Goal: Task Accomplishment & Management: Manage account settings

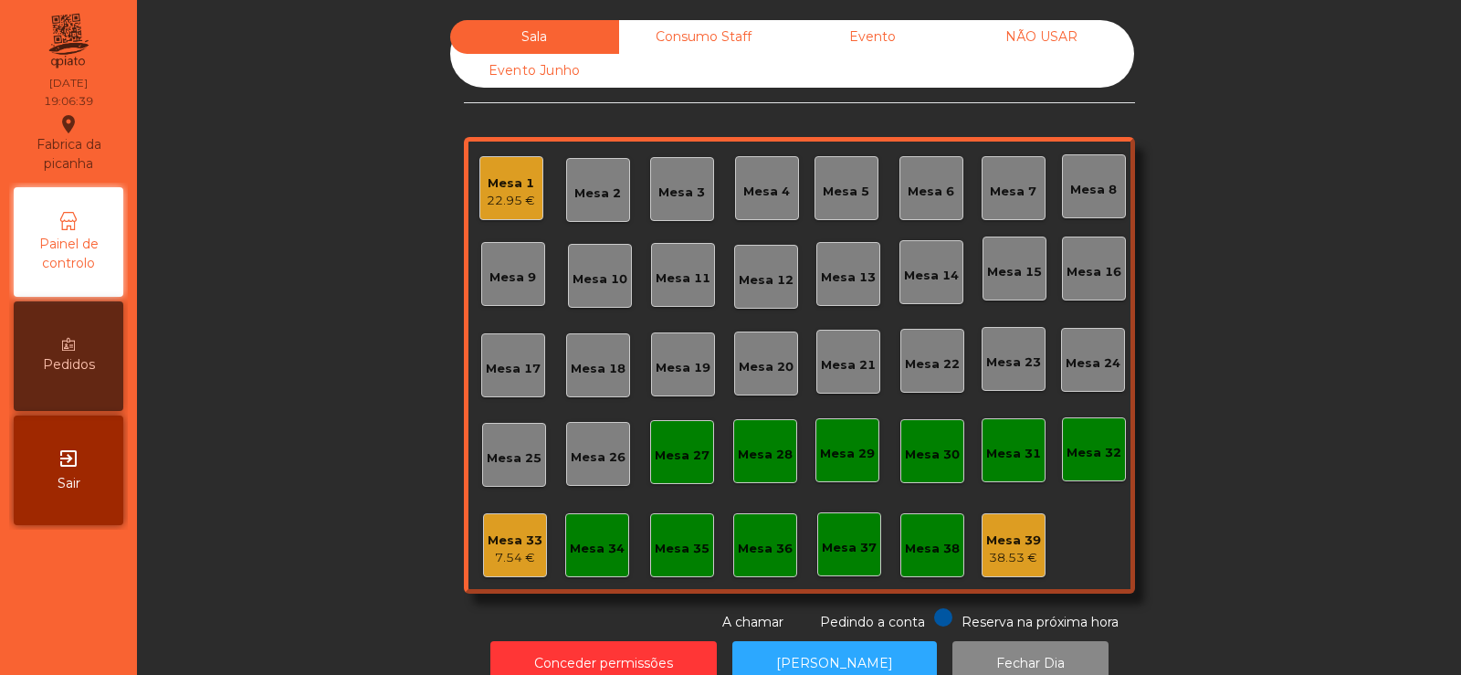
click at [510, 188] on div "Mesa 1" at bounding box center [511, 183] width 48 height 18
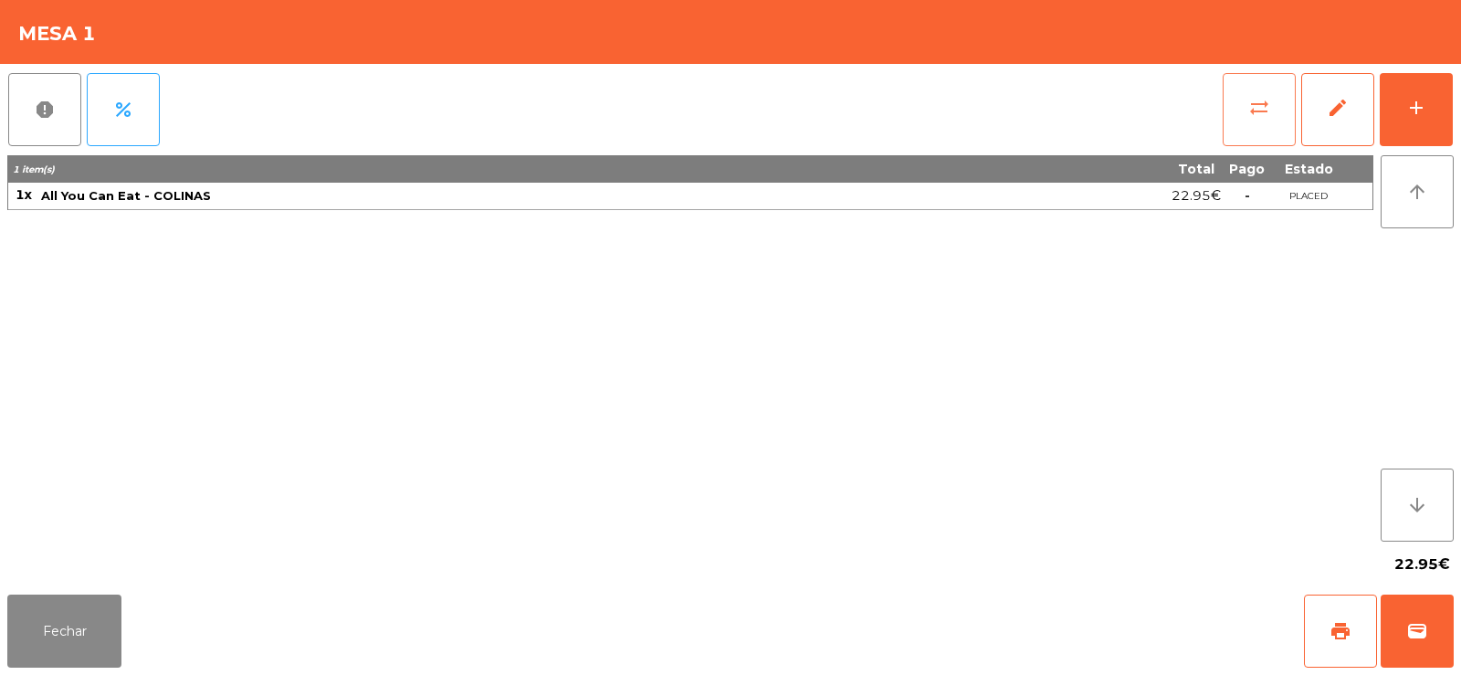
click at [1241, 106] on button "sync_alt" at bounding box center [1259, 109] width 73 height 73
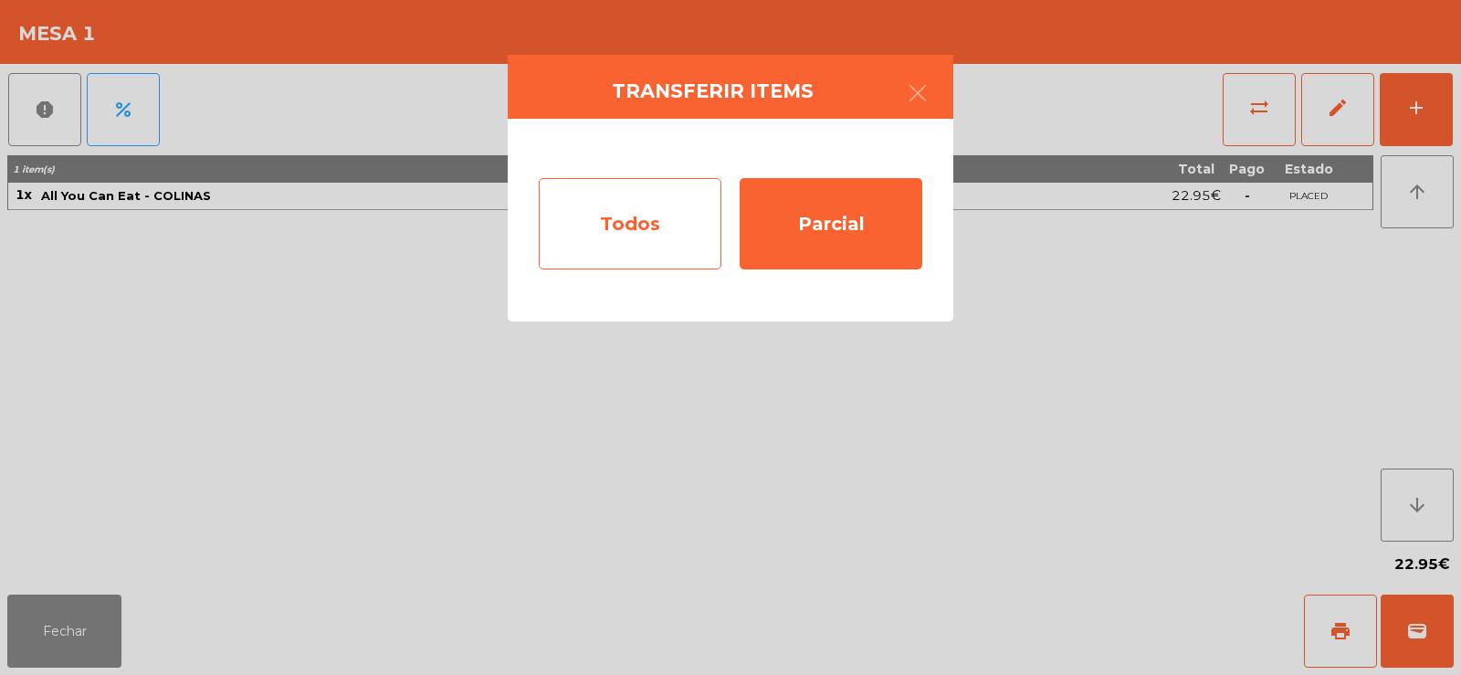
click at [613, 218] on div "Todos" at bounding box center [630, 223] width 183 height 91
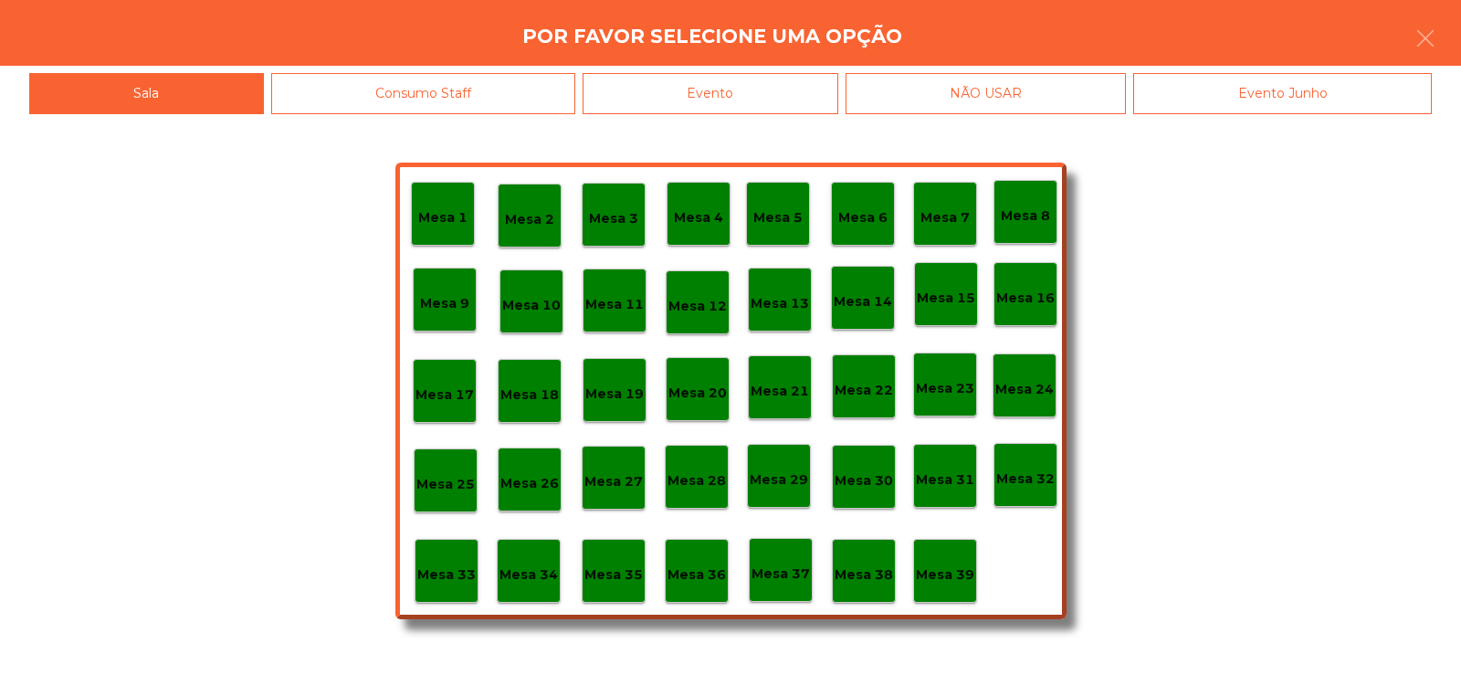
click at [783, 572] on p "Mesa 37" at bounding box center [780, 573] width 58 height 21
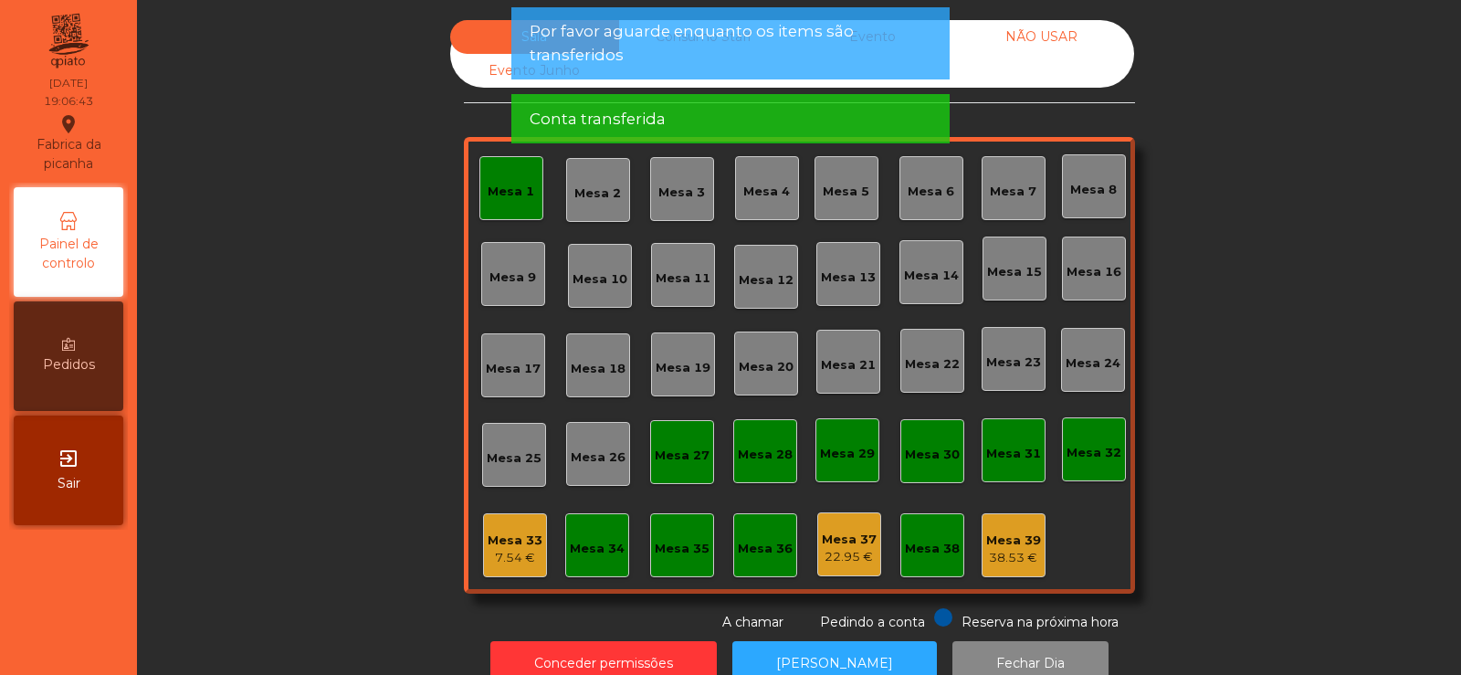
click at [514, 549] on div "7.54 €" at bounding box center [515, 558] width 55 height 18
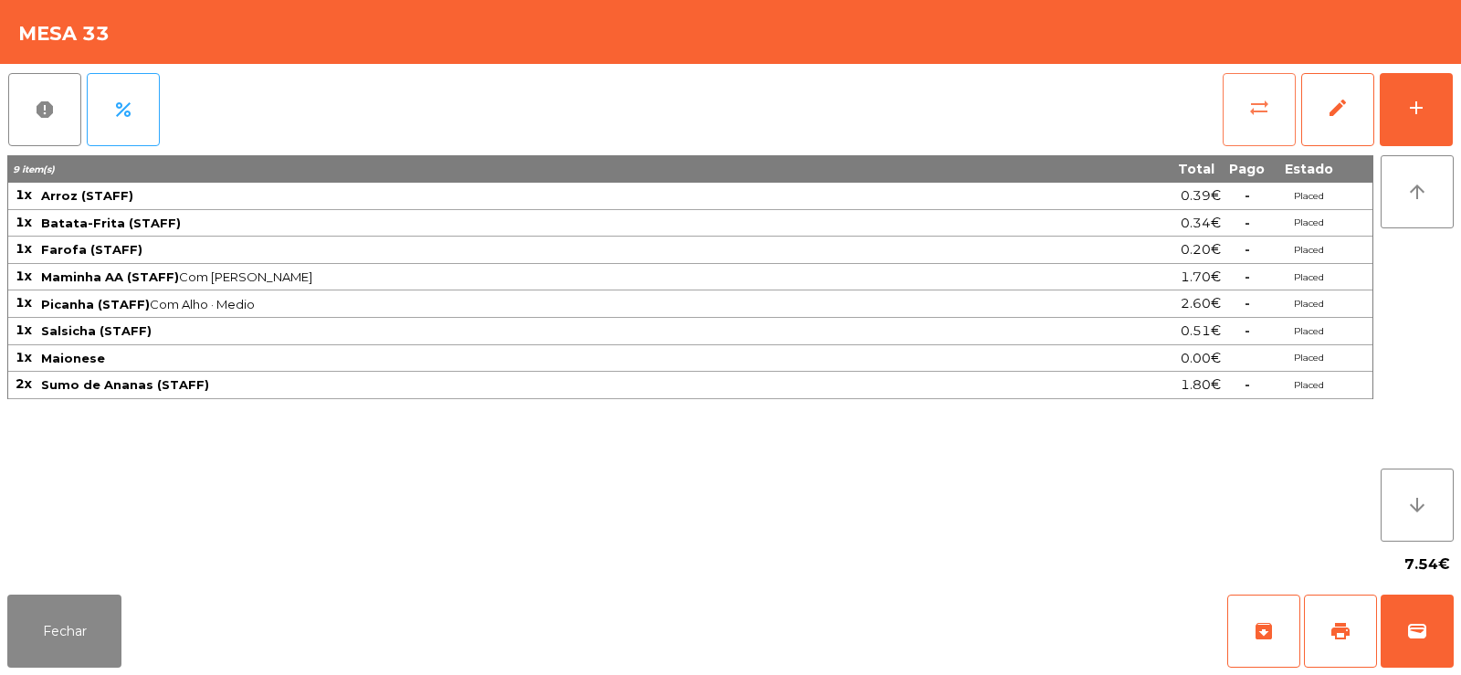
click at [1262, 114] on span "sync_alt" at bounding box center [1259, 108] width 22 height 22
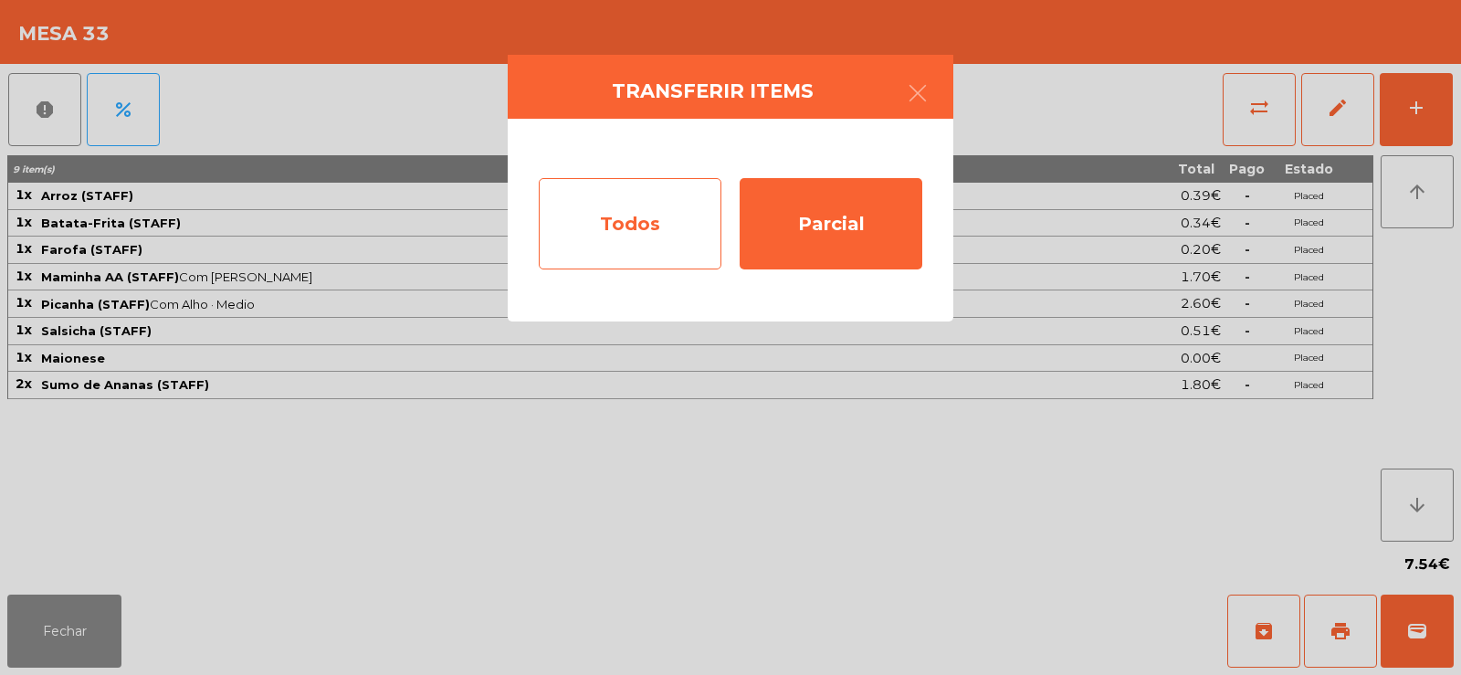
click at [617, 219] on div "Todos" at bounding box center [630, 223] width 183 height 91
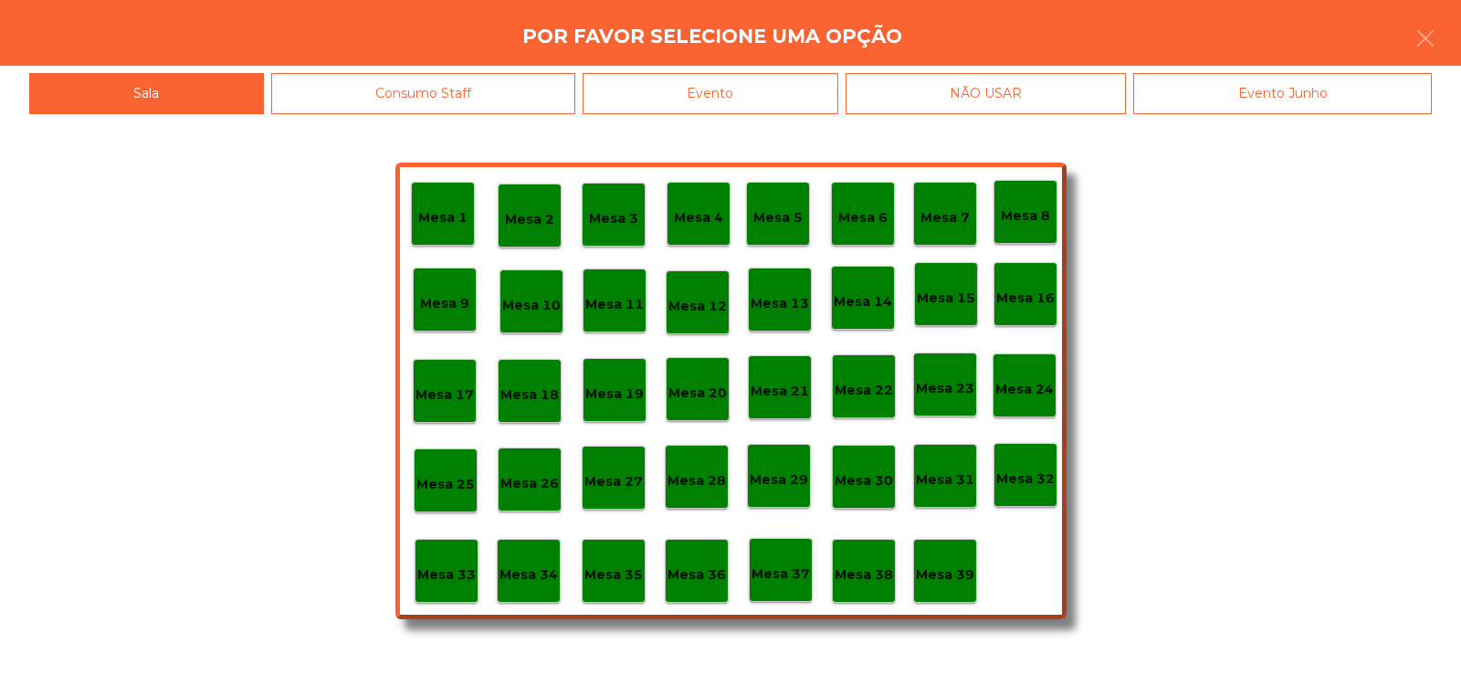
click at [954, 575] on p "Mesa 39" at bounding box center [945, 574] width 58 height 21
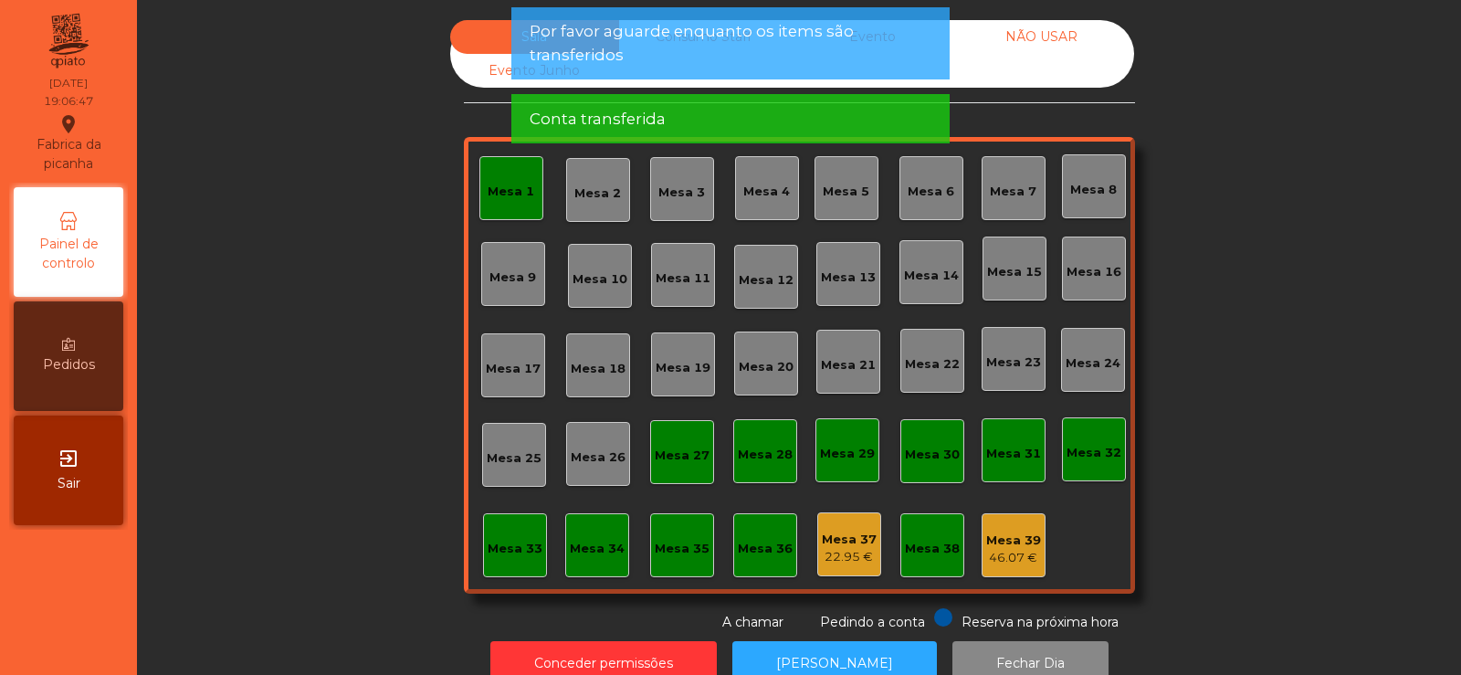
click at [1013, 539] on div "Mesa 39" at bounding box center [1013, 540] width 55 height 18
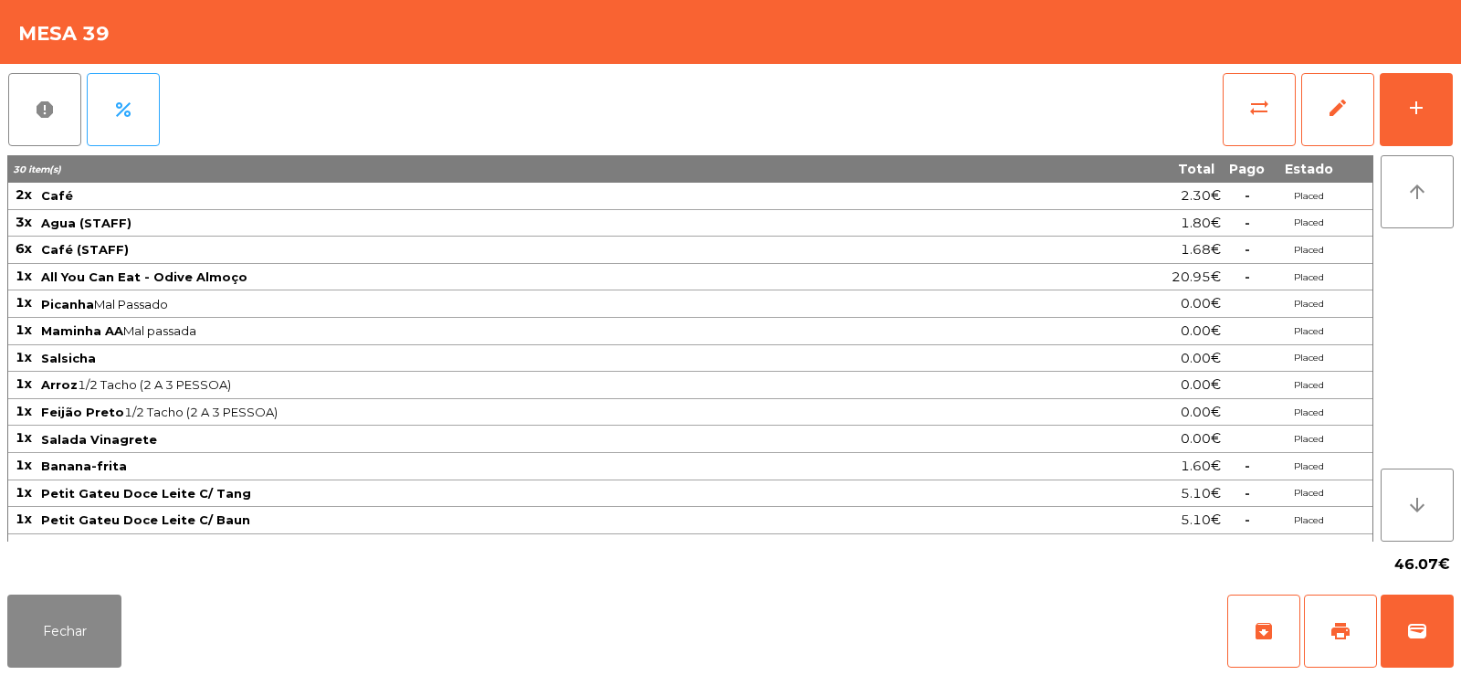
scroll to position [208, 0]
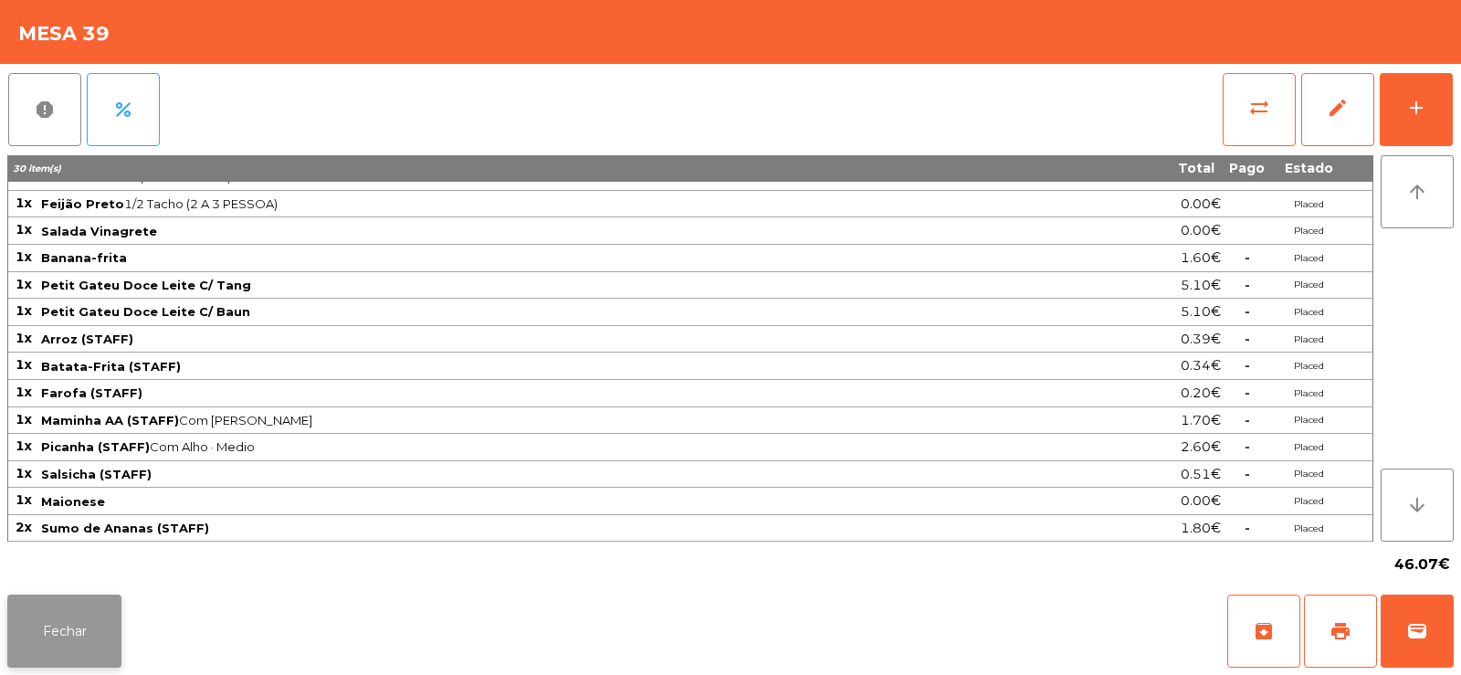
click at [85, 641] on button "Fechar" at bounding box center [64, 630] width 114 height 73
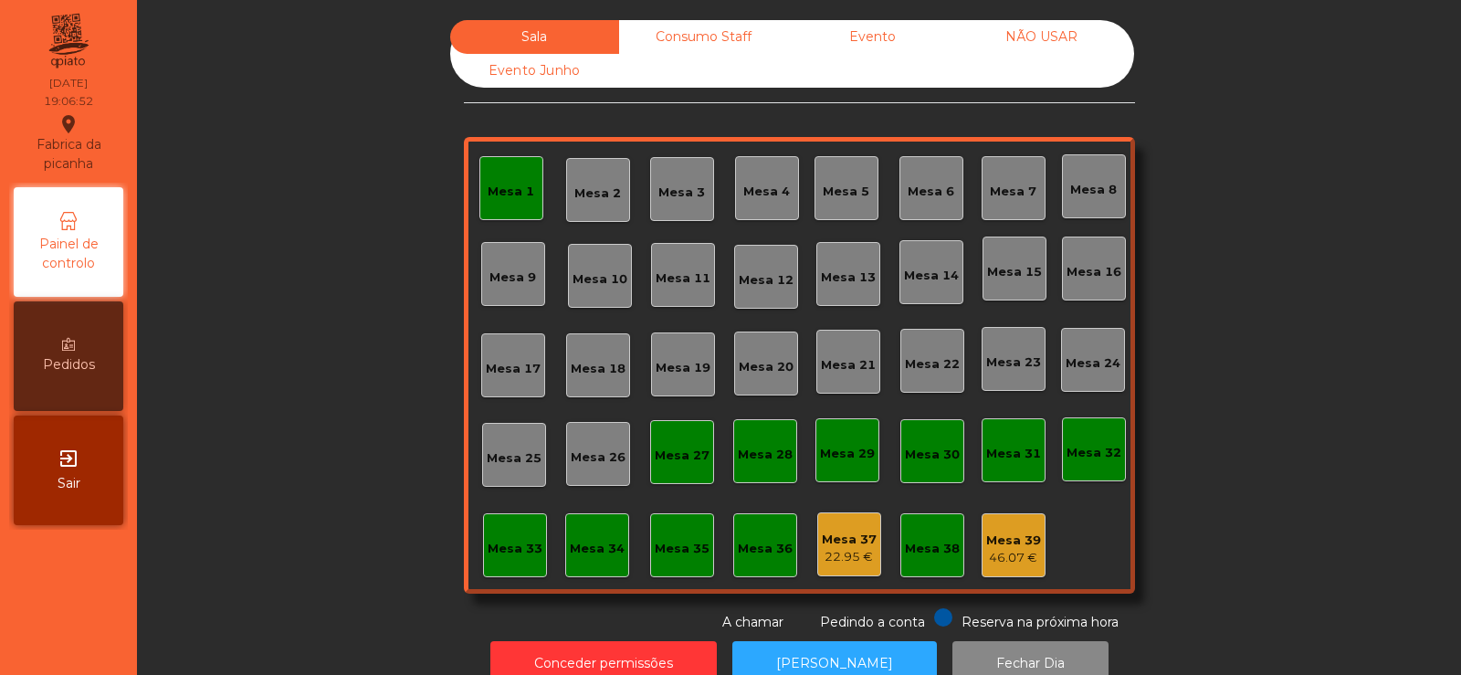
click at [504, 199] on div "Mesa 1" at bounding box center [511, 192] width 47 height 18
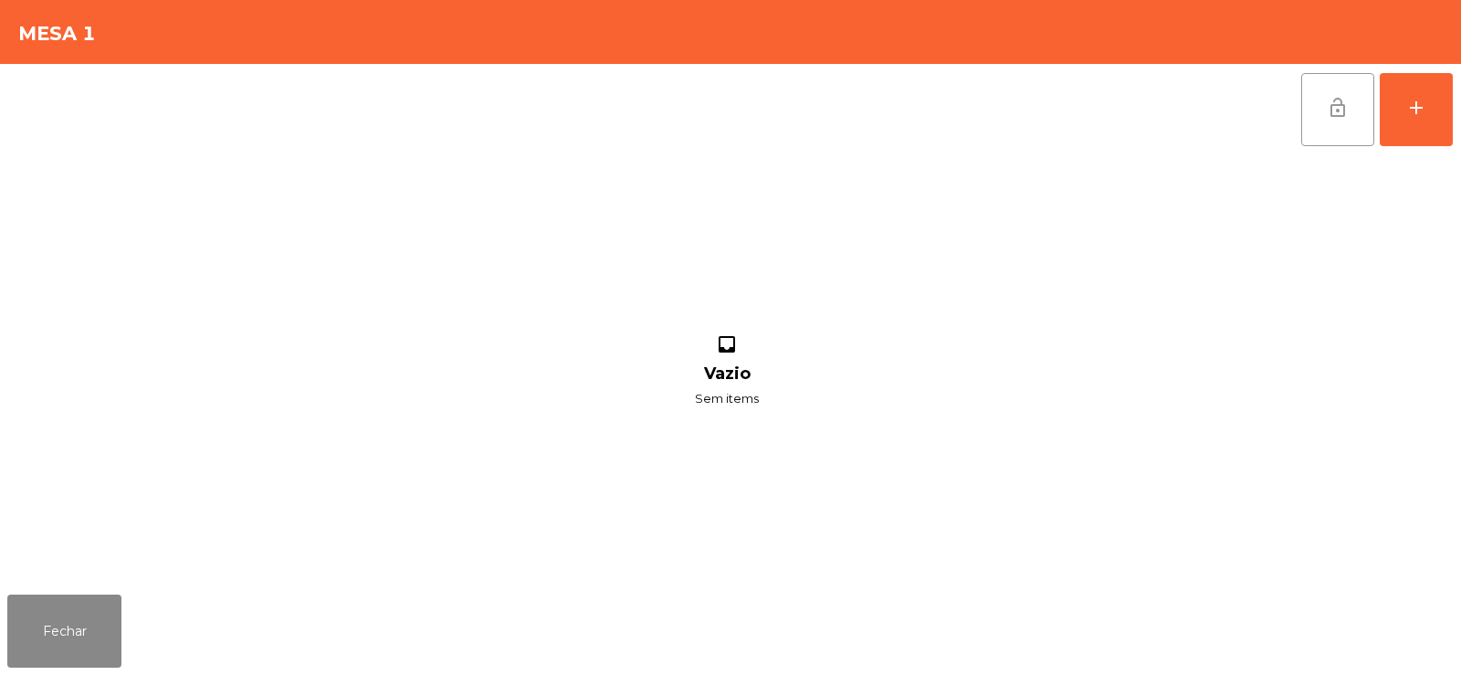
click at [1340, 120] on button "lock_open" at bounding box center [1337, 109] width 73 height 73
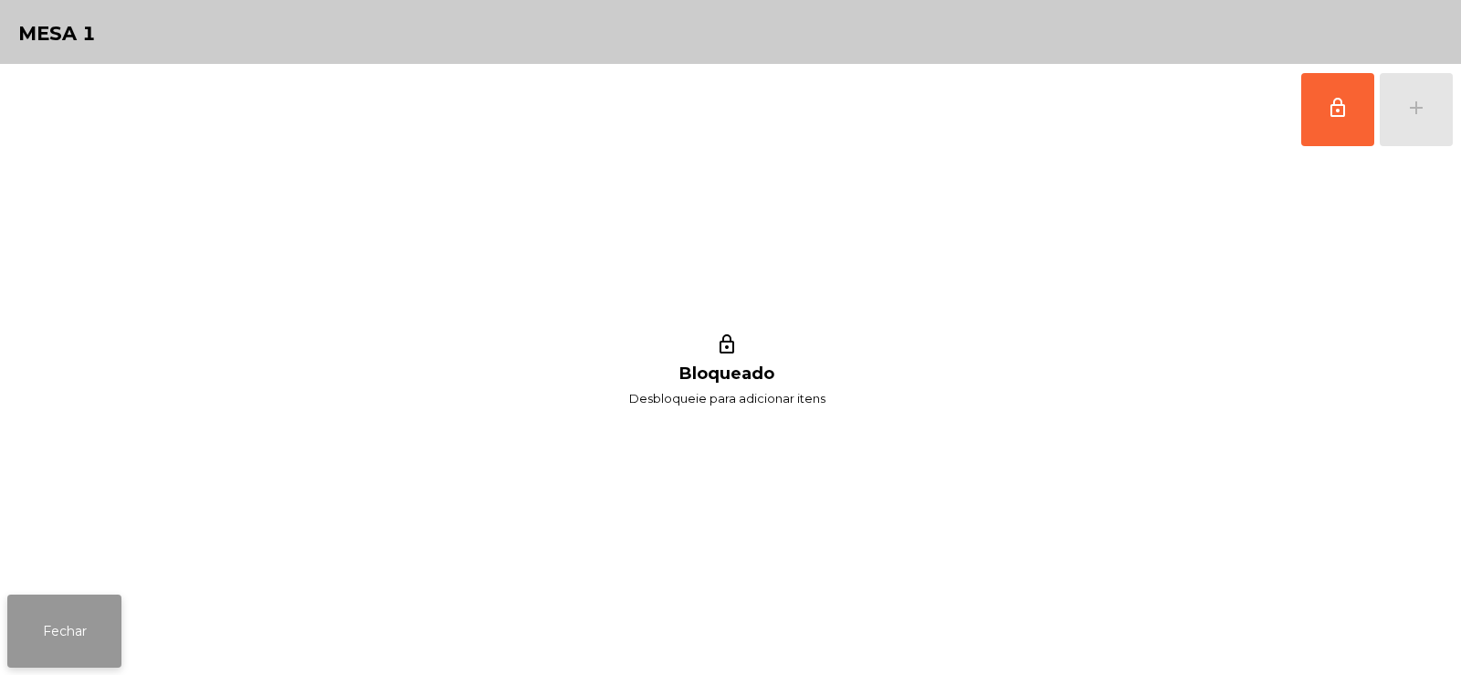
click at [85, 615] on button "Fechar" at bounding box center [64, 630] width 114 height 73
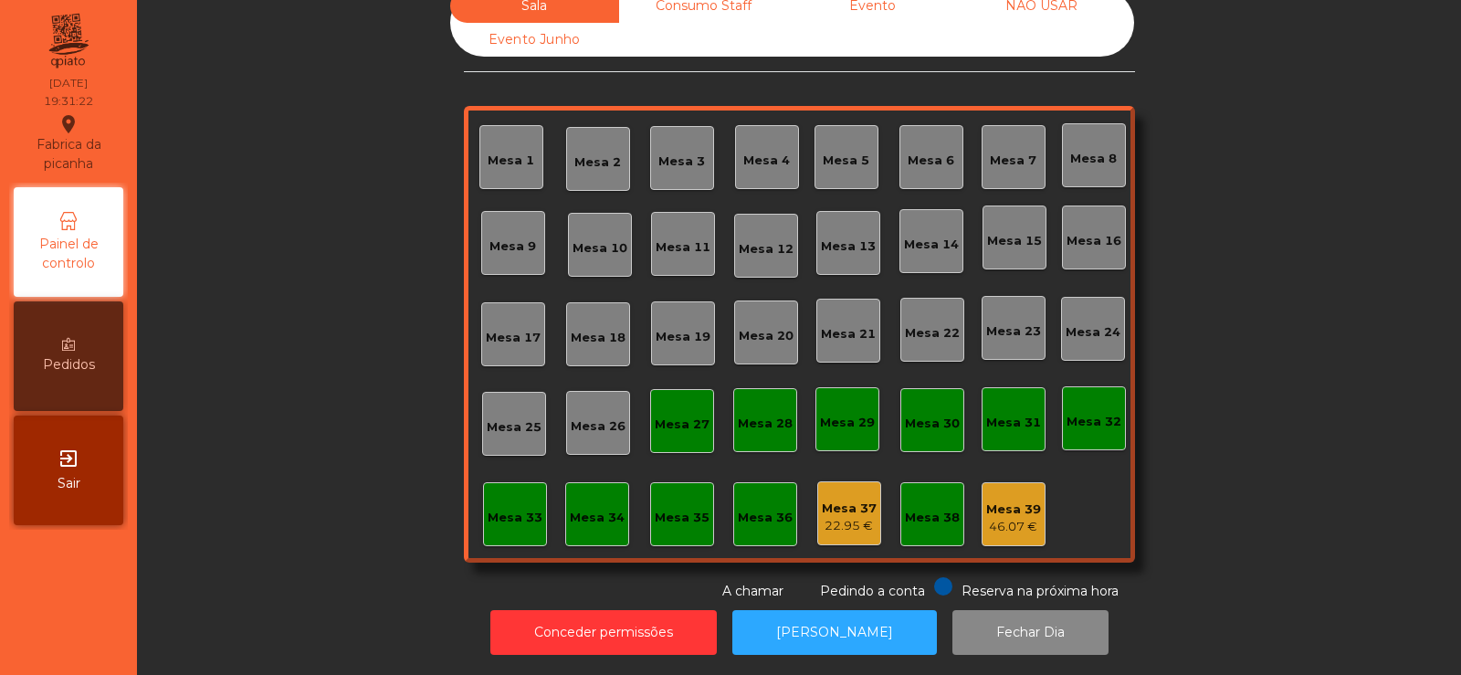
scroll to position [0, 0]
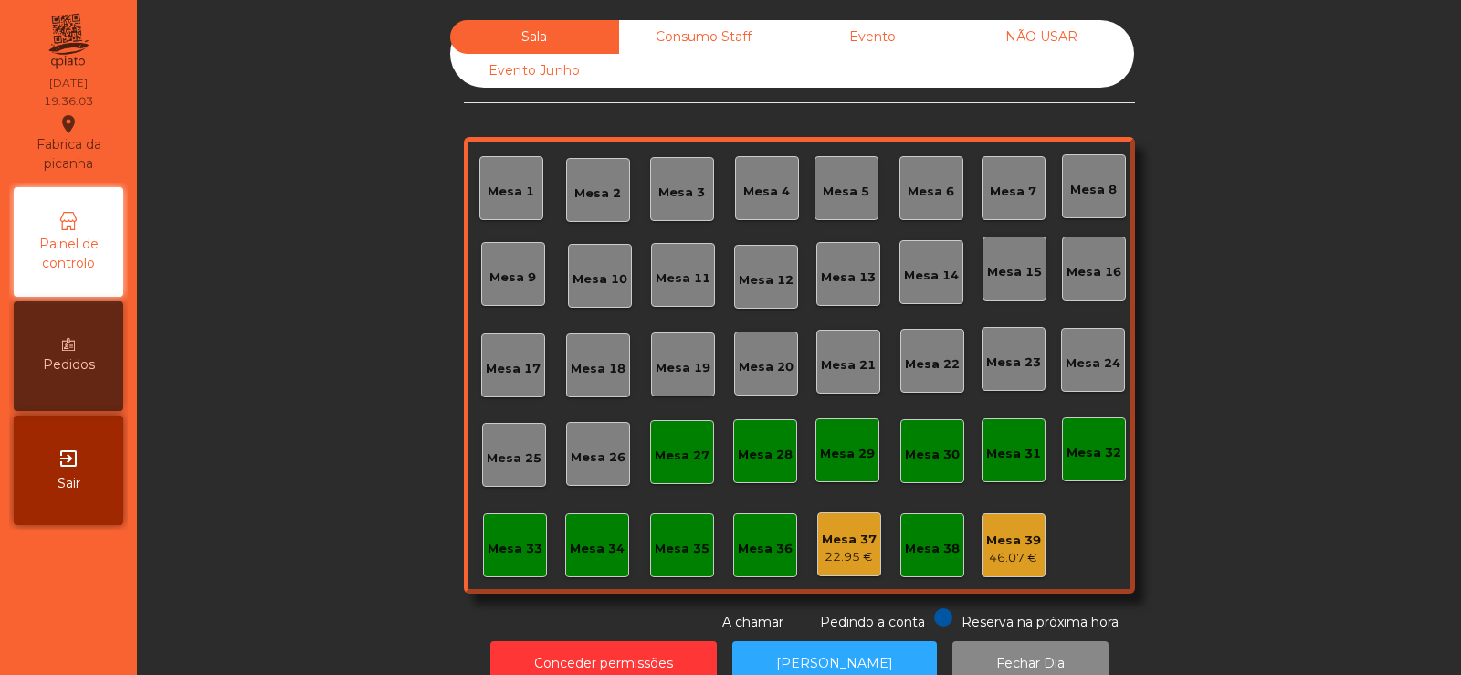
click at [587, 270] on div "Mesa 10" at bounding box center [600, 279] width 55 height 18
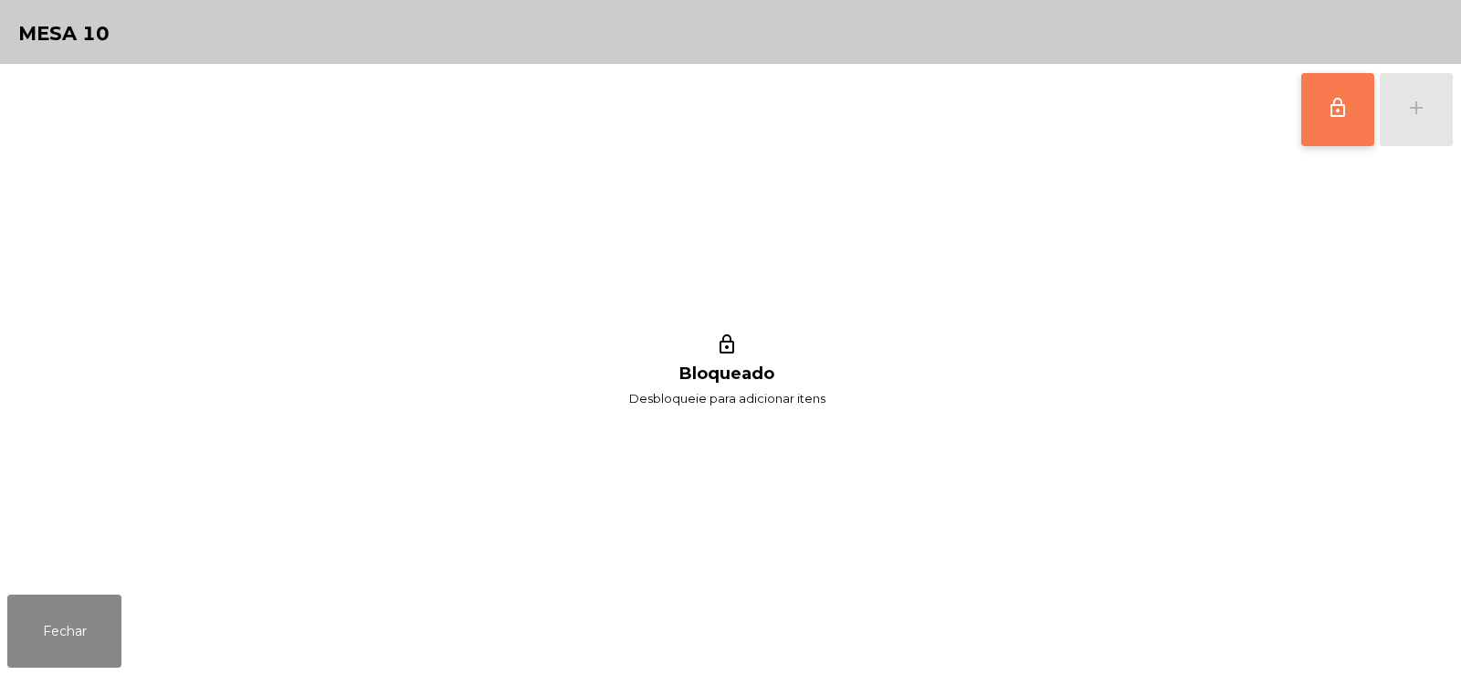
click at [1333, 117] on span "lock_outline" at bounding box center [1338, 108] width 22 height 22
click at [1426, 120] on button "add" at bounding box center [1416, 109] width 73 height 73
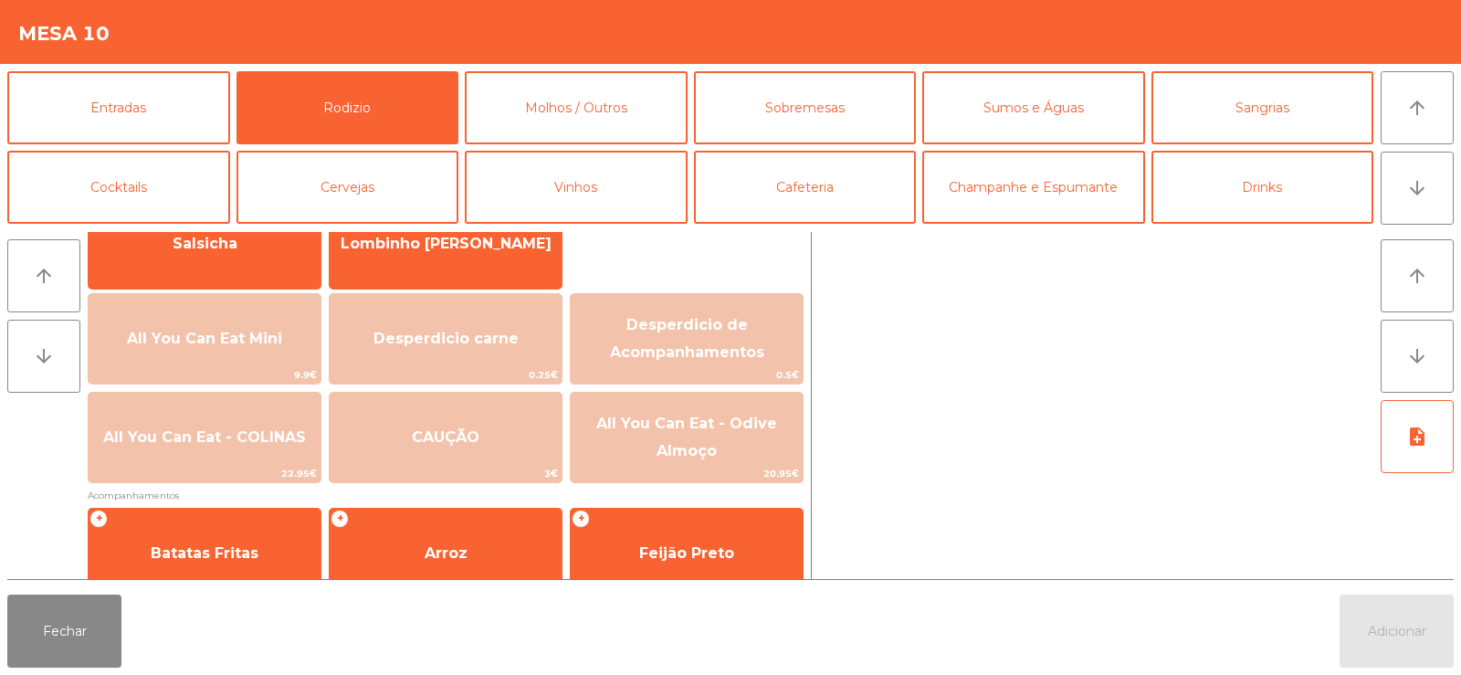
scroll to position [165, 0]
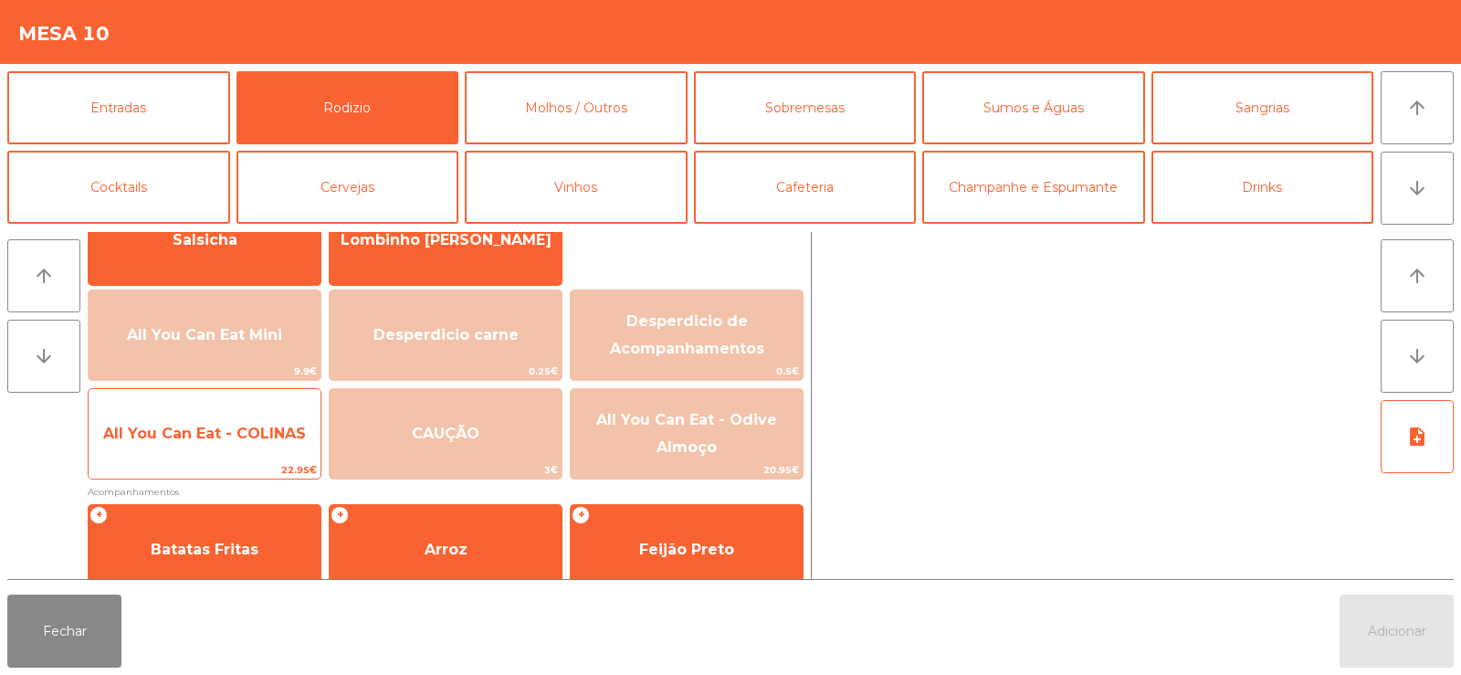
click at [243, 450] on span "All You Can Eat - COLINAS" at bounding box center [205, 433] width 232 height 49
click at [256, 450] on span "All You Can Eat - COLINAS" at bounding box center [205, 433] width 232 height 49
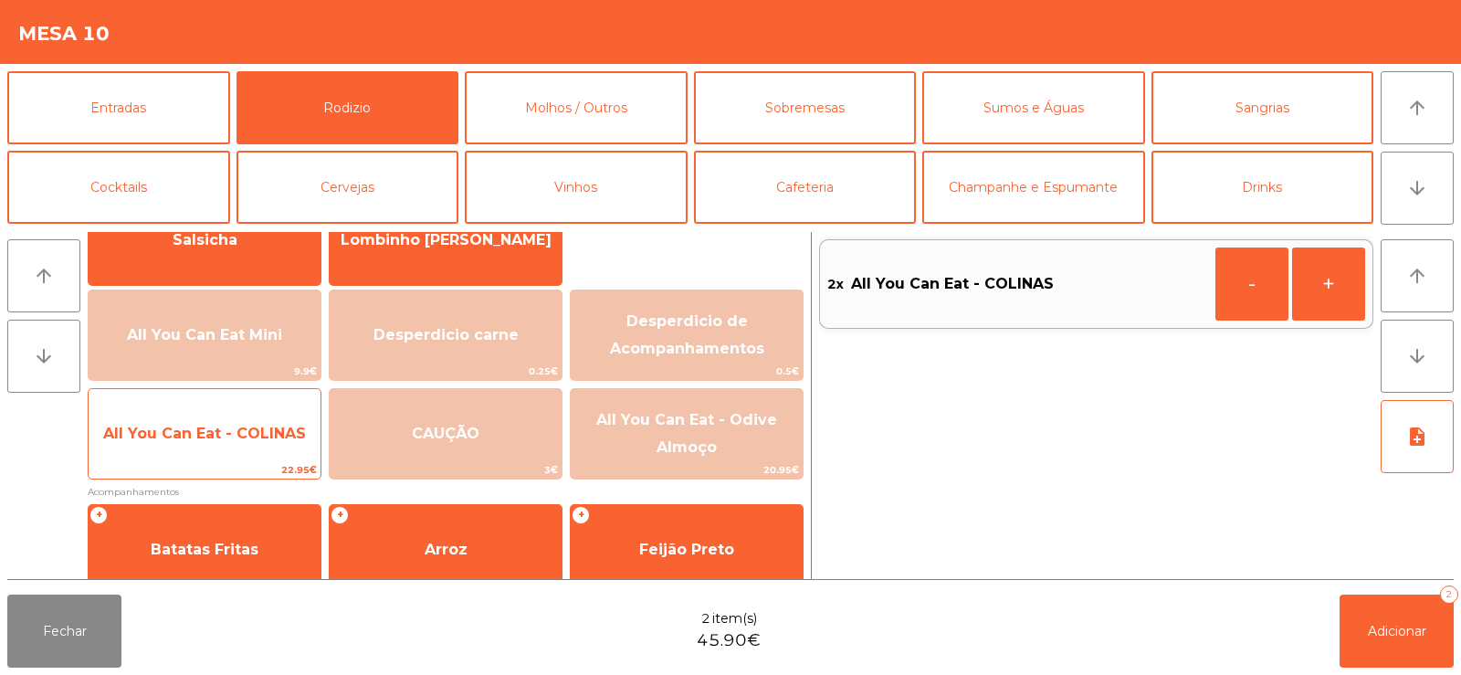
click at [257, 446] on span "All You Can Eat - COLINAS" at bounding box center [205, 433] width 232 height 49
click at [258, 442] on span "All You Can Eat - COLINAS" at bounding box center [205, 433] width 232 height 49
click at [262, 446] on span "All You Can Eat - COLINAS" at bounding box center [205, 433] width 232 height 49
click at [262, 447] on span "All You Can Eat - COLINAS" at bounding box center [205, 433] width 232 height 49
click at [271, 442] on span "All You Can Eat - COLINAS" at bounding box center [205, 433] width 232 height 49
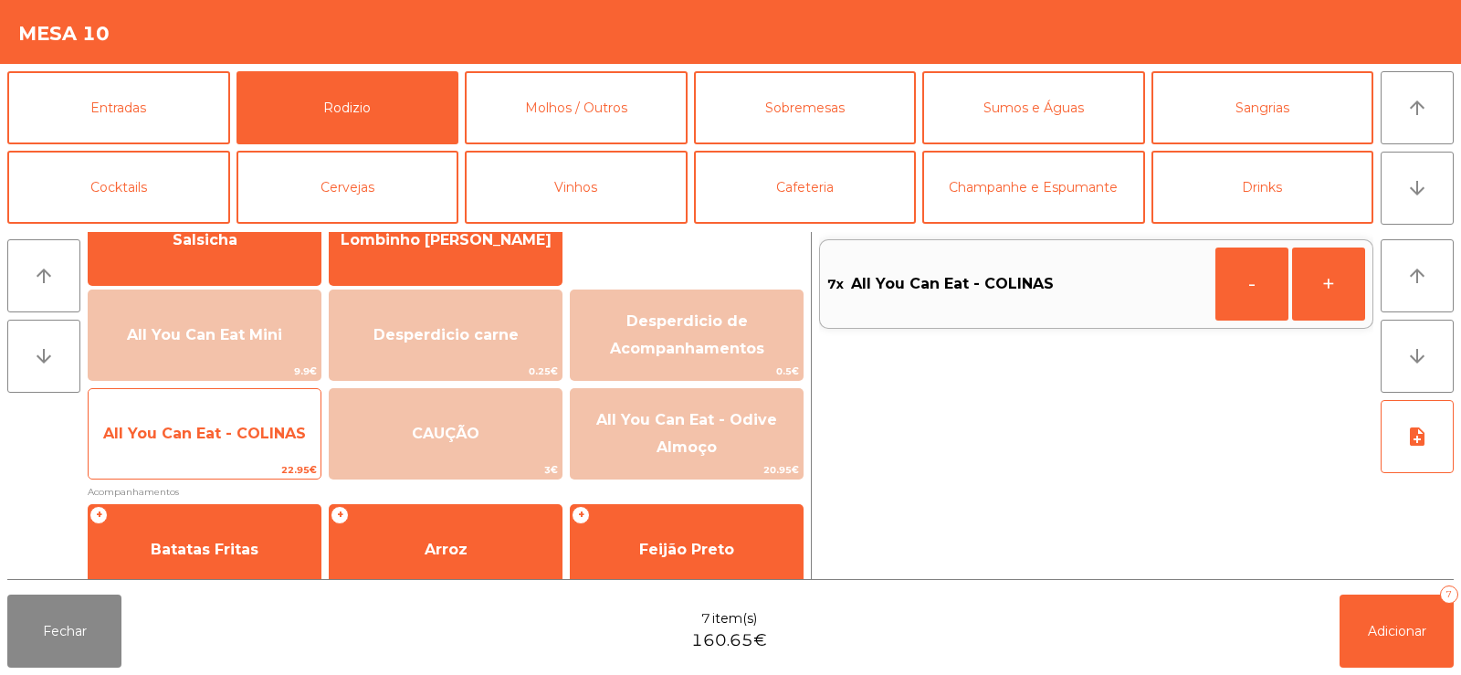
click at [272, 436] on span "All You Can Eat - COLINAS" at bounding box center [204, 433] width 203 height 17
click at [274, 438] on span "All You Can Eat - COLINAS" at bounding box center [204, 433] width 203 height 17
click at [282, 436] on span "All You Can Eat - COLINAS" at bounding box center [204, 433] width 203 height 17
click at [286, 439] on span "All You Can Eat - COLINAS" at bounding box center [204, 433] width 203 height 17
click at [283, 438] on span "All You Can Eat - COLINAS" at bounding box center [204, 433] width 203 height 17
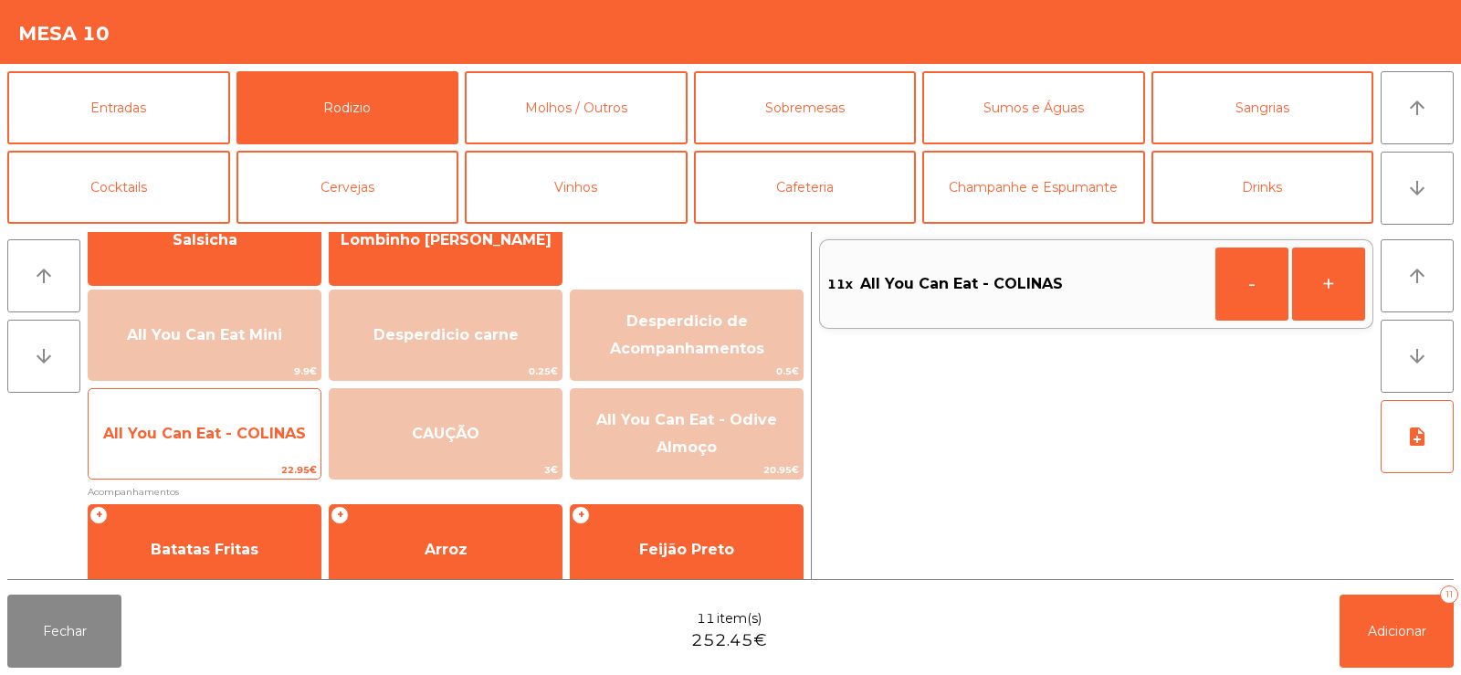
click at [282, 440] on span "All You Can Eat - COLINAS" at bounding box center [204, 433] width 203 height 17
click at [271, 429] on span "All You Can Eat - COLINAS" at bounding box center [204, 433] width 203 height 17
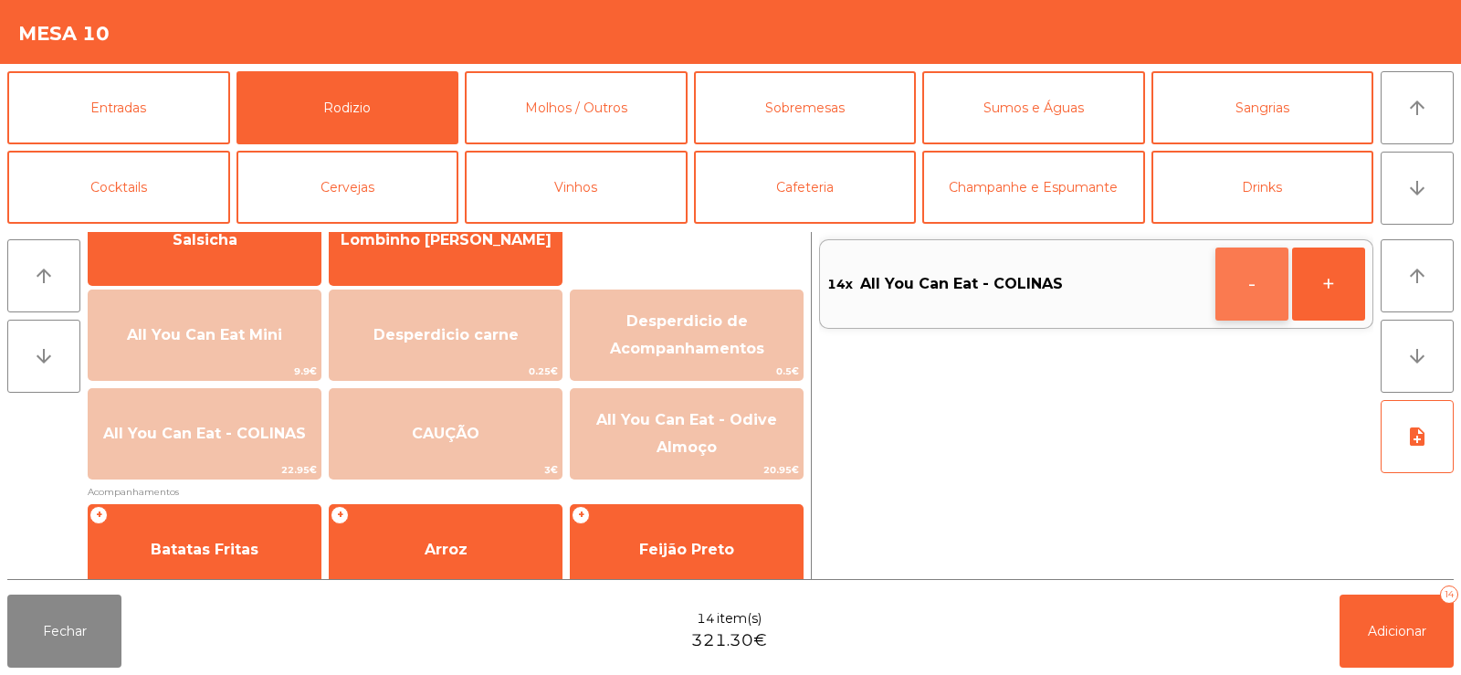
click at [1247, 287] on button "-" at bounding box center [1251, 283] width 73 height 73
click at [1372, 629] on span "Adicionar" at bounding box center [1397, 631] width 58 height 16
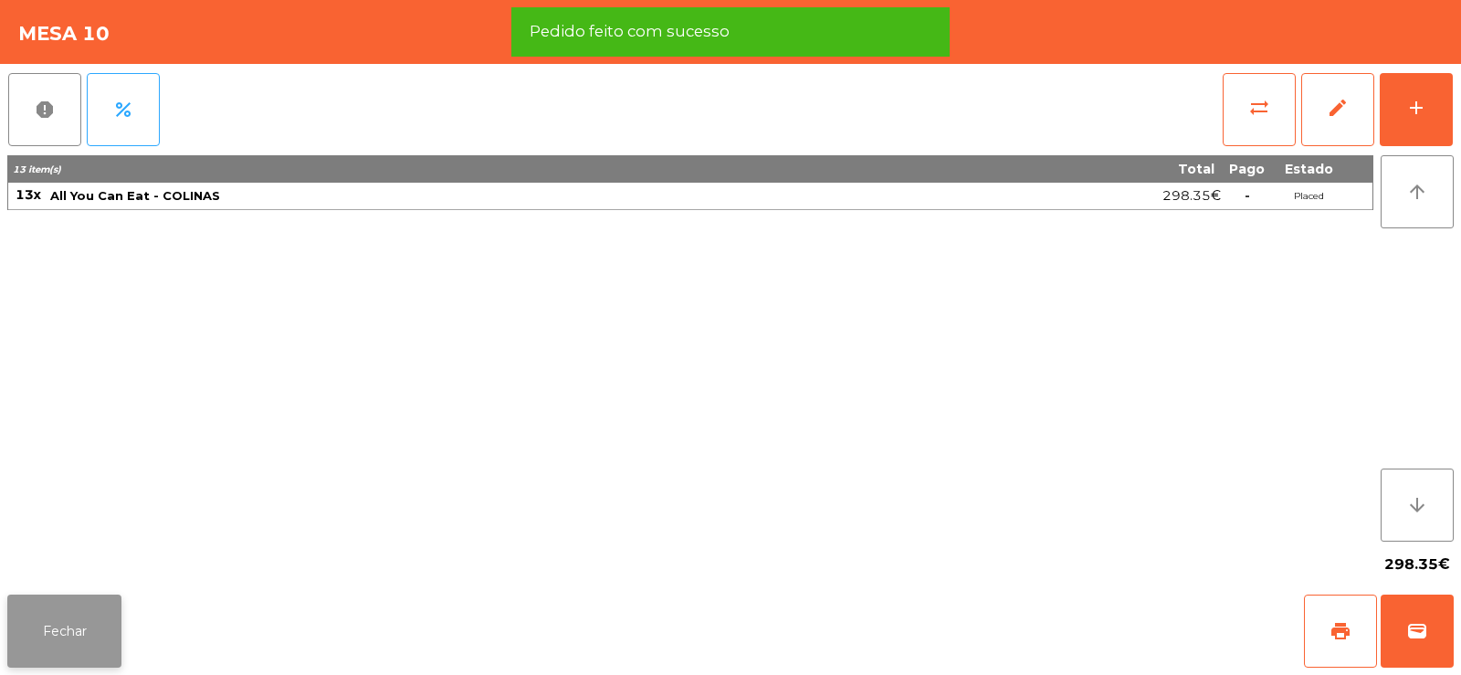
click at [85, 624] on button "Fechar" at bounding box center [64, 630] width 114 height 73
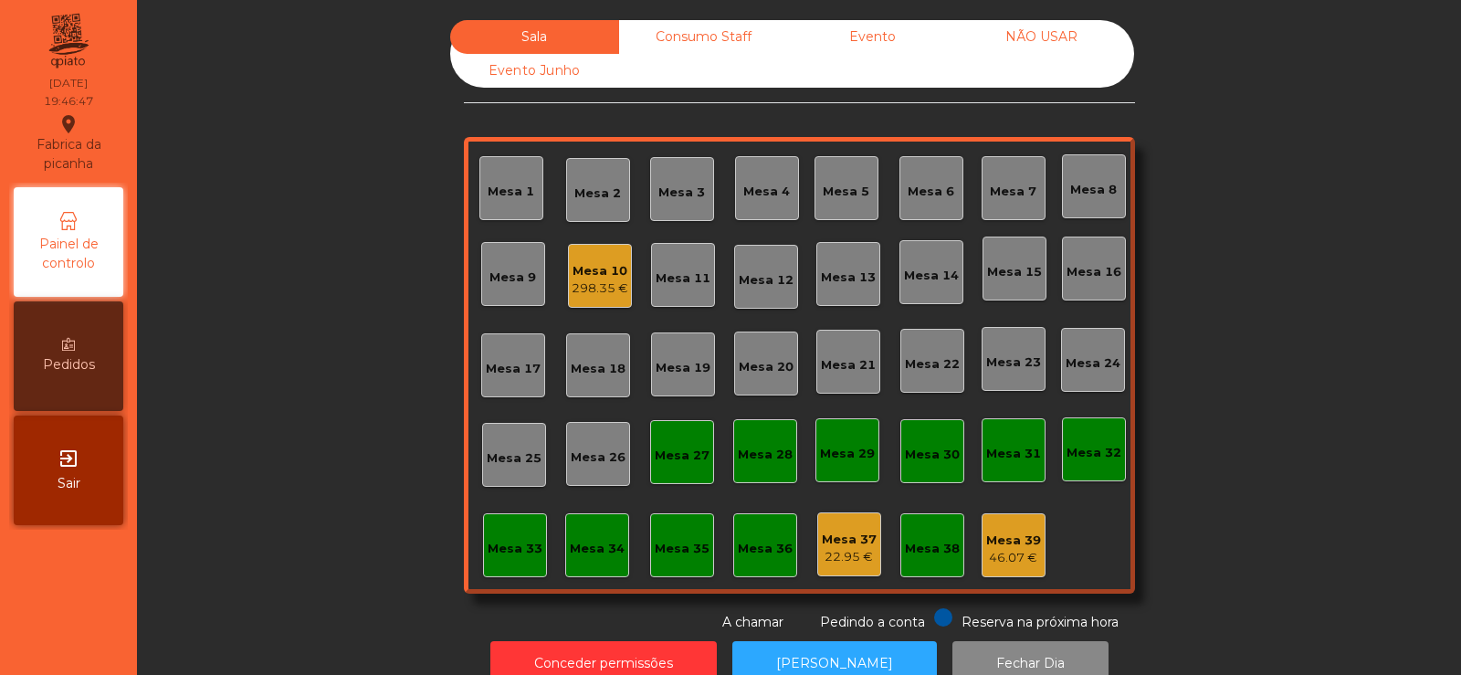
click at [598, 273] on div "Mesa 10" at bounding box center [600, 271] width 57 height 18
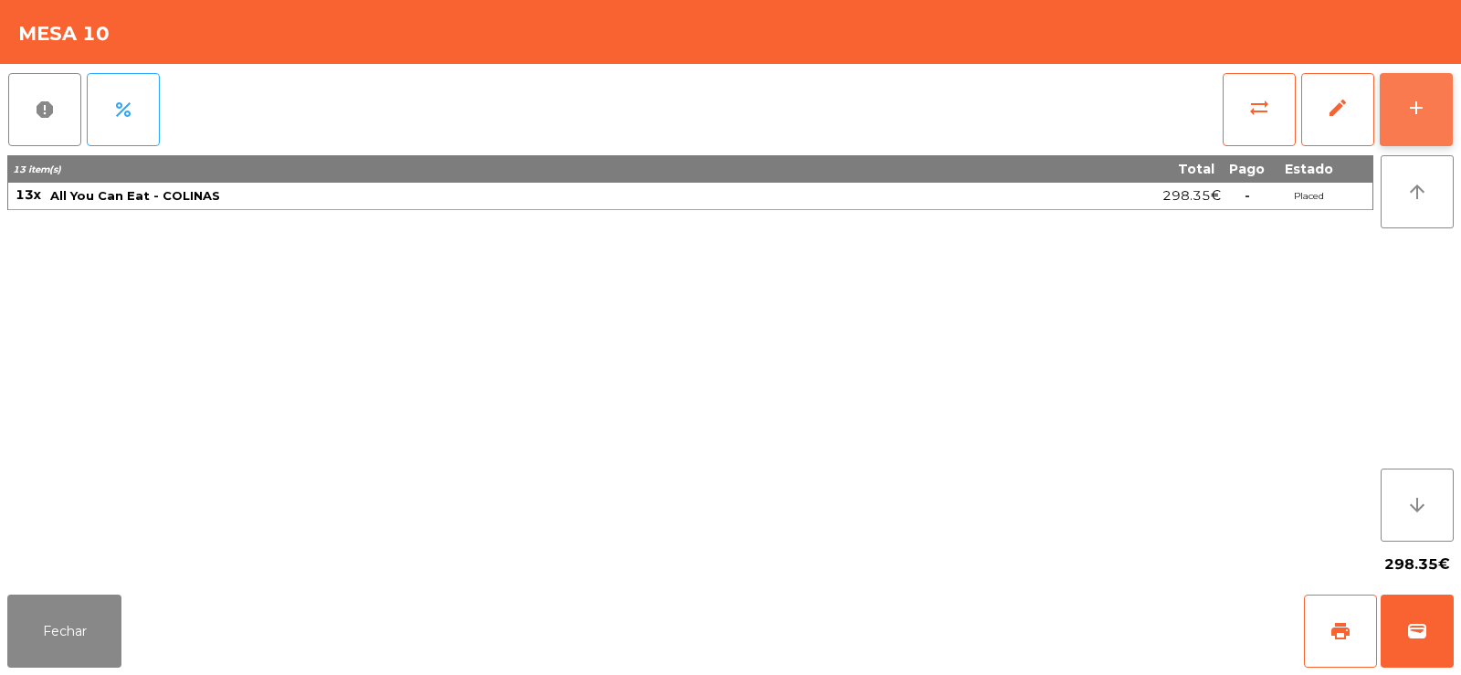
click at [1411, 122] on button "add" at bounding box center [1416, 109] width 73 height 73
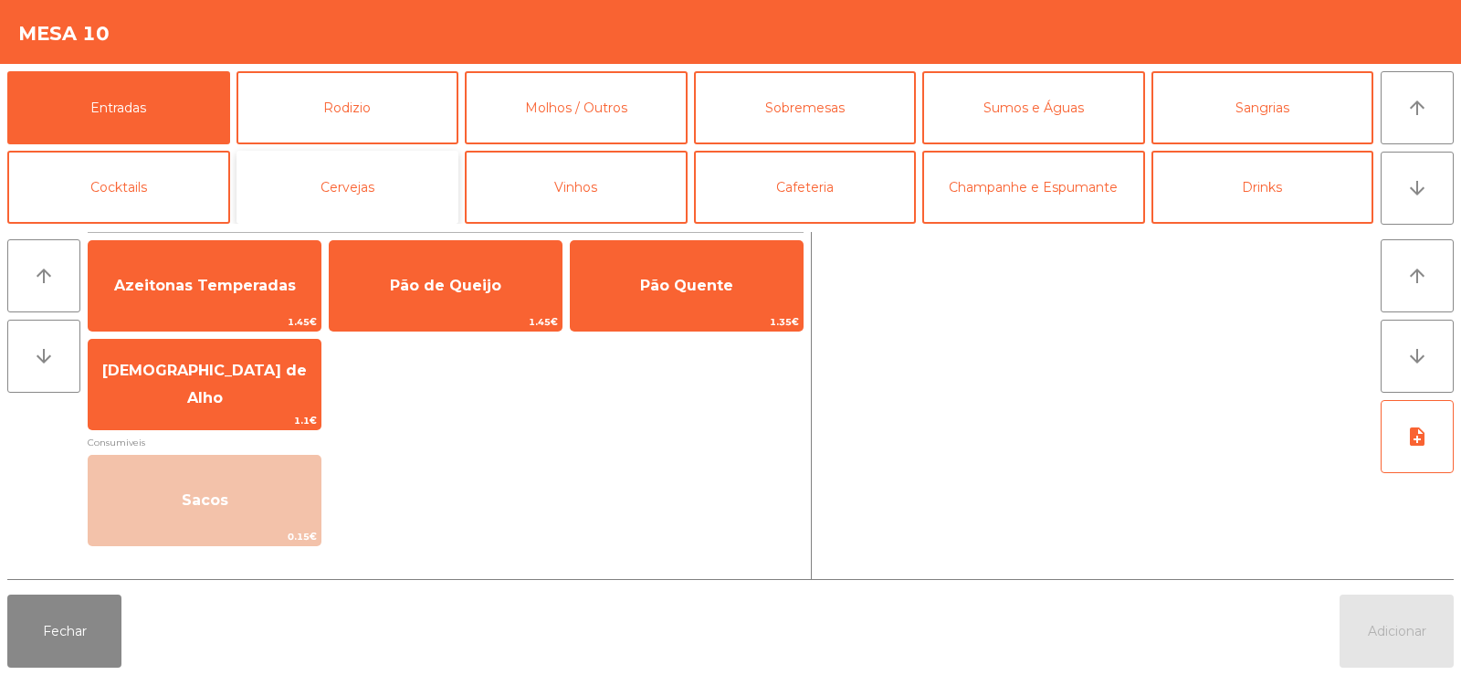
click at [406, 184] on button "Cervejas" at bounding box center [347, 187] width 223 height 73
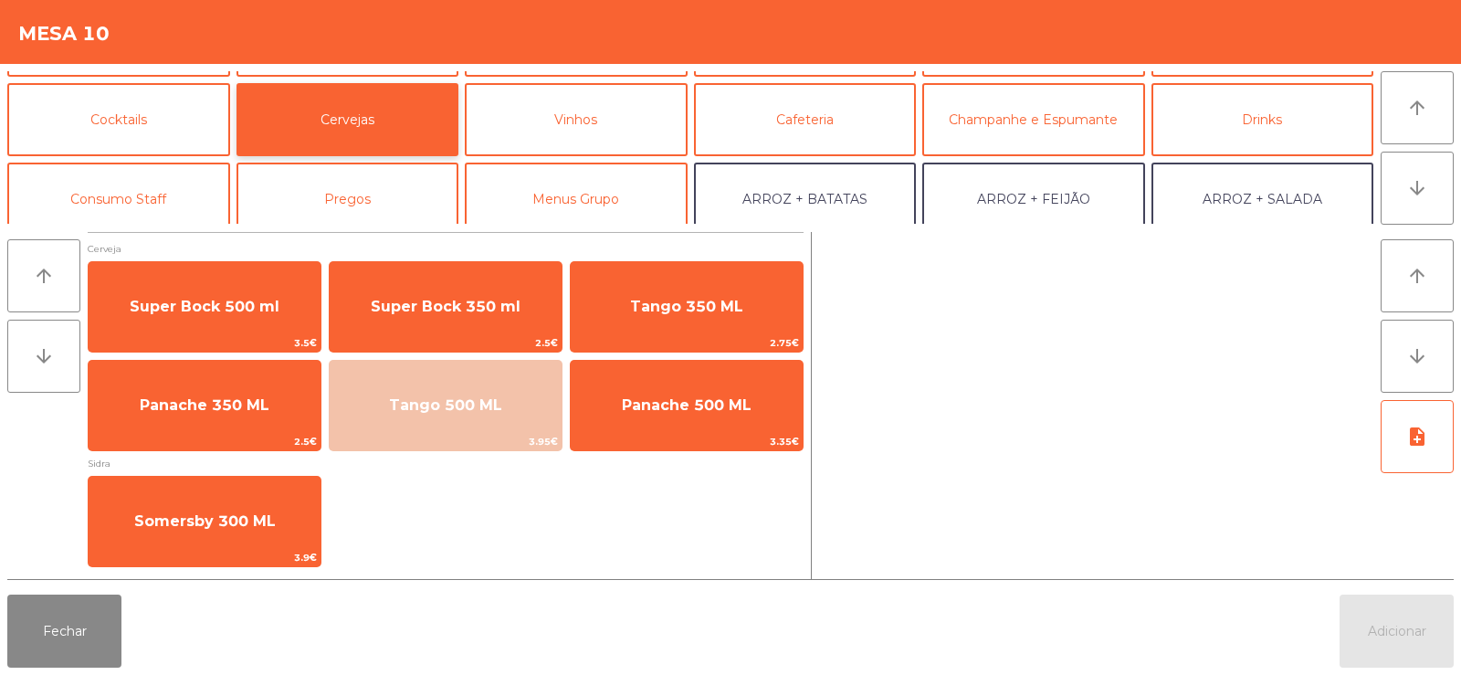
scroll to position [0, 0]
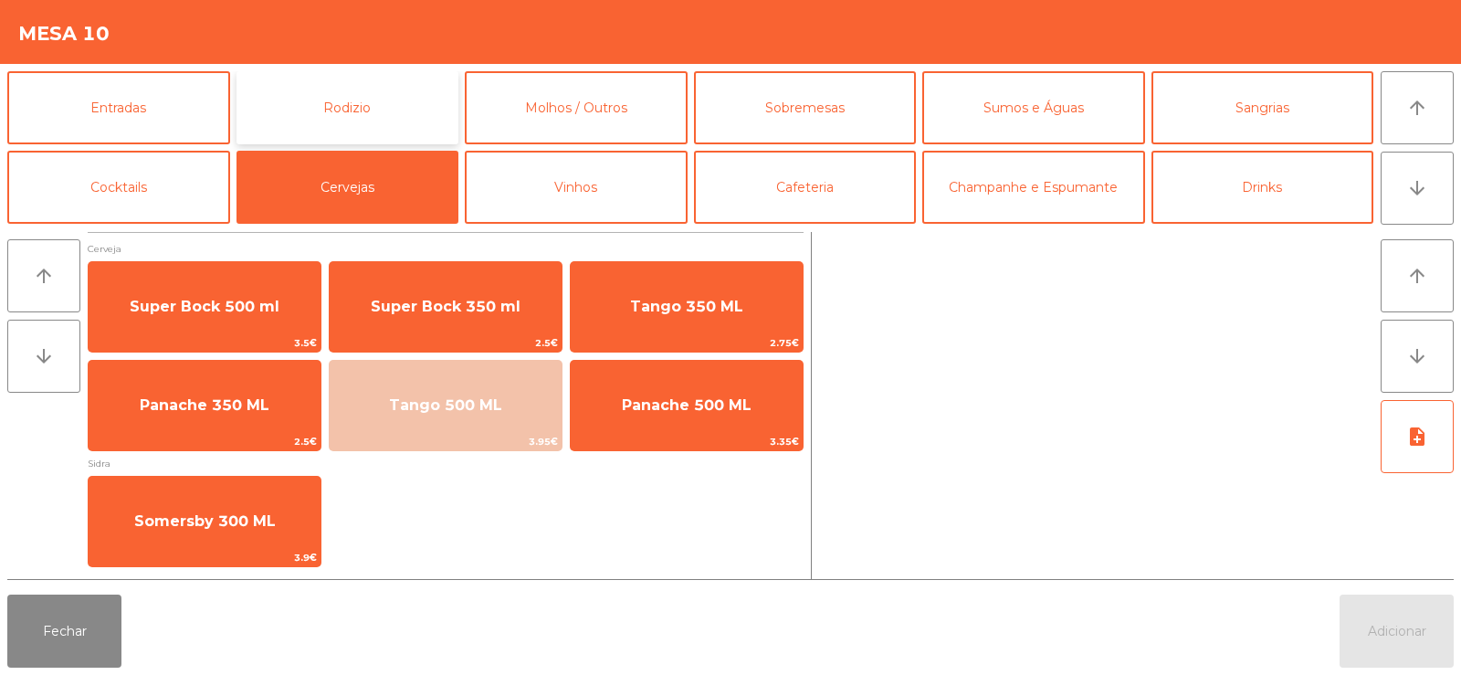
click at [413, 104] on button "Rodizio" at bounding box center [347, 107] width 223 height 73
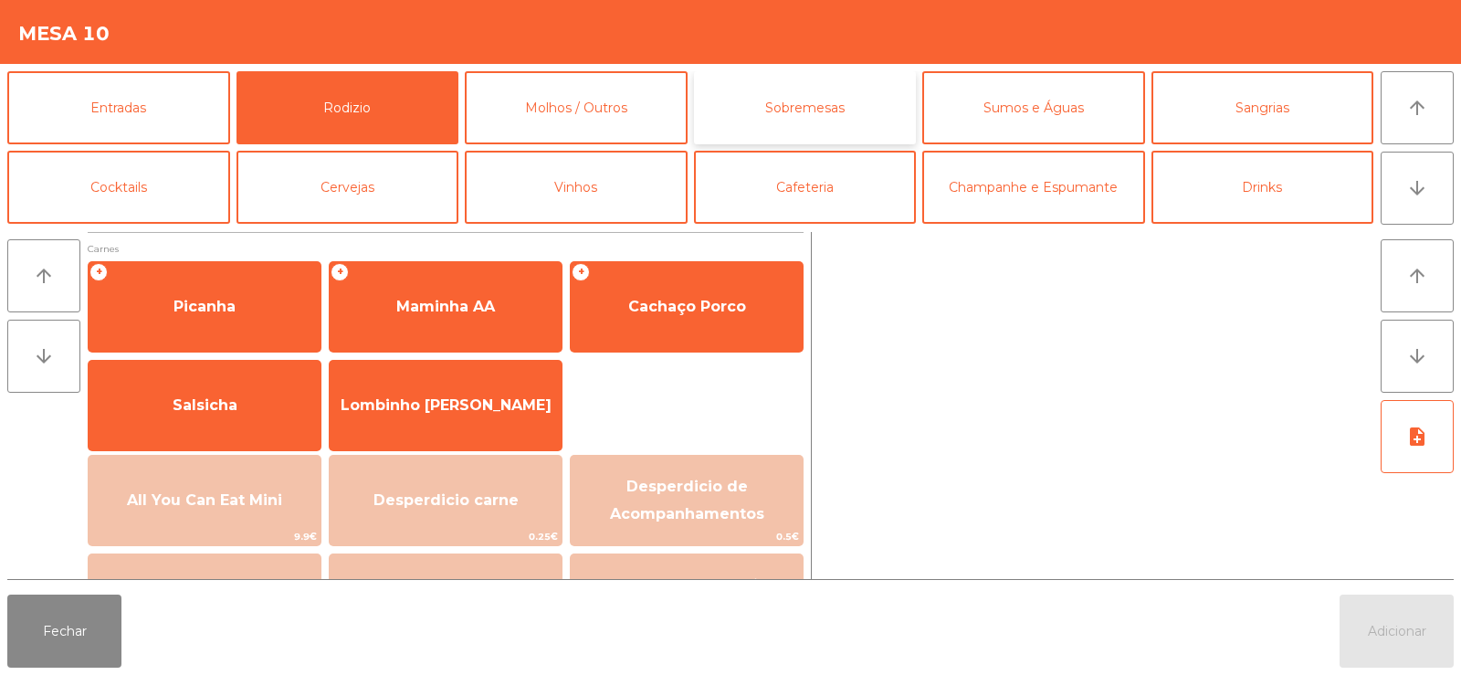
click at [789, 104] on button "Sobremesas" at bounding box center [805, 107] width 223 height 73
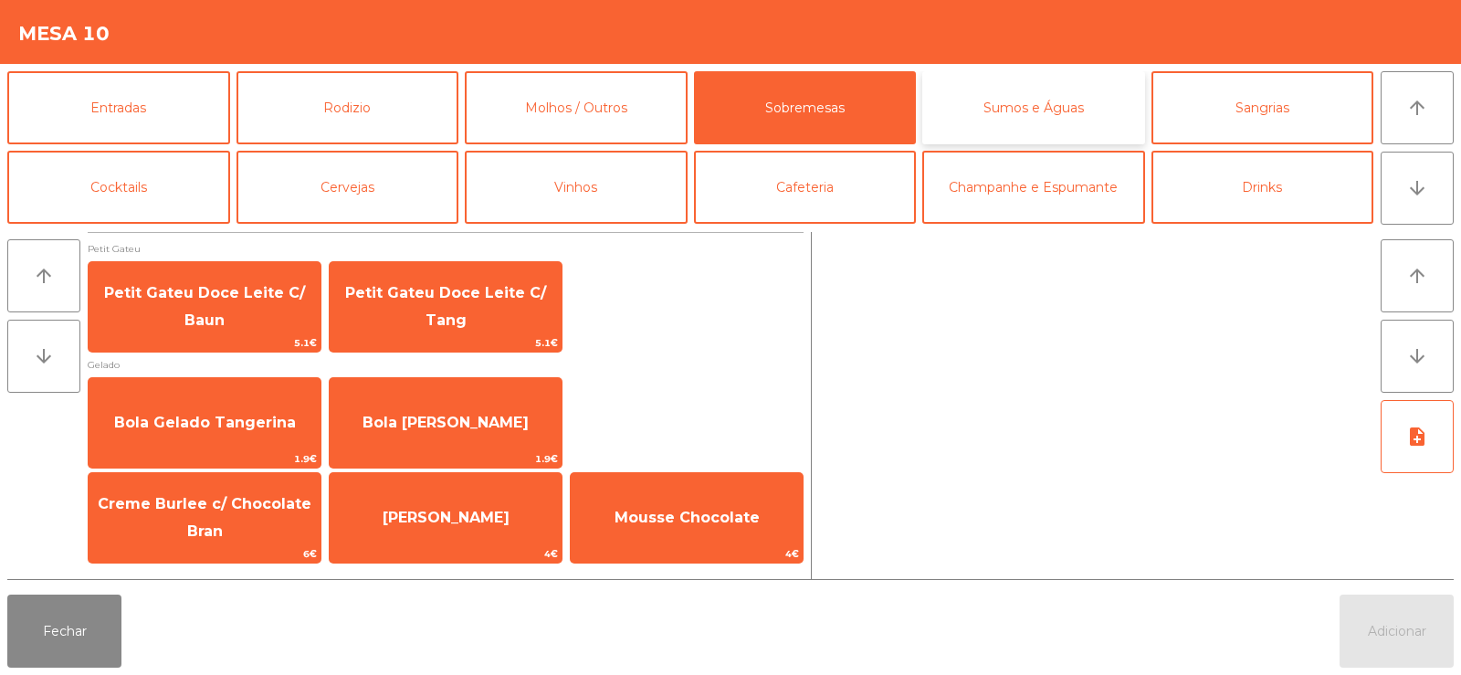
click at [1003, 111] on button "Sumos e Águas" at bounding box center [1033, 107] width 223 height 73
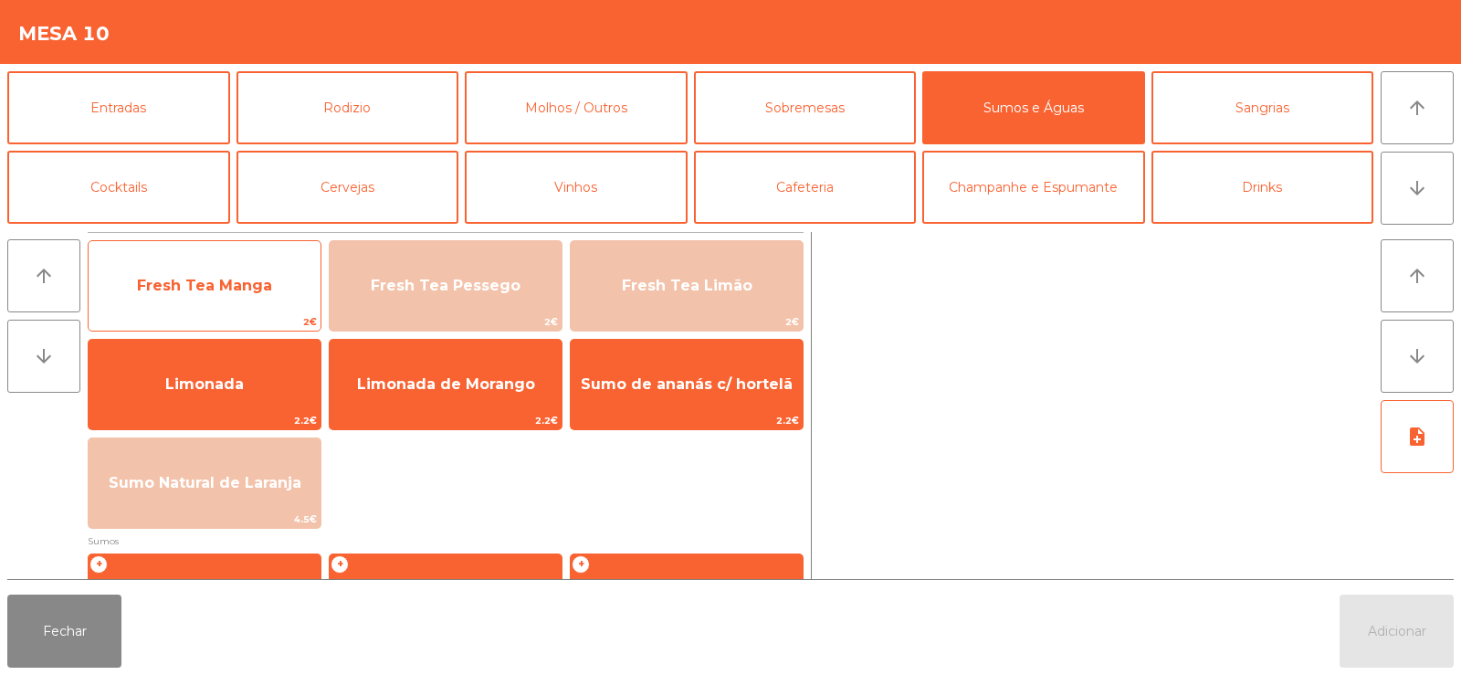
click at [268, 290] on span "Fresh Tea Manga" at bounding box center [204, 285] width 135 height 17
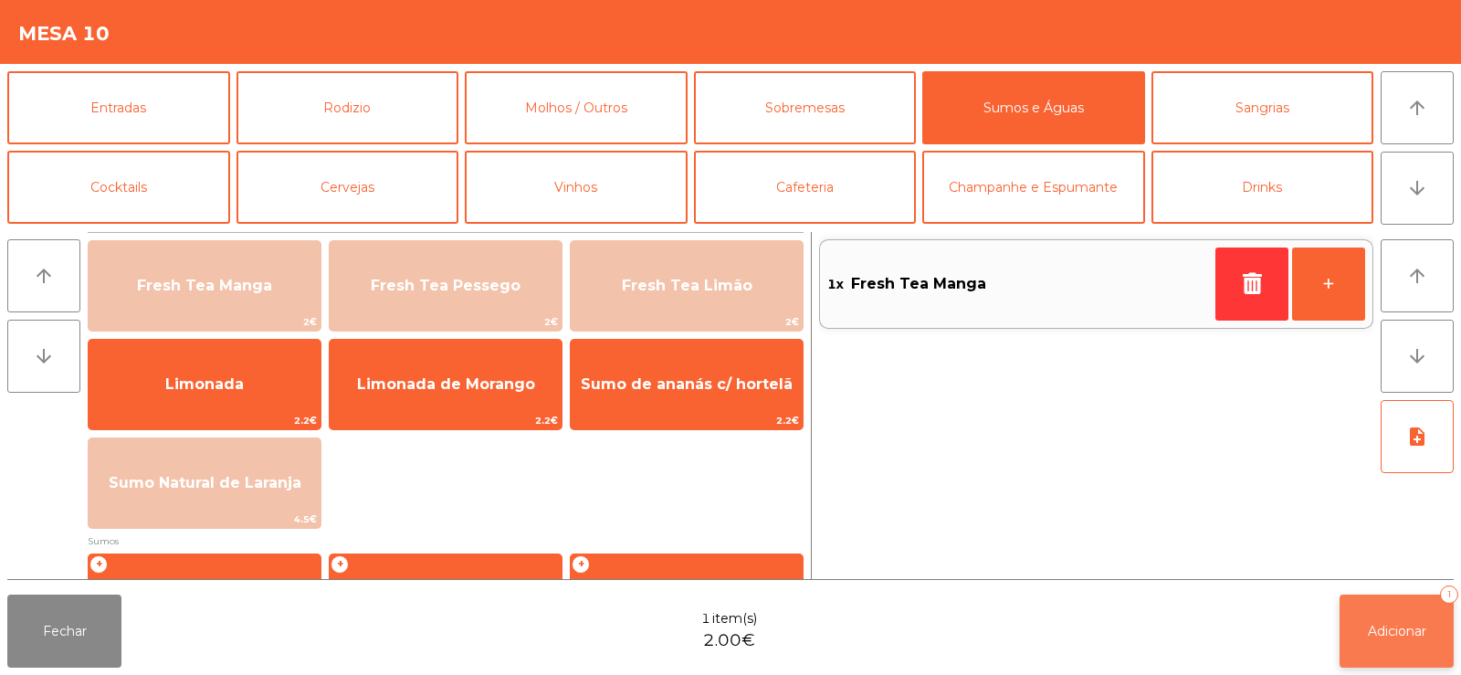
click at [1388, 652] on button "Adicionar 1" at bounding box center [1397, 630] width 114 height 73
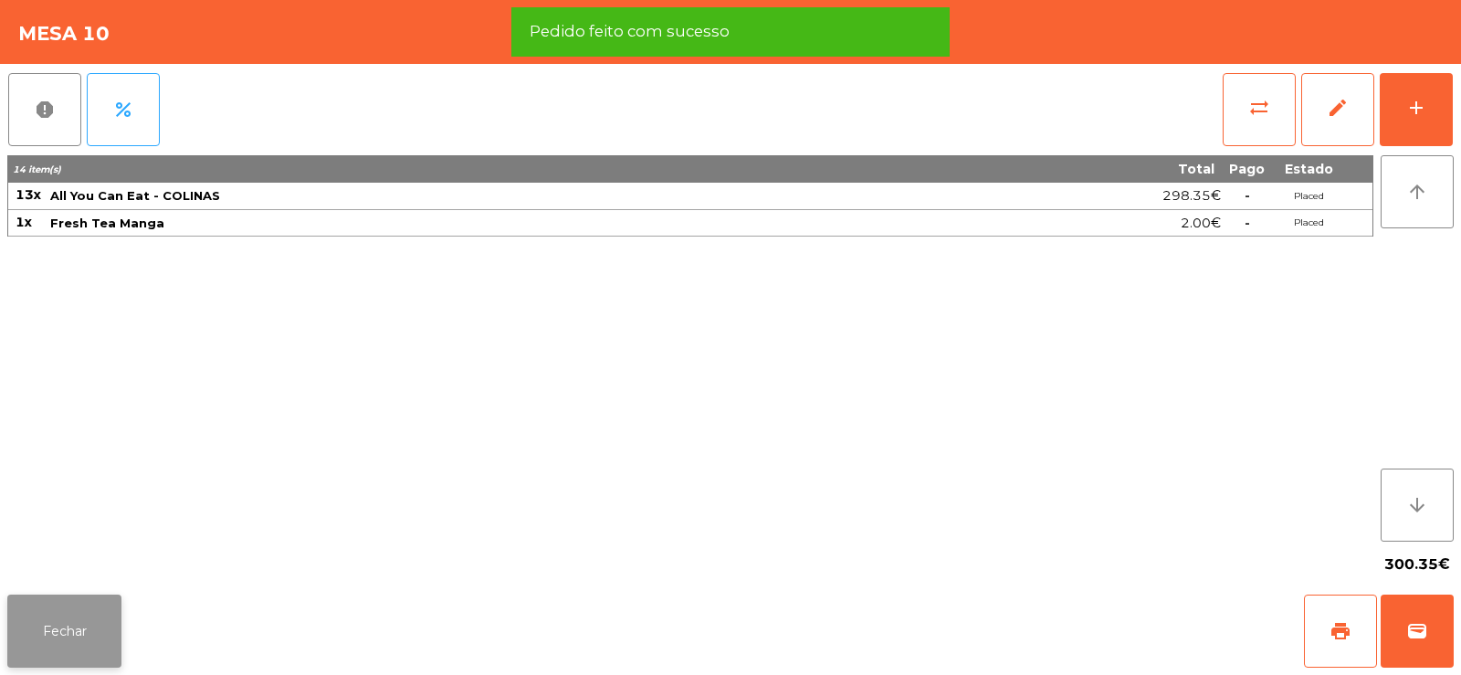
click at [36, 635] on button "Fechar" at bounding box center [64, 630] width 114 height 73
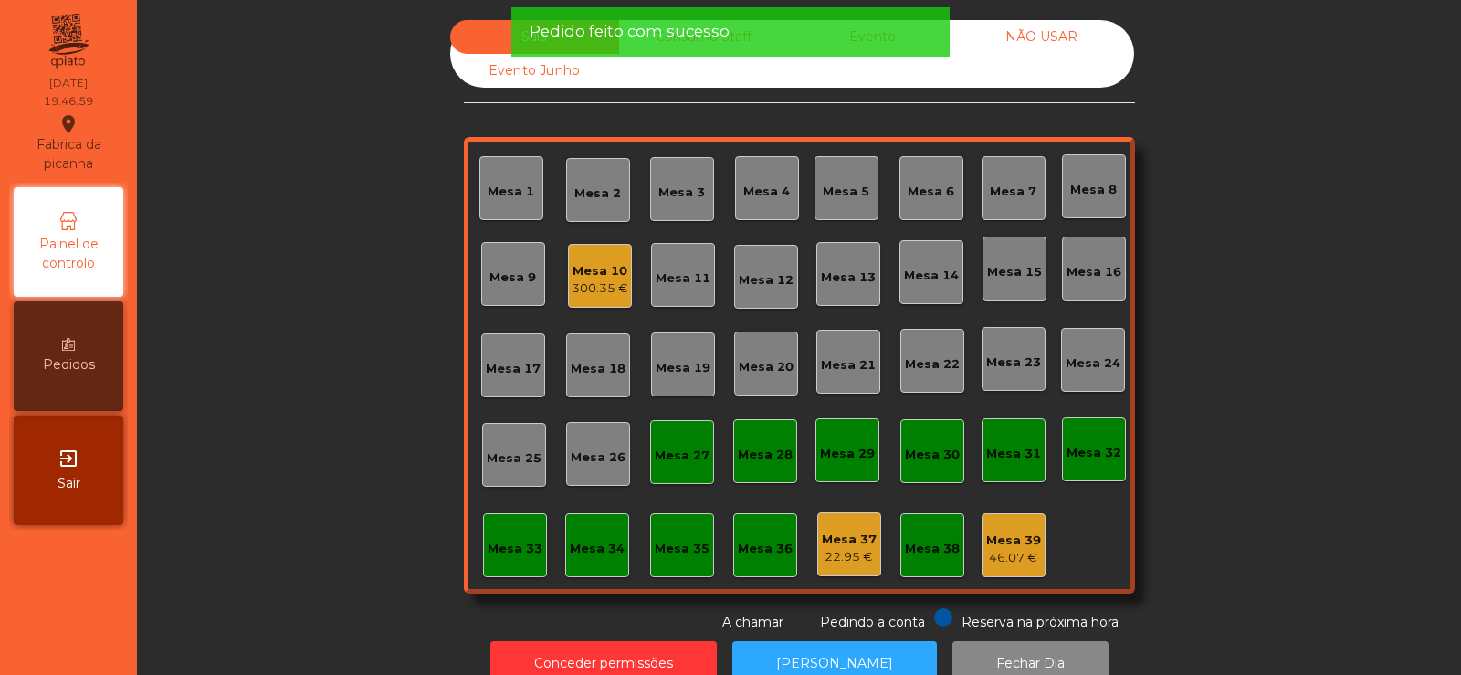
scroll to position [45, 0]
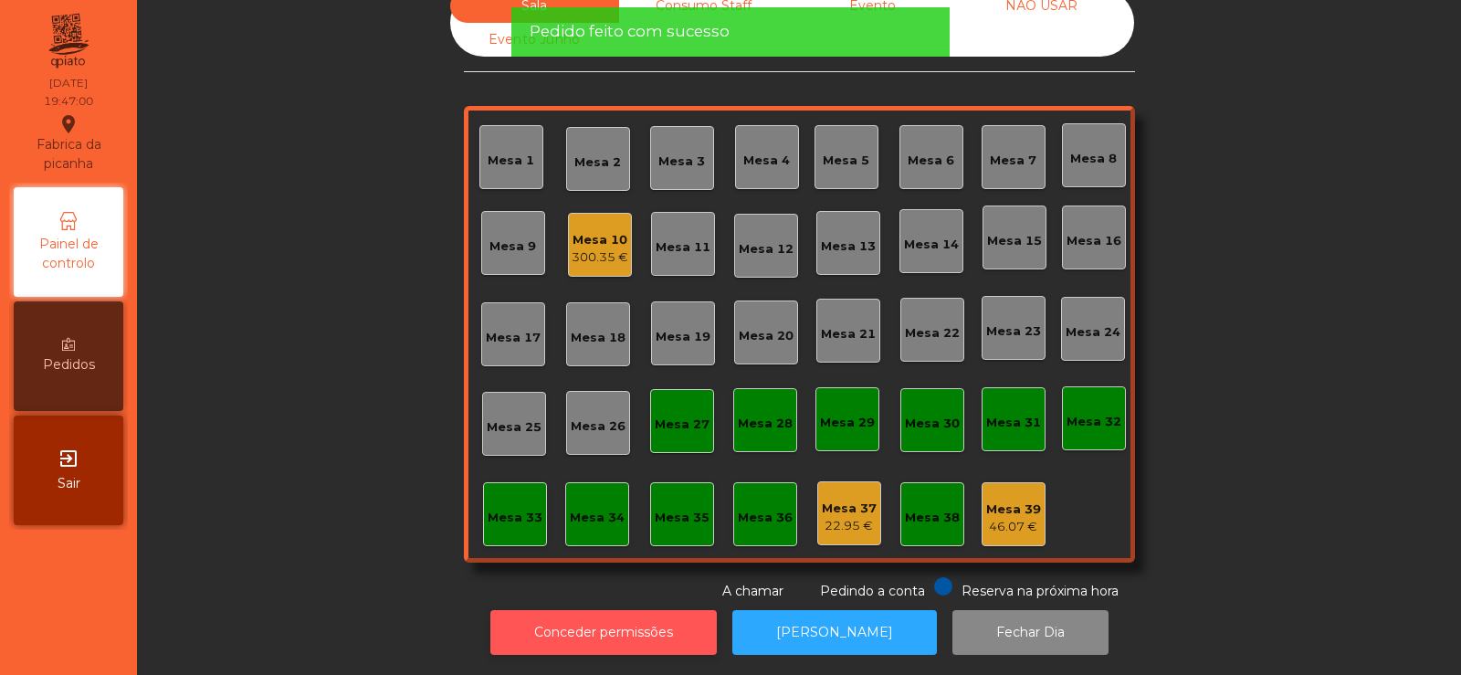
click at [604, 611] on button "Conceder permissões" at bounding box center [603, 632] width 226 height 45
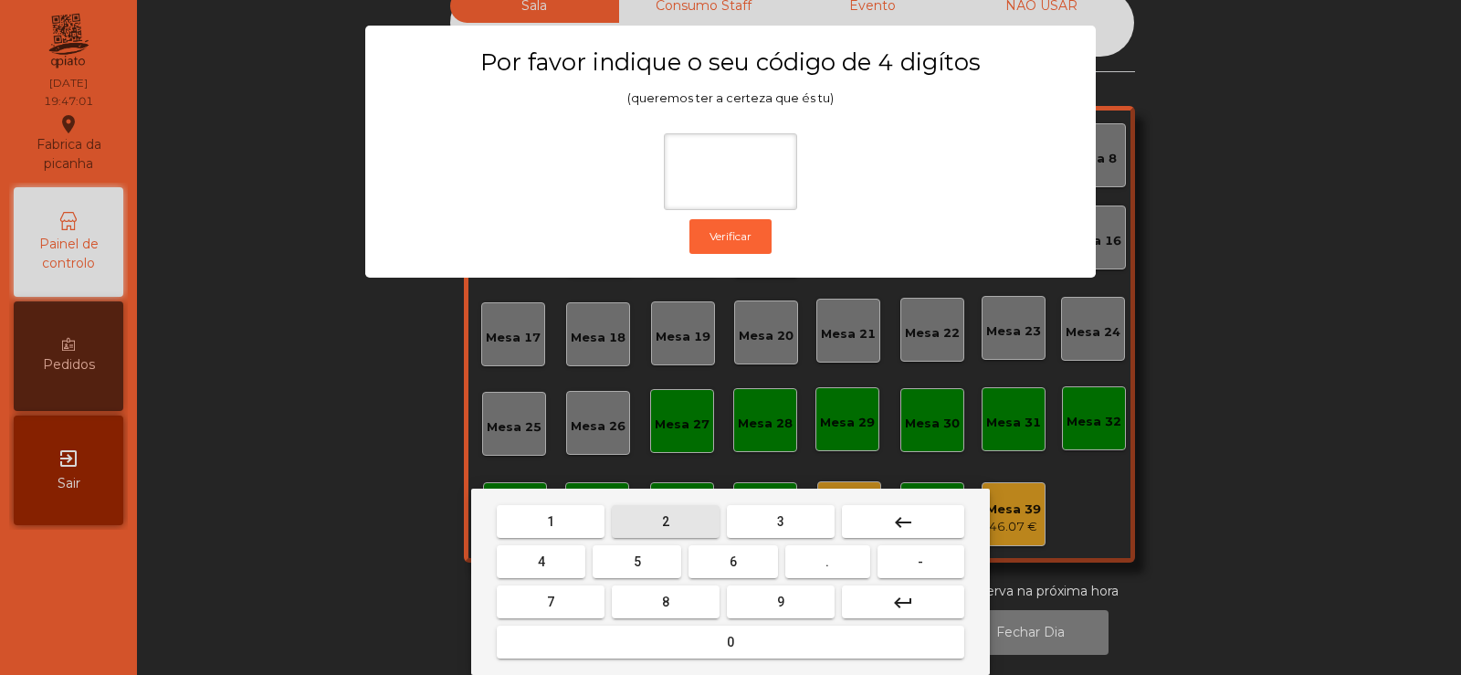
click at [662, 522] on span "2" at bounding box center [665, 521] width 7 height 15
click at [734, 554] on span "6" at bounding box center [733, 561] width 7 height 15
click at [574, 596] on button "7" at bounding box center [551, 601] width 108 height 33
click at [621, 560] on button "5" at bounding box center [637, 561] width 89 height 33
type input "****"
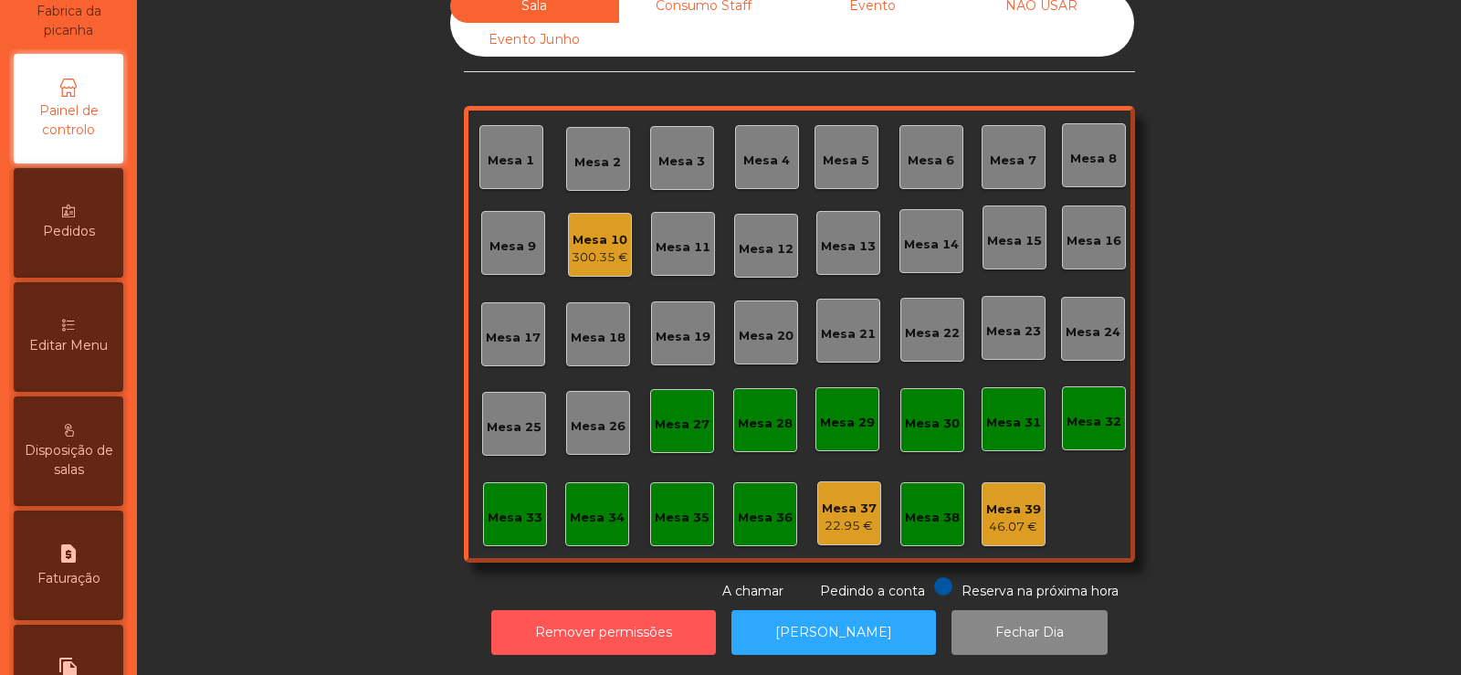
scroll to position [146, 0]
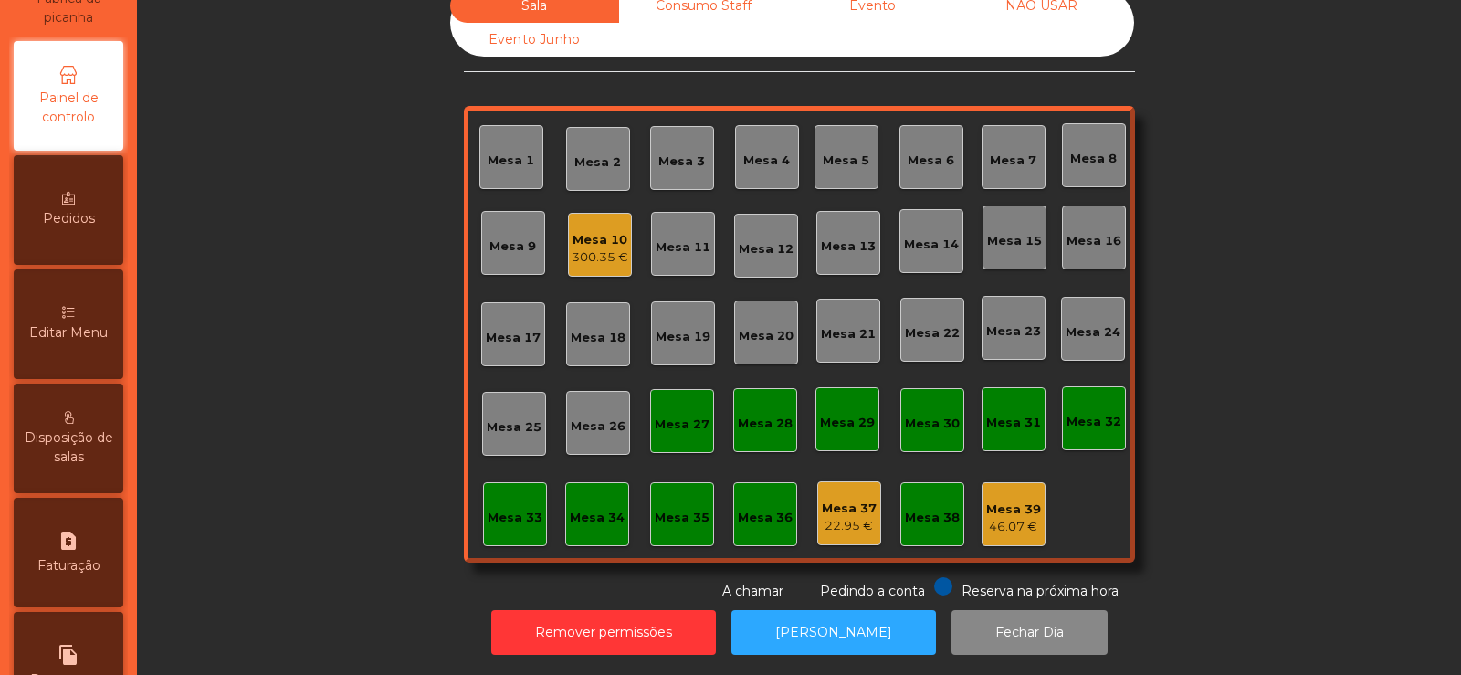
click at [95, 322] on div "Editar Menu" at bounding box center [69, 324] width 110 height 110
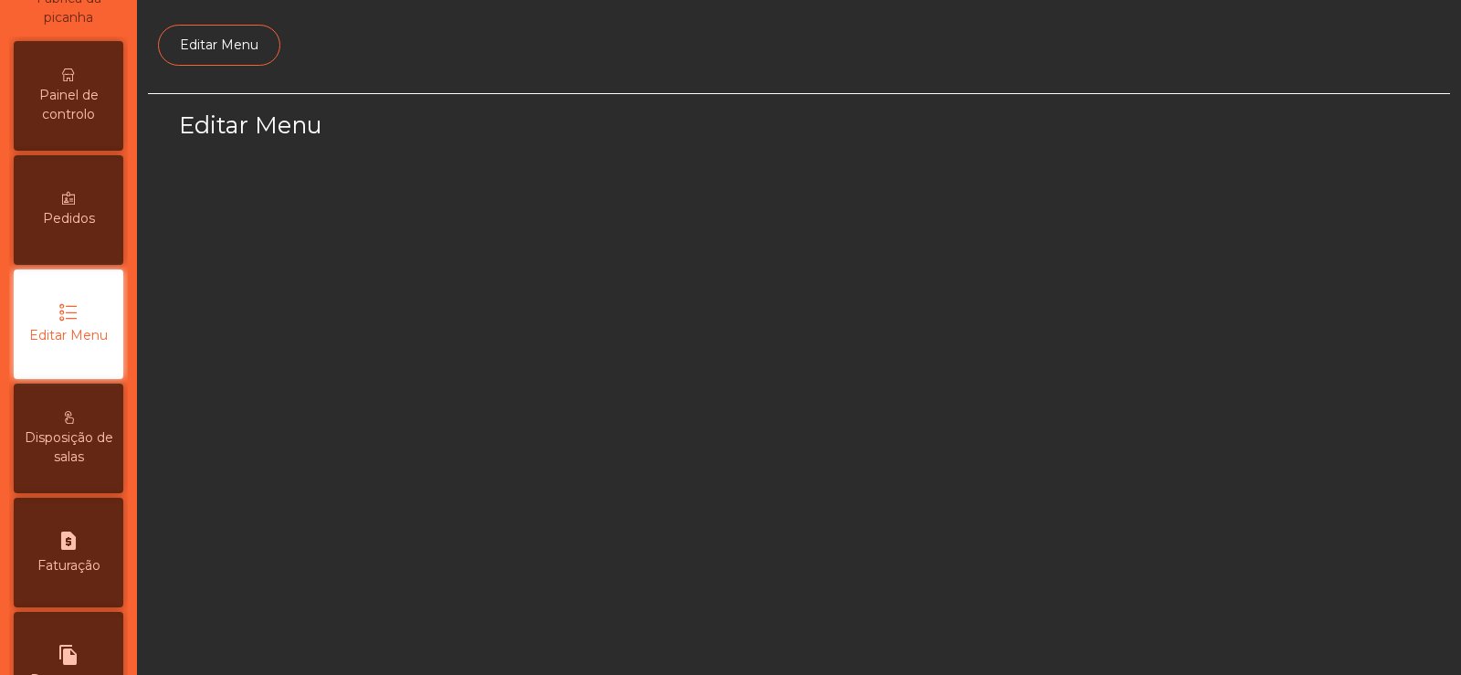
scroll to position [133, 0]
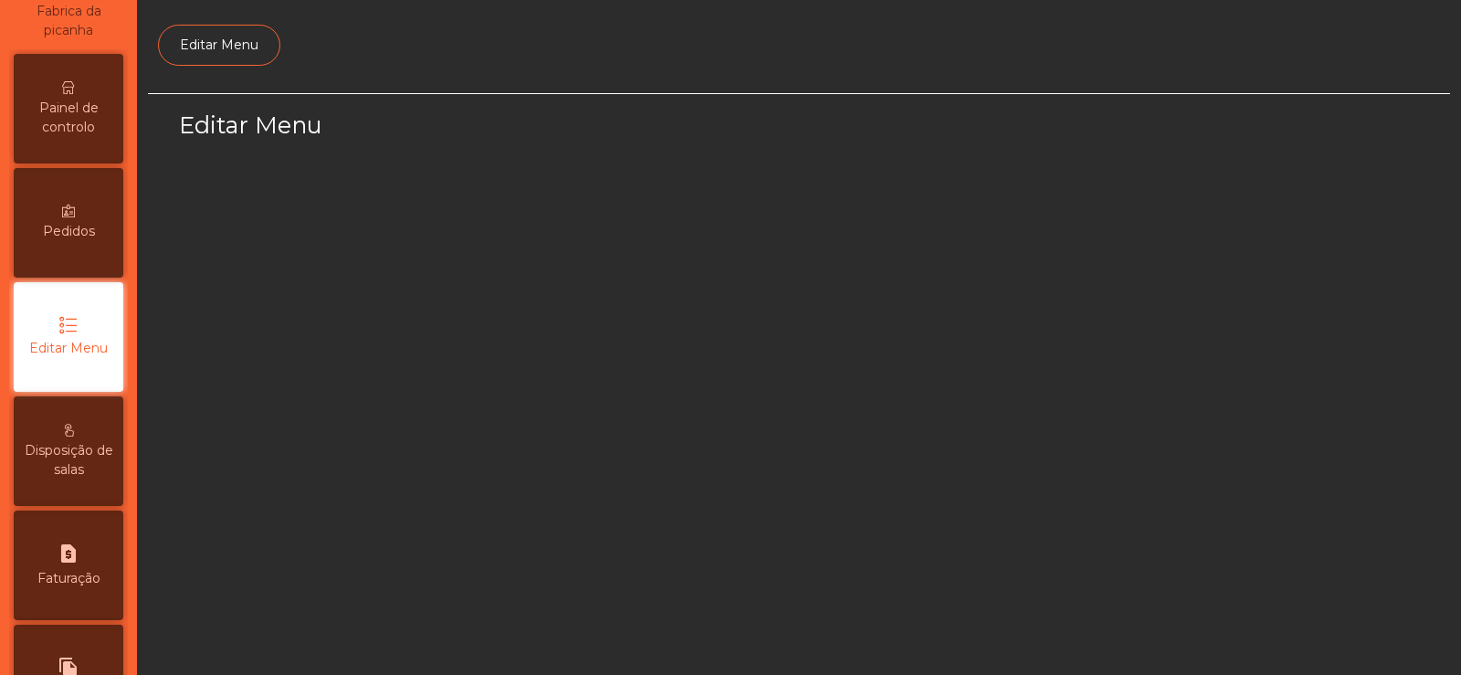
select select "*"
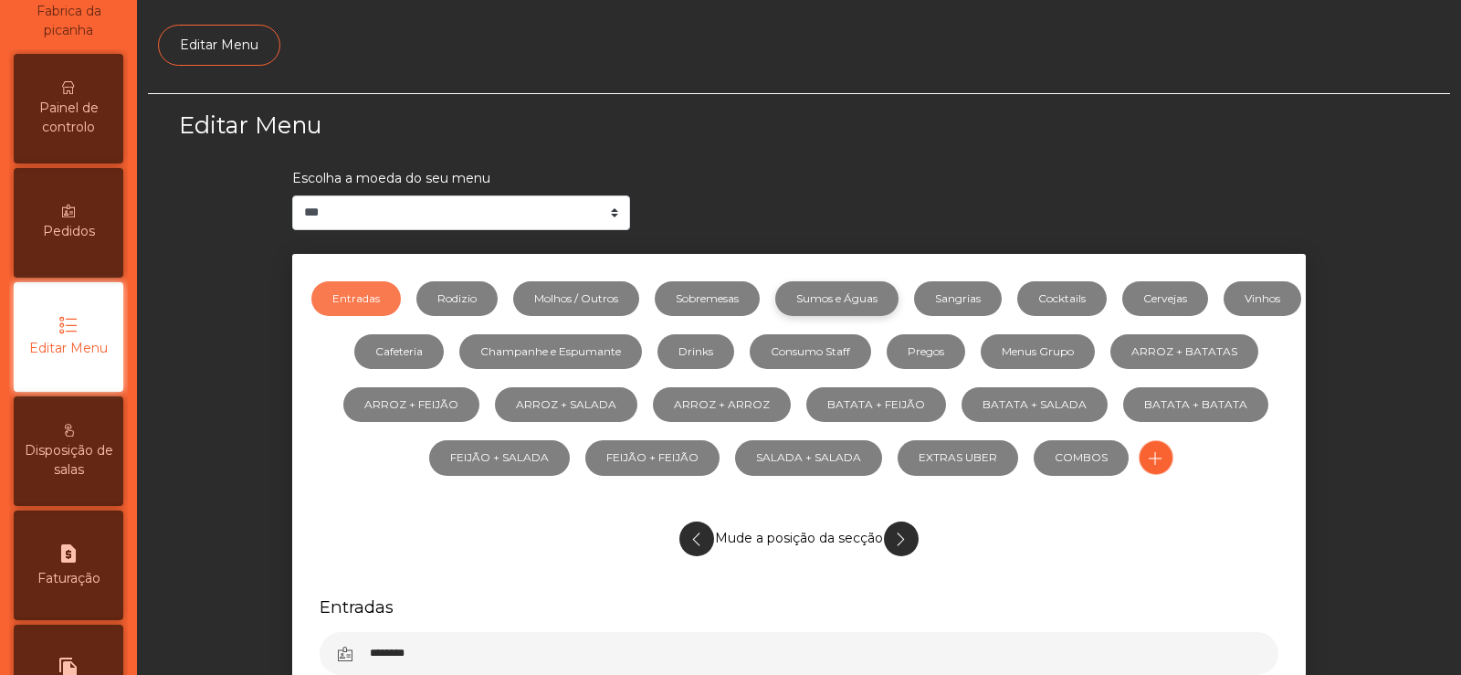
click at [874, 294] on link "Sumos e Águas" at bounding box center [836, 298] width 123 height 35
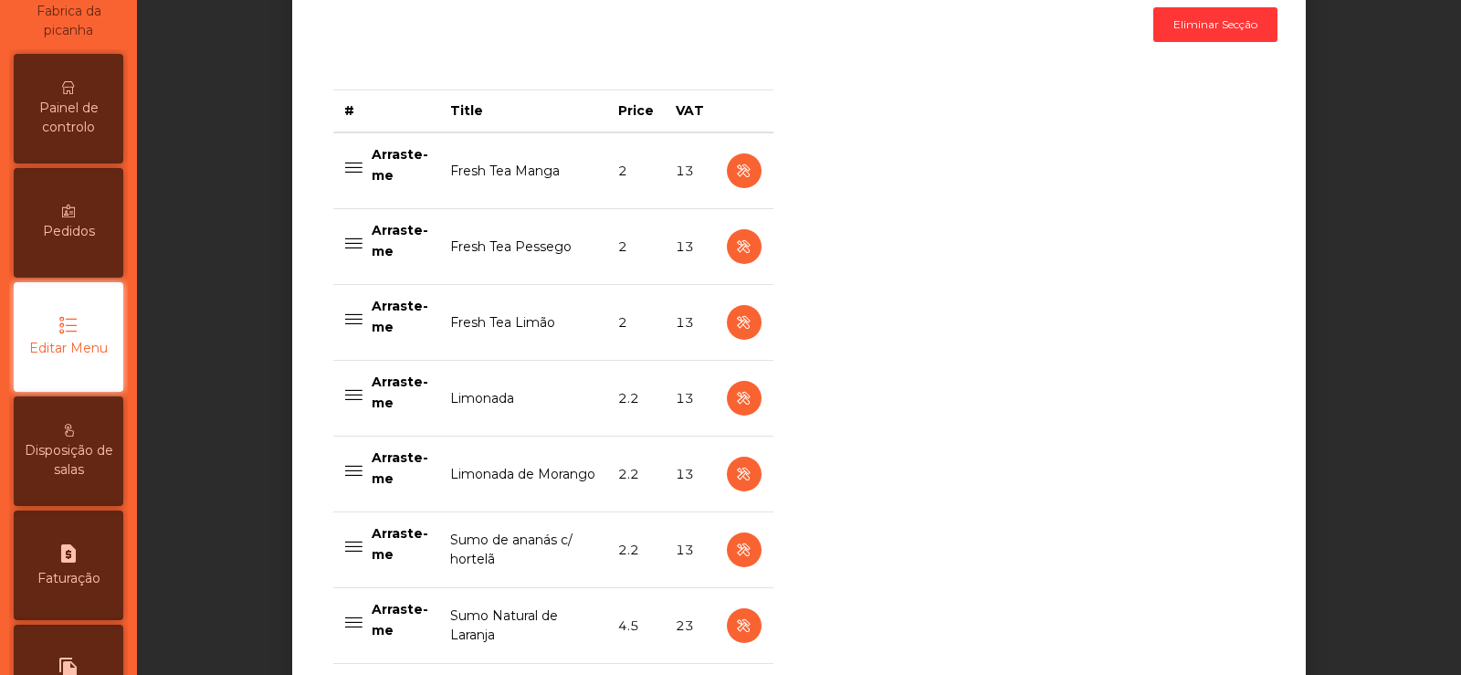
scroll to position [694, 0]
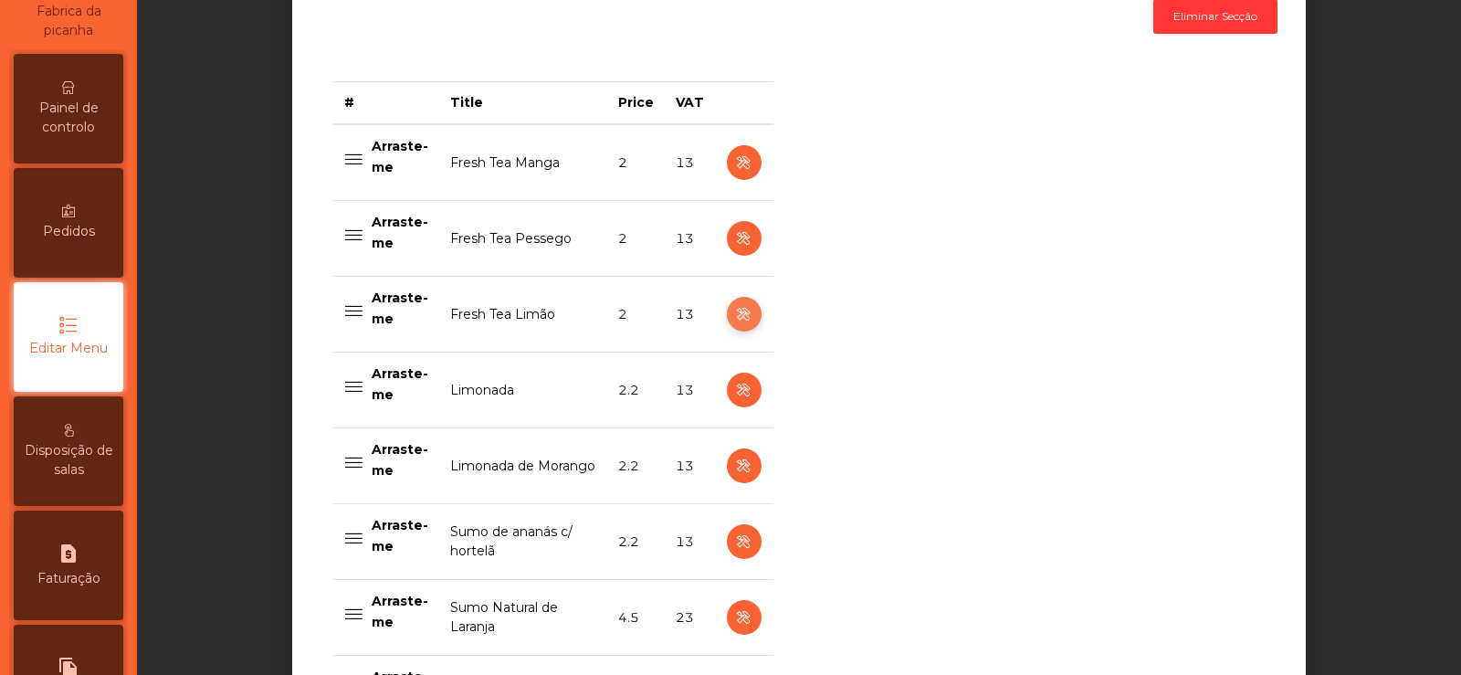
click at [735, 316] on icon "button" at bounding box center [743, 314] width 21 height 23
select select "***"
select select "**"
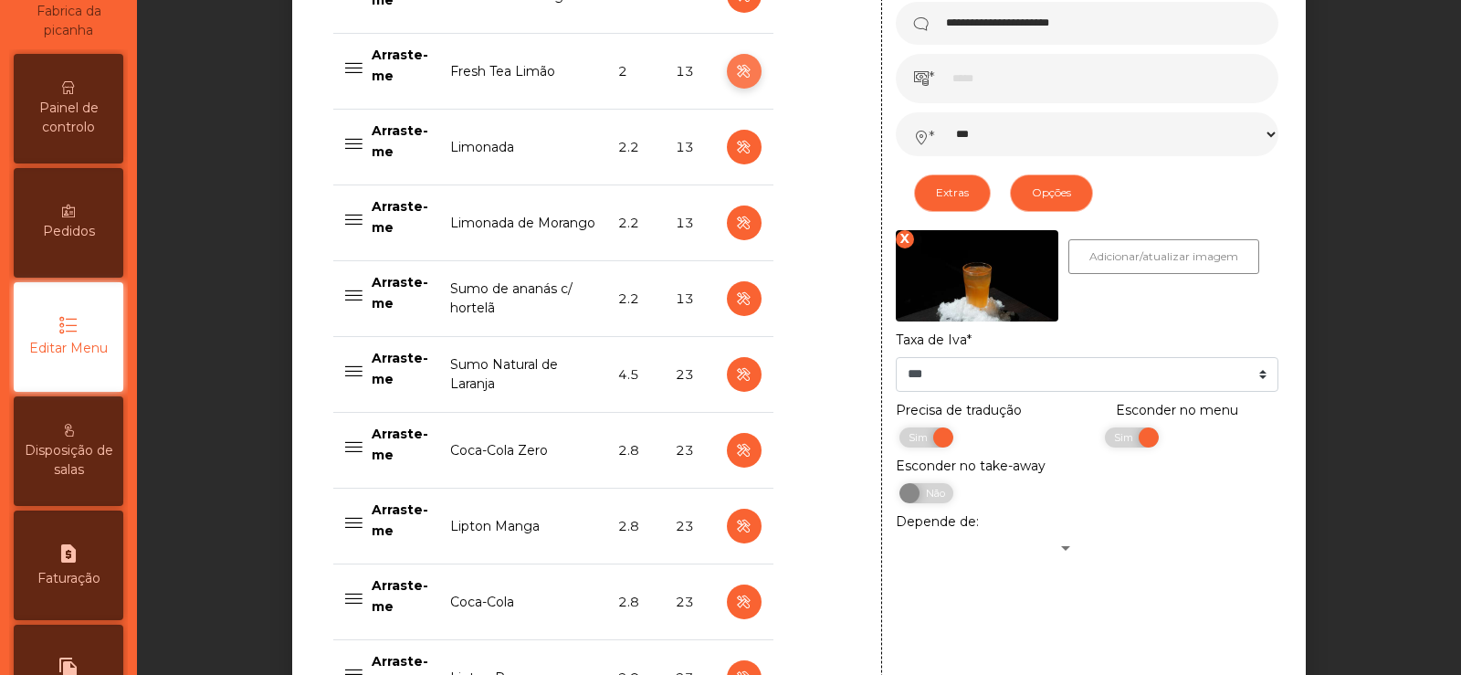
scroll to position [950, 0]
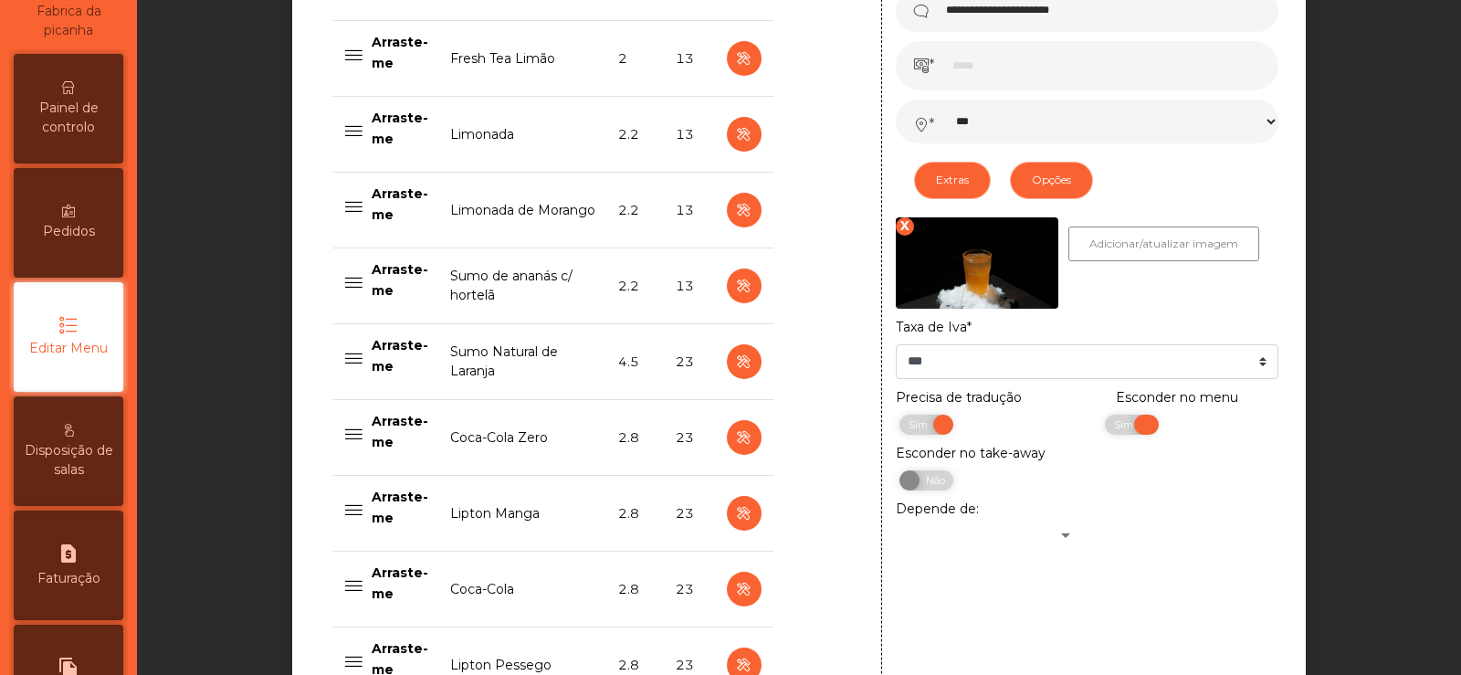
click at [1105, 428] on span "Sim" at bounding box center [1126, 425] width 46 height 20
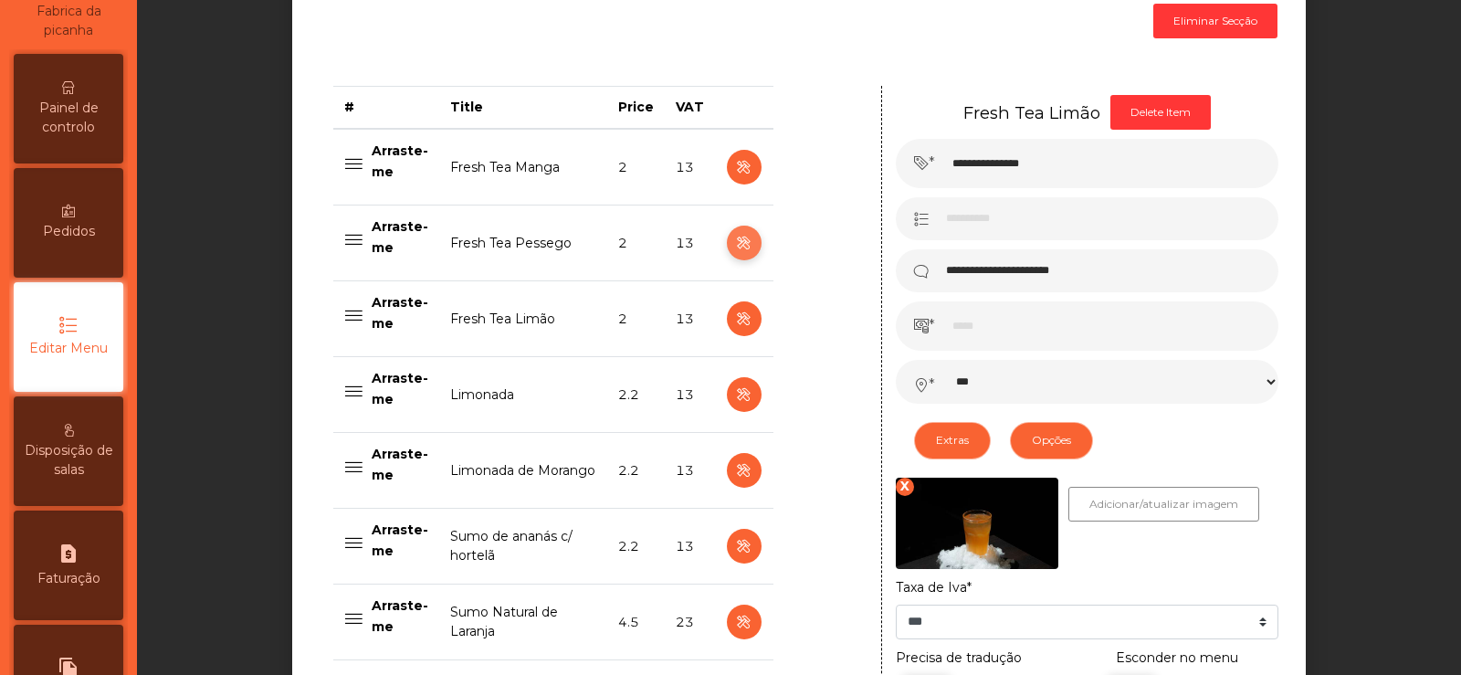
click at [733, 245] on icon "button" at bounding box center [743, 243] width 21 height 23
type input "**********"
select select "***"
select select "**"
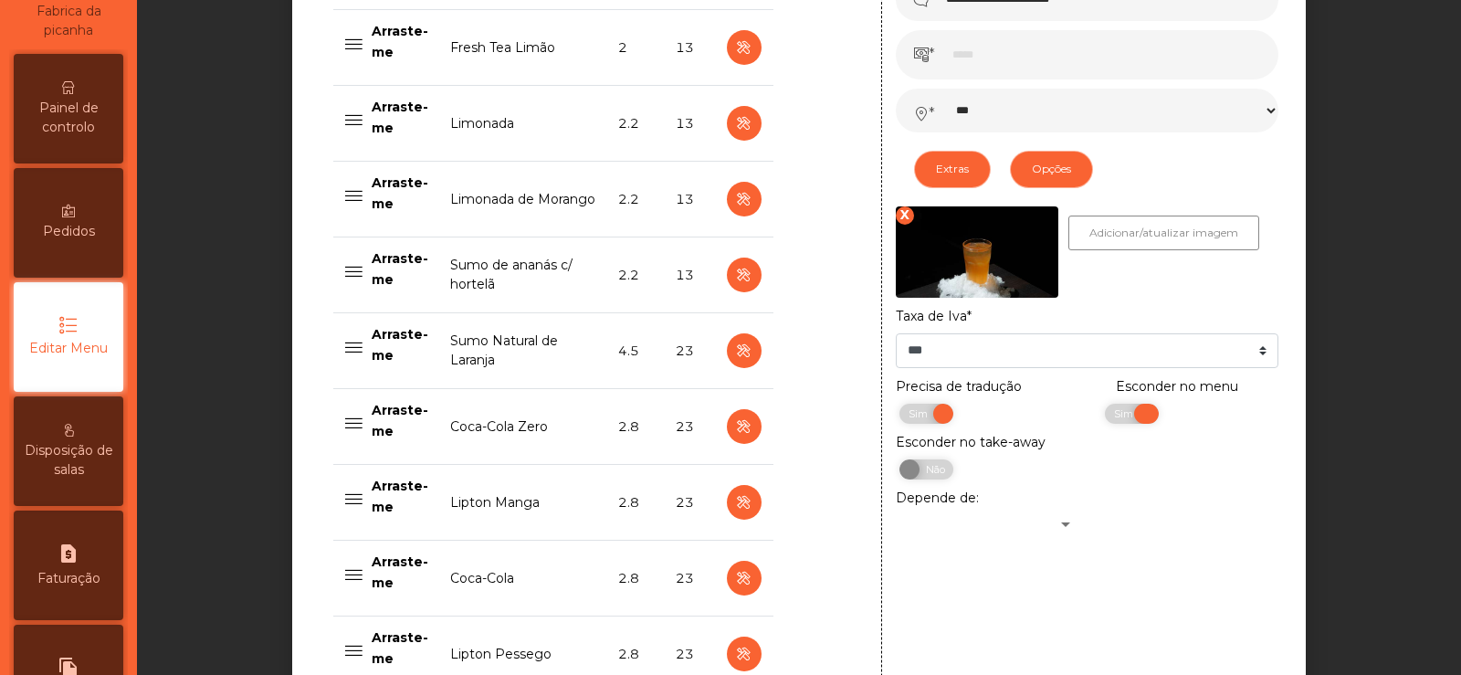
click at [1123, 424] on span "Sim" at bounding box center [1126, 414] width 46 height 20
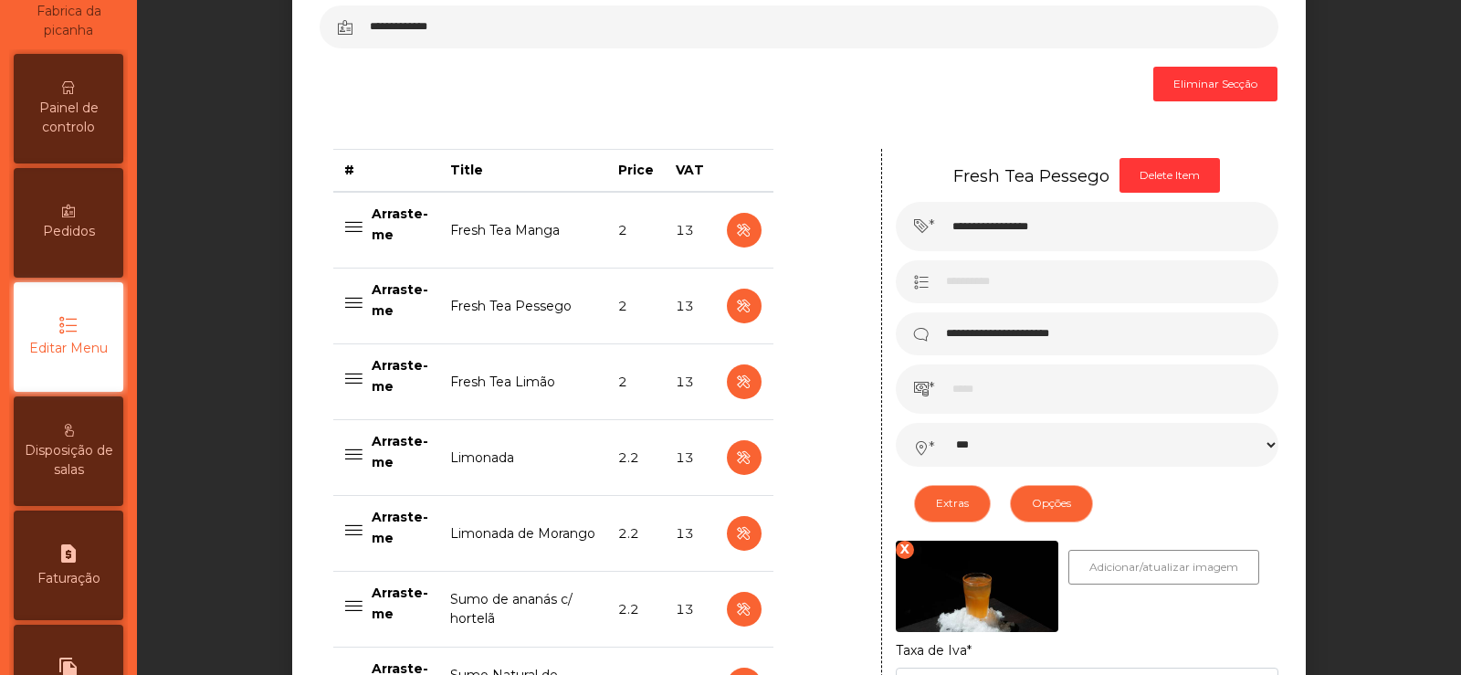
scroll to position [628, 0]
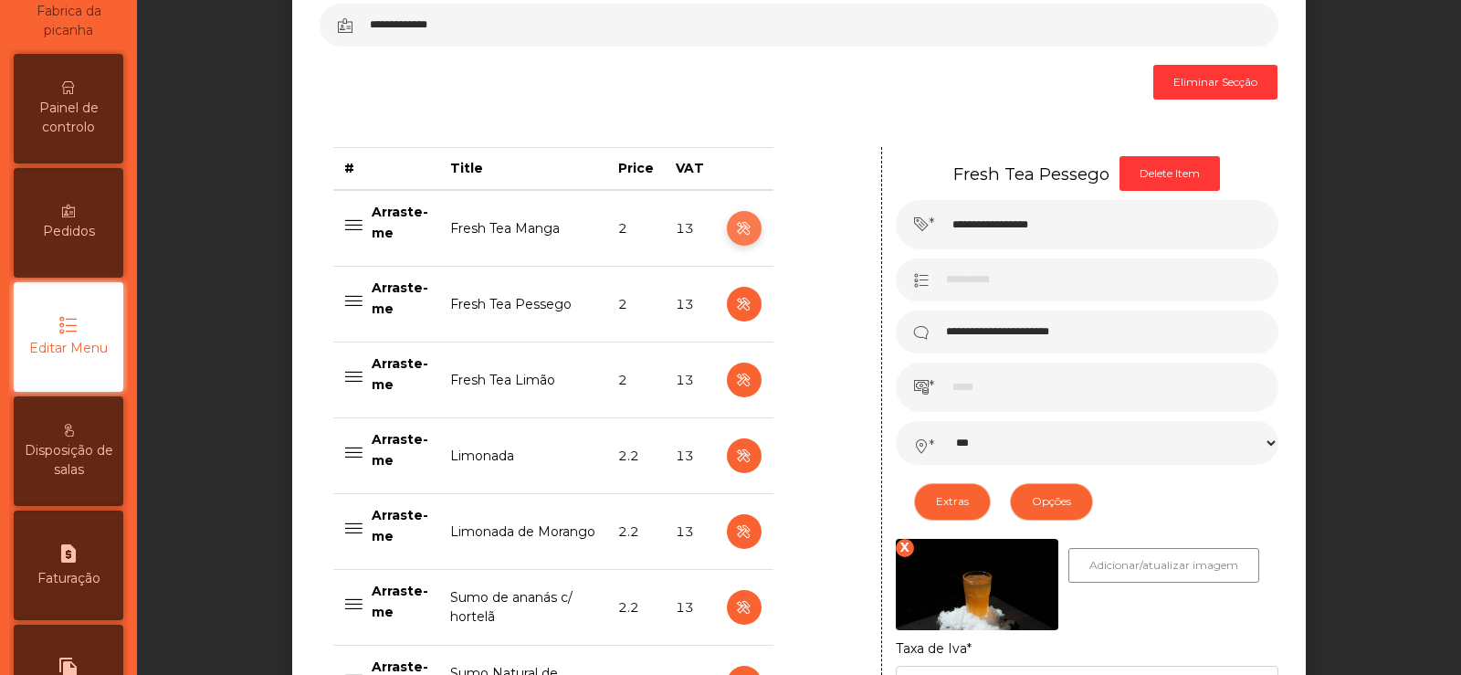
click at [733, 227] on icon "button" at bounding box center [743, 228] width 21 height 23
type input "**********"
select select "***"
select select "**"
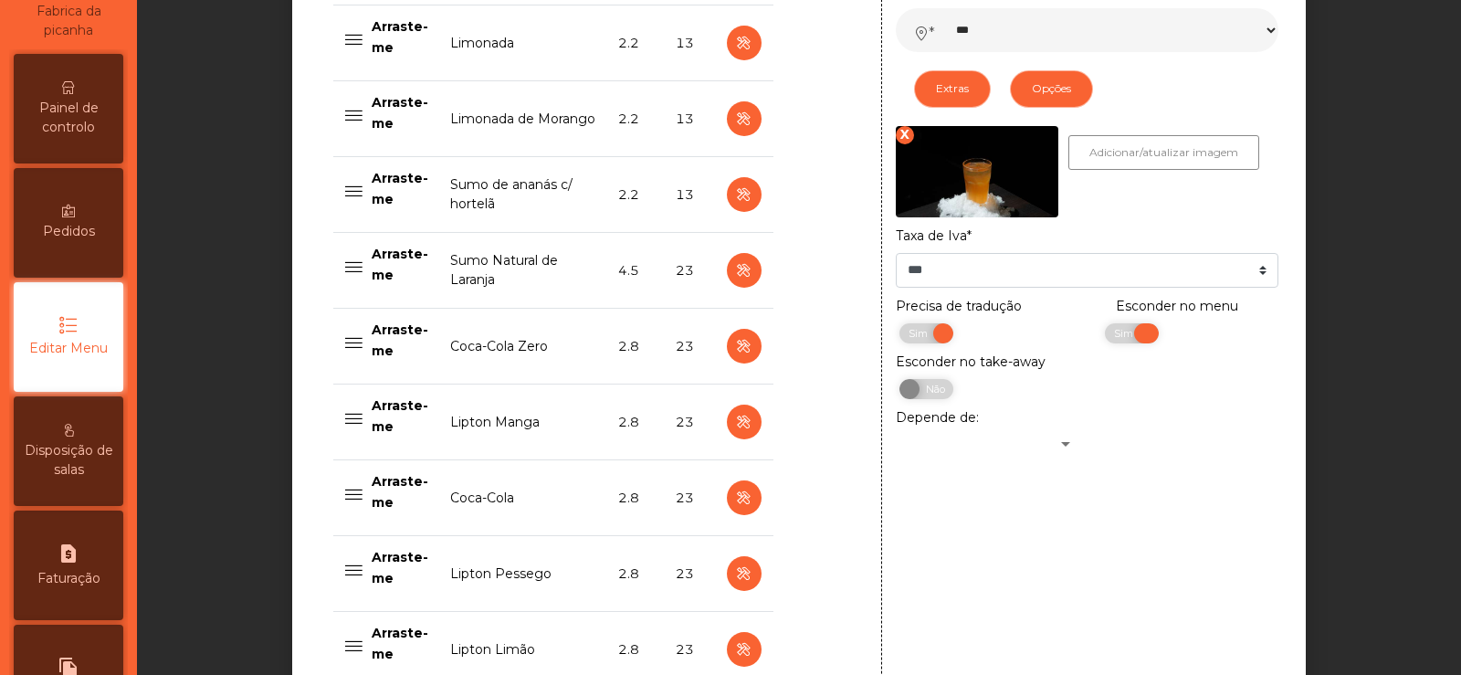
click at [1124, 341] on span "Sim" at bounding box center [1126, 333] width 46 height 20
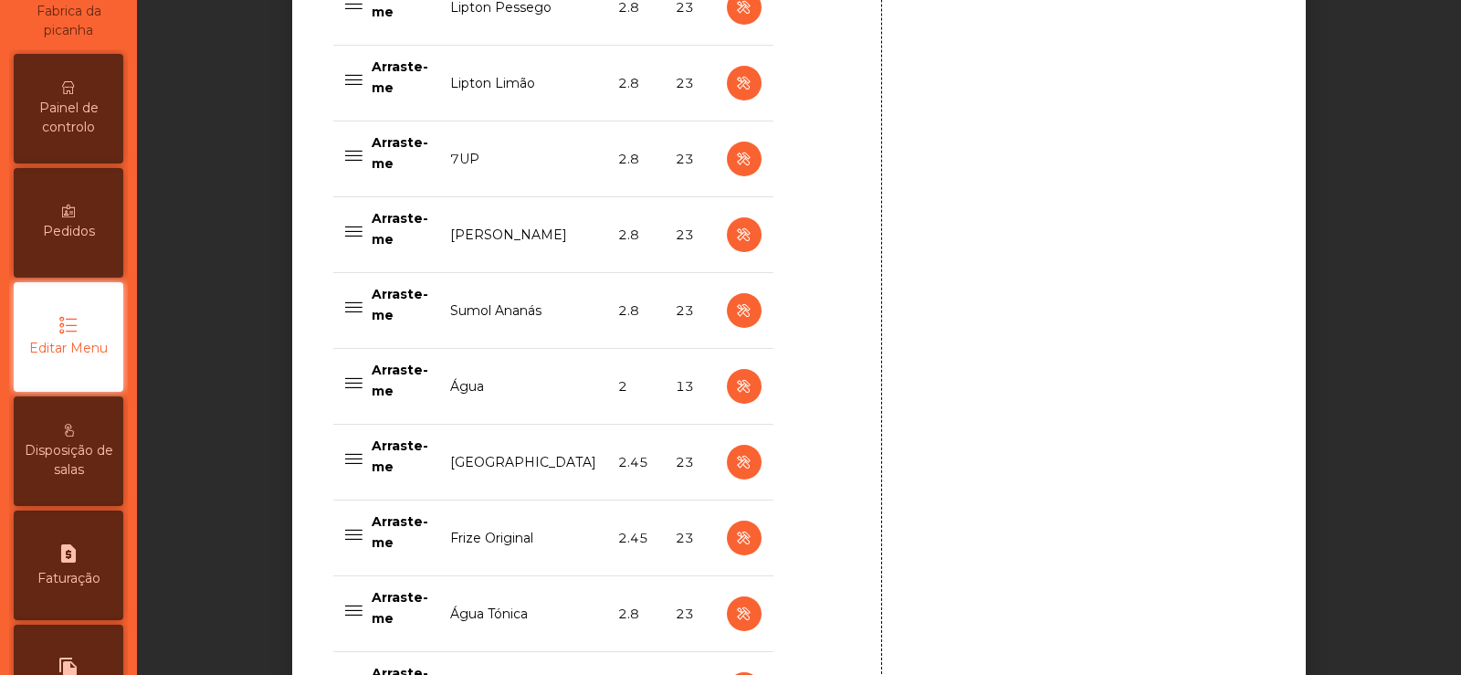
scroll to position [1889, 0]
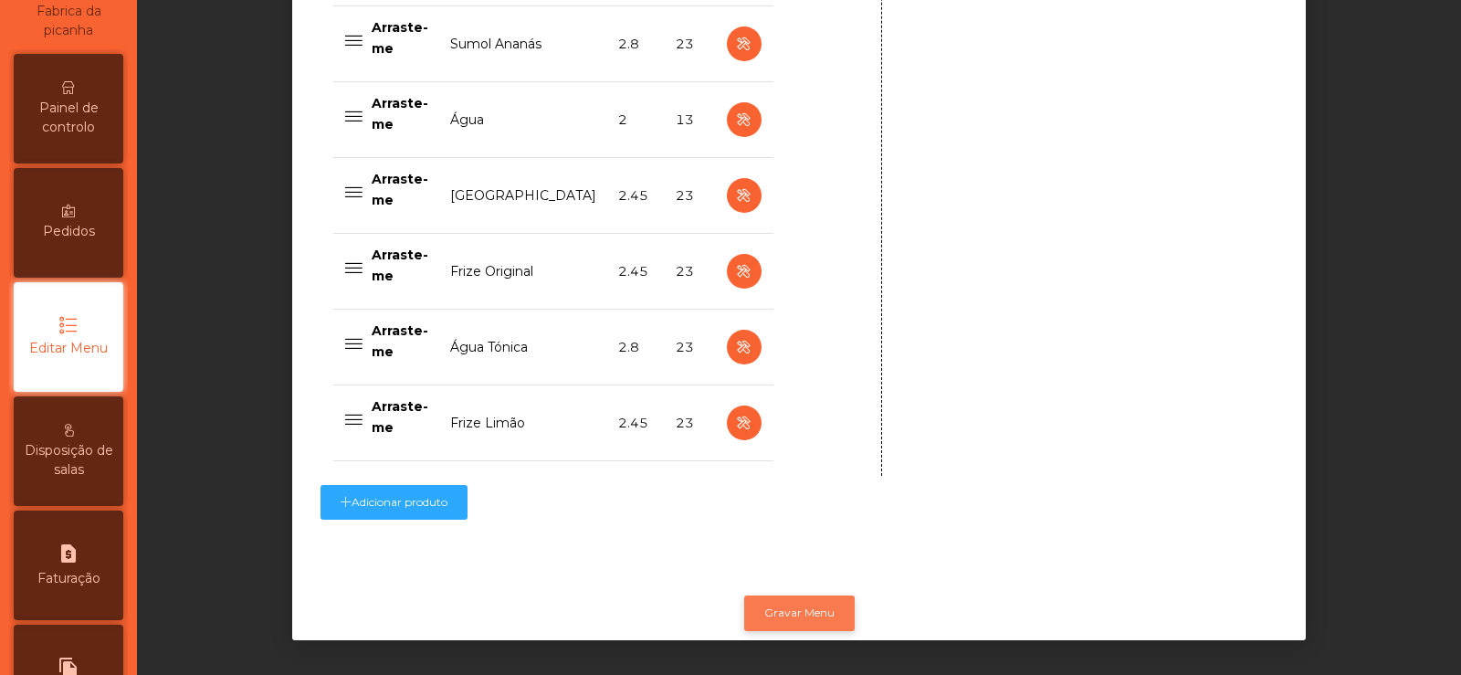
click at [807, 595] on button "Gravar Menu" at bounding box center [799, 612] width 110 height 35
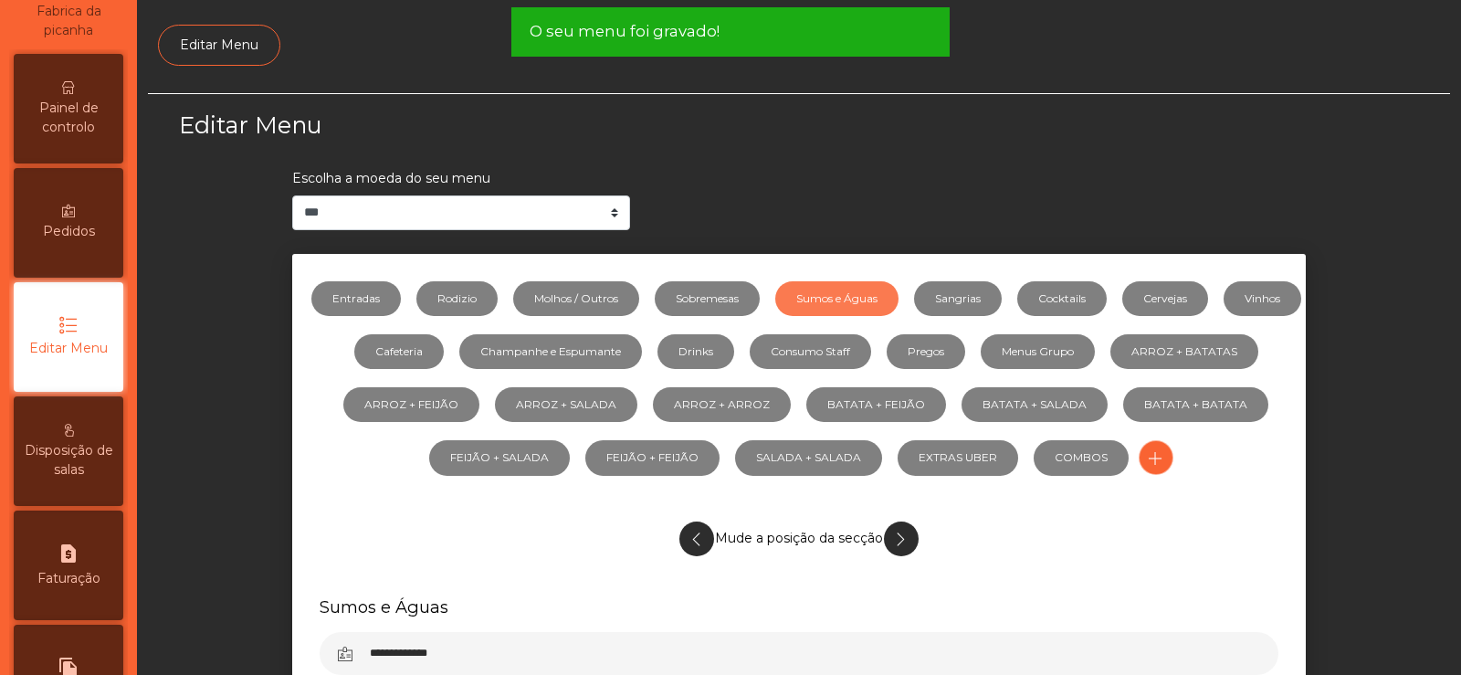
scroll to position [0, 0]
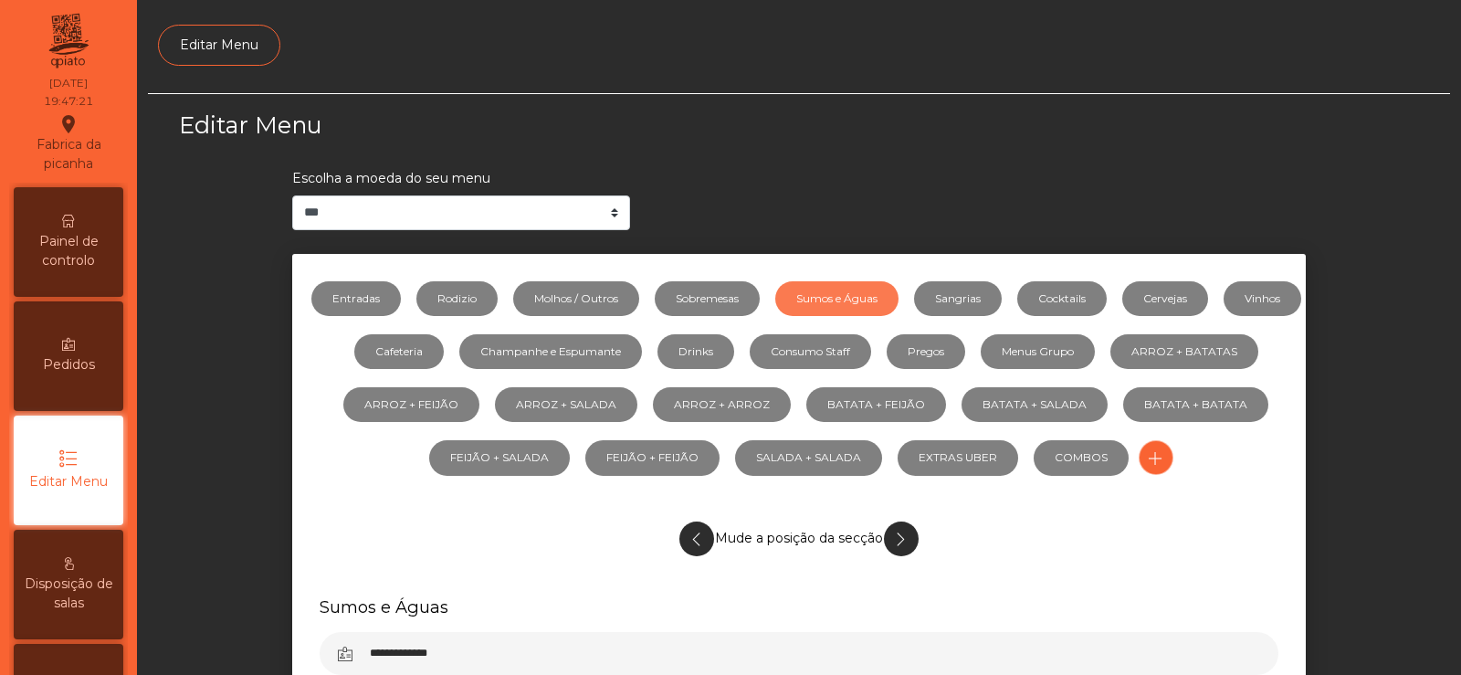
click at [83, 257] on span "Painel de controlo" at bounding box center [68, 251] width 100 height 38
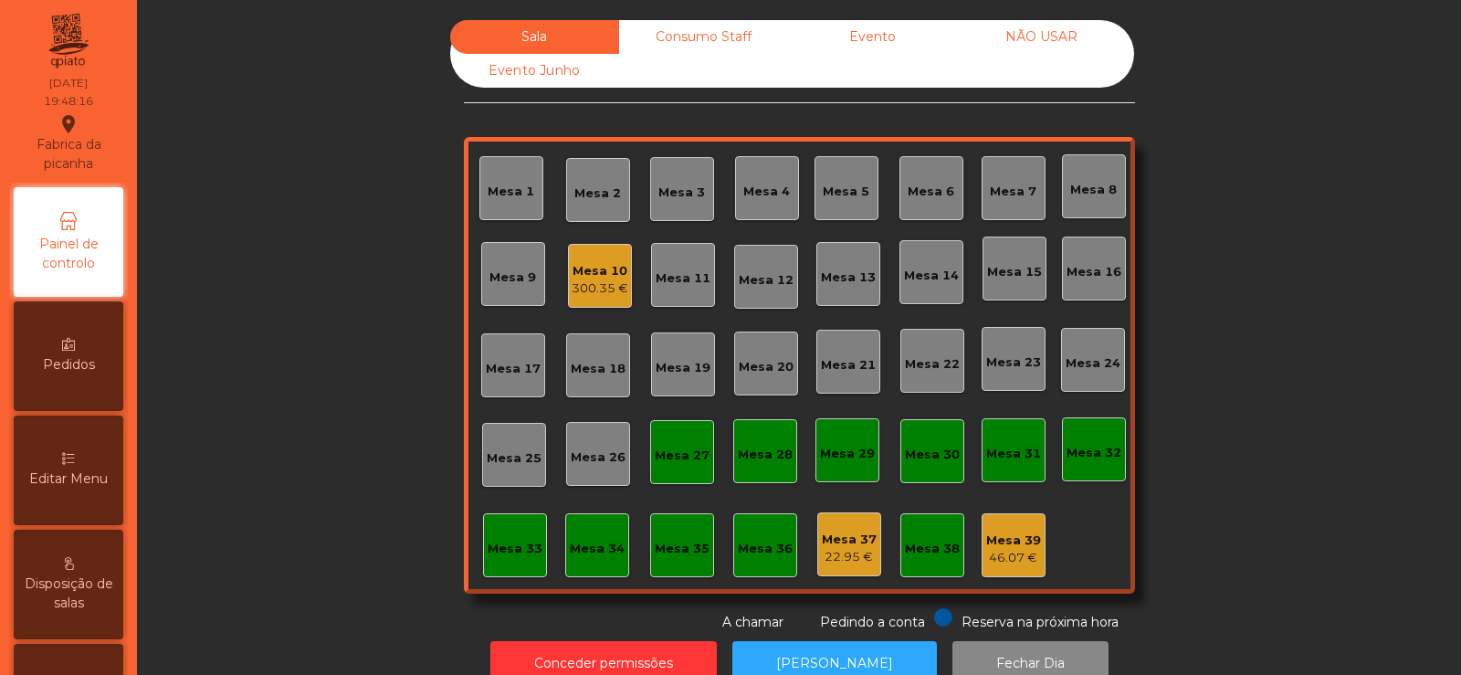
click at [589, 299] on div "Mesa 10 300.35 €" at bounding box center [600, 276] width 64 height 64
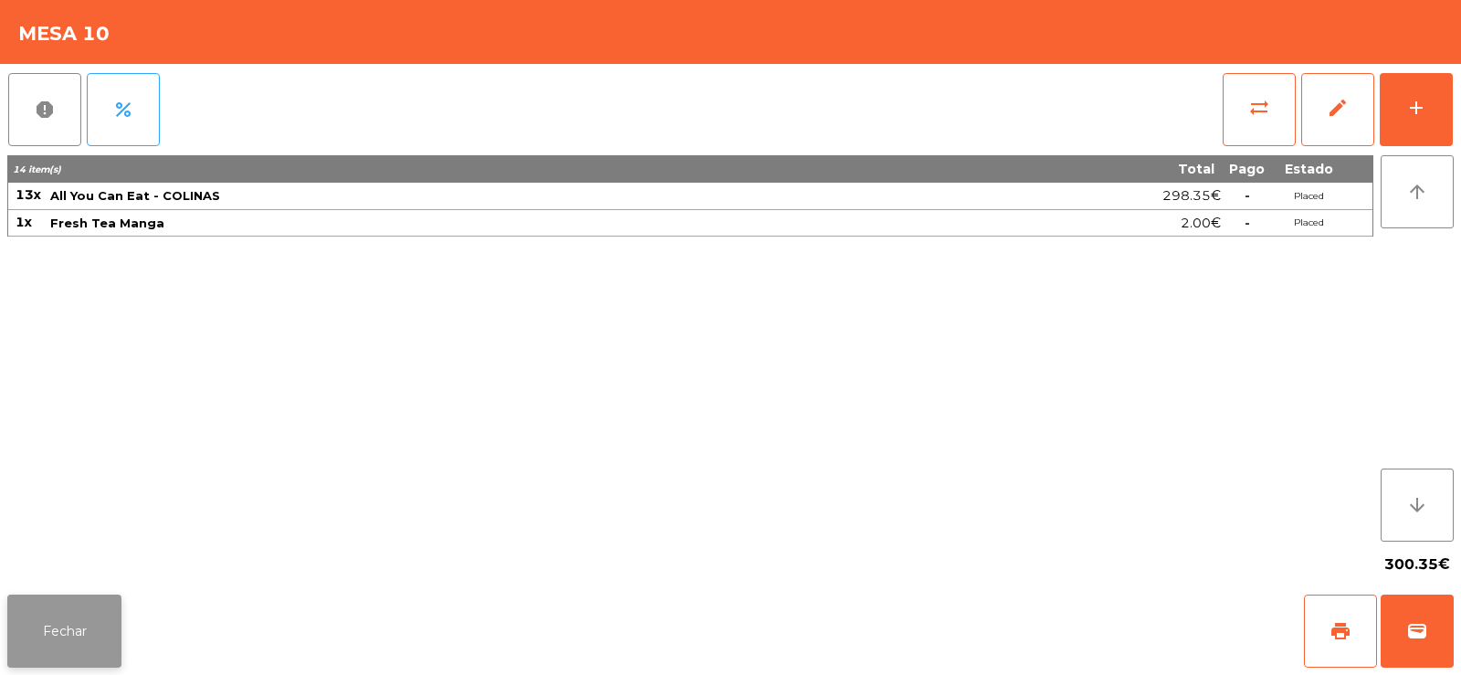
click at [89, 618] on button "Fechar" at bounding box center [64, 630] width 114 height 73
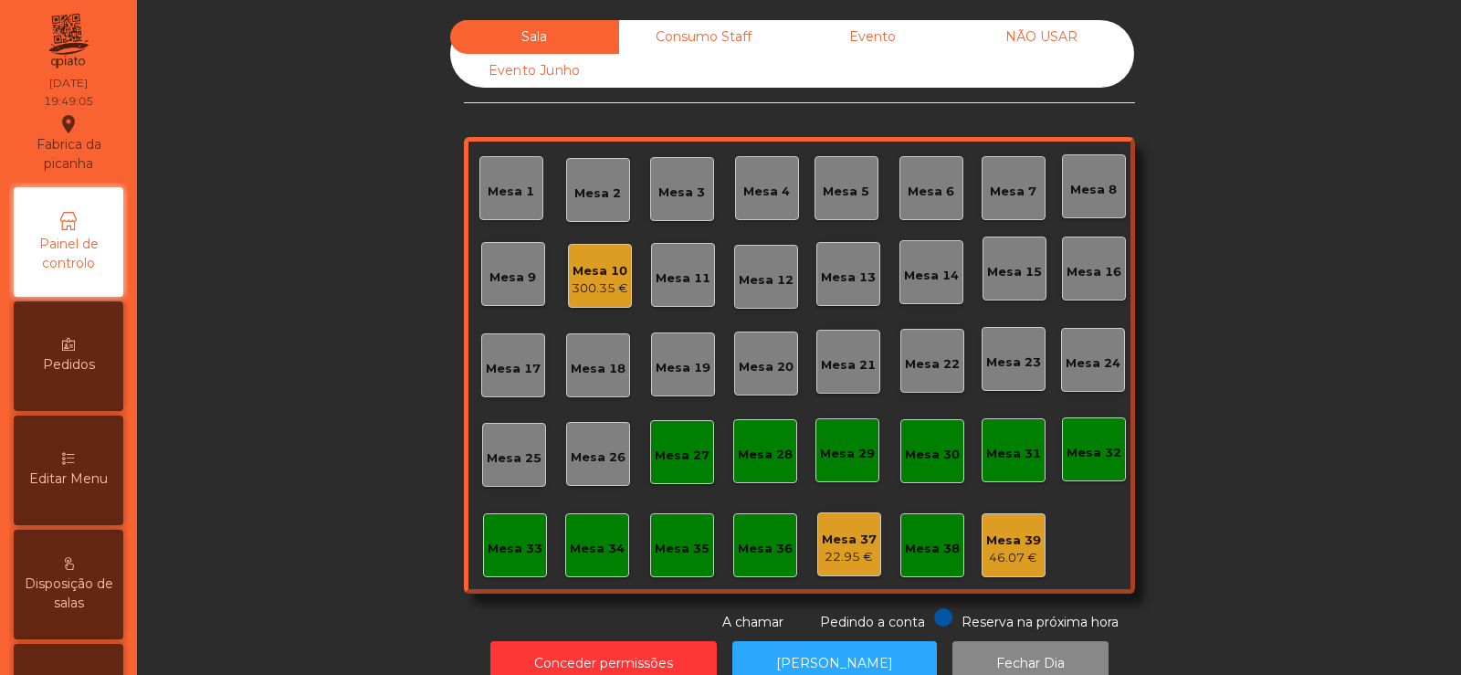
click at [904, 280] on div "Mesa 14" at bounding box center [931, 276] width 55 height 18
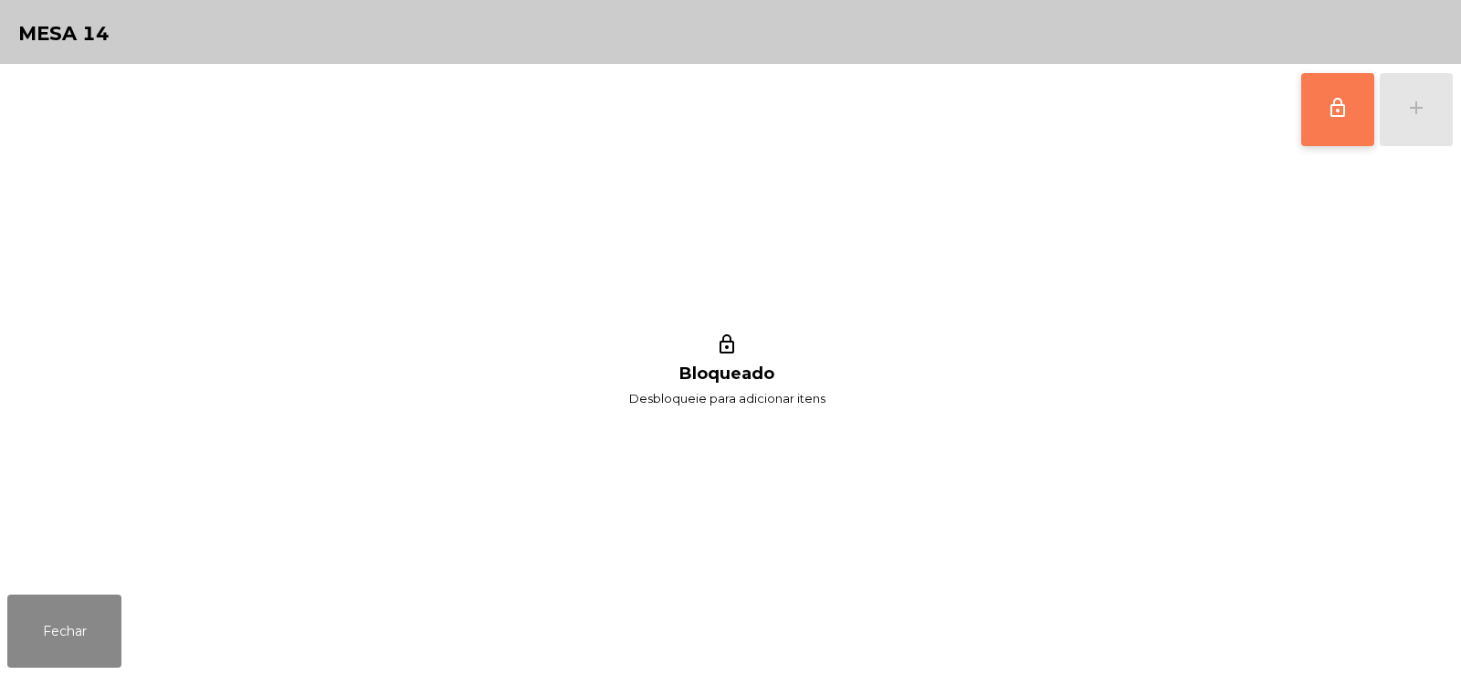
click at [1328, 118] on span "lock_outline" at bounding box center [1338, 108] width 22 height 22
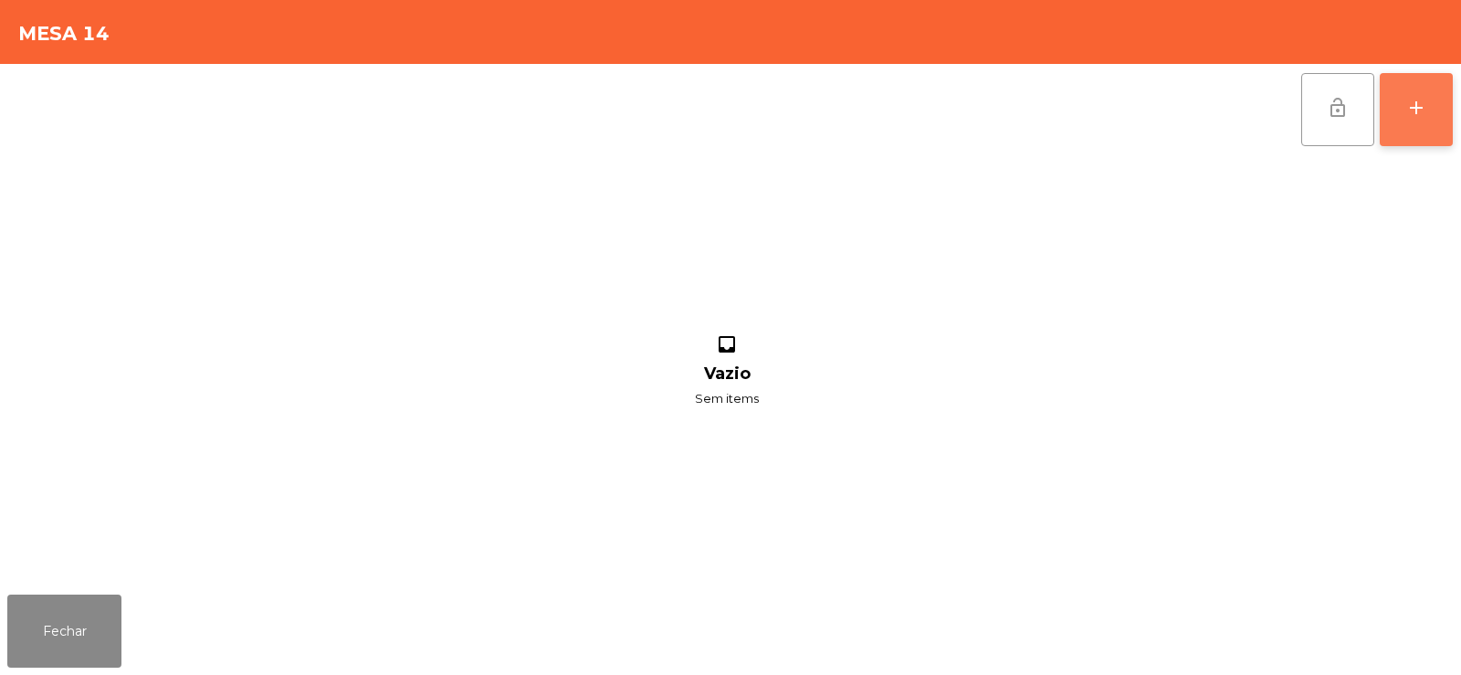
click at [1412, 131] on button "add" at bounding box center [1416, 109] width 73 height 73
click at [319, 104] on div "lock_open add" at bounding box center [730, 109] width 1446 height 91
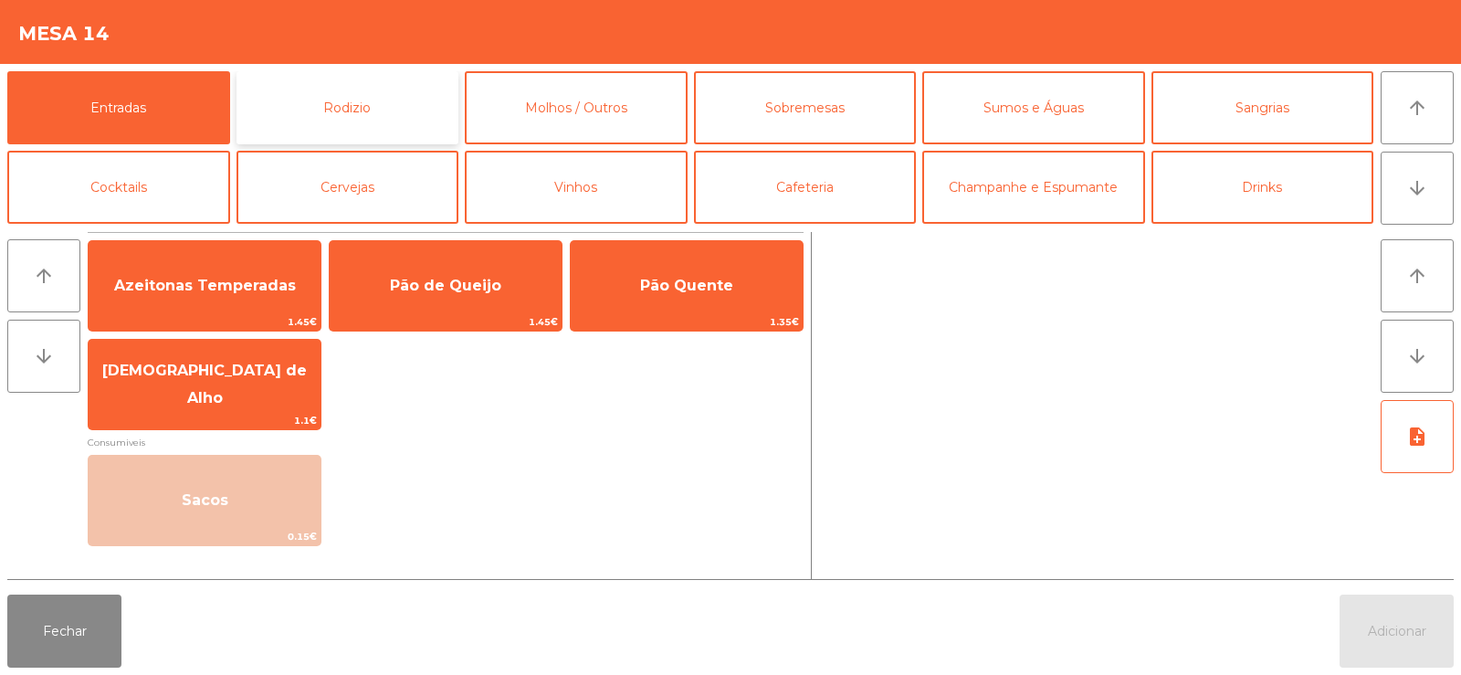
click at [362, 93] on button "Rodizio" at bounding box center [347, 107] width 223 height 73
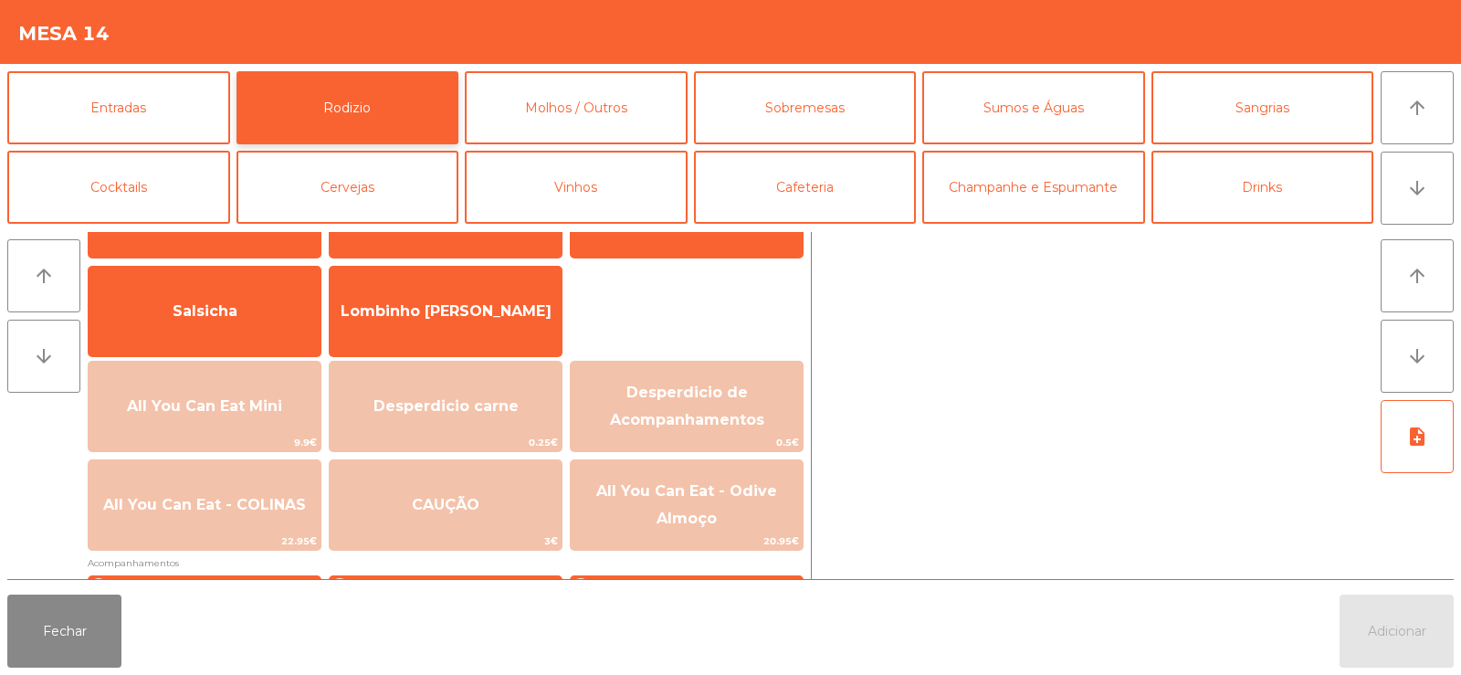
scroll to position [99, 0]
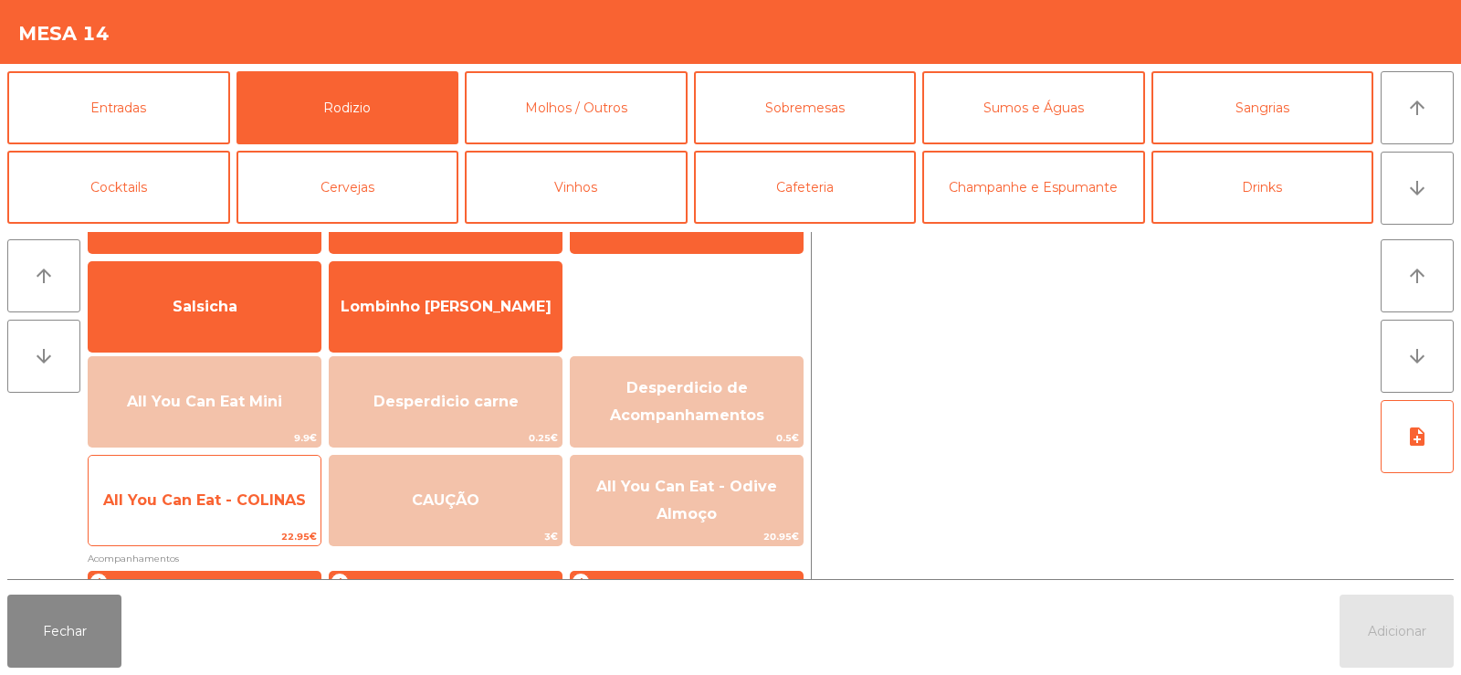
click at [213, 491] on span "All You Can Eat - COLINAS" at bounding box center [204, 499] width 203 height 17
click at [218, 491] on span "All You Can Eat - COLINAS" at bounding box center [204, 499] width 203 height 17
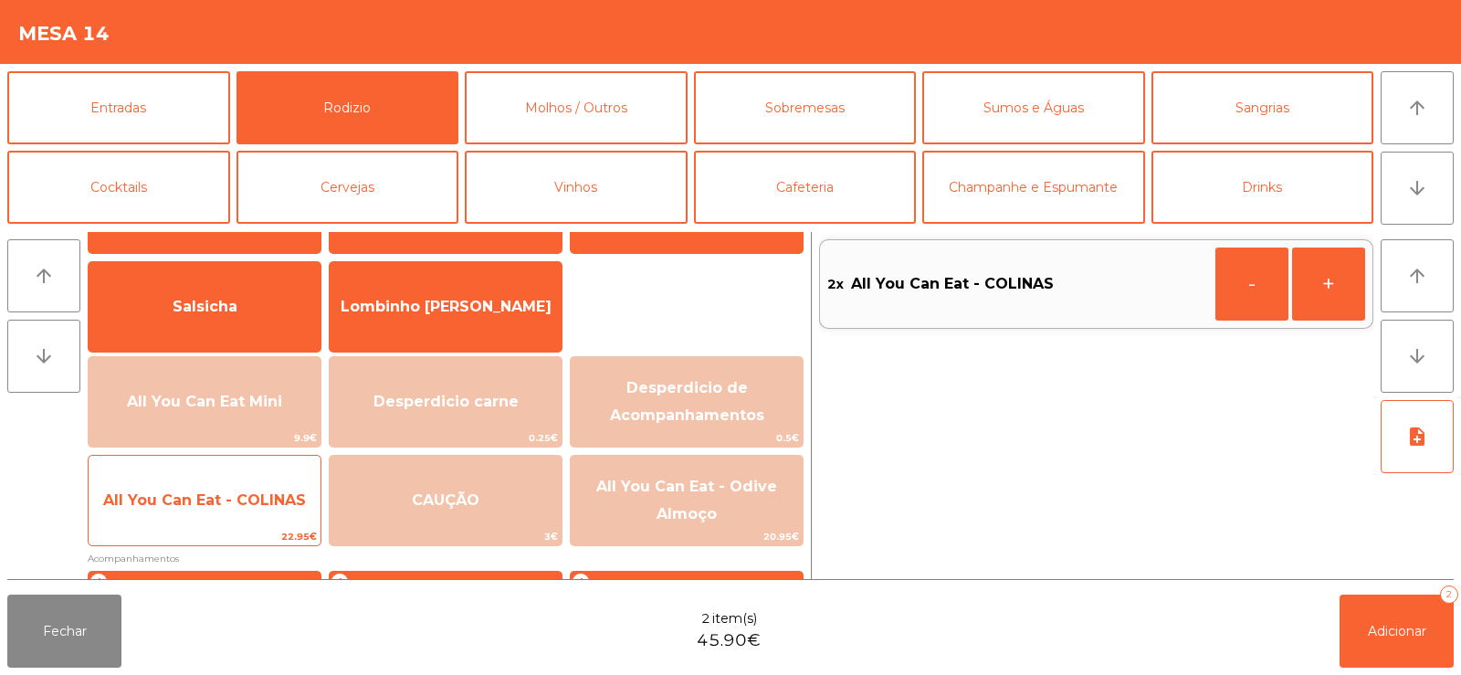
click at [216, 491] on span "All You Can Eat - COLINAS" at bounding box center [204, 499] width 203 height 17
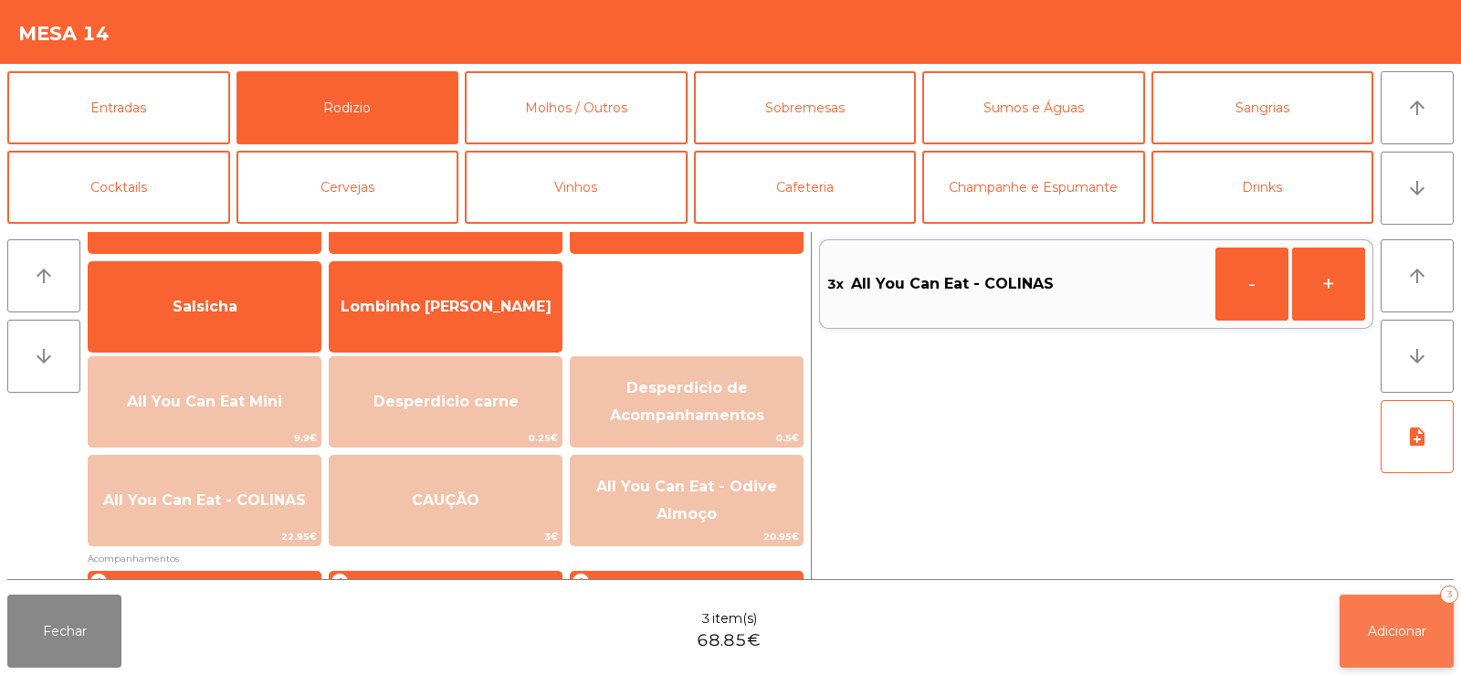
click at [1371, 637] on span "Adicionar" at bounding box center [1397, 631] width 58 height 16
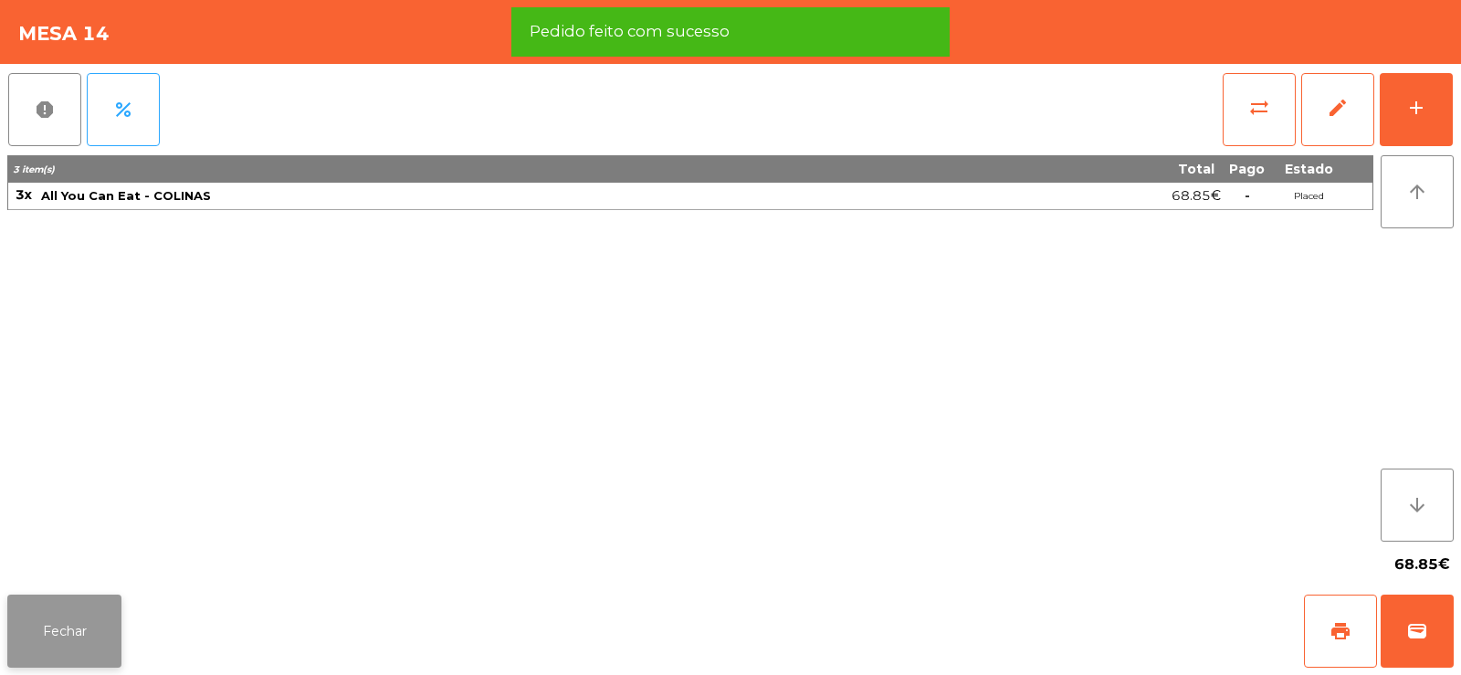
click at [71, 600] on button "Fechar" at bounding box center [64, 630] width 114 height 73
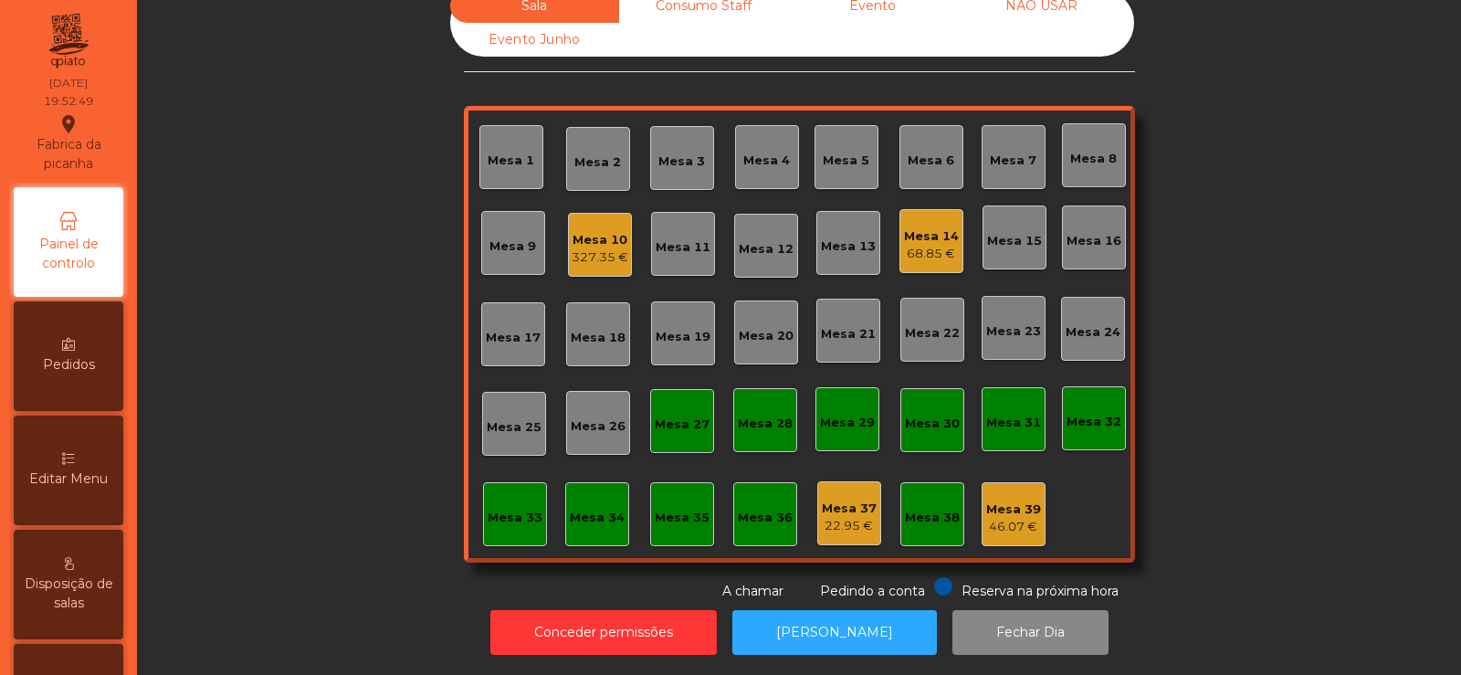
scroll to position [0, 0]
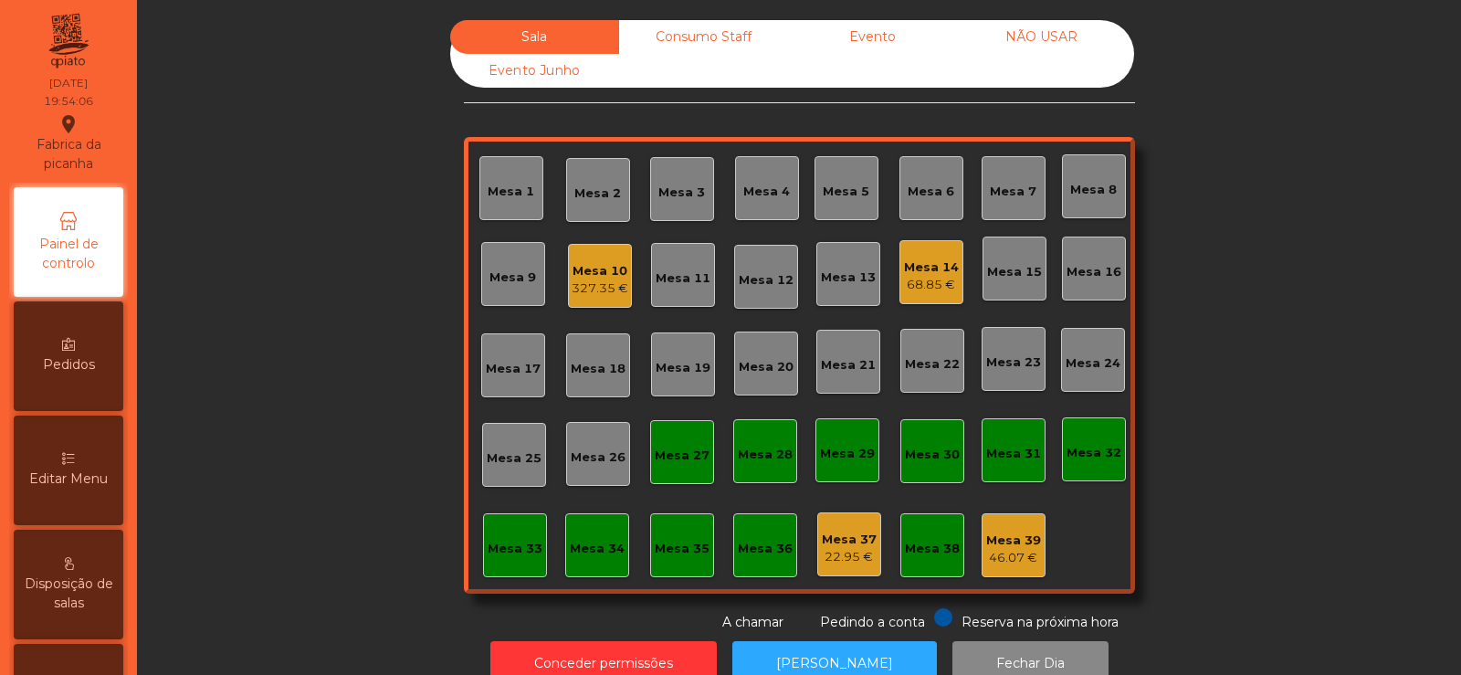
click at [758, 373] on div "Mesa 20" at bounding box center [766, 367] width 55 height 18
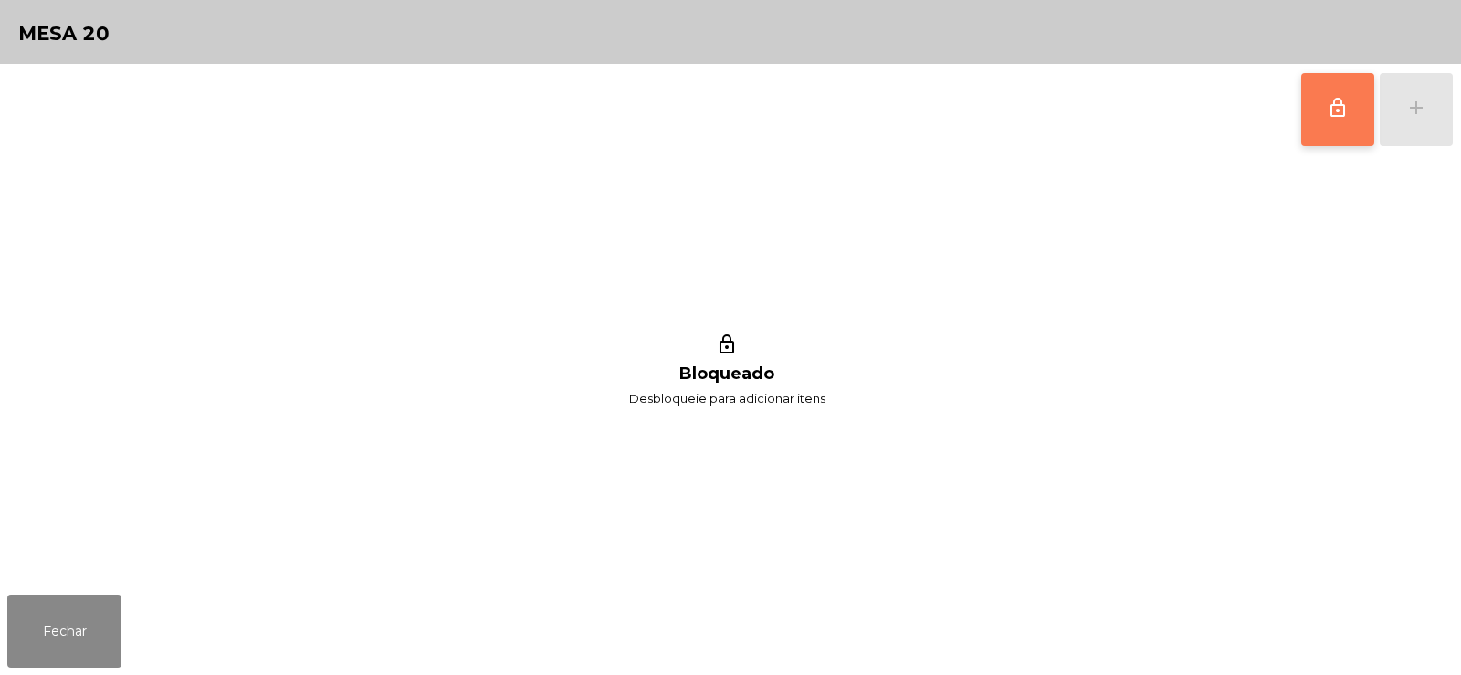
click at [1320, 105] on button "lock_outline" at bounding box center [1337, 109] width 73 height 73
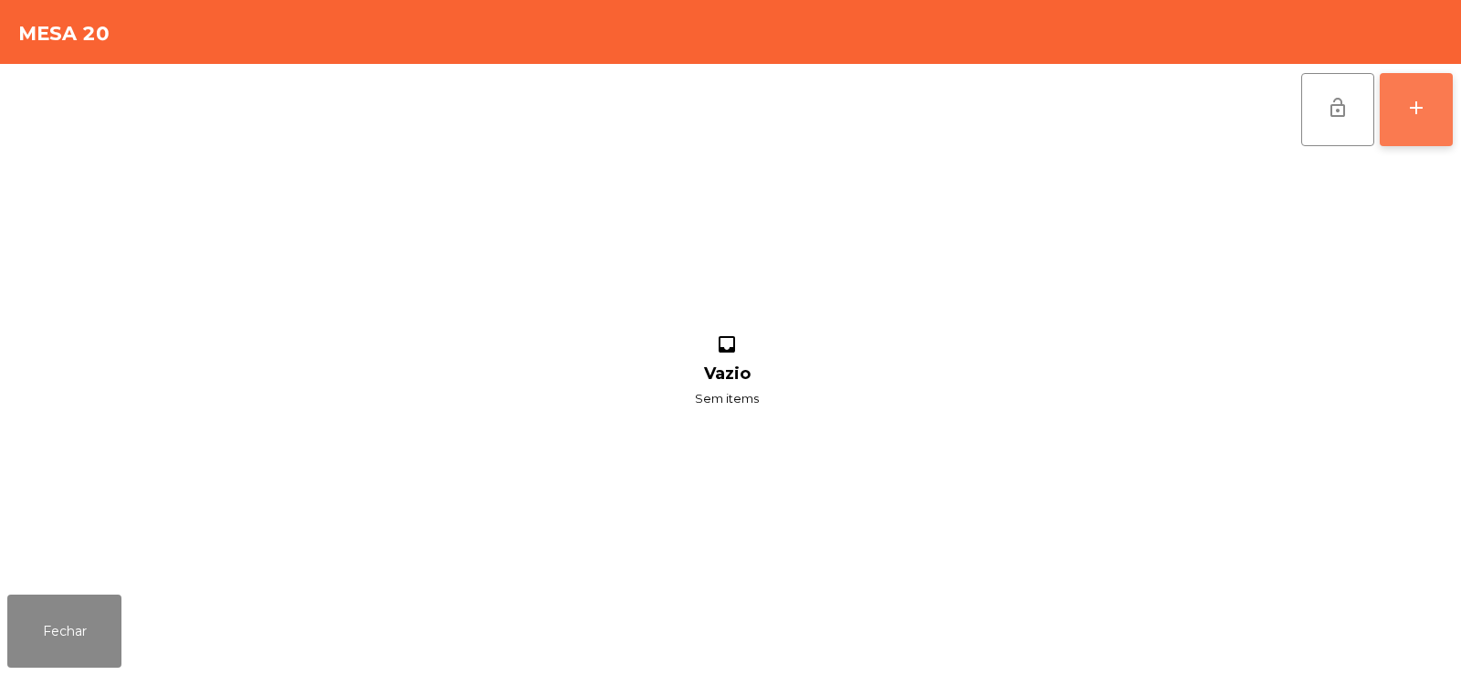
click at [1413, 121] on button "add" at bounding box center [1416, 109] width 73 height 73
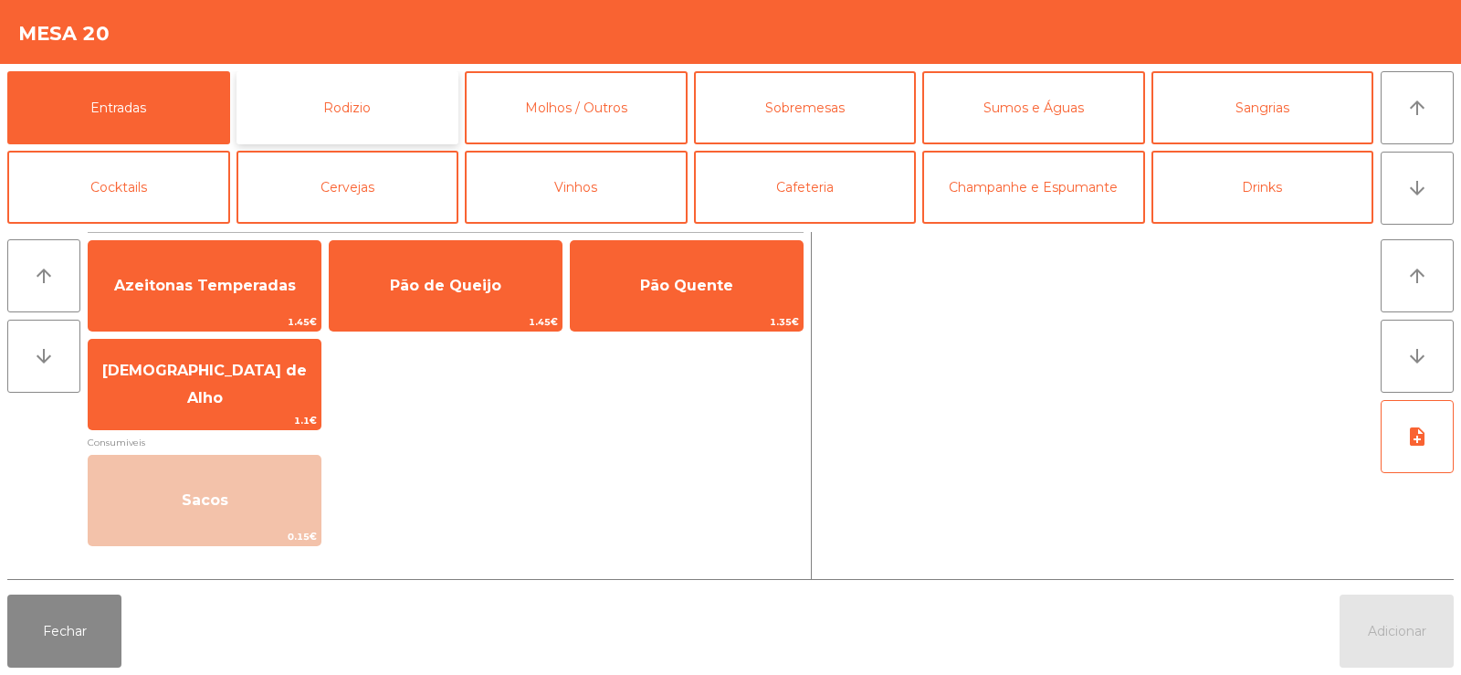
click at [365, 110] on button "Rodizio" at bounding box center [347, 107] width 223 height 73
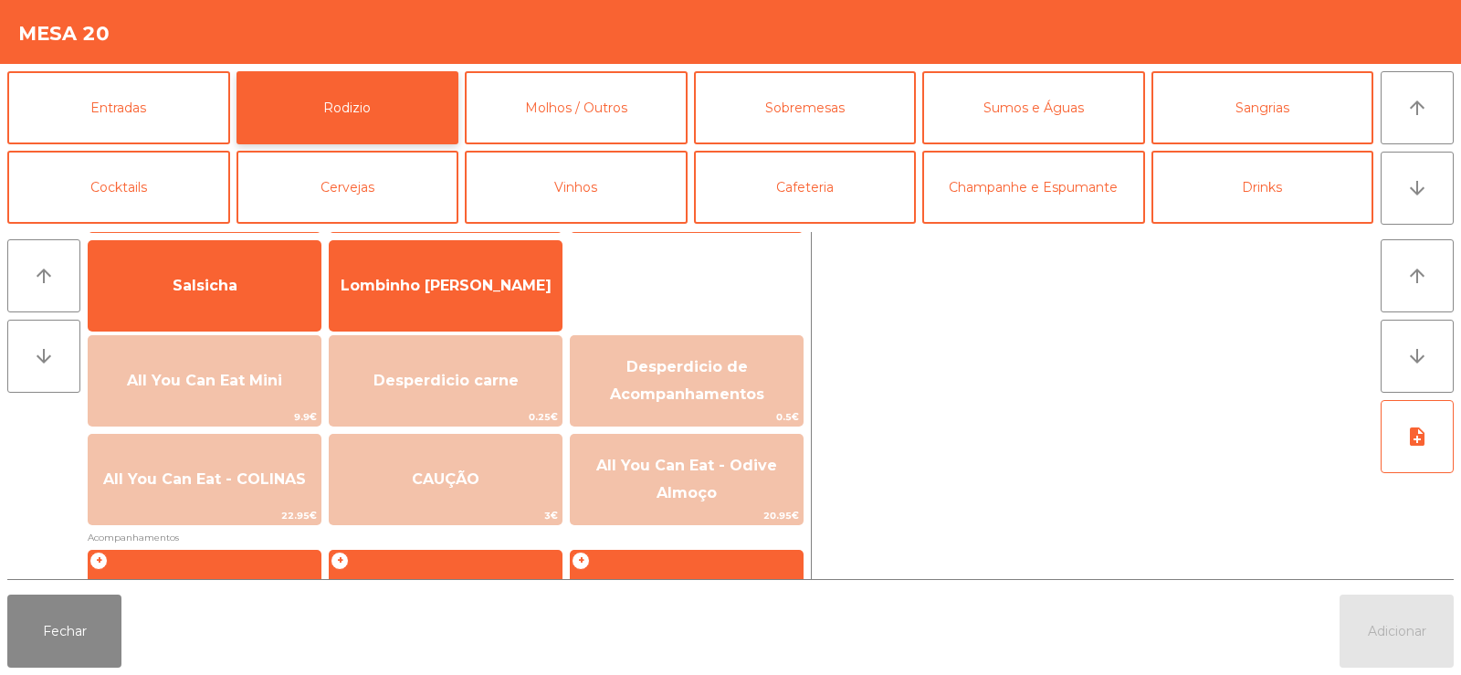
scroll to position [149, 0]
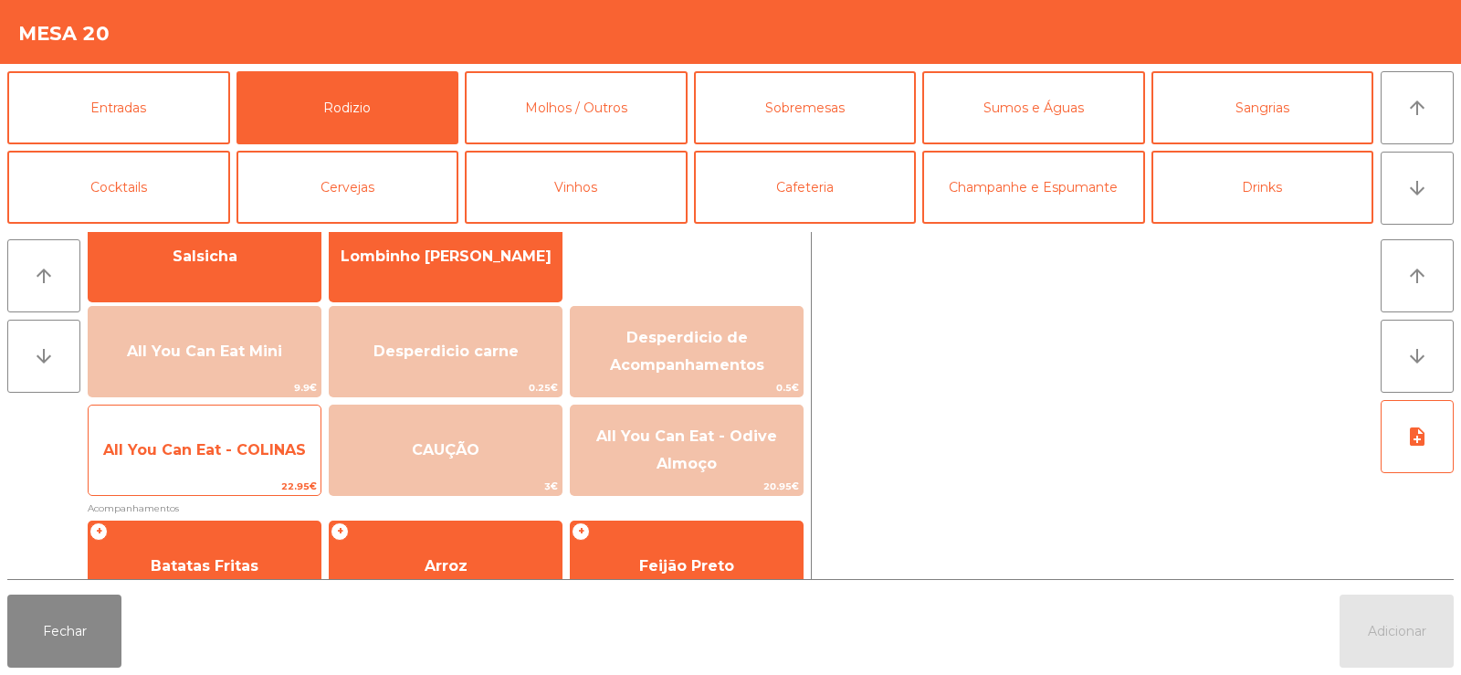
click at [247, 476] on div "All You Can Eat - COLINAS 22.95€" at bounding box center [205, 450] width 234 height 91
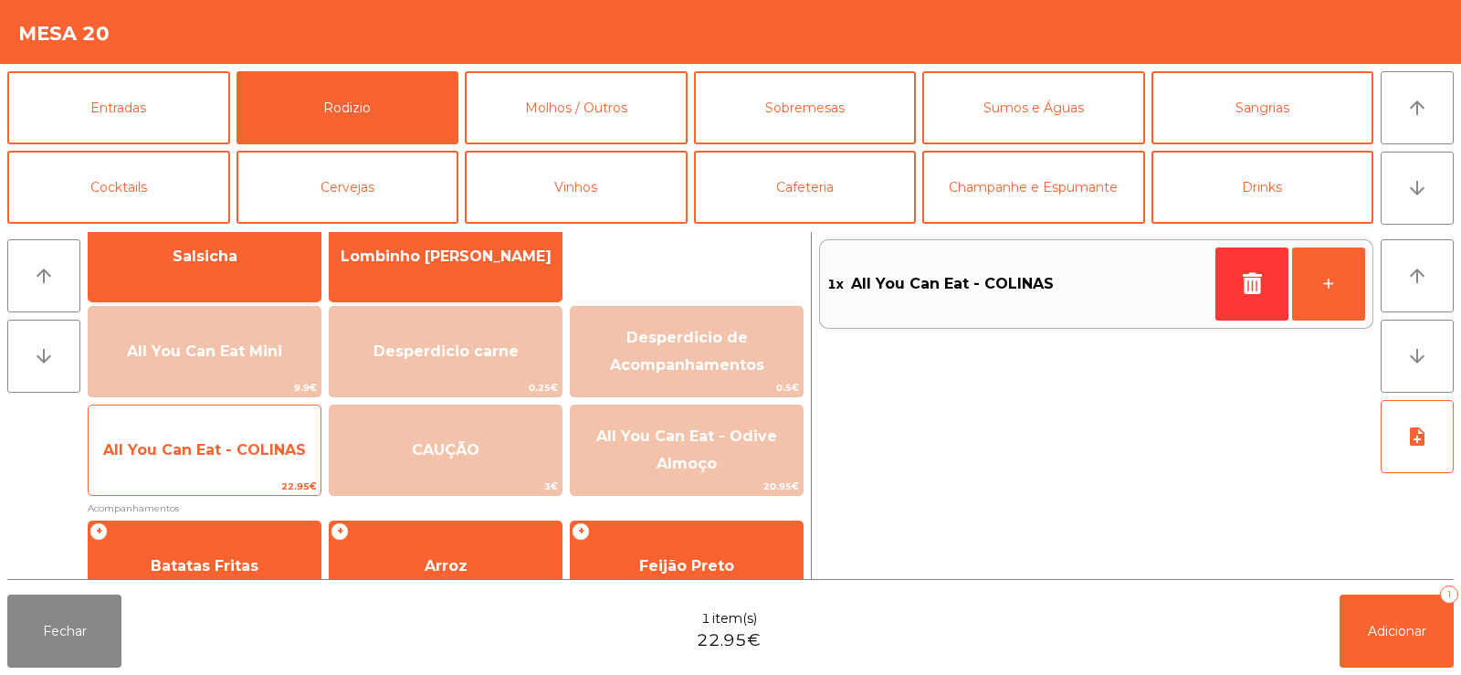
click at [249, 461] on span "All You Can Eat - COLINAS" at bounding box center [205, 450] width 232 height 49
click at [253, 455] on span "All You Can Eat - COLINAS" at bounding box center [204, 449] width 203 height 17
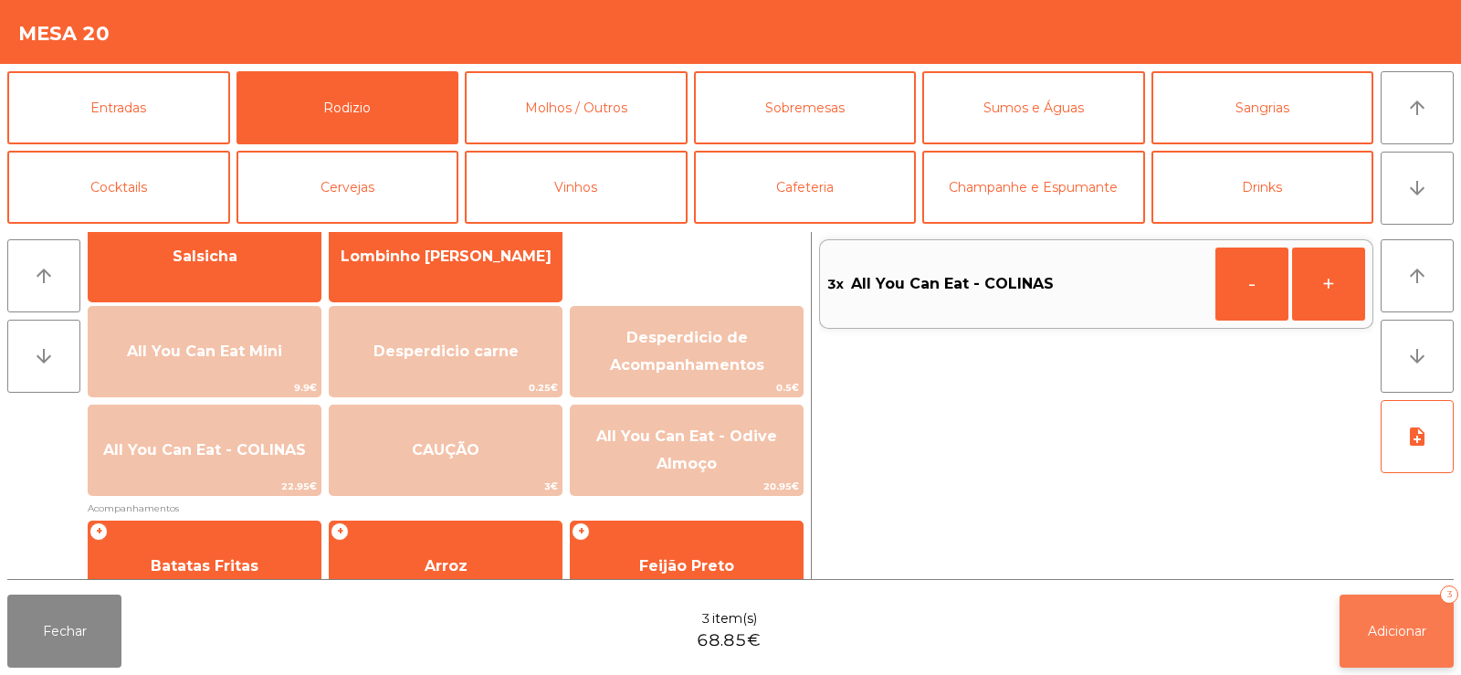
click at [1373, 636] on span "Adicionar" at bounding box center [1397, 631] width 58 height 16
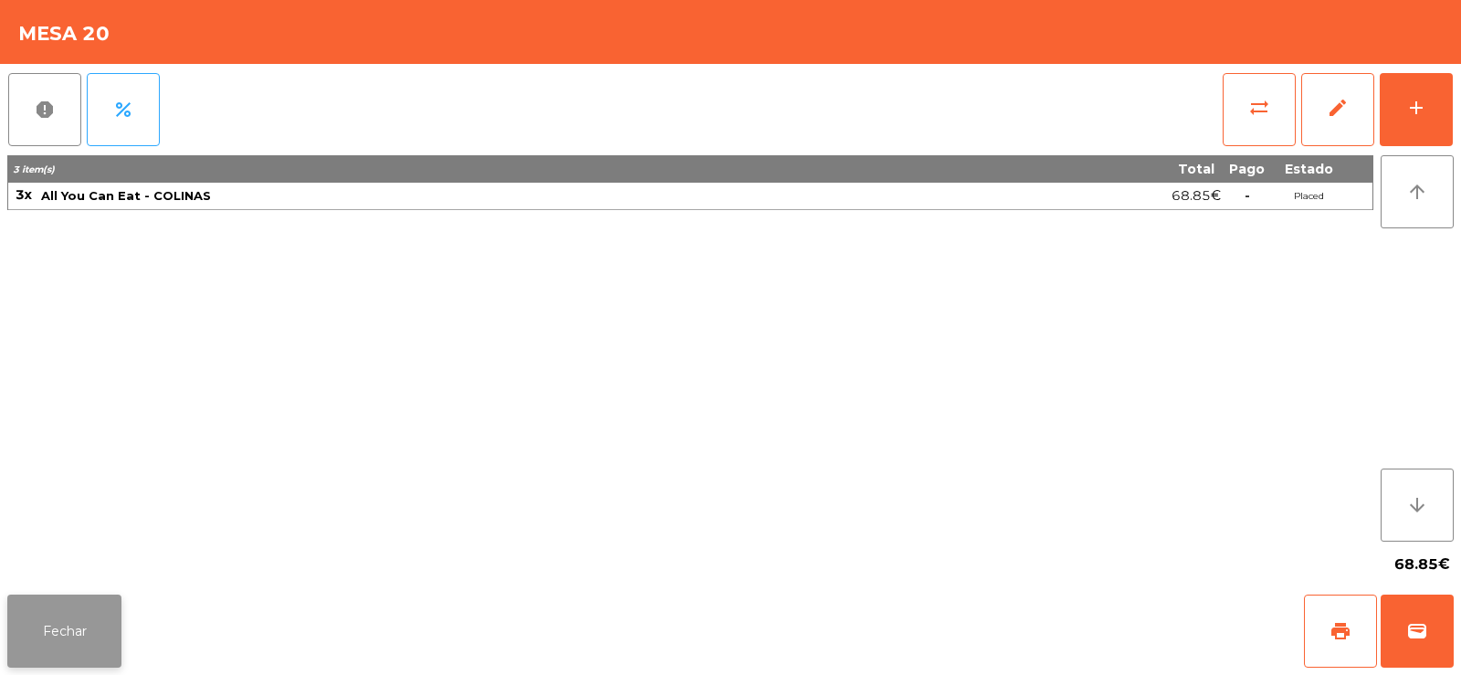
click at [103, 618] on button "Fechar" at bounding box center [64, 630] width 114 height 73
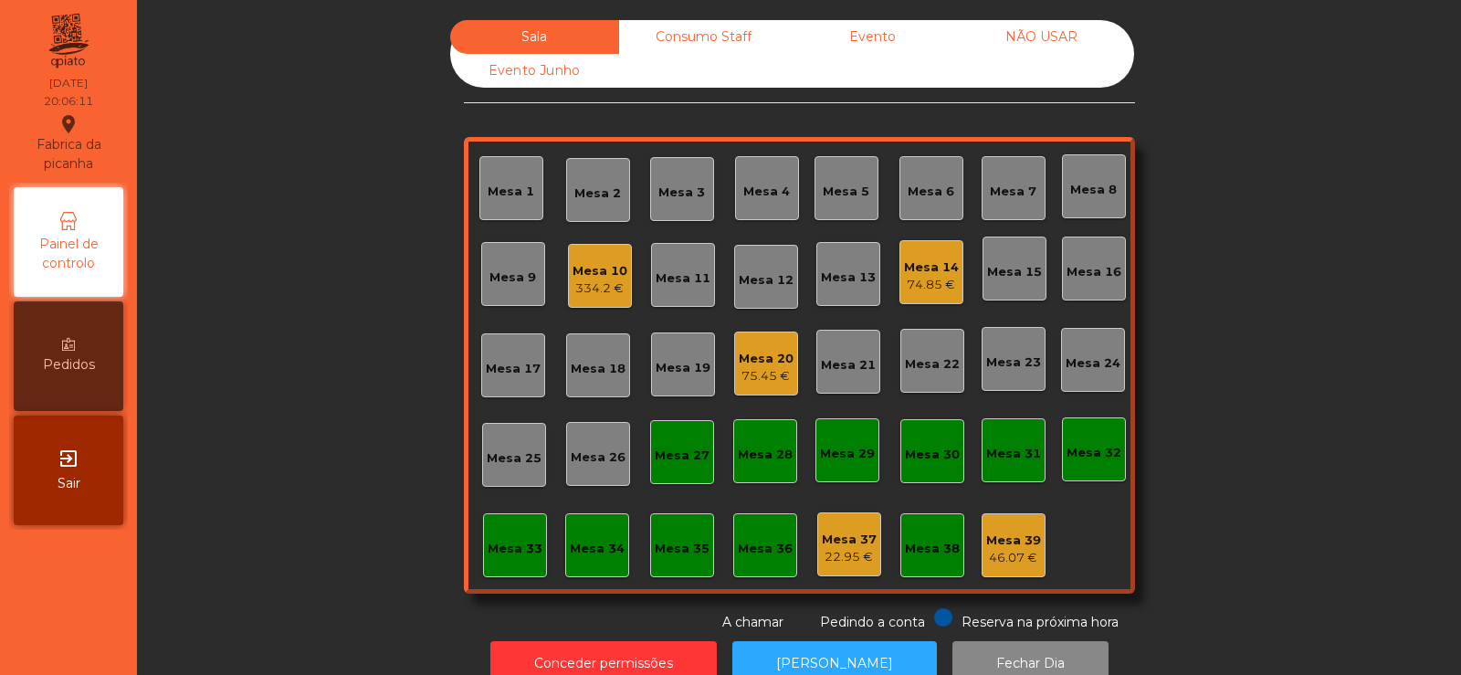
click at [665, 194] on div "Mesa 3" at bounding box center [681, 193] width 47 height 18
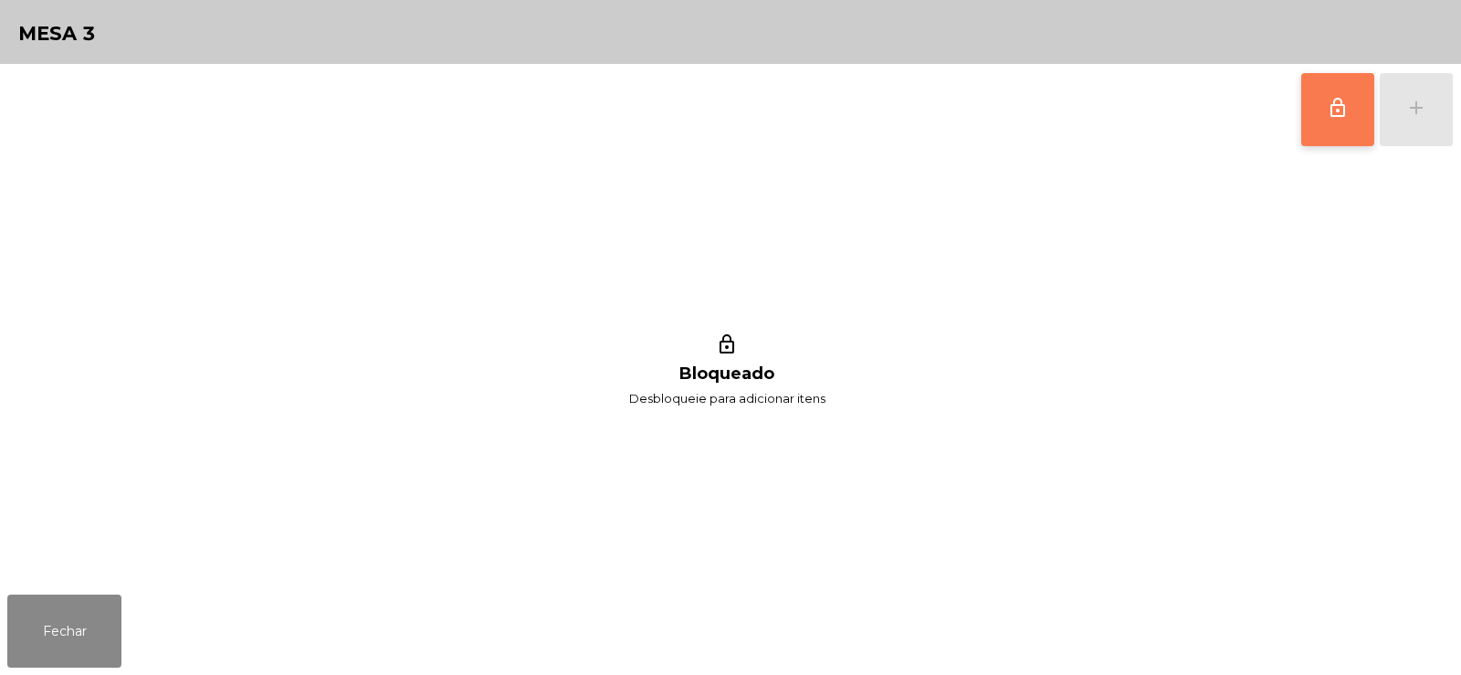
click at [1327, 113] on span "lock_outline" at bounding box center [1338, 108] width 22 height 22
click at [1399, 127] on button "add" at bounding box center [1416, 109] width 73 height 73
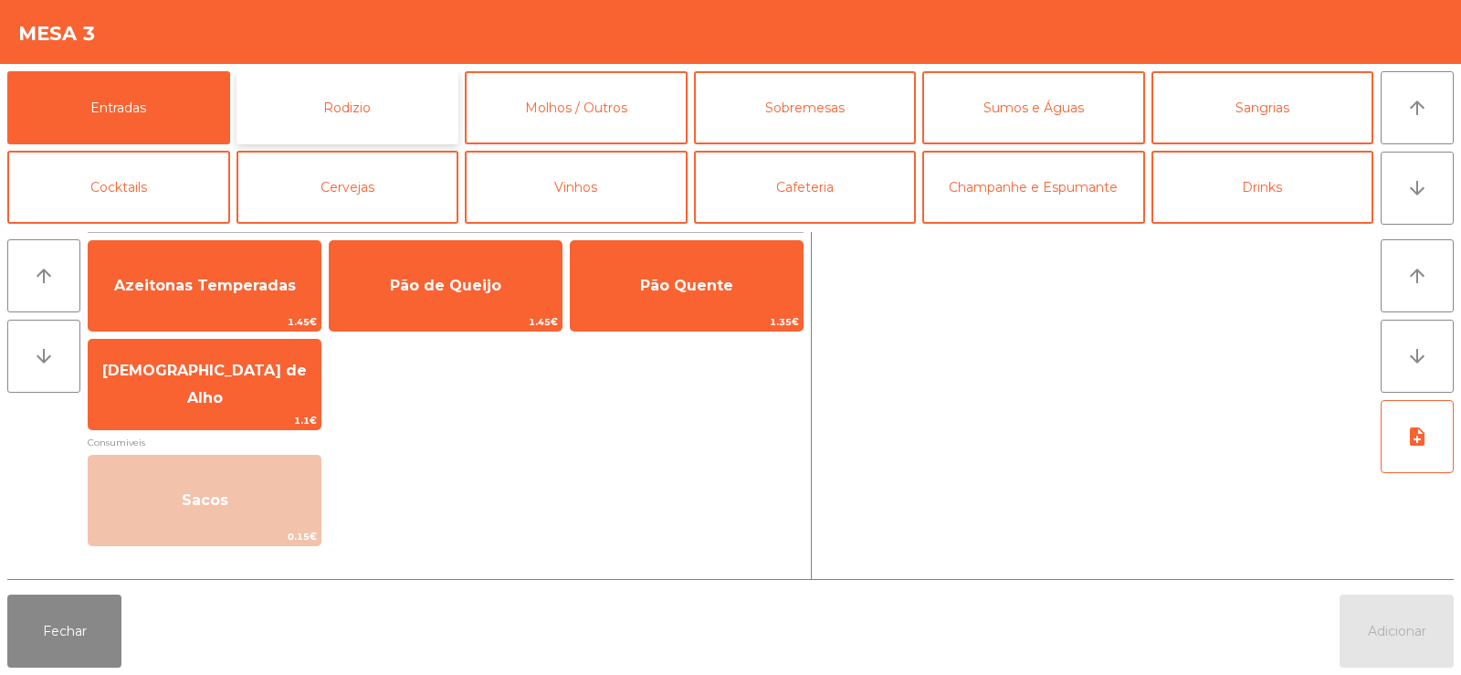
click at [362, 119] on button "Rodizio" at bounding box center [347, 107] width 223 height 73
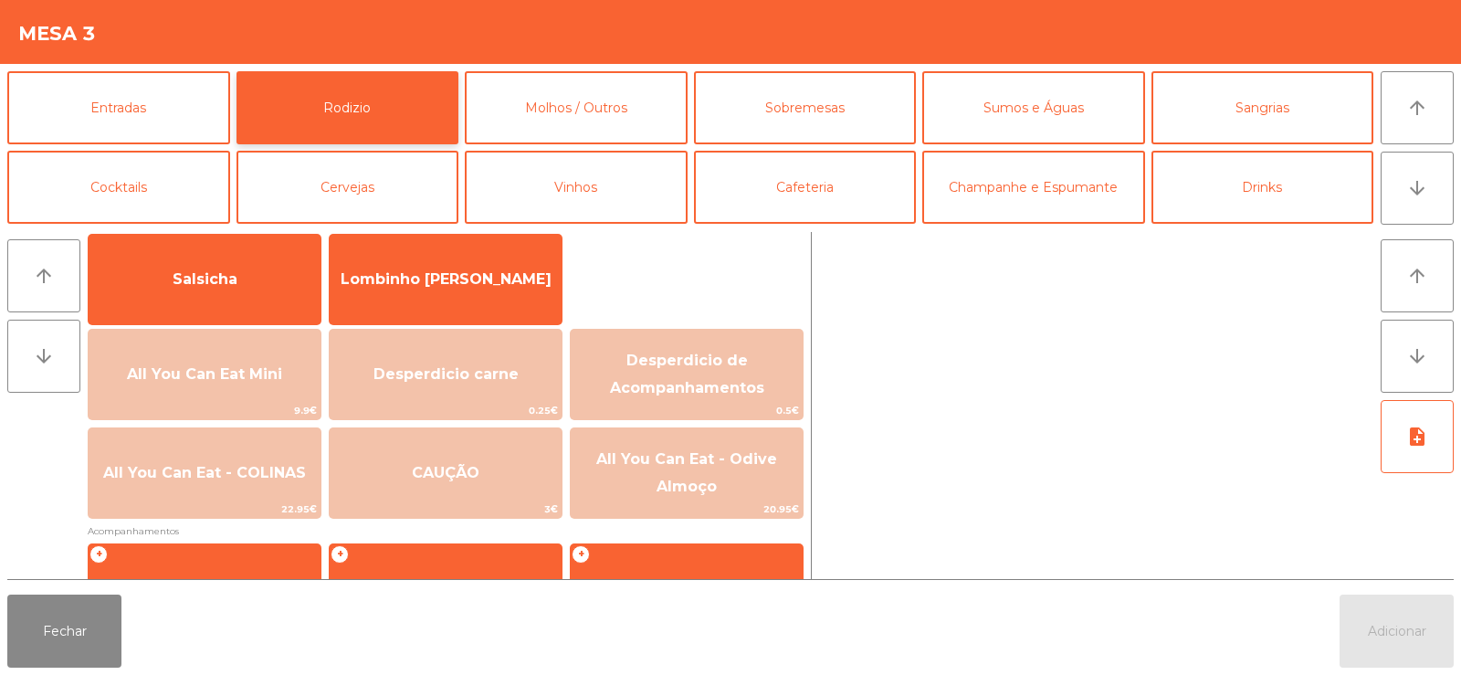
scroll to position [144, 0]
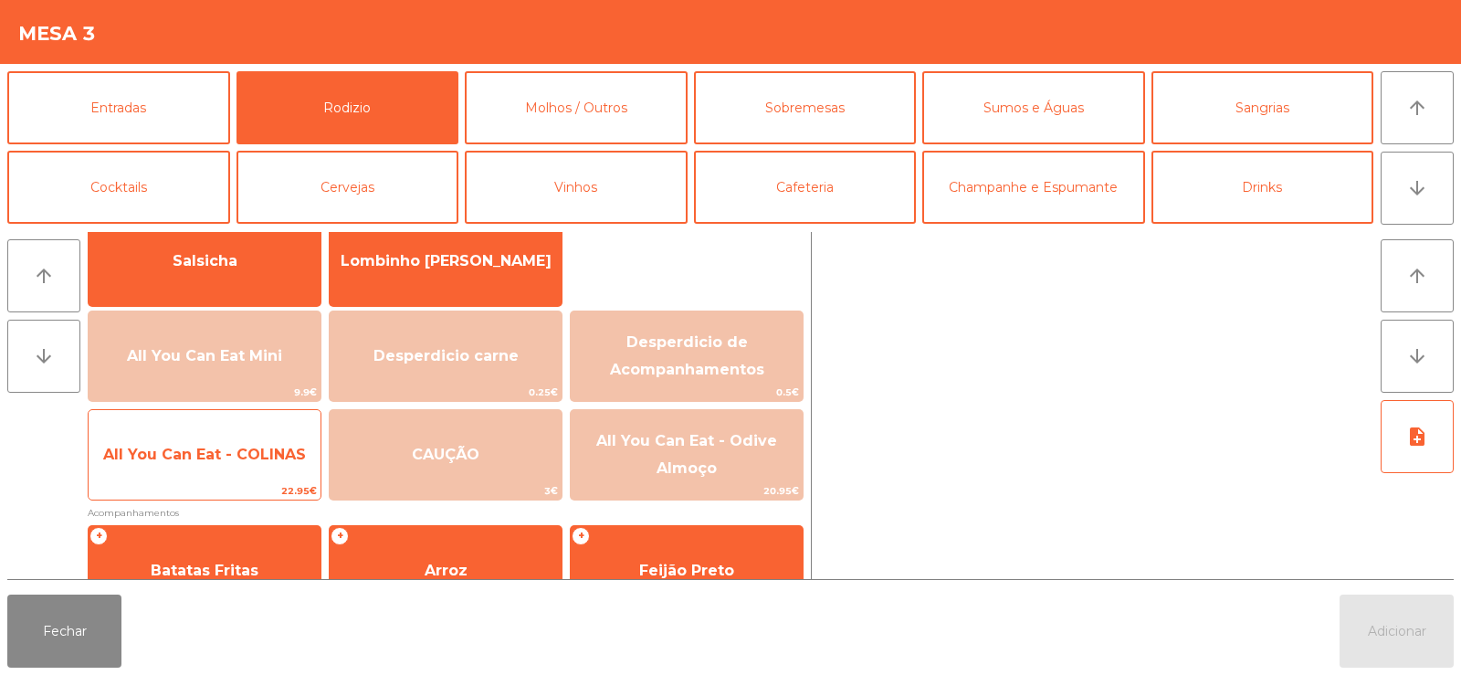
click at [268, 453] on span "All You Can Eat - COLINAS" at bounding box center [204, 454] width 203 height 17
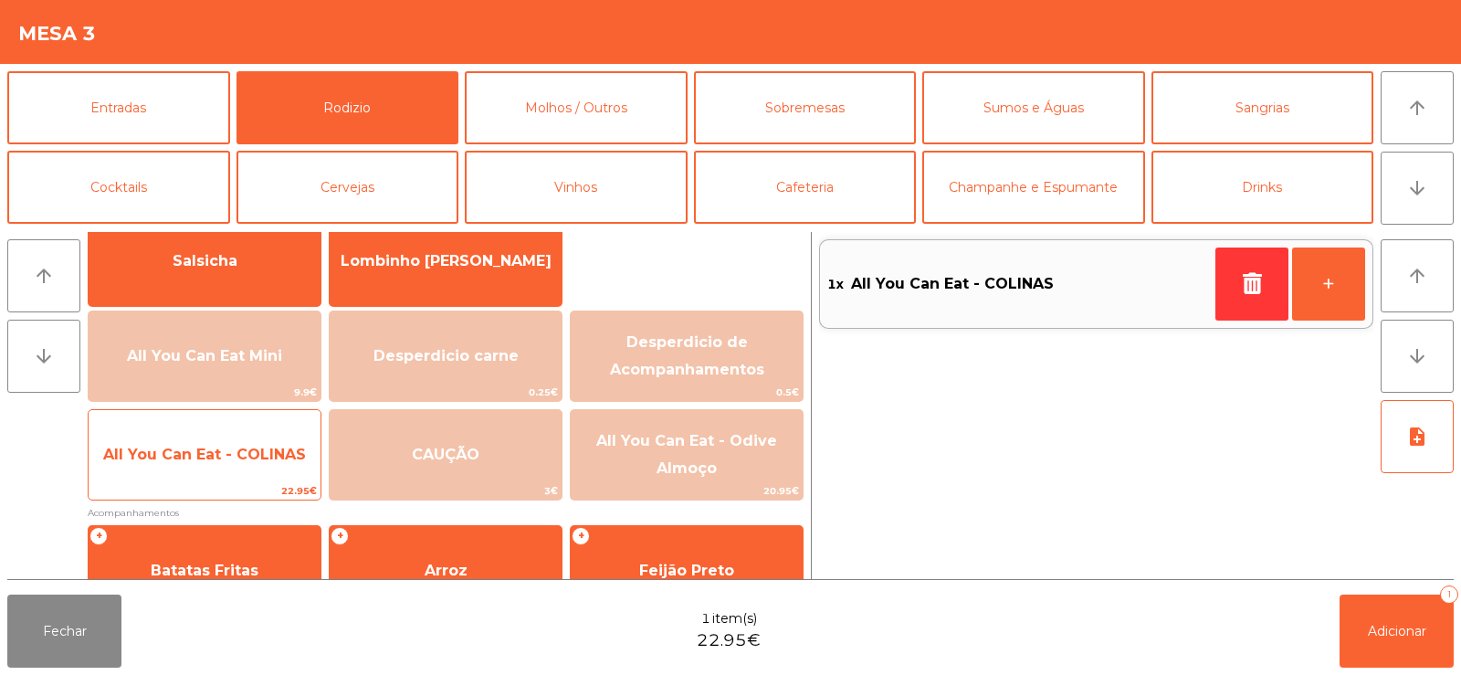
click at [269, 459] on span "All You Can Eat - COLINAS" at bounding box center [204, 454] width 203 height 17
click at [270, 450] on span "All You Can Eat - COLINAS" at bounding box center [204, 454] width 203 height 17
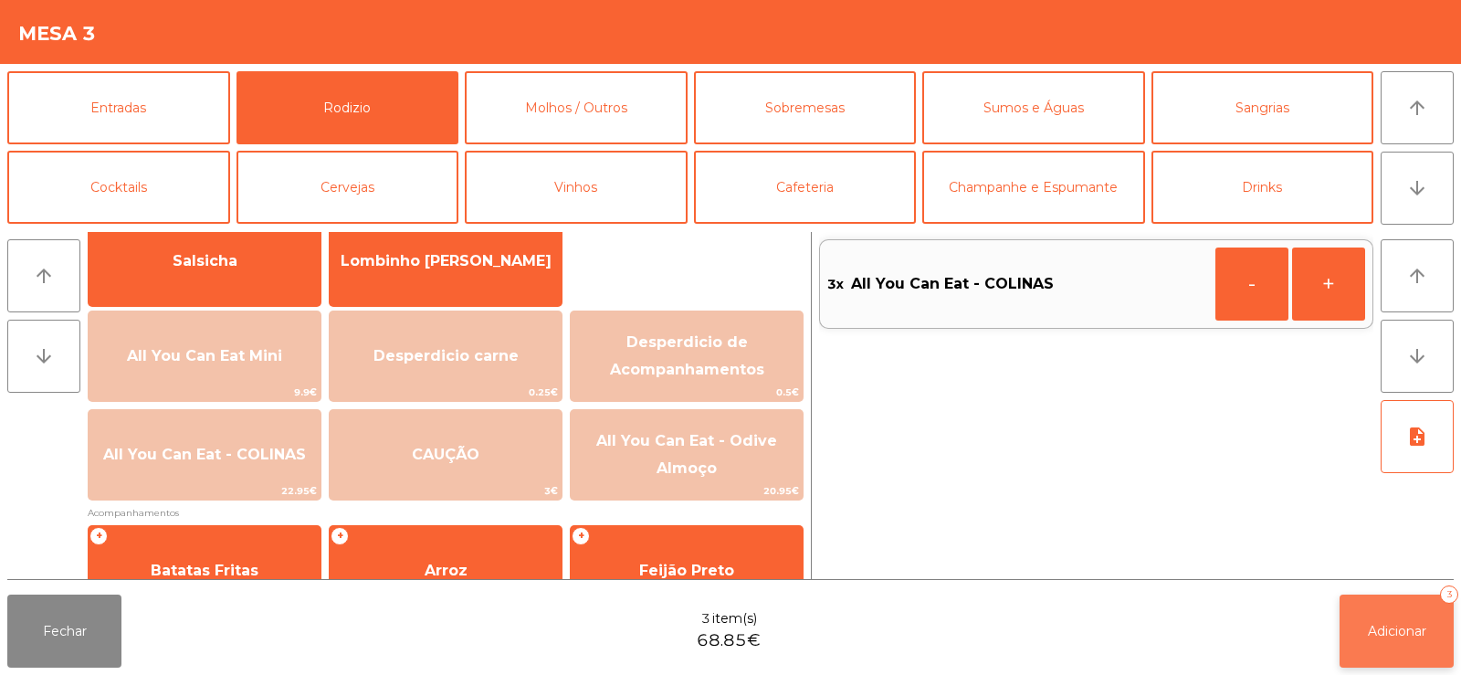
click at [1381, 626] on span "Adicionar" at bounding box center [1397, 631] width 58 height 16
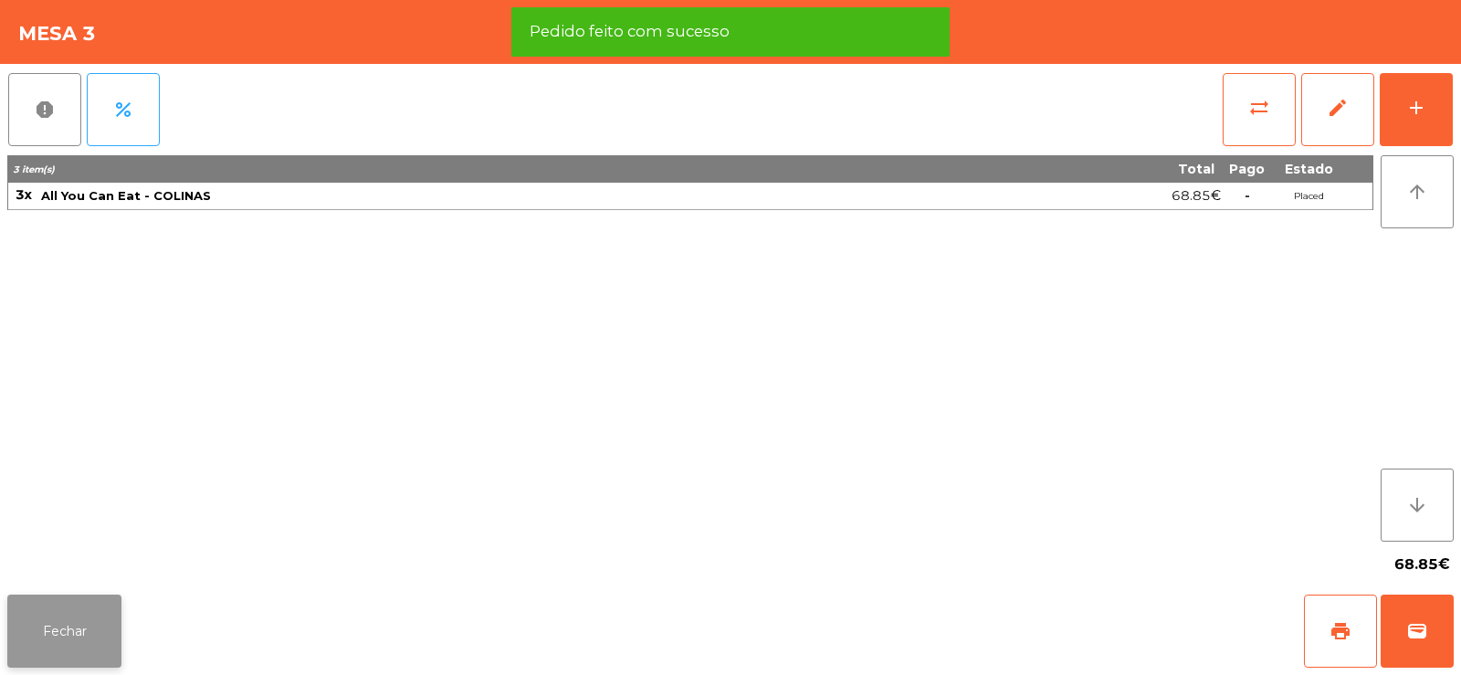
click at [79, 624] on button "Fechar" at bounding box center [64, 630] width 114 height 73
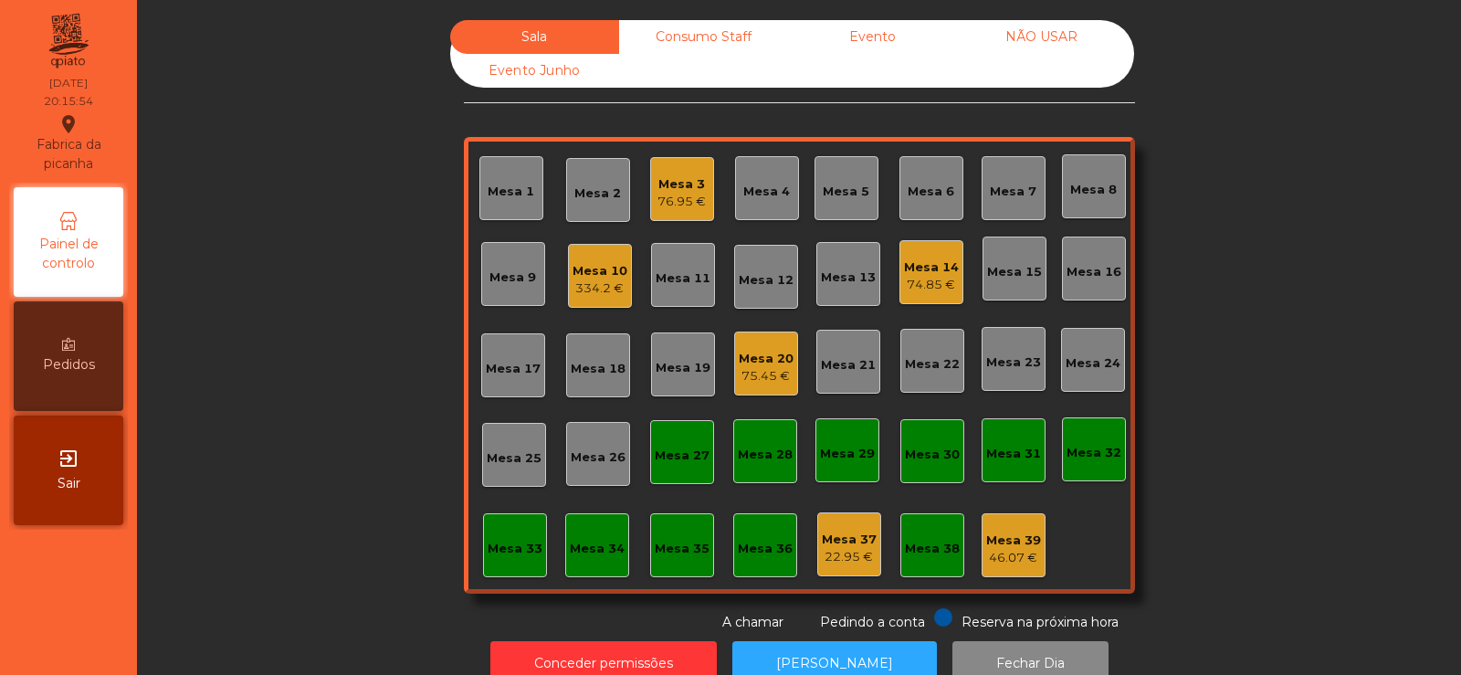
click at [510, 548] on div "Mesa 33" at bounding box center [515, 549] width 55 height 18
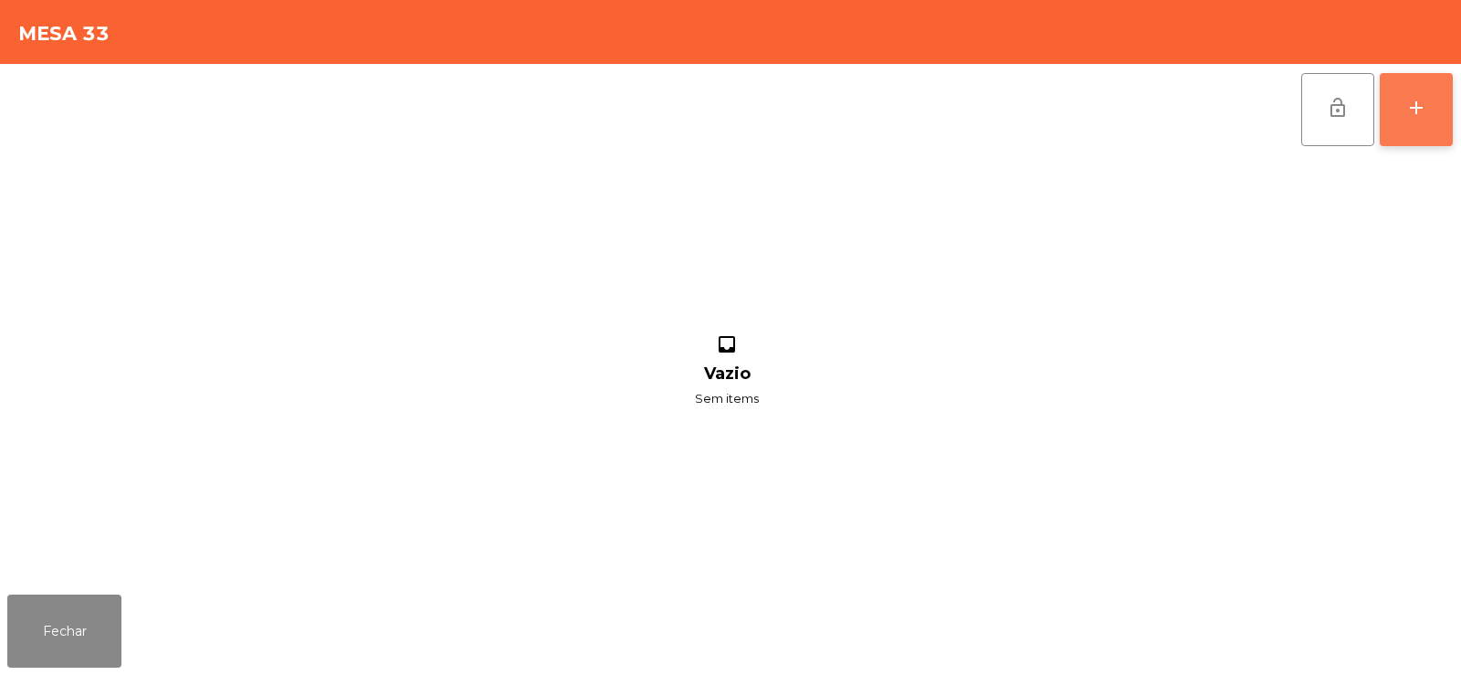
click at [1436, 115] on button "add" at bounding box center [1416, 109] width 73 height 73
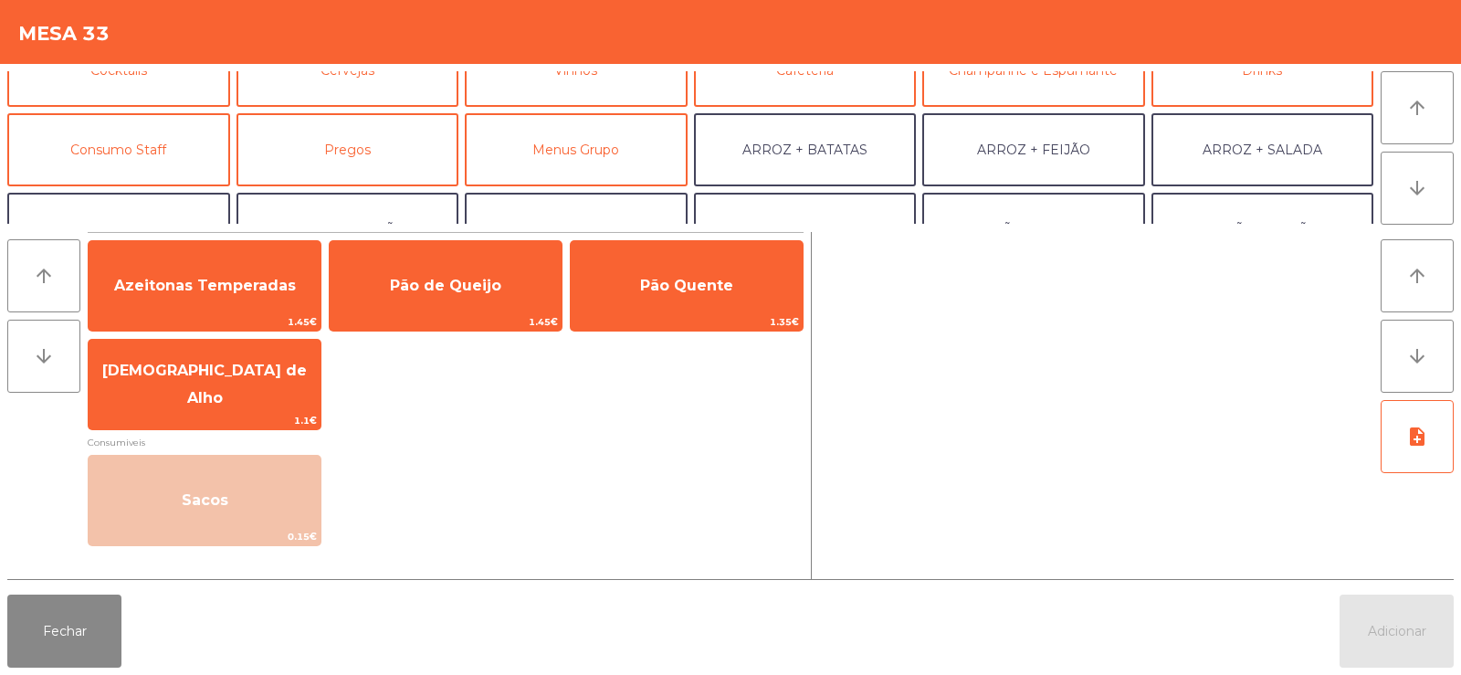
scroll to position [131, 0]
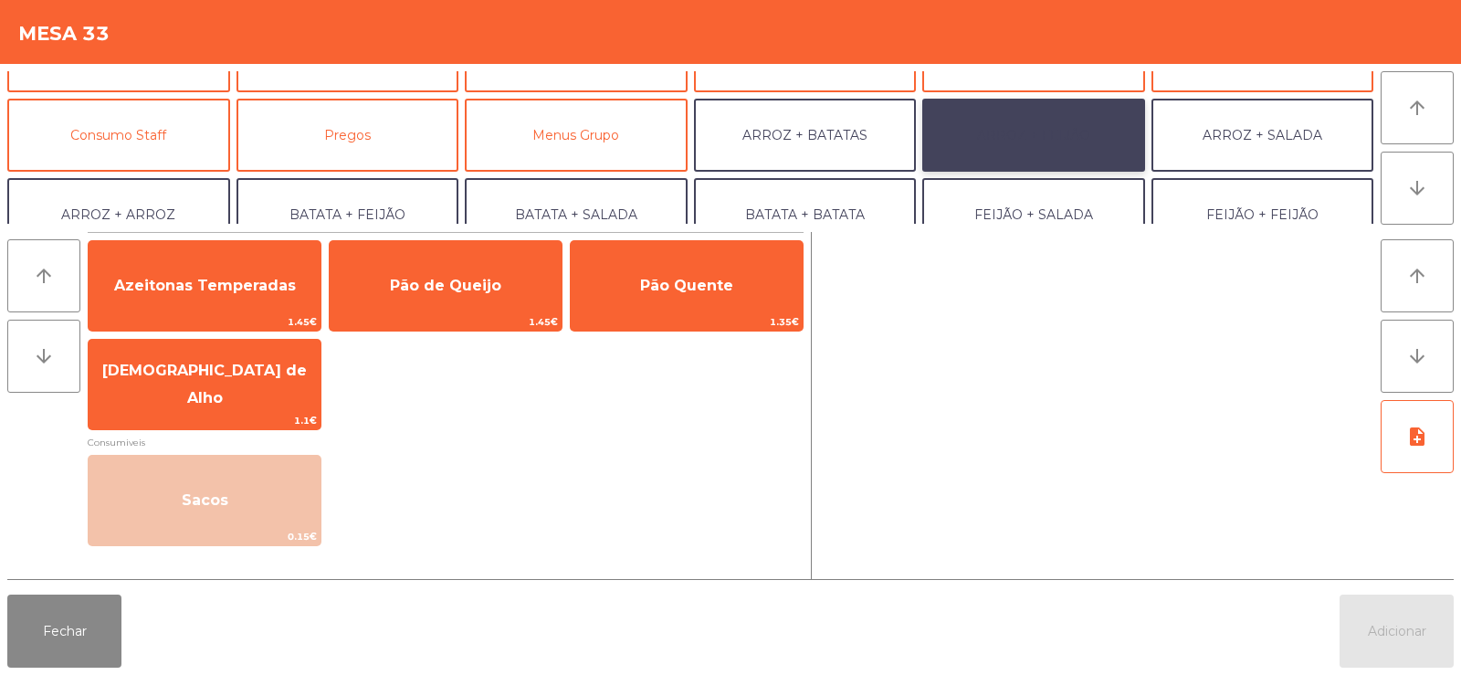
click at [1060, 133] on button "ARROZ + FEIJÃO" at bounding box center [1033, 135] width 223 height 73
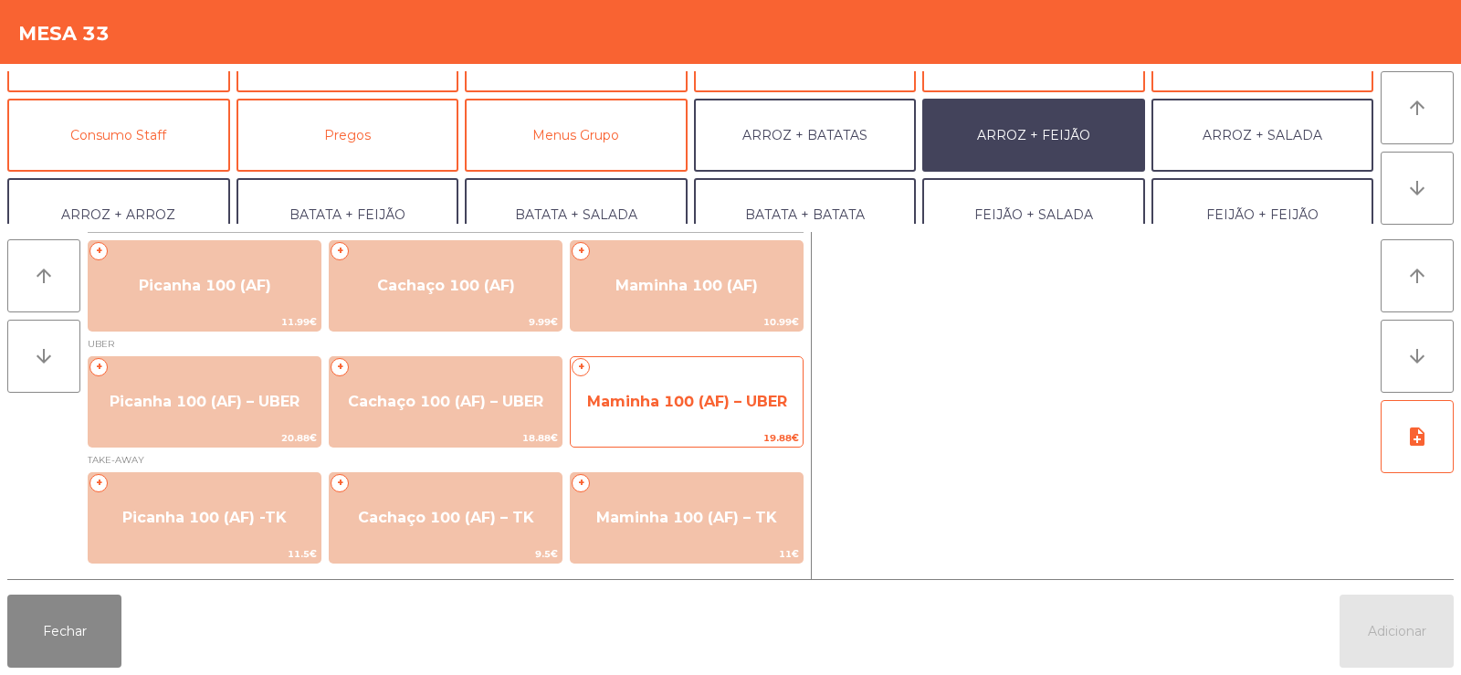
click at [688, 385] on span "Maminha 100 (AF) – UBER" at bounding box center [687, 401] width 232 height 49
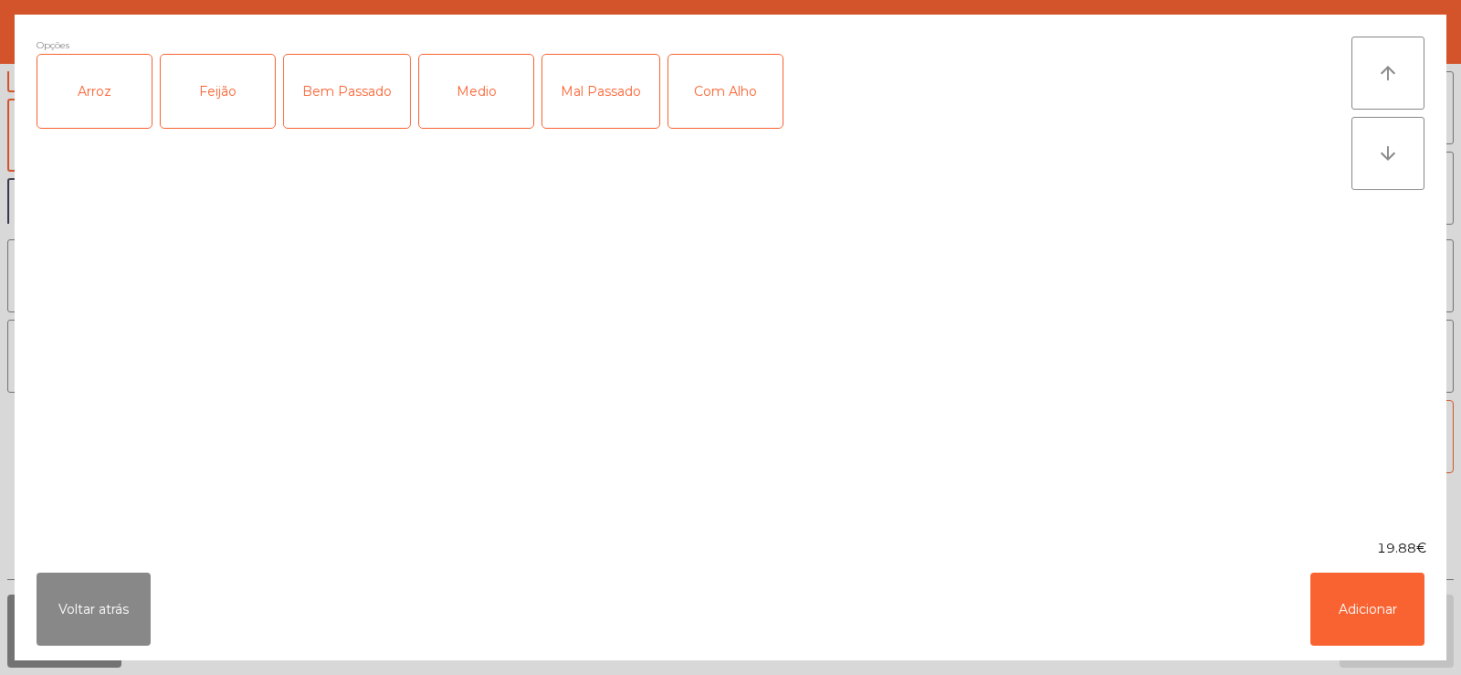
click at [90, 90] on div "Arroz" at bounding box center [94, 91] width 114 height 73
click at [229, 91] on div "Feijão" at bounding box center [218, 91] width 114 height 73
click at [479, 107] on div "Medio" at bounding box center [476, 91] width 114 height 73
click at [1358, 600] on button "Adicionar" at bounding box center [1367, 609] width 114 height 73
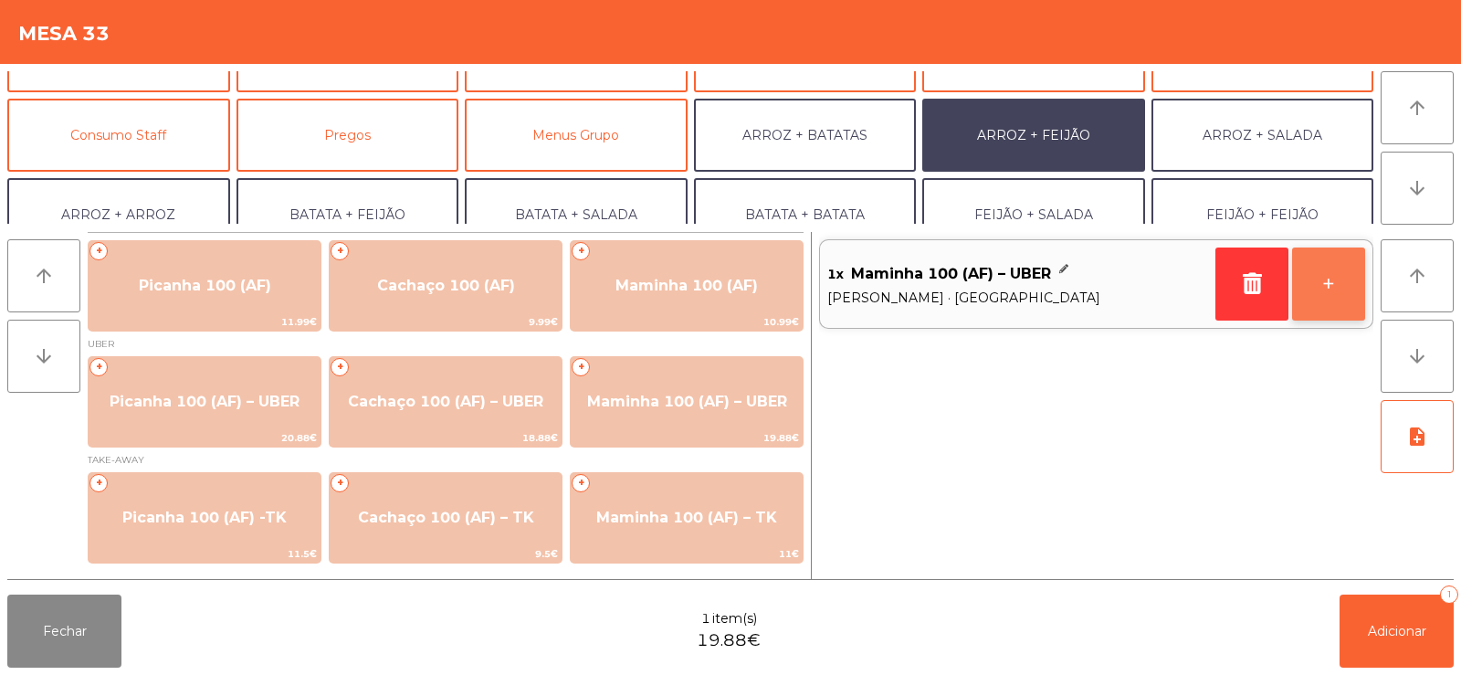
click at [1337, 278] on button "+" at bounding box center [1328, 283] width 73 height 73
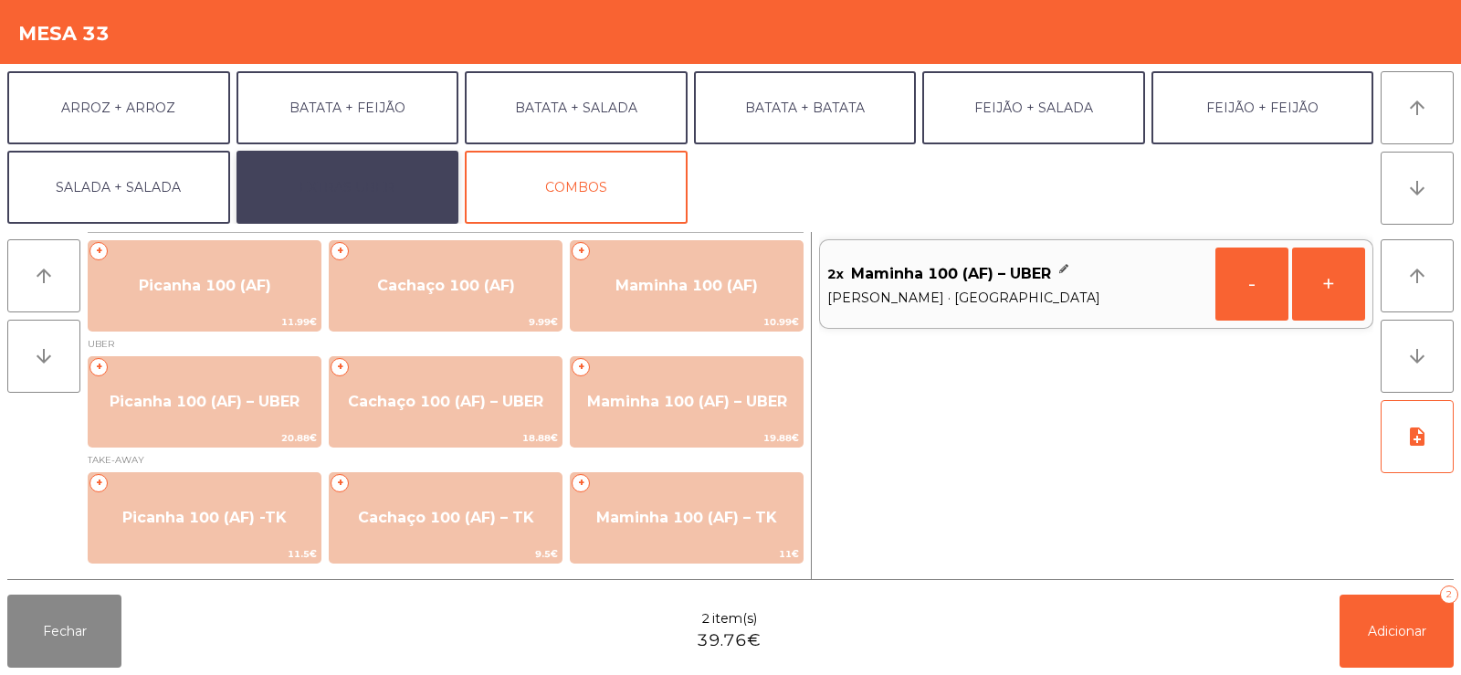
click at [359, 181] on button "EXTRAS UBER" at bounding box center [347, 187] width 223 height 73
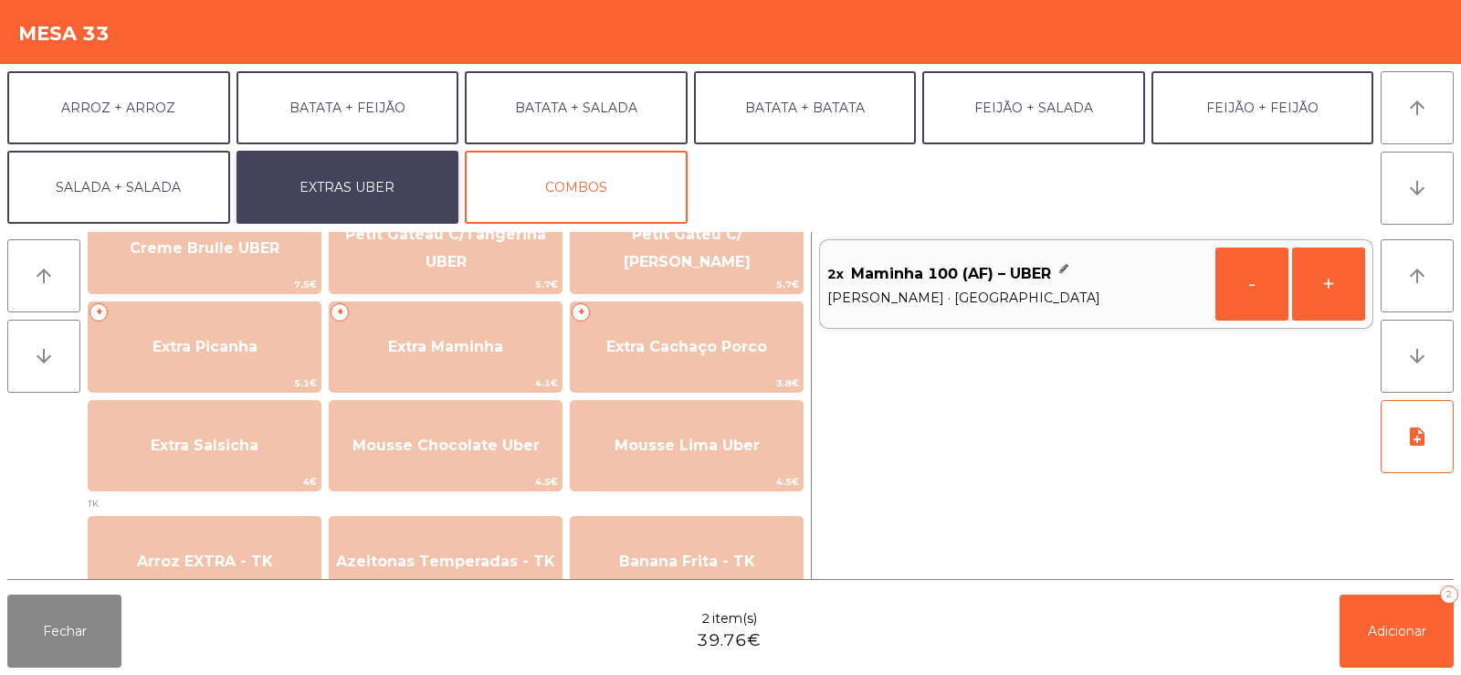
scroll to position [459, 0]
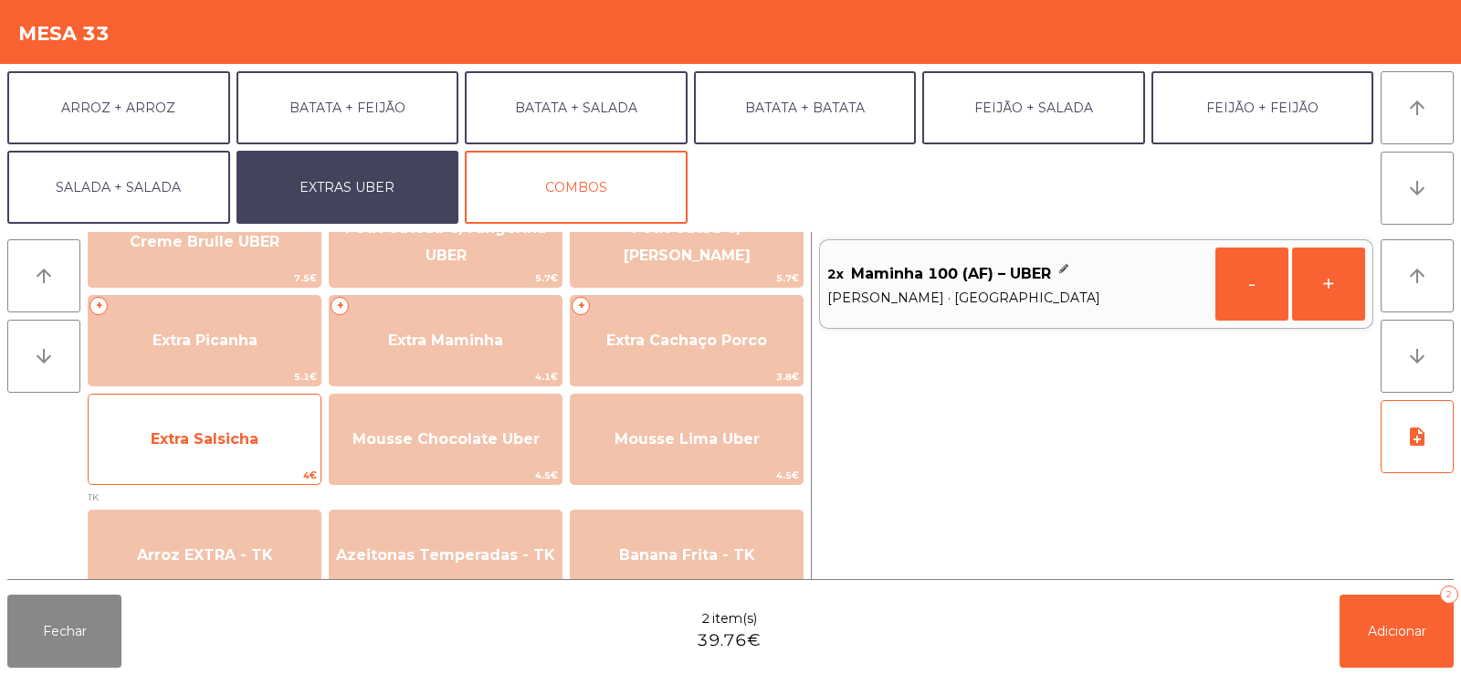
click at [226, 436] on span "Extra Salsicha" at bounding box center [205, 438] width 108 height 17
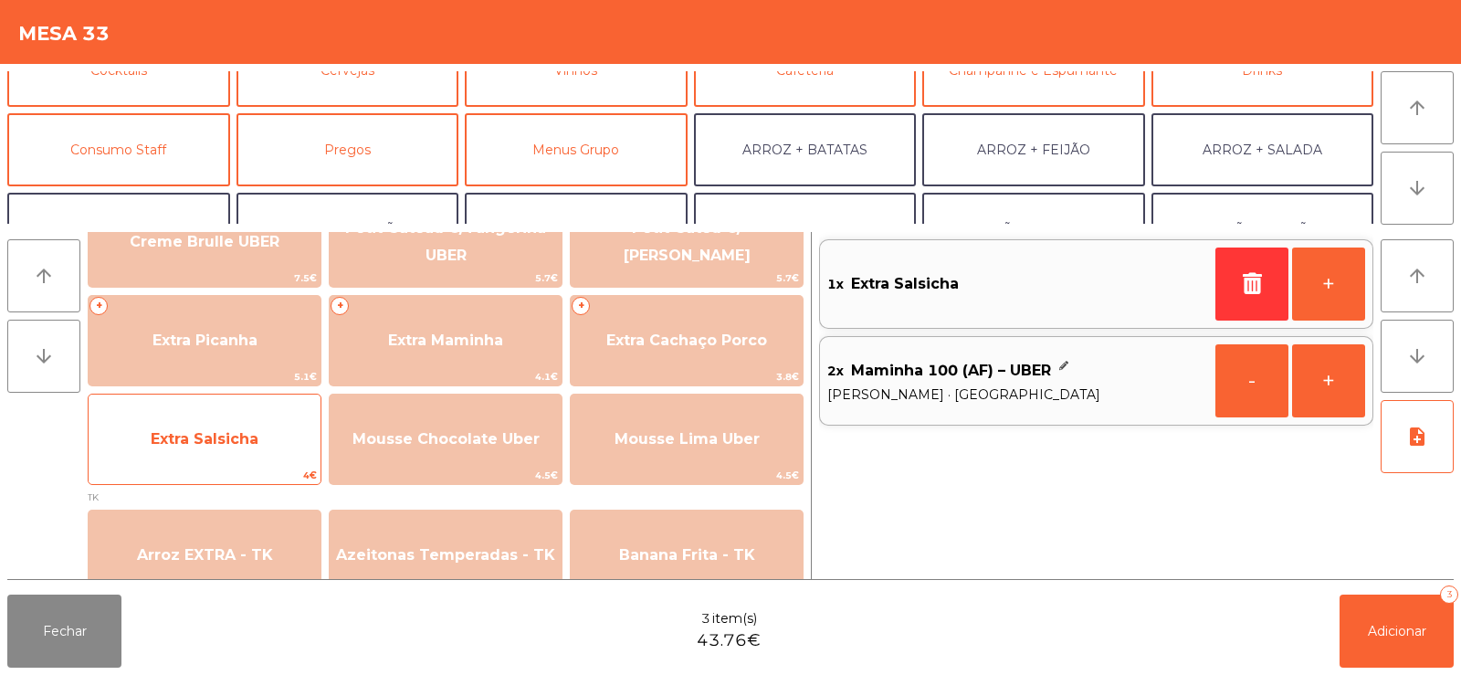
scroll to position [111, 0]
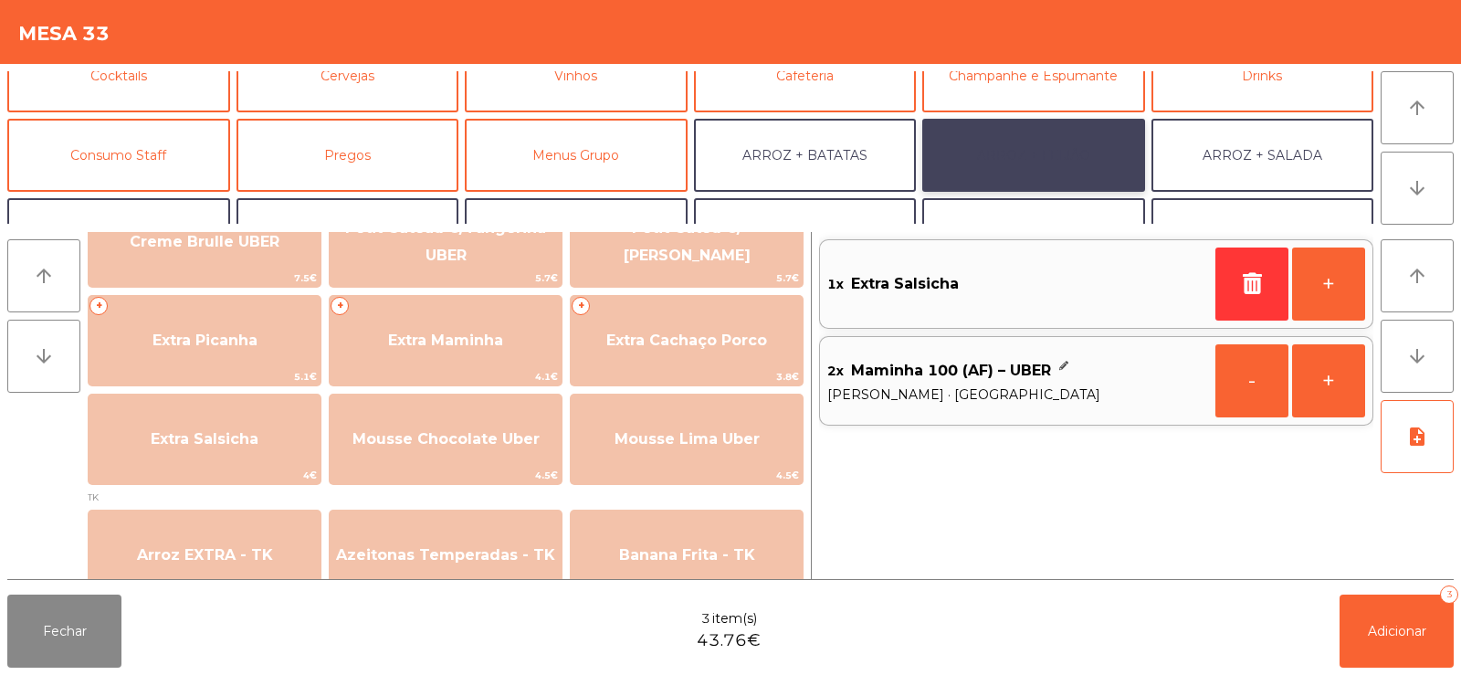
click at [1040, 148] on button "ARROZ + FEIJÃO" at bounding box center [1033, 155] width 223 height 73
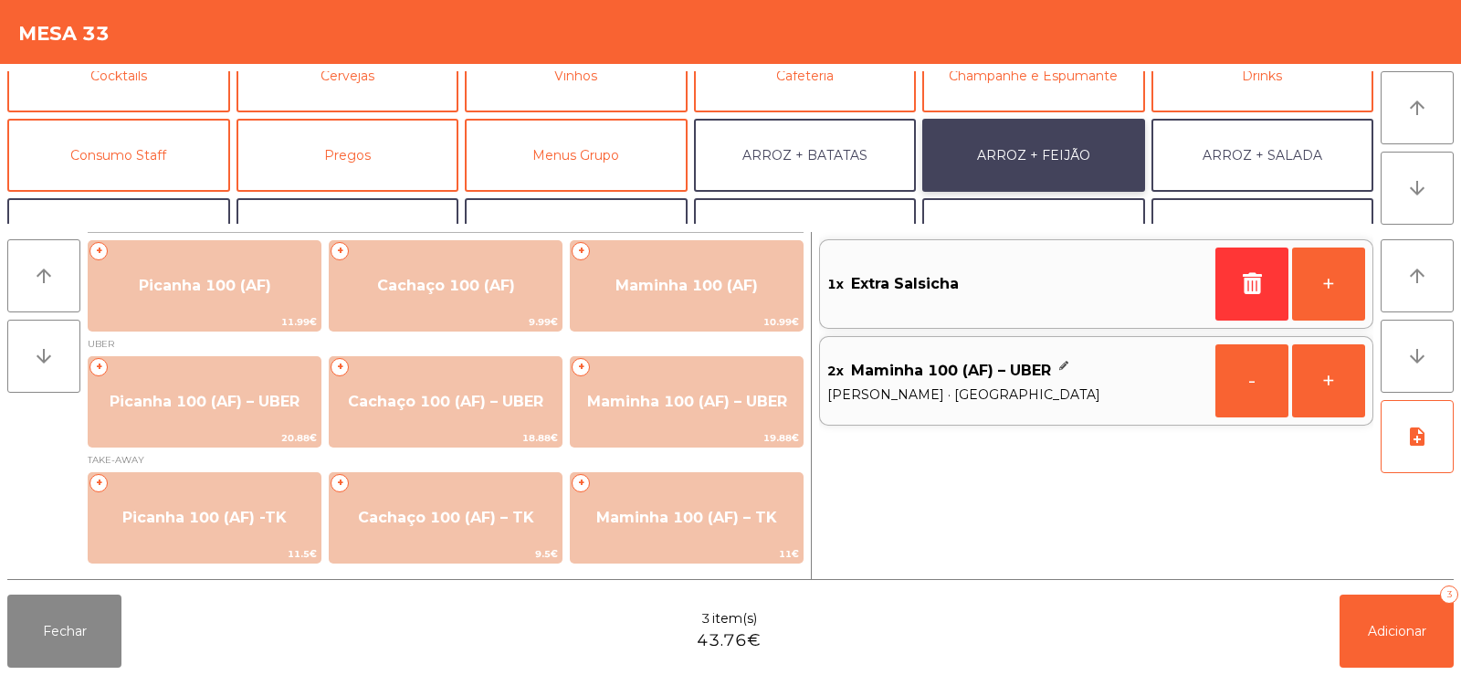
scroll to position [0, 0]
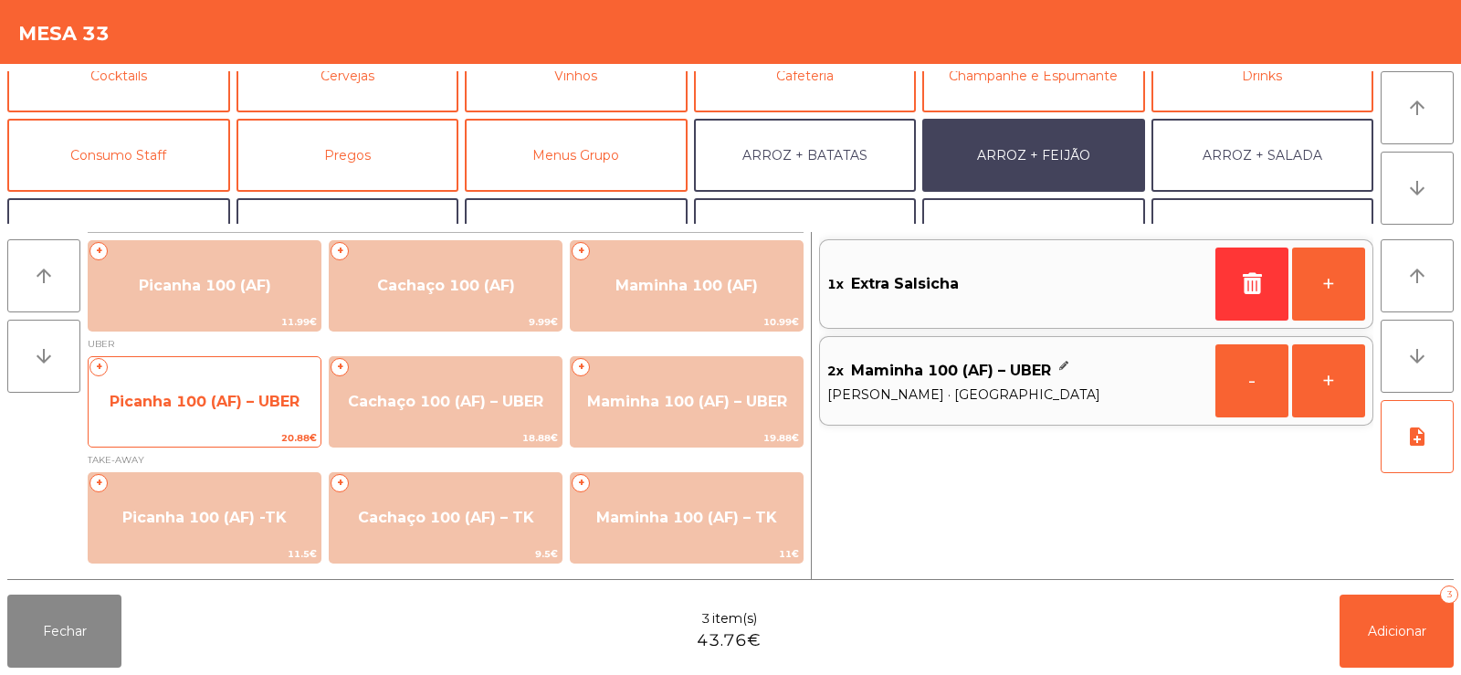
click at [228, 388] on span "Picanha 100 (AF) – UBER" at bounding box center [205, 401] width 232 height 49
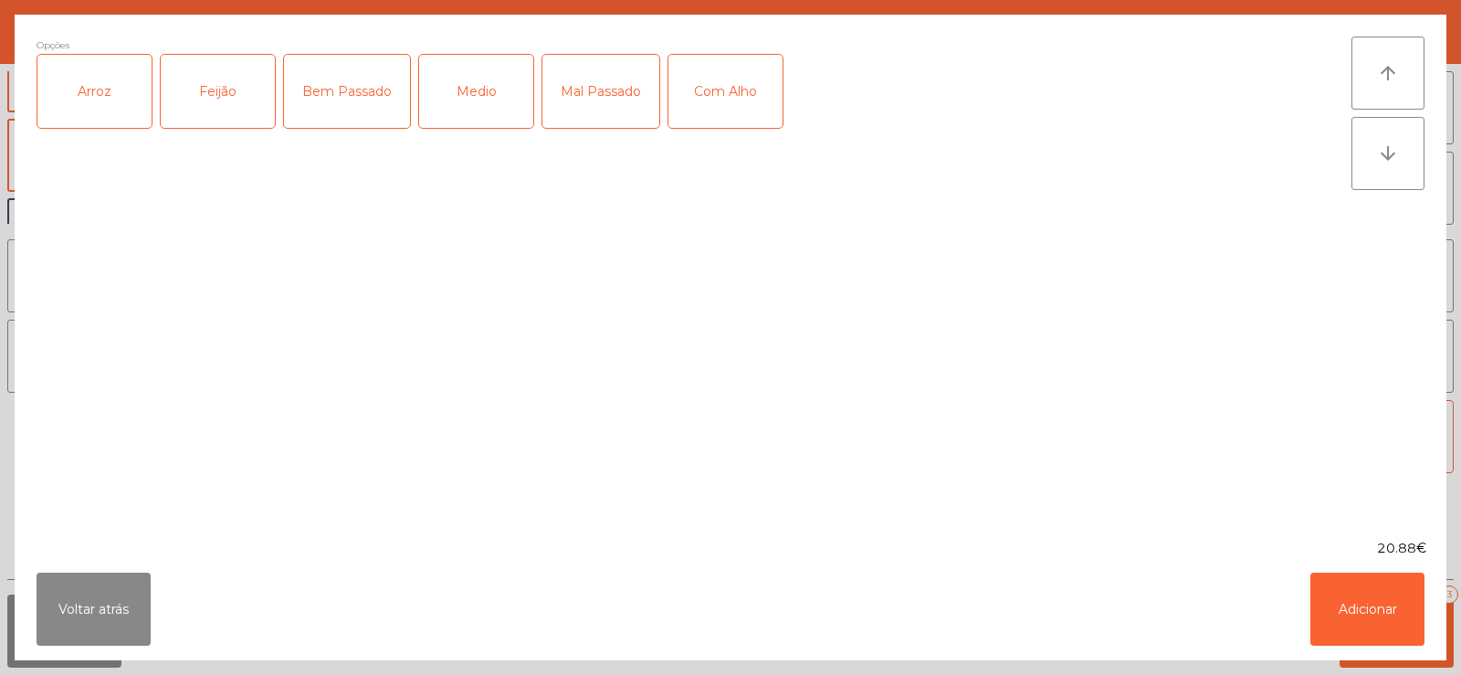
click at [114, 79] on div "Arroz" at bounding box center [94, 91] width 114 height 73
click at [226, 95] on div "Feijão" at bounding box center [218, 91] width 114 height 73
click at [496, 90] on div "Medio" at bounding box center [476, 91] width 114 height 73
click at [1378, 614] on button "Adicionar" at bounding box center [1367, 609] width 114 height 73
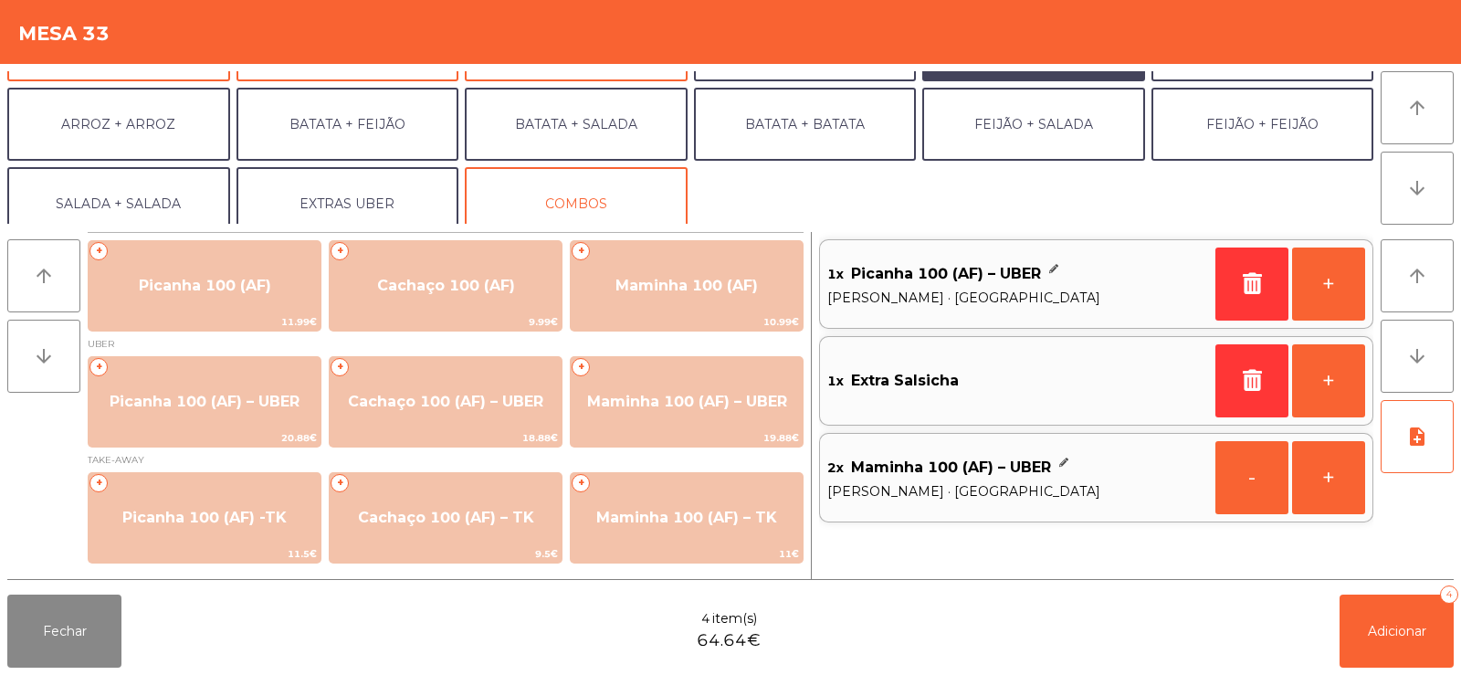
scroll to position [238, 0]
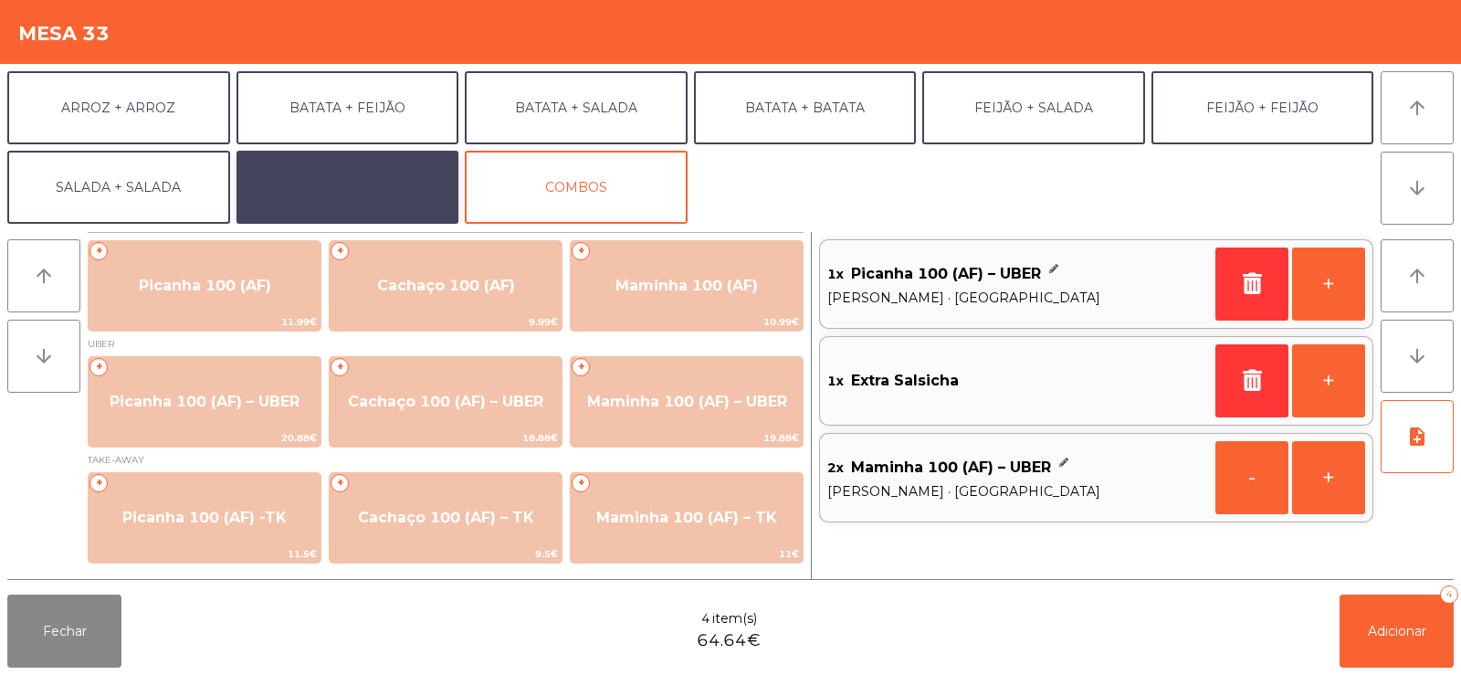
click at [355, 194] on button "EXTRAS UBER" at bounding box center [347, 187] width 223 height 73
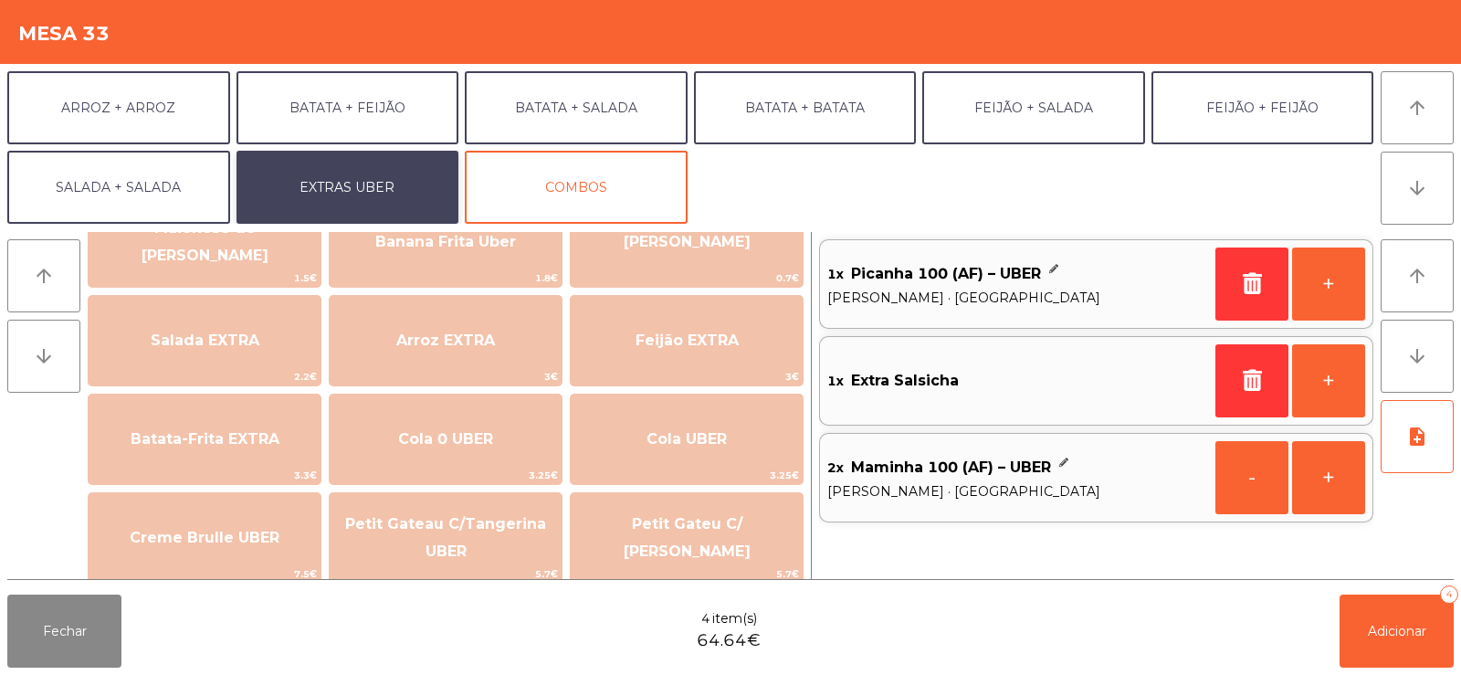
scroll to position [164, 0]
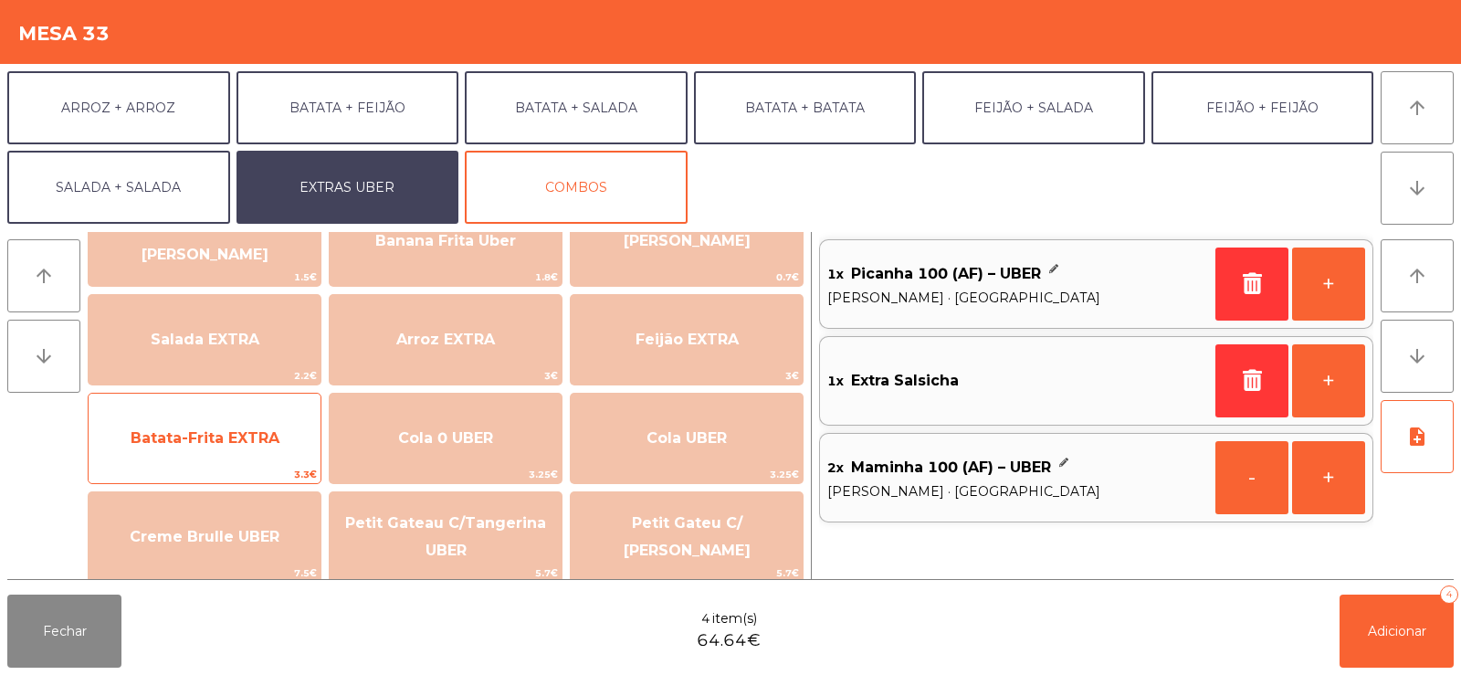
click at [217, 417] on span "Batata-Frita EXTRA" at bounding box center [205, 438] width 232 height 49
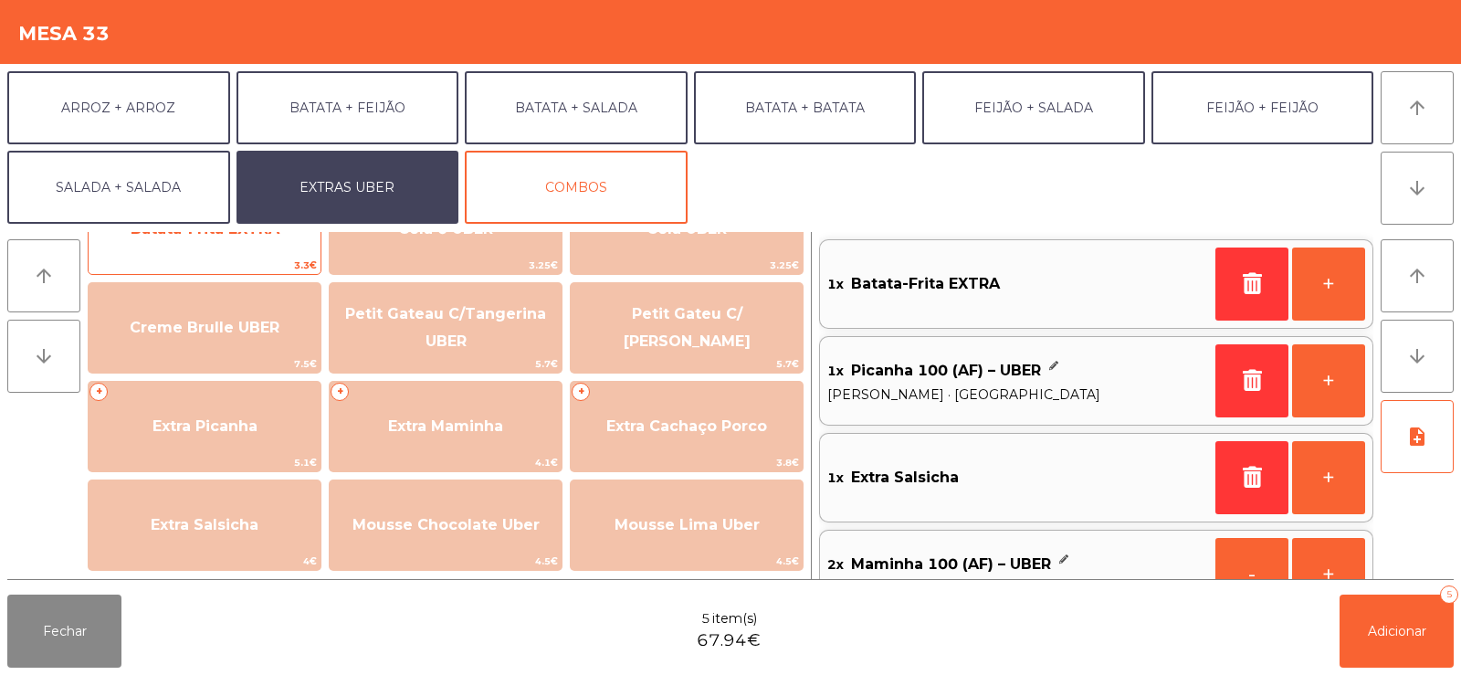
scroll to position [373, 0]
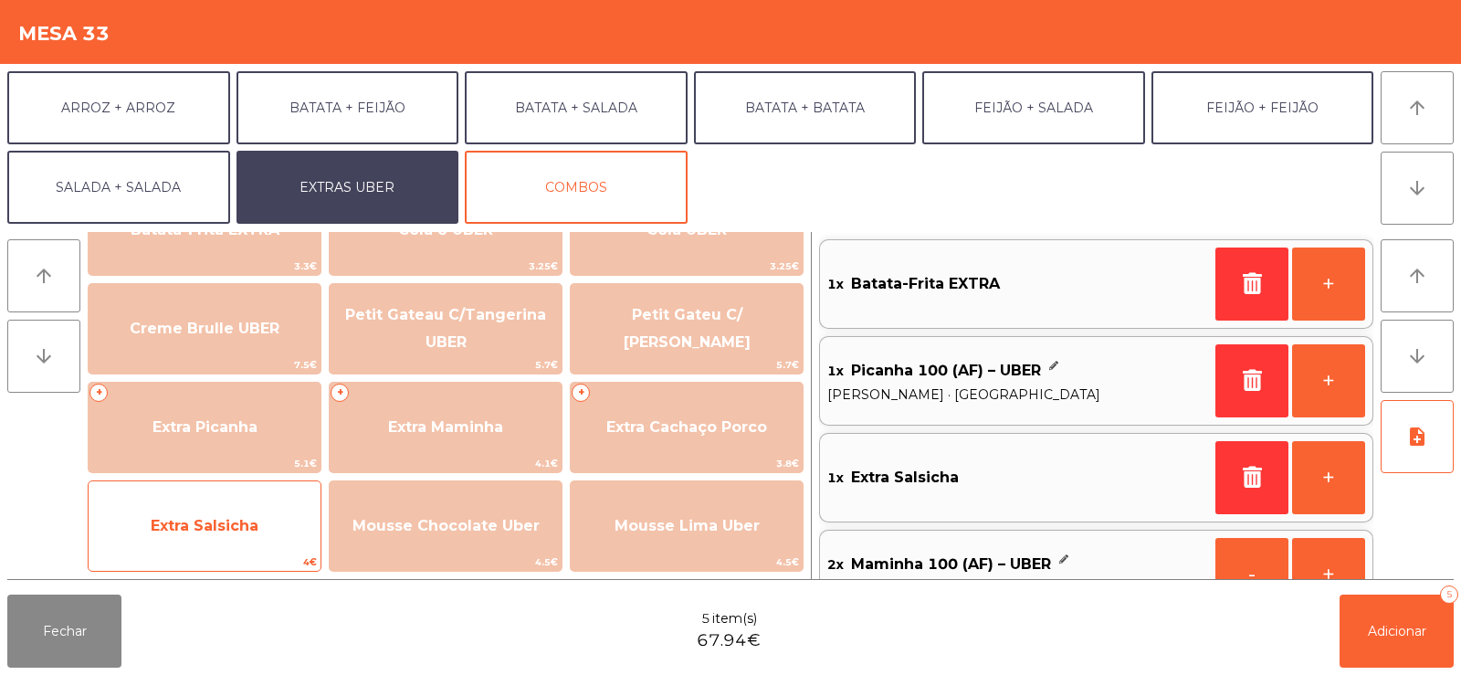
click at [214, 512] on span "Extra Salsicha" at bounding box center [205, 525] width 232 height 49
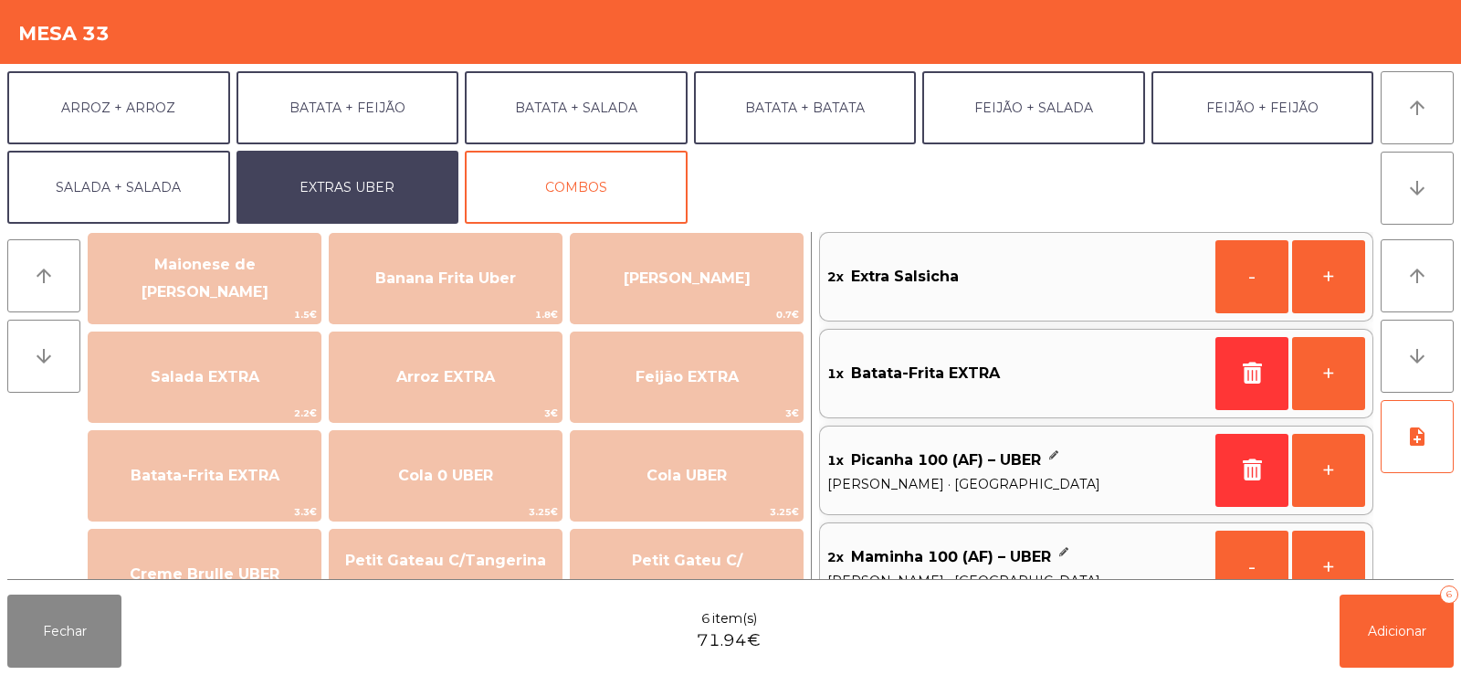
scroll to position [0, 0]
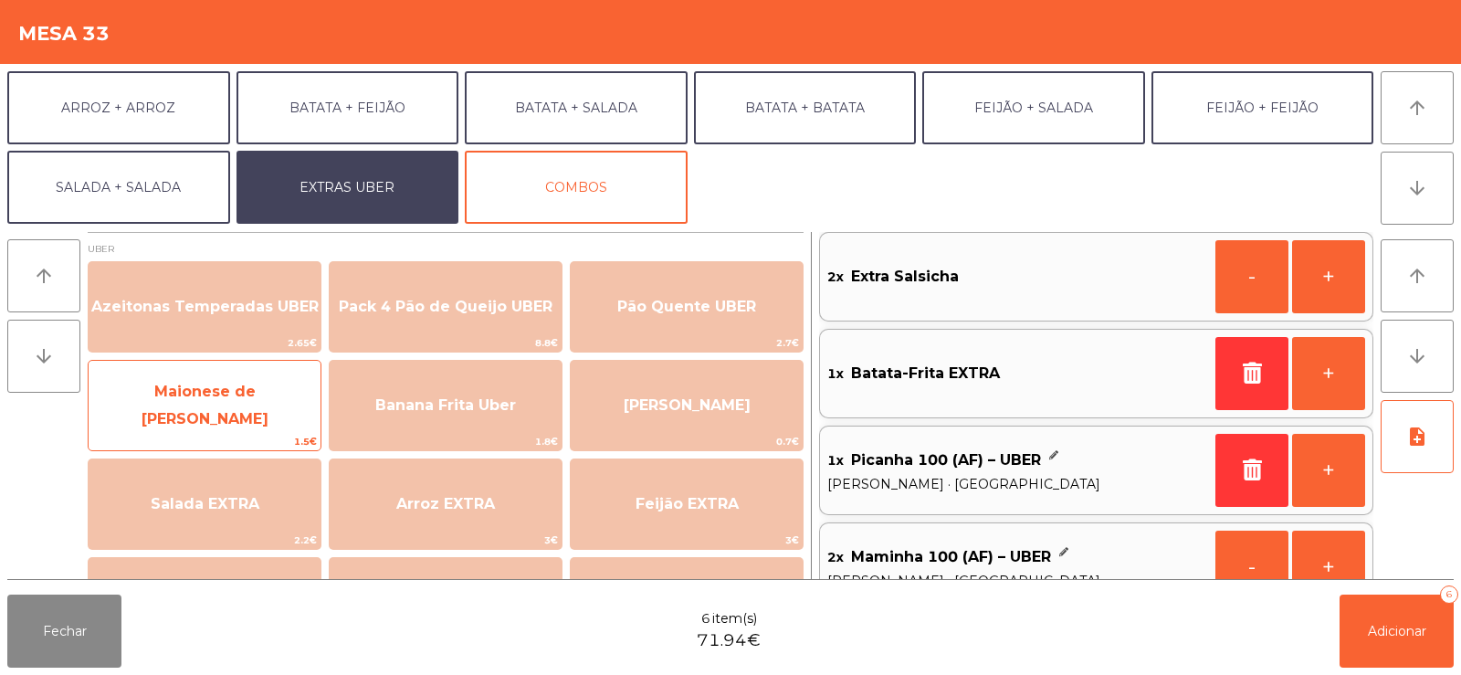
click at [228, 420] on span "Maionese de [PERSON_NAME]" at bounding box center [205, 406] width 232 height 78
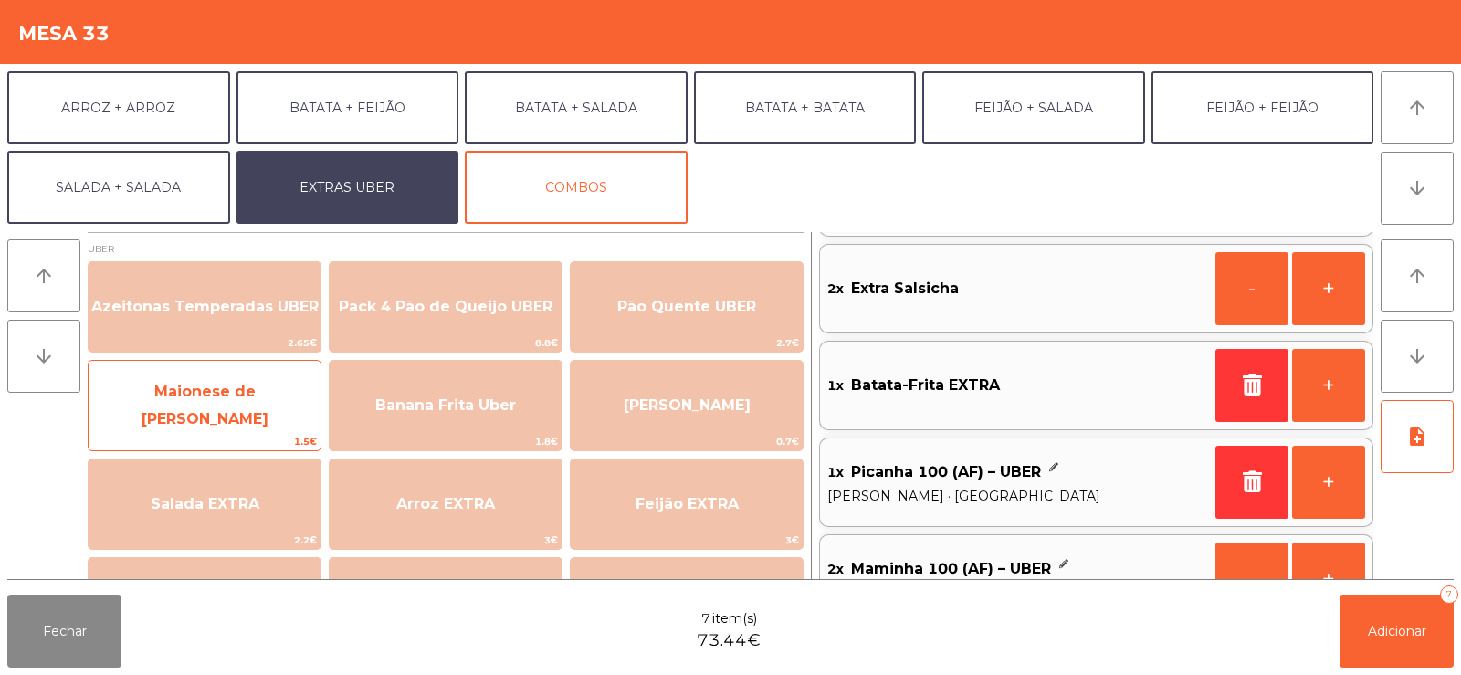
scroll to position [144, 0]
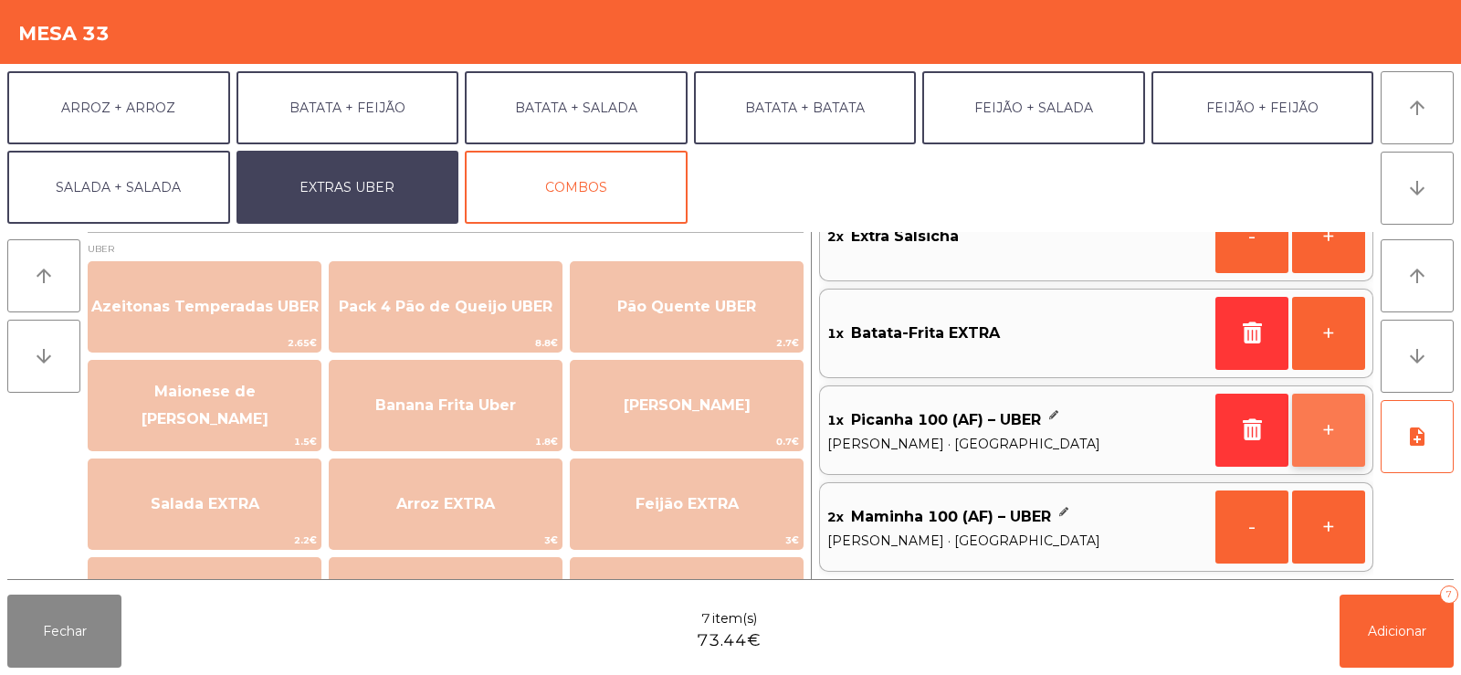
click at [1327, 429] on button "+" at bounding box center [1328, 430] width 73 height 73
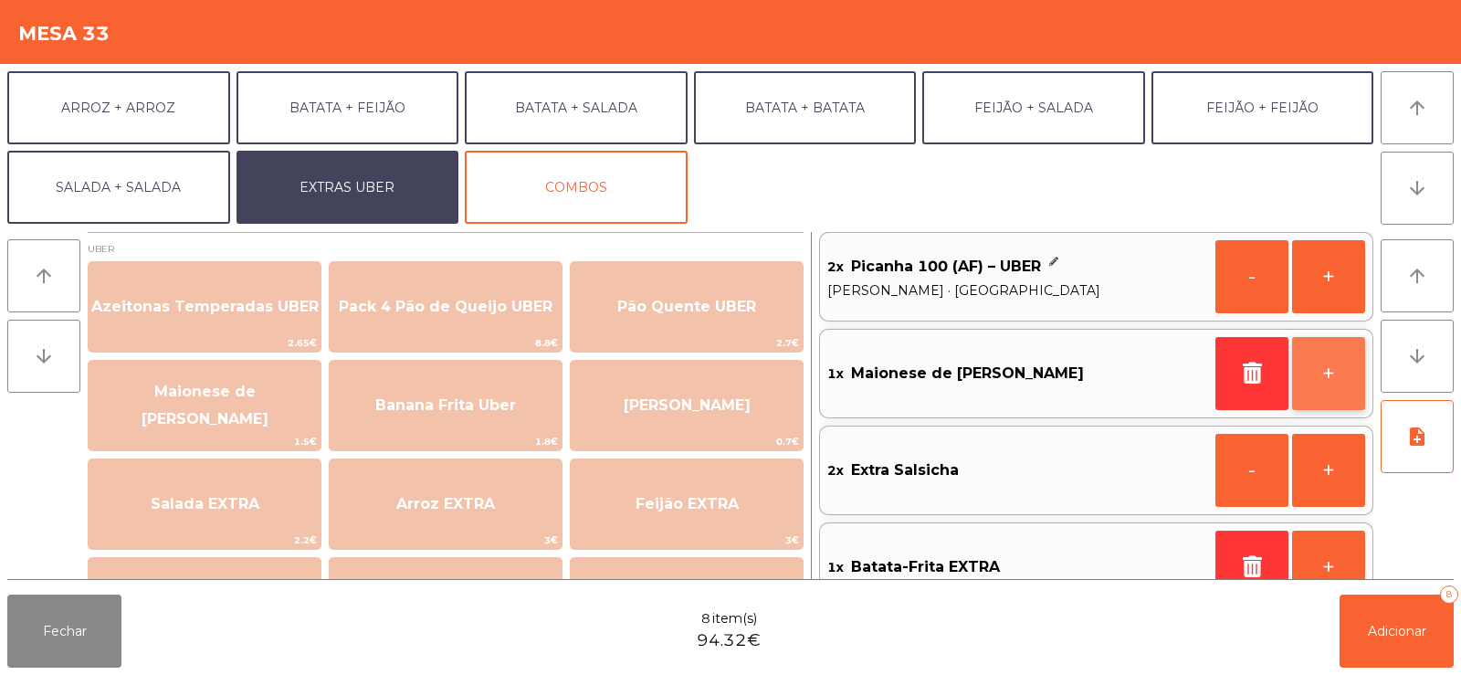
click at [1335, 363] on button "+" at bounding box center [1328, 373] width 73 height 73
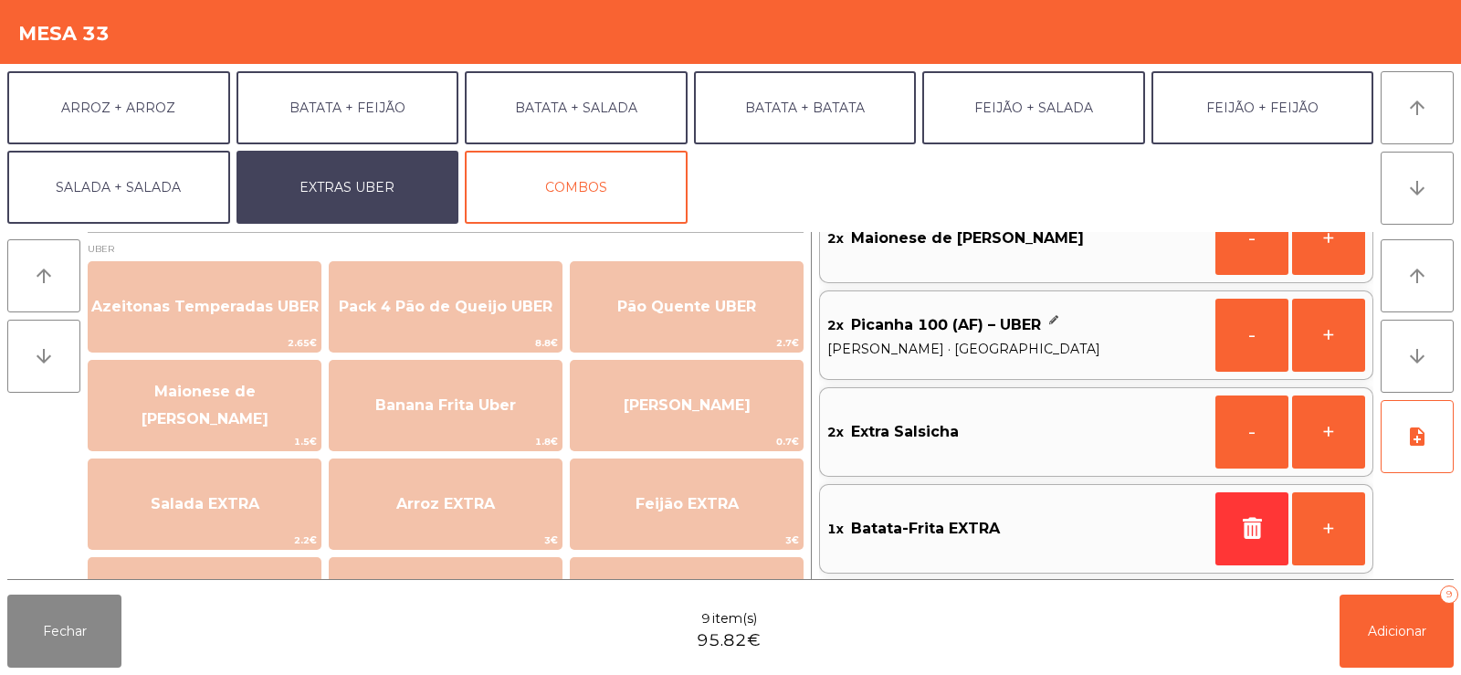
scroll to position [58, 0]
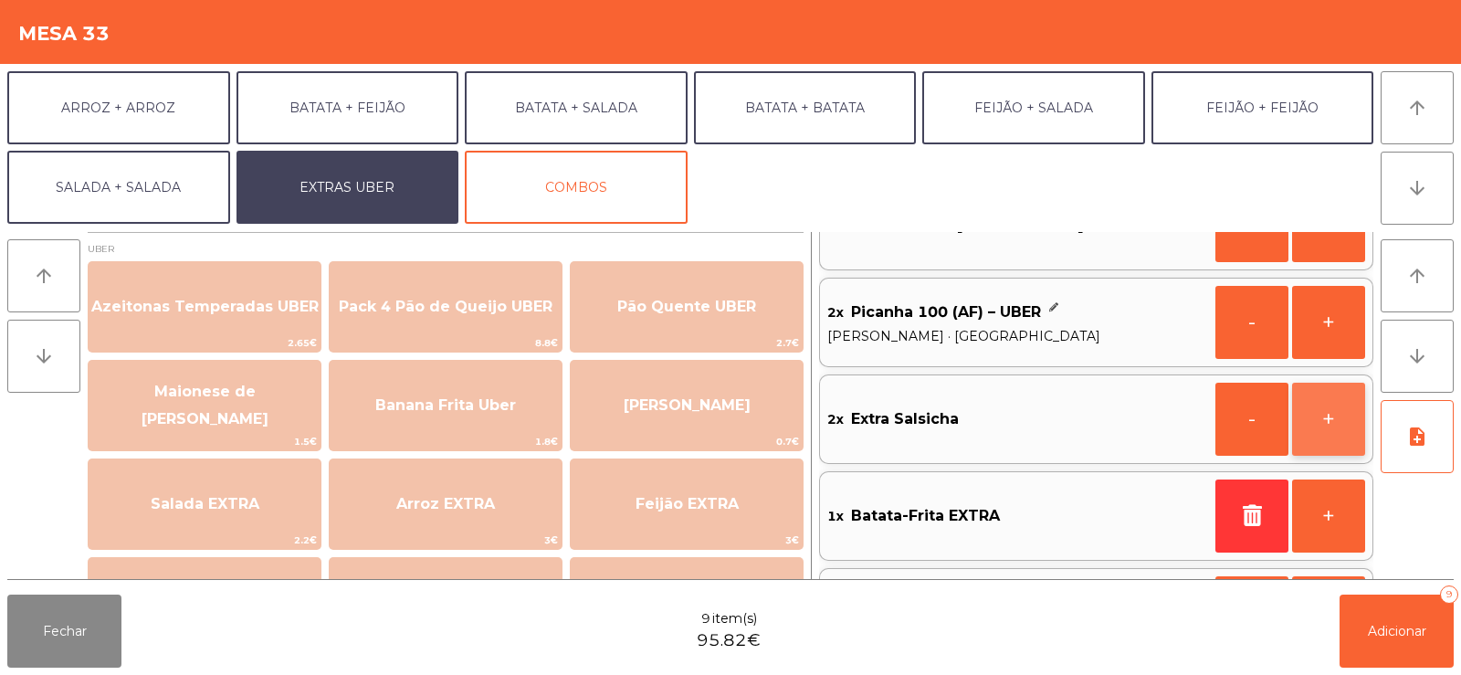
click at [1324, 426] on button "+" at bounding box center [1328, 419] width 73 height 73
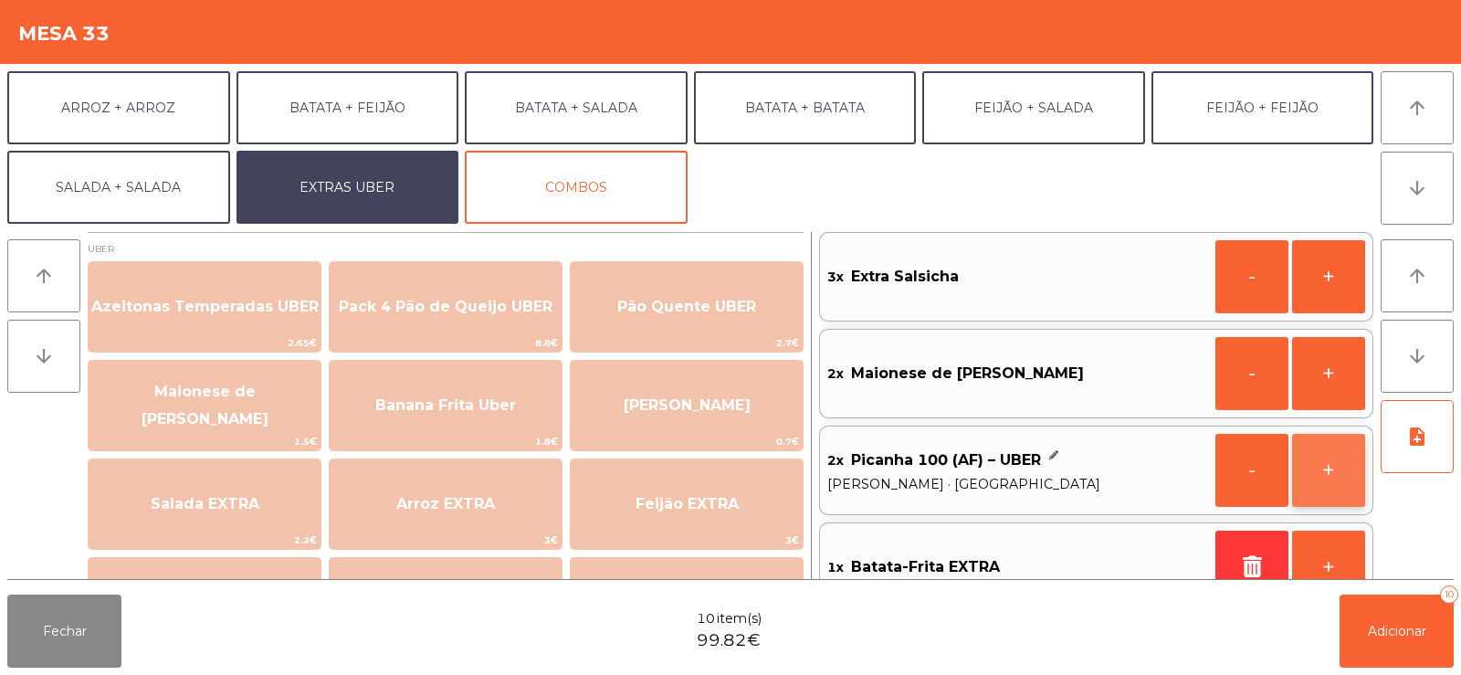
click at [1321, 438] on button "+" at bounding box center [1328, 470] width 73 height 73
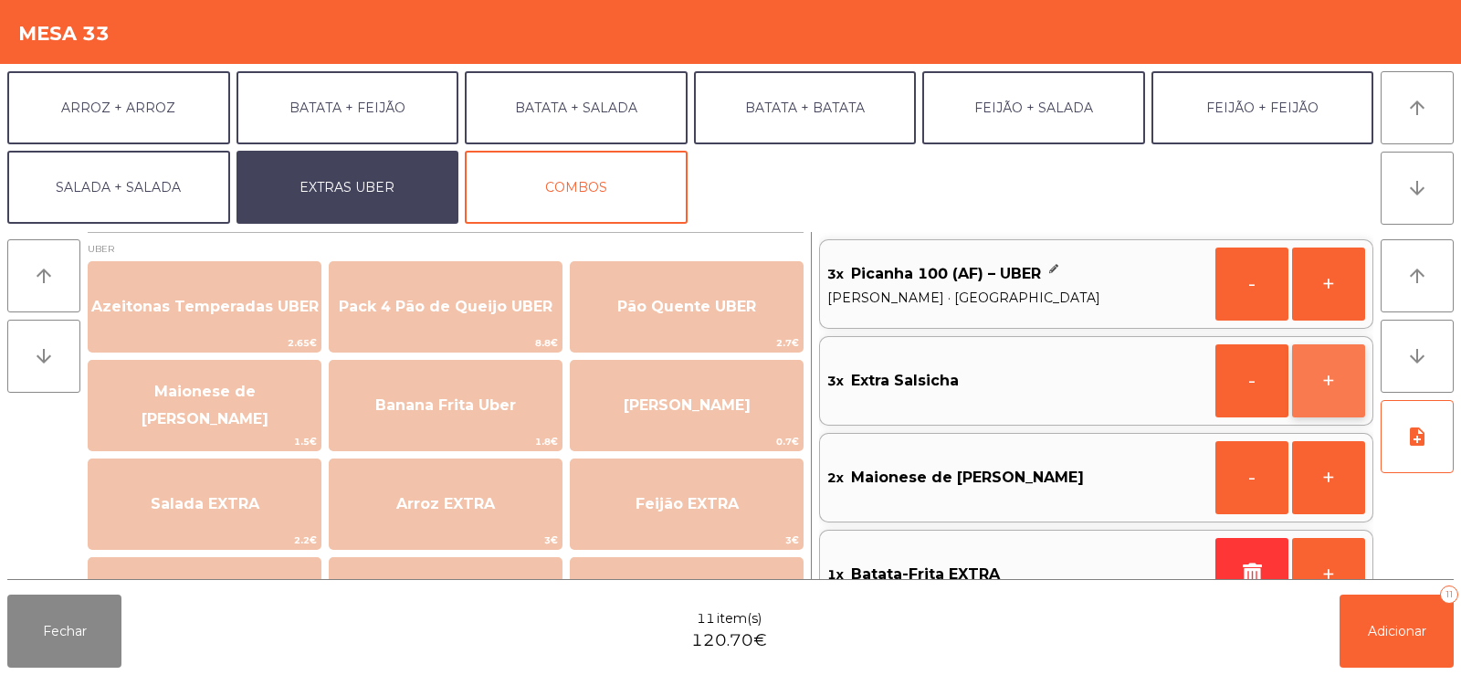
click at [1329, 390] on button "+" at bounding box center [1328, 380] width 73 height 73
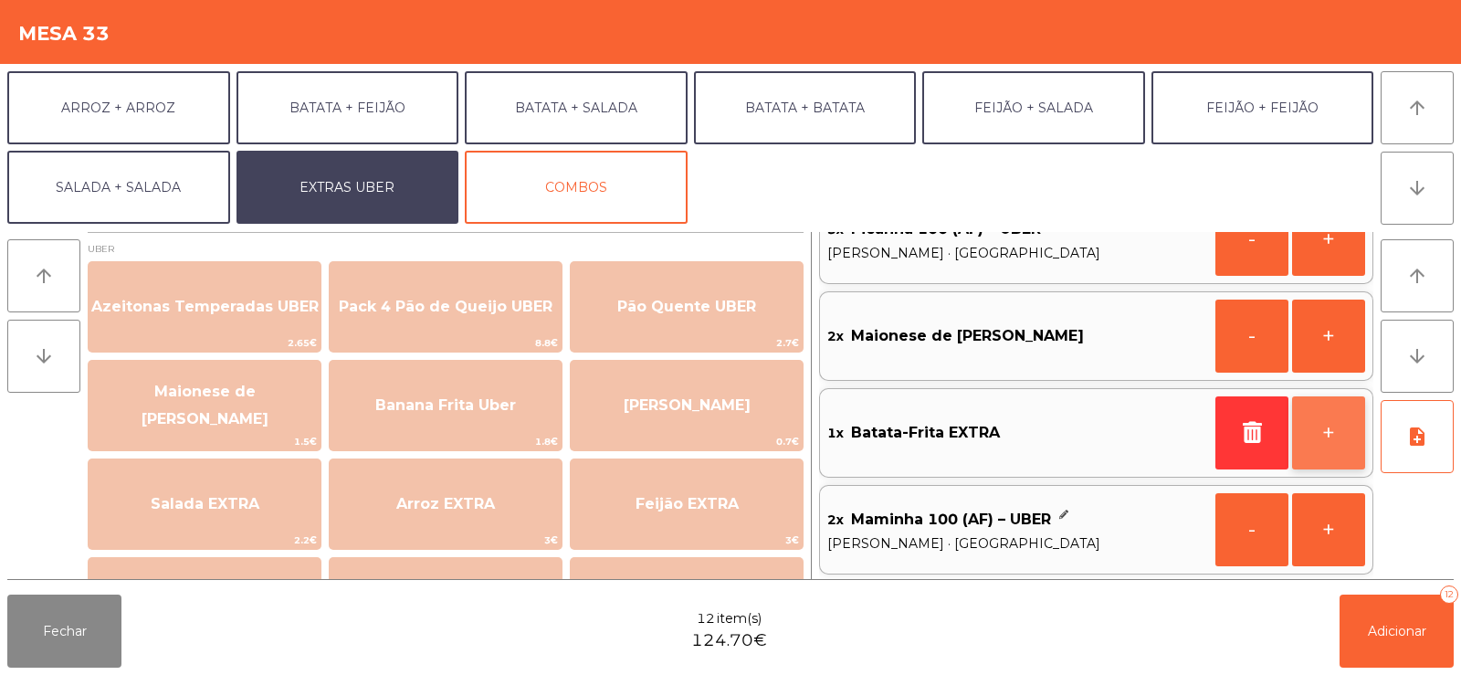
click at [1329, 432] on button "+" at bounding box center [1328, 432] width 73 height 73
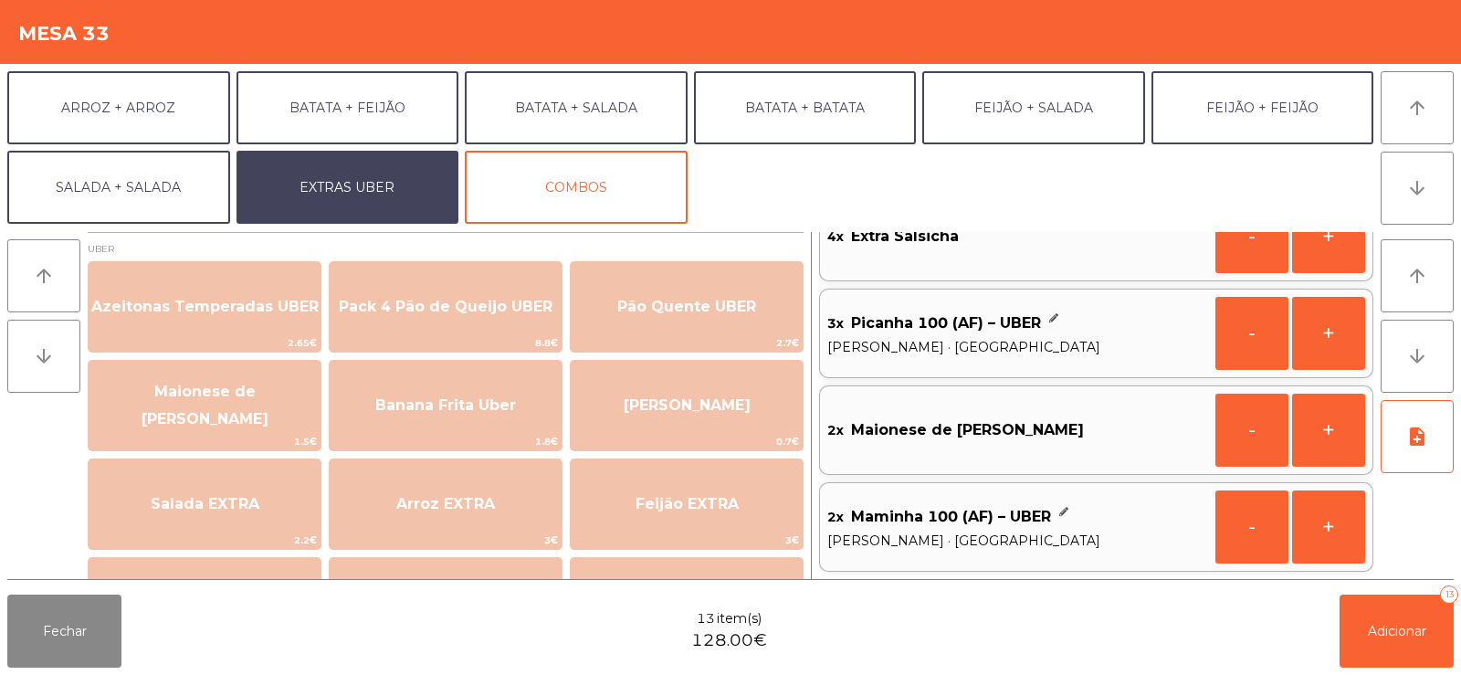
scroll to position [0, 0]
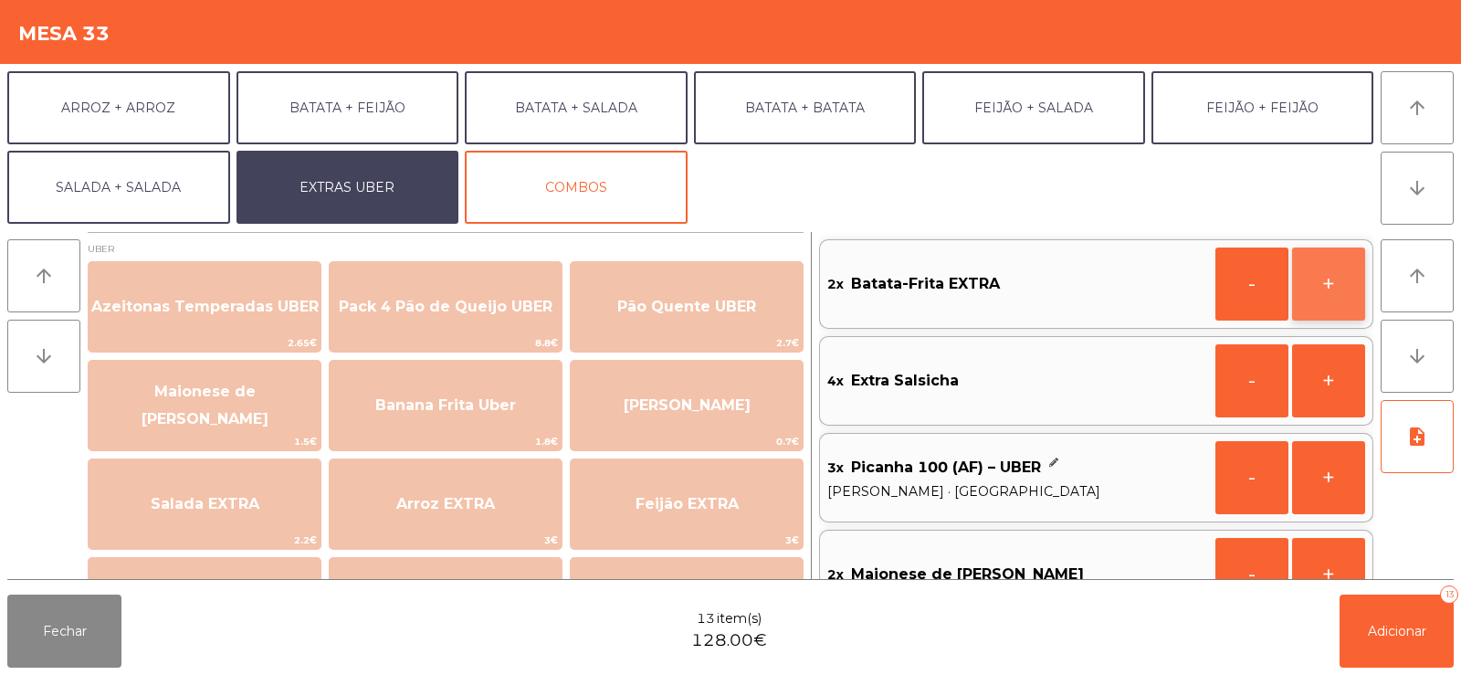
click at [1345, 290] on button "+" at bounding box center [1328, 283] width 73 height 73
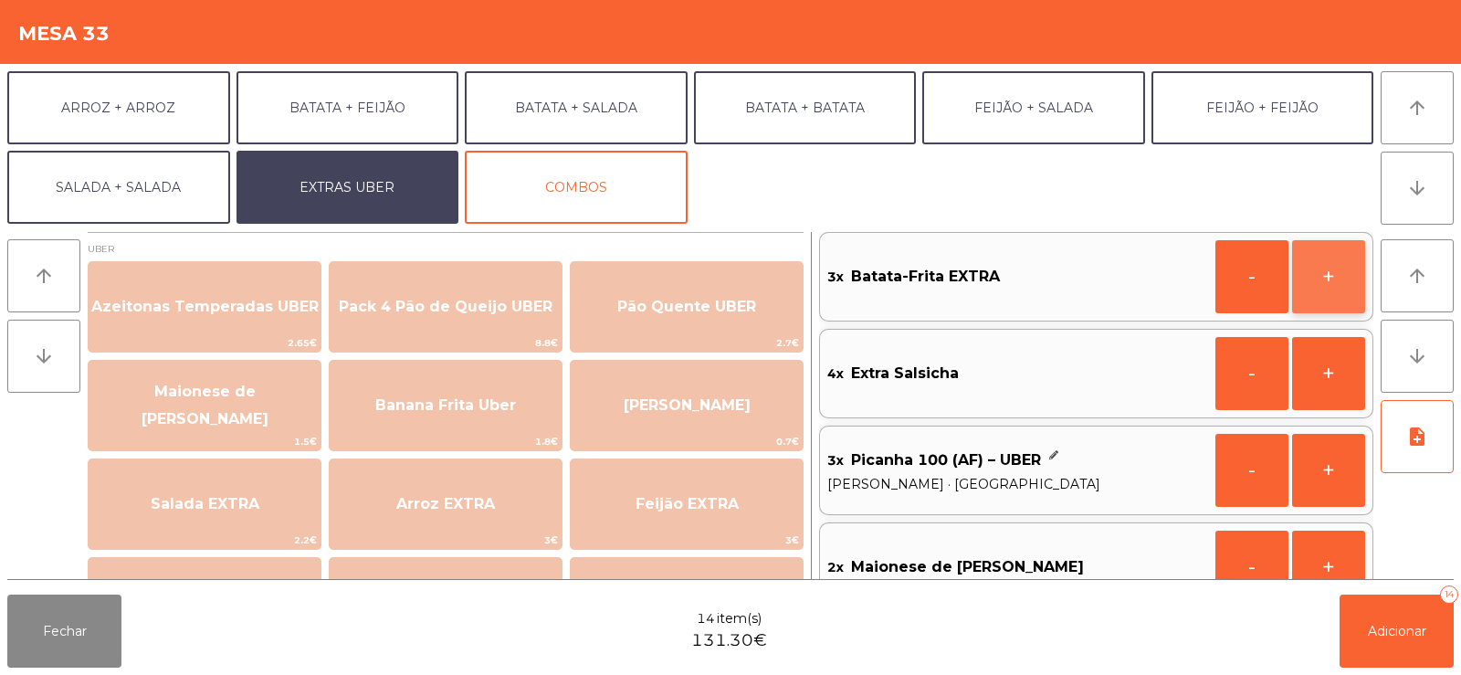
click at [1340, 279] on button "+" at bounding box center [1328, 276] width 73 height 73
click at [1259, 299] on button "-" at bounding box center [1251, 276] width 73 height 73
click at [1245, 287] on button "-" at bounding box center [1251, 276] width 73 height 73
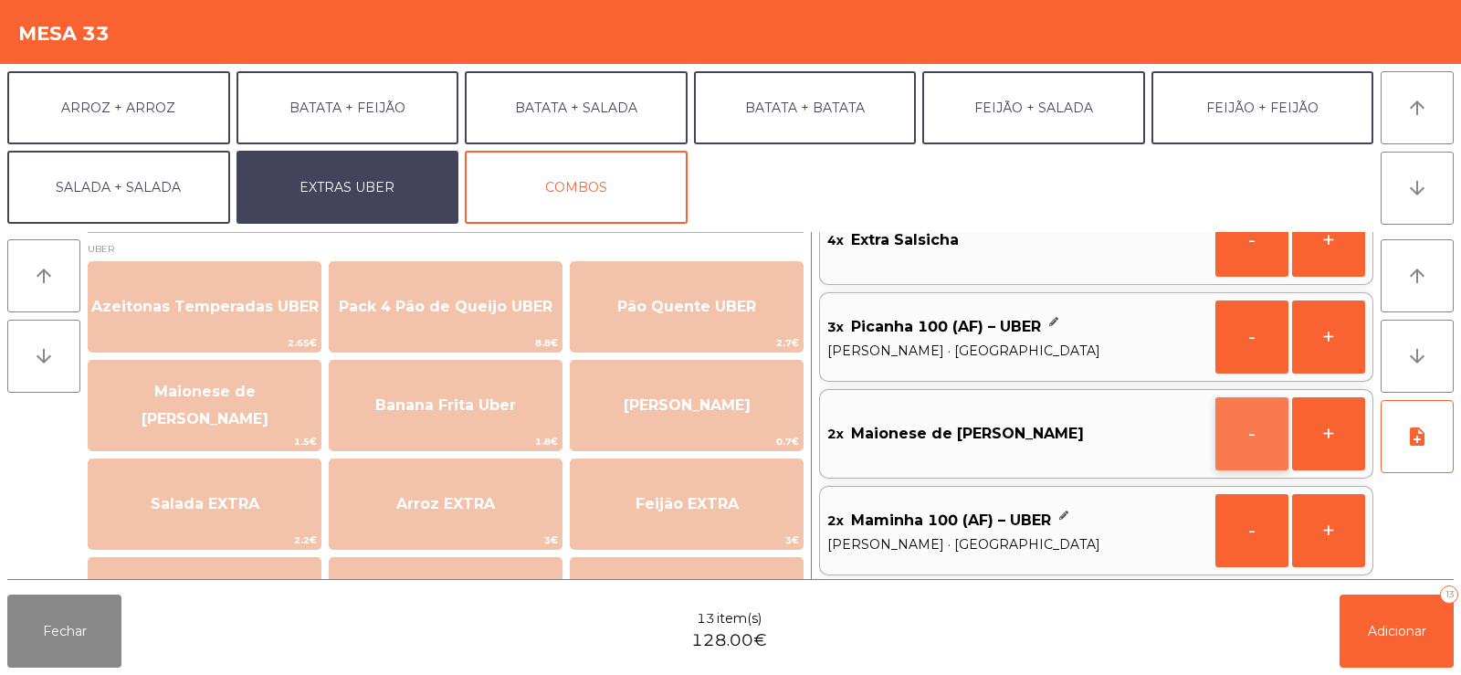
click at [1256, 438] on button "-" at bounding box center [1251, 433] width 73 height 73
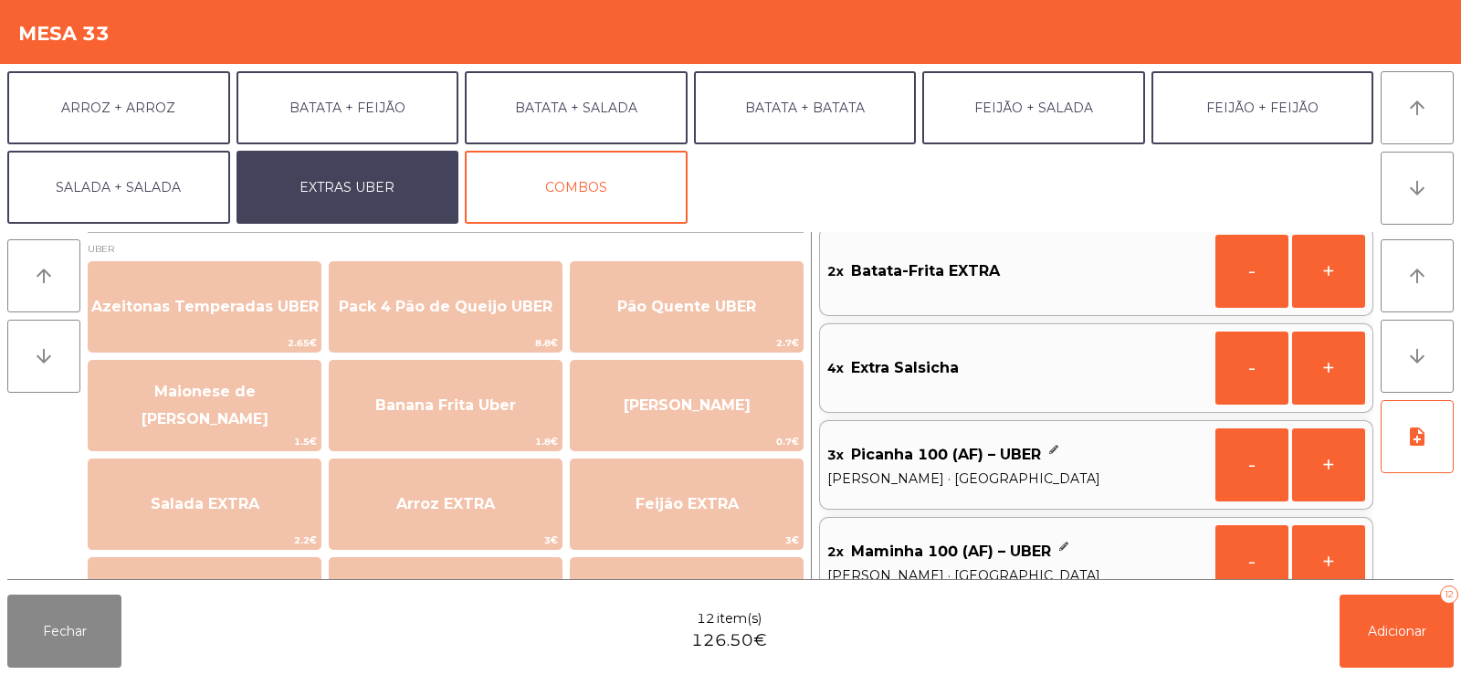
scroll to position [144, 0]
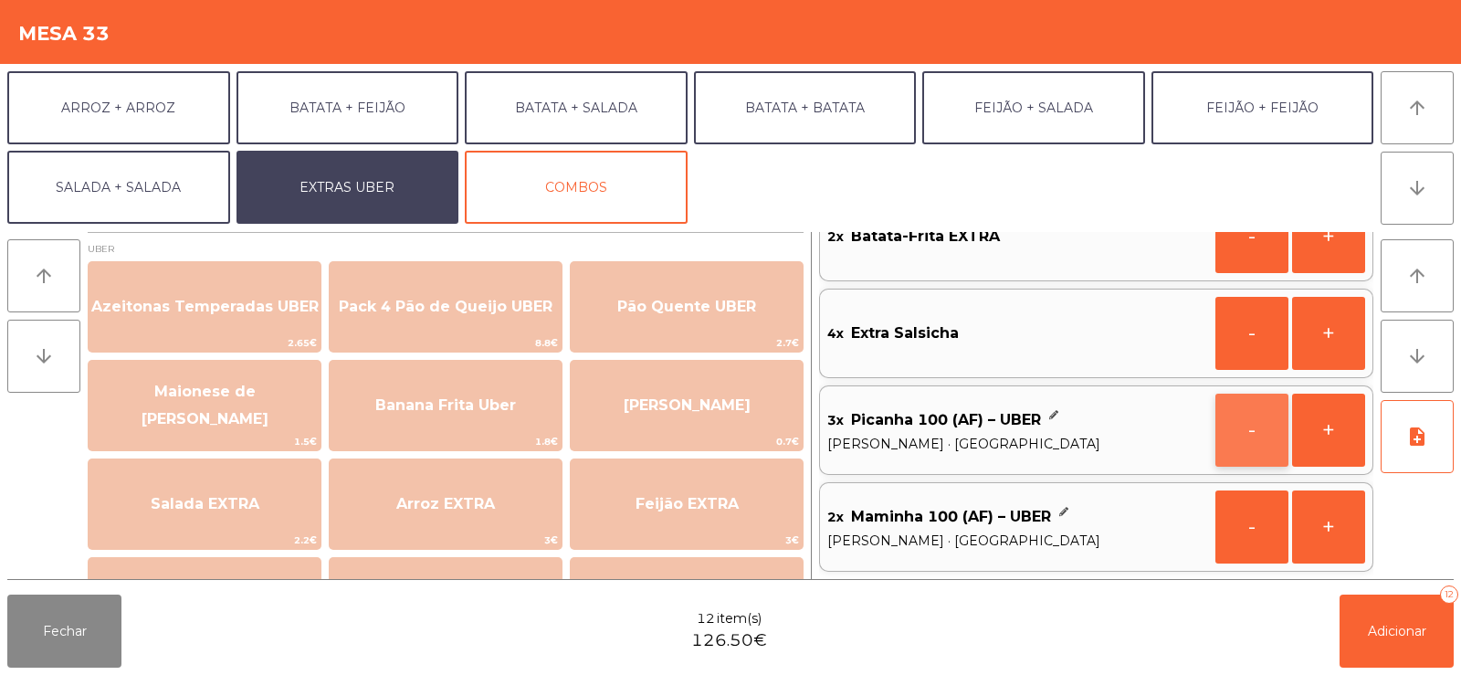
click at [1245, 428] on button "-" at bounding box center [1251, 430] width 73 height 73
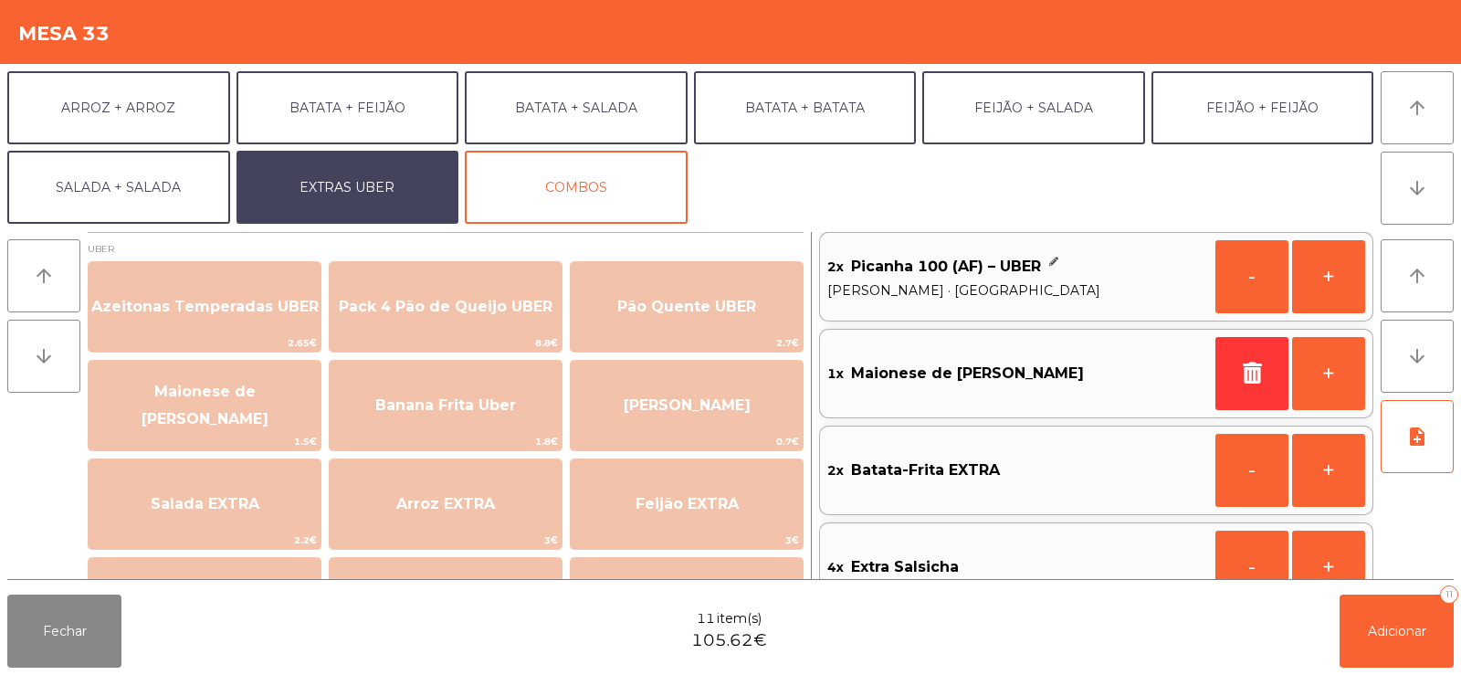
scroll to position [0, 0]
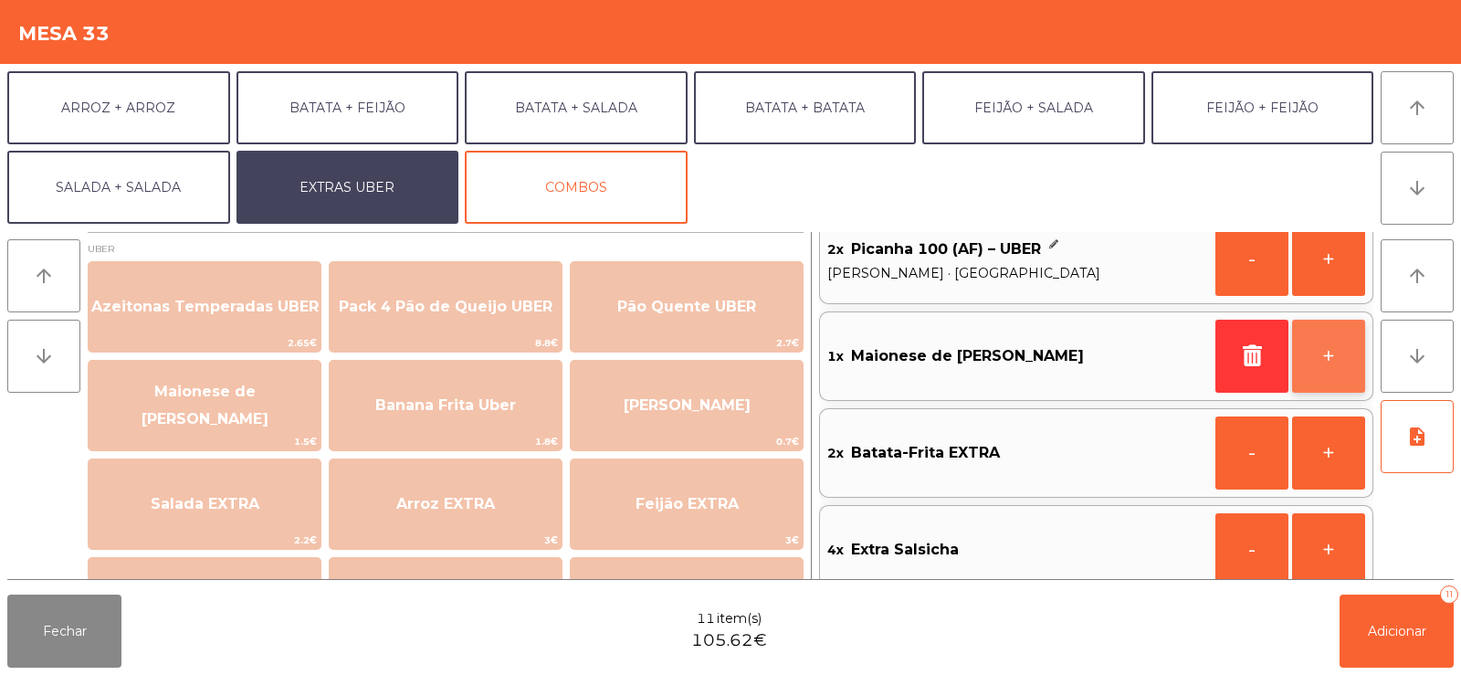
click at [1322, 362] on button "+" at bounding box center [1328, 356] width 73 height 73
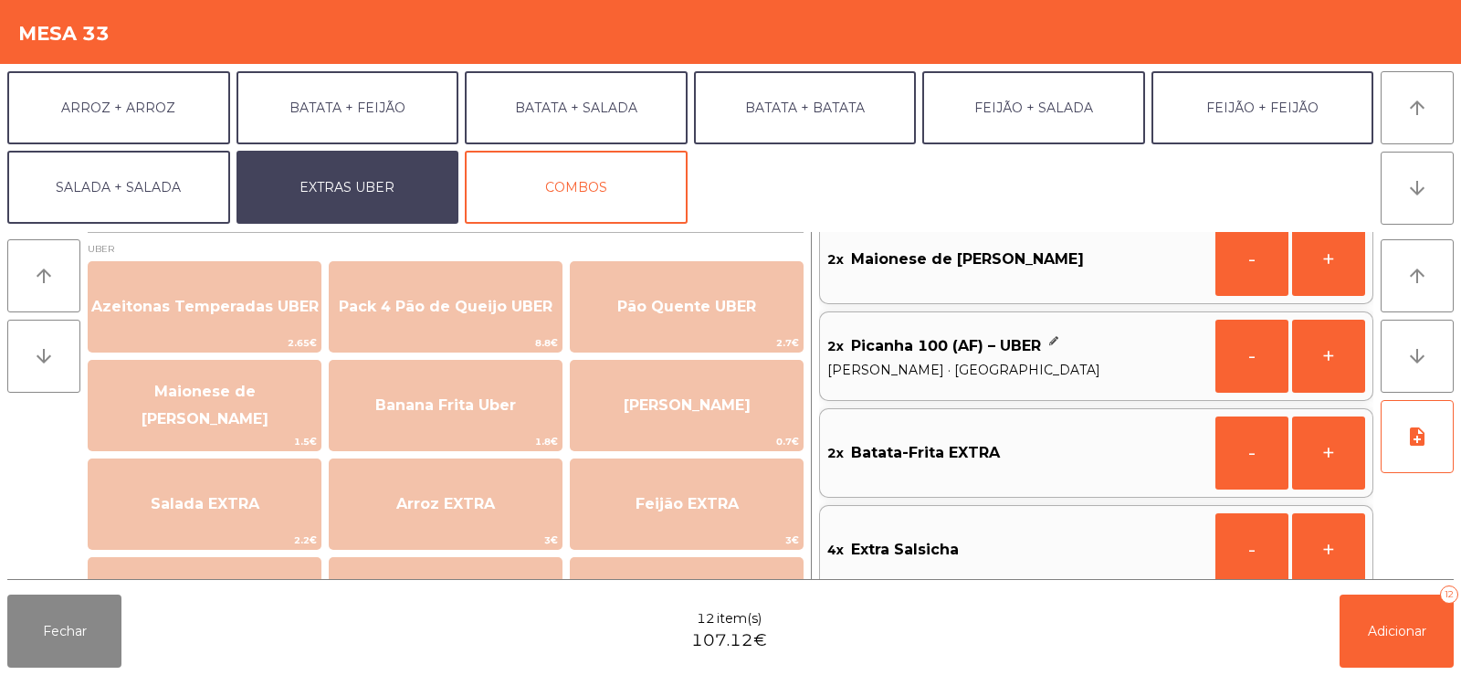
scroll to position [7, 0]
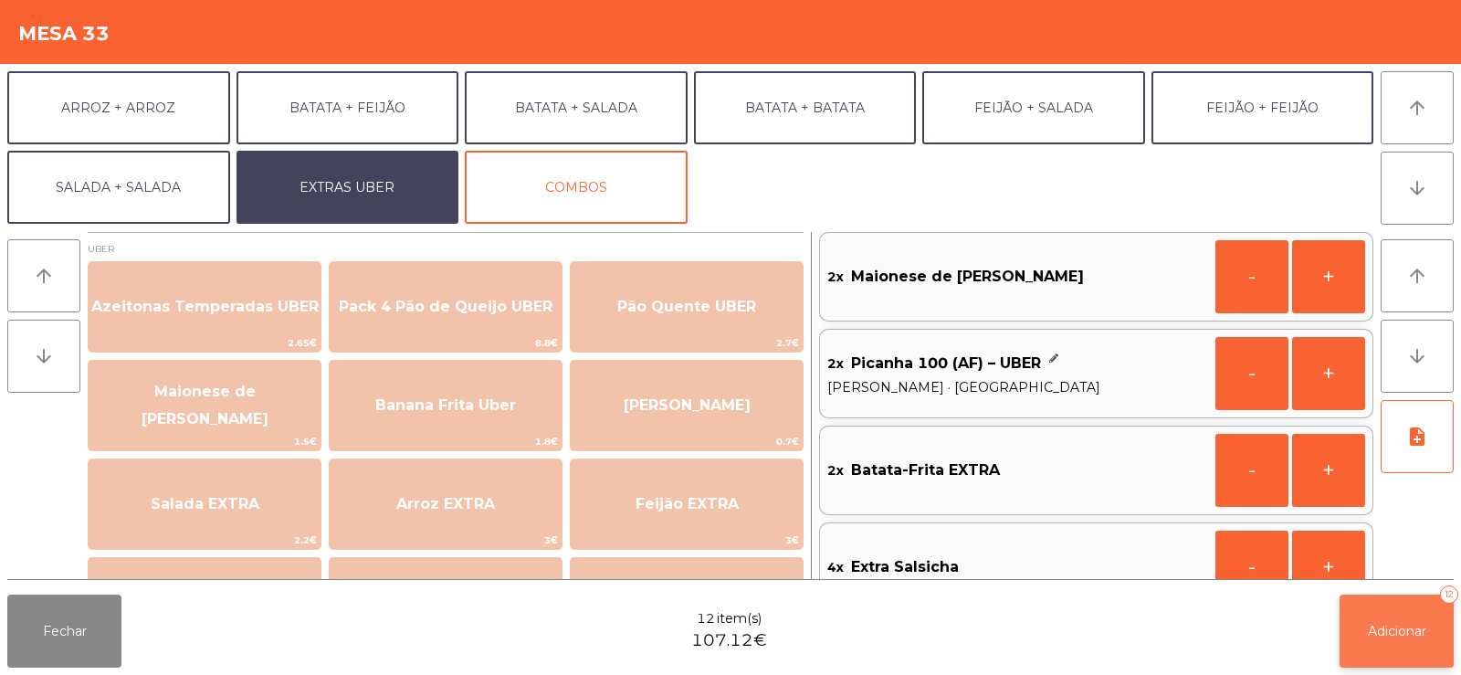
click at [1445, 631] on button "Adicionar 12" at bounding box center [1397, 630] width 114 height 73
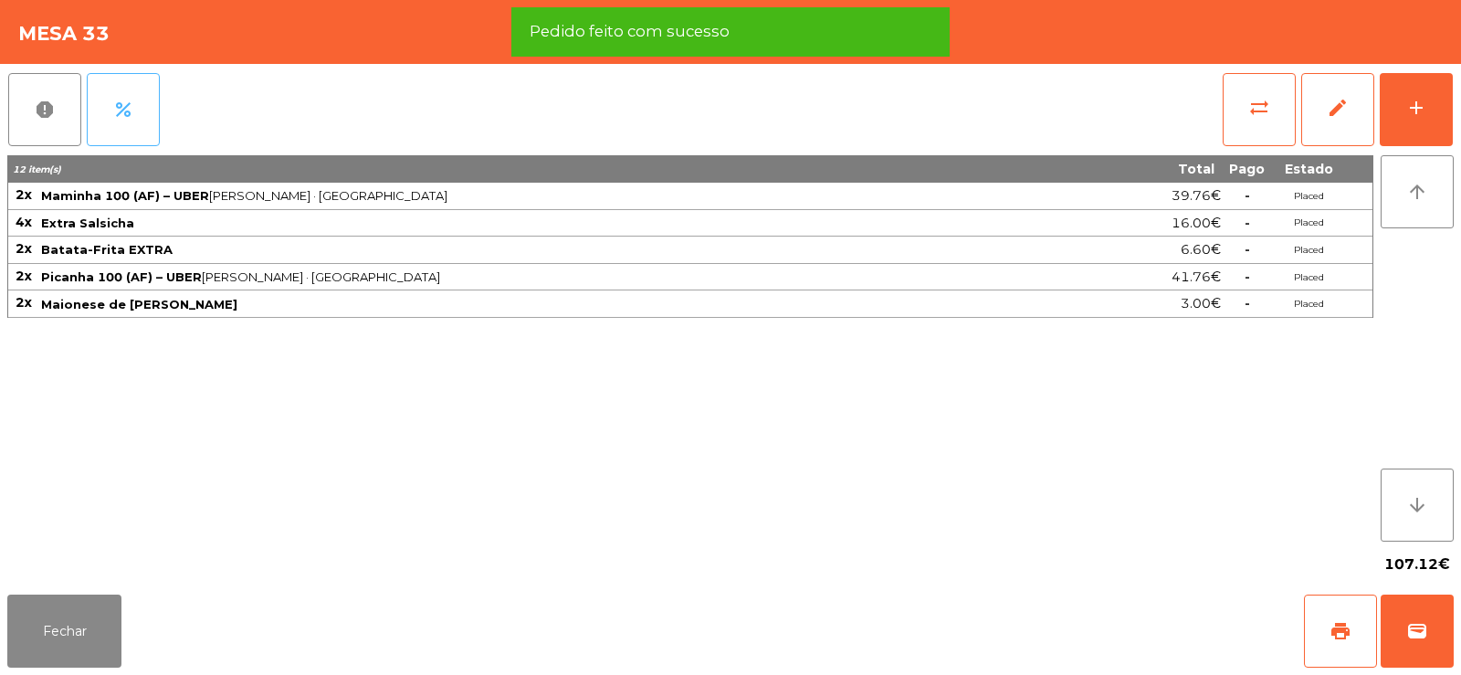
click at [120, 94] on button "percent" at bounding box center [123, 109] width 73 height 73
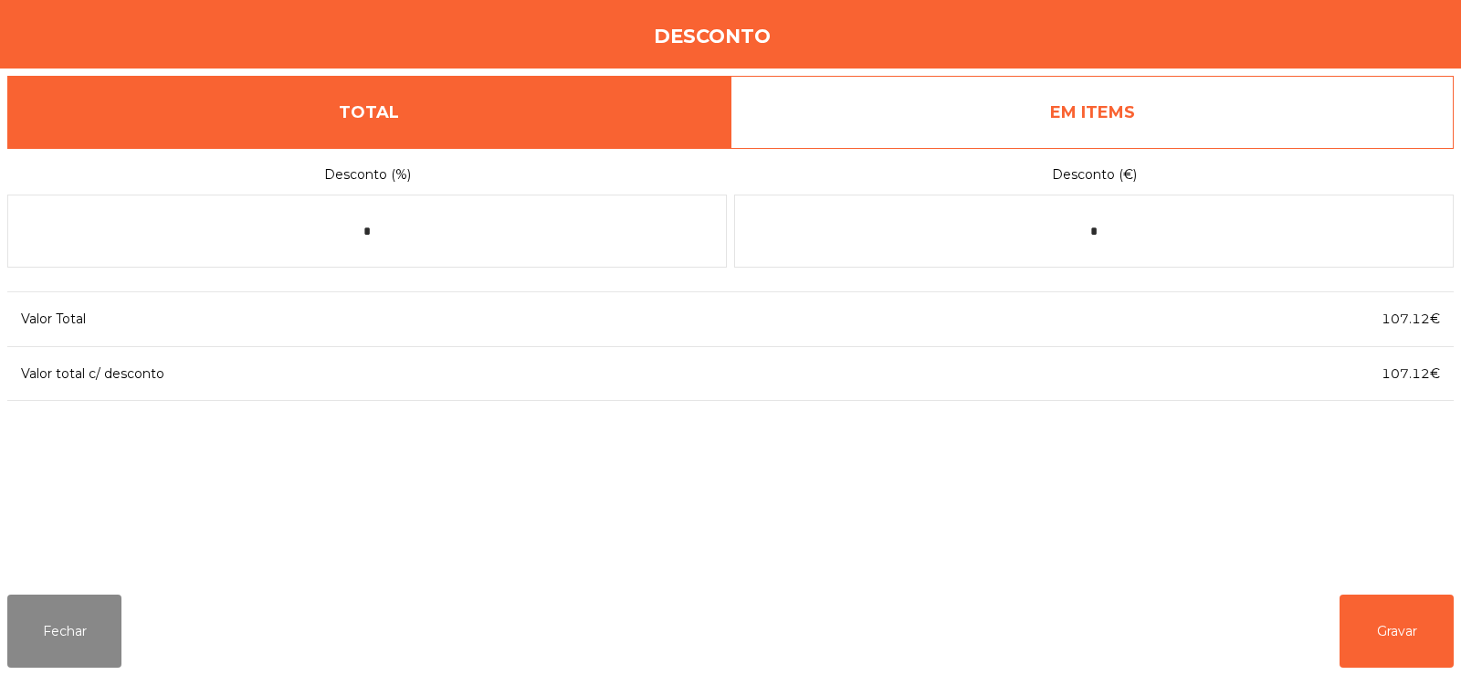
click at [1076, 129] on link "EM ITEMS" at bounding box center [1091, 112] width 723 height 73
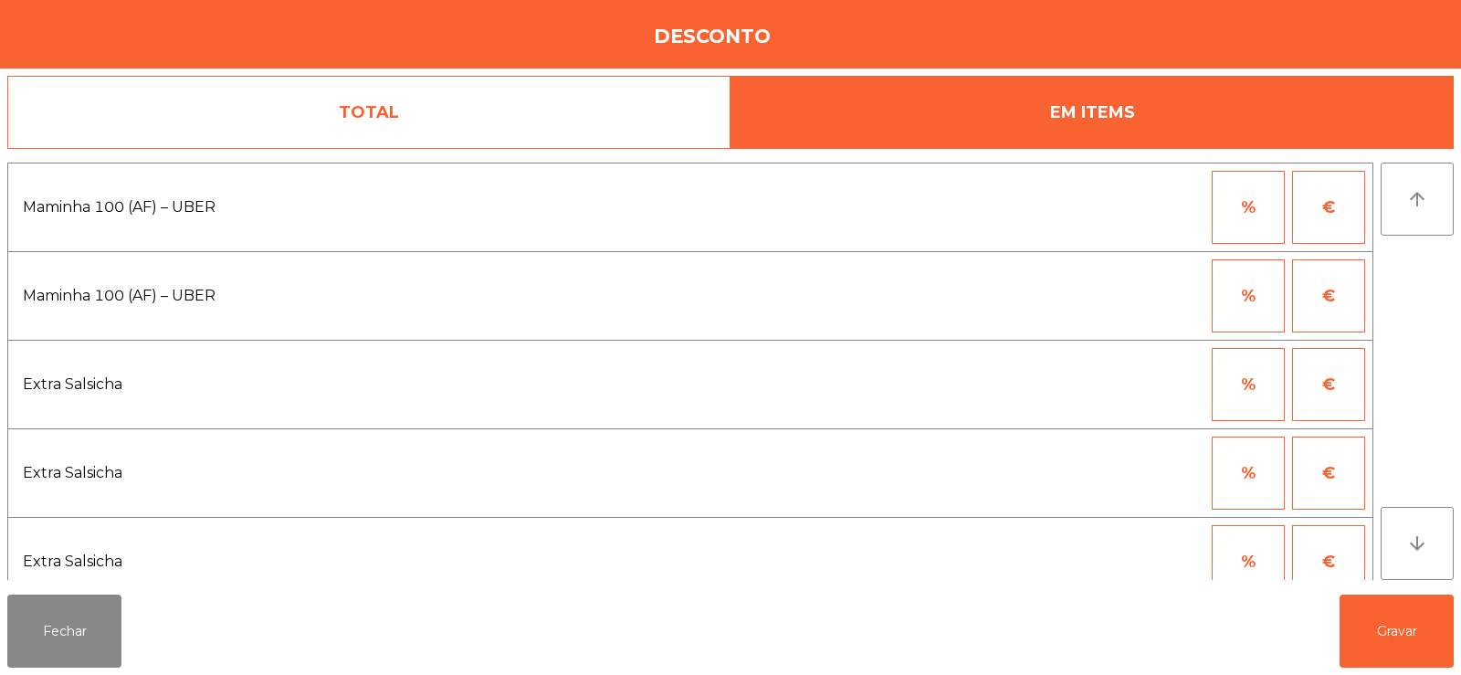
click at [1256, 211] on button "%" at bounding box center [1248, 207] width 73 height 73
click at [1168, 211] on input "*" at bounding box center [1158, 207] width 91 height 73
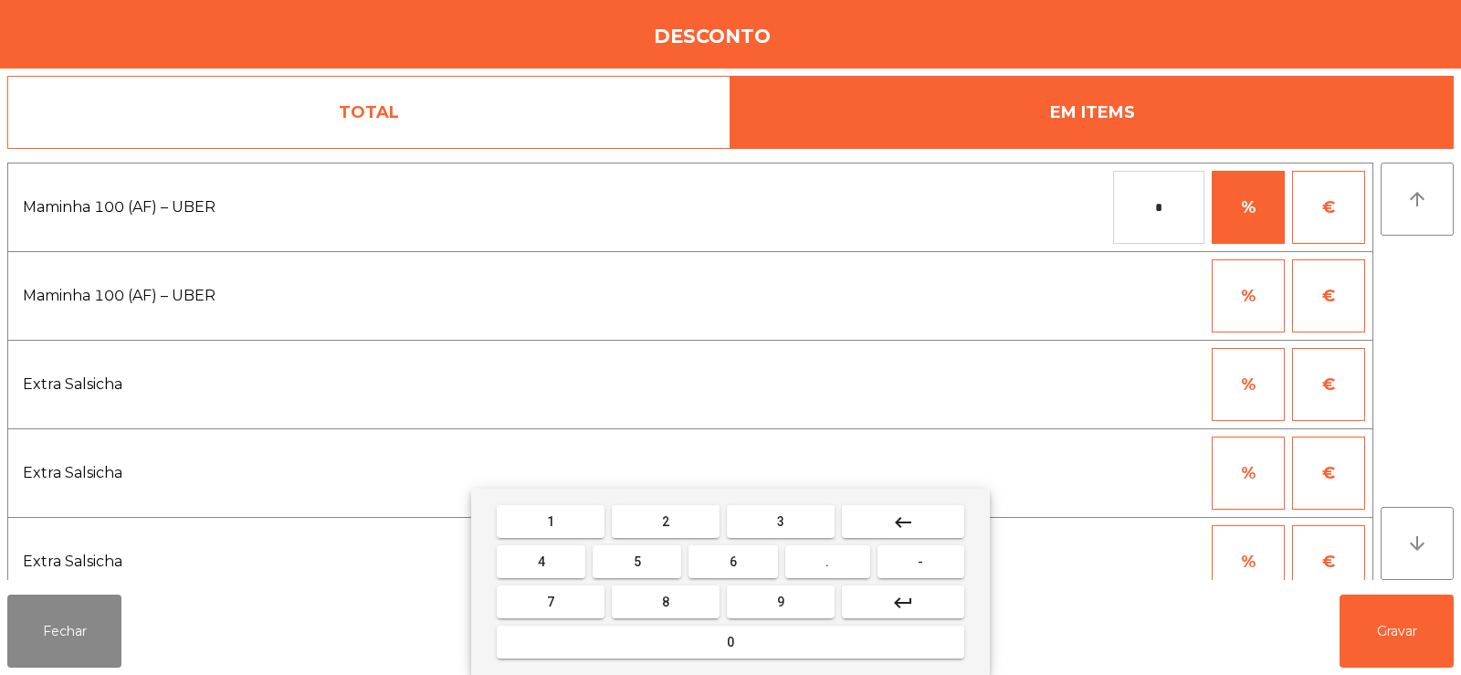
click at [890, 525] on button "keyboard_backspace" at bounding box center [903, 521] width 122 height 33
click at [551, 520] on span "1" at bounding box center [550, 521] width 7 height 15
click at [720, 629] on button "0" at bounding box center [731, 641] width 468 height 33
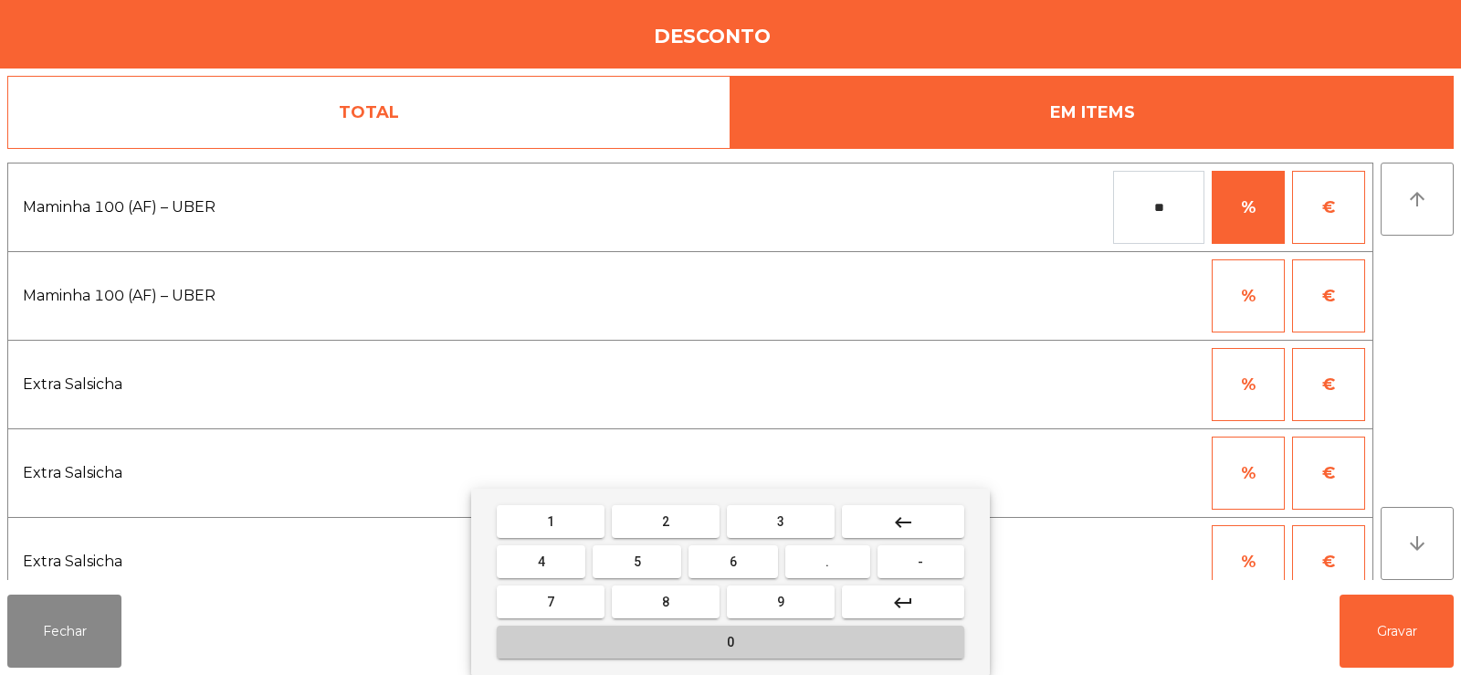
click at [715, 647] on button "0" at bounding box center [731, 641] width 468 height 33
type input "***"
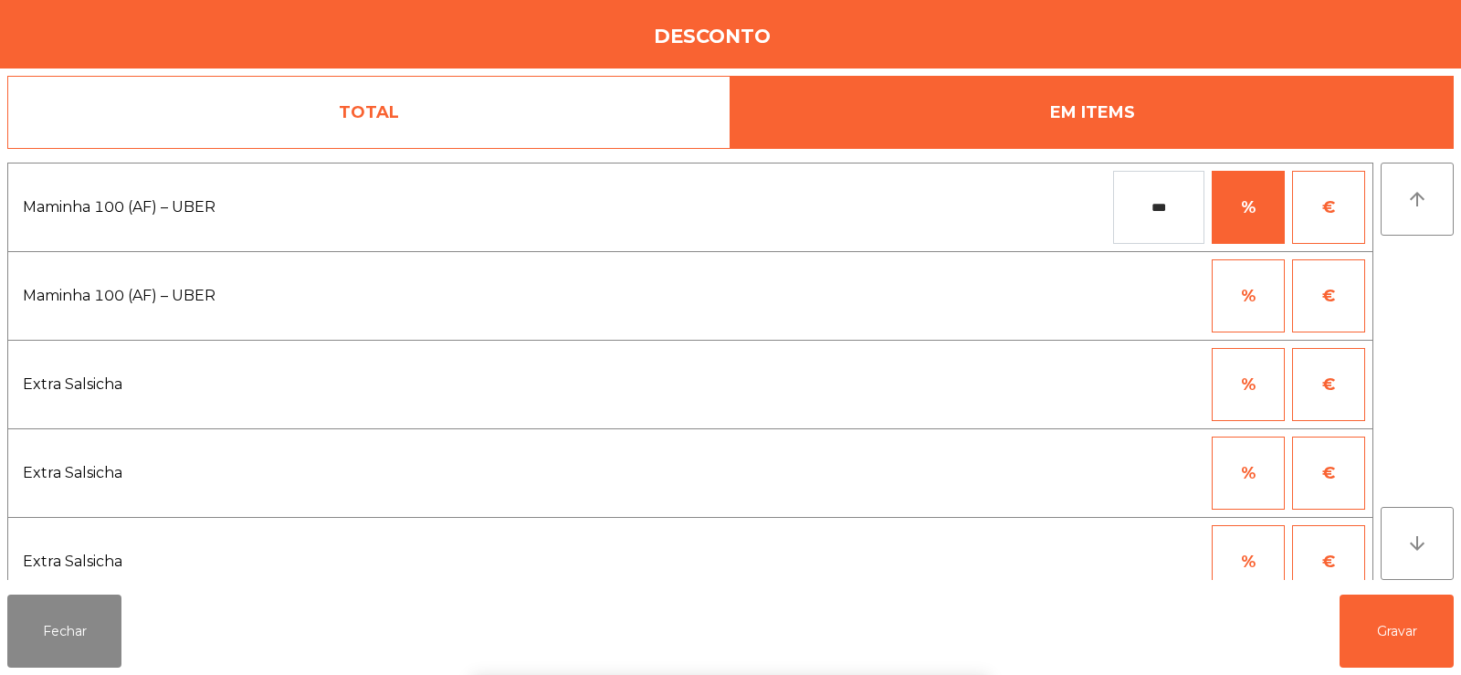
click at [1426, 279] on div "arrow_upward arrow_downward" at bounding box center [1417, 371] width 73 height 417
click at [1252, 304] on button "%" at bounding box center [1248, 295] width 73 height 73
click at [1417, 288] on div "arrow_upward arrow_downward" at bounding box center [1417, 371] width 73 height 417
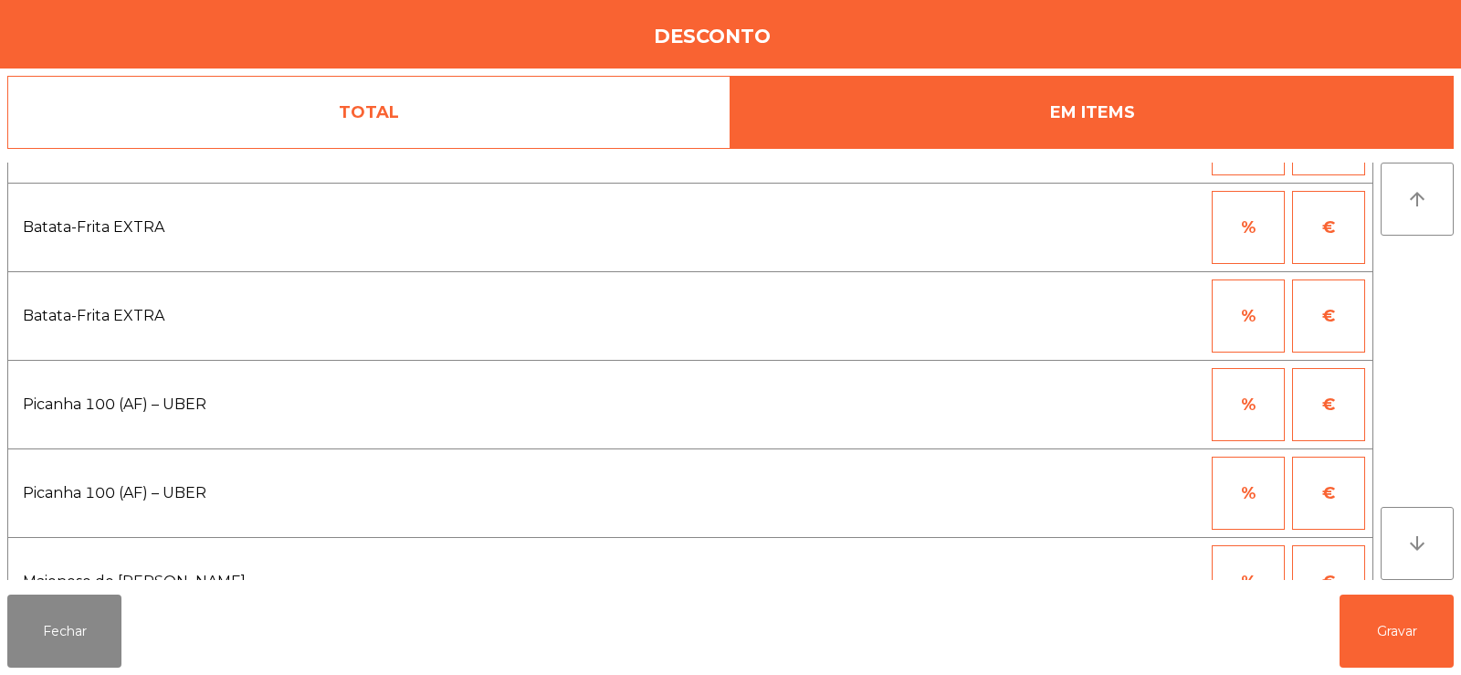
scroll to position [529, 0]
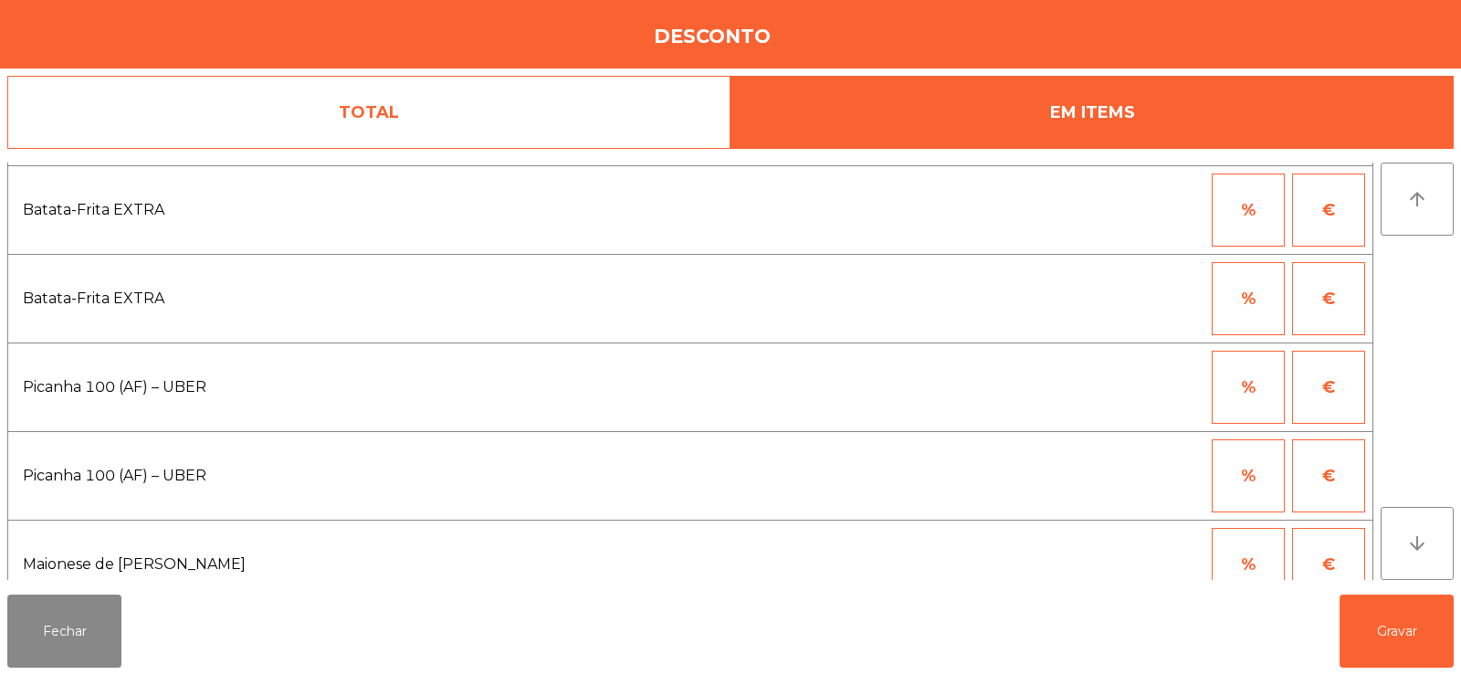
click at [1244, 373] on button "%" at bounding box center [1248, 387] width 73 height 73
click at [1155, 389] on input "*" at bounding box center [1158, 387] width 91 height 73
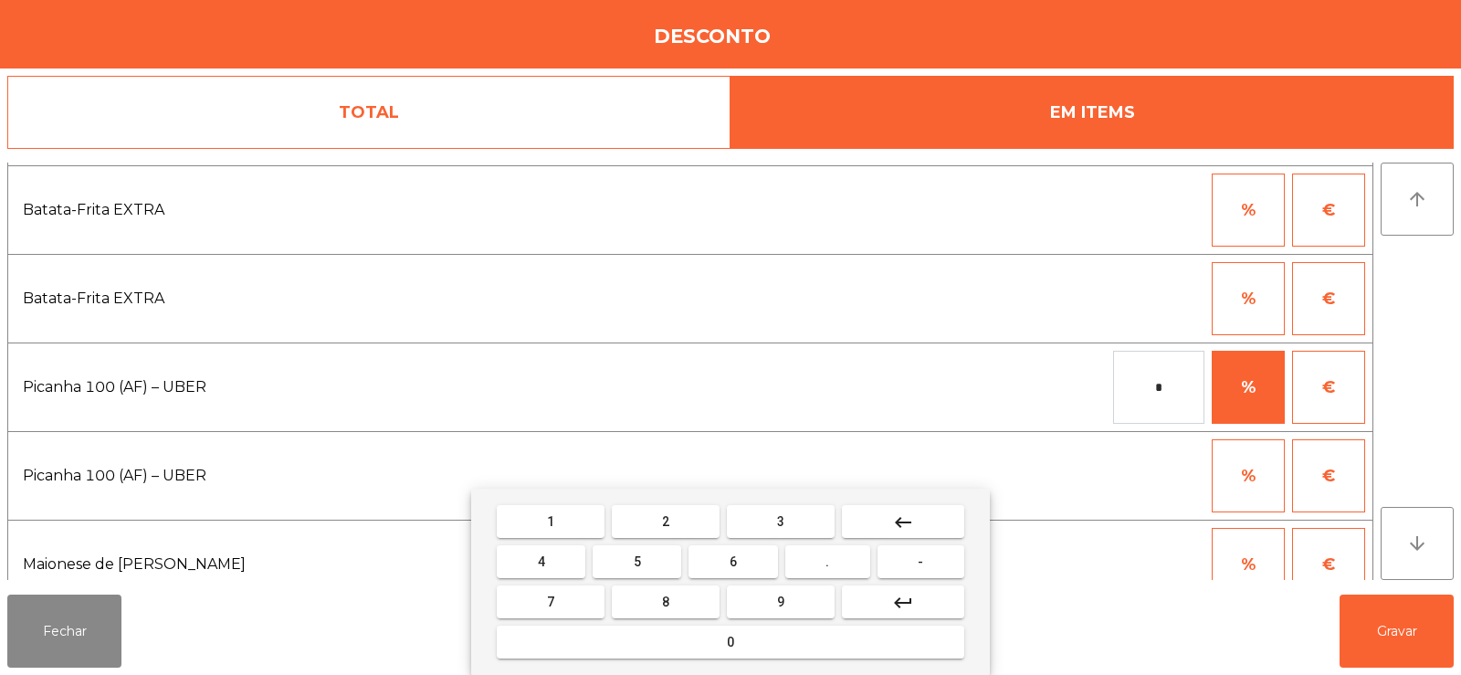
click at [889, 522] on button "keyboard_backspace" at bounding box center [903, 521] width 122 height 33
click at [1185, 379] on input "*" at bounding box center [1158, 387] width 91 height 73
click at [903, 520] on mat-icon "keyboard_backspace" at bounding box center [903, 522] width 22 height 22
click at [551, 520] on span "1" at bounding box center [550, 521] width 7 height 15
click at [747, 641] on button "0" at bounding box center [731, 641] width 468 height 33
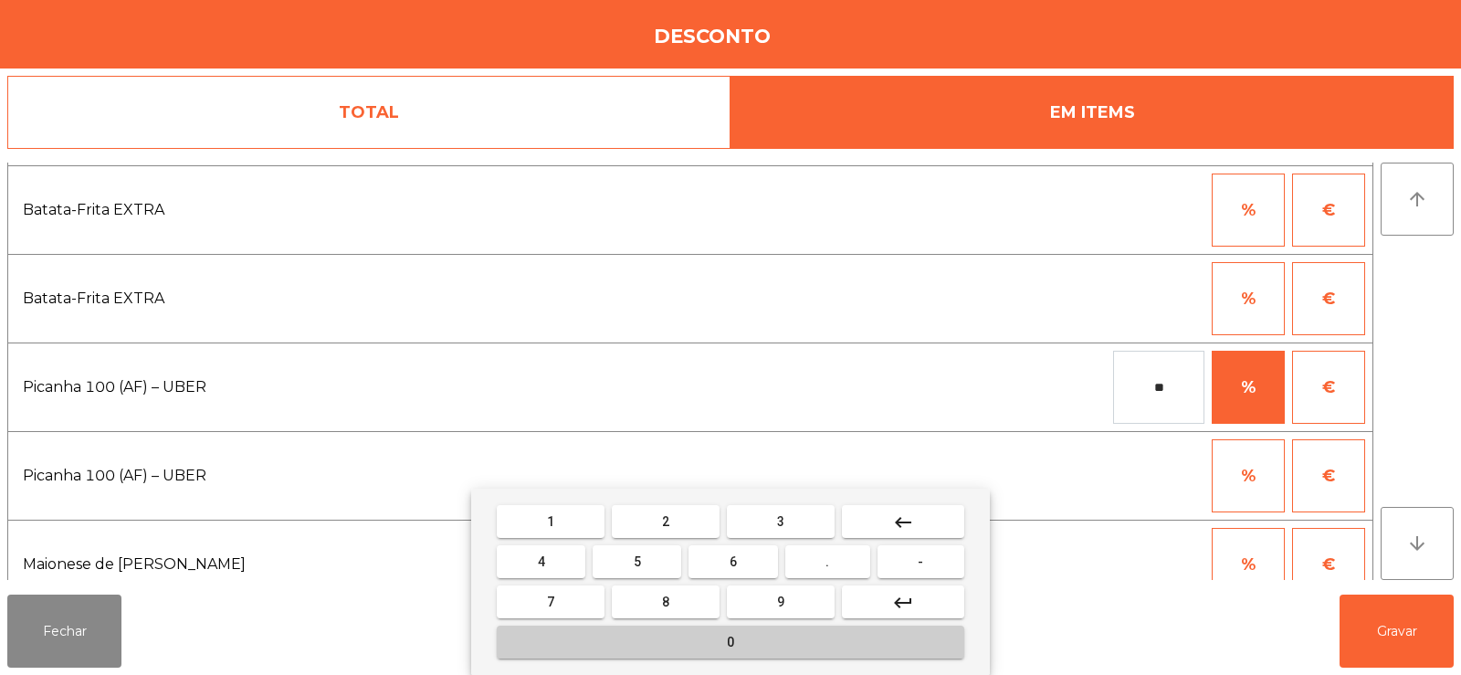
click at [749, 652] on button "0" at bounding box center [731, 641] width 468 height 33
type input "***"
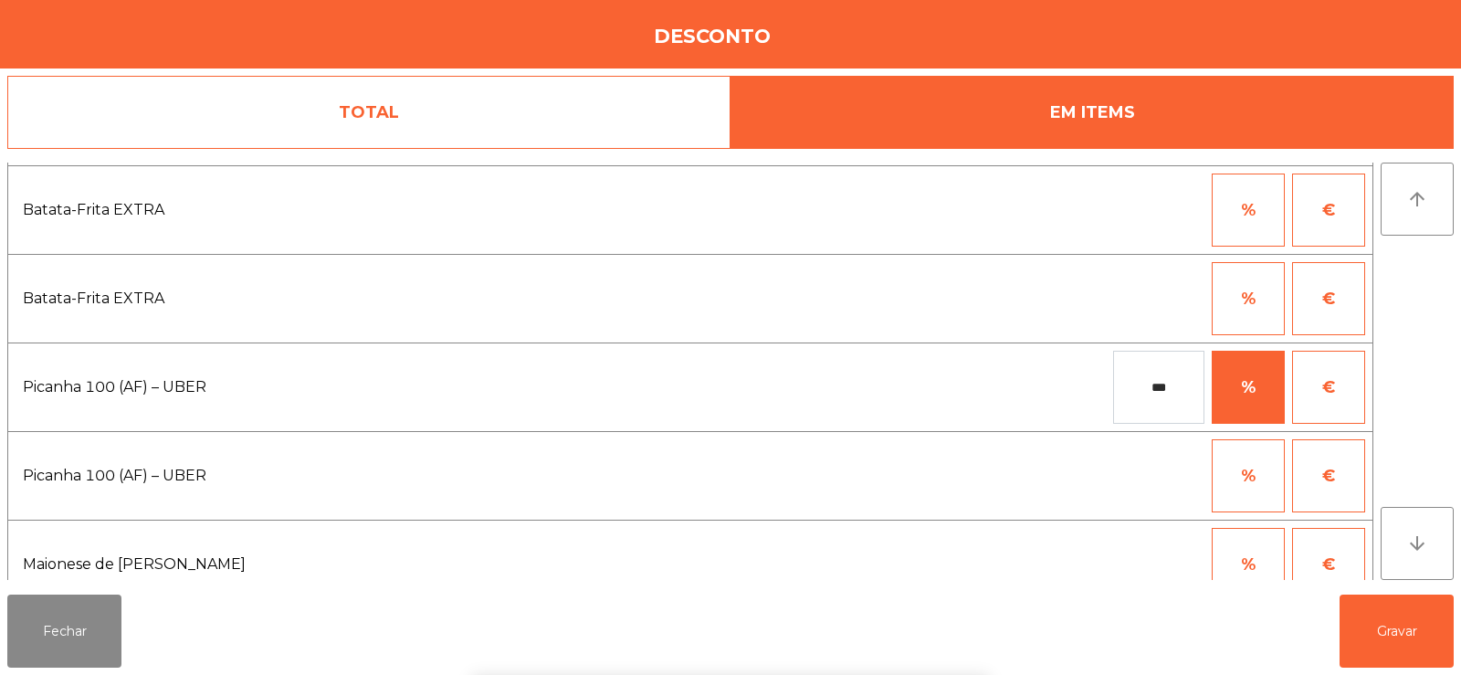
click at [1049, 261] on div "Batata-Frita EXTRA % €" at bounding box center [690, 298] width 1366 height 89
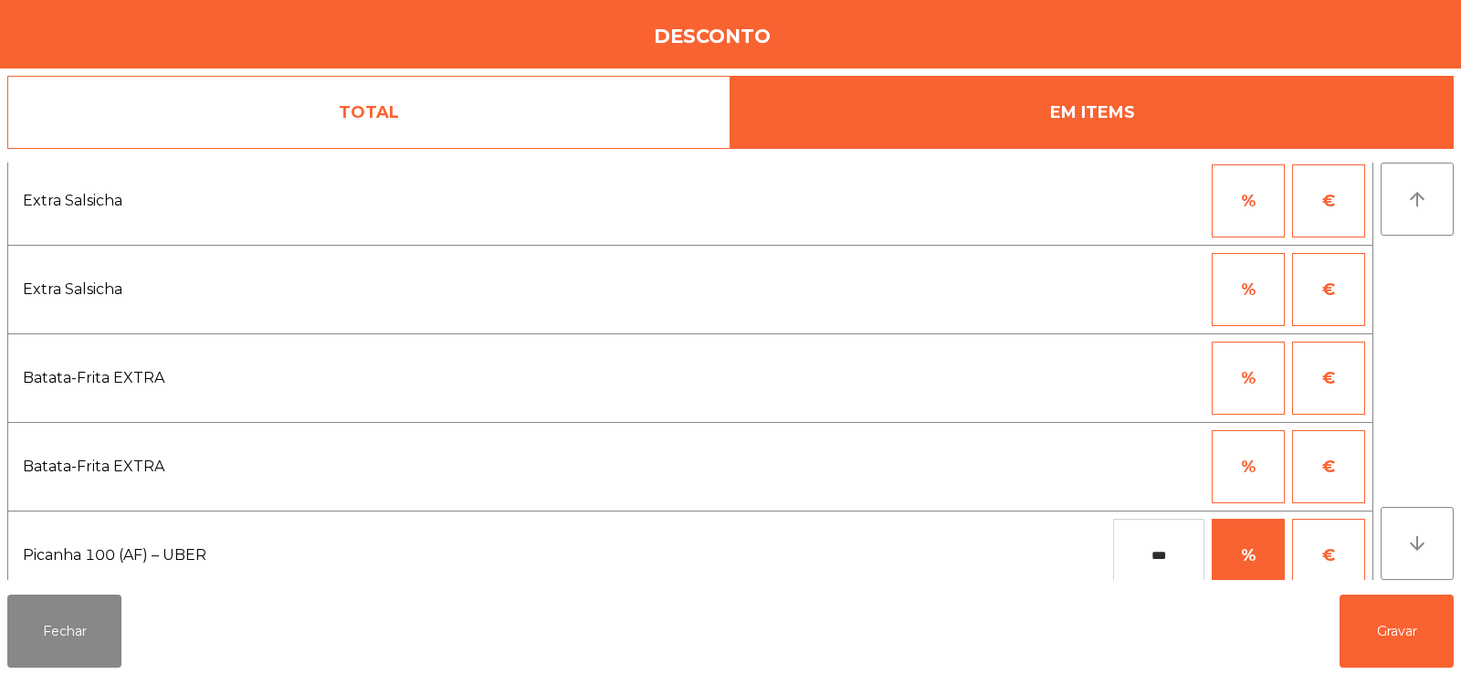
scroll to position [0, 0]
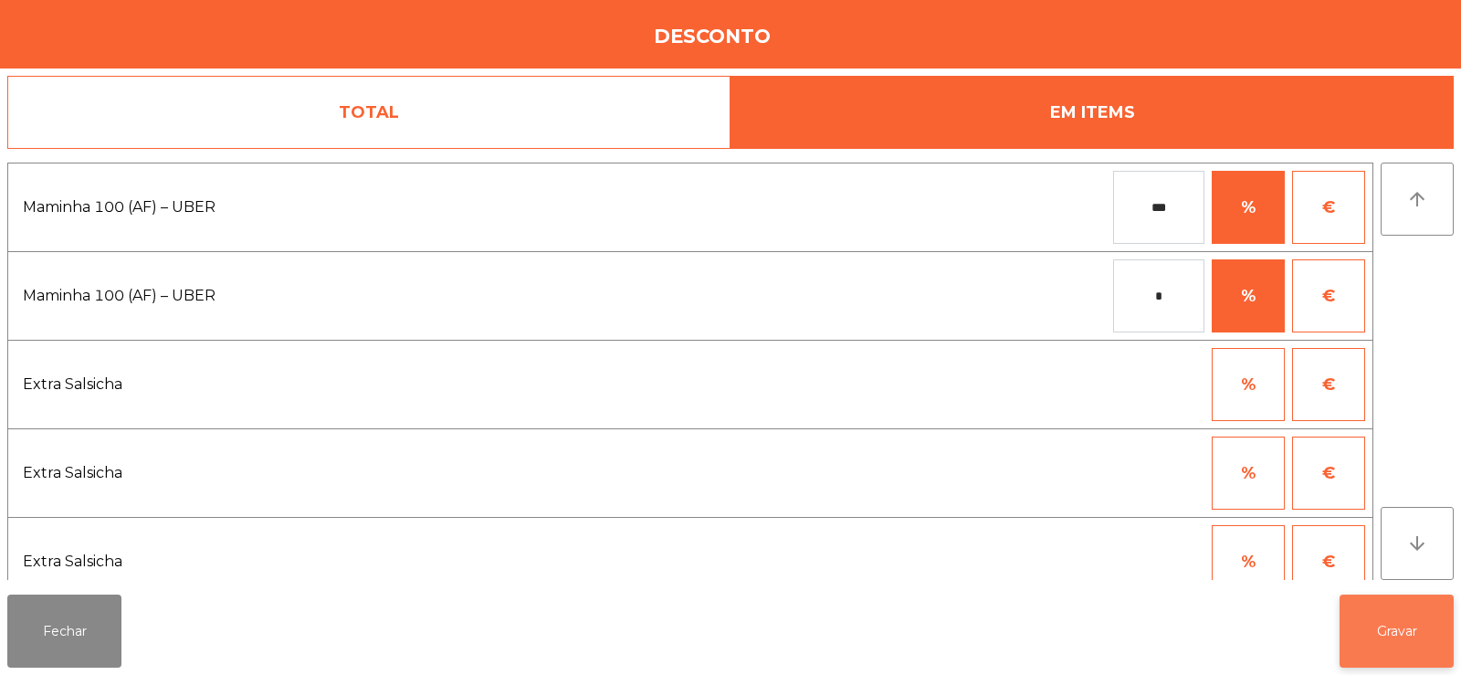
click at [1411, 632] on button "Gravar" at bounding box center [1397, 630] width 114 height 73
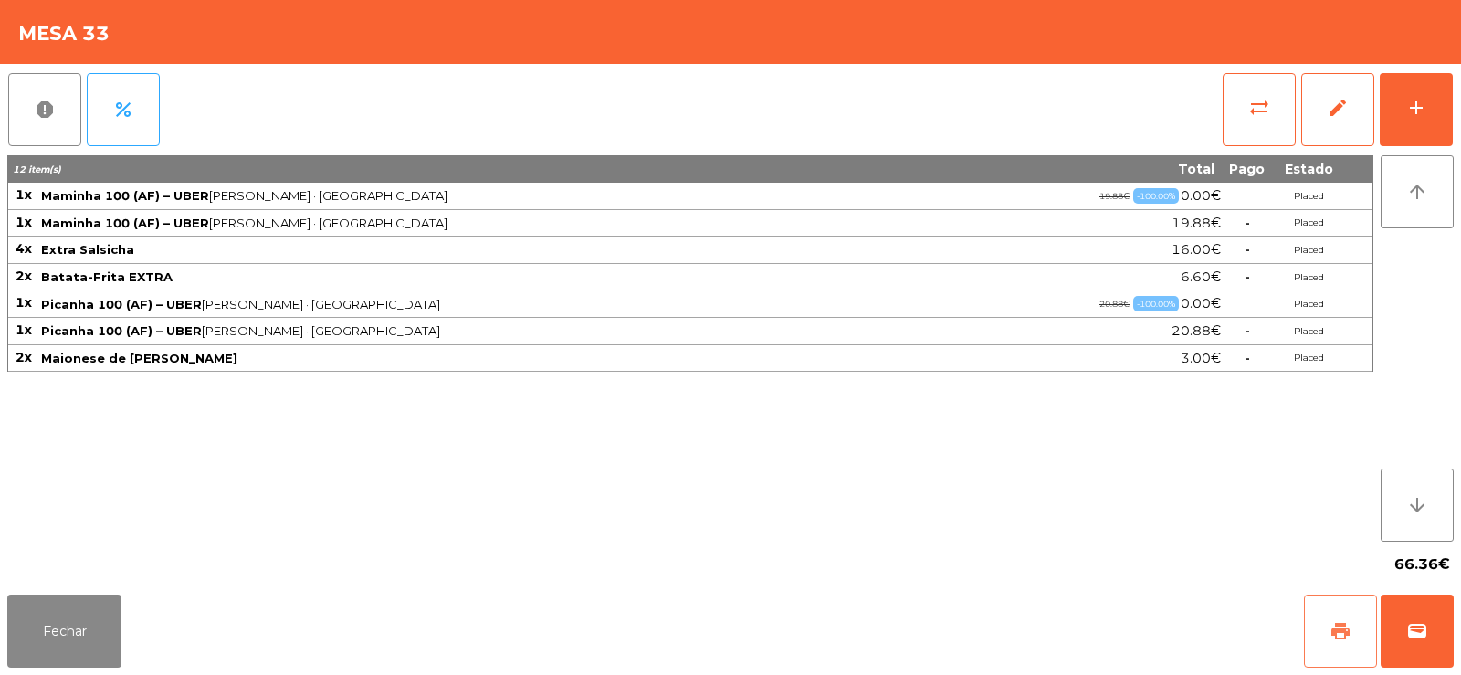
click at [1347, 619] on button "print" at bounding box center [1340, 630] width 73 height 73
click at [1417, 620] on span "wallet" at bounding box center [1417, 631] width 22 height 22
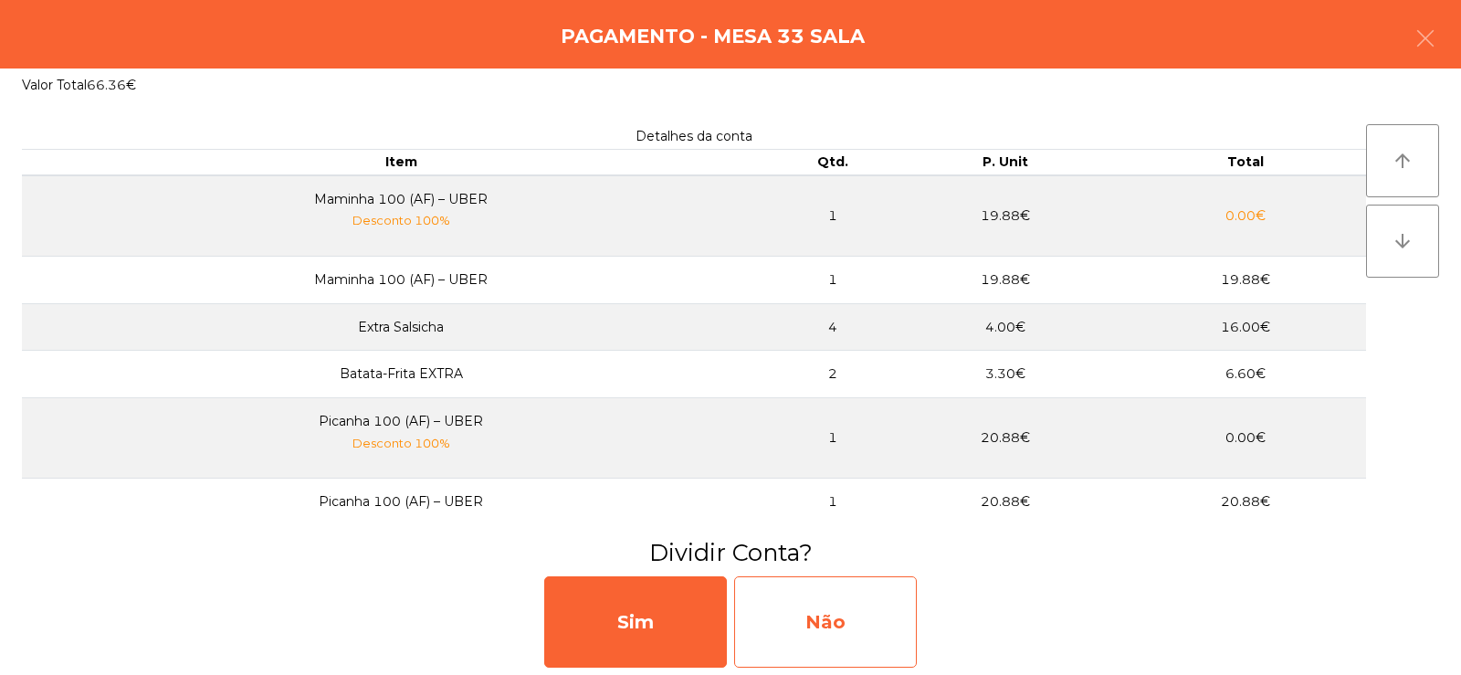
click at [805, 611] on div "Não" at bounding box center [825, 621] width 183 height 91
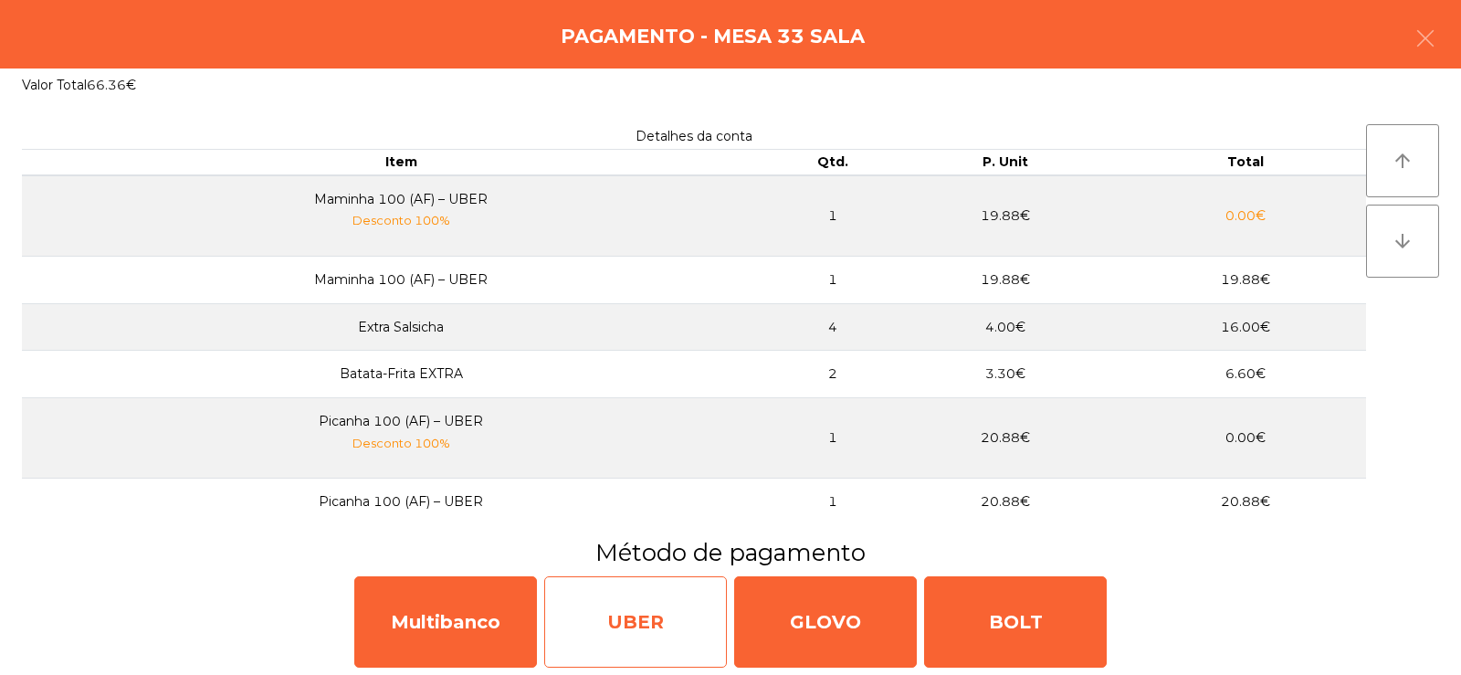
click at [621, 615] on div "UBER" at bounding box center [635, 621] width 183 height 91
select select "**"
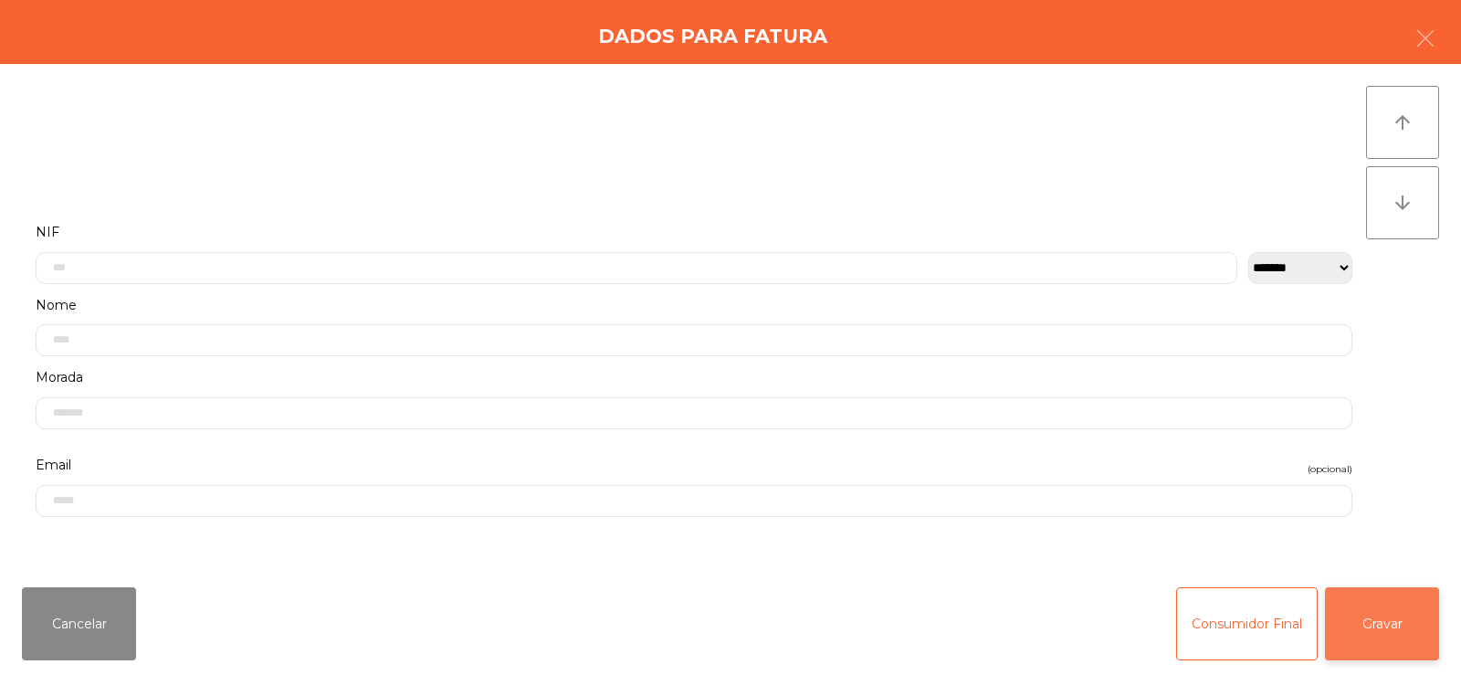
click at [1388, 622] on button "Gravar" at bounding box center [1382, 623] width 114 height 73
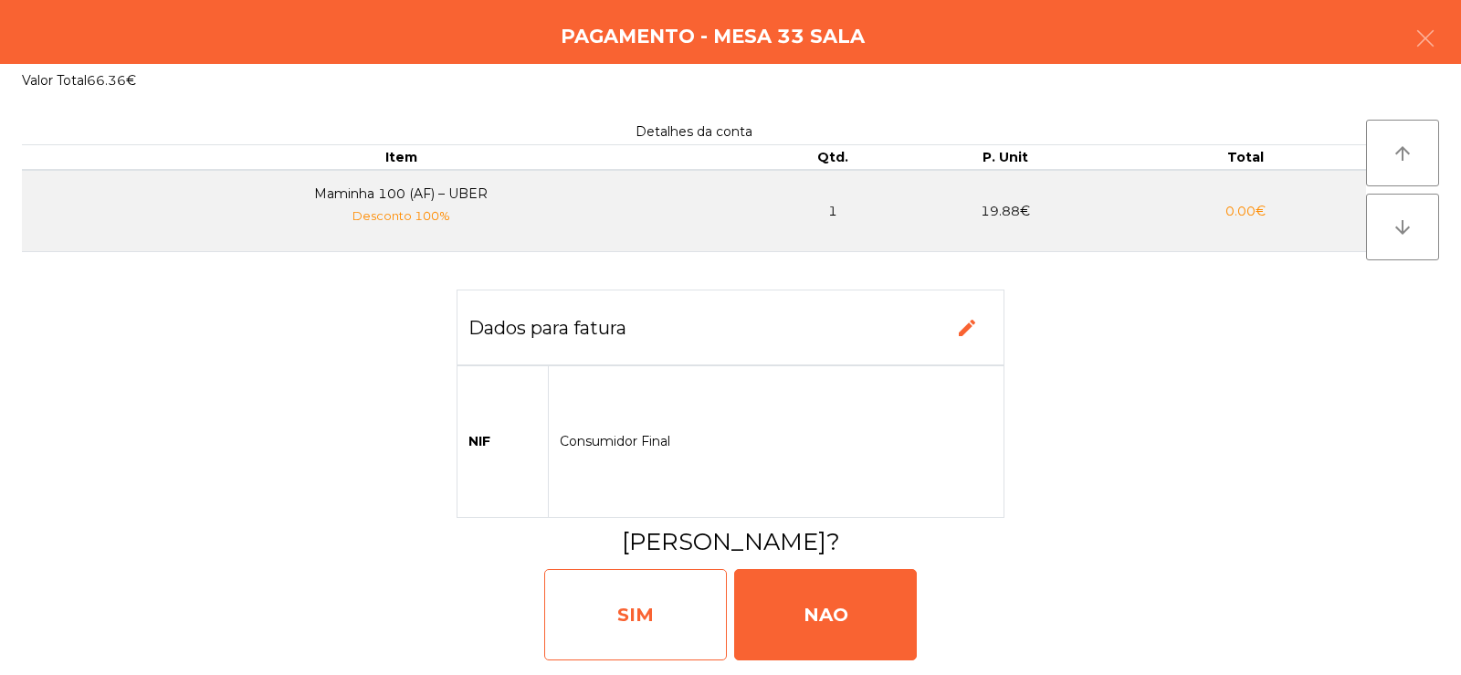
click at [608, 601] on div "SIM" at bounding box center [635, 614] width 183 height 91
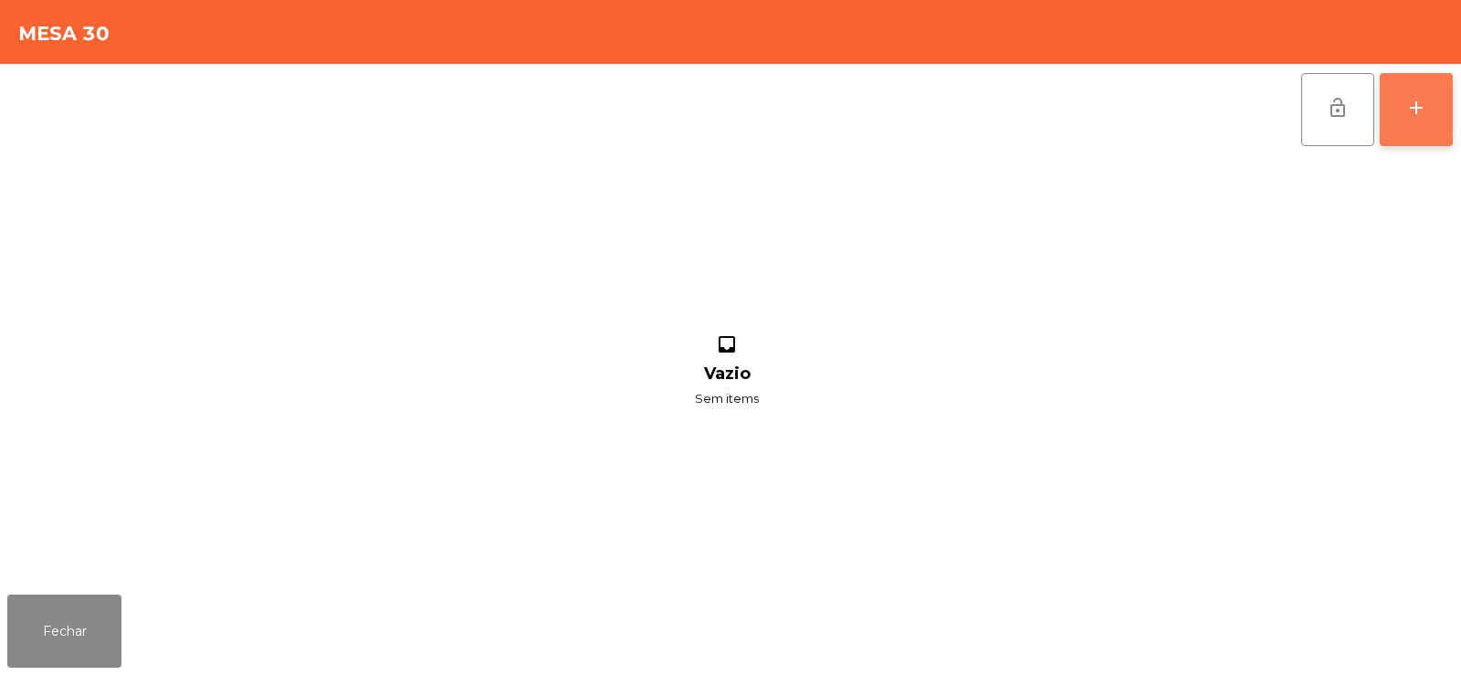
click at [1422, 107] on div "add" at bounding box center [1416, 108] width 22 height 22
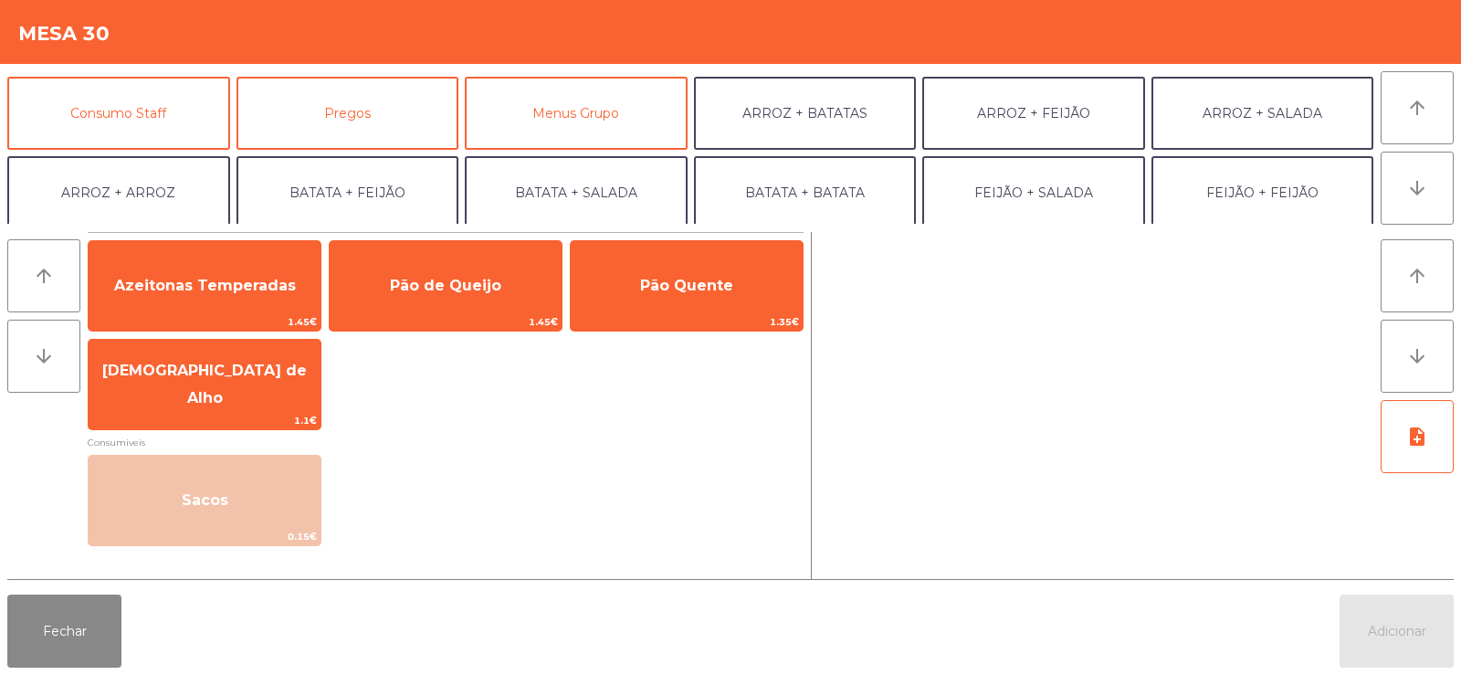
scroll to position [157, 0]
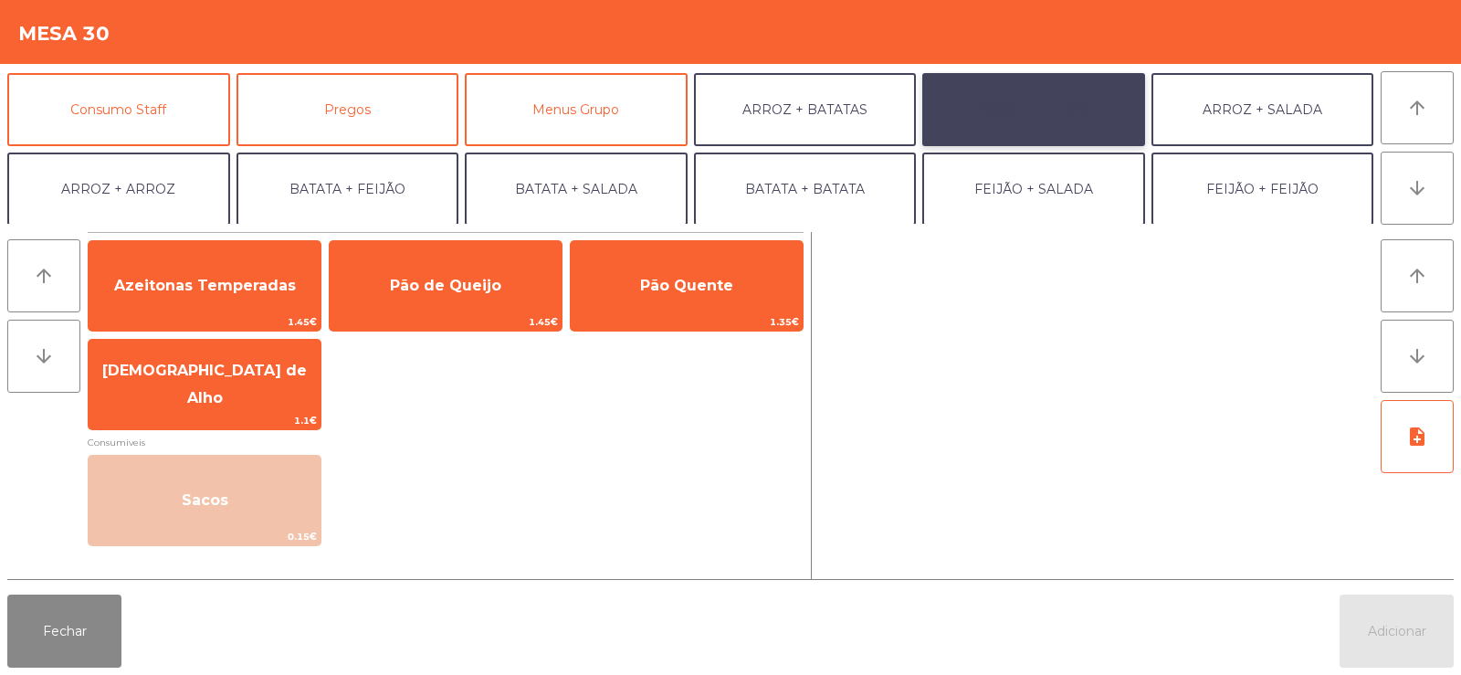
click at [1052, 104] on button "ARROZ + FEIJÃO" at bounding box center [1033, 109] width 223 height 73
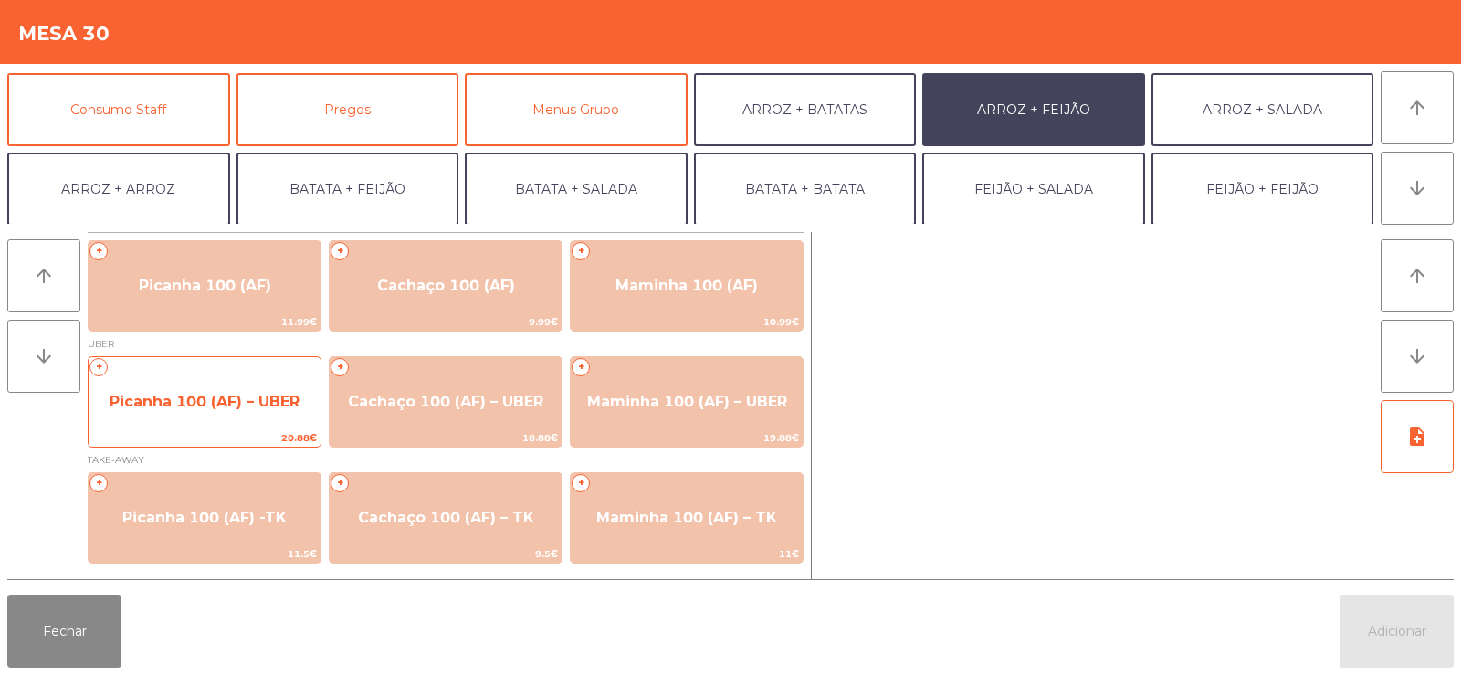
click at [213, 382] on span "Picanha 100 (AF) – UBER" at bounding box center [205, 401] width 232 height 49
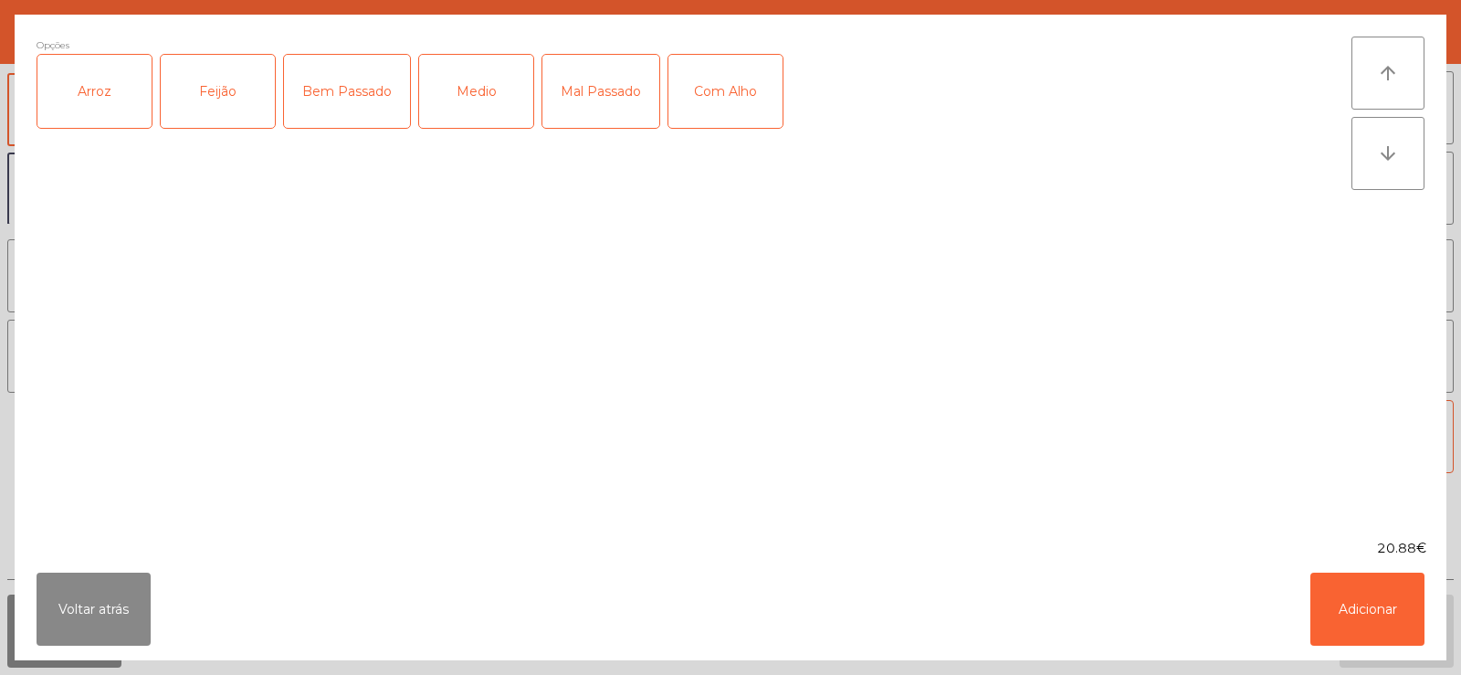
click at [108, 91] on div "Arroz" at bounding box center [94, 91] width 114 height 73
click at [225, 96] on div "Feijão" at bounding box center [218, 91] width 114 height 73
click at [479, 88] on div "Medio" at bounding box center [476, 91] width 114 height 73
click at [730, 84] on div "Com Alho" at bounding box center [725, 91] width 114 height 73
click at [1373, 600] on button "Adicionar" at bounding box center [1367, 609] width 114 height 73
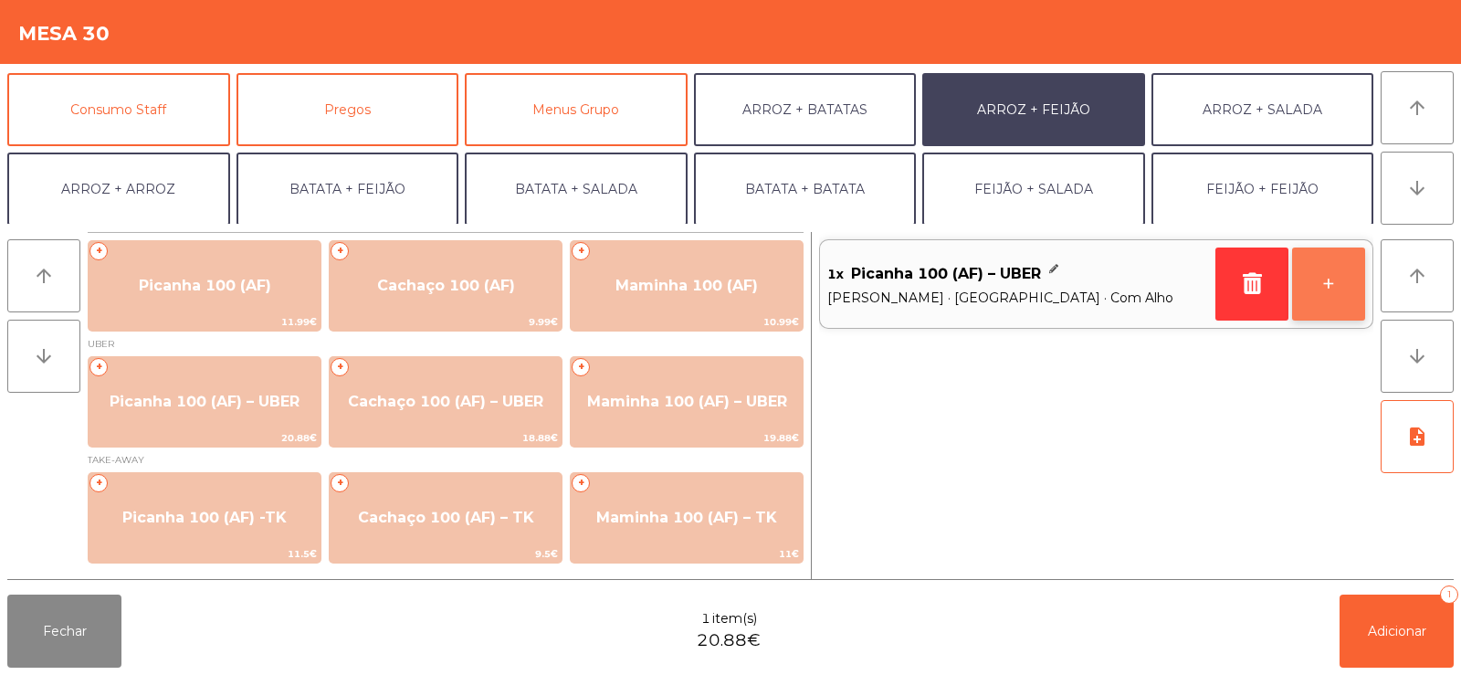
click at [1336, 300] on button "+" at bounding box center [1328, 283] width 73 height 73
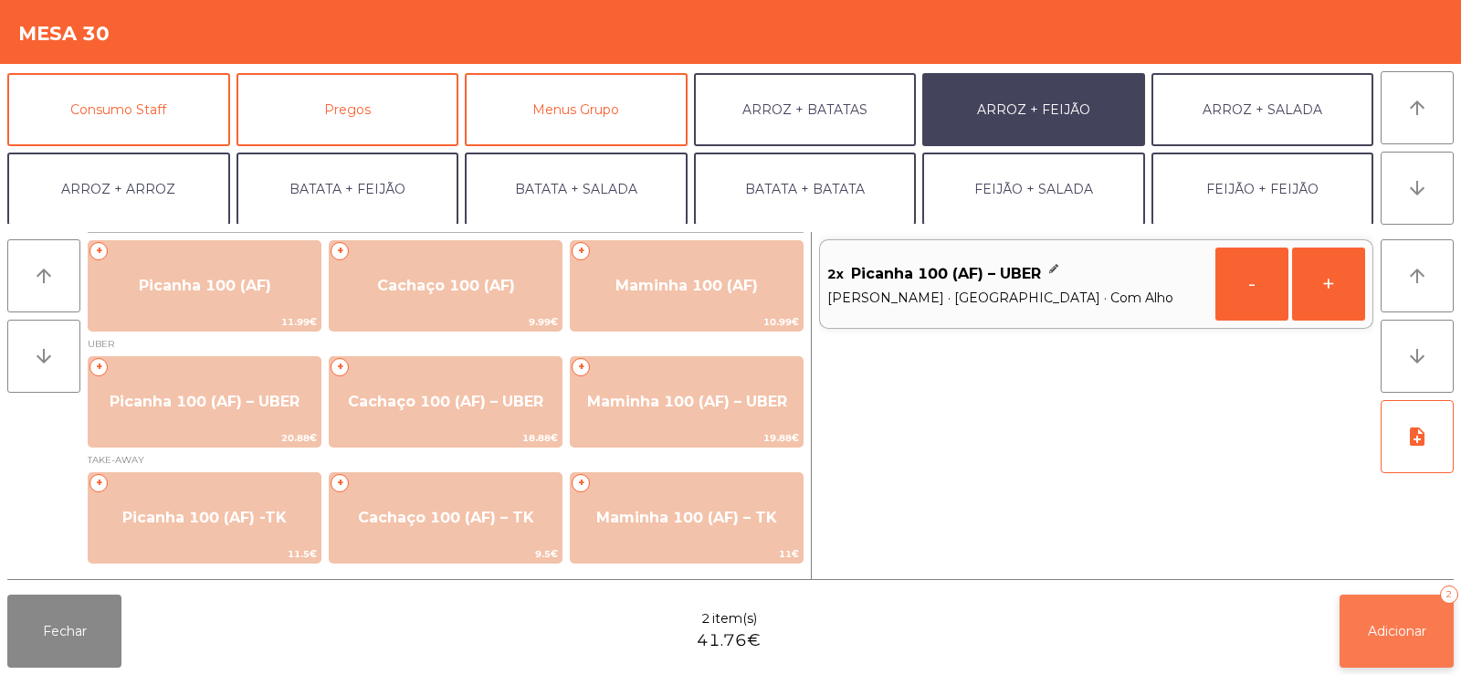
click at [1382, 641] on button "Adicionar 2" at bounding box center [1397, 630] width 114 height 73
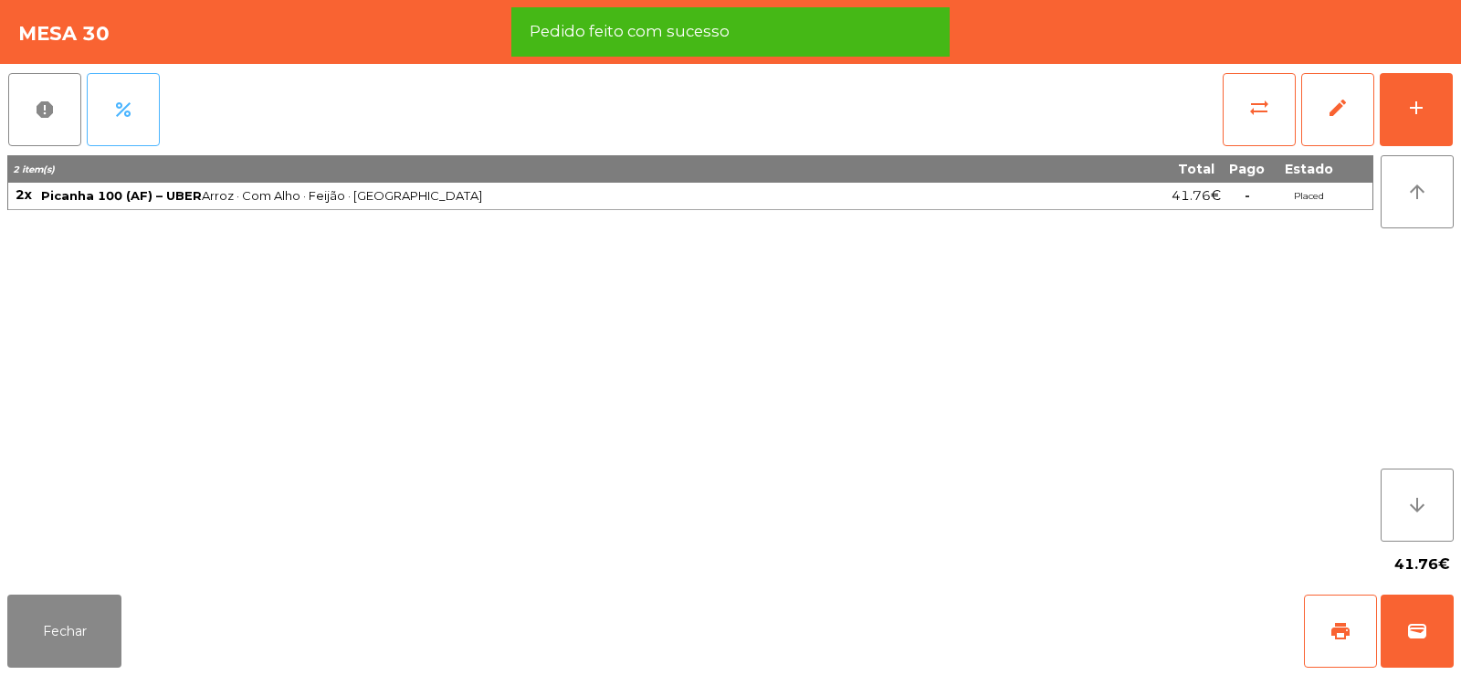
click at [112, 117] on span "percent" at bounding box center [123, 110] width 22 height 22
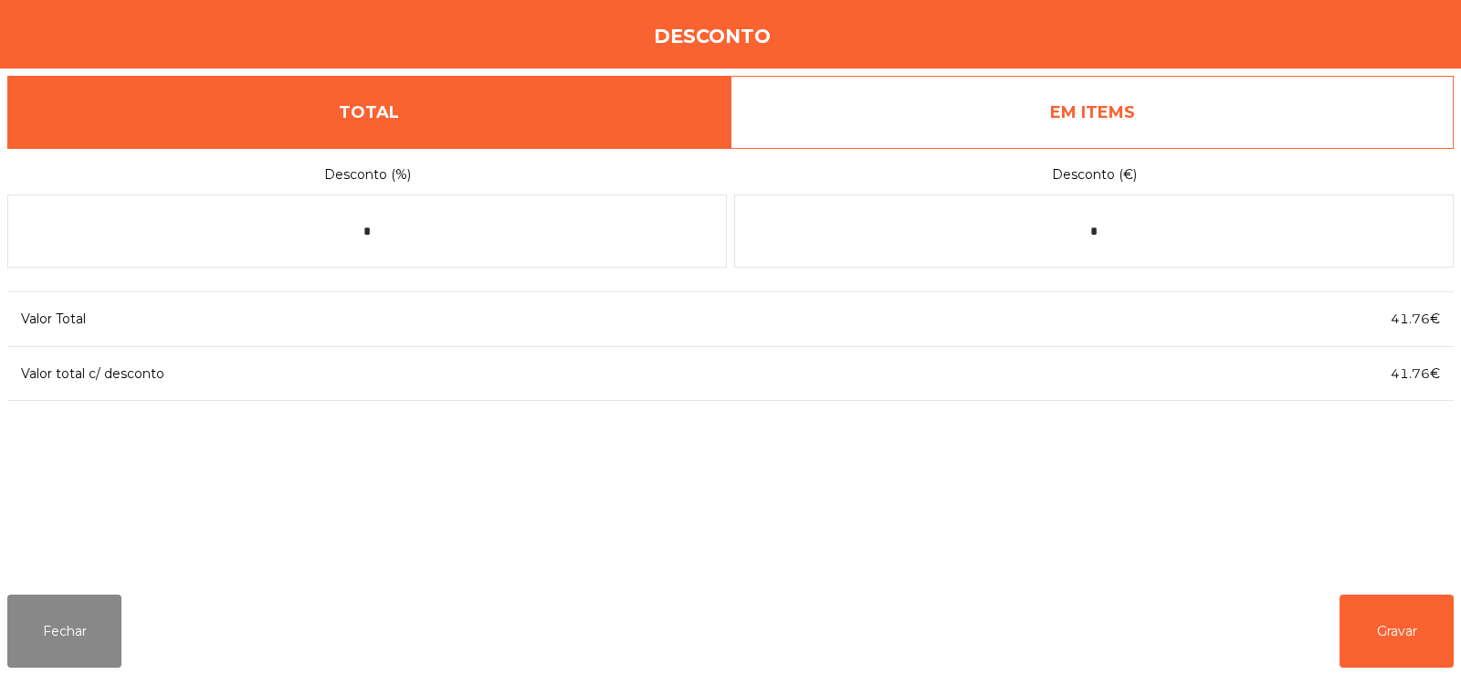
click at [1092, 121] on link "EM ITEMS" at bounding box center [1091, 112] width 723 height 73
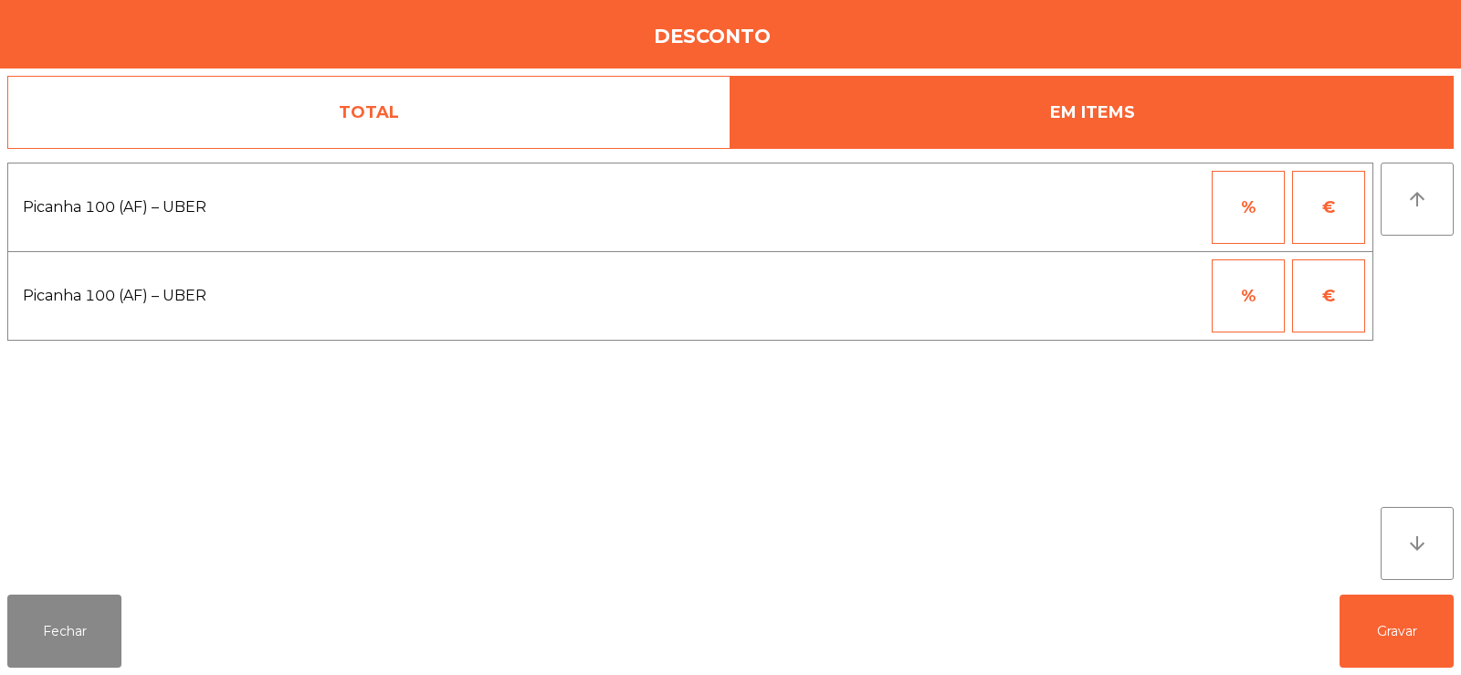
click at [246, 215] on span "Picanha 100 (AF) – UBER" at bounding box center [338, 207] width 630 height 27
click at [1261, 209] on button "%" at bounding box center [1248, 207] width 73 height 73
click at [1177, 205] on input "*" at bounding box center [1158, 207] width 91 height 73
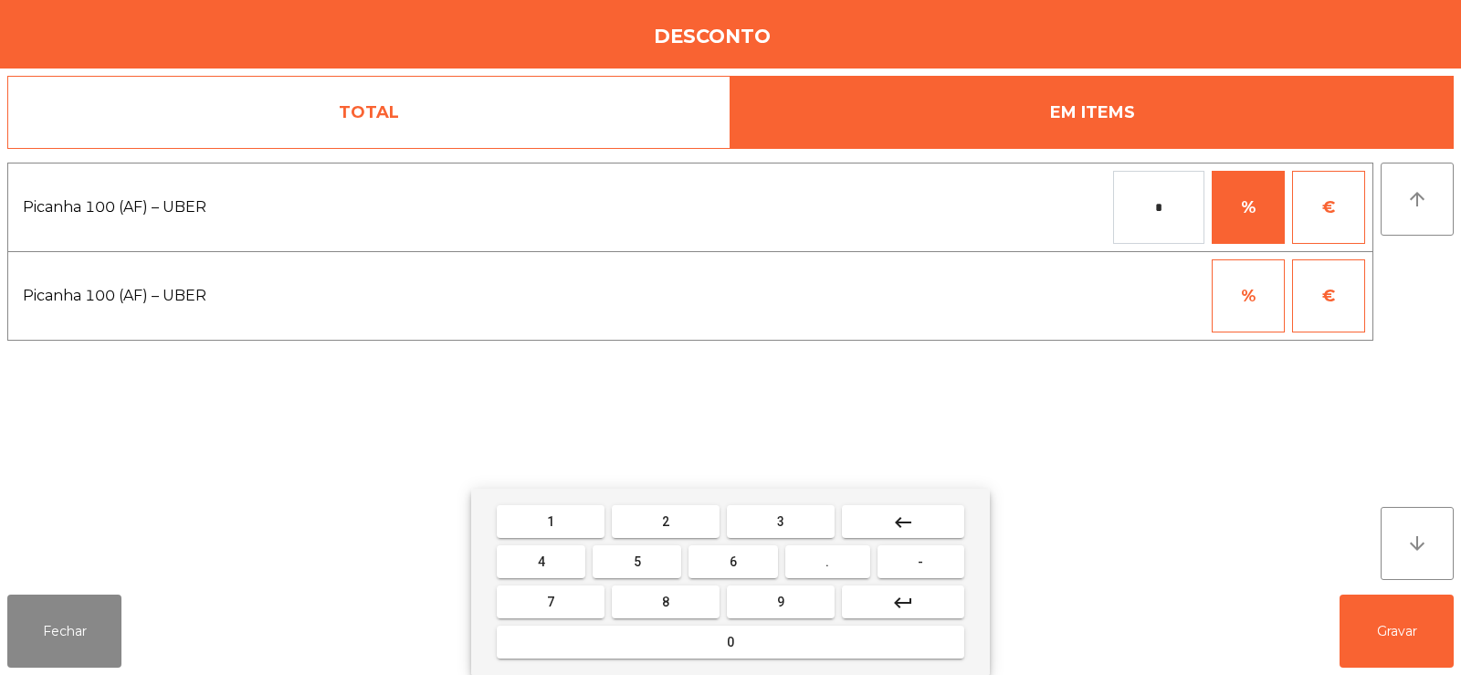
click at [909, 511] on mat-icon "keyboard_backspace" at bounding box center [903, 522] width 22 height 22
click at [551, 520] on span "1" at bounding box center [550, 521] width 7 height 15
click at [780, 657] on button "0" at bounding box center [731, 641] width 468 height 33
click at [792, 650] on button "0" at bounding box center [731, 641] width 468 height 33
type input "***"
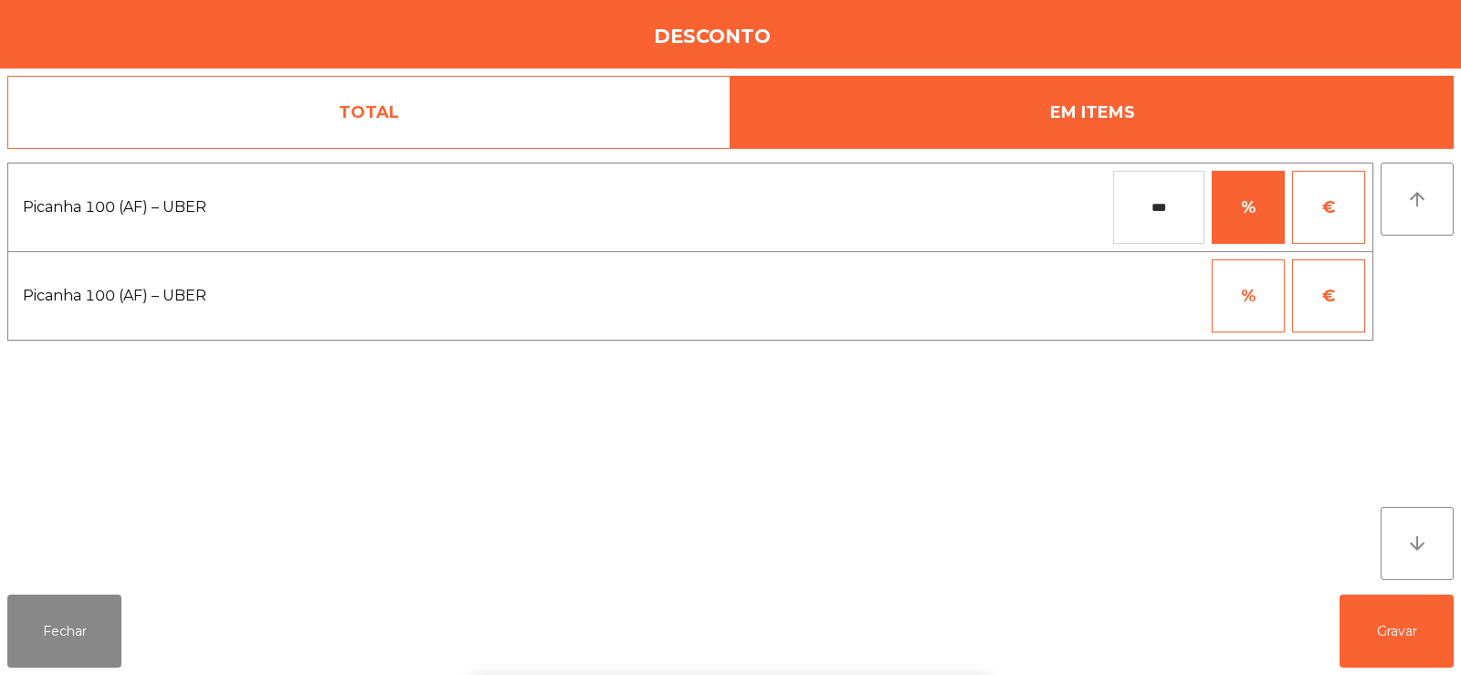
click at [1425, 308] on div "arrow_upward arrow_downward" at bounding box center [1417, 371] width 73 height 417
click at [1392, 621] on button "Gravar" at bounding box center [1397, 630] width 114 height 73
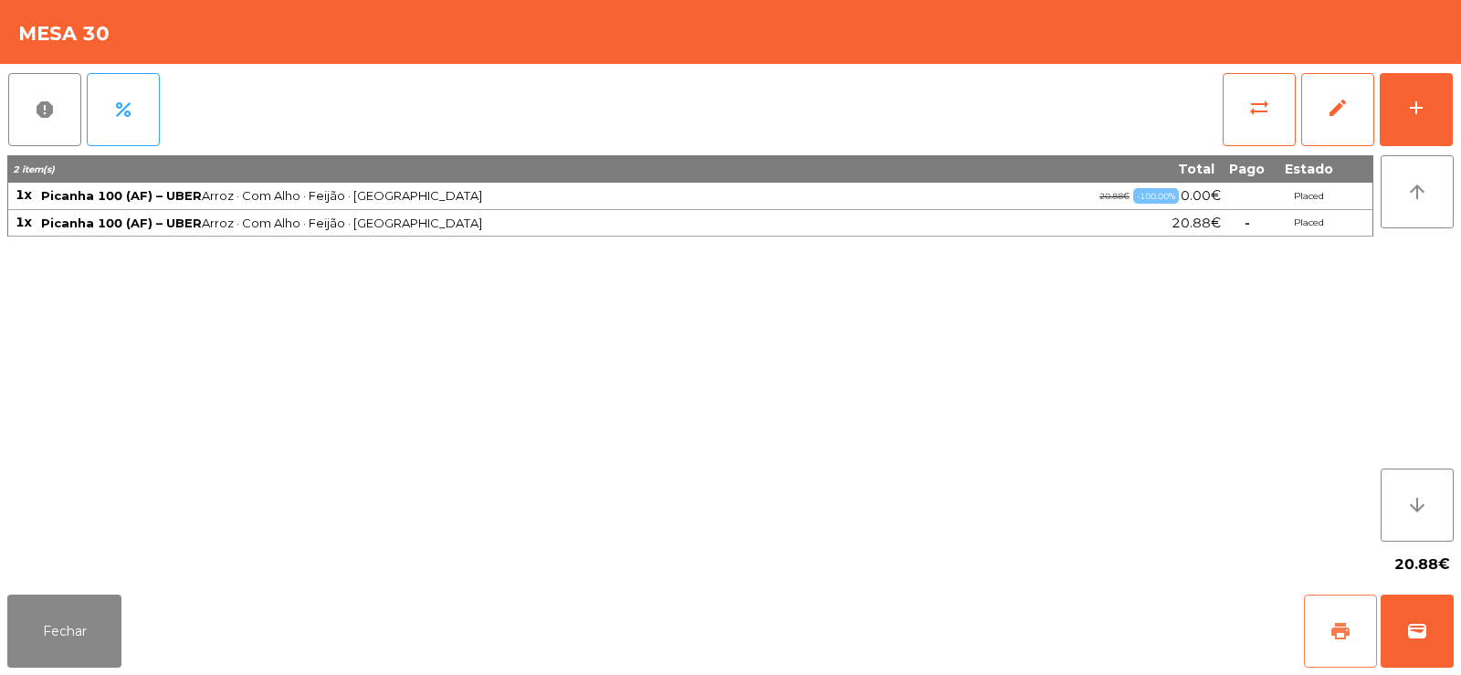
click at [1350, 615] on button "print" at bounding box center [1340, 630] width 73 height 73
click at [1403, 637] on button "wallet" at bounding box center [1417, 630] width 73 height 73
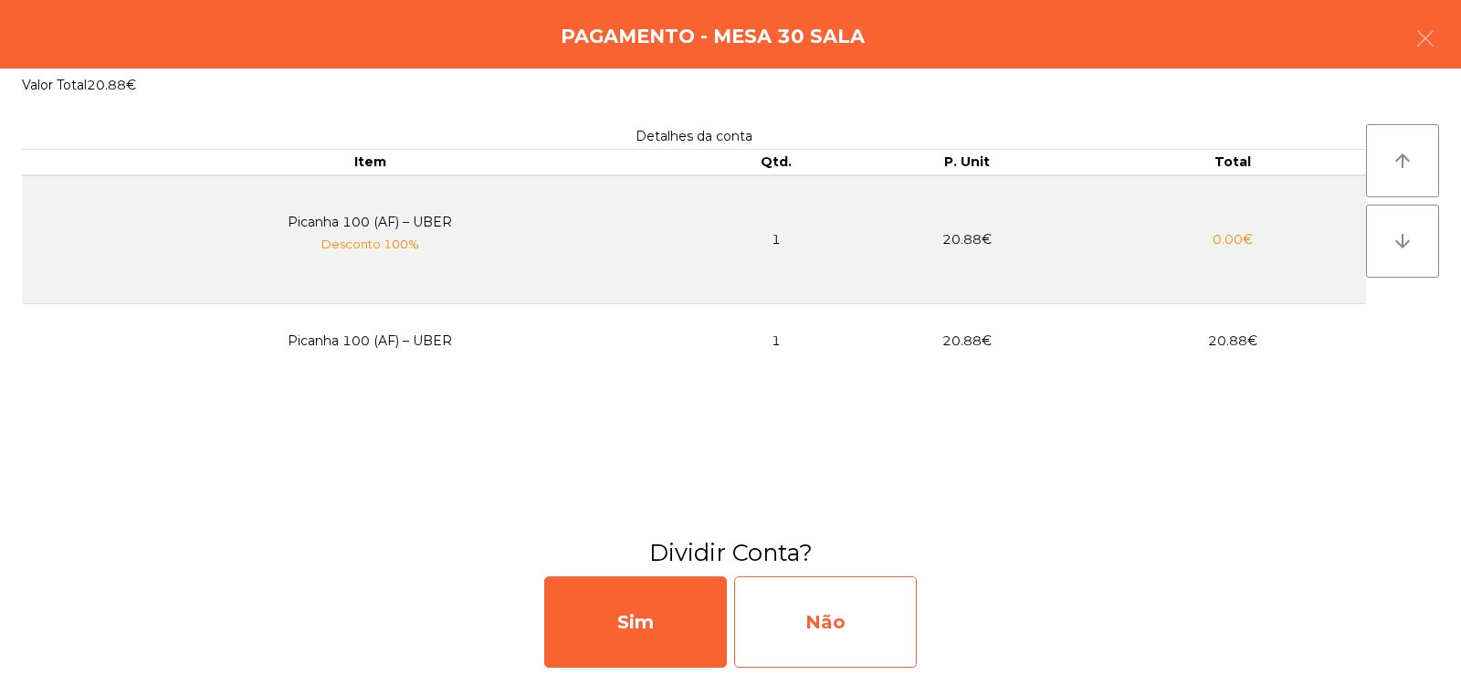
click at [792, 615] on div "Não" at bounding box center [825, 621] width 183 height 91
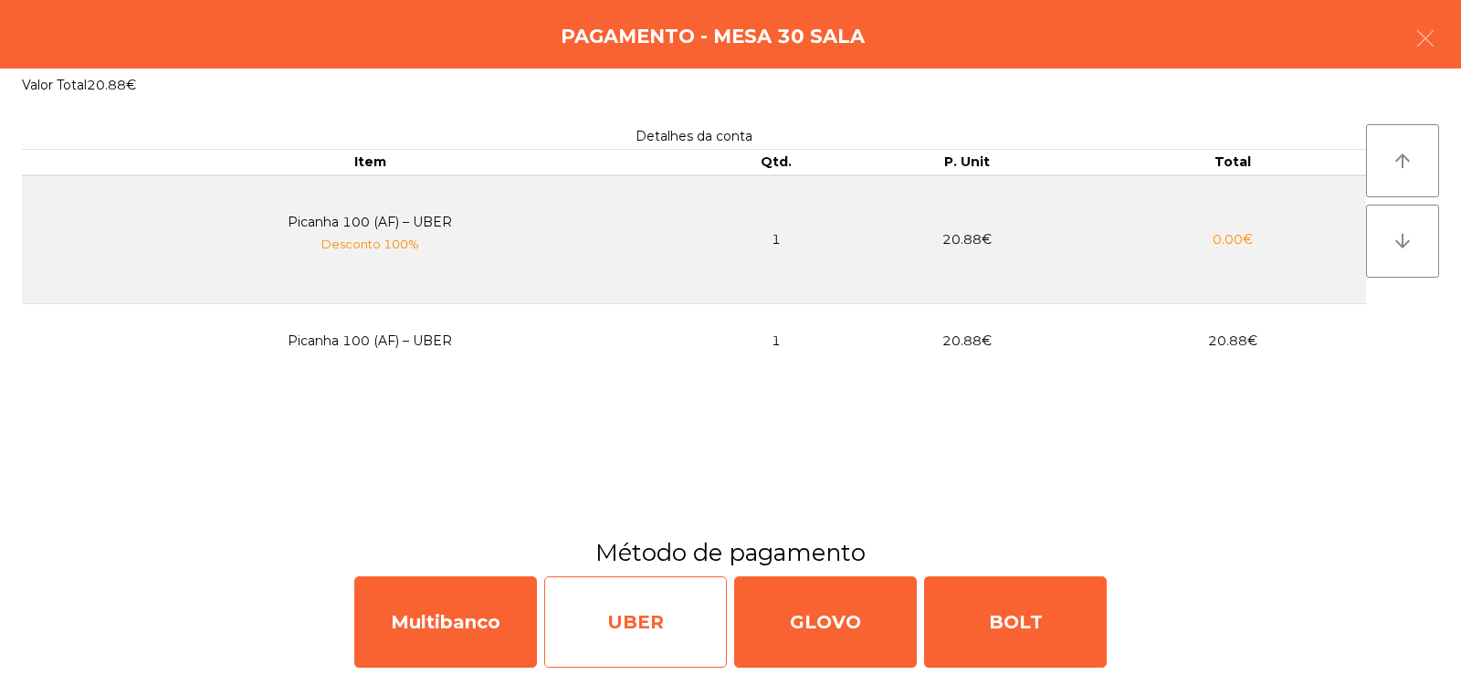
click at [623, 628] on div "UBER" at bounding box center [635, 621] width 183 height 91
select select "**"
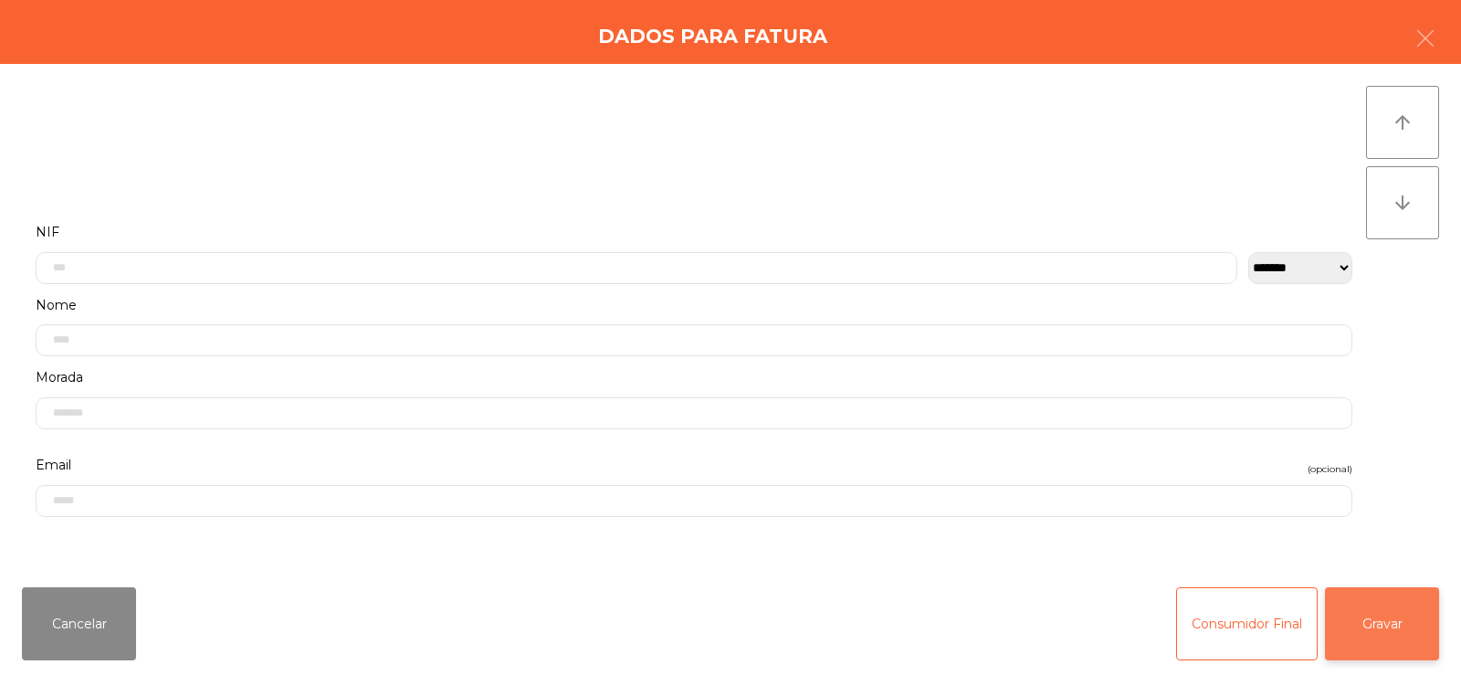
click at [1374, 638] on button "Gravar" at bounding box center [1382, 623] width 114 height 73
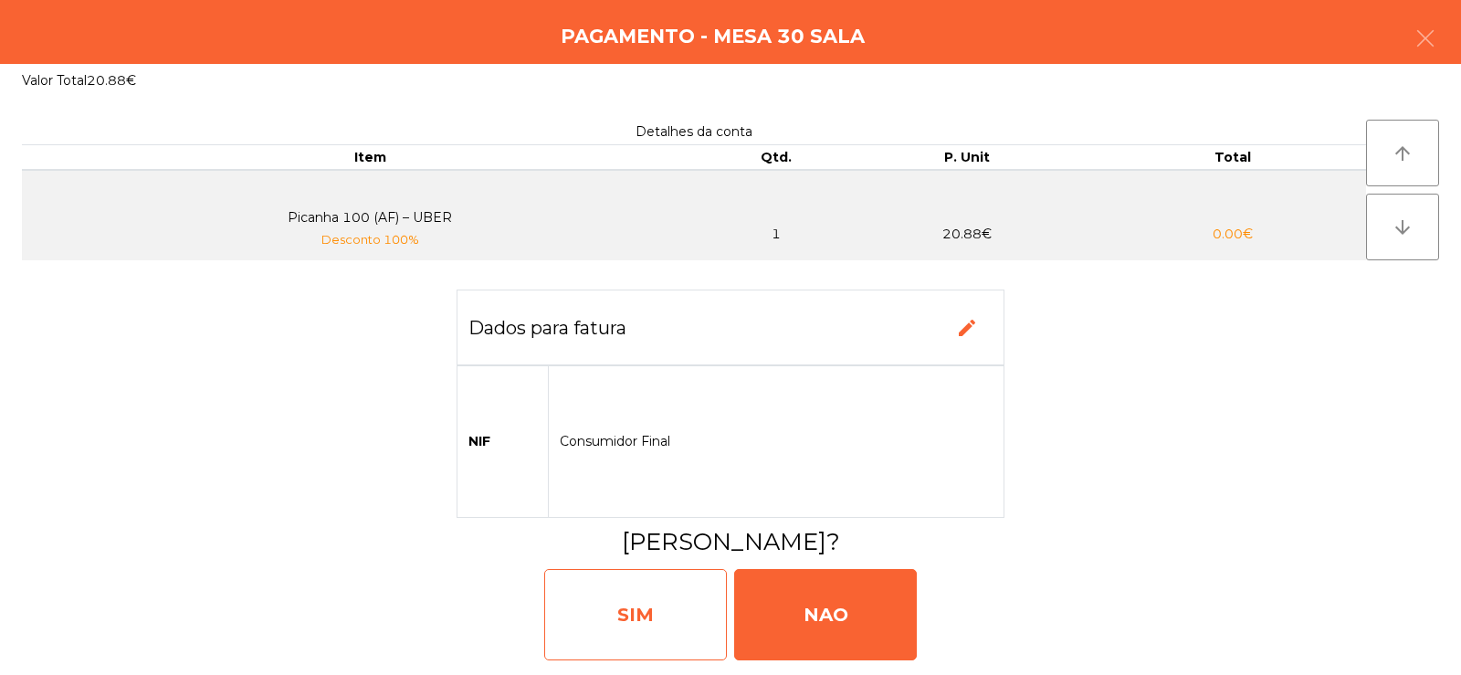
click at [643, 614] on div "SIM" at bounding box center [635, 614] width 183 height 91
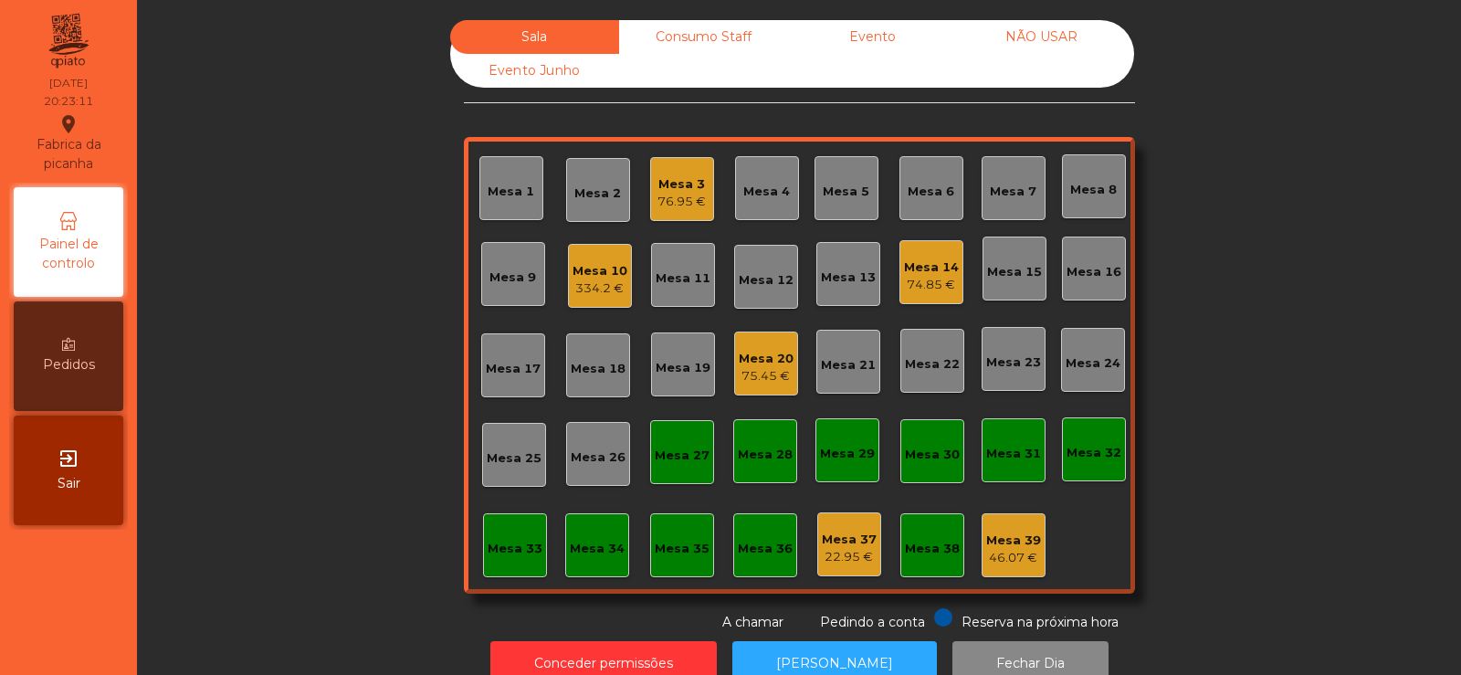
click at [582, 262] on div "Mesa 10" at bounding box center [600, 271] width 55 height 18
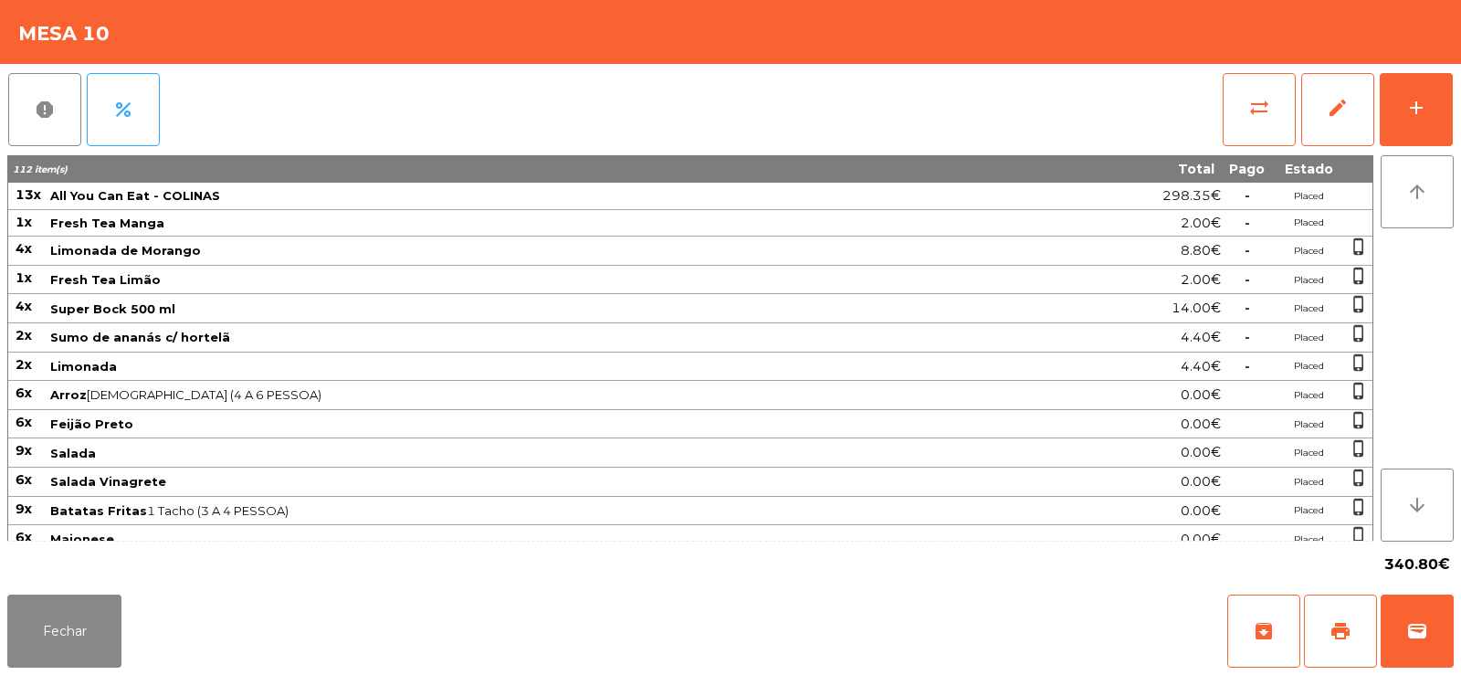
scroll to position [388, 0]
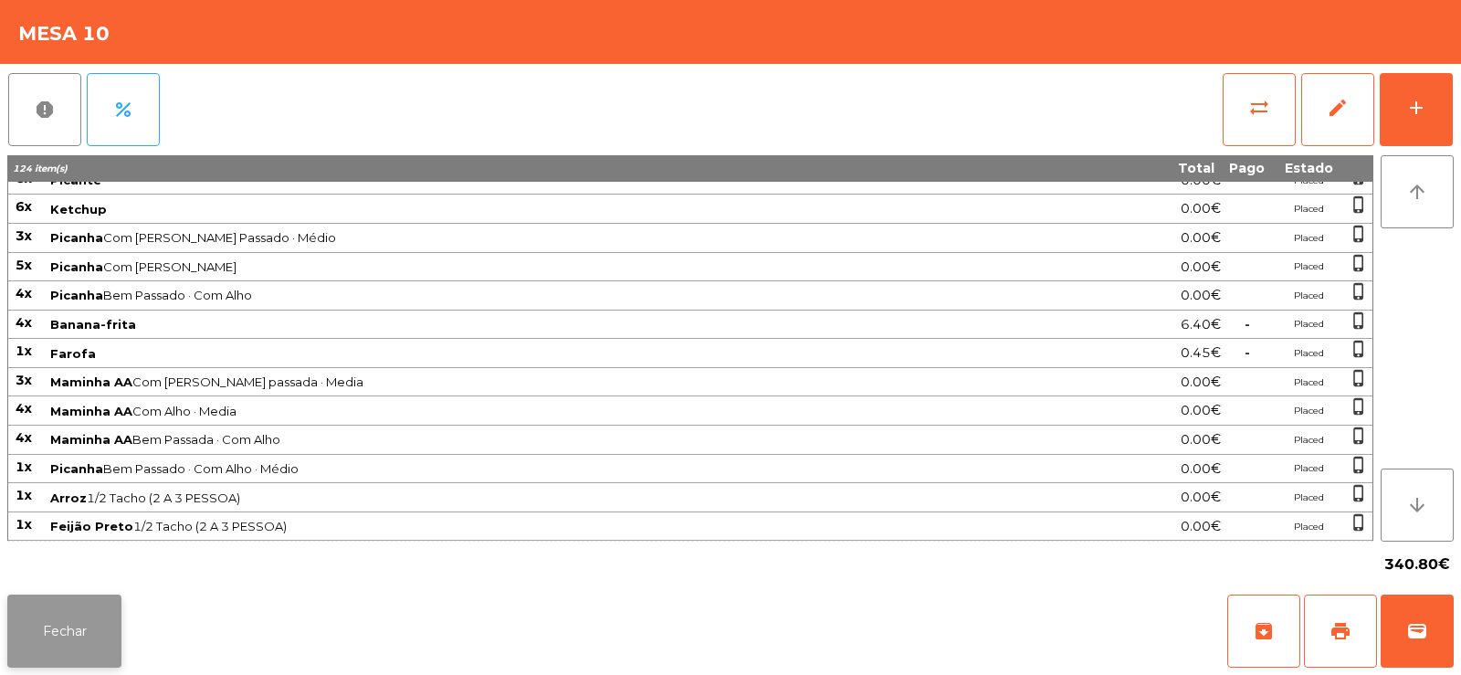
click at [68, 635] on button "Fechar" at bounding box center [64, 630] width 114 height 73
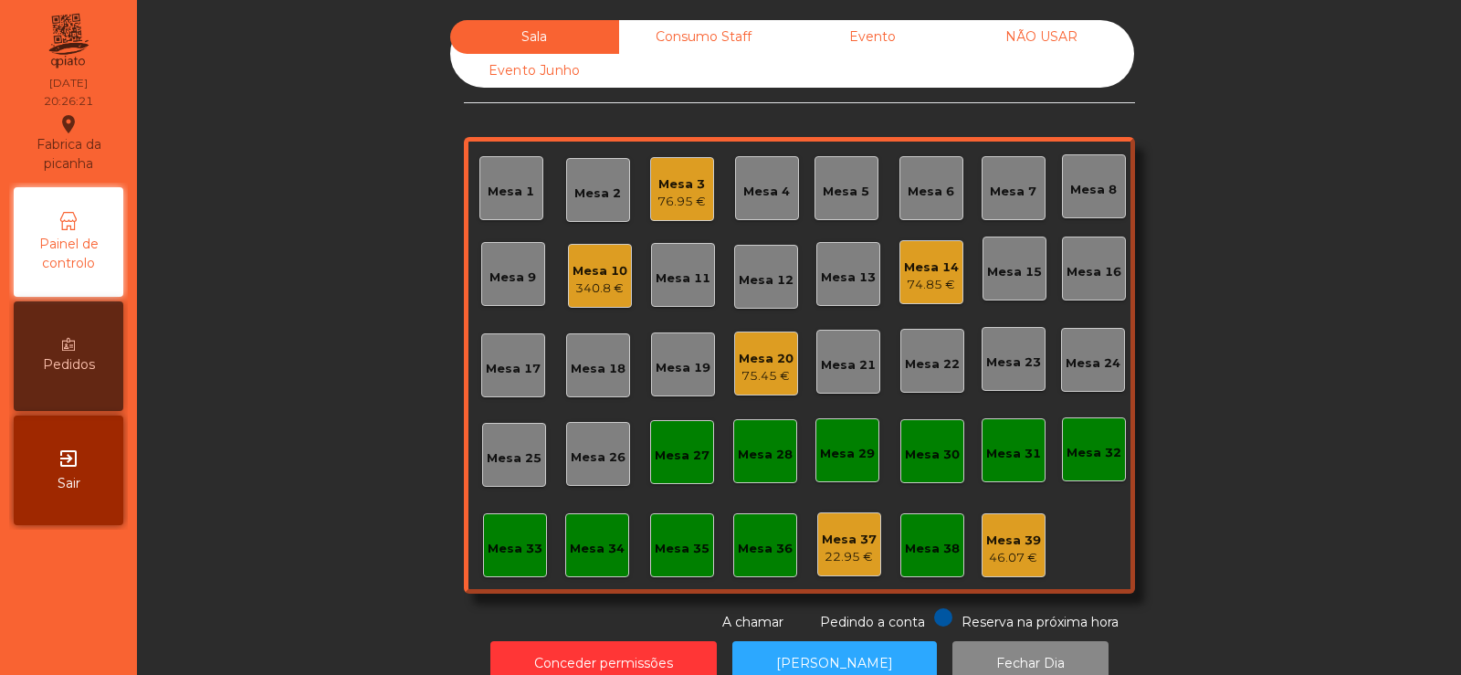
click at [668, 392] on div "Mesa 19" at bounding box center [683, 364] width 64 height 64
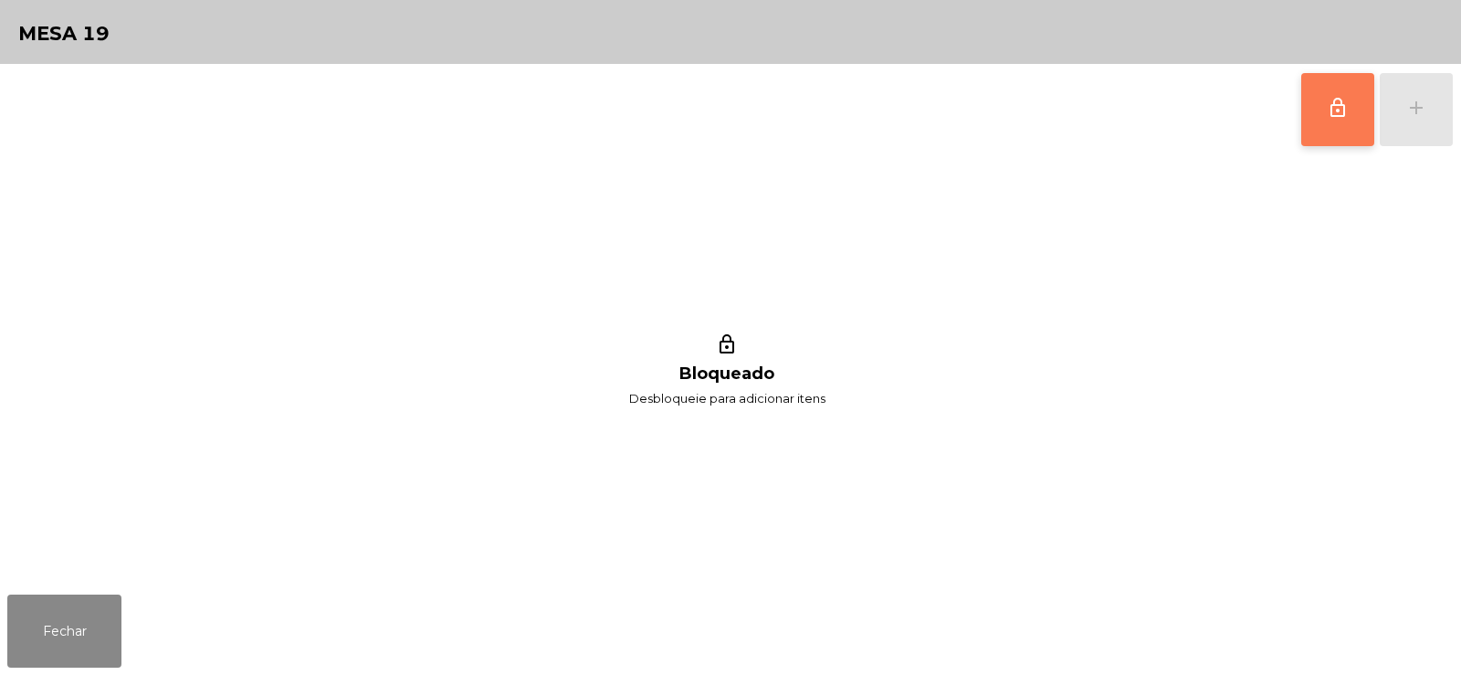
click at [1343, 118] on span "lock_outline" at bounding box center [1338, 108] width 22 height 22
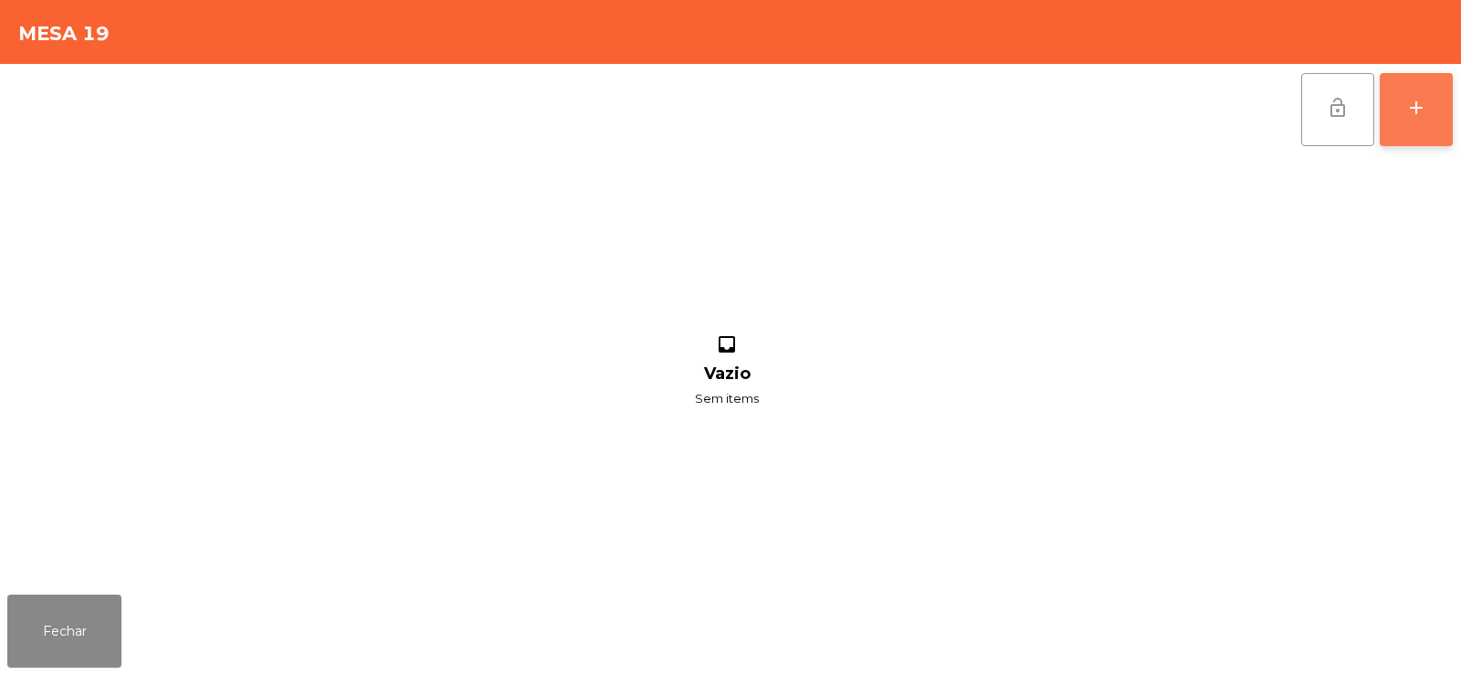
click at [1423, 120] on button "add" at bounding box center [1416, 109] width 73 height 73
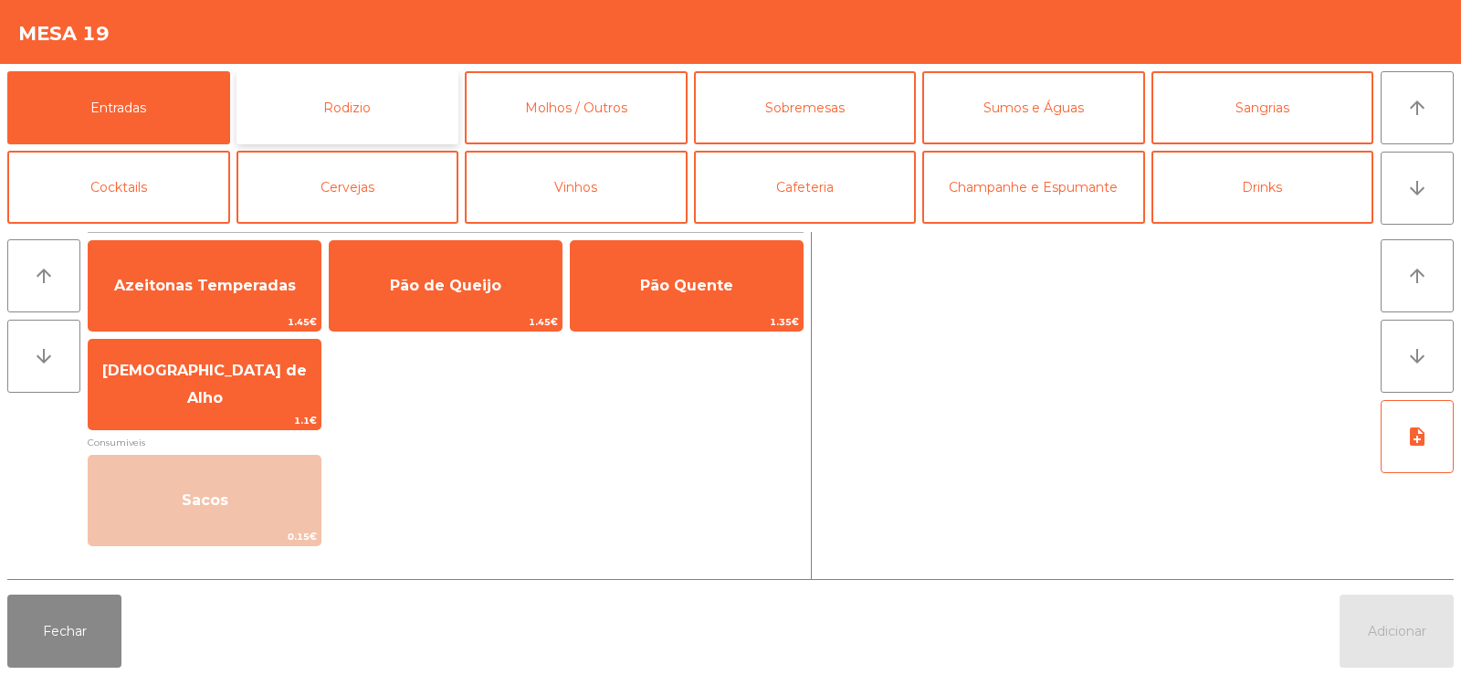
click at [391, 121] on button "Rodizio" at bounding box center [347, 107] width 223 height 73
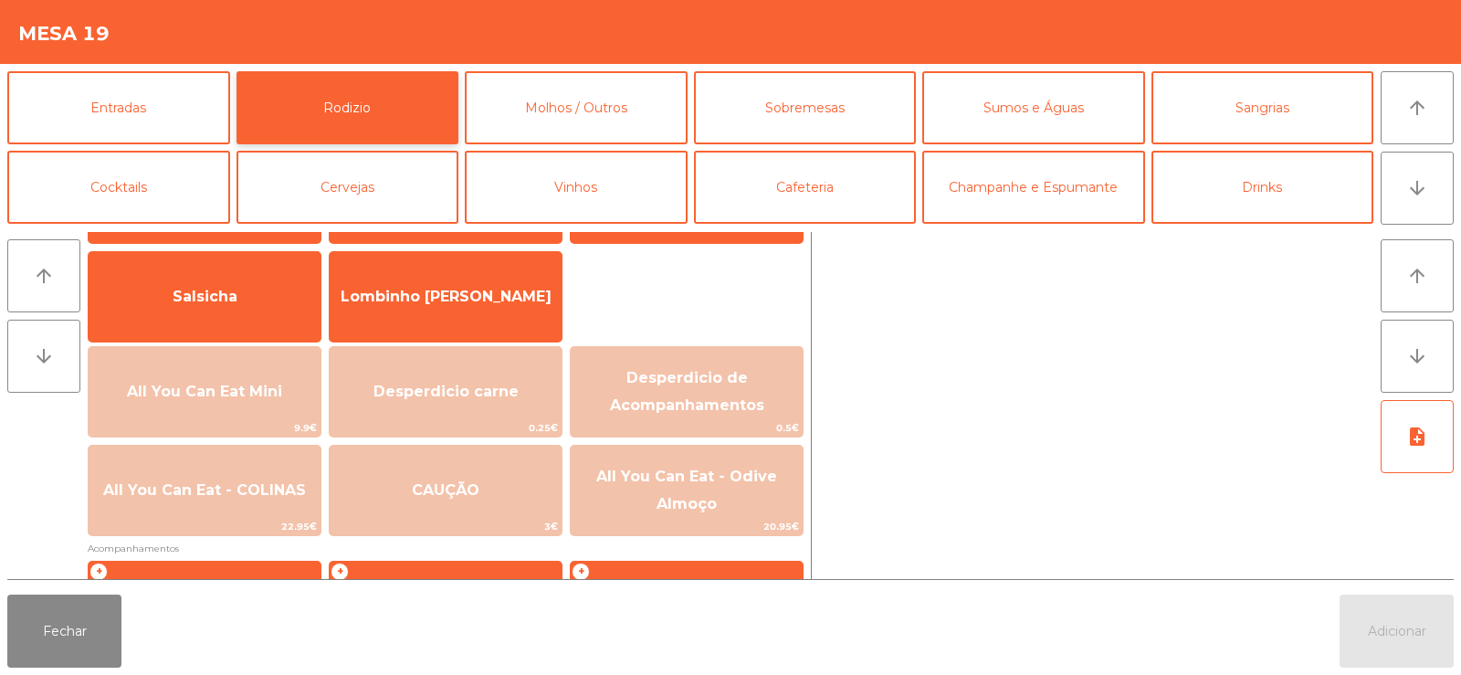
scroll to position [132, 0]
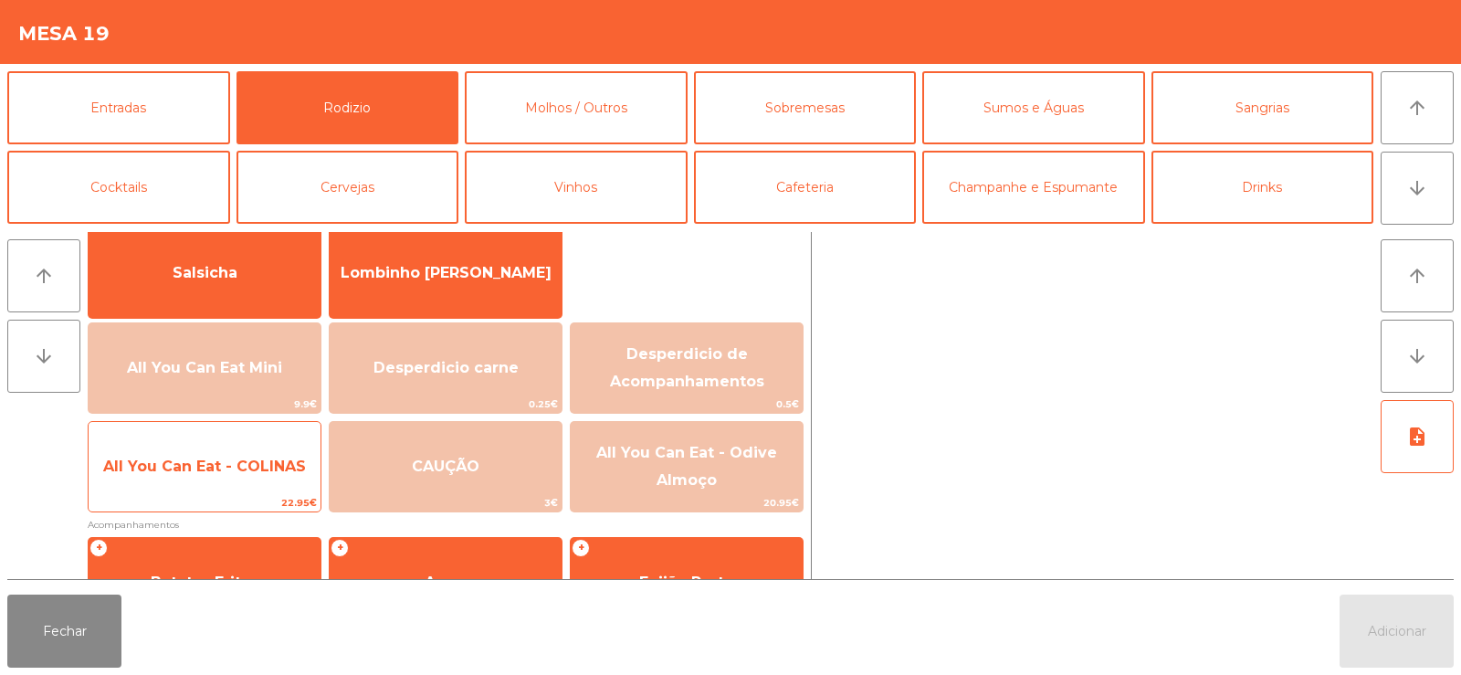
click at [272, 482] on span "All You Can Eat - COLINAS" at bounding box center [205, 466] width 232 height 49
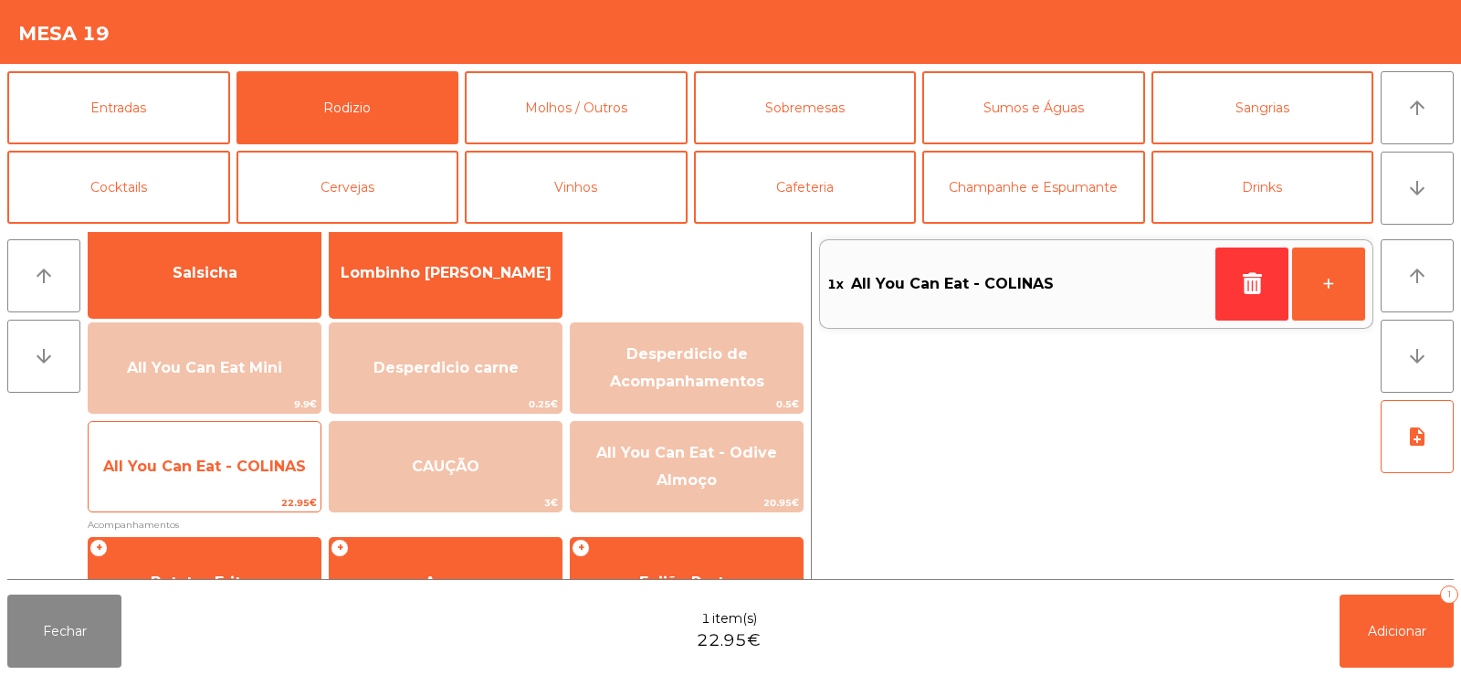
click at [278, 476] on span "All You Can Eat - COLINAS" at bounding box center [205, 466] width 232 height 49
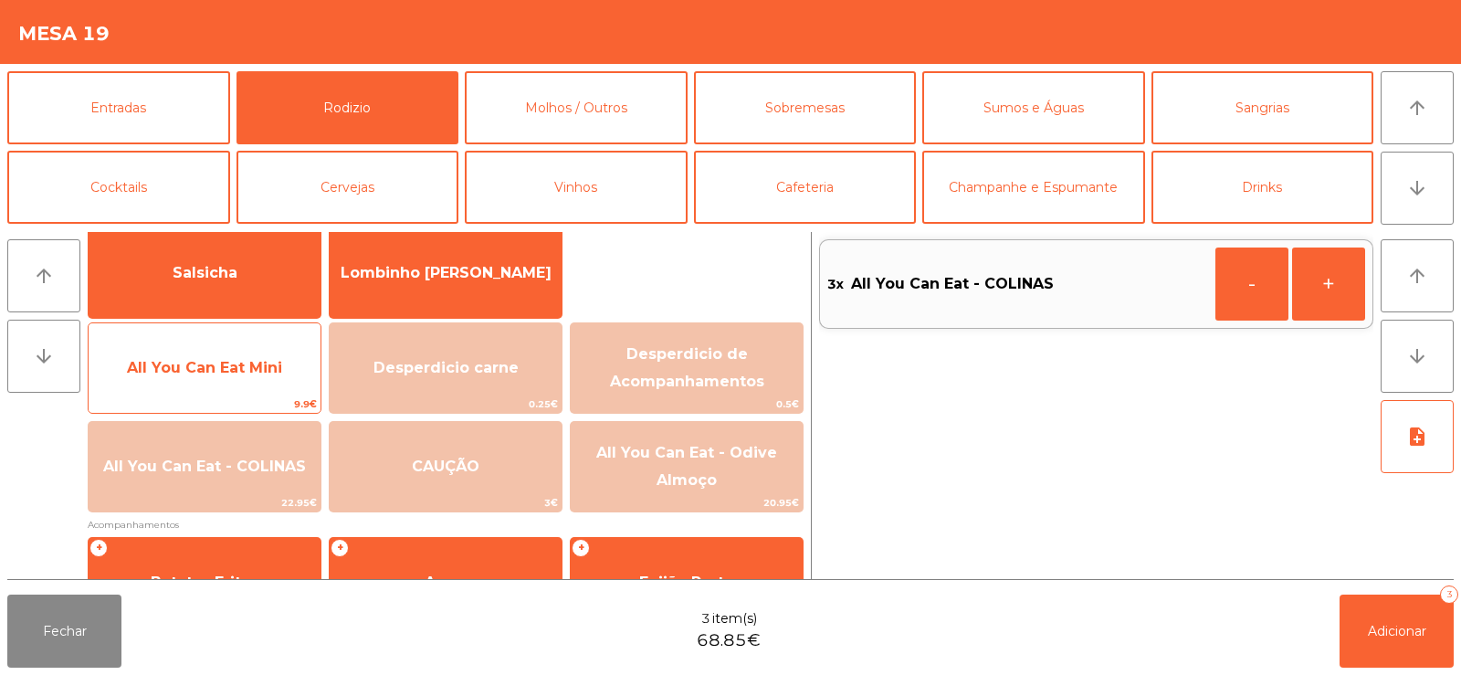
click at [264, 361] on span "All You Can Eat Mini" at bounding box center [204, 367] width 155 height 17
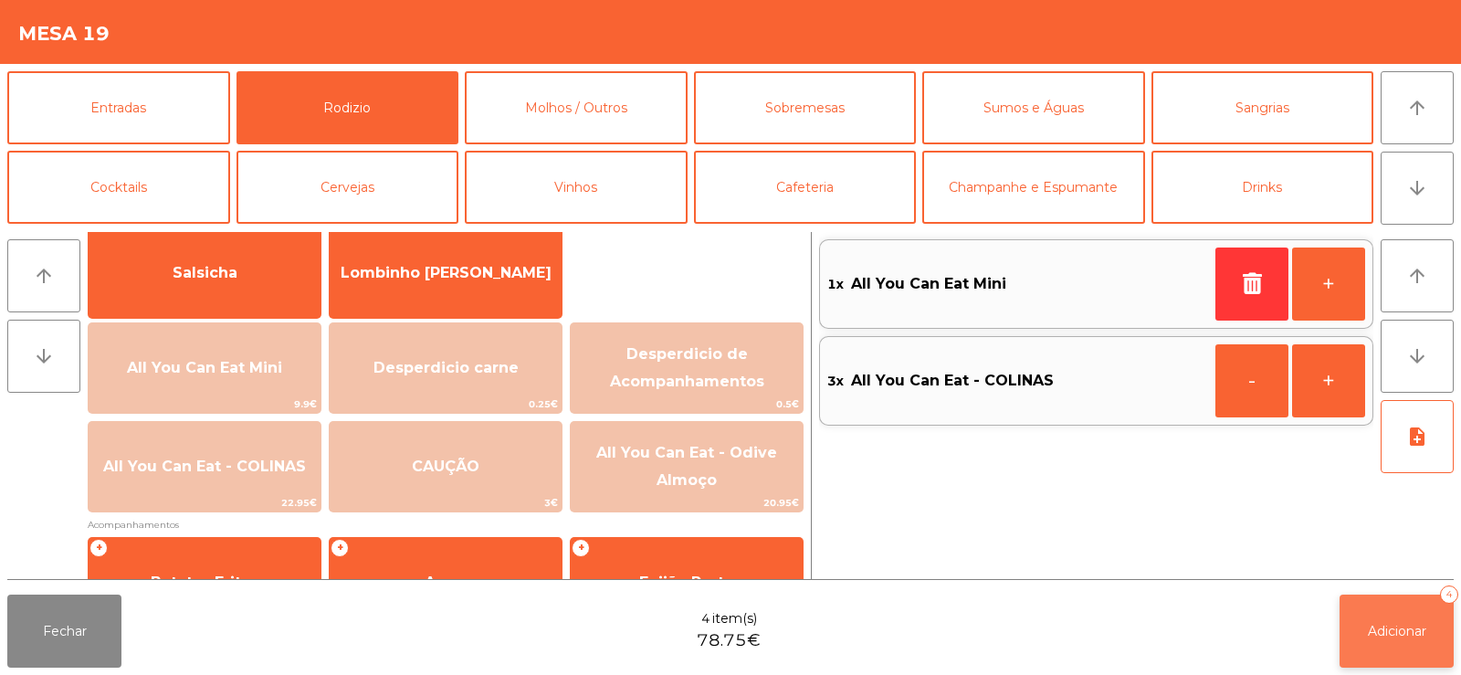
click at [1379, 636] on span "Adicionar" at bounding box center [1397, 631] width 58 height 16
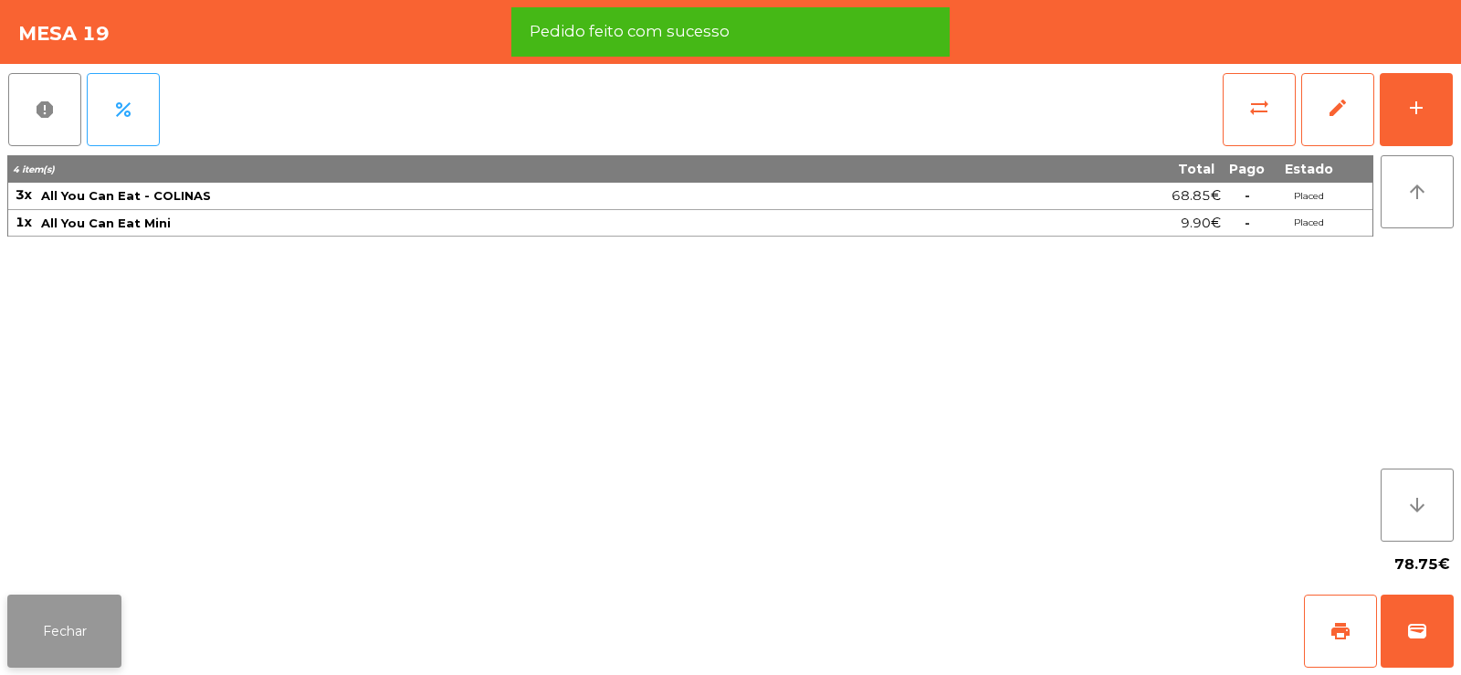
click at [66, 641] on button "Fechar" at bounding box center [64, 630] width 114 height 73
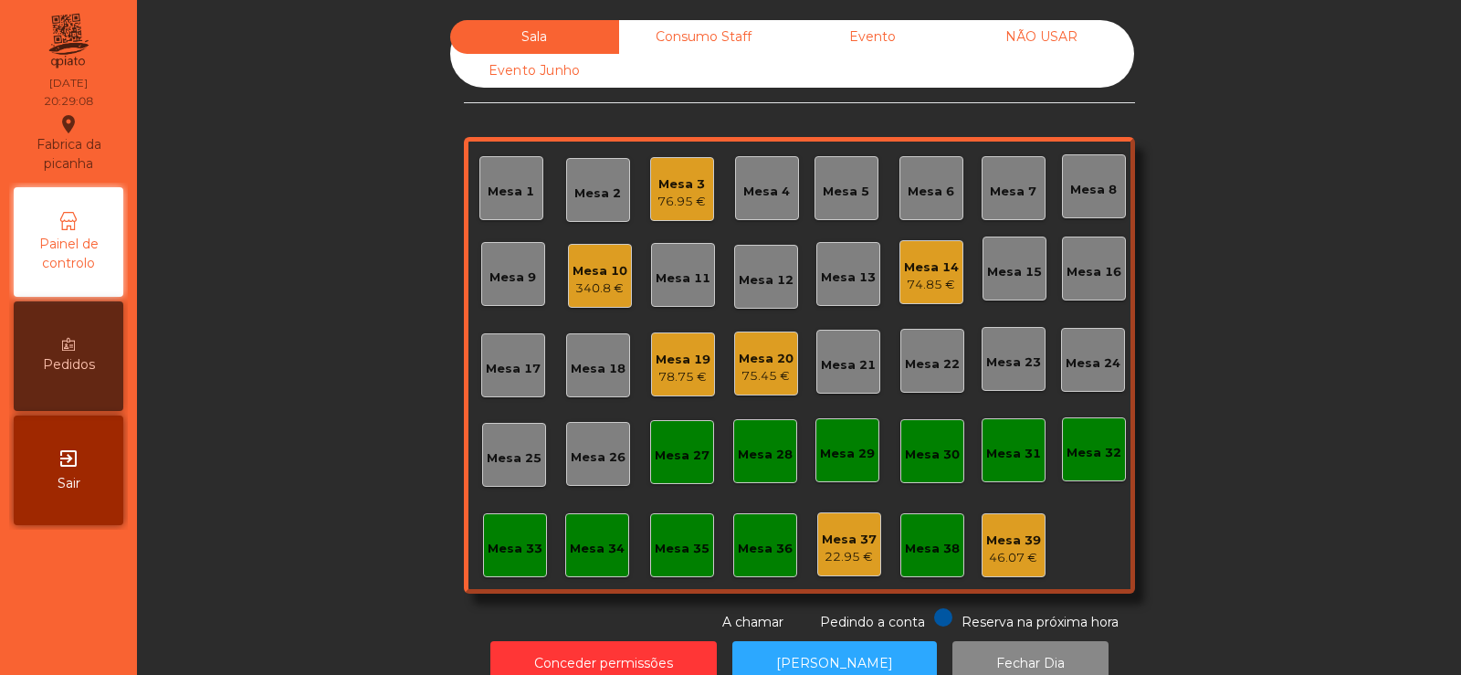
click at [823, 200] on div "Mesa 5" at bounding box center [846, 192] width 47 height 18
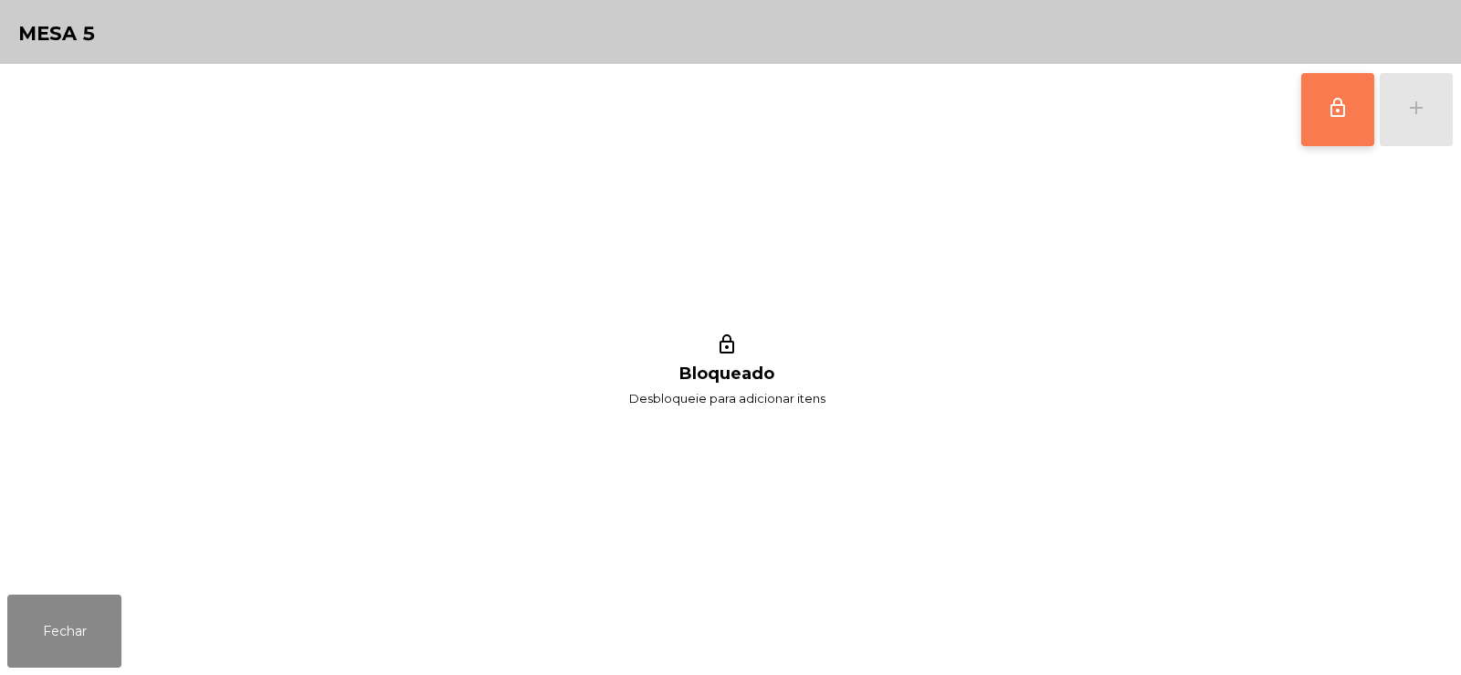
click at [1343, 122] on button "lock_outline" at bounding box center [1337, 109] width 73 height 73
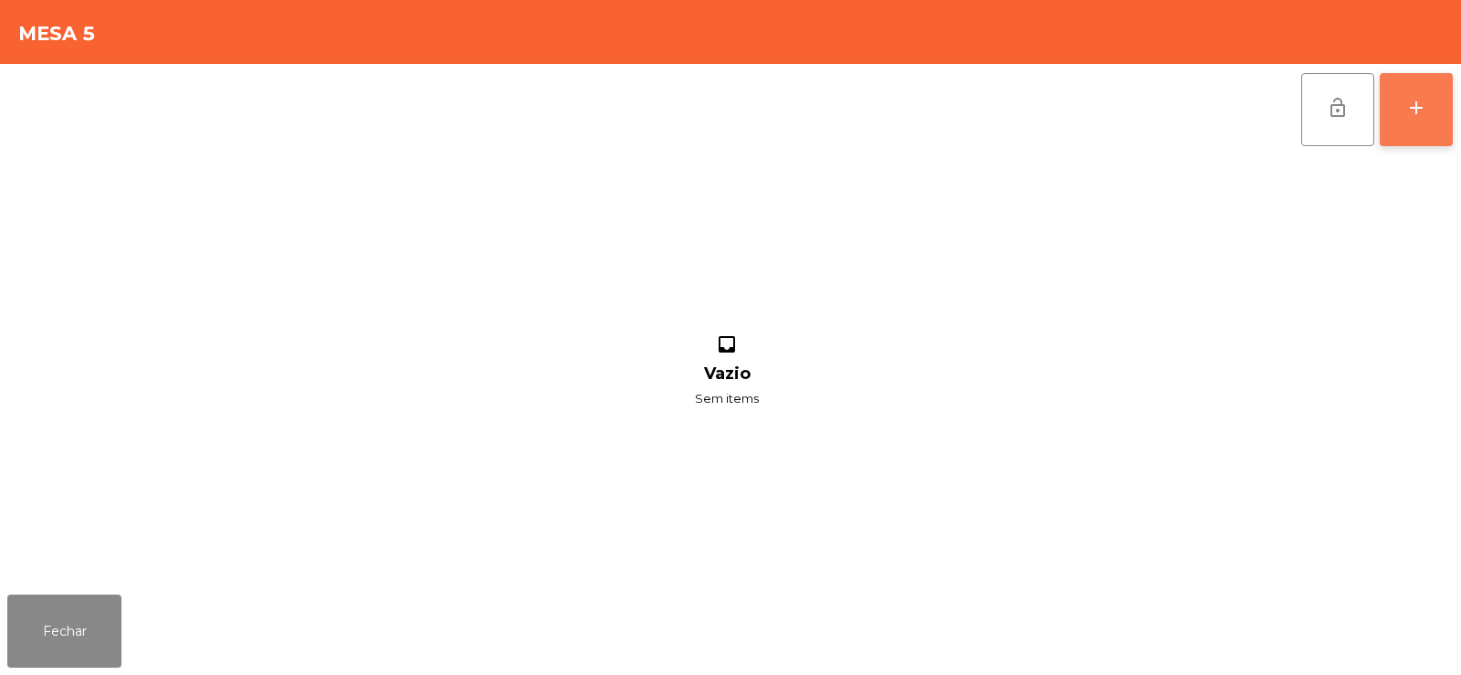
click at [1417, 114] on div "add" at bounding box center [1416, 108] width 22 height 22
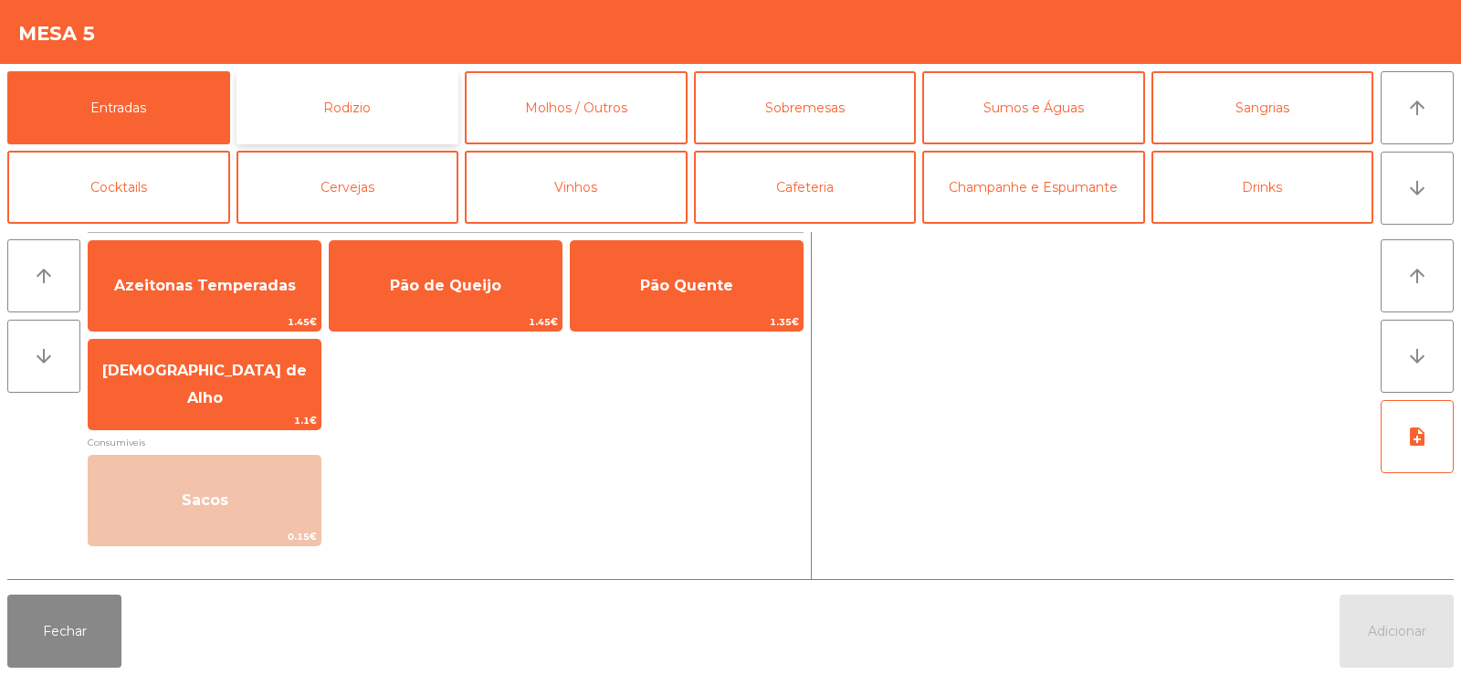
click at [359, 127] on button "Rodizio" at bounding box center [347, 107] width 223 height 73
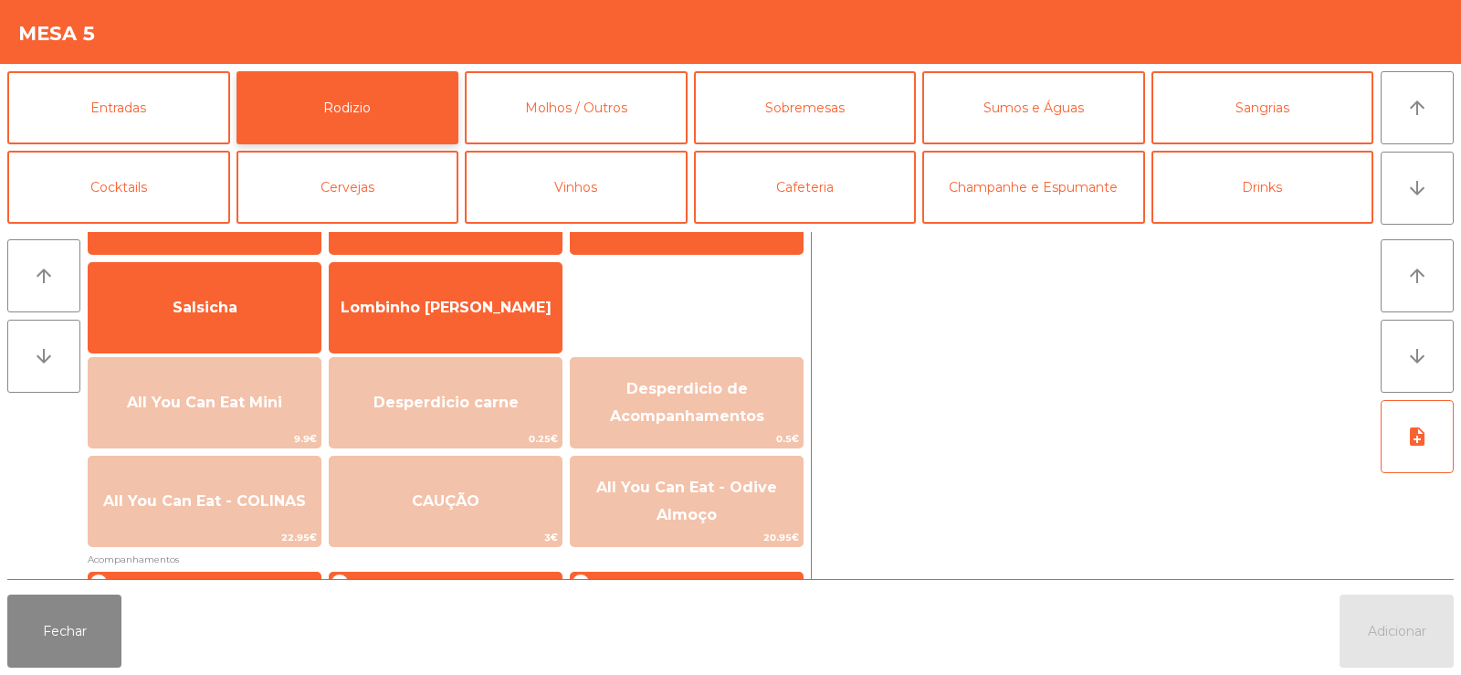
scroll to position [107, 0]
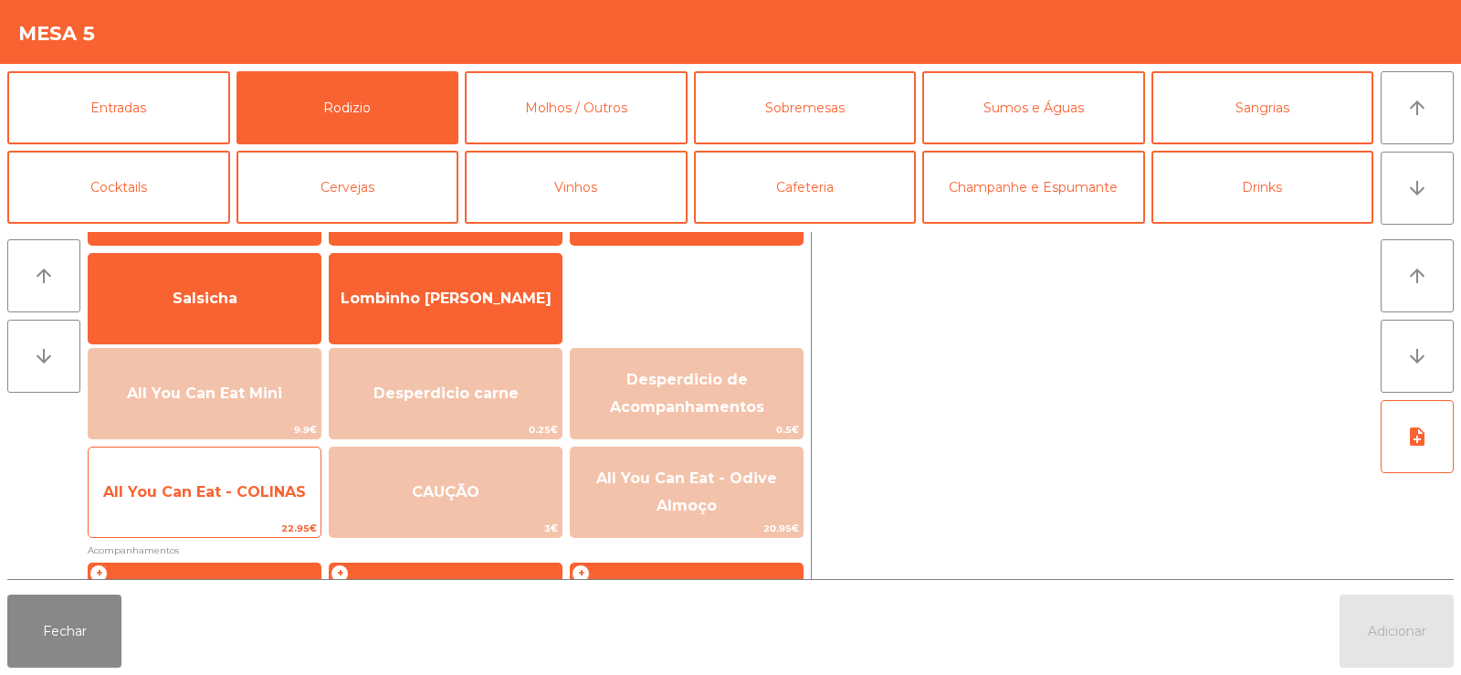
click at [198, 516] on span "All You Can Eat - COLINAS" at bounding box center [205, 492] width 232 height 49
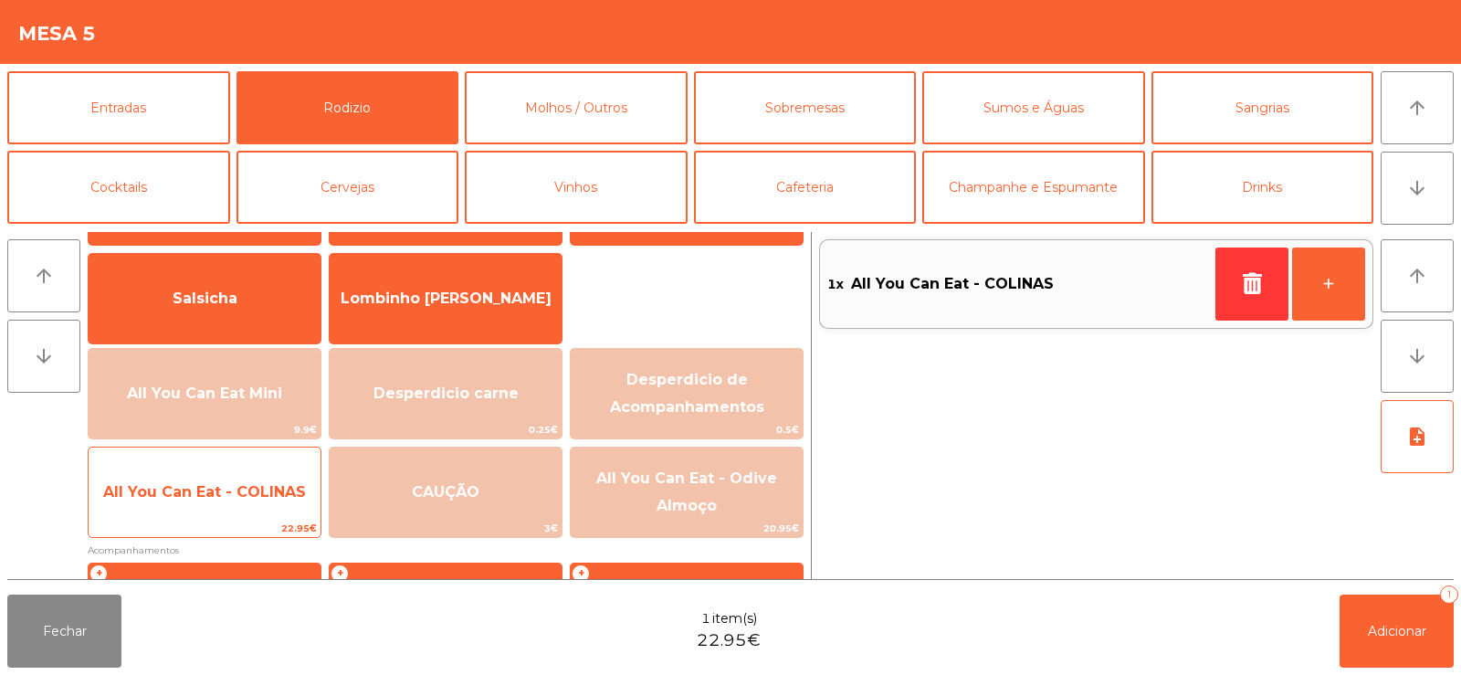
click at [194, 504] on span "All You Can Eat - COLINAS" at bounding box center [205, 492] width 232 height 49
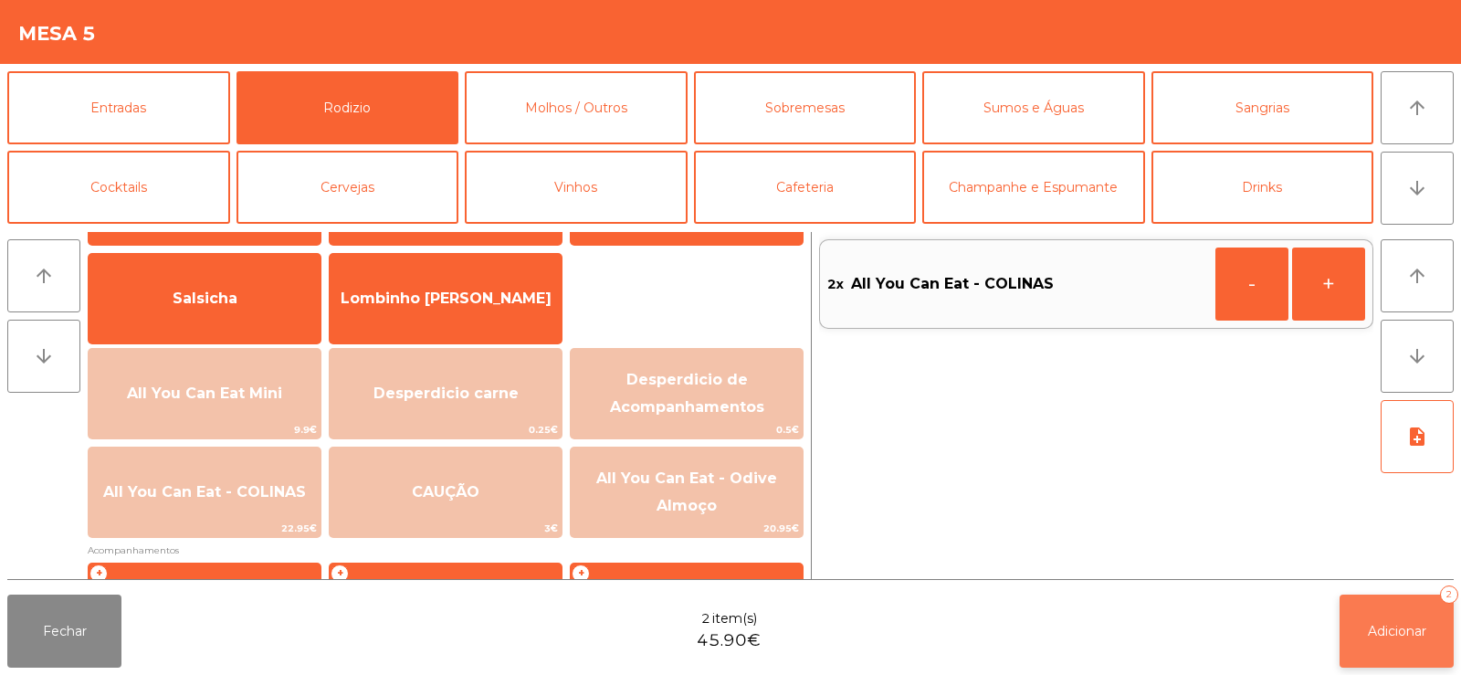
click at [1392, 634] on span "Adicionar" at bounding box center [1397, 631] width 58 height 16
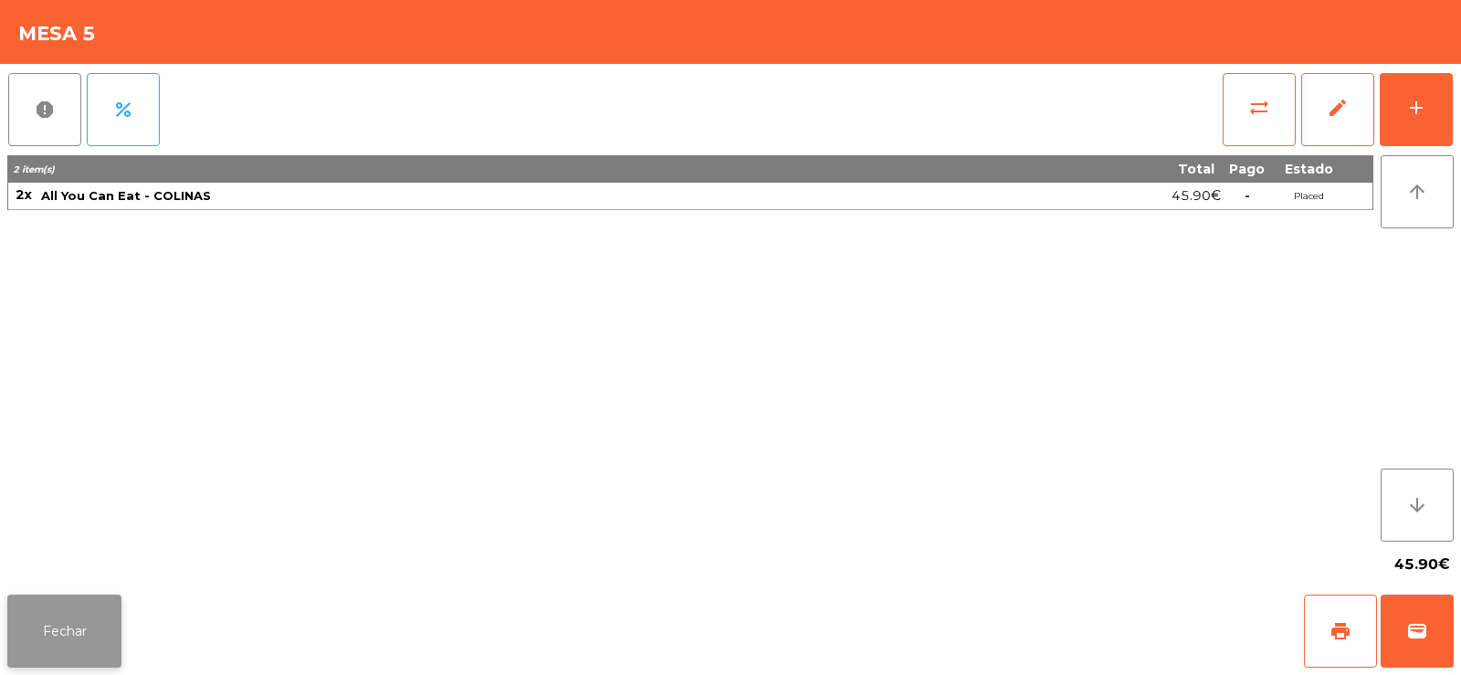
click at [78, 628] on button "Fechar" at bounding box center [64, 630] width 114 height 73
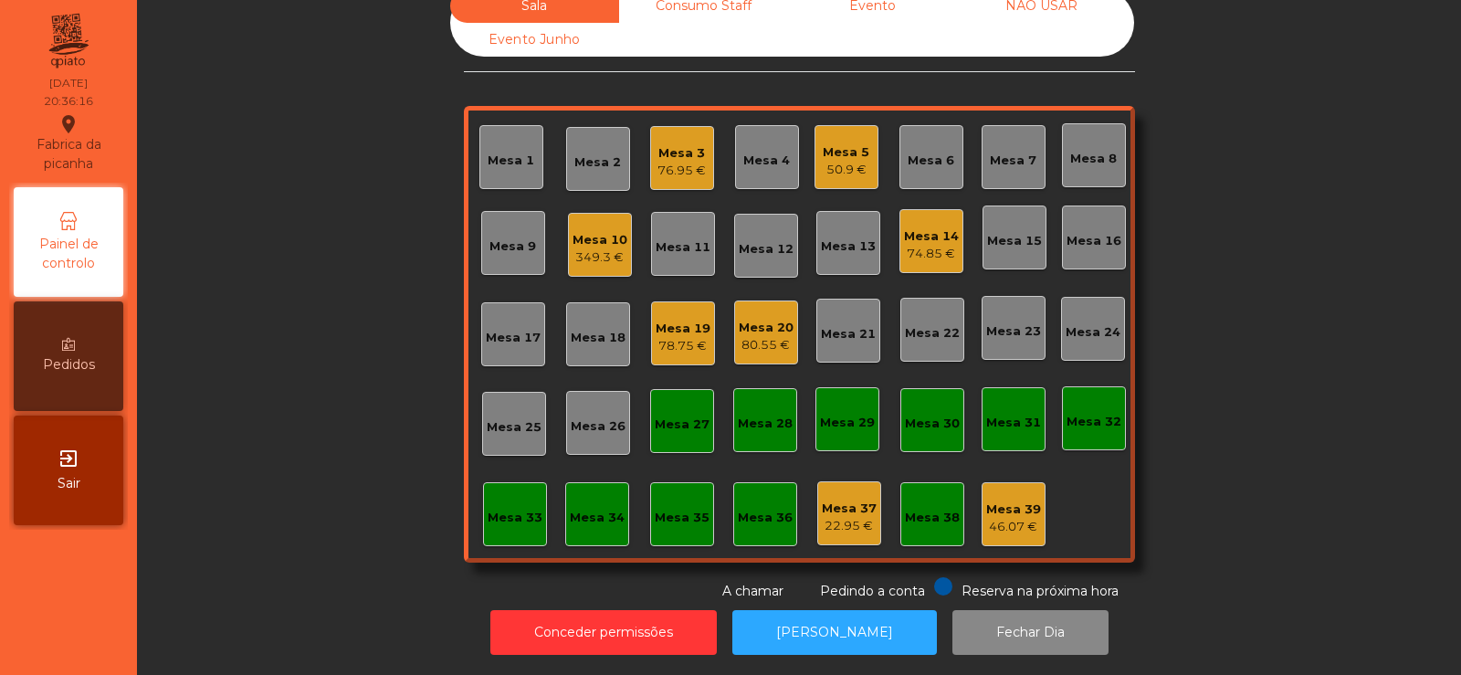
scroll to position [0, 0]
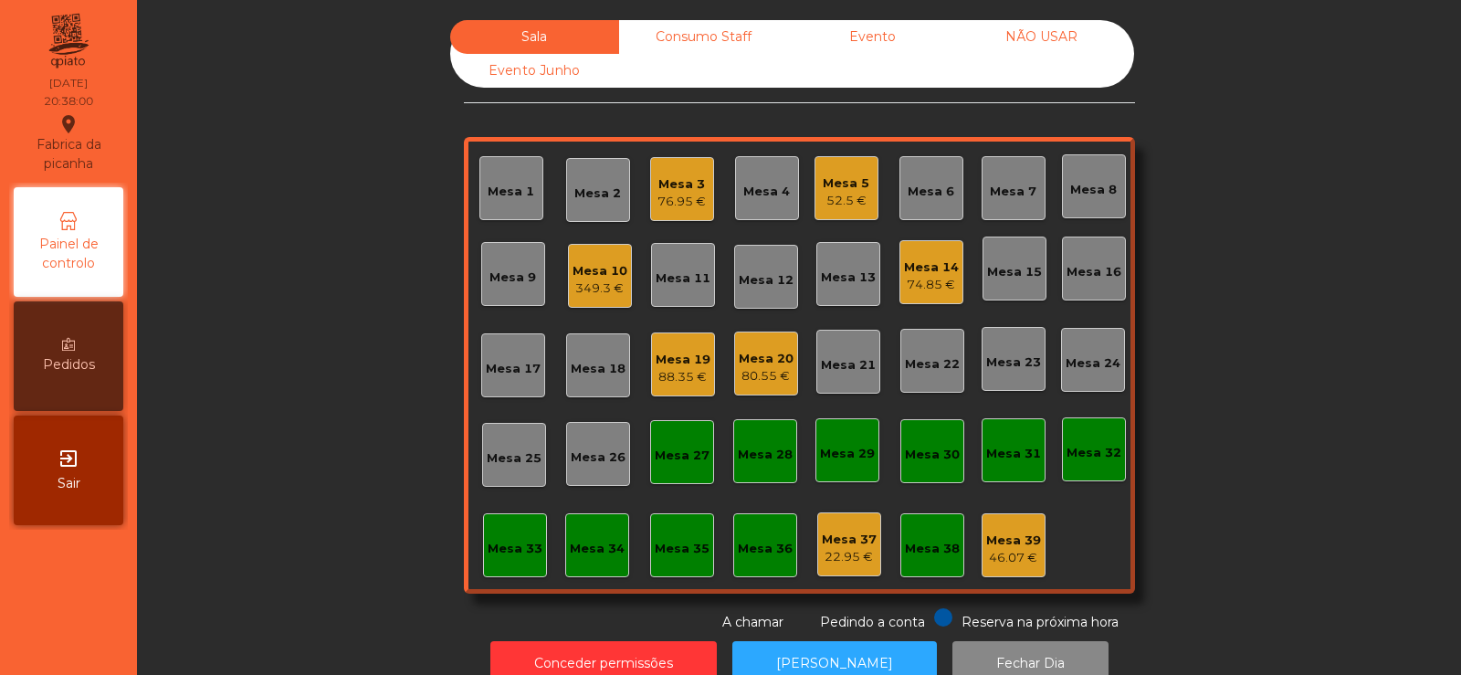
click at [1095, 446] on div "Mesa 32" at bounding box center [1093, 453] width 55 height 18
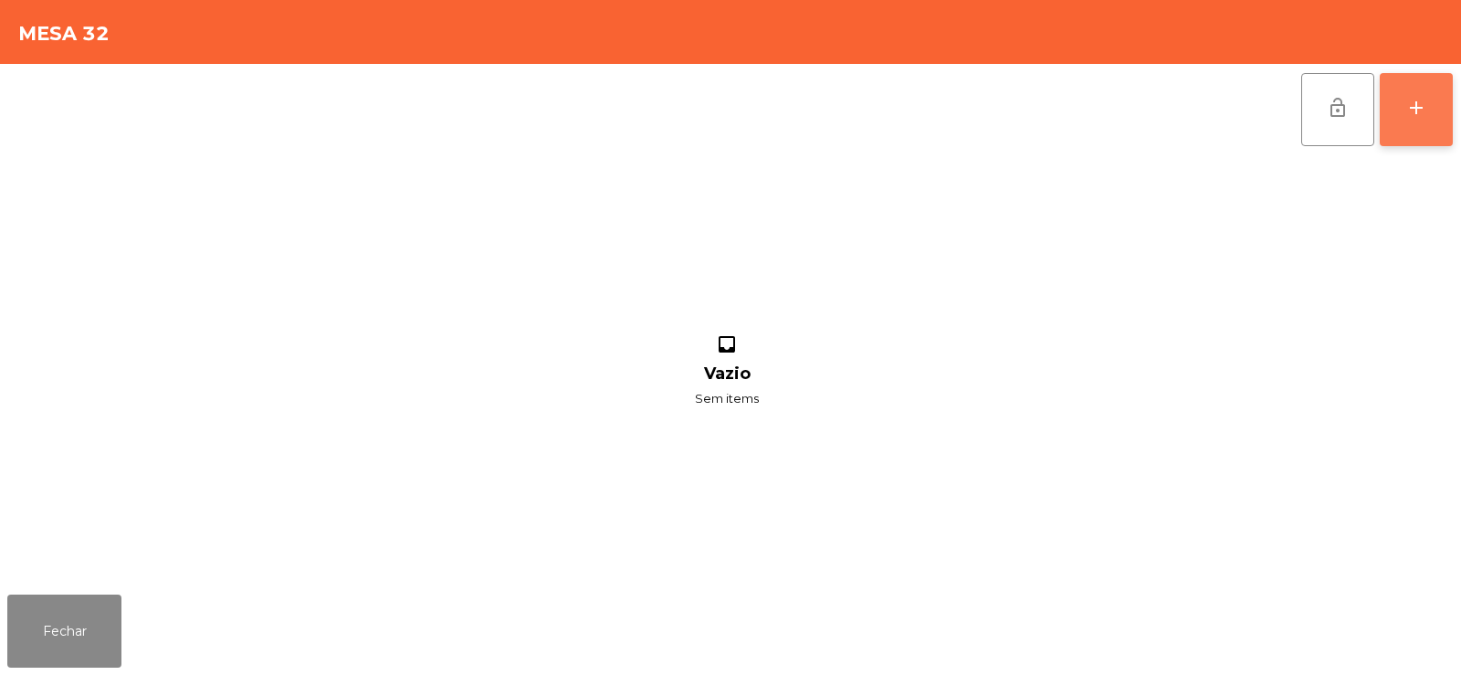
click at [1416, 120] on button "add" at bounding box center [1416, 109] width 73 height 73
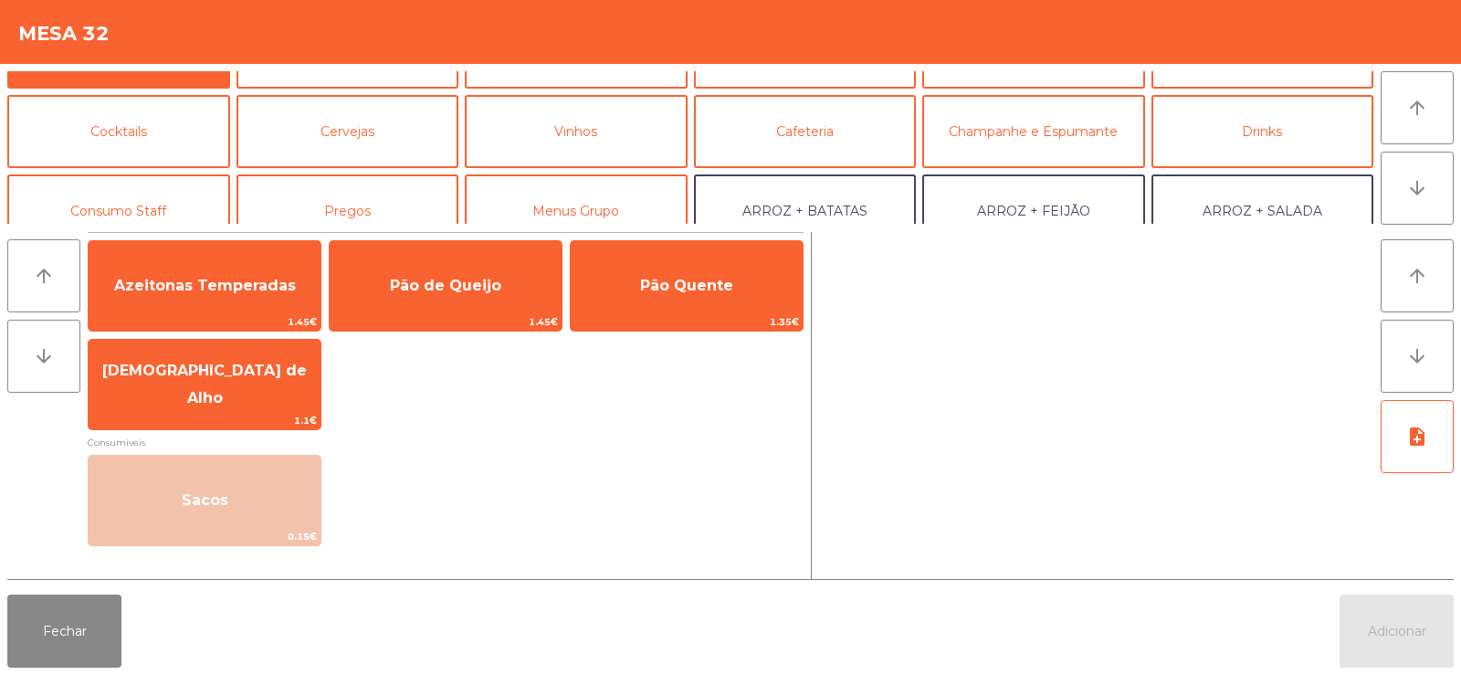
scroll to position [108, 0]
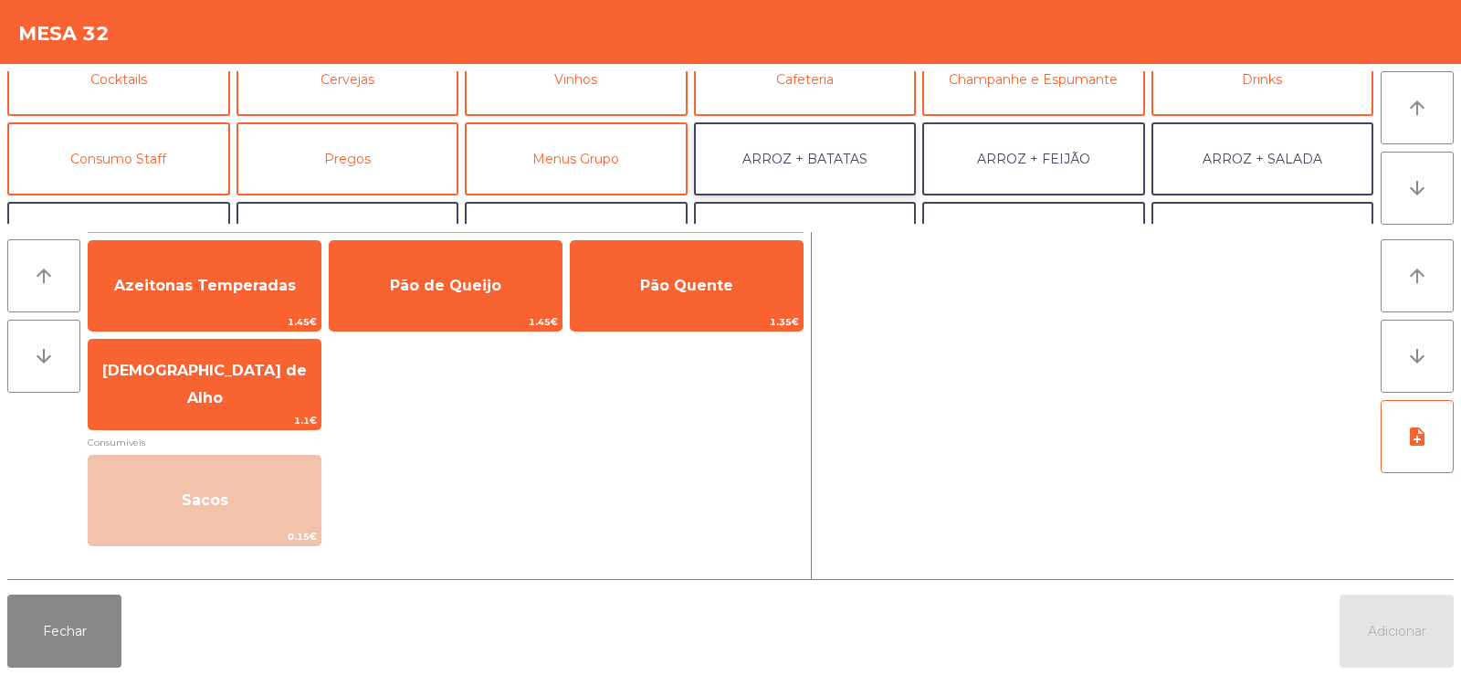
click at [857, 152] on button "ARROZ + BATATAS" at bounding box center [805, 158] width 223 height 73
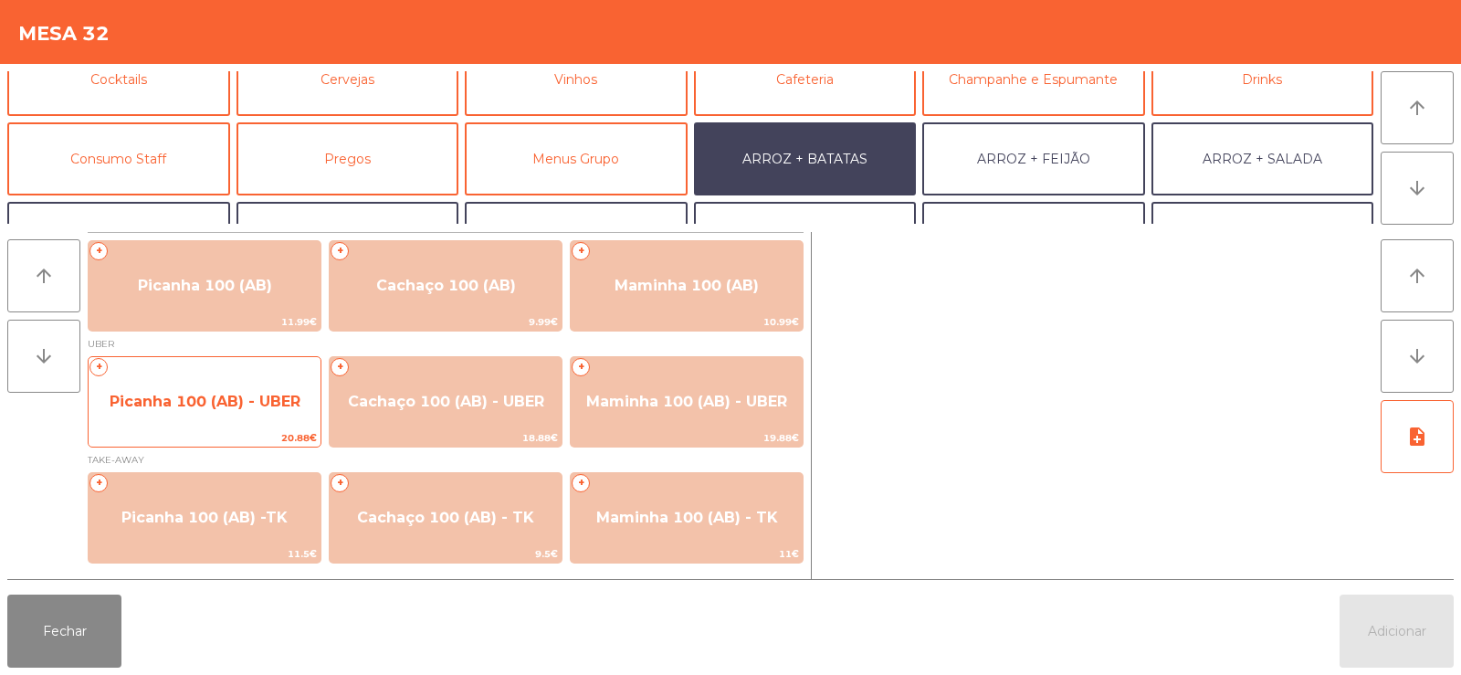
click at [226, 408] on span "Picanha 100 (AB) - UBER" at bounding box center [205, 401] width 191 height 17
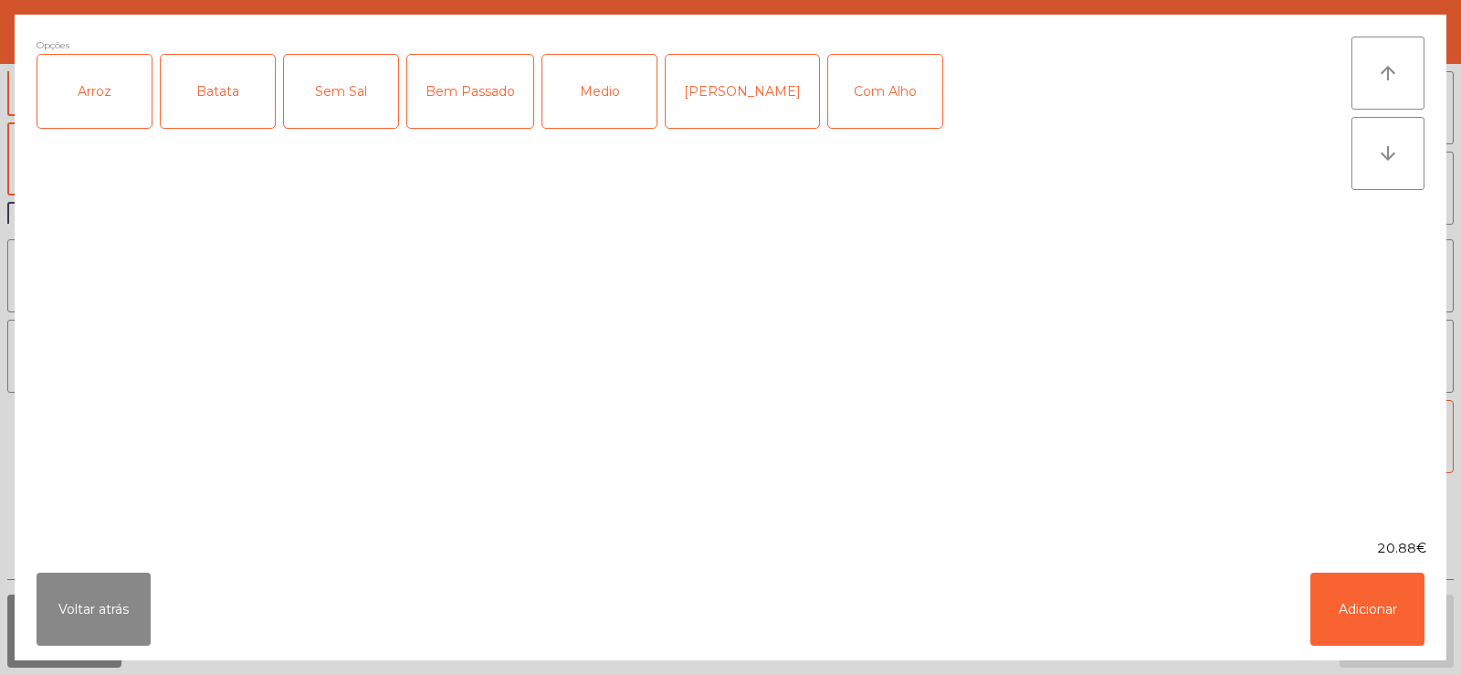
click at [124, 95] on div "Arroz" at bounding box center [94, 91] width 114 height 73
click at [205, 99] on div "Batata" at bounding box center [218, 91] width 114 height 73
click at [603, 106] on div "Medio" at bounding box center [599, 91] width 114 height 73
click at [1350, 595] on button "Adicionar" at bounding box center [1367, 609] width 114 height 73
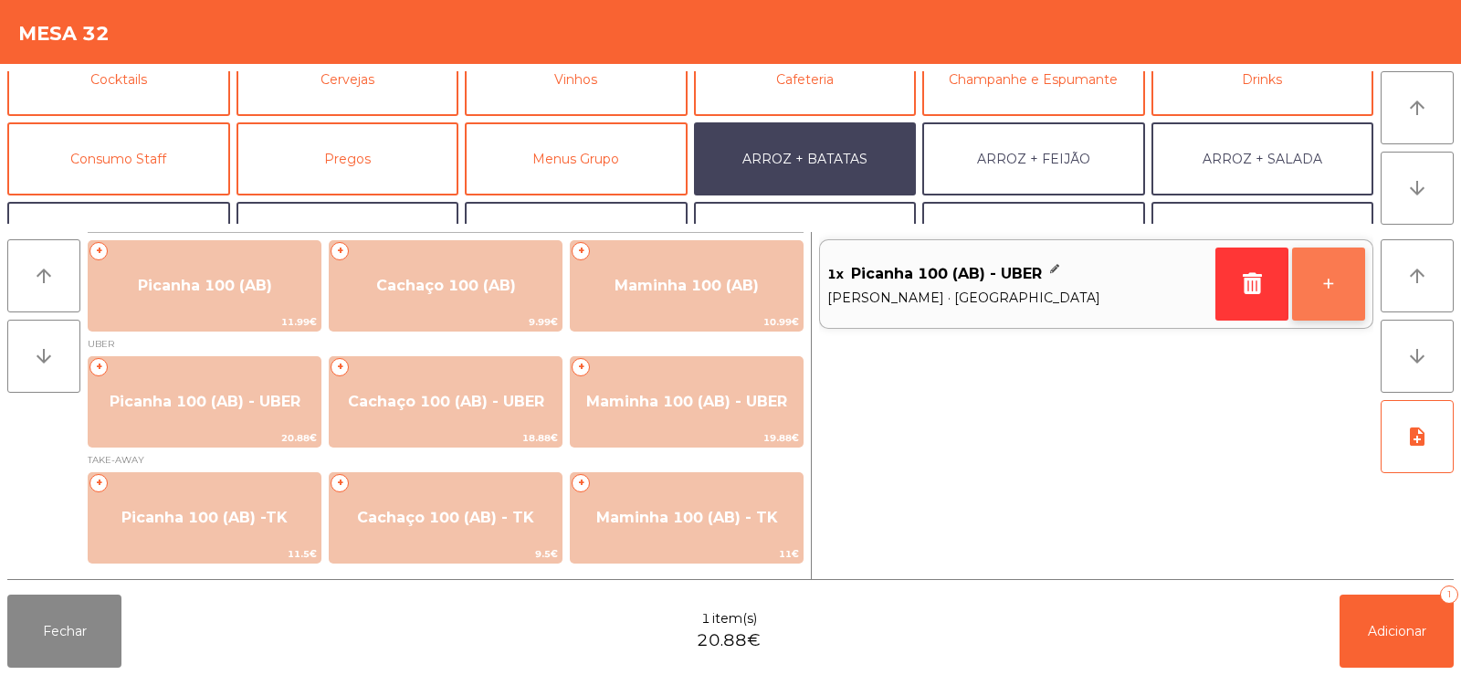
click at [1363, 292] on button "+" at bounding box center [1328, 283] width 73 height 73
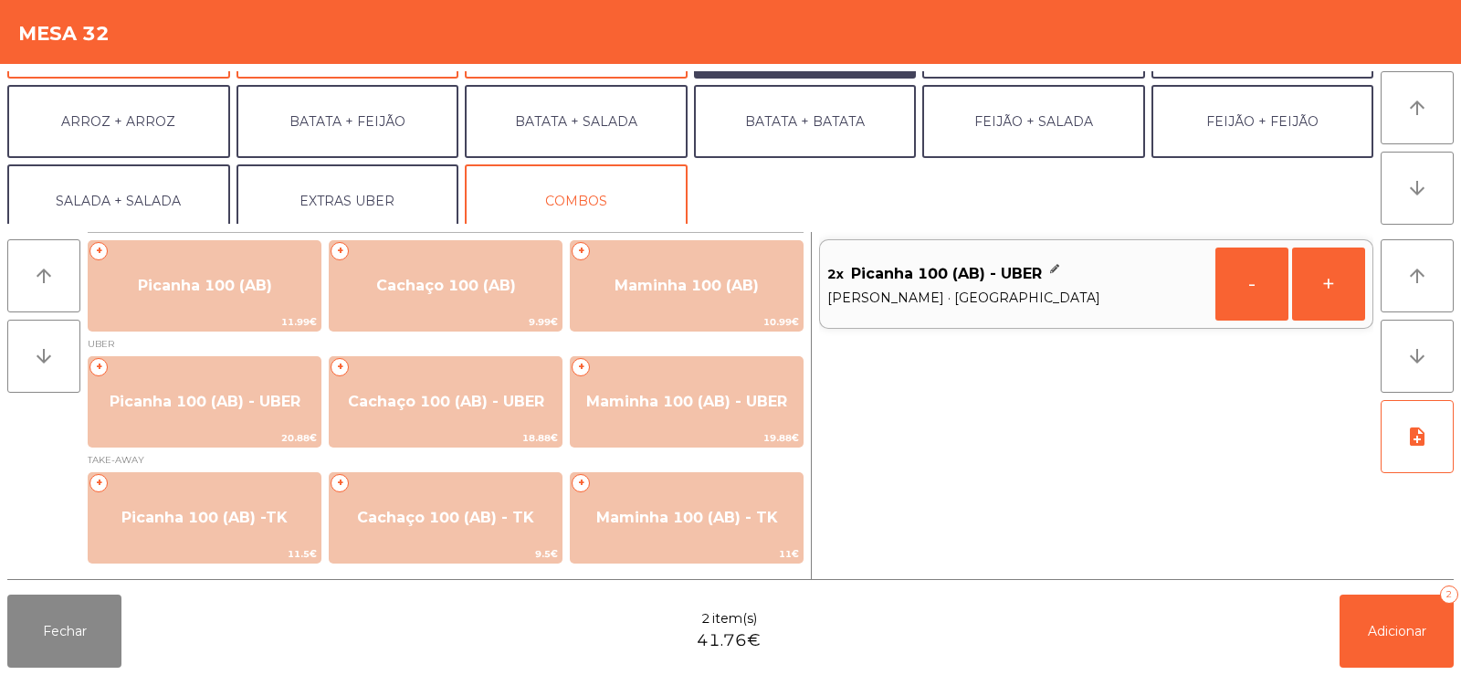
scroll to position [238, 0]
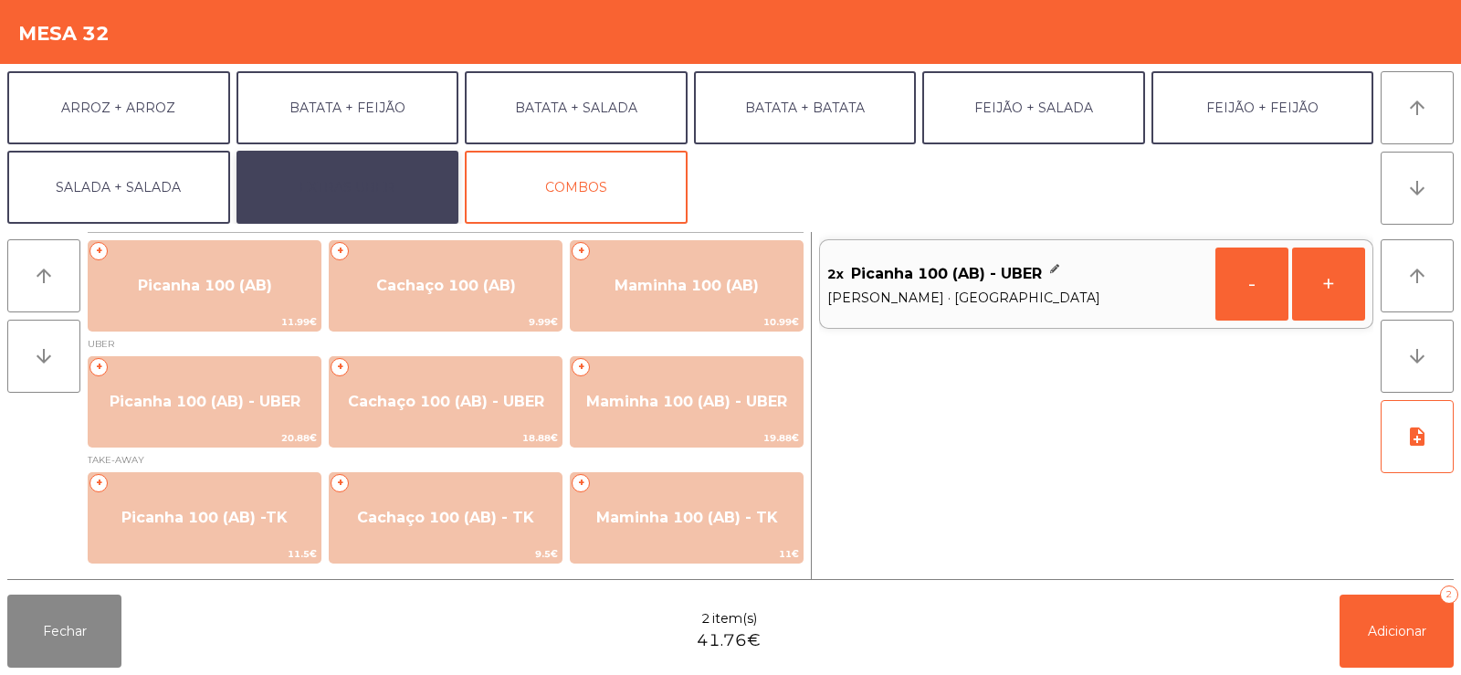
click at [304, 166] on button "EXTRAS UBER" at bounding box center [347, 187] width 223 height 73
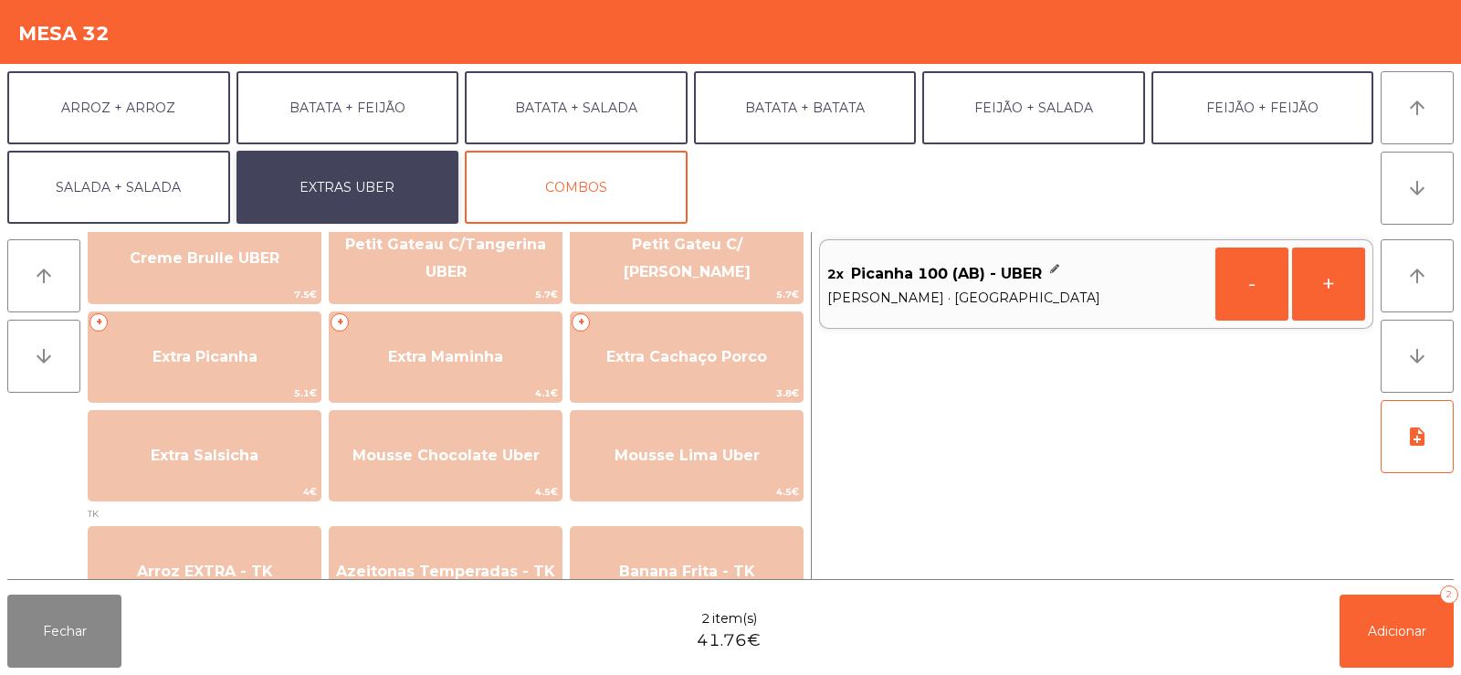
scroll to position [444, 0]
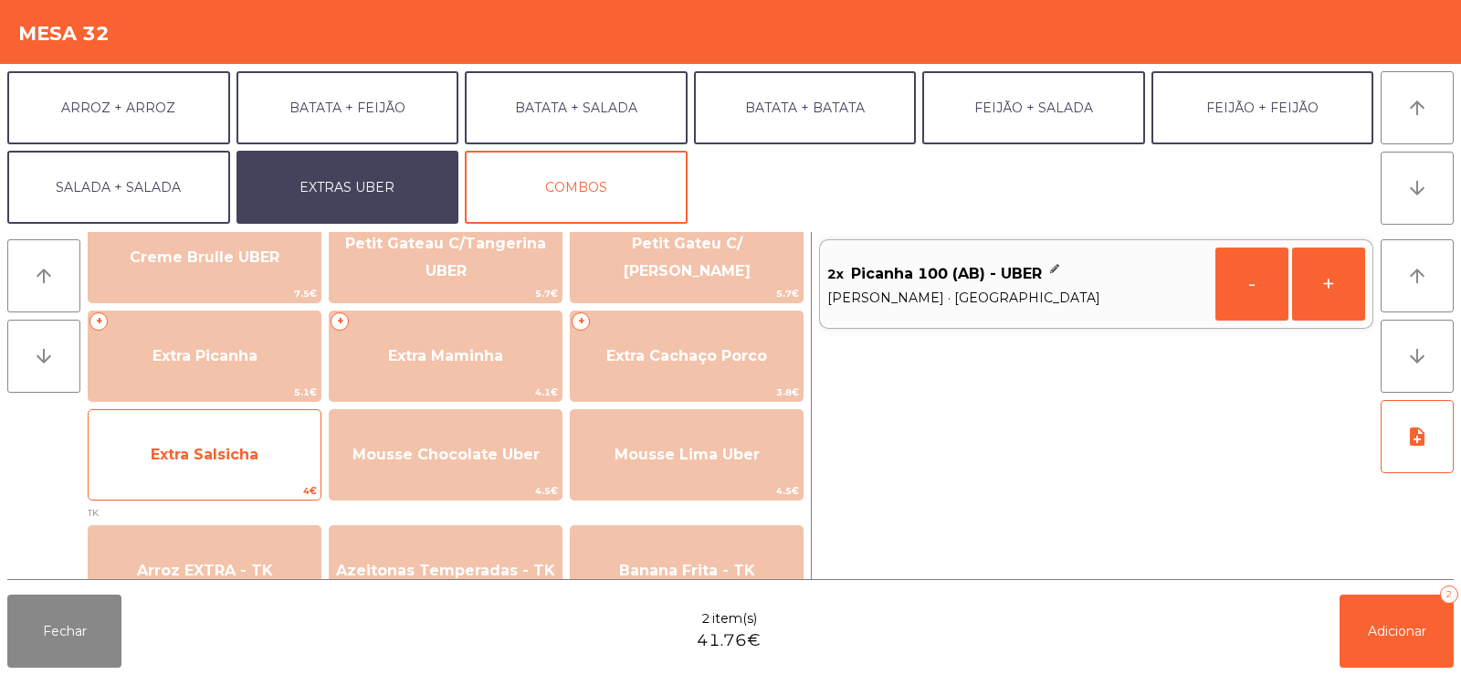
click at [187, 442] on span "Extra Salsicha" at bounding box center [205, 454] width 232 height 49
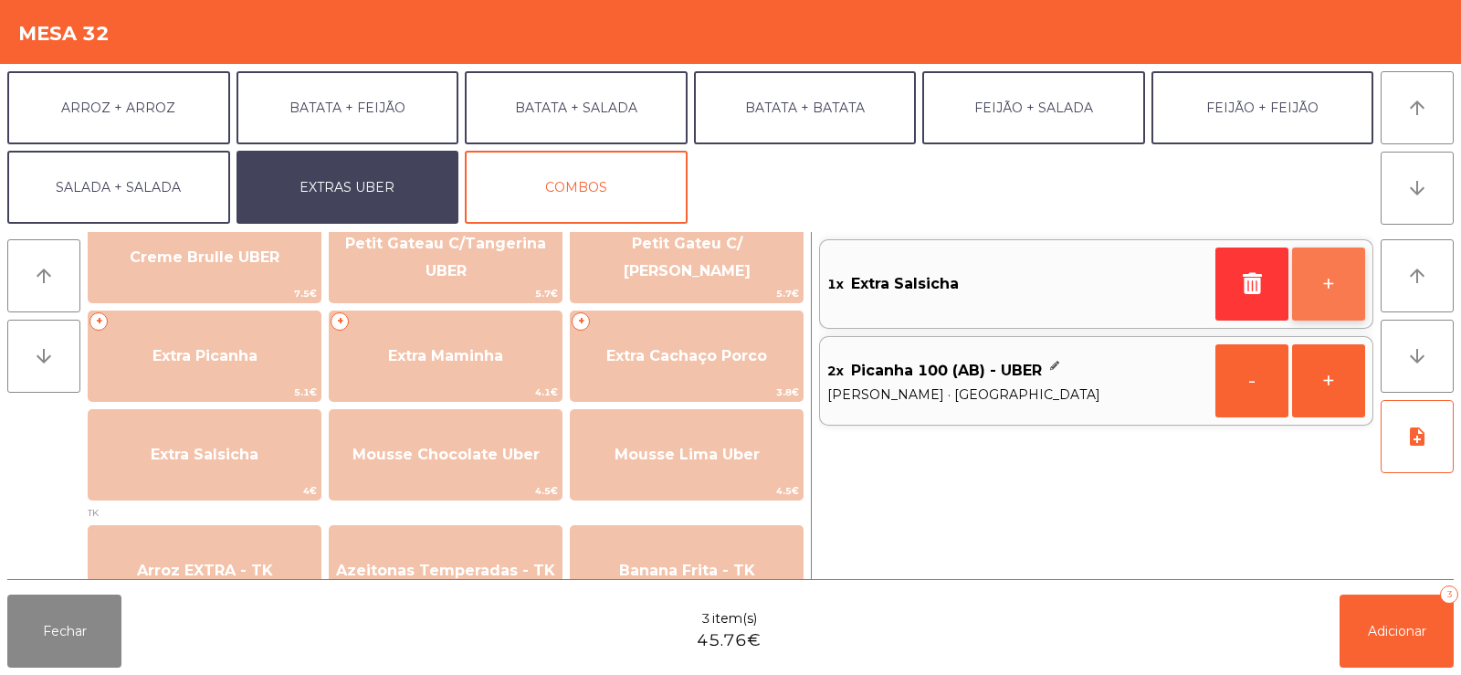
click at [1322, 297] on button "+" at bounding box center [1328, 283] width 73 height 73
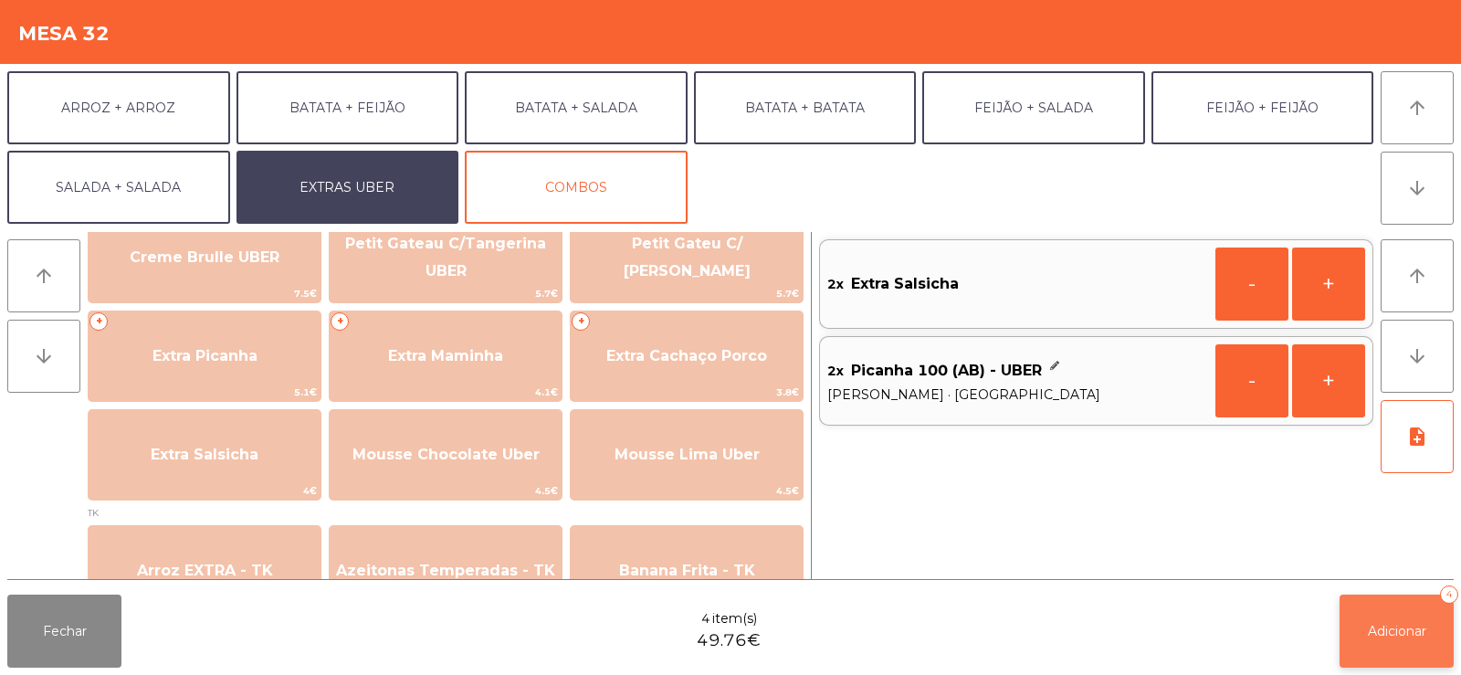
click at [1413, 636] on span "Adicionar" at bounding box center [1397, 631] width 58 height 16
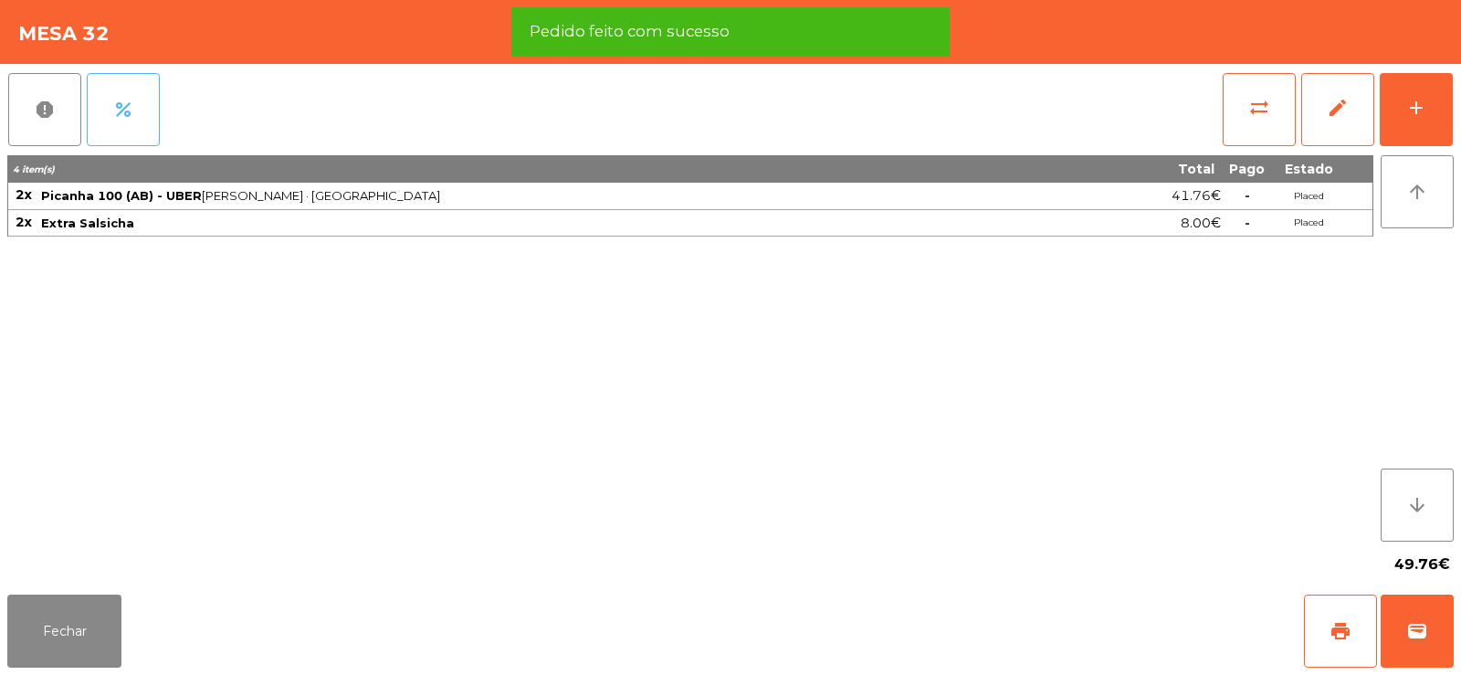
click at [133, 116] on span "percent" at bounding box center [123, 110] width 22 height 22
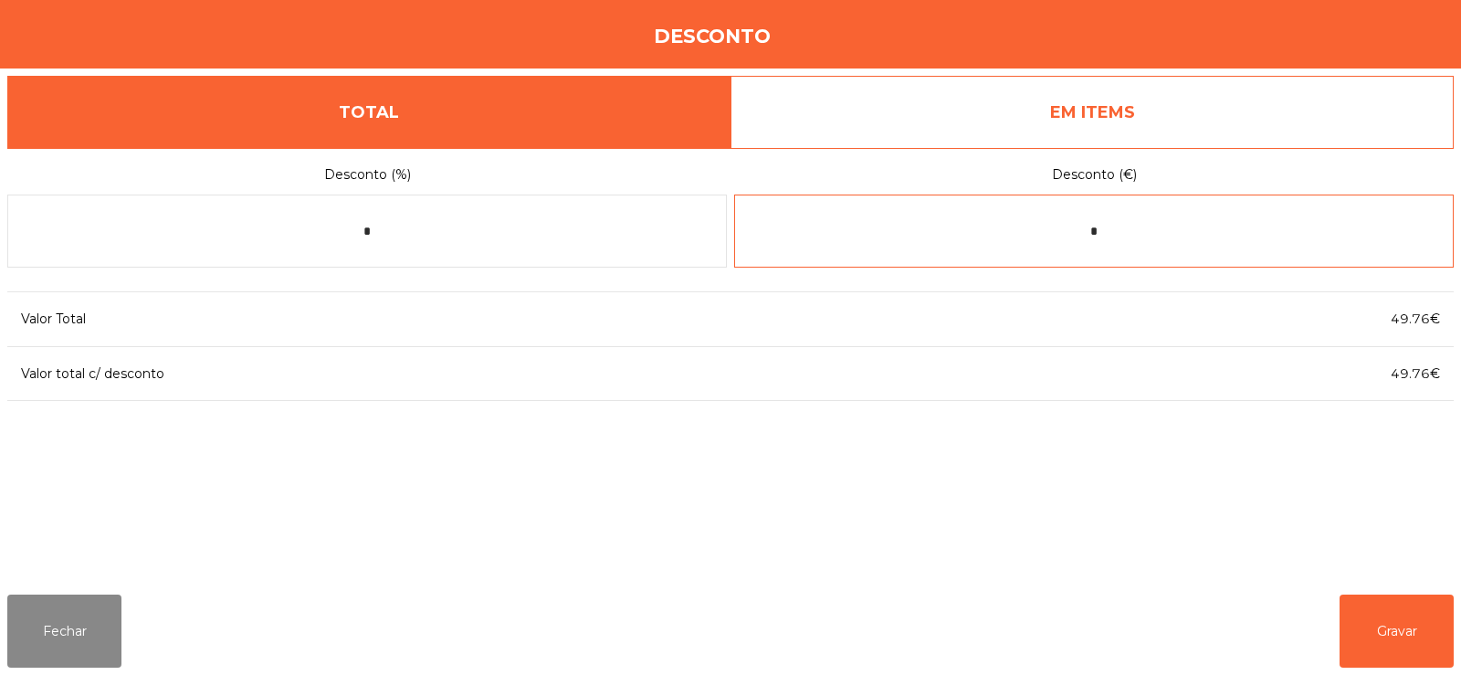
click at [1127, 227] on input "*" at bounding box center [1094, 230] width 720 height 73
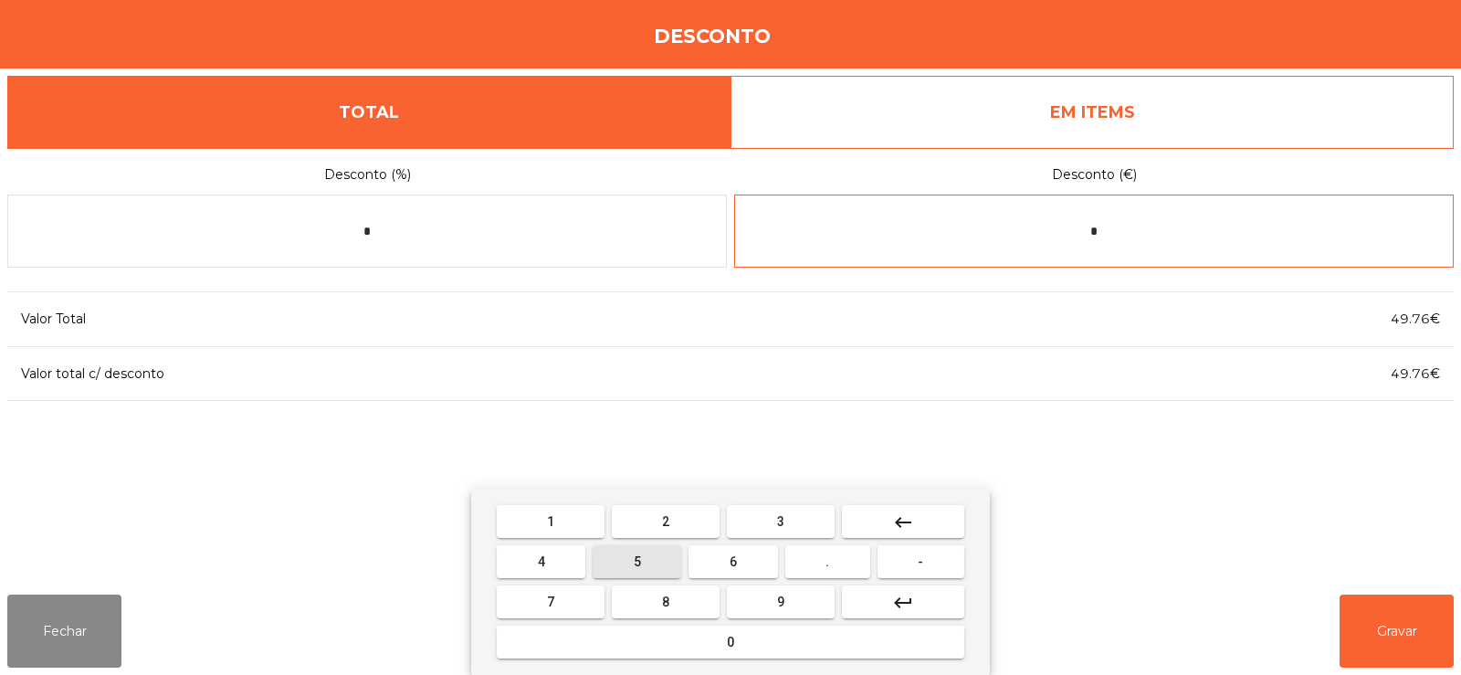
click at [645, 561] on button "5" at bounding box center [637, 561] width 89 height 33
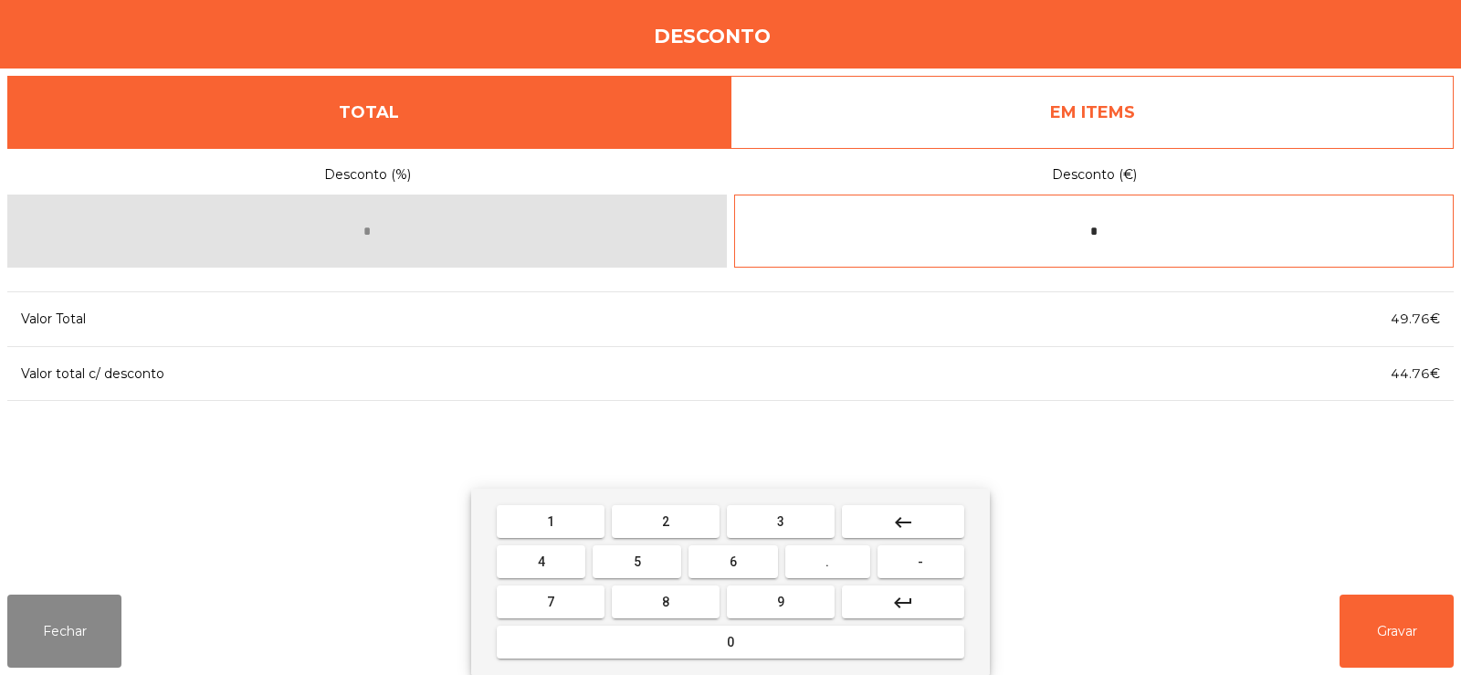
click at [745, 632] on button "0" at bounding box center [731, 641] width 468 height 33
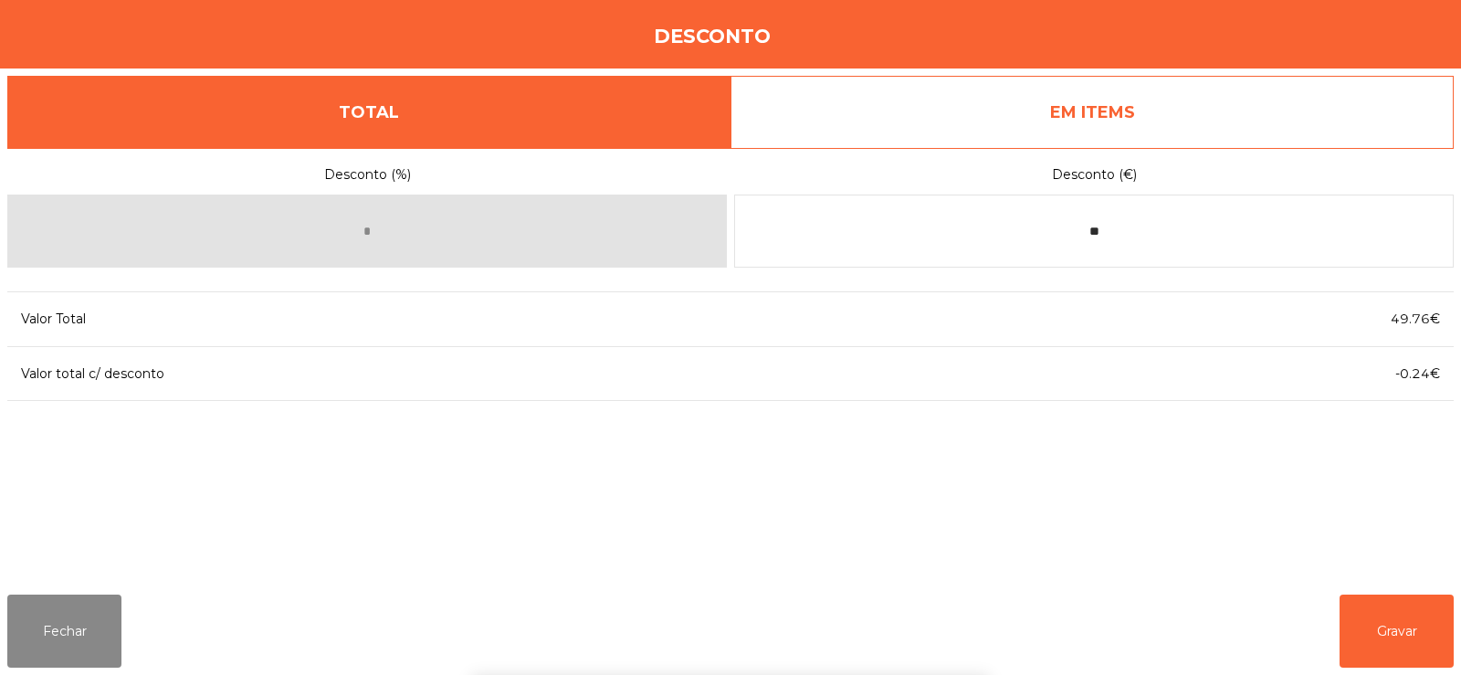
click at [1397, 625] on div "1 2 3 keyboard_backspace 4 5 6 . - 7 8 9 keyboard_return 0" at bounding box center [730, 582] width 1461 height 186
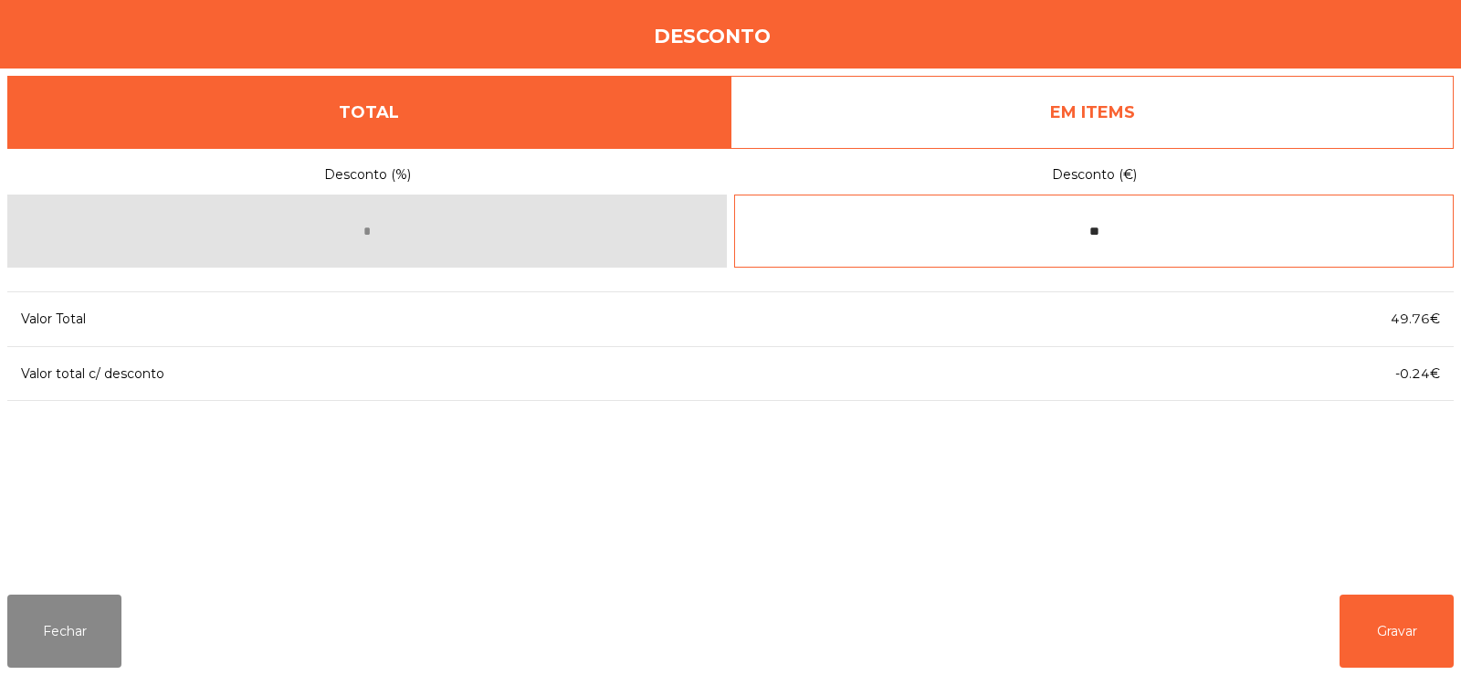
click at [1160, 226] on input "**" at bounding box center [1094, 230] width 720 height 73
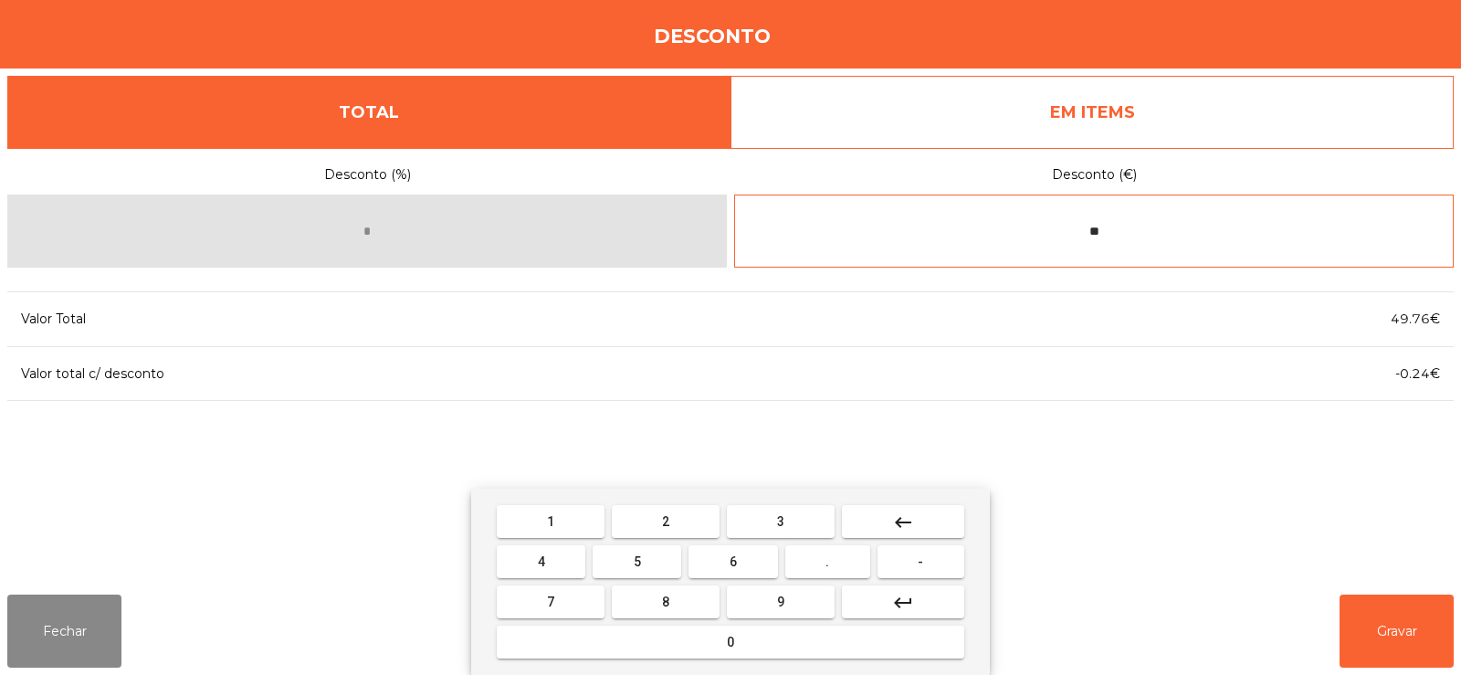
click at [918, 516] on button "keyboard_backspace" at bounding box center [903, 521] width 122 height 33
type input "*"
click at [912, 520] on mat-icon "keyboard_backspace" at bounding box center [903, 522] width 22 height 22
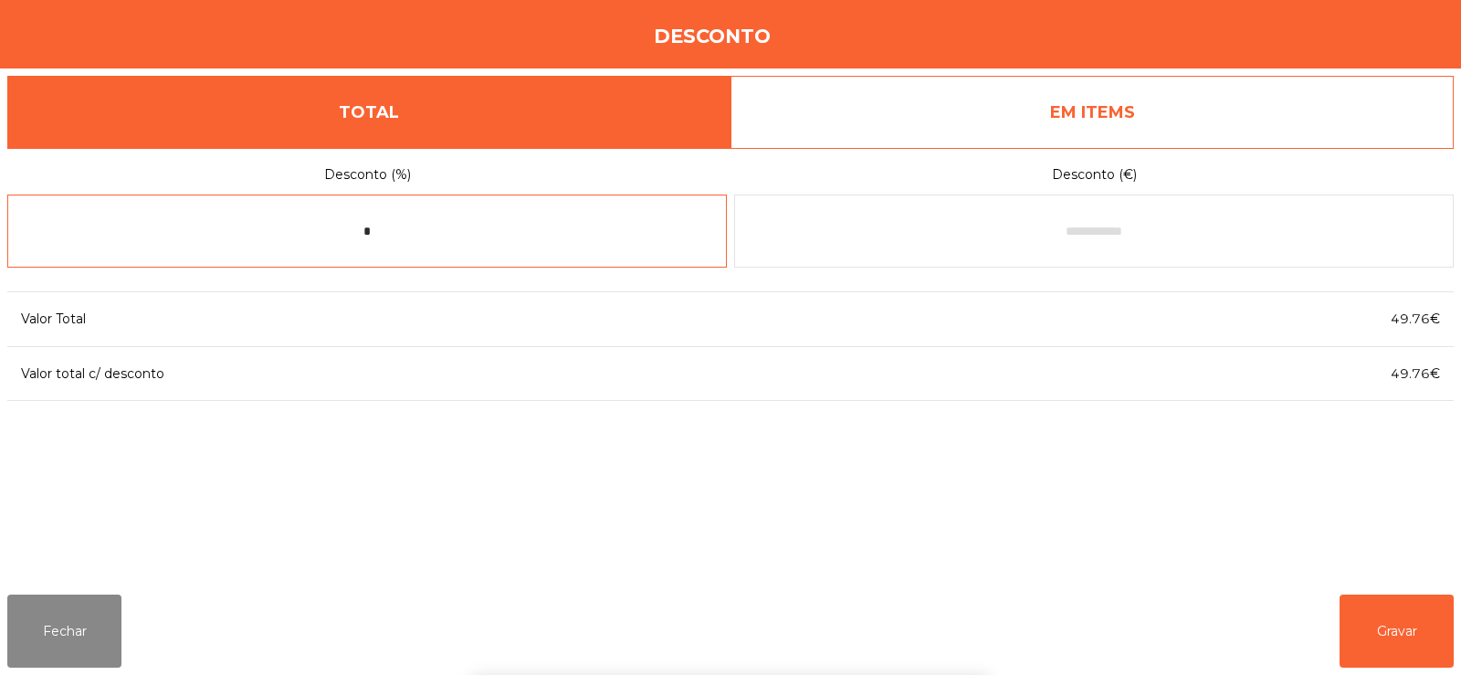
click at [568, 224] on input "*" at bounding box center [367, 230] width 720 height 73
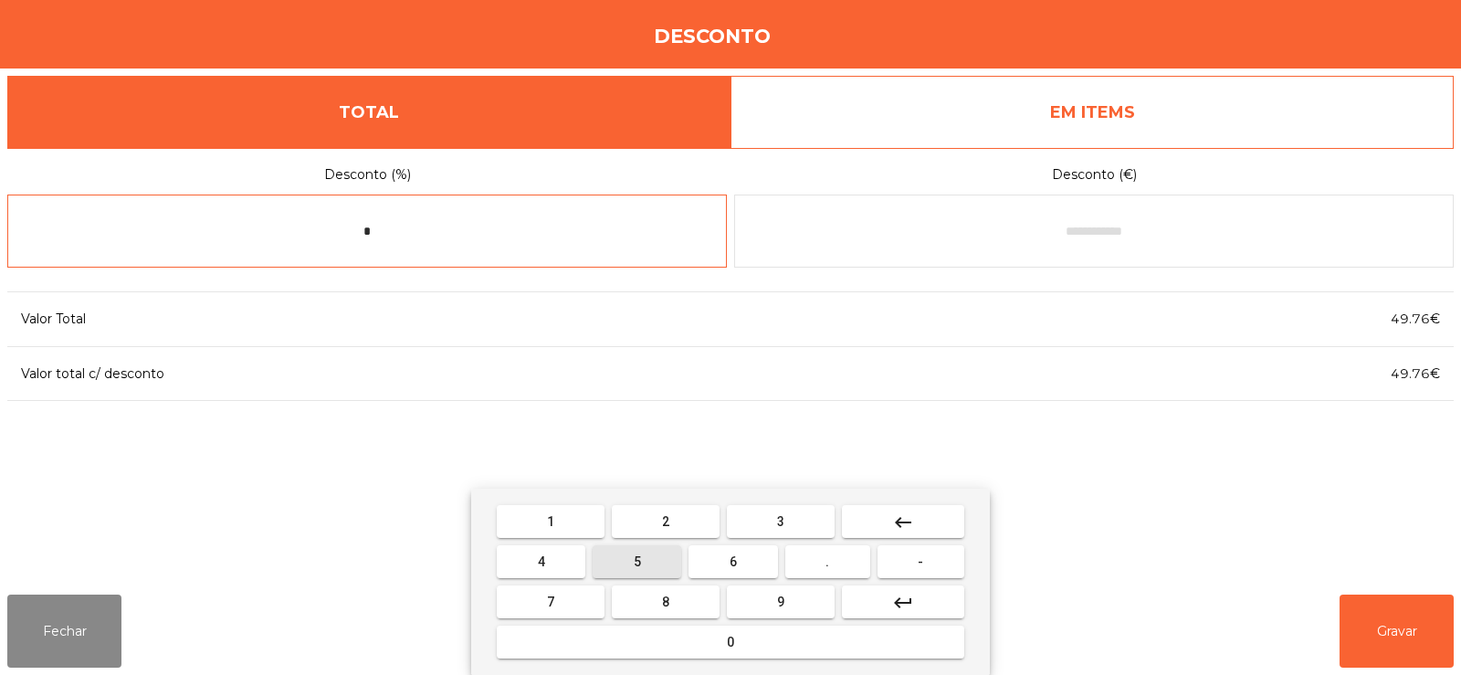
click at [663, 551] on button "5" at bounding box center [637, 561] width 89 height 33
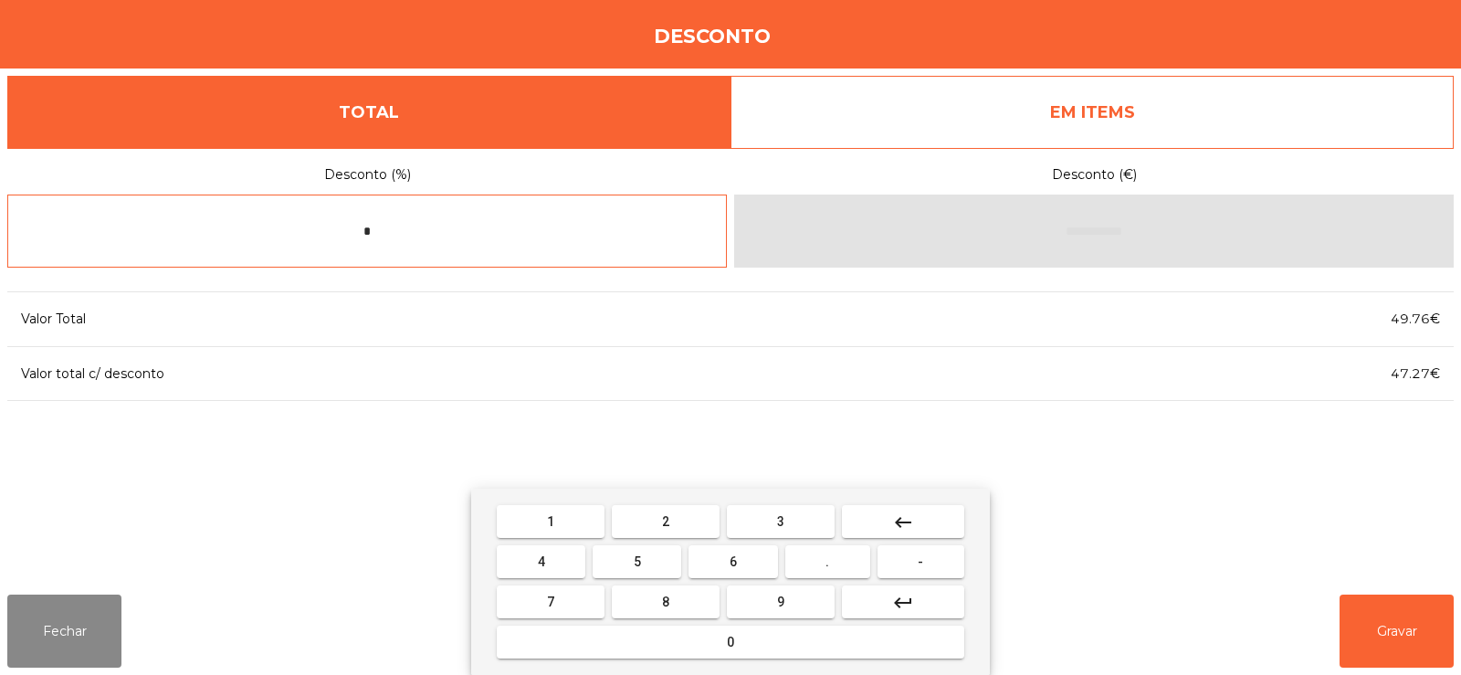
click at [719, 637] on button "0" at bounding box center [731, 641] width 468 height 33
type input "**"
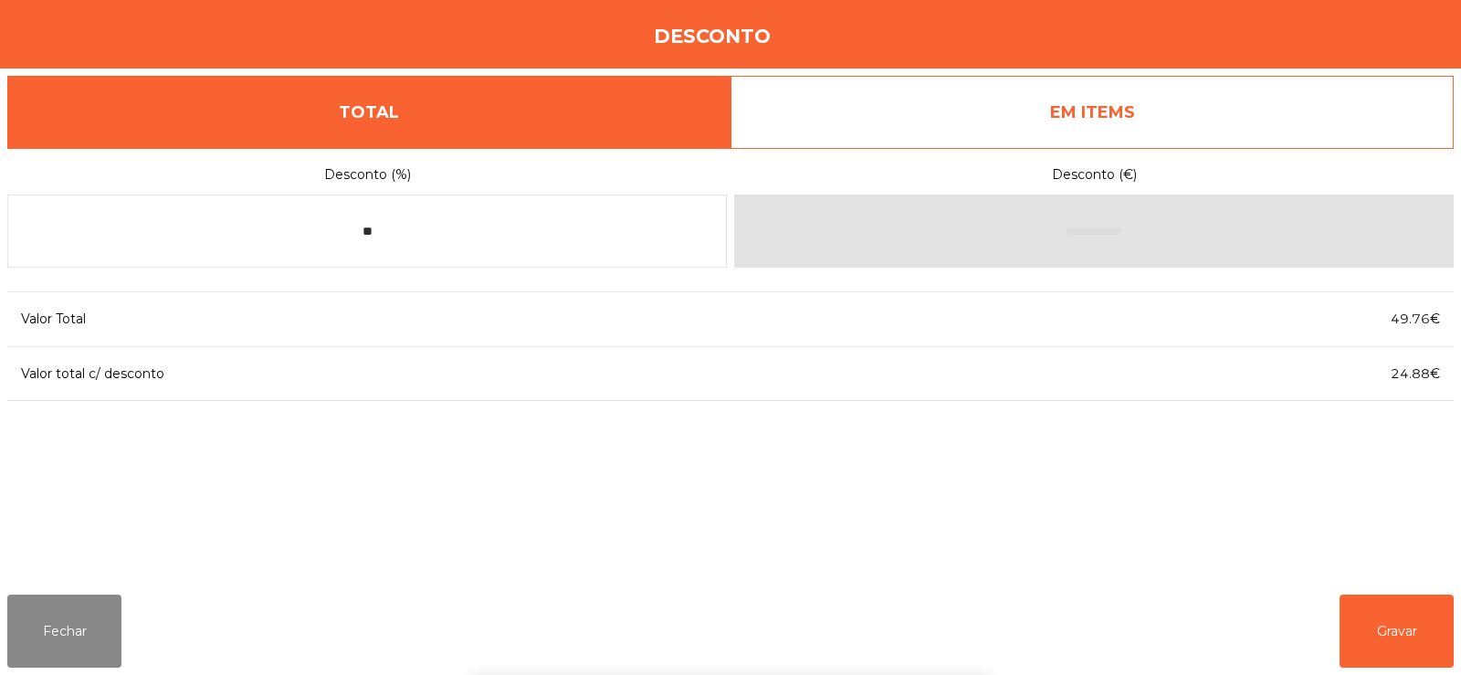
click at [1394, 631] on div "1 2 3 keyboard_backspace 4 5 6 . - 7 8 9 keyboard_return 0" at bounding box center [730, 582] width 1461 height 186
click at [1405, 636] on button "Gravar" at bounding box center [1397, 630] width 114 height 73
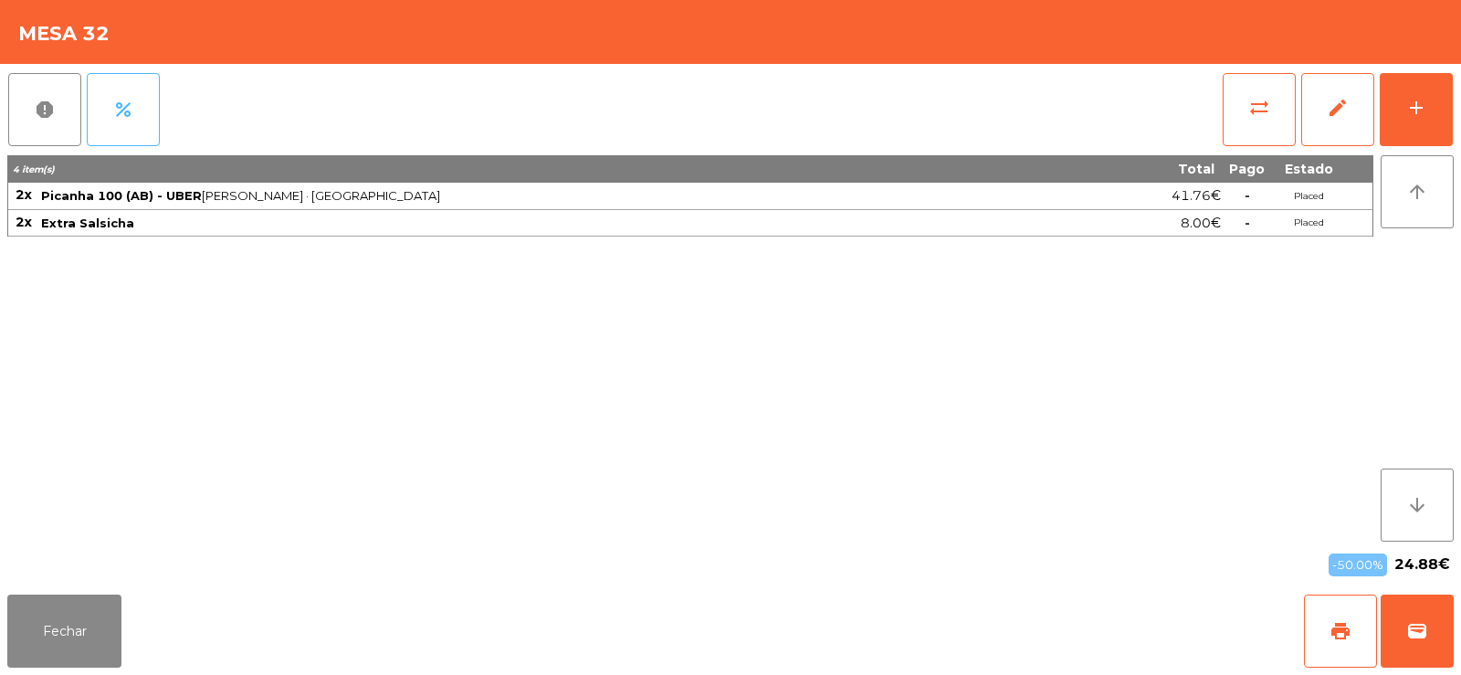
click at [132, 110] on span "percent" at bounding box center [123, 110] width 22 height 22
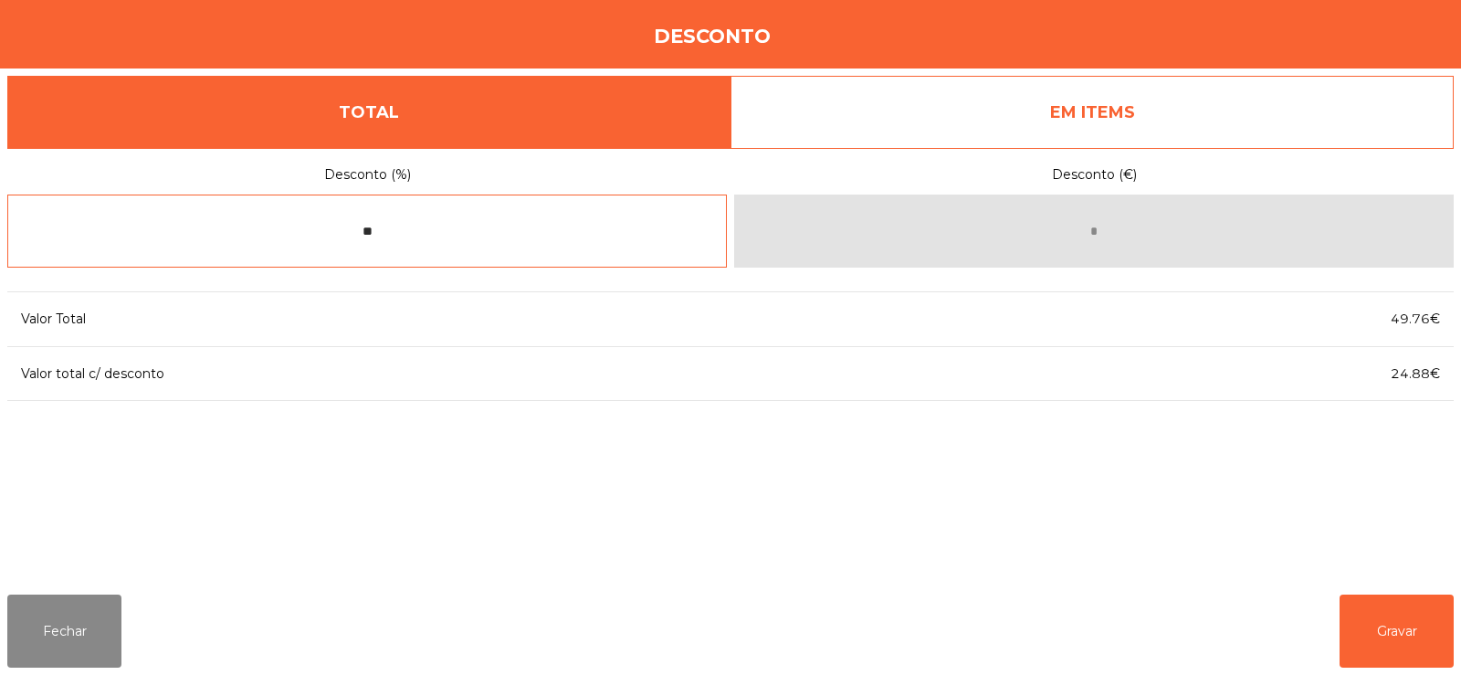
click at [460, 227] on input "**" at bounding box center [367, 230] width 720 height 73
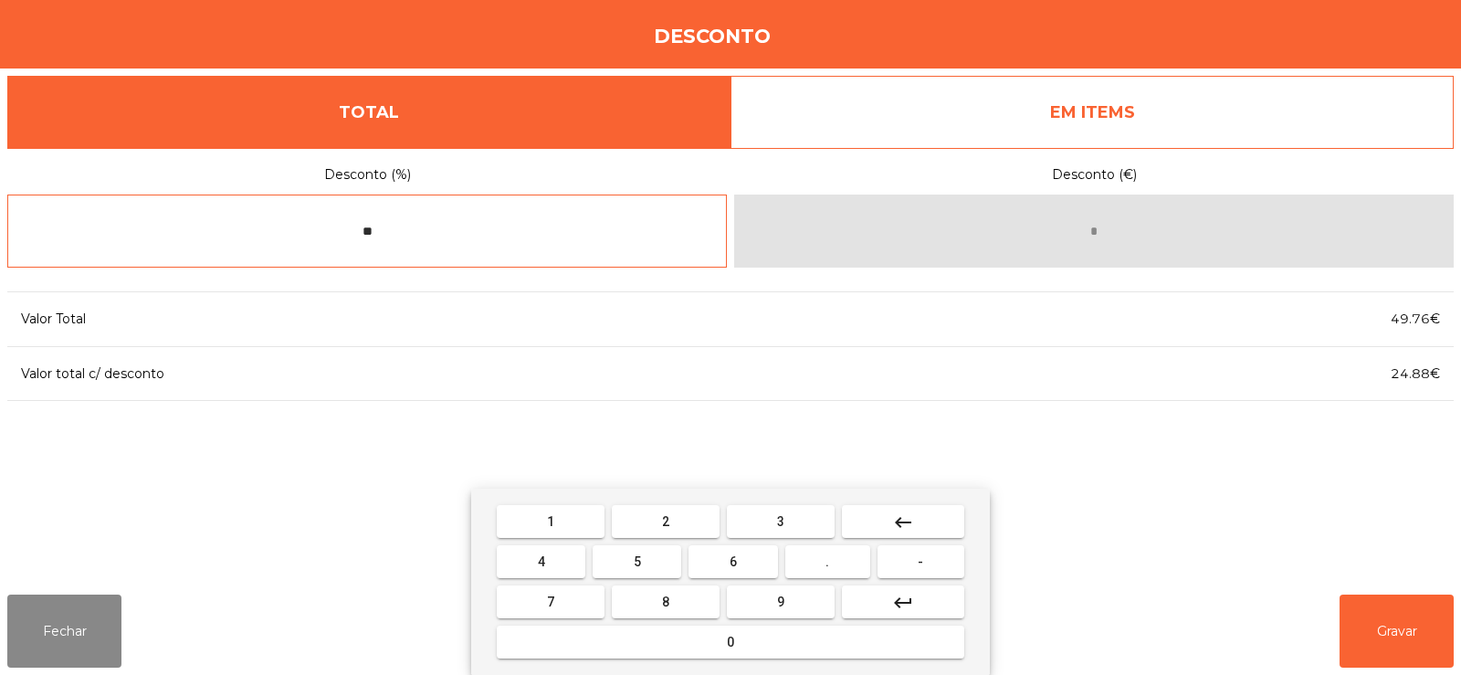
click at [932, 518] on button "keyboard_backspace" at bounding box center [903, 521] width 122 height 33
type input "*"
click at [919, 519] on button "keyboard_backspace" at bounding box center [903, 521] width 122 height 33
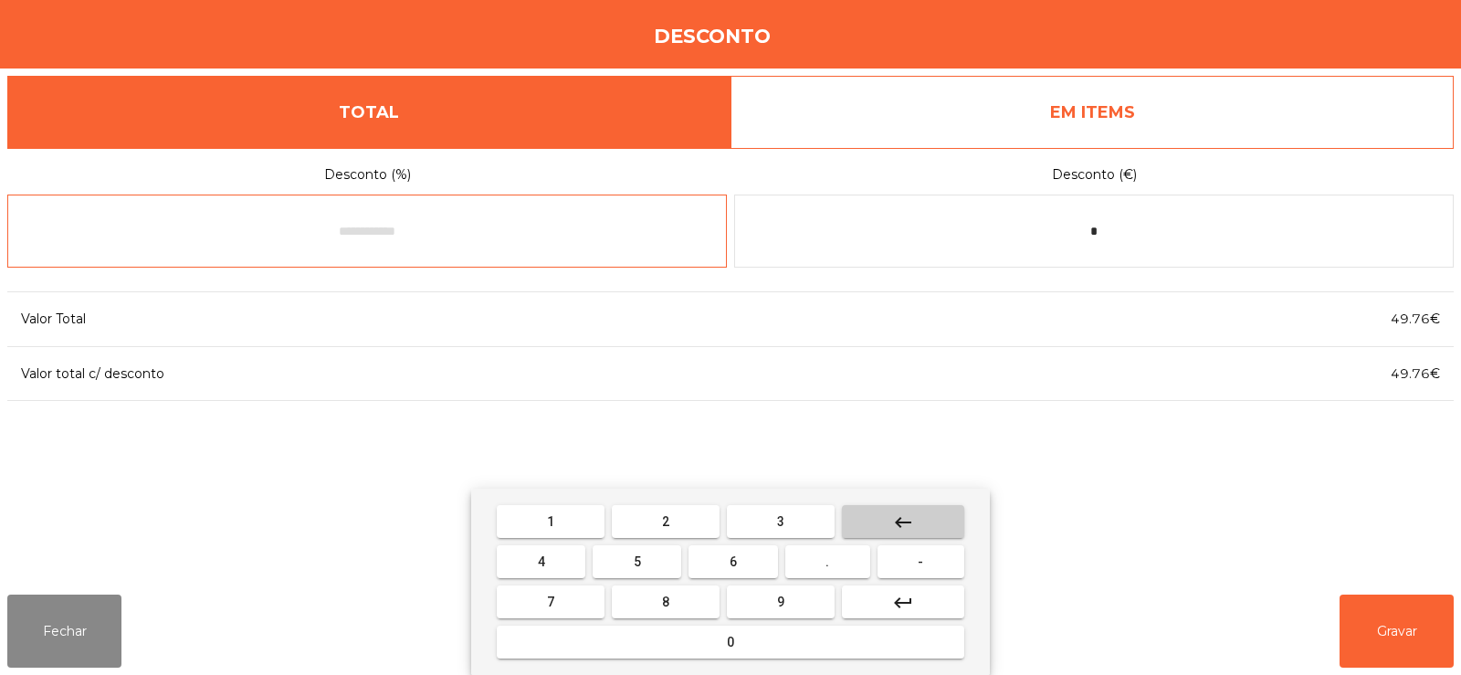
click at [906, 518] on mat-icon "keyboard_backspace" at bounding box center [903, 522] width 22 height 22
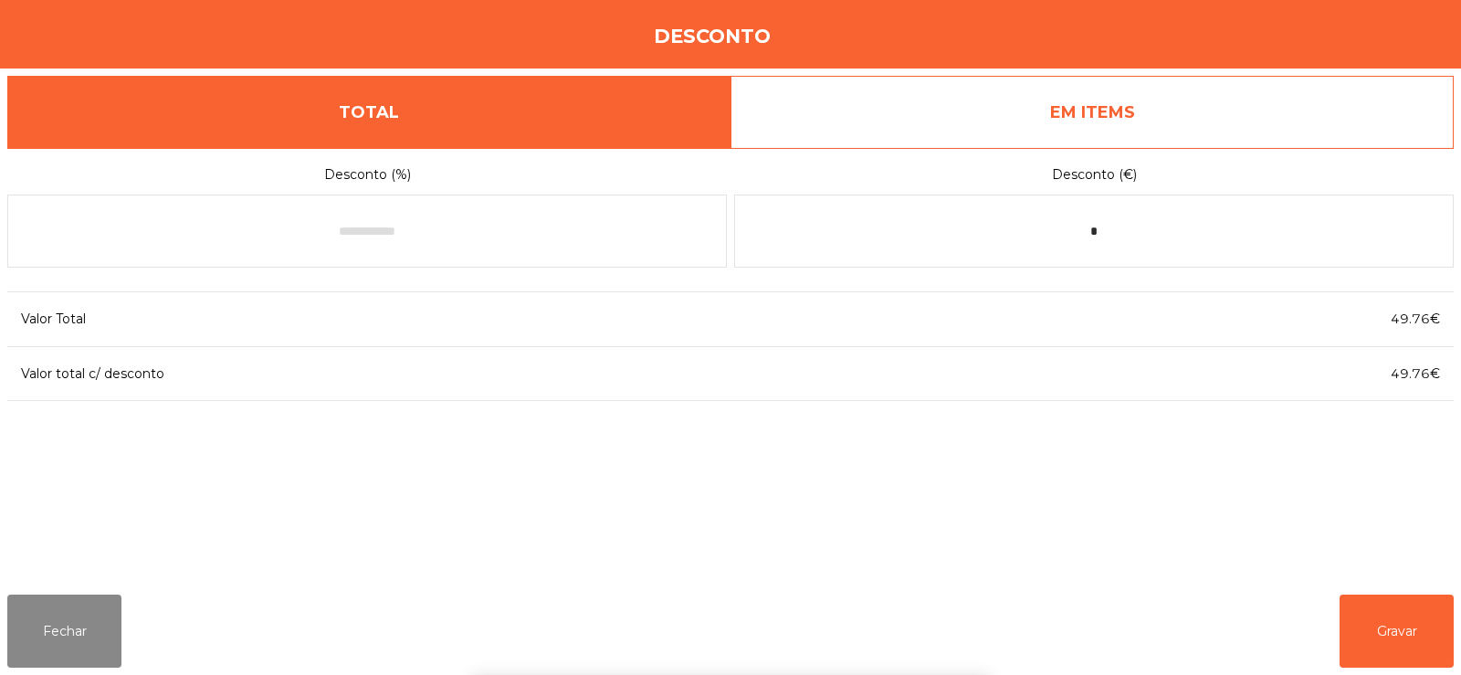
click at [1147, 108] on link "EM ITEMS" at bounding box center [1091, 112] width 723 height 73
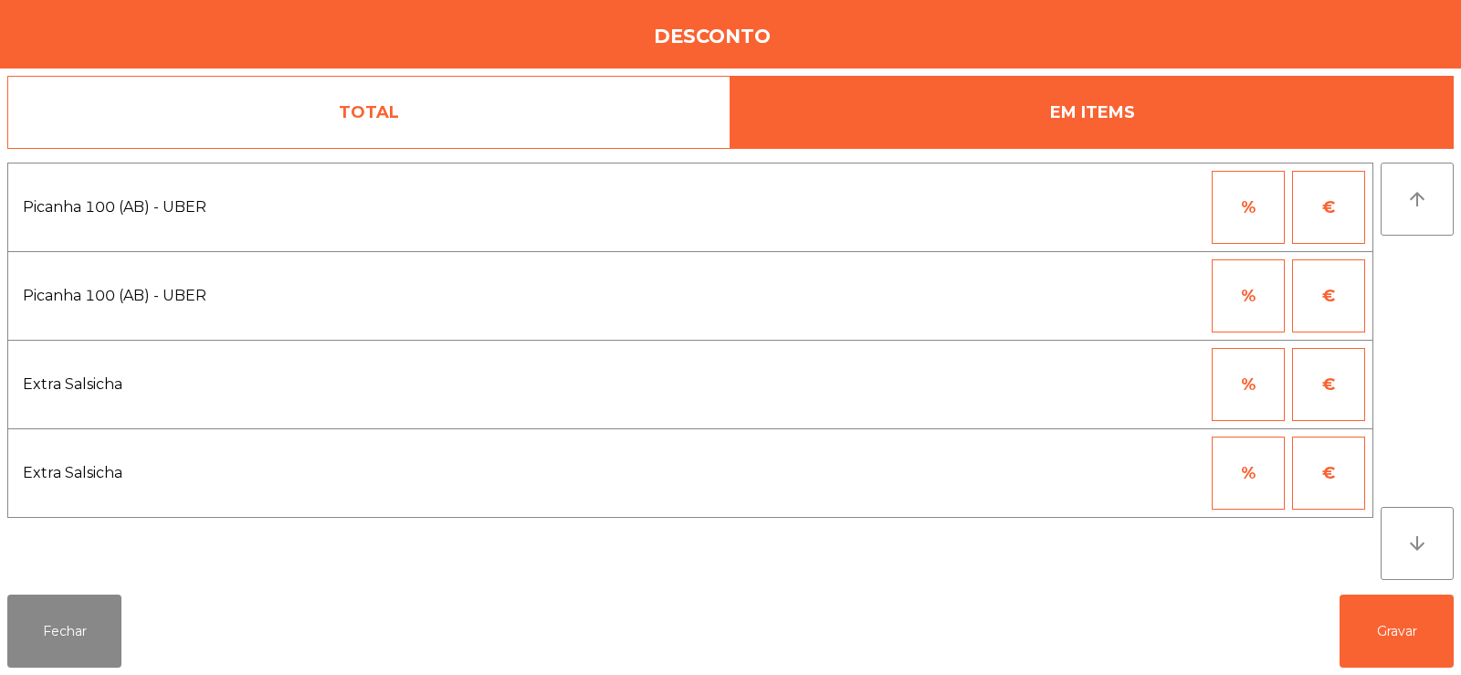
click at [1261, 203] on button "%" at bounding box center [1248, 207] width 73 height 73
click at [1185, 203] on input "*" at bounding box center [1158, 207] width 91 height 73
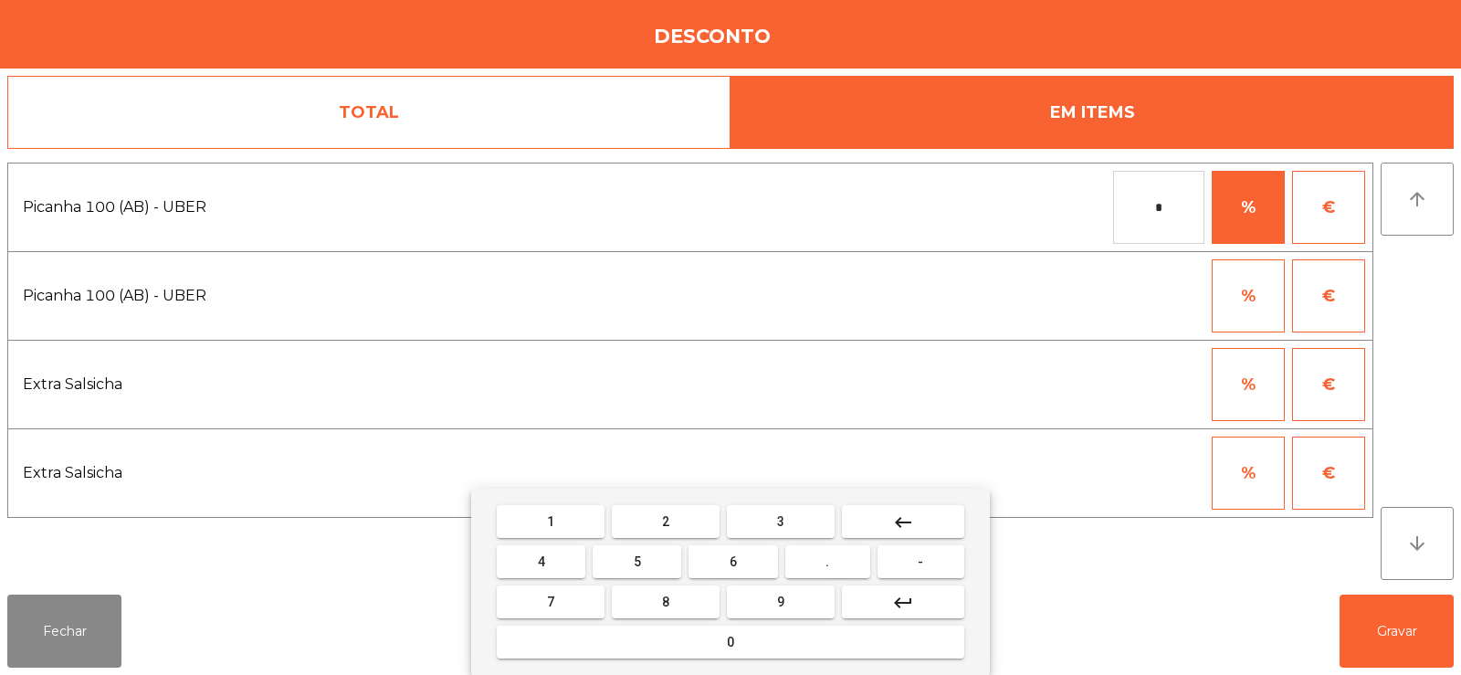
click at [933, 516] on button "keyboard_backspace" at bounding box center [903, 521] width 122 height 33
click at [931, 516] on button "keyboard_backspace" at bounding box center [903, 521] width 122 height 33
click at [574, 511] on button "1" at bounding box center [551, 521] width 108 height 33
click at [636, 648] on button "0" at bounding box center [731, 641] width 468 height 33
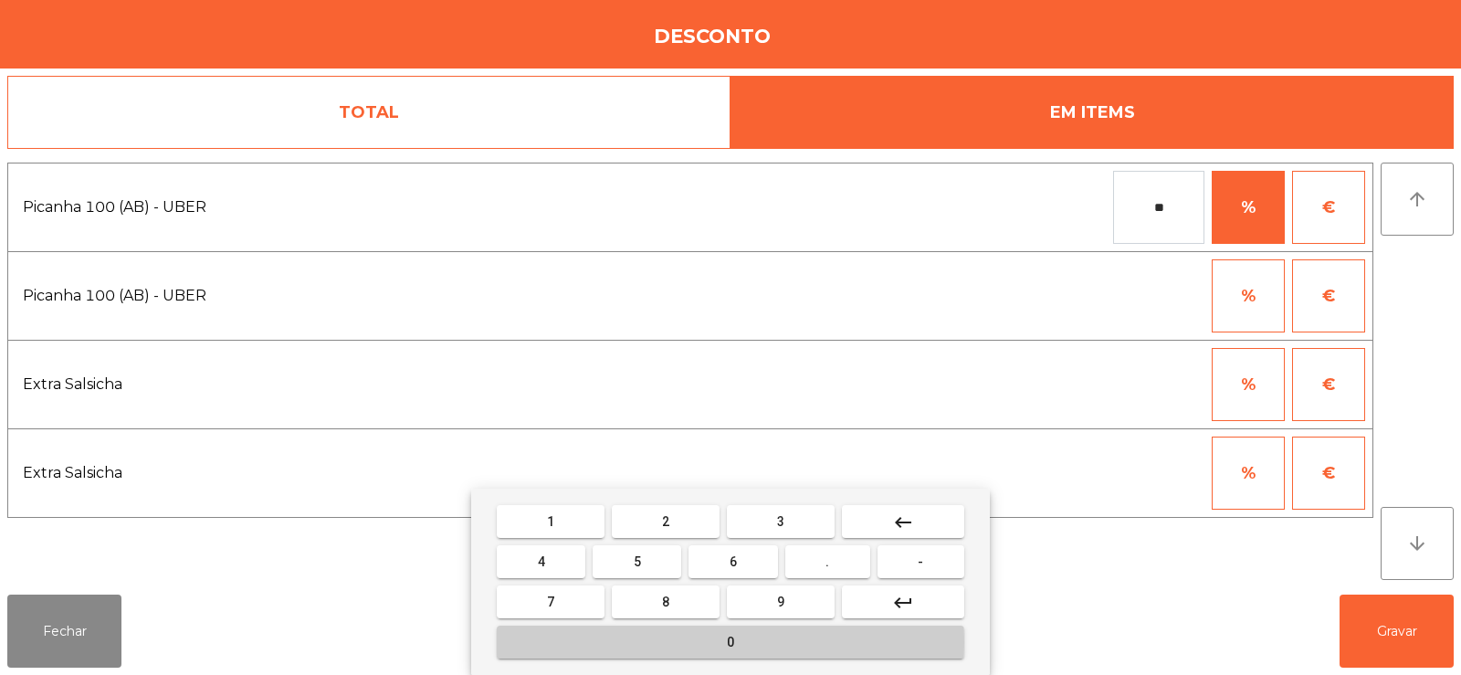
click at [648, 642] on button "0" at bounding box center [731, 641] width 468 height 33
type input "***"
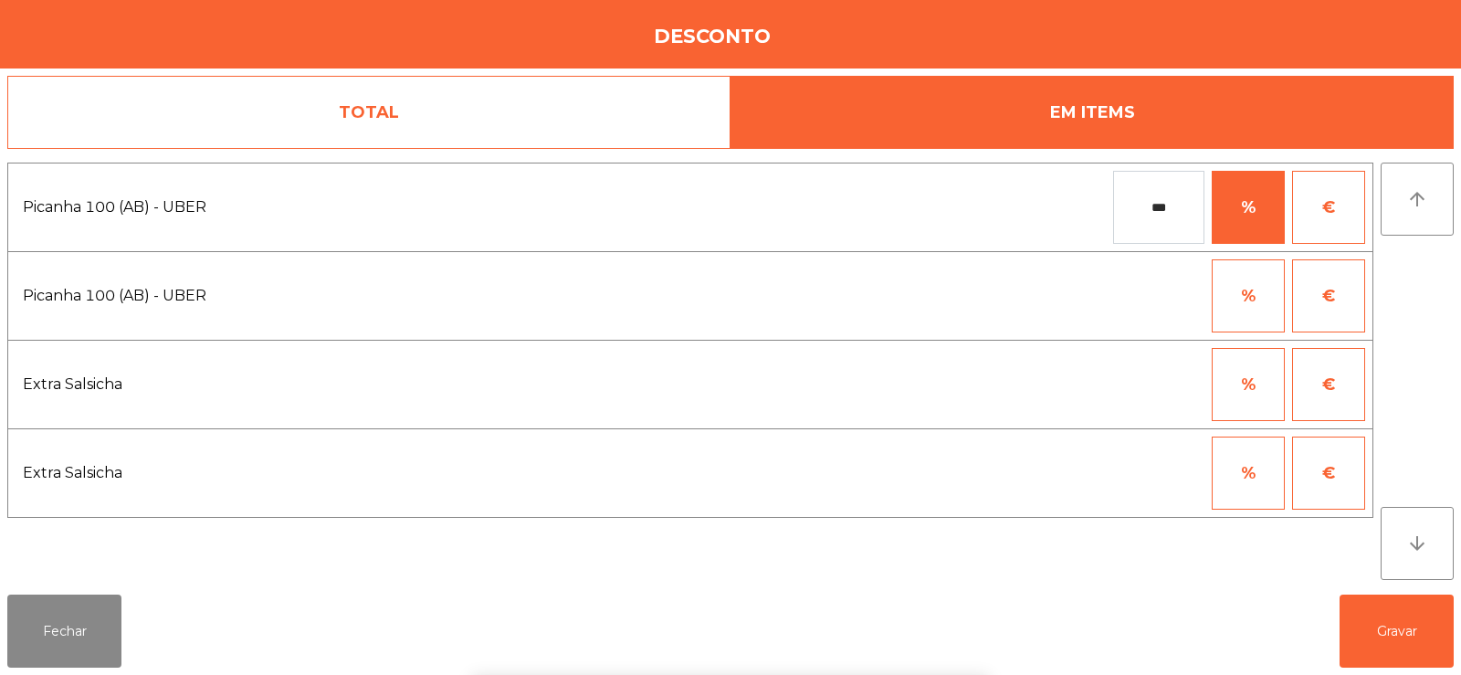
click at [1382, 629] on div "1 2 3 keyboard_backspace 4 5 6 . - 7 8 9 keyboard_return 0" at bounding box center [730, 582] width 1461 height 186
click at [1388, 632] on button "Gravar" at bounding box center [1397, 630] width 114 height 73
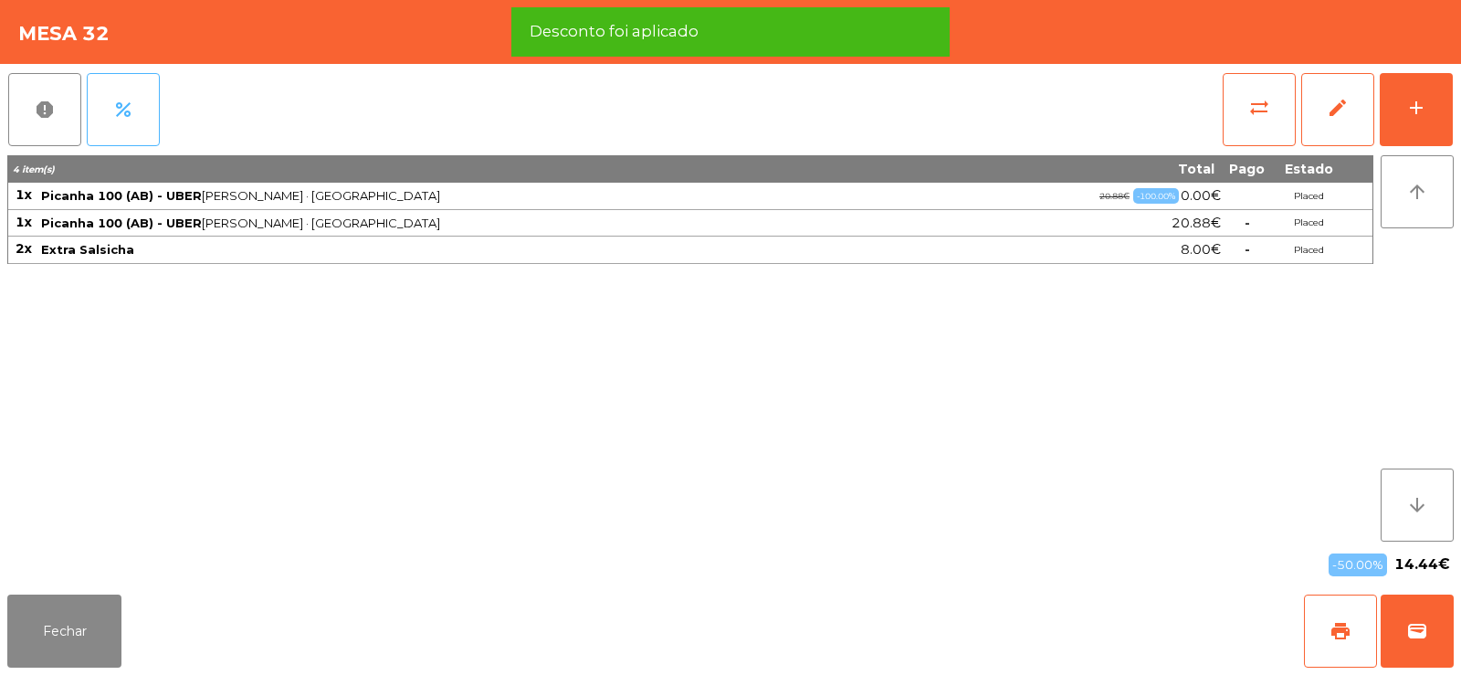
click at [129, 116] on span "percent" at bounding box center [123, 110] width 22 height 22
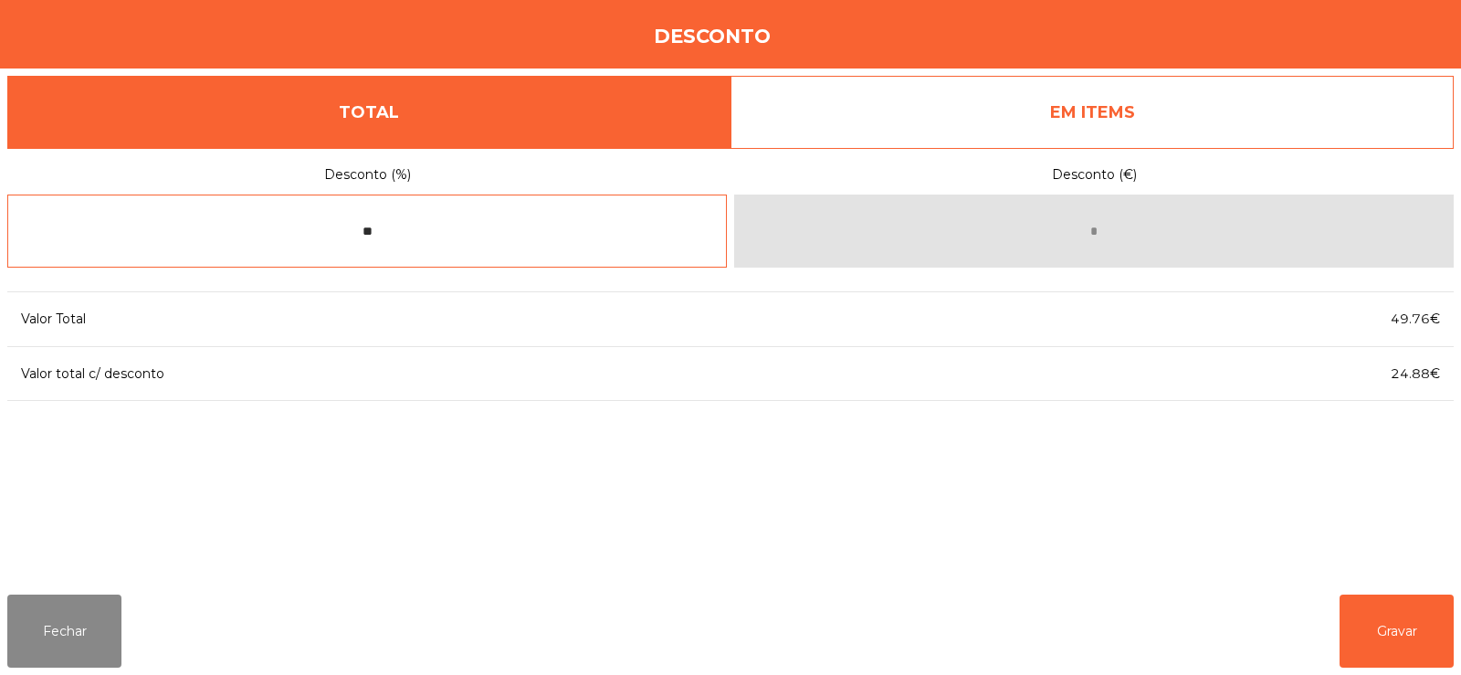
click at [552, 228] on input "**" at bounding box center [367, 230] width 720 height 73
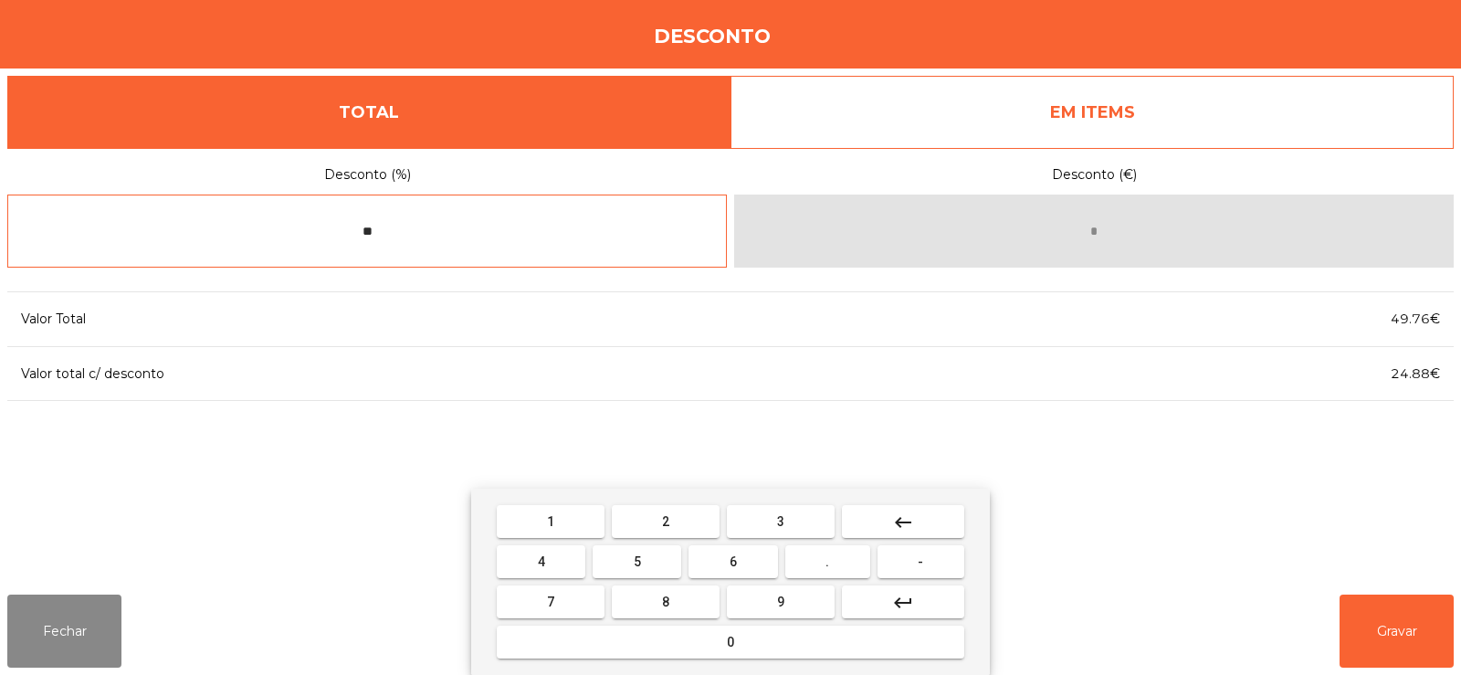
click at [926, 509] on button "keyboard_backspace" at bounding box center [903, 521] width 122 height 33
type input "*"
click at [936, 518] on button "keyboard_backspace" at bounding box center [903, 521] width 122 height 33
click at [943, 514] on button "keyboard_backspace" at bounding box center [903, 521] width 122 height 33
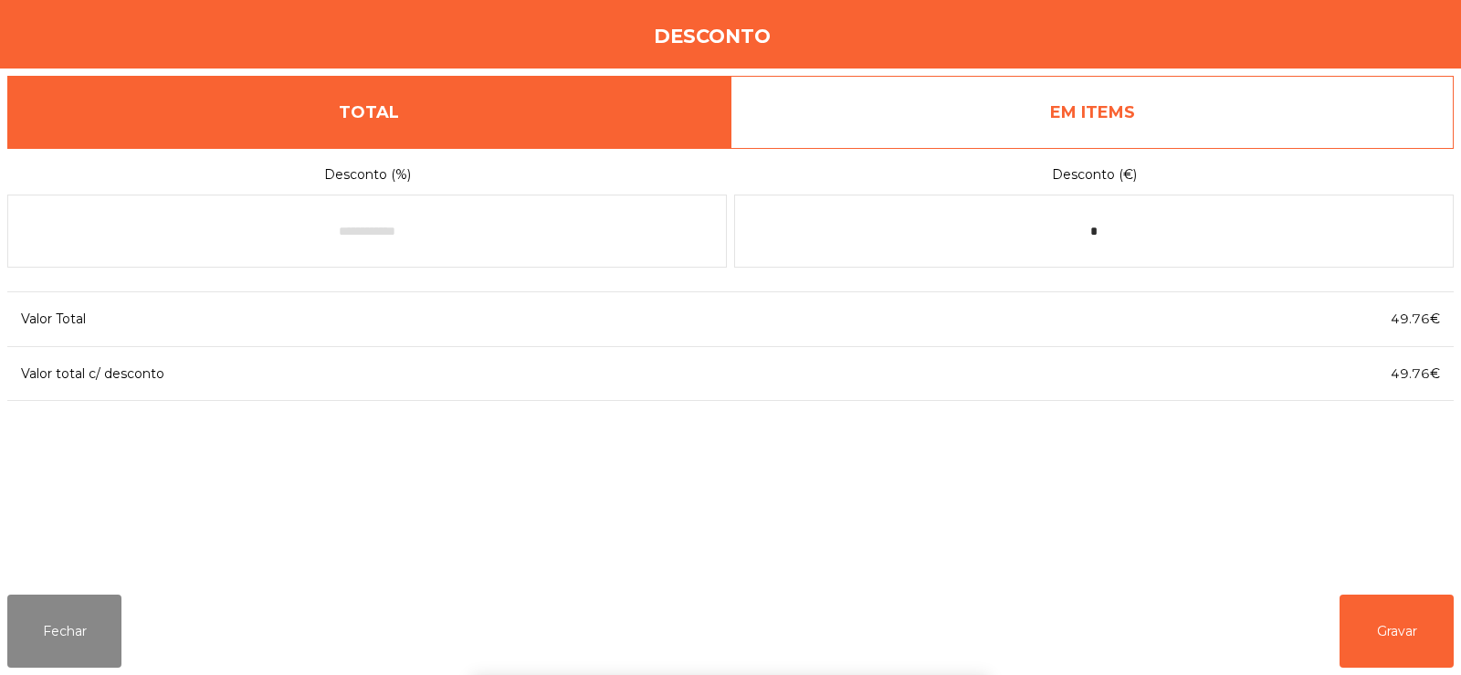
click at [1388, 636] on div "1 2 3 keyboard_backspace 4 5 6 . - 7 8 9 keyboard_return 0" at bounding box center [730, 582] width 1461 height 186
click at [1405, 635] on button "Gravar" at bounding box center [1397, 630] width 114 height 73
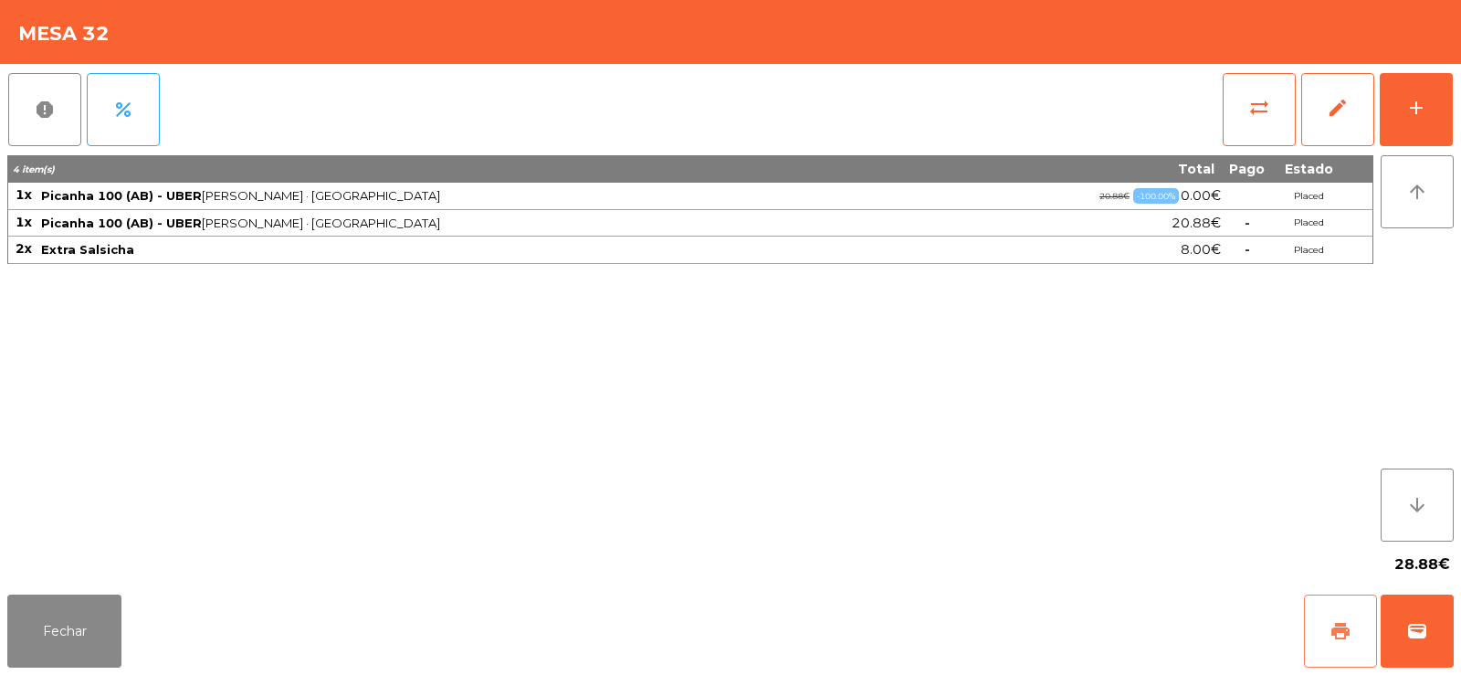
click at [1352, 635] on button "print" at bounding box center [1340, 630] width 73 height 73
click at [1406, 637] on span "wallet" at bounding box center [1417, 631] width 22 height 22
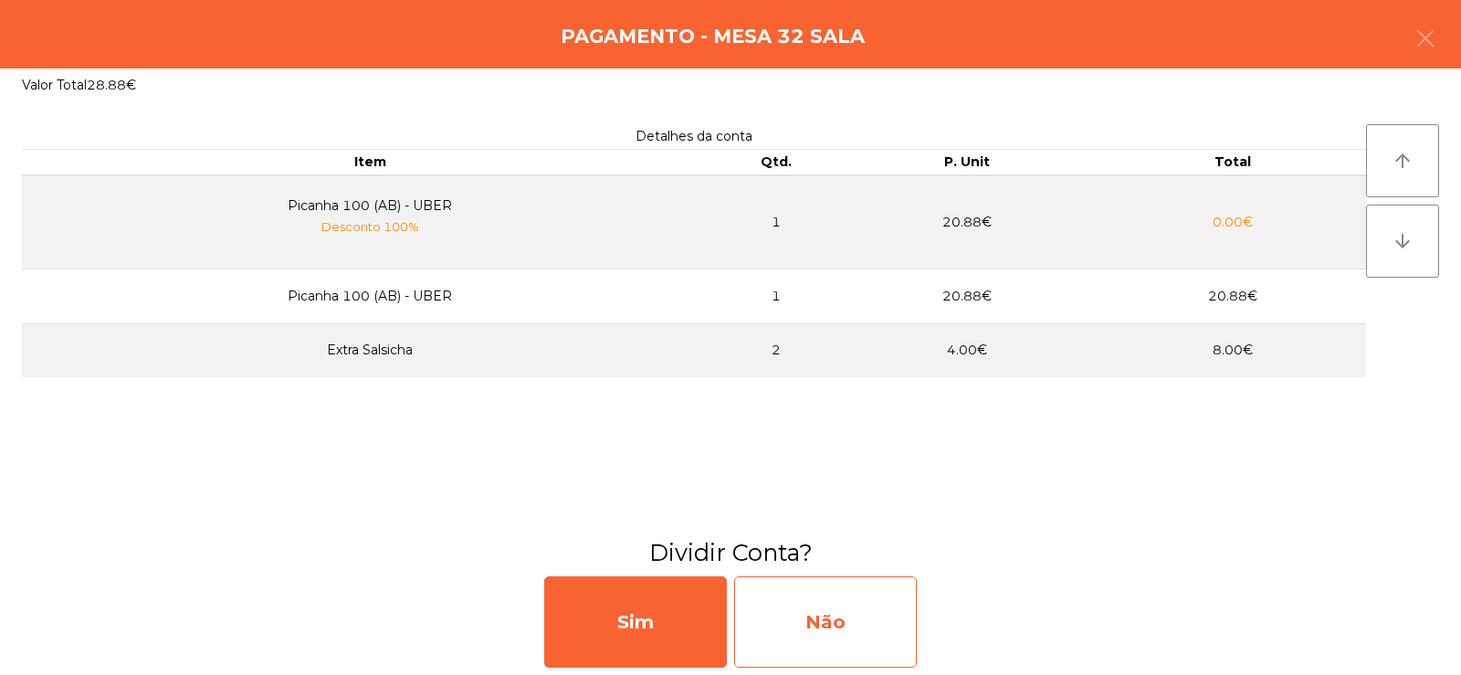
click at [849, 601] on div "Não" at bounding box center [825, 621] width 183 height 91
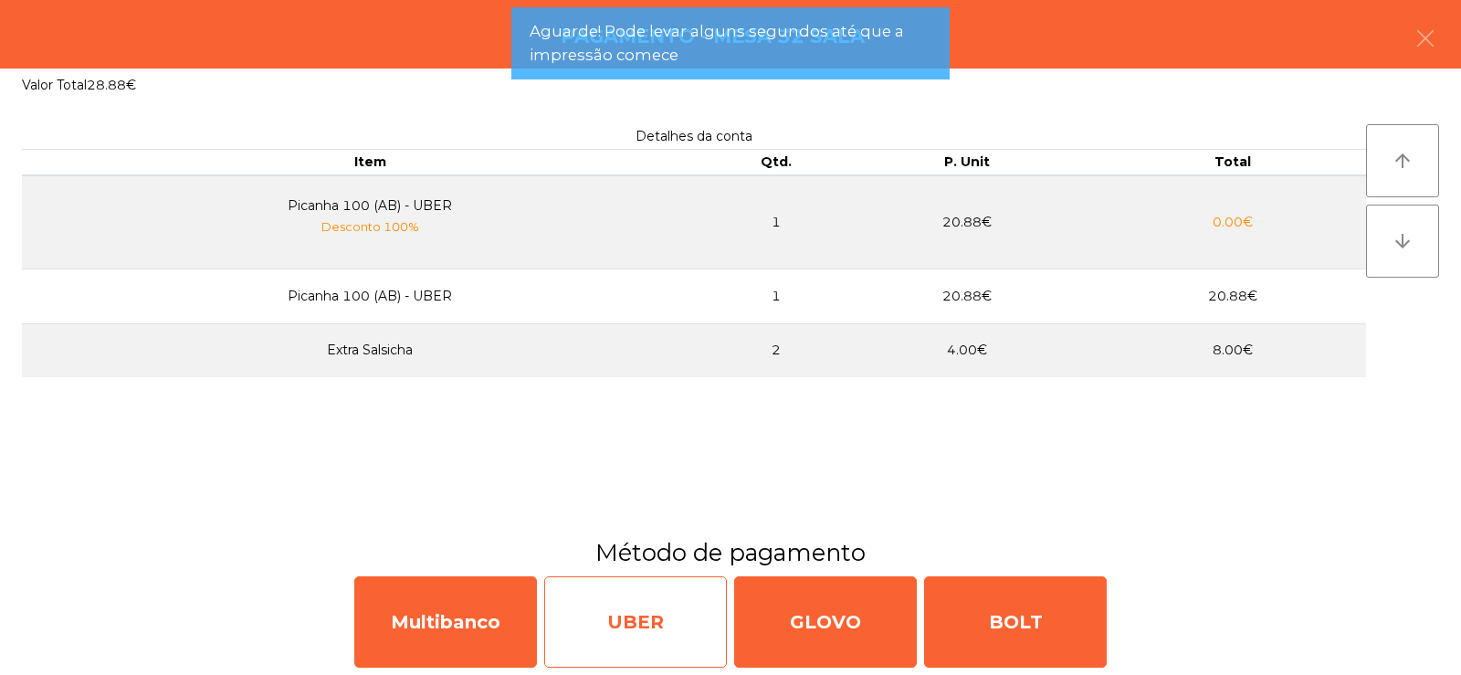
click at [665, 625] on div "UBER" at bounding box center [635, 621] width 183 height 91
select select "**"
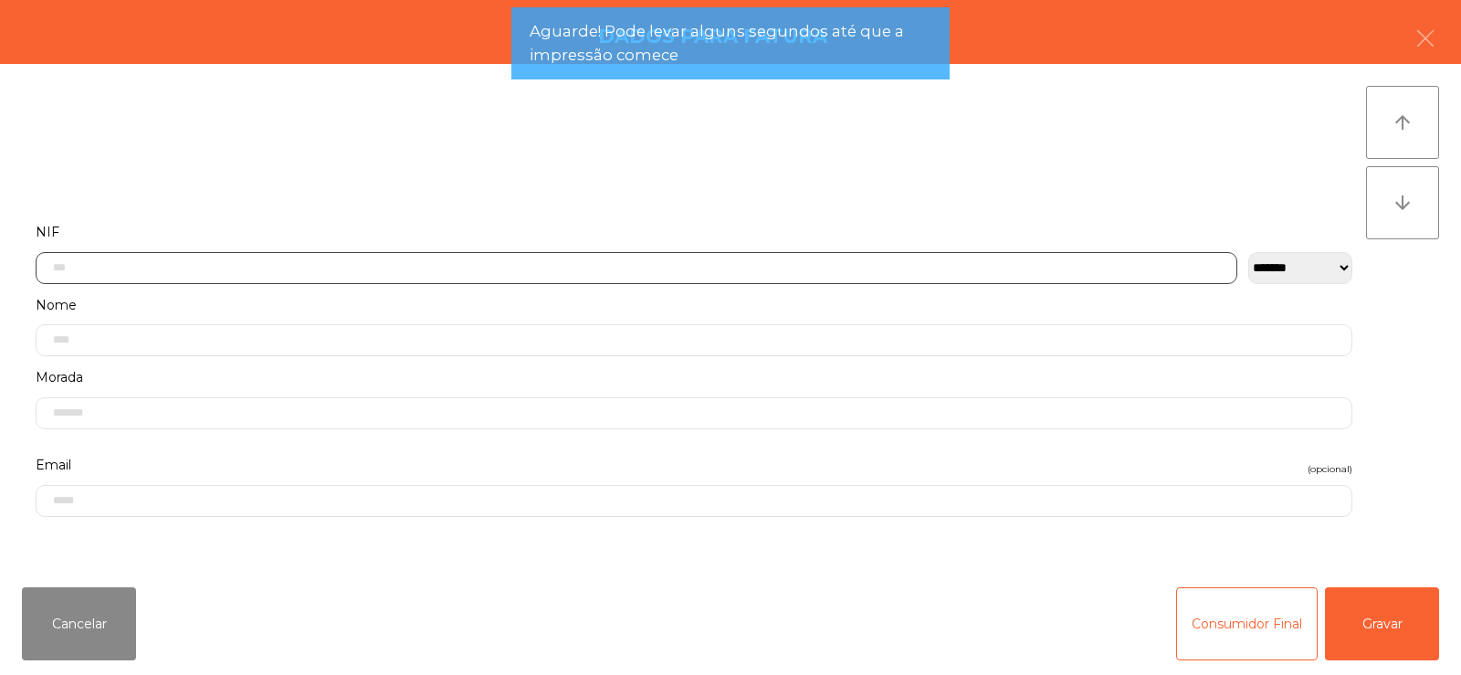
click at [804, 267] on input "text" at bounding box center [637, 268] width 1202 height 32
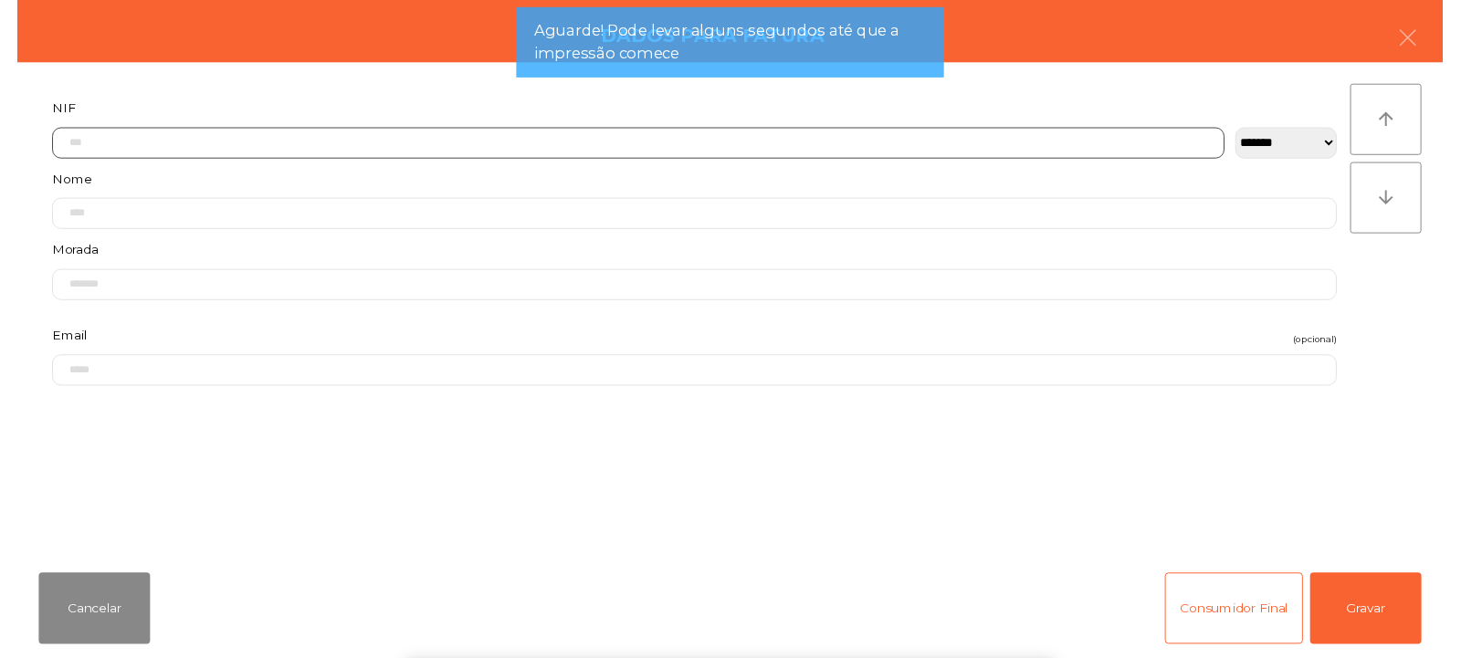
scroll to position [133, 0]
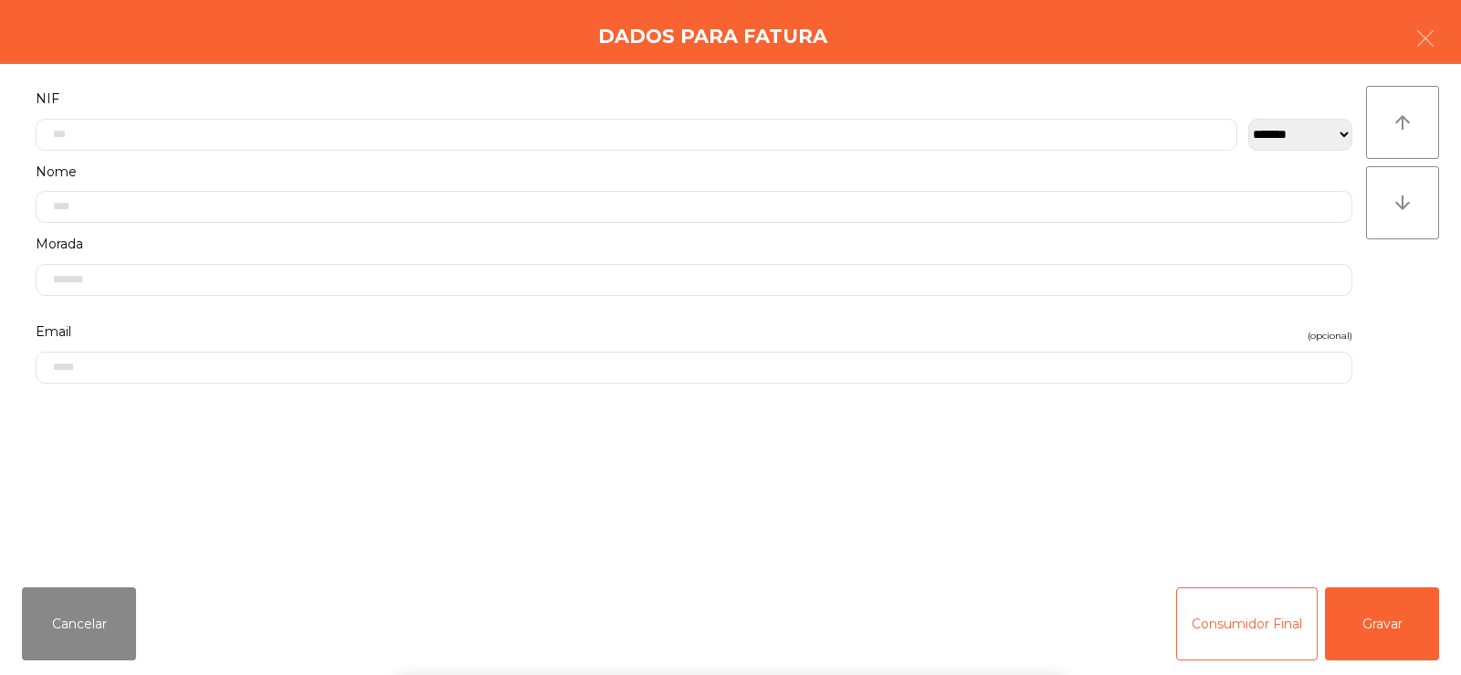
click at [1386, 351] on div "arrow_upward arrow_downward" at bounding box center [1402, 318] width 73 height 465
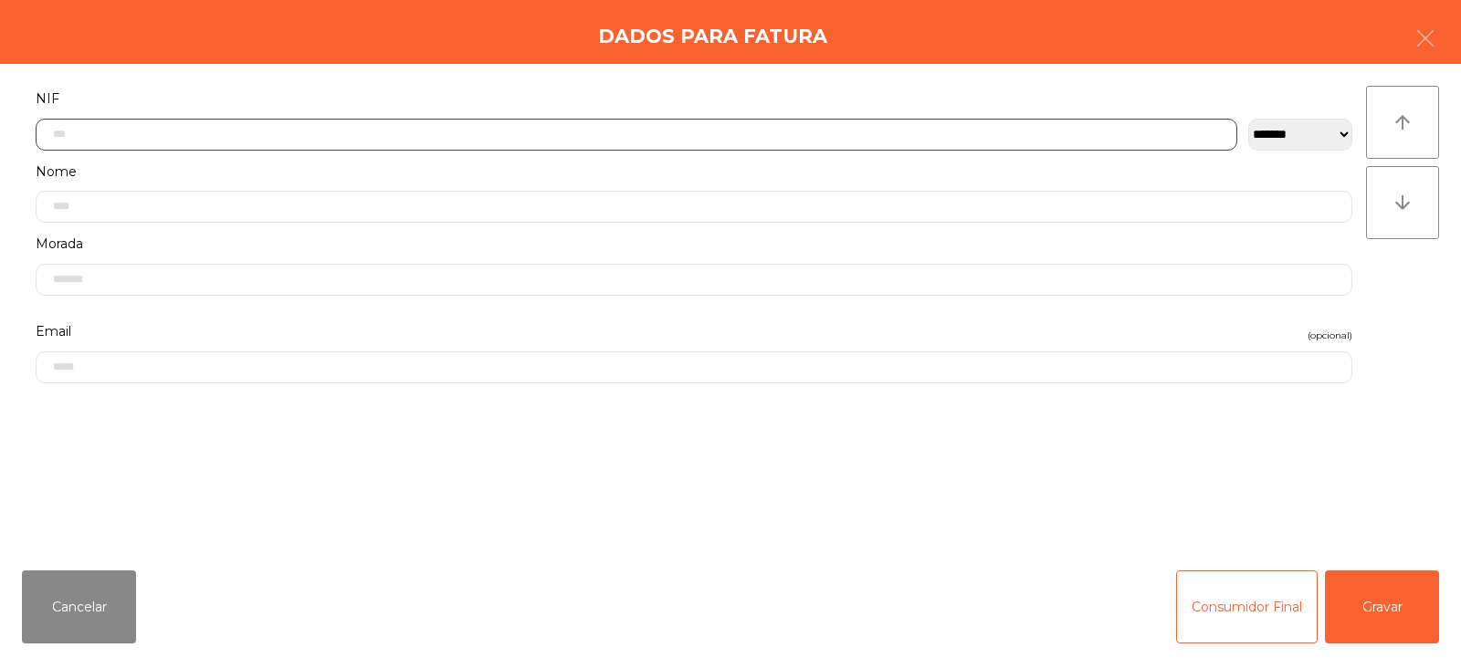
click at [904, 132] on input "text" at bounding box center [637, 135] width 1202 height 32
click at [872, 141] on input "text" at bounding box center [637, 135] width 1202 height 32
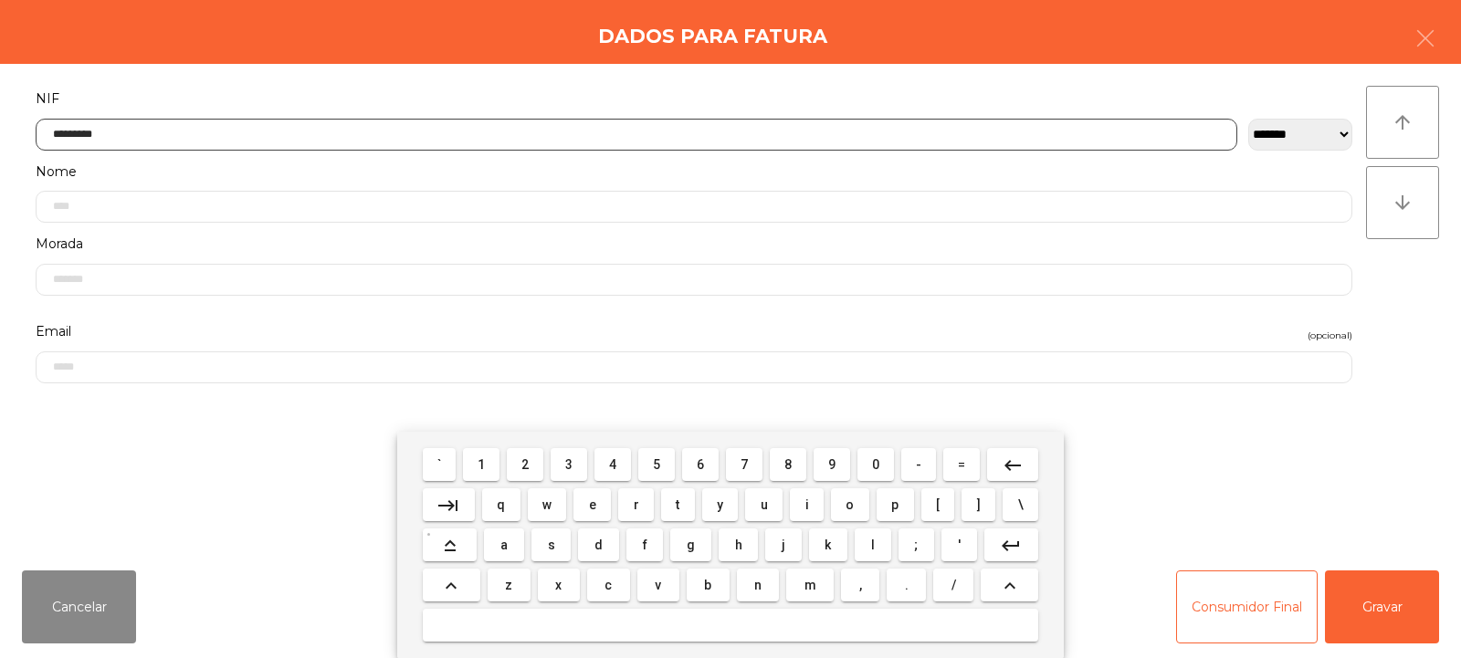
type input "*********"
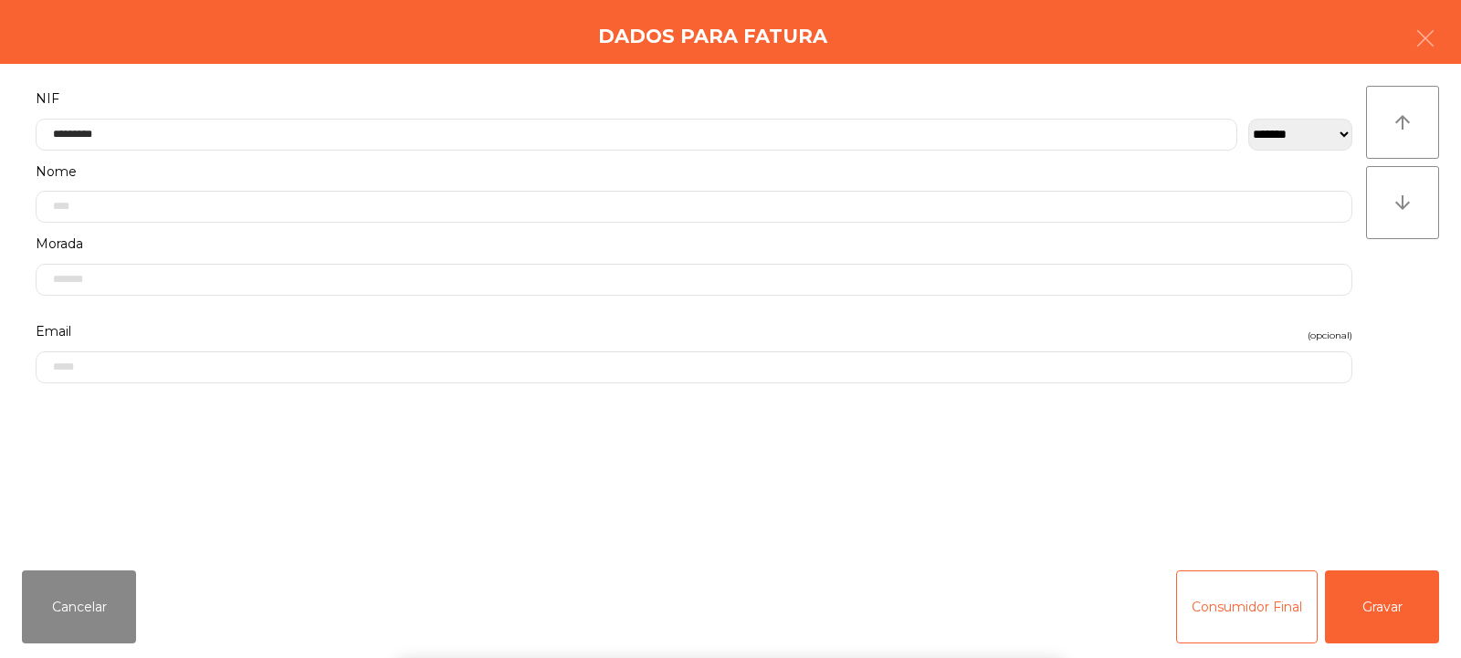
click at [1375, 584] on div "` 1 2 3 4 5 6 7 8 9 0 - = keyboard_backspace keyboard_tab q w e r t y u i o p […" at bounding box center [730, 545] width 1461 height 226
click at [1368, 596] on button "Gravar" at bounding box center [1382, 607] width 114 height 73
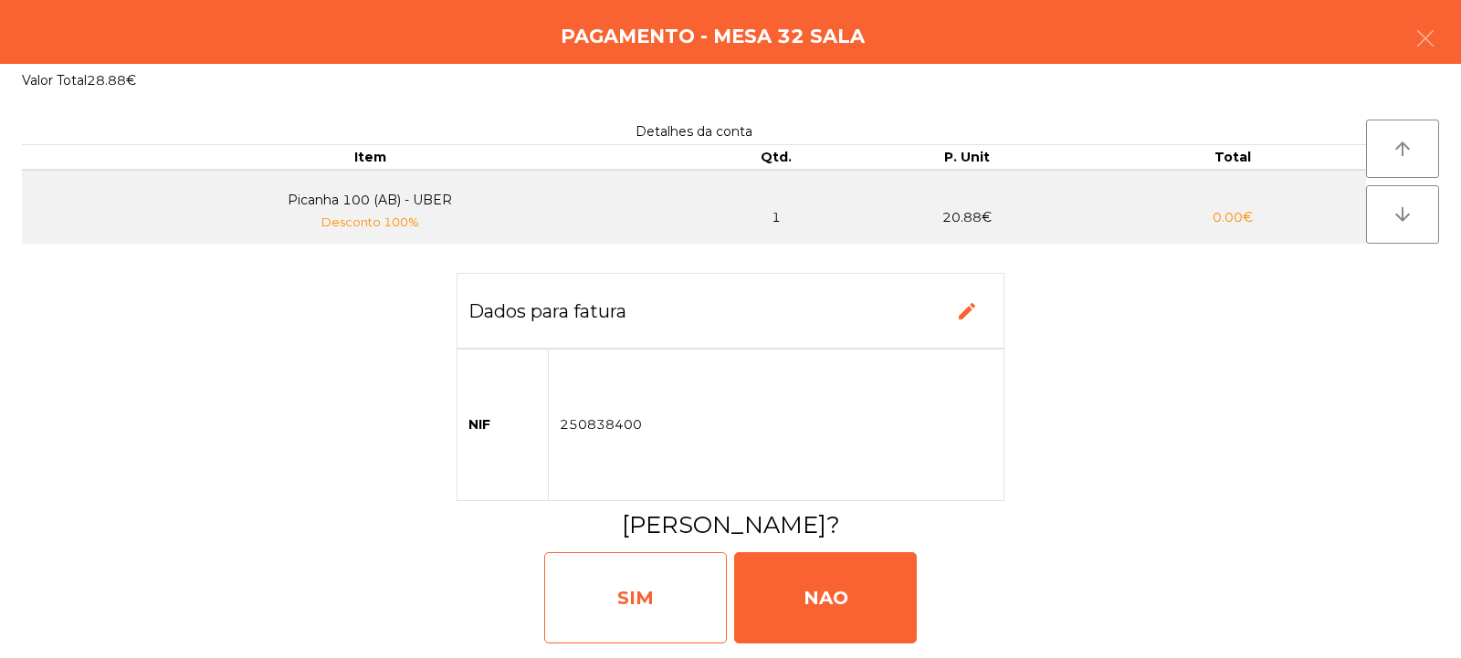
click at [673, 577] on div "SIM" at bounding box center [635, 597] width 183 height 91
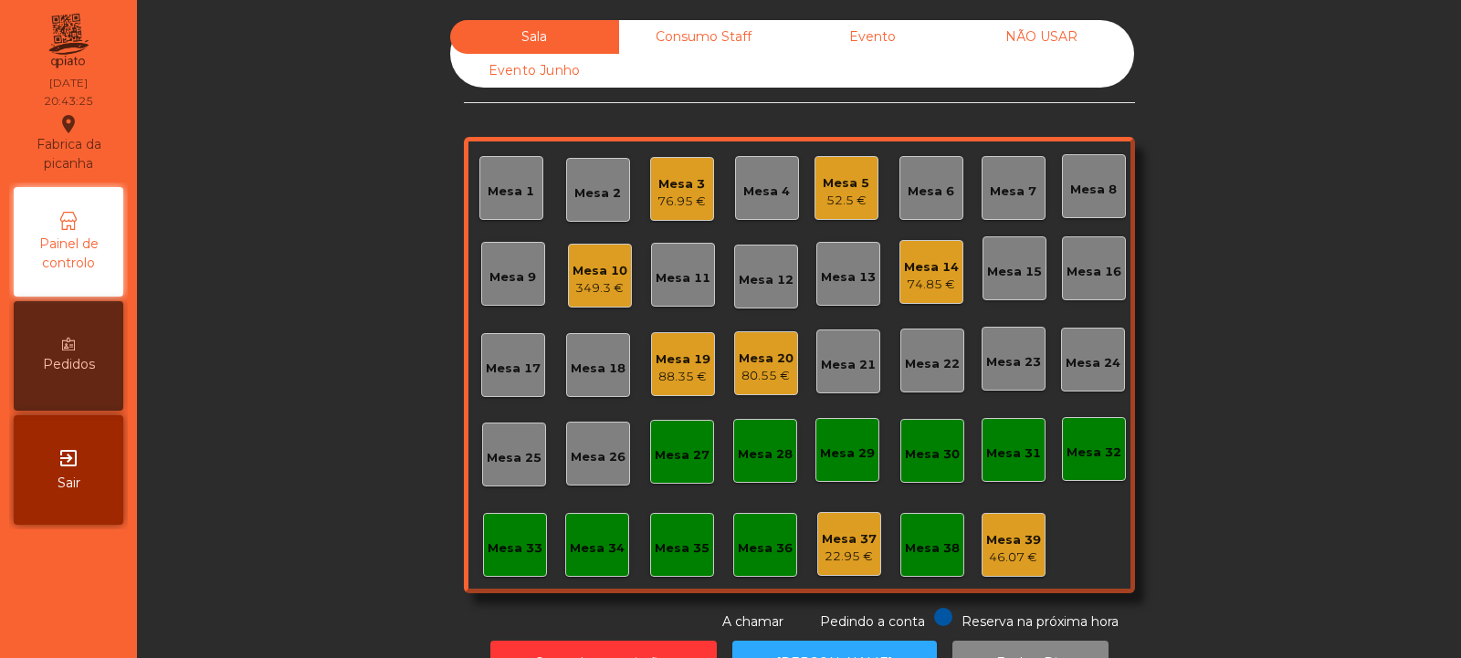
click at [694, 361] on div "Mesa 19" at bounding box center [683, 360] width 55 height 18
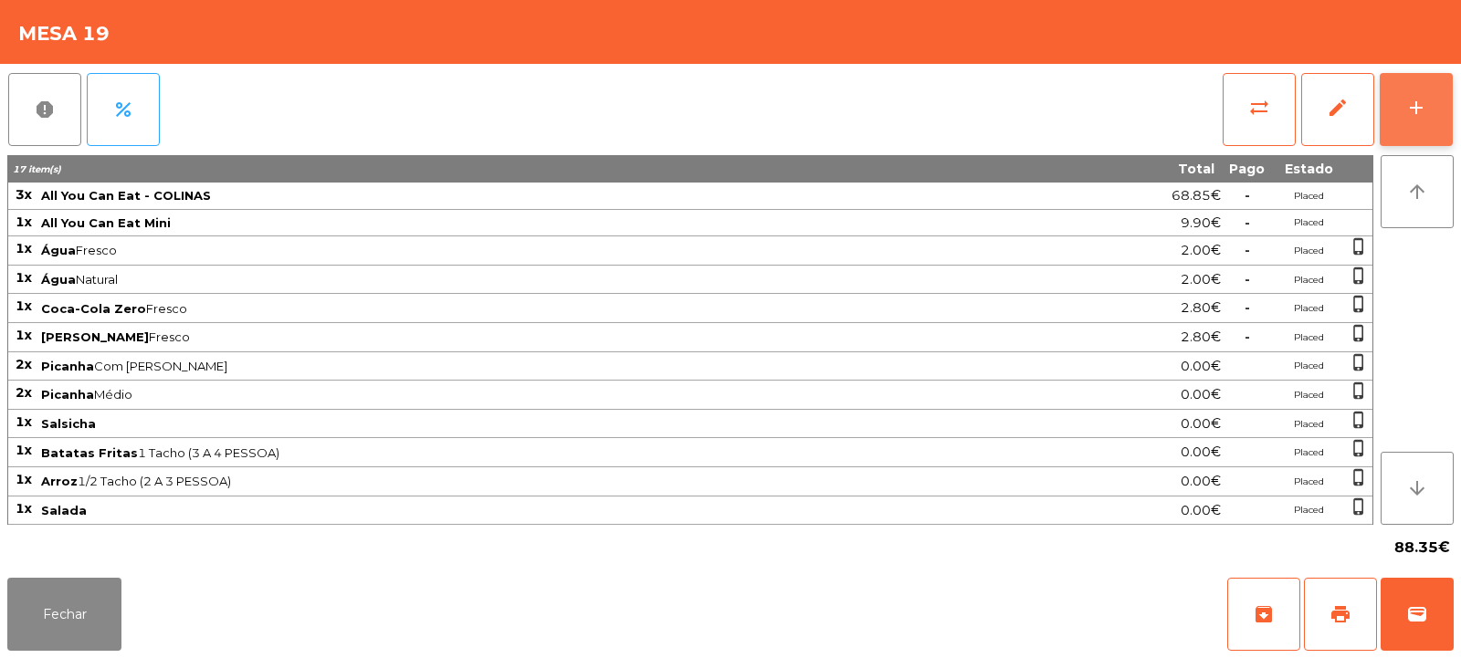
click at [1438, 116] on button "add" at bounding box center [1416, 109] width 73 height 73
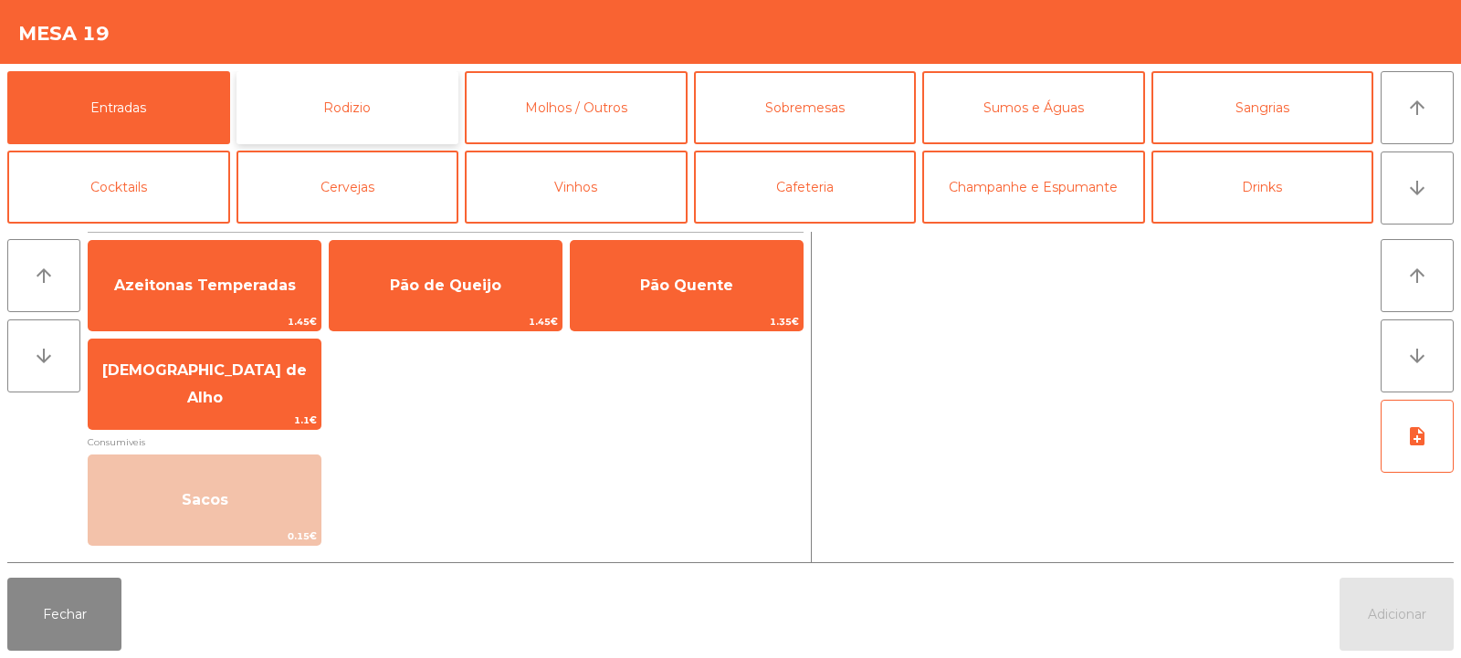
click at [369, 101] on button "Rodizio" at bounding box center [347, 107] width 223 height 73
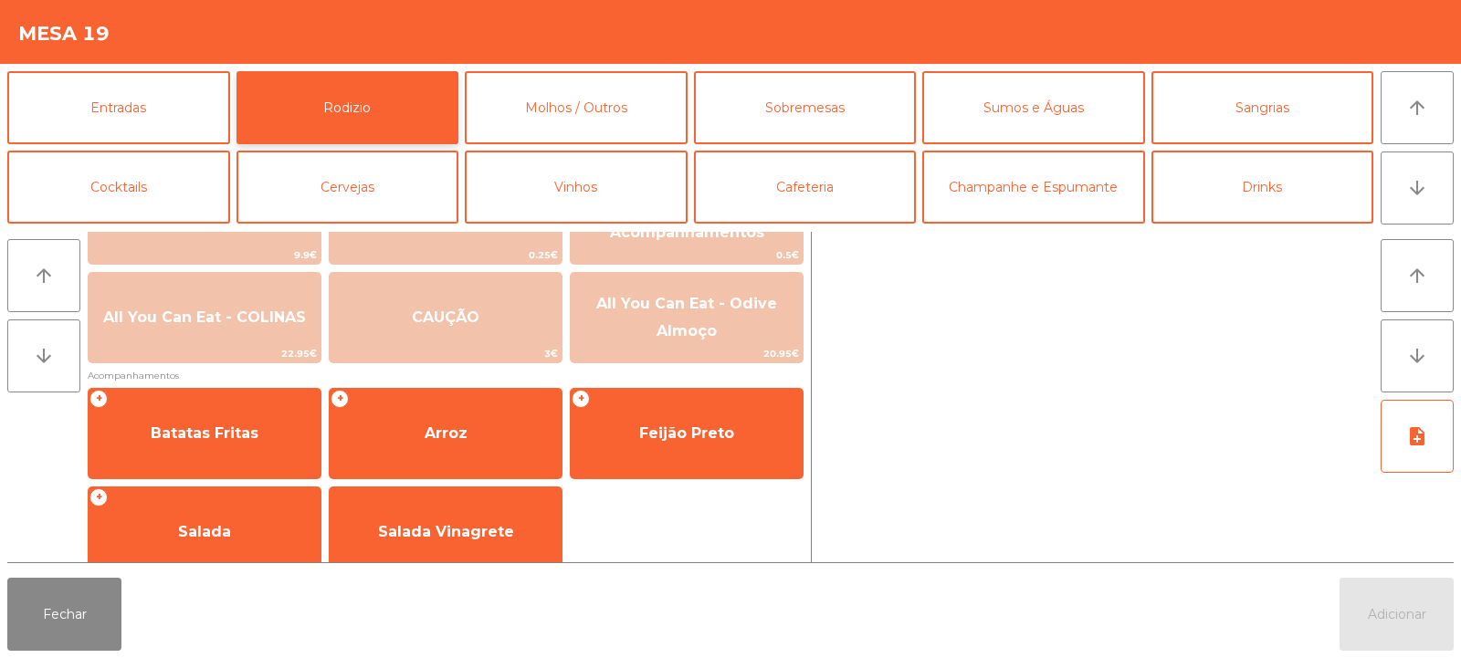
scroll to position [282, 0]
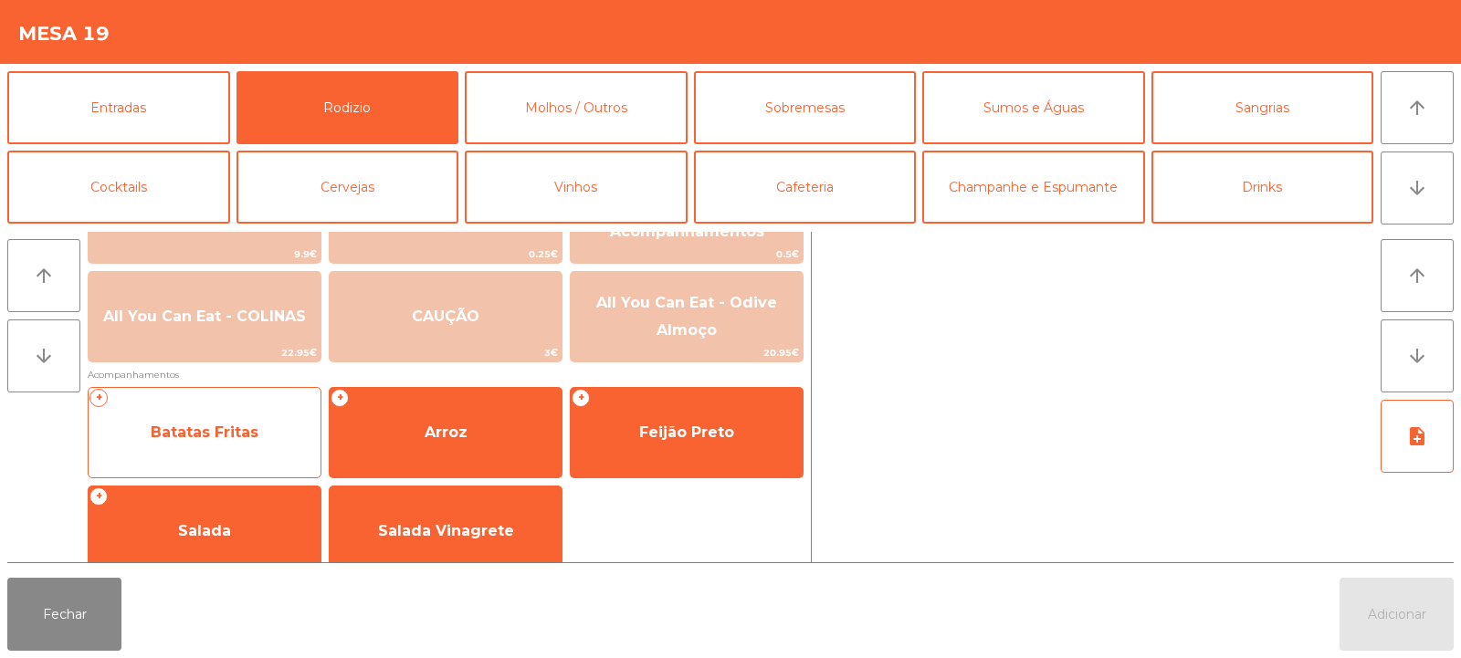
click at [278, 436] on span "Batatas Fritas" at bounding box center [205, 432] width 232 height 49
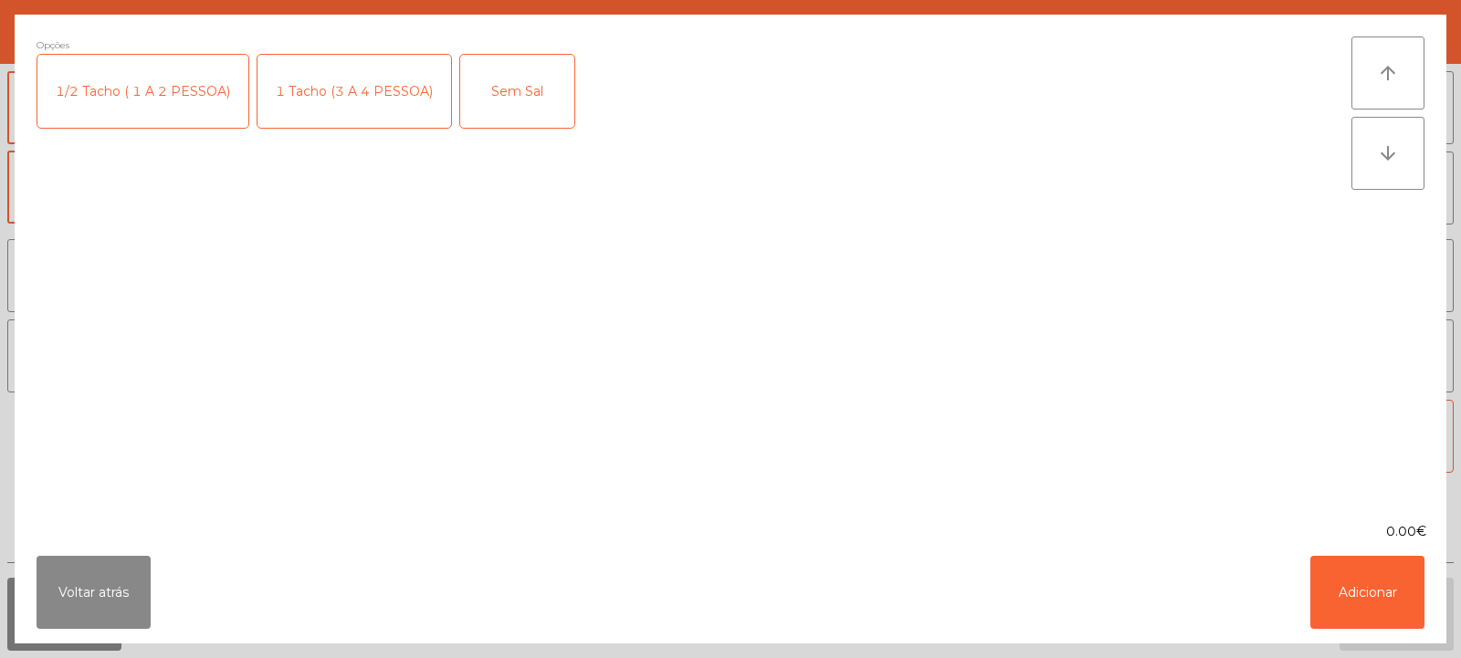
click at [334, 90] on div "1 Tacho (3 A 4 PESSOA)" at bounding box center [354, 91] width 194 height 73
click at [1365, 591] on button "Adicionar" at bounding box center [1367, 592] width 114 height 73
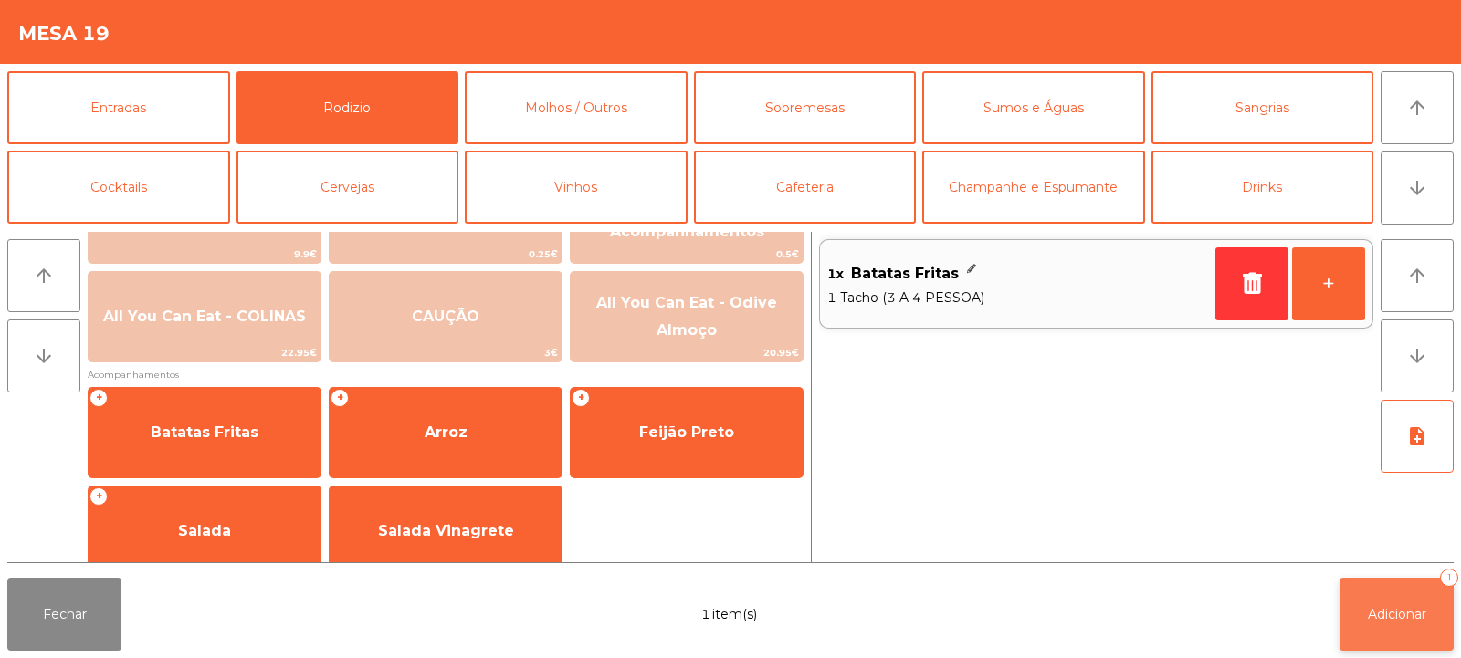
click at [1392, 618] on span "Adicionar" at bounding box center [1397, 614] width 58 height 16
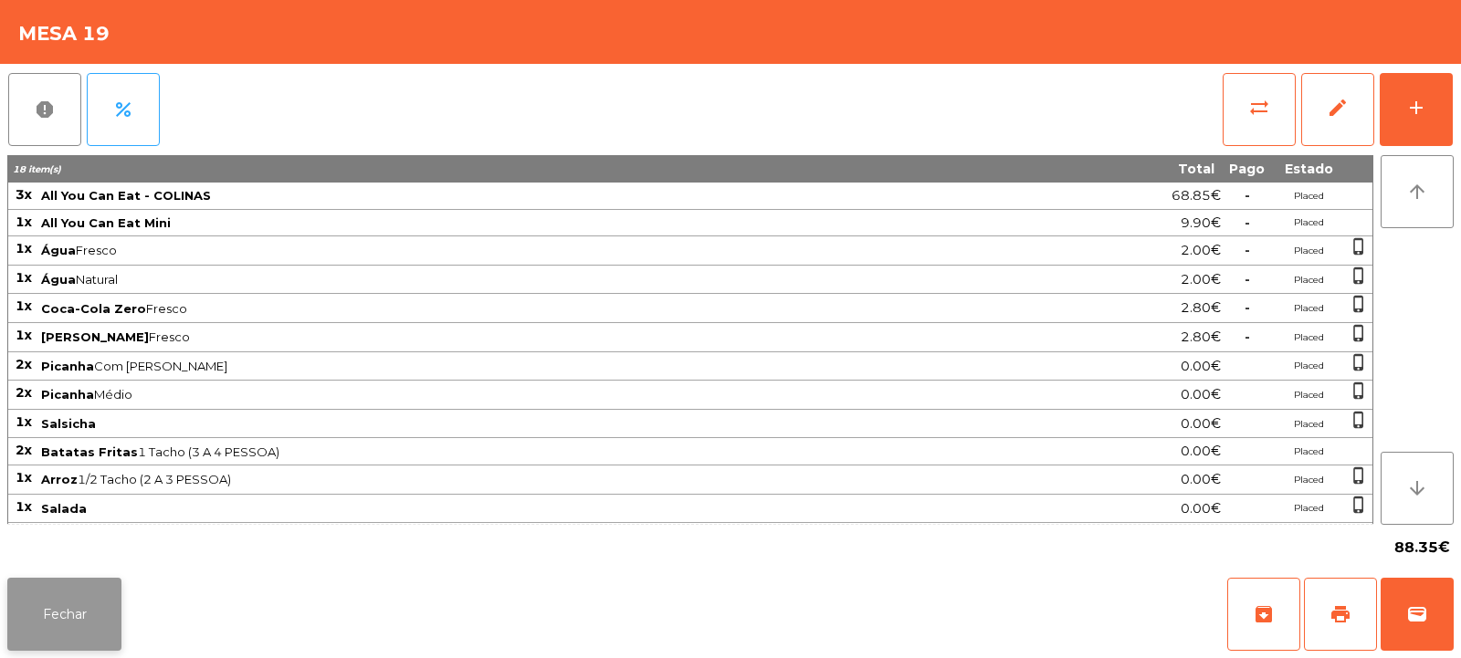
click at [86, 634] on button "Fechar" at bounding box center [64, 614] width 114 height 73
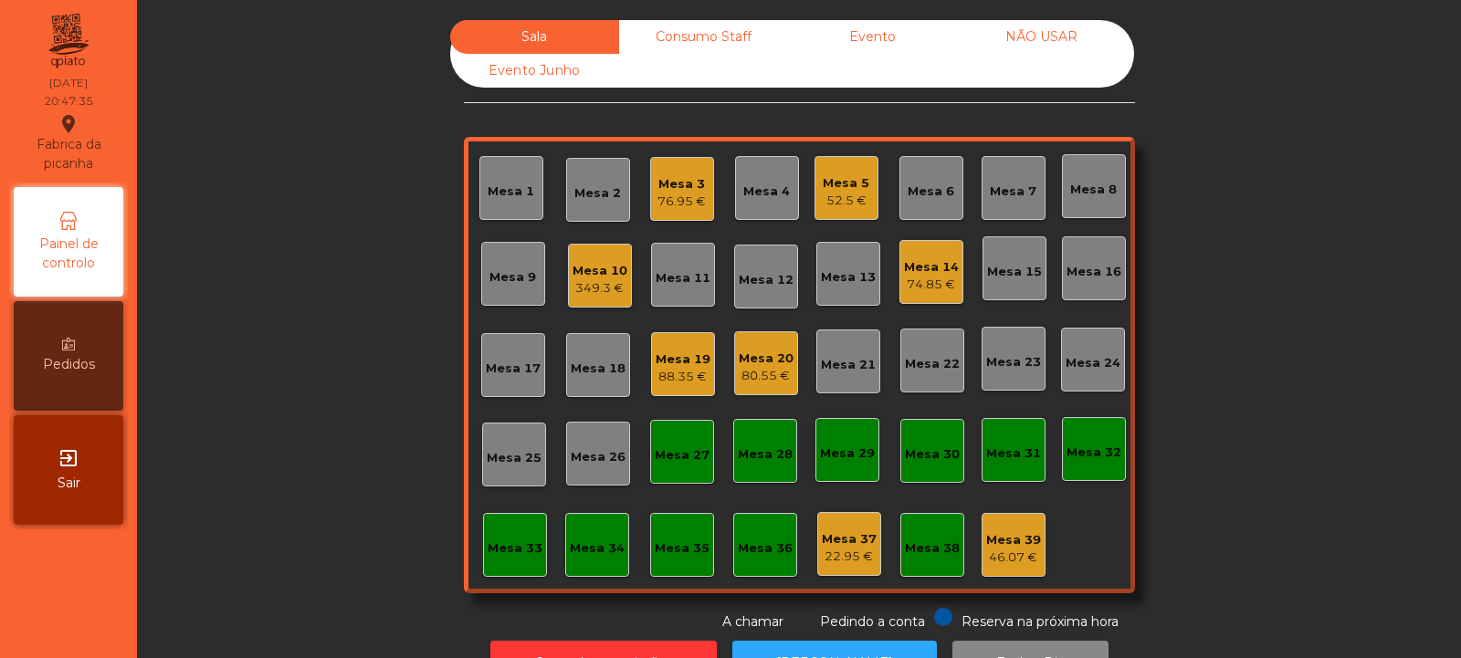
click at [608, 244] on div "Mesa 10 349.3 €" at bounding box center [600, 276] width 64 height 64
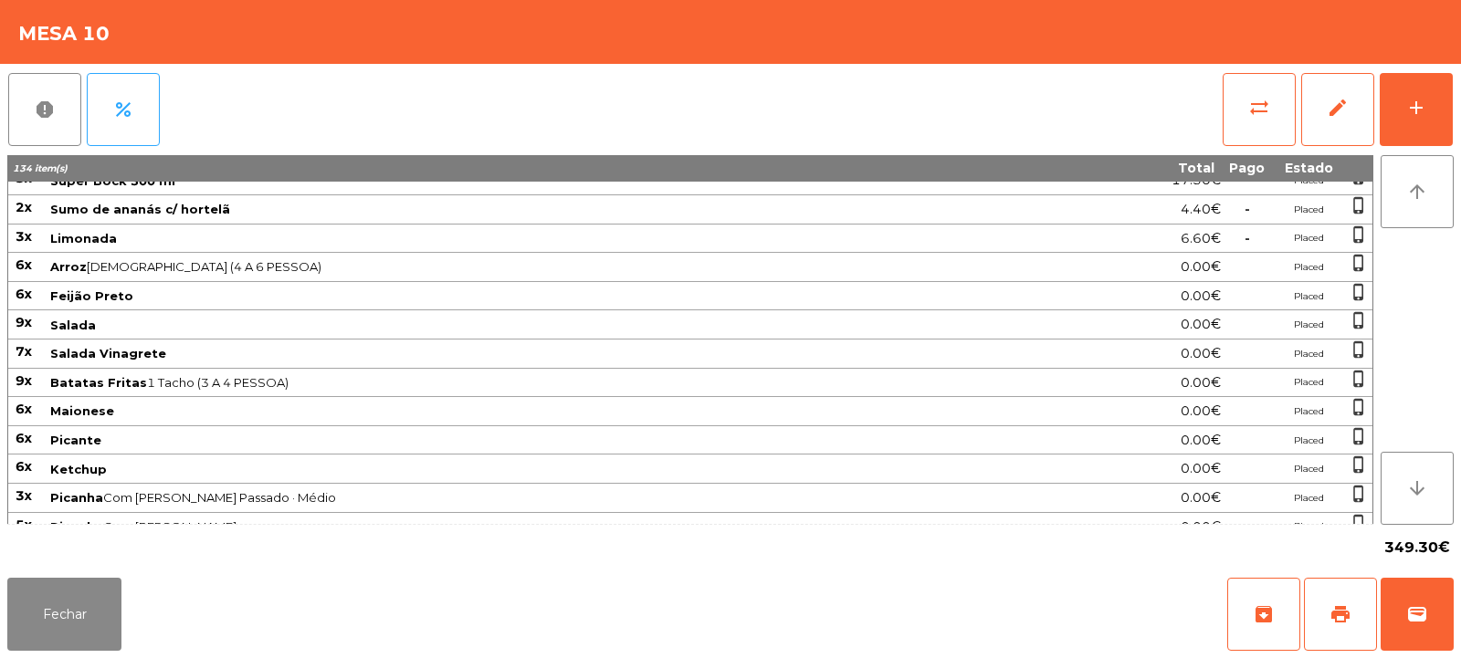
scroll to position [108, 0]
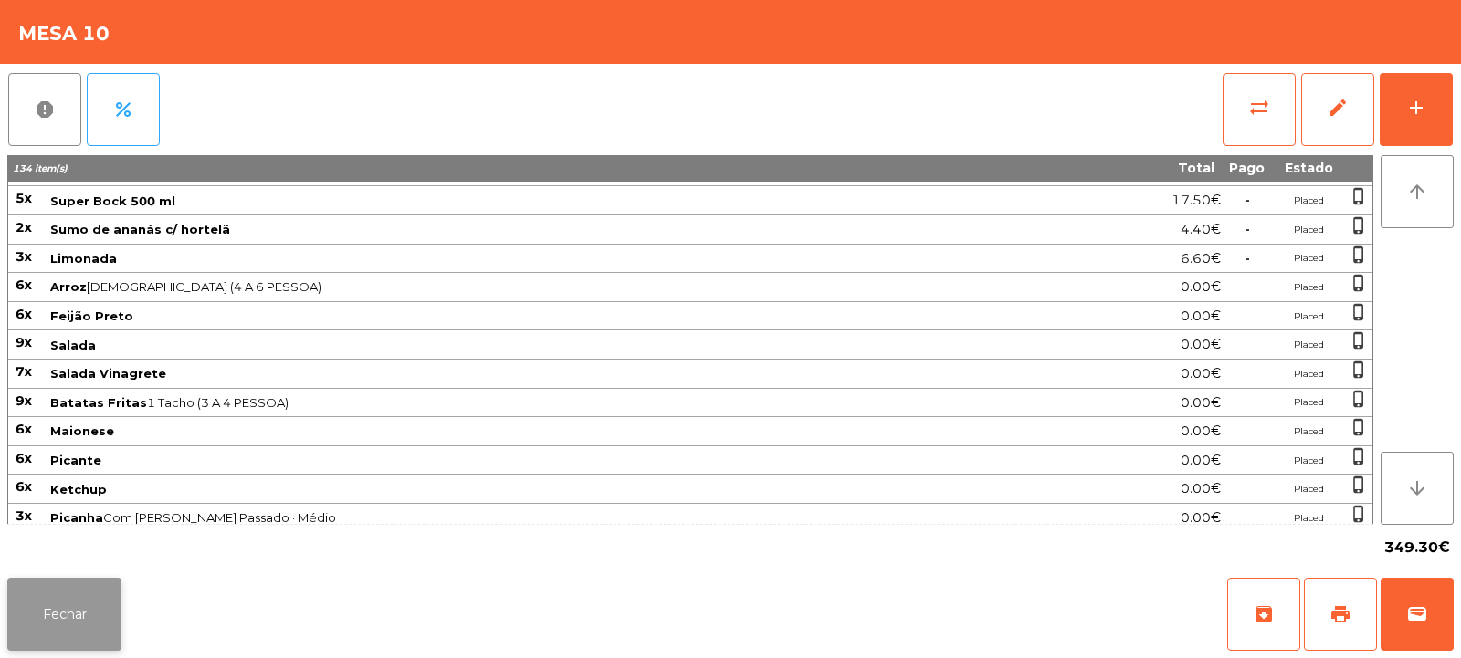
click at [79, 614] on button "Fechar" at bounding box center [64, 614] width 114 height 73
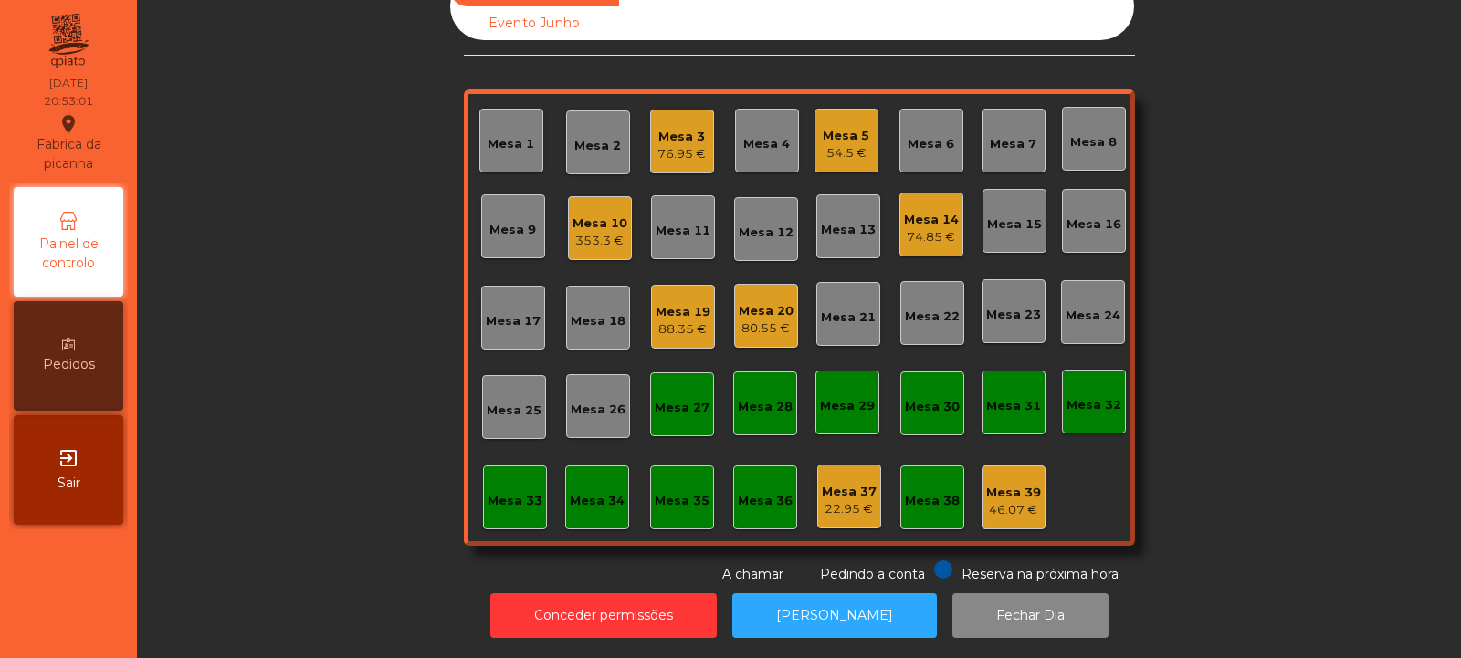
scroll to position [0, 0]
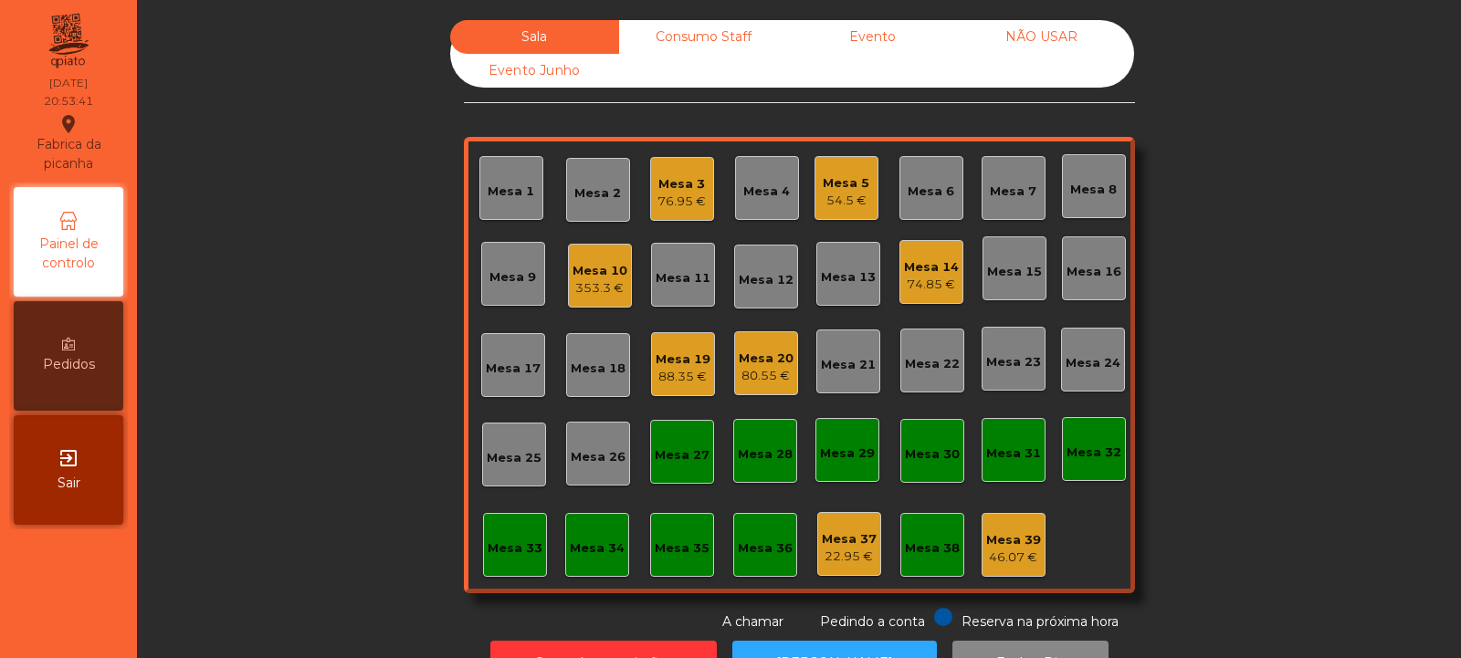
click at [996, 363] on div "Mesa 23" at bounding box center [1013, 362] width 55 height 18
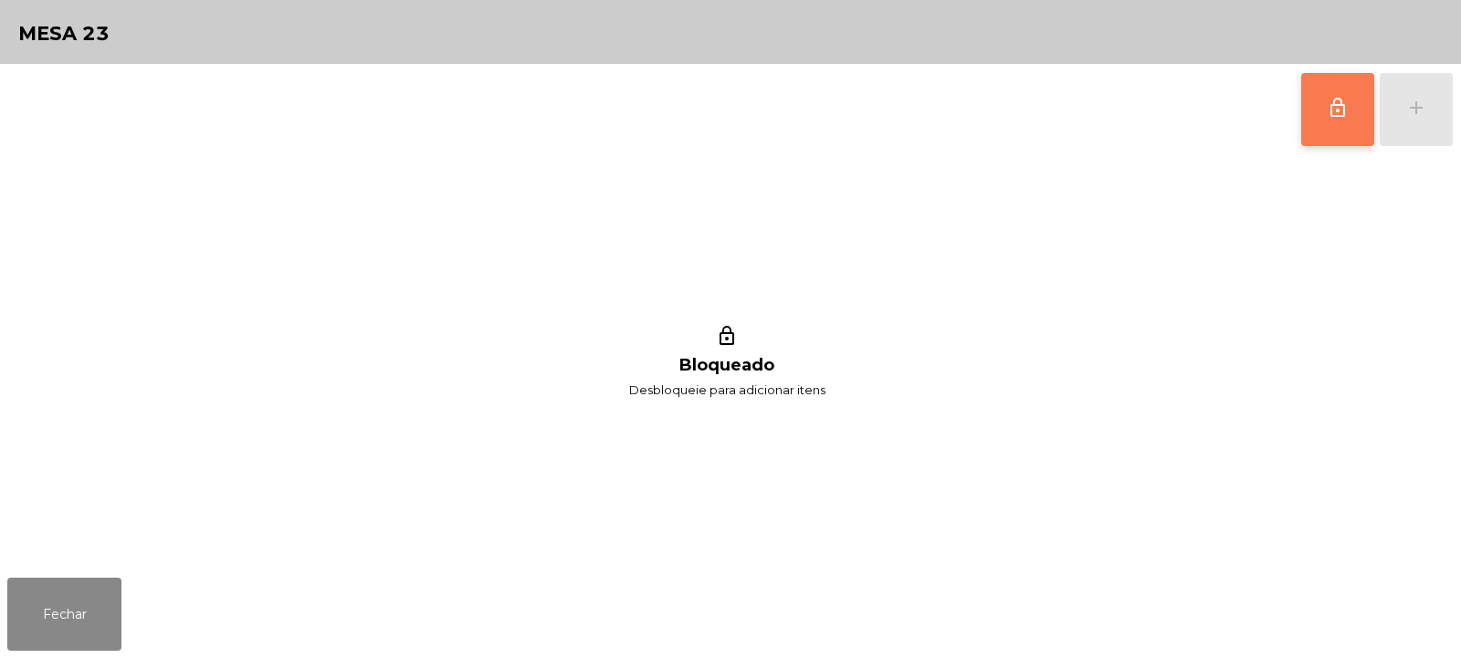
click at [1329, 113] on span "lock_outline" at bounding box center [1338, 108] width 22 height 22
click at [1404, 100] on button "add" at bounding box center [1416, 109] width 73 height 73
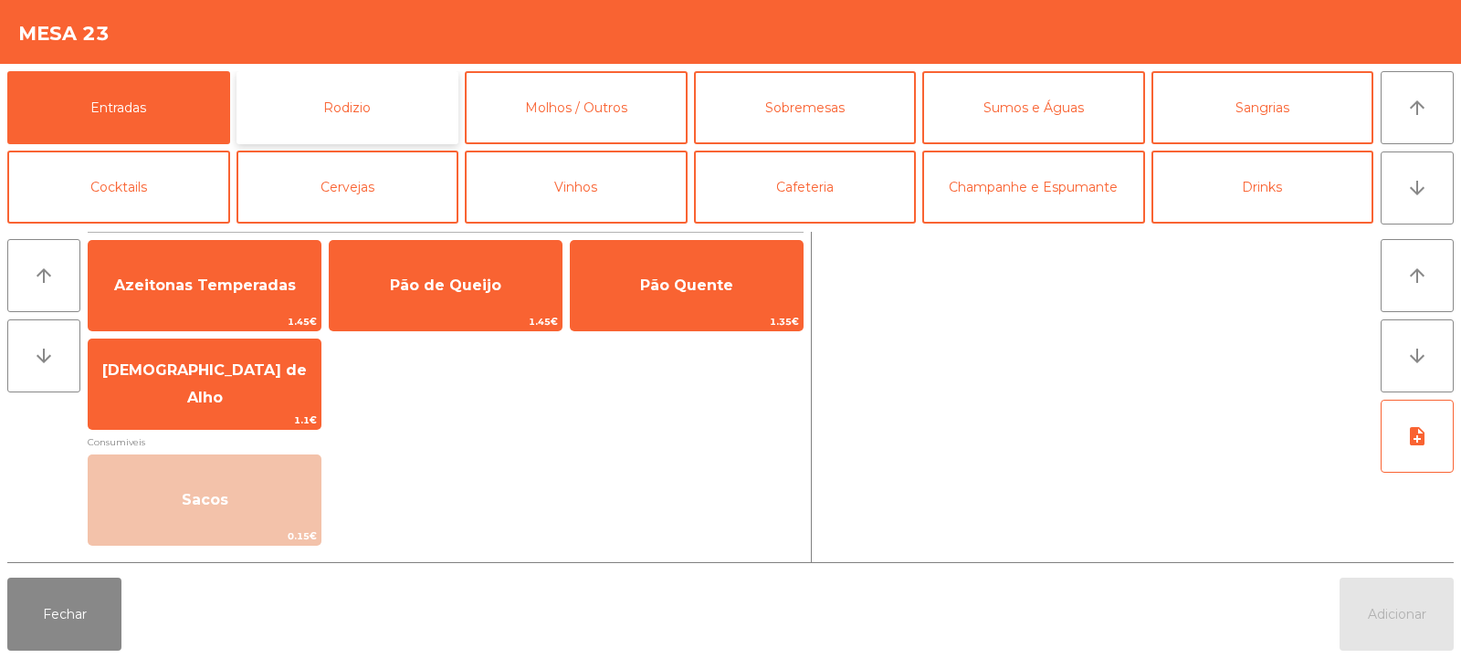
click at [320, 116] on button "Rodizio" at bounding box center [347, 107] width 223 height 73
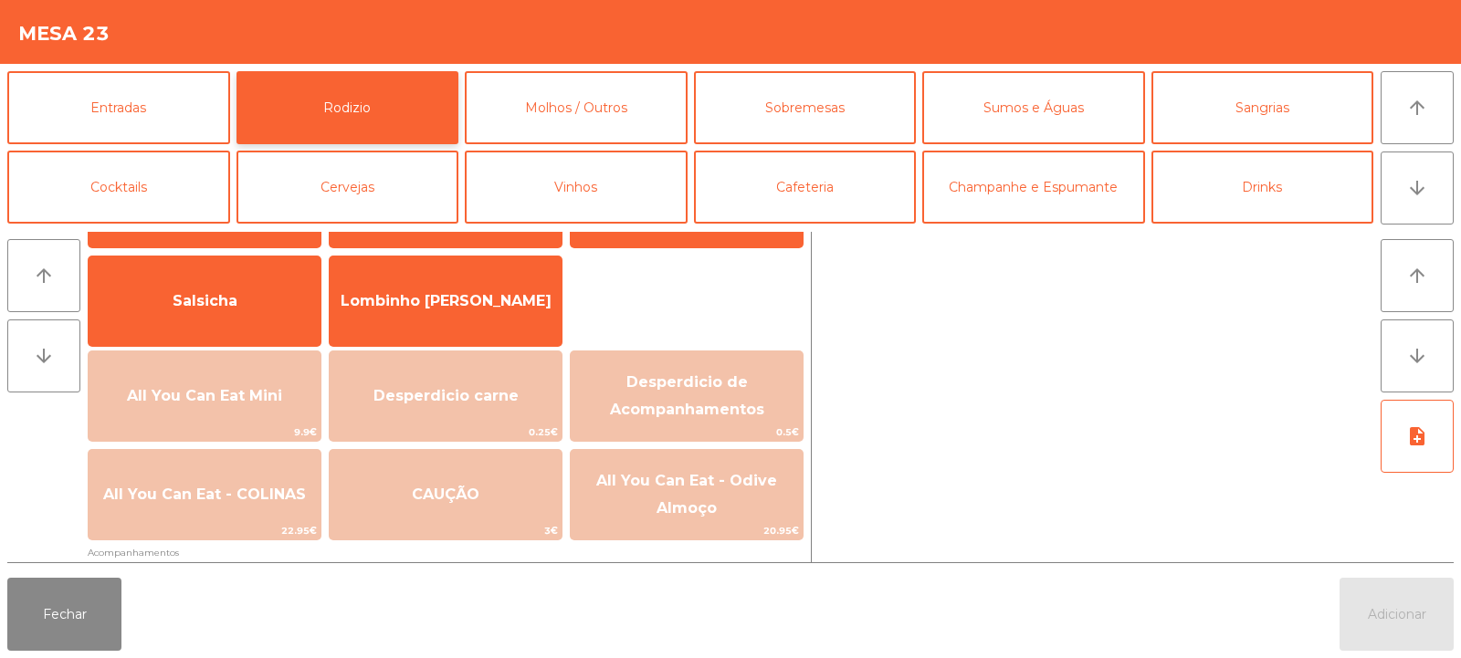
scroll to position [151, 0]
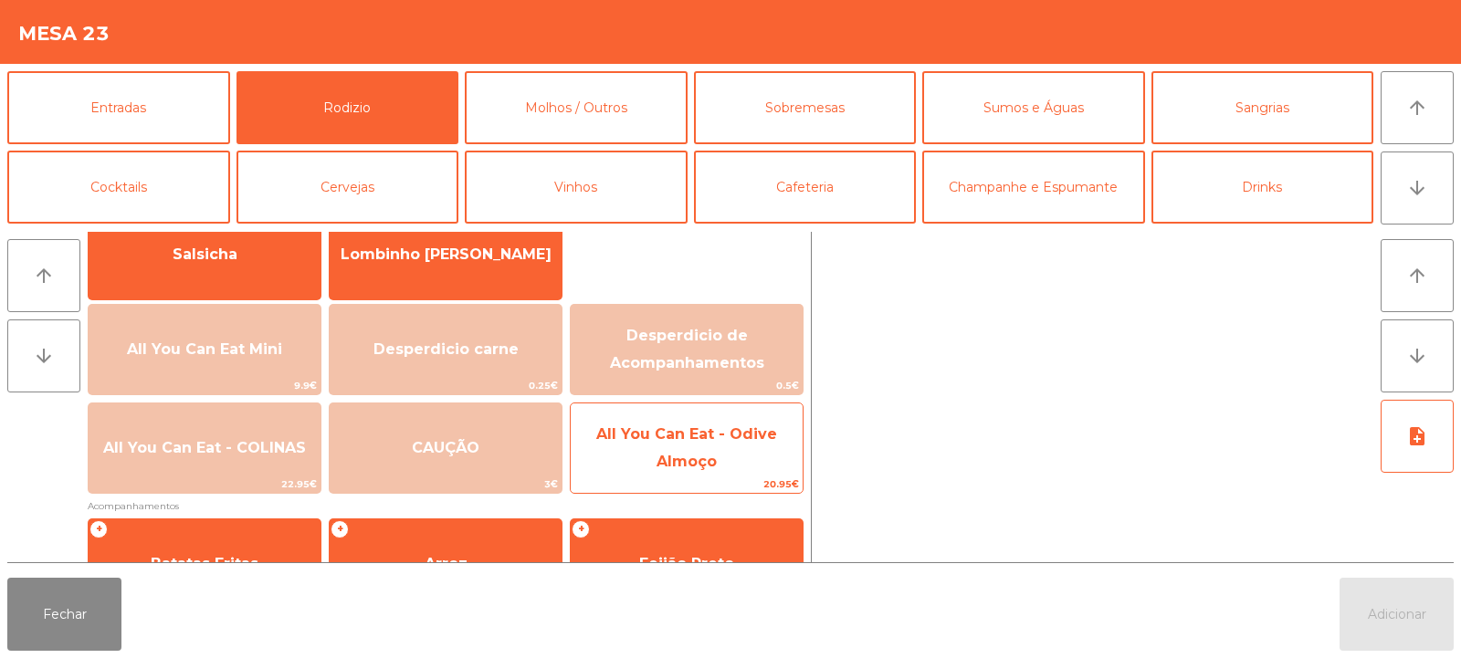
click at [641, 462] on span "All You Can Eat - Odive Almoço" at bounding box center [687, 449] width 232 height 78
click at [663, 462] on span "All You Can Eat - Odive Almoço" at bounding box center [686, 448] width 181 height 45
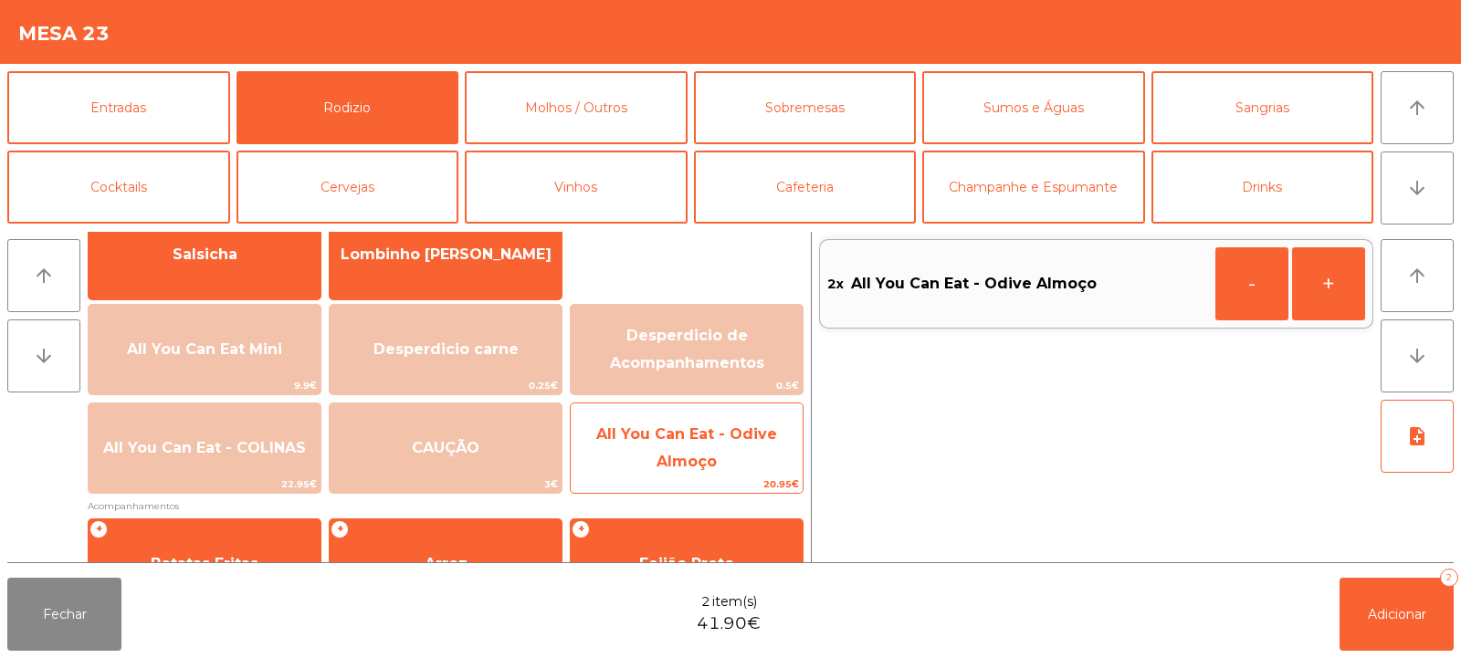
click at [672, 457] on span "All You Can Eat - Odive Almoço" at bounding box center [686, 448] width 181 height 45
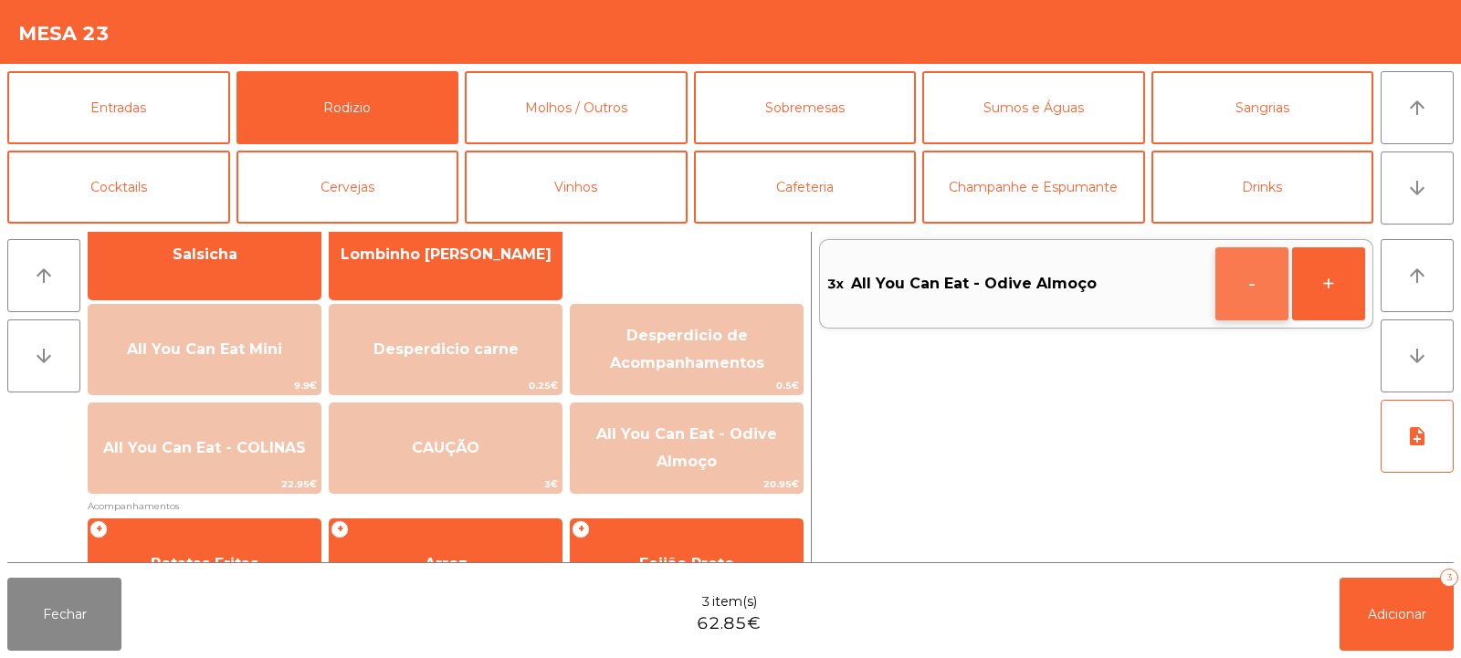
click at [1262, 297] on button "-" at bounding box center [1251, 283] width 73 height 73
click at [1245, 287] on button "-" at bounding box center [1251, 283] width 73 height 73
click at [1238, 286] on icon "button" at bounding box center [1251, 283] width 27 height 22
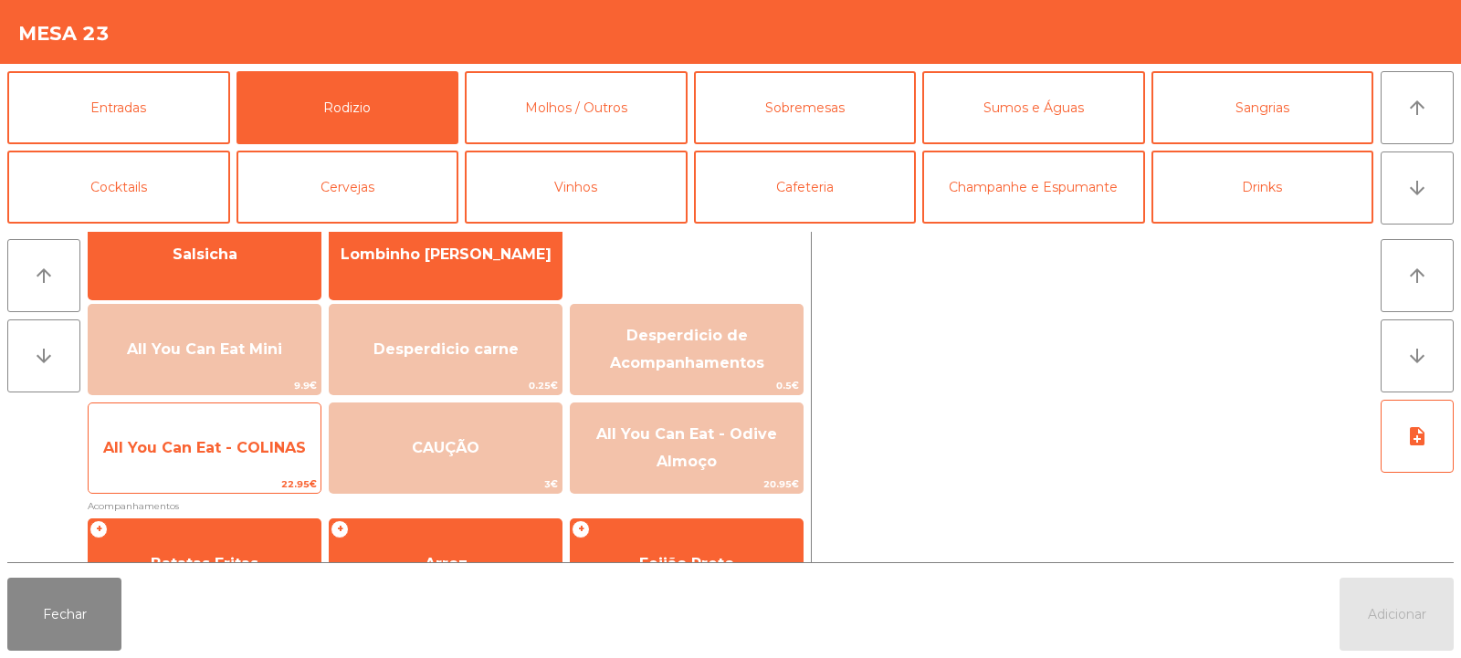
click at [282, 446] on span "All You Can Eat - COLINAS" at bounding box center [204, 447] width 203 height 17
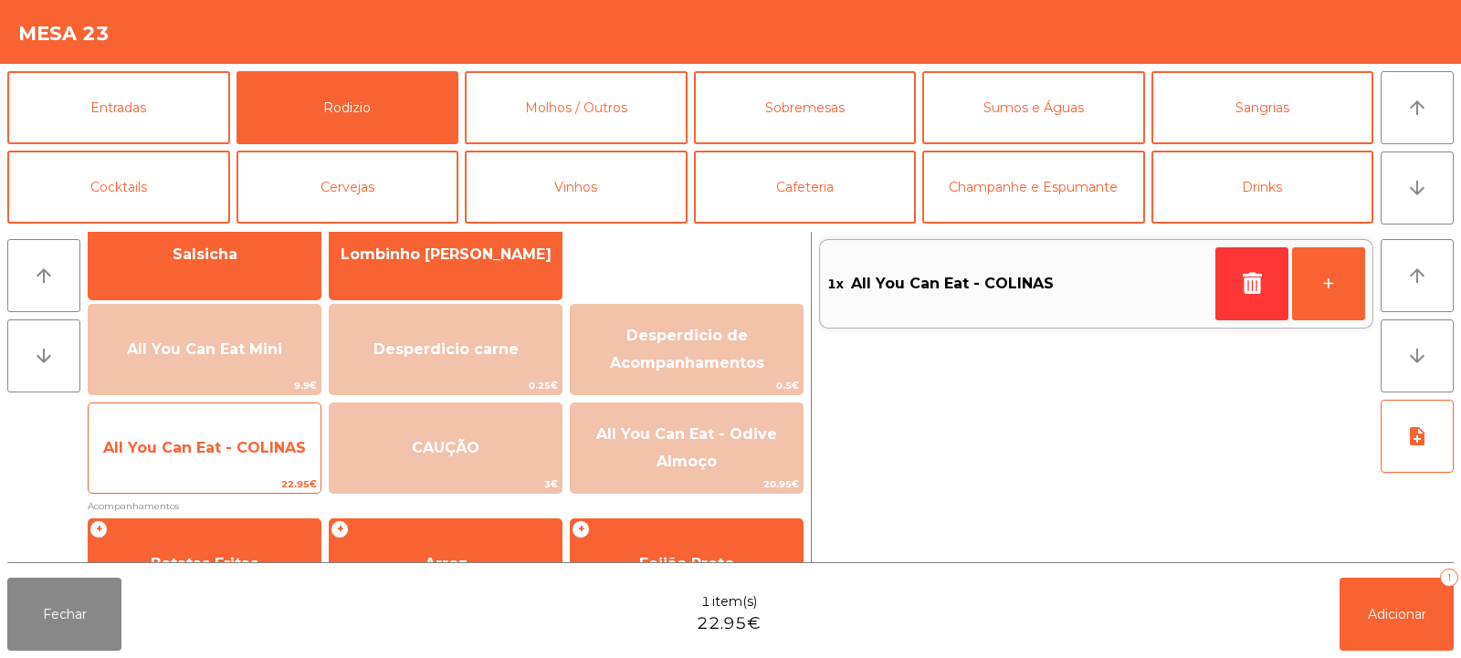
click at [242, 459] on span "All You Can Eat - COLINAS" at bounding box center [205, 448] width 232 height 49
click at [238, 452] on span "All You Can Eat - COLINAS" at bounding box center [204, 447] width 203 height 17
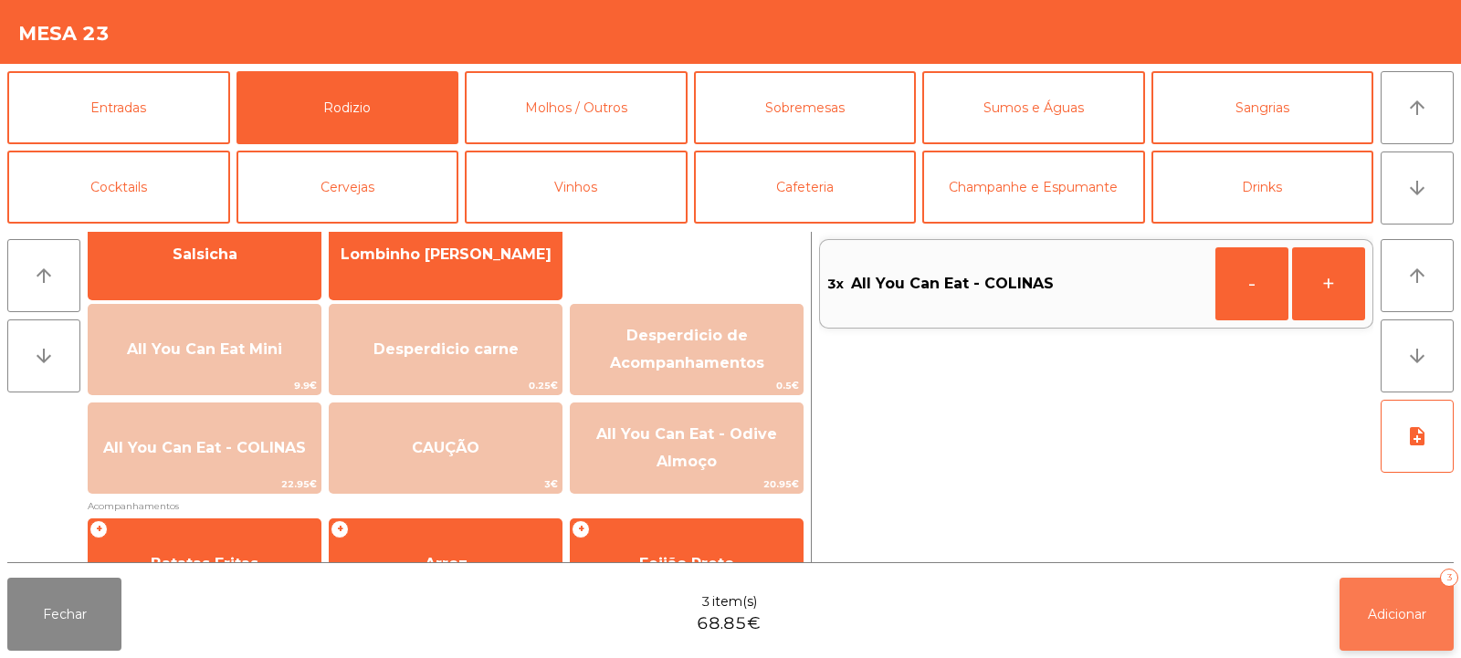
click at [1374, 610] on span "Adicionar" at bounding box center [1397, 614] width 58 height 16
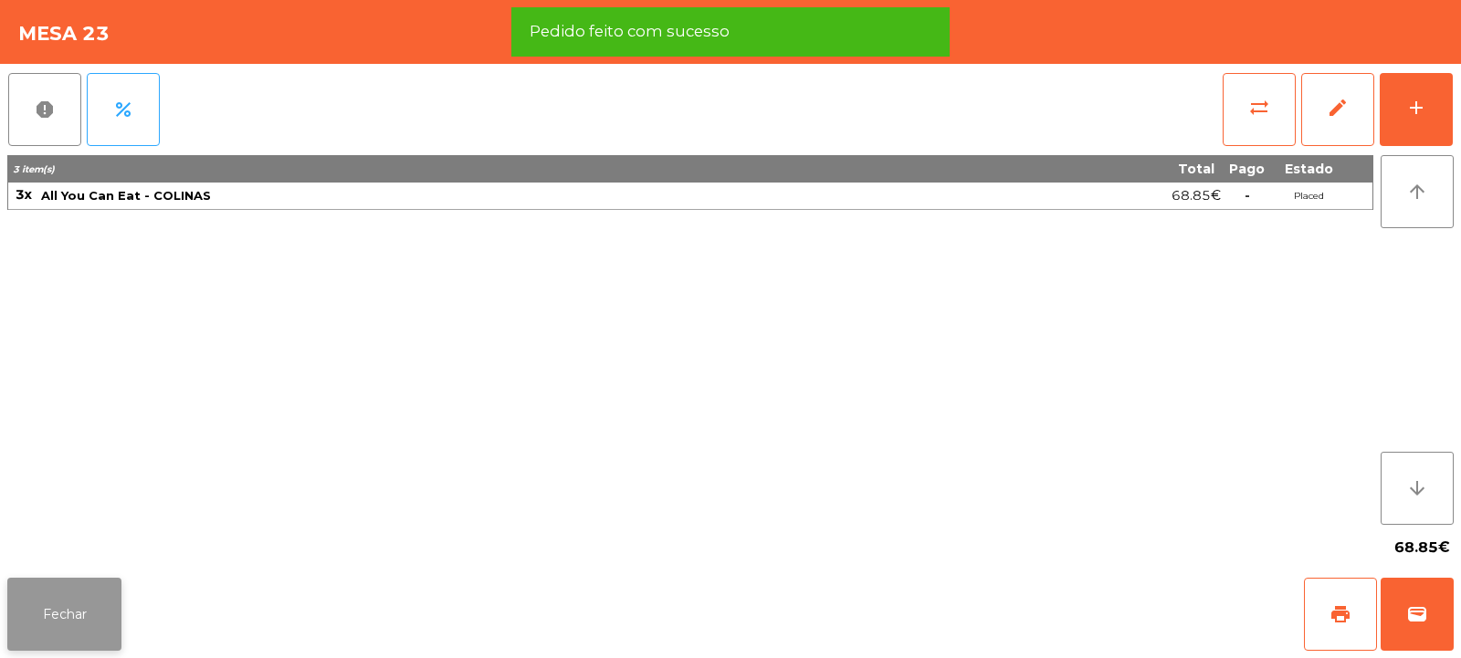
click at [70, 621] on button "Fechar" at bounding box center [64, 614] width 114 height 73
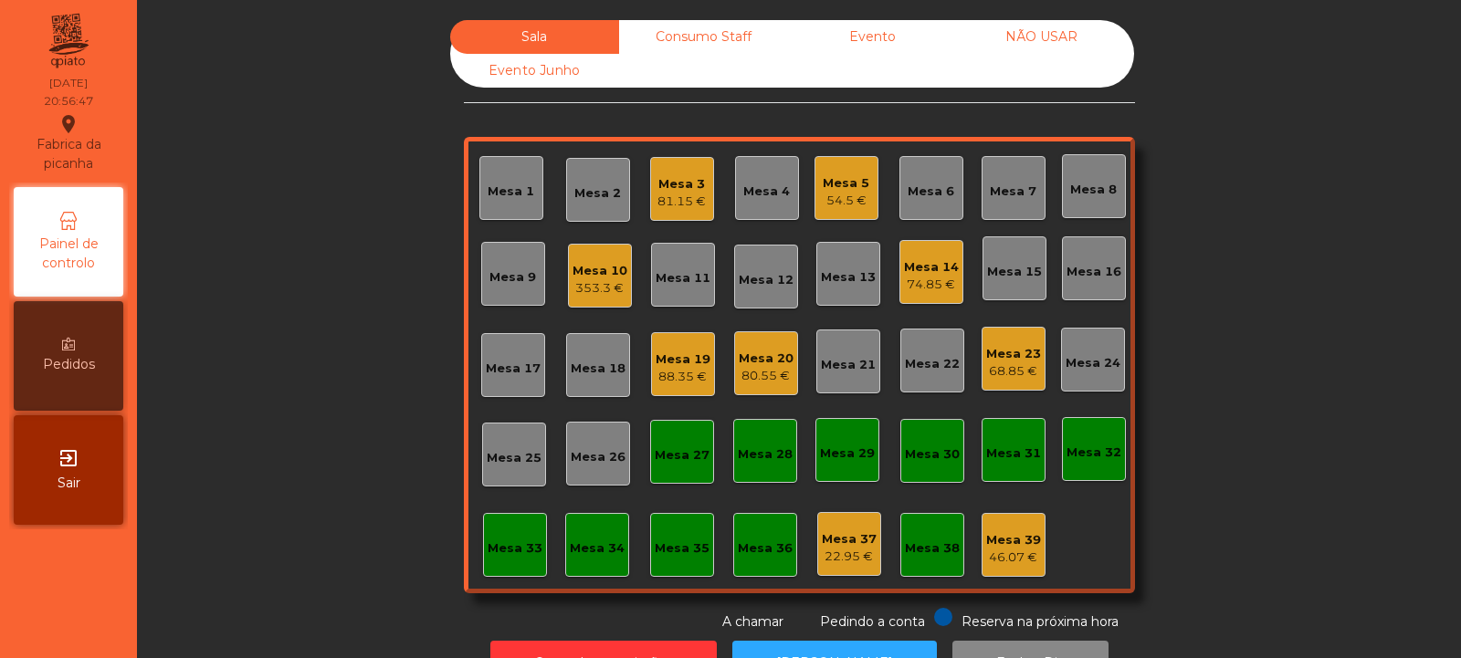
click at [755, 390] on div "Mesa 20 80.55 €" at bounding box center [766, 363] width 64 height 64
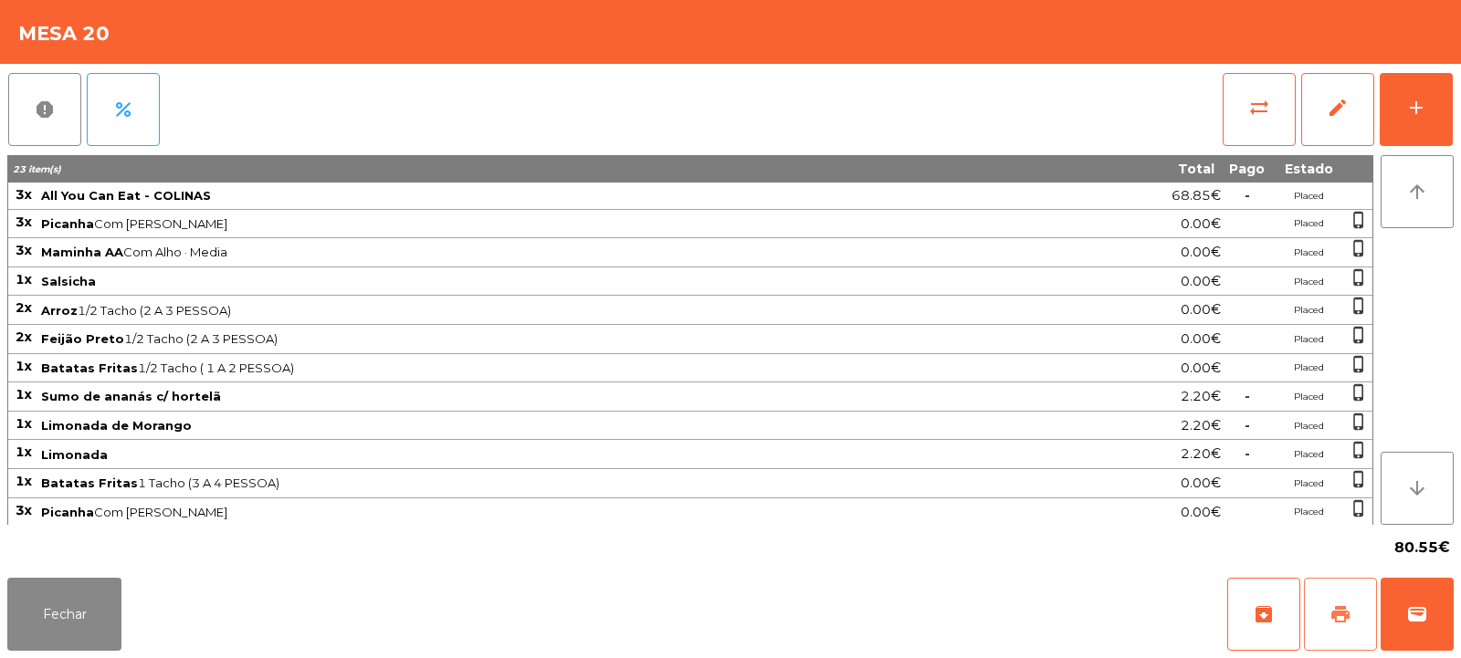
click at [1335, 617] on span "print" at bounding box center [1340, 615] width 22 height 22
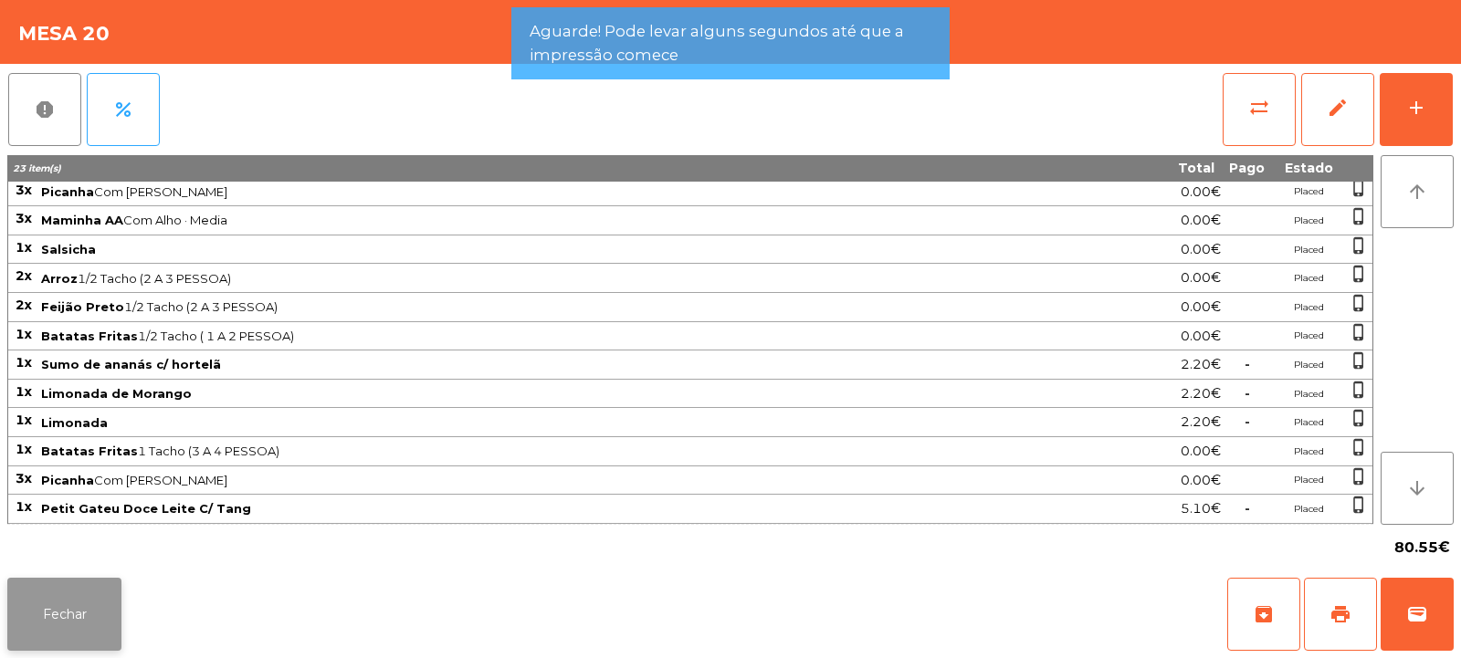
click at [71, 642] on button "Fechar" at bounding box center [64, 614] width 114 height 73
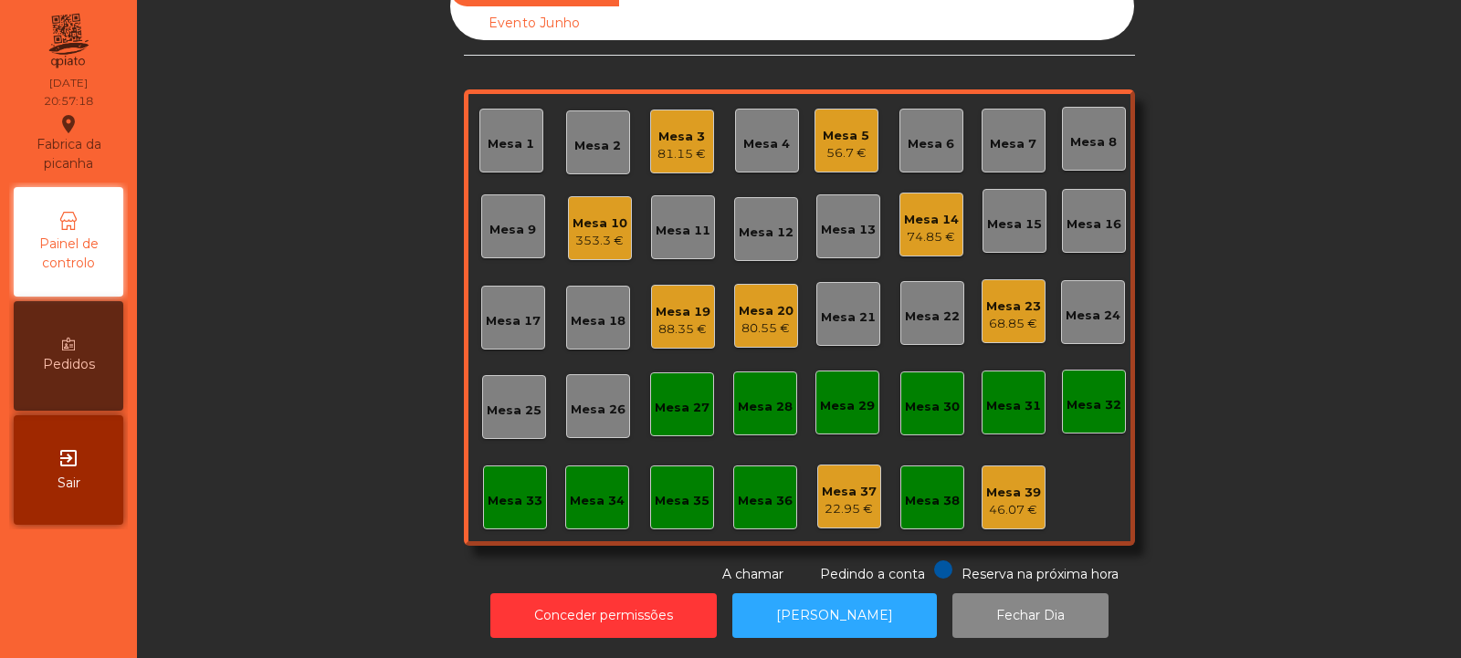
scroll to position [0, 0]
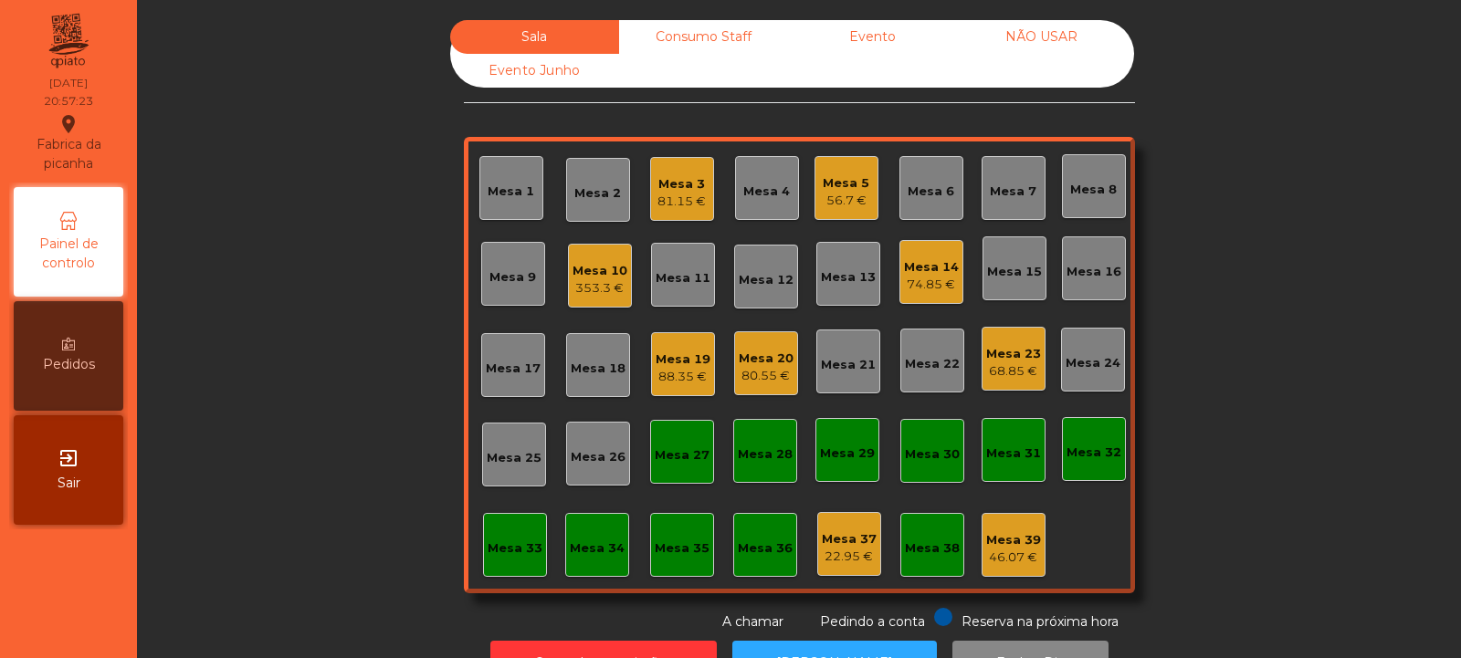
click at [758, 360] on div "Mesa 20" at bounding box center [766, 359] width 55 height 18
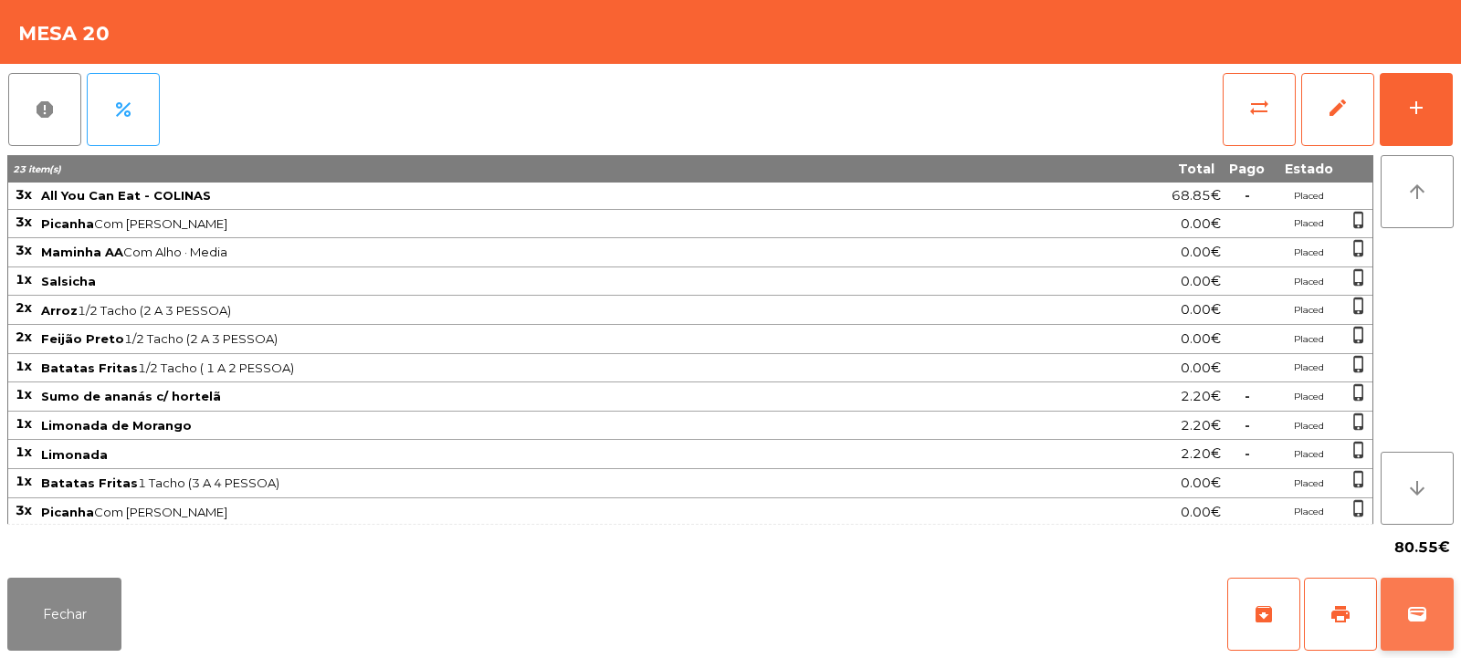
click at [1420, 627] on button "wallet" at bounding box center [1417, 614] width 73 height 73
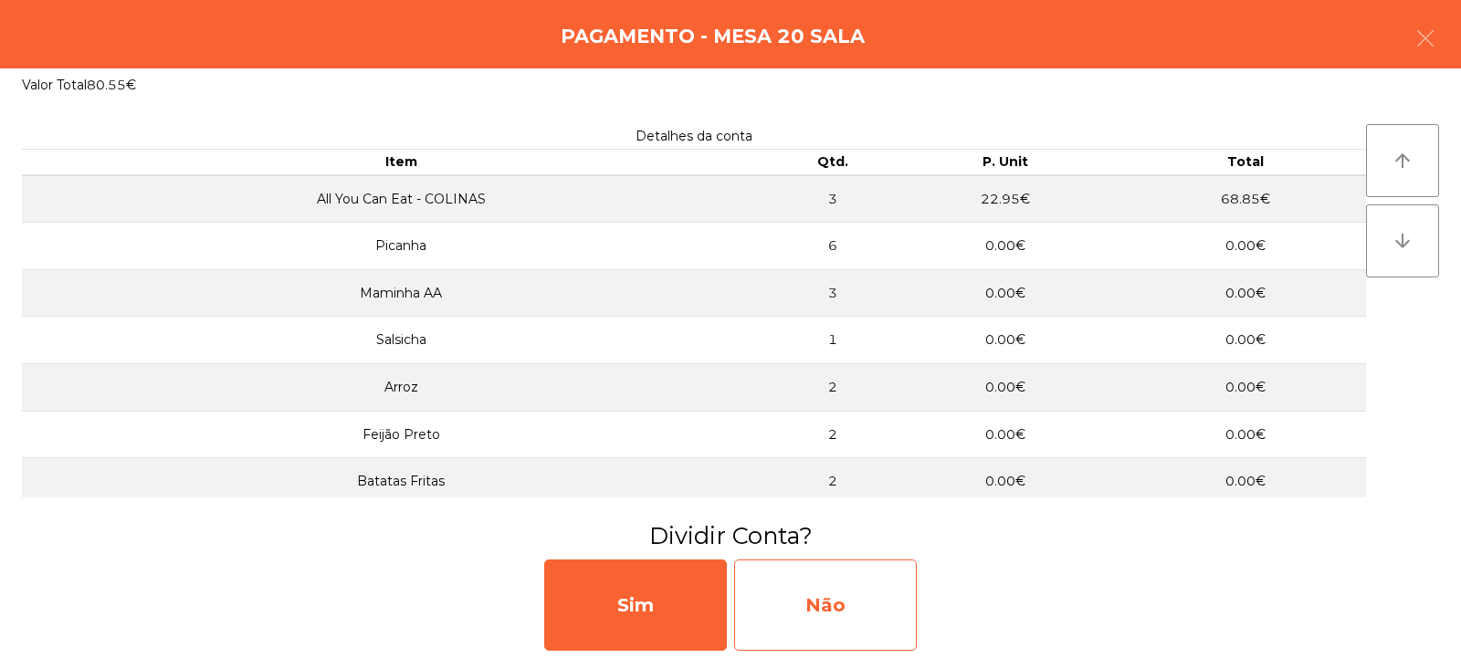
click at [827, 589] on div "Não" at bounding box center [825, 605] width 183 height 91
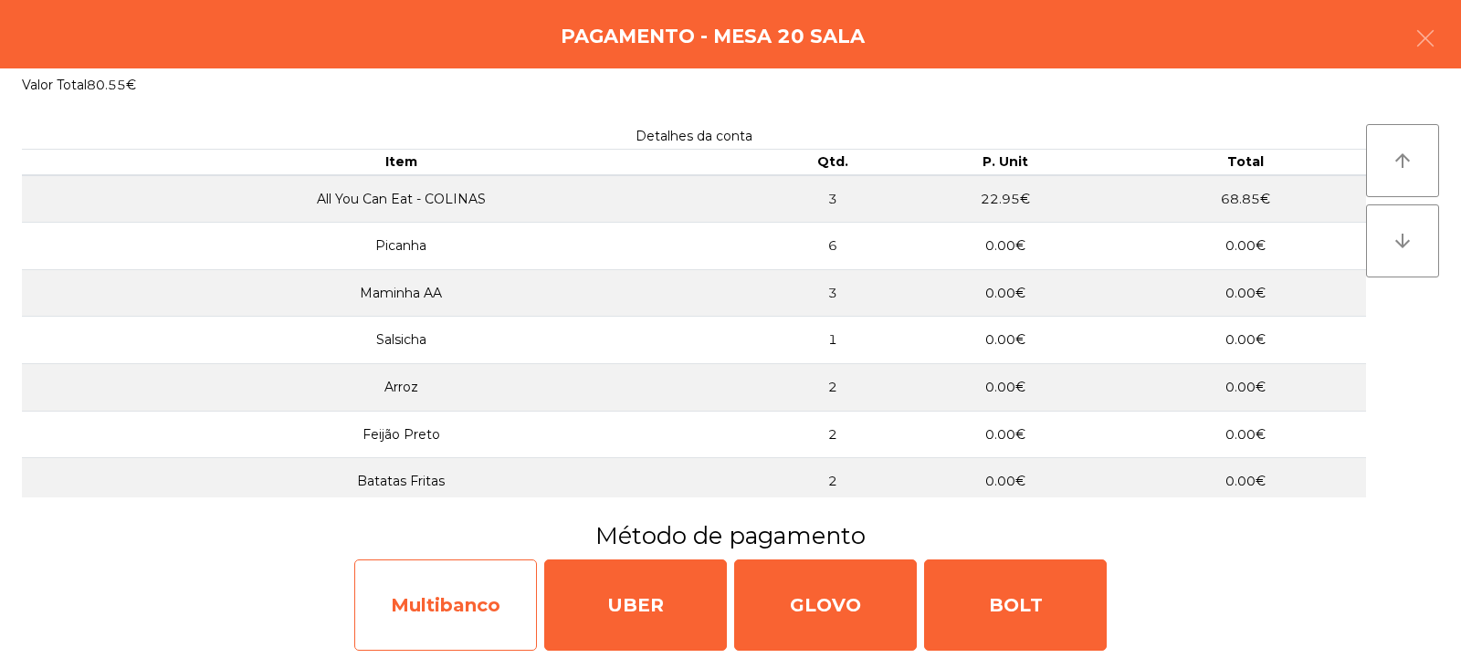
click at [449, 586] on div "Multibanco" at bounding box center [445, 605] width 183 height 91
select select "**"
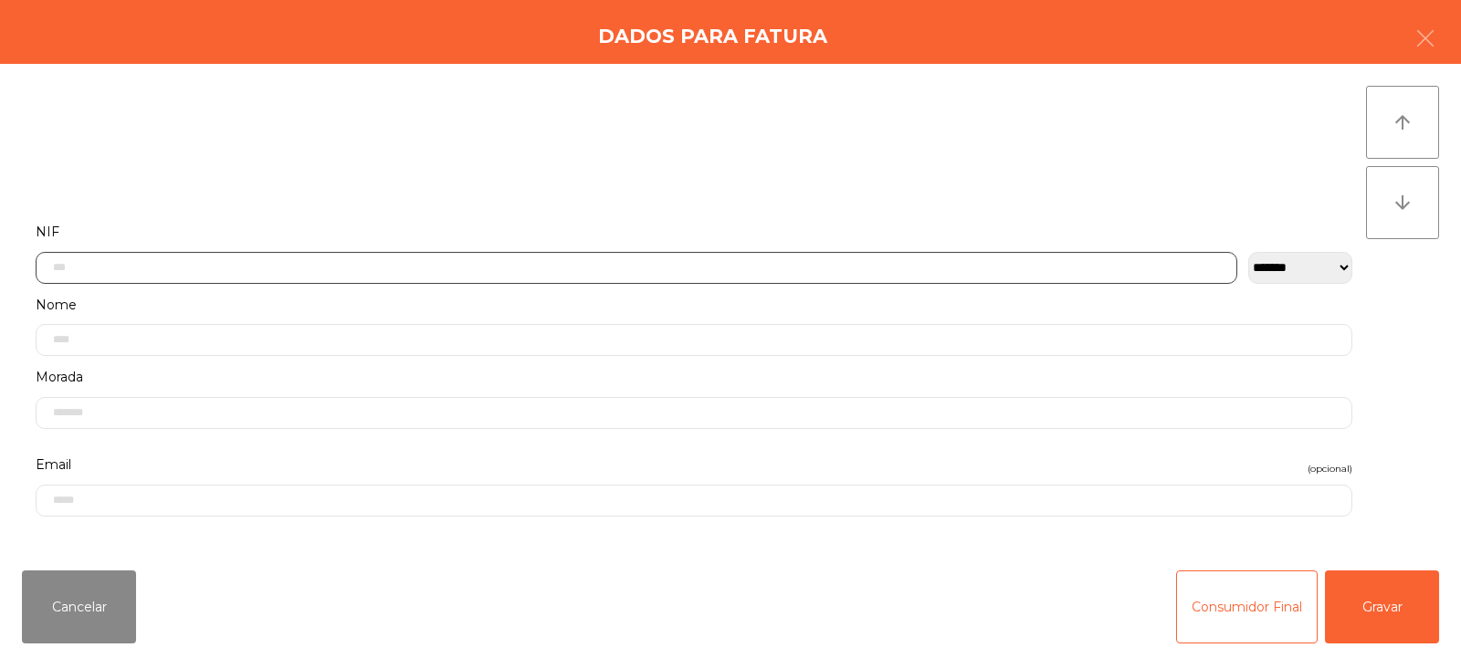
click at [719, 255] on input "text" at bounding box center [637, 268] width 1202 height 32
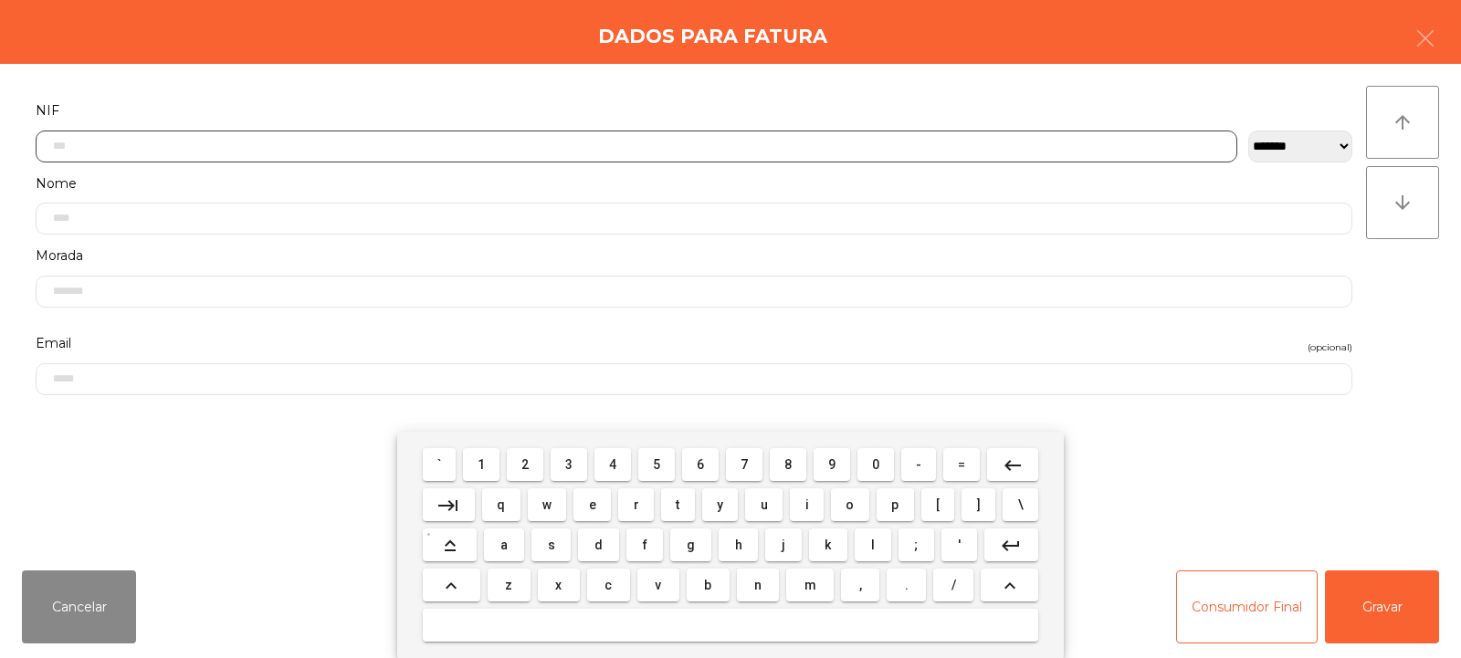
scroll to position [133, 0]
type input "*********"
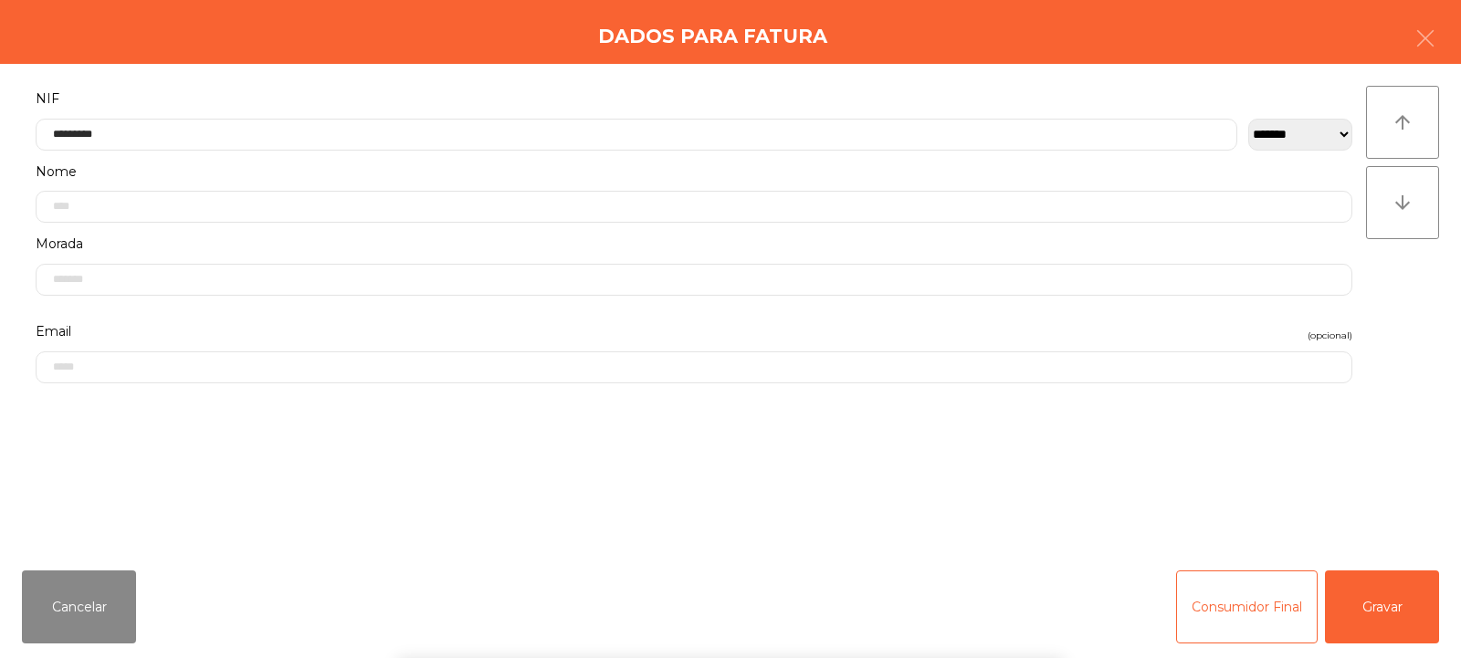
click at [1415, 614] on div "` 1 2 3 4 5 6 7 8 9 0 - = keyboard_backspace keyboard_tab q w e r t y u i o p […" at bounding box center [730, 545] width 1461 height 226
click at [1386, 625] on button "Gravar" at bounding box center [1382, 607] width 114 height 73
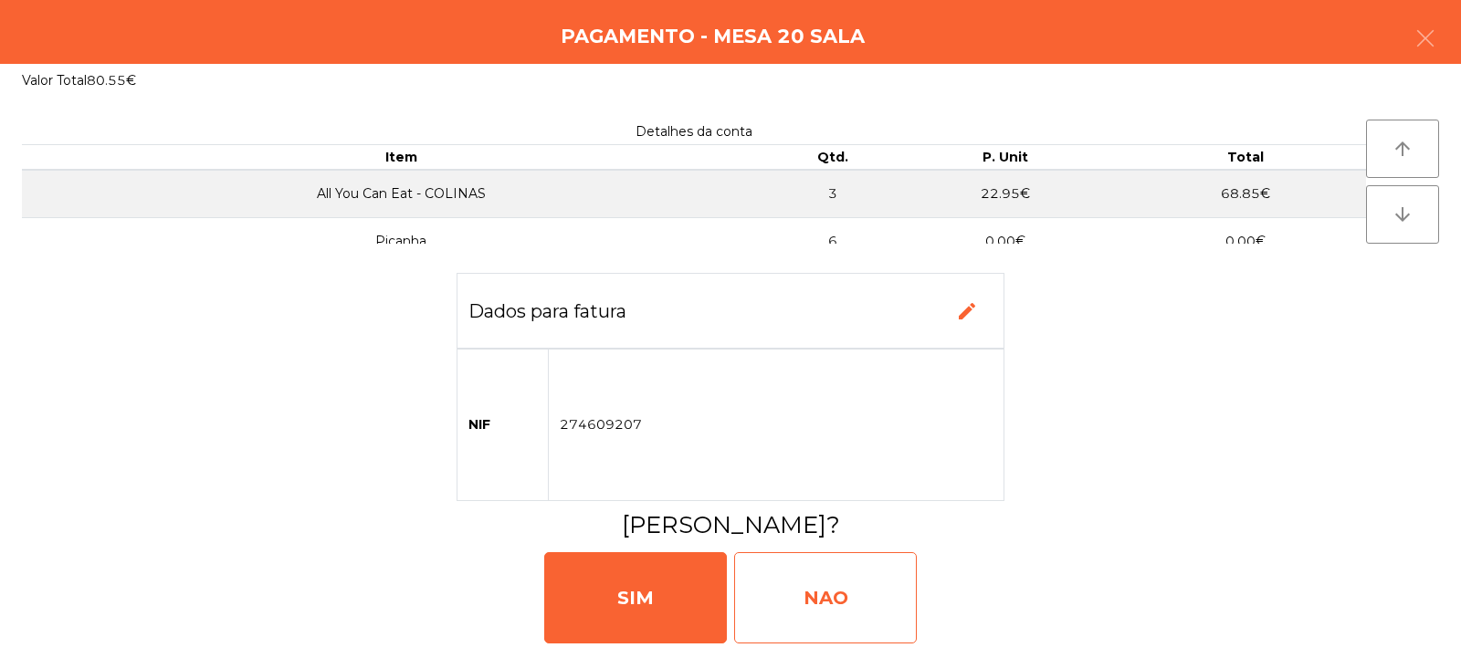
click at [855, 605] on div "NAO" at bounding box center [825, 597] width 183 height 91
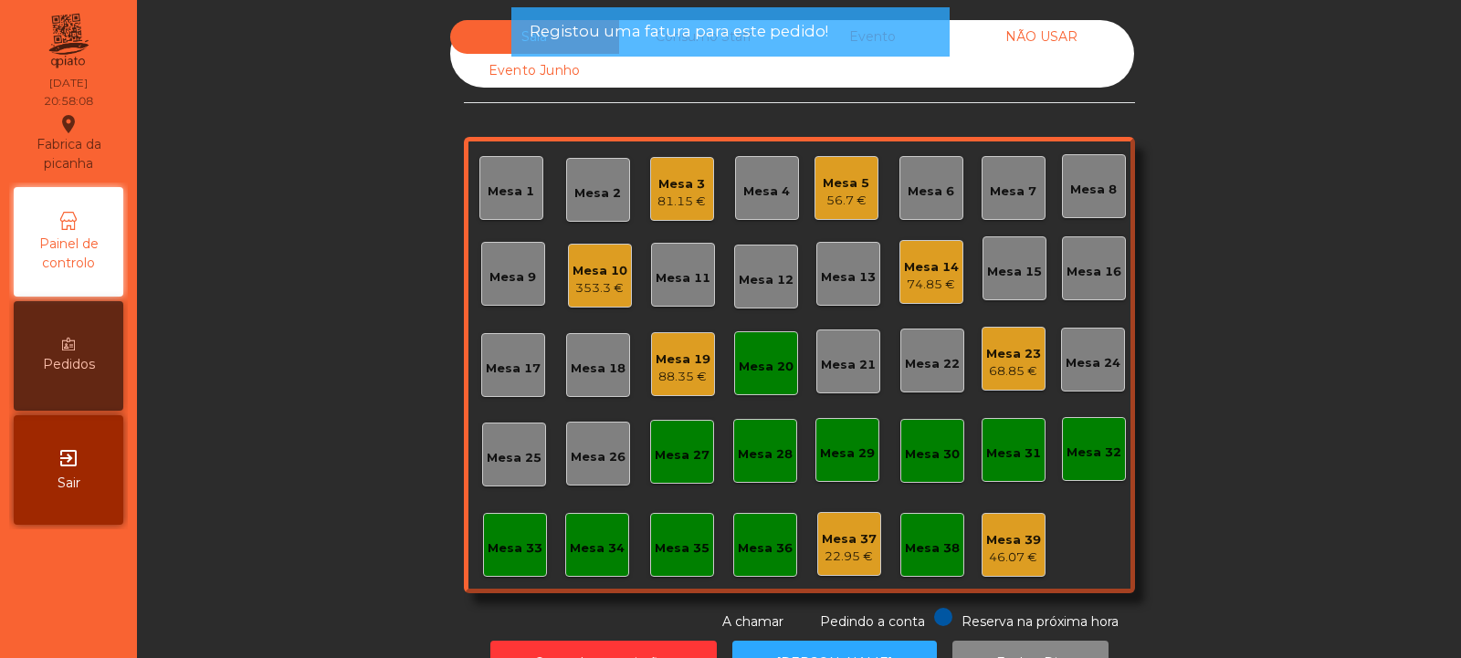
click at [754, 364] on div "Mesa 20" at bounding box center [766, 367] width 55 height 18
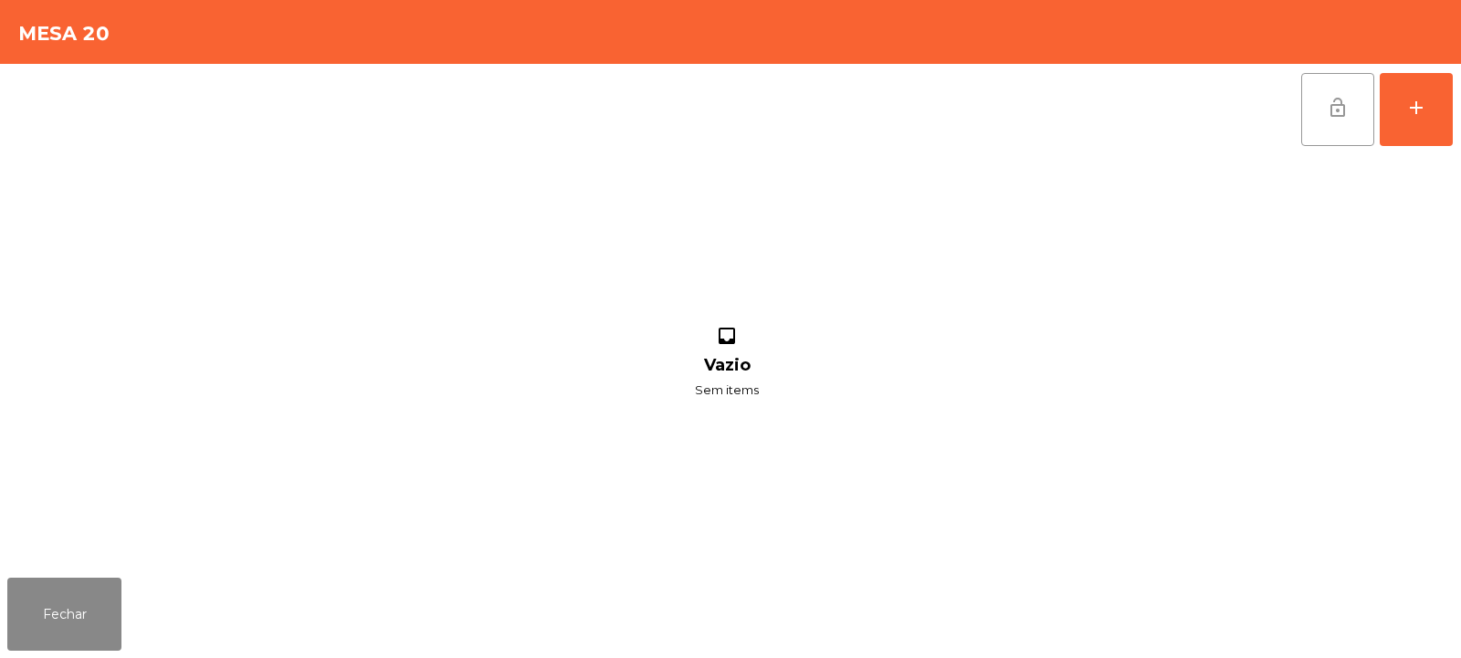
click at [1331, 109] on span "lock_open" at bounding box center [1338, 108] width 22 height 22
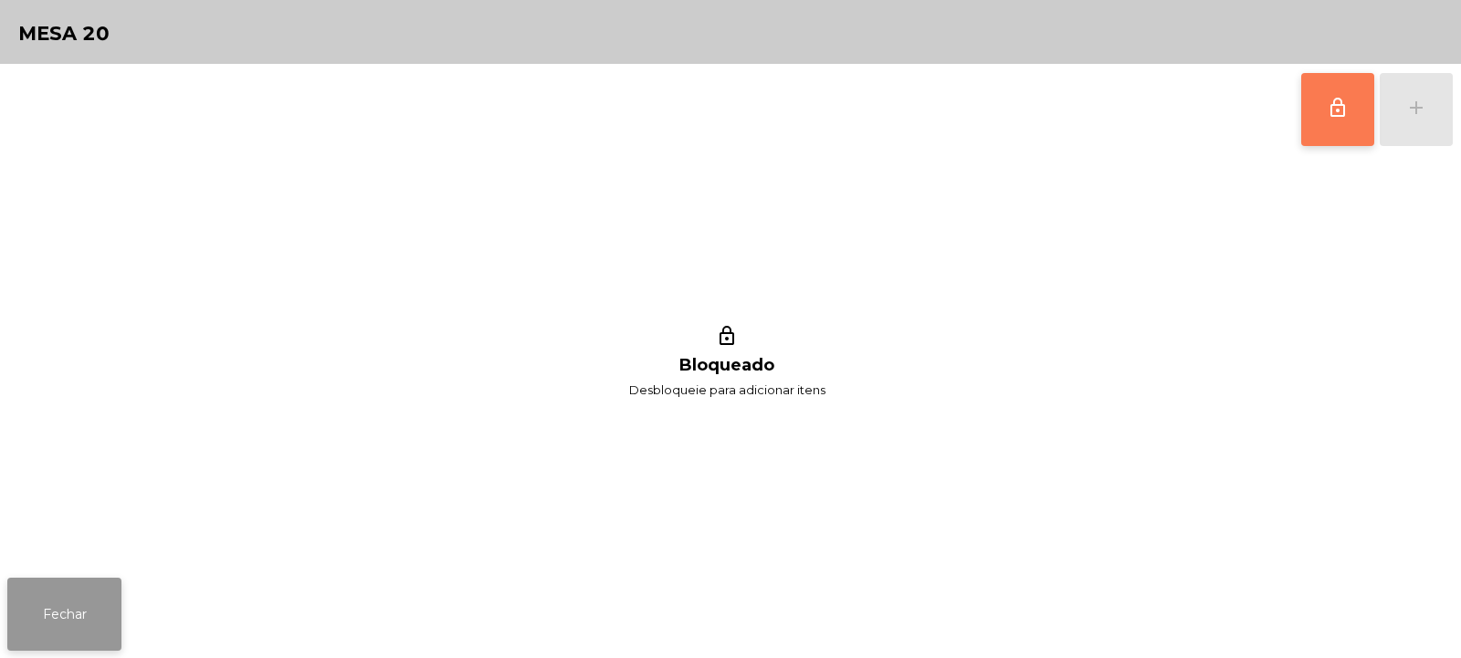
click at [89, 607] on button "Fechar" at bounding box center [64, 614] width 114 height 73
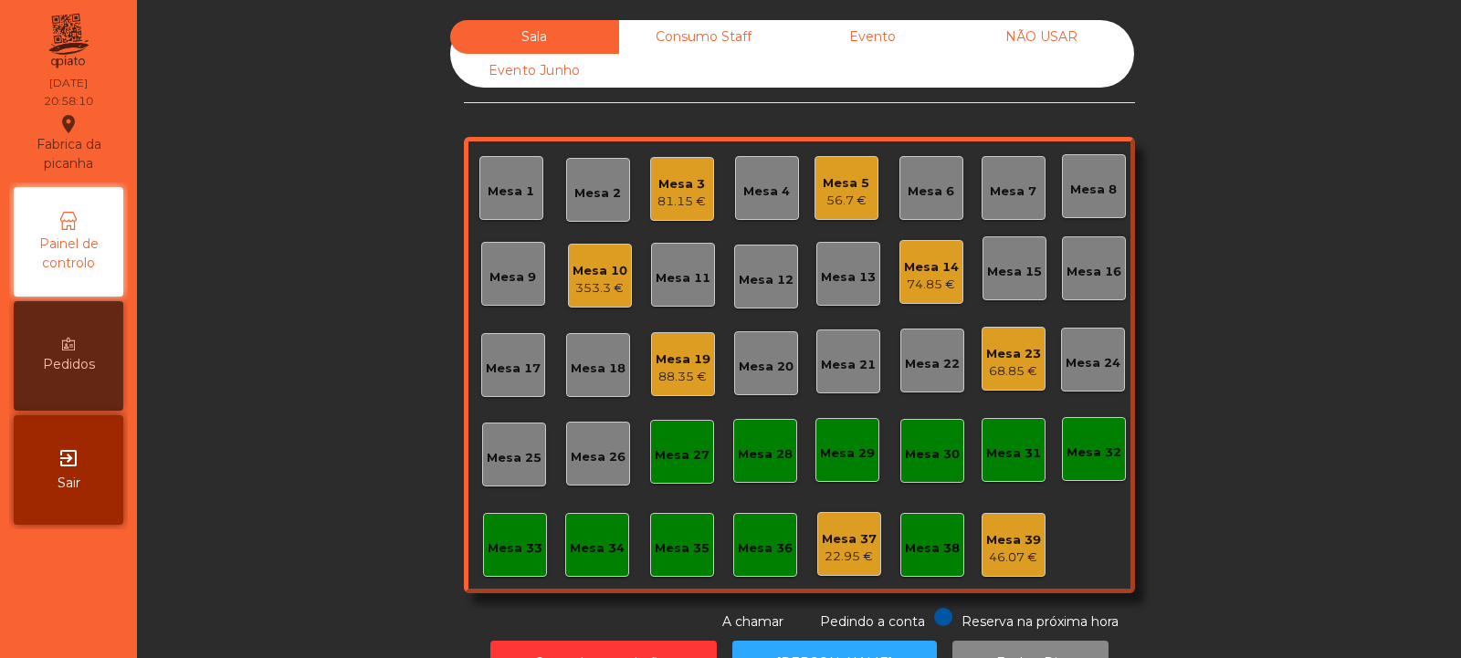
scroll to position [61, 0]
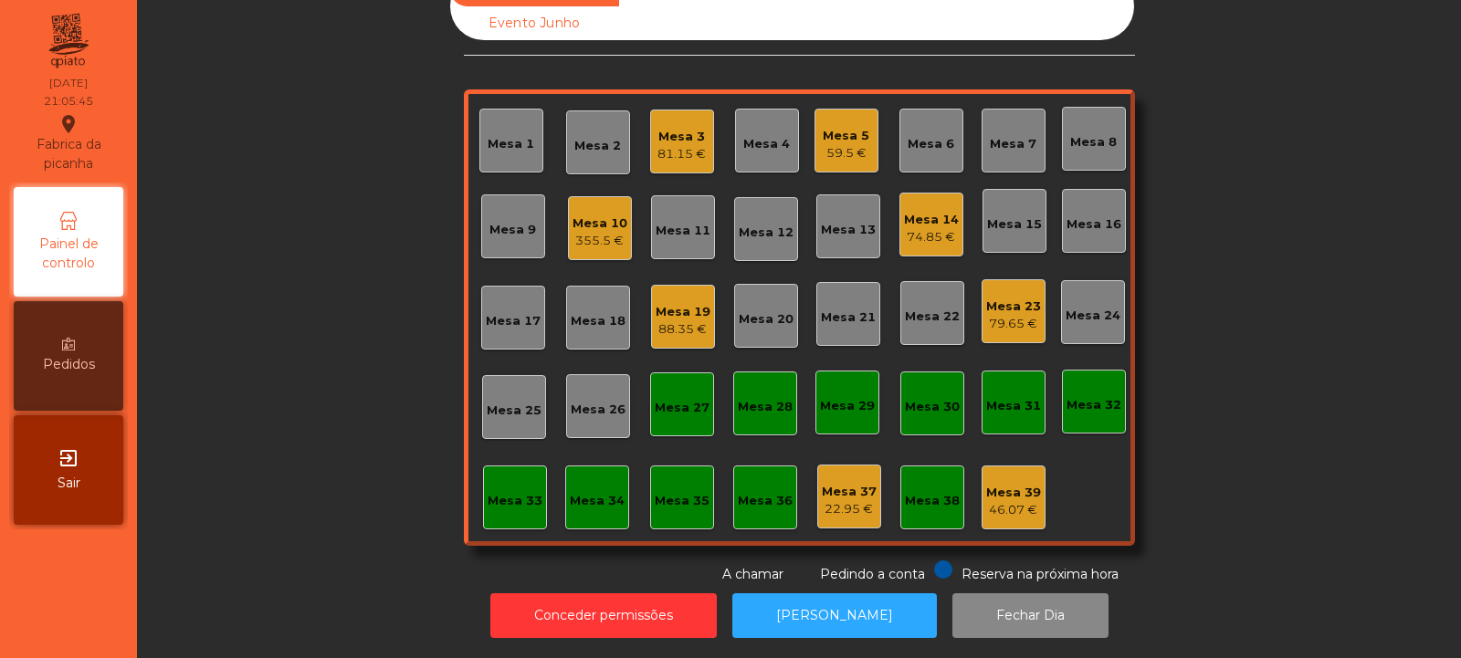
click at [506, 485] on div "Mesa 33" at bounding box center [515, 498] width 55 height 26
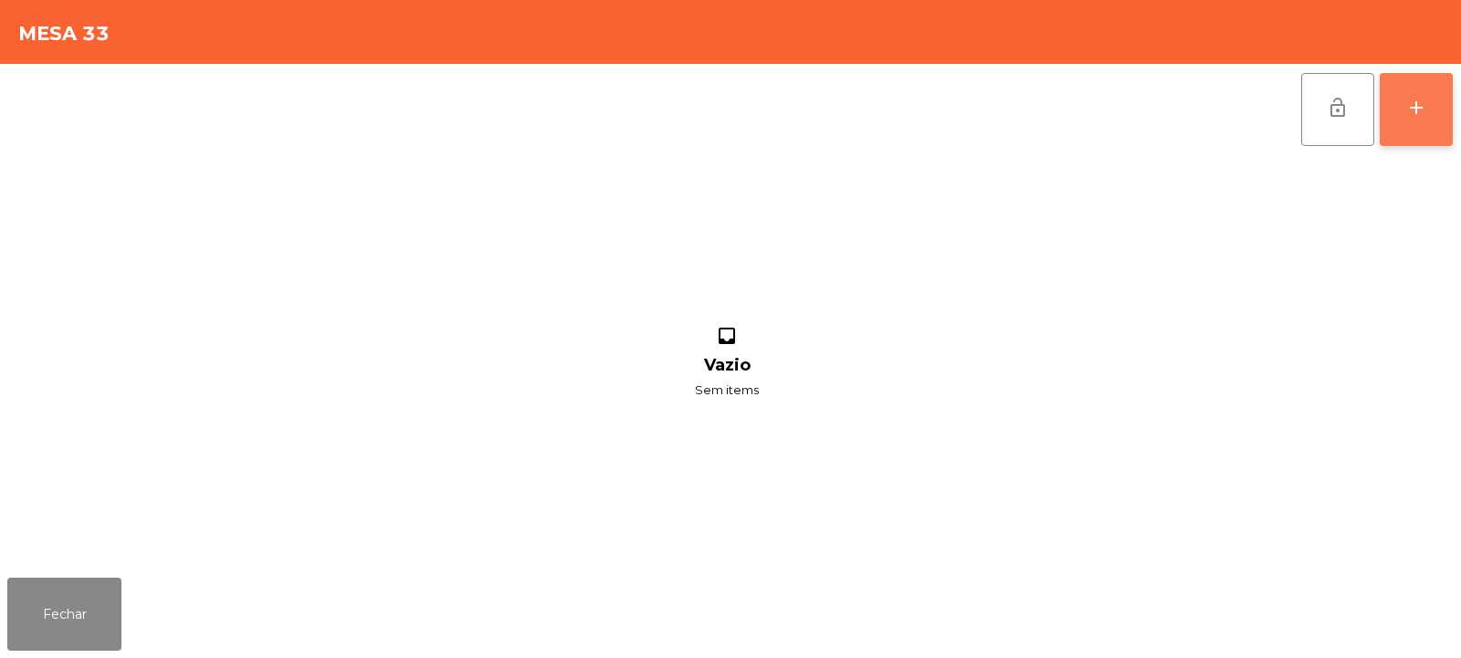
click at [1438, 95] on button "add" at bounding box center [1416, 109] width 73 height 73
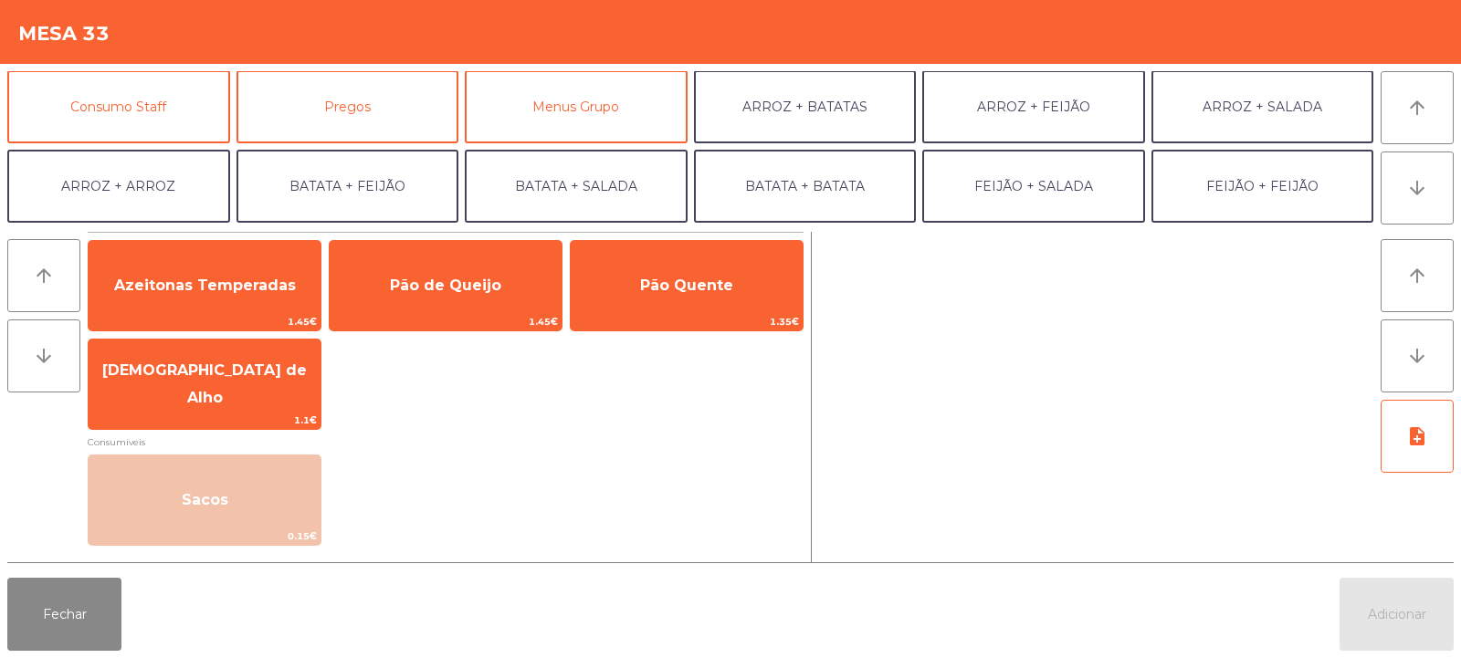
scroll to position [159, 0]
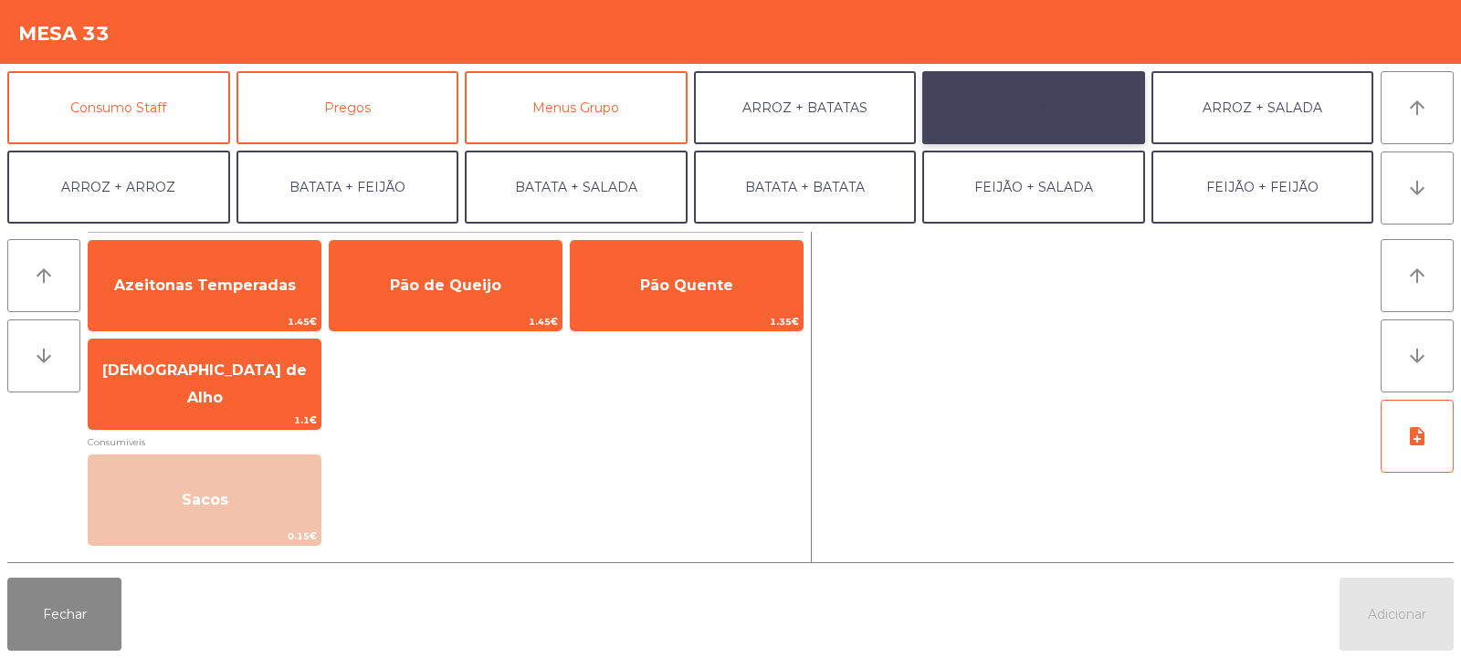
click at [1074, 117] on button "ARROZ + FEIJÃO" at bounding box center [1033, 107] width 223 height 73
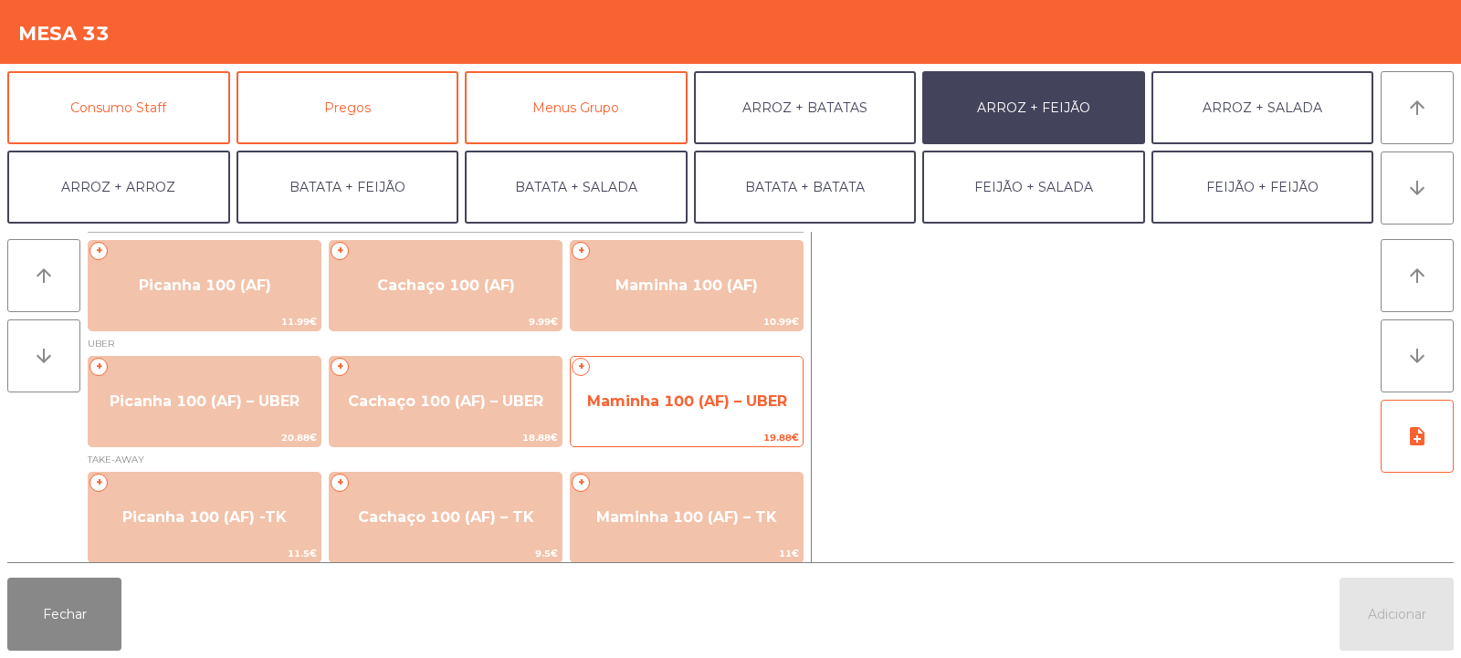
click at [690, 390] on span "Maminha 100 (AF) – UBER" at bounding box center [687, 401] width 232 height 49
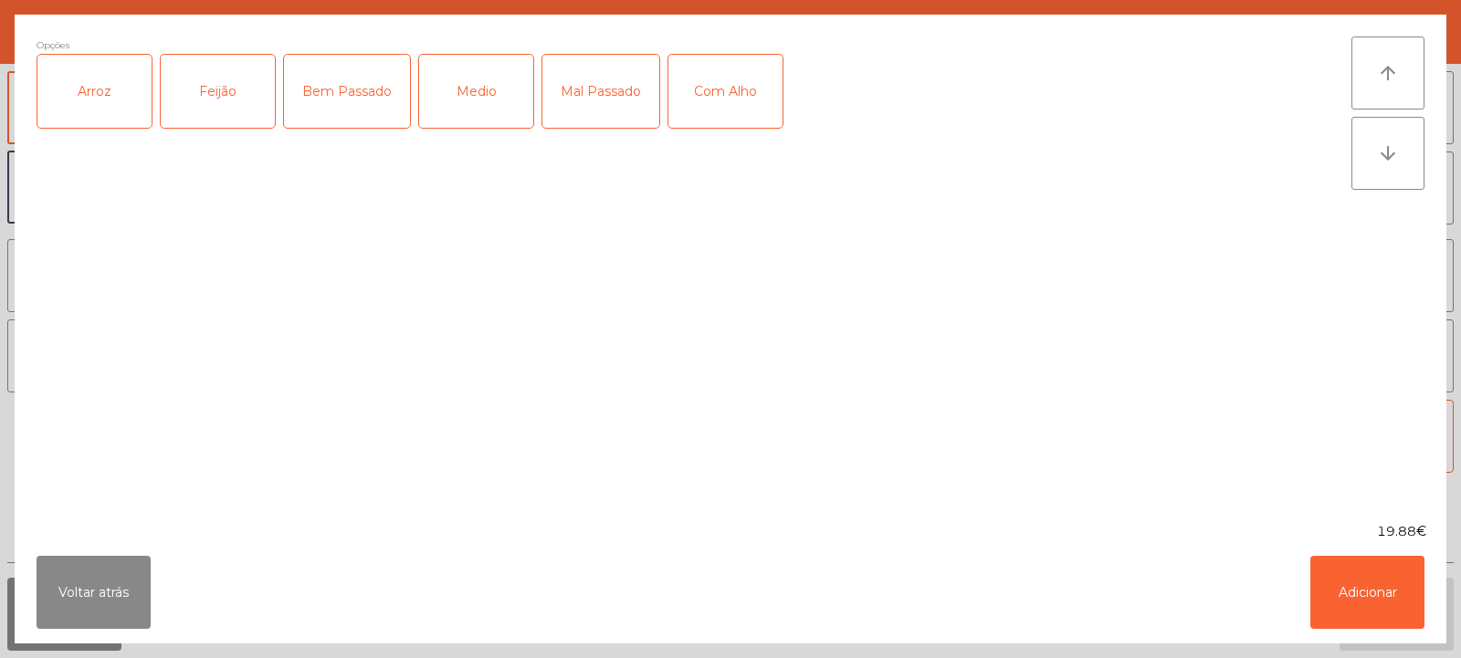
click at [110, 91] on div "Arroz" at bounding box center [94, 91] width 114 height 73
click at [218, 98] on div "Feijão" at bounding box center [218, 91] width 114 height 73
click at [479, 117] on div "Medio" at bounding box center [476, 91] width 114 height 73
click at [1370, 598] on button "Adicionar" at bounding box center [1367, 592] width 114 height 73
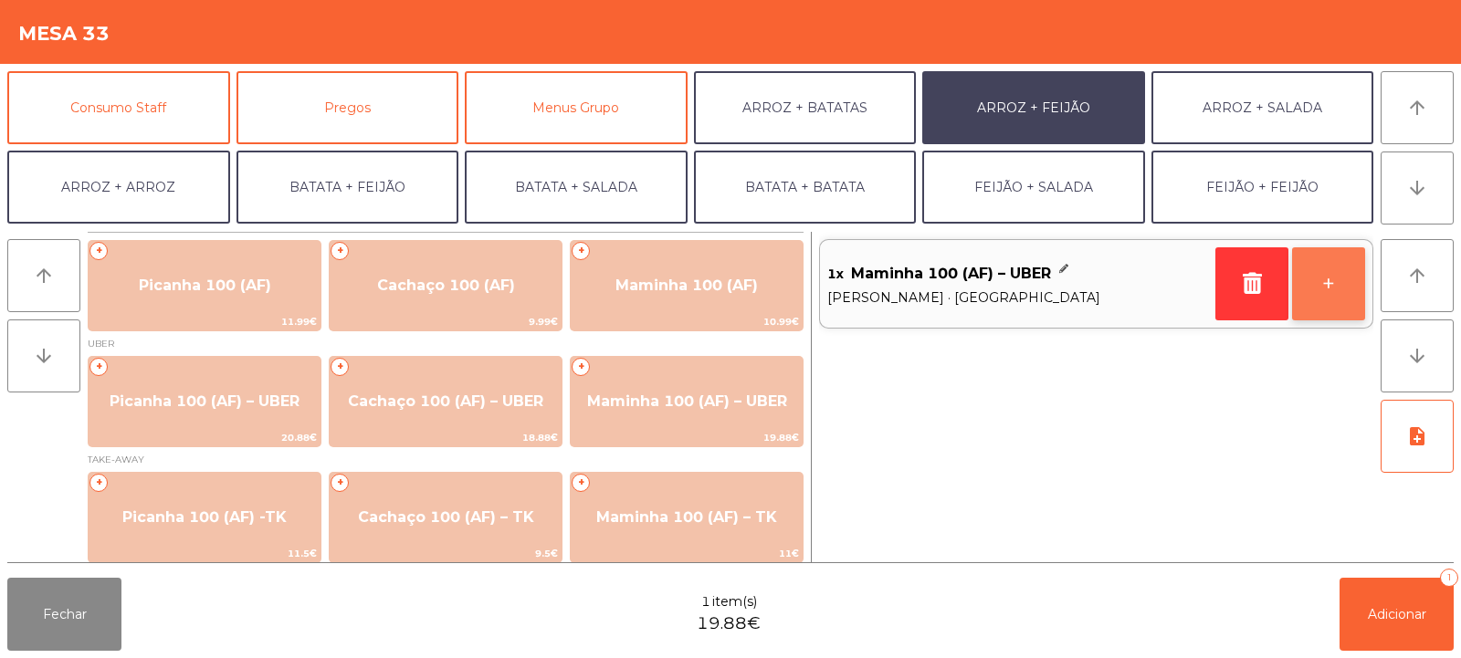
click at [1316, 301] on button "+" at bounding box center [1328, 283] width 73 height 73
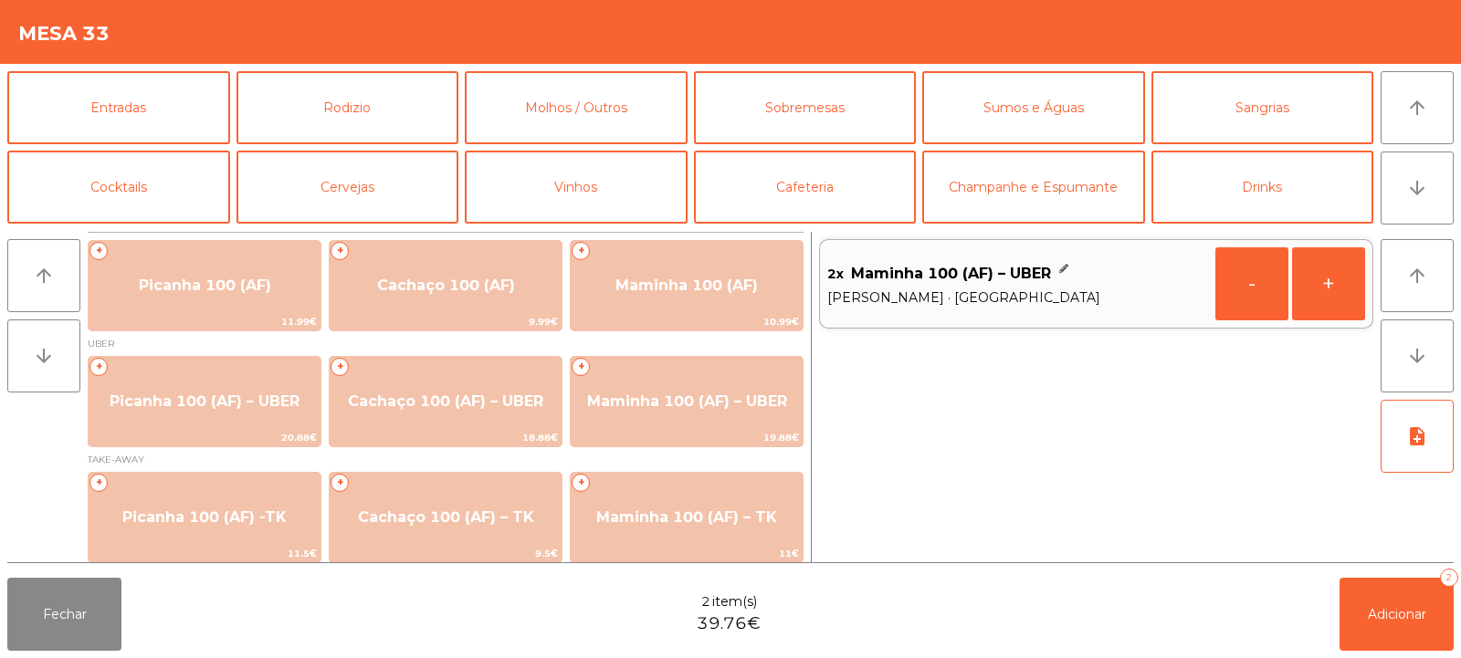
scroll to position [159, 0]
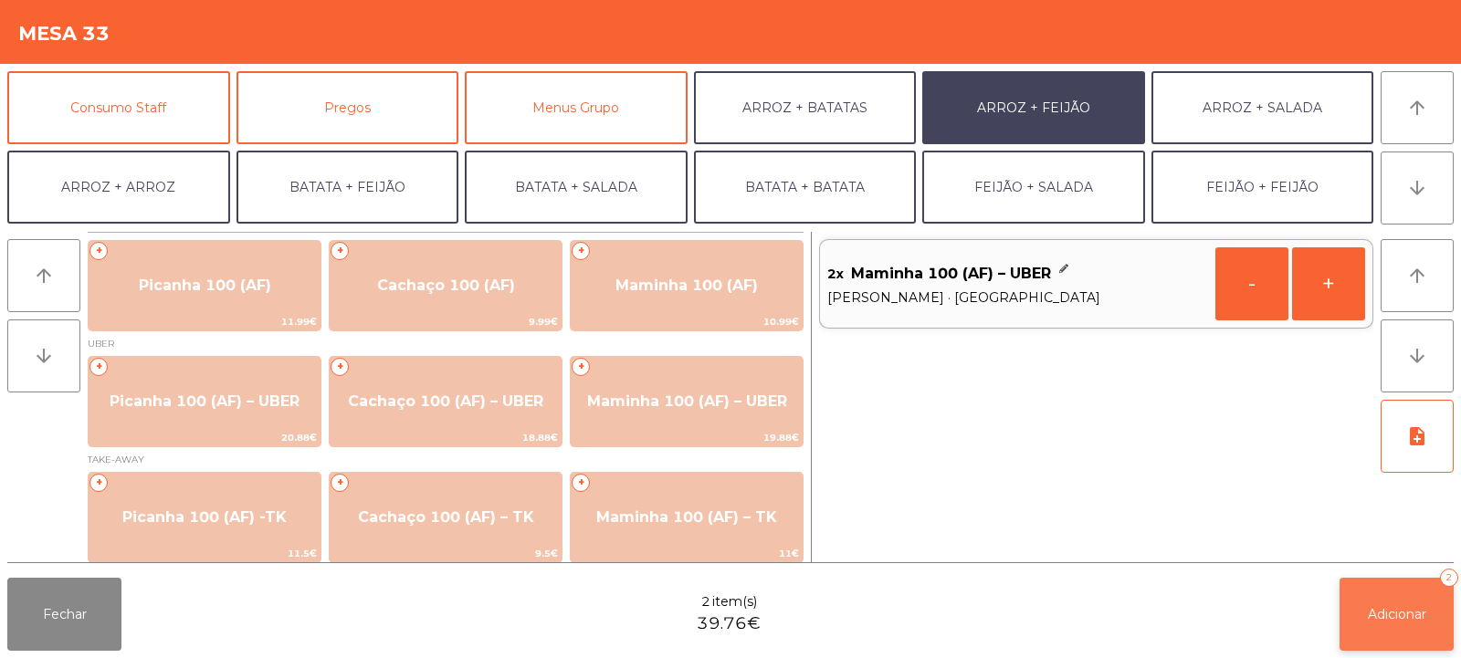
click at [1403, 610] on span "Adicionar" at bounding box center [1397, 614] width 58 height 16
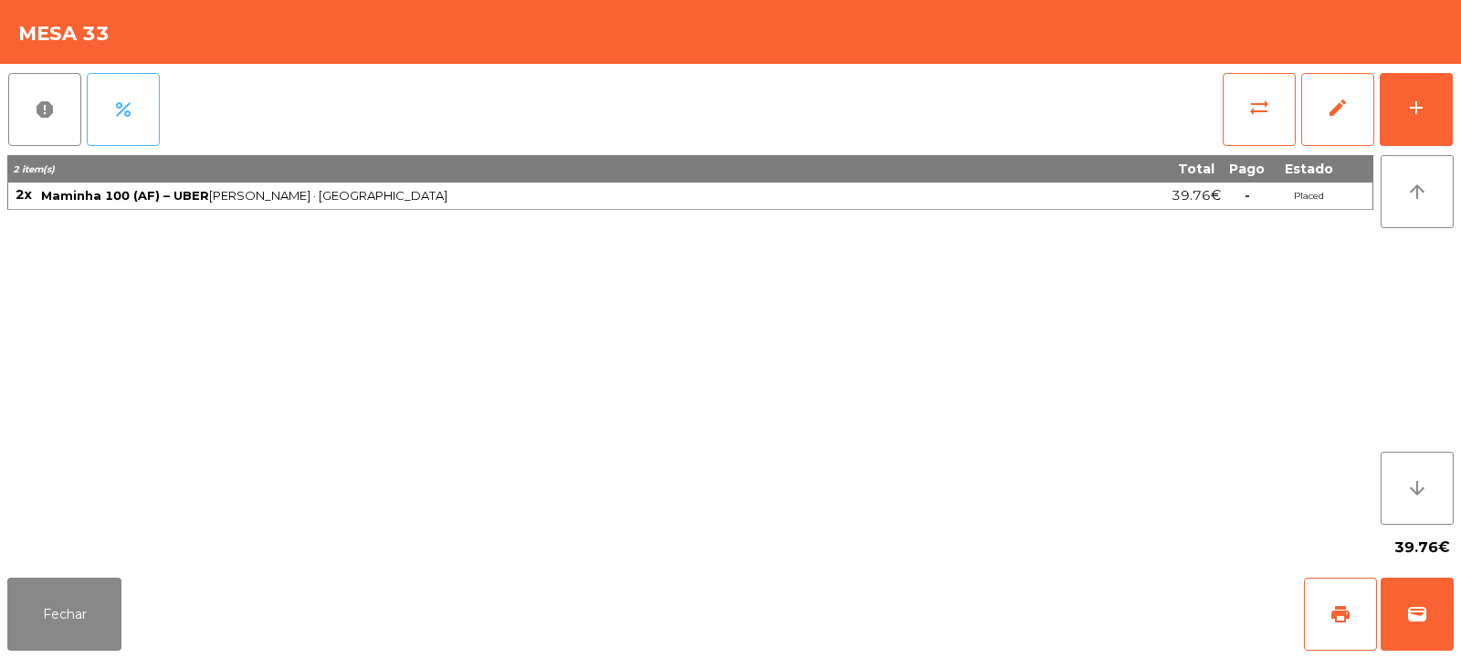
click at [123, 98] on button "percent" at bounding box center [123, 109] width 73 height 73
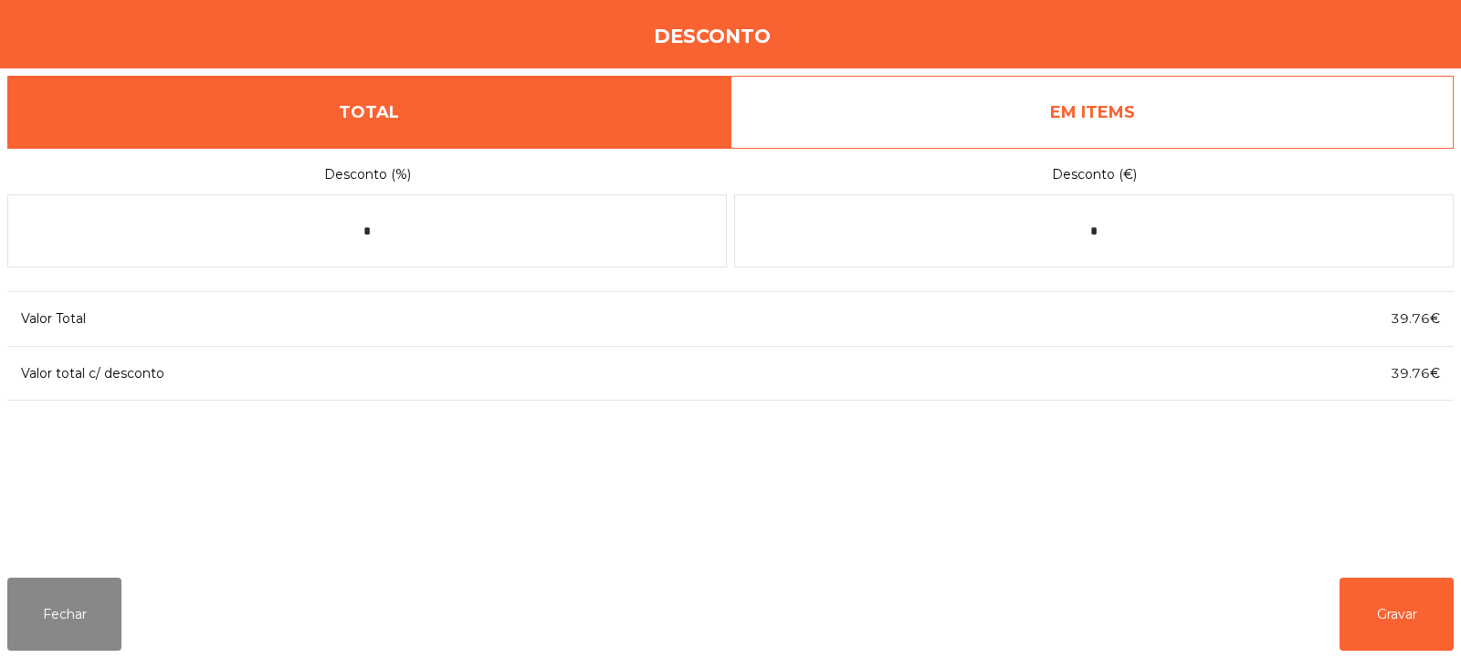
click at [1119, 121] on link "EM ITEMS" at bounding box center [1091, 112] width 723 height 73
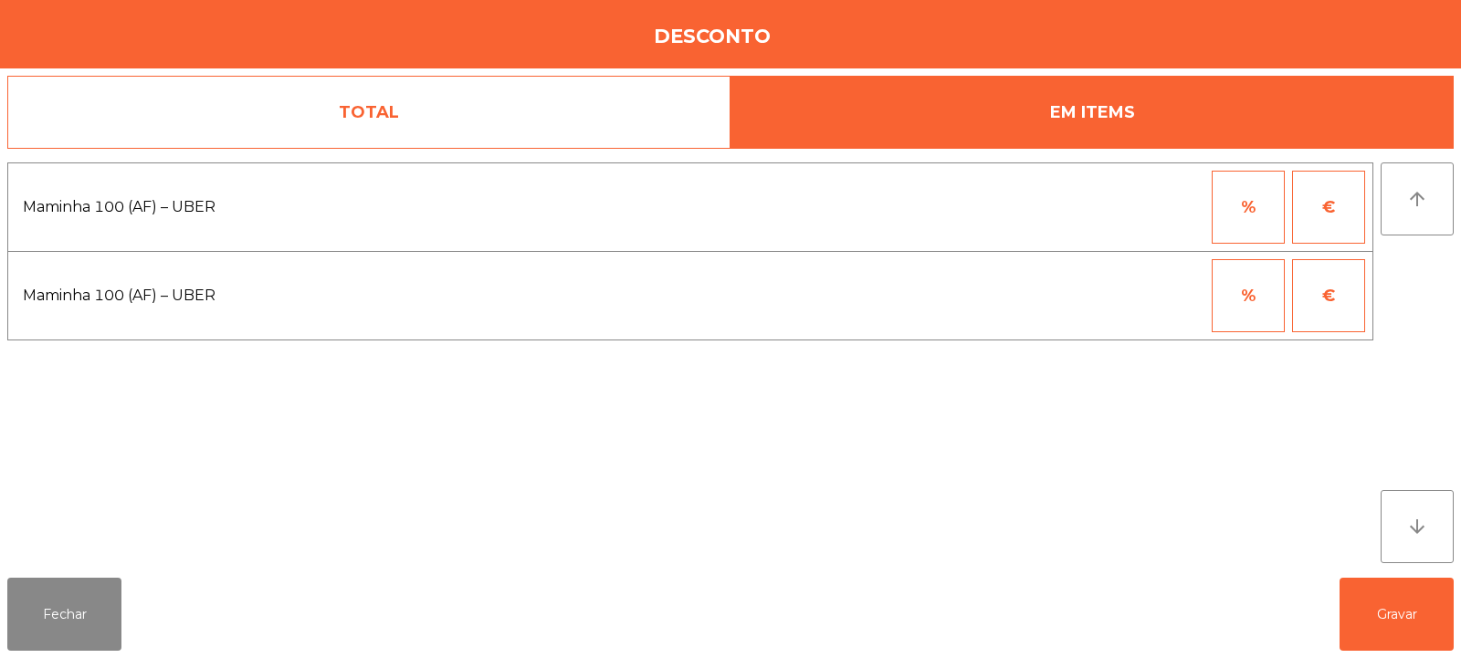
click at [1250, 214] on button "%" at bounding box center [1248, 207] width 73 height 73
click at [1182, 205] on input "*" at bounding box center [1158, 207] width 91 height 73
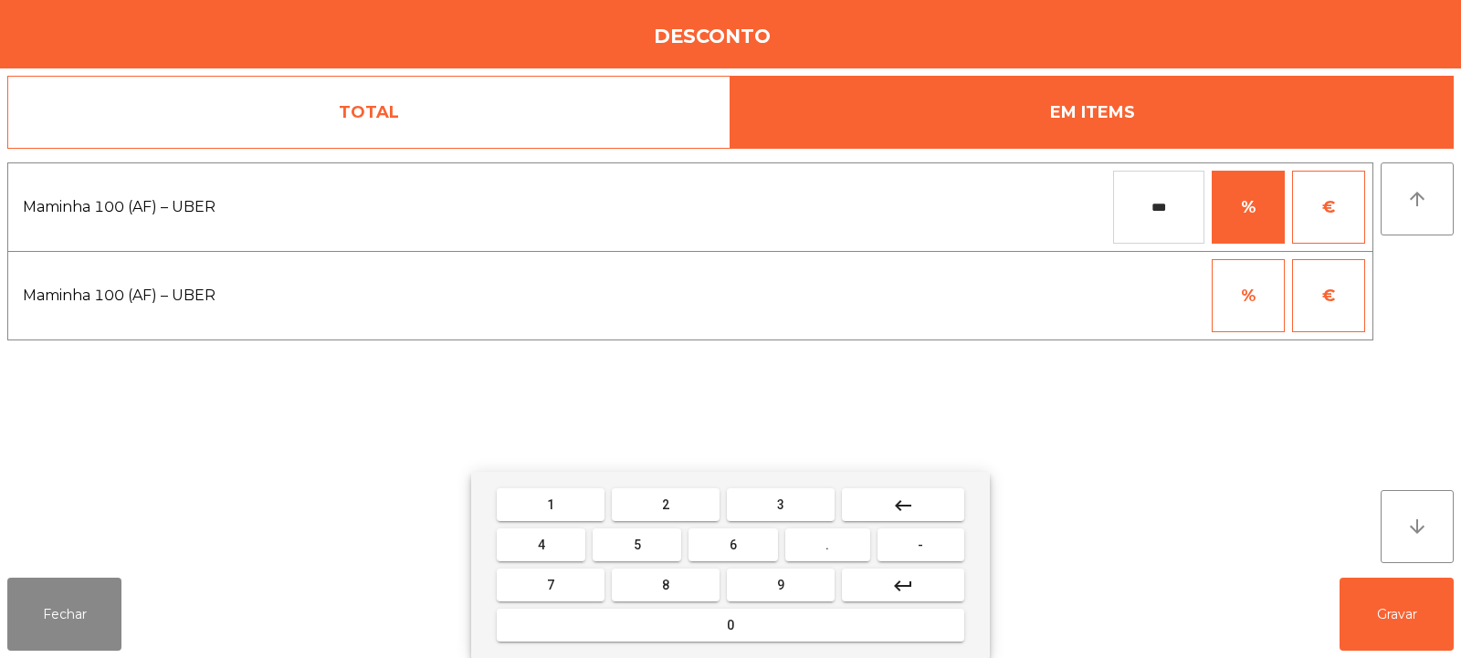
type input "***"
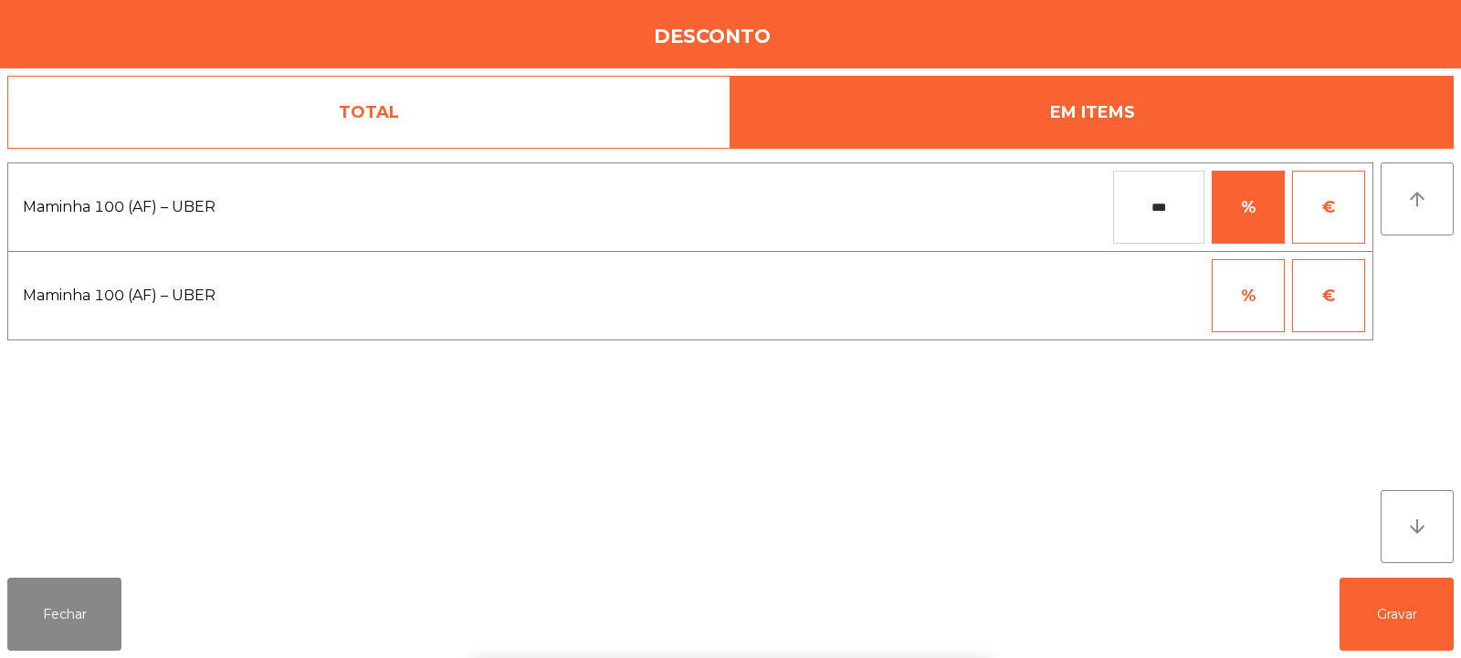
click at [1423, 310] on div "arrow_upward arrow_downward" at bounding box center [1417, 363] width 73 height 401
click at [1403, 635] on button "Gravar" at bounding box center [1397, 614] width 114 height 73
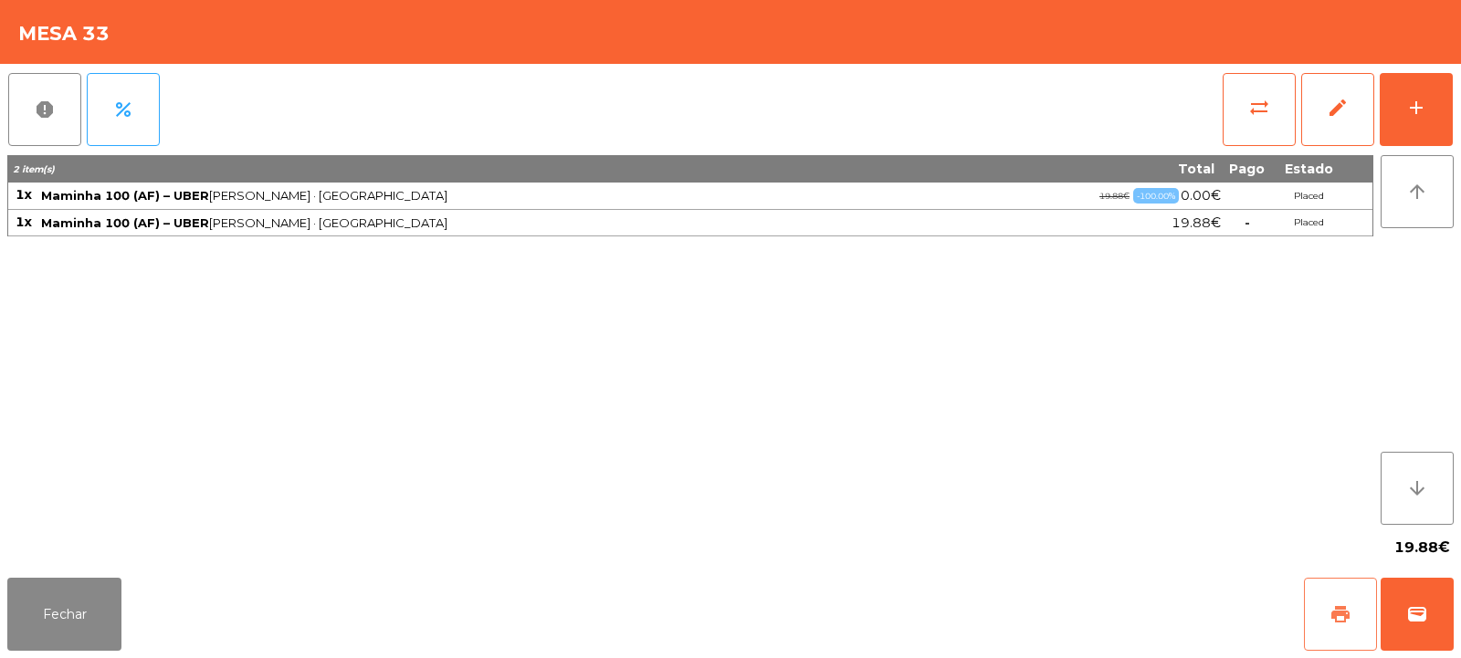
click at [1335, 619] on span "print" at bounding box center [1340, 615] width 22 height 22
click at [1420, 609] on span "wallet" at bounding box center [1417, 615] width 22 height 22
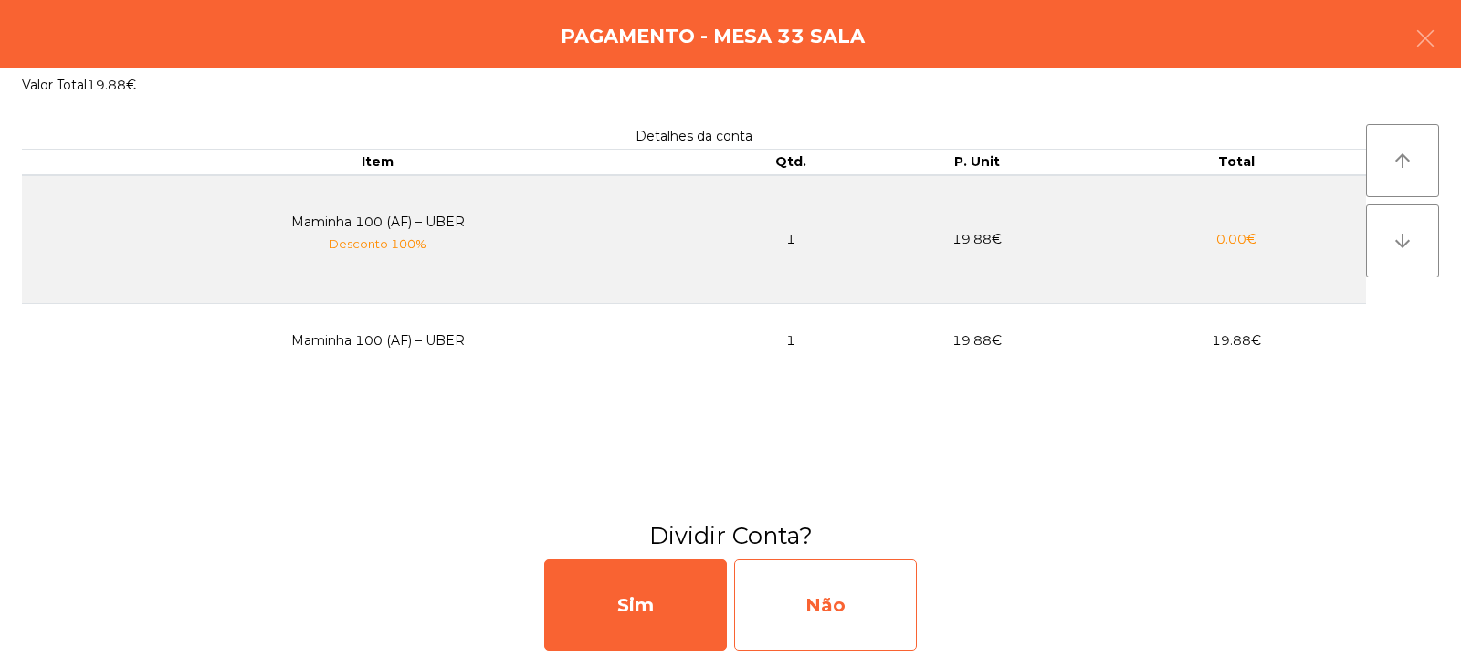
click at [858, 583] on div "Não" at bounding box center [825, 605] width 183 height 91
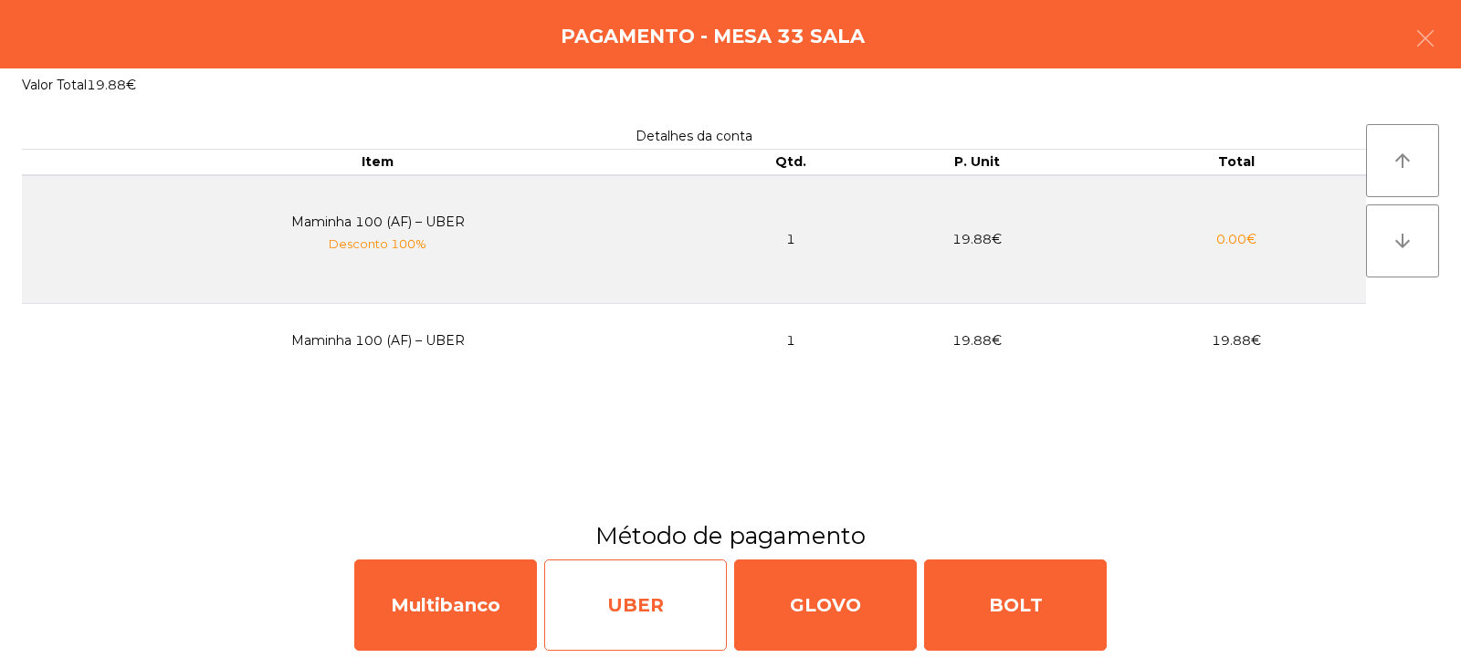
click at [631, 592] on div "UBER" at bounding box center [635, 605] width 183 height 91
select select "**"
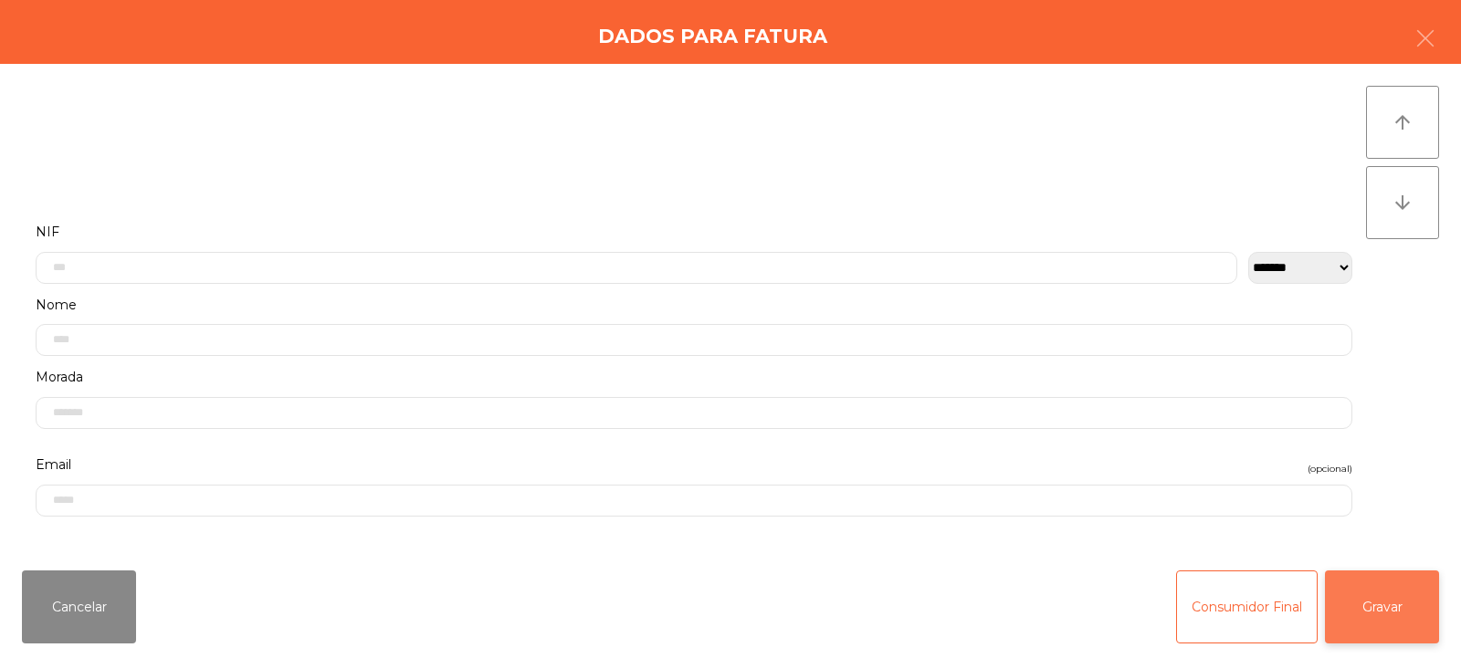
click at [1380, 602] on button "Gravar" at bounding box center [1382, 607] width 114 height 73
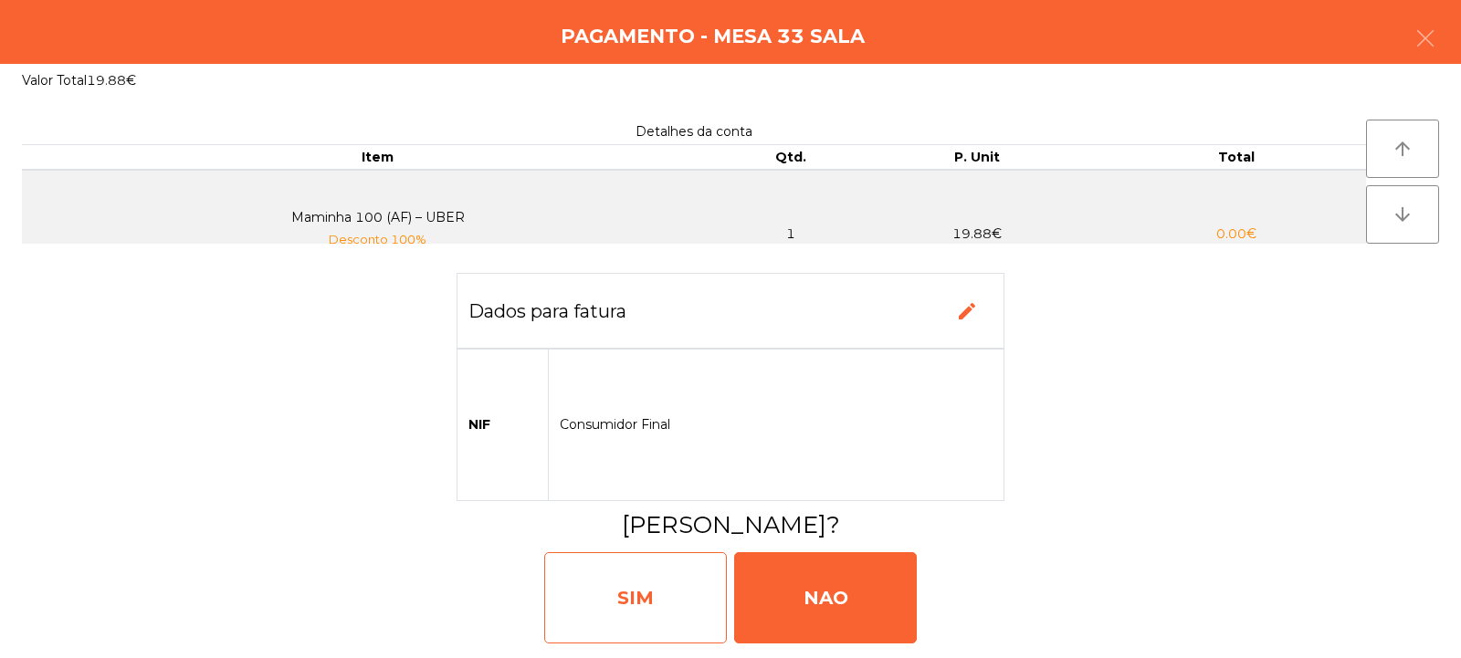
click at [648, 583] on div "SIM" at bounding box center [635, 597] width 183 height 91
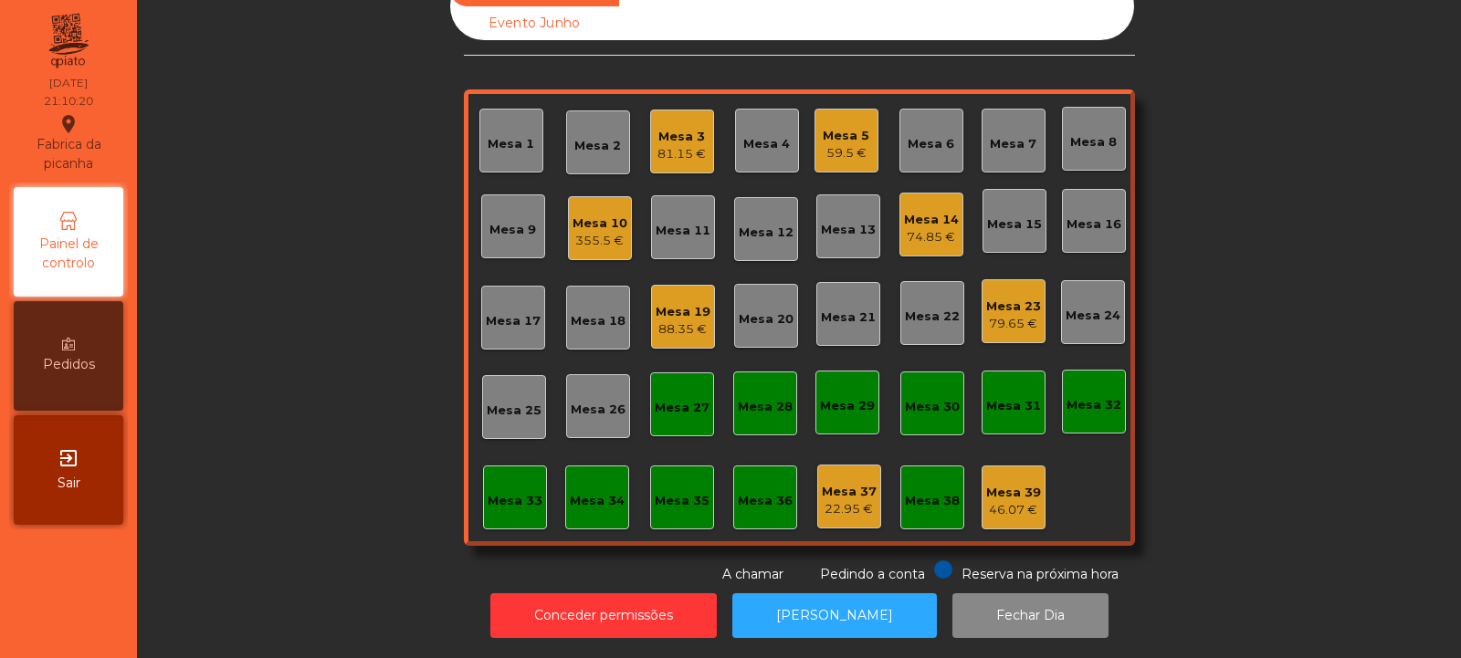
click at [592, 232] on div "355.5 €" at bounding box center [600, 241] width 55 height 18
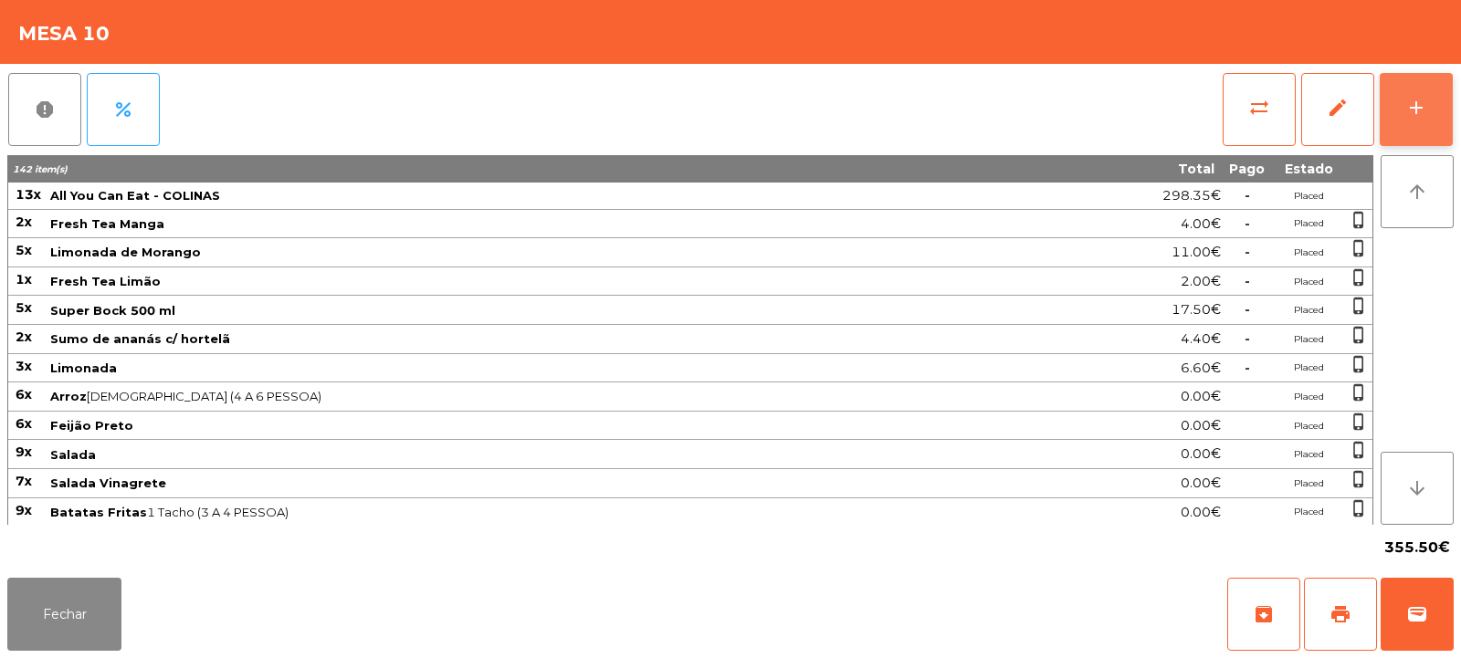
click at [1406, 102] on div "add" at bounding box center [1416, 108] width 22 height 22
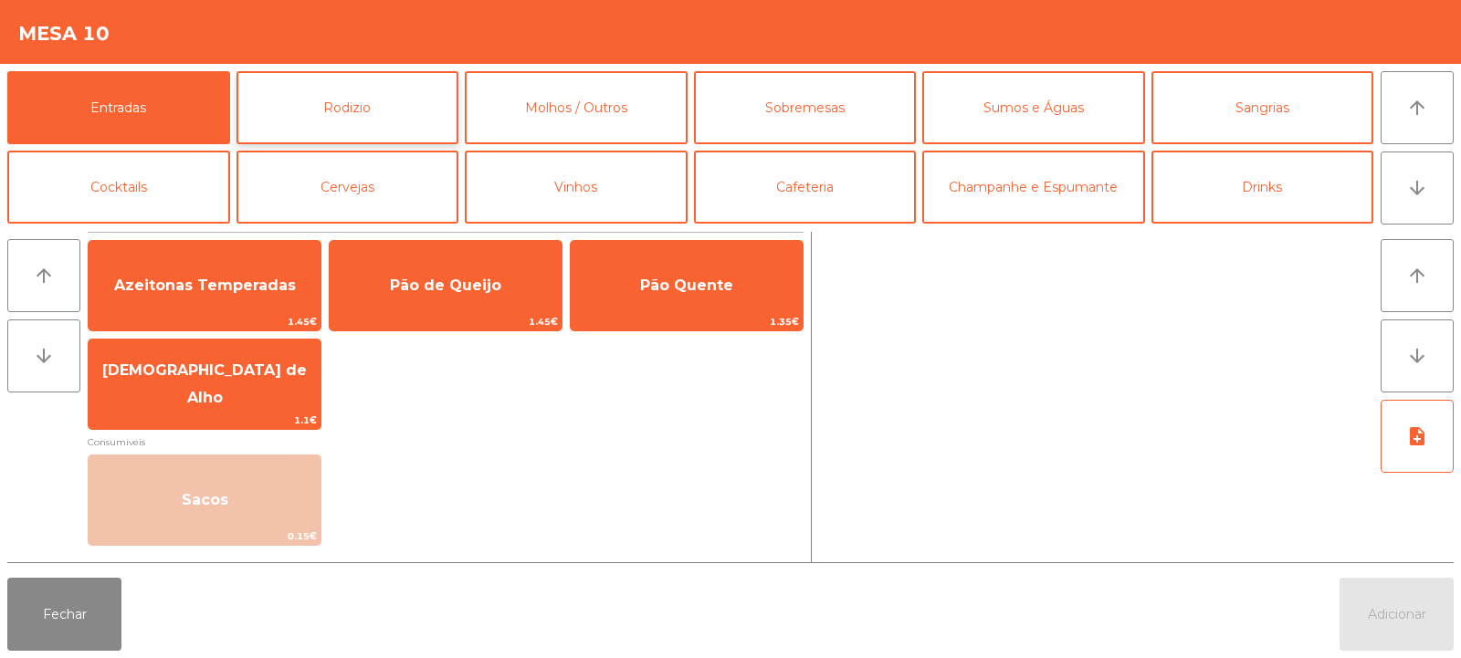
click at [410, 97] on button "Rodizio" at bounding box center [347, 107] width 223 height 73
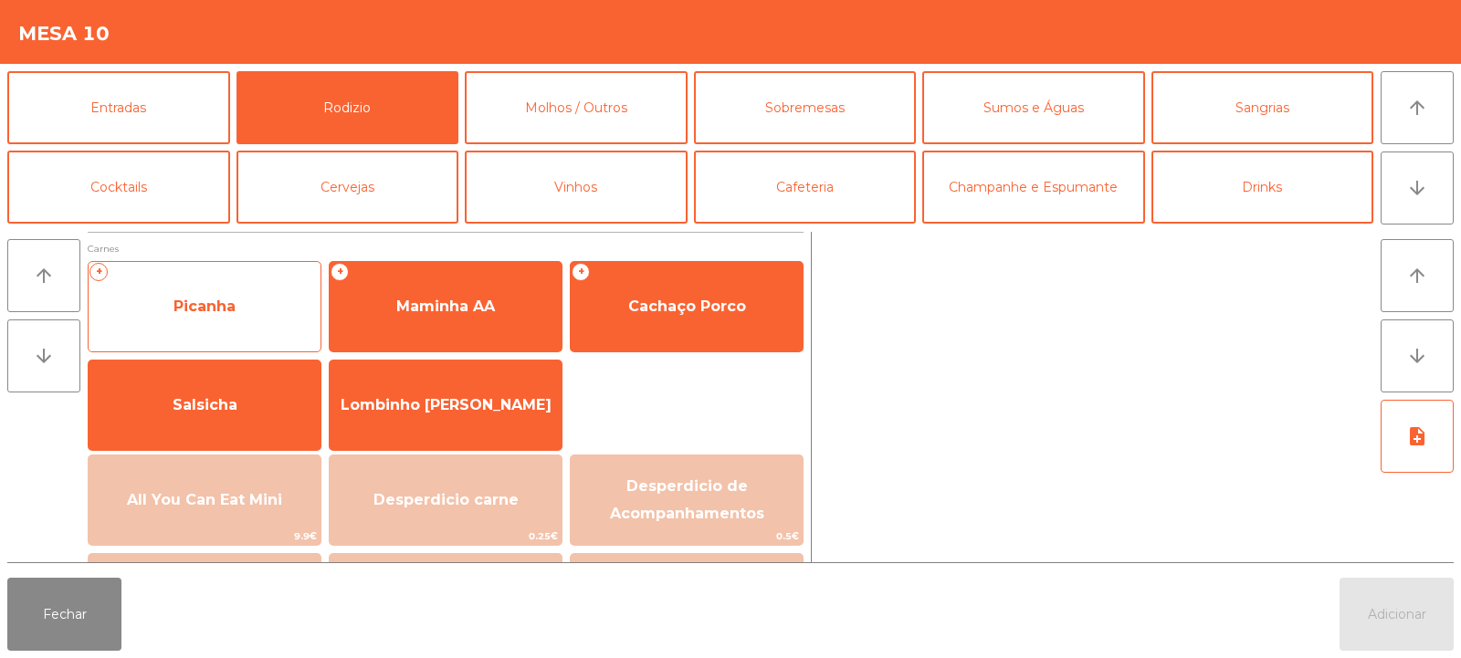
click at [254, 303] on span "Picanha" at bounding box center [205, 306] width 232 height 49
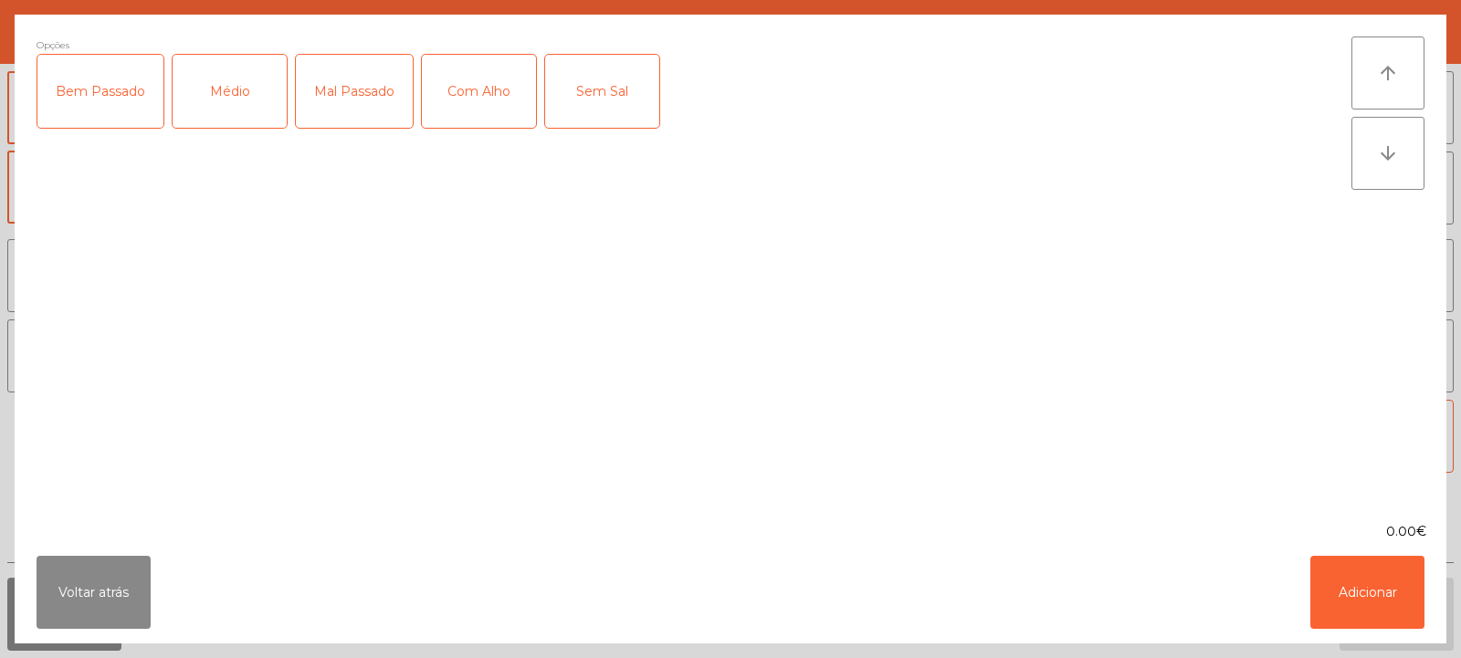
click at [232, 106] on div "Médio" at bounding box center [230, 91] width 114 height 73
click at [115, 104] on div "Bem Passado" at bounding box center [100, 91] width 126 height 73
click at [468, 98] on div "Com Alho" at bounding box center [479, 91] width 114 height 73
click at [1395, 586] on button "Adicionar" at bounding box center [1367, 592] width 114 height 73
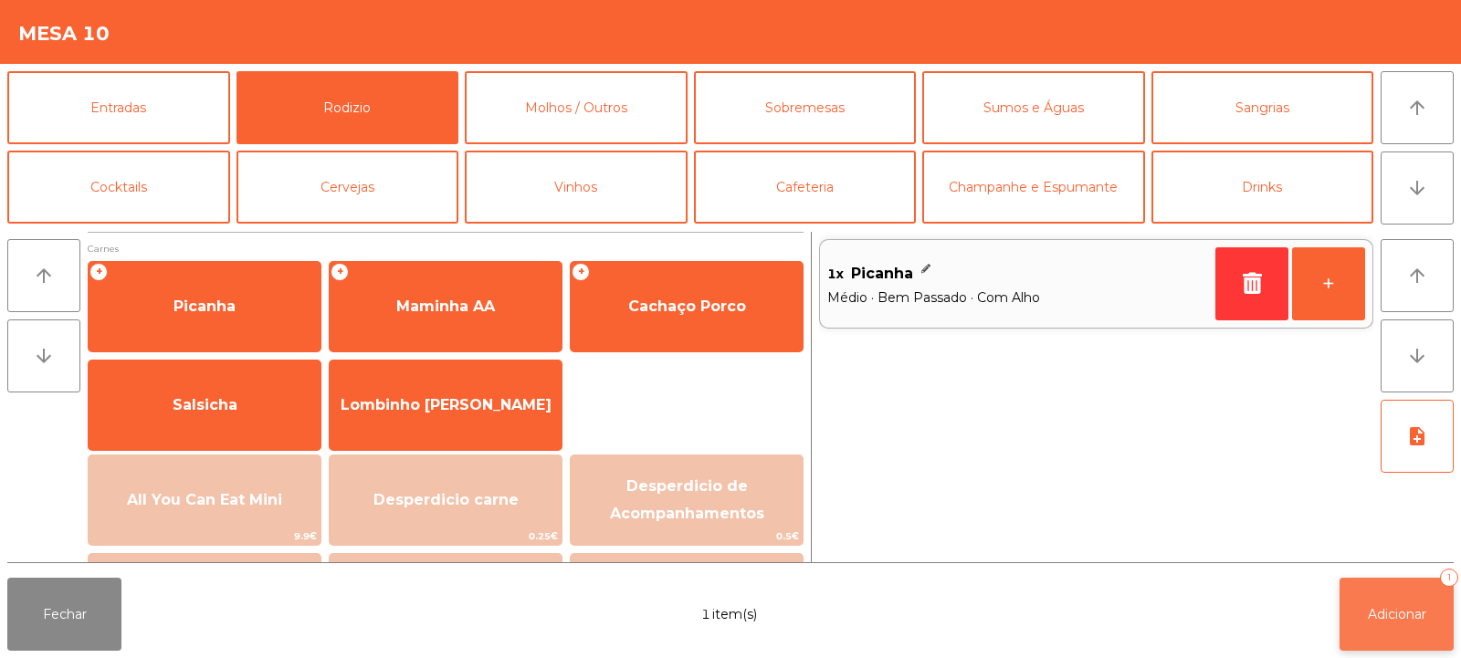
click at [1399, 592] on button "Adicionar 1" at bounding box center [1397, 614] width 114 height 73
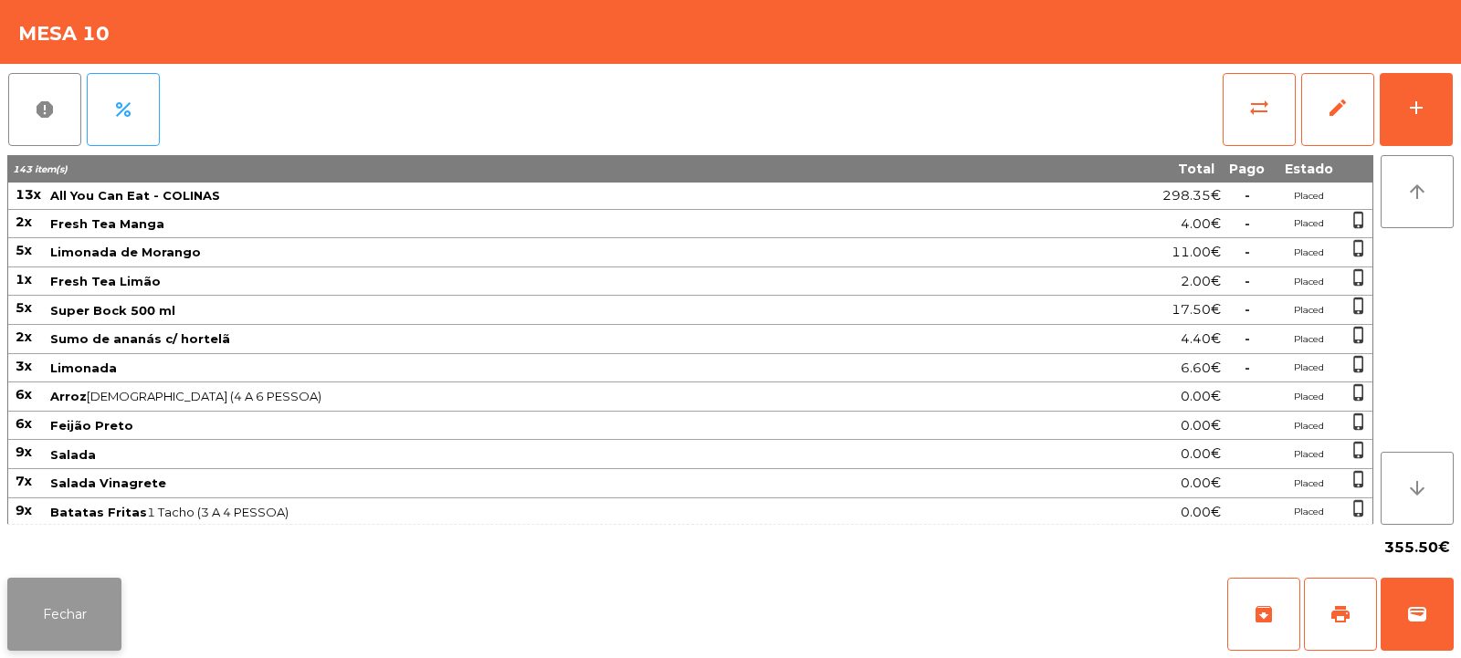
click at [87, 615] on button "Fechar" at bounding box center [64, 614] width 114 height 73
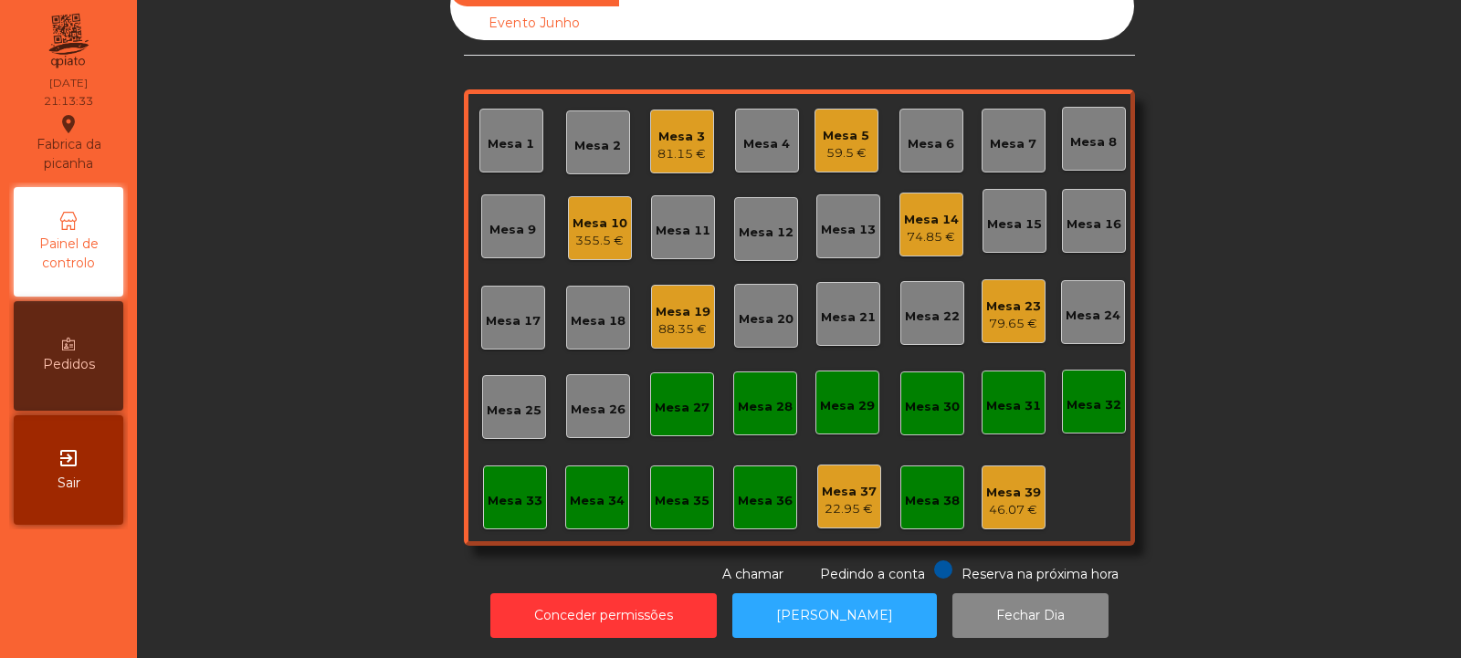
click at [682, 145] on div "81.15 €" at bounding box center [681, 154] width 48 height 18
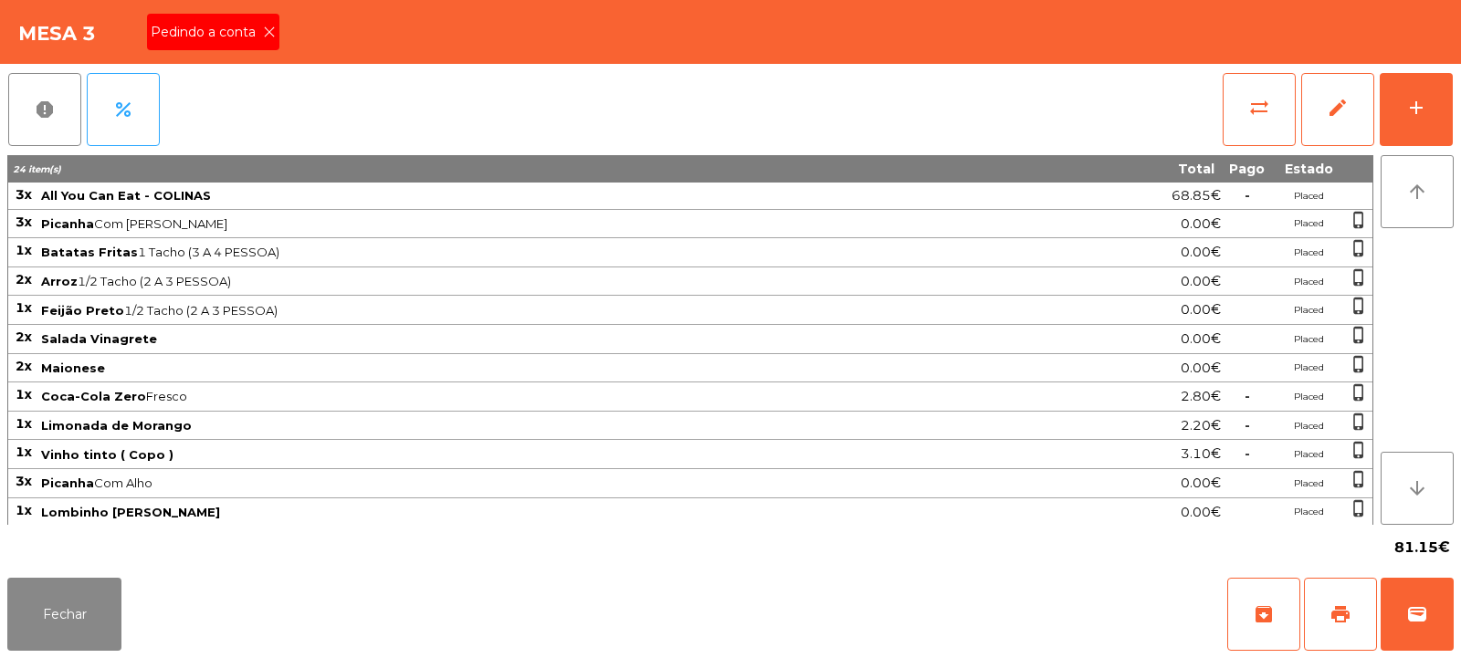
click at [269, 32] on icon at bounding box center [269, 32] width 13 height 13
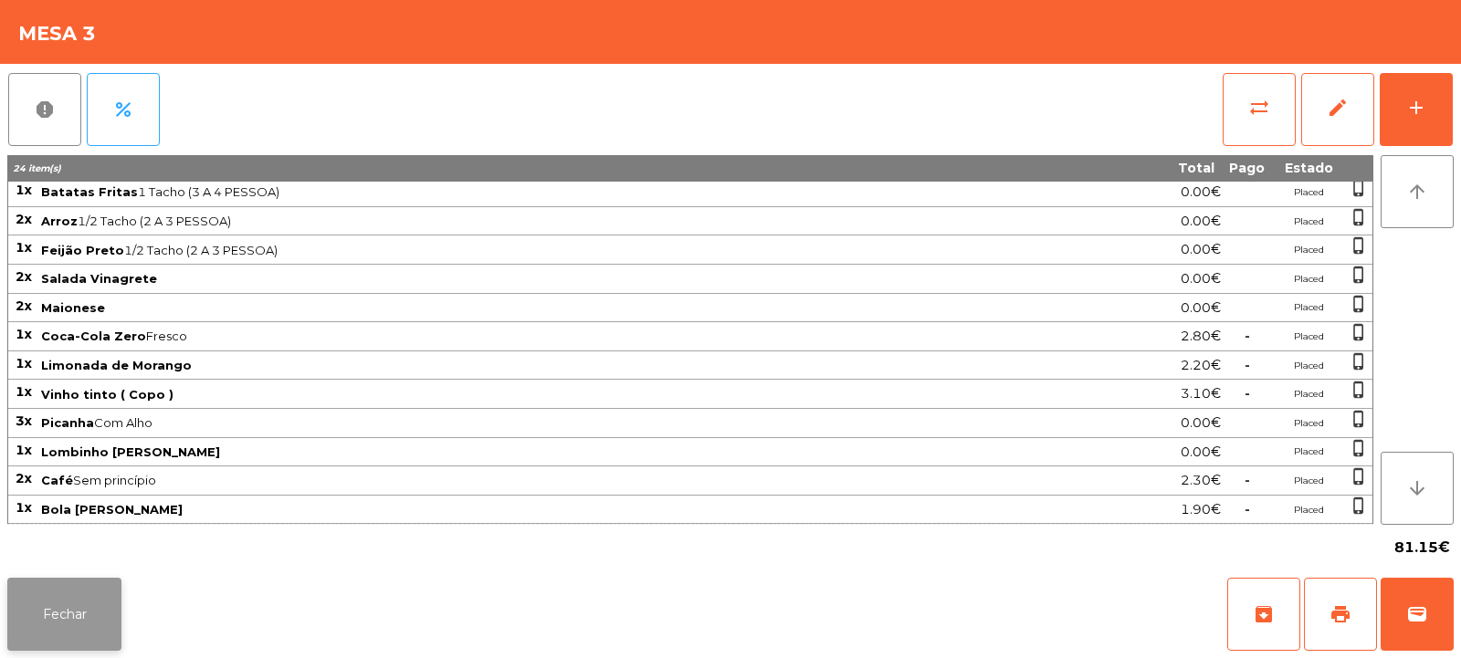
click at [108, 612] on button "Fechar" at bounding box center [64, 614] width 114 height 73
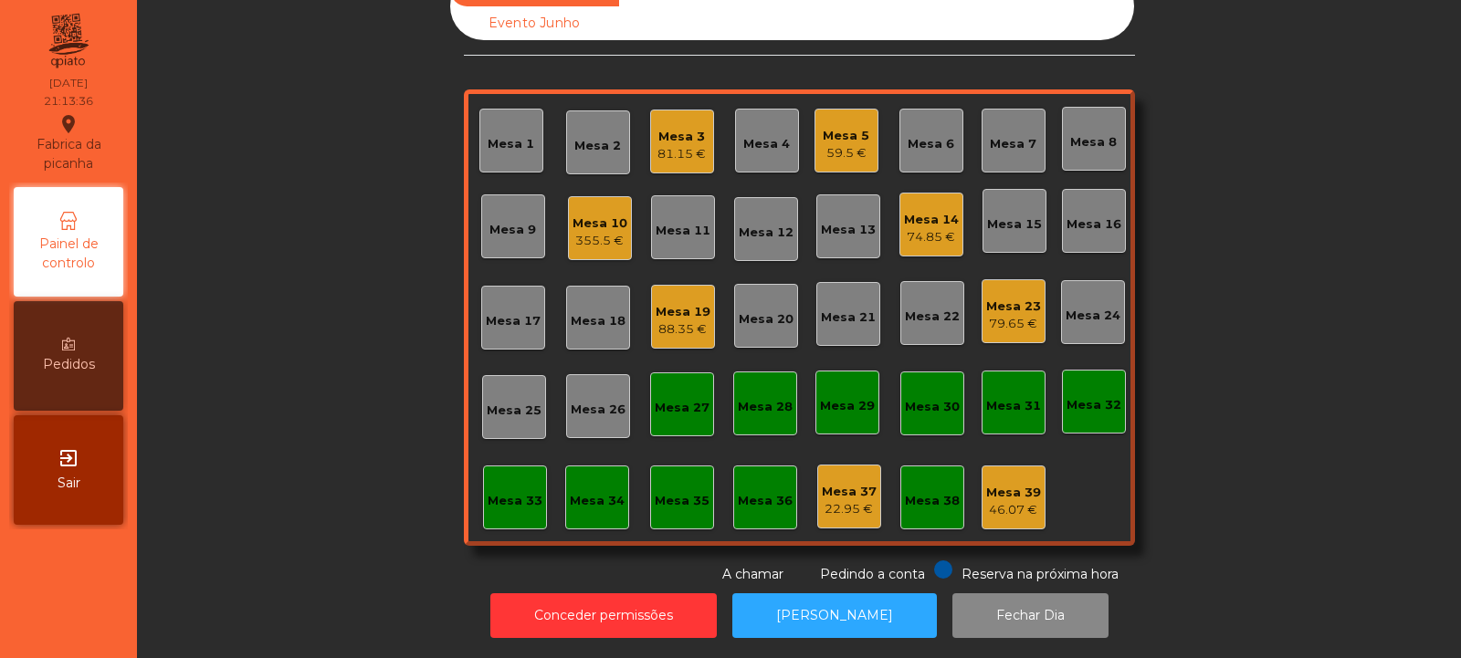
click at [841, 144] on div "59.5 €" at bounding box center [846, 153] width 47 height 18
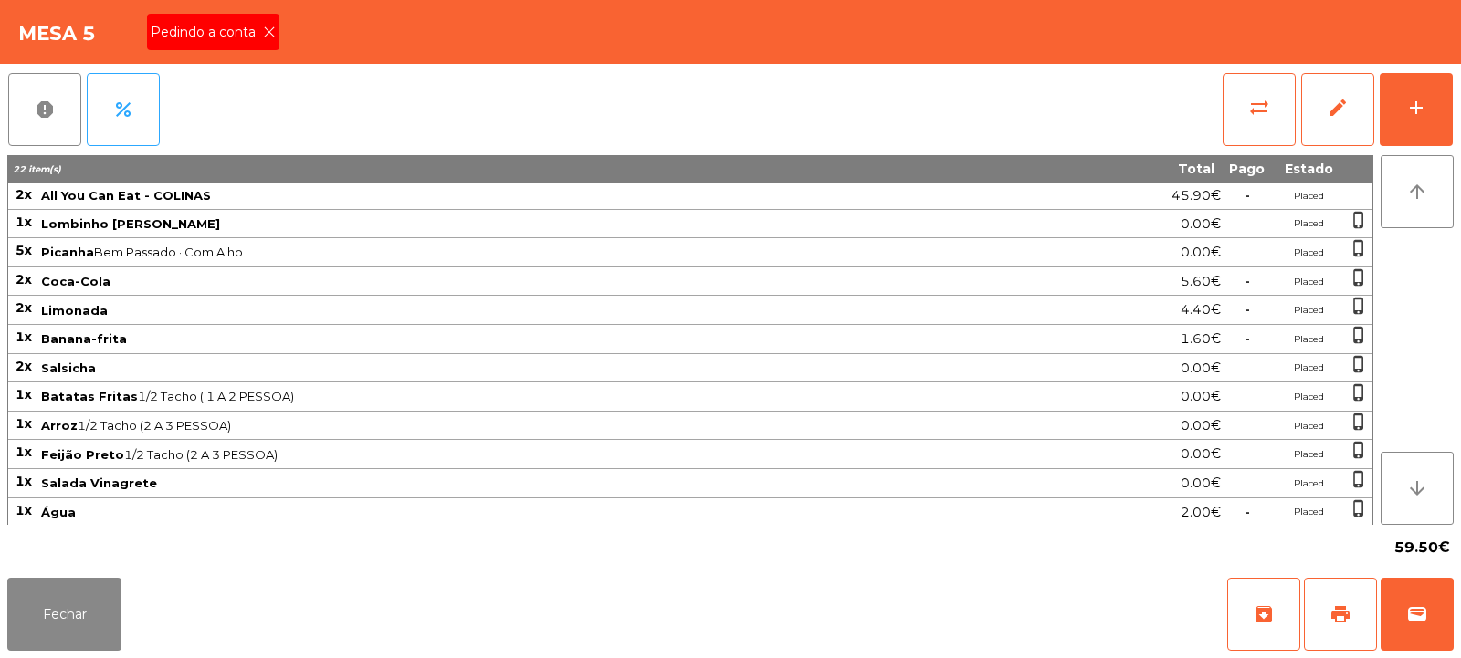
click at [272, 33] on icon at bounding box center [269, 32] width 13 height 13
click at [1344, 608] on span "print" at bounding box center [1340, 615] width 22 height 22
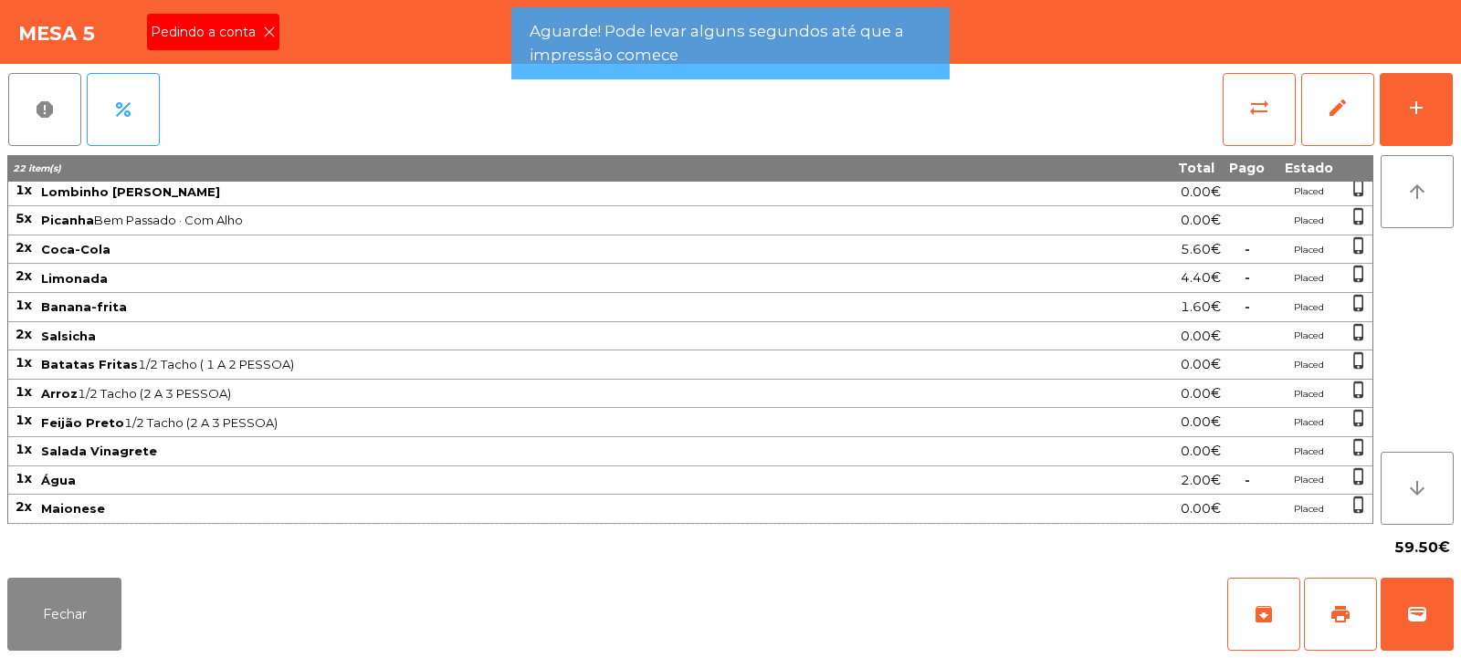
click at [266, 36] on icon at bounding box center [269, 32] width 13 height 13
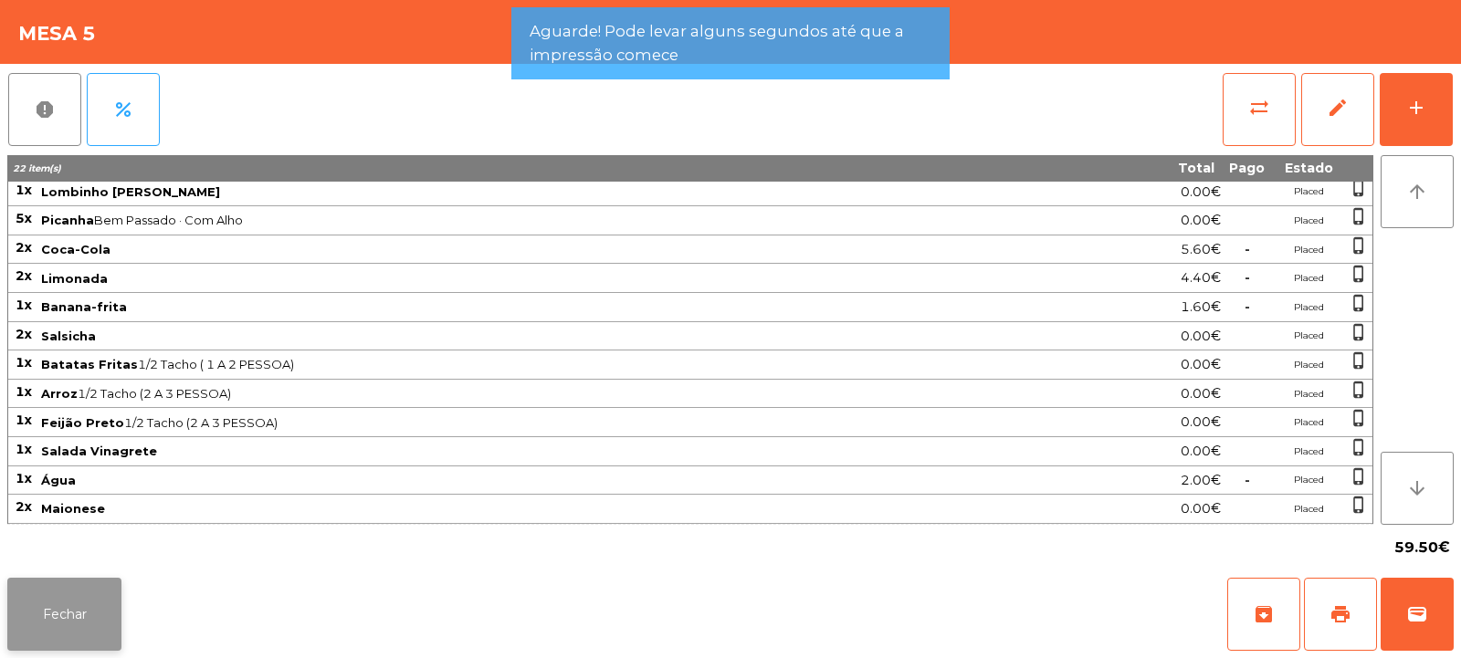
click at [98, 608] on button "Fechar" at bounding box center [64, 614] width 114 height 73
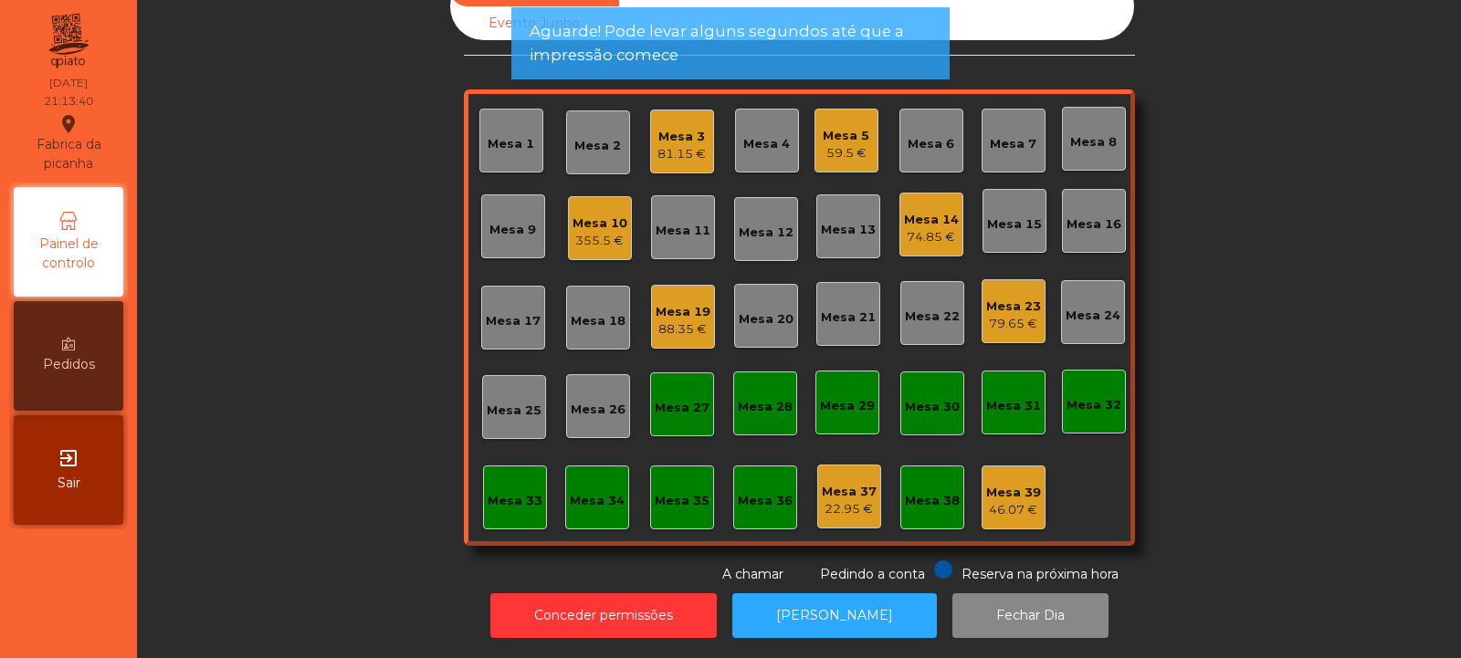
click at [687, 145] on div "81.15 €" at bounding box center [681, 154] width 48 height 18
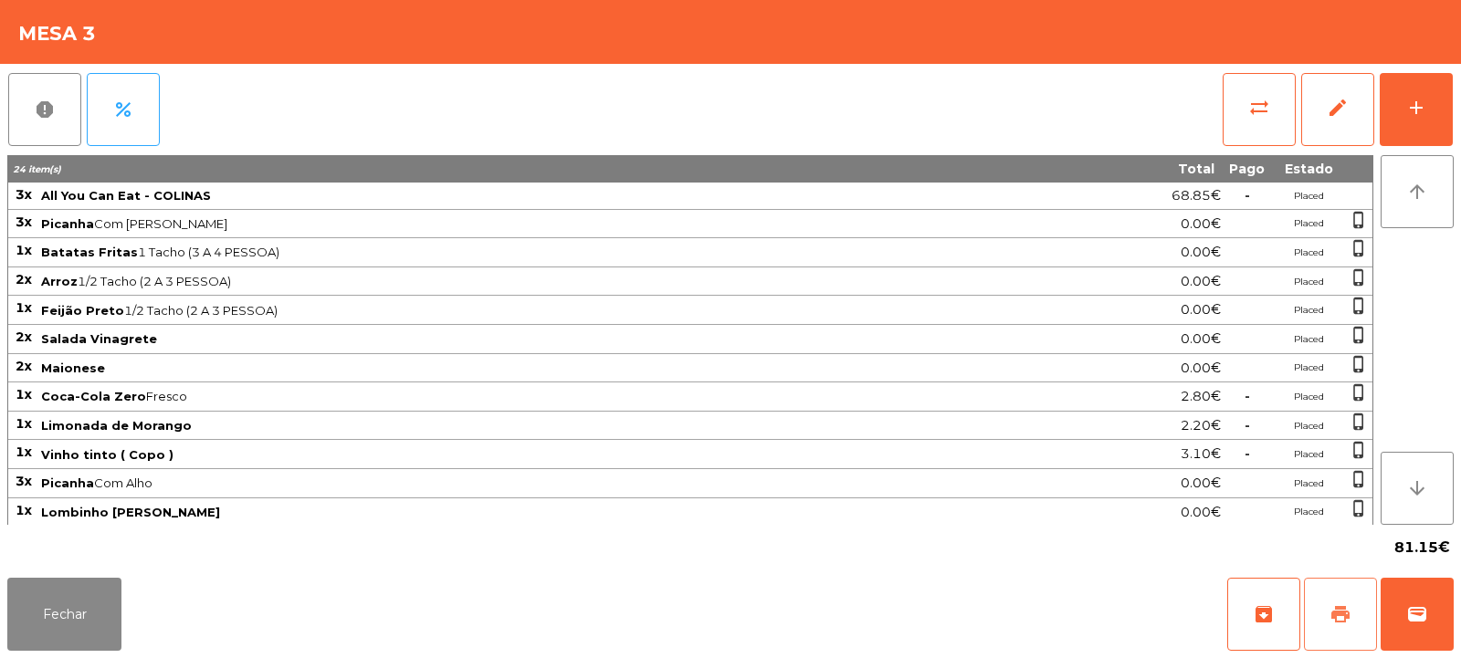
click at [1333, 620] on span "print" at bounding box center [1340, 615] width 22 height 22
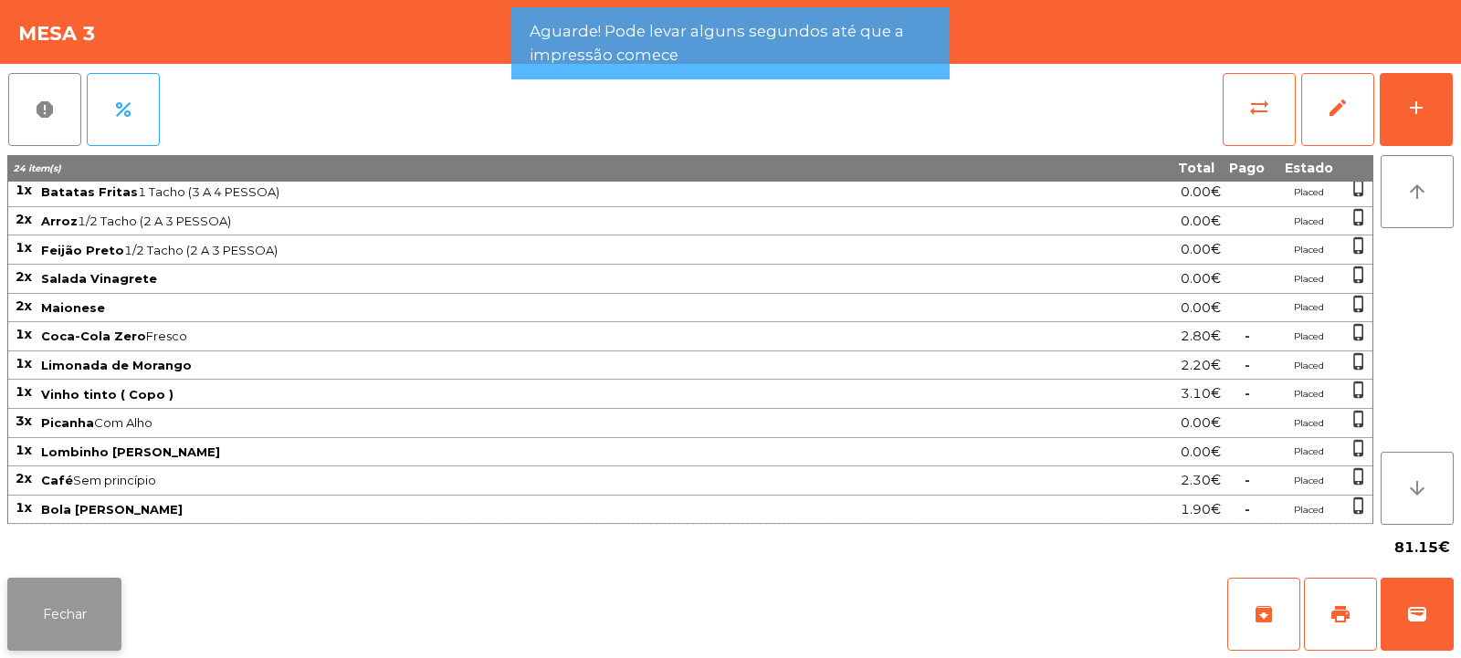
click at [79, 583] on button "Fechar" at bounding box center [64, 614] width 114 height 73
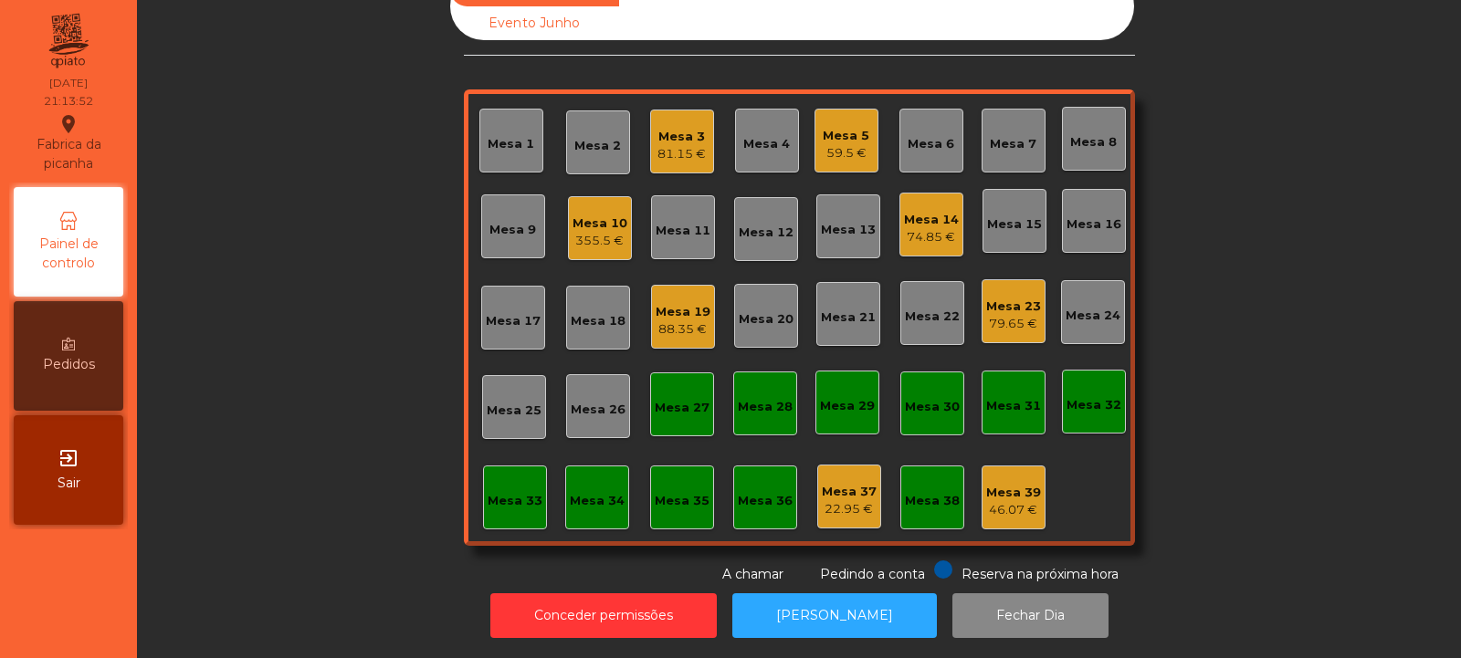
scroll to position [0, 0]
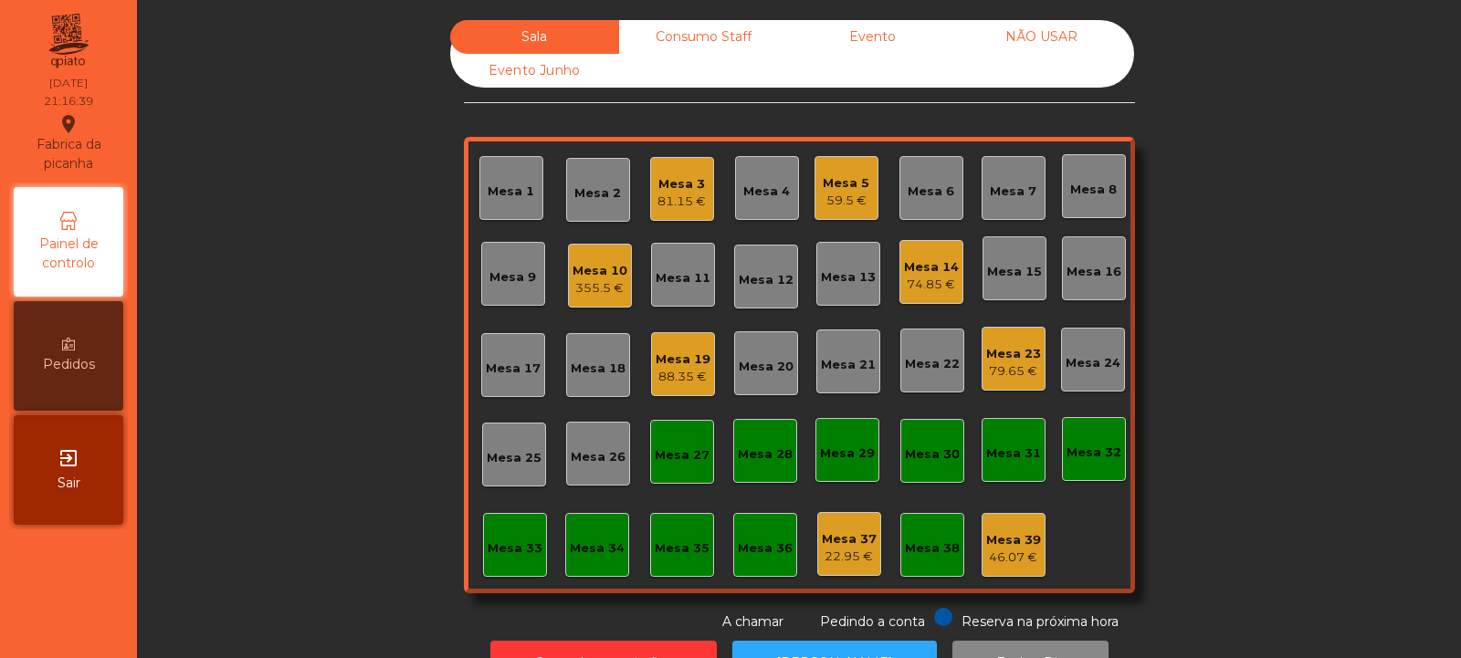
click at [681, 193] on div "81.15 €" at bounding box center [681, 202] width 48 height 18
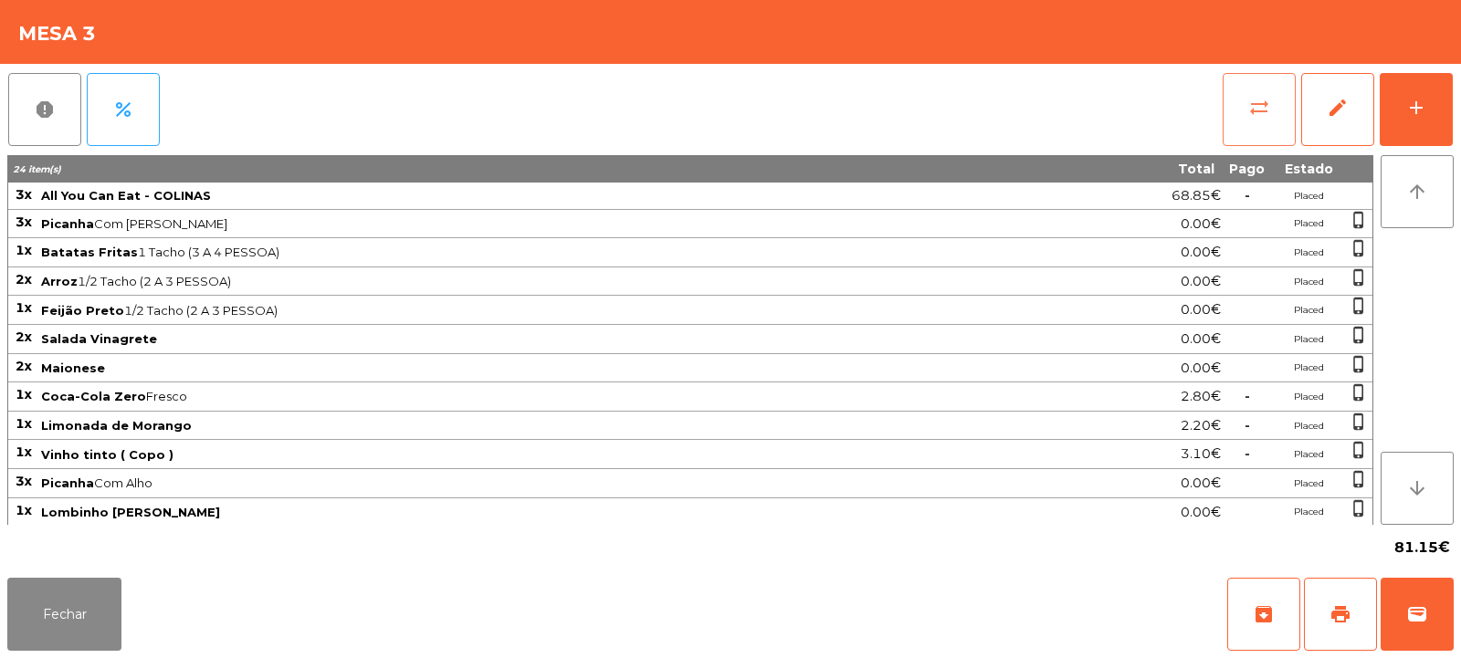
click at [1256, 118] on span "sync_alt" at bounding box center [1259, 108] width 22 height 22
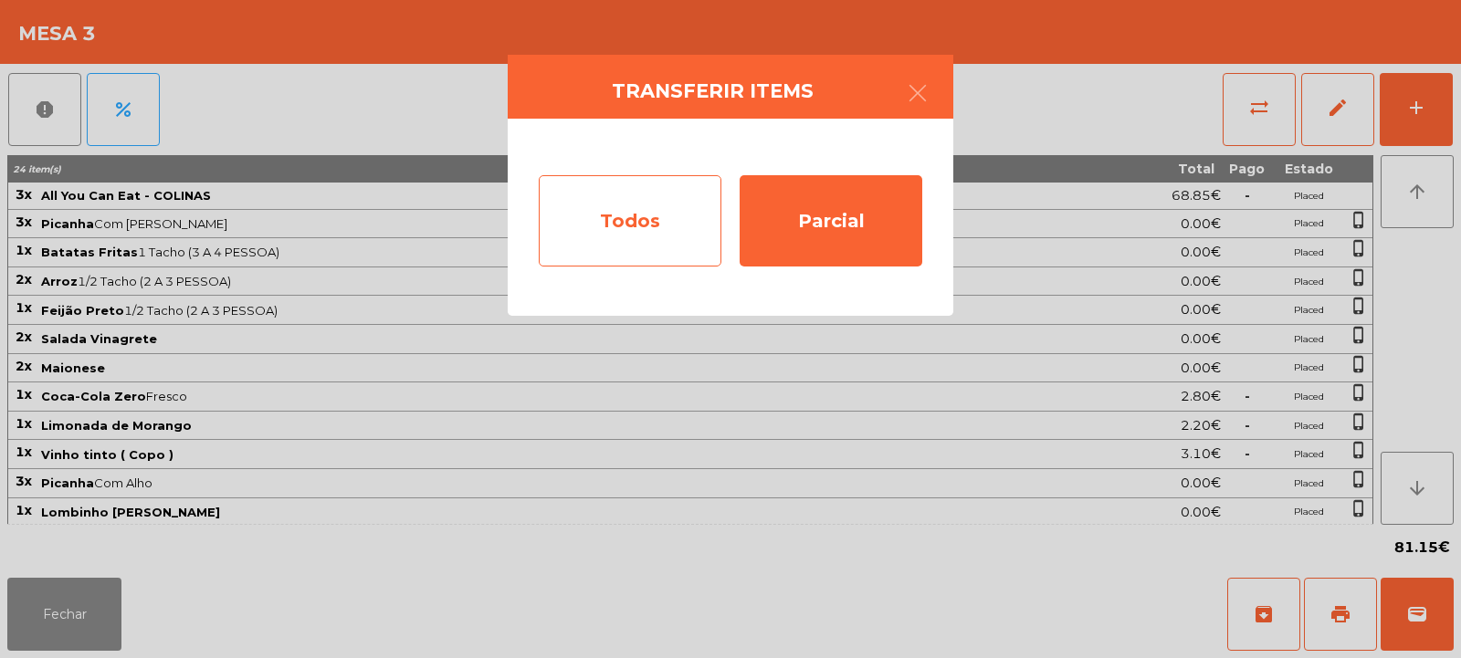
click at [621, 221] on div "Todos" at bounding box center [630, 220] width 183 height 91
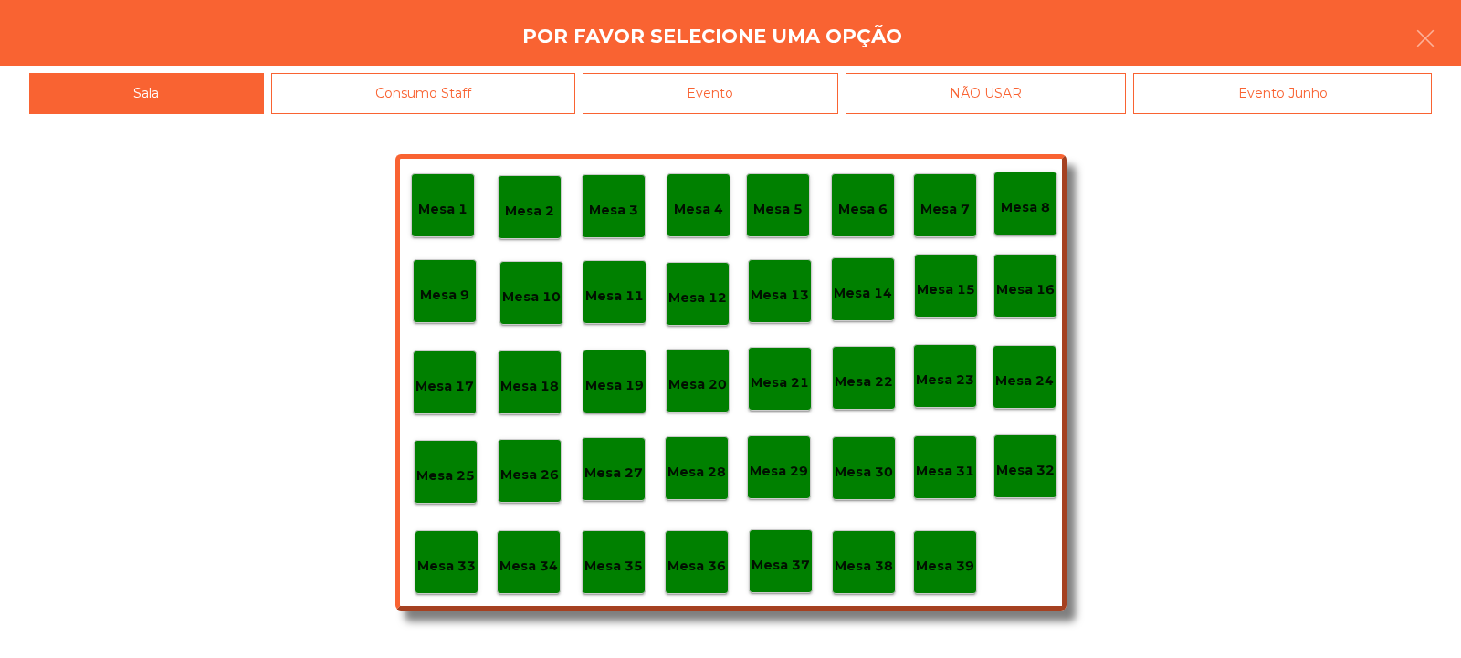
click at [772, 89] on div "Evento" at bounding box center [711, 93] width 256 height 41
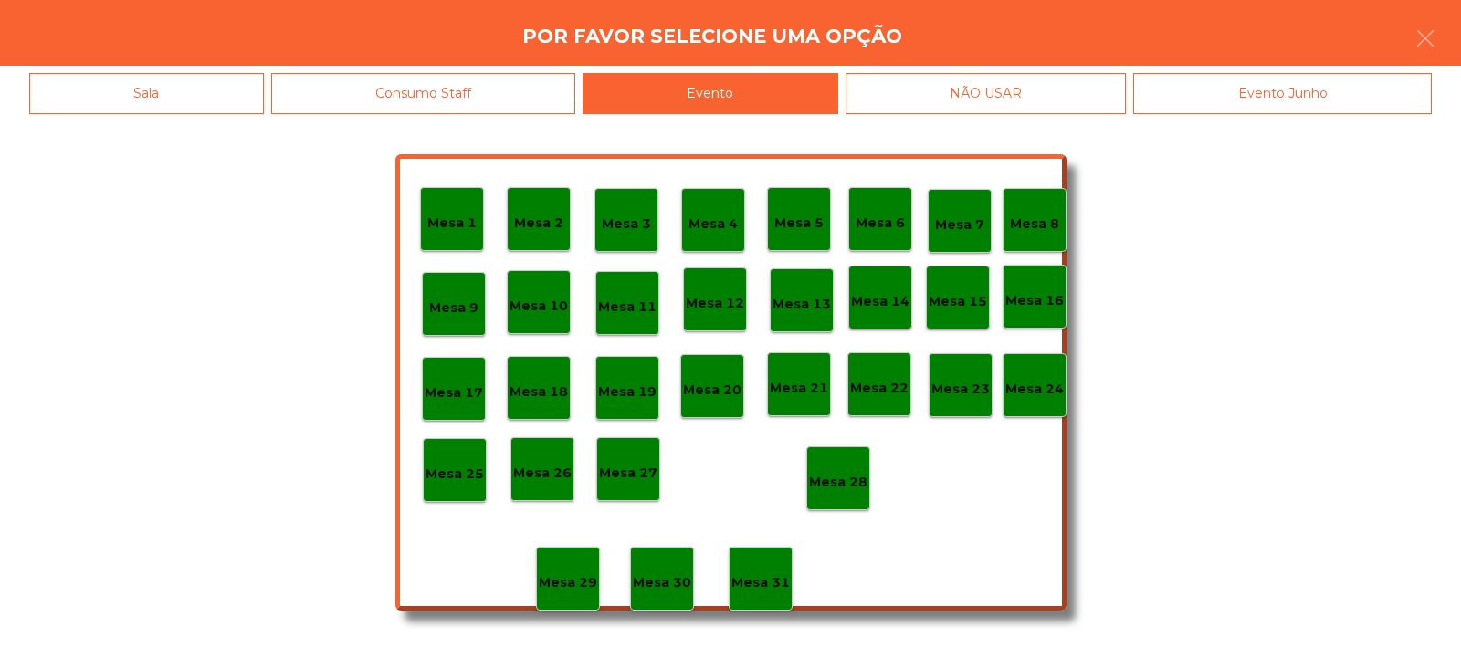
click at [846, 472] on p "Mesa 28" at bounding box center [838, 482] width 58 height 21
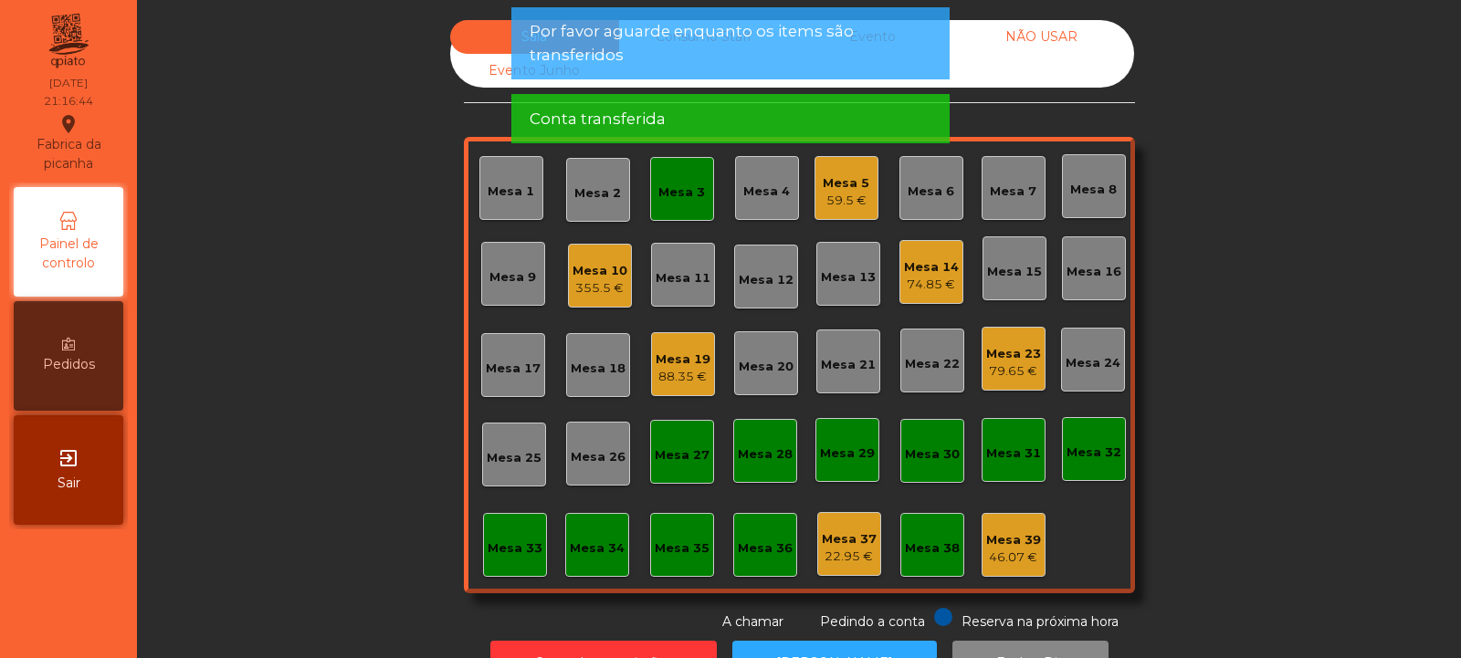
click at [658, 201] on div "Mesa 3" at bounding box center [681, 193] width 47 height 18
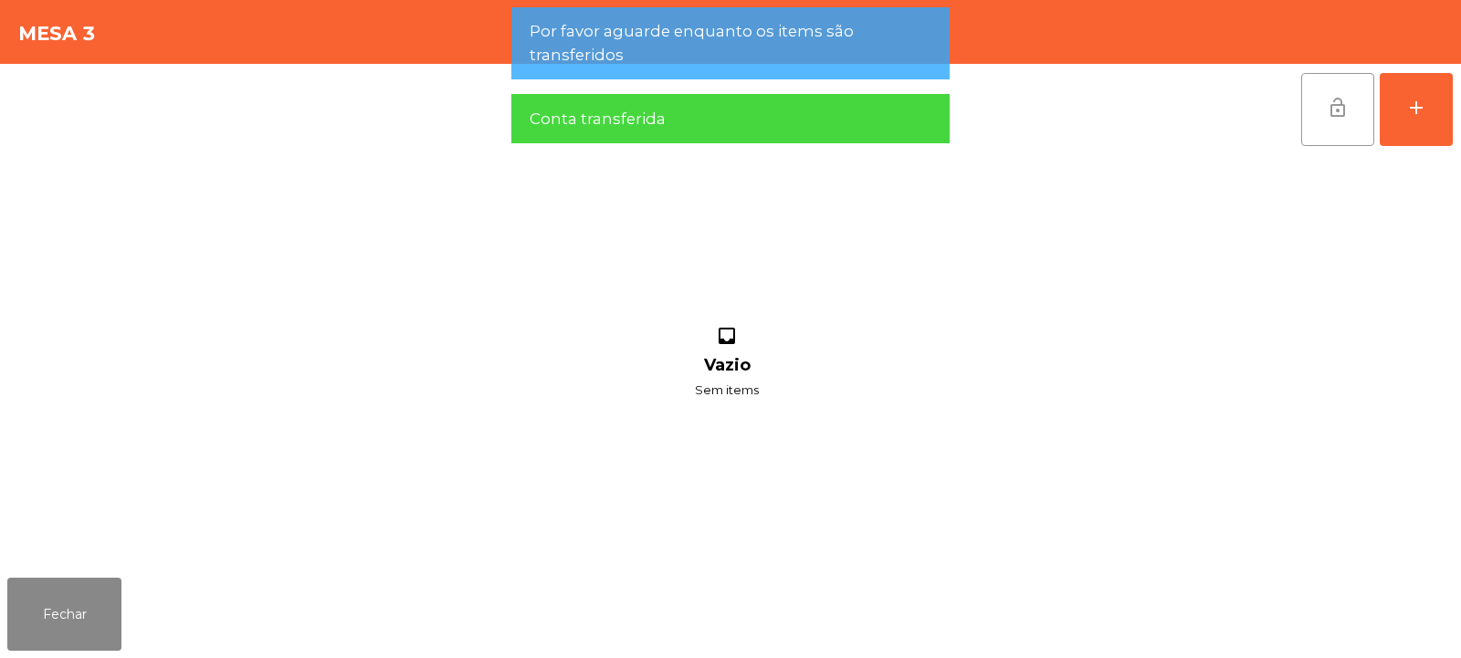
click at [1331, 125] on button "lock_open" at bounding box center [1337, 109] width 73 height 73
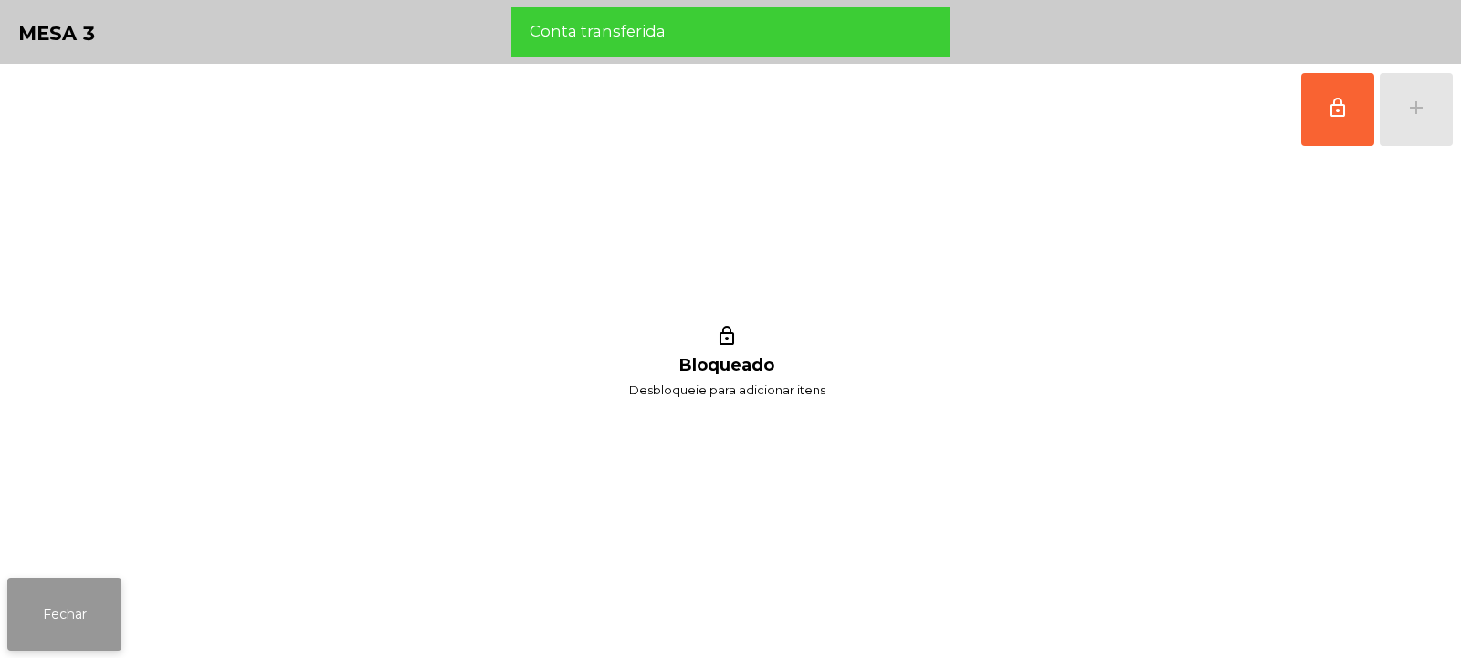
click at [54, 612] on button "Fechar" at bounding box center [64, 614] width 114 height 73
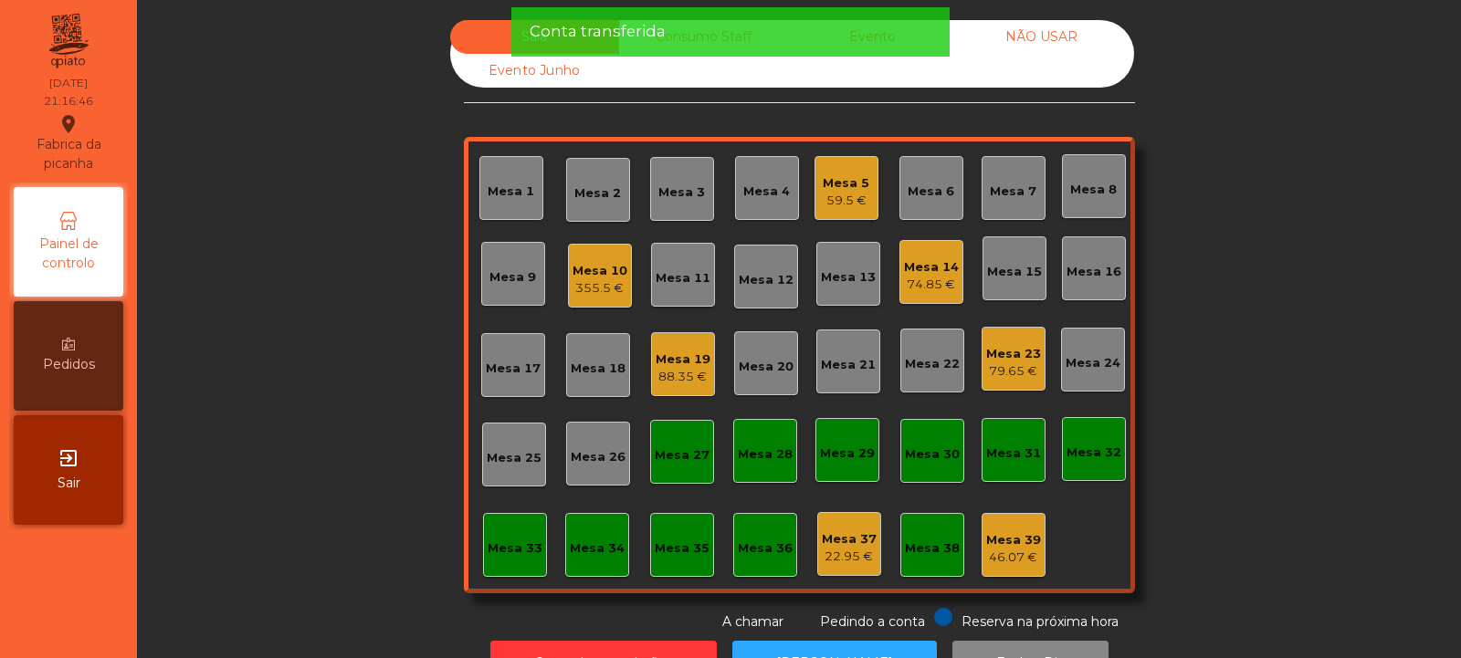
scroll to position [61, 0]
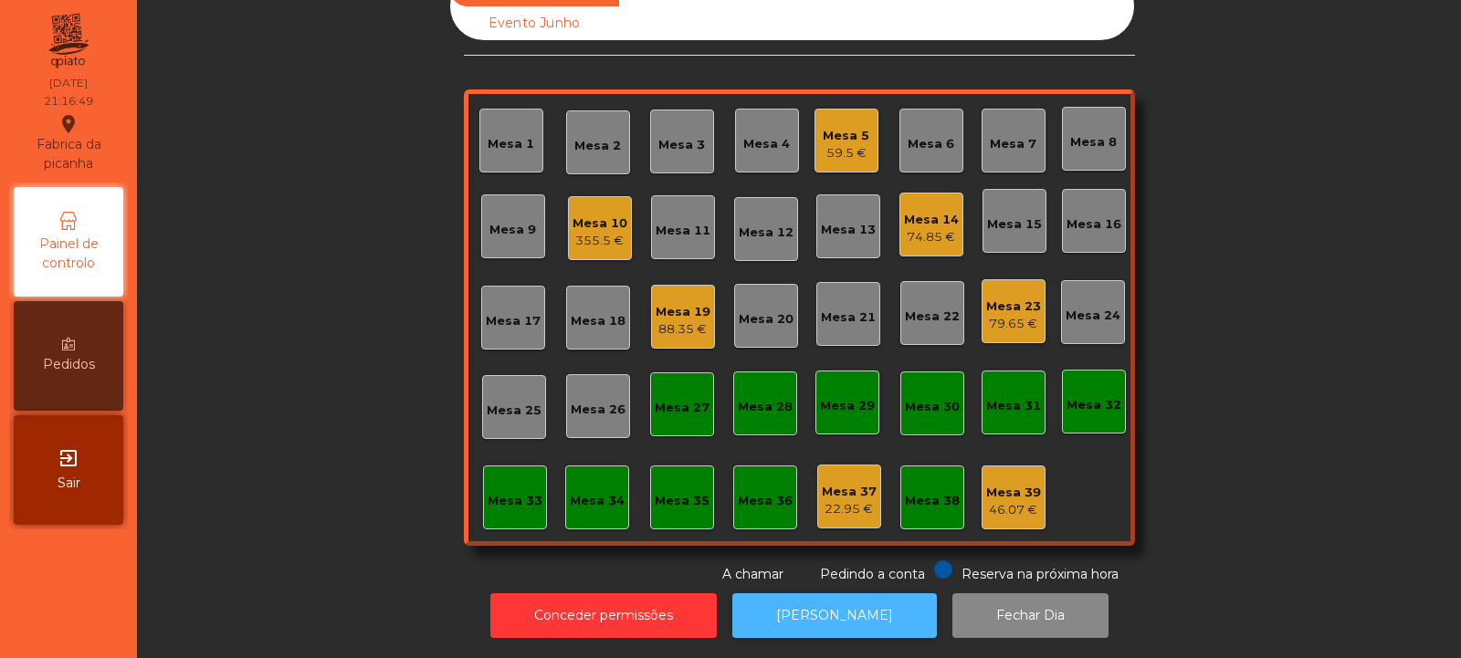
click at [804, 594] on button "[PERSON_NAME]" at bounding box center [834, 616] width 205 height 45
click at [840, 153] on div "Mesa 5 59.5 €" at bounding box center [846, 141] width 64 height 64
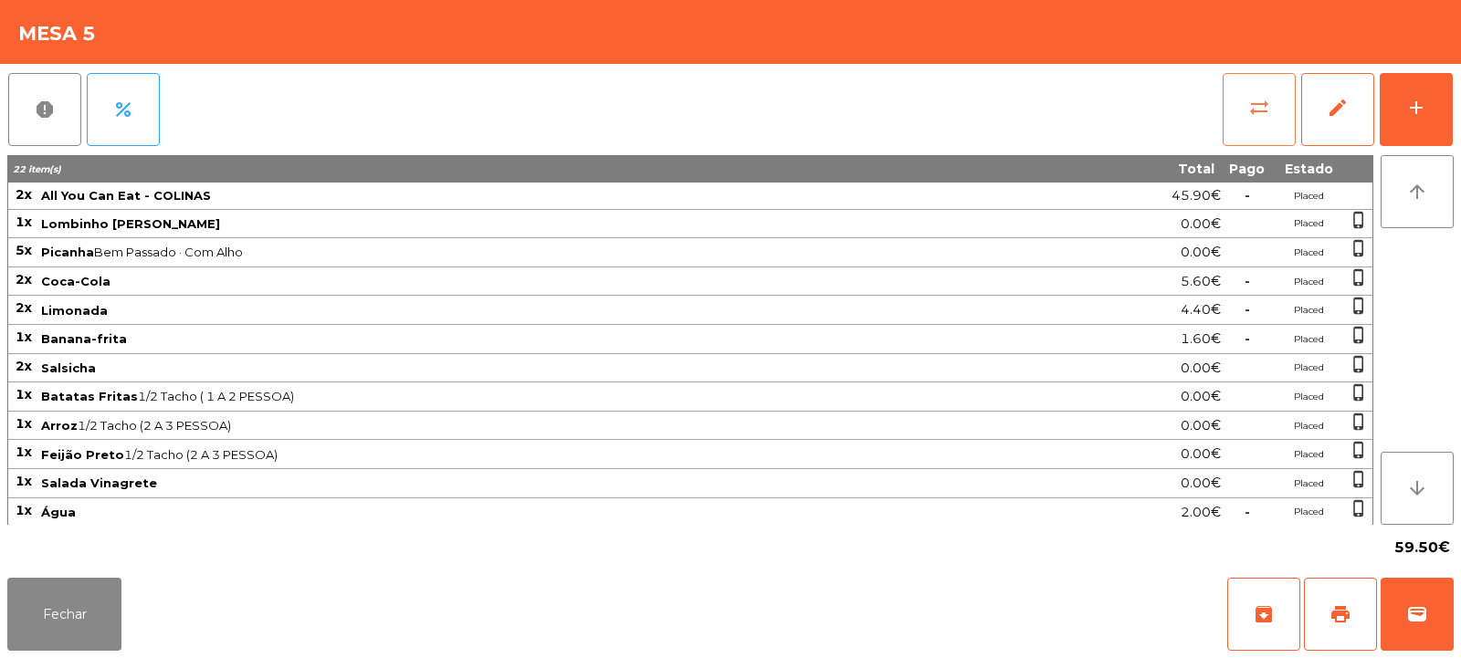
click at [1256, 131] on button "sync_alt" at bounding box center [1259, 109] width 73 height 73
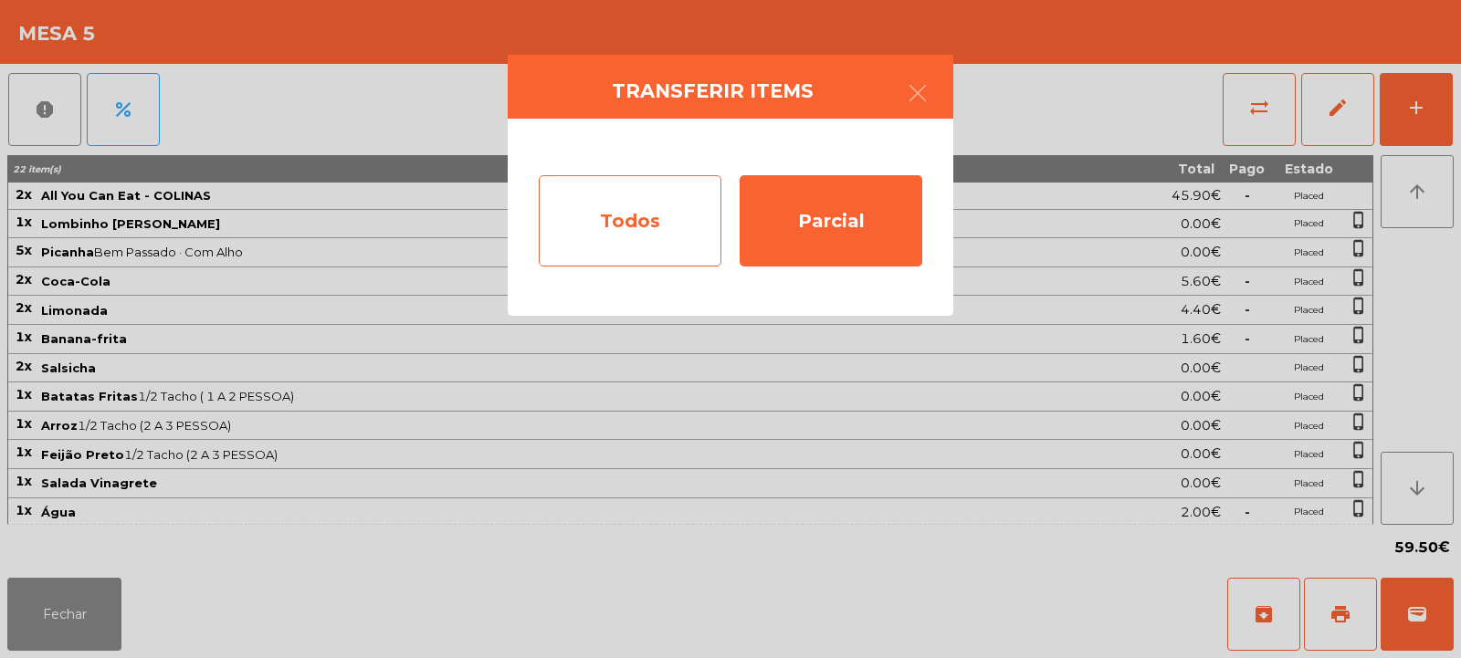
click at [631, 218] on div "Todos" at bounding box center [630, 220] width 183 height 91
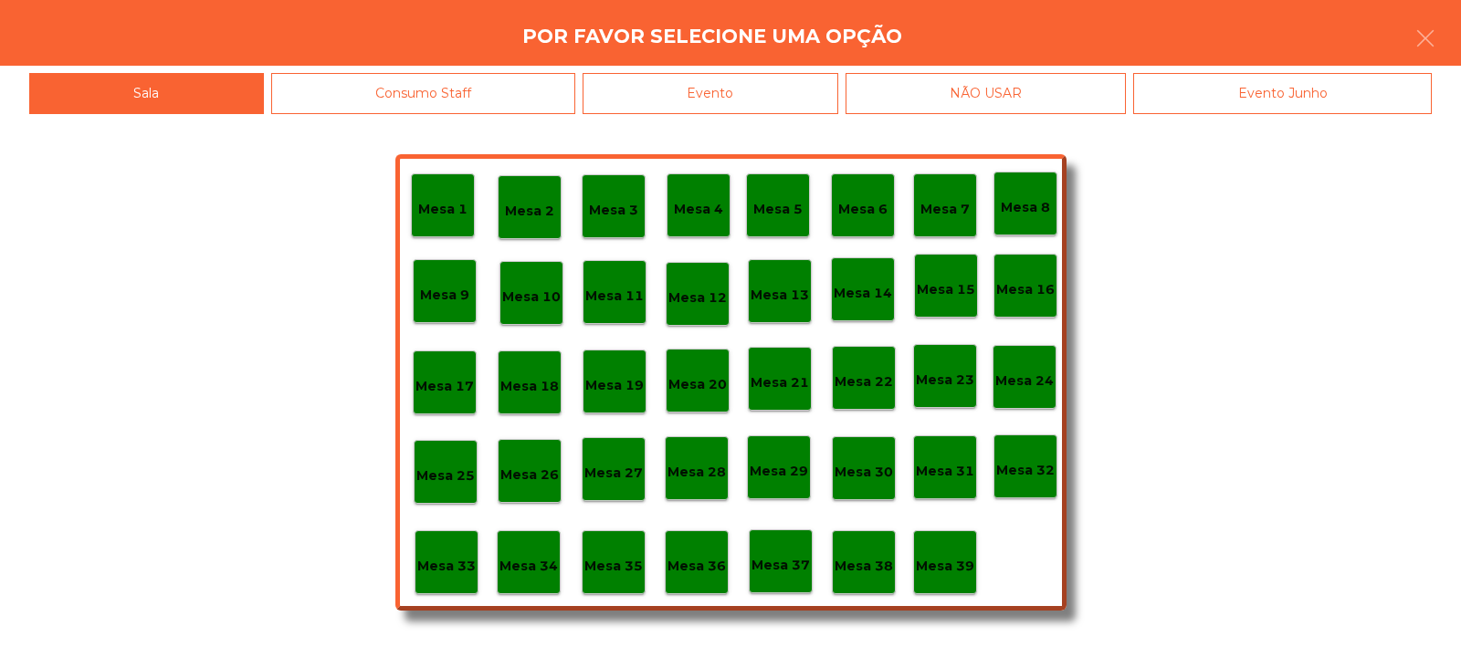
click at [762, 89] on div "Evento" at bounding box center [711, 93] width 256 height 41
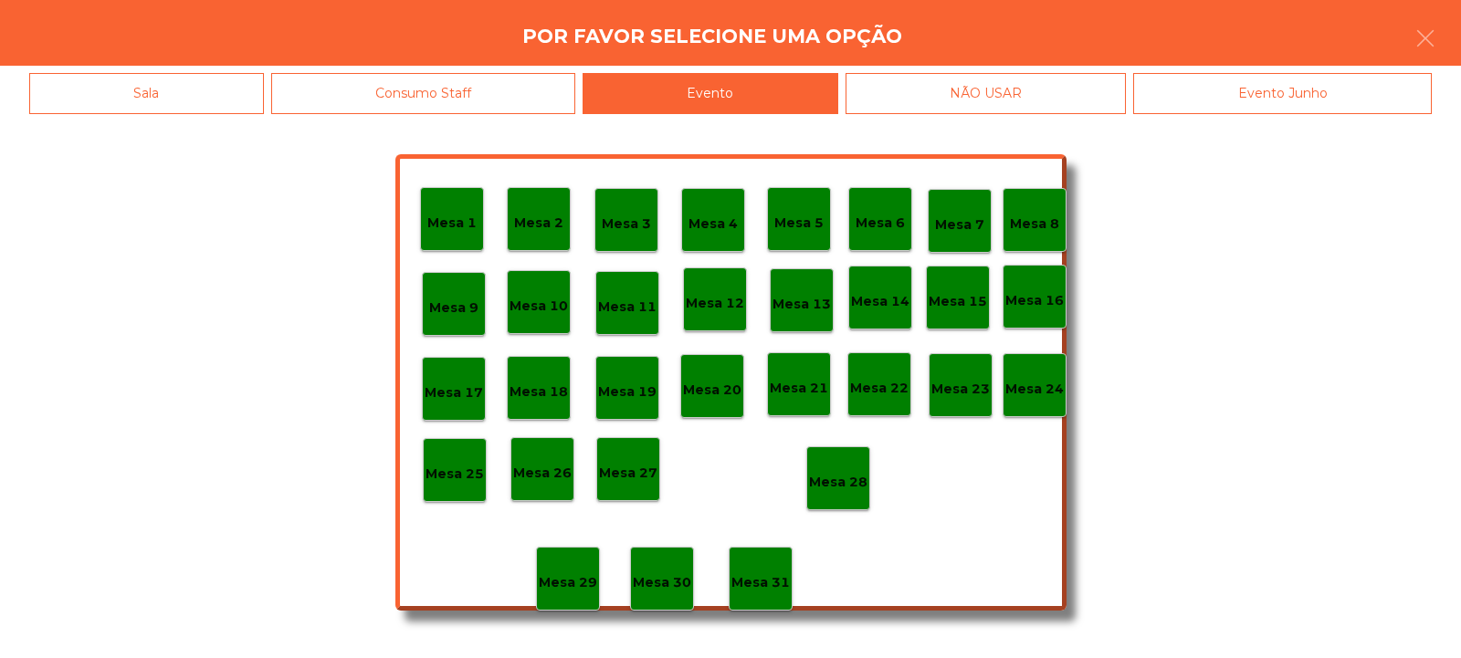
click at [841, 461] on div "Mesa 28" at bounding box center [838, 479] width 64 height 64
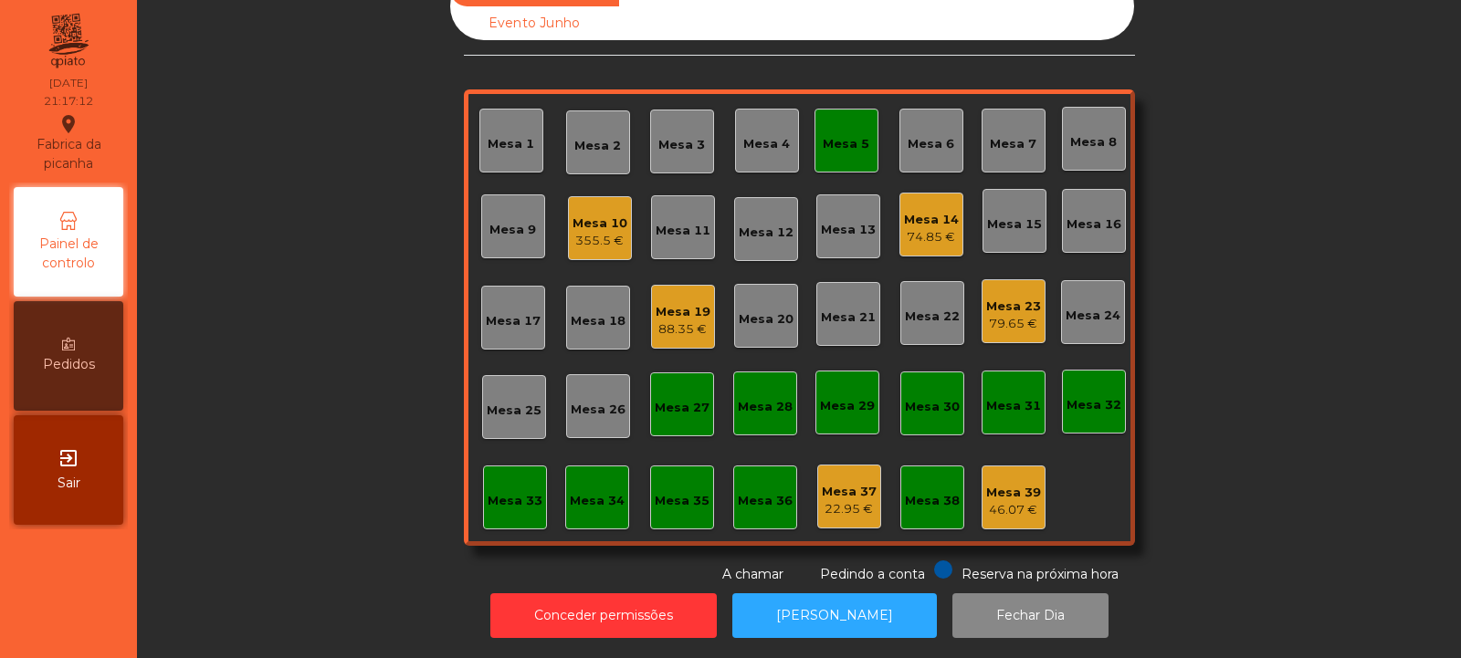
click at [839, 135] on div "Mesa 5" at bounding box center [846, 144] width 47 height 18
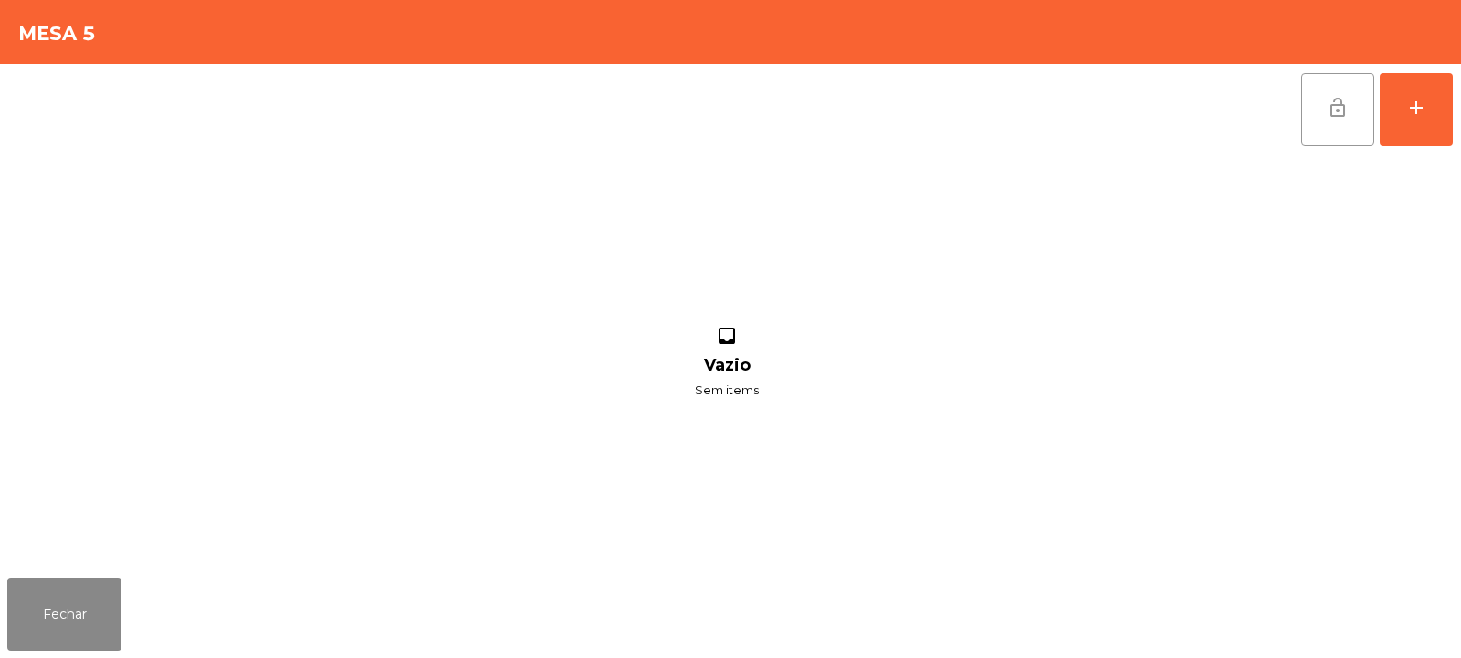
click at [1336, 113] on span "lock_open" at bounding box center [1338, 108] width 22 height 22
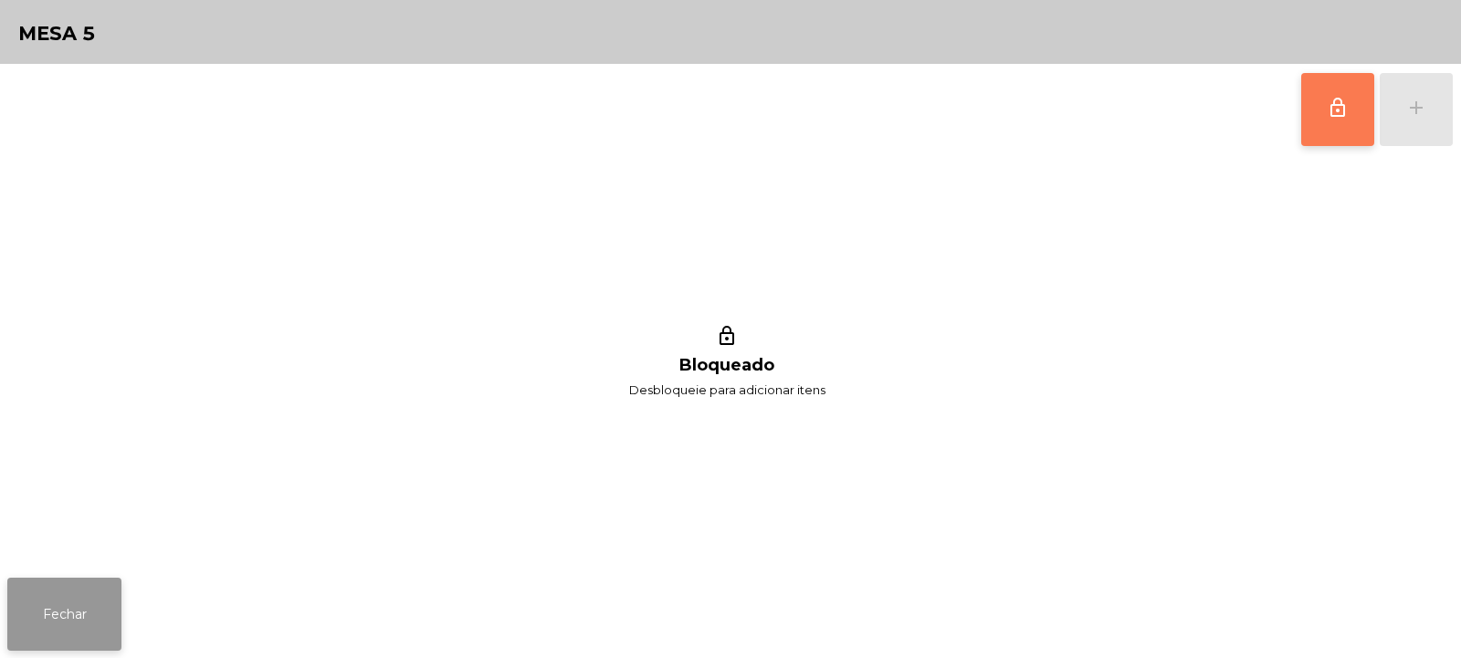
click at [88, 603] on button "Fechar" at bounding box center [64, 614] width 114 height 73
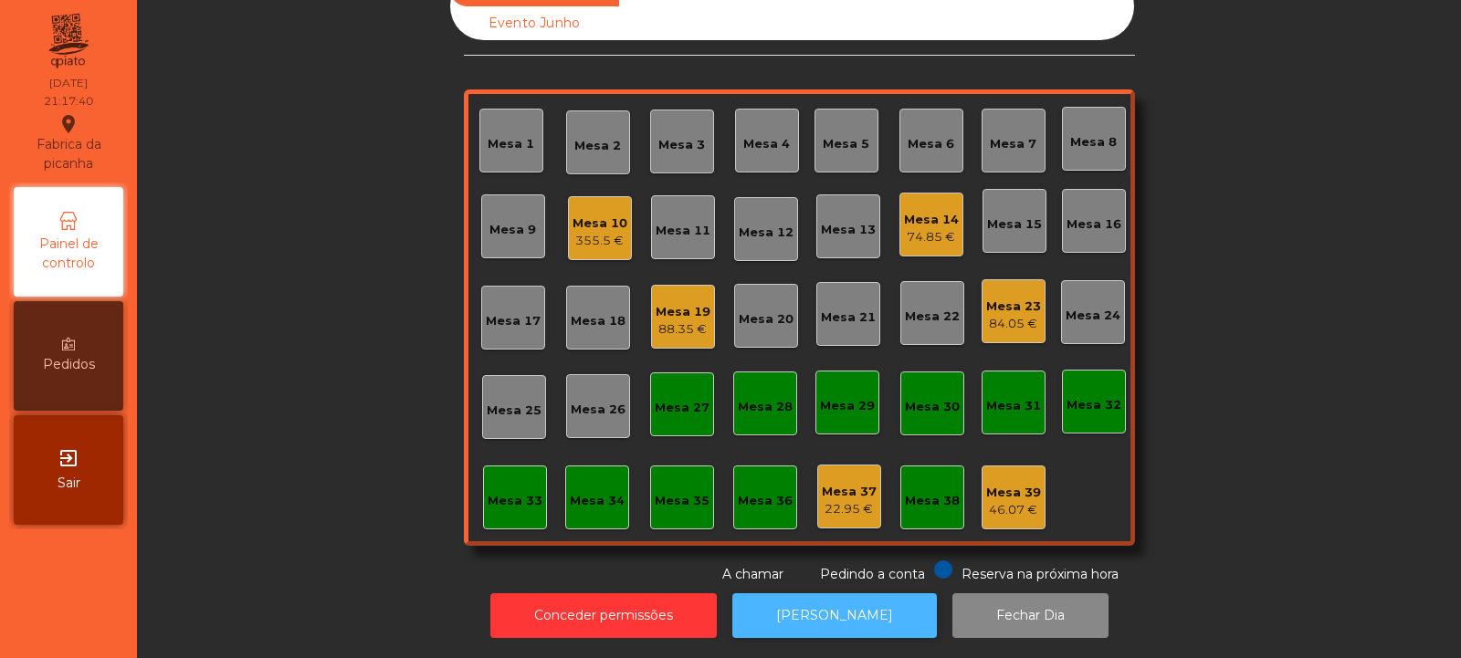
click at [875, 621] on button "[PERSON_NAME]" at bounding box center [834, 616] width 205 height 45
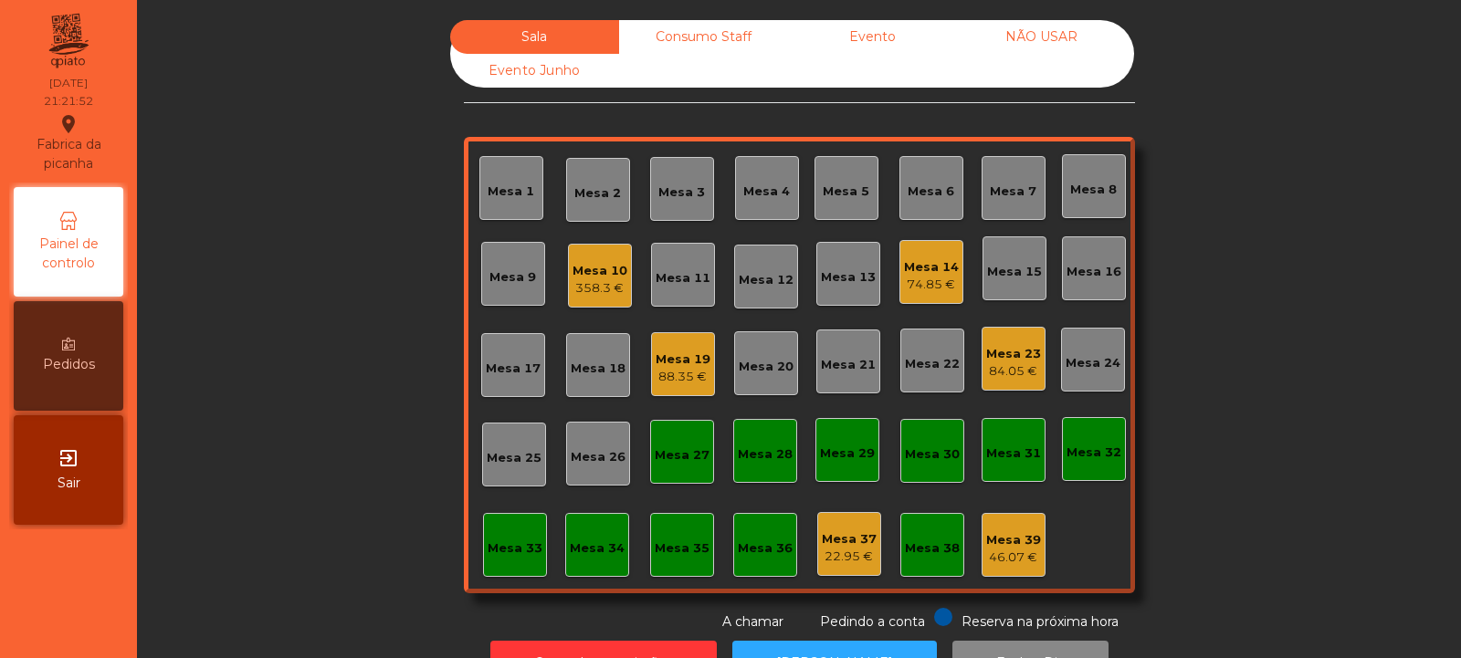
click at [583, 193] on div "Mesa 2" at bounding box center [597, 193] width 47 height 18
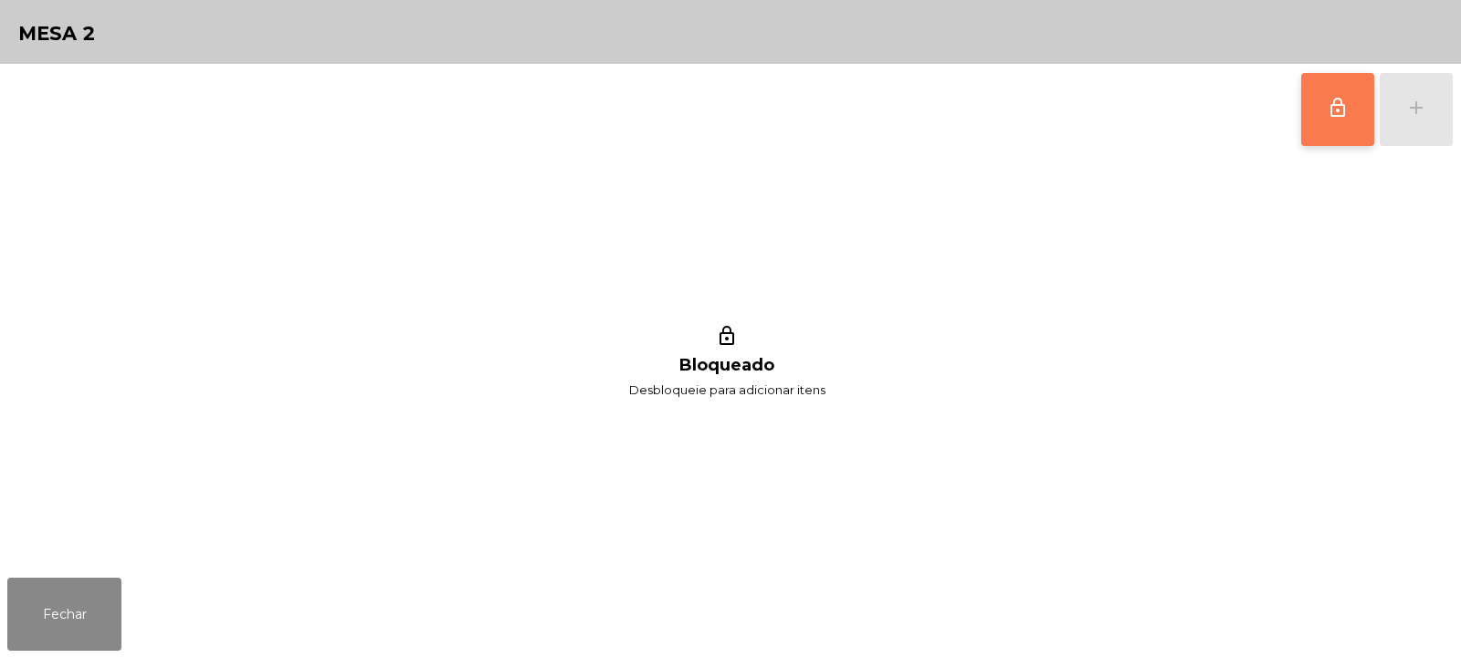
click at [1343, 109] on span "lock_outline" at bounding box center [1338, 108] width 22 height 22
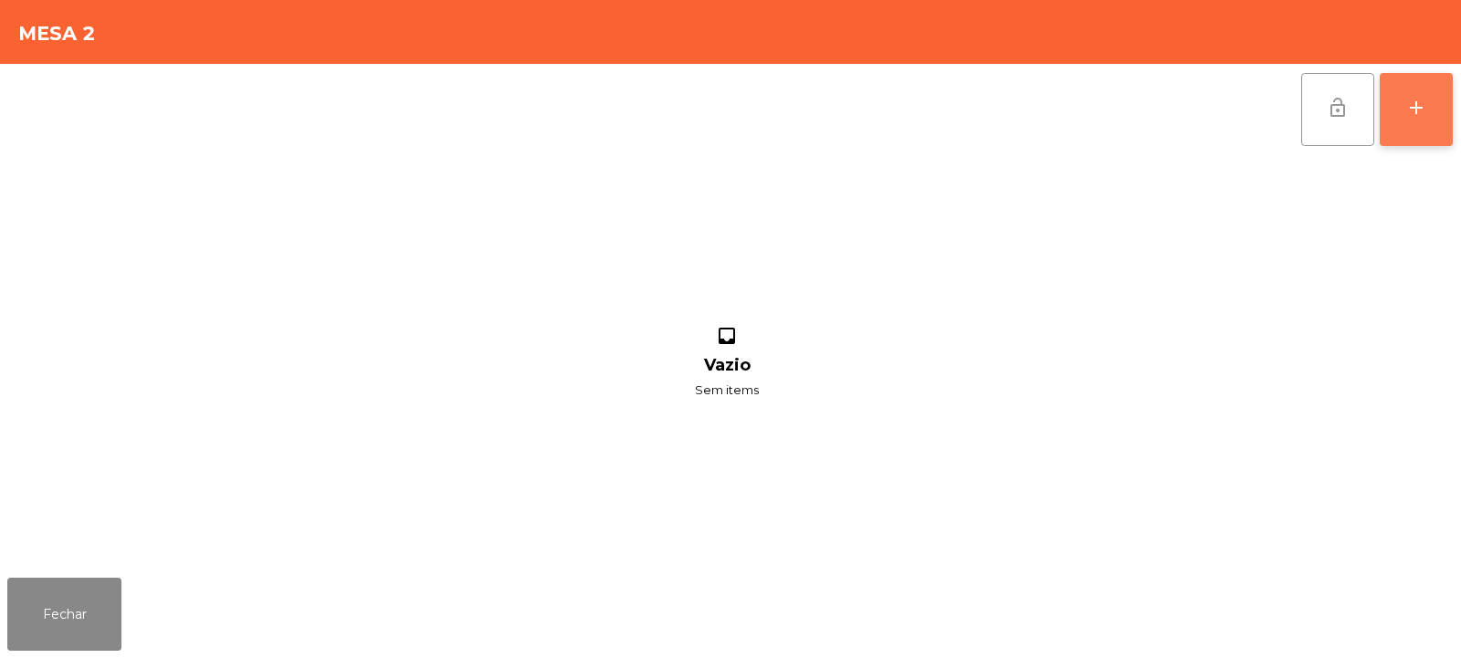
click at [1415, 119] on button "add" at bounding box center [1416, 109] width 73 height 73
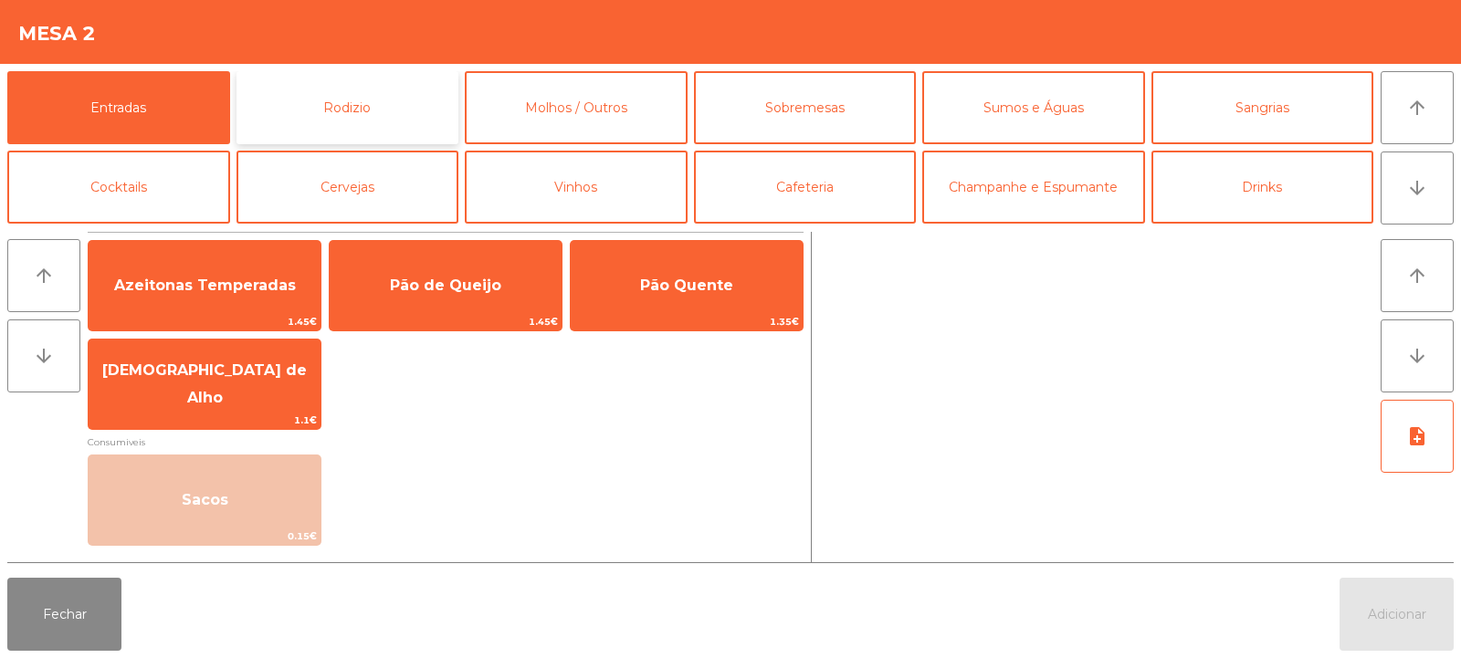
click at [393, 109] on button "Rodizio" at bounding box center [347, 107] width 223 height 73
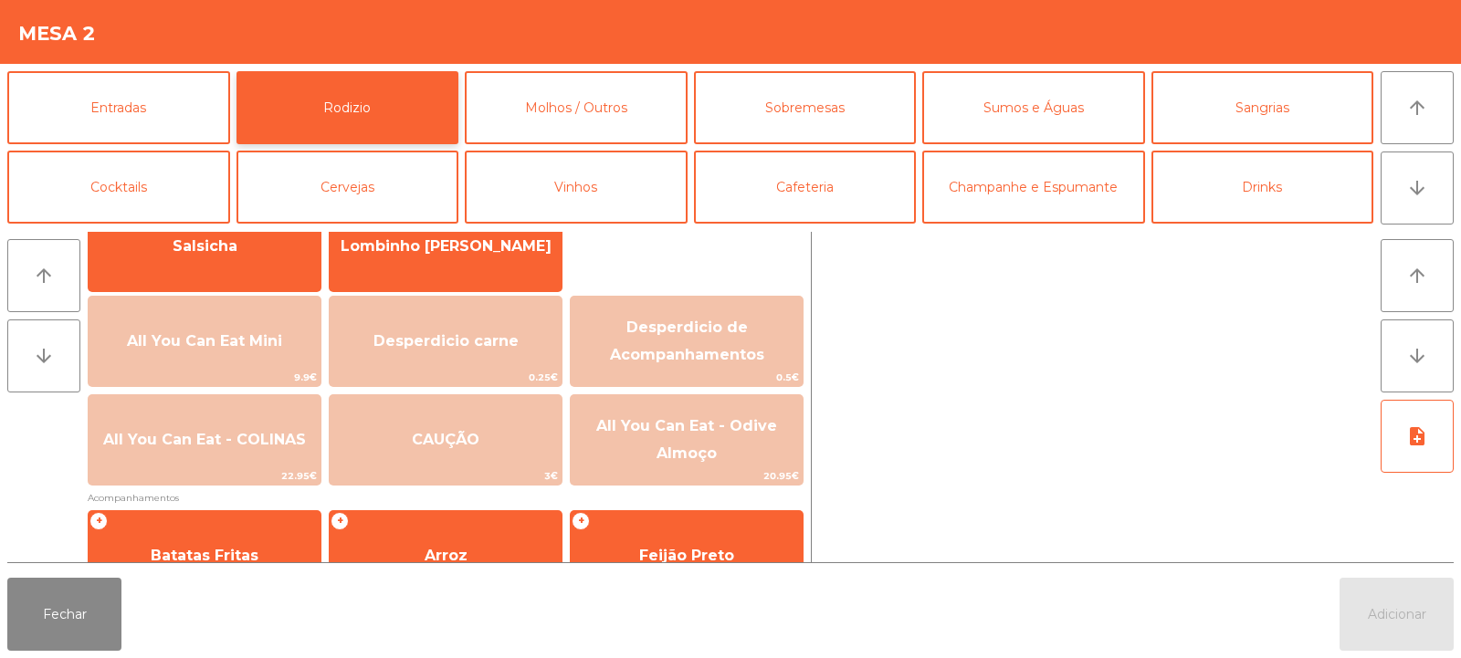
scroll to position [187, 0]
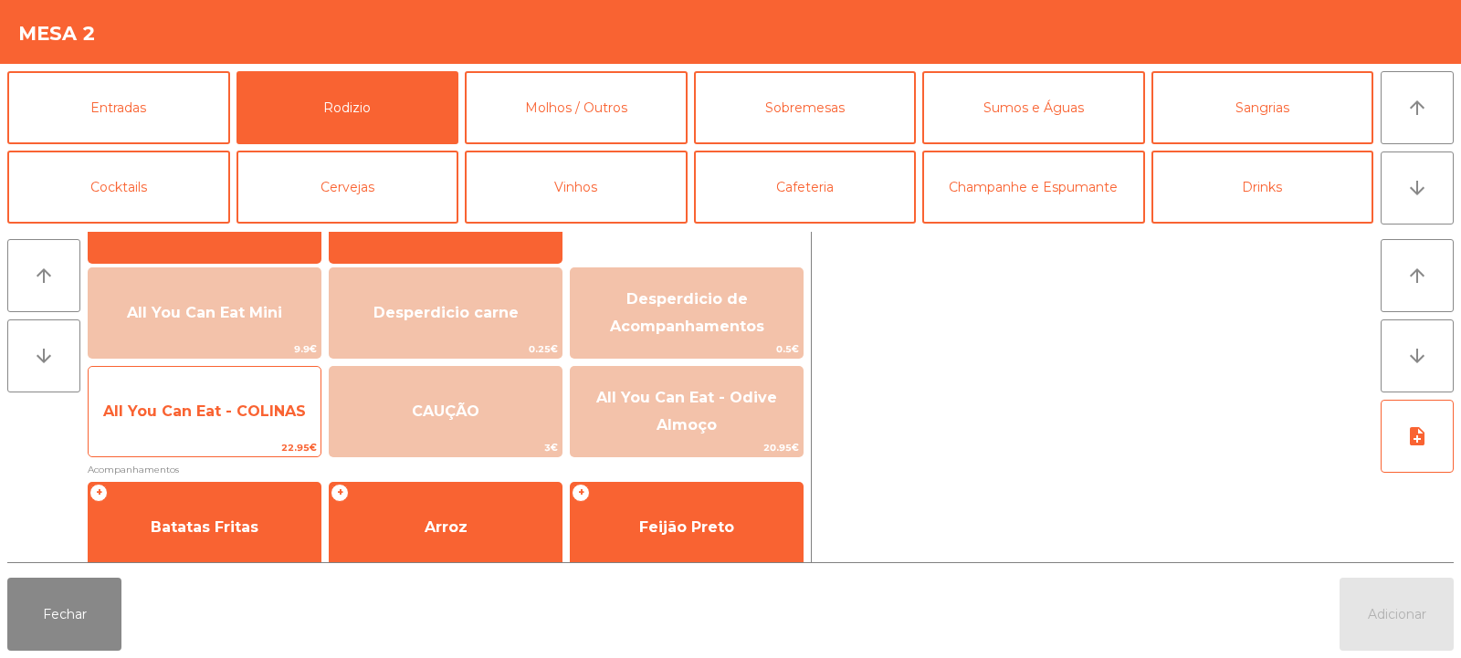
click at [177, 413] on span "All You Can Eat - COLINAS" at bounding box center [204, 411] width 203 height 17
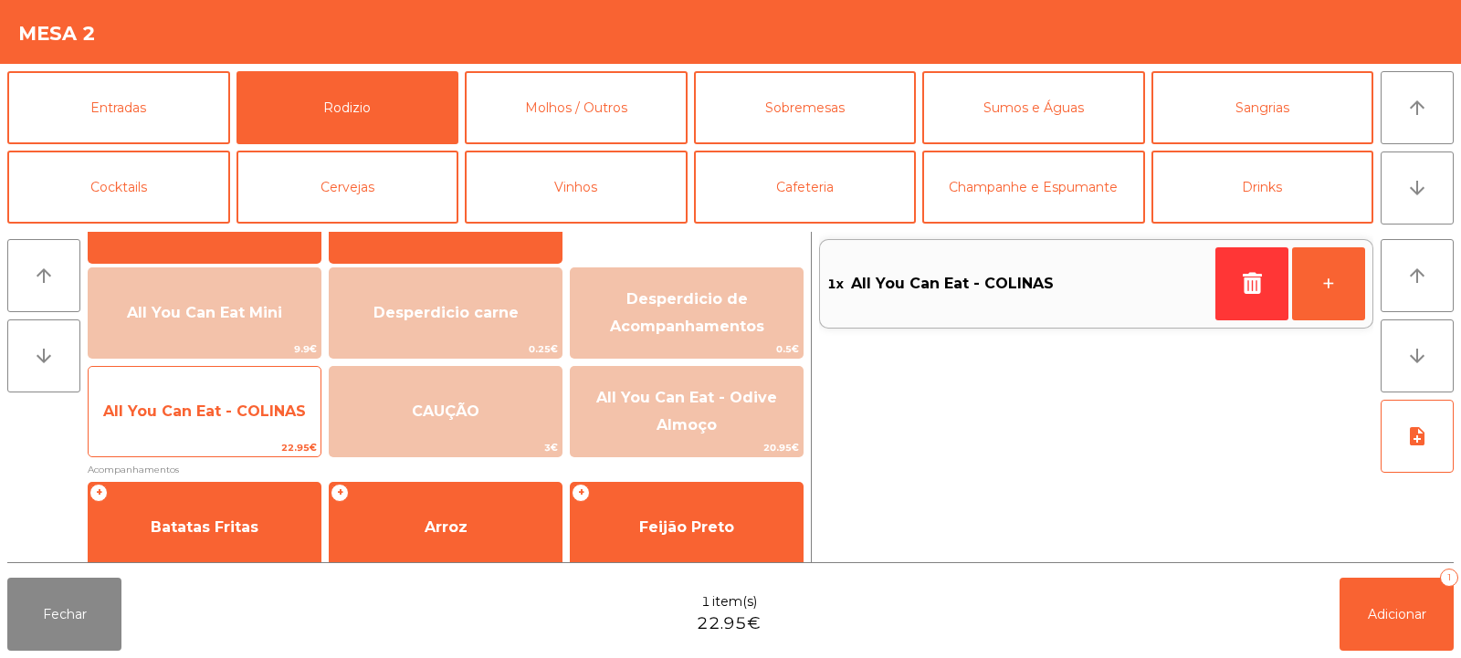
click at [185, 408] on span "All You Can Eat - COLINAS" at bounding box center [204, 411] width 203 height 17
click at [183, 416] on span "All You Can Eat - COLINAS" at bounding box center [204, 411] width 203 height 17
click at [178, 414] on span "All You Can Eat - COLINAS" at bounding box center [204, 411] width 203 height 17
click at [168, 412] on span "All You Can Eat - COLINAS" at bounding box center [204, 411] width 203 height 17
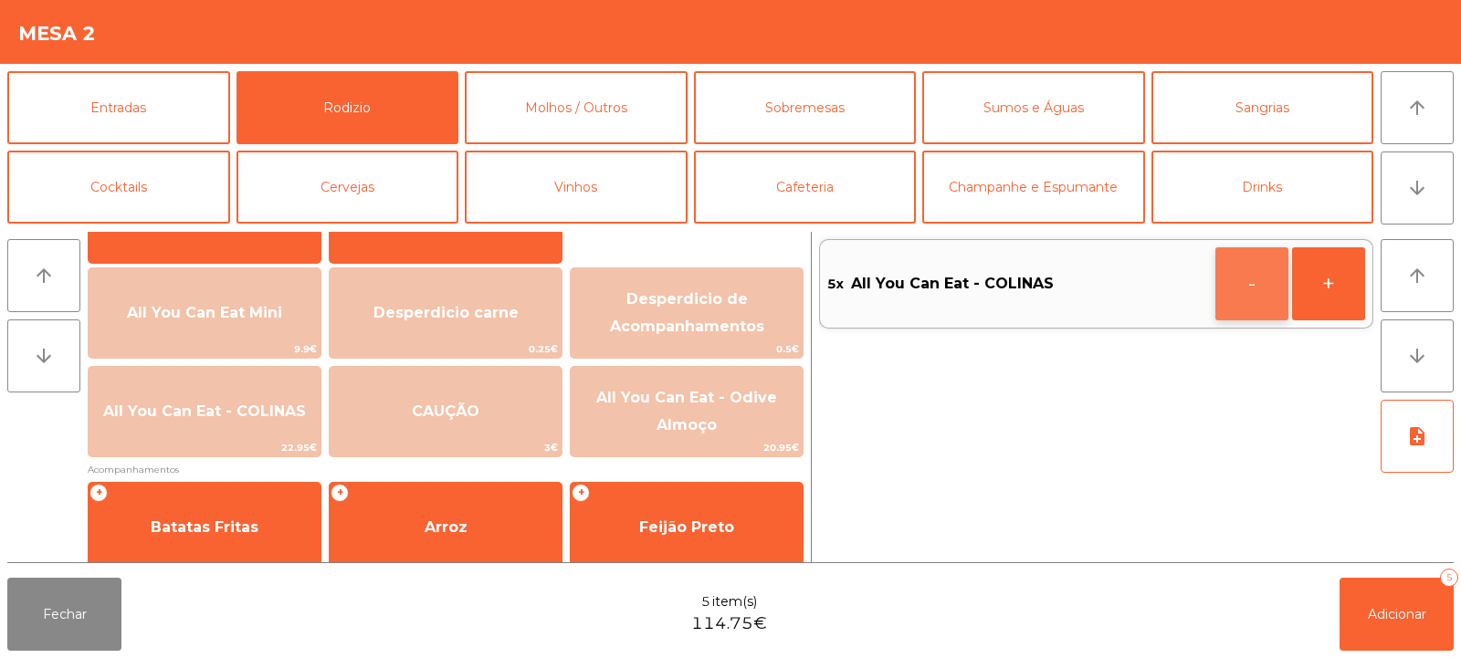
click at [1231, 284] on button "-" at bounding box center [1251, 283] width 73 height 73
click at [1371, 614] on span "Adicionar" at bounding box center [1397, 614] width 58 height 16
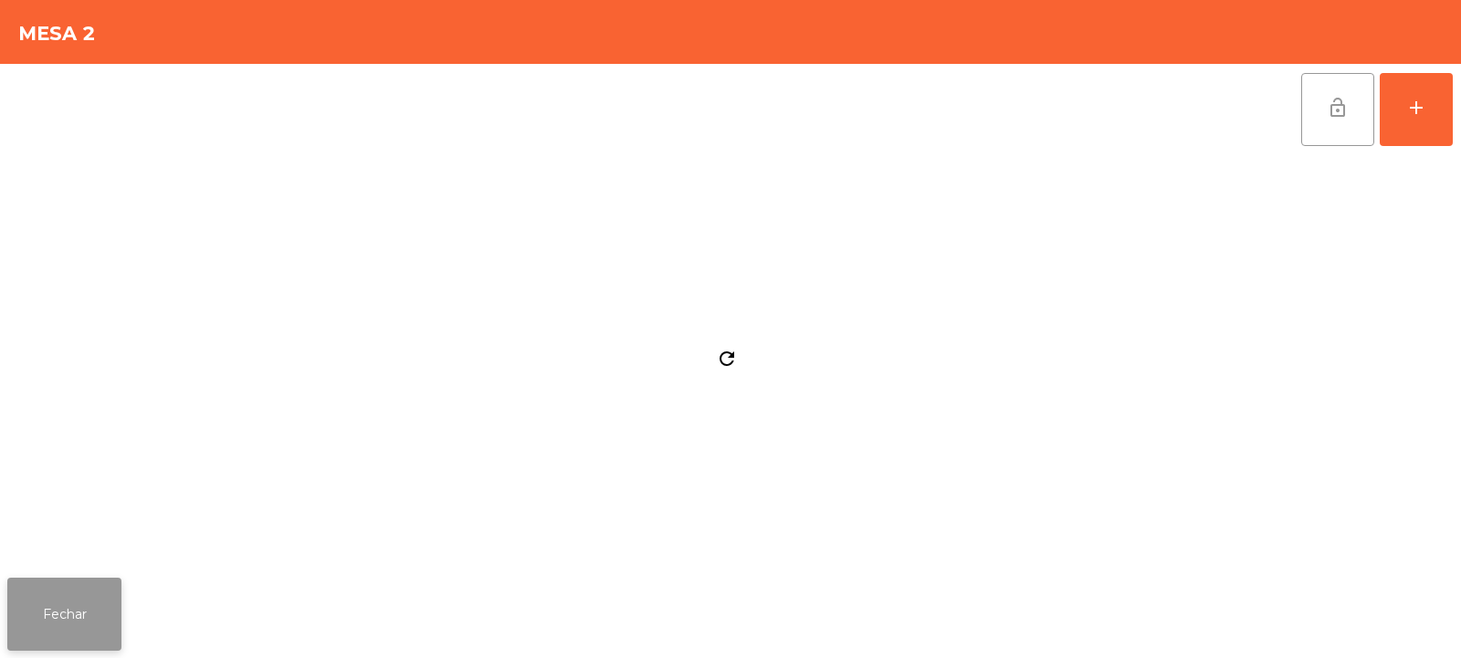
click at [27, 645] on button "Fechar" at bounding box center [64, 614] width 114 height 73
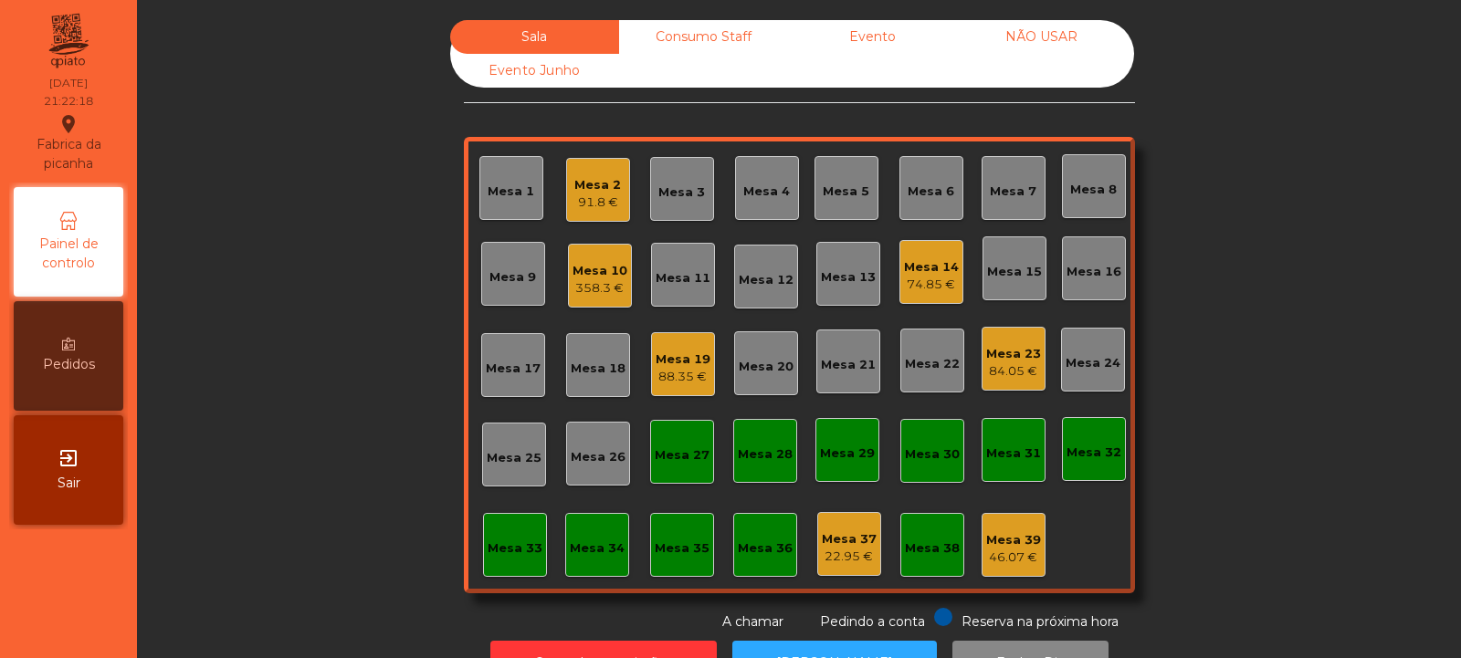
click at [583, 210] on div "91.8 €" at bounding box center [597, 203] width 47 height 18
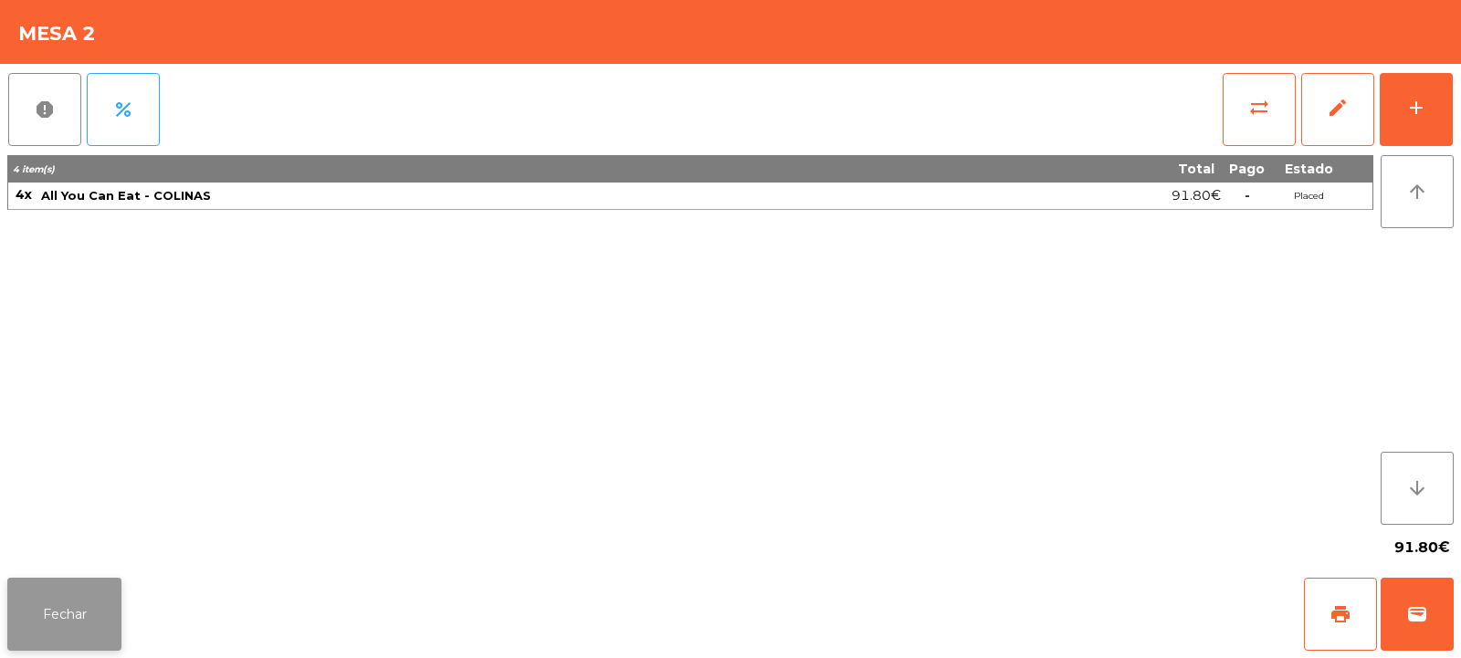
click at [79, 620] on button "Fechar" at bounding box center [64, 614] width 114 height 73
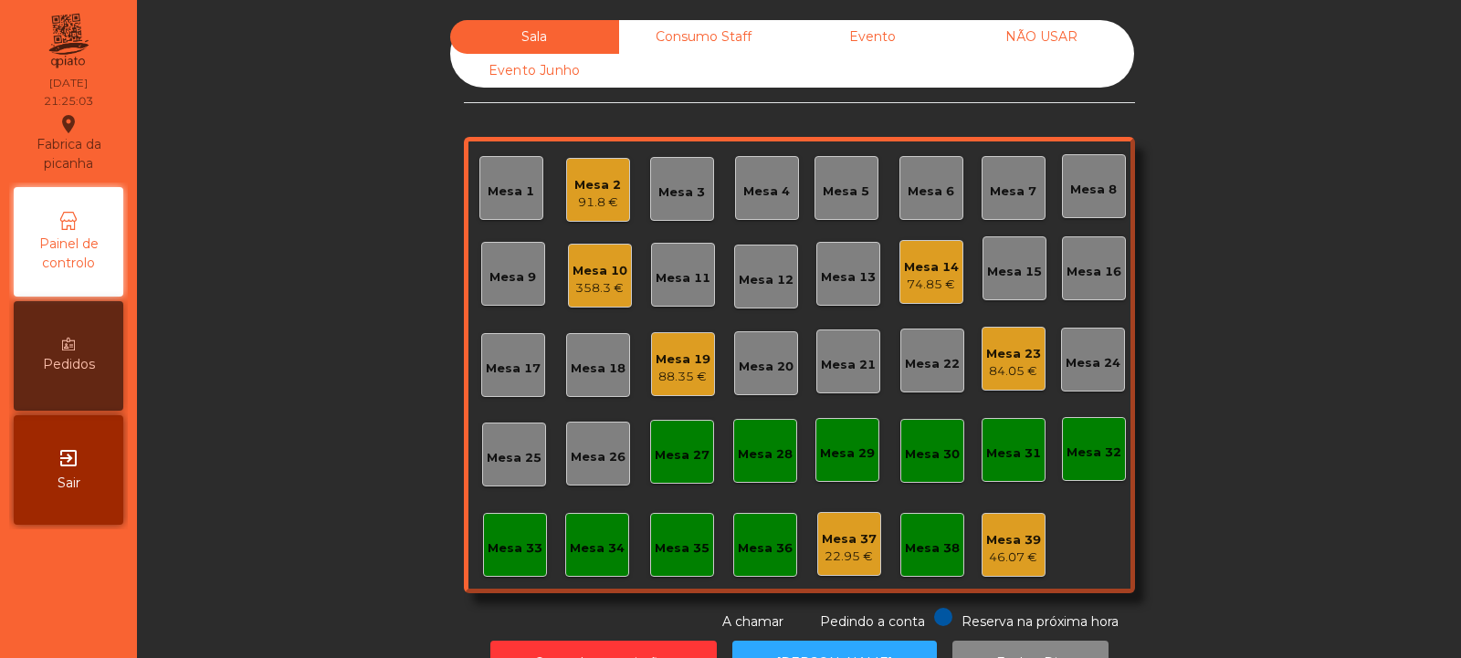
click at [1001, 254] on div "Mesa 15" at bounding box center [1014, 268] width 64 height 64
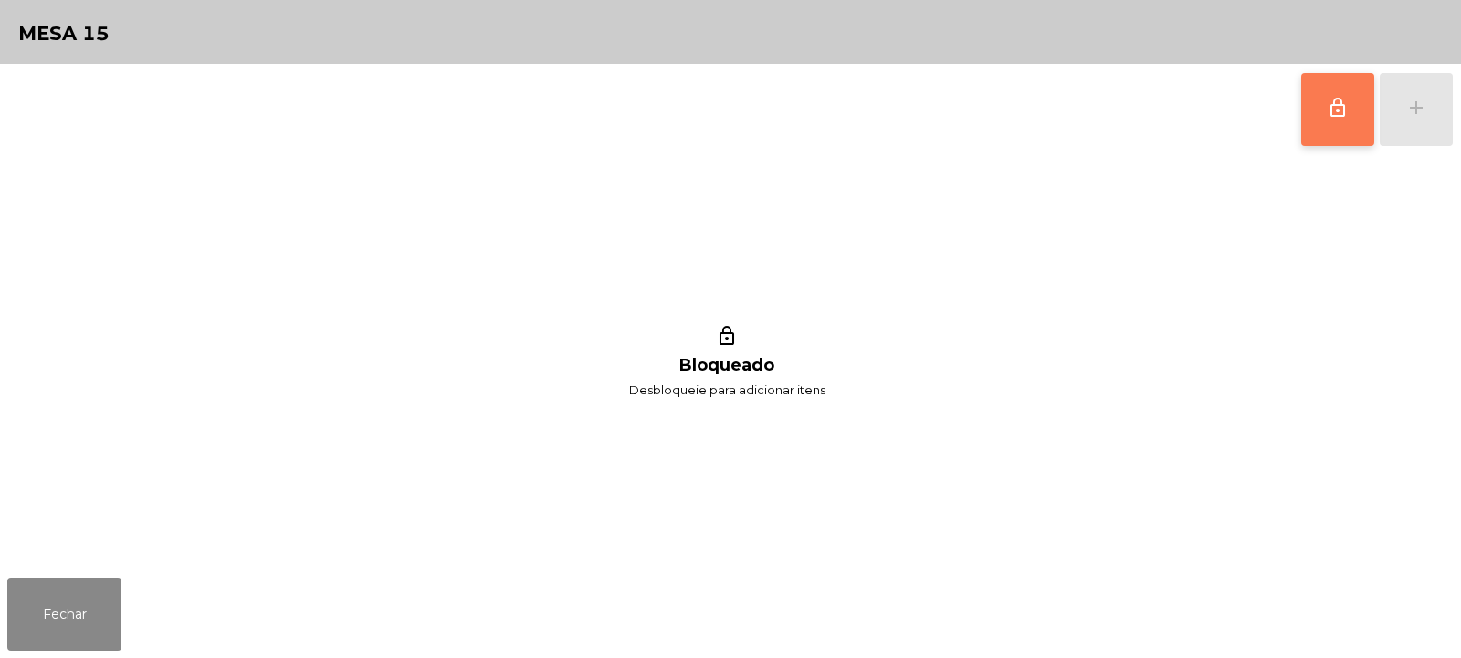
click at [1342, 99] on span "lock_outline" at bounding box center [1338, 108] width 22 height 22
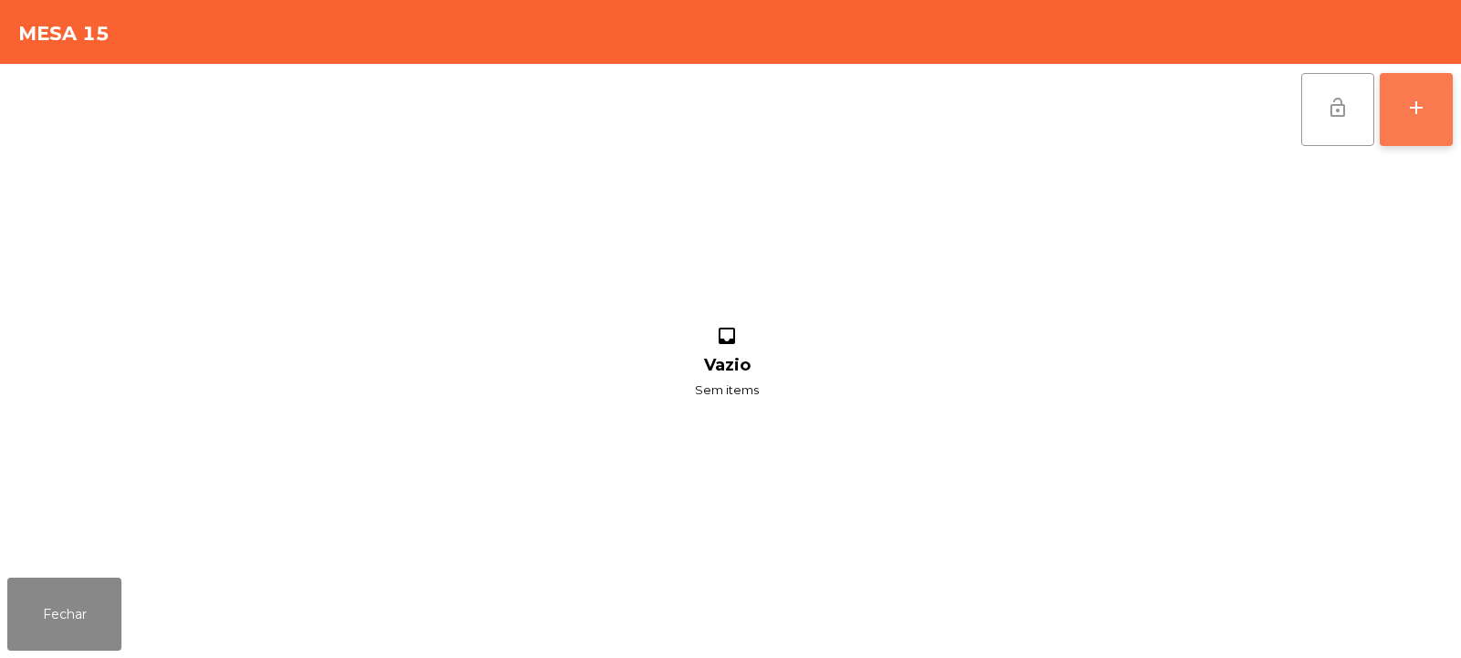
click at [1431, 115] on button "add" at bounding box center [1416, 109] width 73 height 73
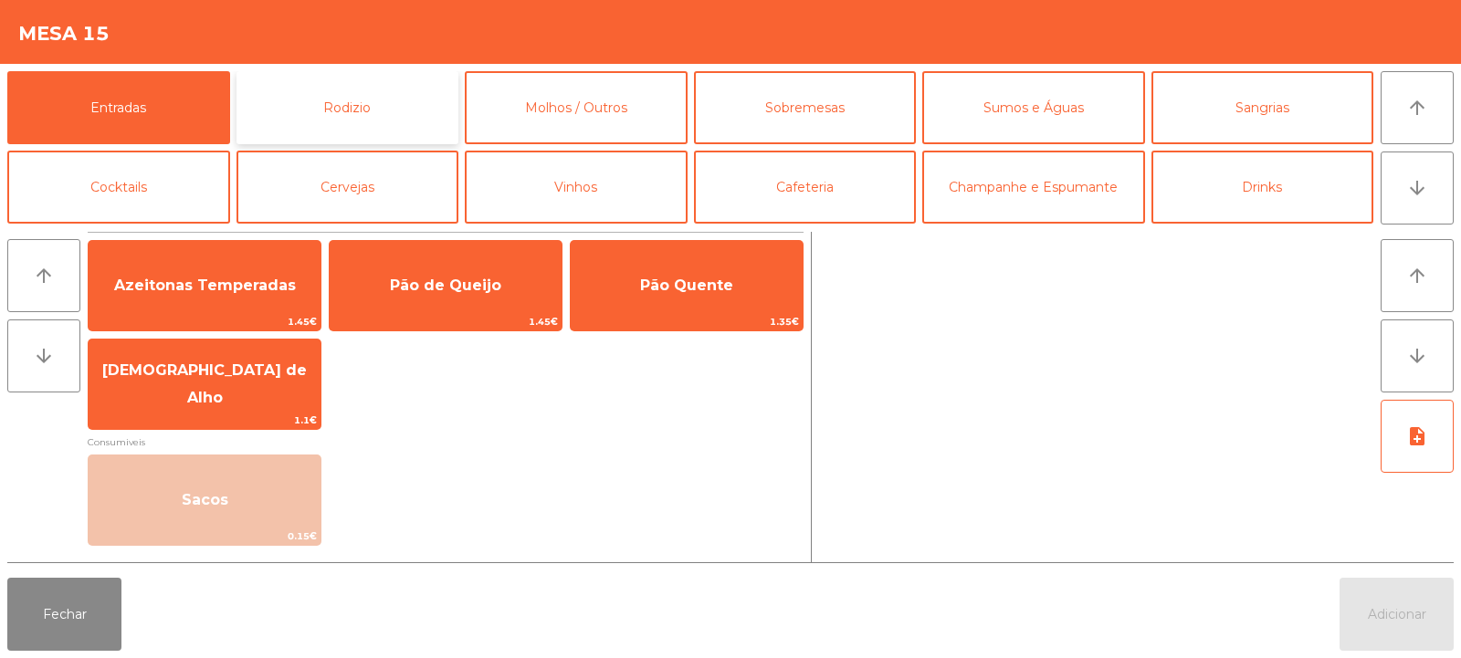
click at [417, 106] on button "Rodizio" at bounding box center [347, 107] width 223 height 73
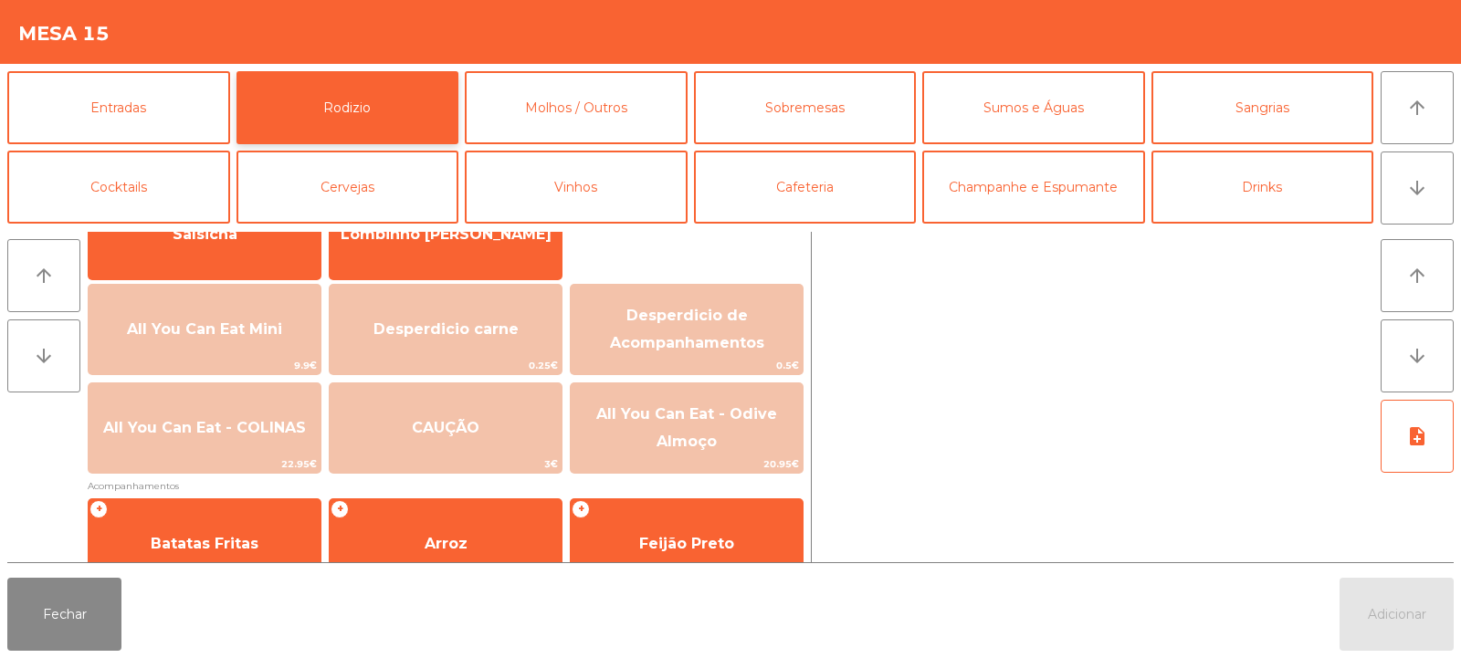
scroll to position [182, 0]
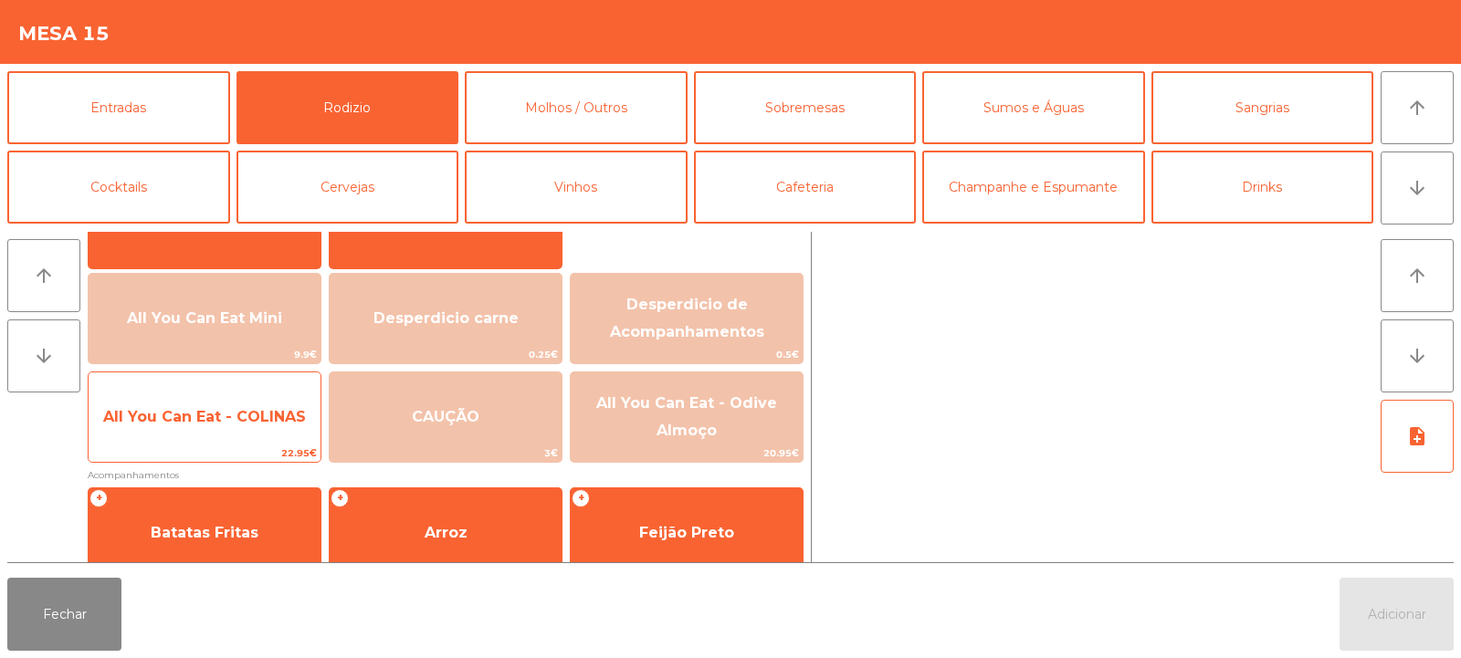
click at [280, 426] on span "All You Can Eat - COLINAS" at bounding box center [205, 417] width 232 height 49
click at [289, 427] on span "All You Can Eat - COLINAS" at bounding box center [205, 417] width 232 height 49
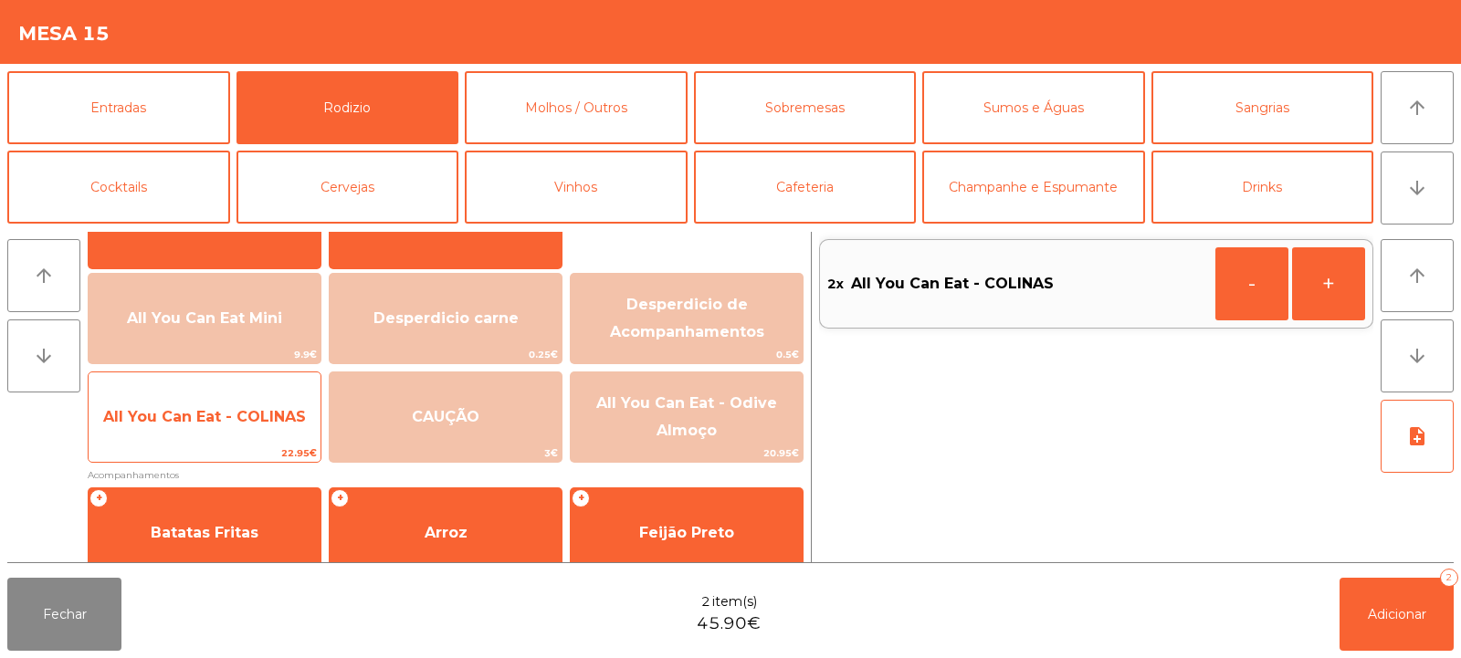
click at [289, 436] on span "All You Can Eat - COLINAS" at bounding box center [205, 417] width 232 height 49
click at [292, 430] on span "All You Can Eat - COLINAS" at bounding box center [205, 417] width 232 height 49
click at [287, 433] on span "All You Can Eat - COLINAS" at bounding box center [205, 417] width 232 height 49
click at [288, 433] on span "All You Can Eat - COLINAS" at bounding box center [205, 417] width 232 height 49
click at [290, 440] on span "All You Can Eat - COLINAS" at bounding box center [205, 417] width 232 height 49
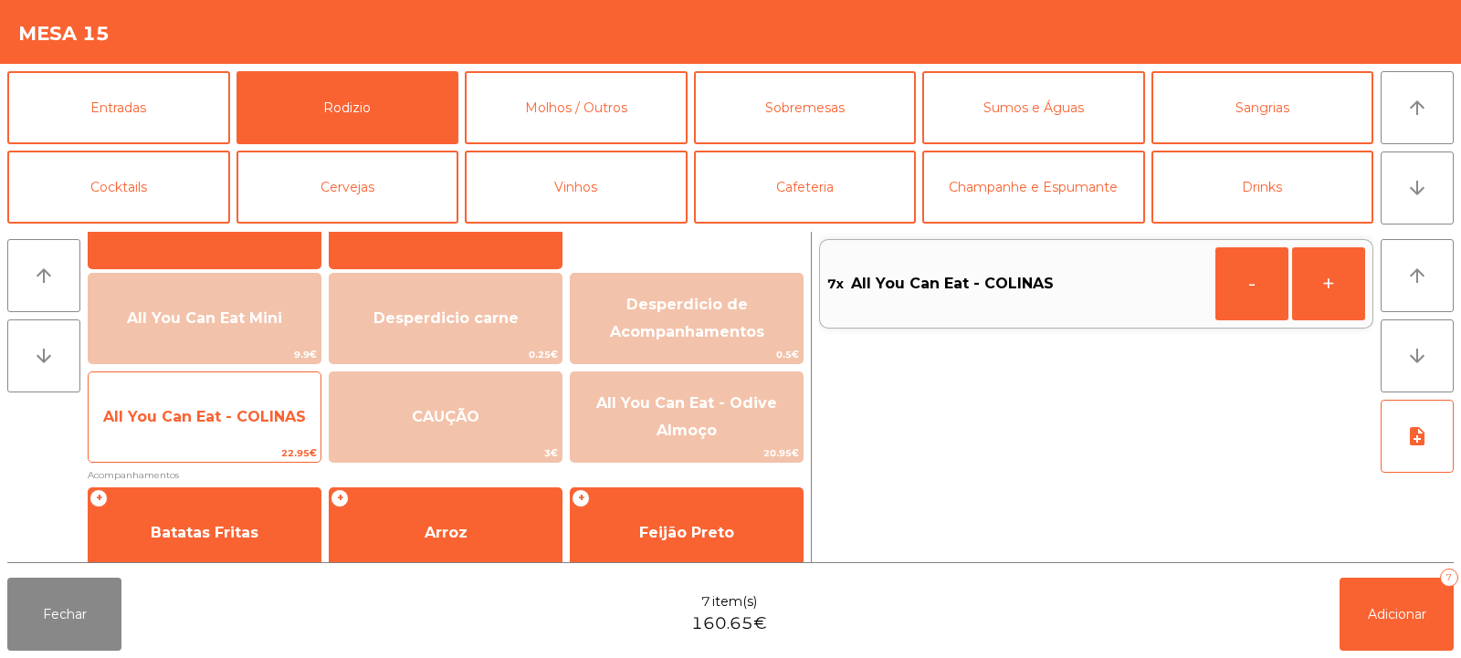
click at [289, 432] on span "All You Can Eat - COLINAS" at bounding box center [205, 417] width 232 height 49
click at [295, 446] on span "22.95€" at bounding box center [205, 453] width 232 height 17
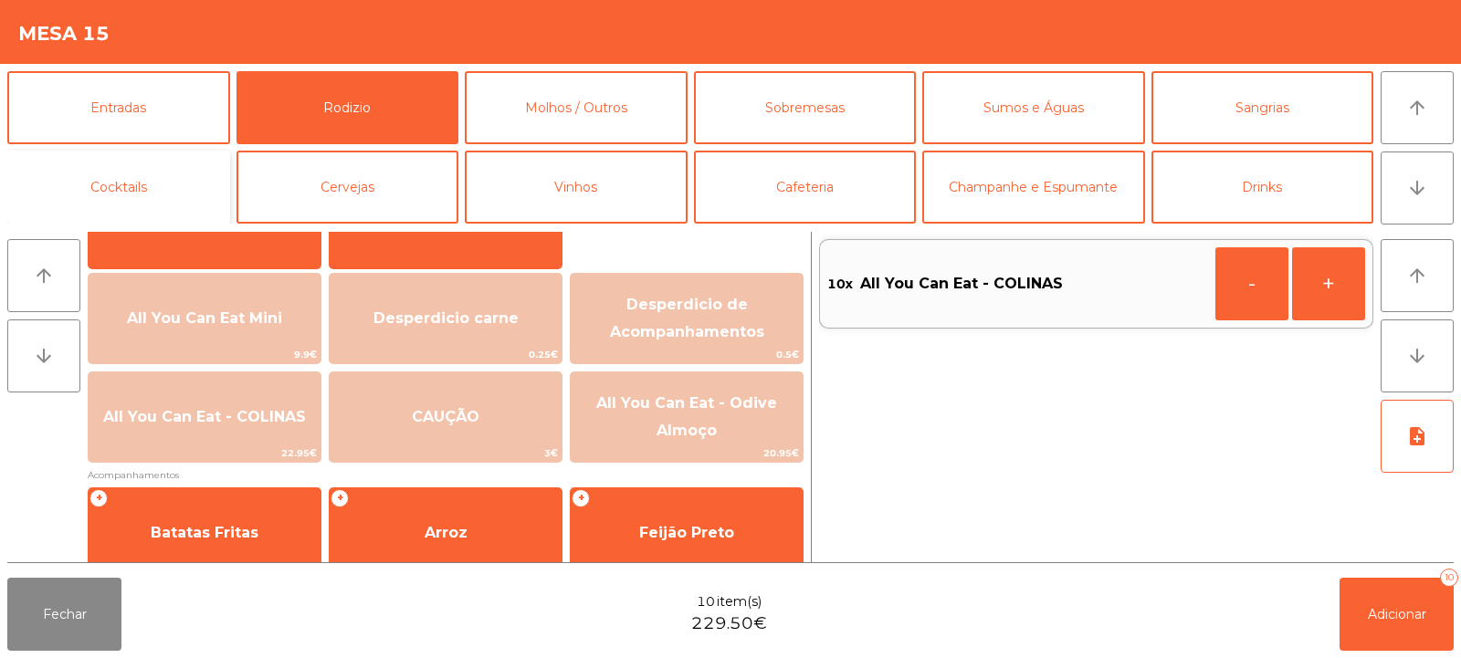
click at [194, 188] on button "Cocktails" at bounding box center [118, 187] width 223 height 73
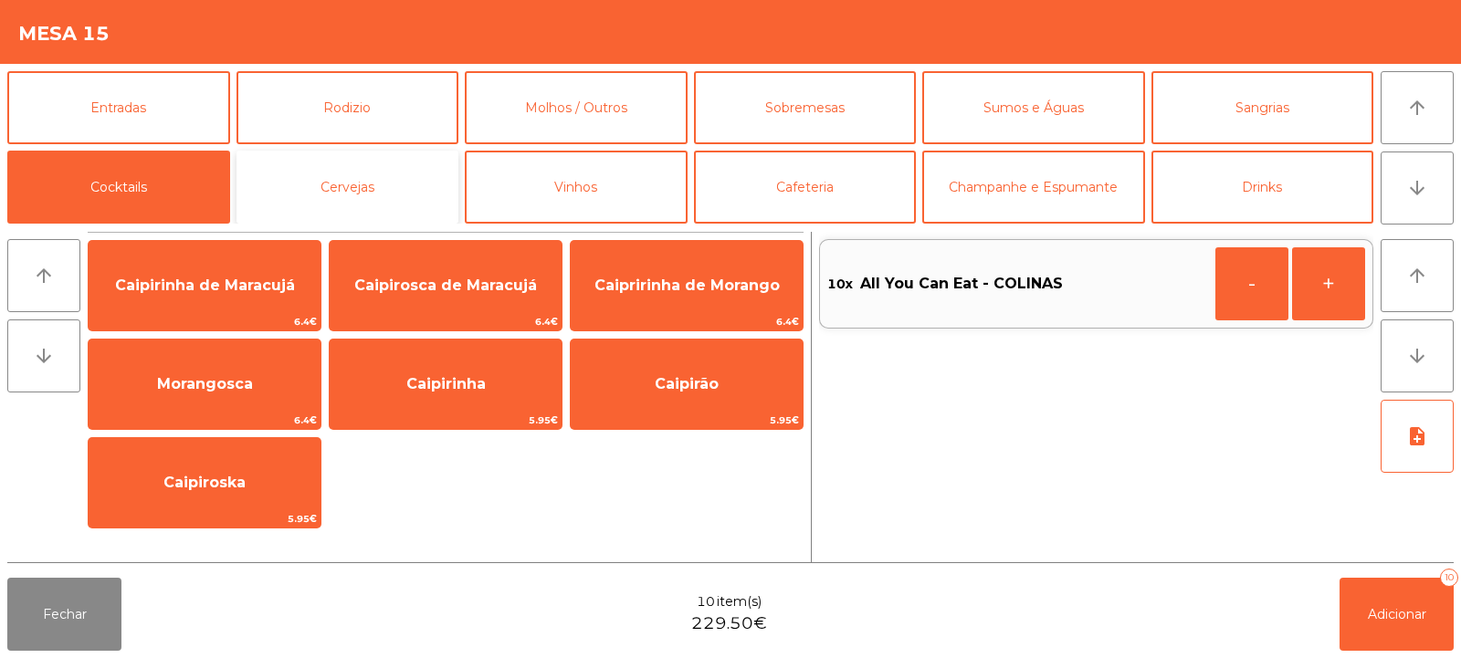
click at [335, 174] on button "Cervejas" at bounding box center [347, 187] width 223 height 73
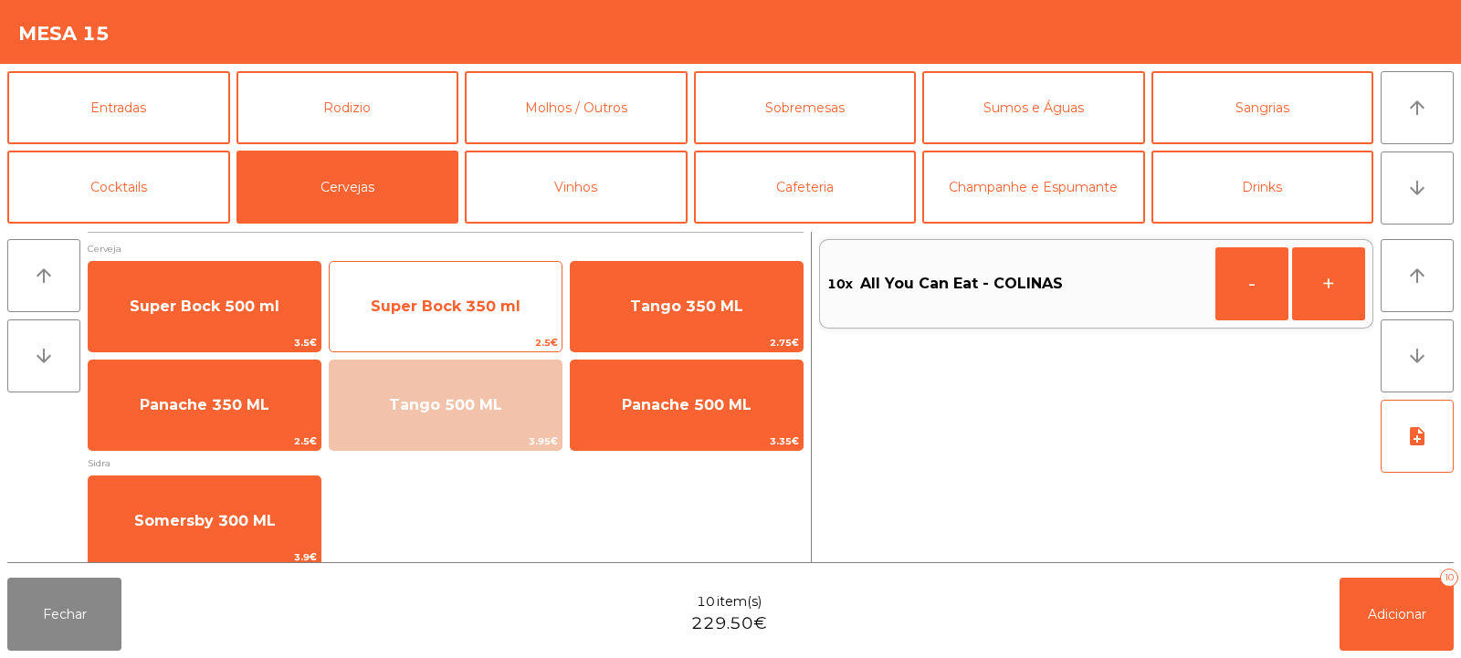
click at [403, 307] on span "Super Bock 350 ml" at bounding box center [446, 306] width 150 height 17
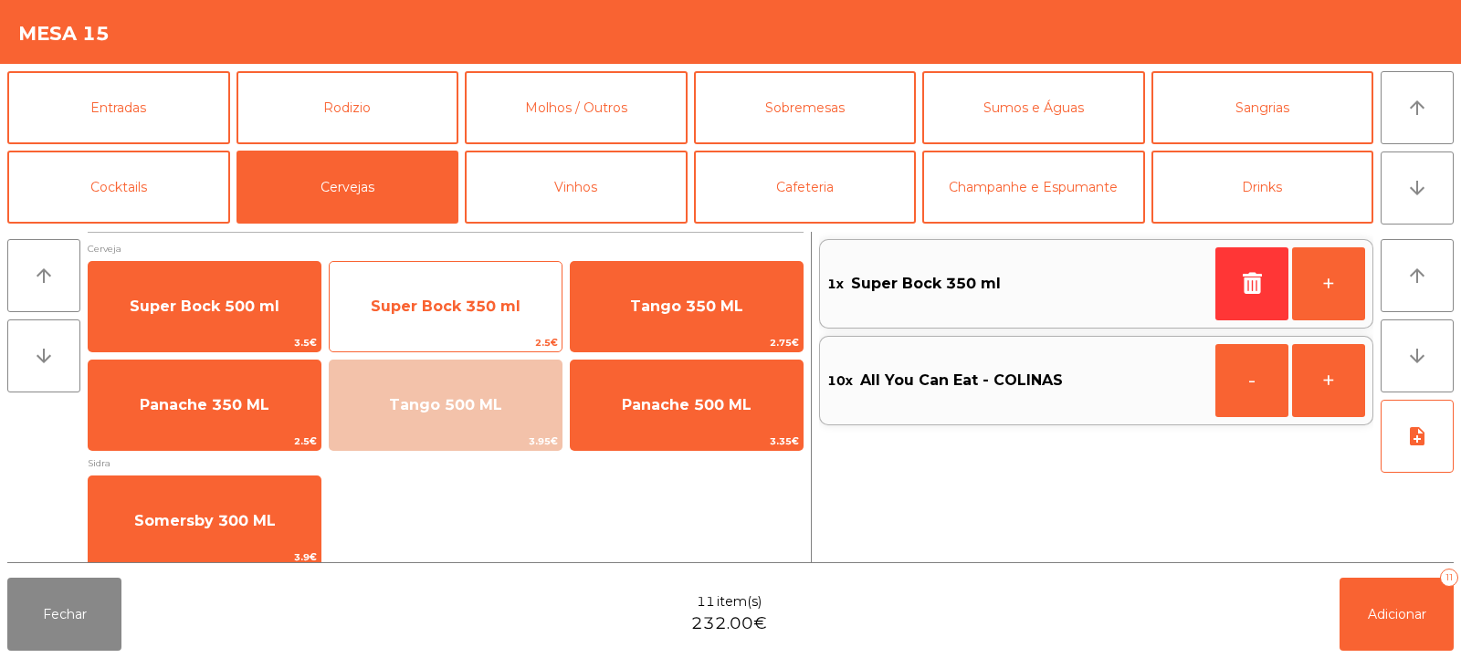
scroll to position [12, 0]
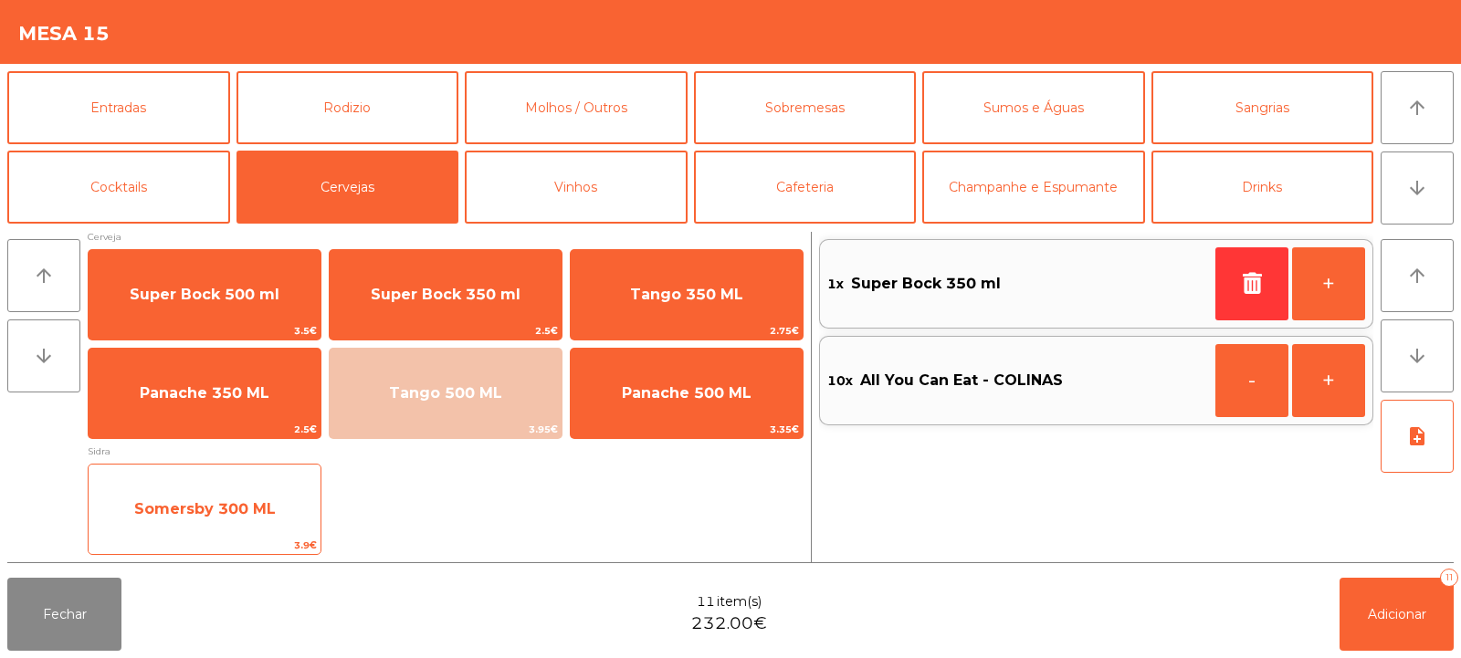
click at [260, 517] on span "Somersby 300 ML" at bounding box center [205, 508] width 142 height 17
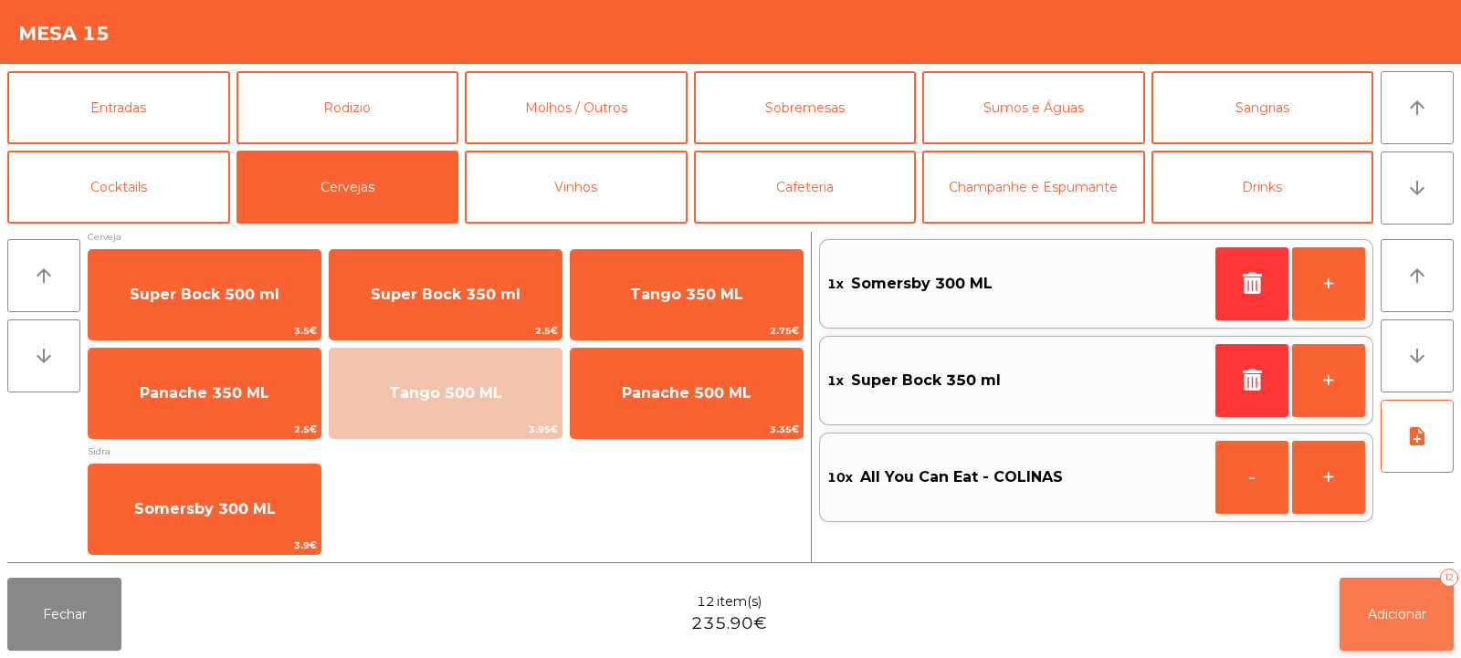
click at [1378, 618] on span "Adicionar" at bounding box center [1397, 614] width 58 height 16
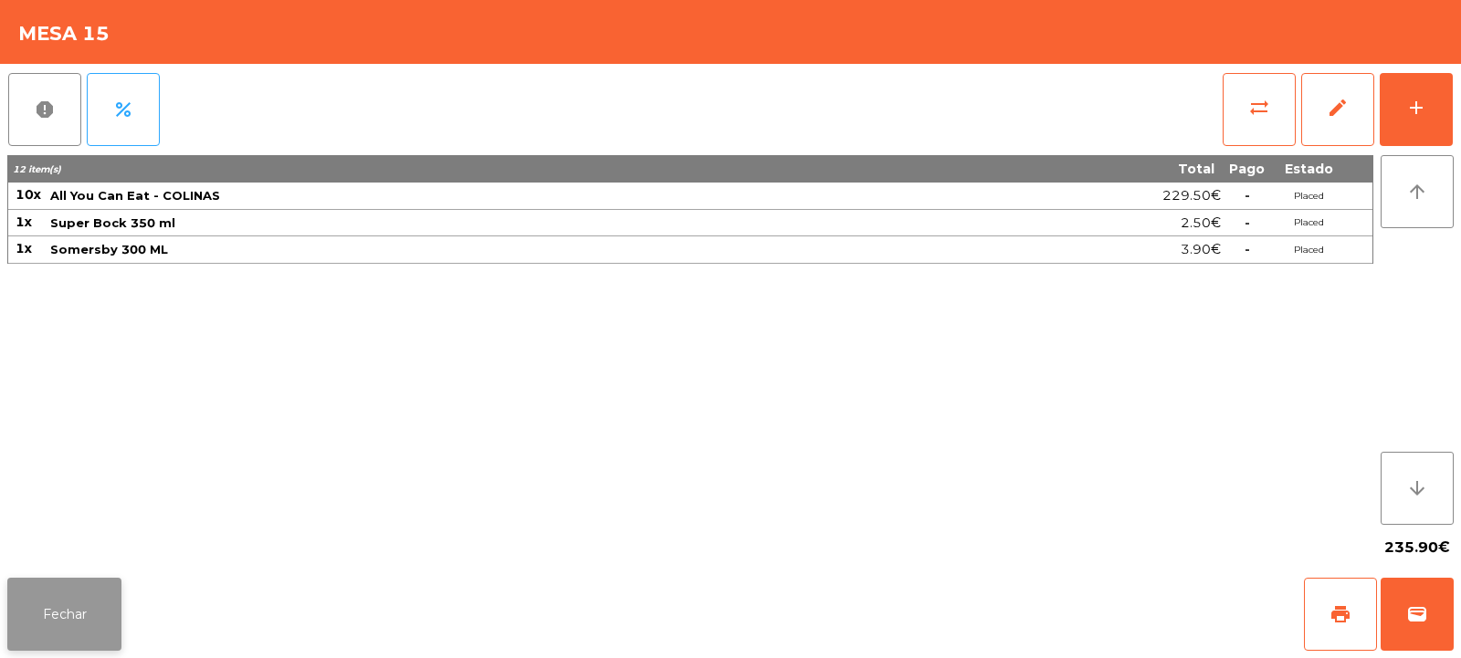
click at [55, 614] on button "Fechar" at bounding box center [64, 614] width 114 height 73
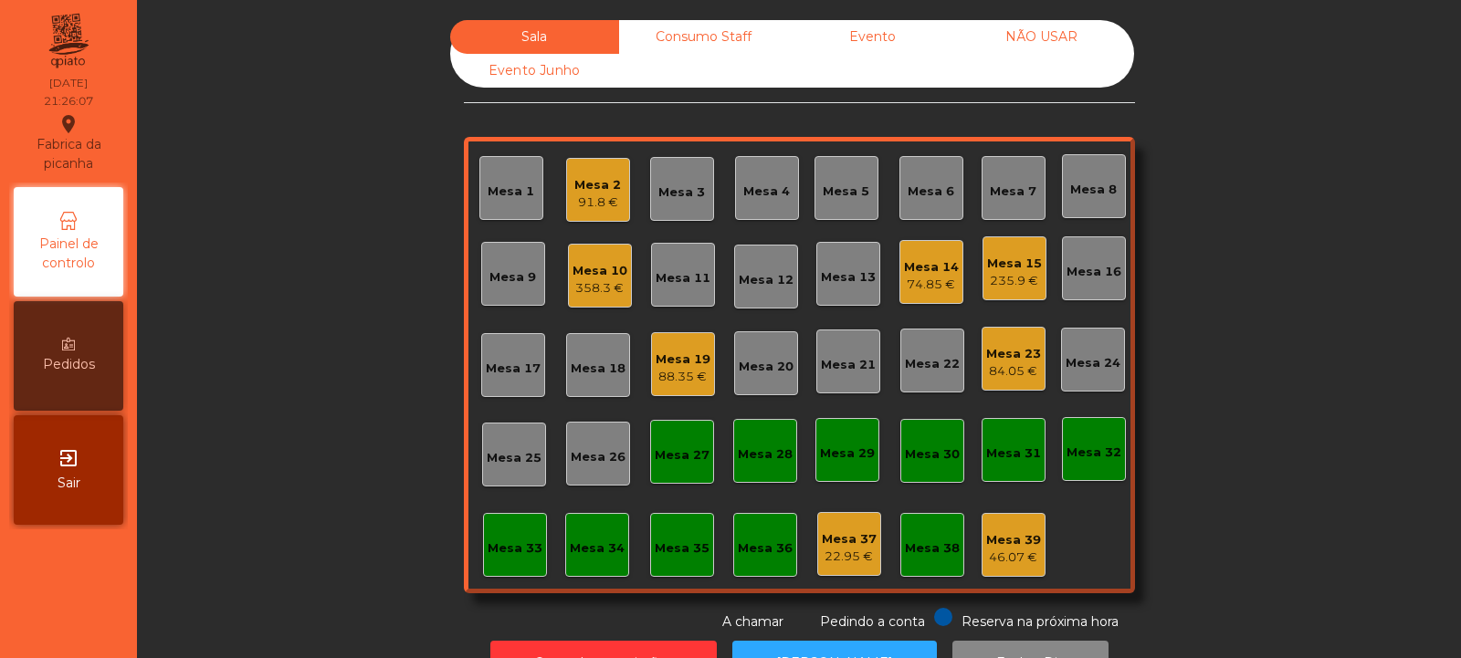
click at [666, 38] on div "Consumo Staff" at bounding box center [703, 37] width 169 height 34
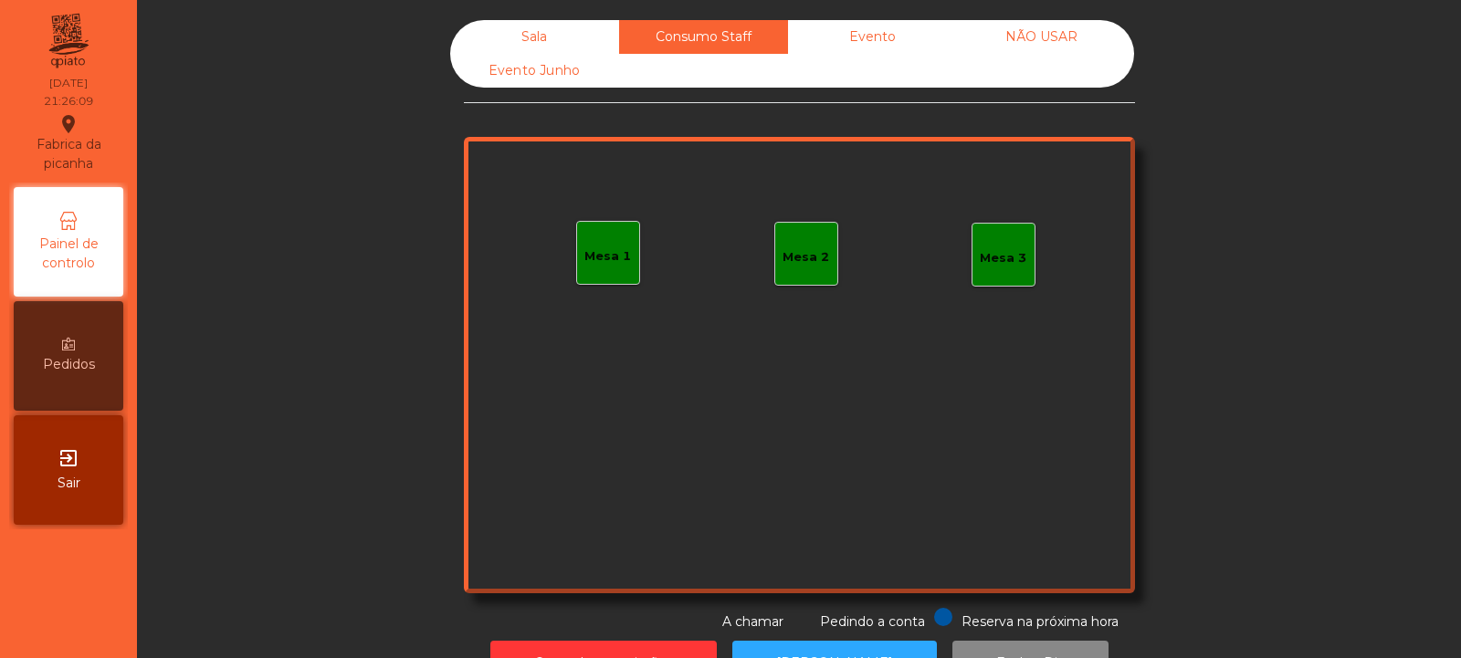
click at [592, 260] on div "Mesa 1" at bounding box center [607, 256] width 47 height 18
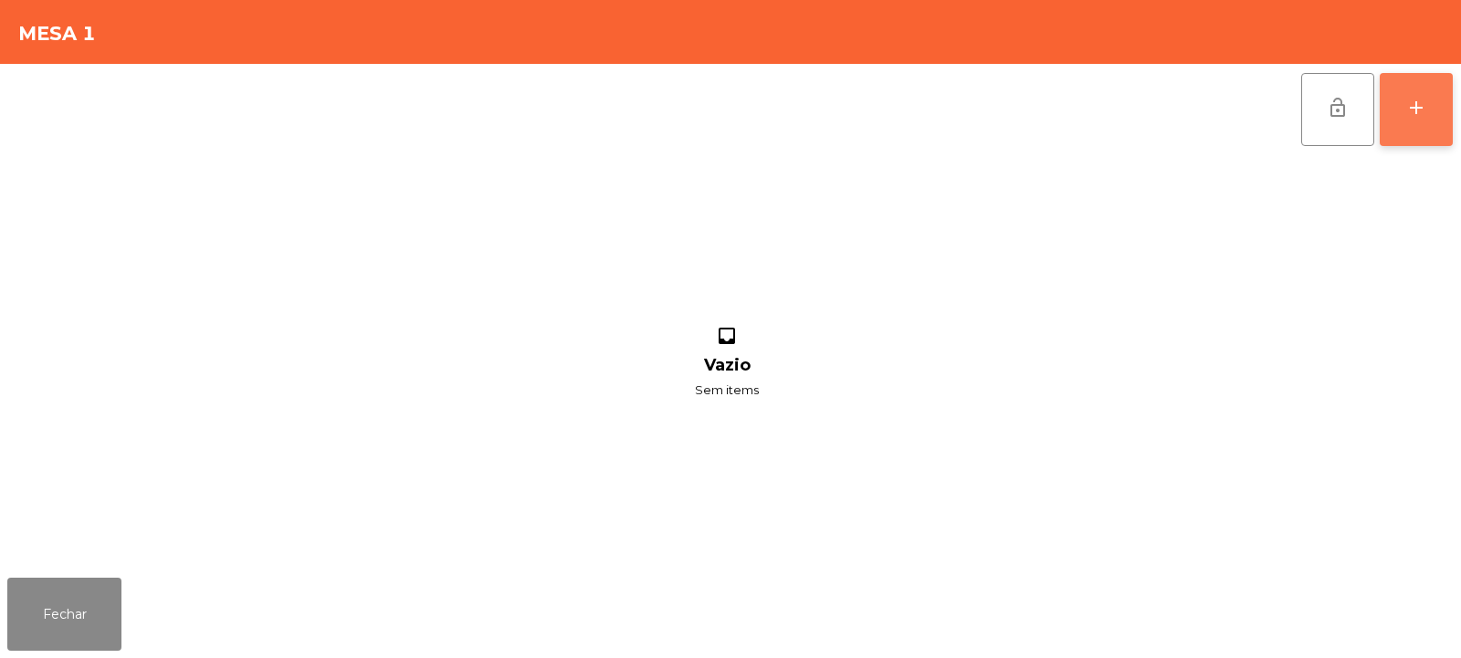
click at [1415, 108] on div "add" at bounding box center [1416, 108] width 22 height 22
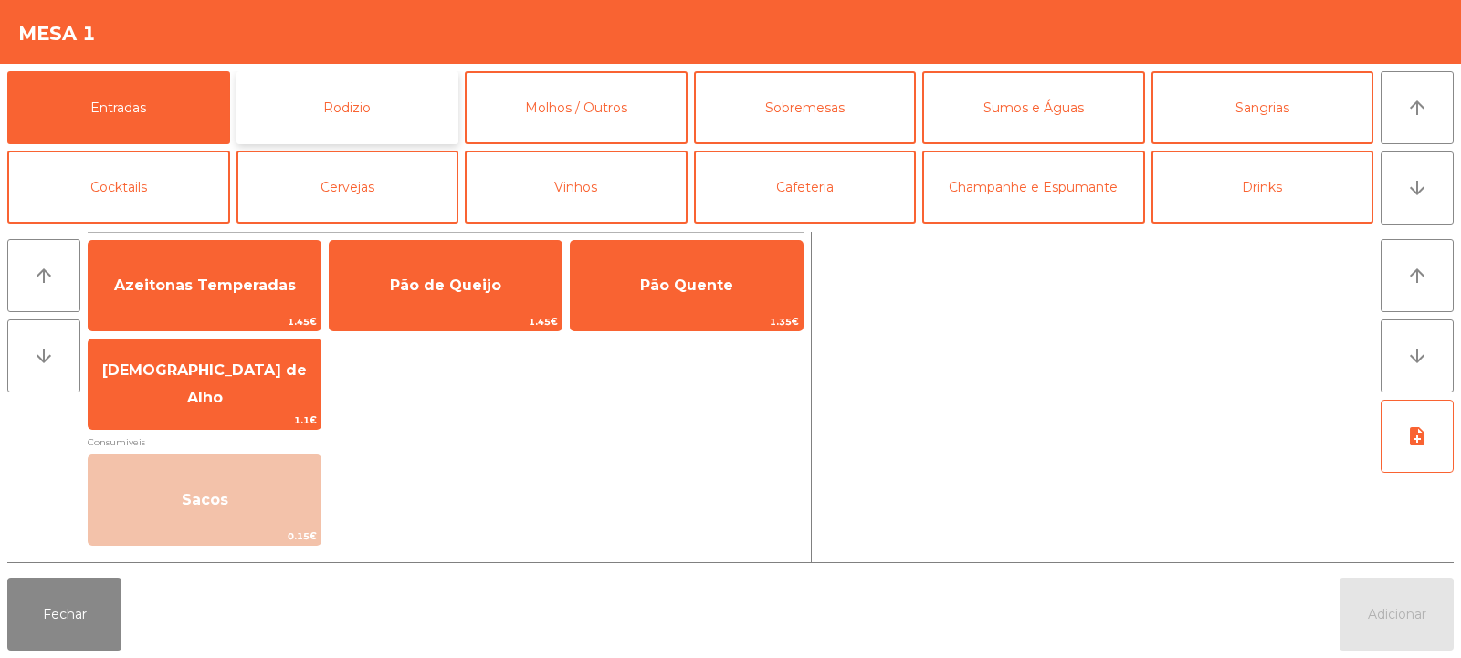
click at [383, 115] on button "Rodizio" at bounding box center [347, 107] width 223 height 73
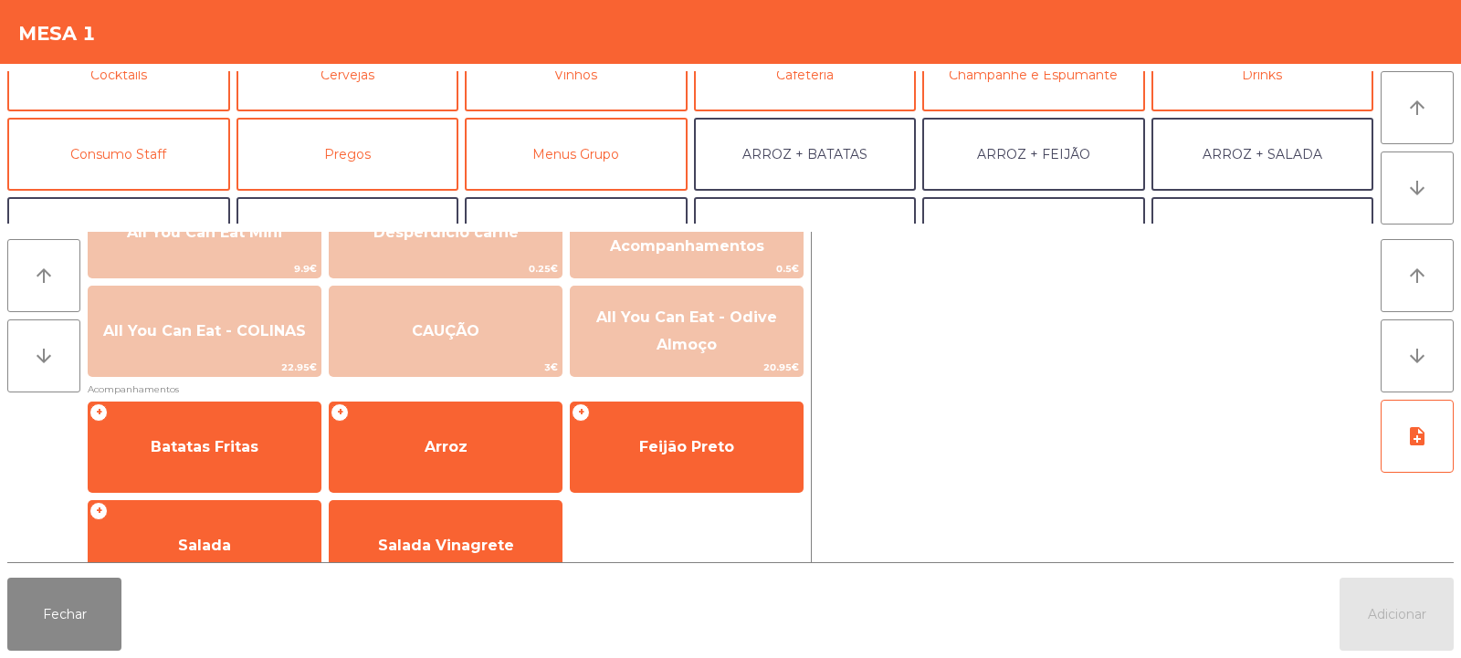
scroll to position [111, 0]
click at [152, 155] on button "Consumo Staff" at bounding box center [118, 155] width 223 height 73
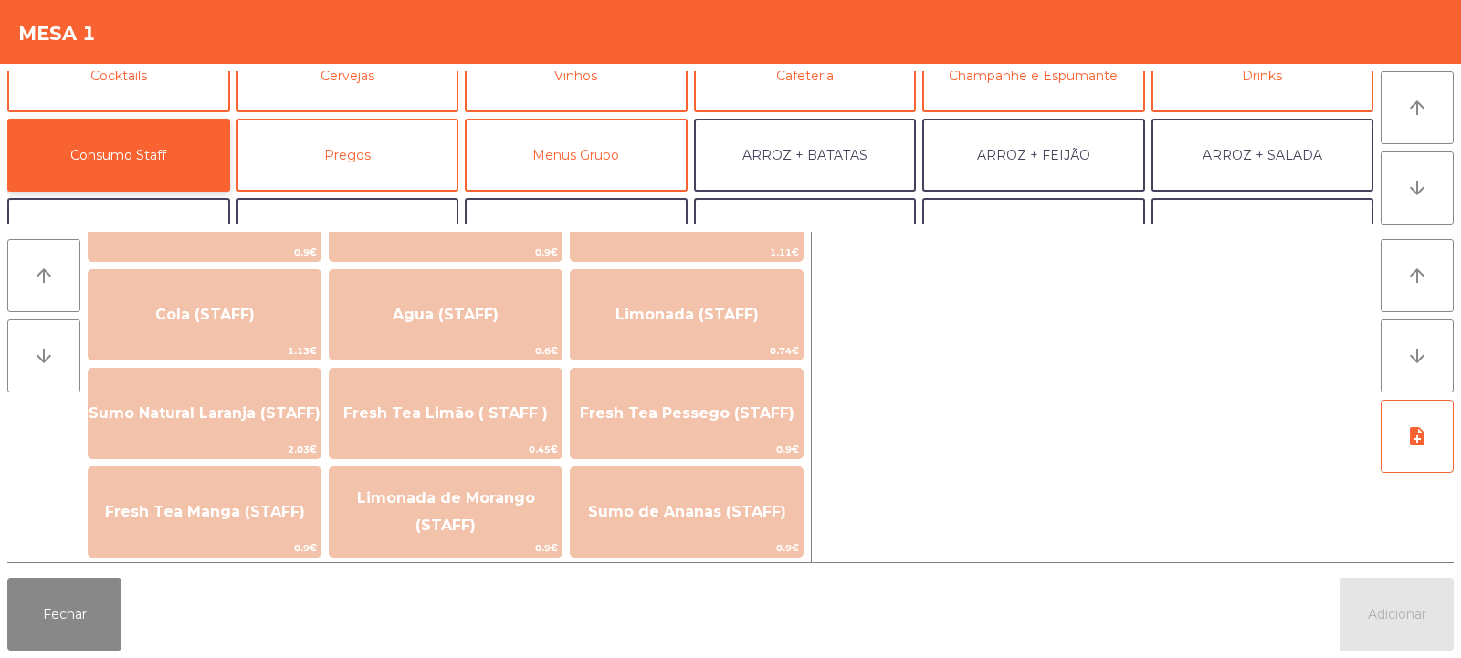
scroll to position [0, 0]
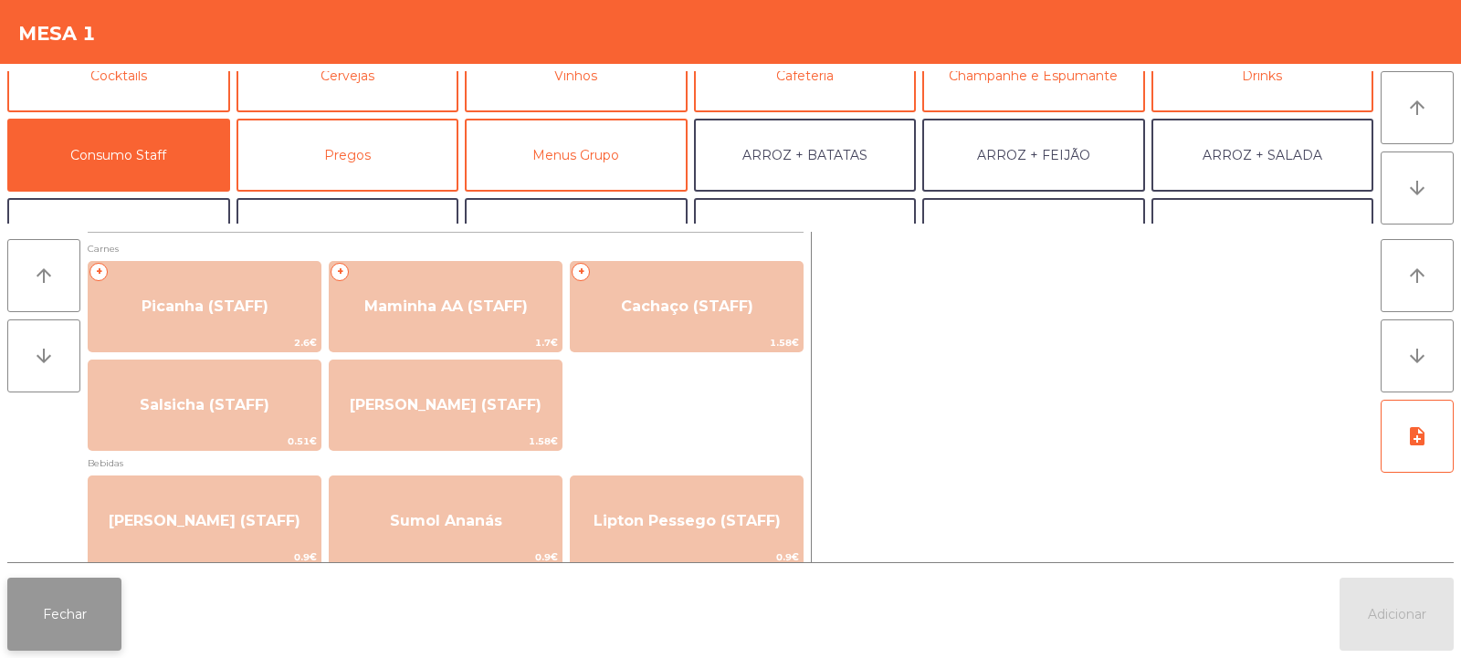
click at [72, 627] on button "Fechar" at bounding box center [64, 614] width 114 height 73
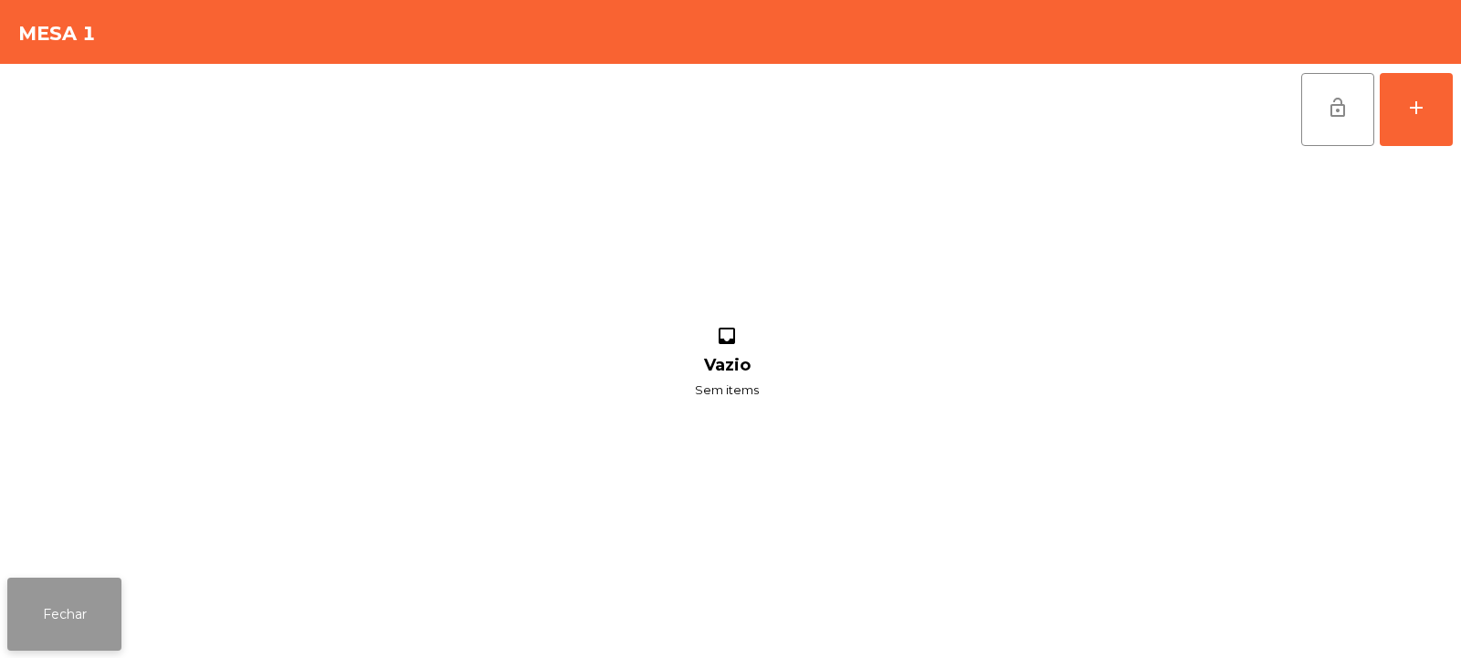
click at [109, 620] on button "Fechar" at bounding box center [64, 614] width 114 height 73
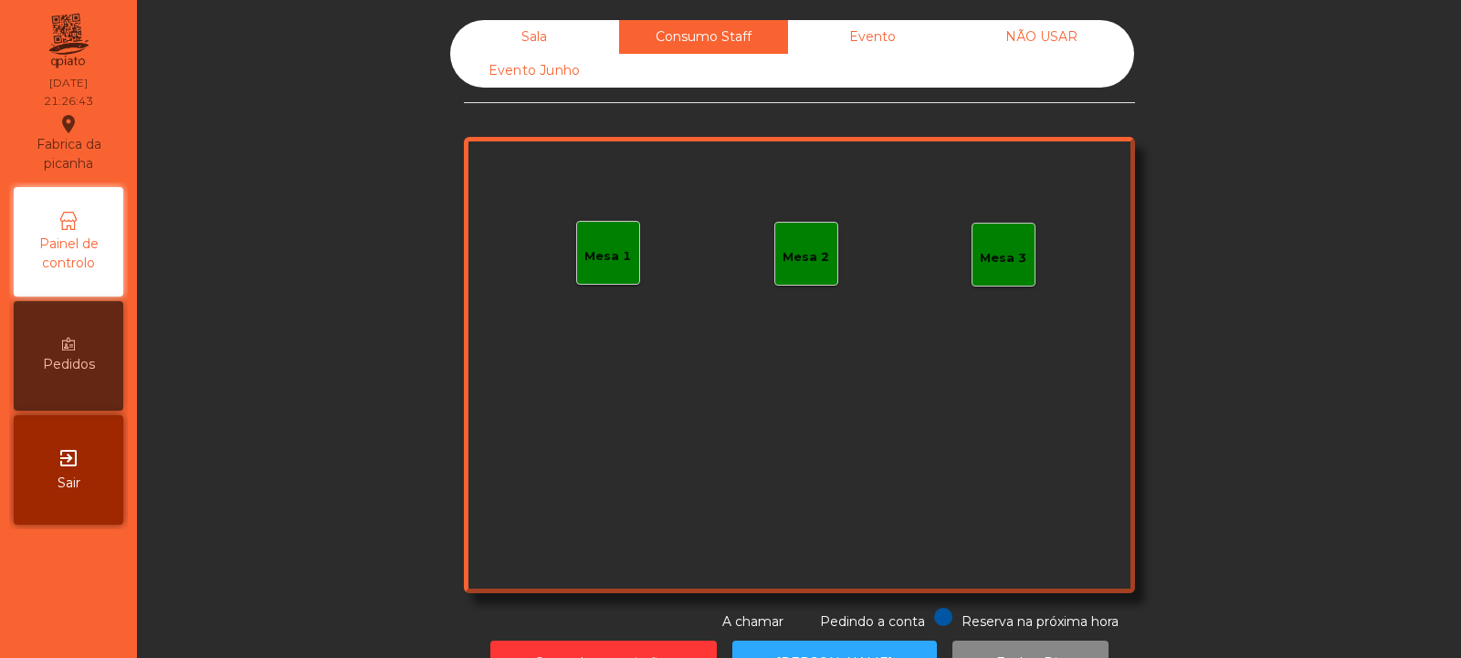
click at [524, 36] on div "Sala" at bounding box center [534, 37] width 169 height 34
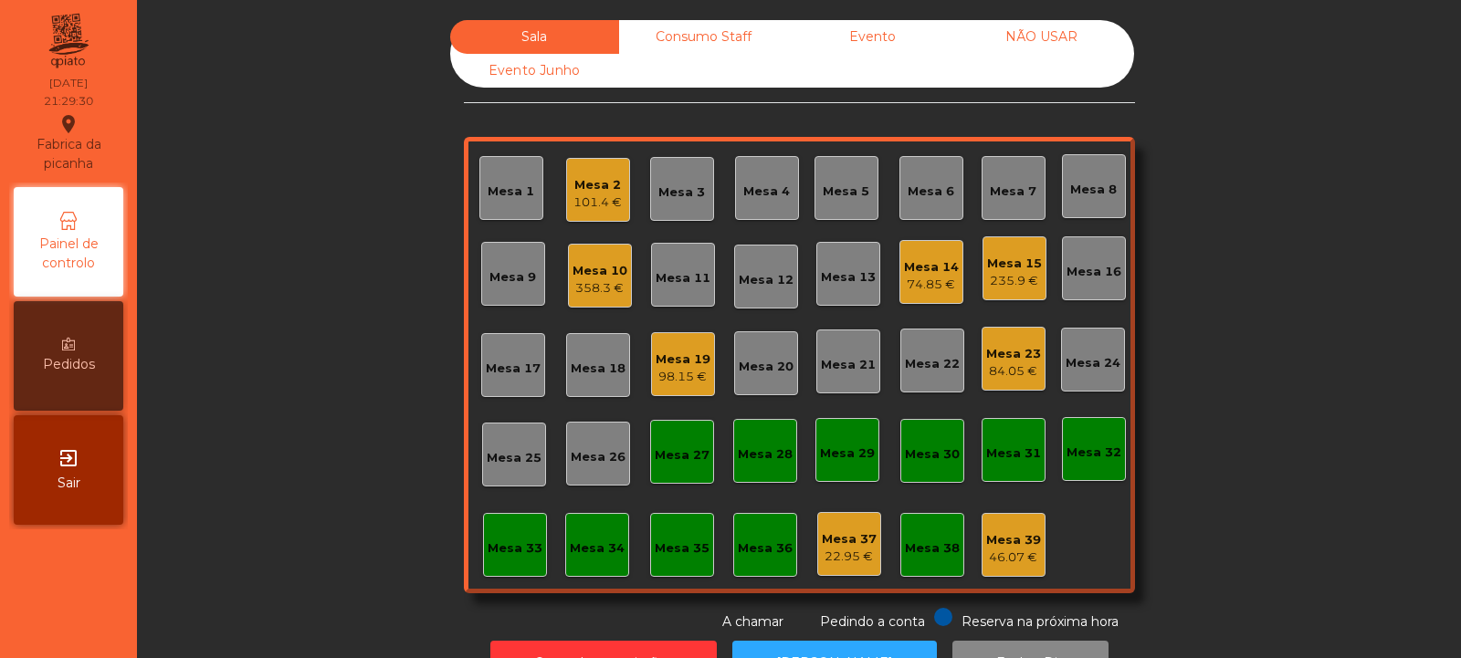
click at [1087, 463] on div "Mesa 32" at bounding box center [1094, 449] width 64 height 64
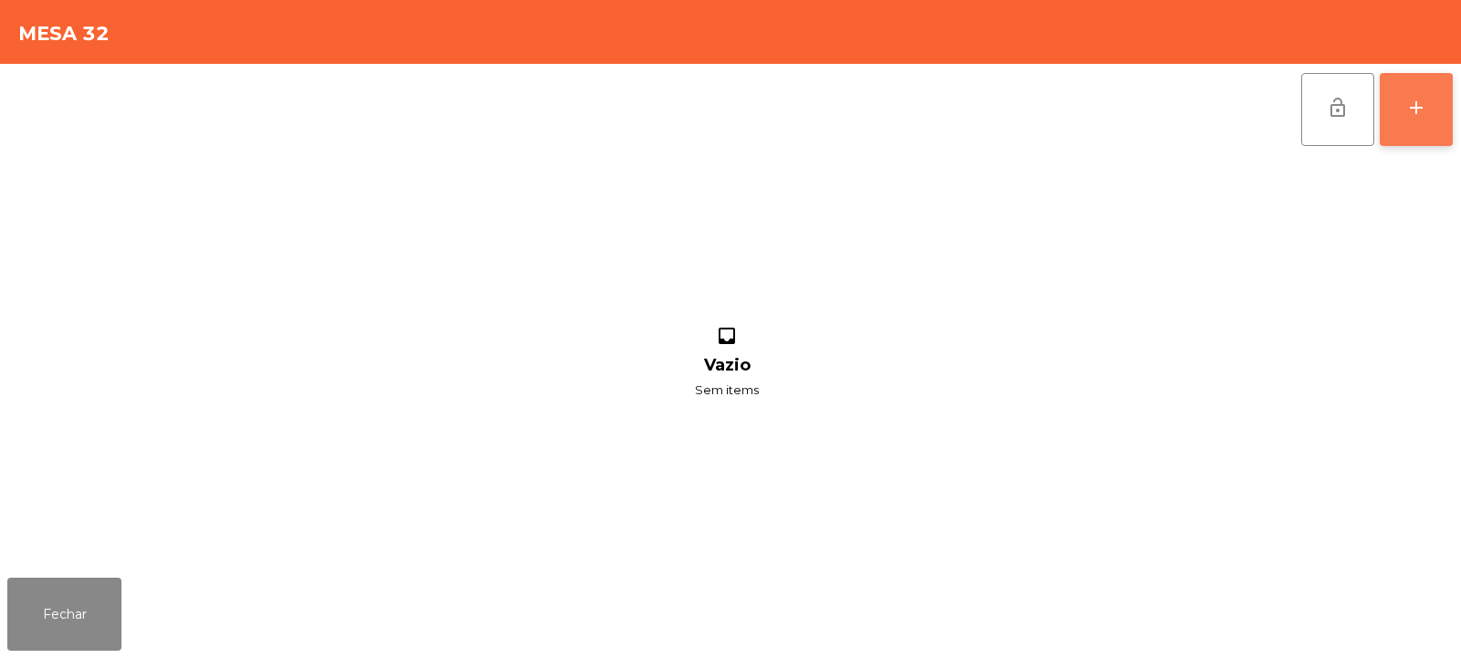
click at [1420, 130] on button "add" at bounding box center [1416, 109] width 73 height 73
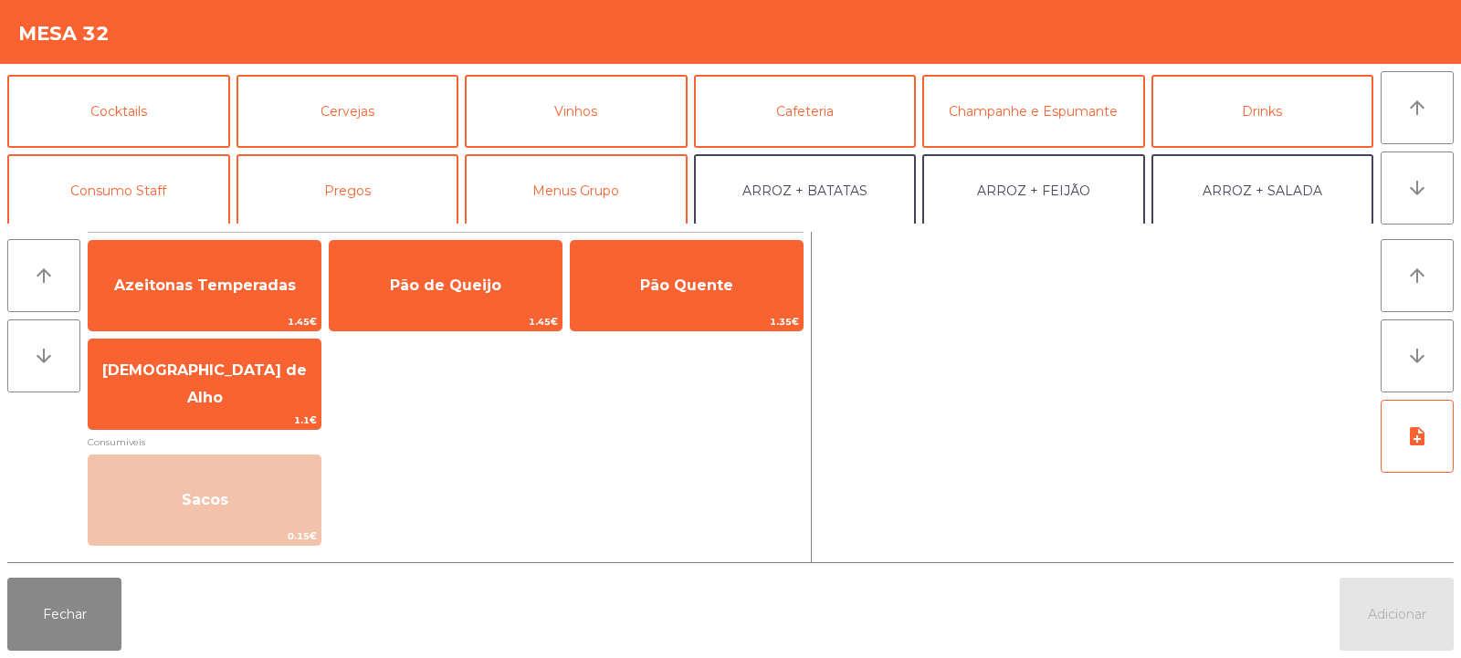
scroll to position [91, 0]
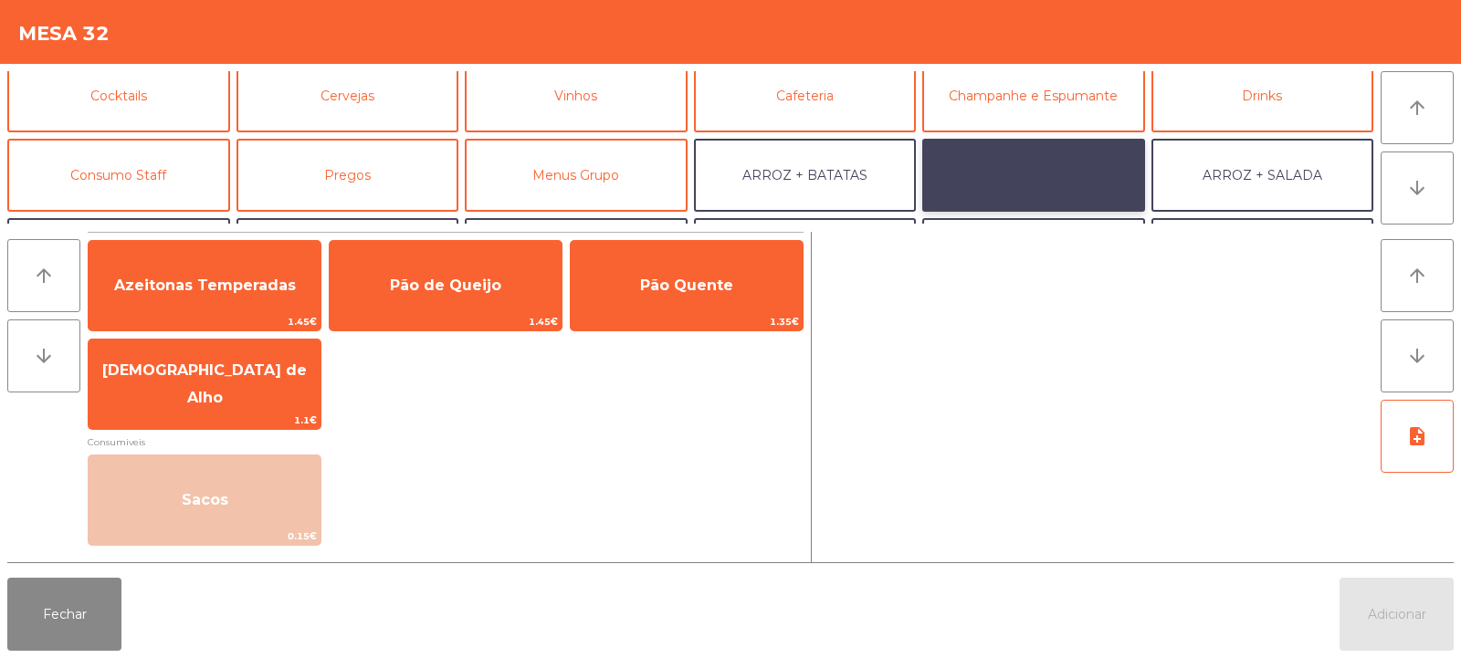
click at [1039, 166] on button "ARROZ + FEIJÃO" at bounding box center [1033, 175] width 223 height 73
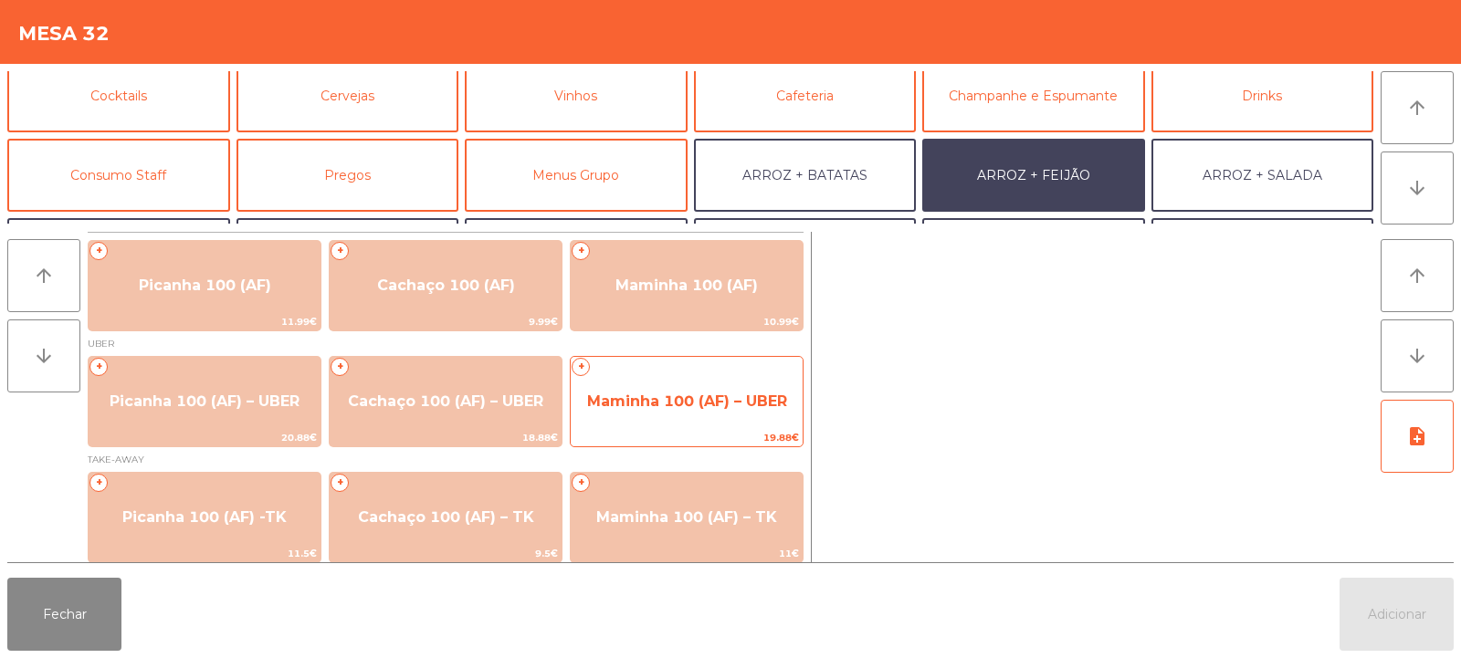
click at [709, 393] on span "Maminha 100 (AF) – UBER" at bounding box center [687, 401] width 200 height 17
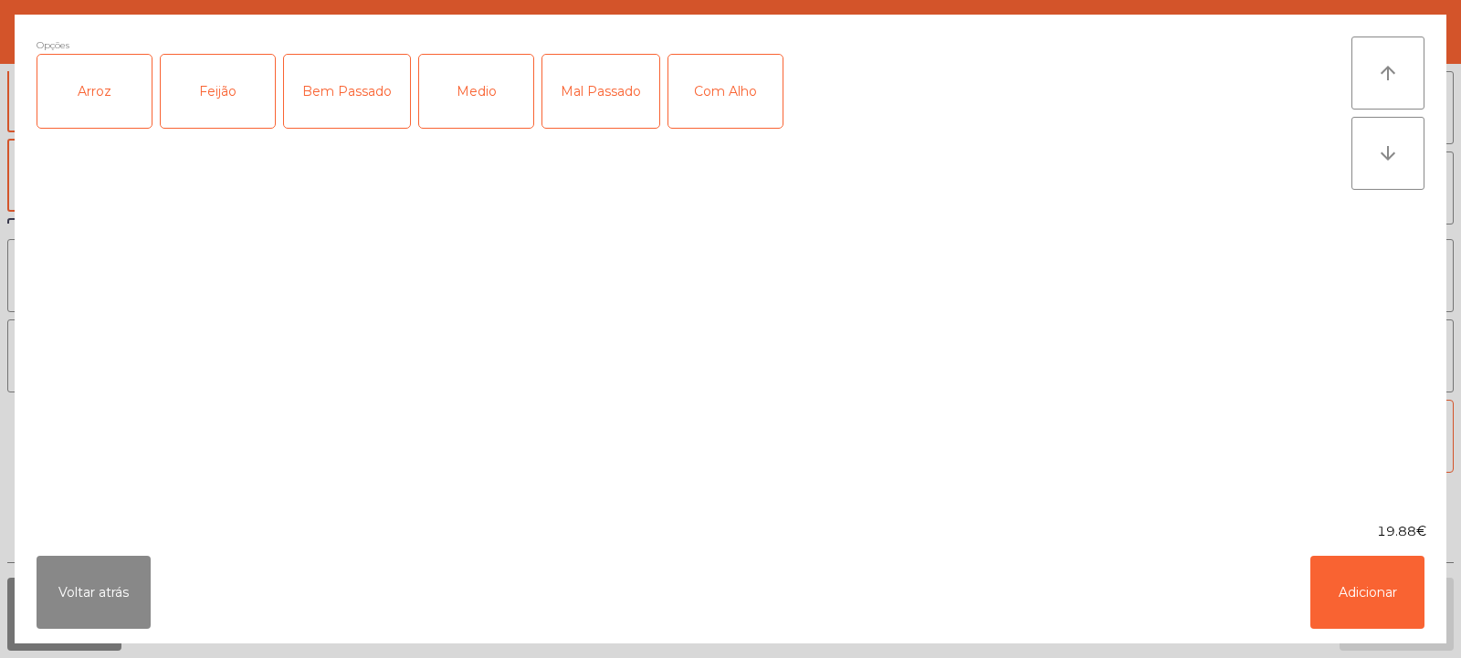
click at [110, 100] on div "Arroz" at bounding box center [94, 91] width 114 height 73
click at [197, 99] on div "Feijão" at bounding box center [218, 91] width 114 height 73
click at [499, 87] on div "Medio" at bounding box center [476, 91] width 114 height 73
click at [750, 115] on div "Com Alho" at bounding box center [725, 91] width 114 height 73
click at [1359, 612] on button "Adicionar" at bounding box center [1367, 592] width 114 height 73
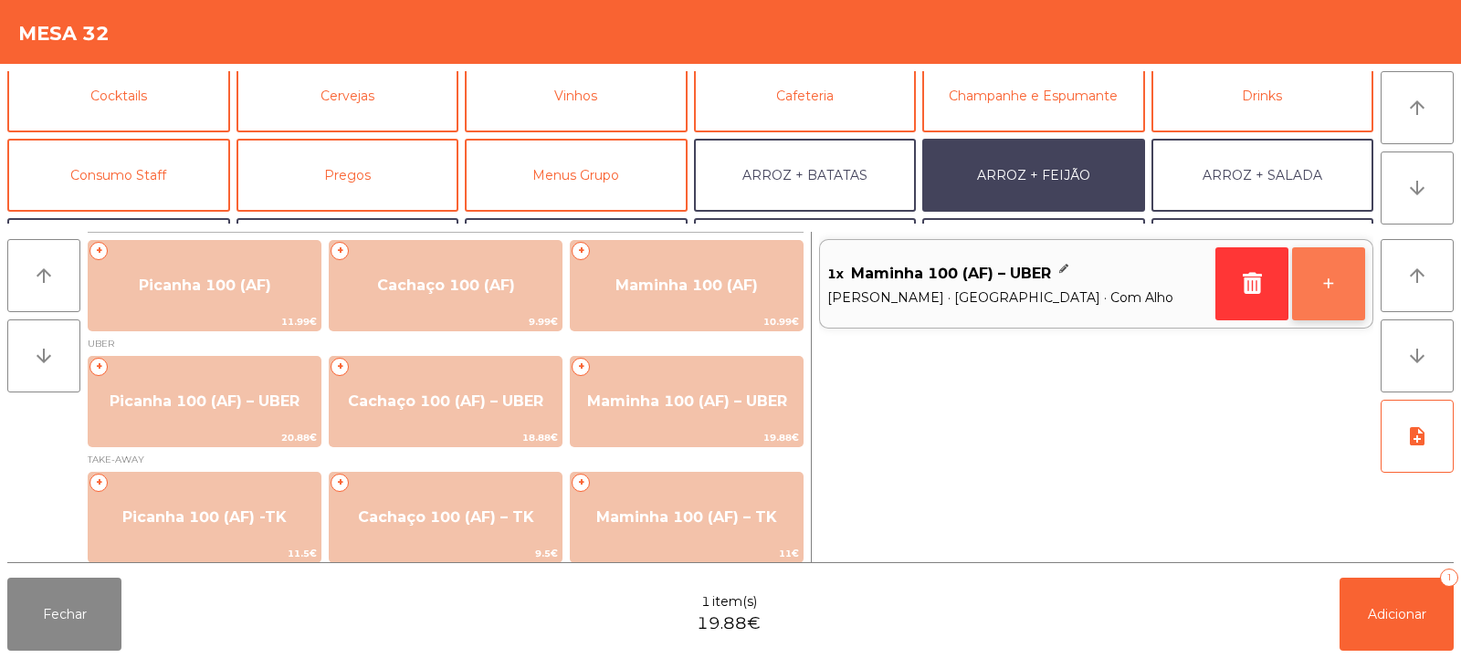
click at [1336, 299] on button "+" at bounding box center [1328, 283] width 73 height 73
click at [1240, 297] on button "-" at bounding box center [1251, 283] width 73 height 73
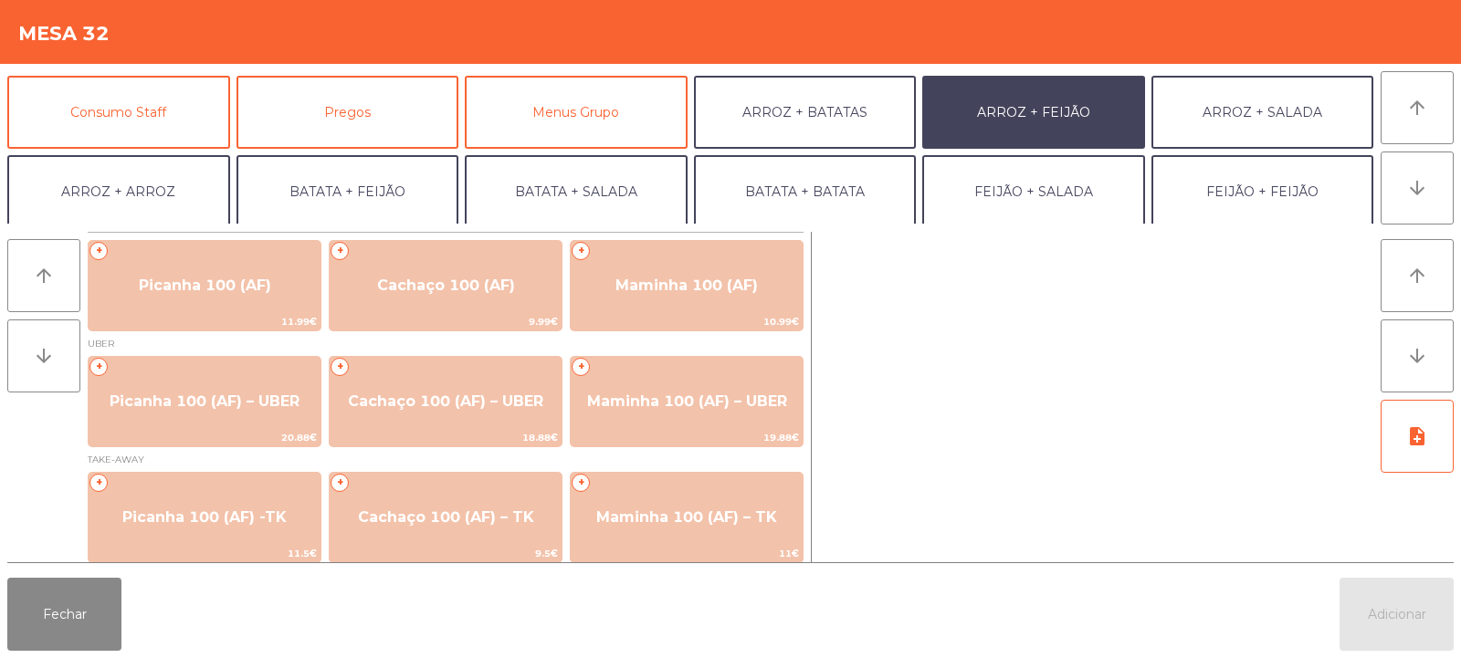
scroll to position [176, 0]
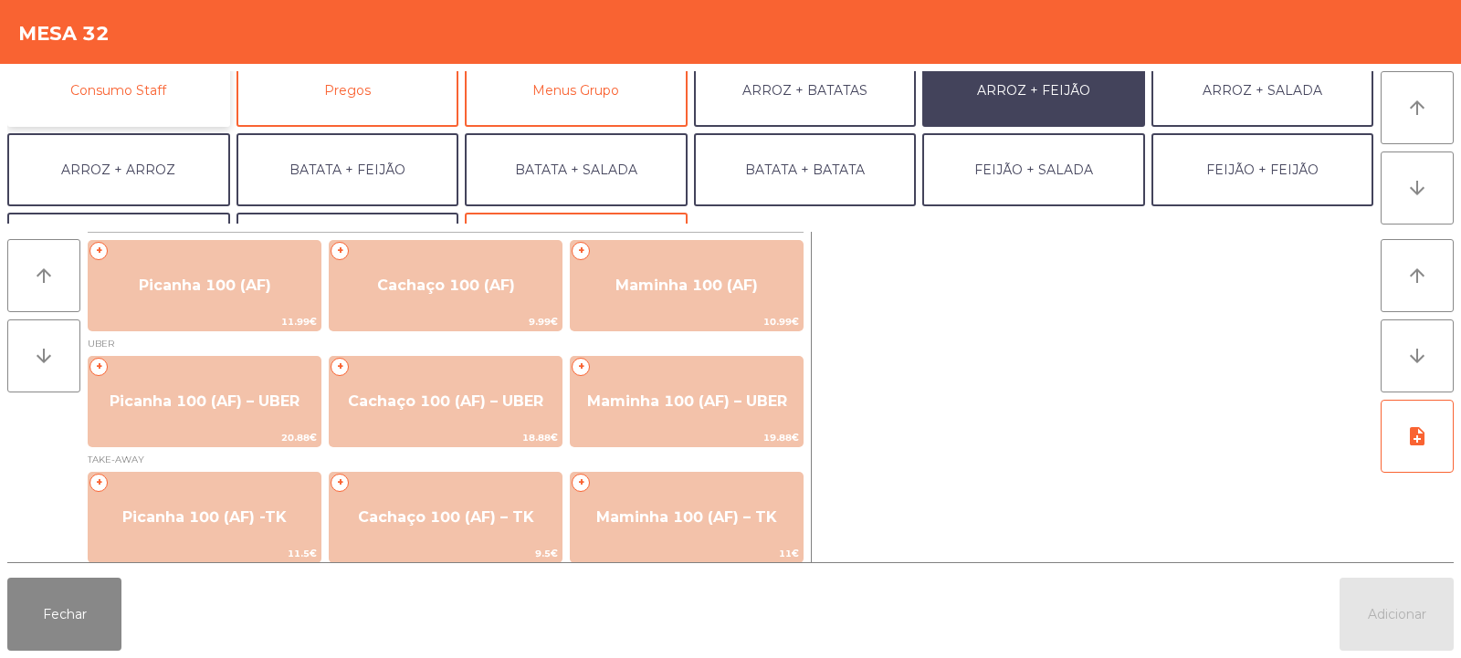
click at [170, 95] on button "Consumo Staff" at bounding box center [118, 90] width 223 height 73
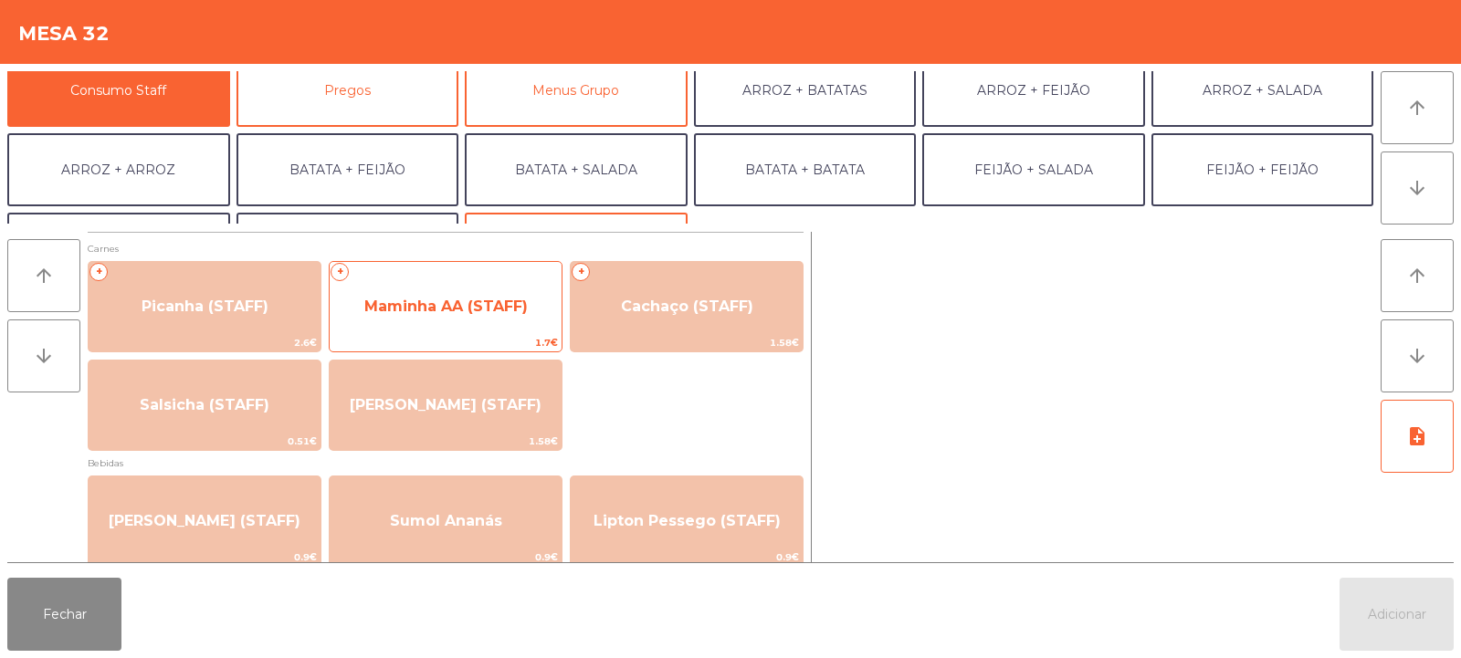
click at [492, 310] on span "Maminha AA (STAFF)" at bounding box center [445, 306] width 163 height 17
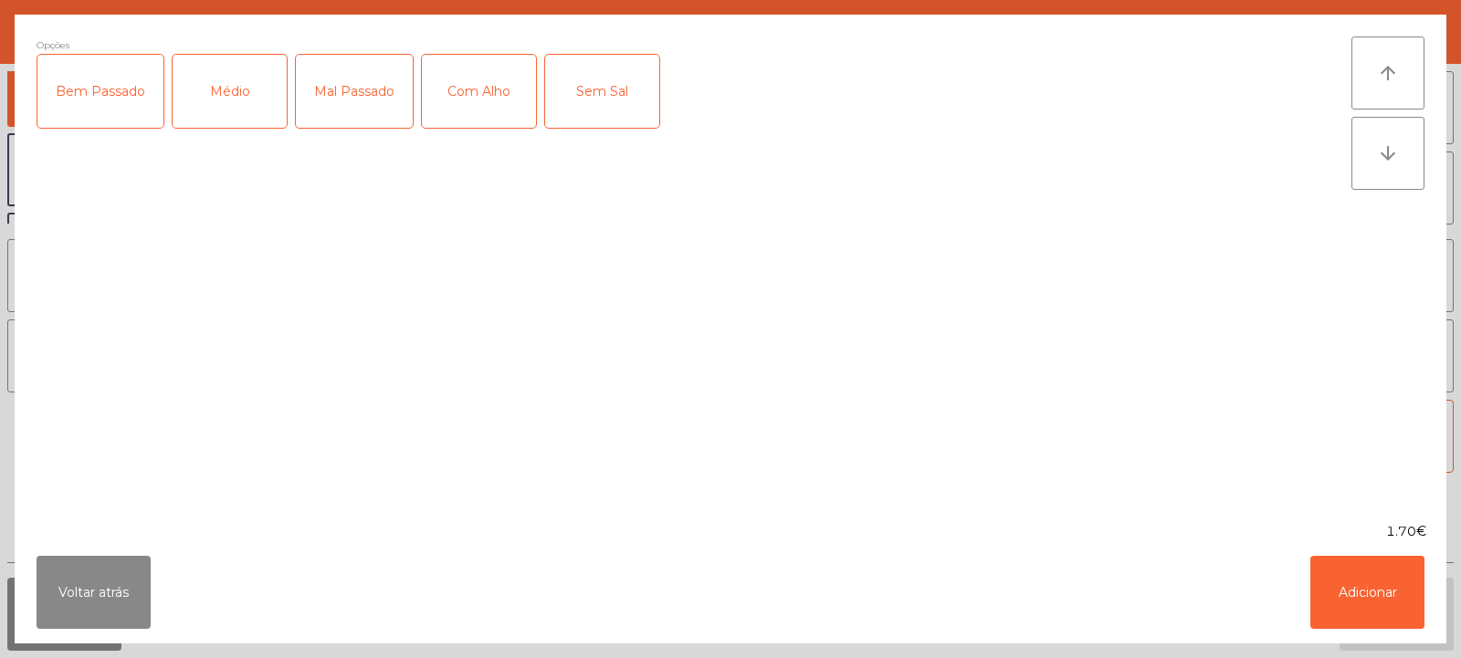
click at [236, 112] on div "Médio" at bounding box center [230, 91] width 114 height 73
click at [495, 106] on div "Com Alho" at bounding box center [479, 91] width 114 height 73
click at [1354, 616] on button "Adicionar" at bounding box center [1367, 592] width 114 height 73
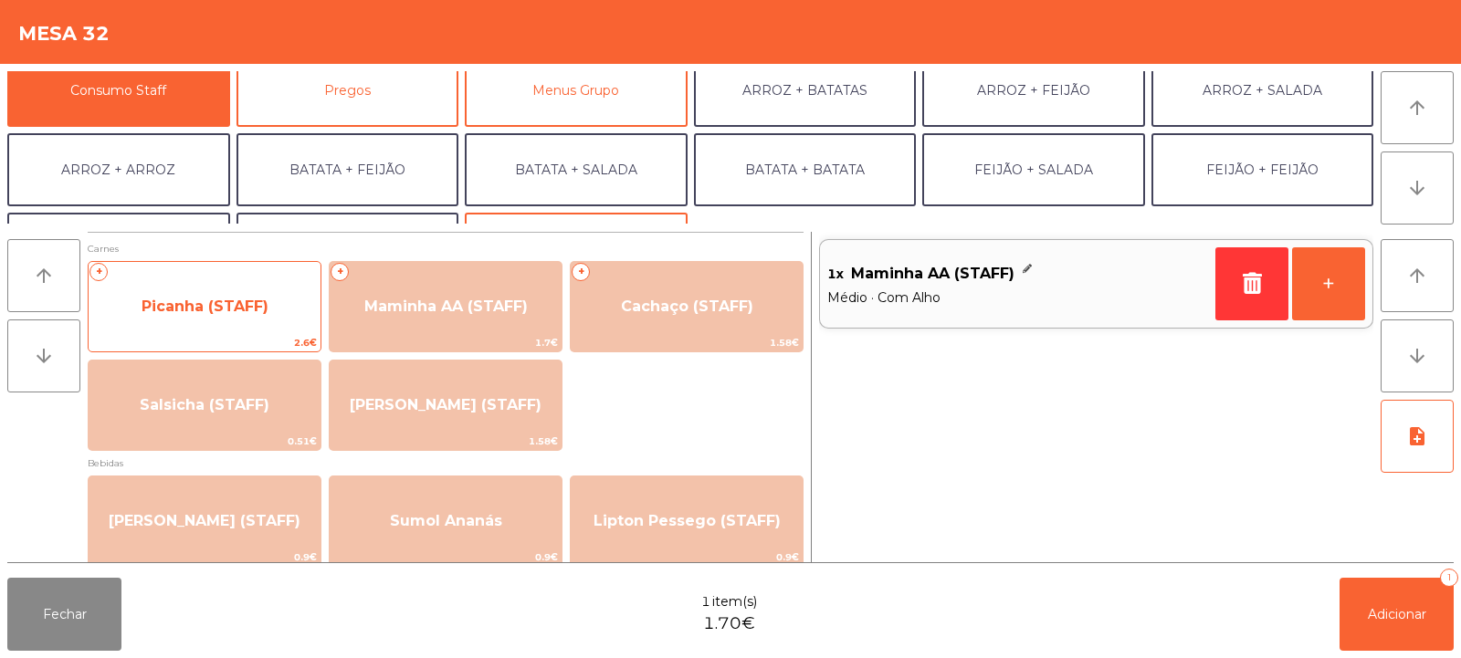
click at [241, 312] on span "Picanha (STAFF)" at bounding box center [205, 306] width 127 height 17
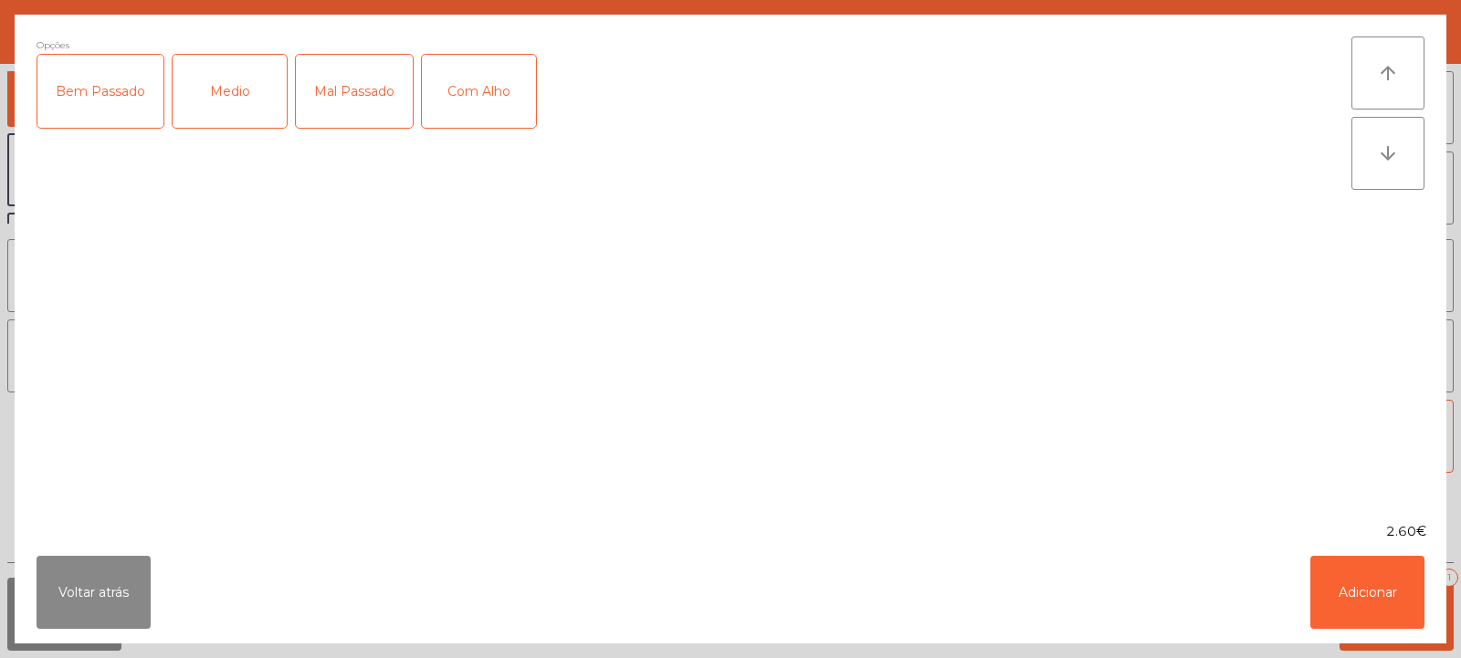
click at [189, 90] on div "Medio" at bounding box center [230, 91] width 114 height 73
click at [495, 98] on div "Com Alho" at bounding box center [479, 91] width 114 height 73
click at [1359, 607] on button "Adicionar" at bounding box center [1367, 592] width 114 height 73
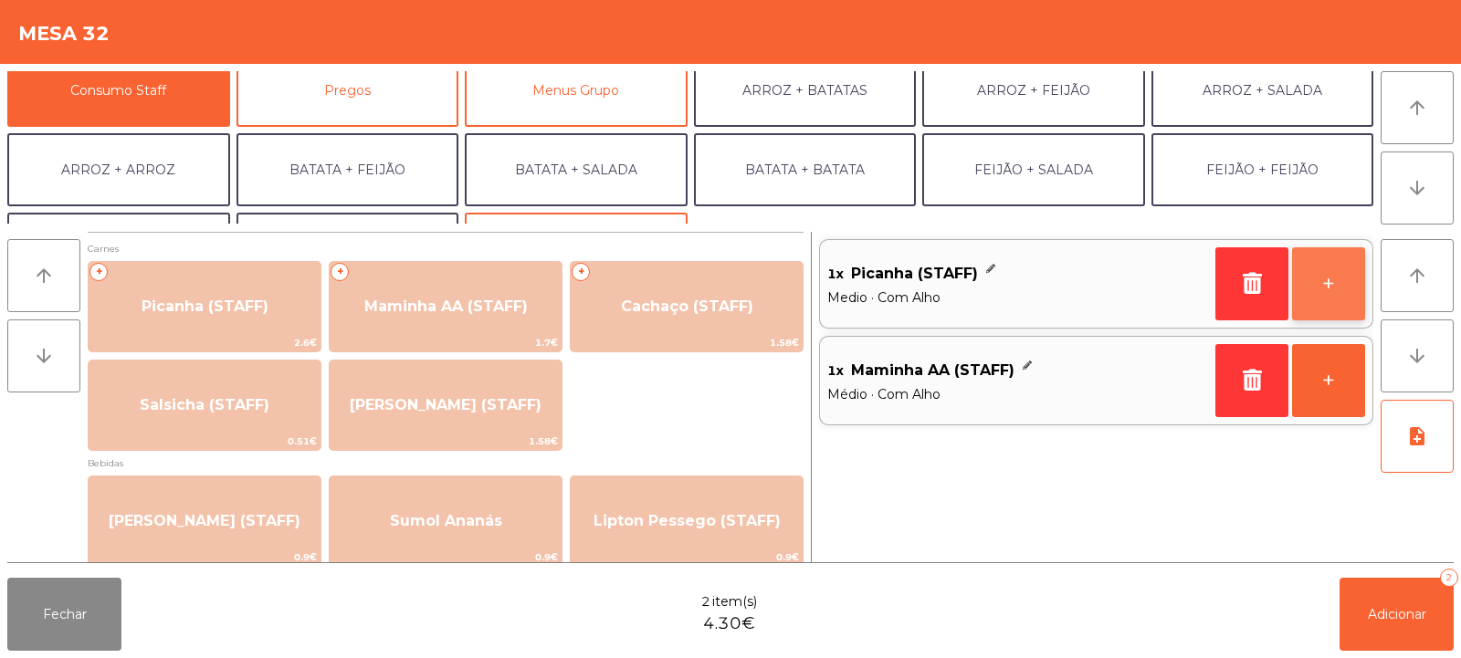
click at [1331, 295] on button "+" at bounding box center [1328, 283] width 73 height 73
click at [1247, 286] on button "-" at bounding box center [1251, 283] width 73 height 73
click at [1334, 384] on button "+" at bounding box center [1328, 380] width 73 height 73
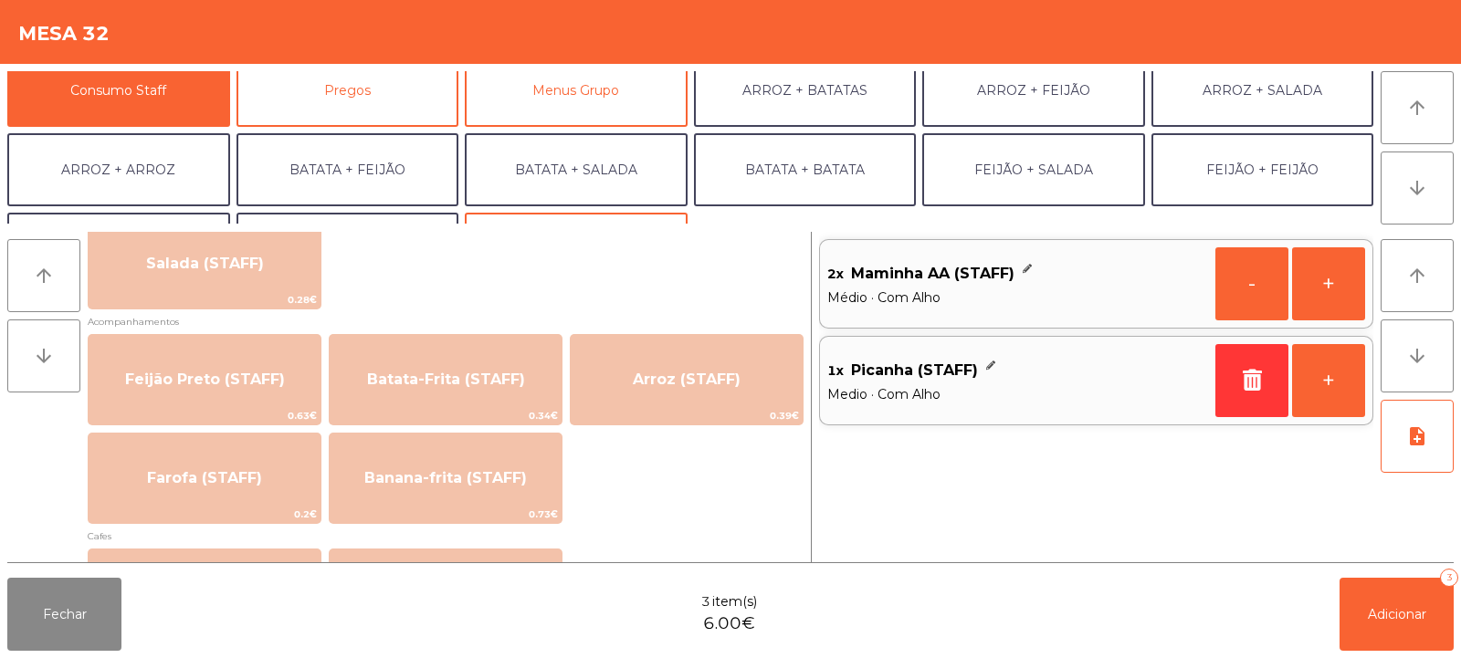
scroll to position [766, 0]
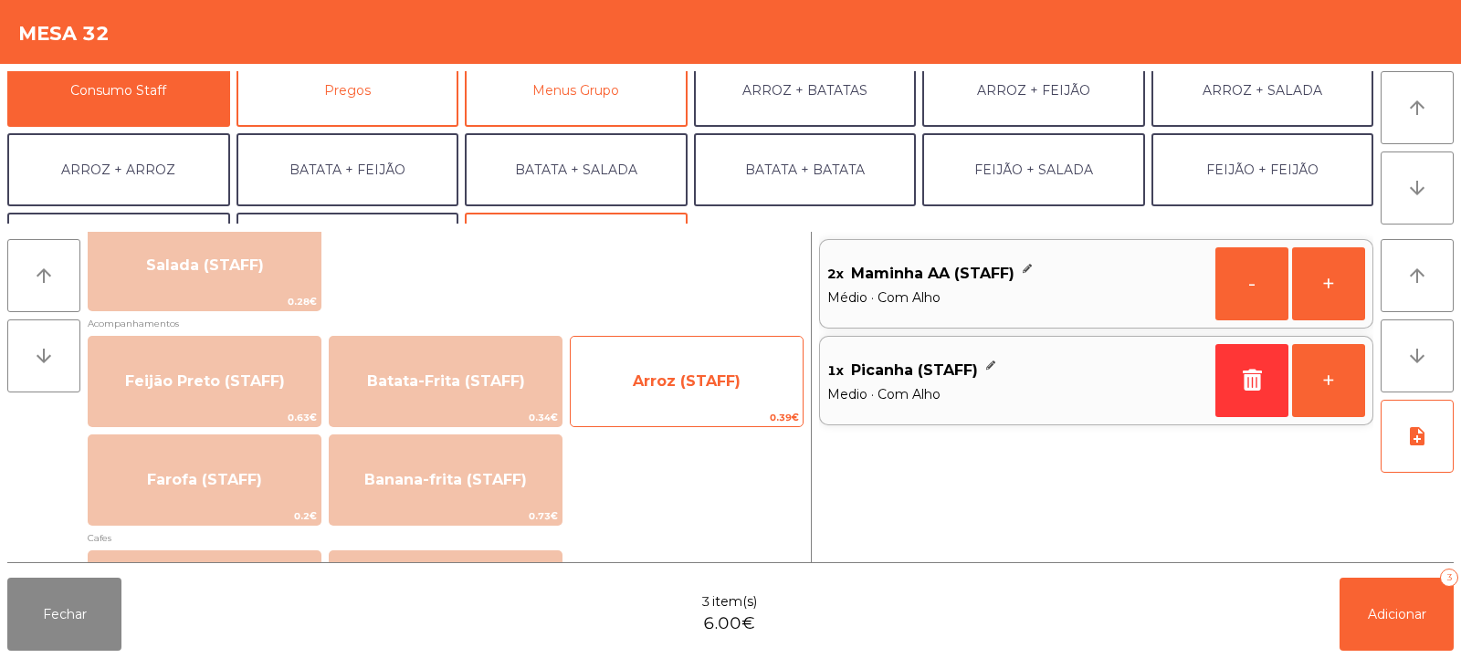
click at [644, 379] on span "Arroz (STAFF)" at bounding box center [687, 381] width 108 height 17
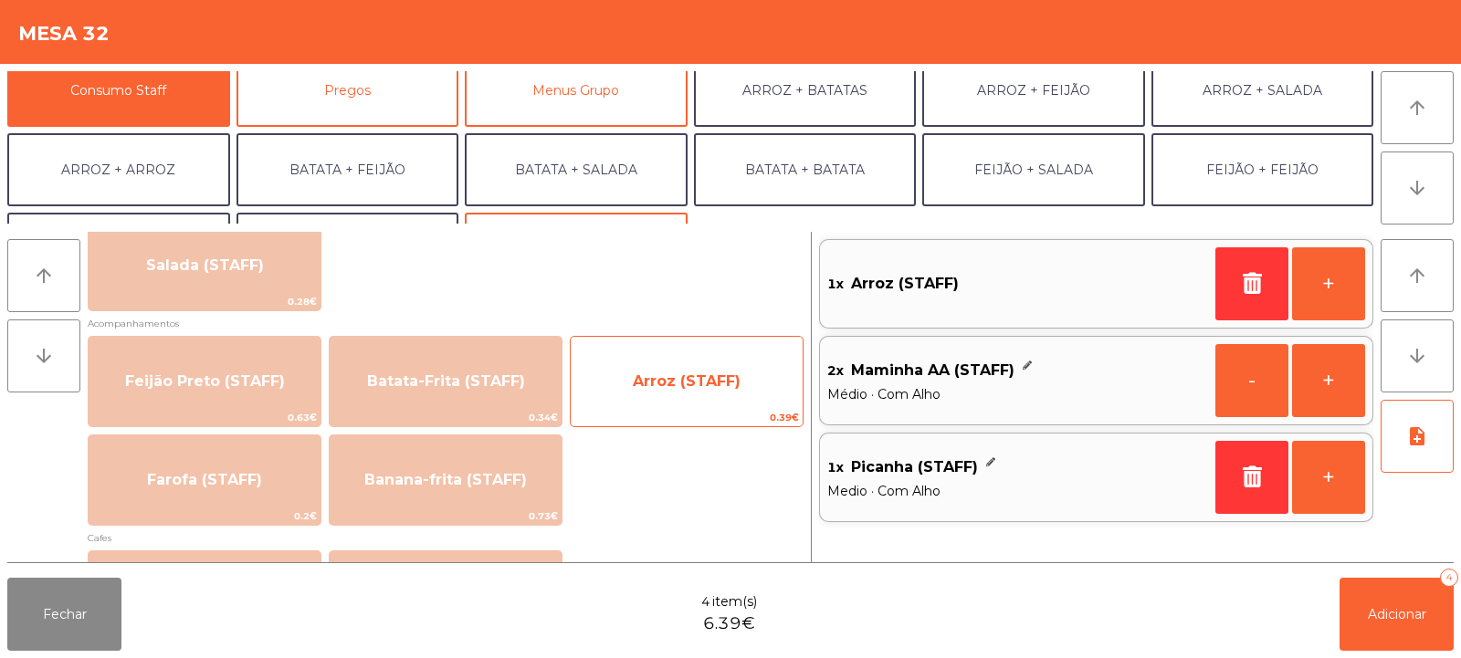
click at [643, 390] on span "Arroz (STAFF)" at bounding box center [687, 381] width 232 height 49
click at [644, 390] on span "Arroz (STAFF)" at bounding box center [687, 381] width 232 height 49
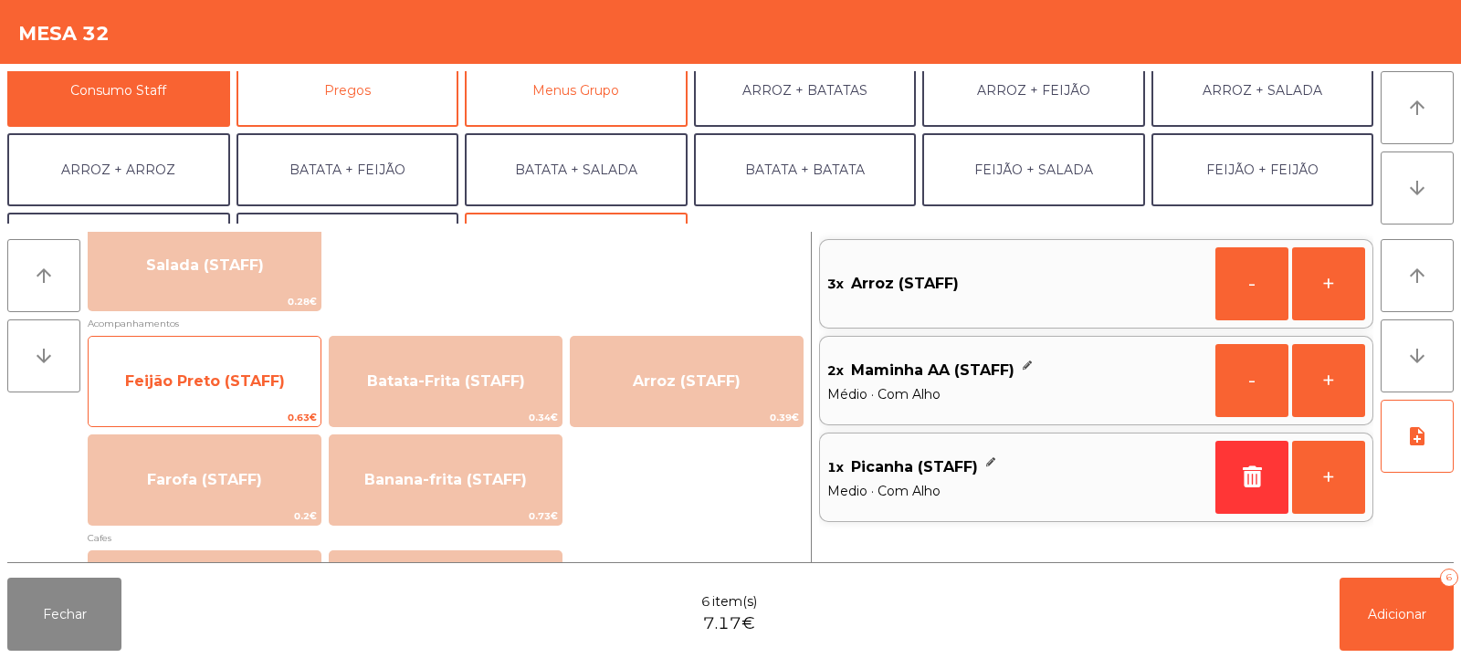
click at [235, 389] on span "Feijão Preto (STAFF)" at bounding box center [205, 381] width 160 height 17
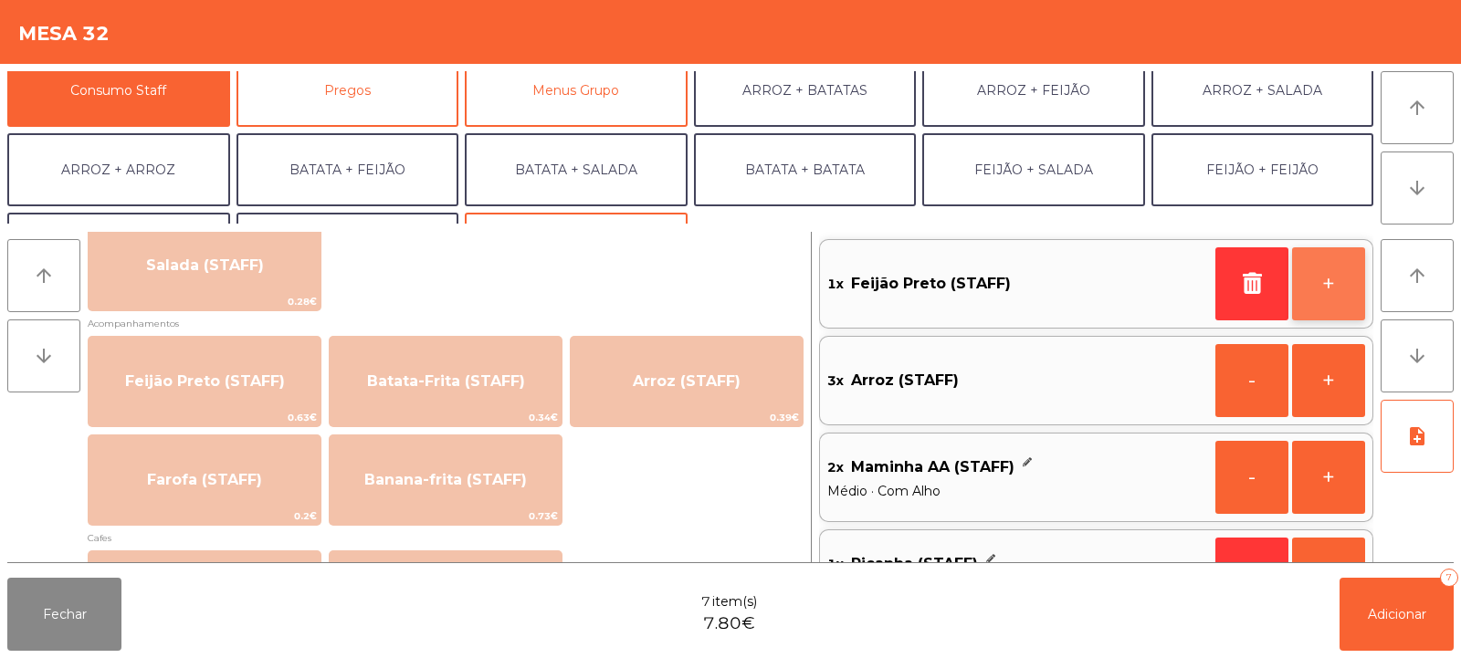
click at [1337, 298] on button "+" at bounding box center [1328, 283] width 73 height 73
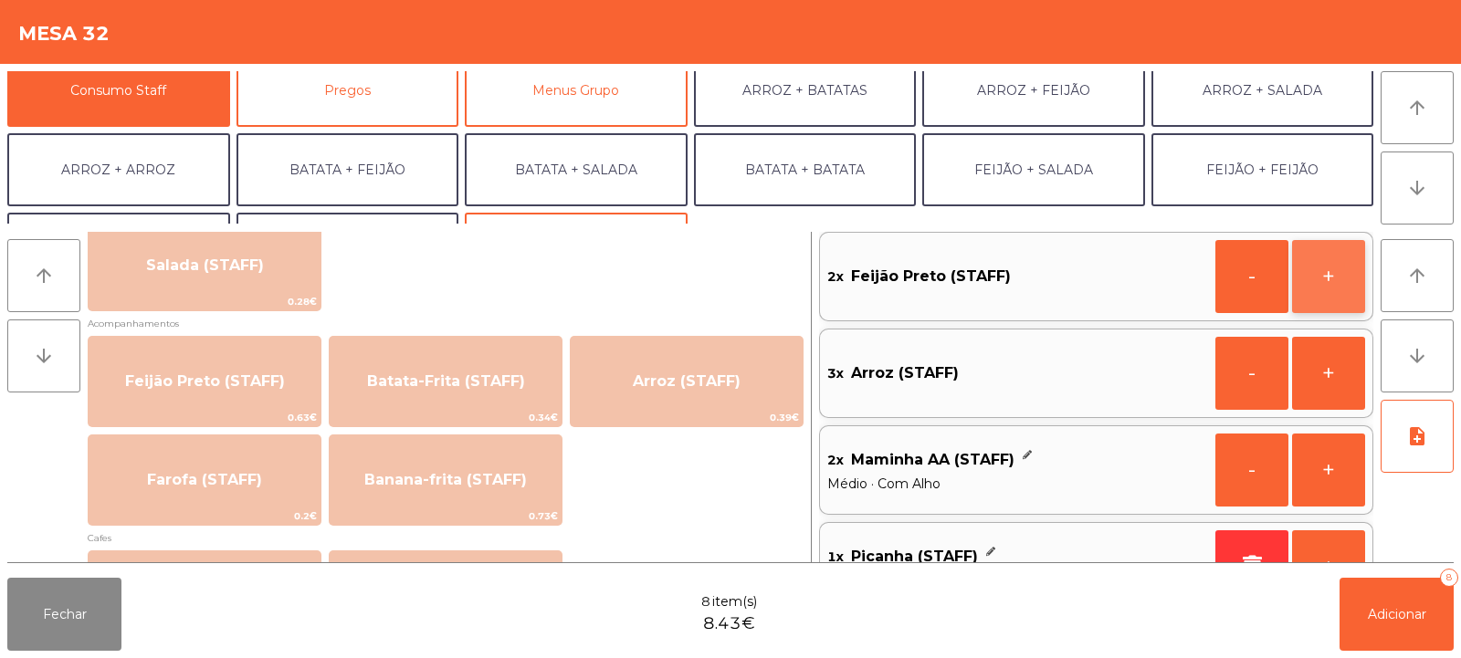
click at [1331, 296] on button "+" at bounding box center [1328, 276] width 73 height 73
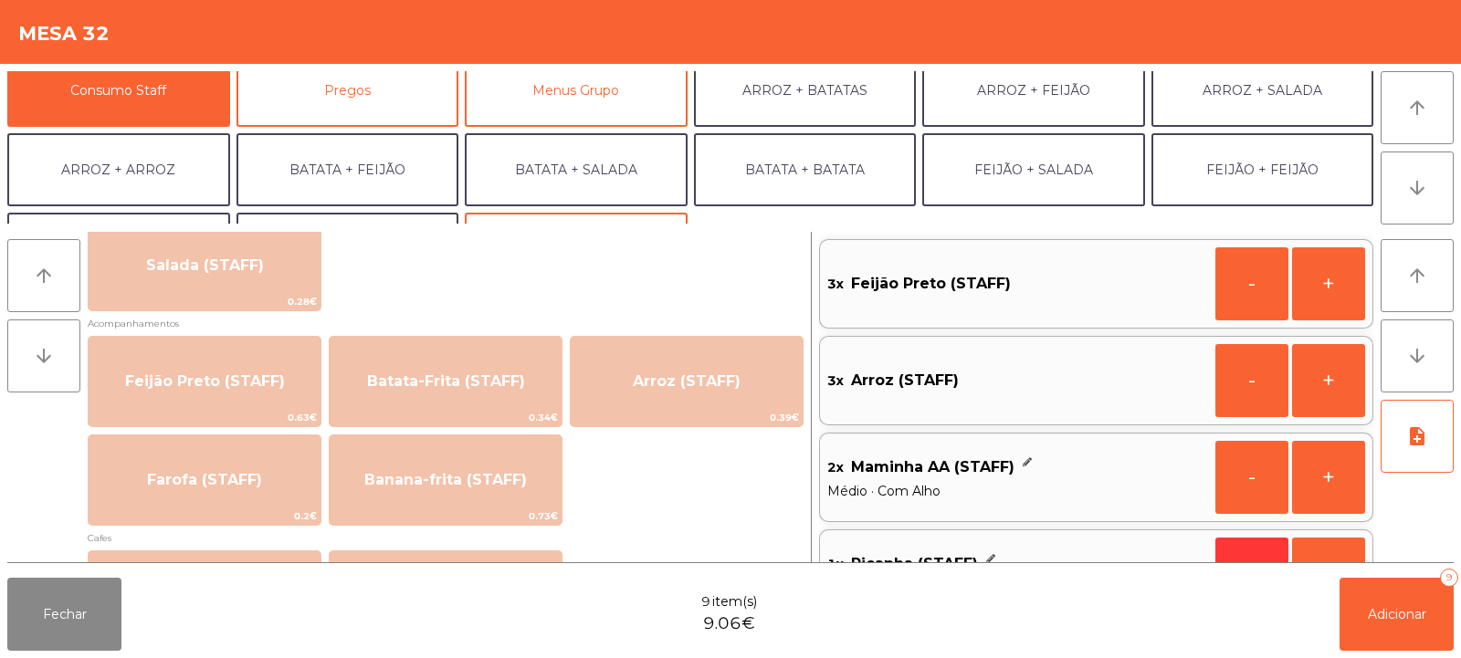
scroll to position [64, 0]
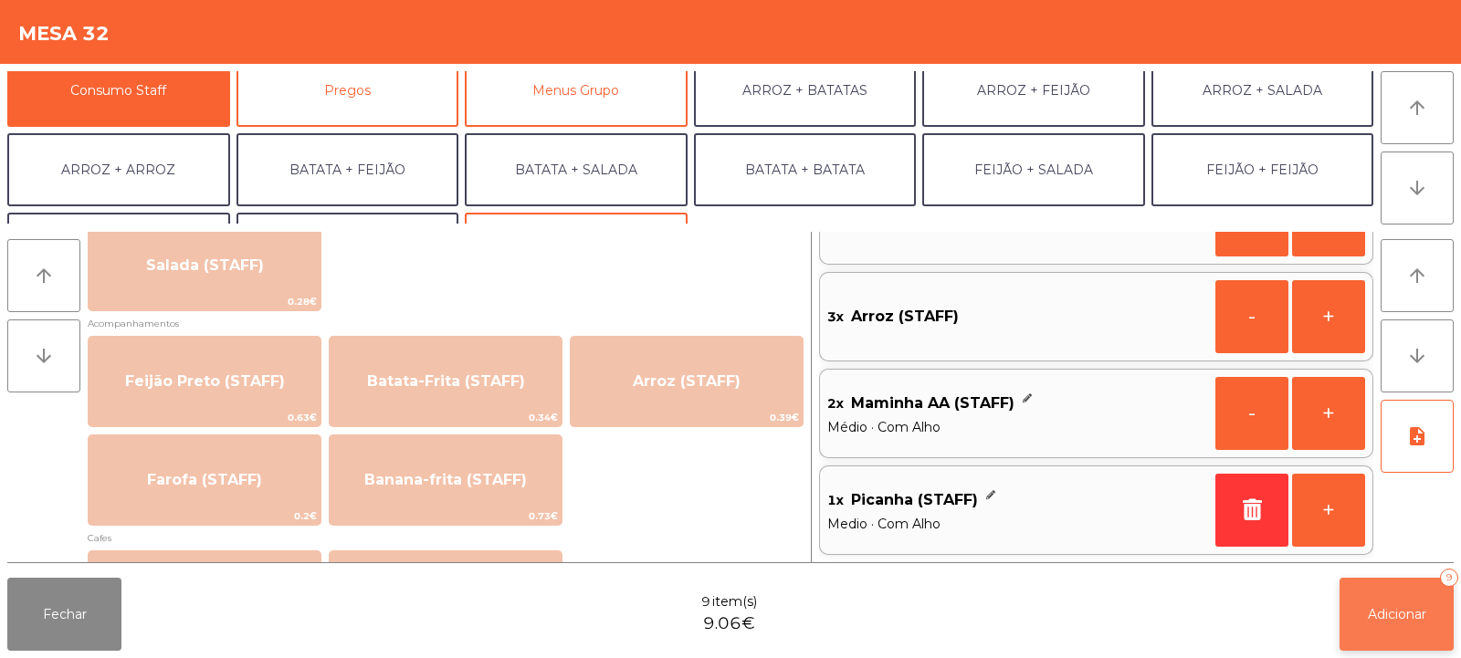
click at [1397, 603] on button "Adicionar 9" at bounding box center [1397, 614] width 114 height 73
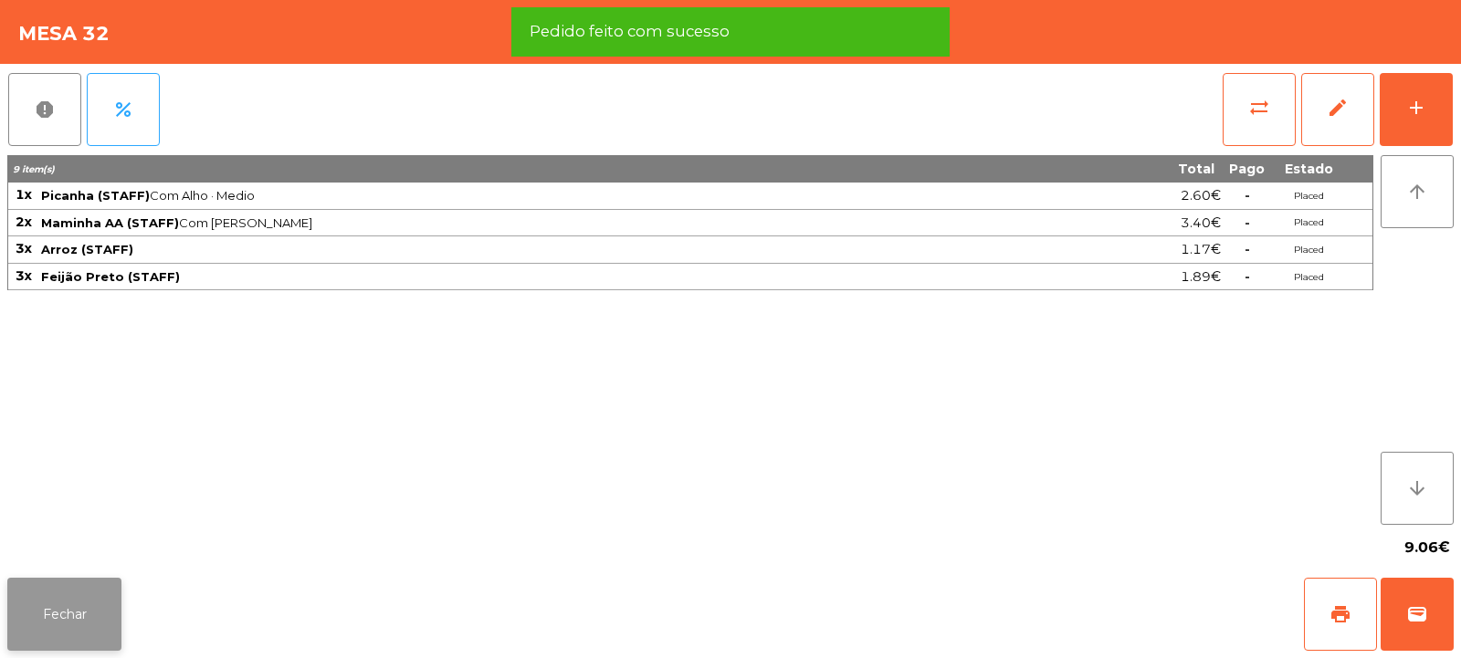
click at [73, 598] on button "Fechar" at bounding box center [64, 614] width 114 height 73
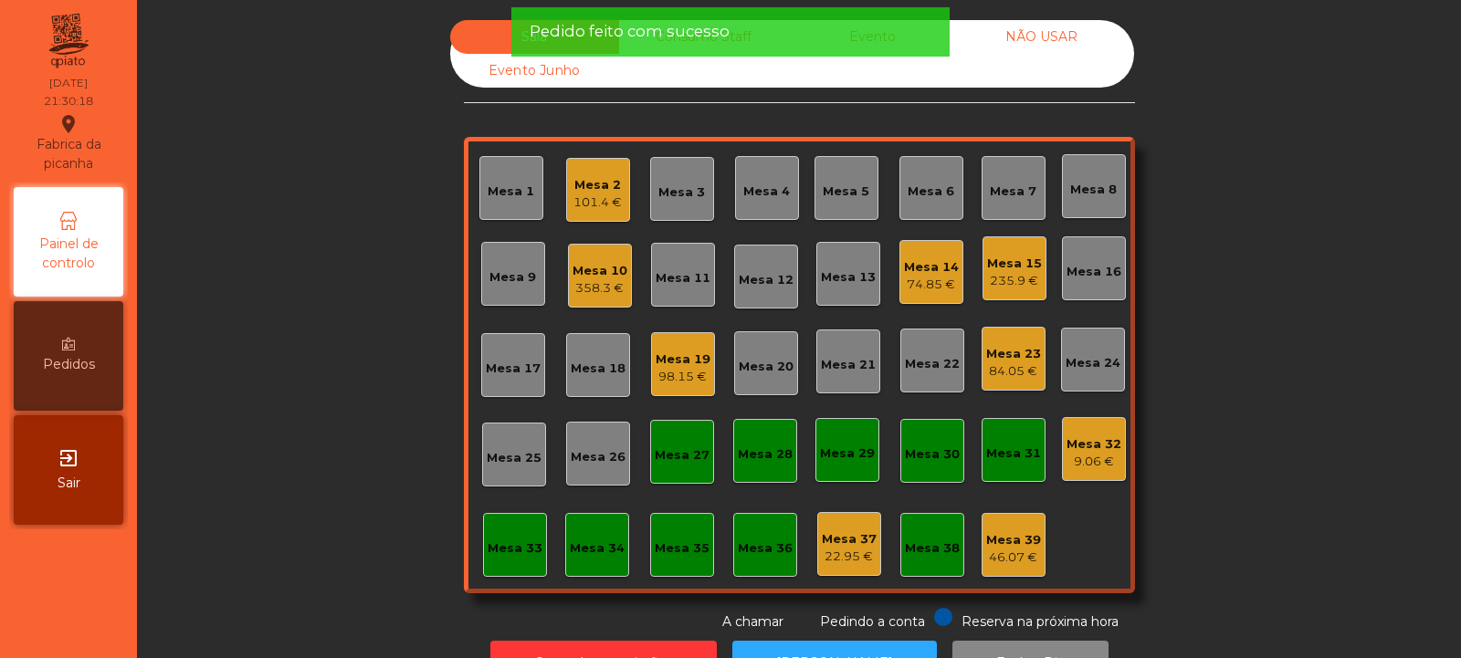
click at [1083, 450] on div "Mesa 32" at bounding box center [1093, 445] width 55 height 18
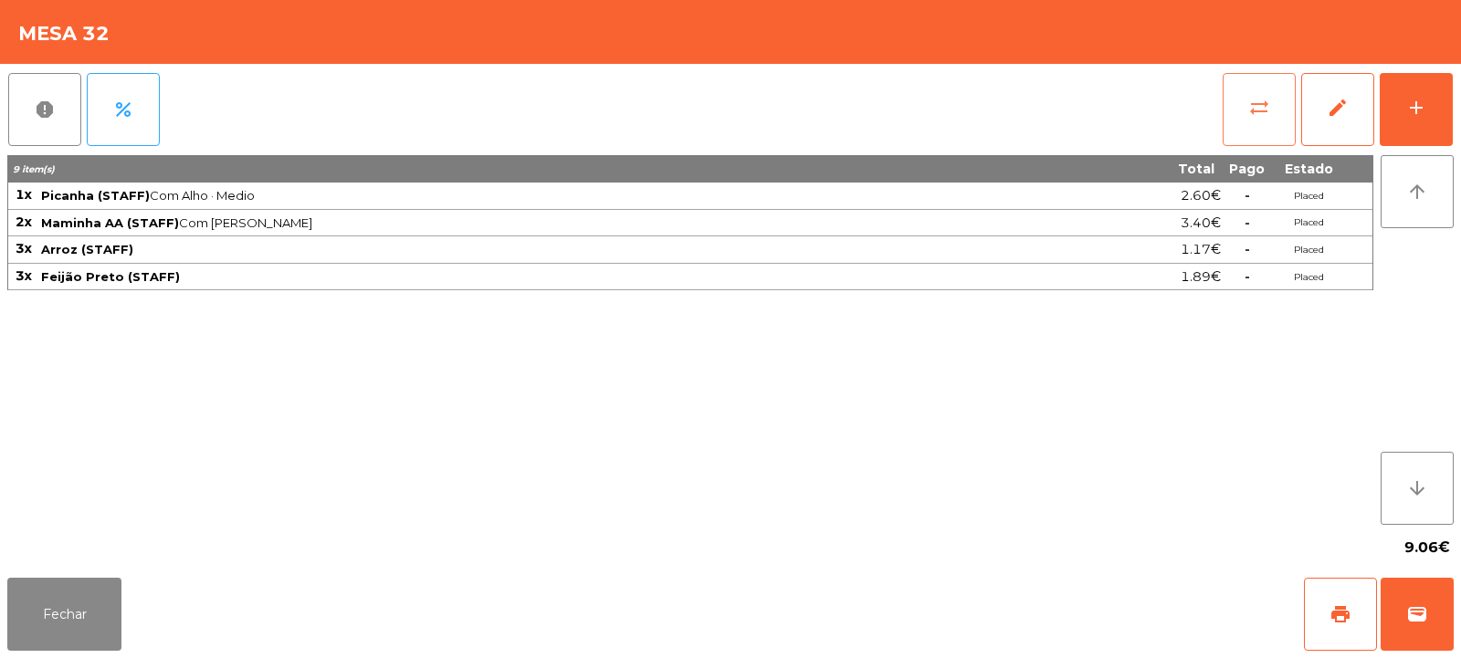
click at [1248, 107] on span "sync_alt" at bounding box center [1259, 108] width 22 height 22
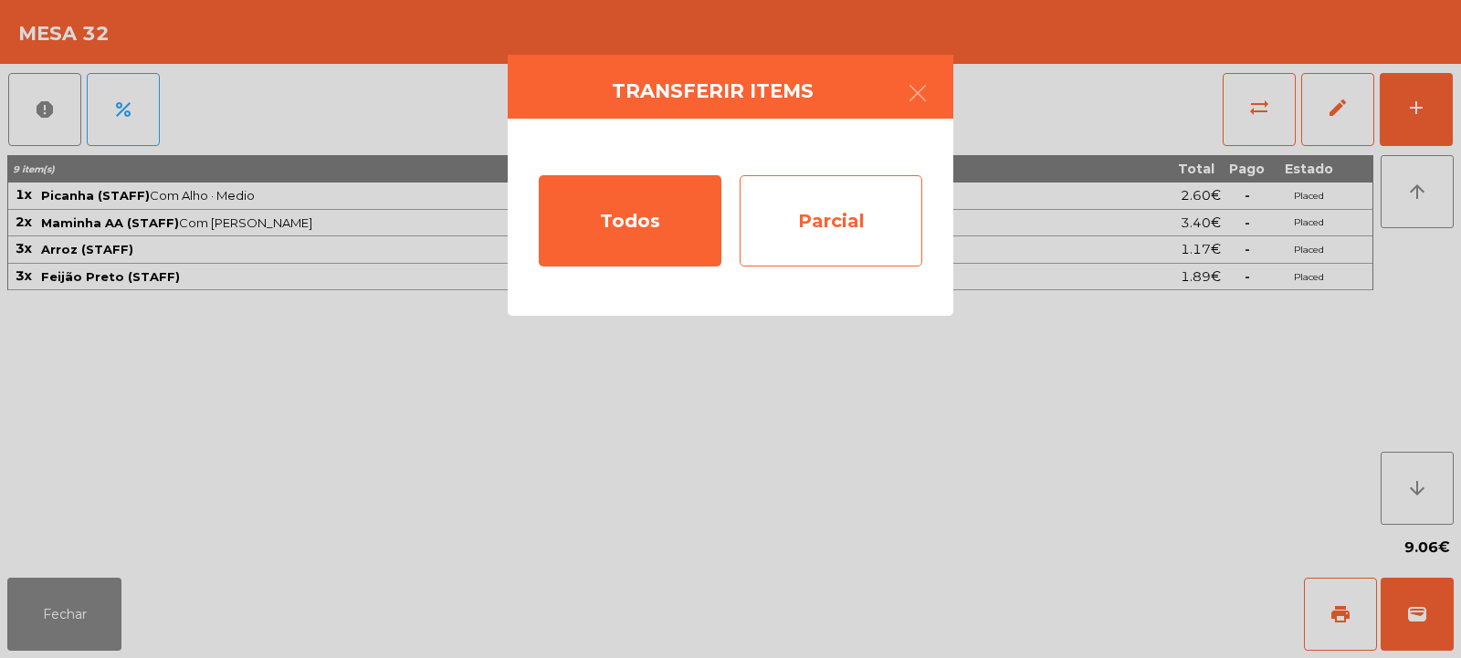
click at [856, 226] on div "Parcial" at bounding box center [831, 220] width 183 height 91
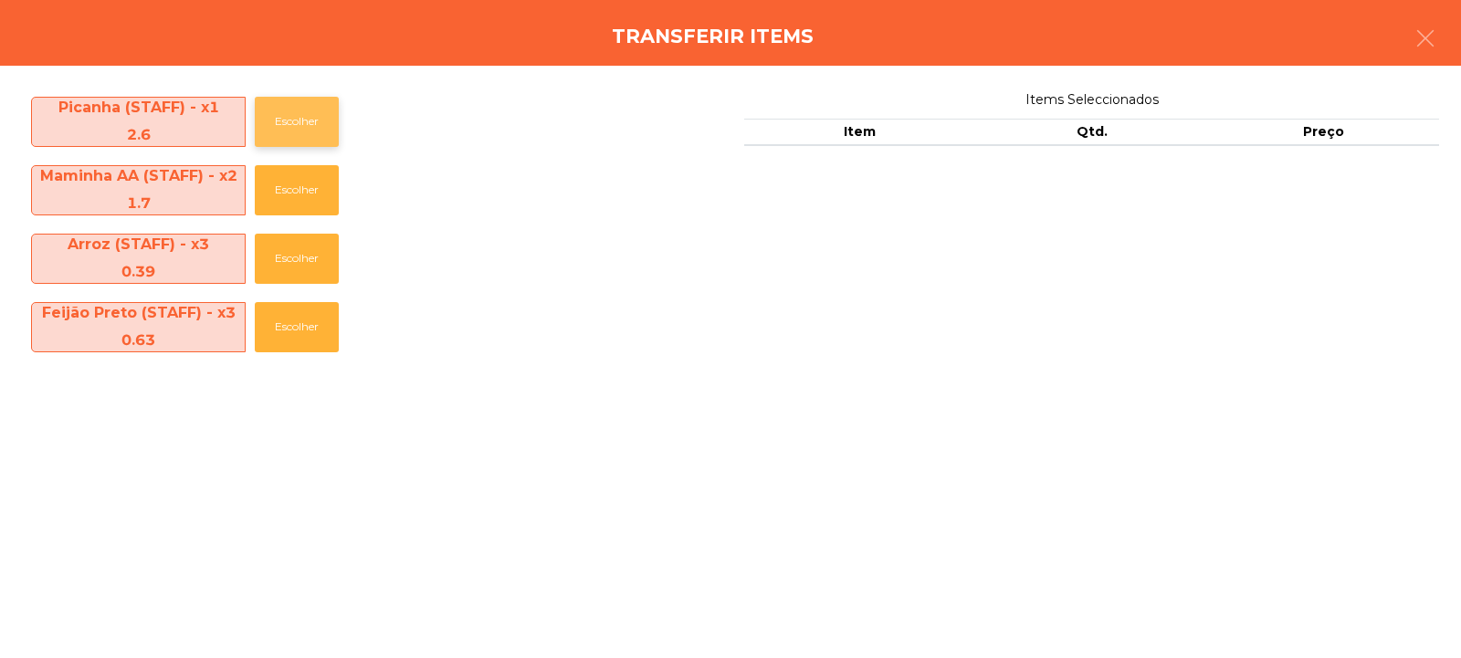
click at [290, 117] on button "Escolher" at bounding box center [297, 122] width 84 height 50
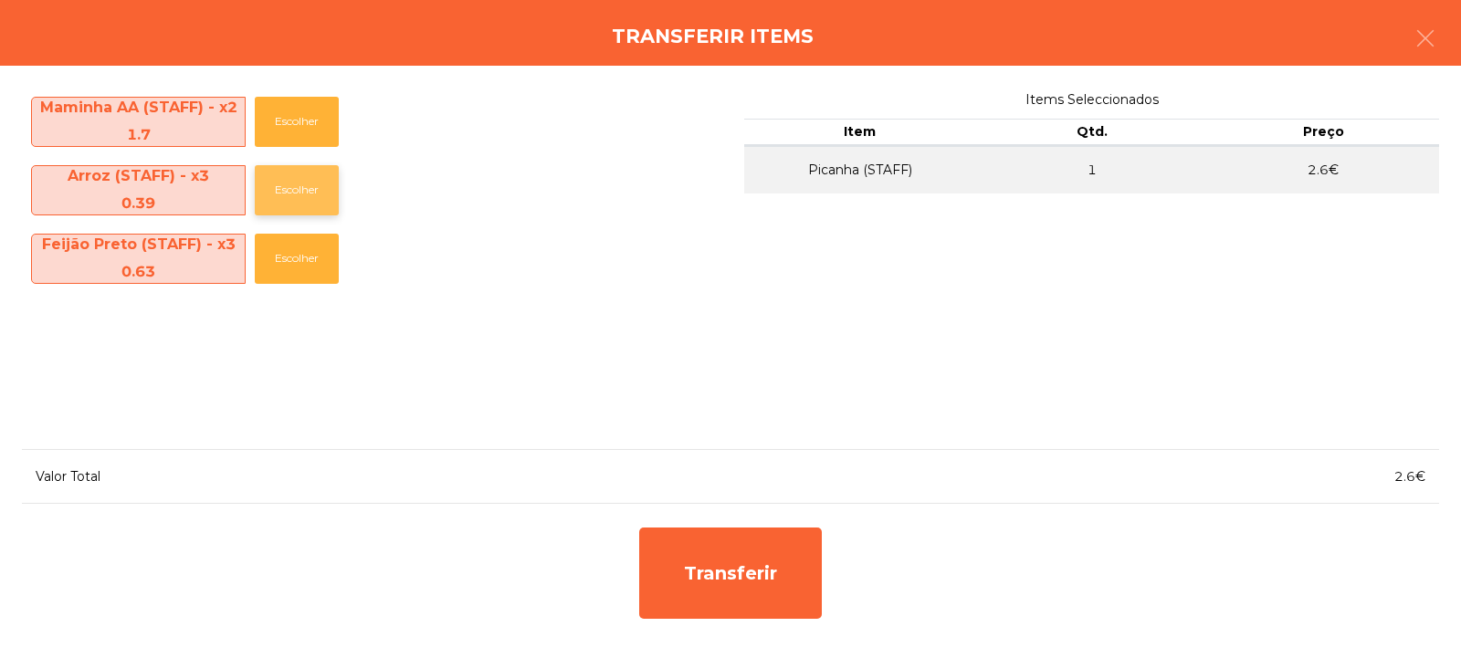
click at [297, 191] on button "Escolher" at bounding box center [297, 190] width 84 height 50
click at [300, 248] on button "Escolher" at bounding box center [297, 259] width 84 height 50
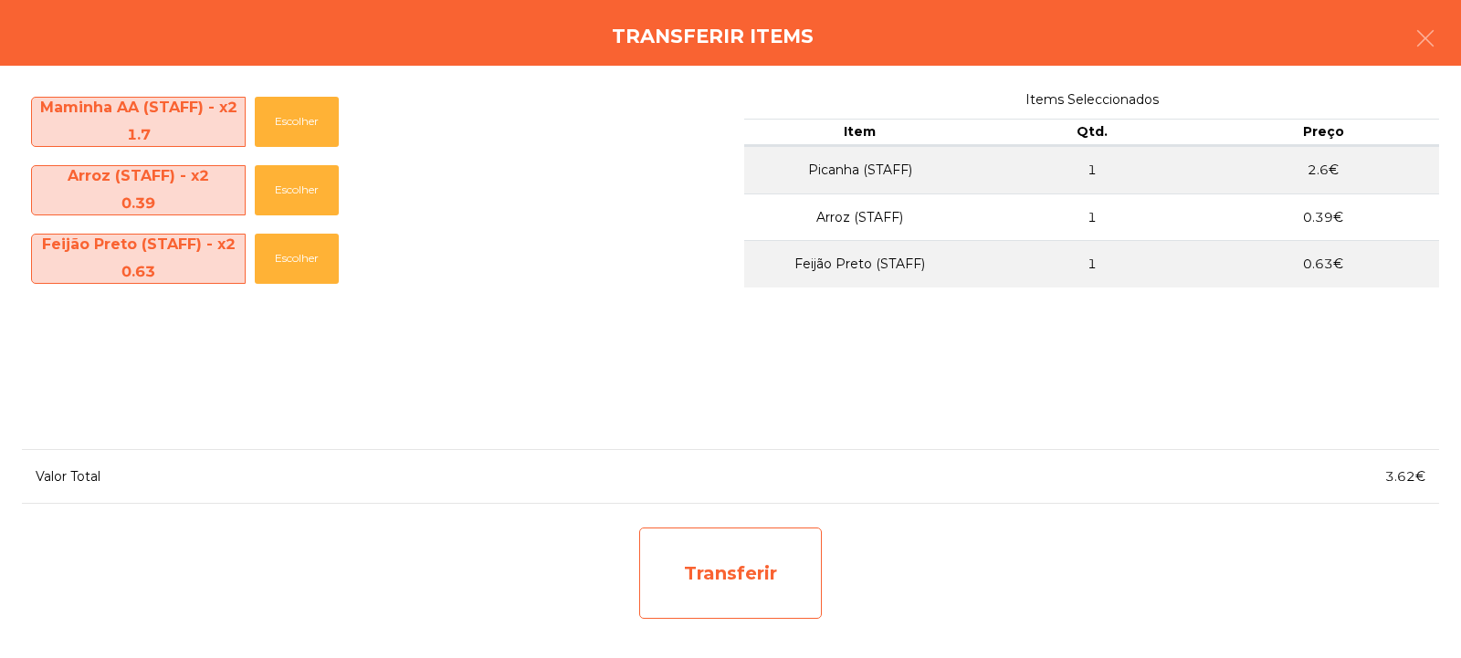
click at [729, 584] on div "Transferir" at bounding box center [730, 573] width 183 height 91
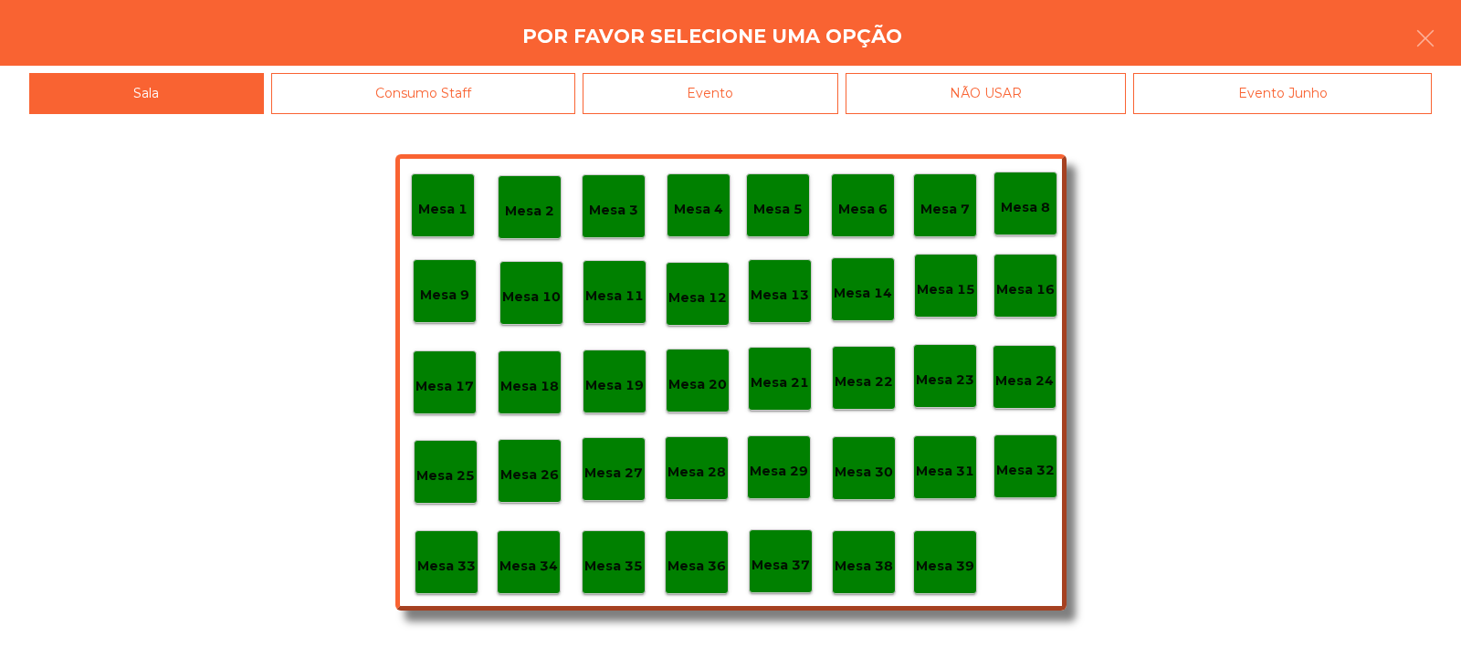
click at [931, 470] on p "Mesa 31" at bounding box center [945, 471] width 58 height 21
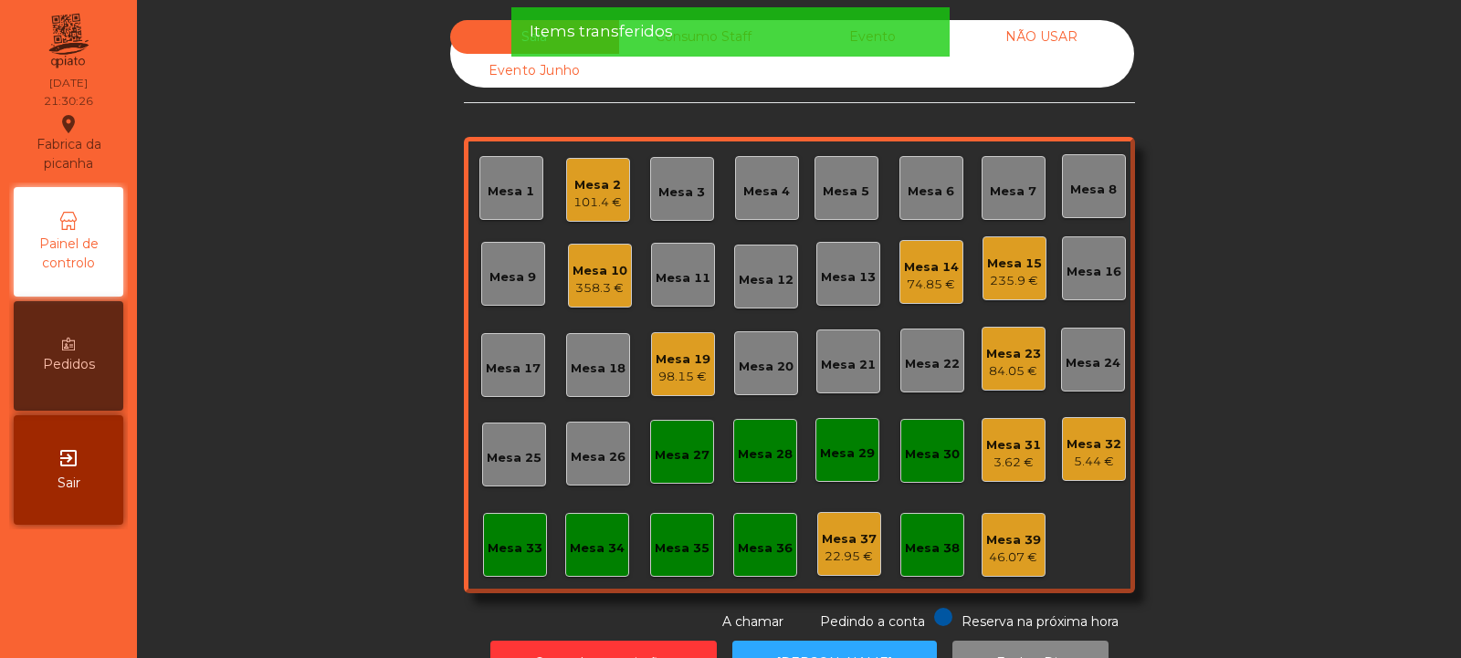
click at [1084, 459] on div "5.44 €" at bounding box center [1093, 462] width 55 height 18
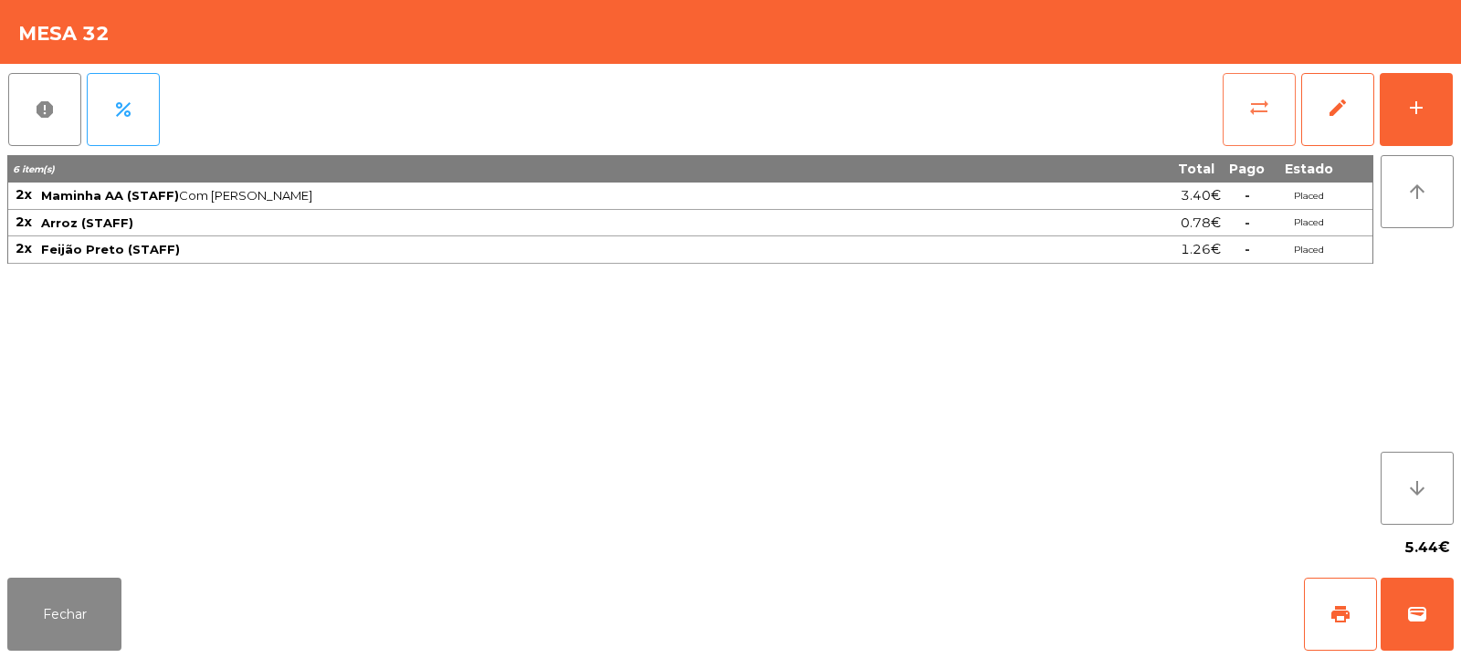
click at [1251, 124] on button "sync_alt" at bounding box center [1259, 109] width 73 height 73
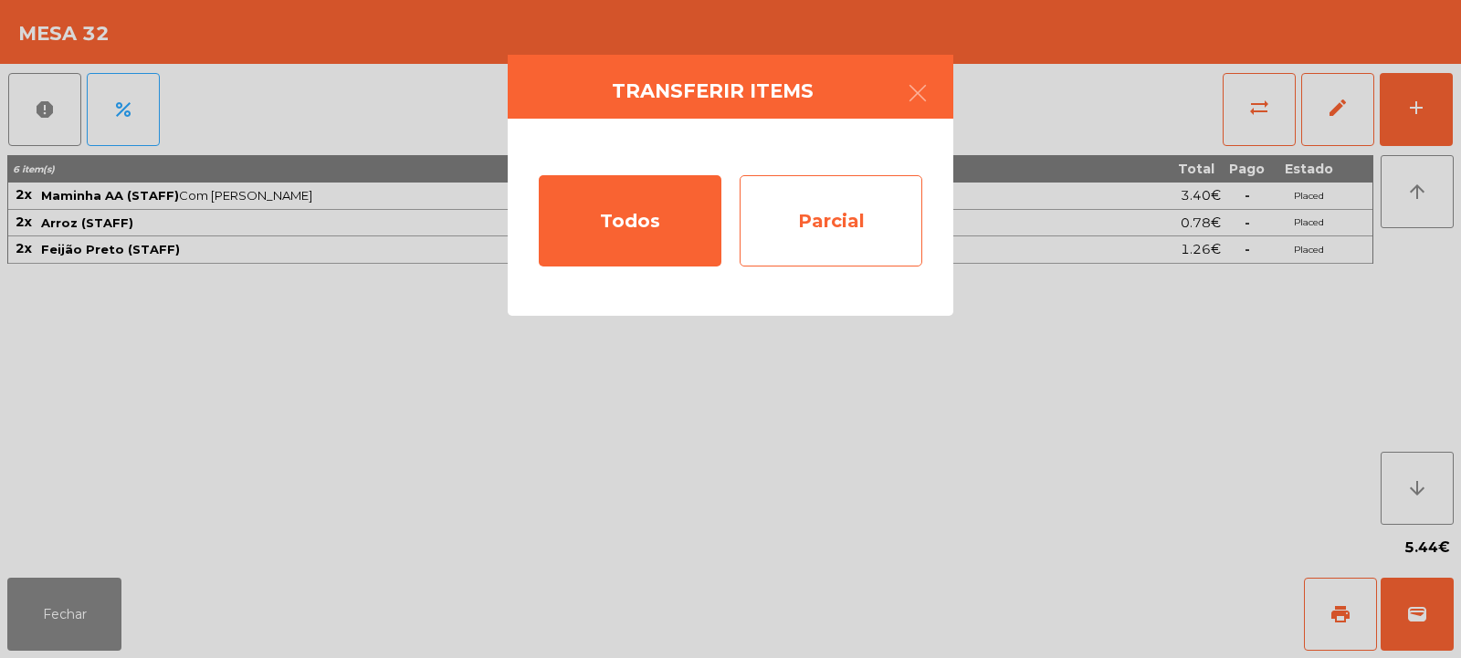
click at [824, 215] on div "Parcial" at bounding box center [831, 220] width 183 height 91
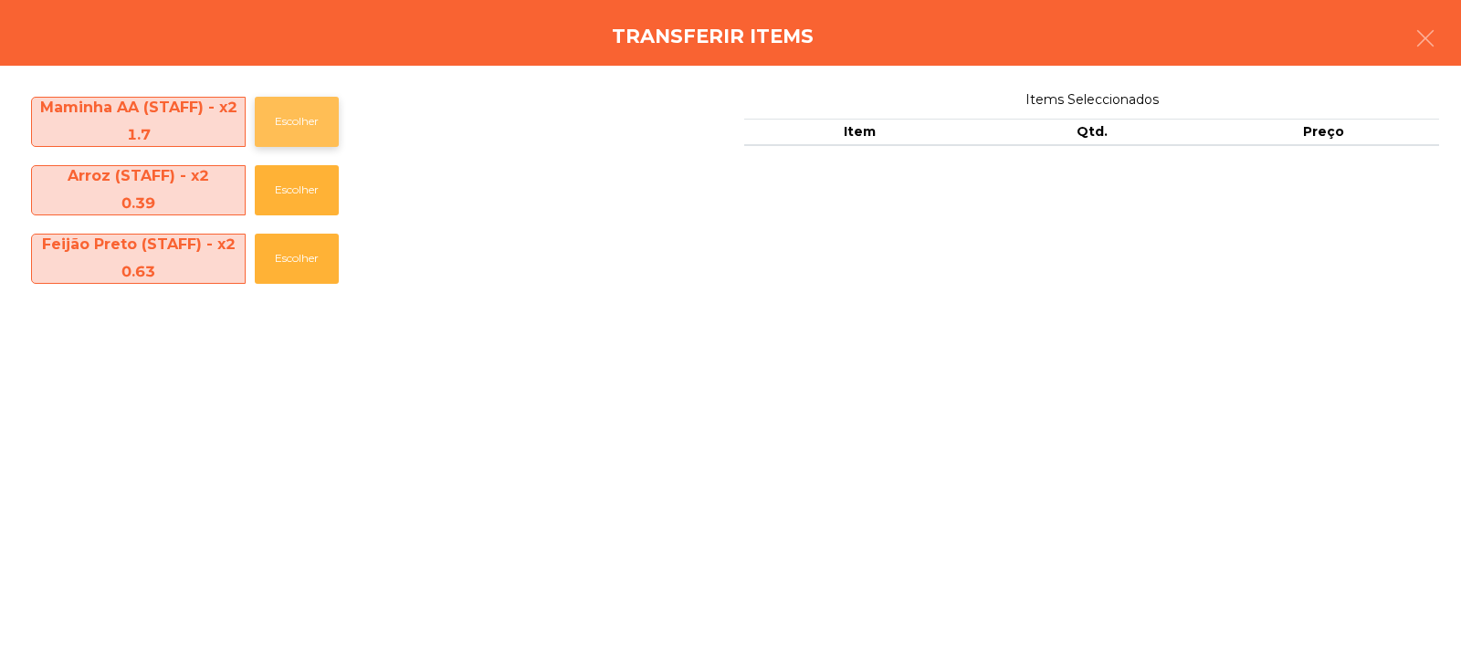
click at [292, 116] on button "Escolher" at bounding box center [297, 122] width 84 height 50
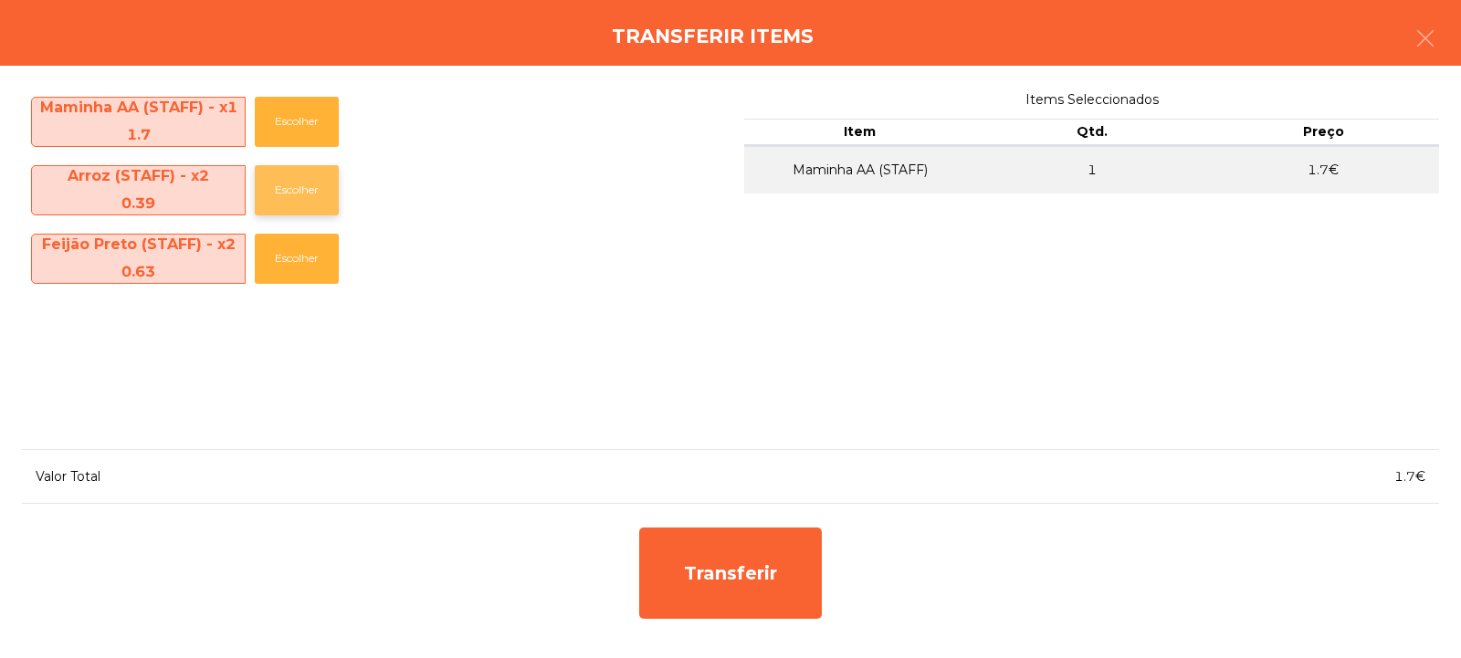
click at [300, 190] on button "Escolher" at bounding box center [297, 190] width 84 height 50
click at [299, 258] on button "Escolher" at bounding box center [297, 259] width 84 height 50
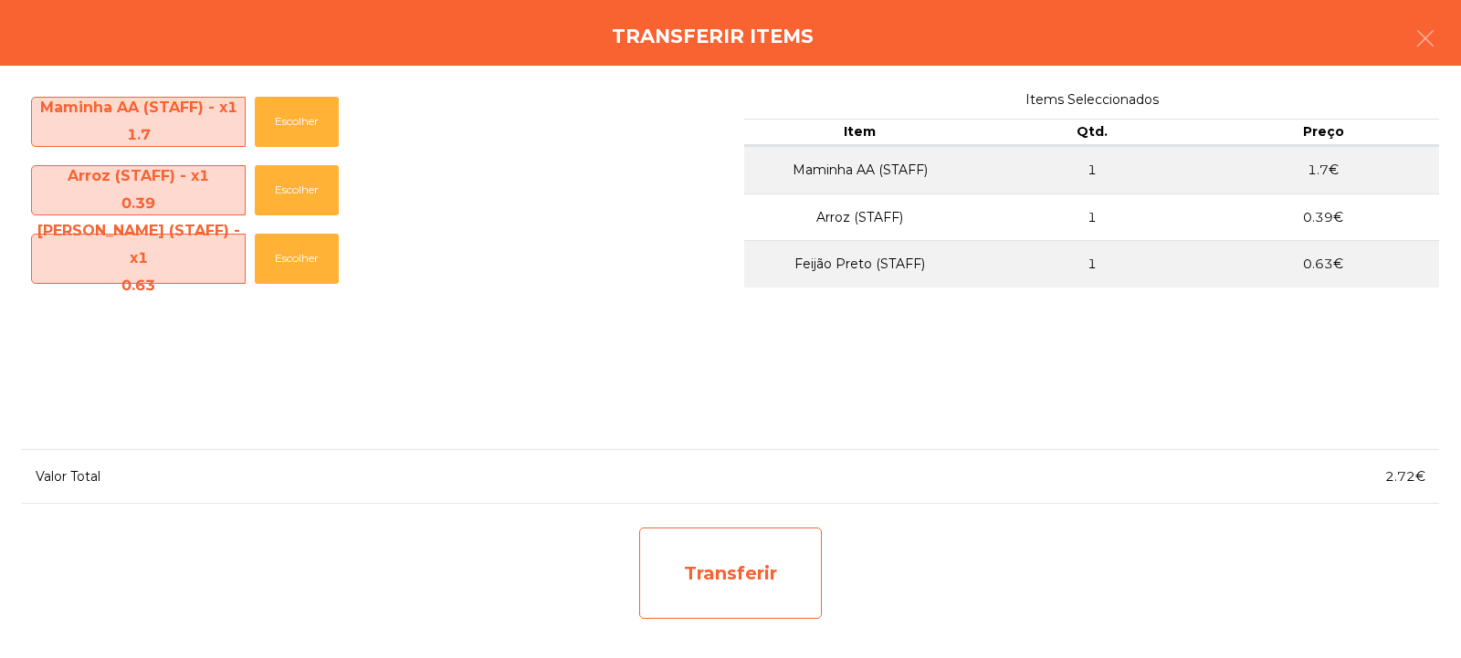
click at [733, 547] on div "Transferir" at bounding box center [730, 573] width 183 height 91
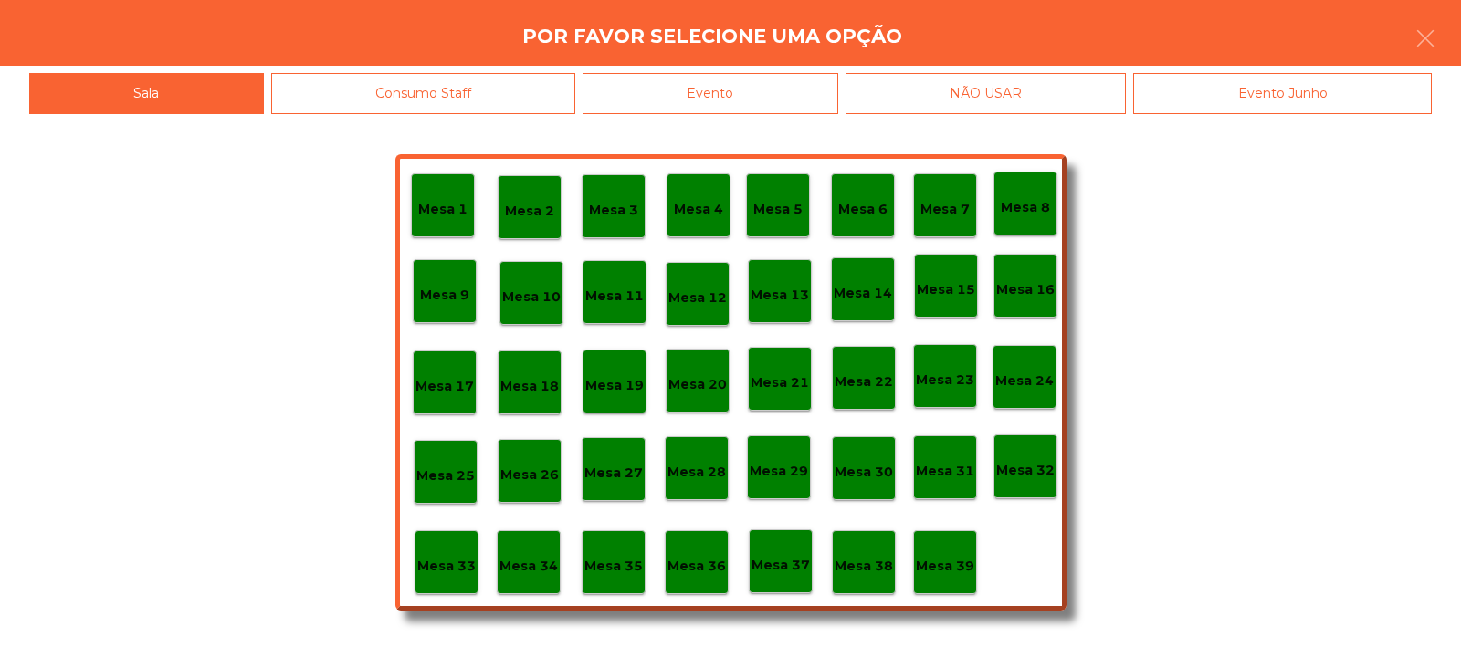
click at [852, 472] on p "Mesa 30" at bounding box center [864, 472] width 58 height 21
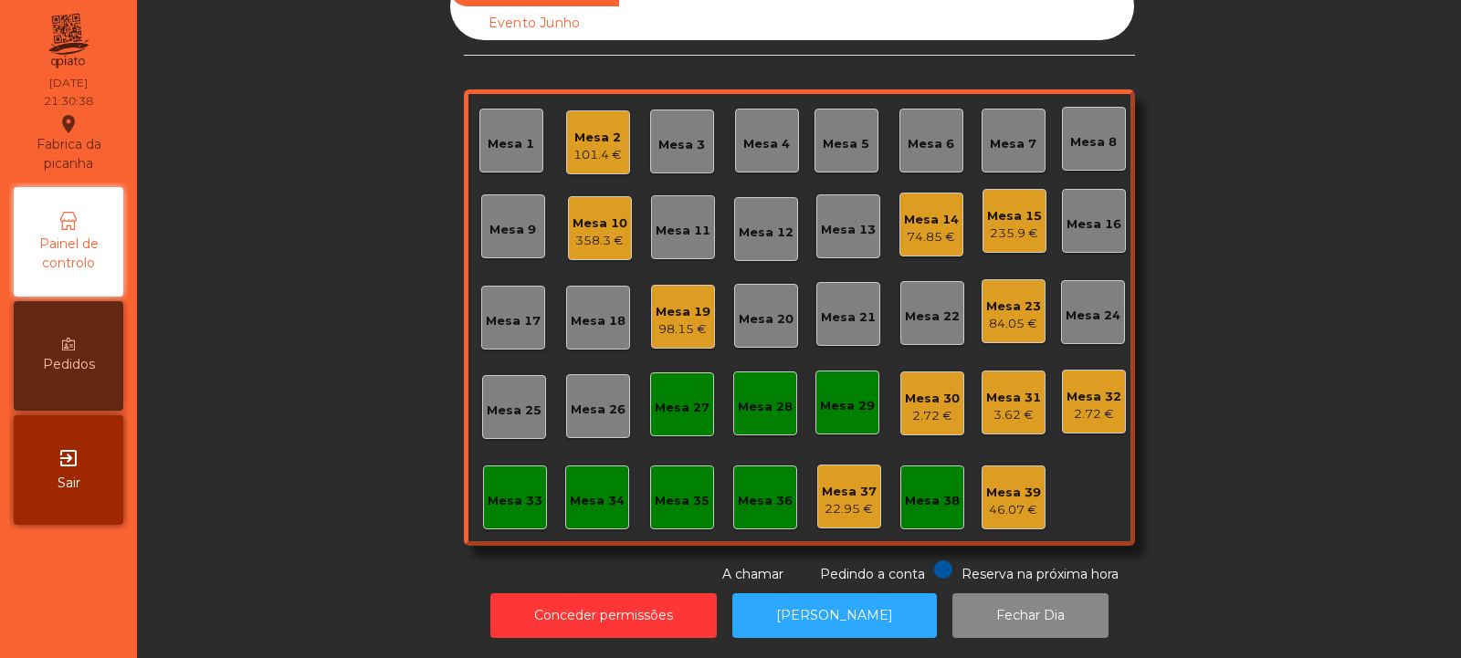
scroll to position [0, 0]
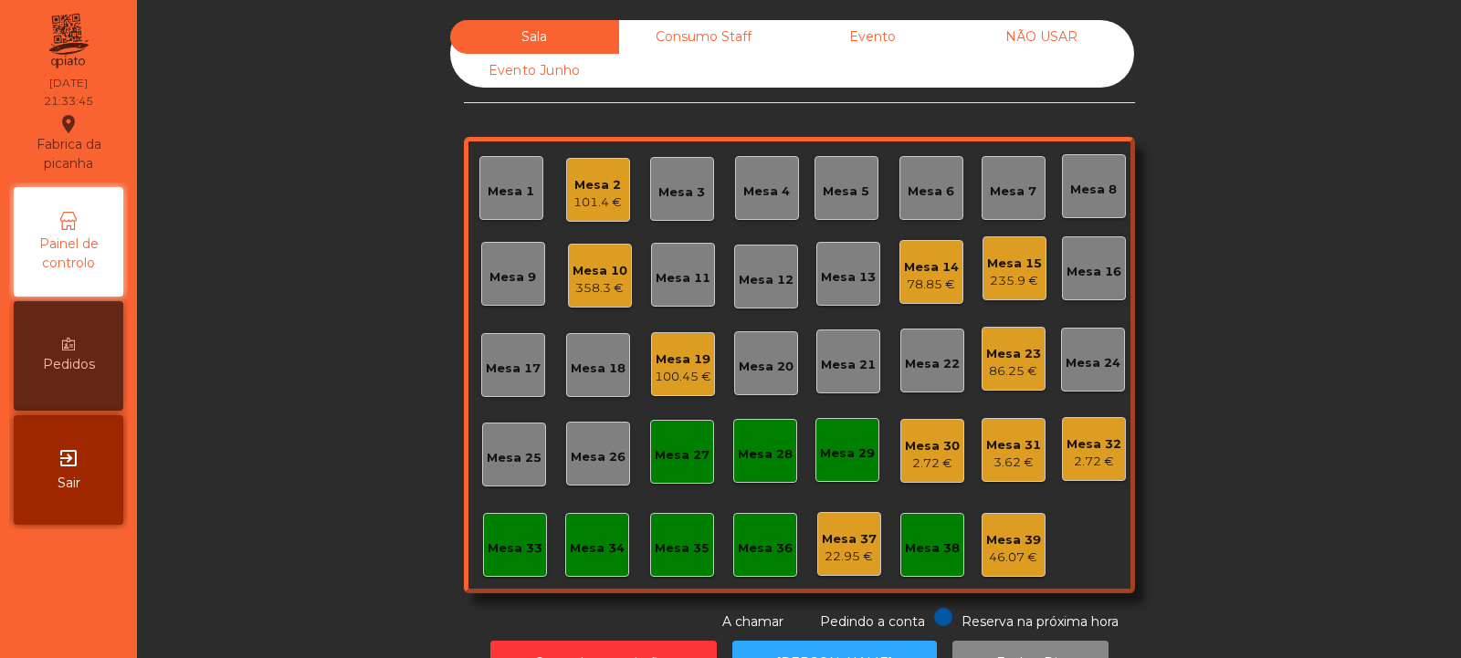
click at [712, 32] on div "Consumo Staff" at bounding box center [703, 37] width 169 height 34
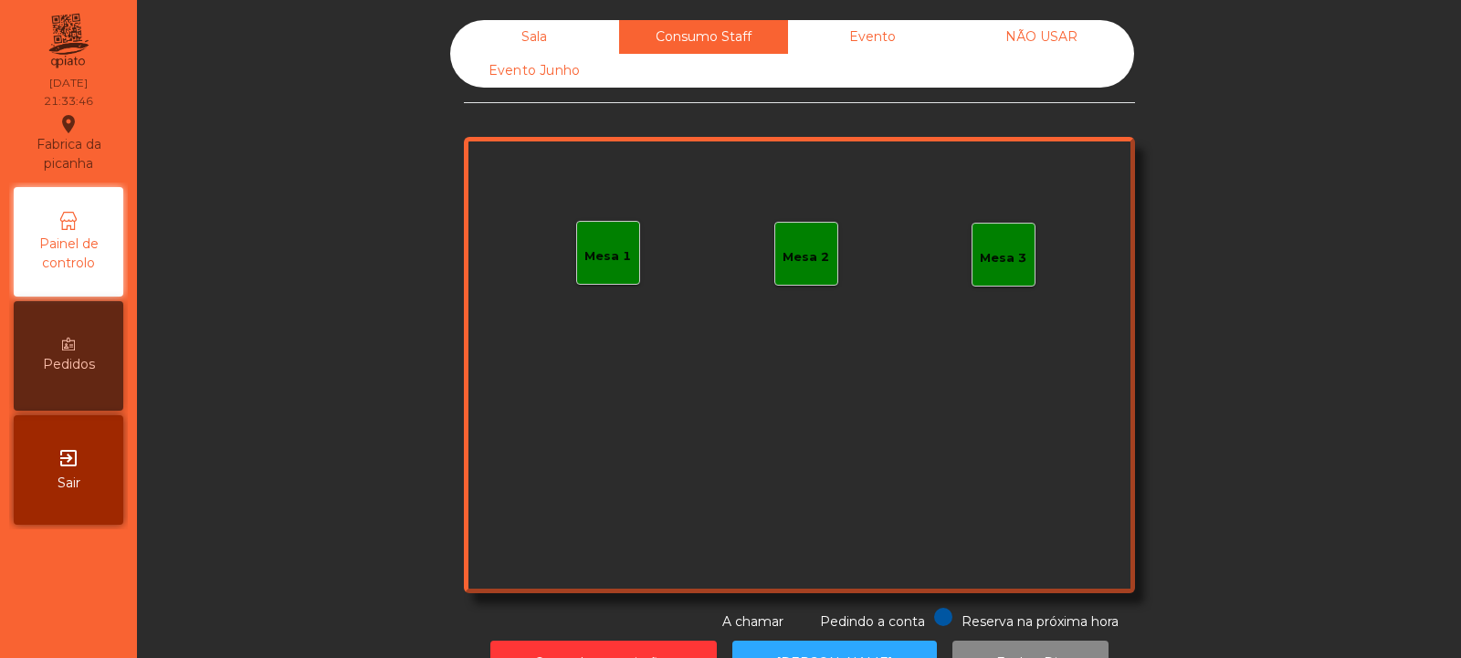
click at [594, 267] on div "Mesa 1" at bounding box center [608, 253] width 64 height 64
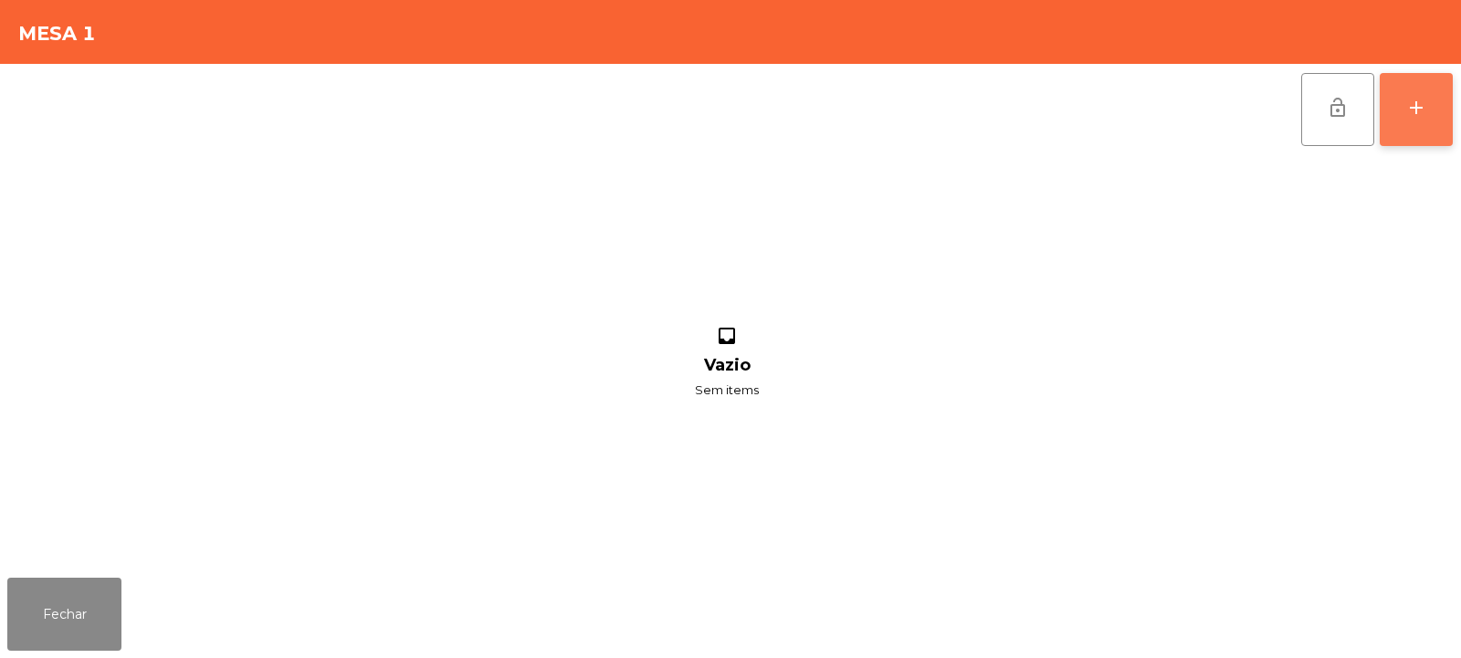
click at [1409, 121] on button "add" at bounding box center [1416, 109] width 73 height 73
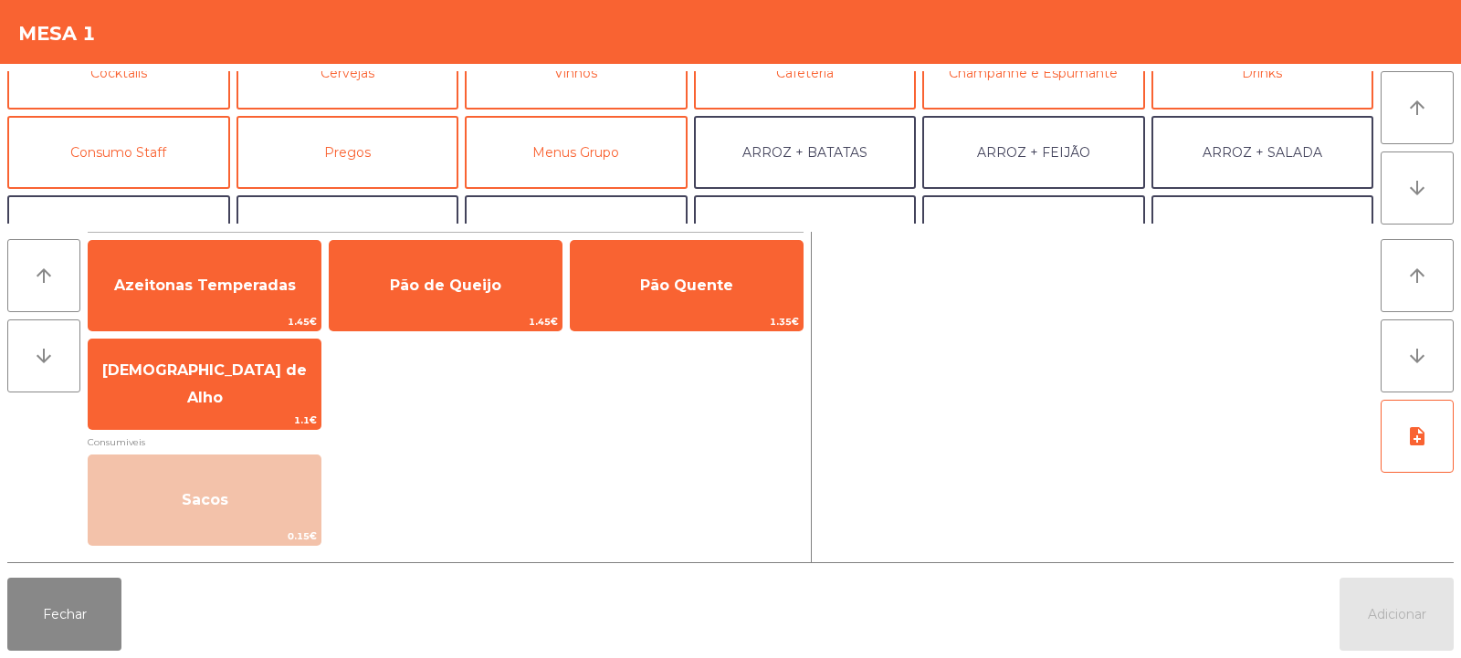
scroll to position [109, 0]
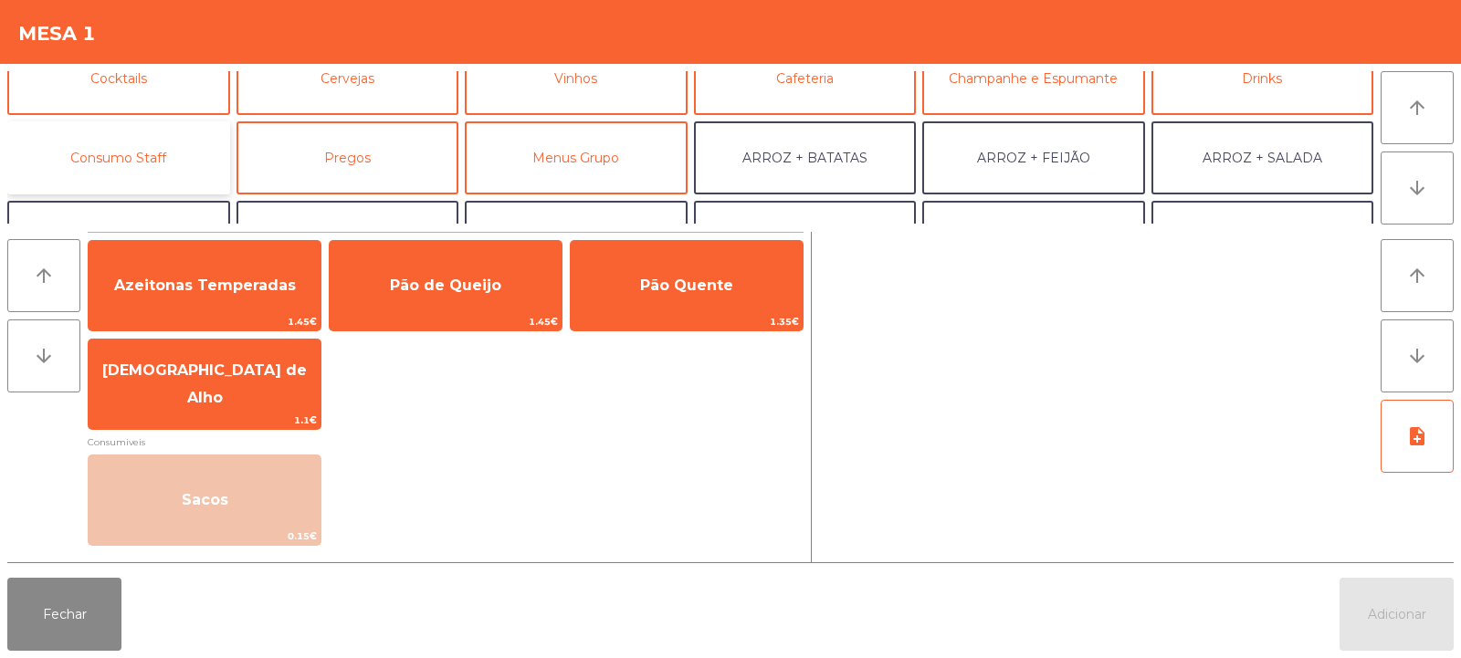
click at [187, 163] on button "Consumo Staff" at bounding box center [118, 157] width 223 height 73
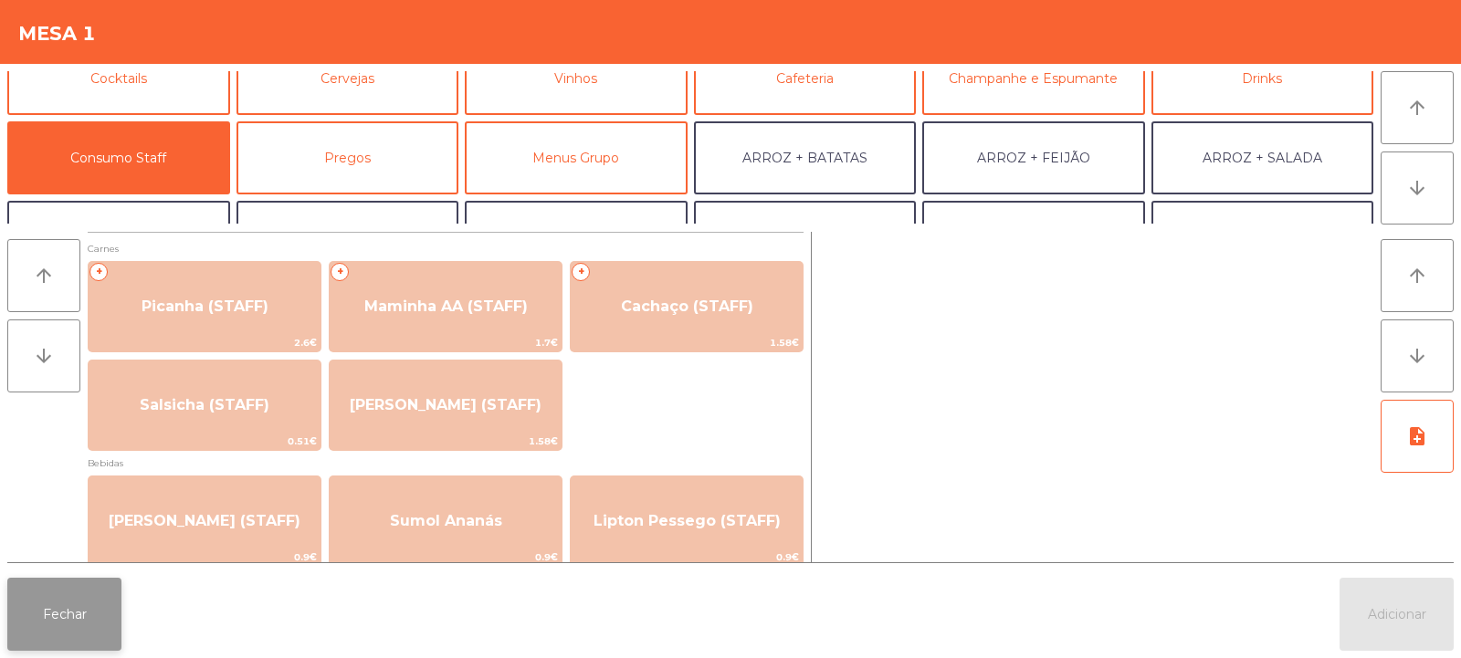
click at [52, 621] on button "Fechar" at bounding box center [64, 614] width 114 height 73
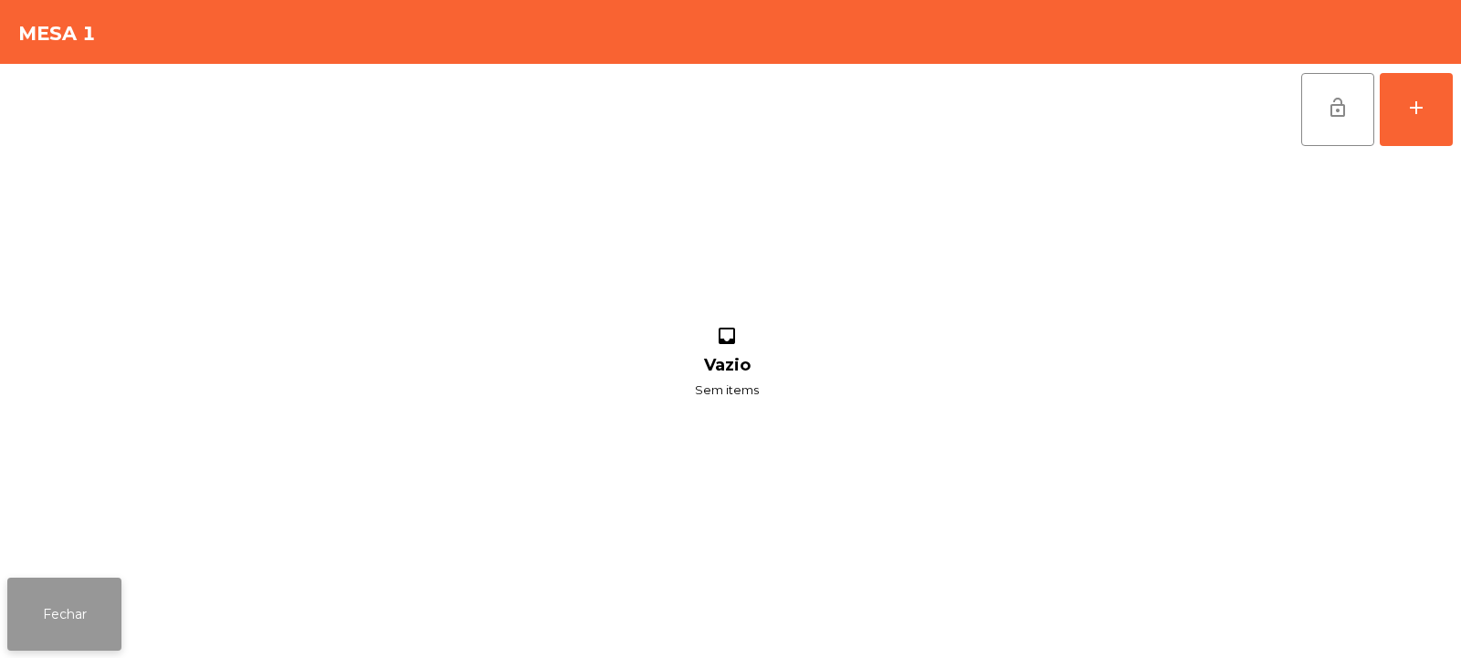
click at [67, 607] on button "Fechar" at bounding box center [64, 614] width 114 height 73
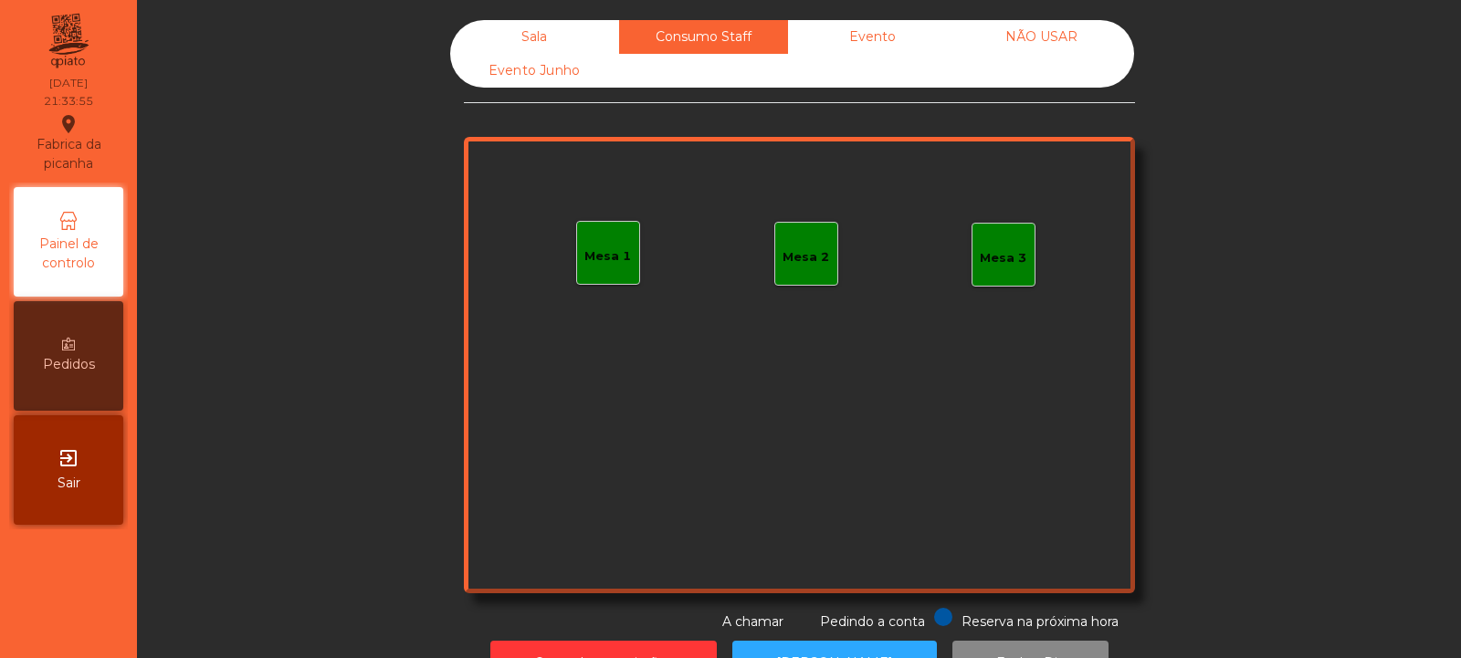
click at [551, 23] on div "Sala" at bounding box center [534, 37] width 169 height 34
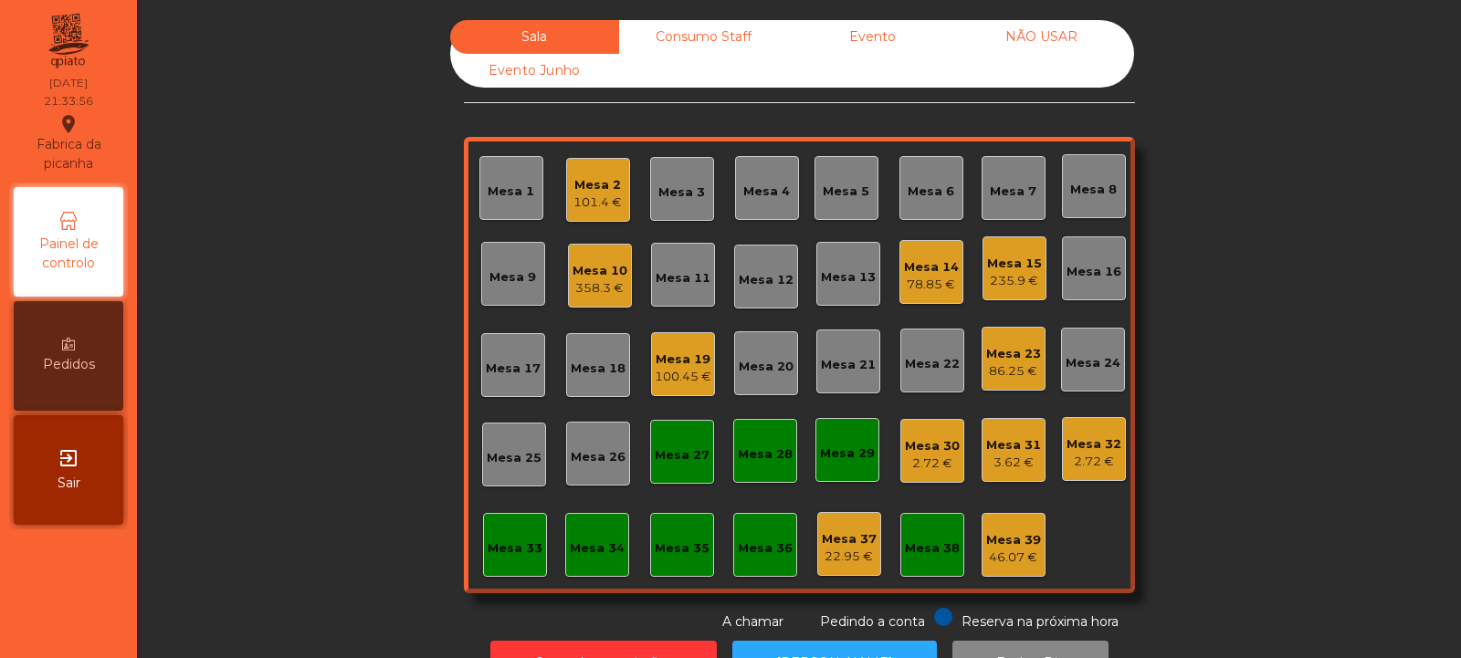
click at [1013, 277] on div "235.9 €" at bounding box center [1014, 281] width 55 height 18
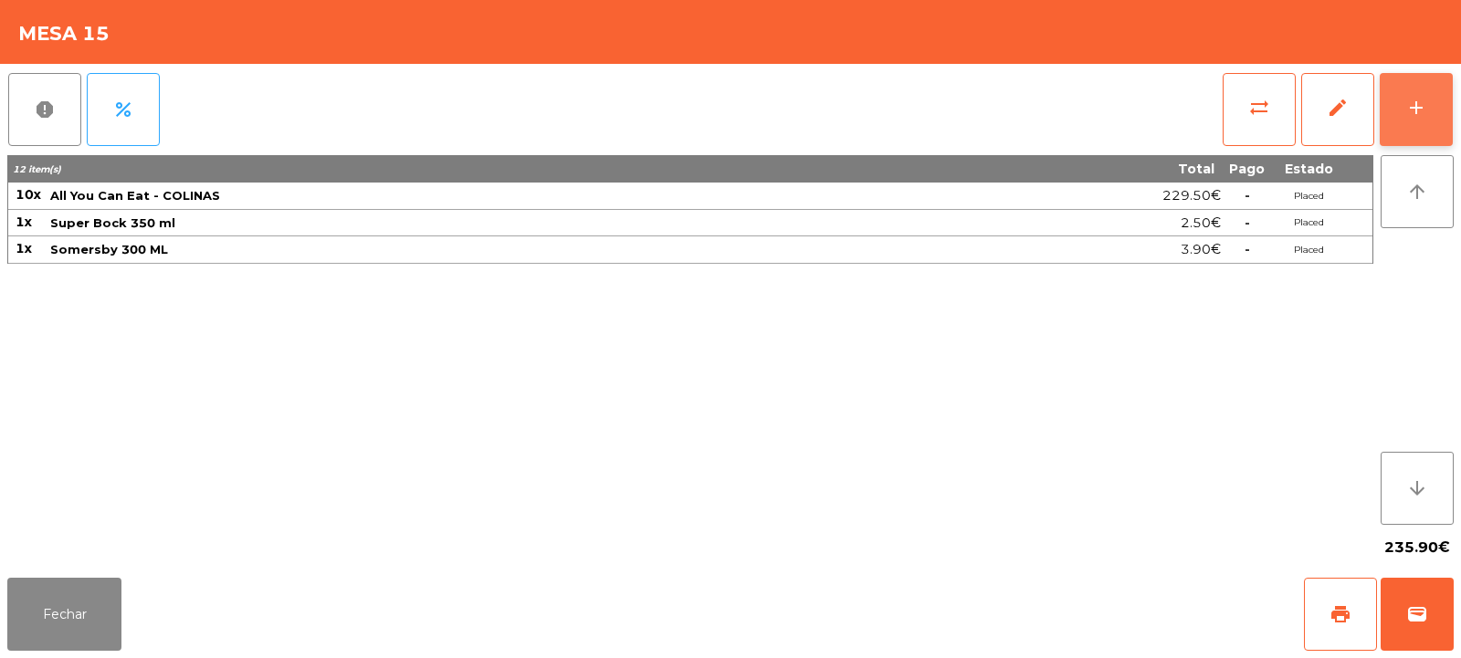
click at [1415, 114] on div "add" at bounding box center [1416, 108] width 22 height 22
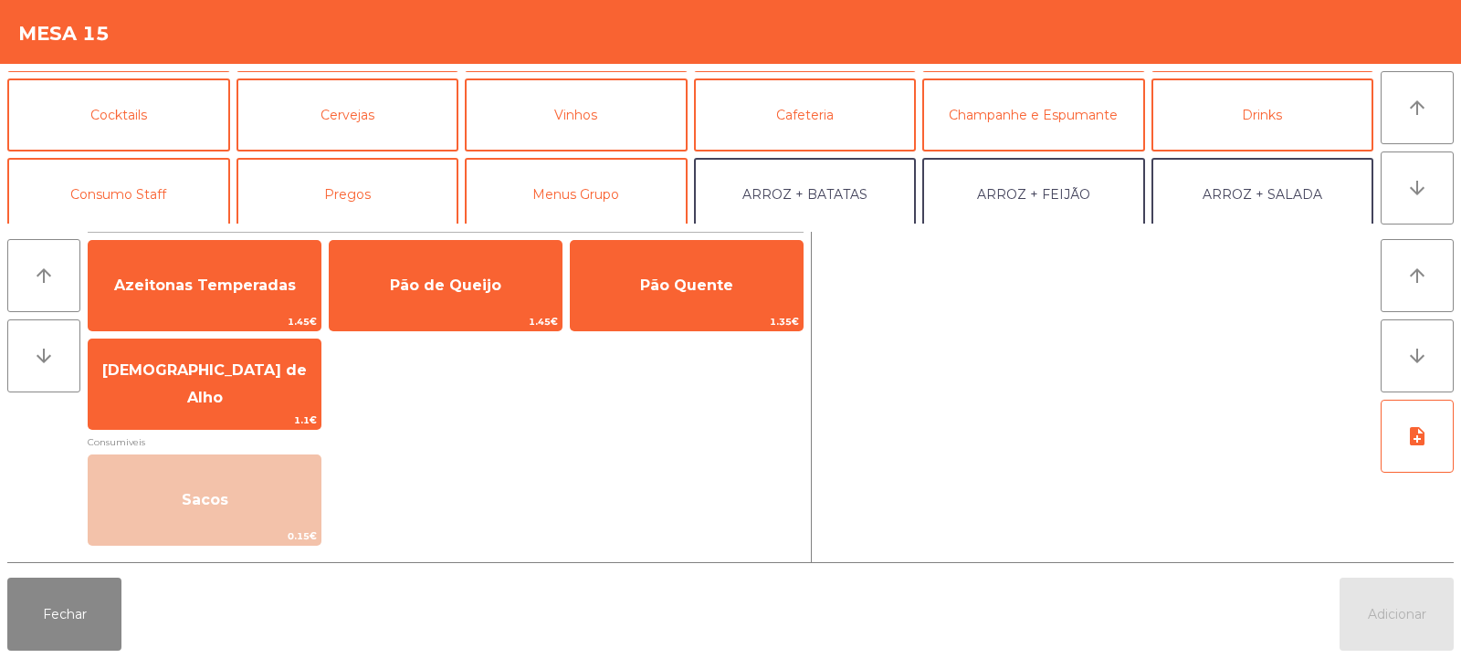
scroll to position [100, 0]
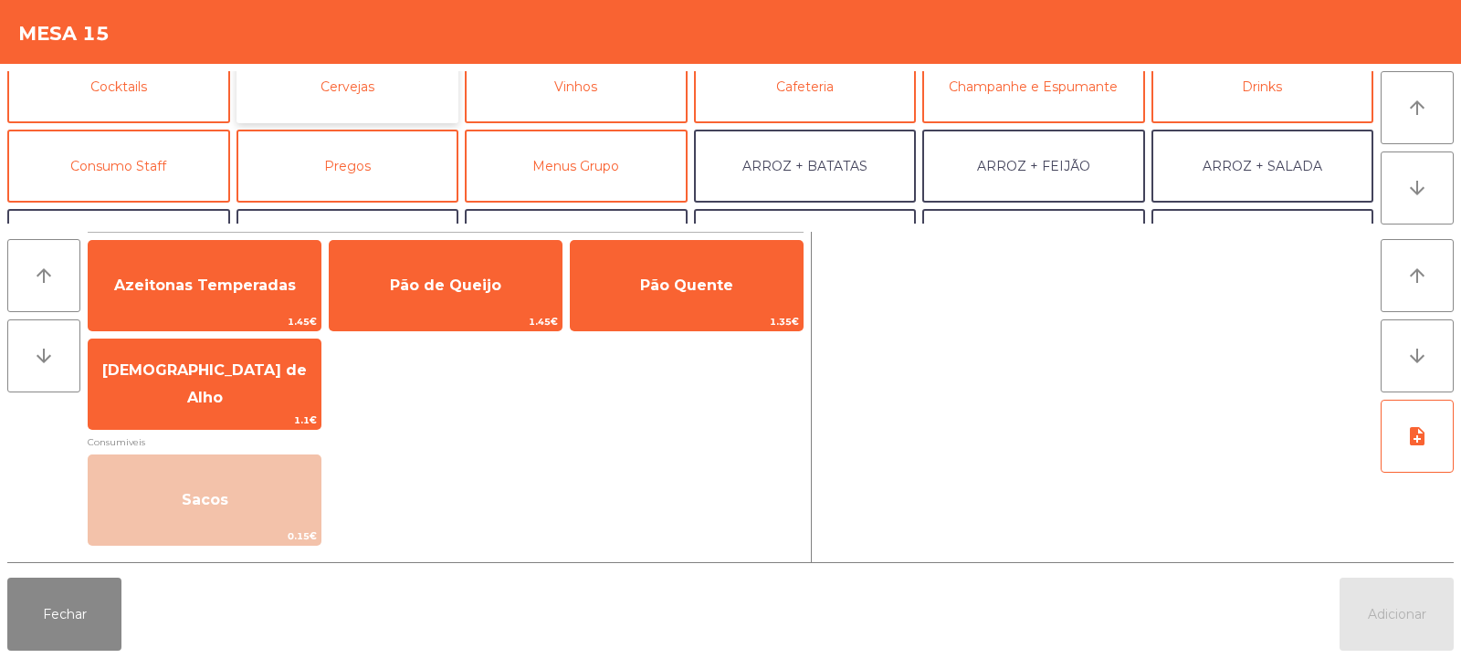
click at [403, 96] on button "Cervejas" at bounding box center [347, 86] width 223 height 73
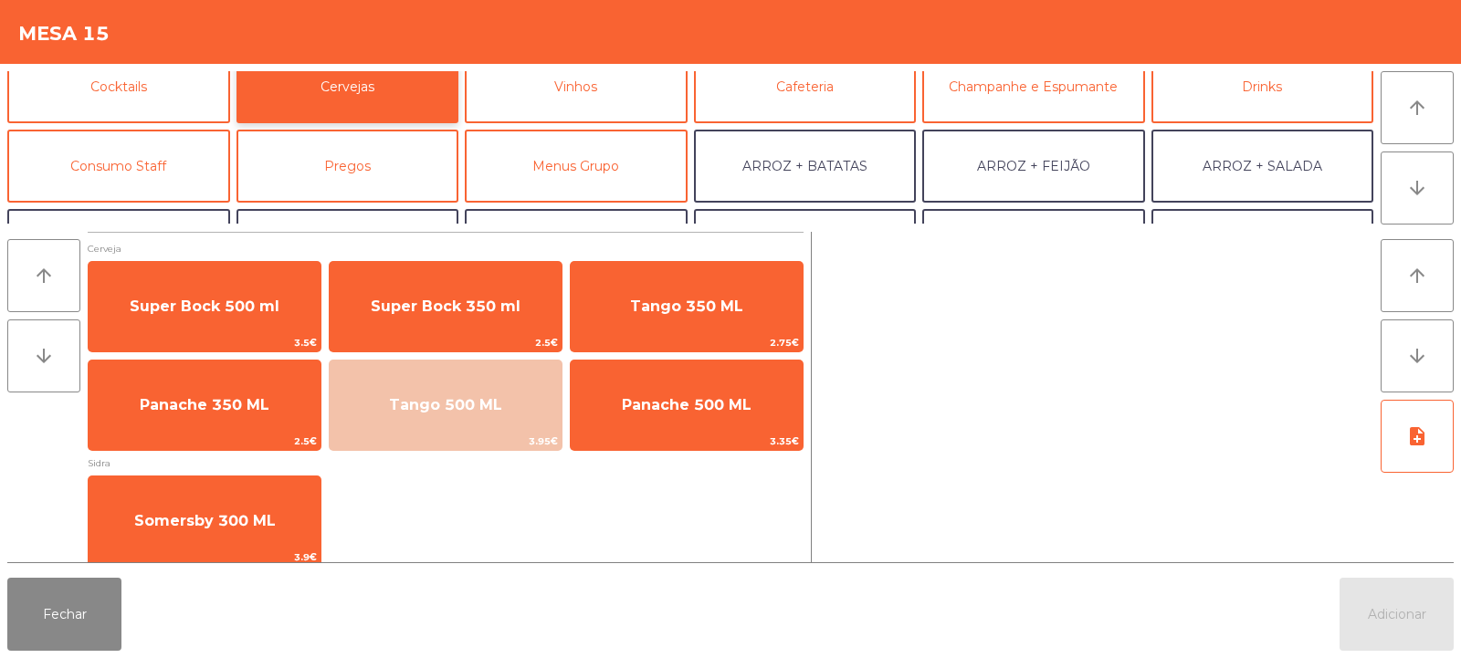
scroll to position [12, 0]
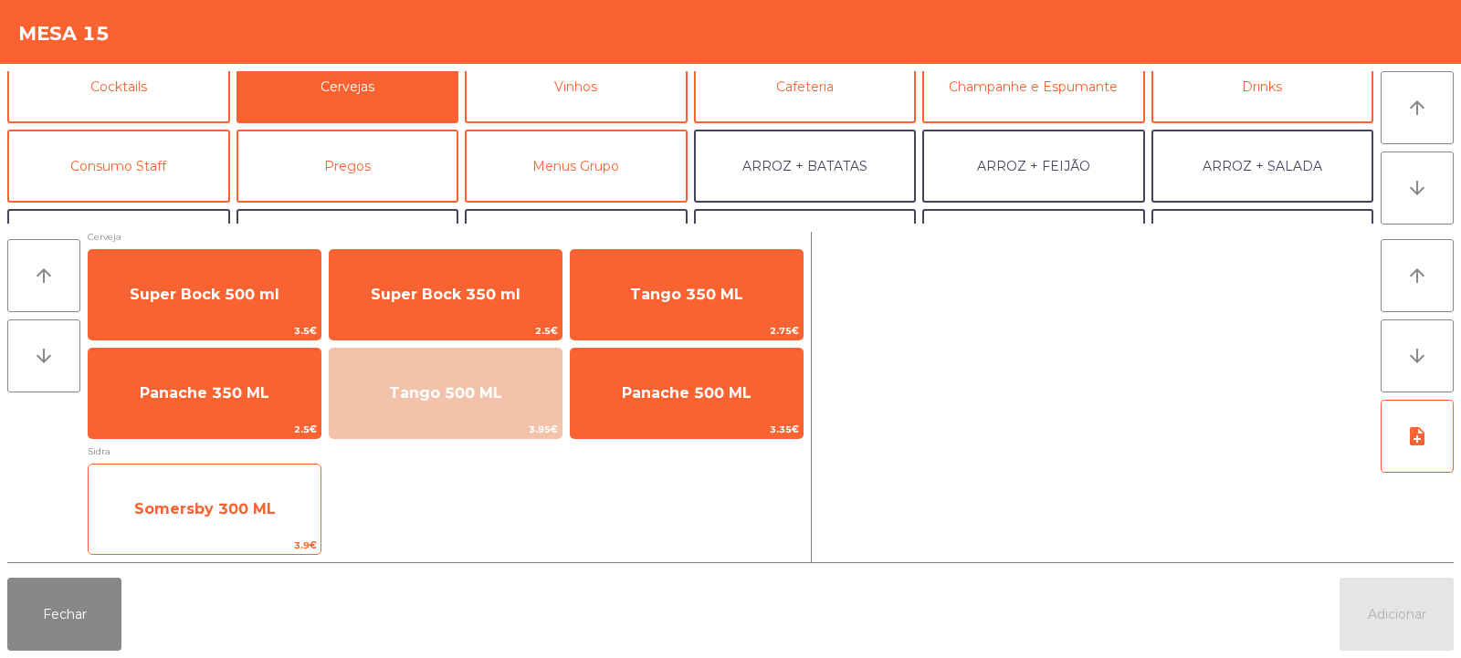
click at [269, 511] on span "Somersby 300 ML" at bounding box center [205, 508] width 142 height 17
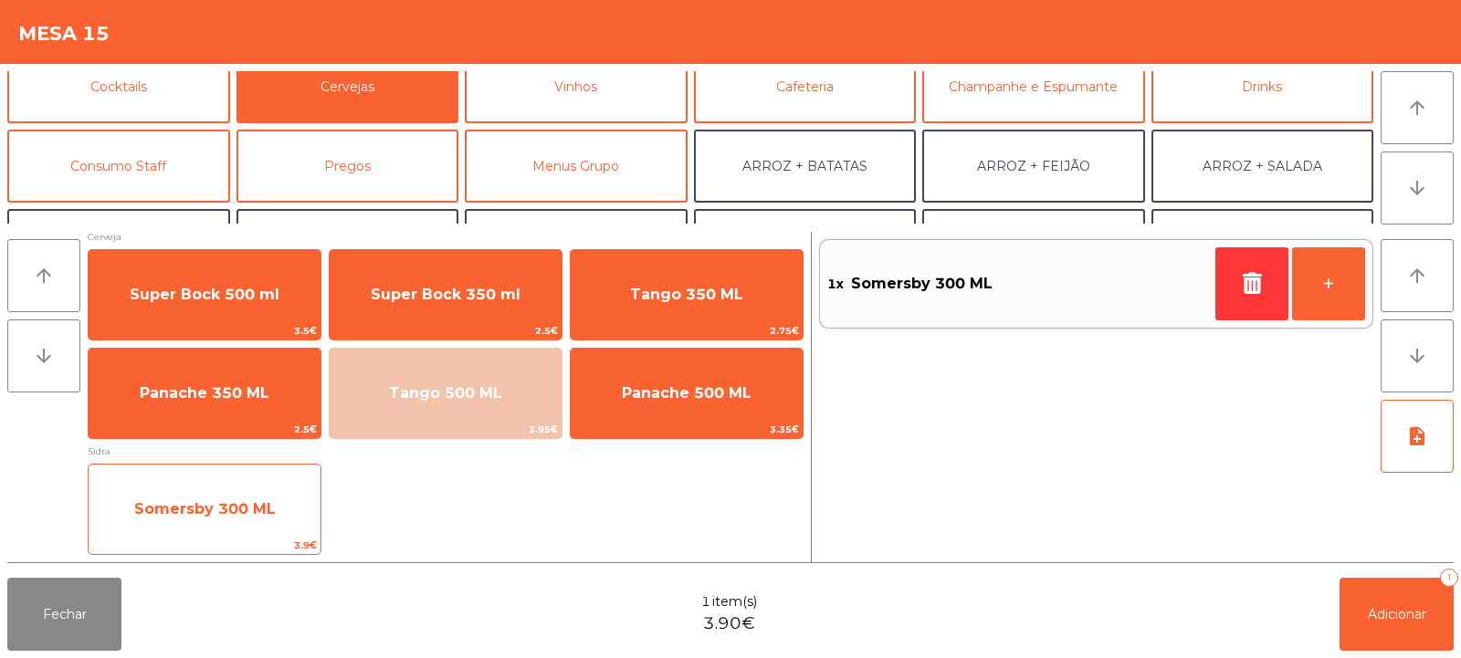
click at [247, 514] on span "Somersby 300 ML" at bounding box center [205, 508] width 142 height 17
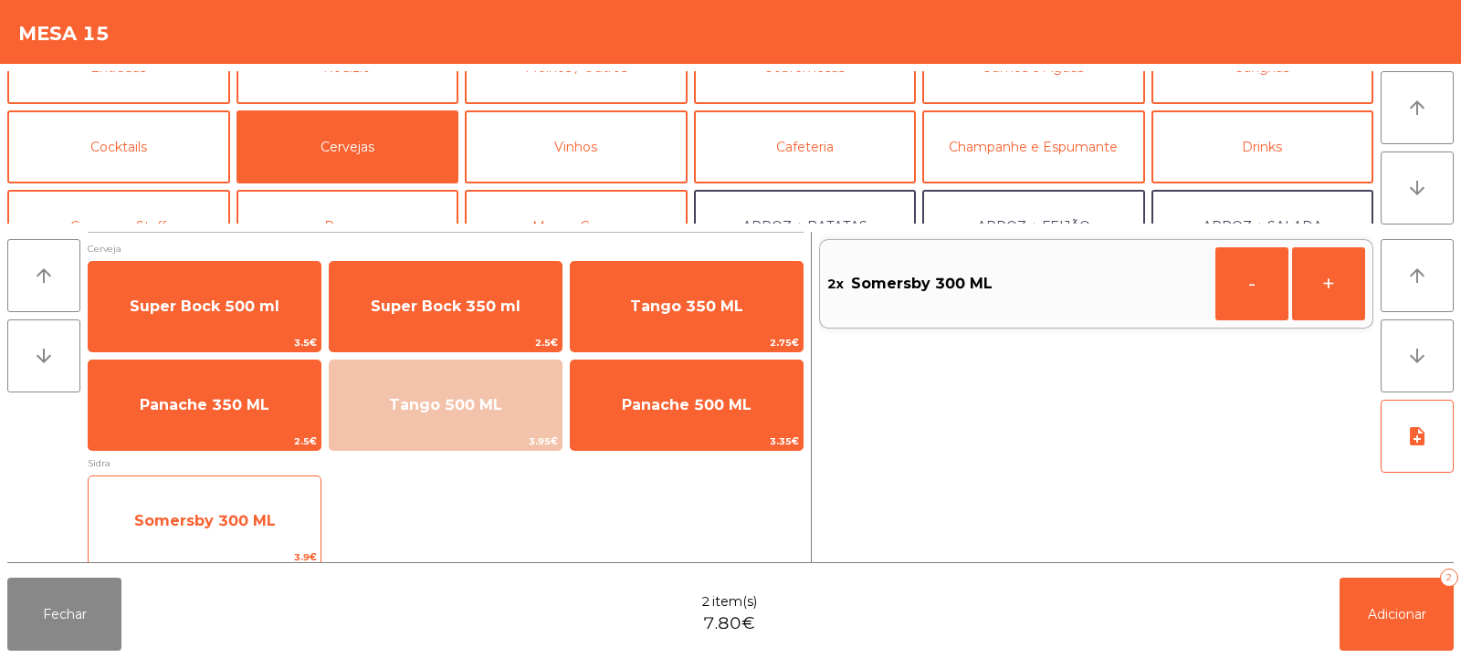
scroll to position [0, 0]
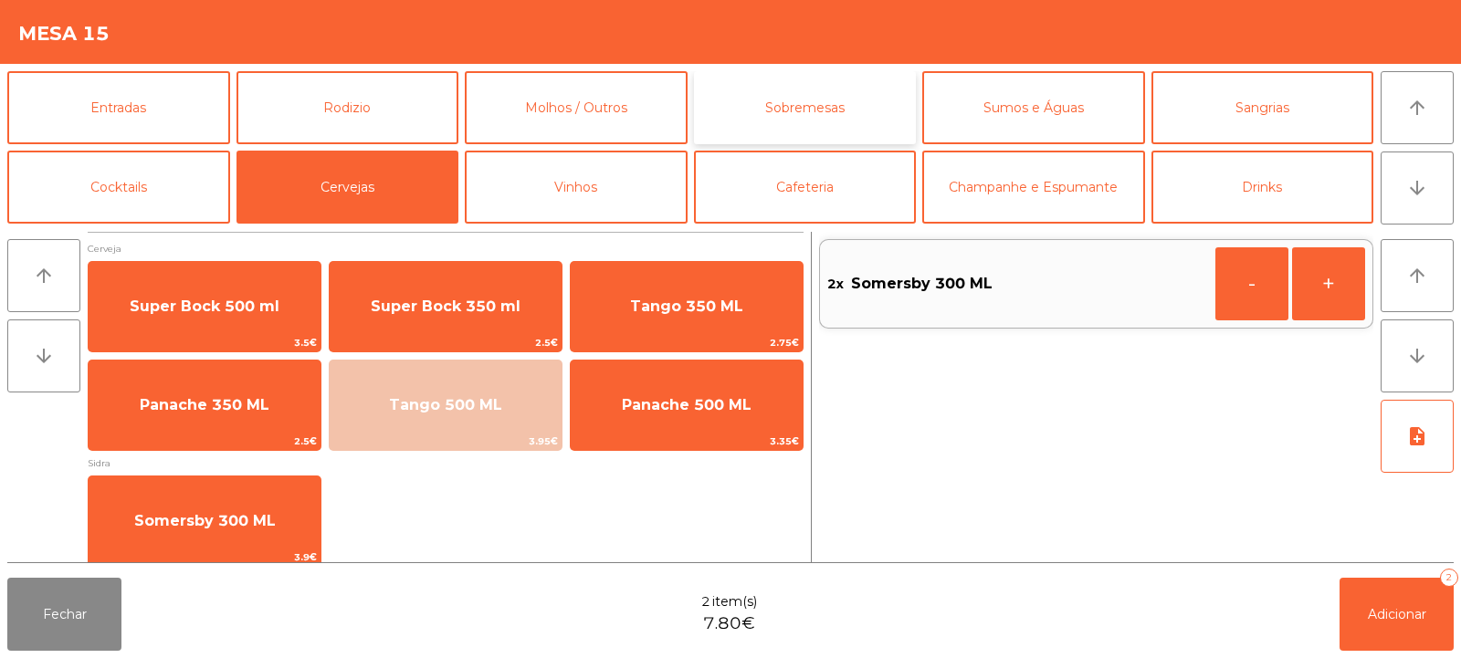
click at [826, 101] on button "Sobremesas" at bounding box center [805, 107] width 223 height 73
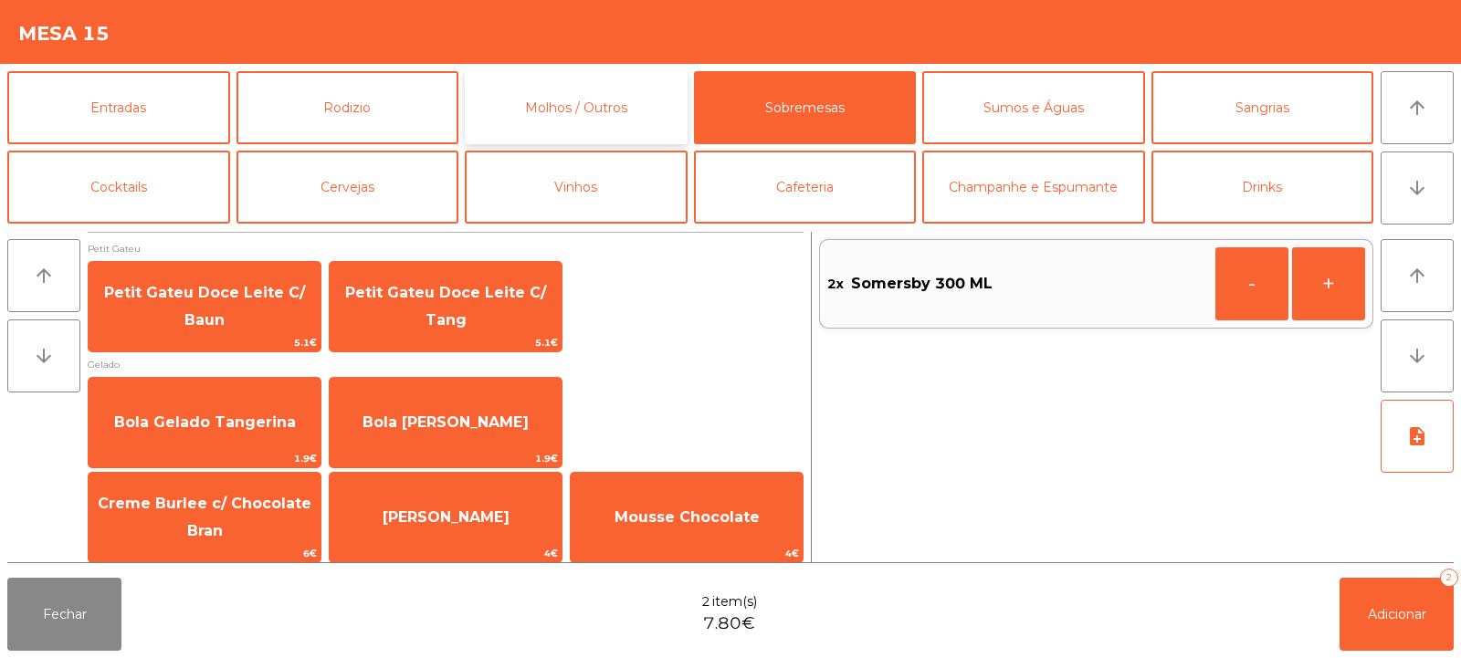
click at [632, 102] on button "Molhos / Outros" at bounding box center [576, 107] width 223 height 73
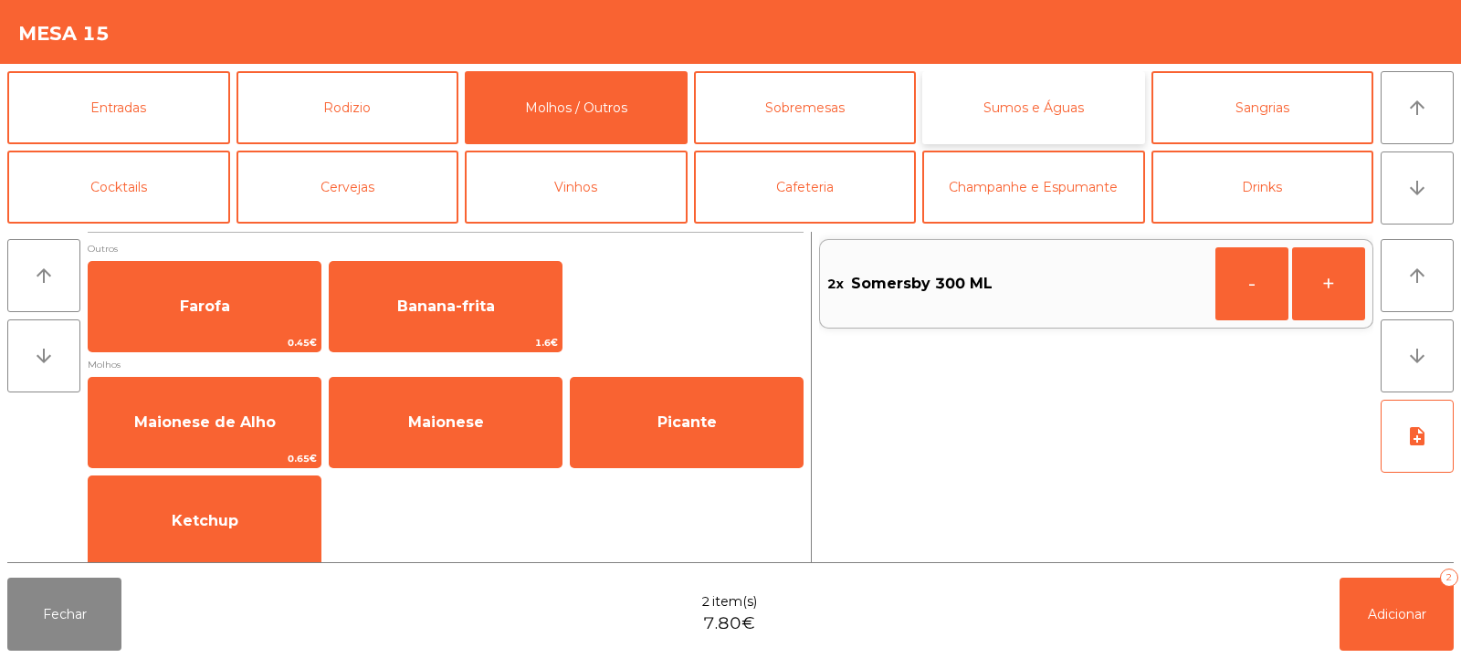
click at [980, 88] on button "Sumos e Águas" at bounding box center [1033, 107] width 223 height 73
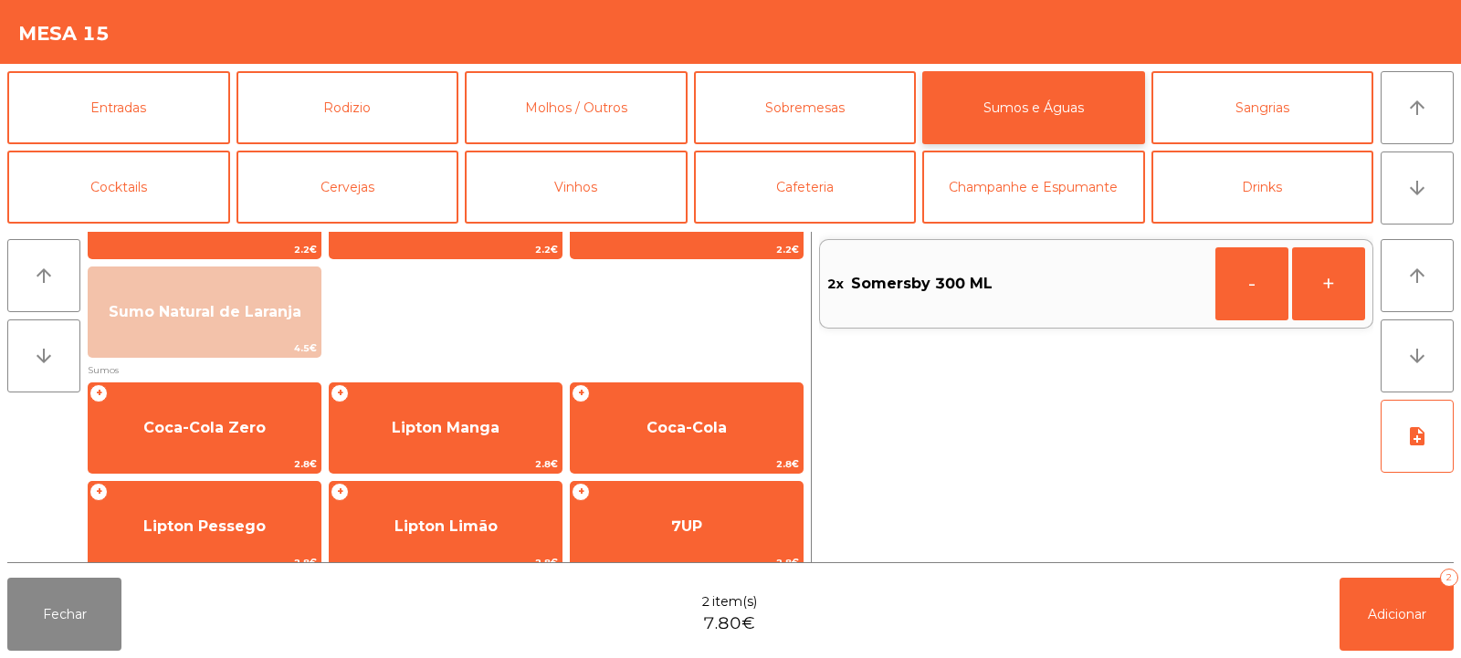
scroll to position [218, 0]
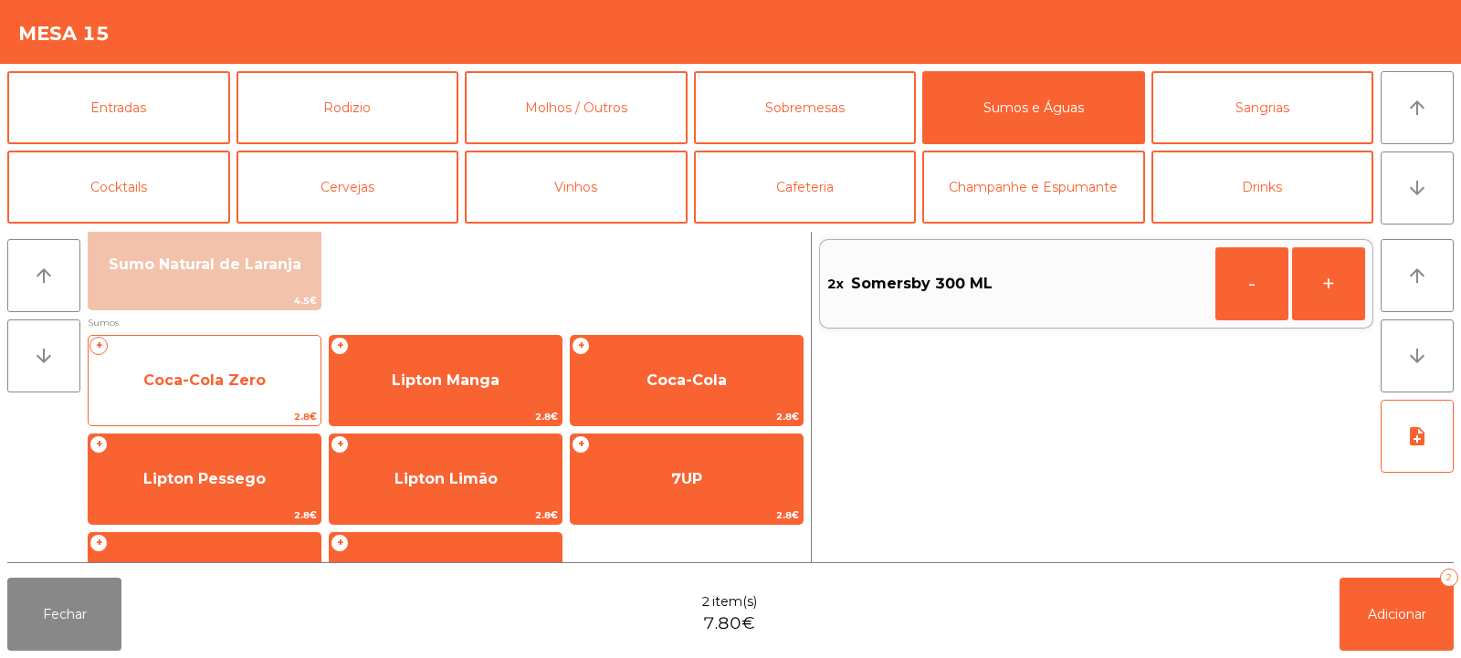
click at [275, 391] on span "Coca-Cola Zero" at bounding box center [205, 380] width 232 height 49
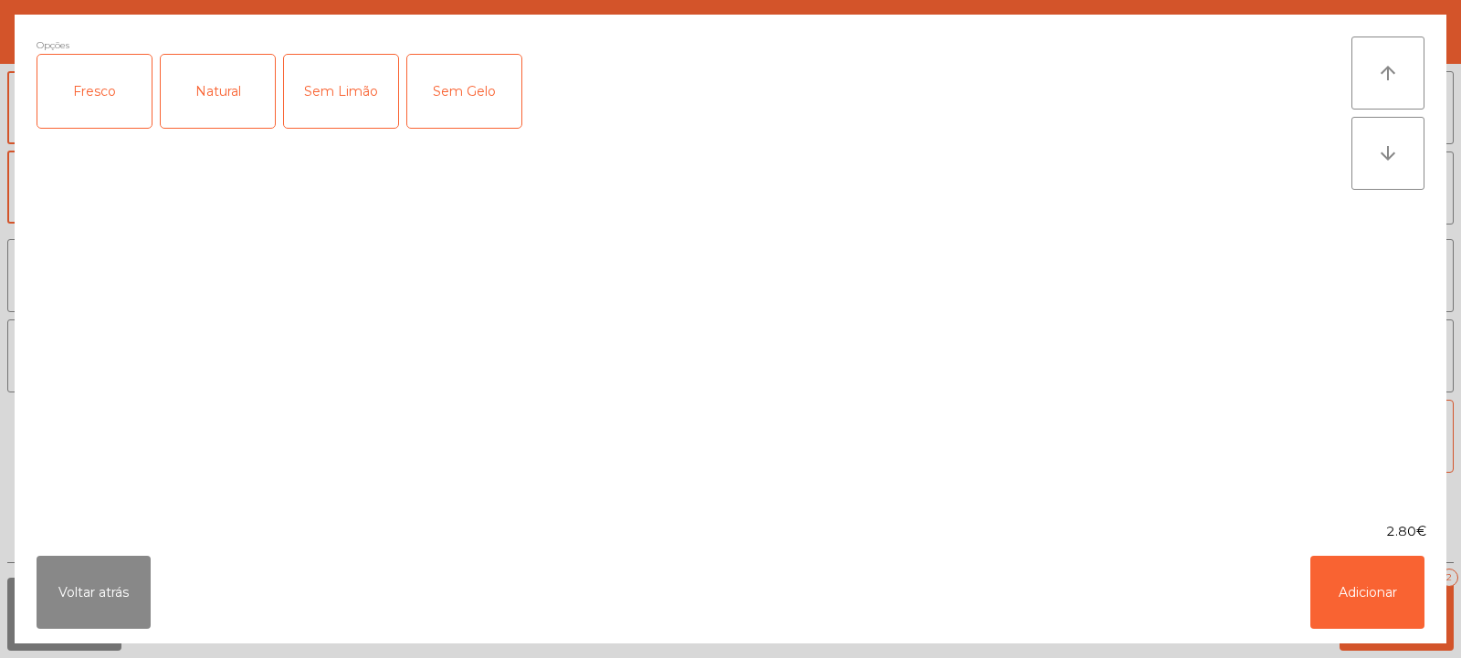
click at [103, 99] on div "Fresco" at bounding box center [94, 91] width 114 height 73
click at [1361, 579] on button "Adicionar" at bounding box center [1367, 592] width 114 height 73
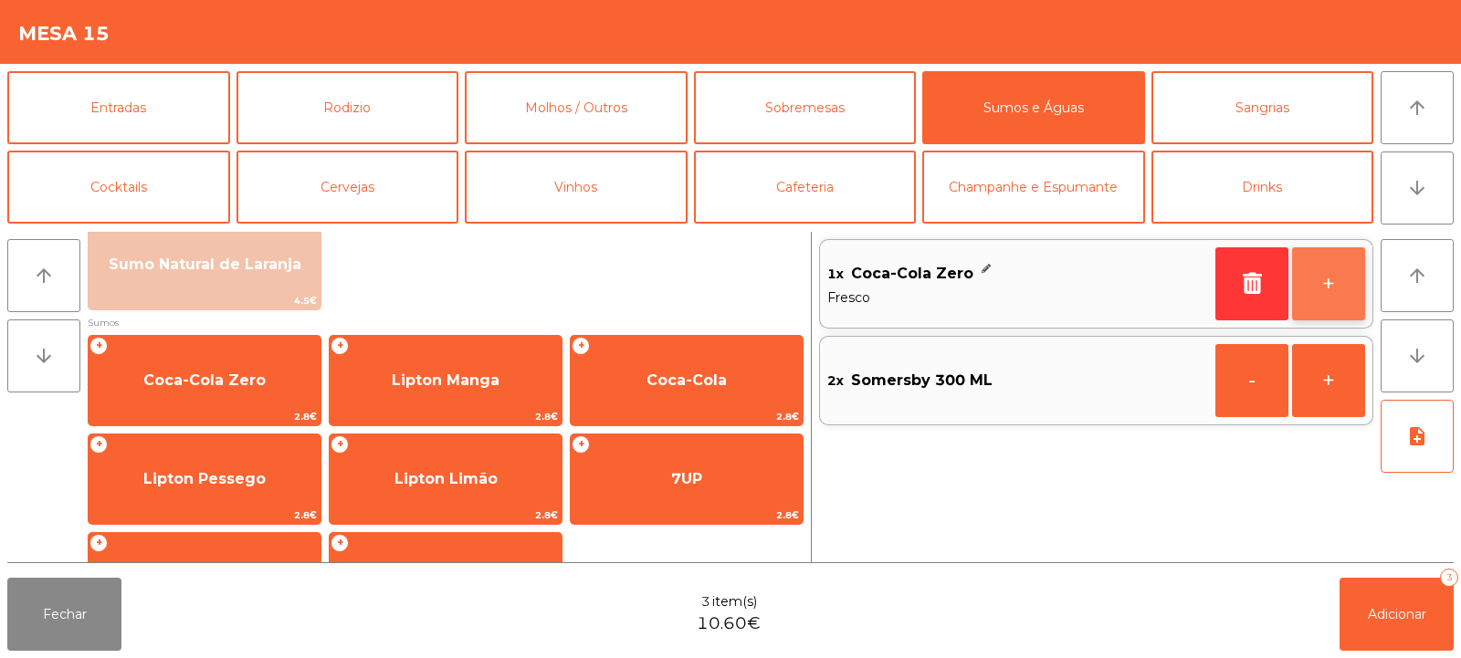
click at [1351, 303] on button "+" at bounding box center [1328, 283] width 73 height 73
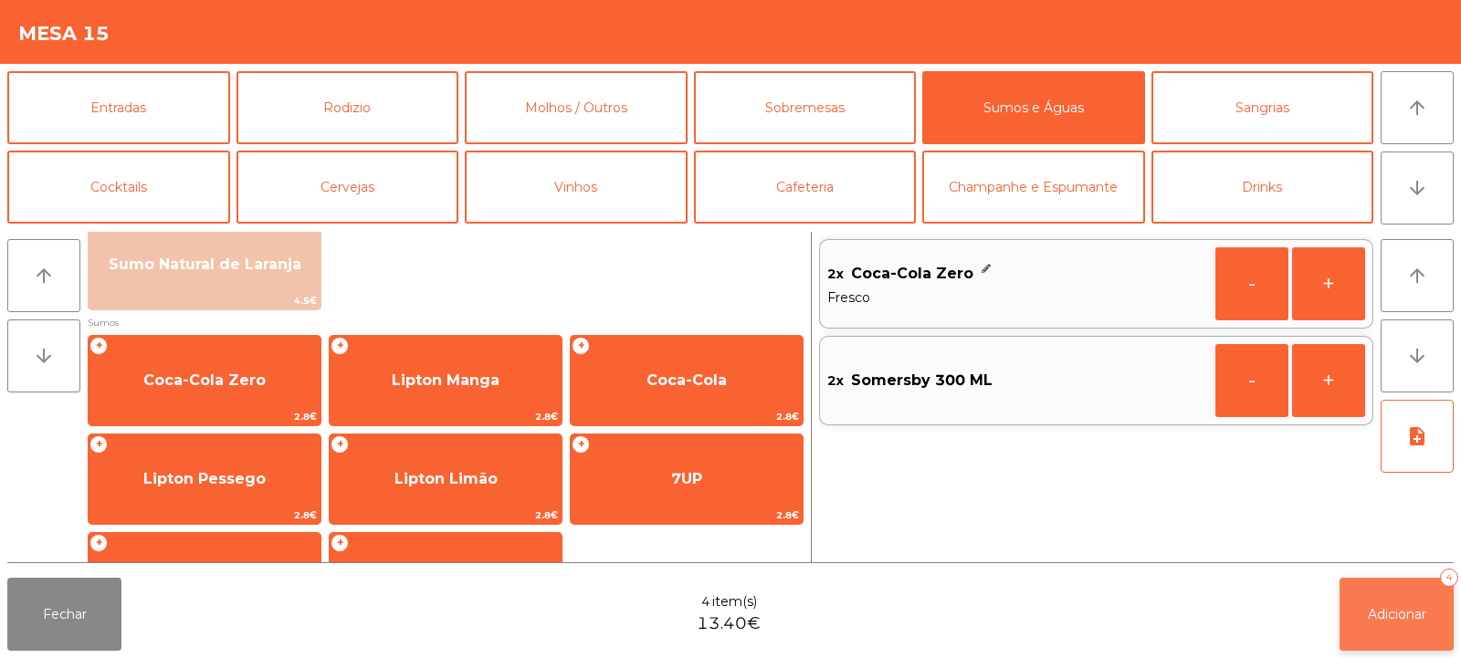
click at [1387, 583] on button "Adicionar 4" at bounding box center [1397, 614] width 114 height 73
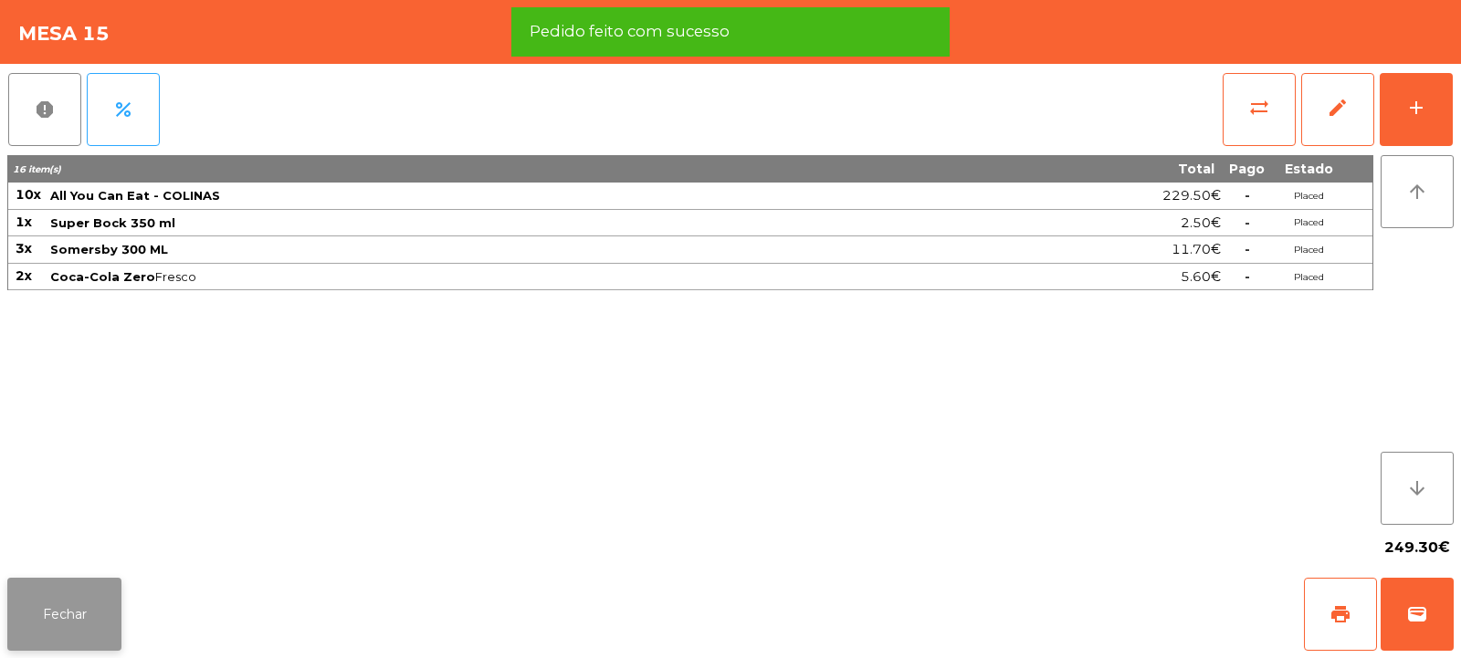
click at [86, 615] on button "Fechar" at bounding box center [64, 614] width 114 height 73
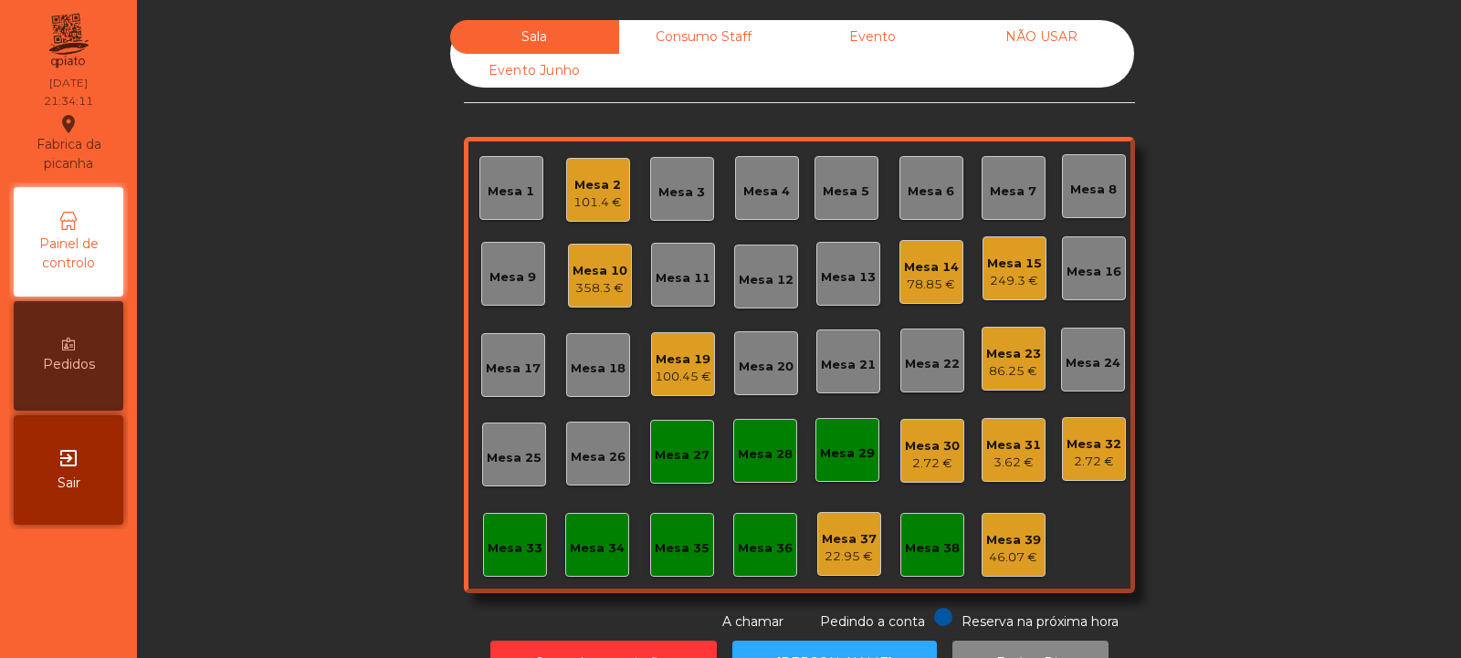
click at [691, 31] on div "Consumo Staff" at bounding box center [703, 37] width 169 height 34
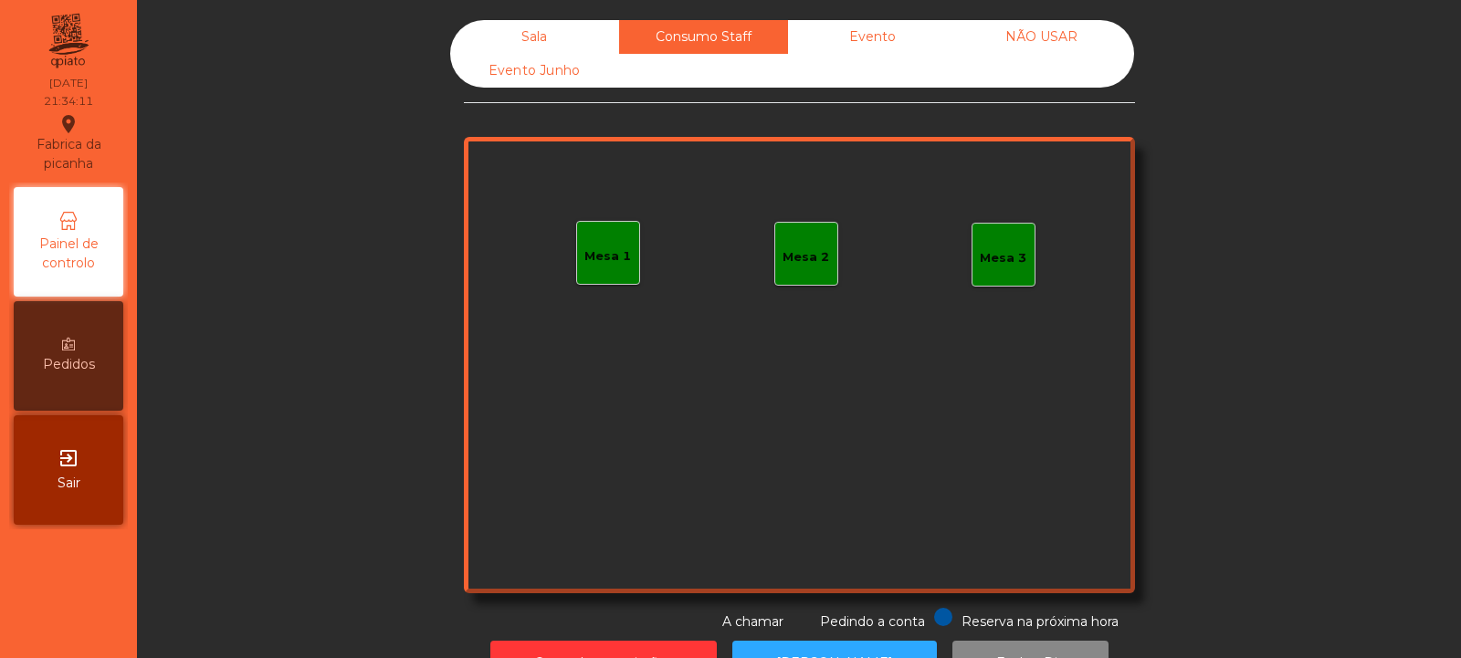
click at [591, 264] on div "Mesa 1" at bounding box center [607, 256] width 47 height 18
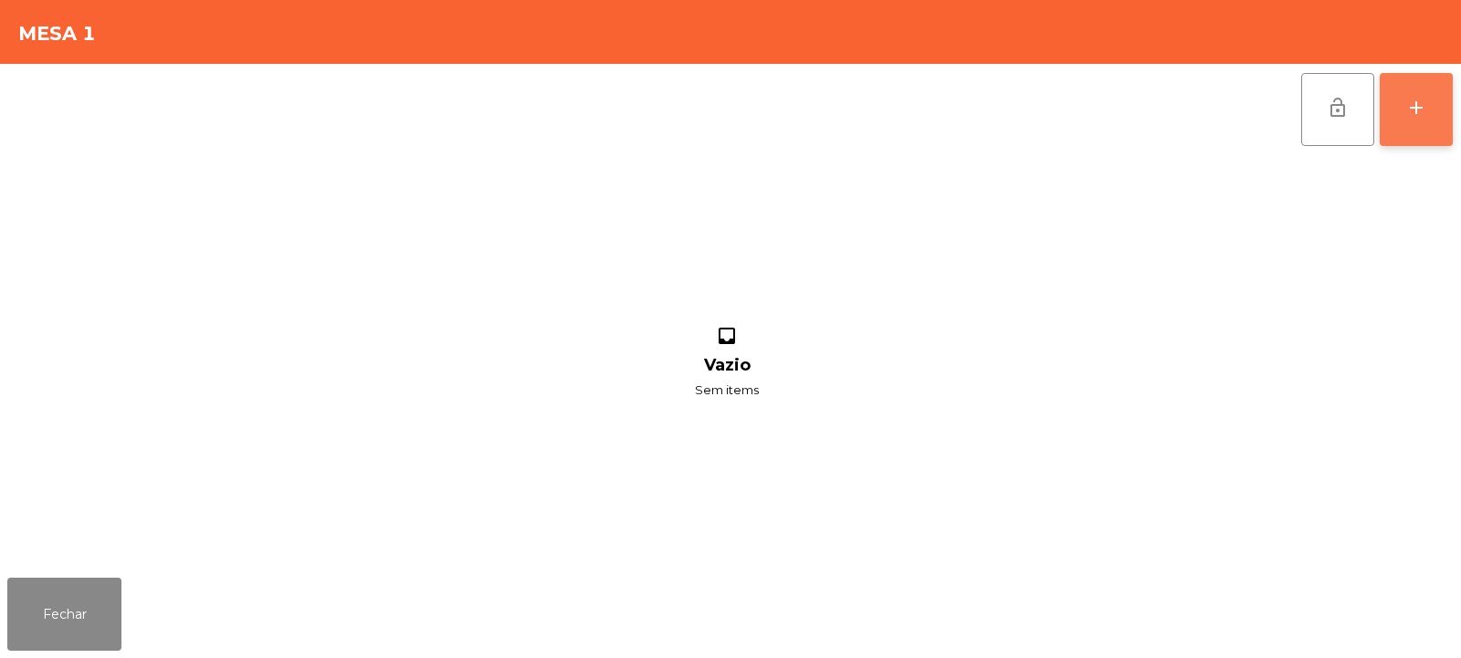
click at [1401, 121] on button "add" at bounding box center [1416, 109] width 73 height 73
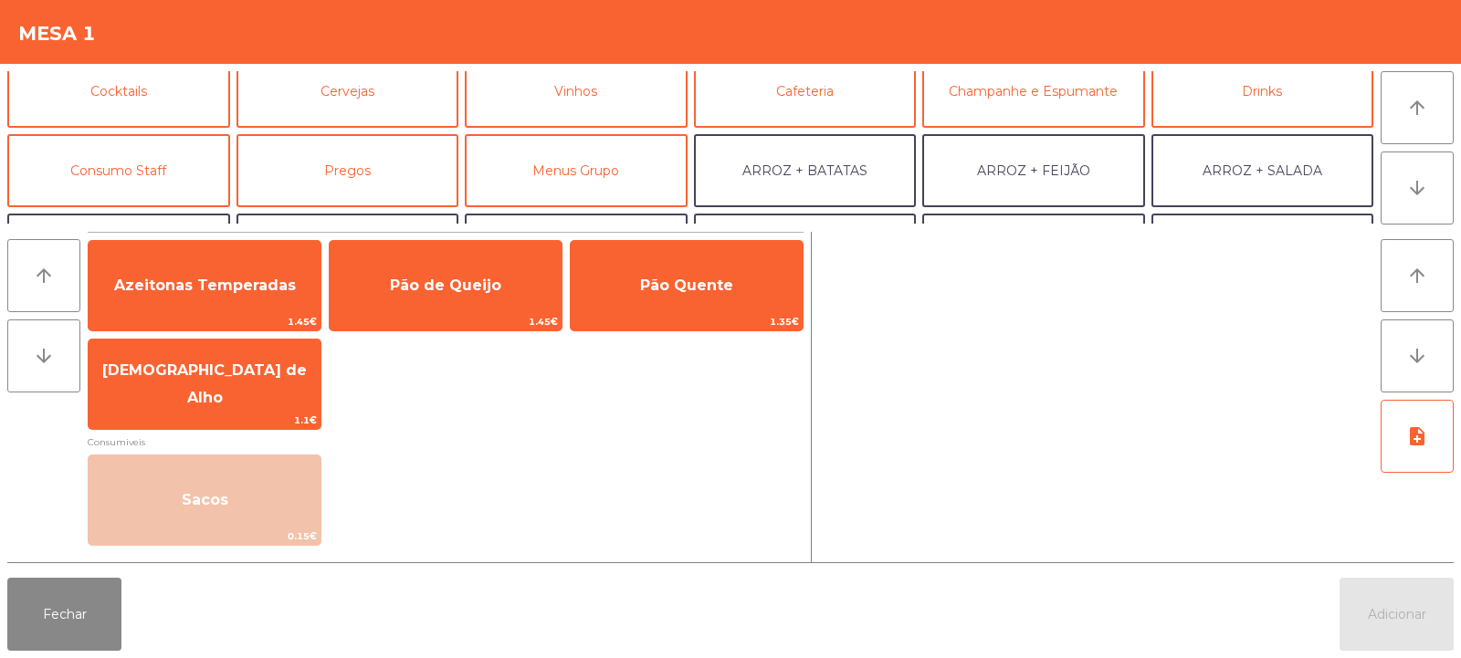
scroll to position [90, 0]
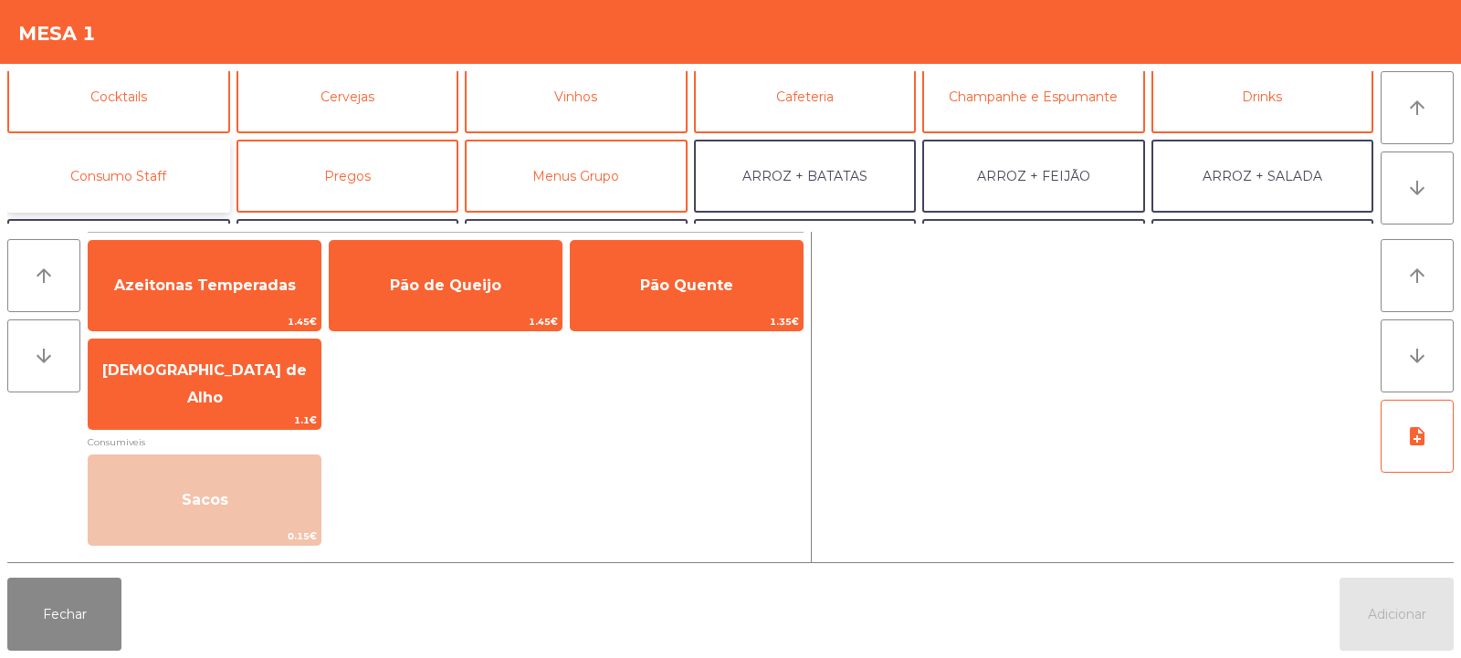
click at [169, 183] on button "Consumo Staff" at bounding box center [118, 176] width 223 height 73
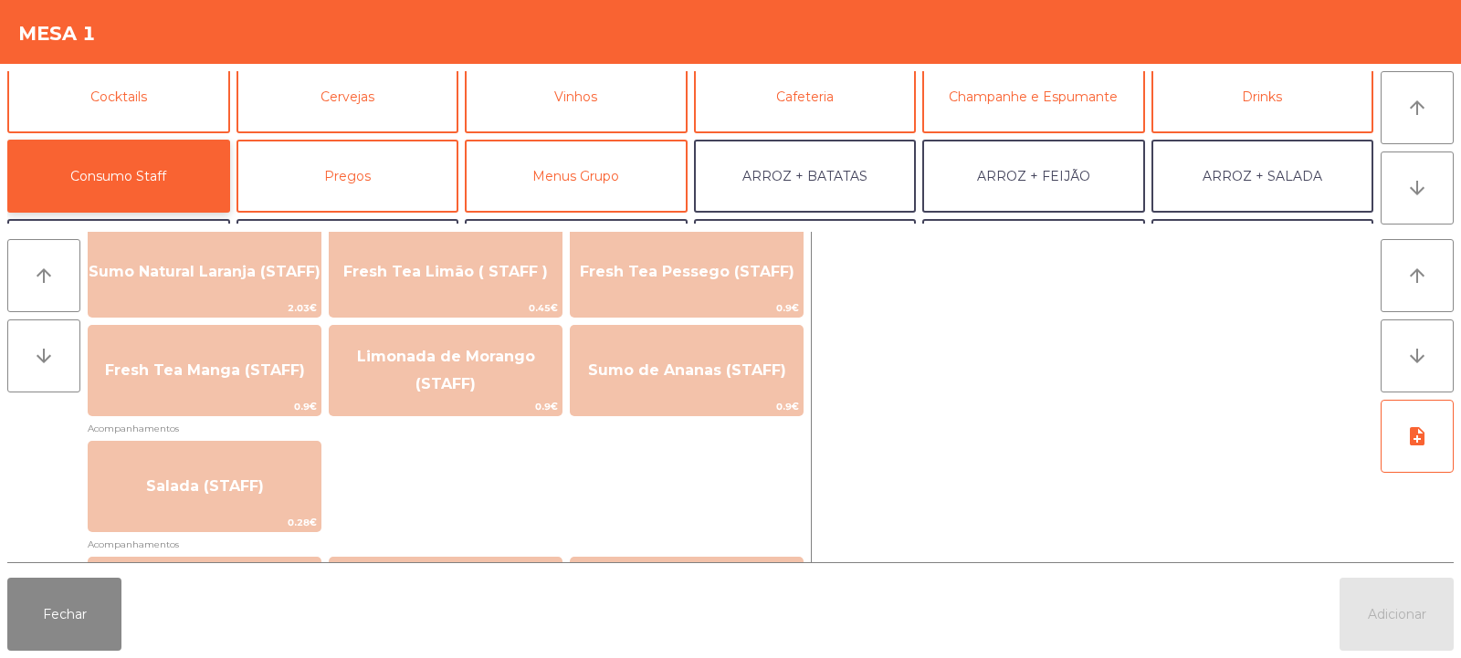
scroll to position [0, 0]
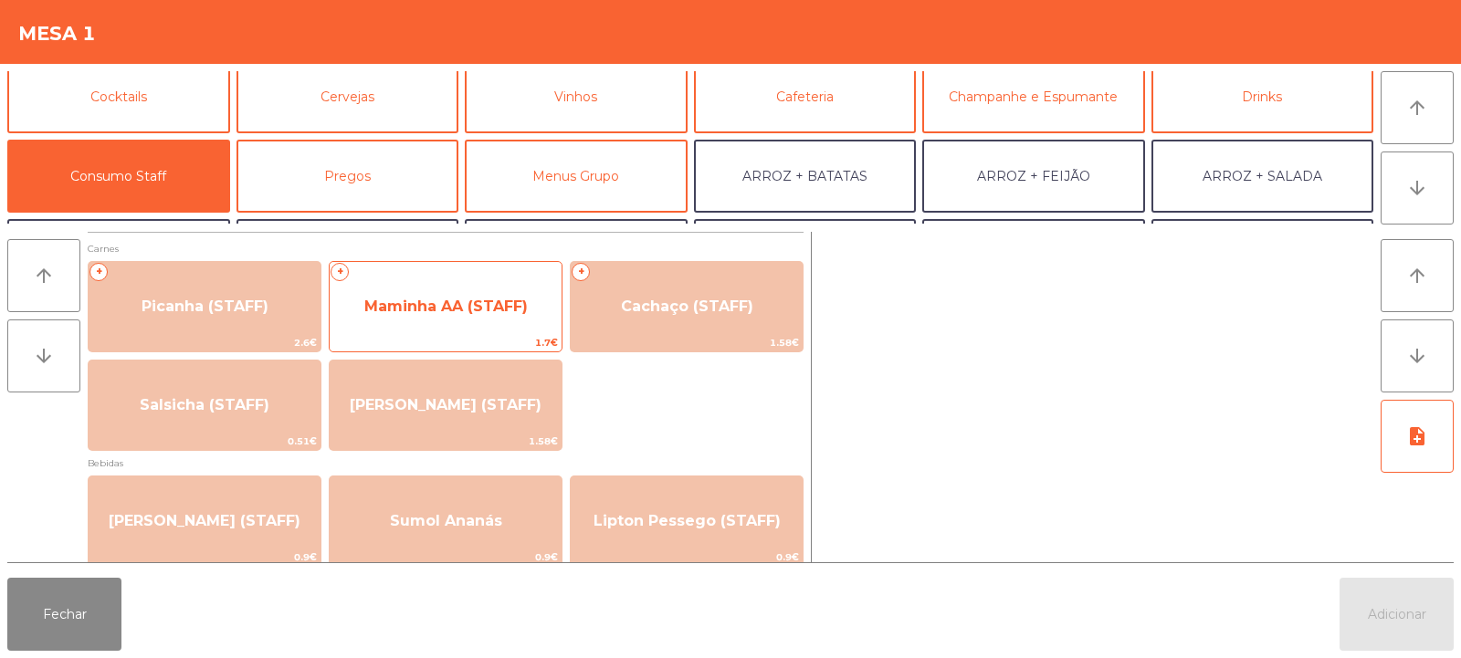
click at [490, 320] on span "Maminha AA (STAFF)" at bounding box center [446, 306] width 232 height 49
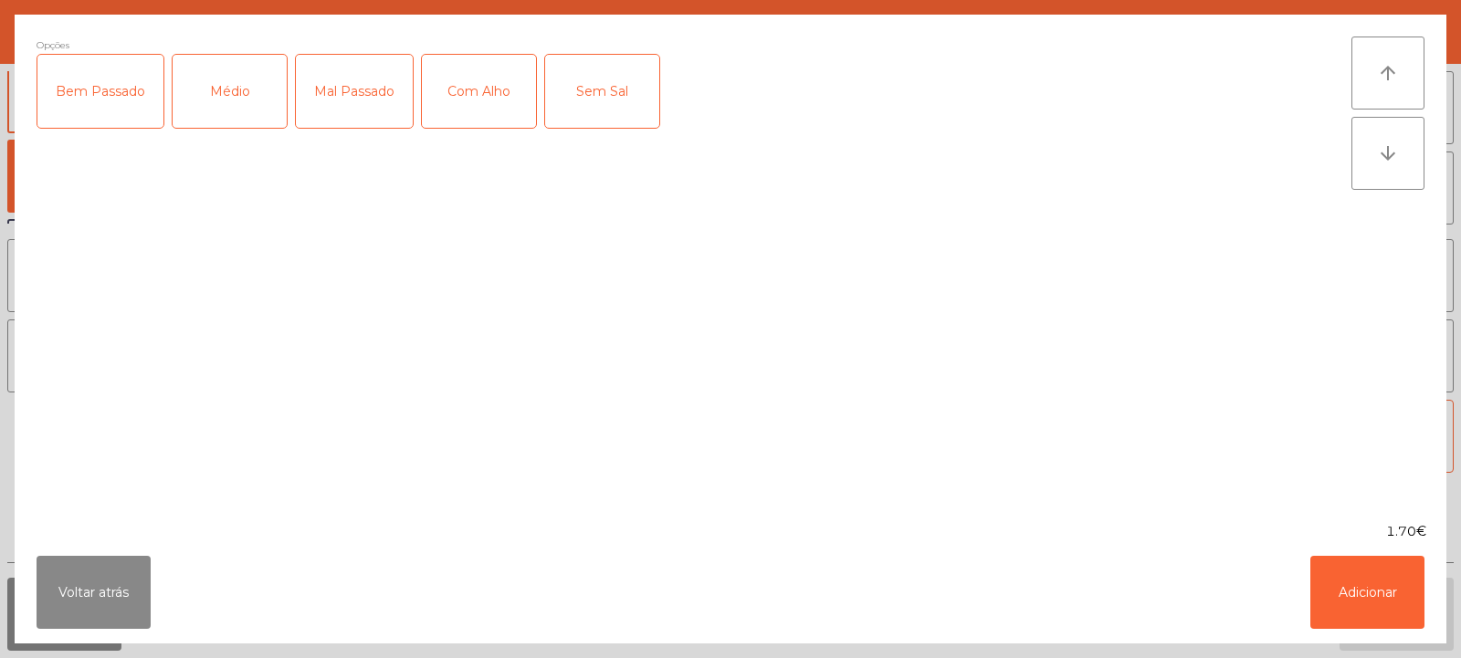
click at [227, 109] on div "Médio" at bounding box center [230, 91] width 114 height 73
click at [345, 94] on div "Mal Passado" at bounding box center [354, 91] width 117 height 73
click at [467, 84] on div "Com Alho" at bounding box center [479, 91] width 114 height 73
click at [1362, 598] on button "Adicionar" at bounding box center [1367, 592] width 114 height 73
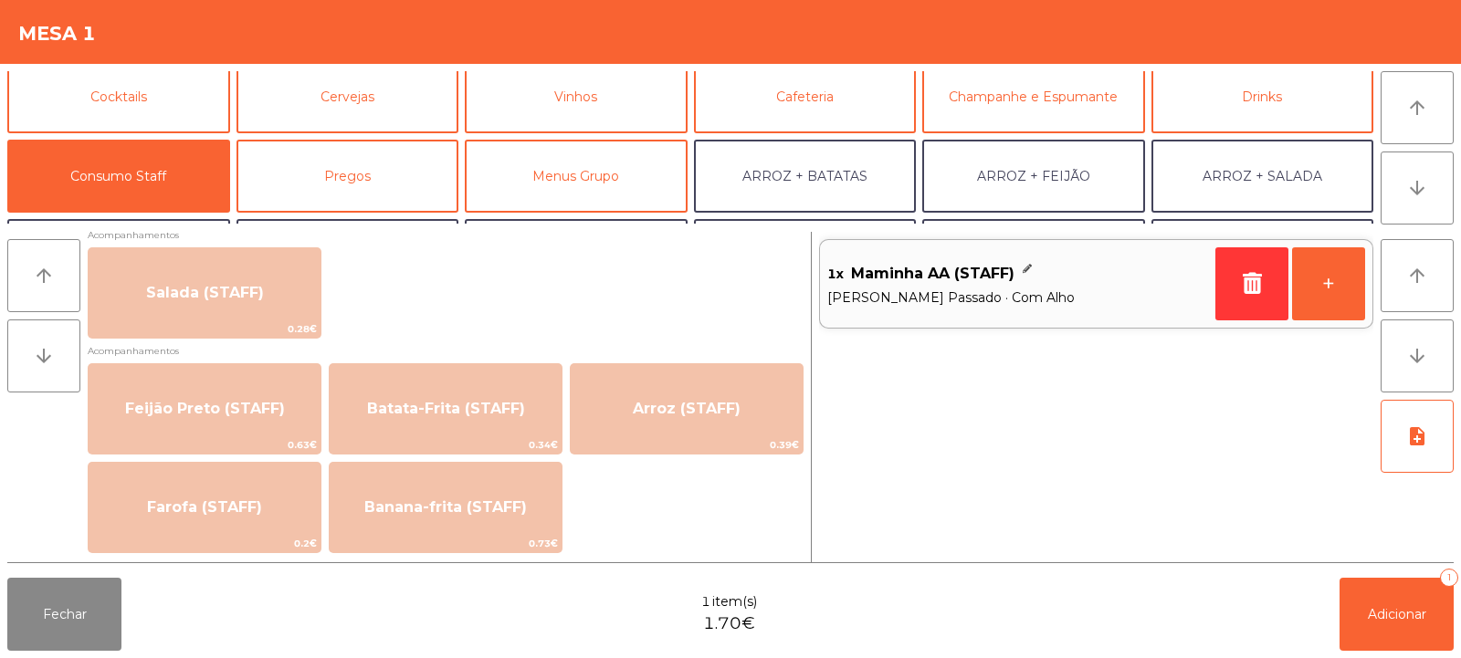
scroll to position [795, 0]
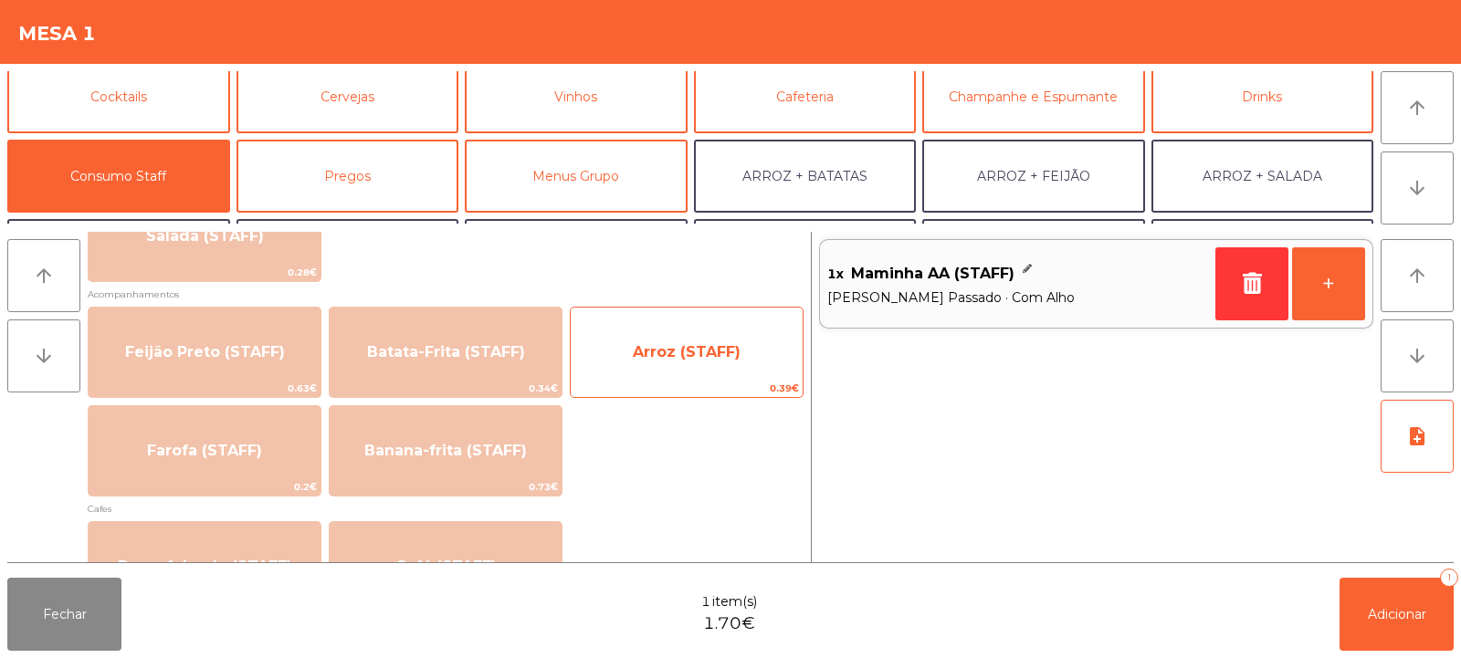
click at [642, 368] on span "Arroz (STAFF)" at bounding box center [687, 352] width 232 height 49
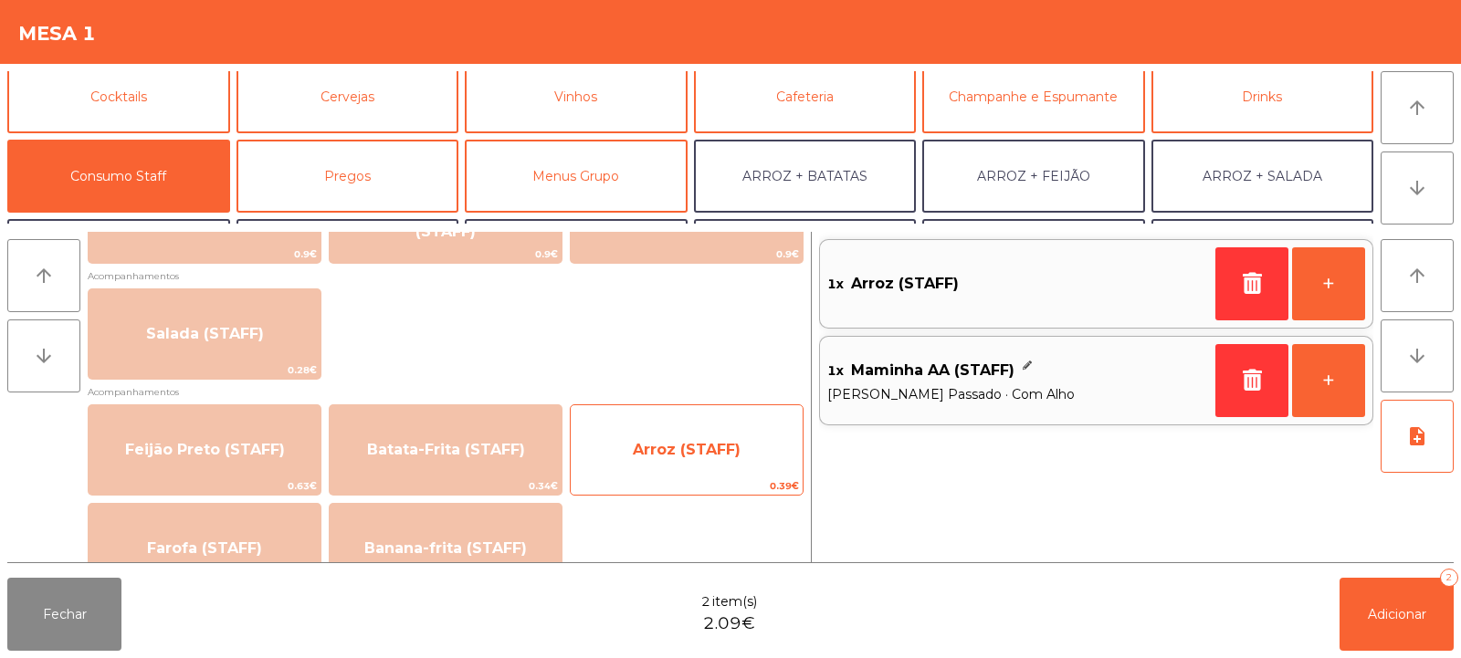
scroll to position [692, 0]
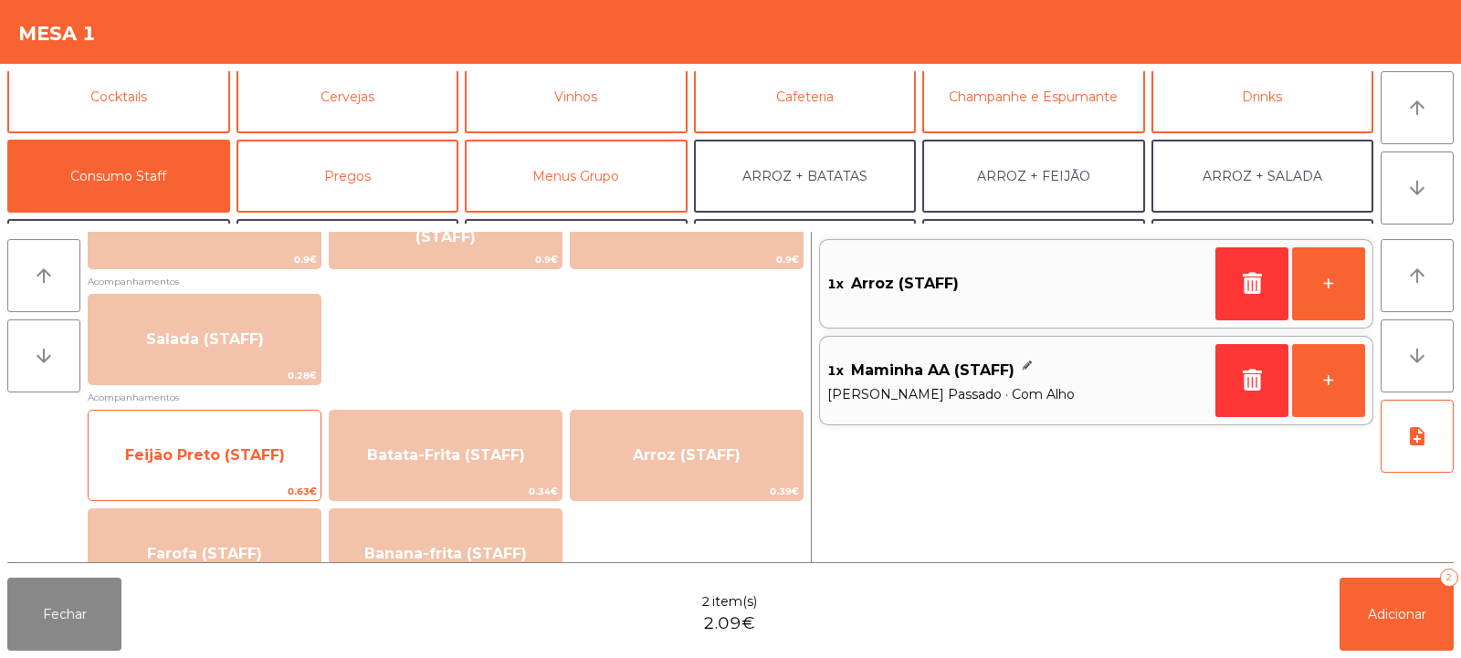
click at [251, 478] on span "Feijão Preto (STAFF)" at bounding box center [205, 455] width 232 height 49
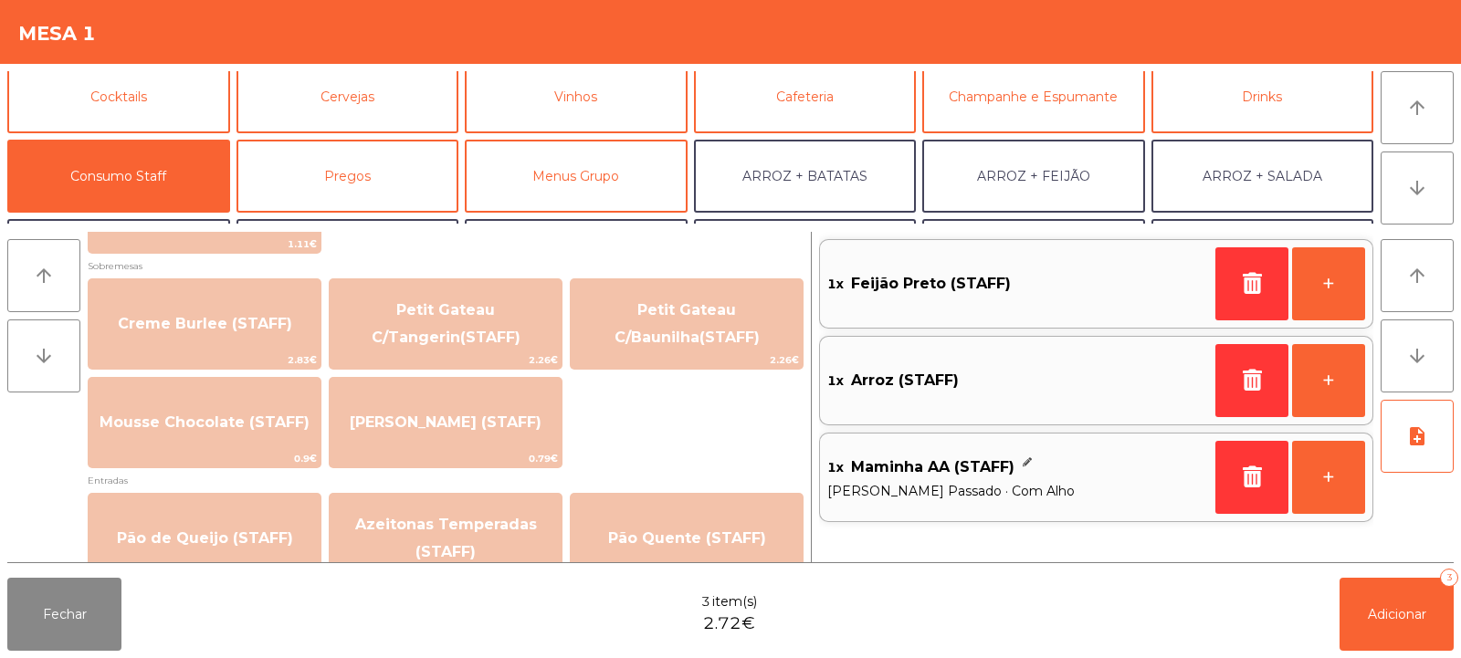
scroll to position [1257, 0]
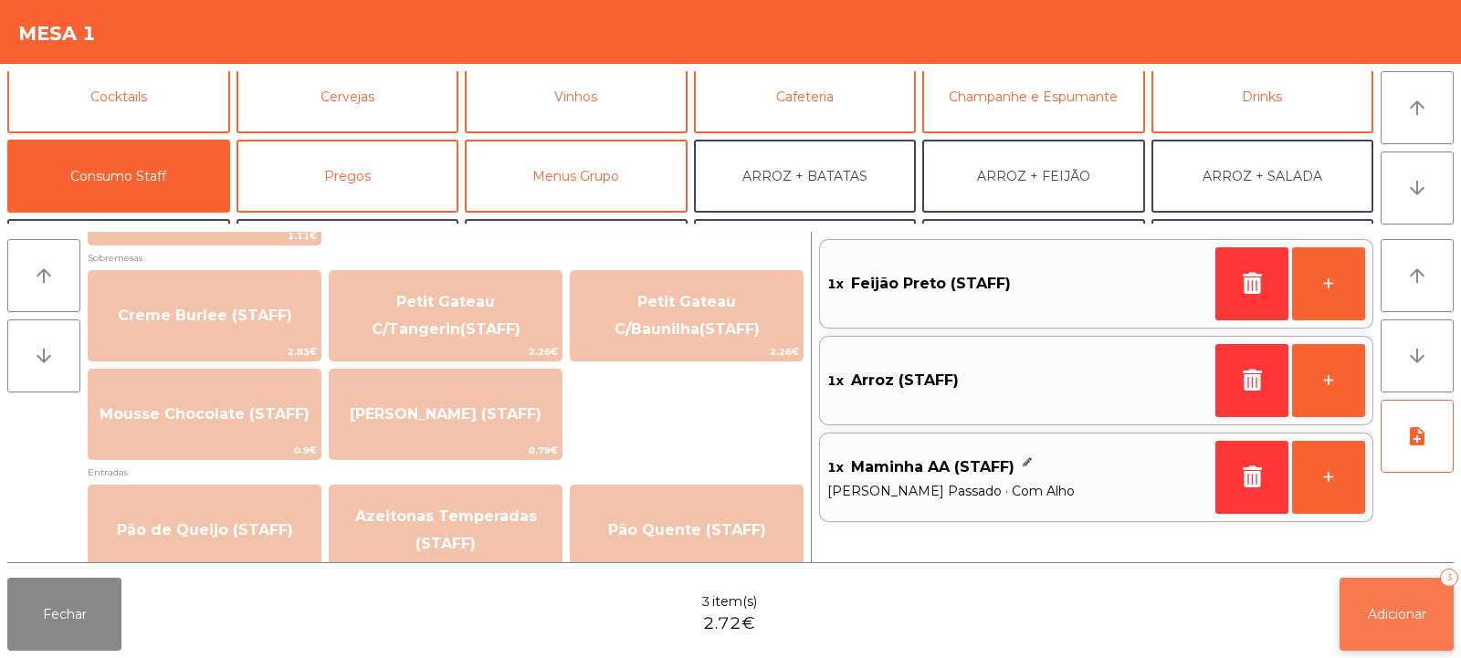
click at [1376, 620] on span "Adicionar" at bounding box center [1397, 614] width 58 height 16
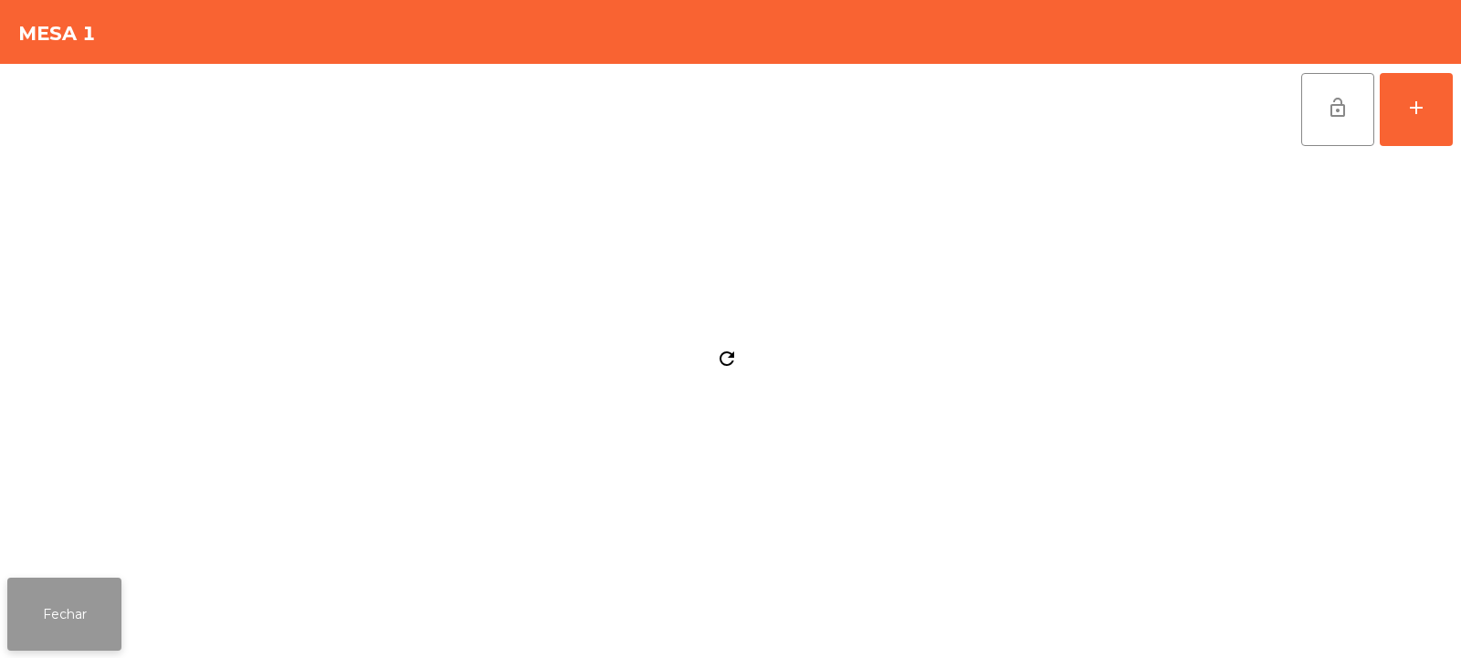
click at [79, 621] on button "Fechar" at bounding box center [64, 614] width 114 height 73
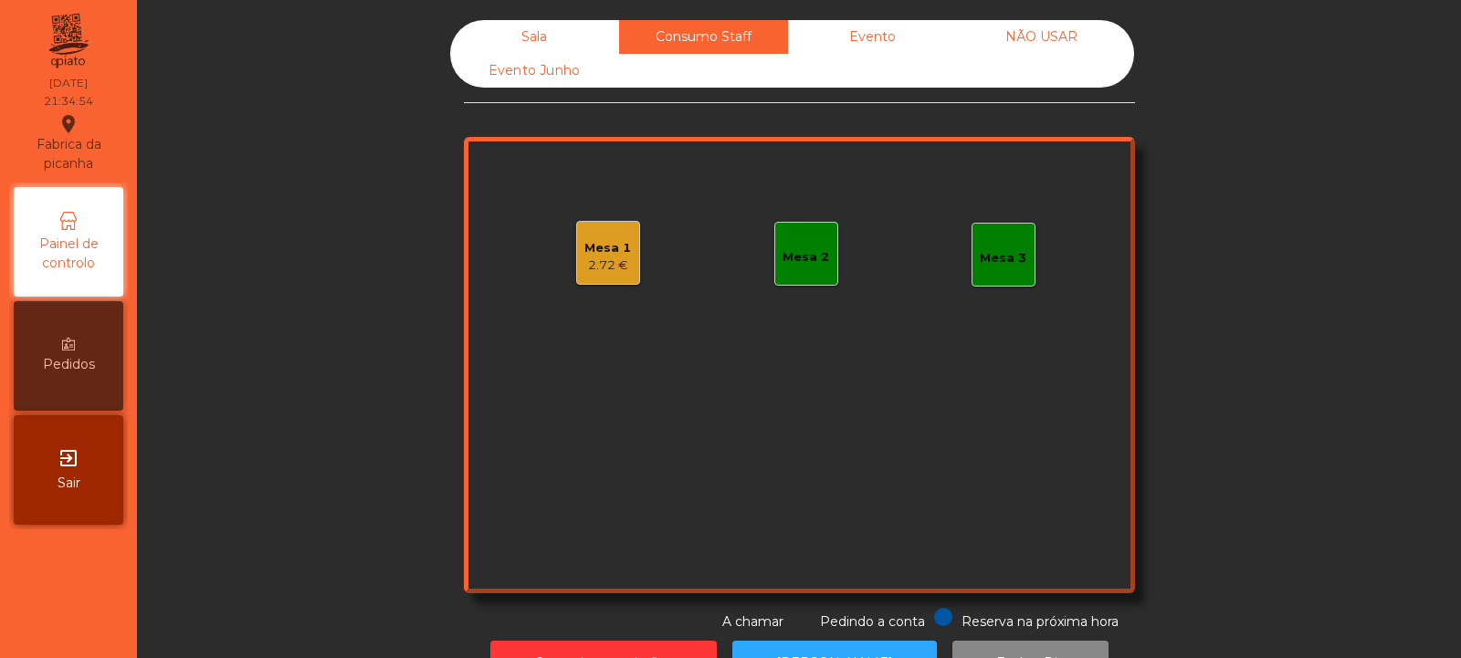
click at [543, 35] on div "Sala" at bounding box center [534, 37] width 169 height 34
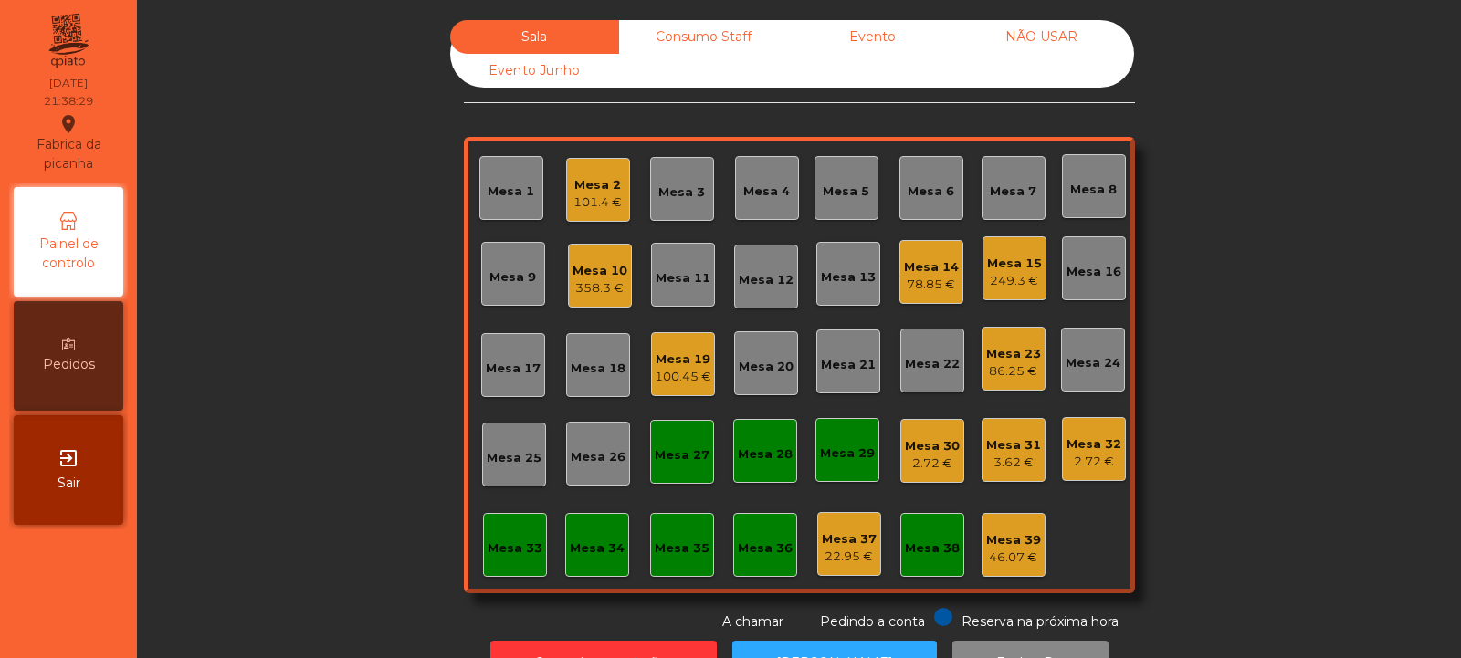
click at [918, 453] on div "Mesa 30" at bounding box center [932, 446] width 55 height 18
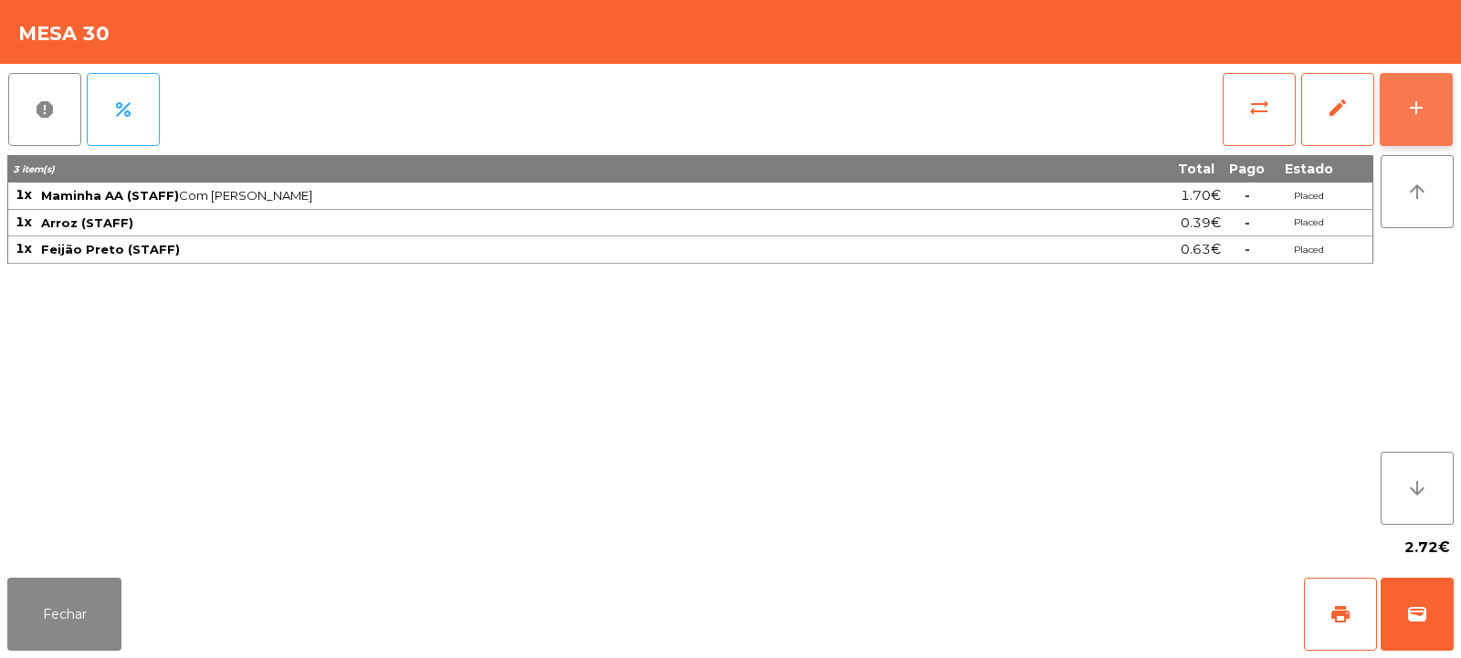
click at [1431, 113] on button "add" at bounding box center [1416, 109] width 73 height 73
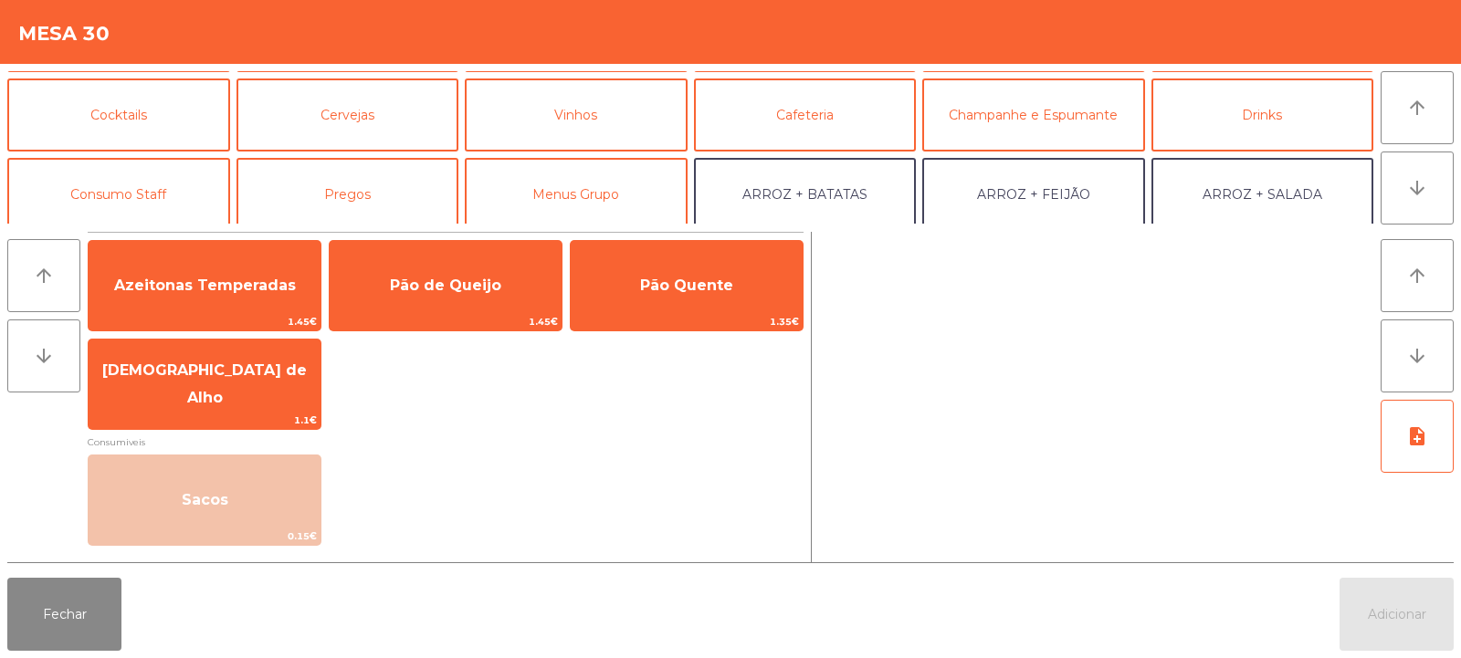
scroll to position [118, 0]
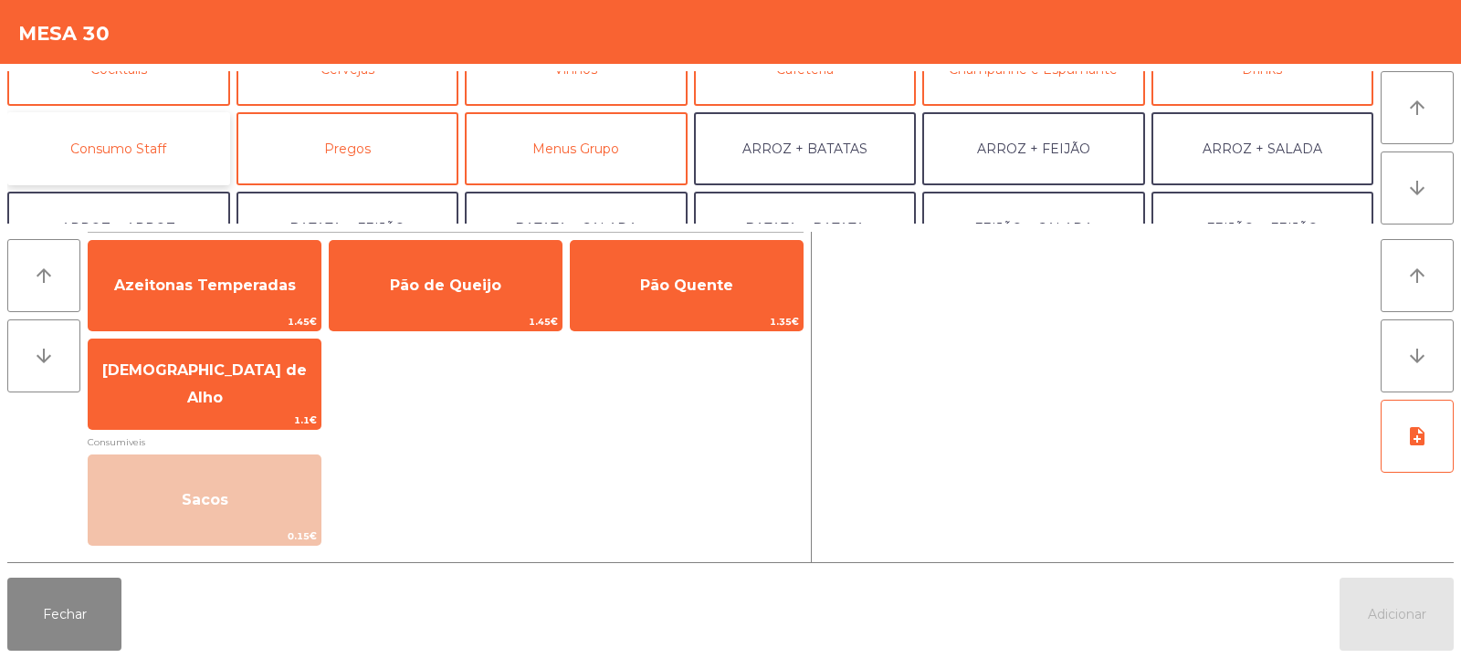
click at [175, 142] on button "Consumo Staff" at bounding box center [118, 148] width 223 height 73
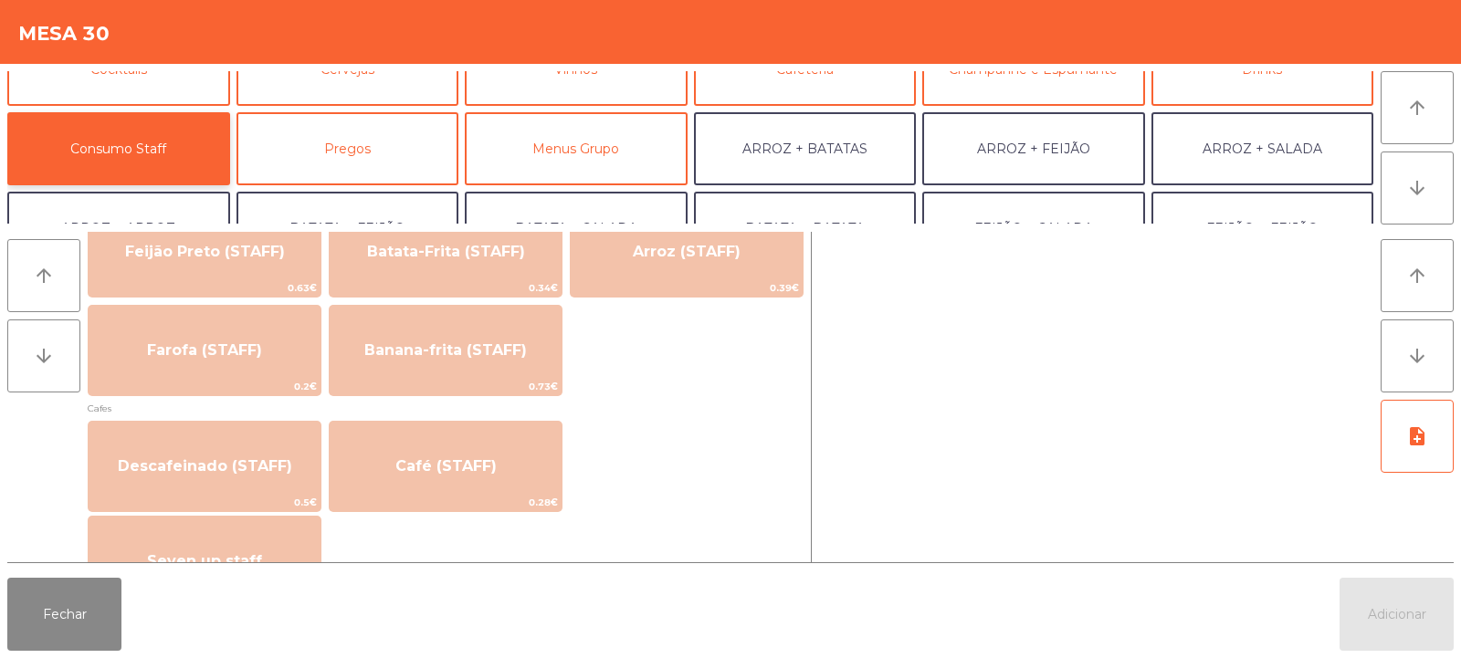
scroll to position [1592, 0]
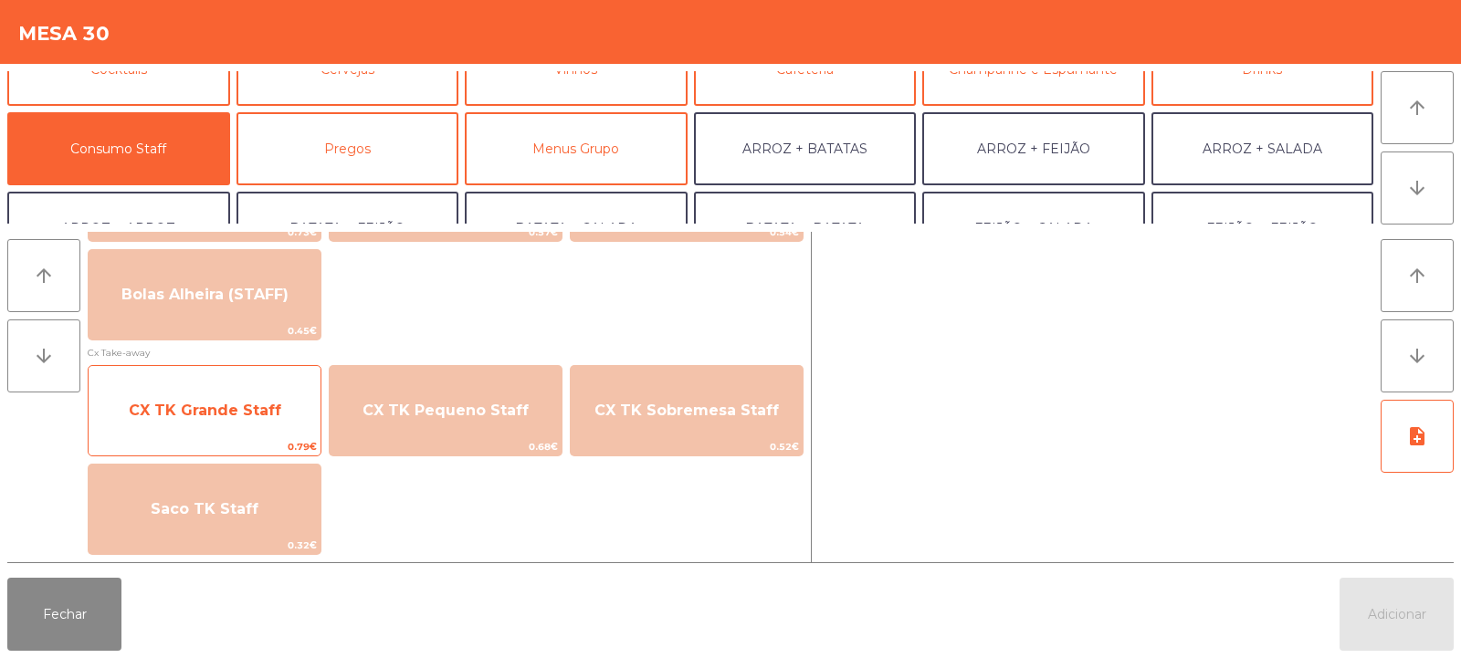
click at [278, 418] on span "CX TK Grande Staff" at bounding box center [205, 410] width 232 height 49
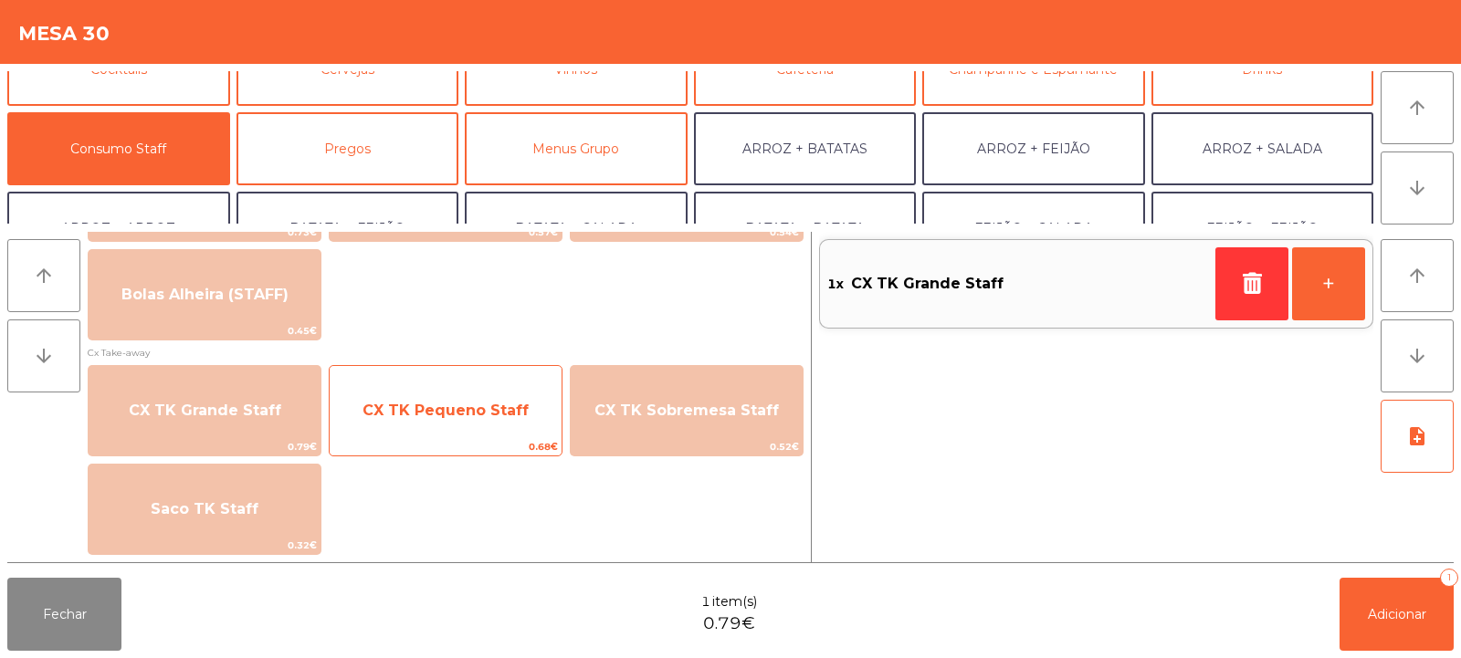
click at [490, 421] on span "CX TK Pequeno Staff" at bounding box center [446, 410] width 232 height 49
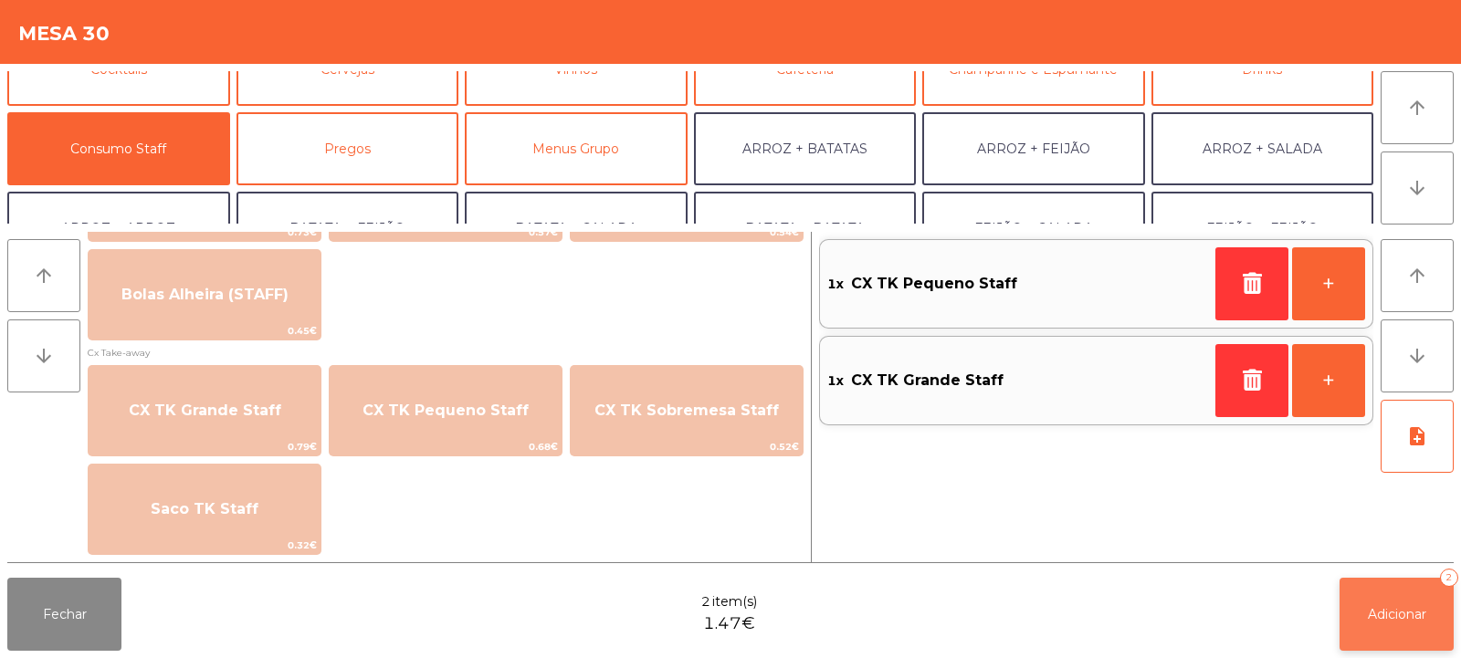
click at [1401, 614] on span "Adicionar" at bounding box center [1397, 614] width 58 height 16
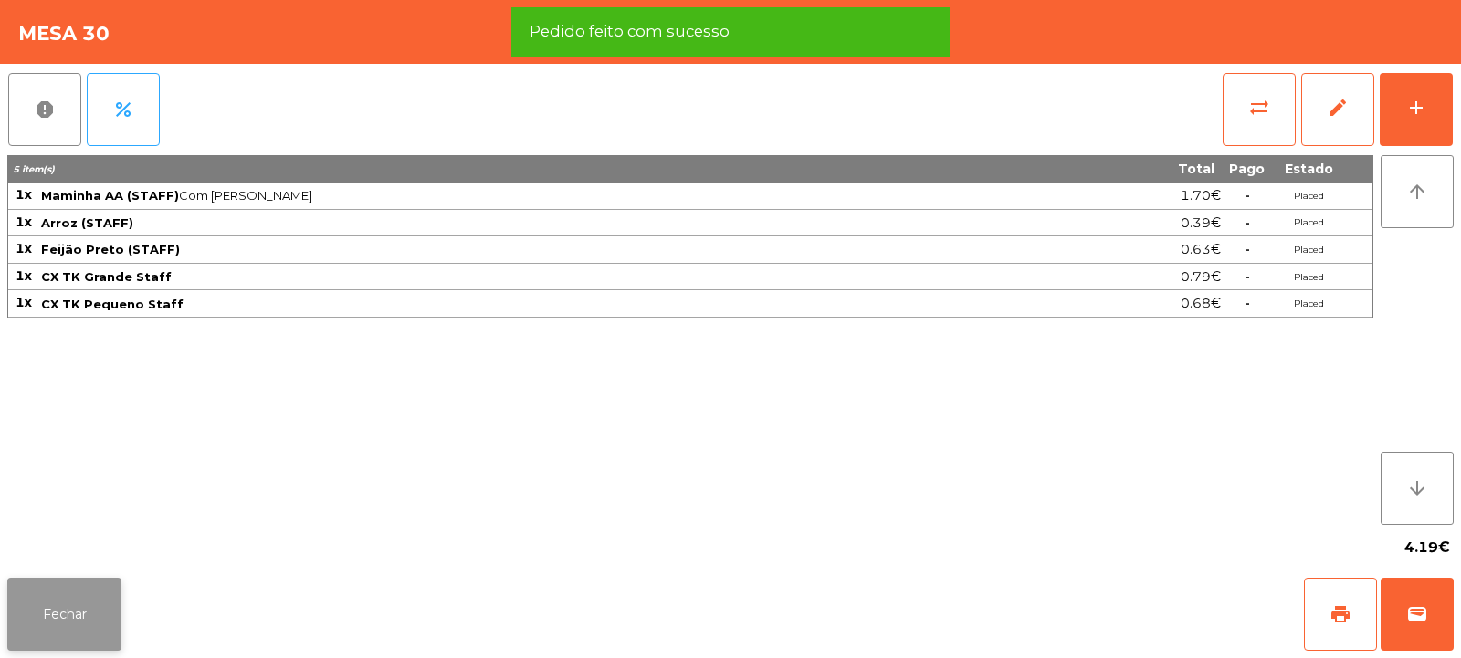
click at [81, 611] on button "Fechar" at bounding box center [64, 614] width 114 height 73
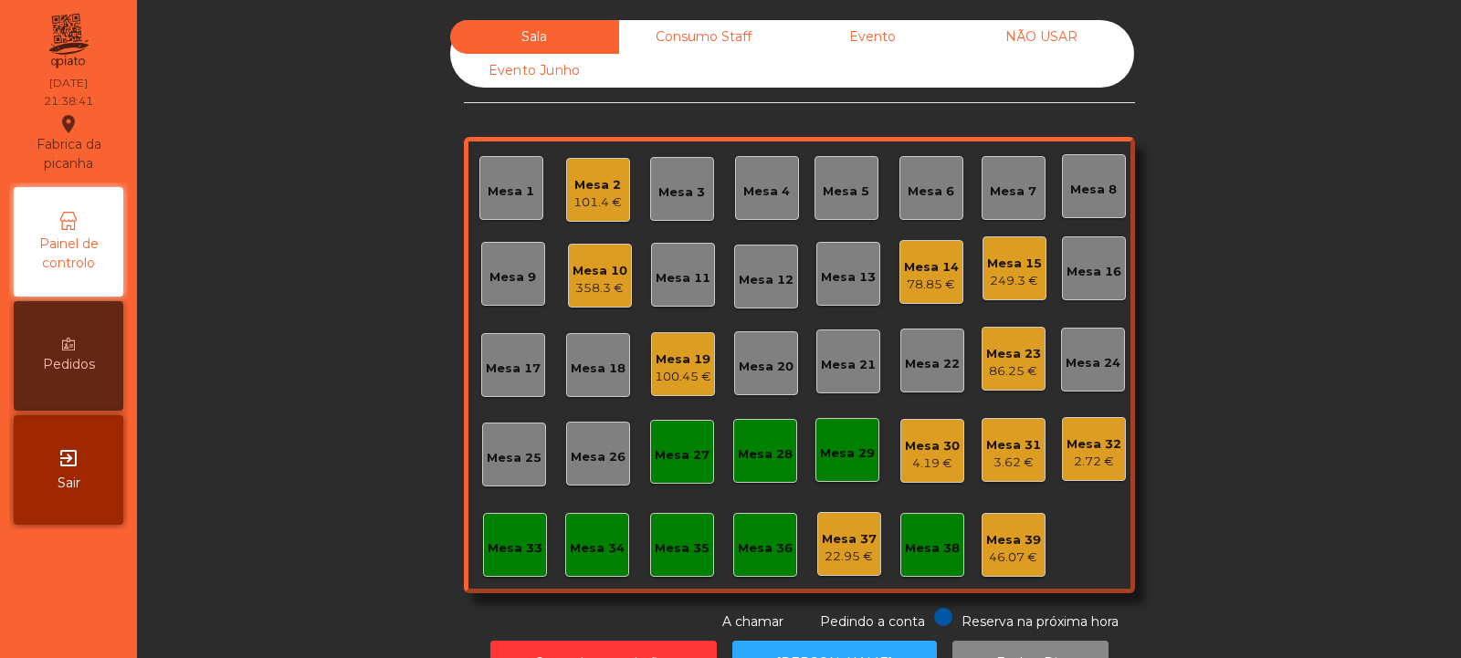
click at [1010, 442] on div "Mesa 31" at bounding box center [1013, 445] width 55 height 18
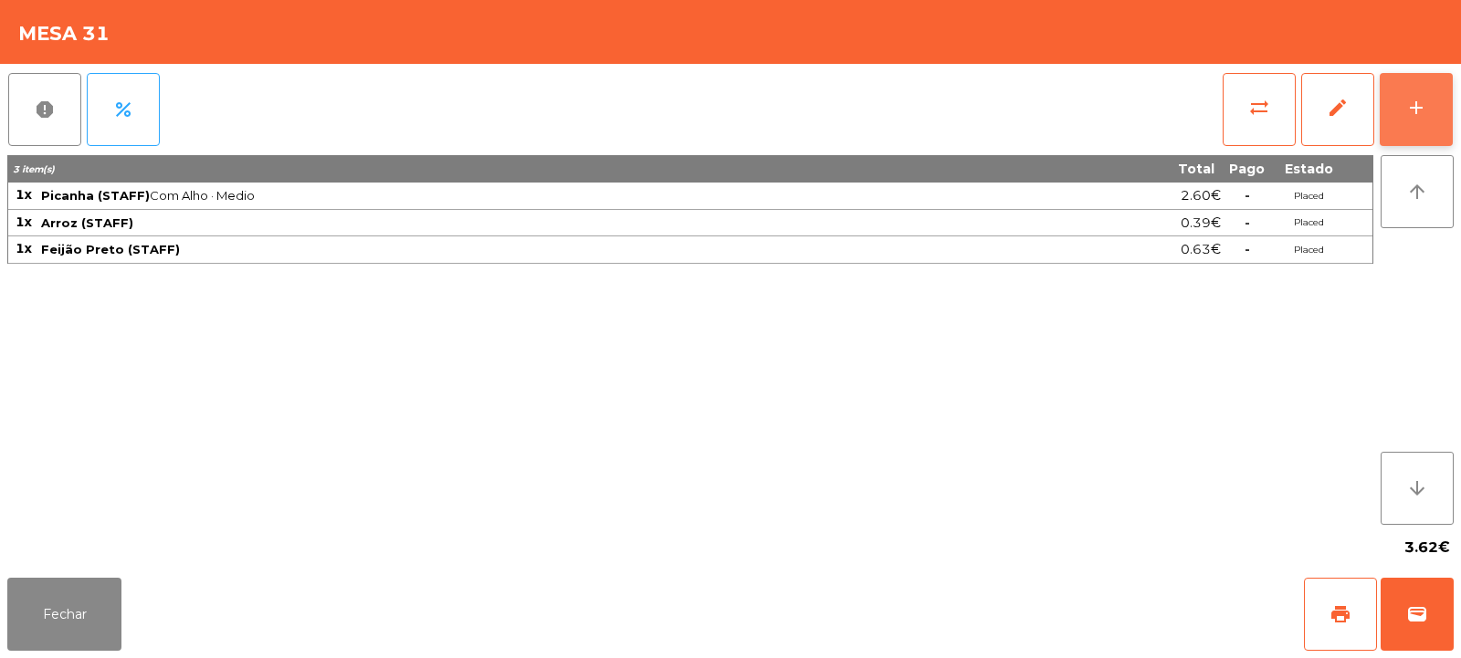
click at [1404, 115] on button "add" at bounding box center [1416, 109] width 73 height 73
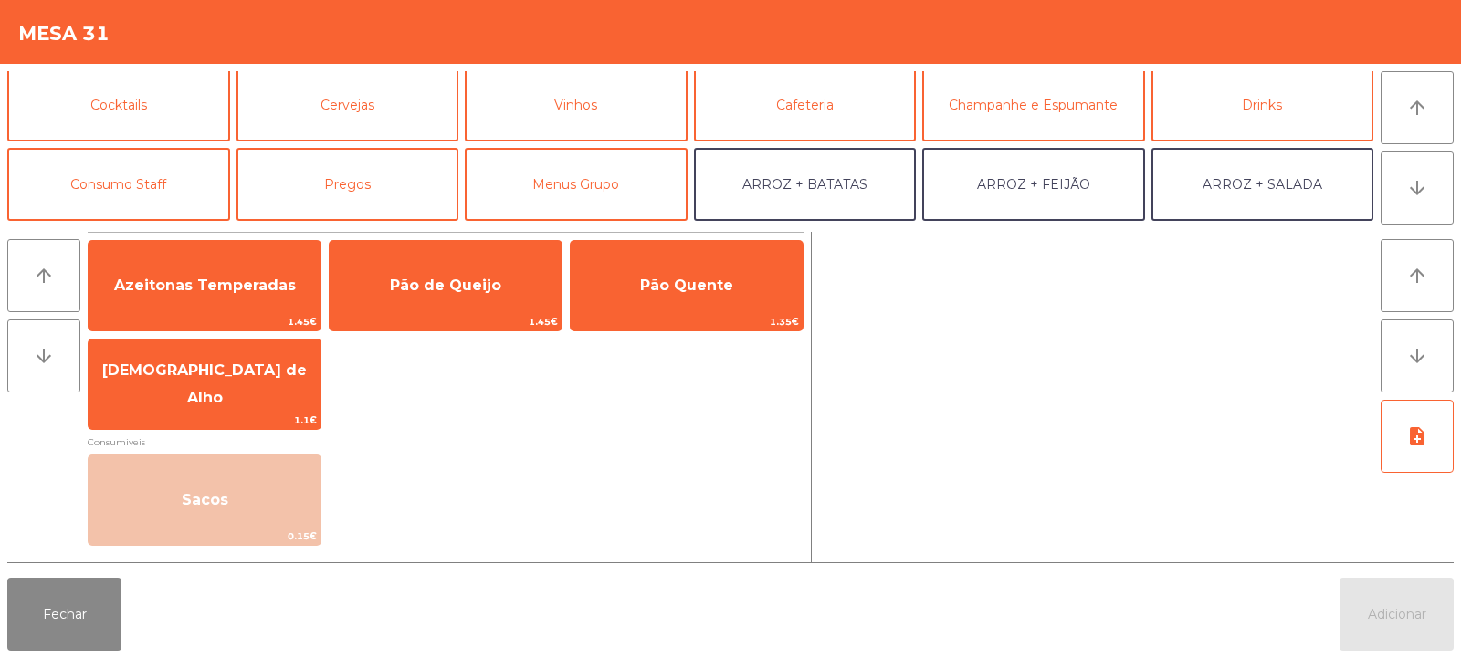
scroll to position [112, 0]
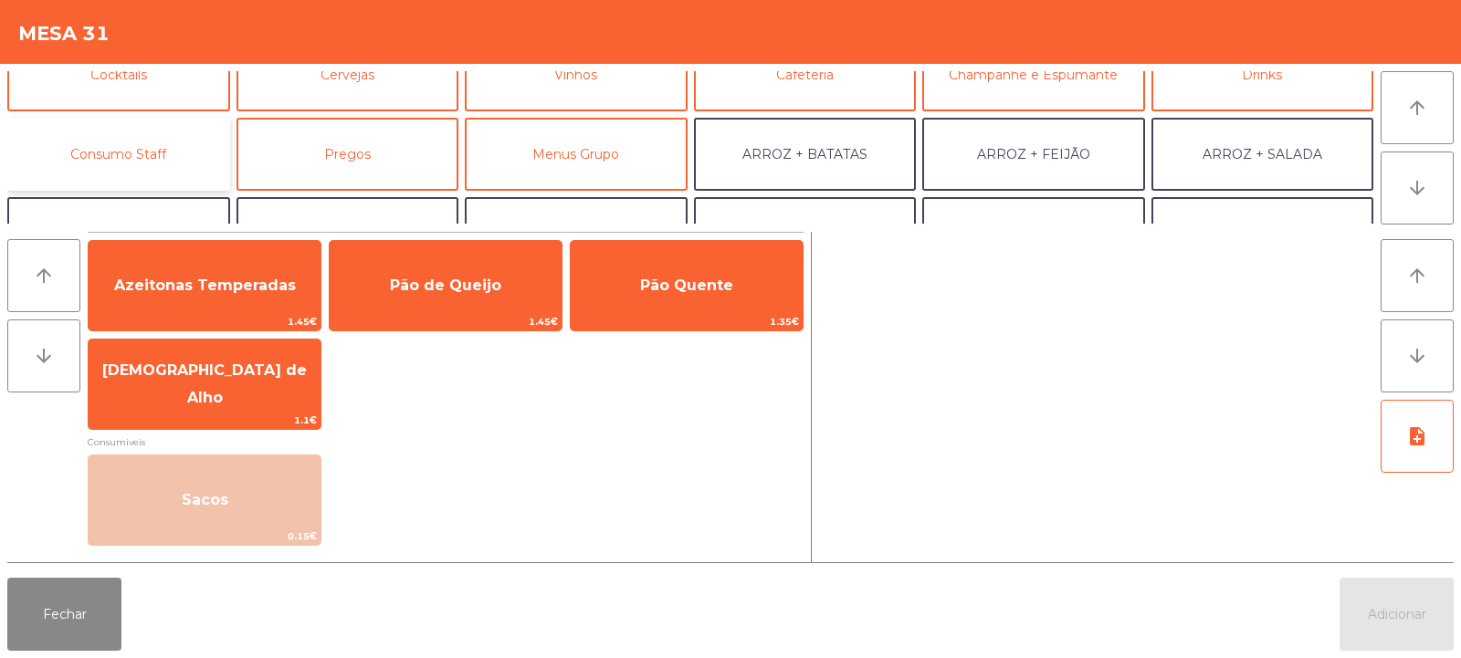
click at [177, 150] on button "Consumo Staff" at bounding box center [118, 154] width 223 height 73
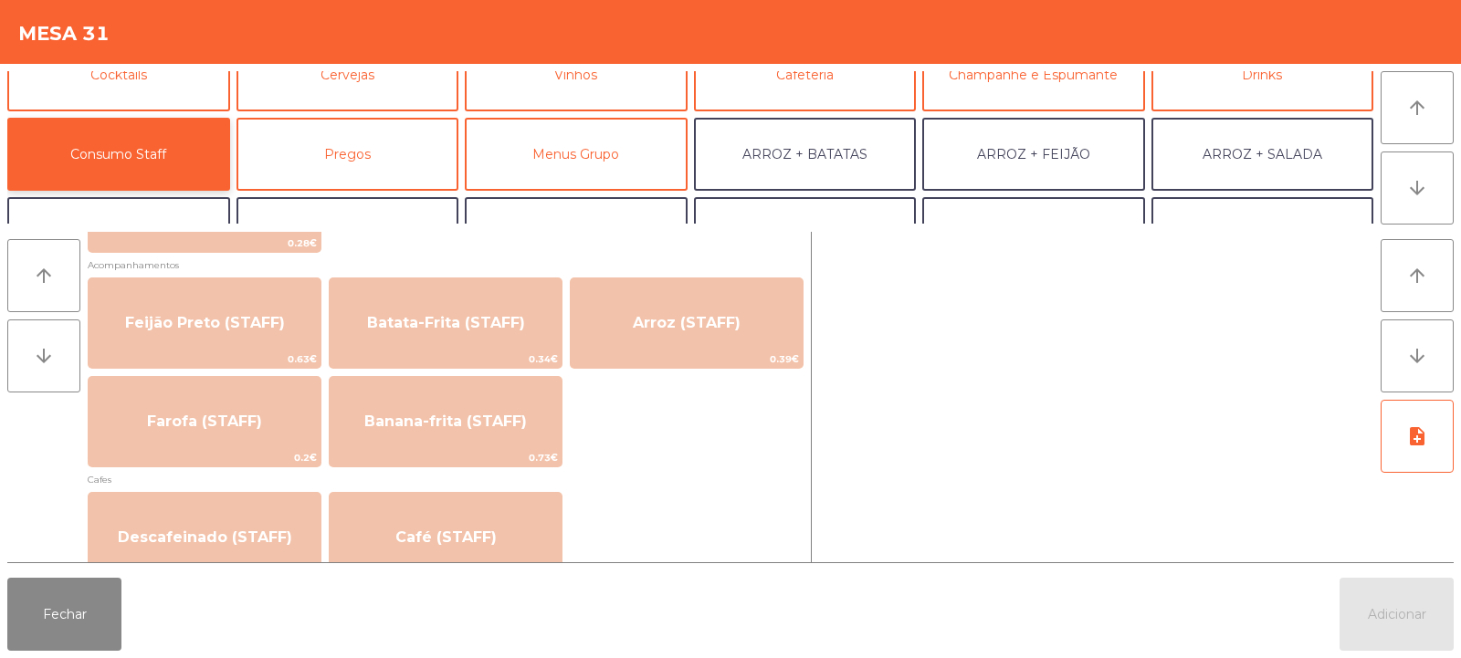
scroll to position [1592, 0]
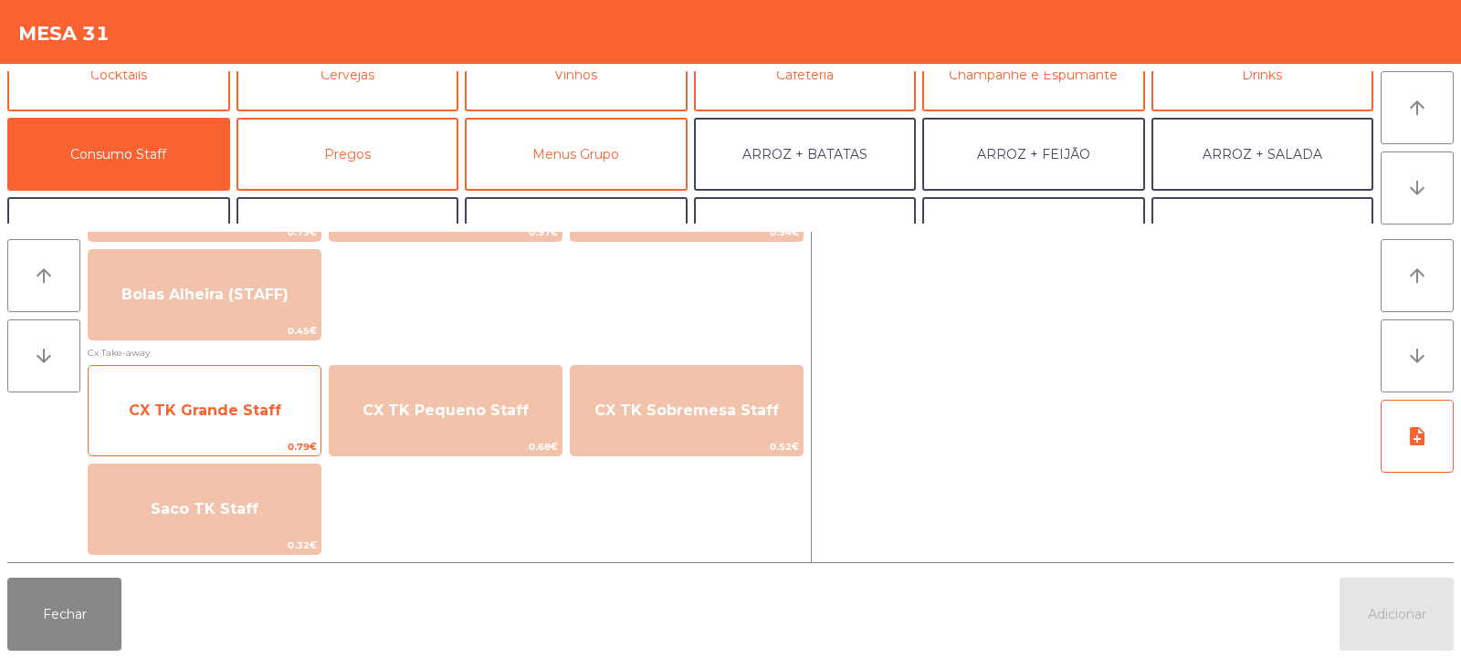
click at [271, 430] on span "CX TK Grande Staff" at bounding box center [205, 410] width 232 height 49
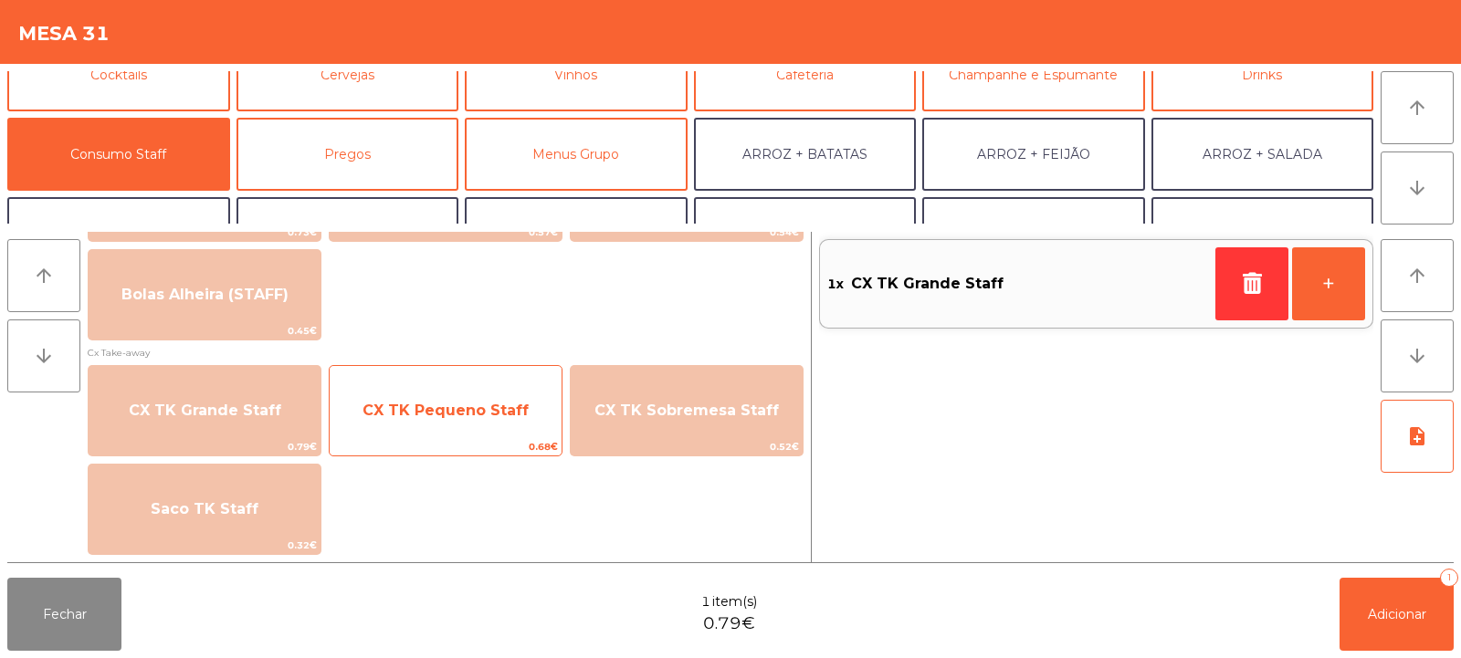
click at [423, 426] on span "CX TK Pequeno Staff" at bounding box center [446, 410] width 232 height 49
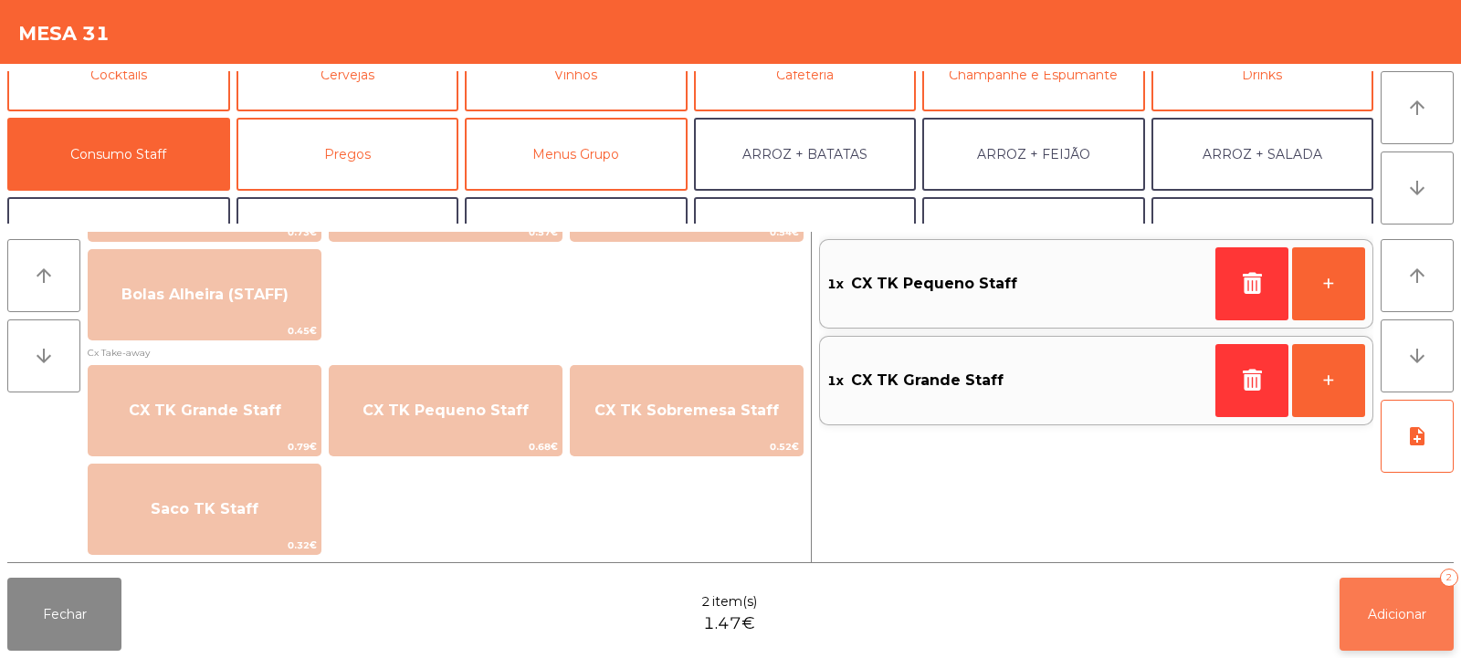
click at [1399, 619] on span "Adicionar" at bounding box center [1397, 614] width 58 height 16
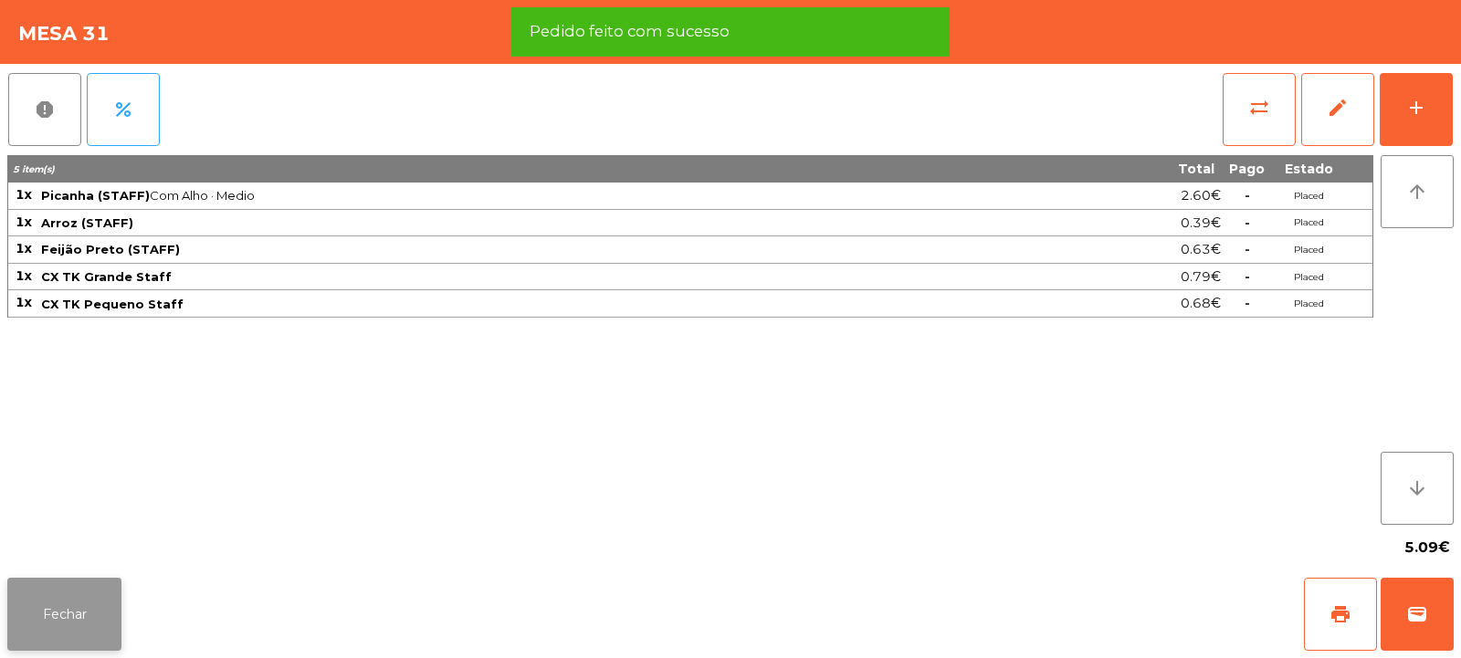
click at [81, 583] on button "Fechar" at bounding box center [64, 614] width 114 height 73
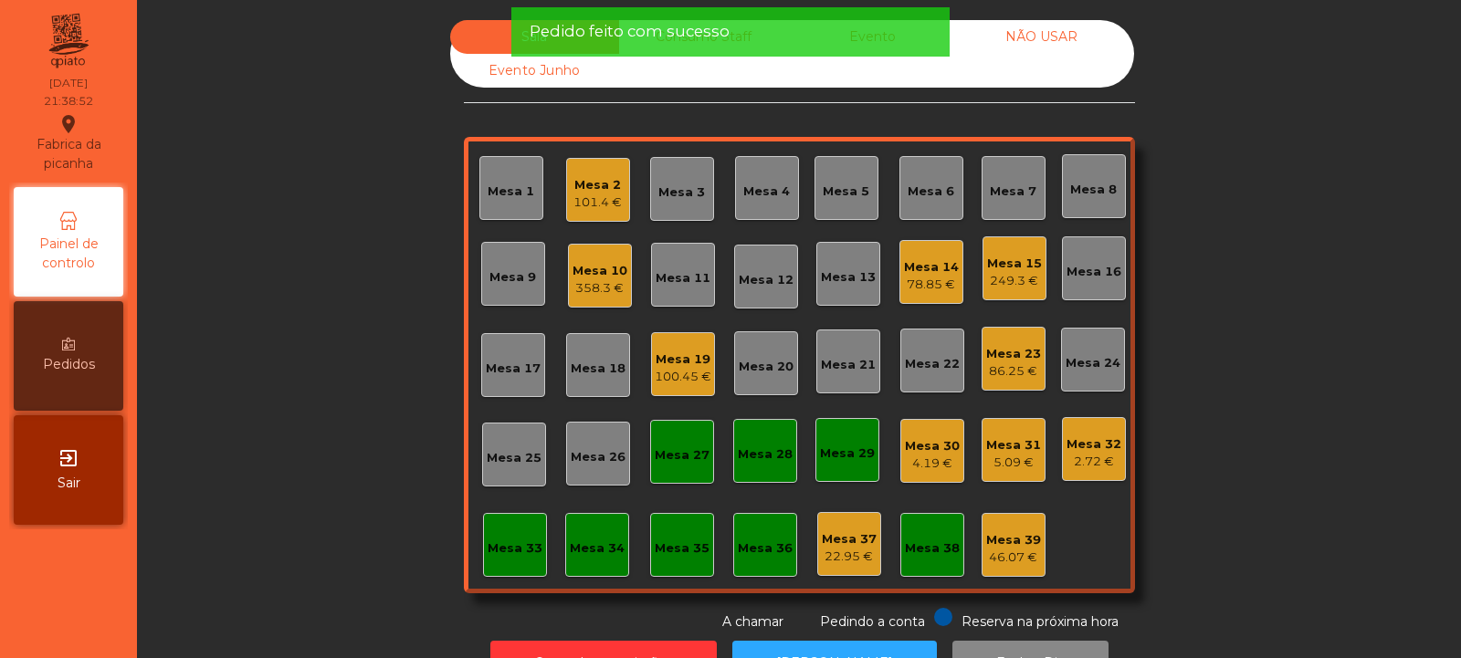
click at [1087, 441] on div "Mesa 32" at bounding box center [1093, 445] width 55 height 18
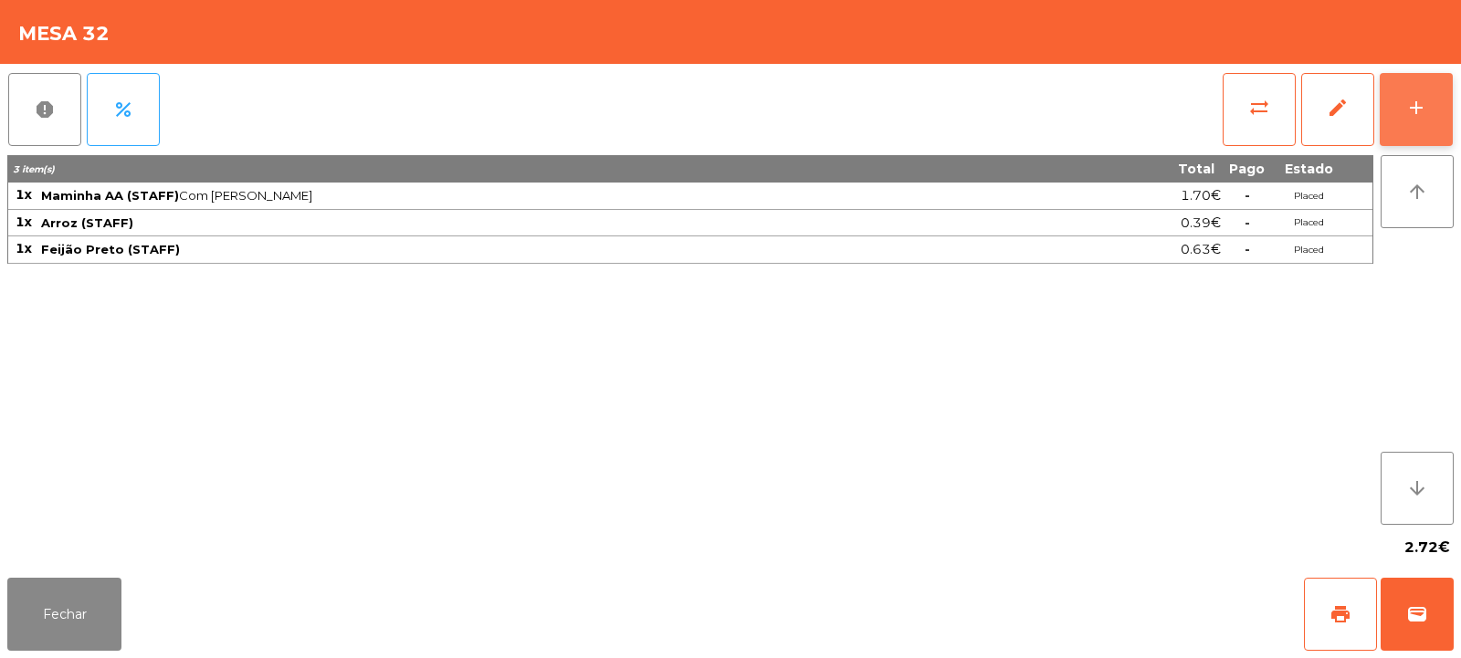
click at [1414, 121] on button "add" at bounding box center [1416, 109] width 73 height 73
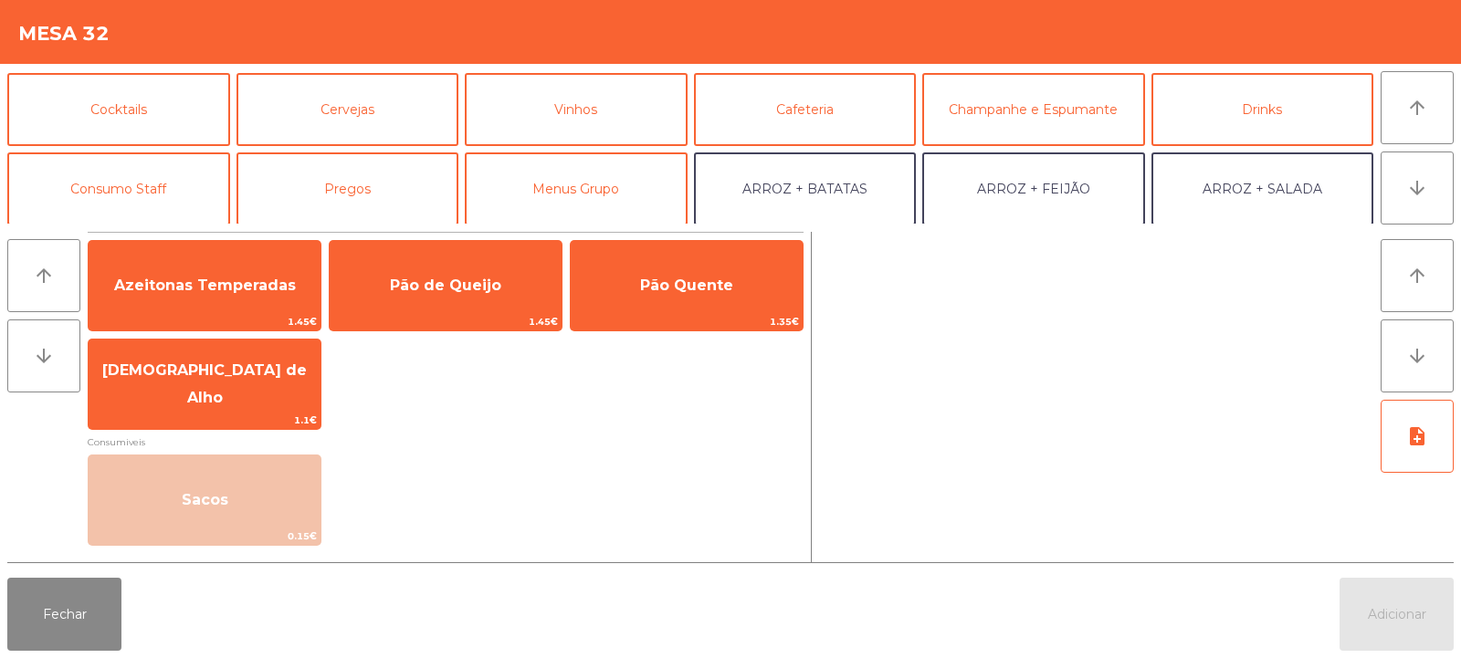
scroll to position [95, 0]
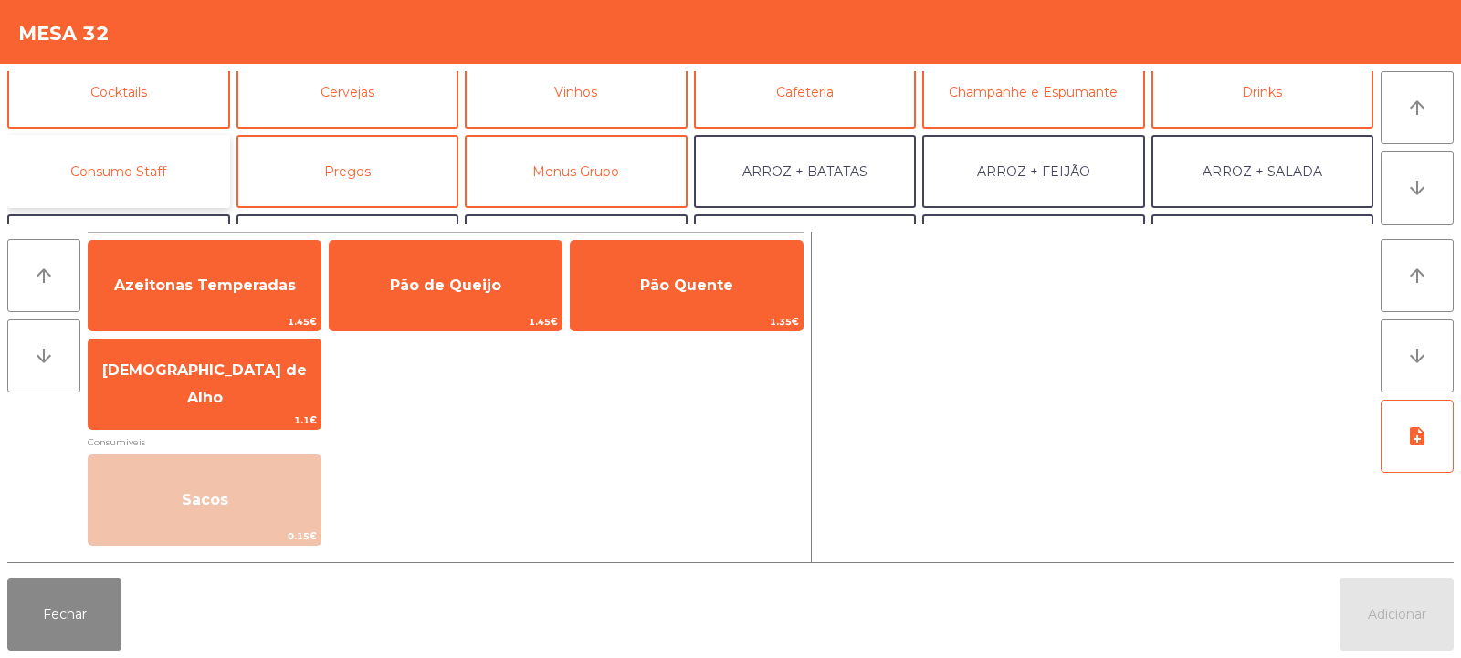
click at [170, 172] on button "Consumo Staff" at bounding box center [118, 171] width 223 height 73
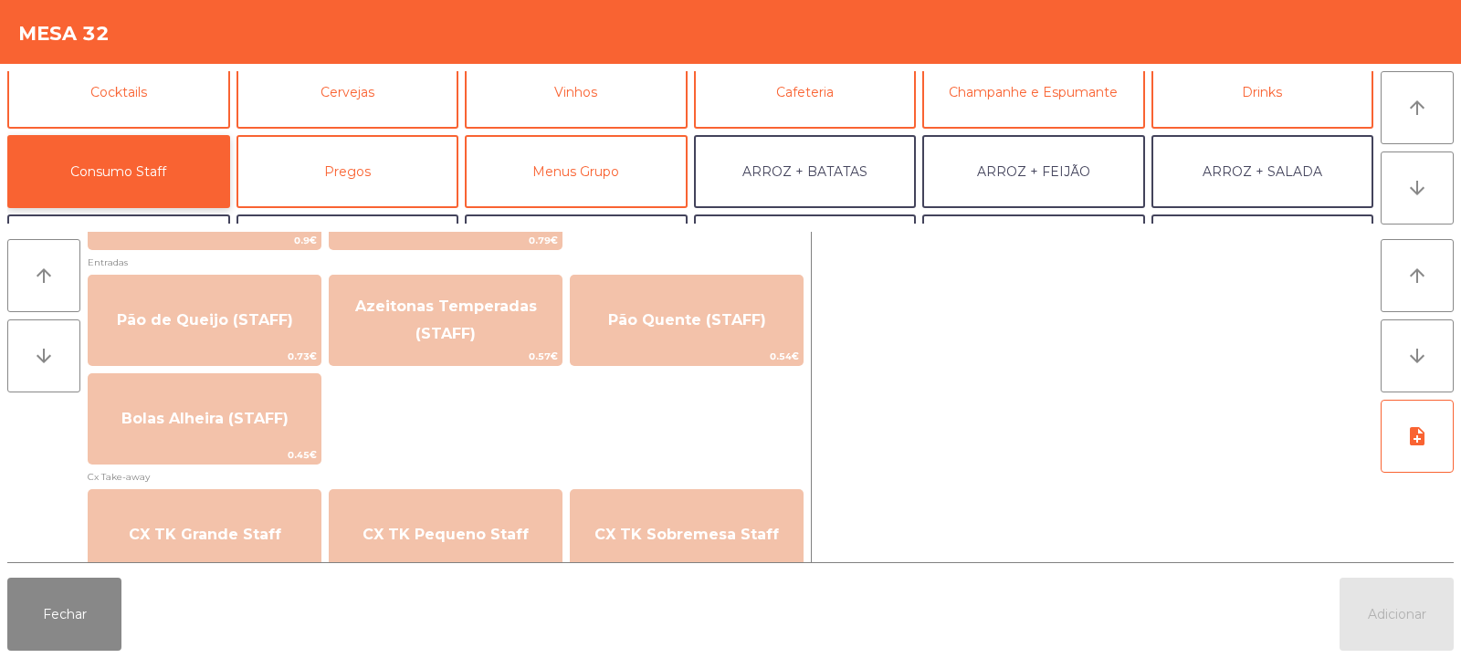
scroll to position [1592, 0]
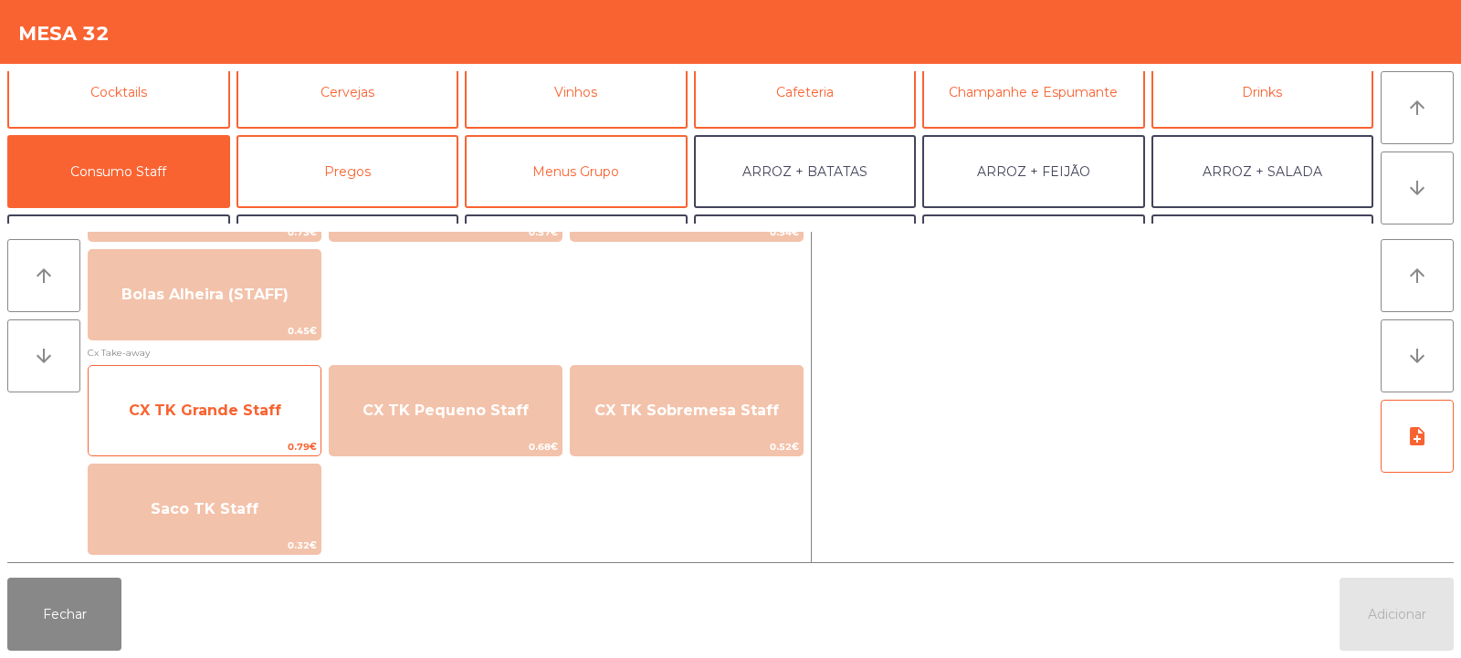
click at [250, 422] on span "CX TK Grande Staff" at bounding box center [205, 410] width 232 height 49
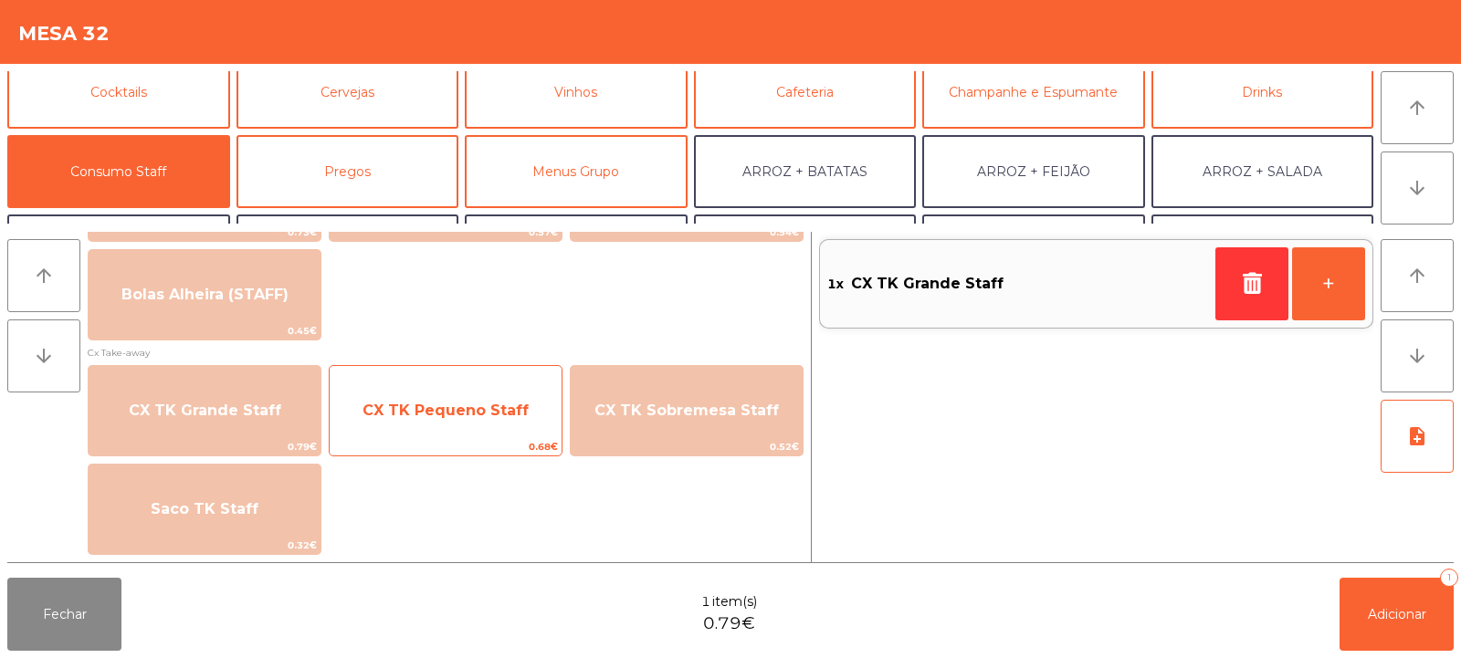
click at [422, 414] on span "CX TK Pequeno Staff" at bounding box center [445, 410] width 166 height 17
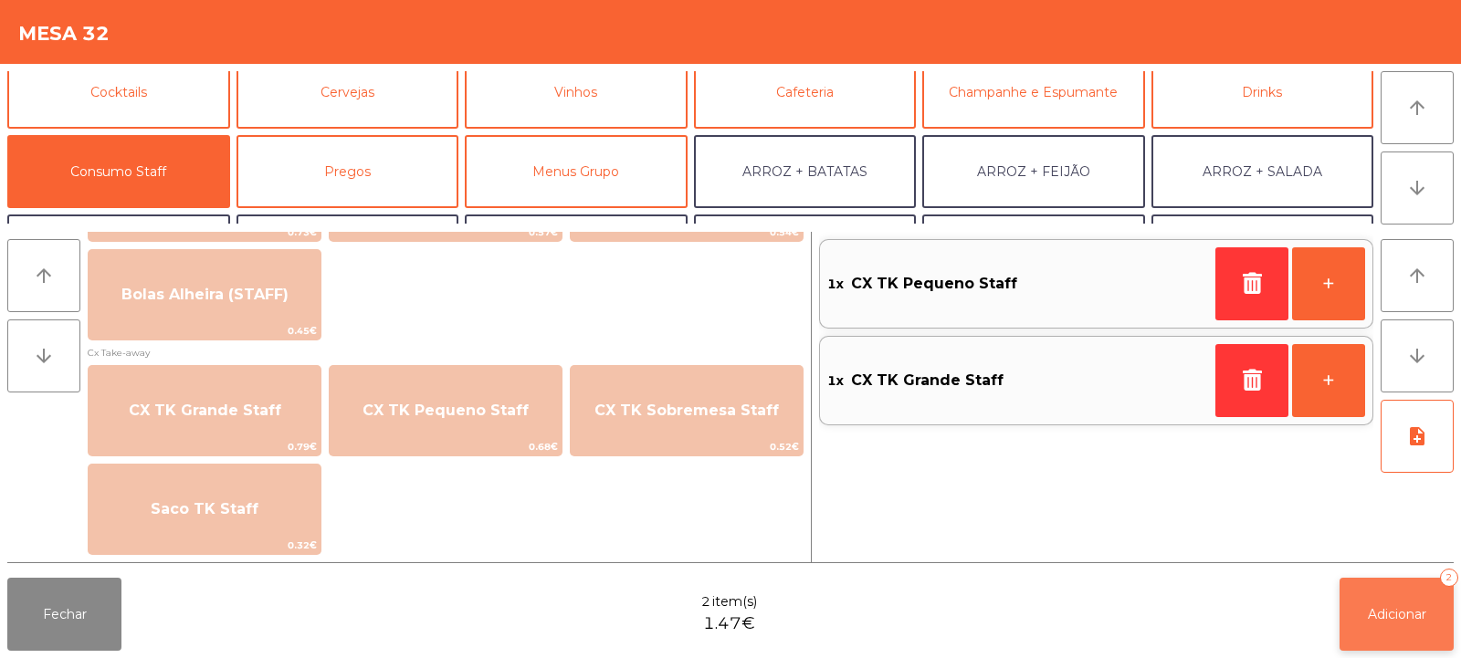
click at [1392, 625] on button "Adicionar 2" at bounding box center [1397, 614] width 114 height 73
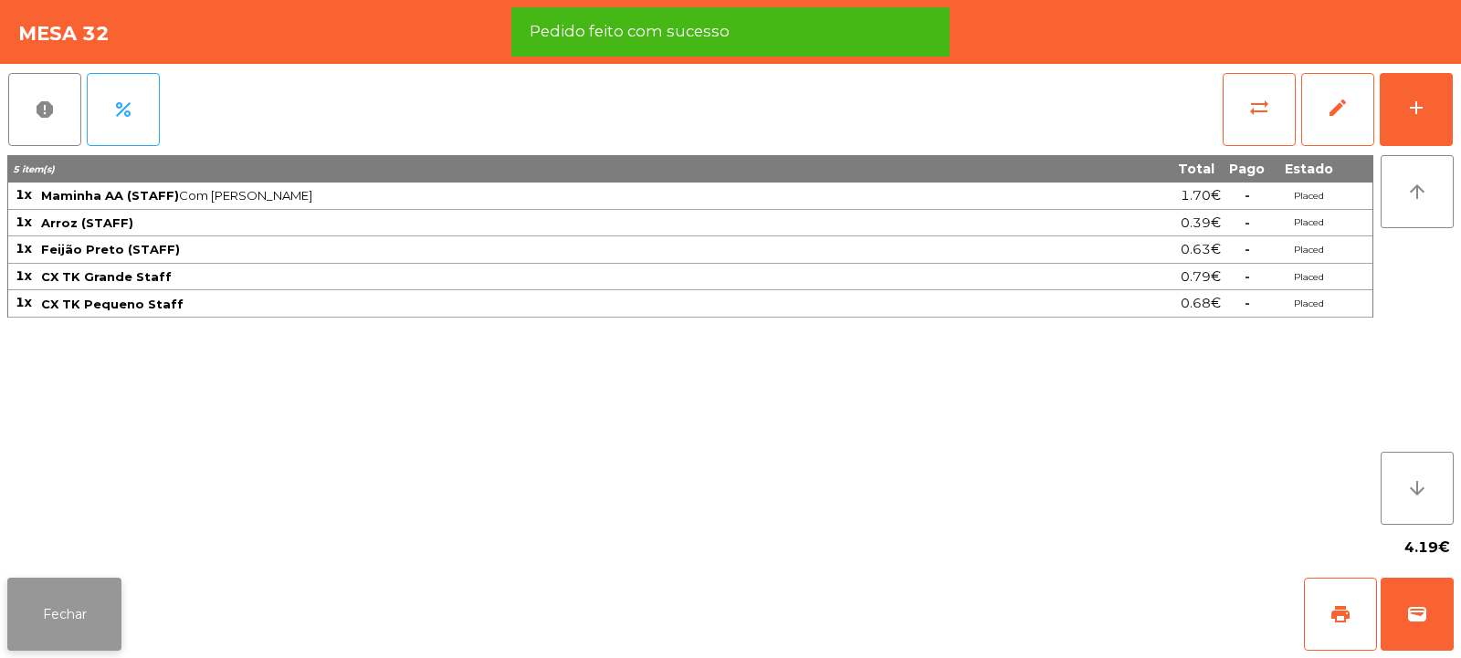
click at [69, 617] on button "Fechar" at bounding box center [64, 614] width 114 height 73
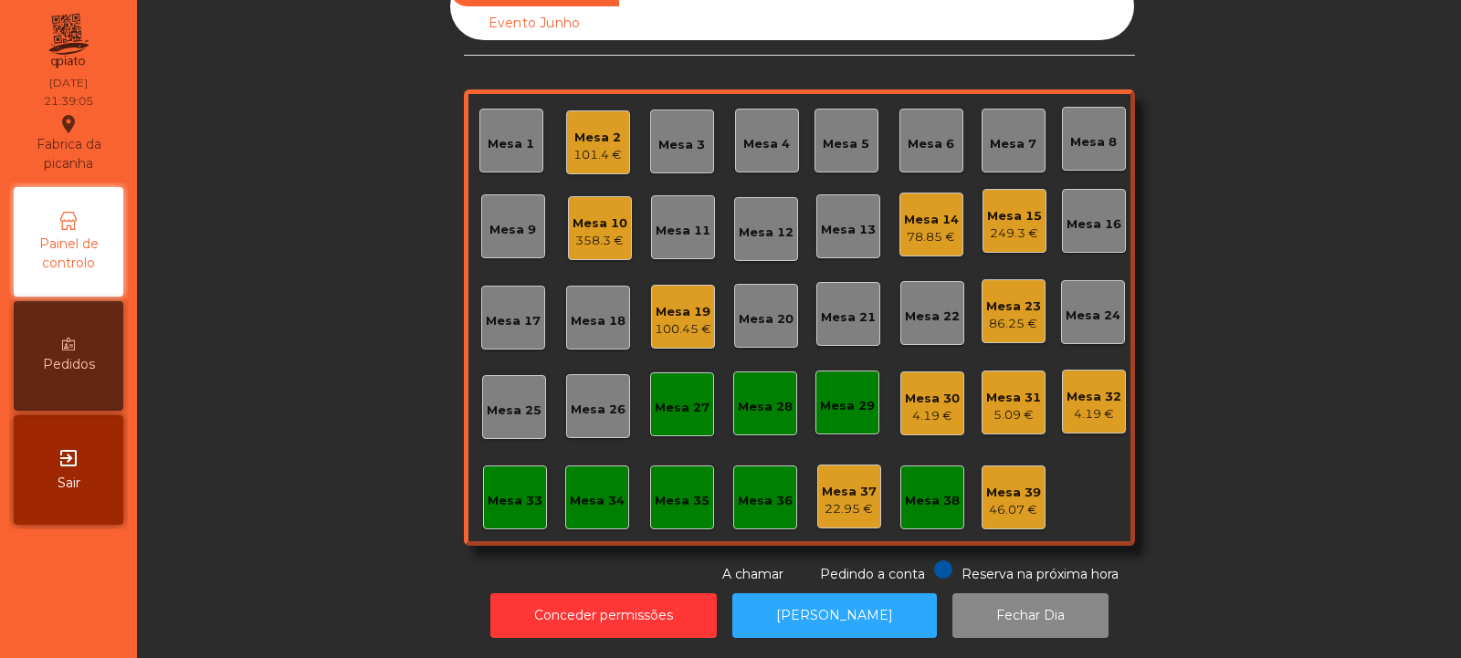
scroll to position [0, 0]
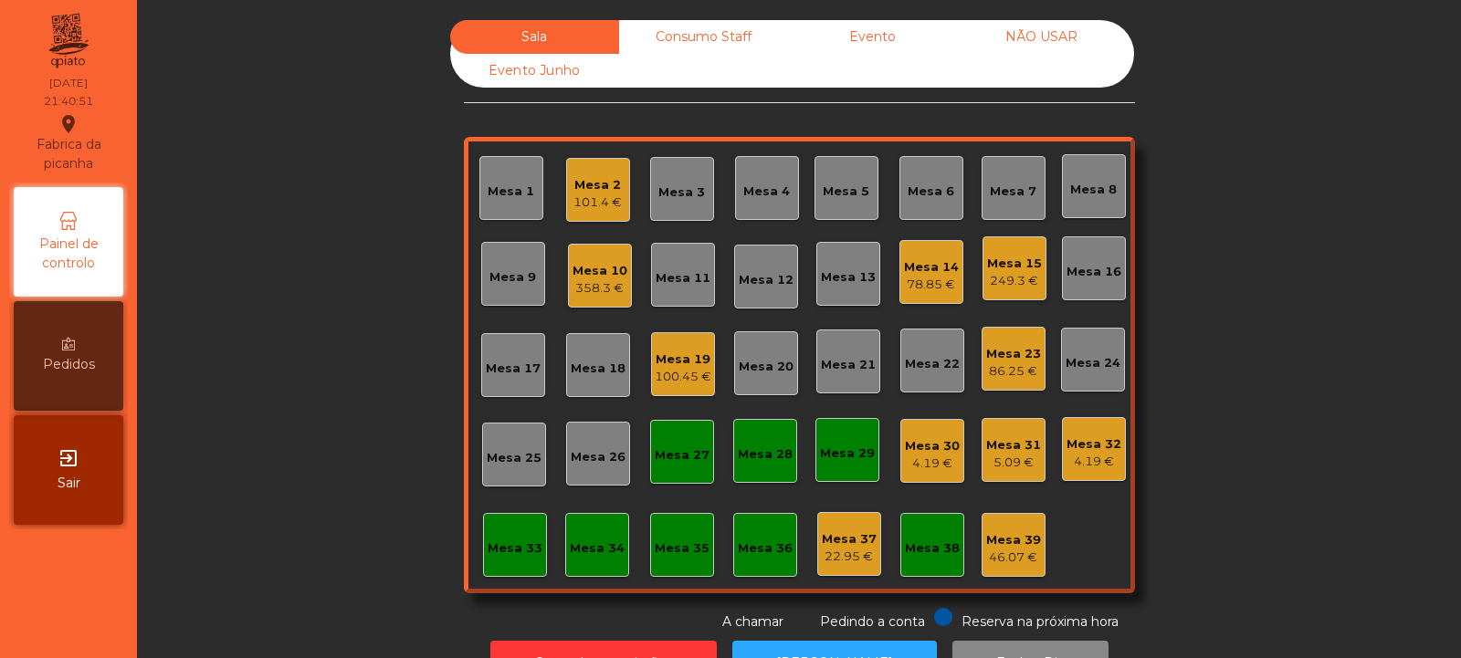
click at [1086, 184] on div "Mesa 8" at bounding box center [1093, 190] width 47 height 18
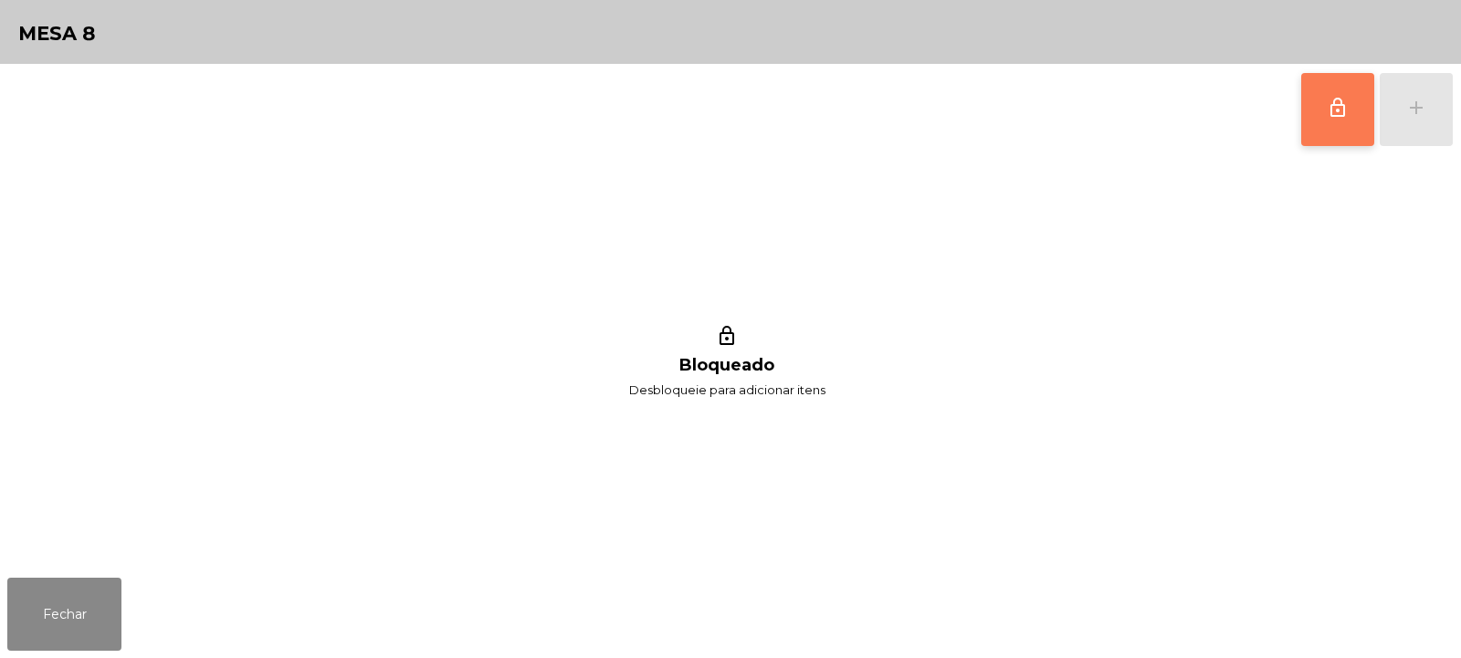
click at [1343, 105] on span "lock_outline" at bounding box center [1338, 108] width 22 height 22
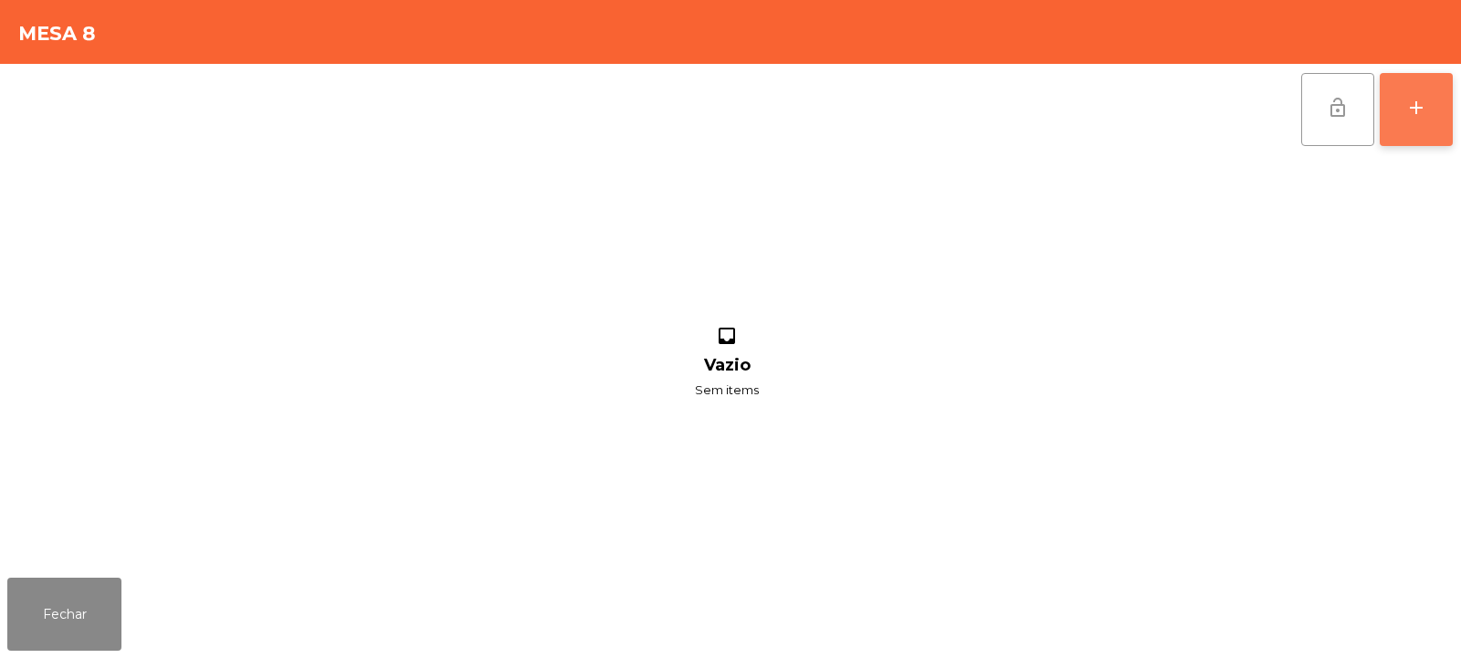
click at [1413, 122] on button "add" at bounding box center [1416, 109] width 73 height 73
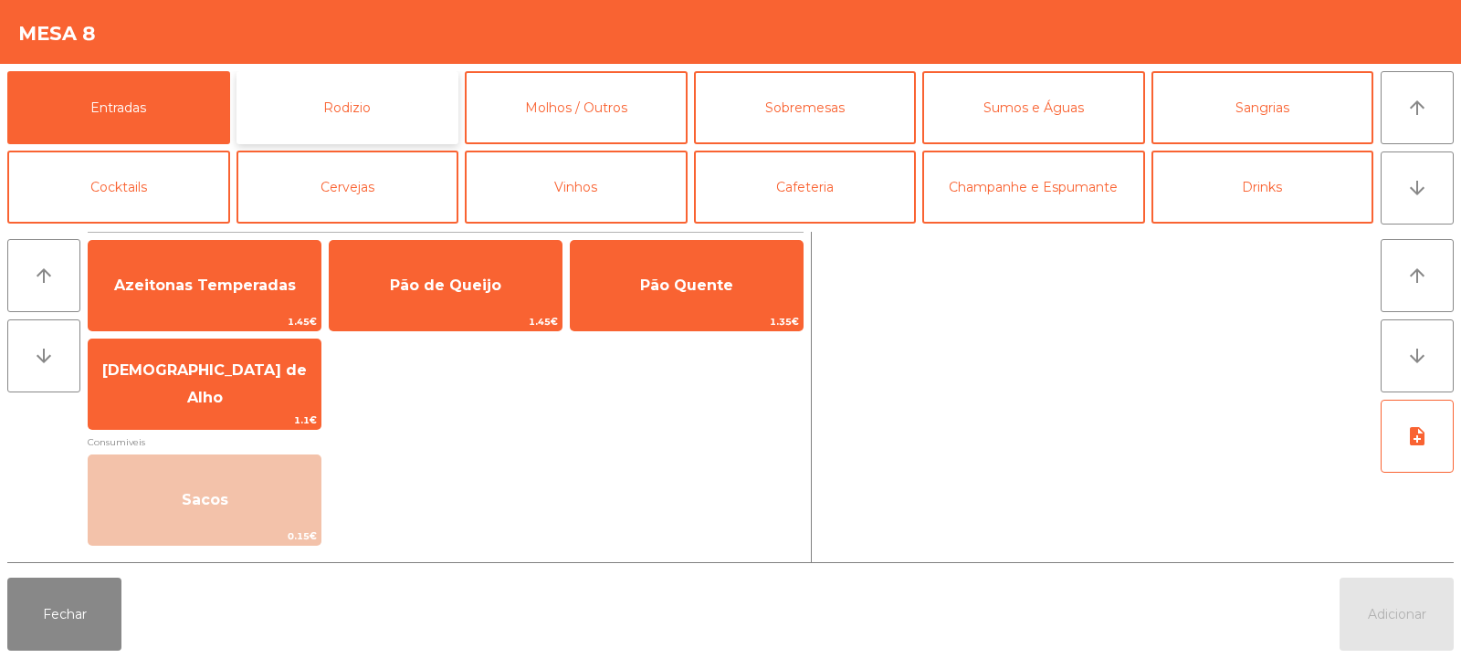
click at [343, 100] on button "Rodizio" at bounding box center [347, 107] width 223 height 73
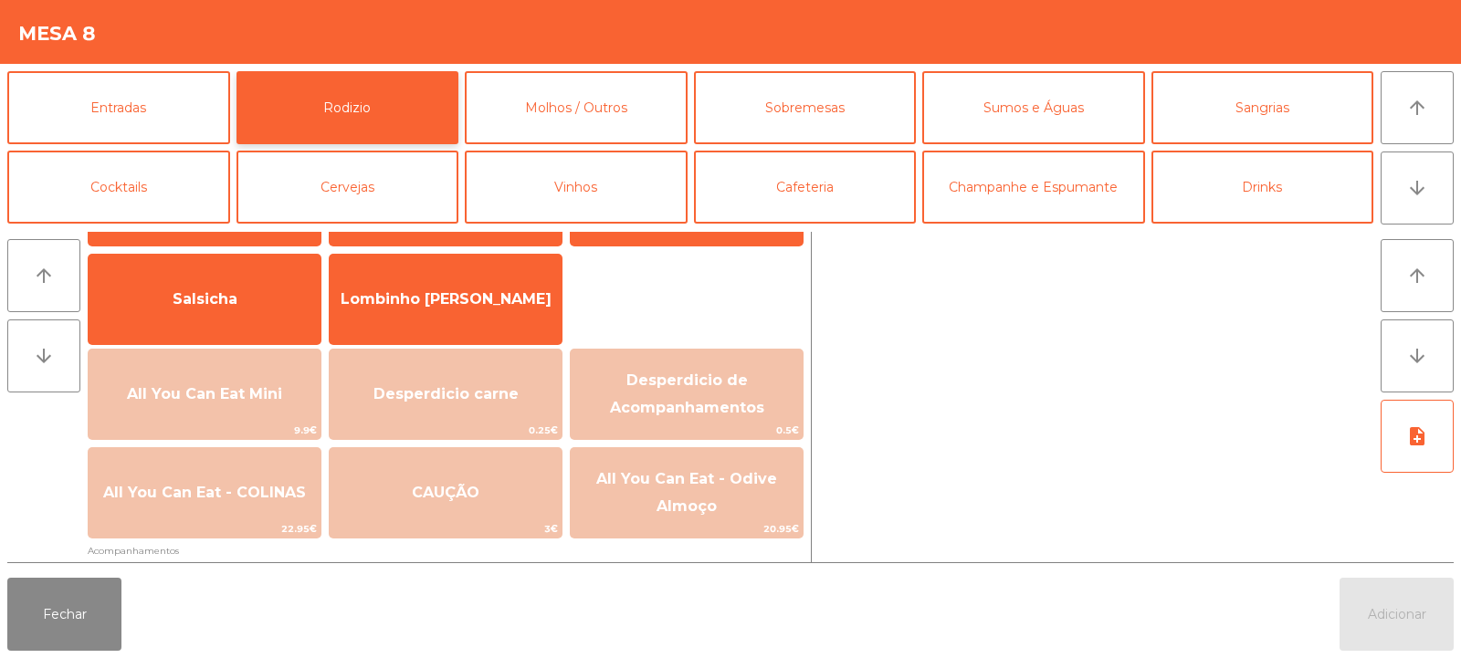
scroll to position [118, 0]
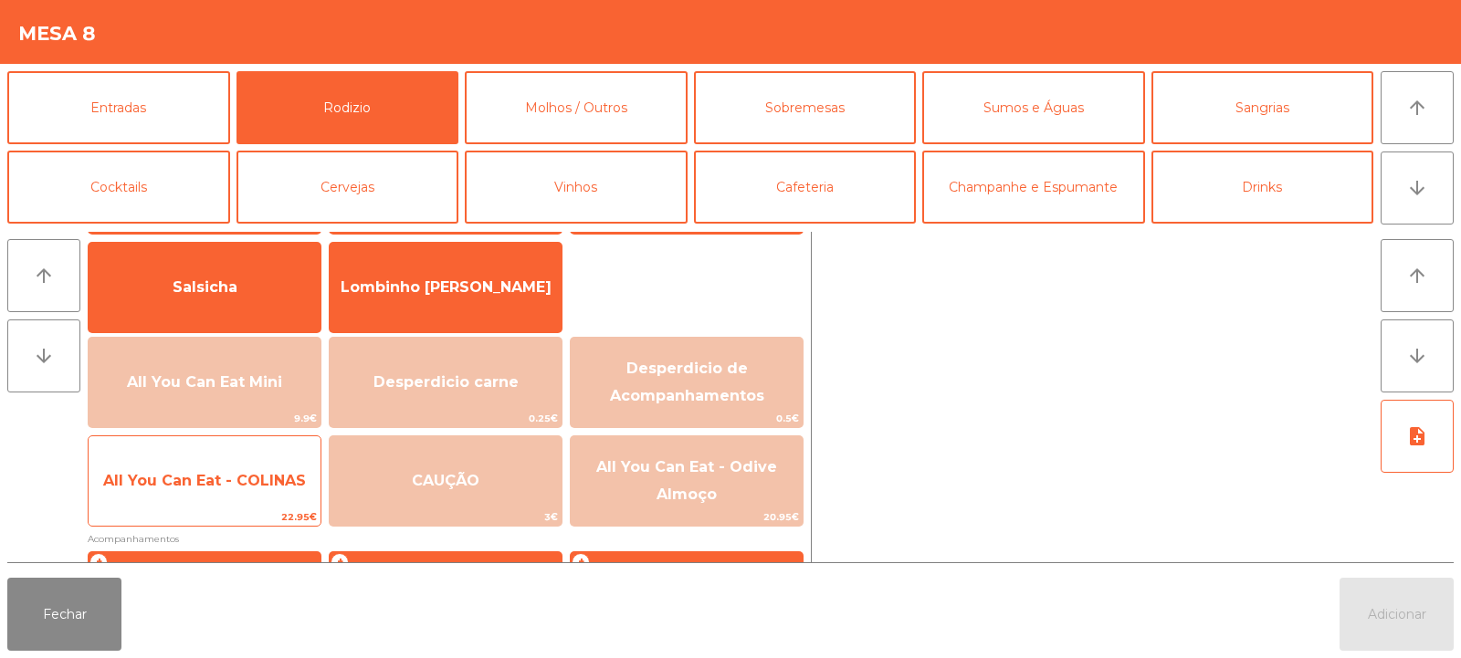
click at [252, 480] on span "All You Can Eat - COLINAS" at bounding box center [204, 480] width 203 height 17
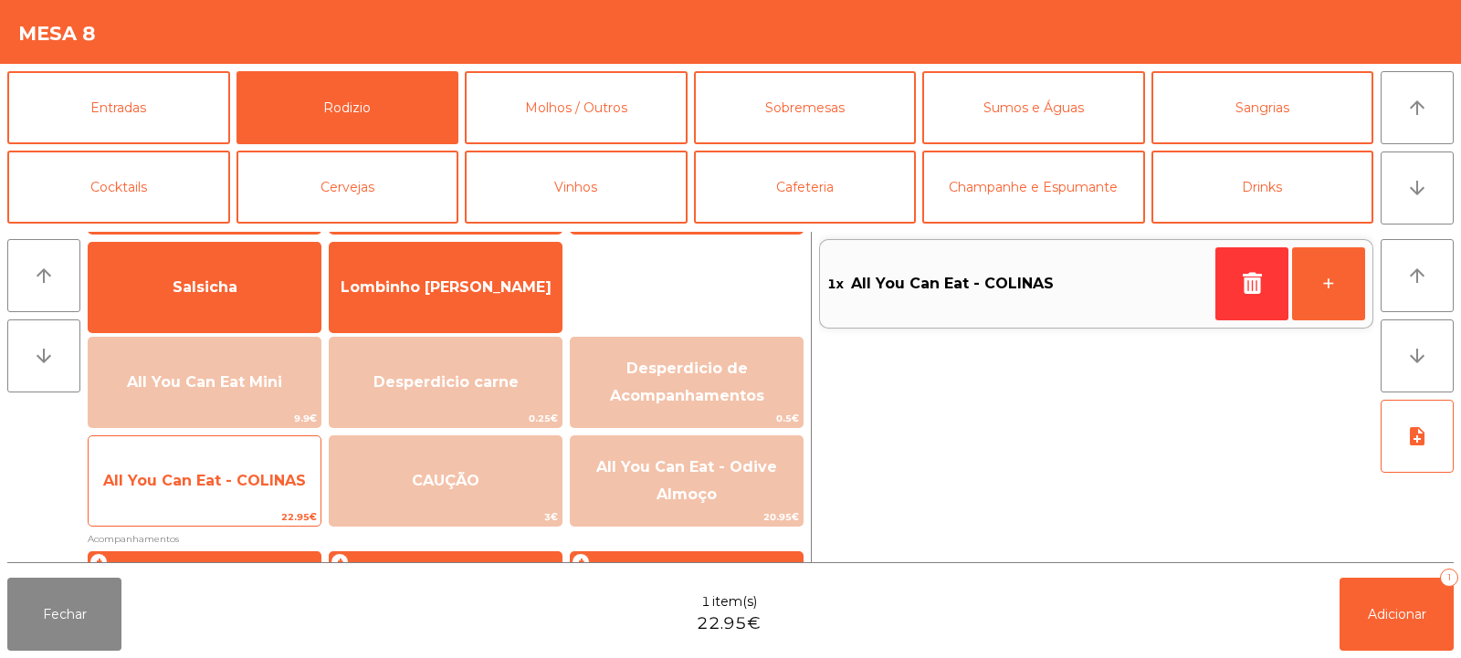
click at [246, 467] on span "All You Can Eat - COLINAS" at bounding box center [205, 481] width 232 height 49
click at [245, 464] on span "All You Can Eat - COLINAS" at bounding box center [205, 481] width 232 height 49
click at [242, 477] on span "All You Can Eat - COLINAS" at bounding box center [204, 480] width 203 height 17
click at [228, 472] on span "All You Can Eat - COLINAS" at bounding box center [204, 480] width 203 height 17
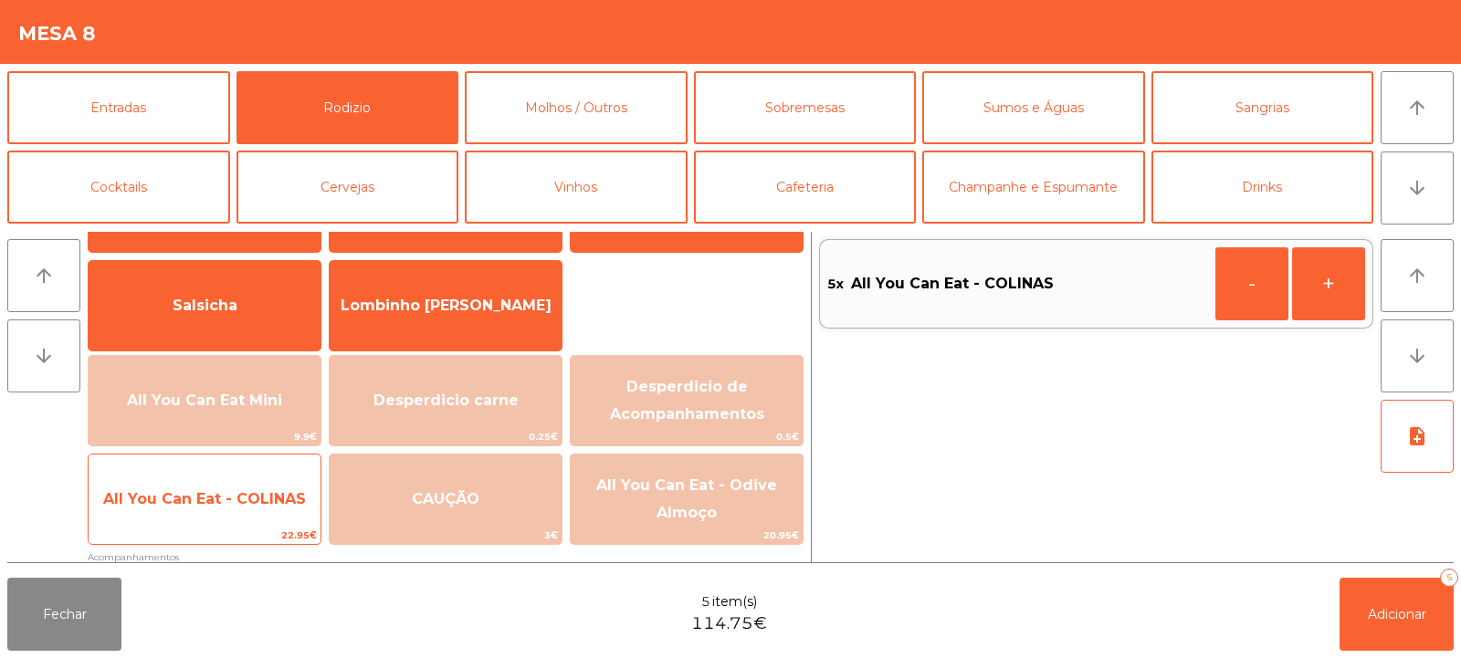
scroll to position [192, 0]
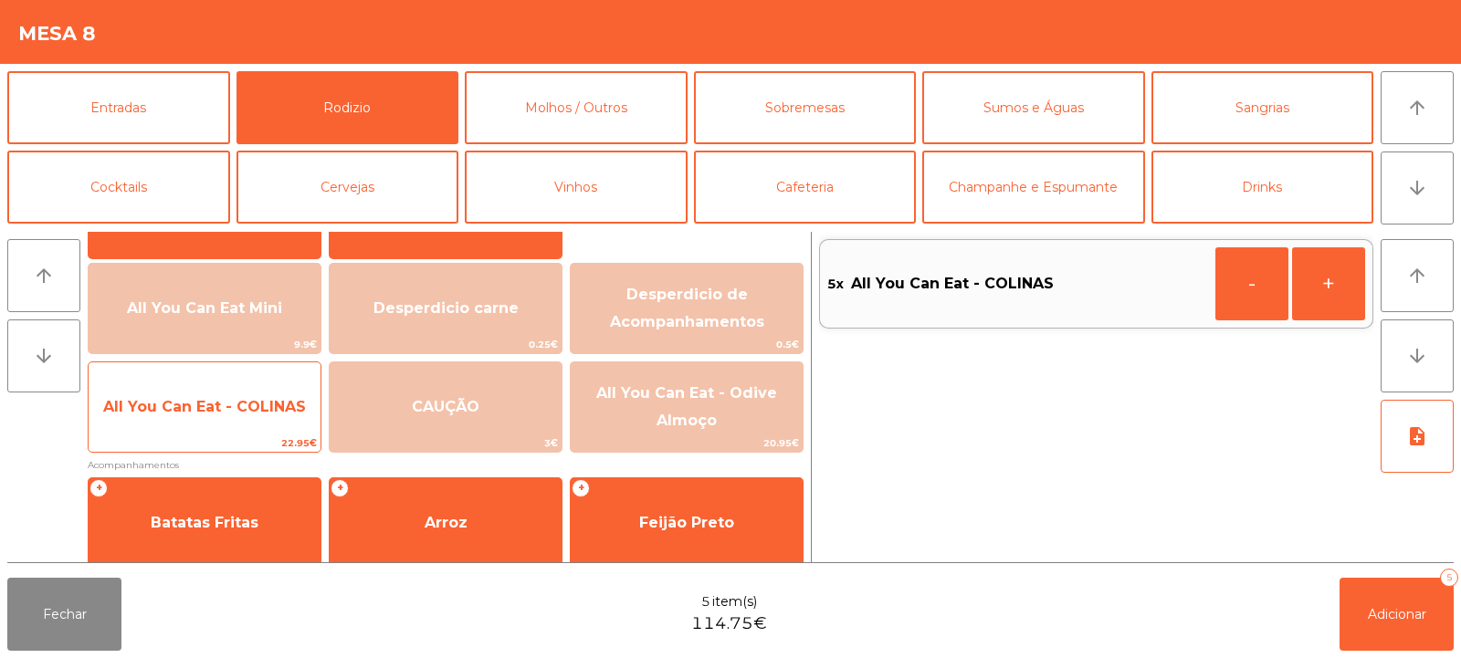
click at [259, 431] on span "All You Can Eat - COLINAS" at bounding box center [205, 407] width 232 height 49
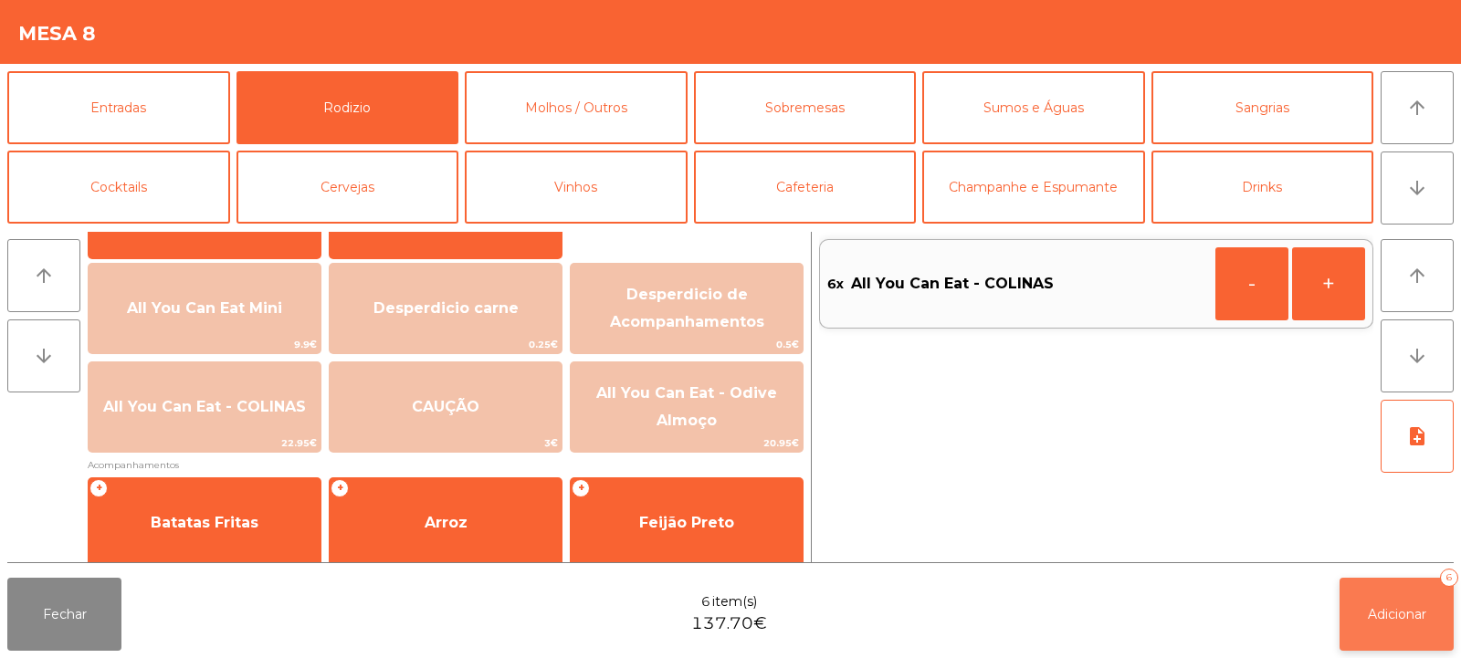
click at [1391, 621] on span "Adicionar" at bounding box center [1397, 614] width 58 height 16
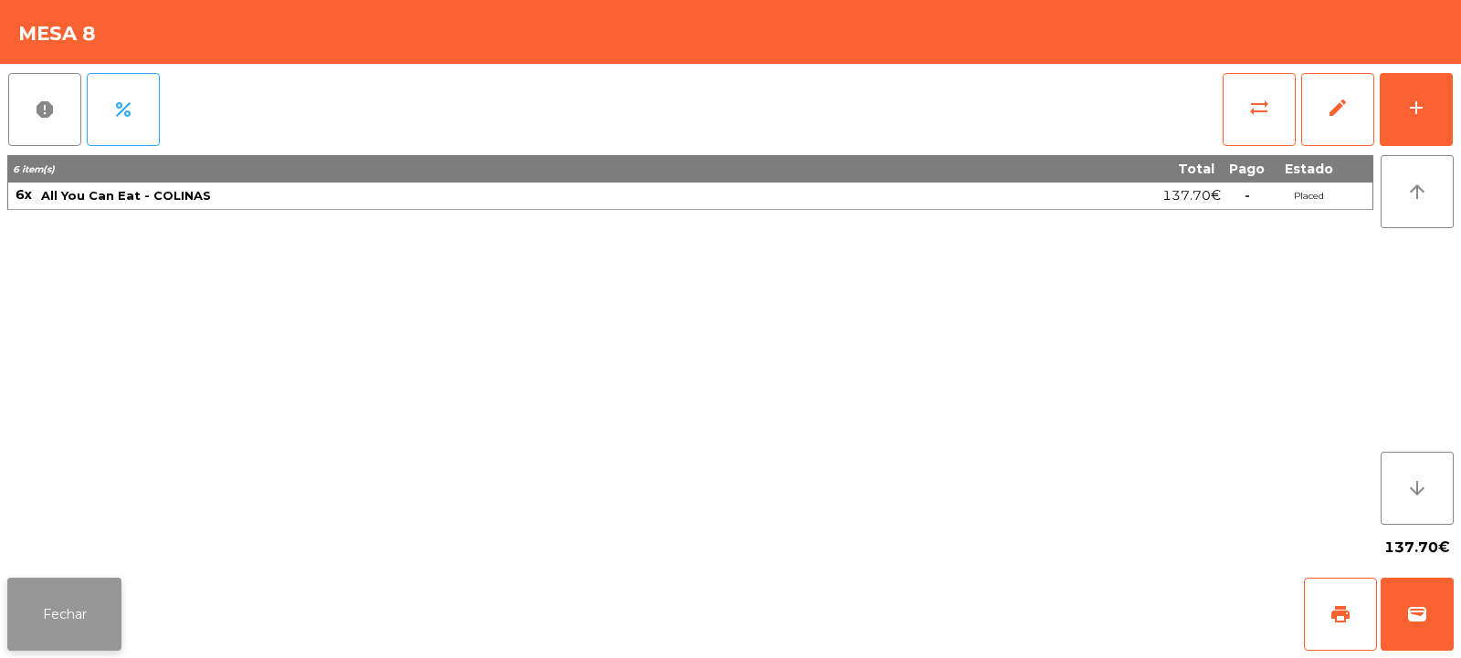
click at [77, 633] on button "Fechar" at bounding box center [64, 614] width 114 height 73
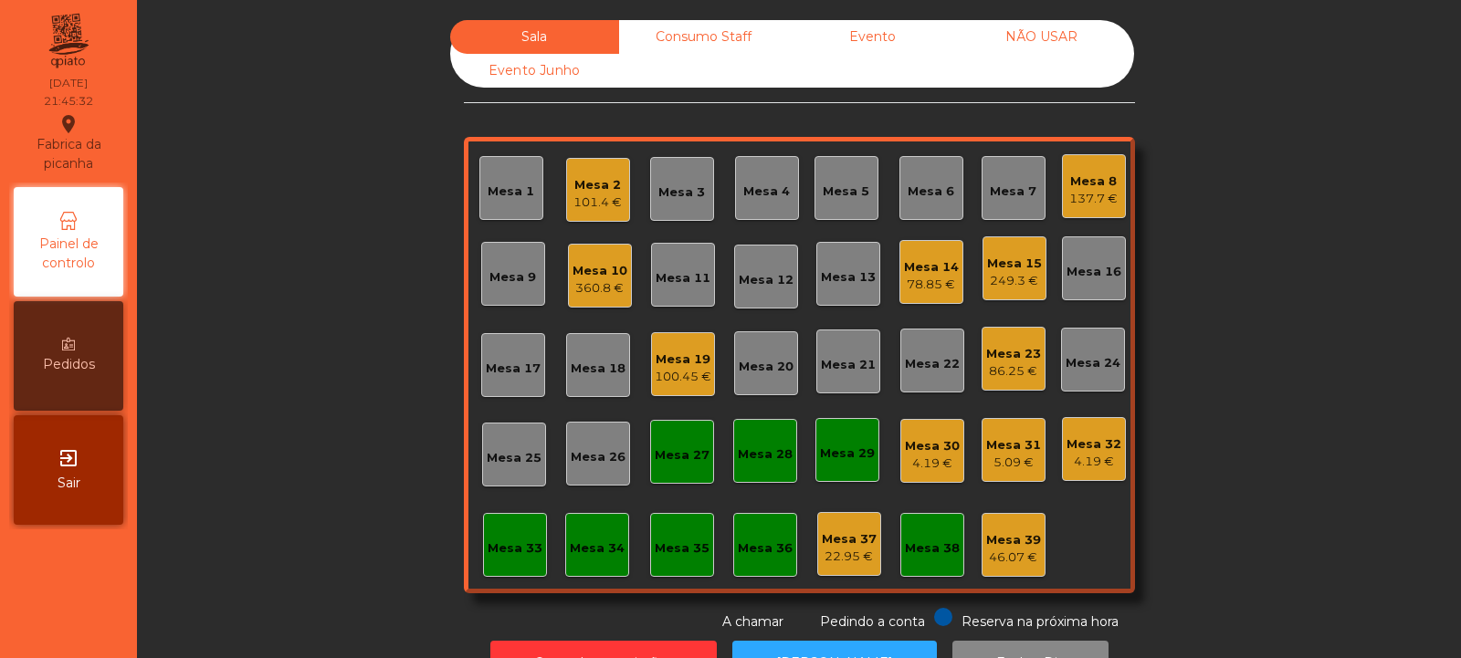
click at [1035, 275] on div "Mesa 15 249.3 €" at bounding box center [1014, 268] width 64 height 64
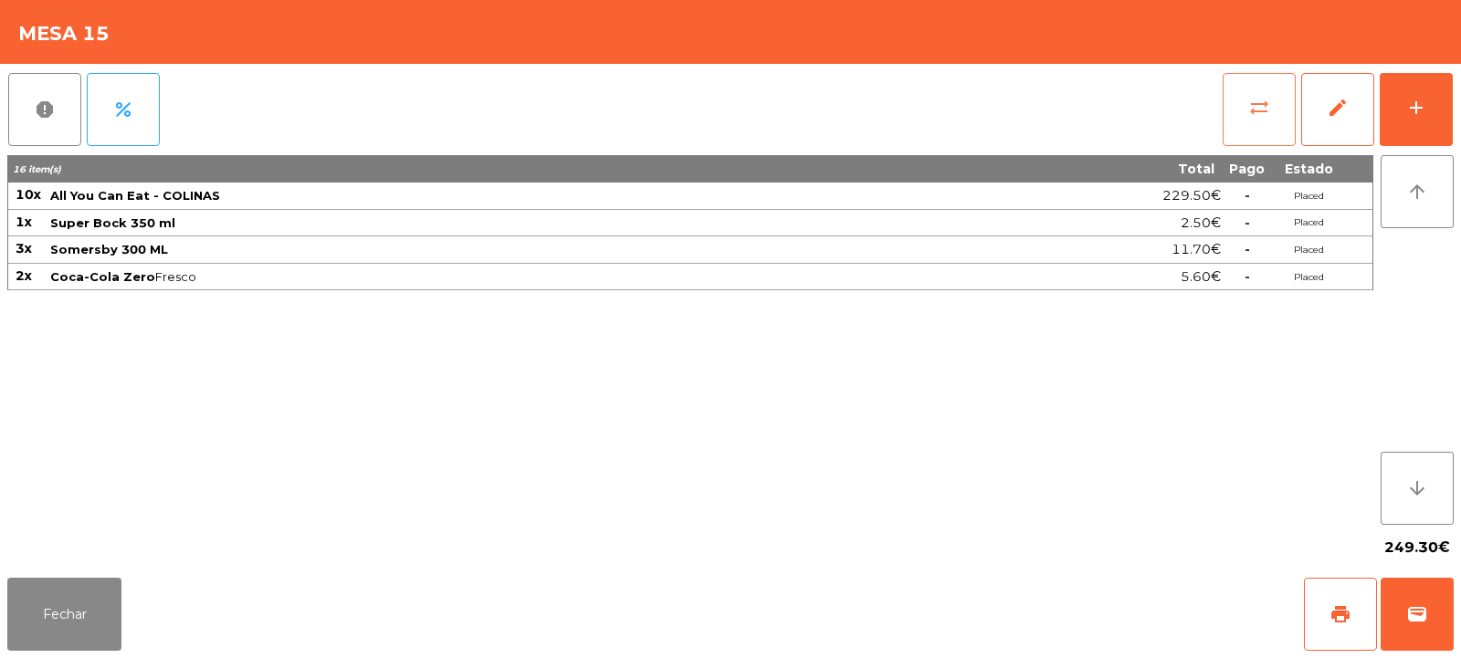
click at [1255, 112] on span "sync_alt" at bounding box center [1259, 108] width 22 height 22
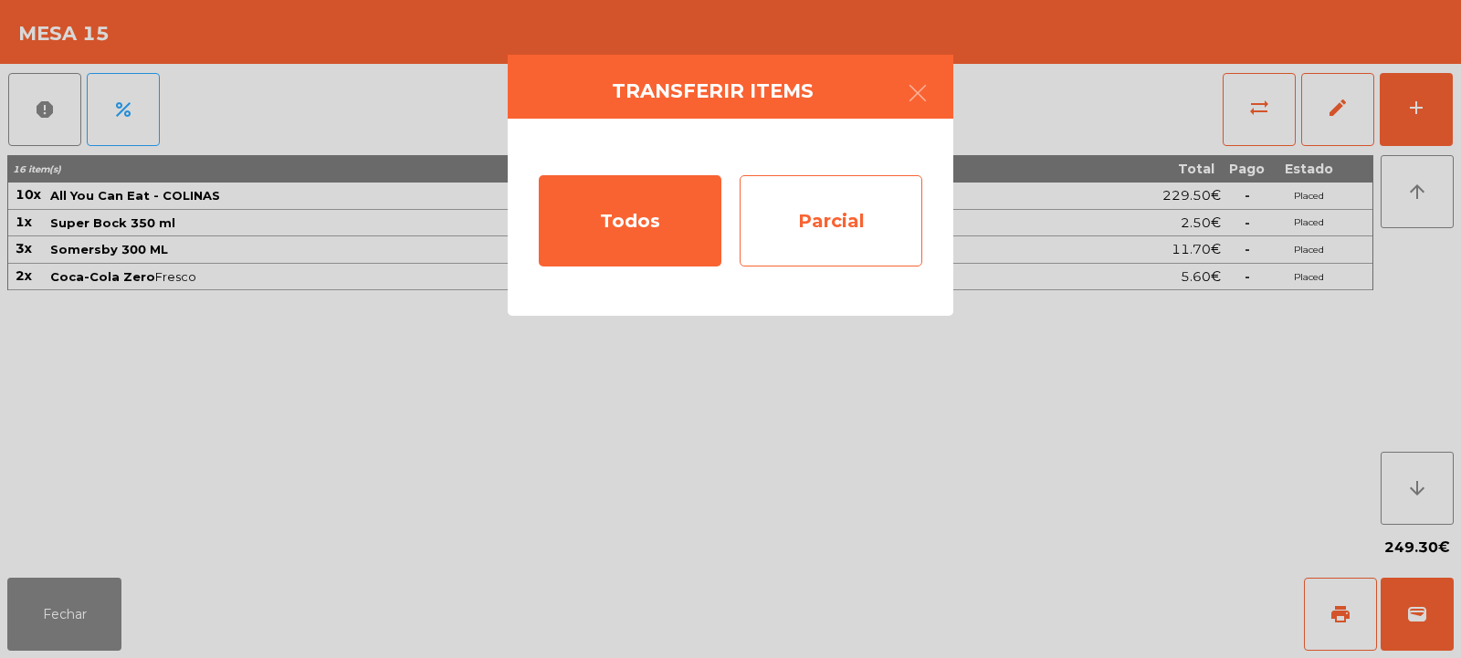
click at [838, 221] on div "Parcial" at bounding box center [831, 220] width 183 height 91
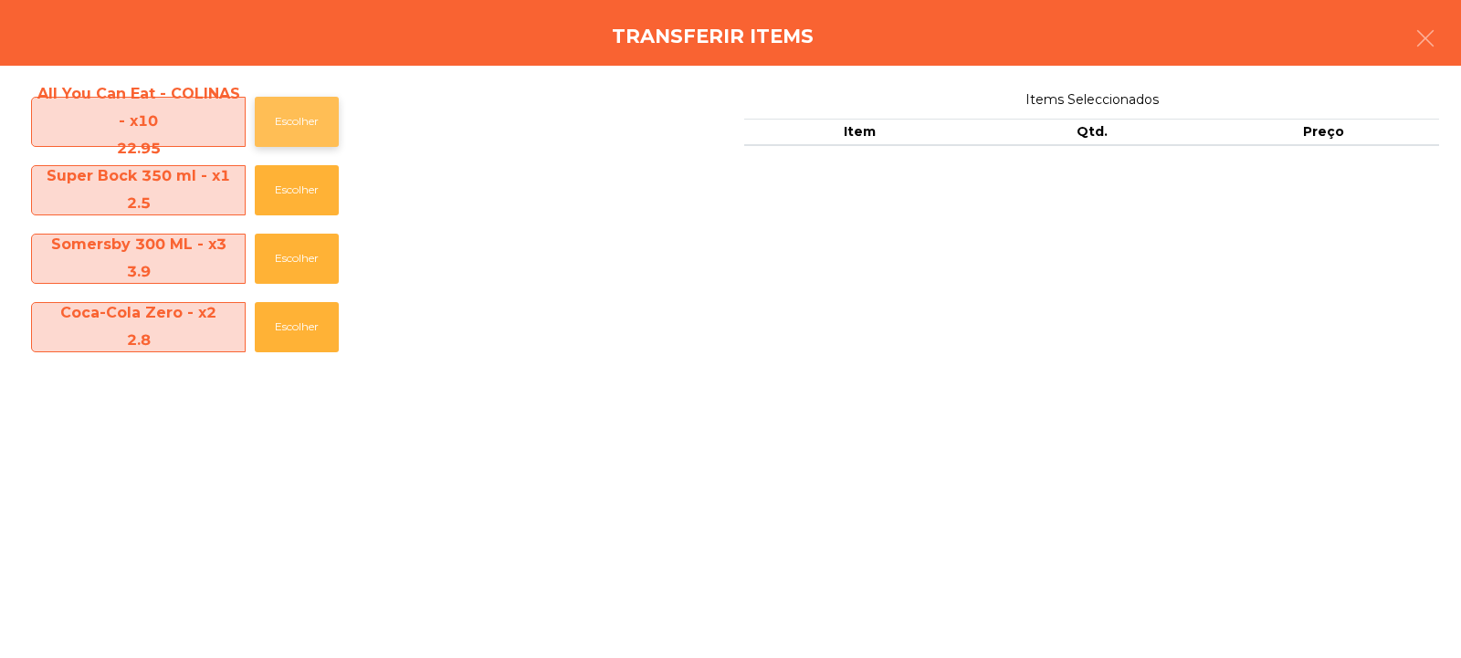
click at [299, 113] on button "Escolher" at bounding box center [297, 122] width 84 height 50
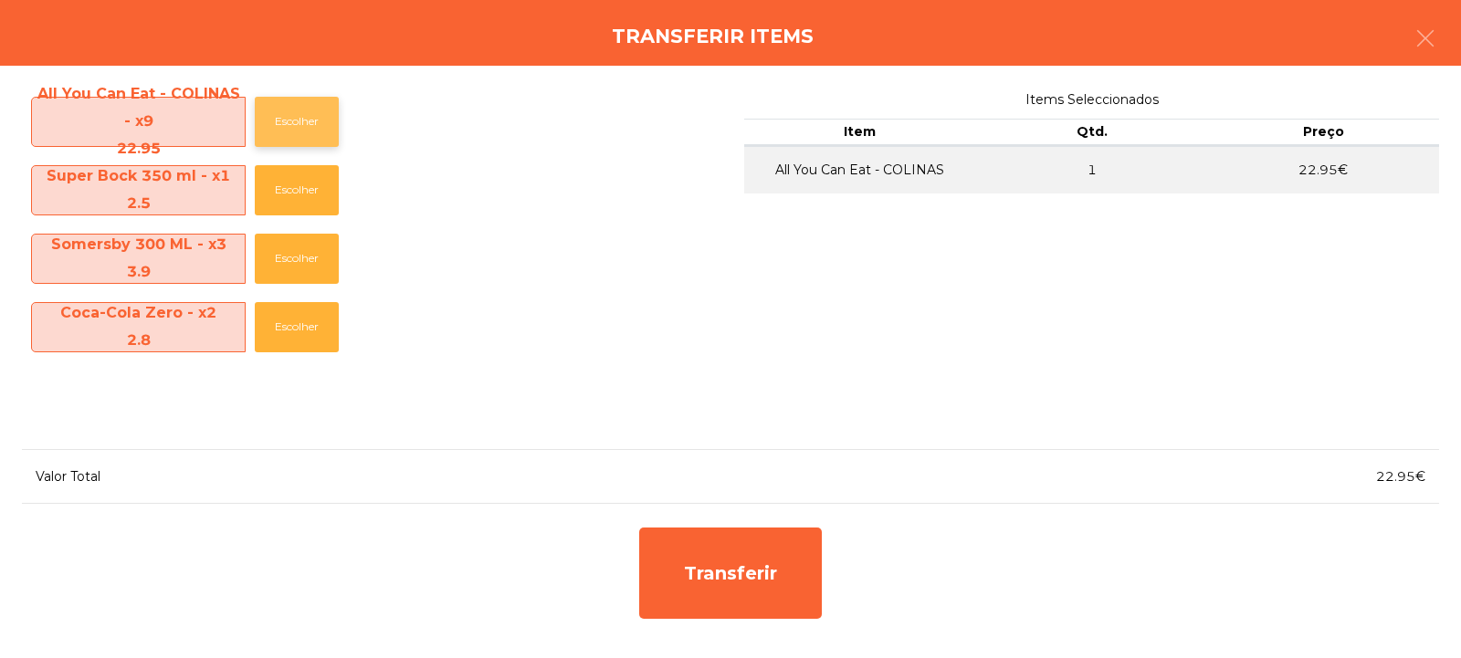
click at [294, 130] on button "Escolher" at bounding box center [297, 122] width 84 height 50
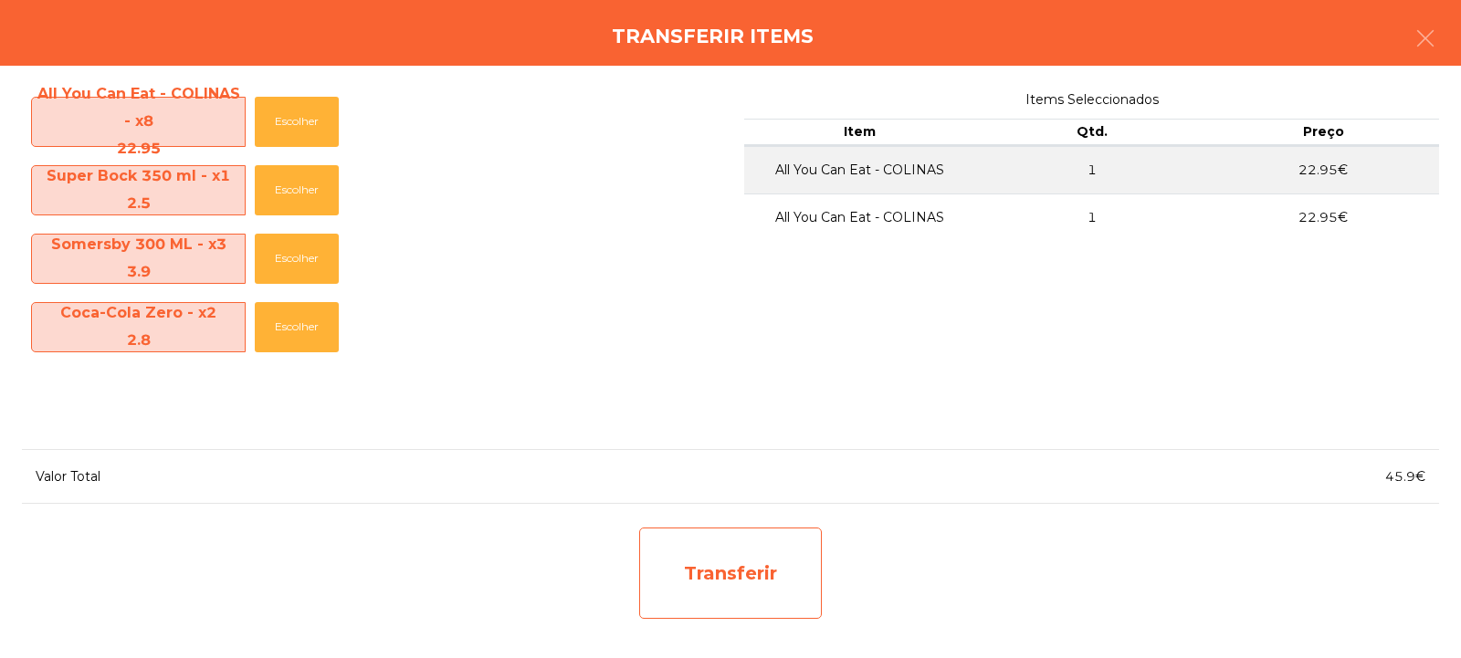
click at [726, 568] on div "Transferir" at bounding box center [730, 573] width 183 height 91
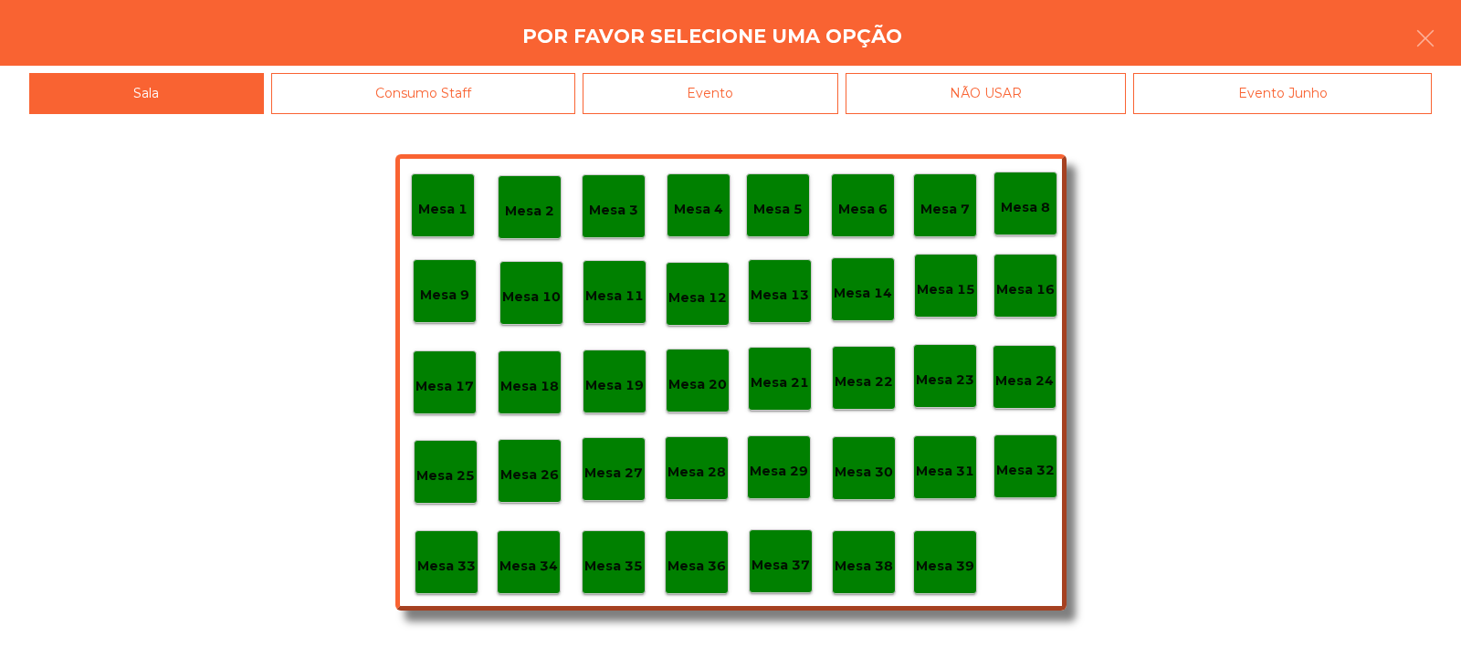
click at [805, 550] on div "Mesa 37" at bounding box center [780, 562] width 58 height 28
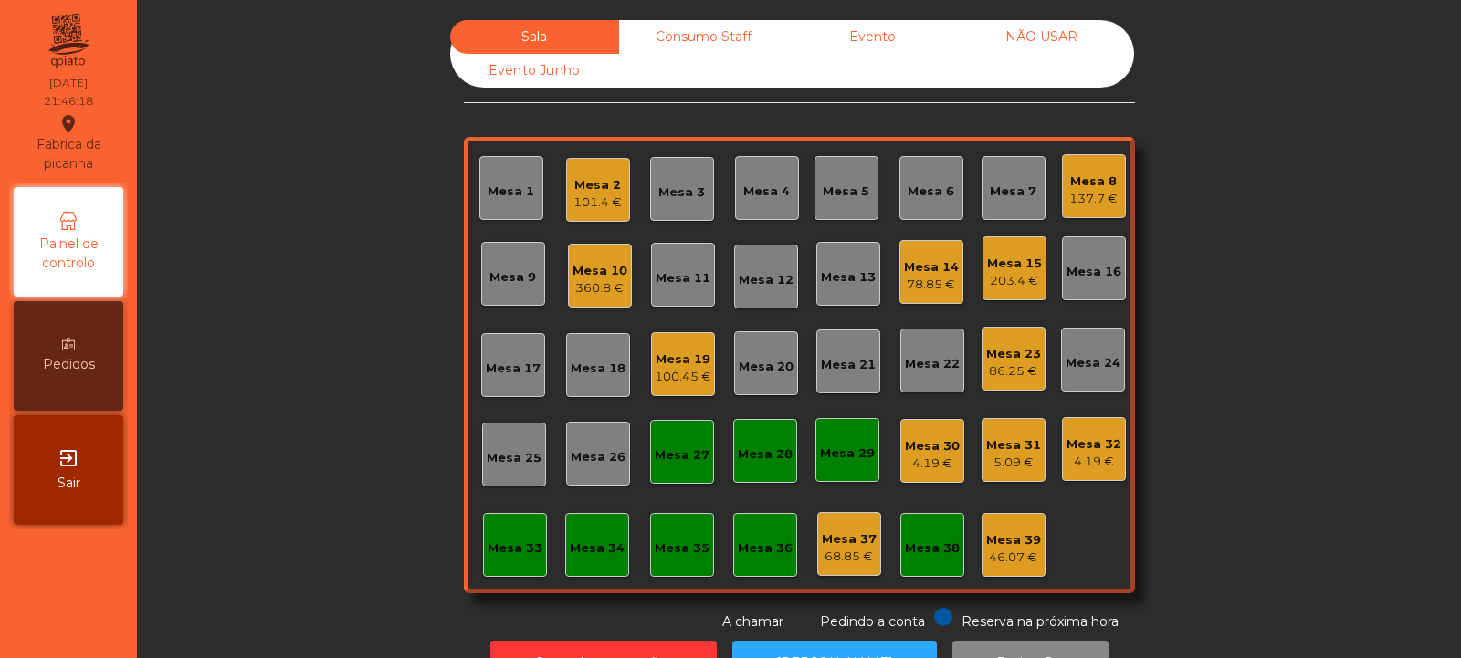
click at [516, 363] on div "Mesa 17" at bounding box center [513, 369] width 55 height 18
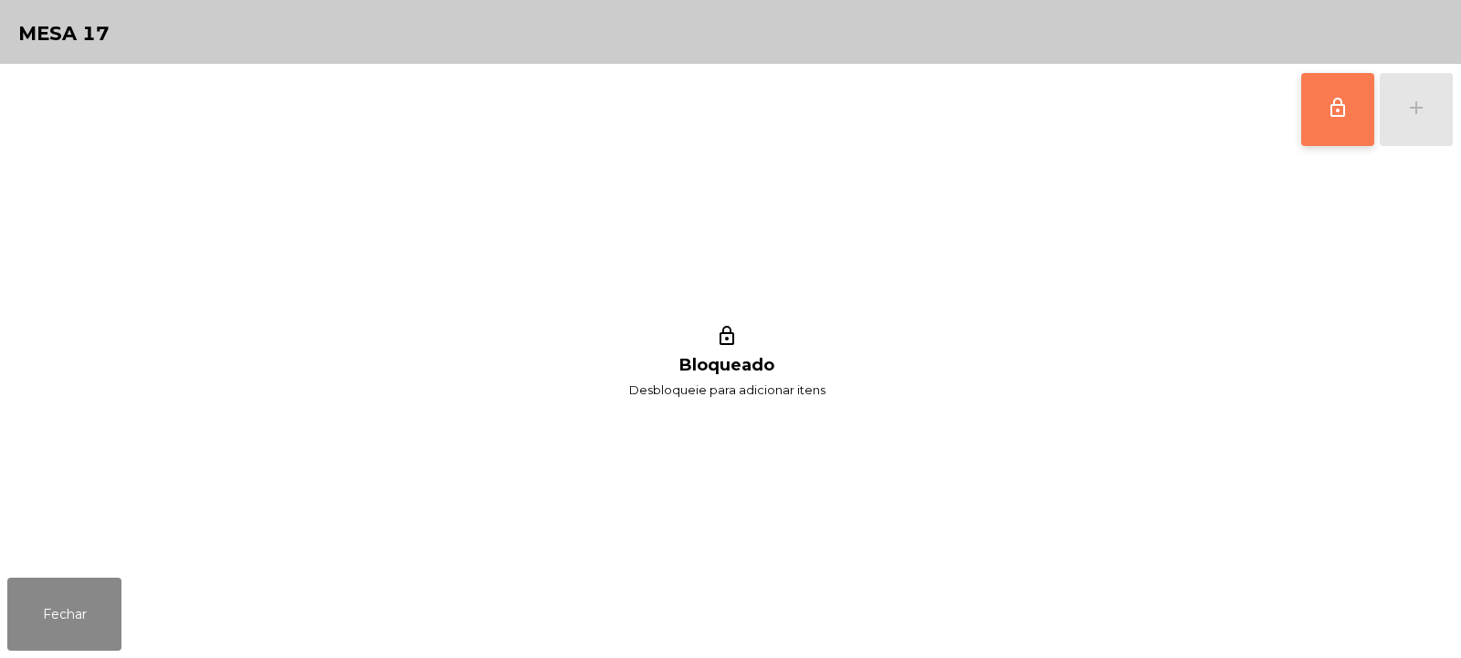
click at [1340, 116] on span "lock_outline" at bounding box center [1338, 108] width 22 height 22
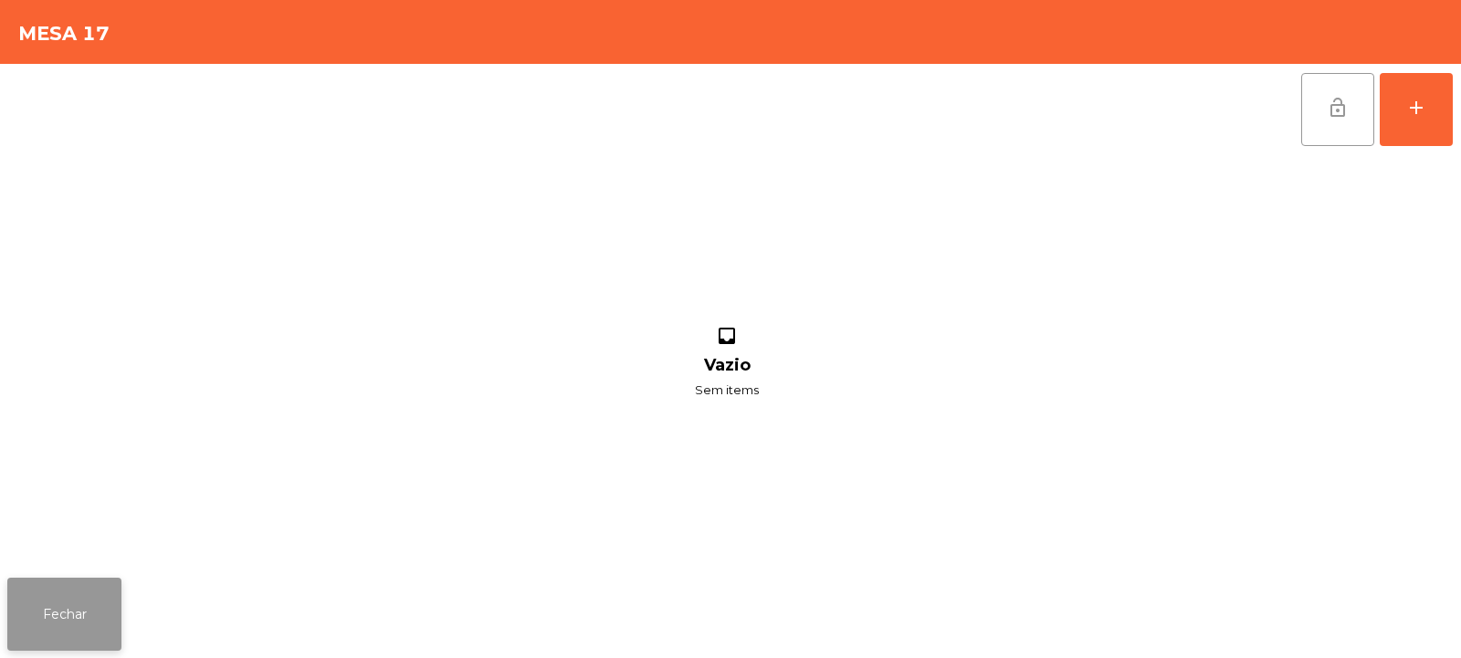
click at [77, 625] on button "Fechar" at bounding box center [64, 614] width 114 height 73
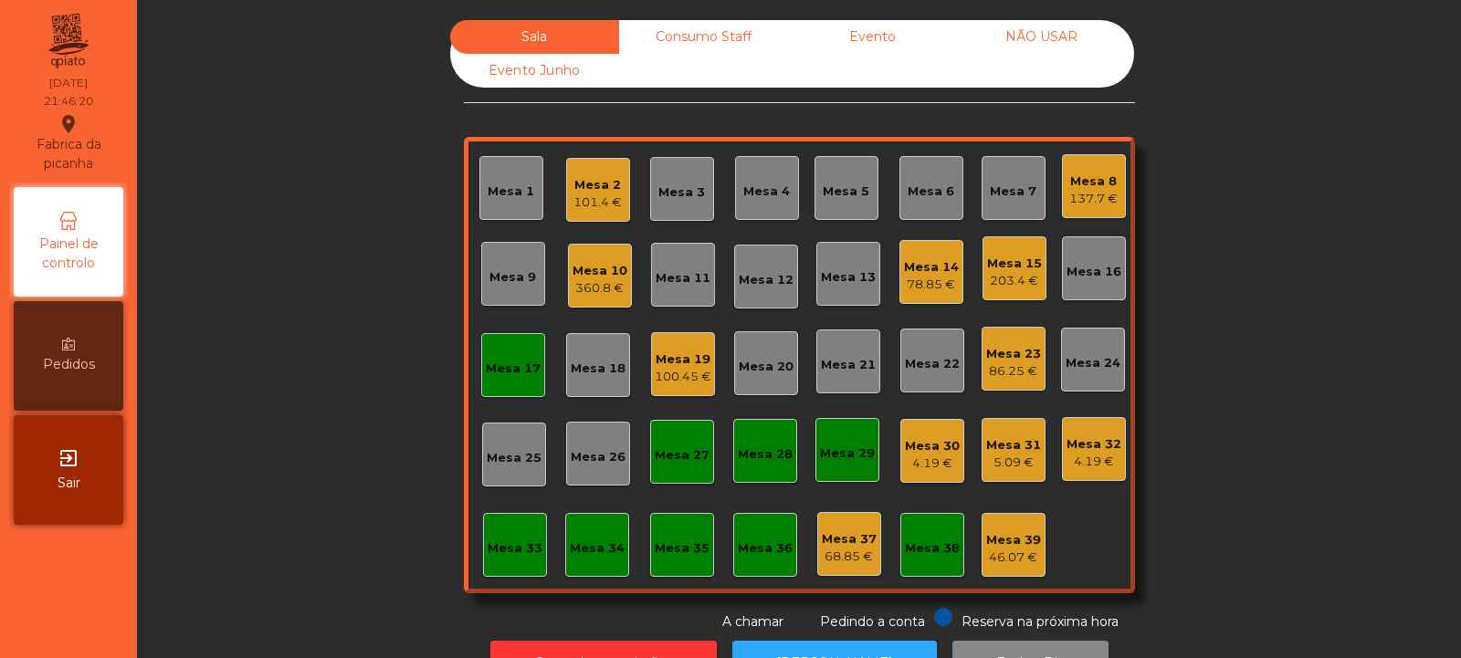
click at [1028, 278] on div "203.4 €" at bounding box center [1014, 281] width 55 height 18
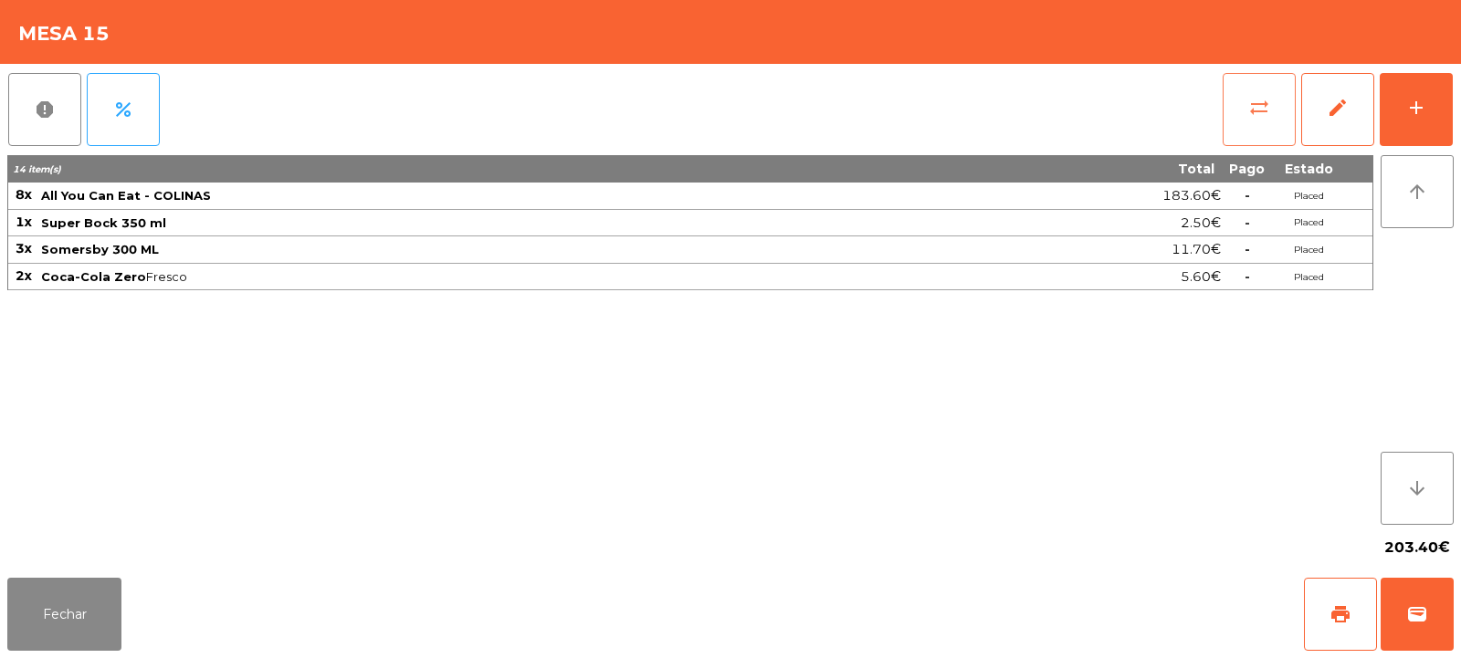
click at [1249, 123] on button "sync_alt" at bounding box center [1259, 109] width 73 height 73
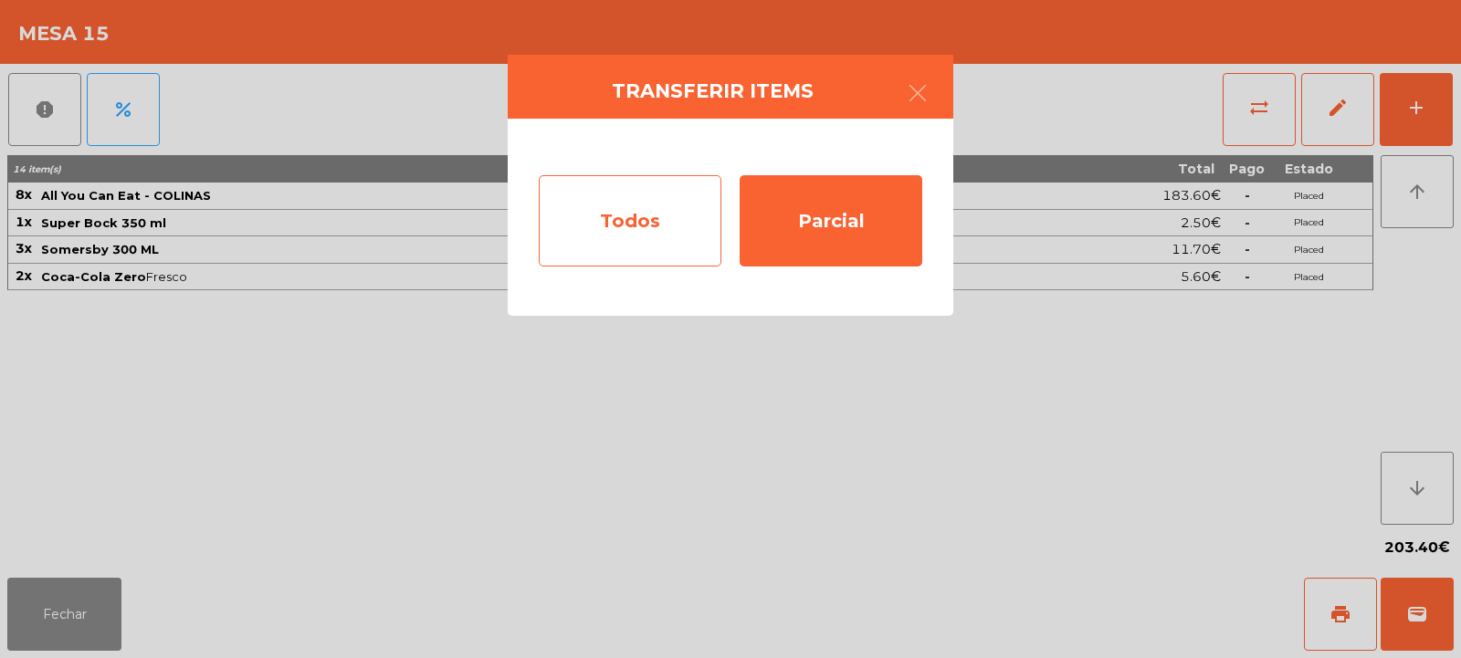
click at [668, 226] on div "Todos" at bounding box center [630, 220] width 183 height 91
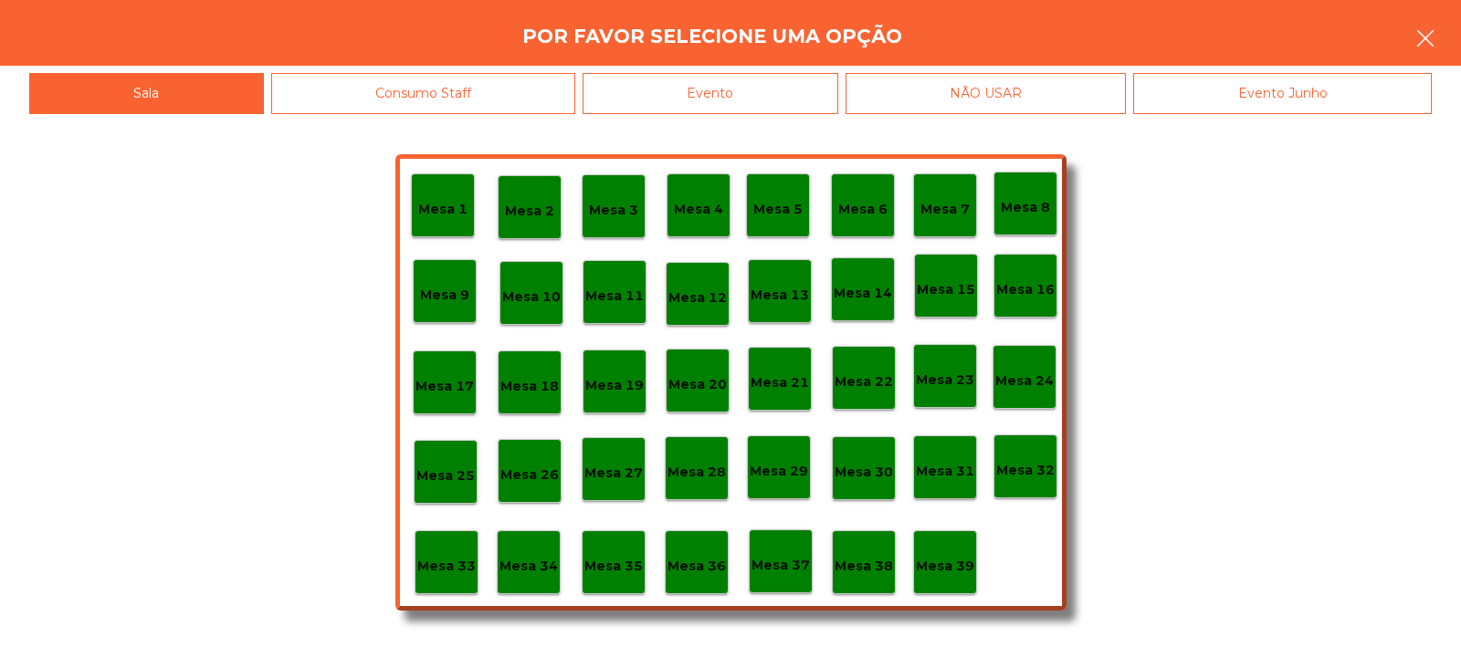
click at [1443, 35] on button "button" at bounding box center [1425, 40] width 51 height 55
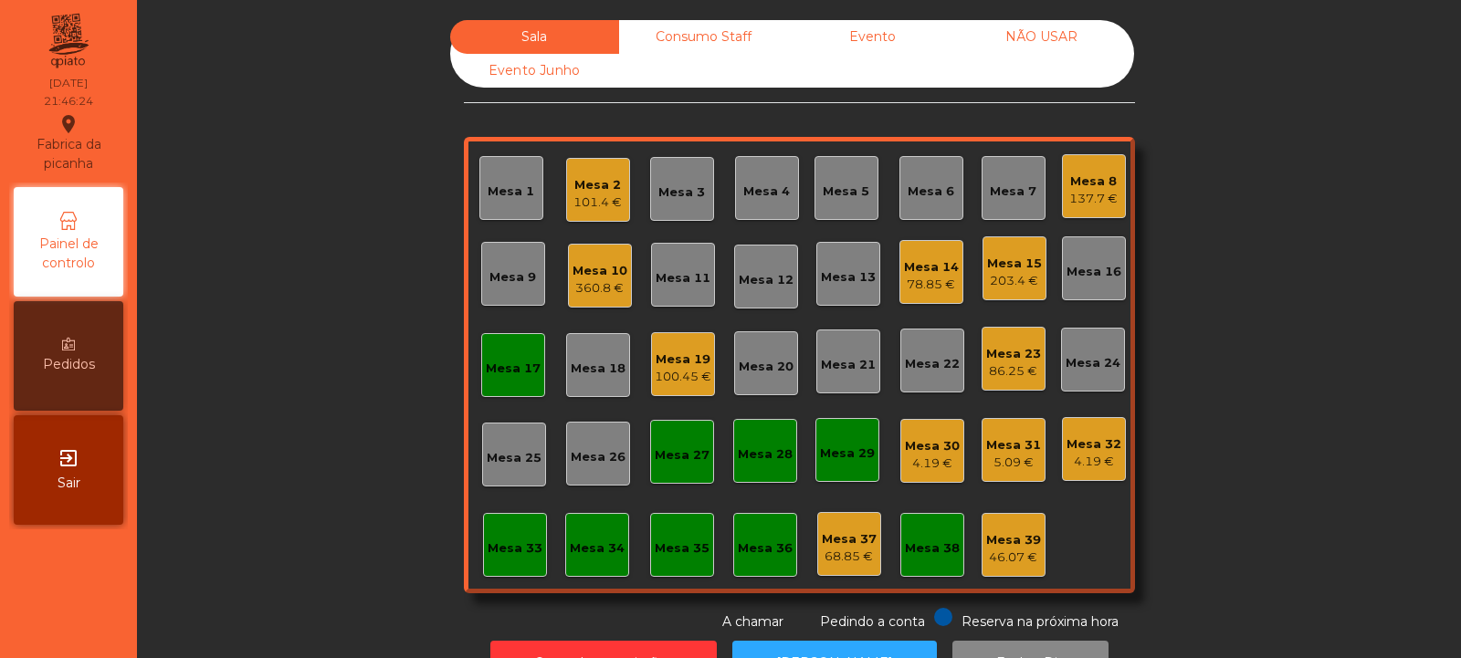
click at [510, 378] on div "Mesa 17" at bounding box center [513, 365] width 64 height 64
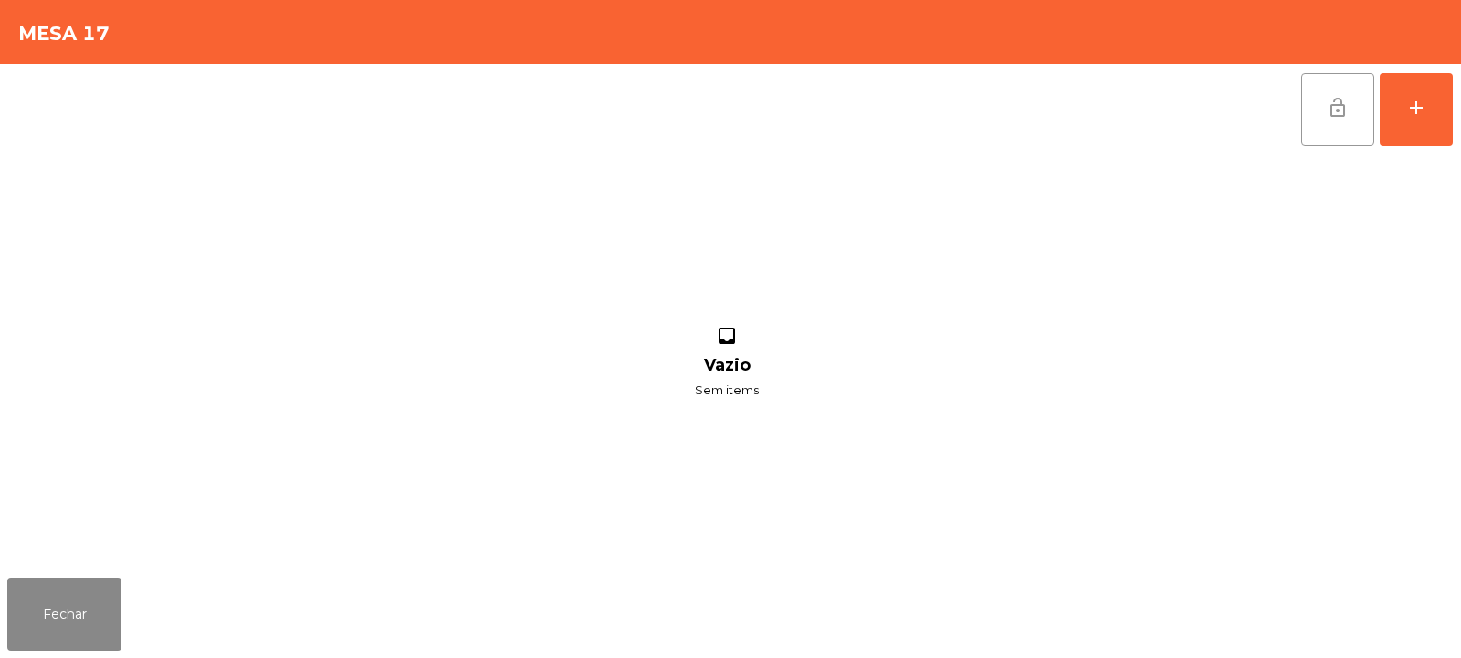
click at [1353, 120] on button "lock_open" at bounding box center [1337, 109] width 73 height 73
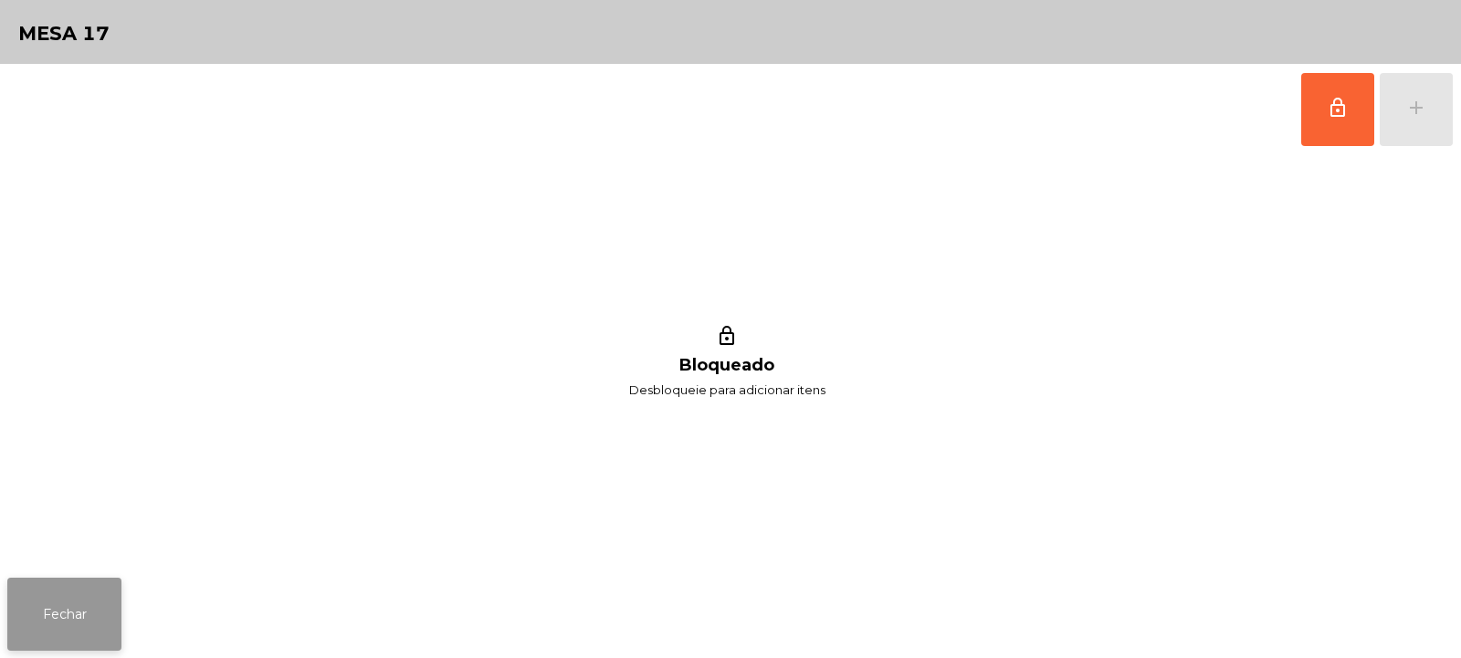
click at [57, 588] on button "Fechar" at bounding box center [64, 614] width 114 height 73
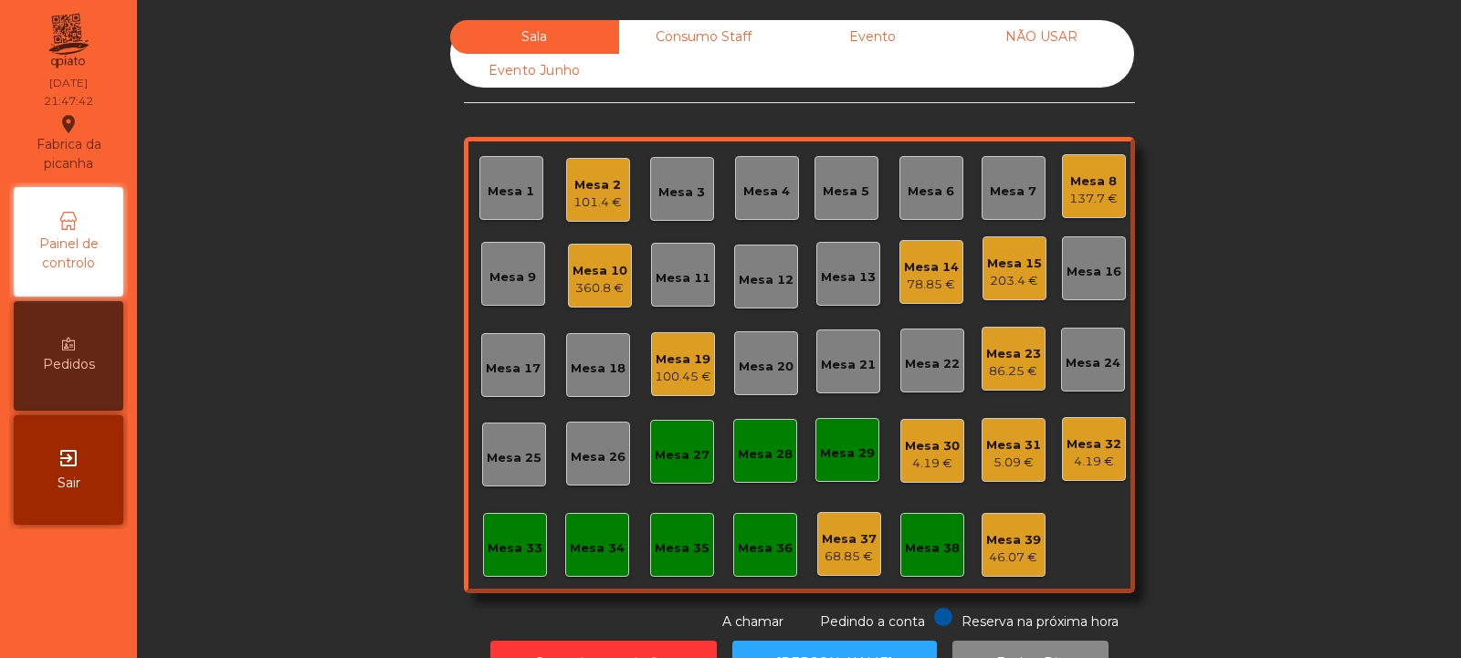
click at [600, 292] on div "360.8 €" at bounding box center [600, 288] width 55 height 18
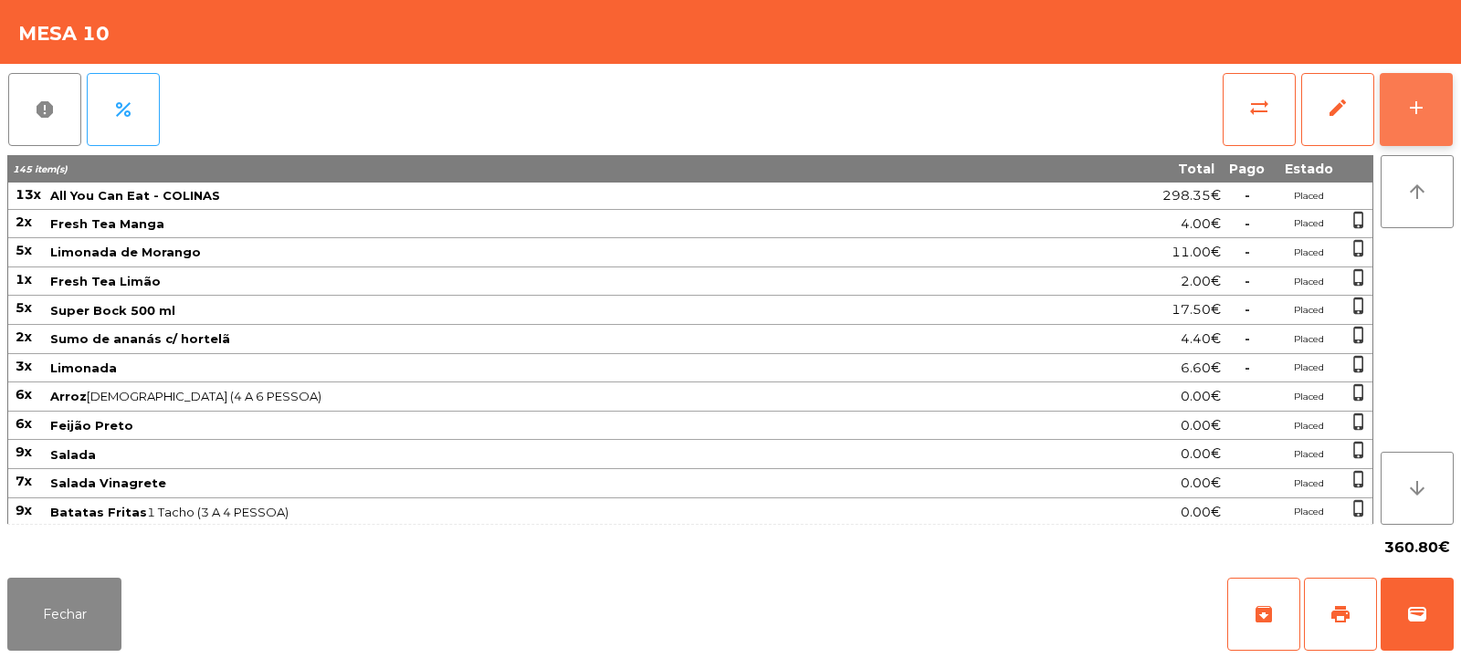
click at [1420, 116] on div "add" at bounding box center [1416, 108] width 22 height 22
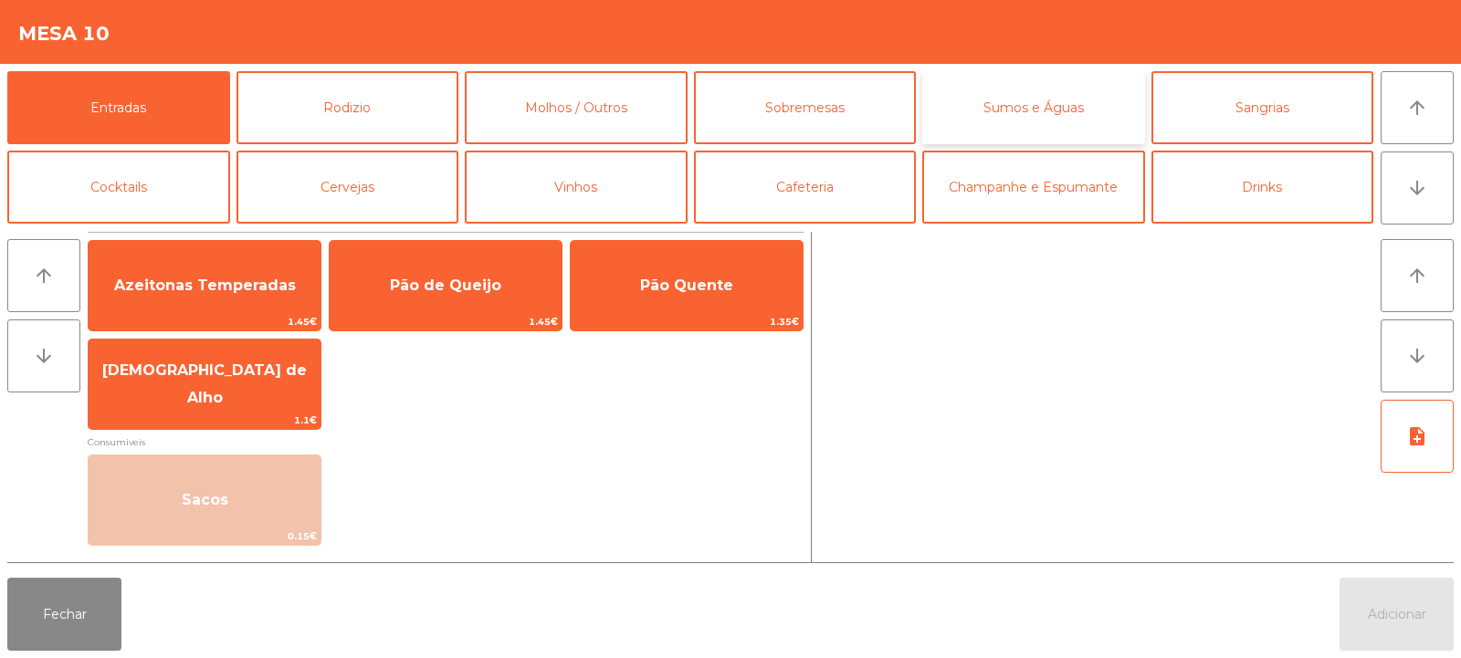
click at [1014, 108] on button "Sumos e Águas" at bounding box center [1033, 107] width 223 height 73
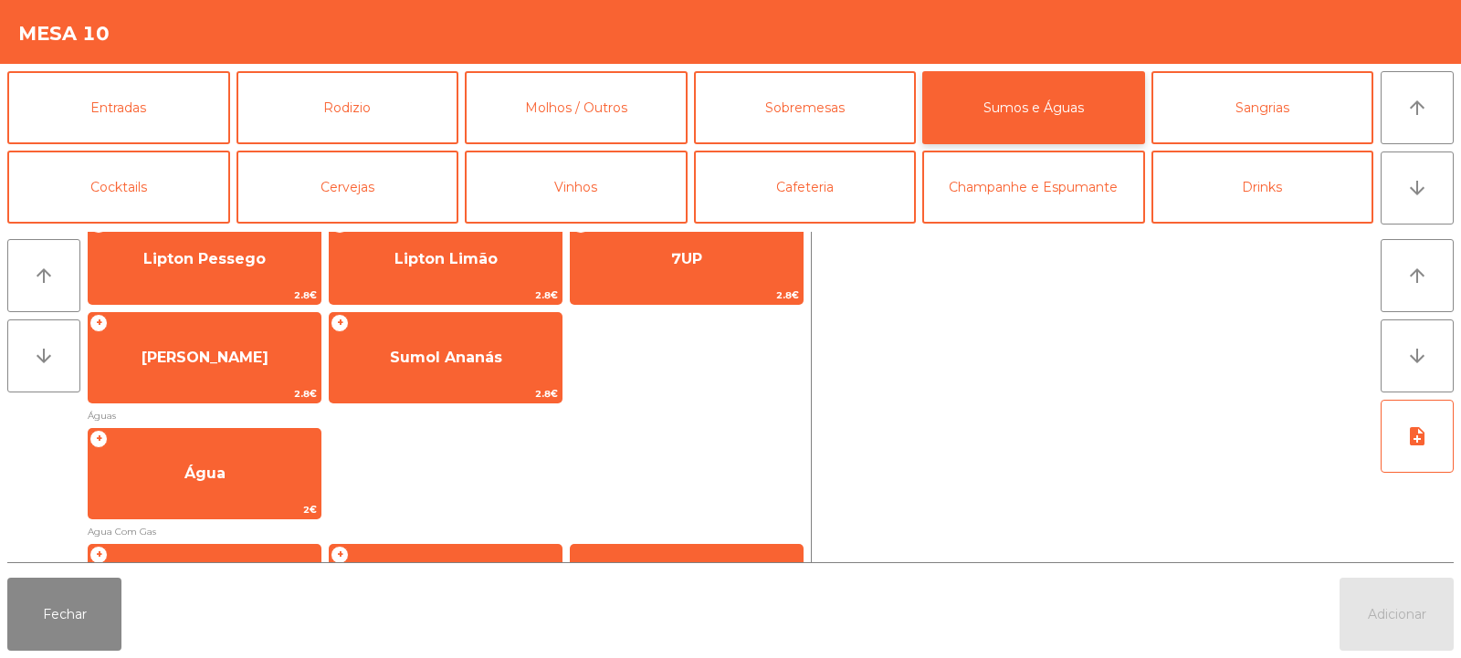
scroll to position [436, 0]
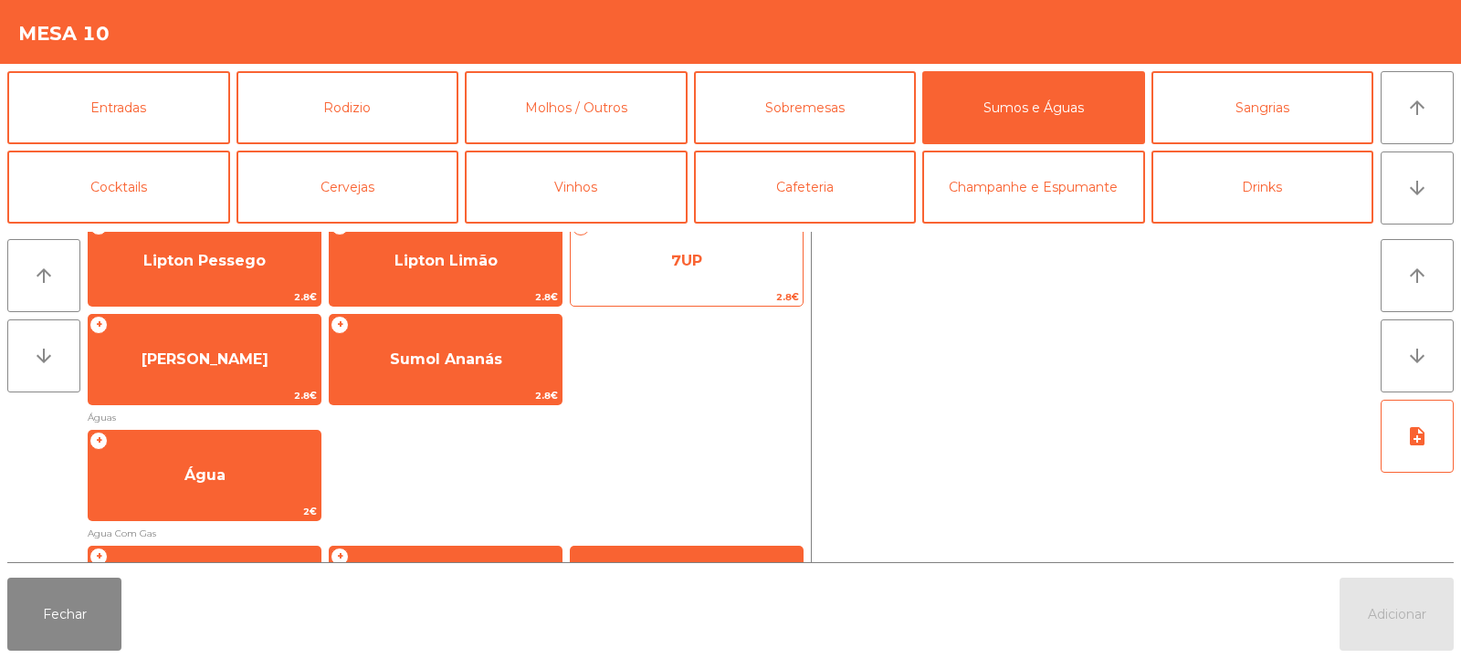
click at [724, 285] on span "7UP" at bounding box center [687, 260] width 232 height 49
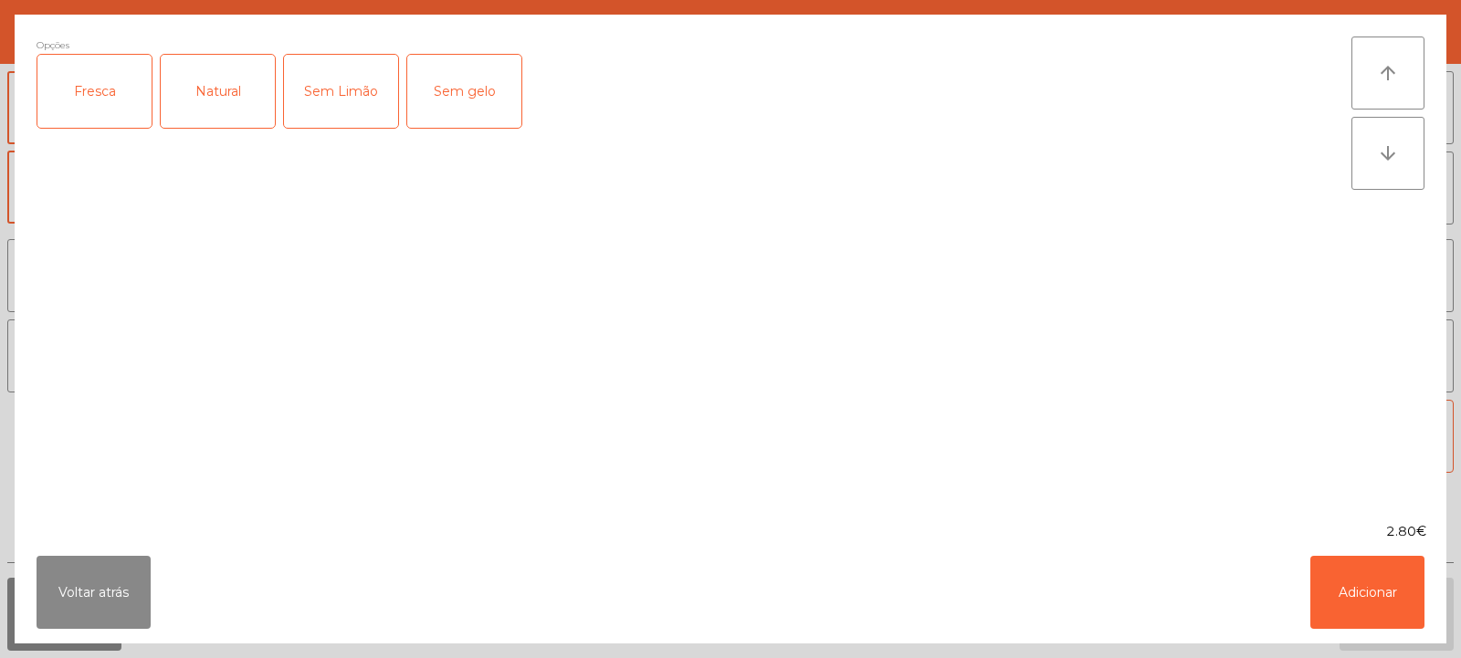
click at [95, 108] on div "Fresca" at bounding box center [94, 91] width 114 height 73
click at [1354, 583] on button "Adicionar" at bounding box center [1367, 592] width 114 height 73
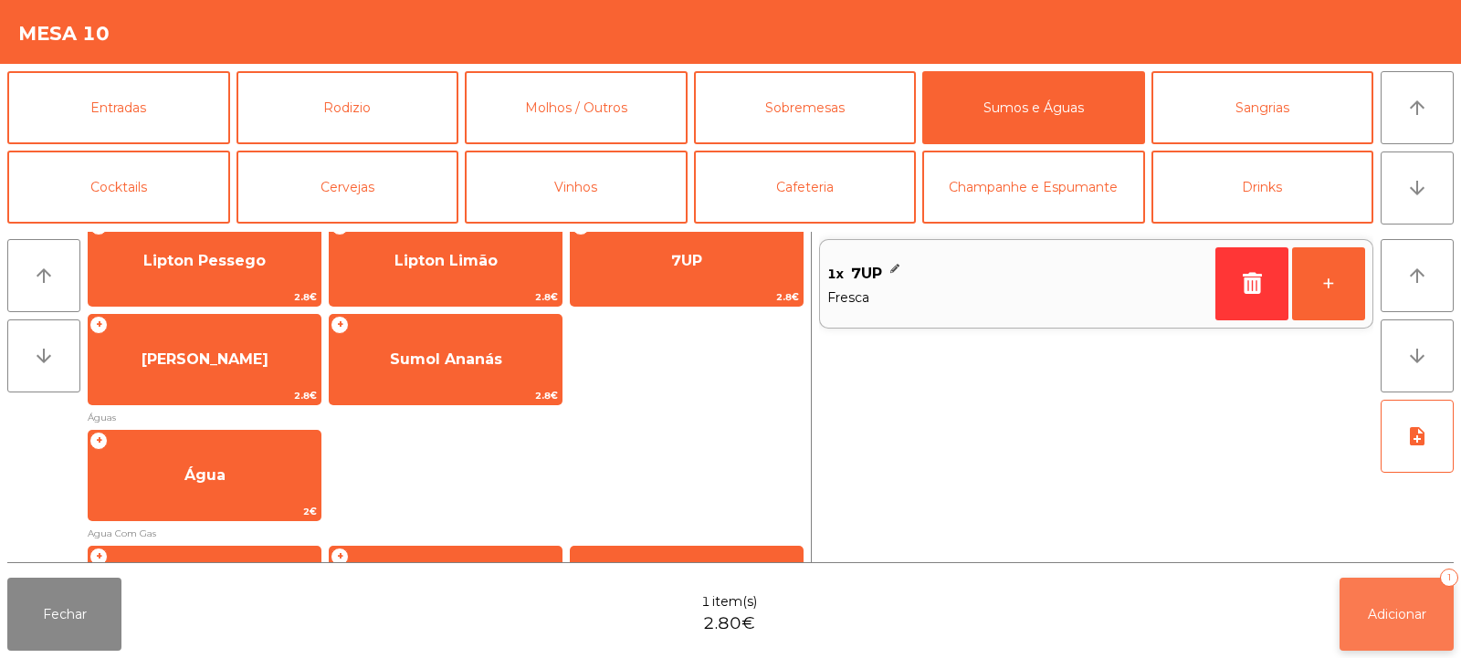
click at [1403, 619] on span "Adicionar" at bounding box center [1397, 614] width 58 height 16
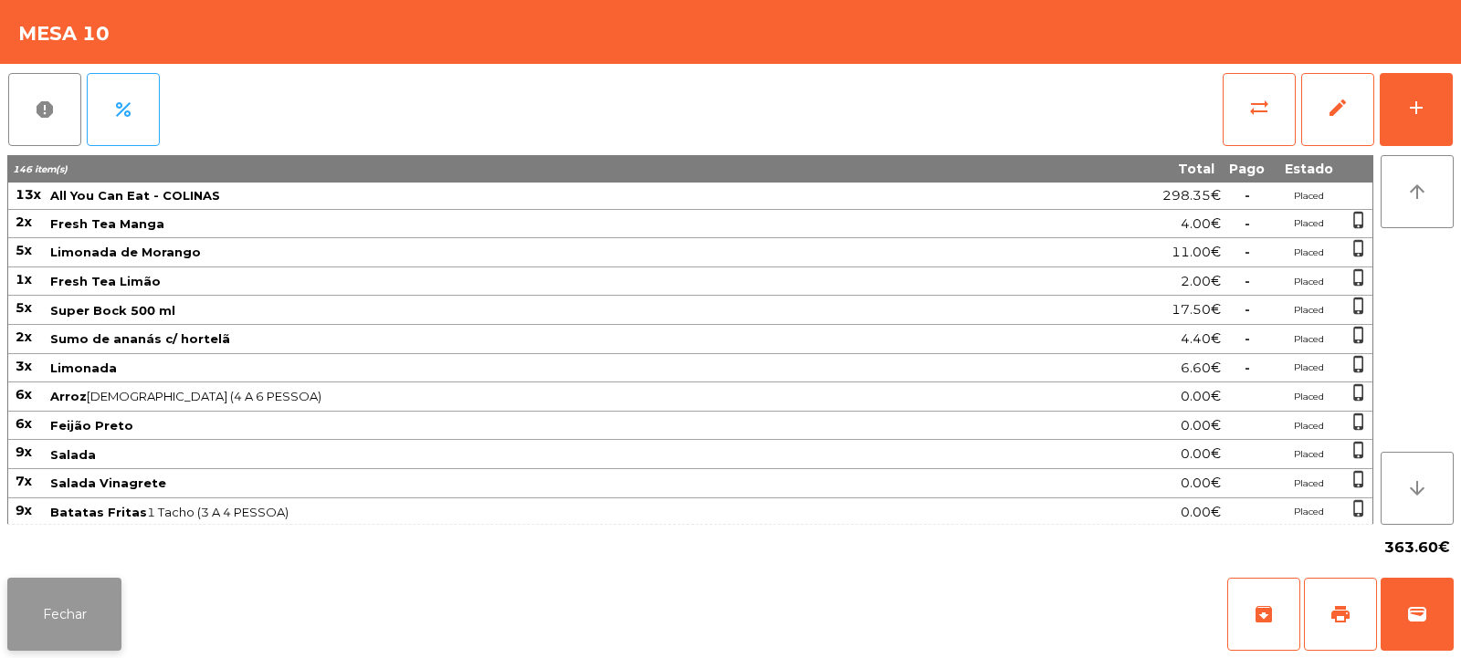
click at [54, 601] on button "Fechar" at bounding box center [64, 614] width 114 height 73
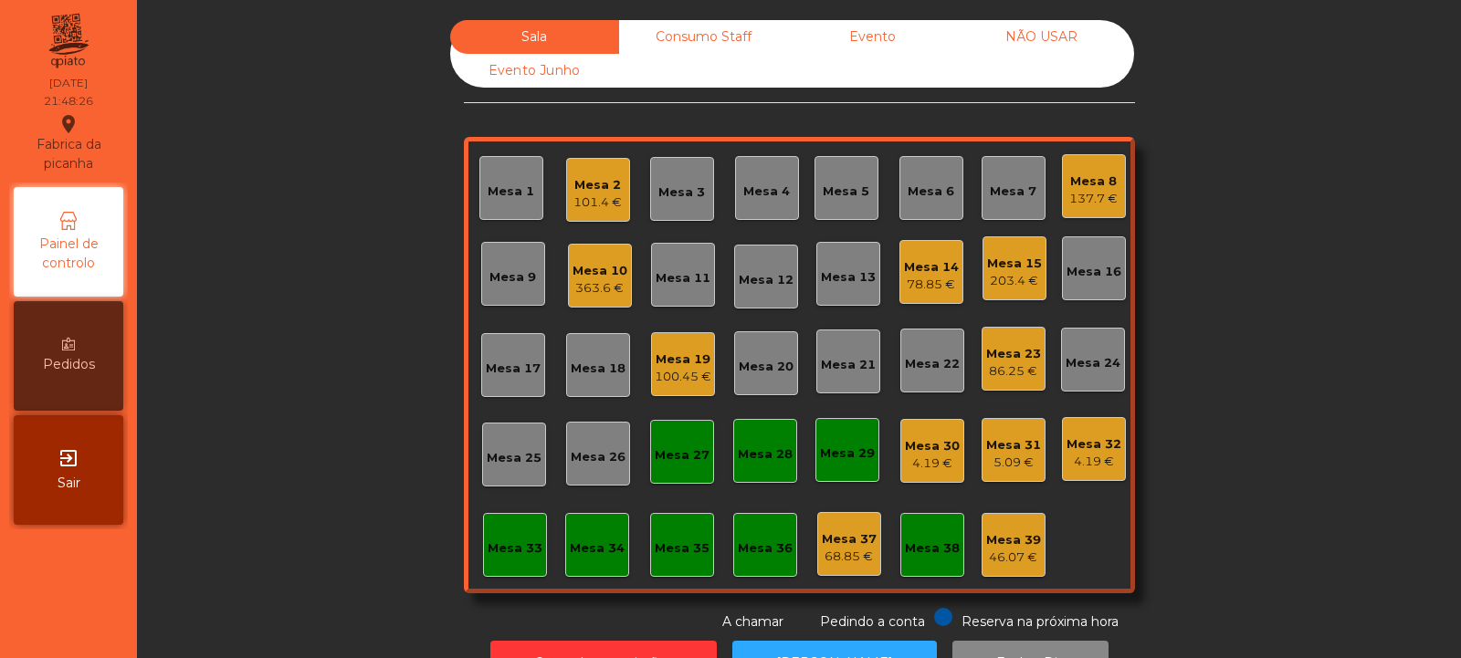
click at [508, 362] on div "Mesa 17" at bounding box center [513, 369] width 55 height 18
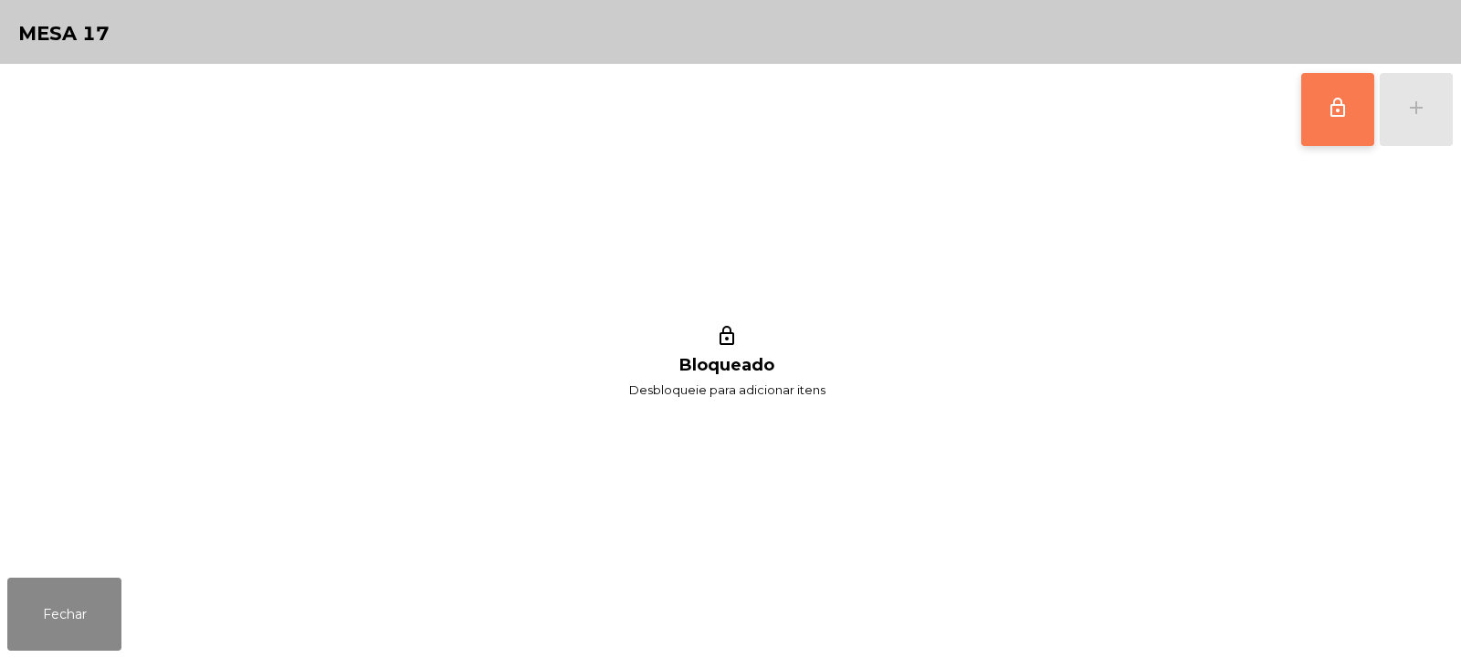
click at [1345, 123] on button "lock_outline" at bounding box center [1337, 109] width 73 height 73
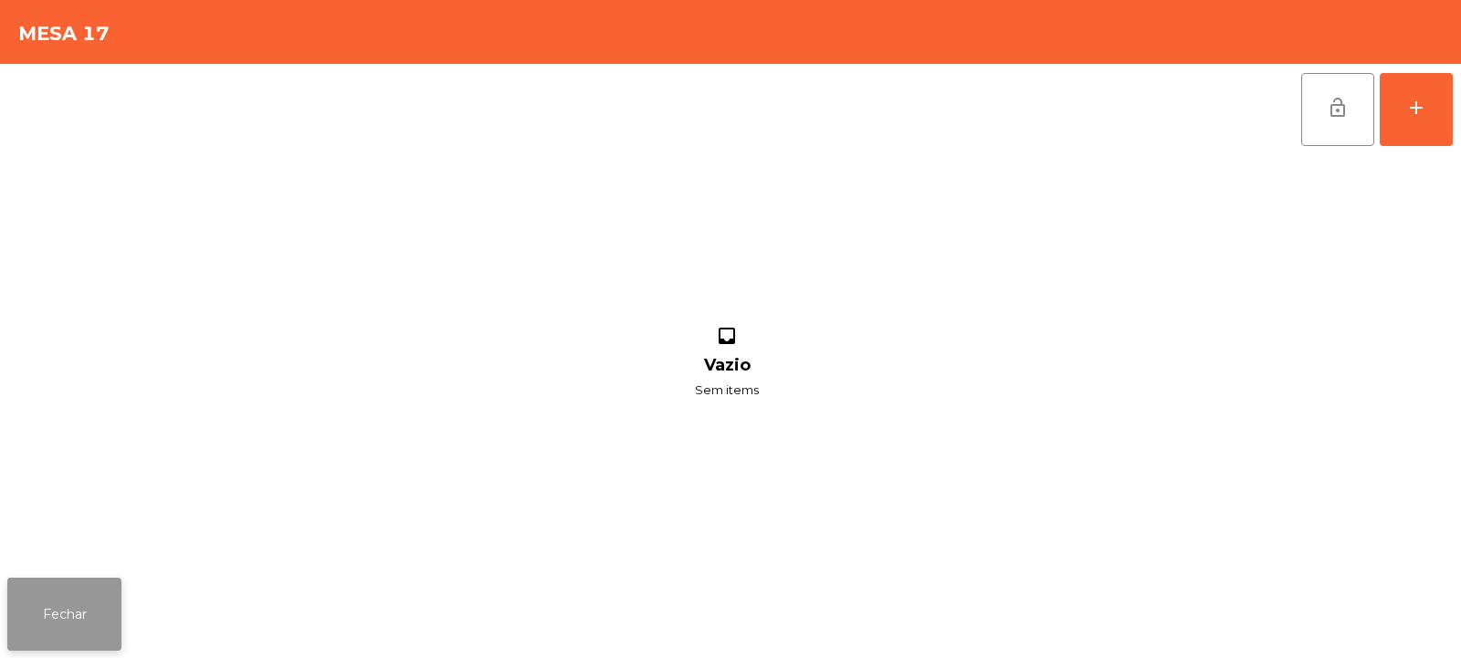
click at [103, 604] on button "Fechar" at bounding box center [64, 614] width 114 height 73
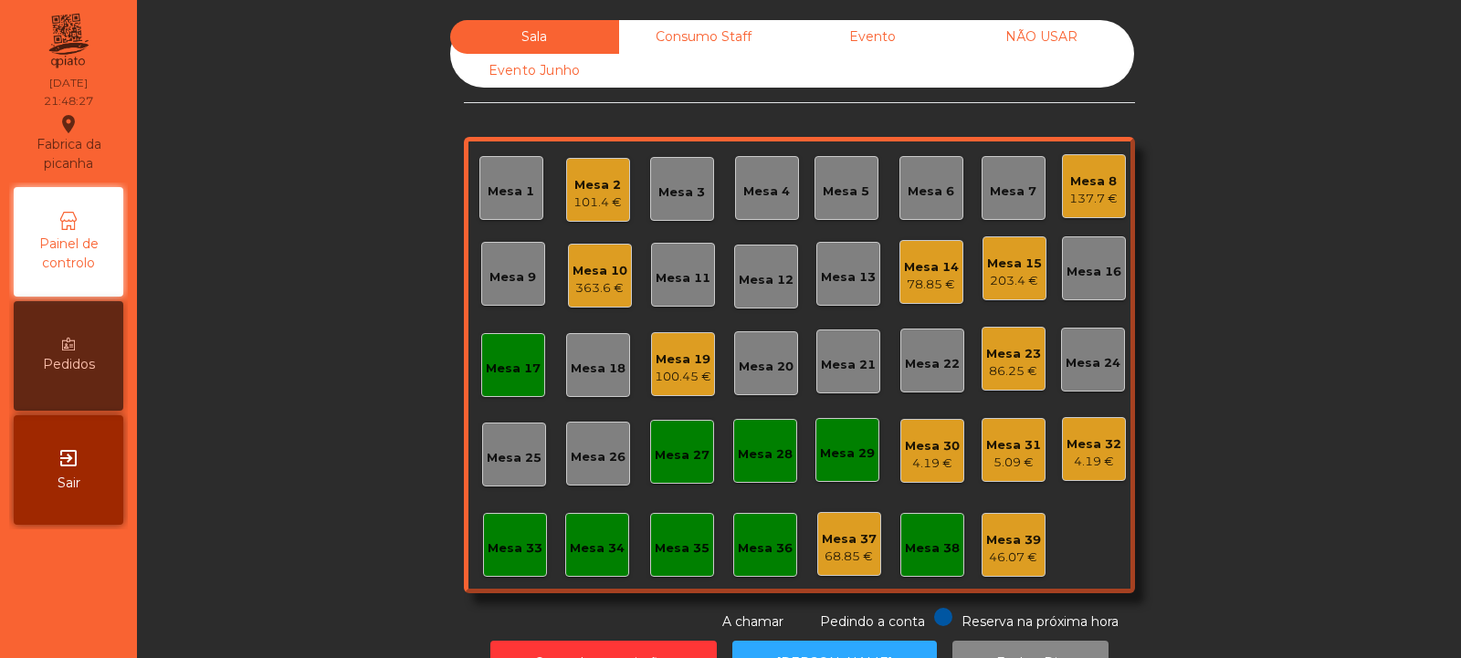
click at [1018, 266] on div "Mesa 15" at bounding box center [1014, 264] width 55 height 18
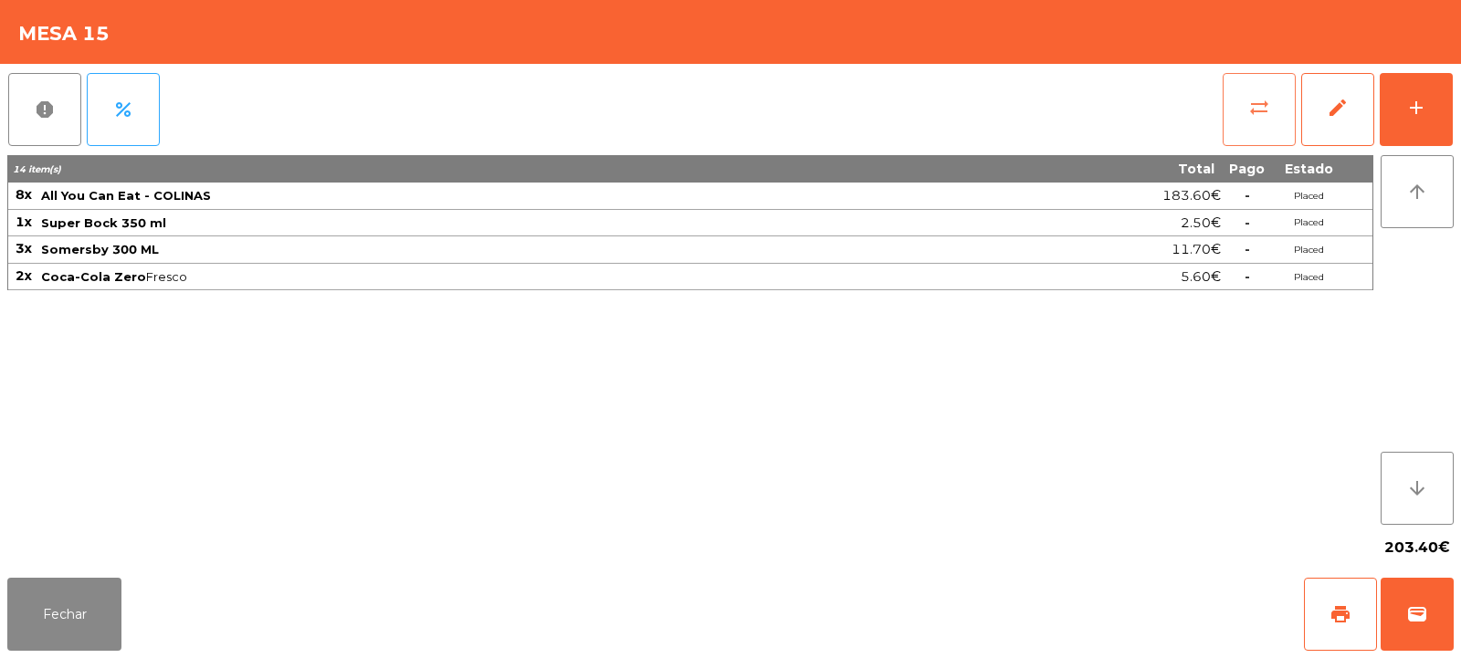
click at [1262, 110] on span "sync_alt" at bounding box center [1259, 108] width 22 height 22
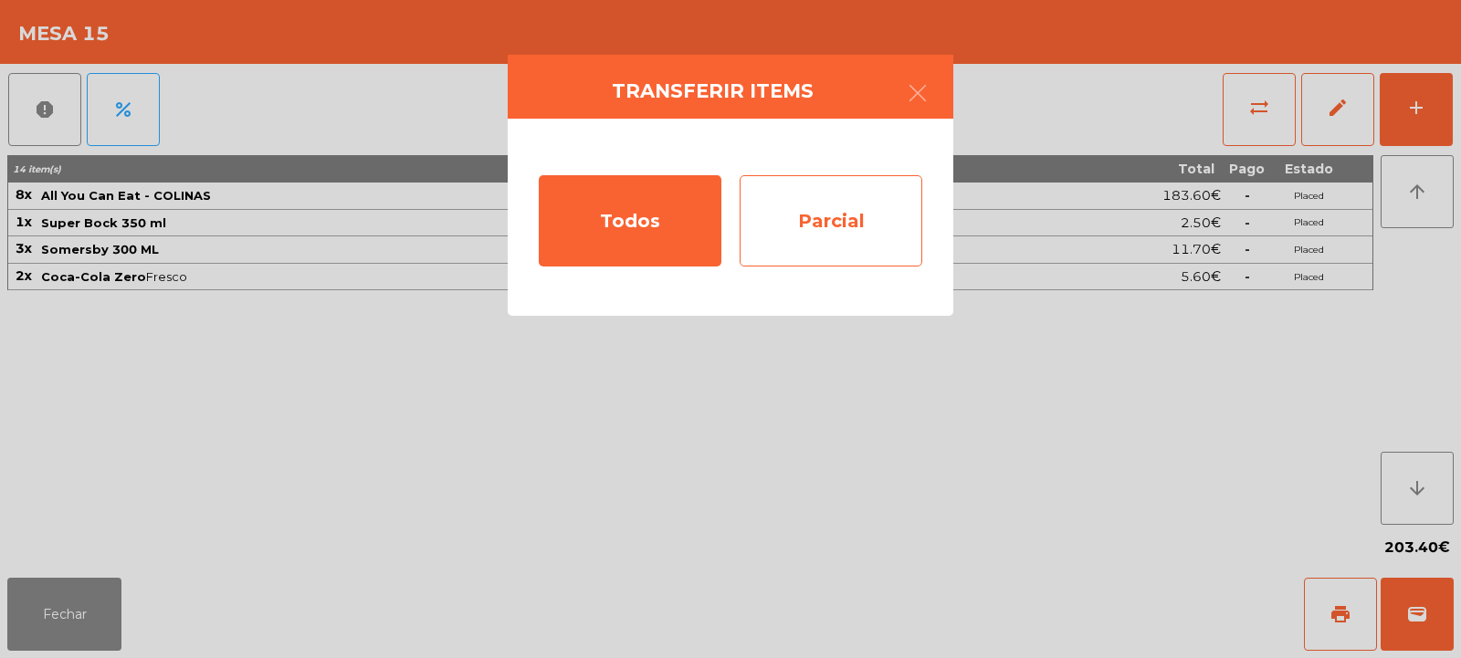
click at [840, 213] on div "Parcial" at bounding box center [831, 220] width 183 height 91
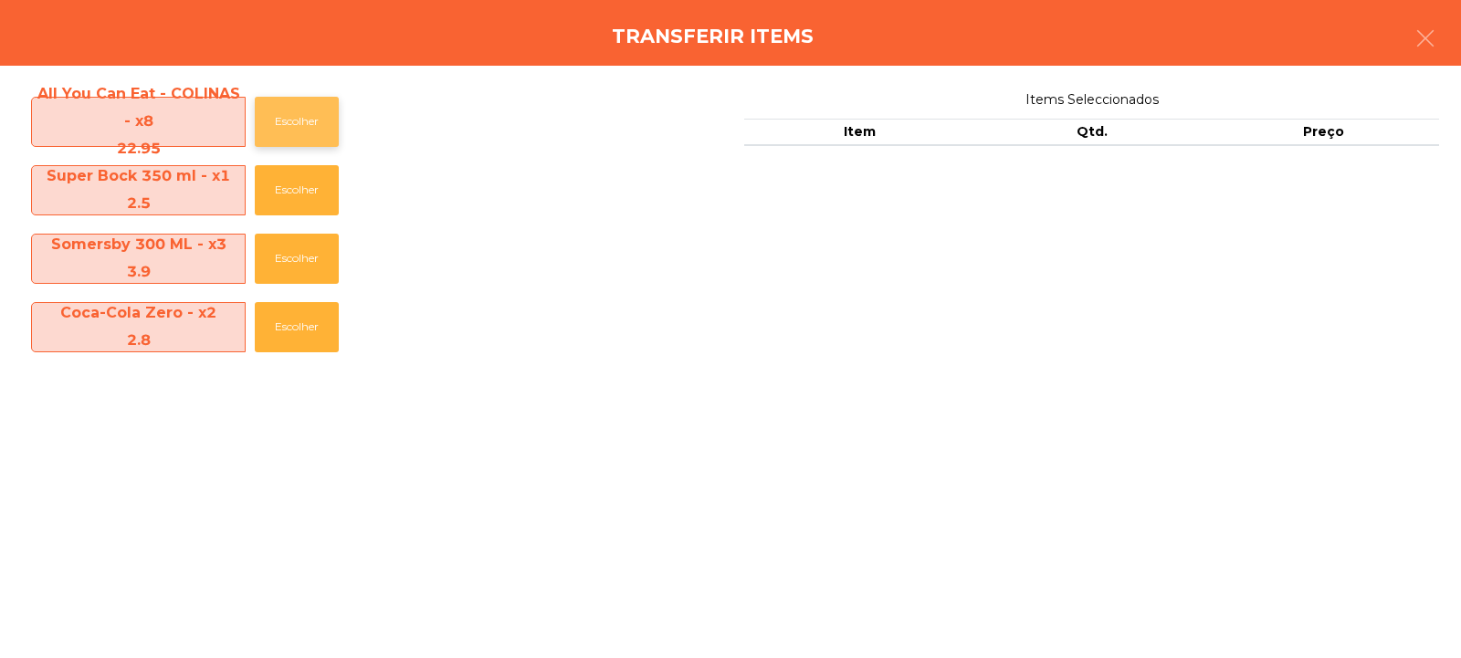
click at [311, 125] on button "Escolher" at bounding box center [297, 122] width 84 height 50
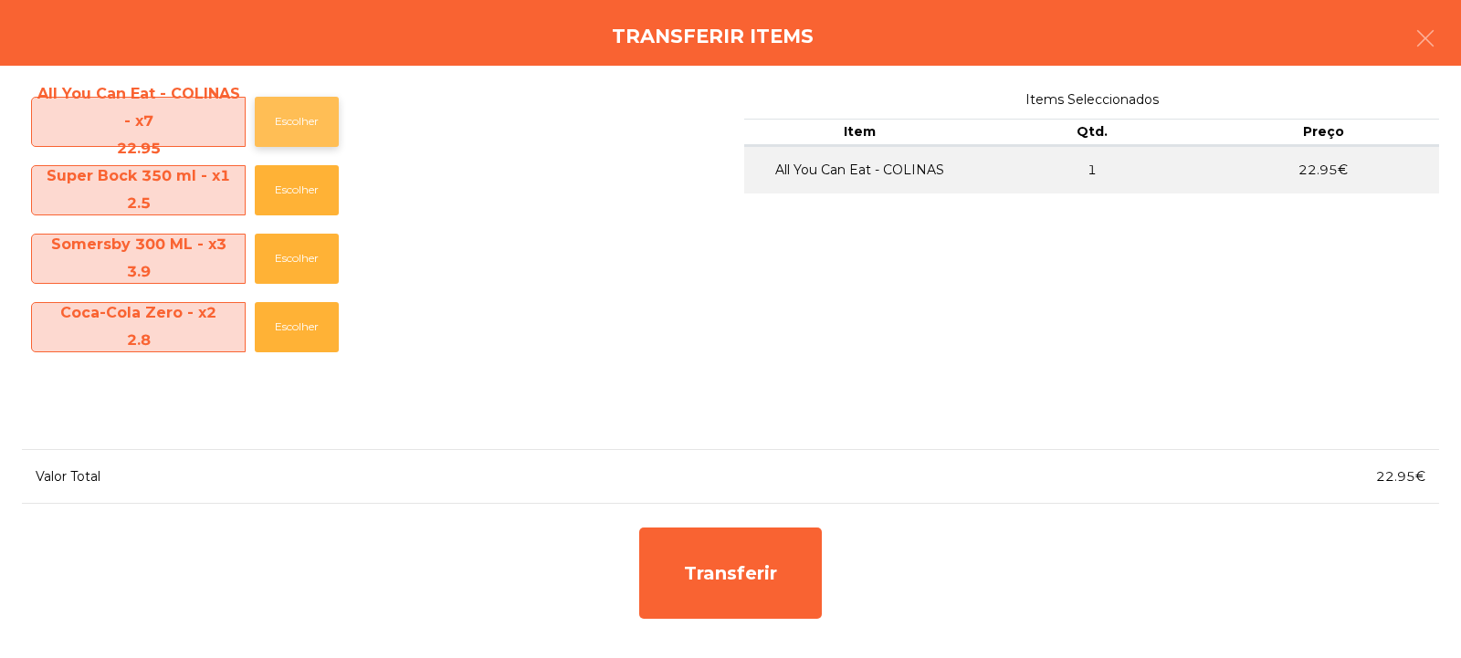
click at [317, 119] on button "Escolher" at bounding box center [297, 122] width 84 height 50
click at [311, 128] on button "Escolher" at bounding box center [297, 122] width 84 height 50
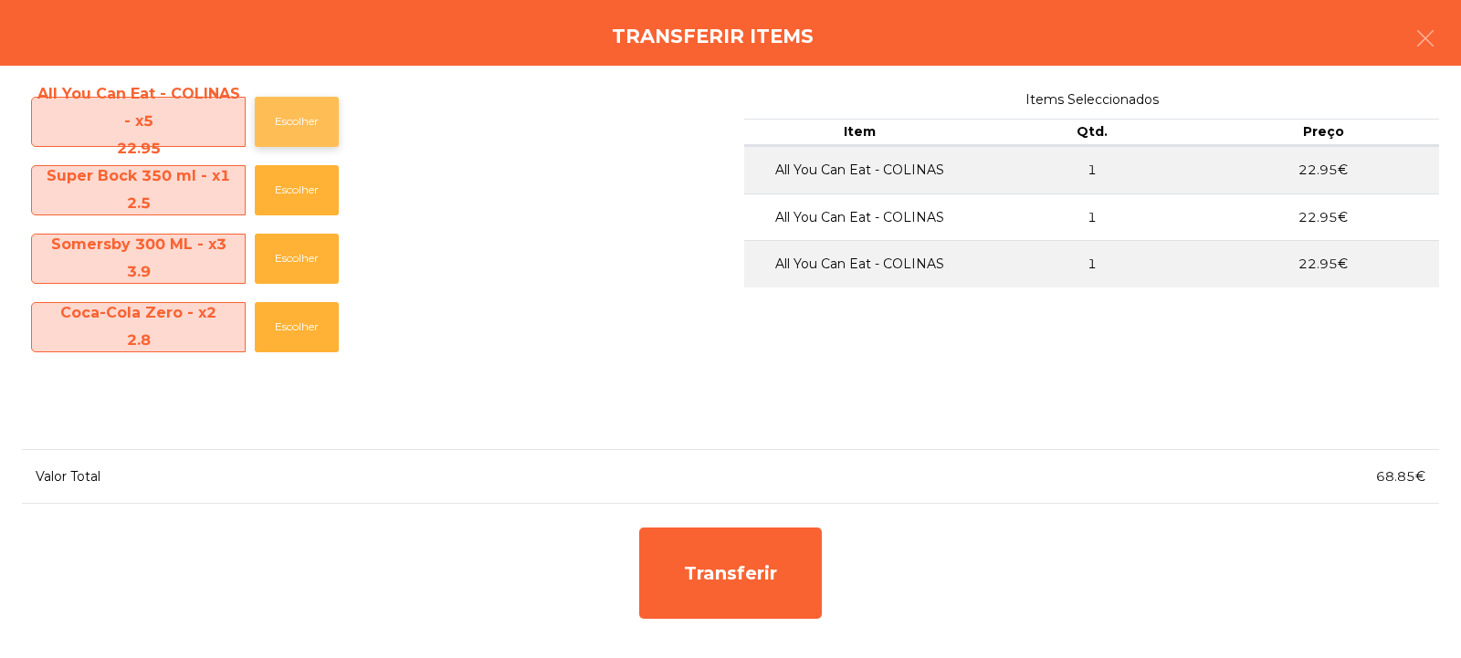
click at [313, 127] on button "Escolher" at bounding box center [297, 122] width 84 height 50
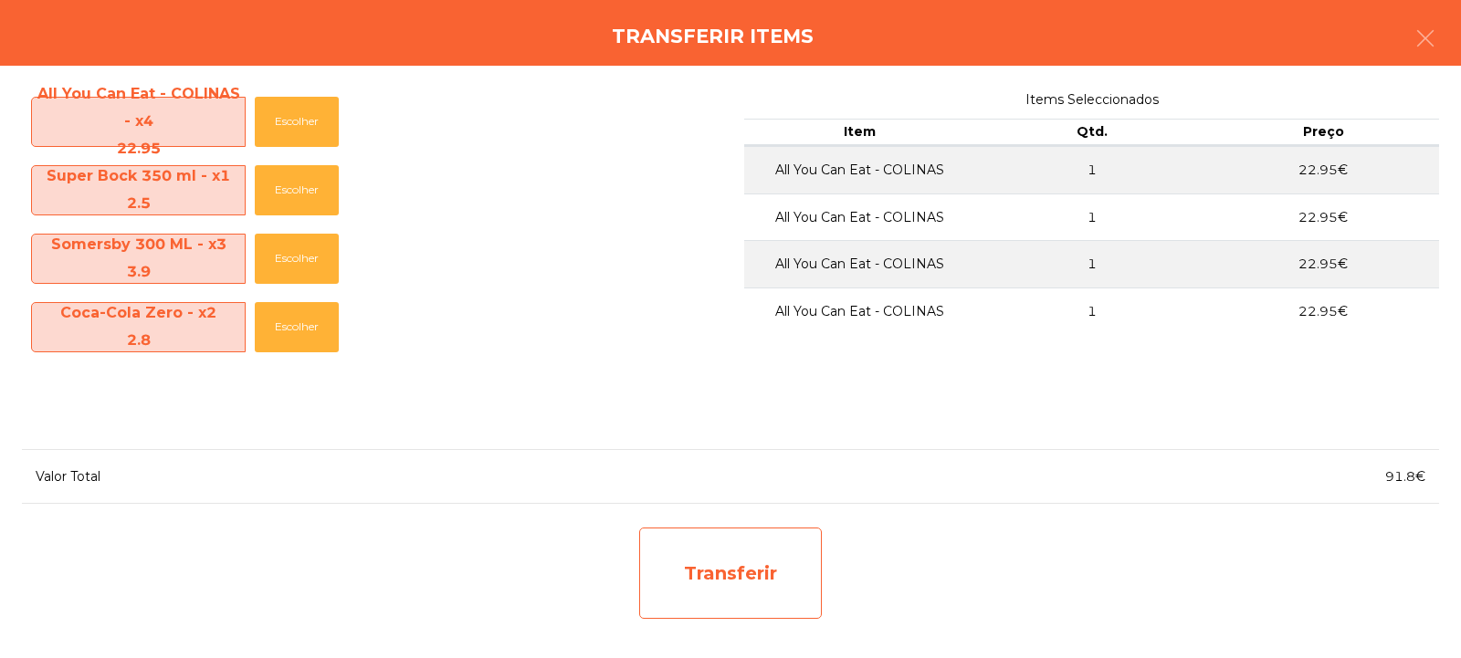
click at [699, 583] on div "Transferir" at bounding box center [730, 573] width 183 height 91
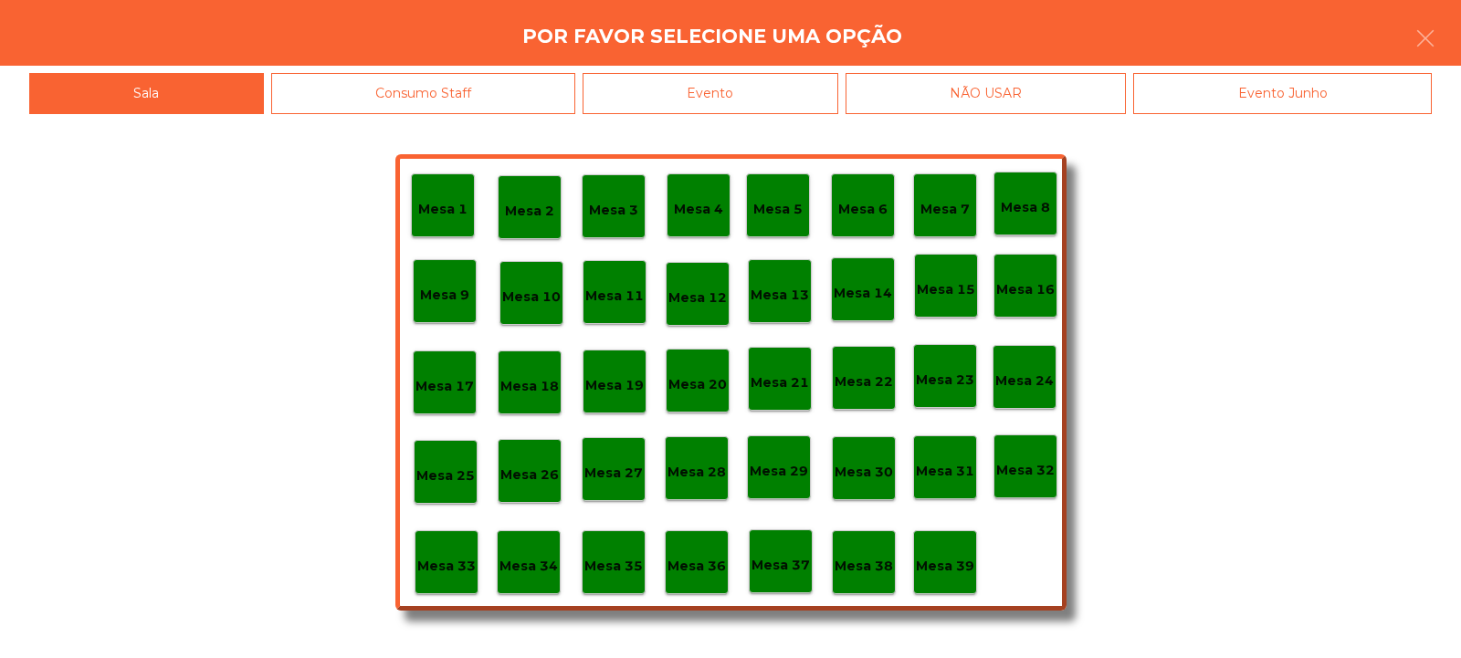
click at [457, 373] on div "Mesa 17" at bounding box center [444, 383] width 58 height 28
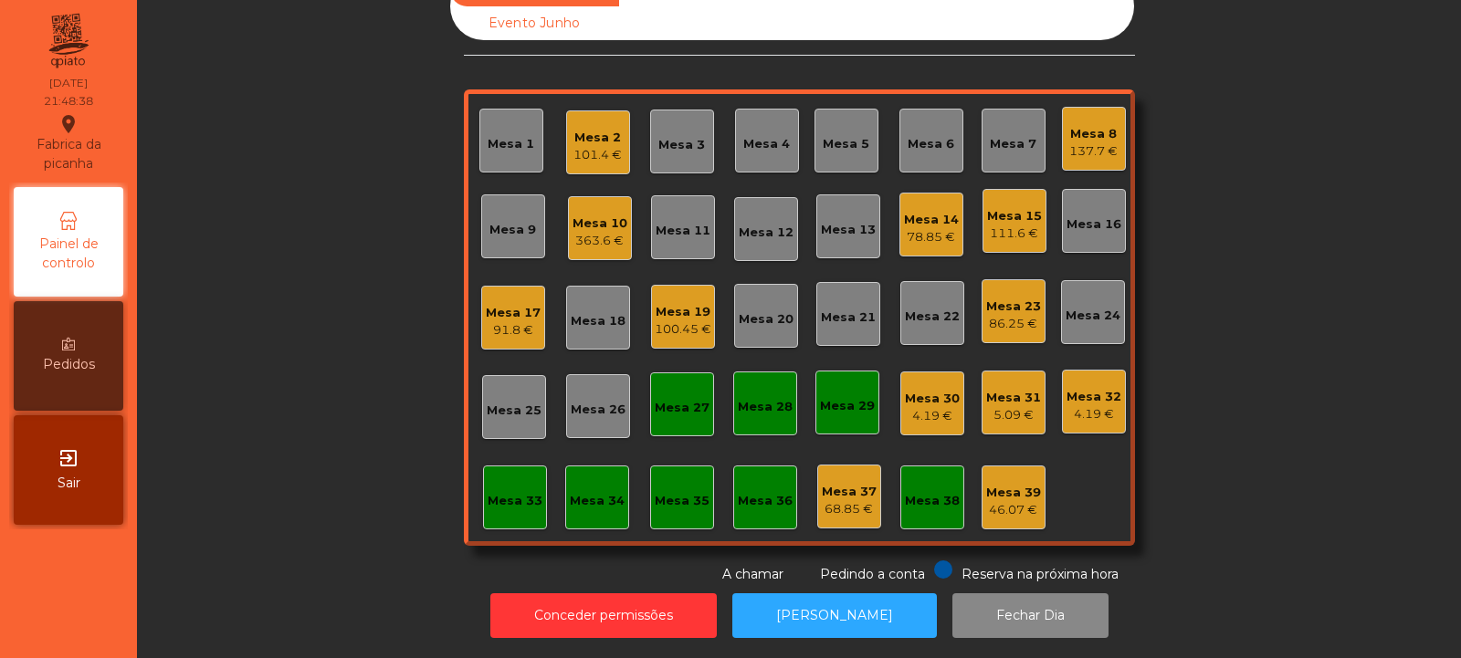
scroll to position [0, 0]
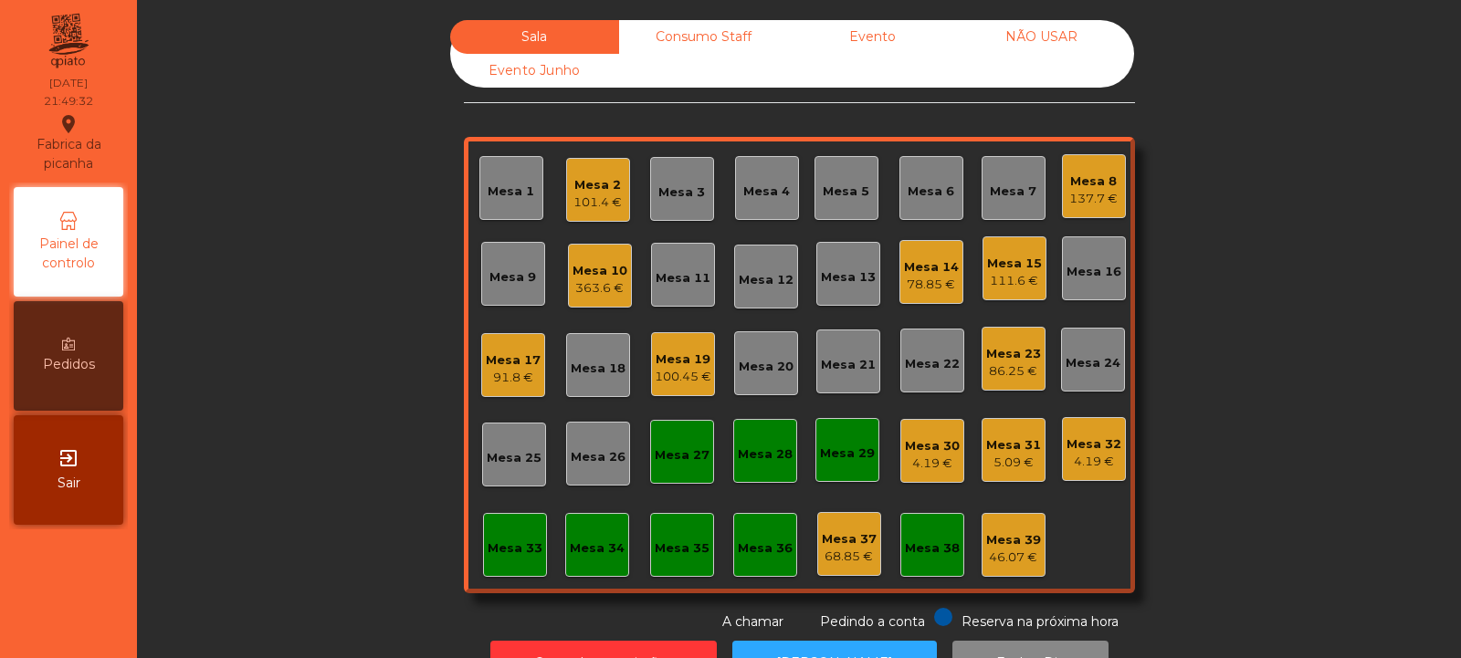
click at [926, 279] on div "78.85 €" at bounding box center [931, 285] width 55 height 18
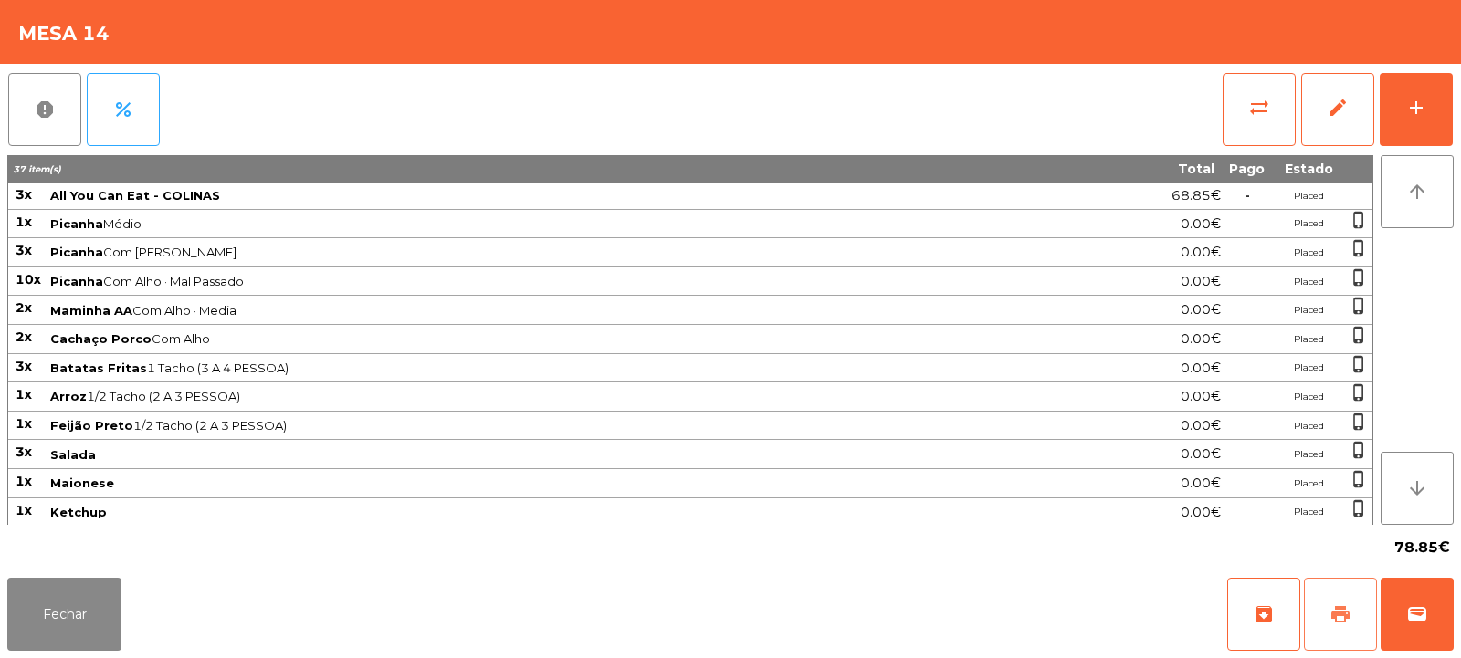
click at [1343, 621] on span "print" at bounding box center [1340, 615] width 22 height 22
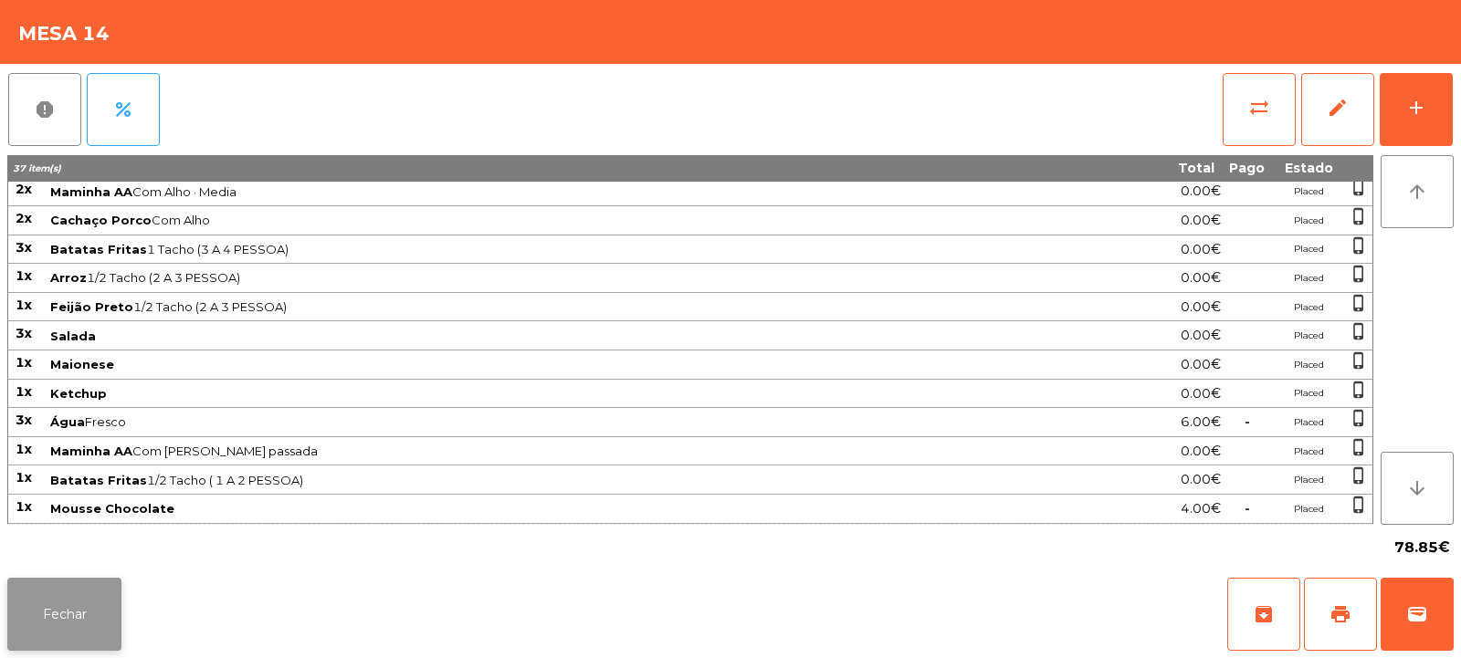
click at [90, 636] on button "Fechar" at bounding box center [64, 614] width 114 height 73
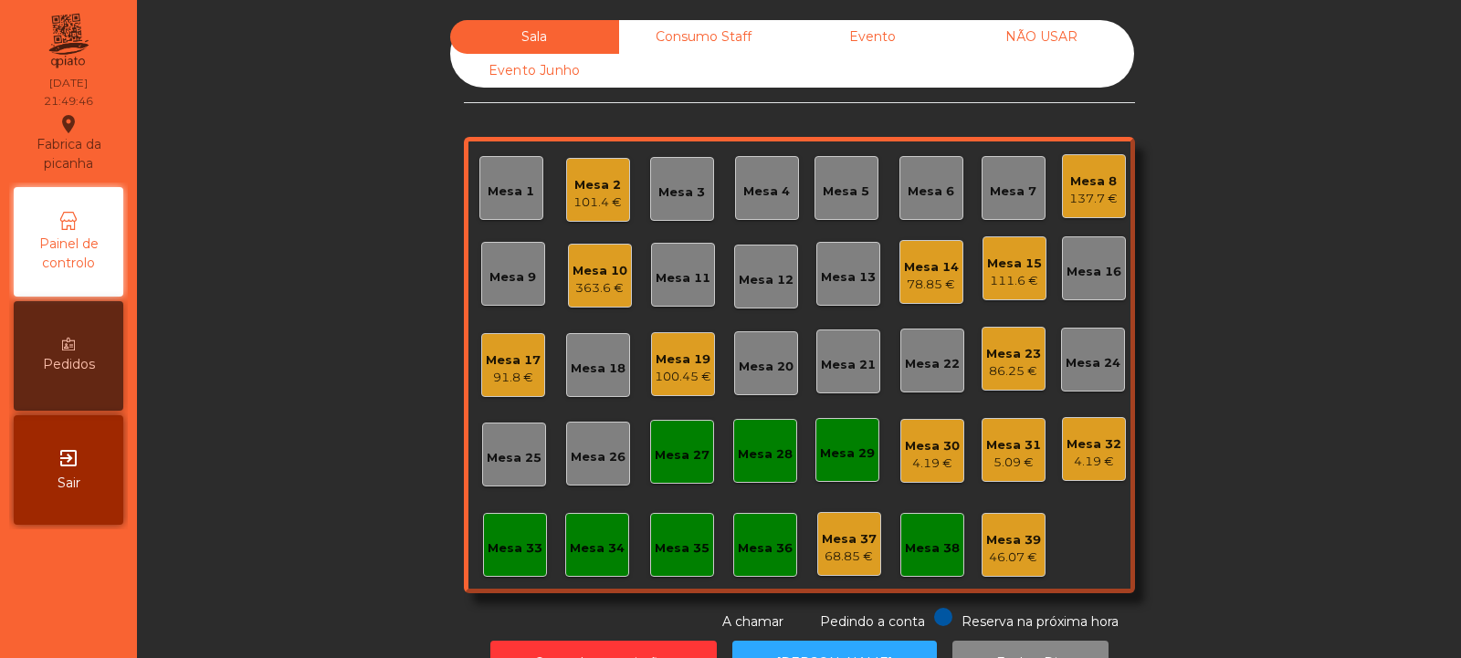
click at [920, 267] on div "Mesa 14" at bounding box center [931, 267] width 55 height 18
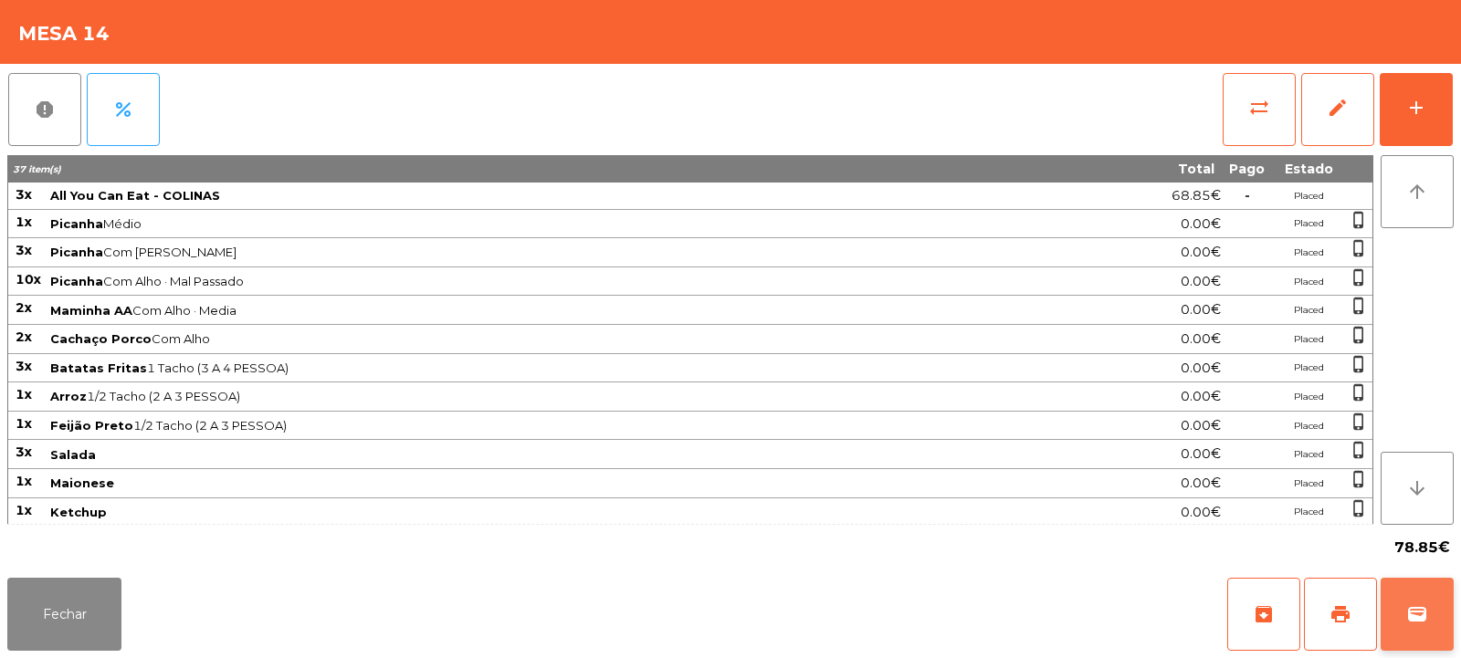
click at [1417, 618] on span "wallet" at bounding box center [1417, 615] width 22 height 22
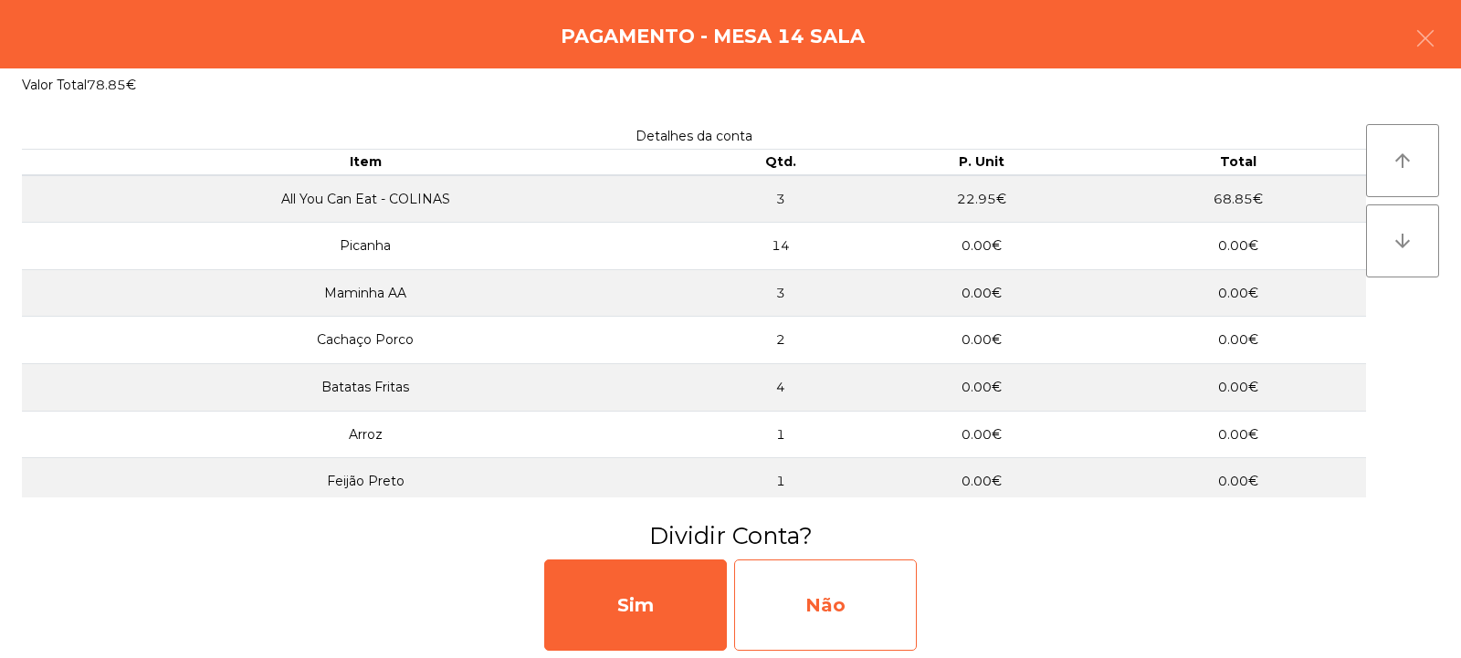
click at [877, 586] on div "Não" at bounding box center [825, 605] width 183 height 91
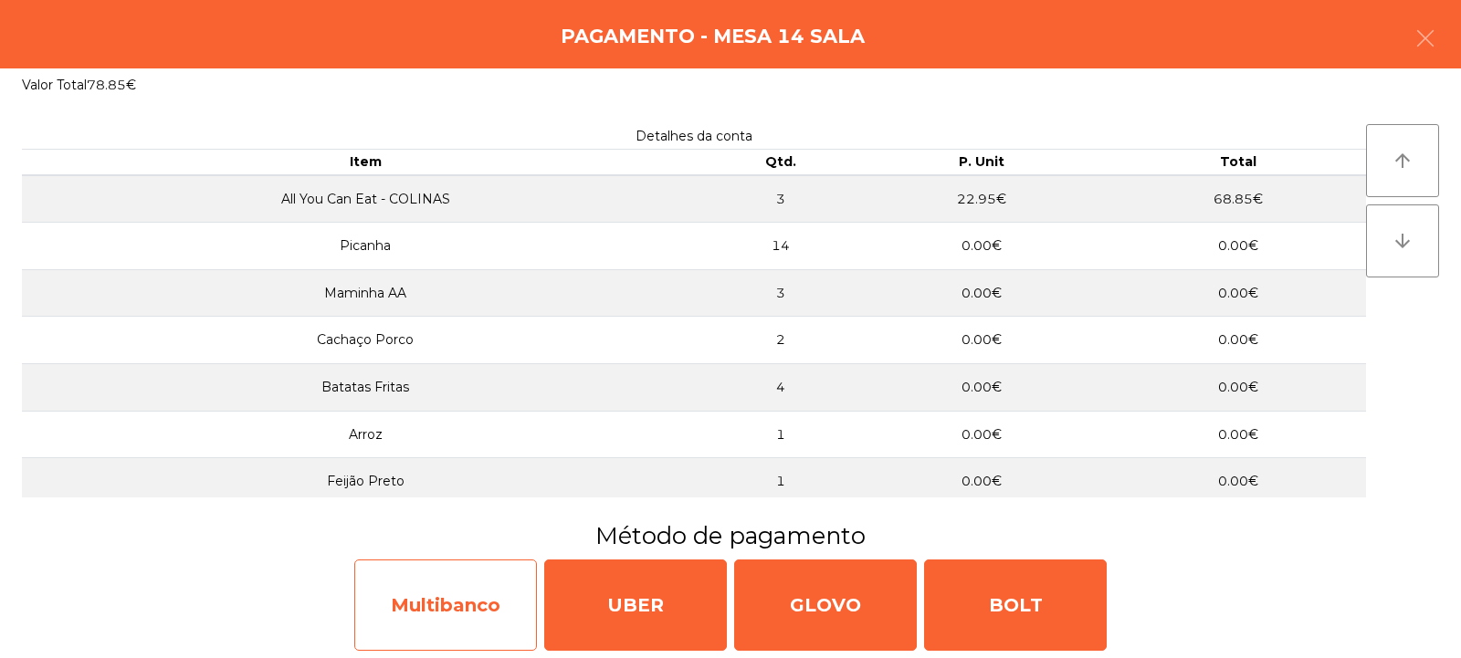
click at [488, 595] on div "Multibanco" at bounding box center [445, 605] width 183 height 91
select select "**"
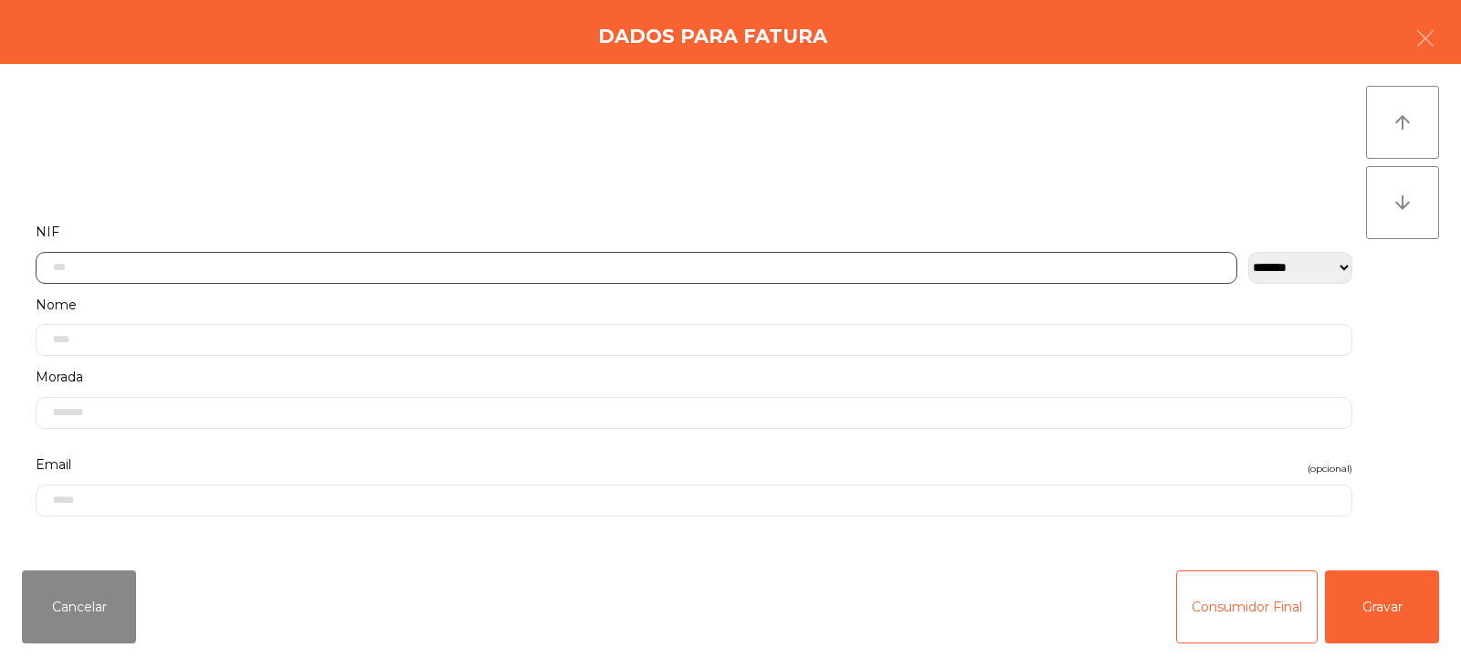
click at [788, 265] on input "text" at bounding box center [637, 268] width 1202 height 32
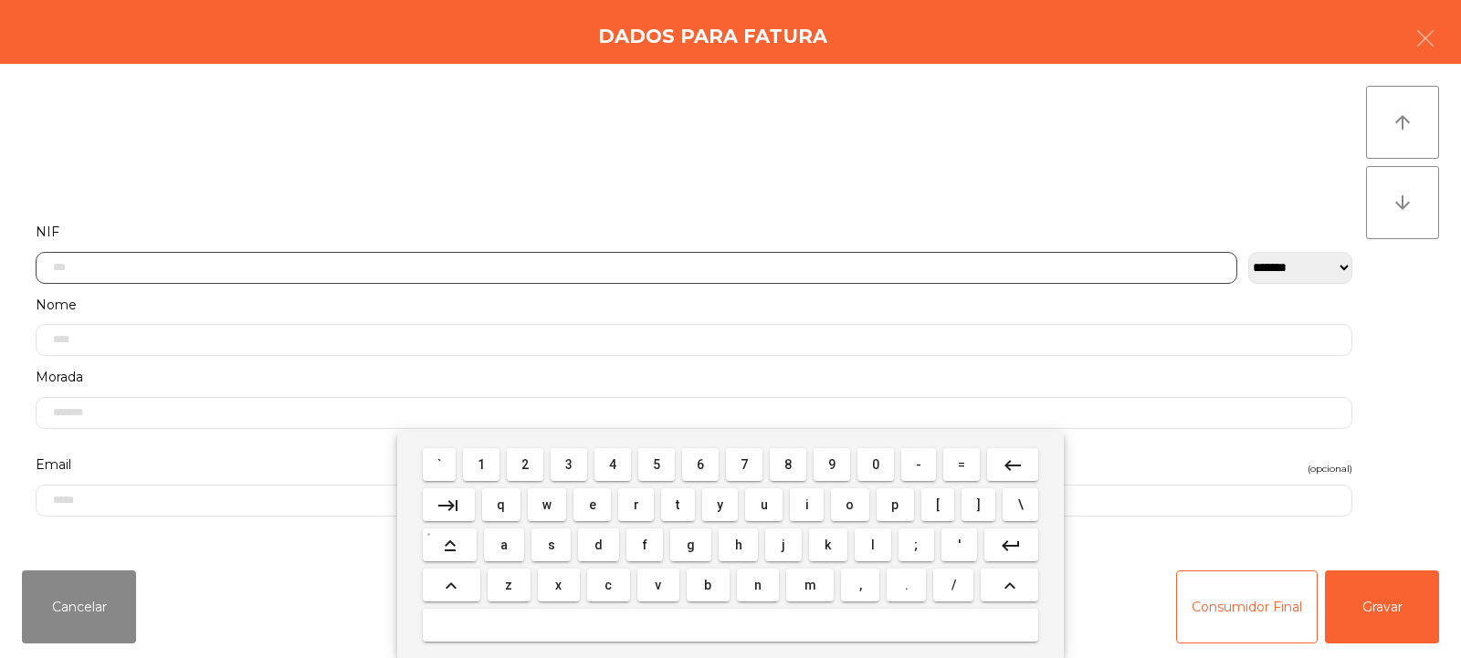
scroll to position [133, 0]
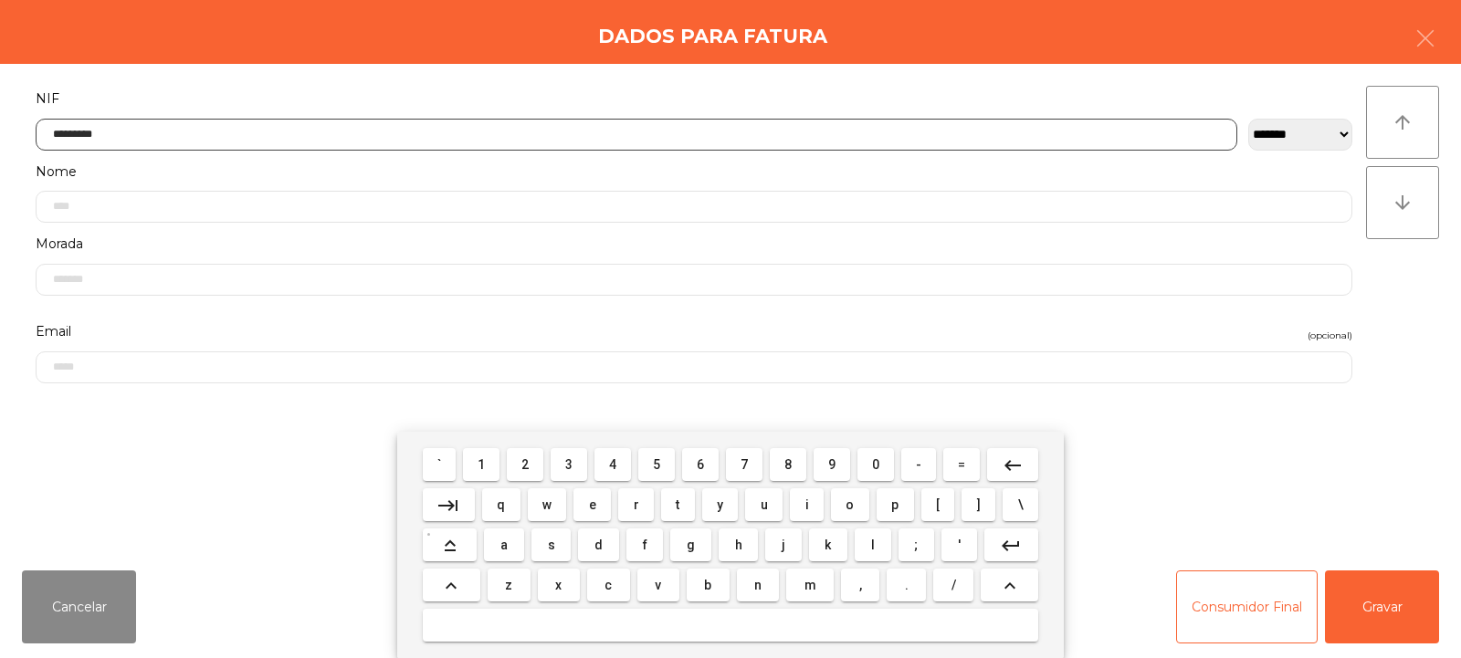
type input "*********"
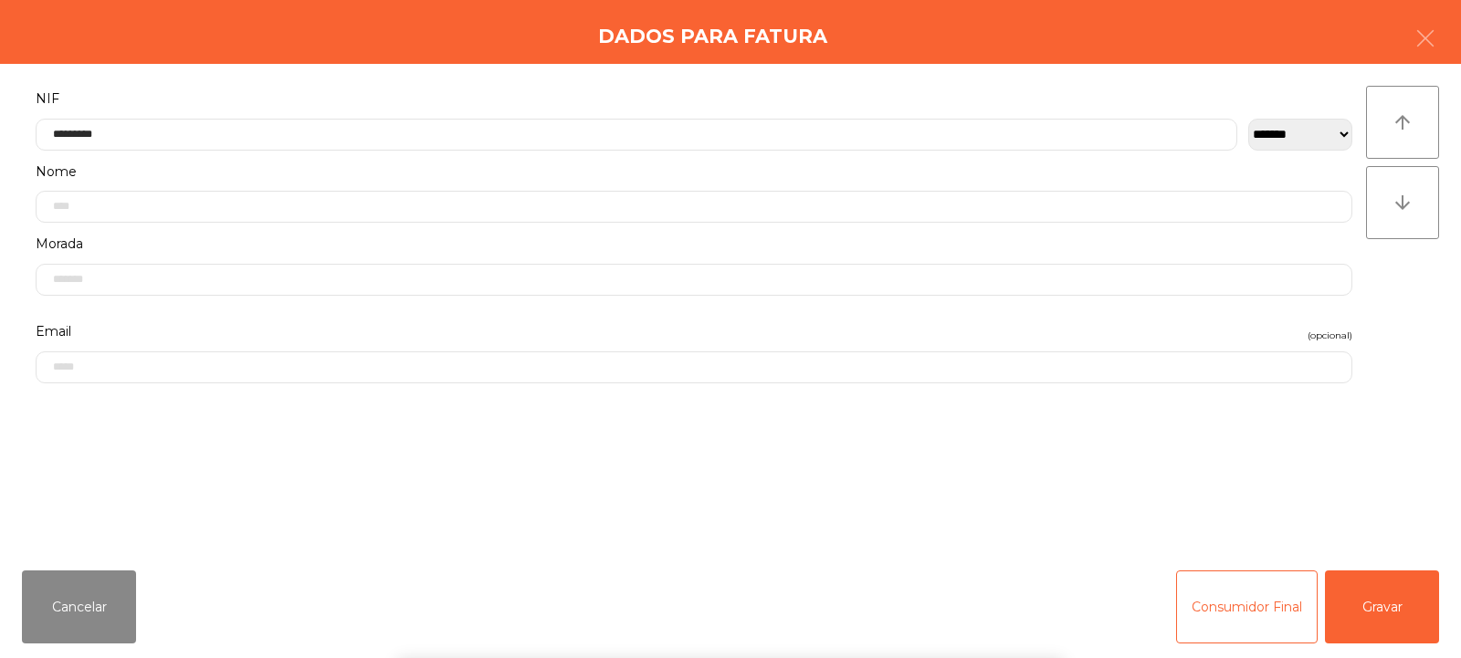
click at [1405, 620] on div "` 1 2 3 4 5 6 7 8 9 0 - = keyboard_backspace keyboard_tab q w e r t y u i o p […" at bounding box center [730, 545] width 1461 height 226
click at [1358, 607] on button "Gravar" at bounding box center [1382, 607] width 114 height 73
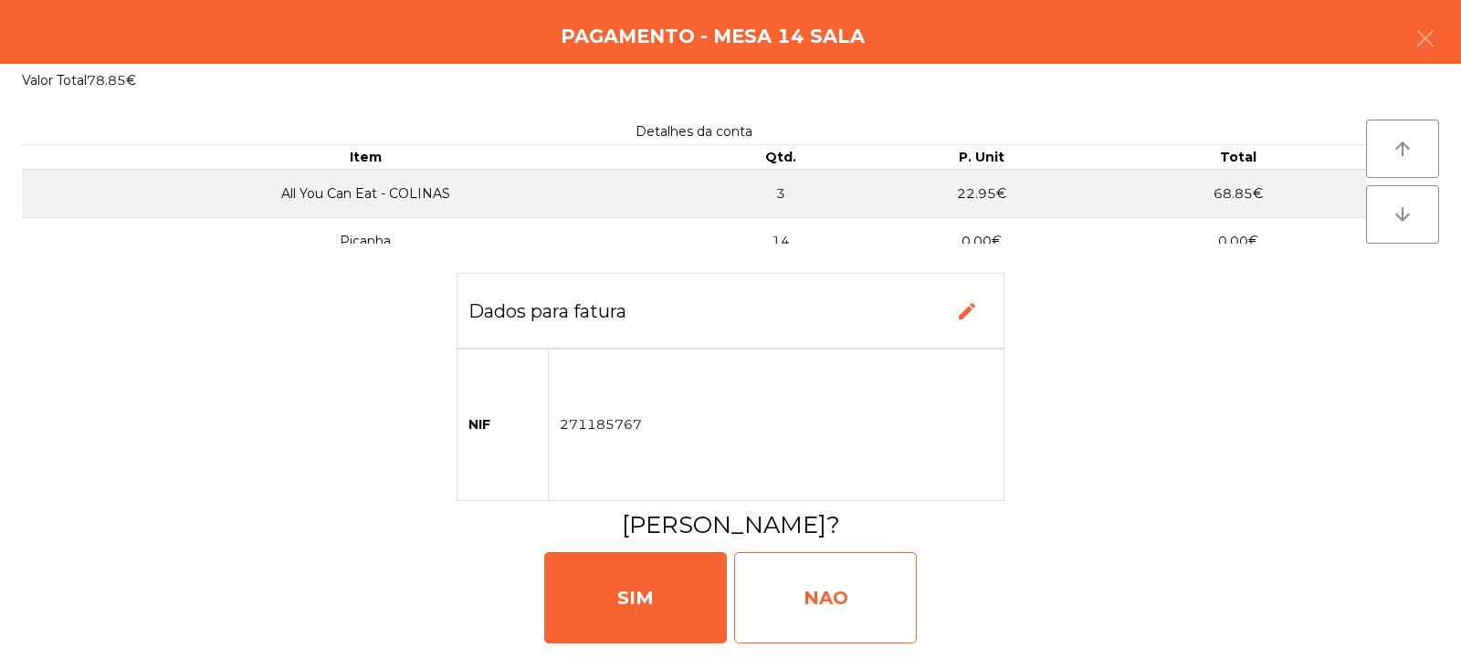
click at [861, 605] on div "NAO" at bounding box center [825, 597] width 183 height 91
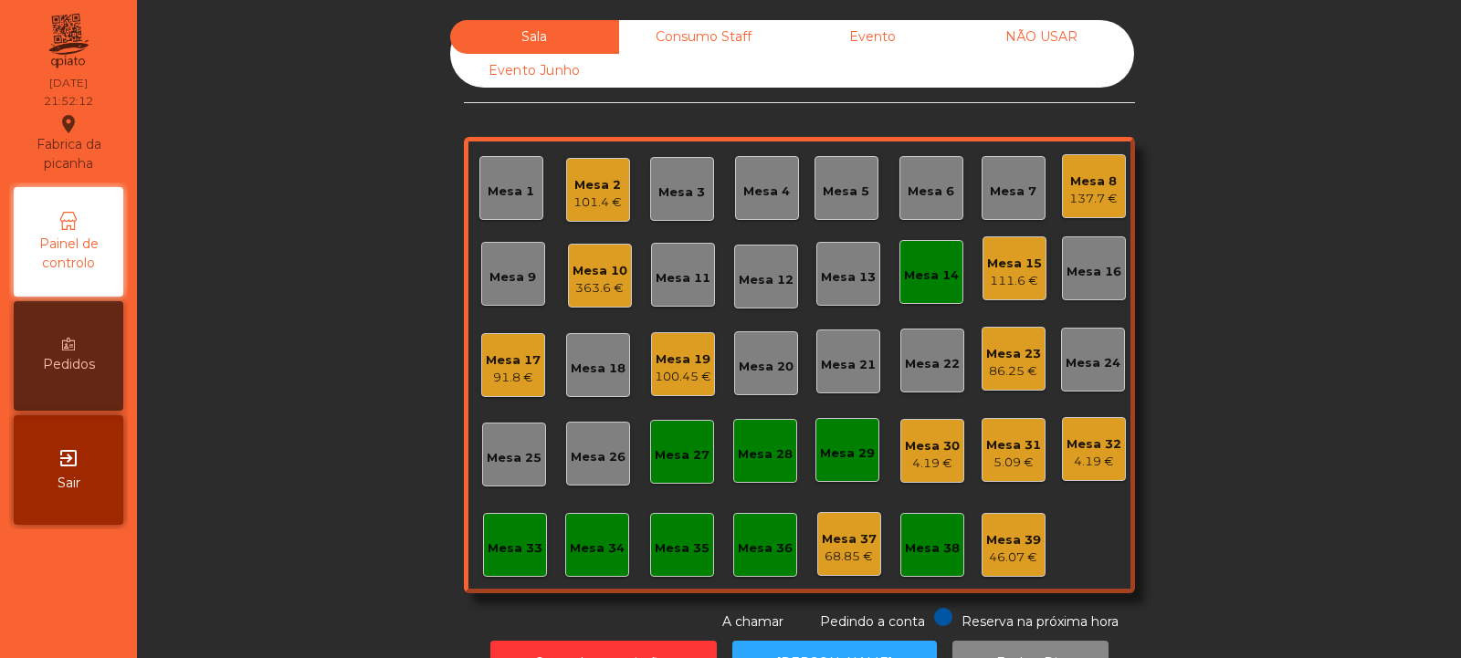
click at [899, 293] on div "Mesa 14" at bounding box center [931, 272] width 64 height 64
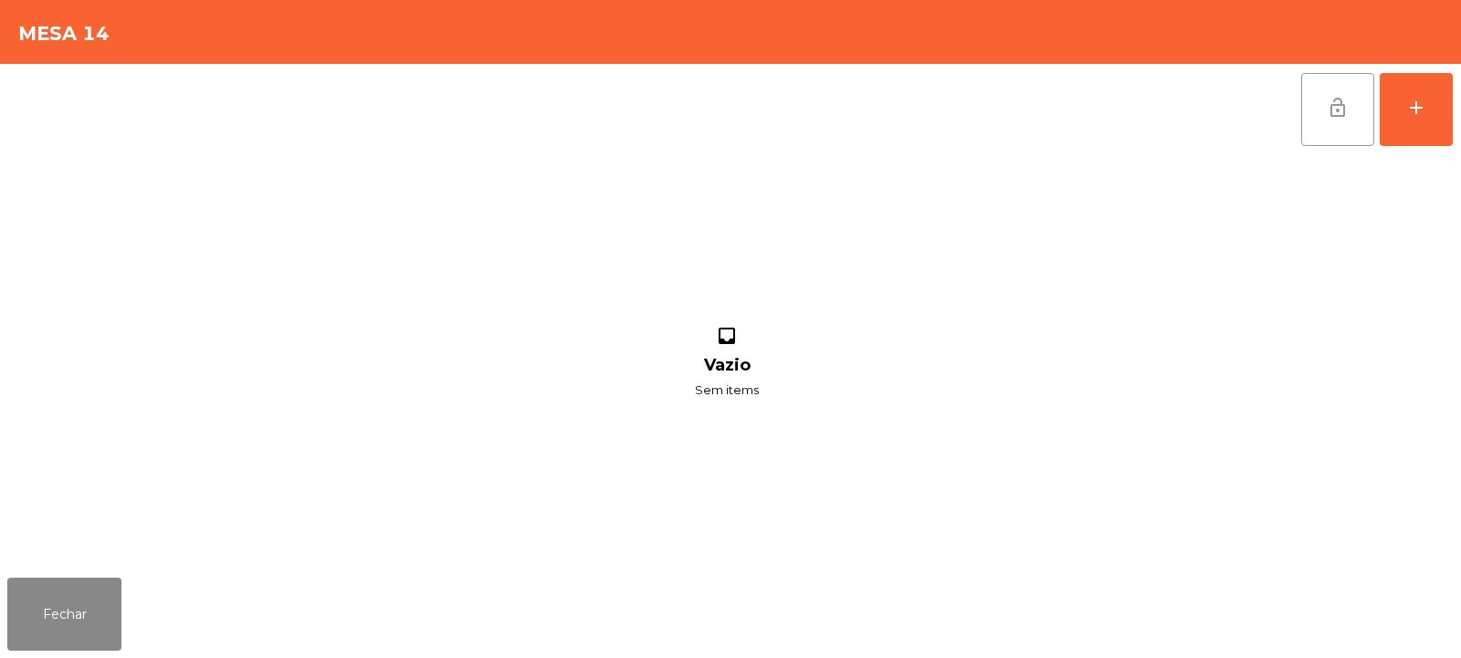
click at [1311, 89] on button "lock_open" at bounding box center [1337, 109] width 73 height 73
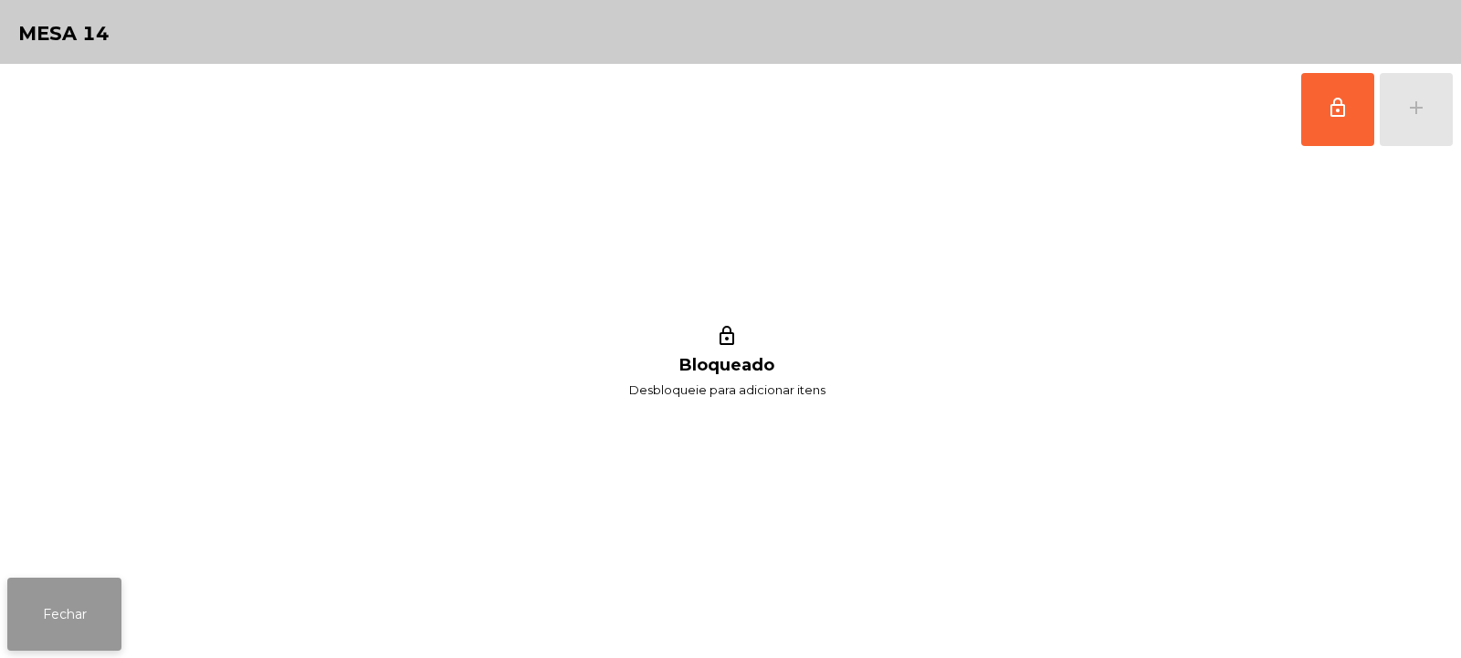
click at [62, 607] on button "Fechar" at bounding box center [64, 614] width 114 height 73
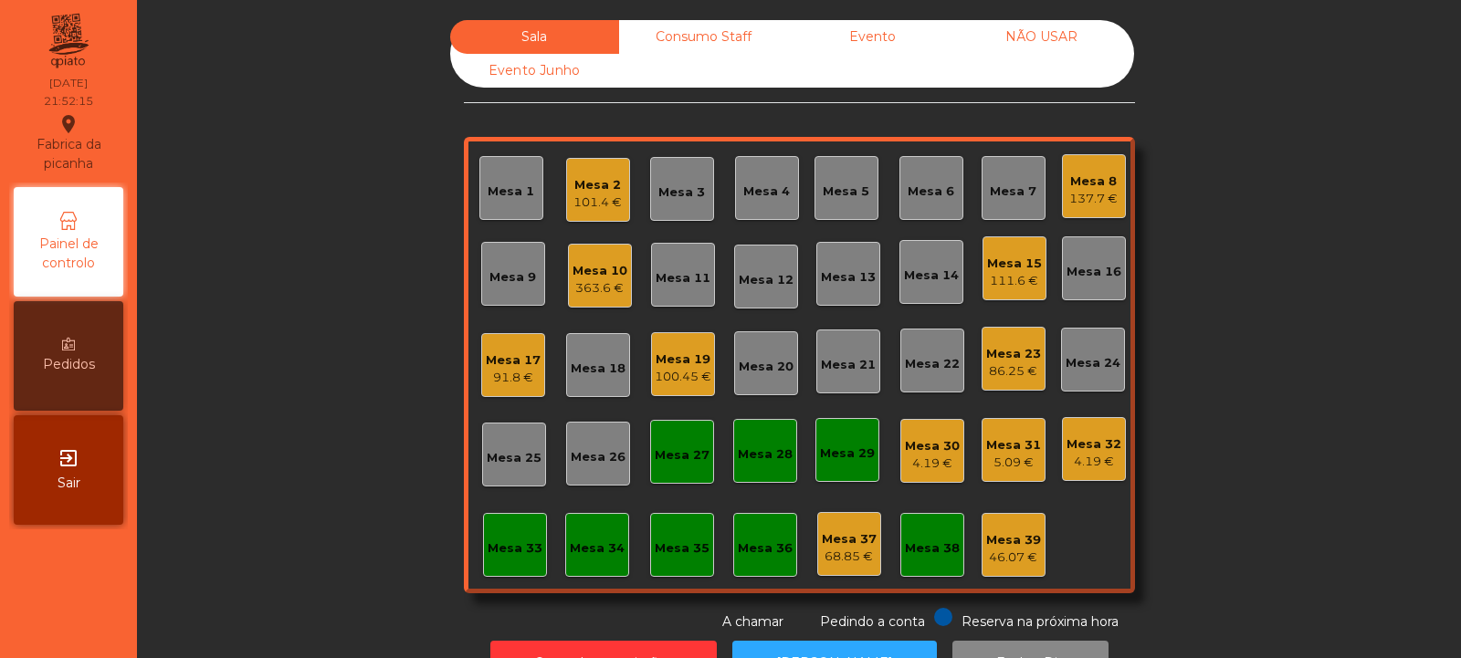
click at [690, 370] on div "100.45 €" at bounding box center [683, 377] width 57 height 18
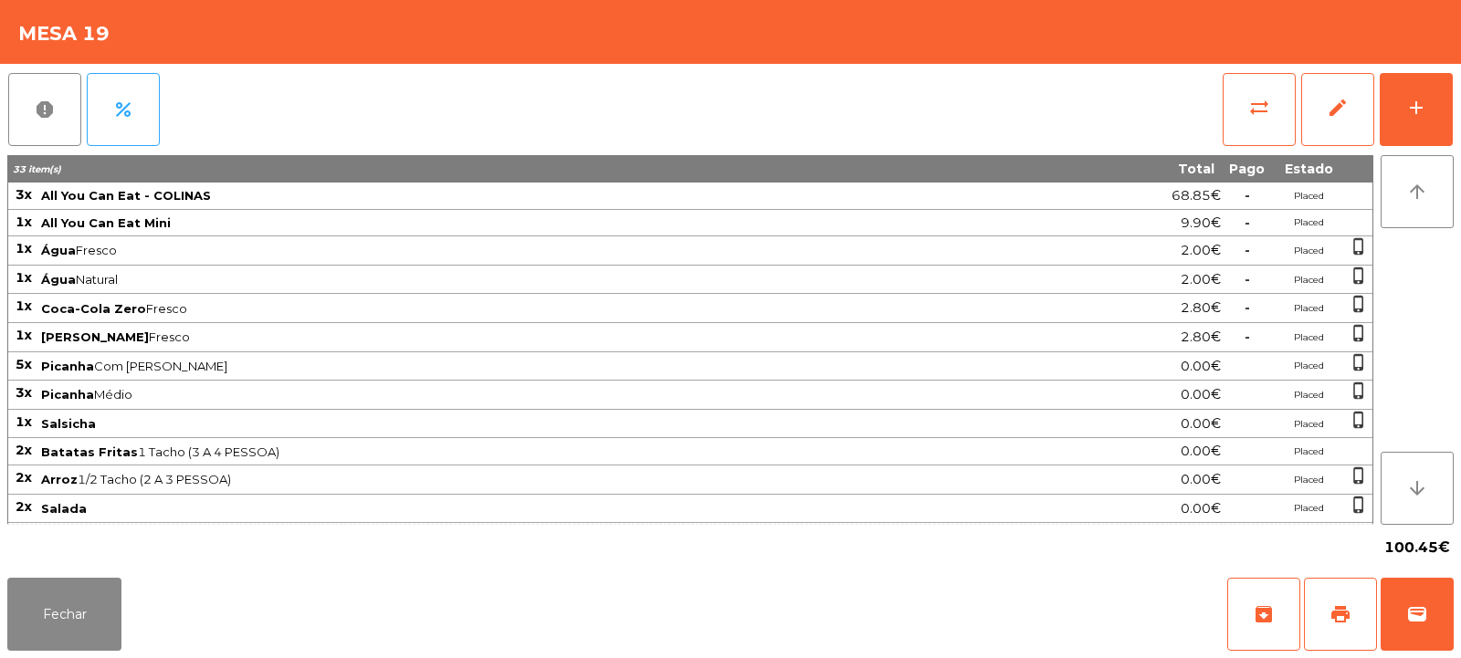
scroll to position [201, 0]
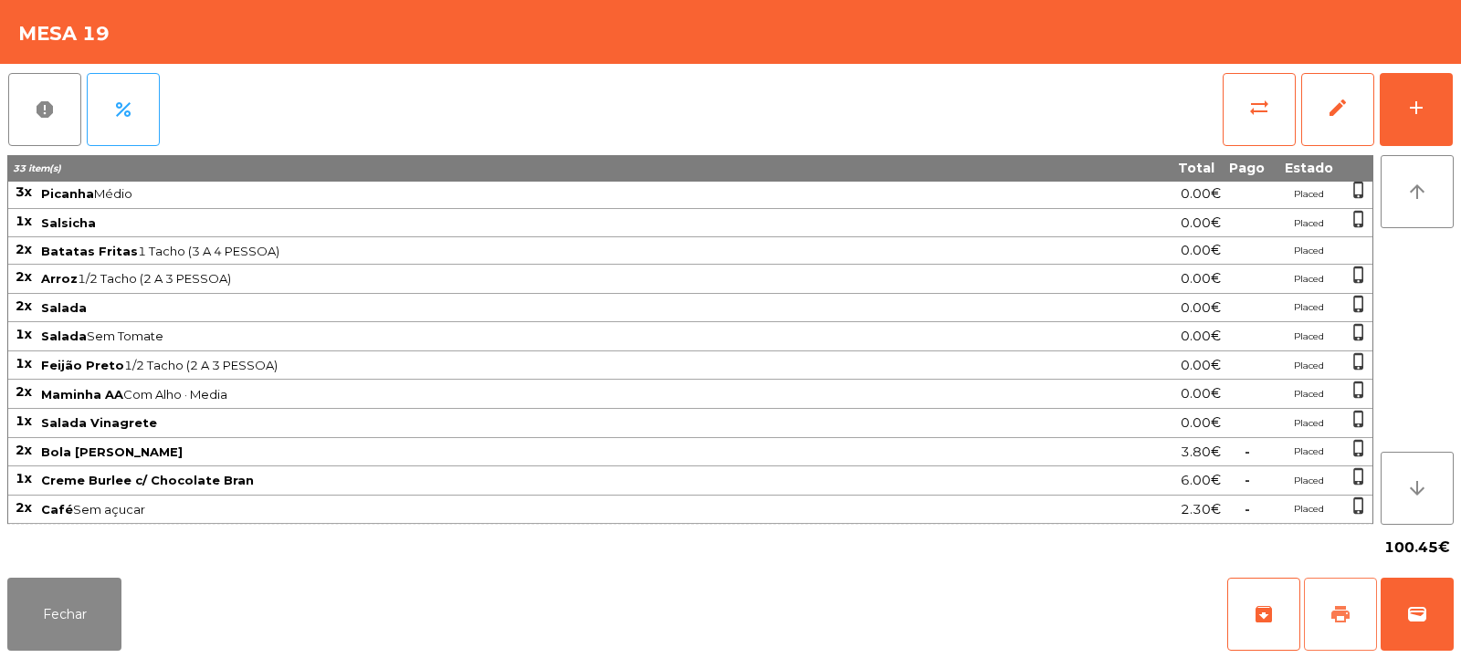
click at [1356, 620] on button "print" at bounding box center [1340, 614] width 73 height 73
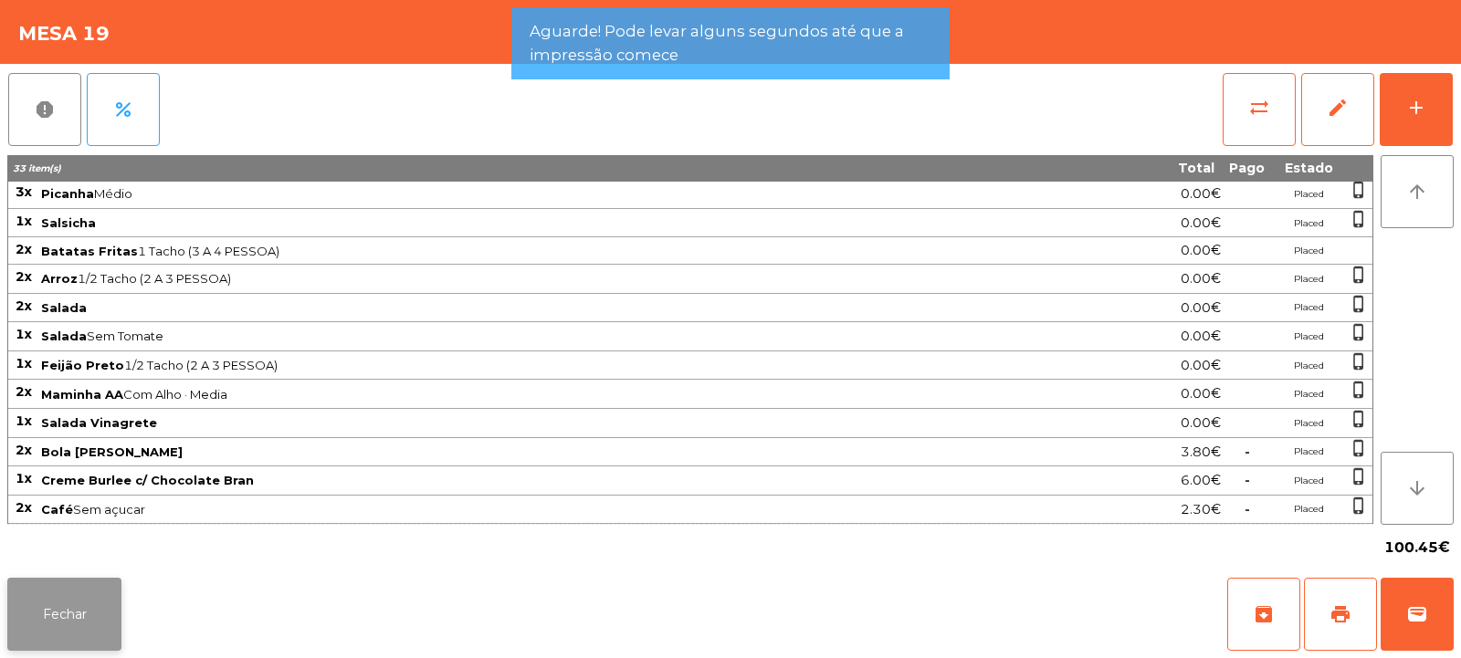
click at [95, 615] on button "Fechar" at bounding box center [64, 614] width 114 height 73
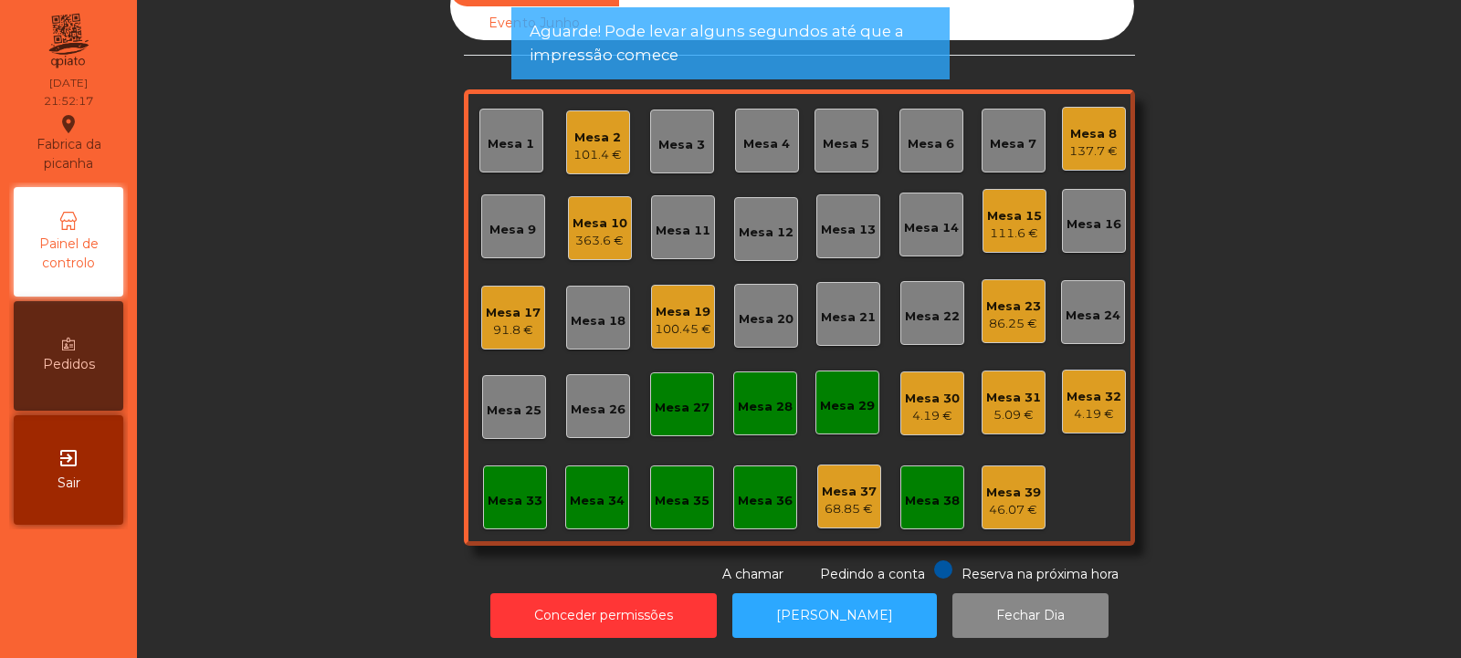
scroll to position [0, 0]
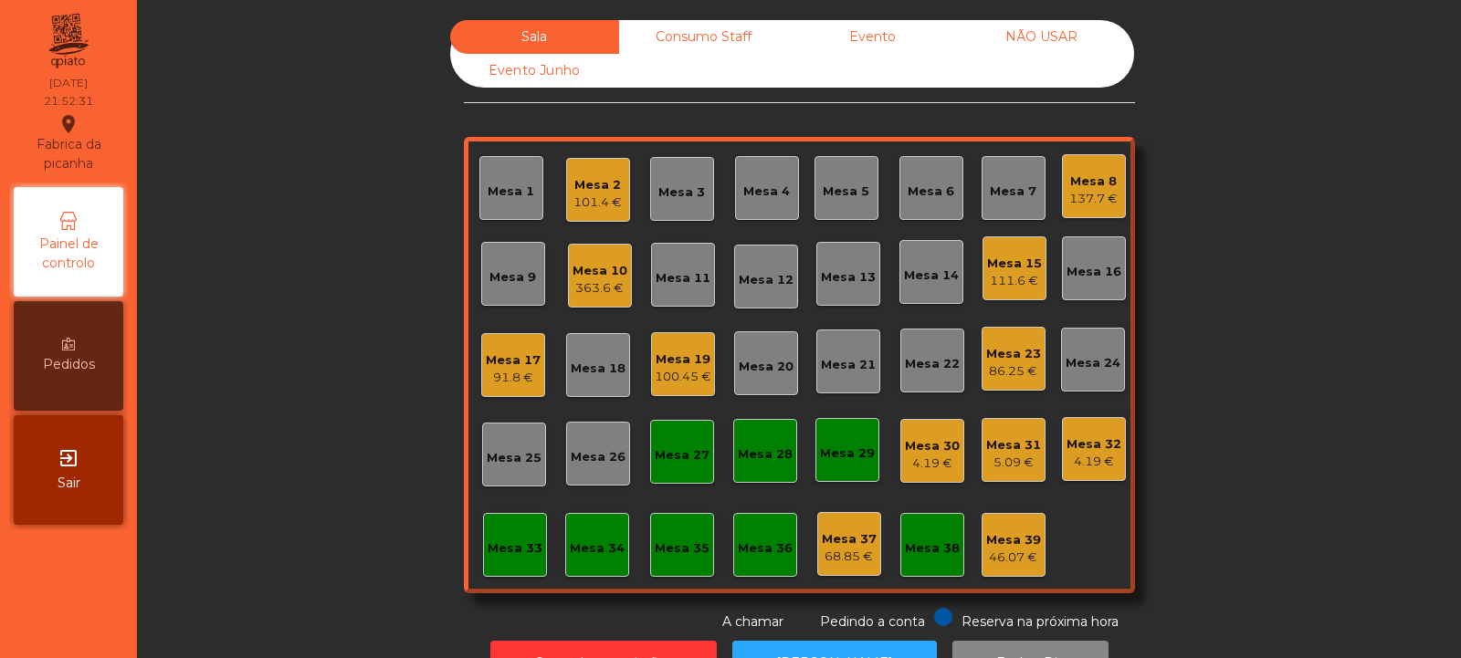
click at [685, 373] on div "100.45 €" at bounding box center [683, 377] width 57 height 18
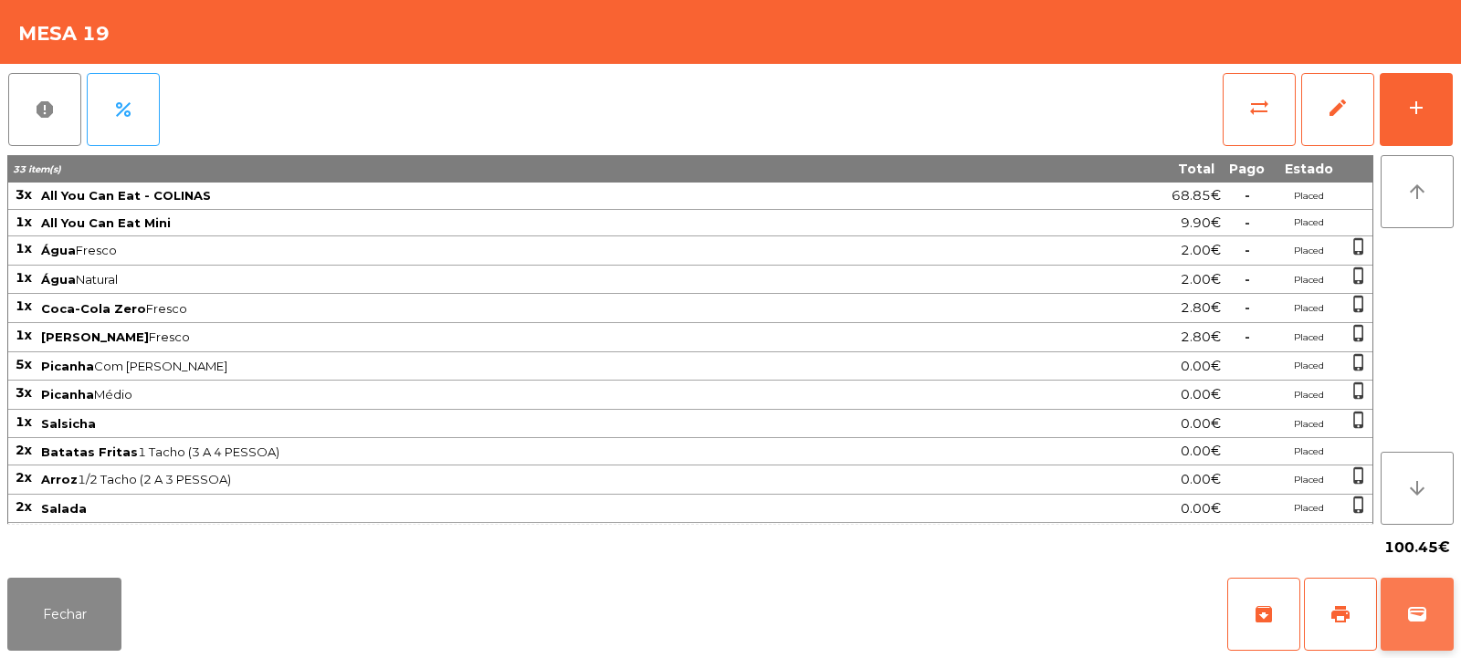
click at [1420, 610] on span "wallet" at bounding box center [1417, 615] width 22 height 22
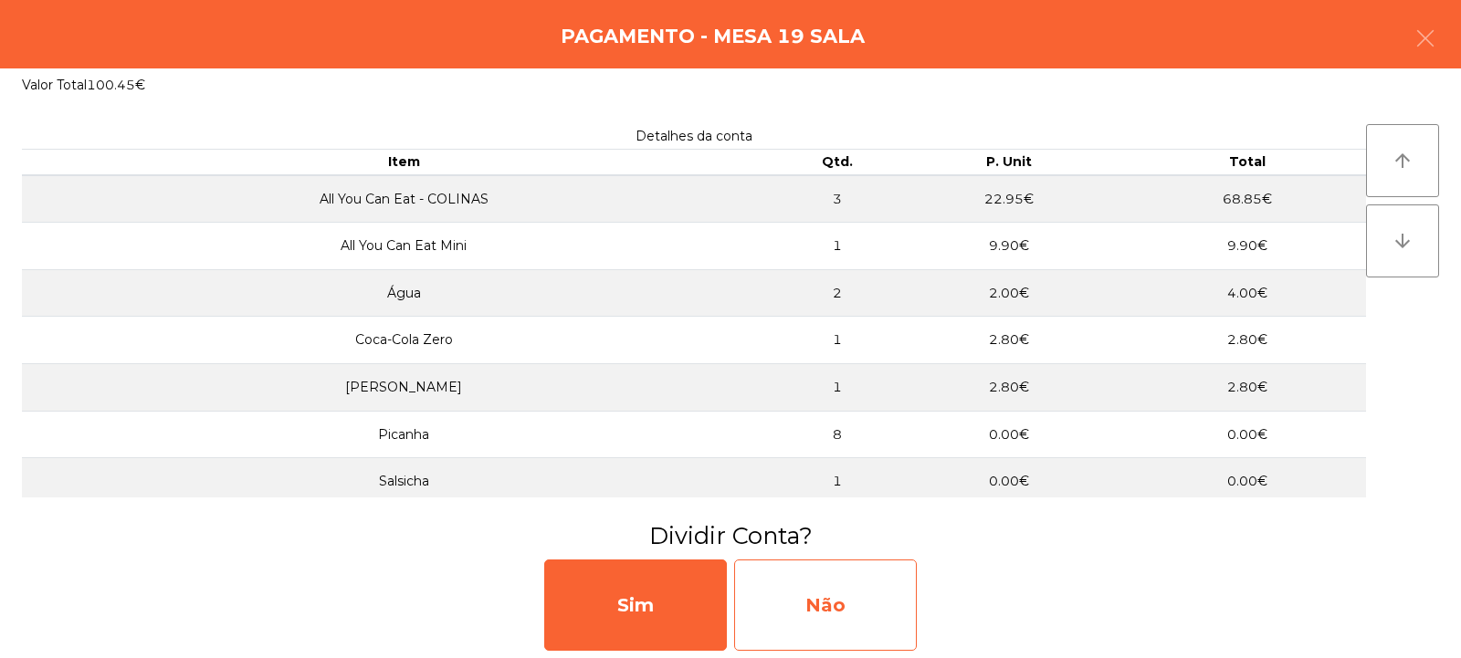
click at [884, 611] on div "Não" at bounding box center [825, 605] width 183 height 91
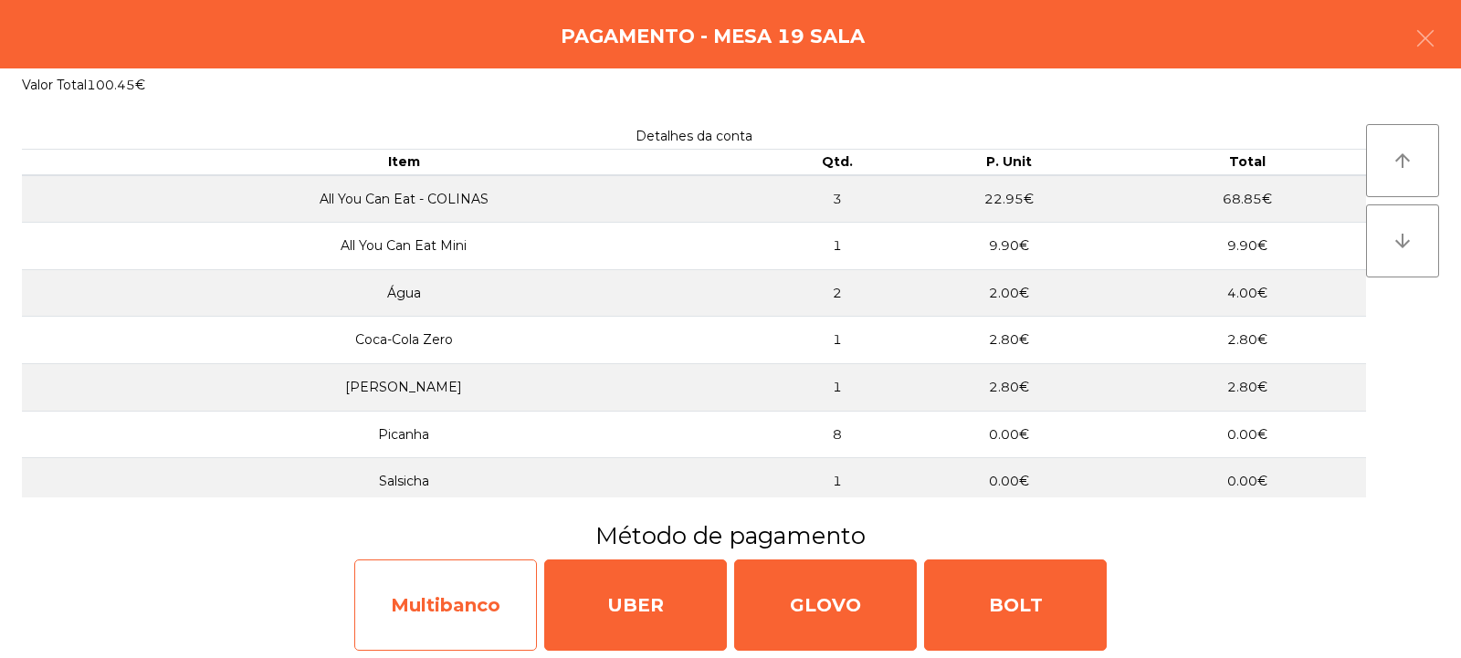
click at [468, 612] on div "Multibanco" at bounding box center [445, 605] width 183 height 91
select select "**"
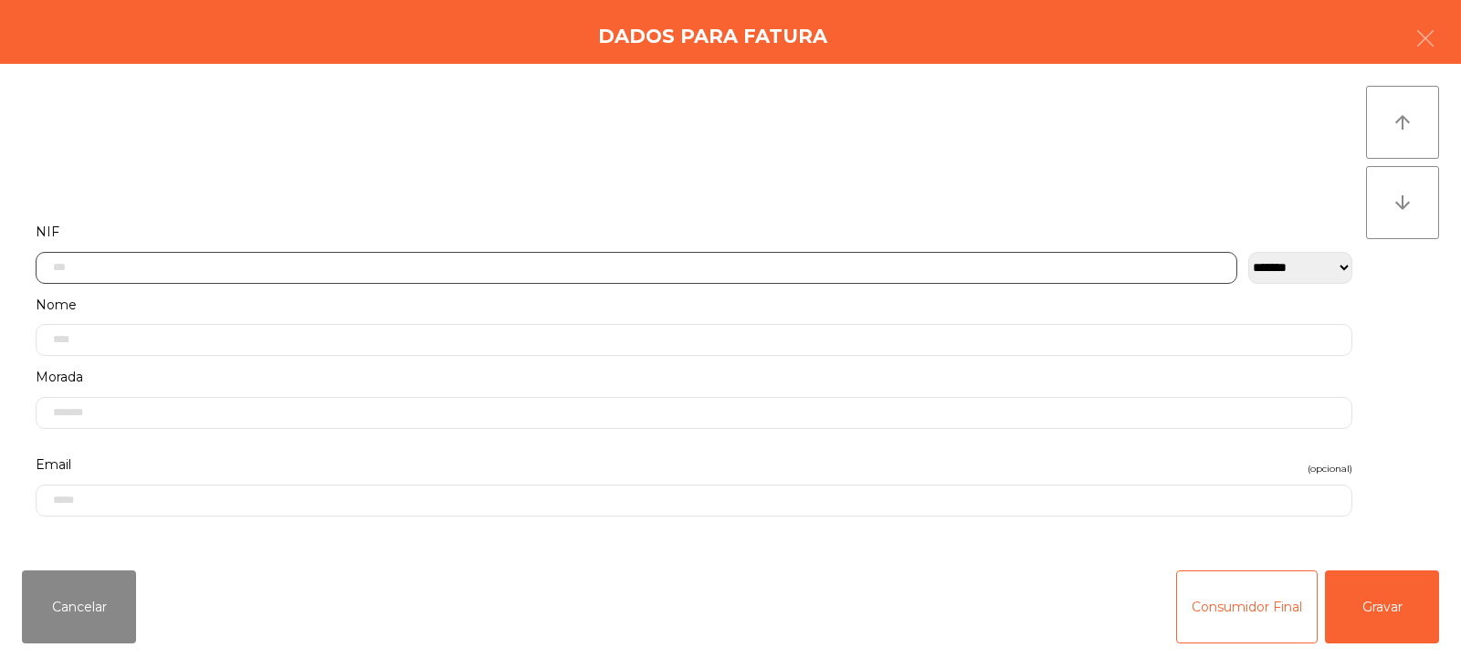
click at [863, 265] on input "text" at bounding box center [637, 268] width 1202 height 32
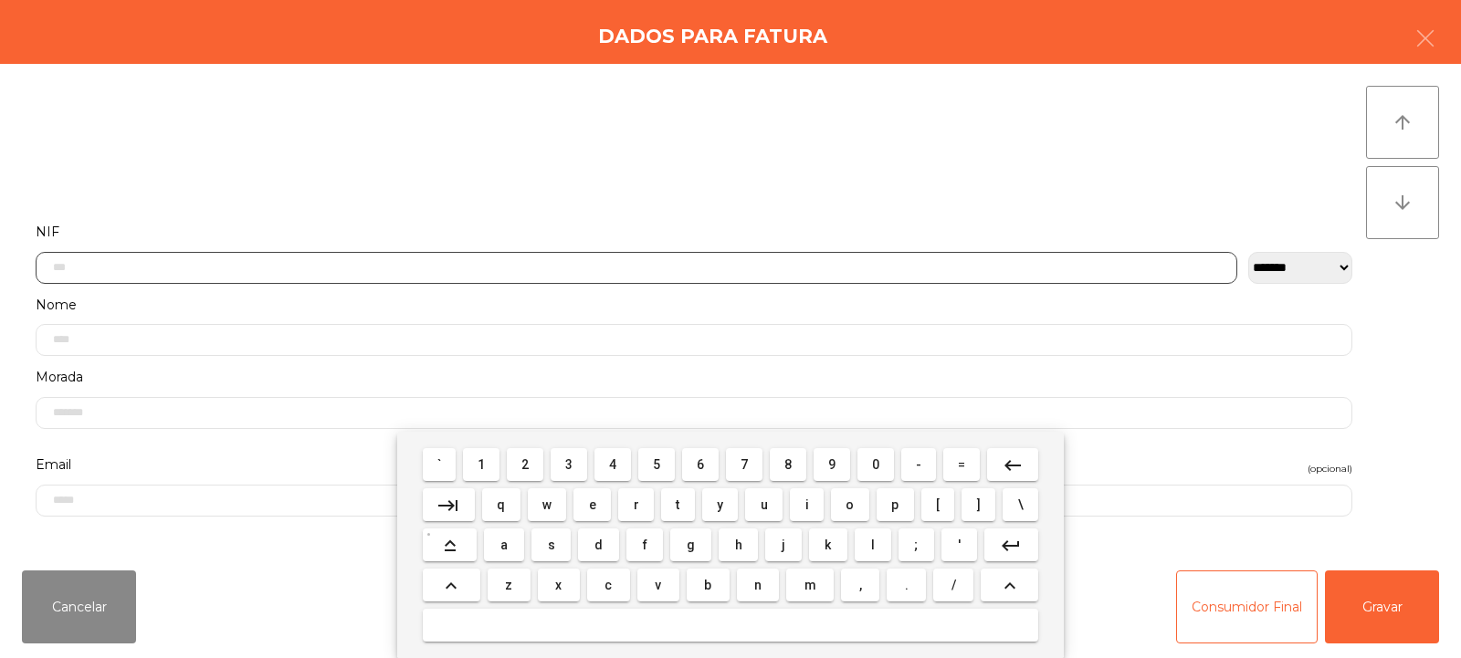
scroll to position [133, 0]
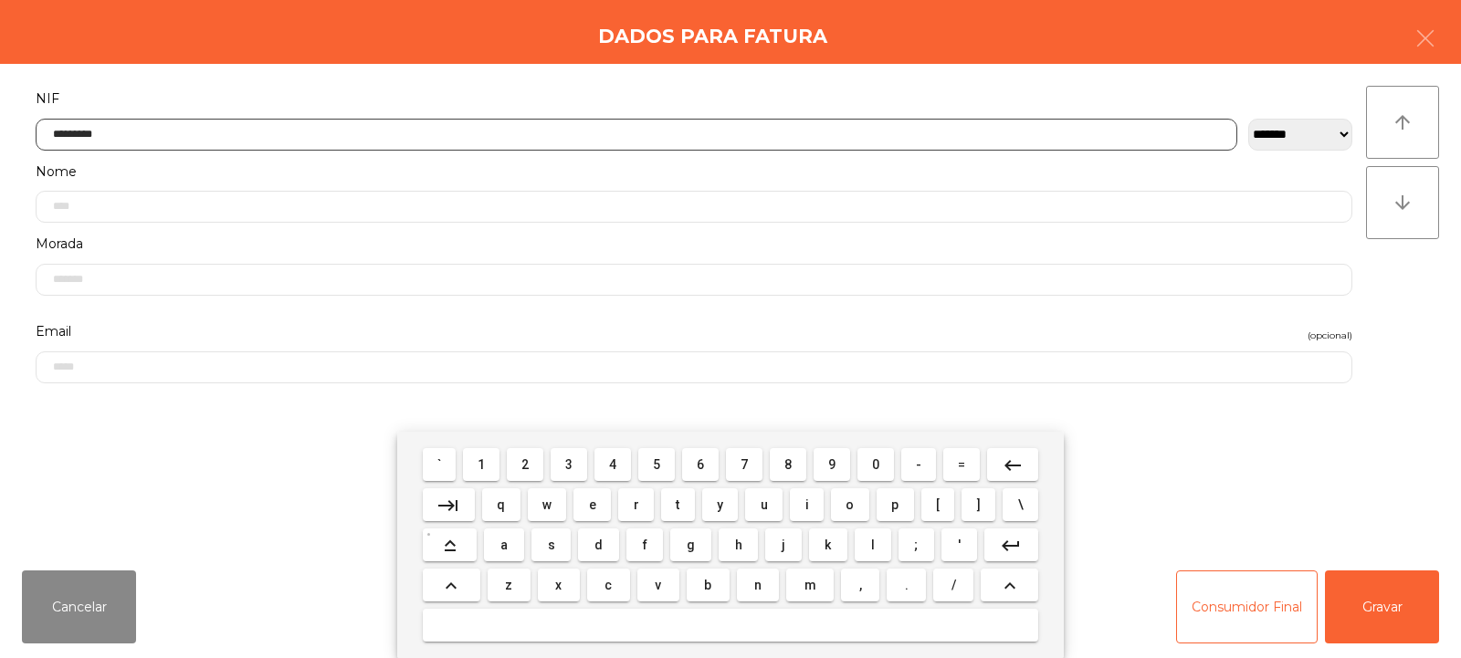
type input "*********"
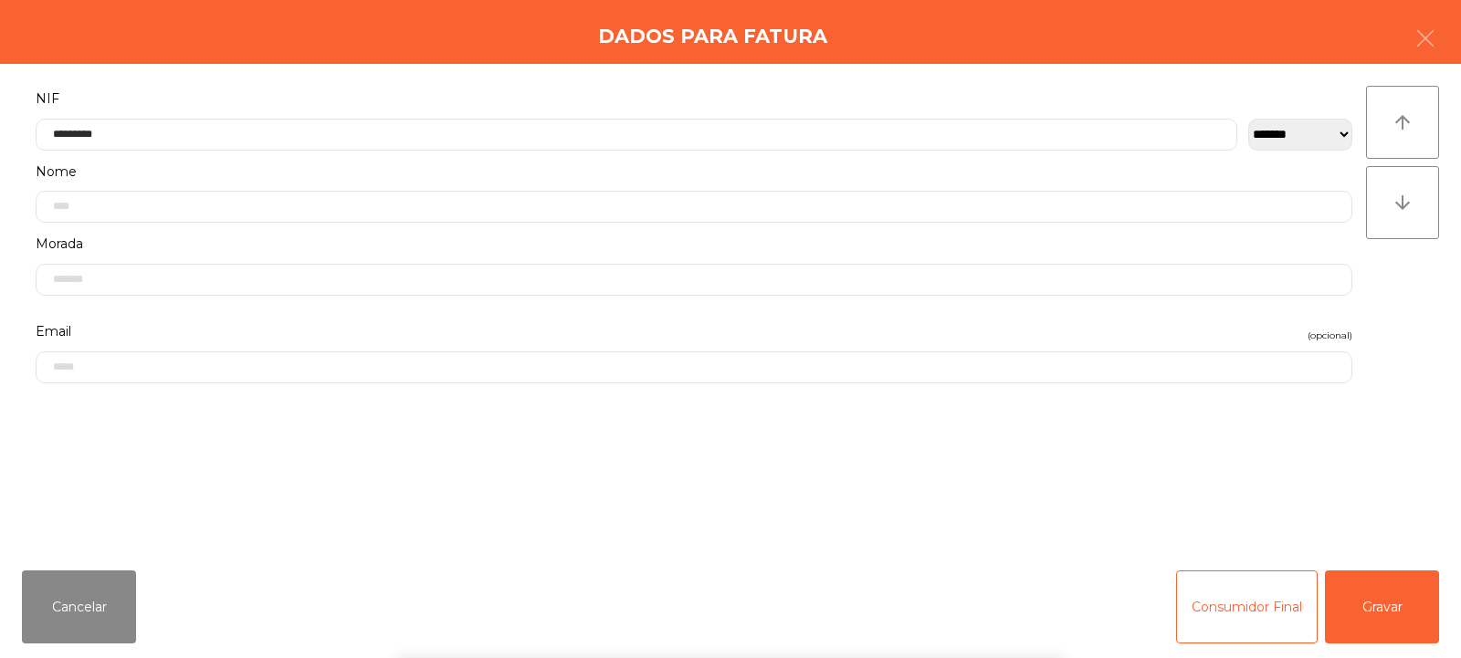
click at [1370, 625] on div "` 1 2 3 4 5 6 7 8 9 0 - = keyboard_backspace keyboard_tab q w e r t y u i o p […" at bounding box center [730, 545] width 1461 height 226
click at [1376, 617] on button "Gravar" at bounding box center [1382, 607] width 114 height 73
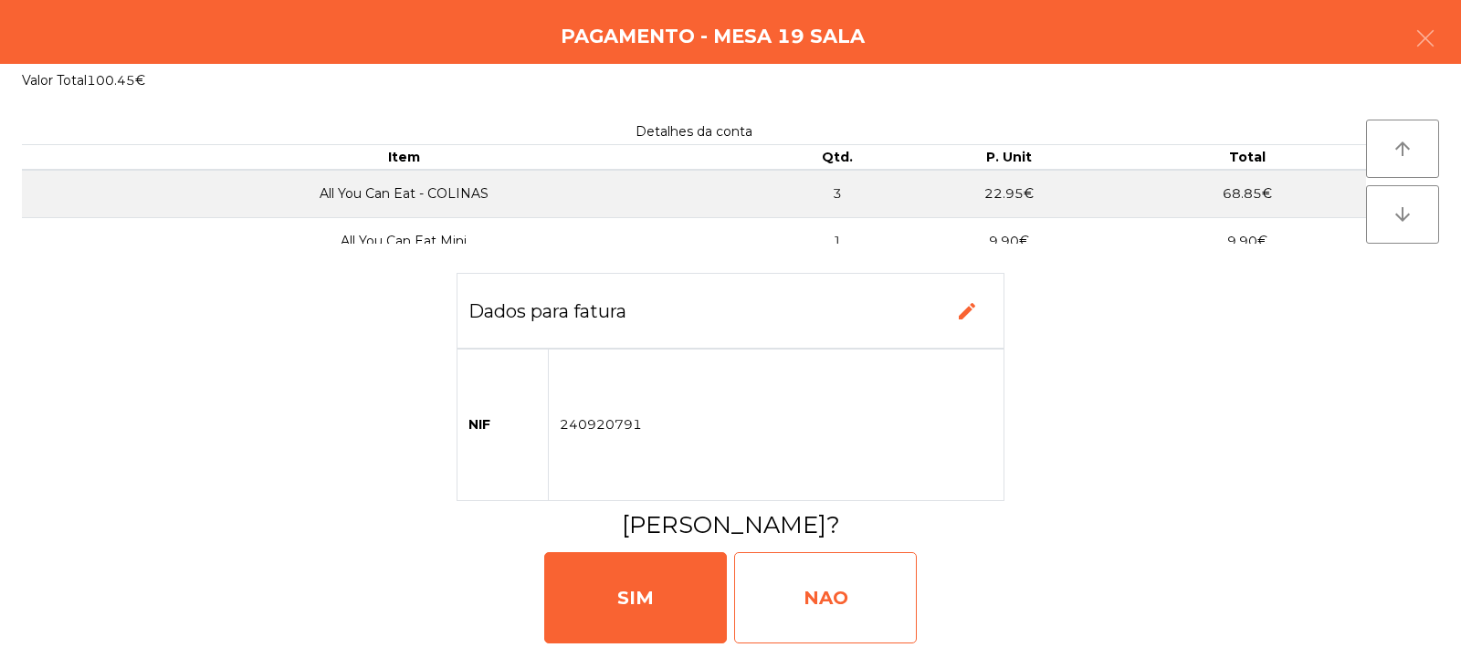
click at [838, 624] on div "NAO" at bounding box center [825, 597] width 183 height 91
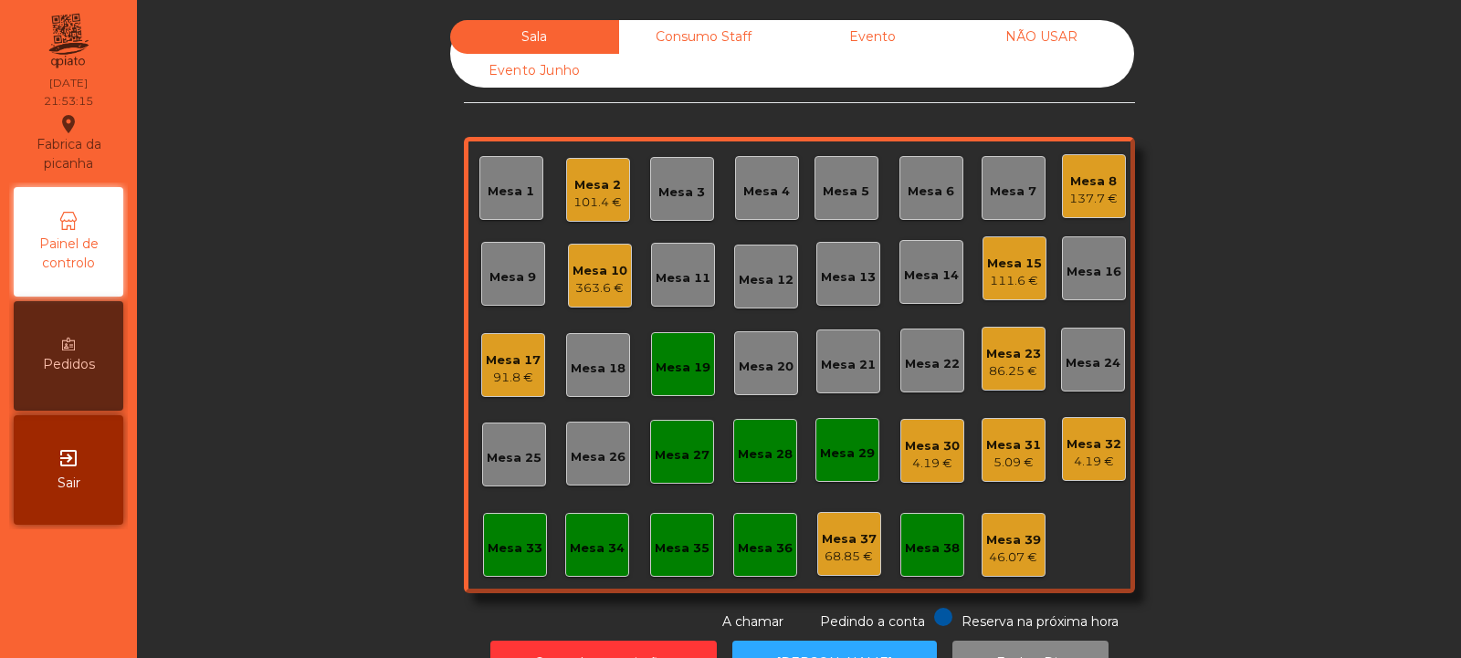
click at [696, 352] on div "Mesa 19" at bounding box center [683, 365] width 55 height 26
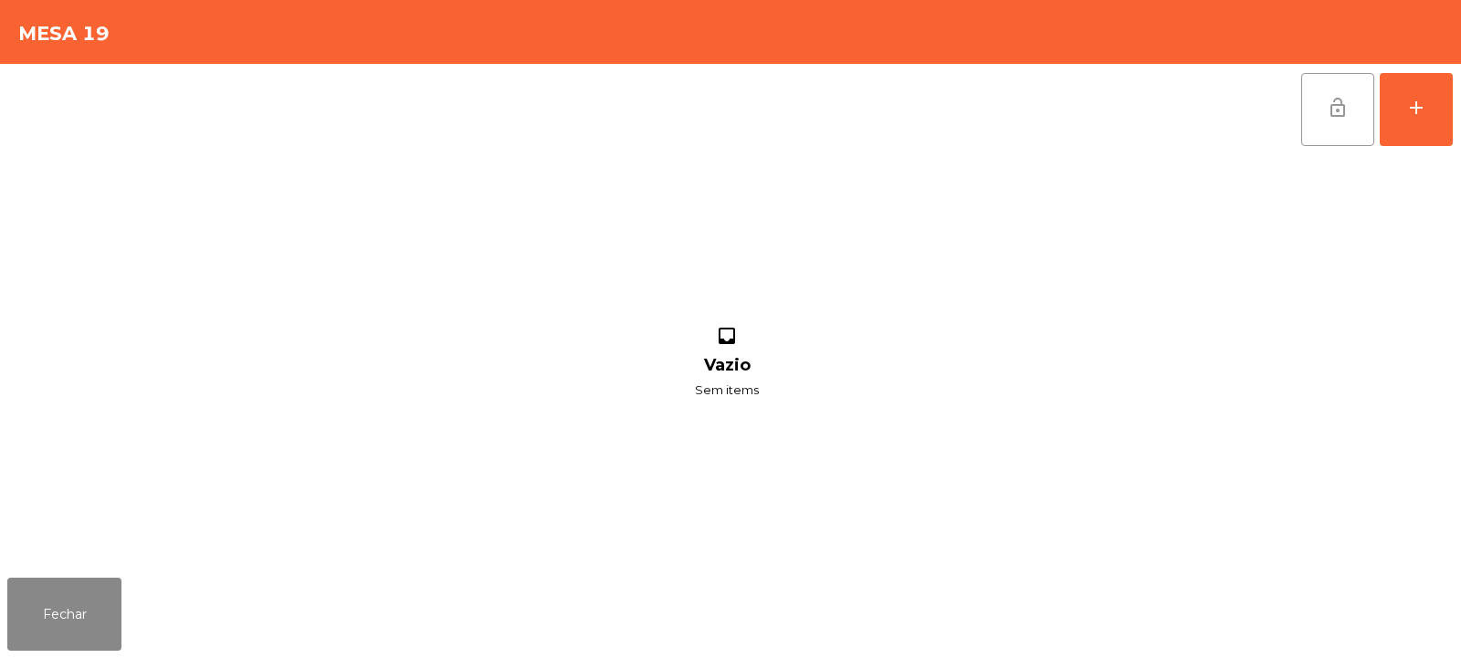
click at [1325, 109] on button "lock_open" at bounding box center [1337, 109] width 73 height 73
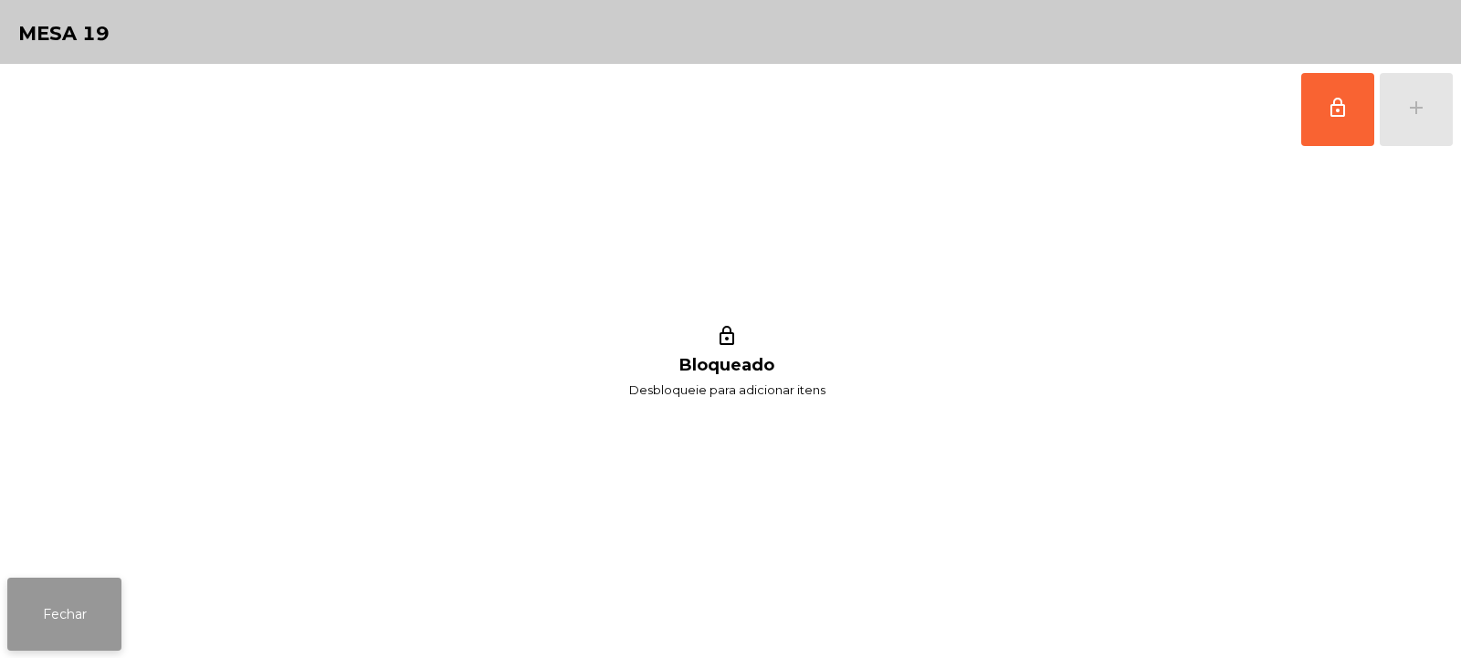
click at [65, 608] on button "Fechar" at bounding box center [64, 614] width 114 height 73
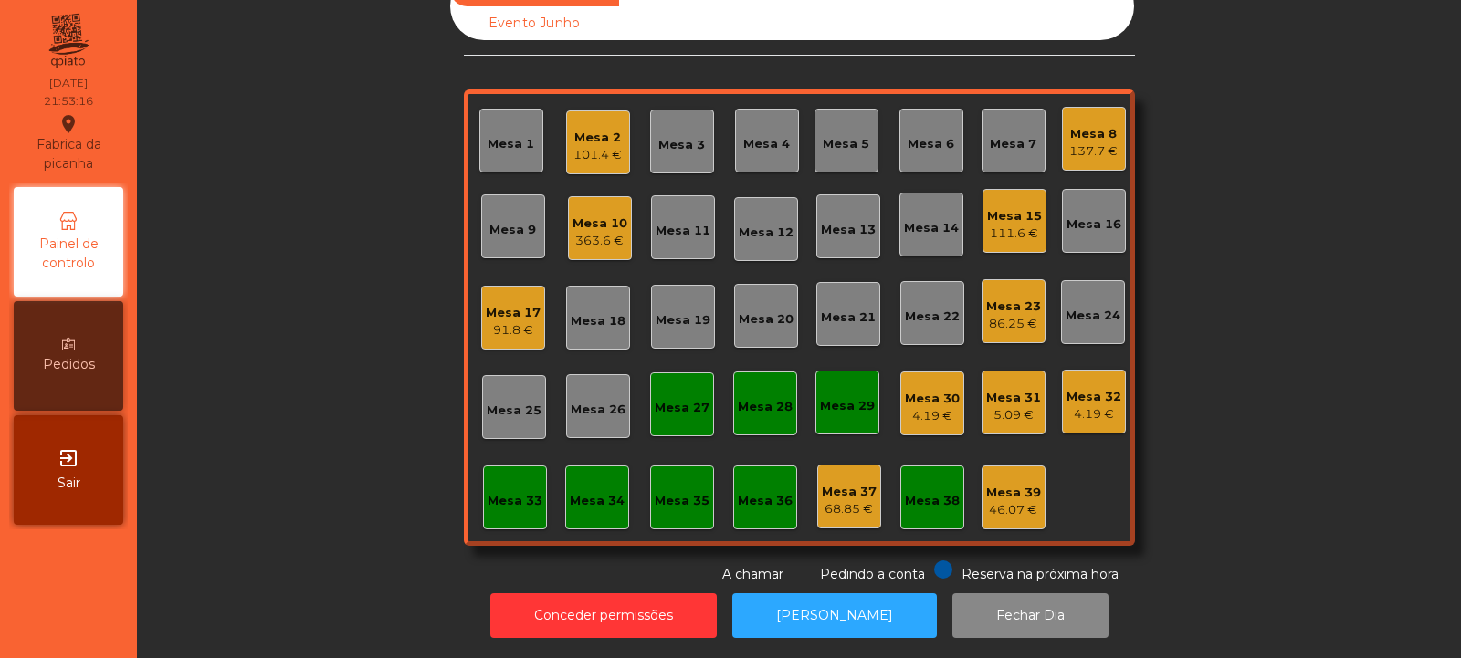
scroll to position [0, 0]
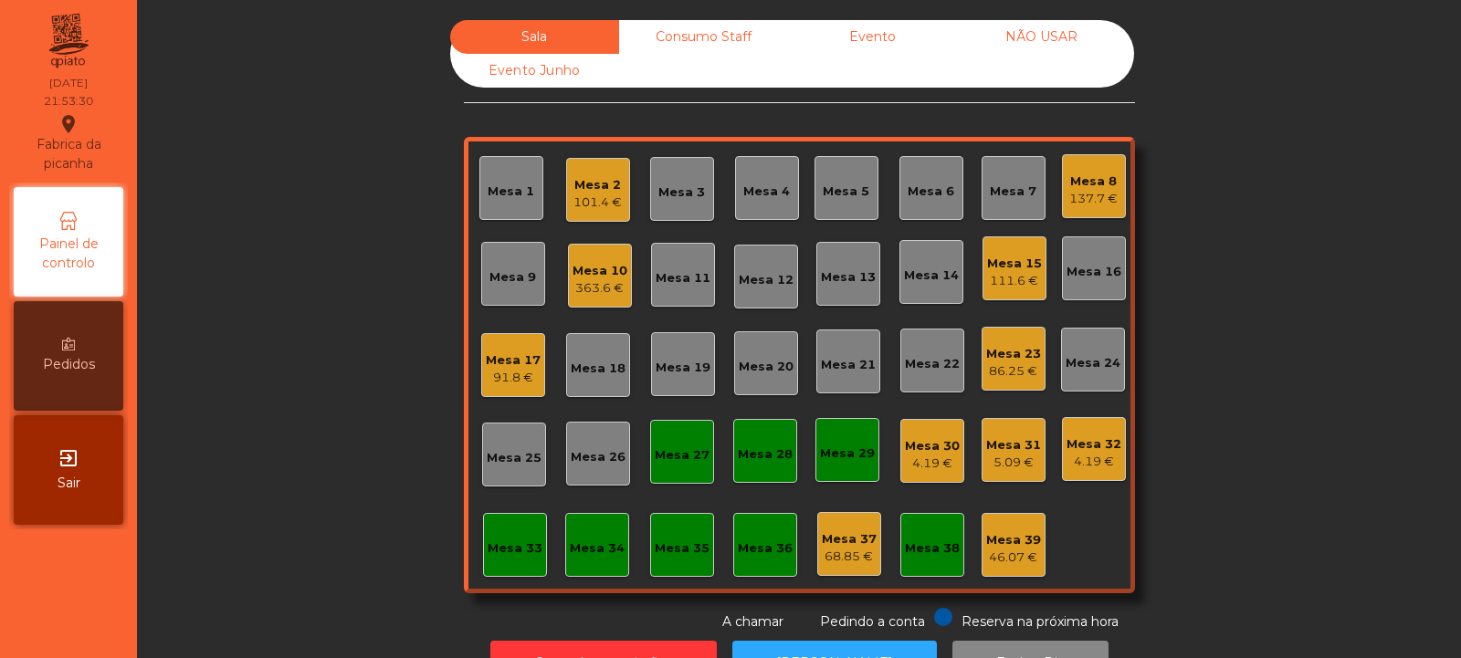
click at [762, 198] on div "Mesa 4" at bounding box center [766, 192] width 47 height 18
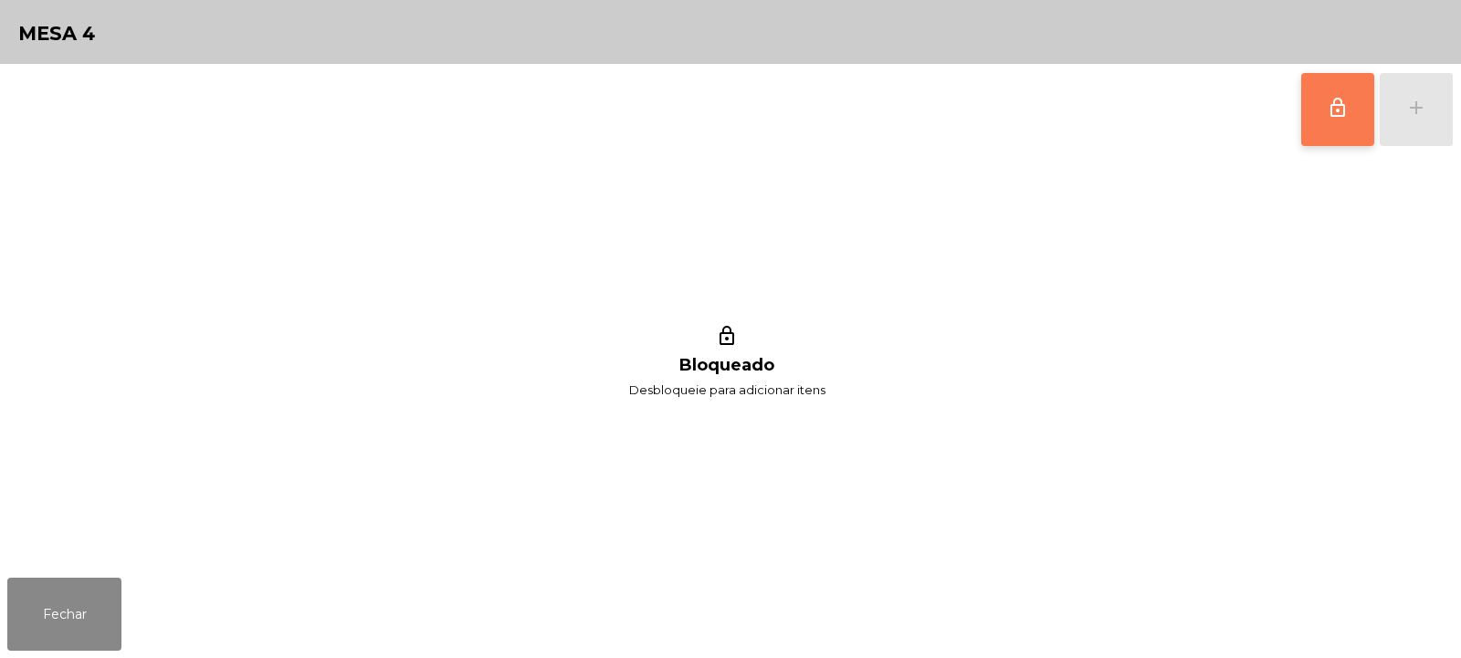
click at [1330, 114] on span "lock_outline" at bounding box center [1338, 108] width 22 height 22
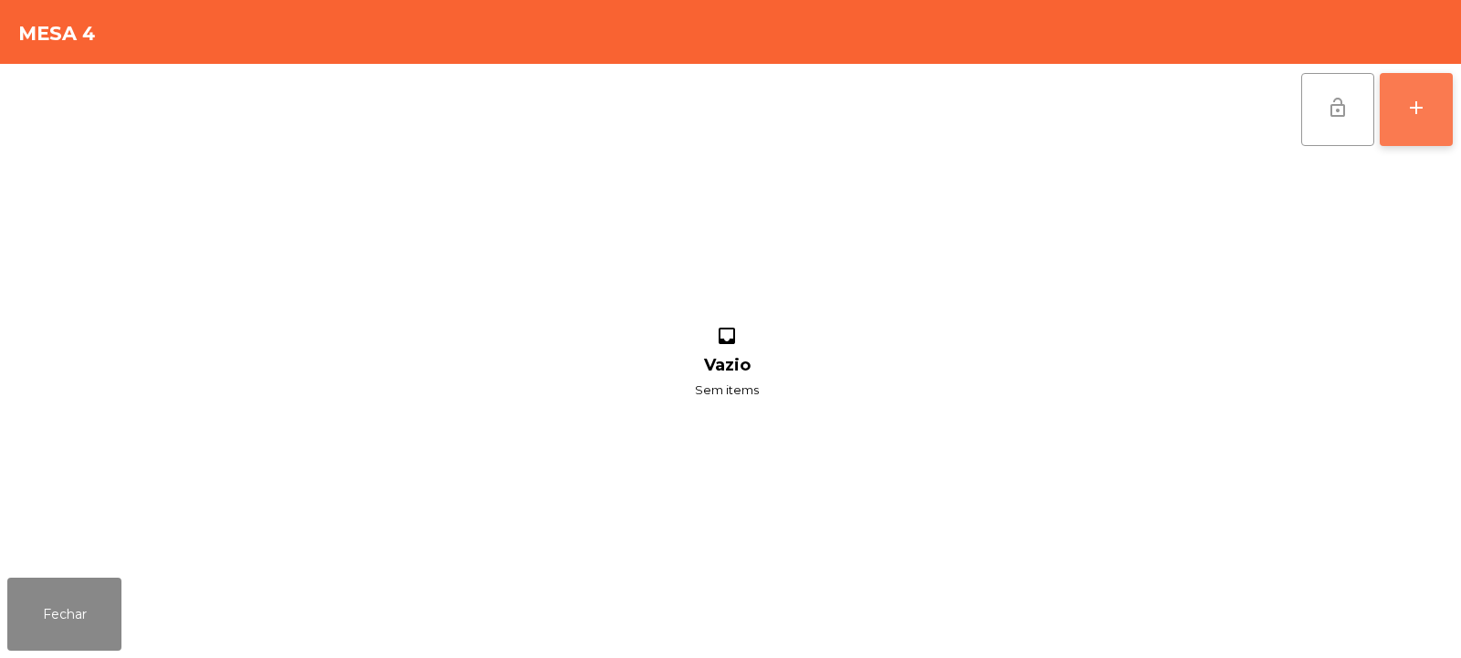
click at [1417, 118] on div "add" at bounding box center [1416, 108] width 22 height 22
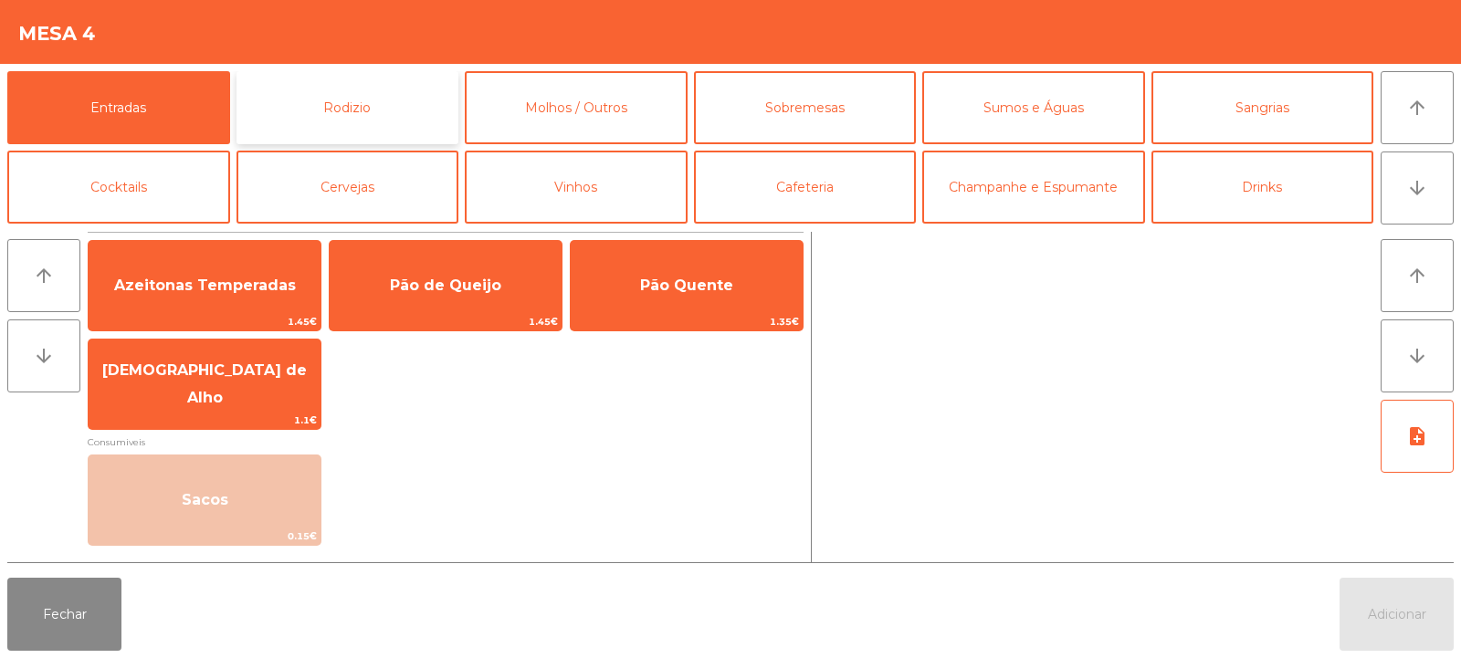
click at [417, 95] on button "Rodizio" at bounding box center [347, 107] width 223 height 73
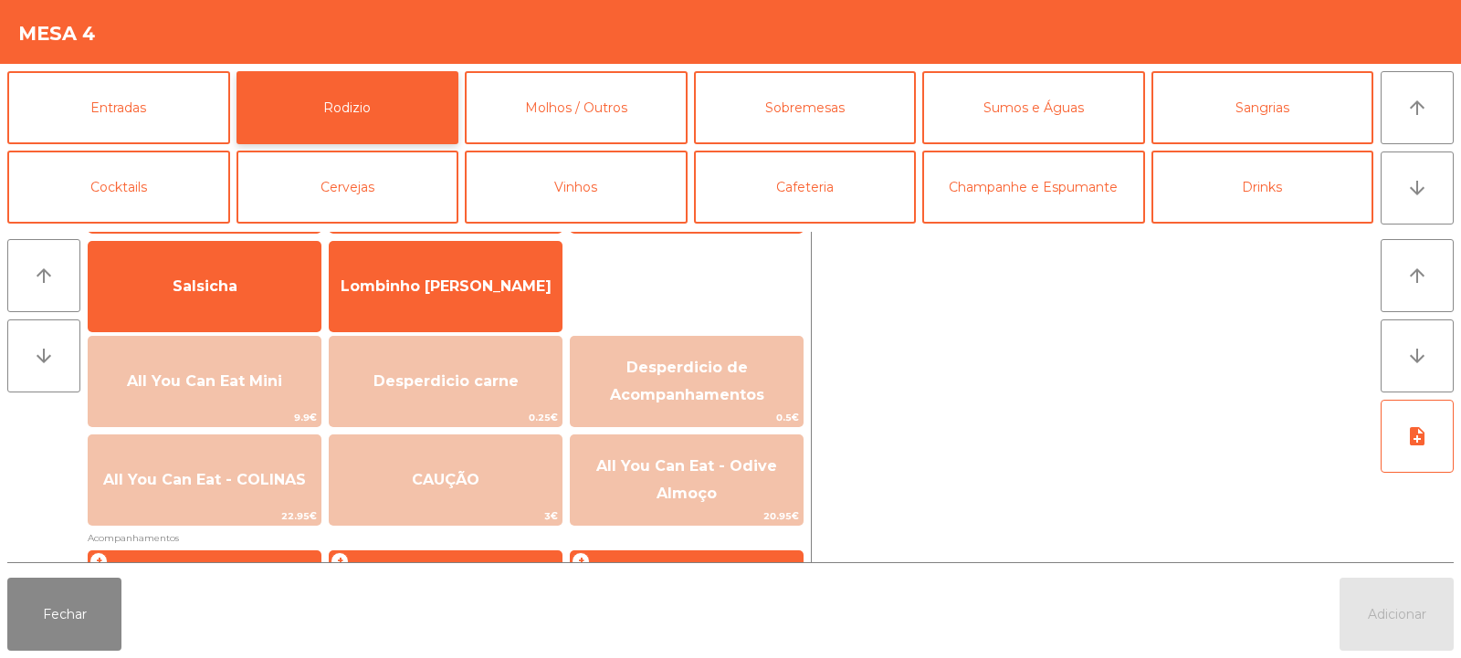
scroll to position [139, 0]
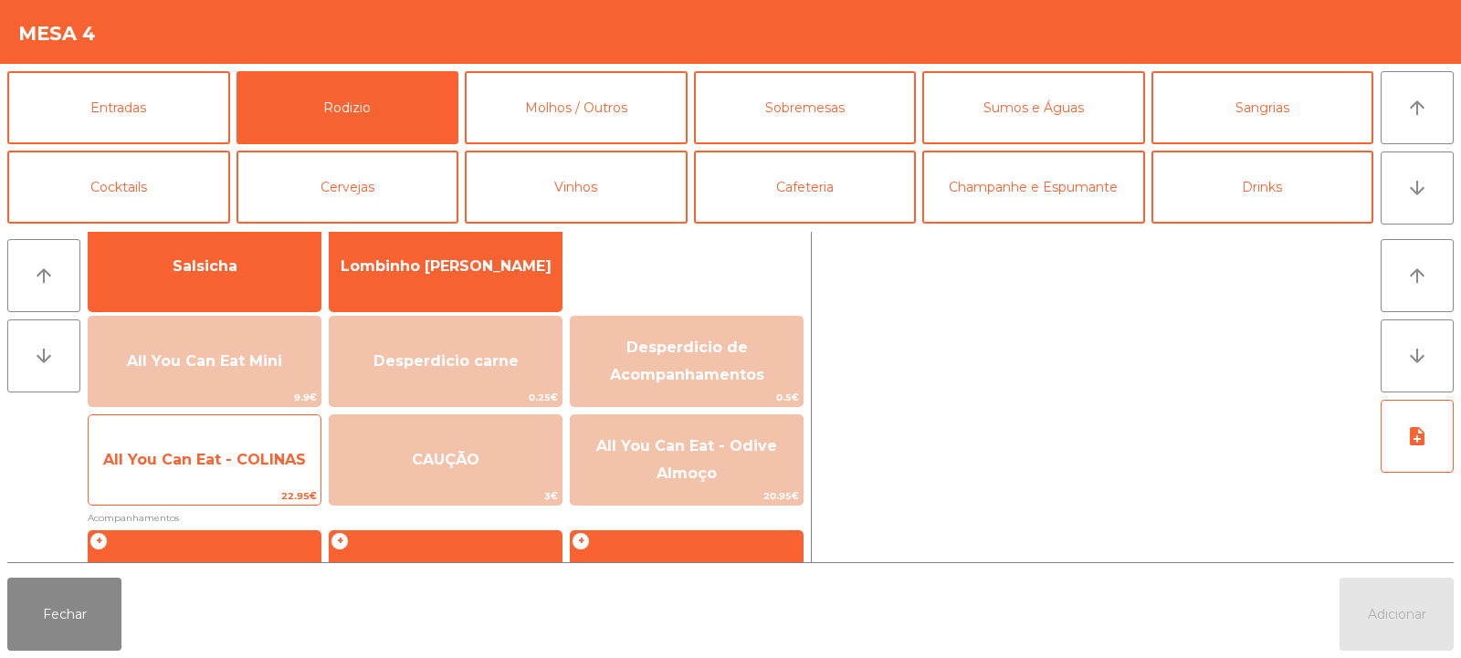
click at [265, 457] on span "All You Can Eat - COLINAS" at bounding box center [204, 459] width 203 height 17
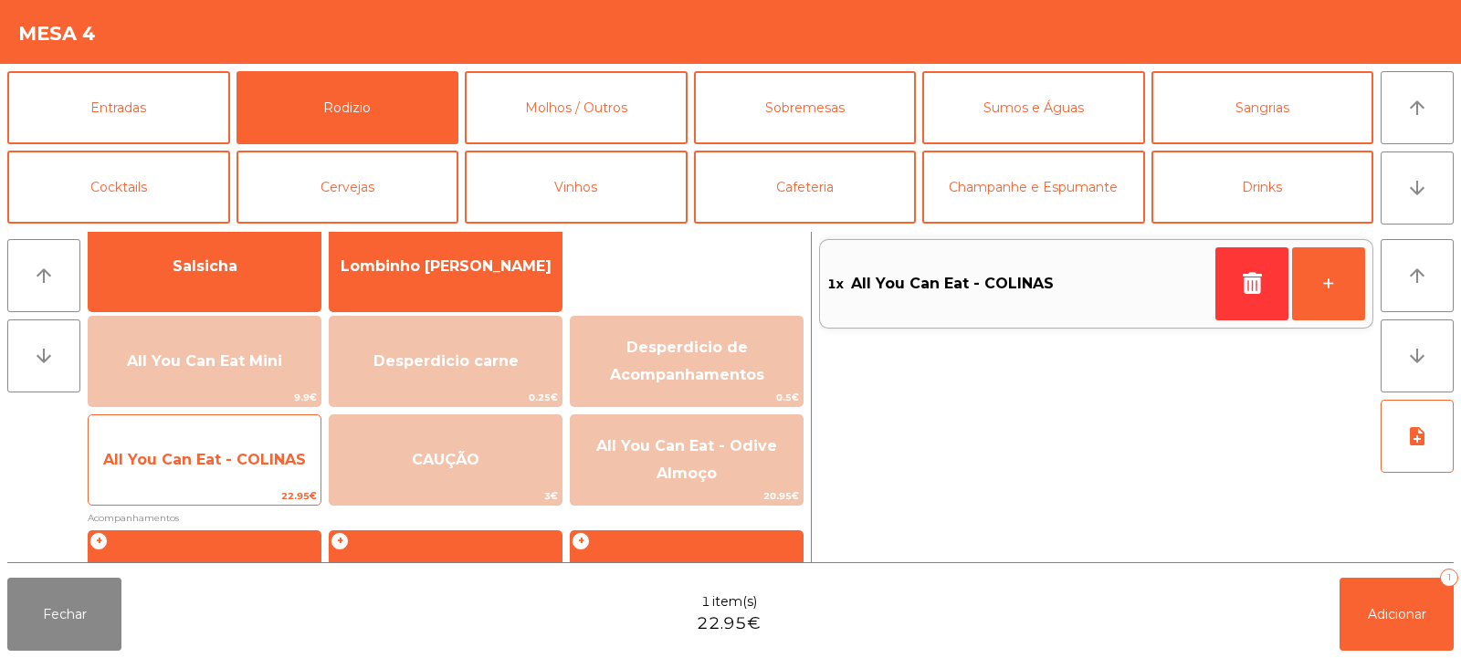
click at [273, 456] on span "All You Can Eat - COLINAS" at bounding box center [204, 459] width 203 height 17
click at [271, 457] on span "All You Can Eat - COLINAS" at bounding box center [204, 459] width 203 height 17
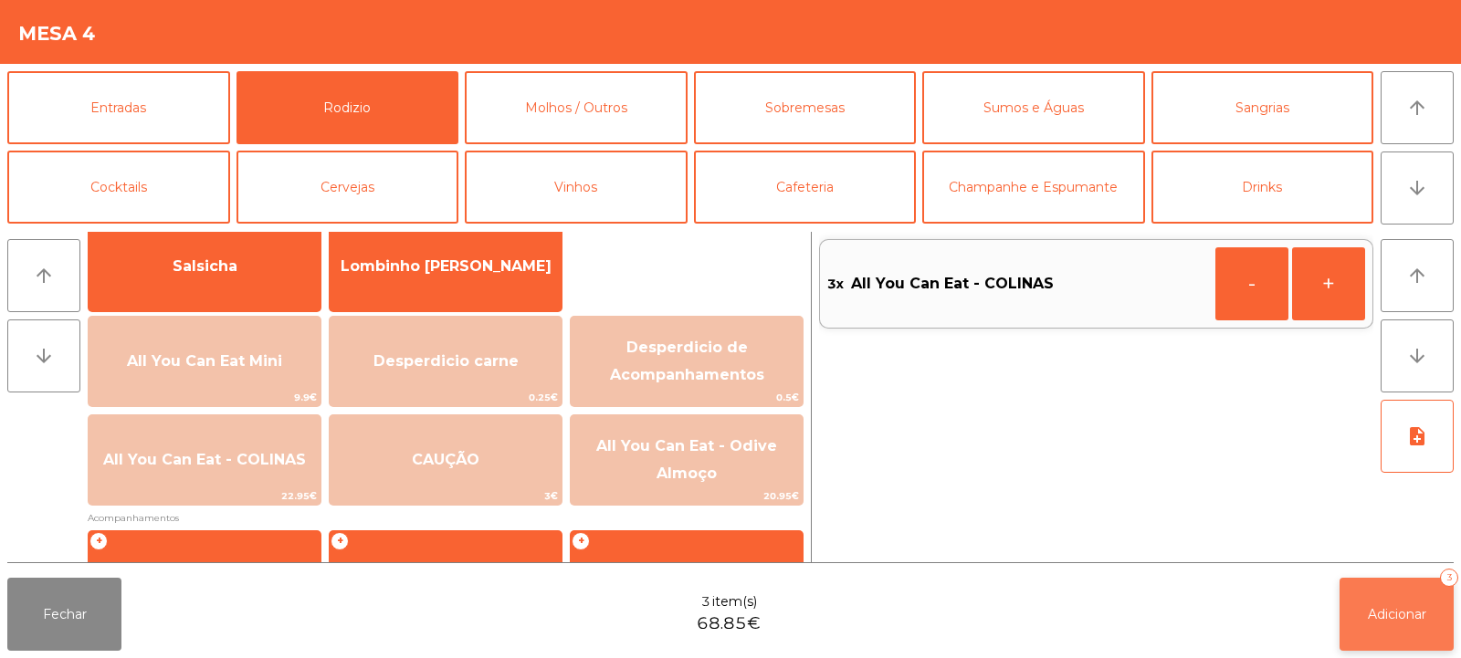
click at [1400, 630] on button "Adicionar 3" at bounding box center [1397, 614] width 114 height 73
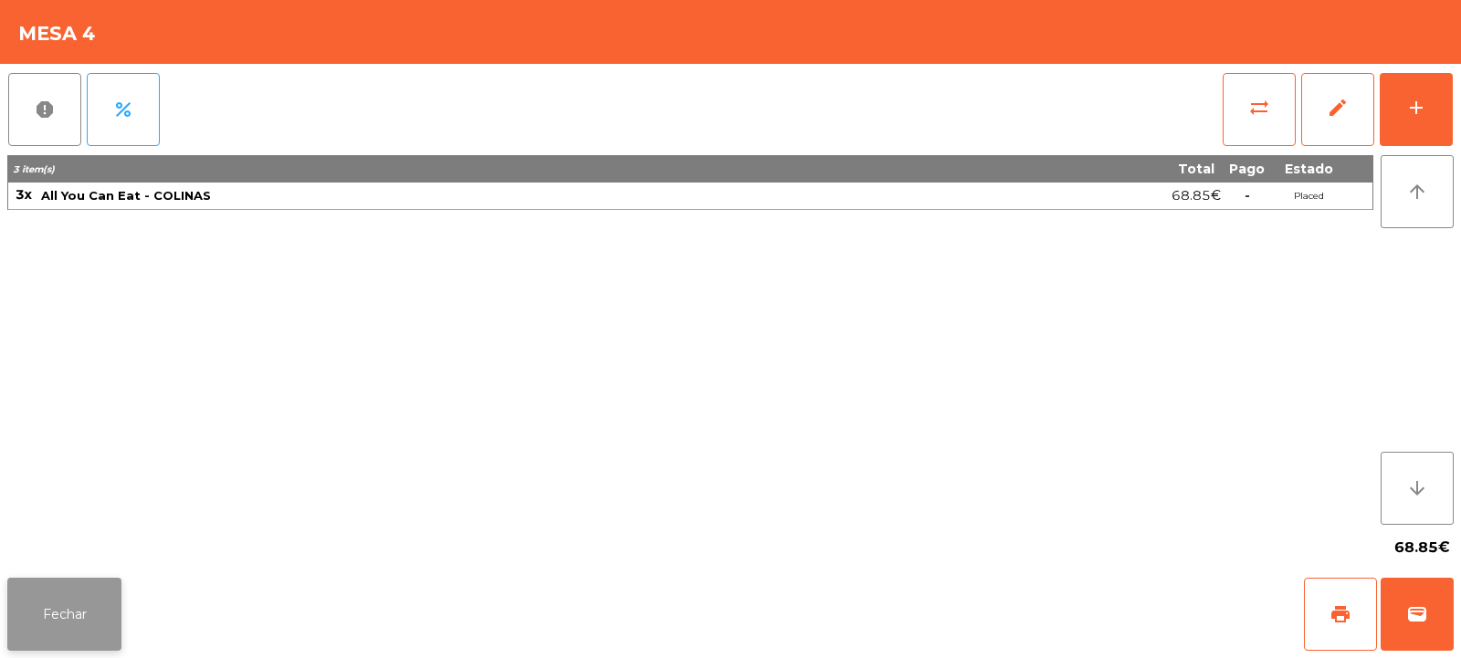
click at [60, 641] on button "Fechar" at bounding box center [64, 614] width 114 height 73
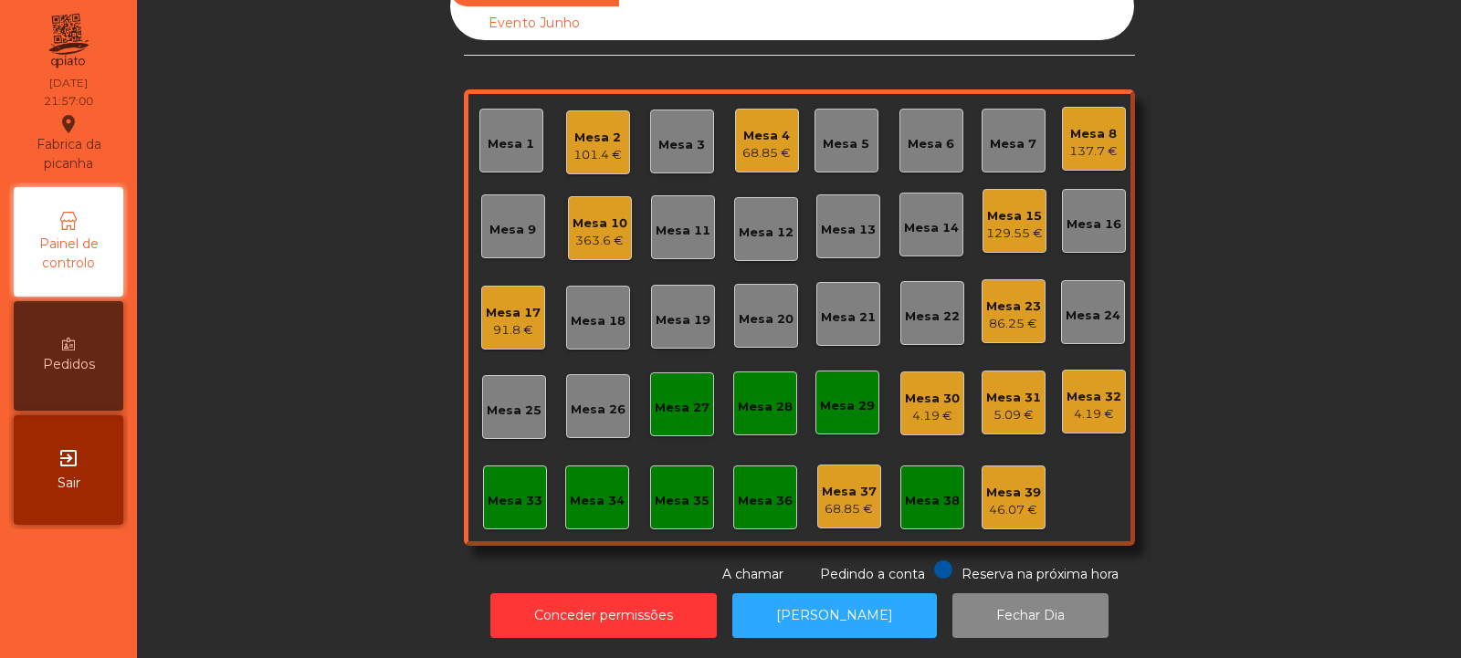
scroll to position [0, 0]
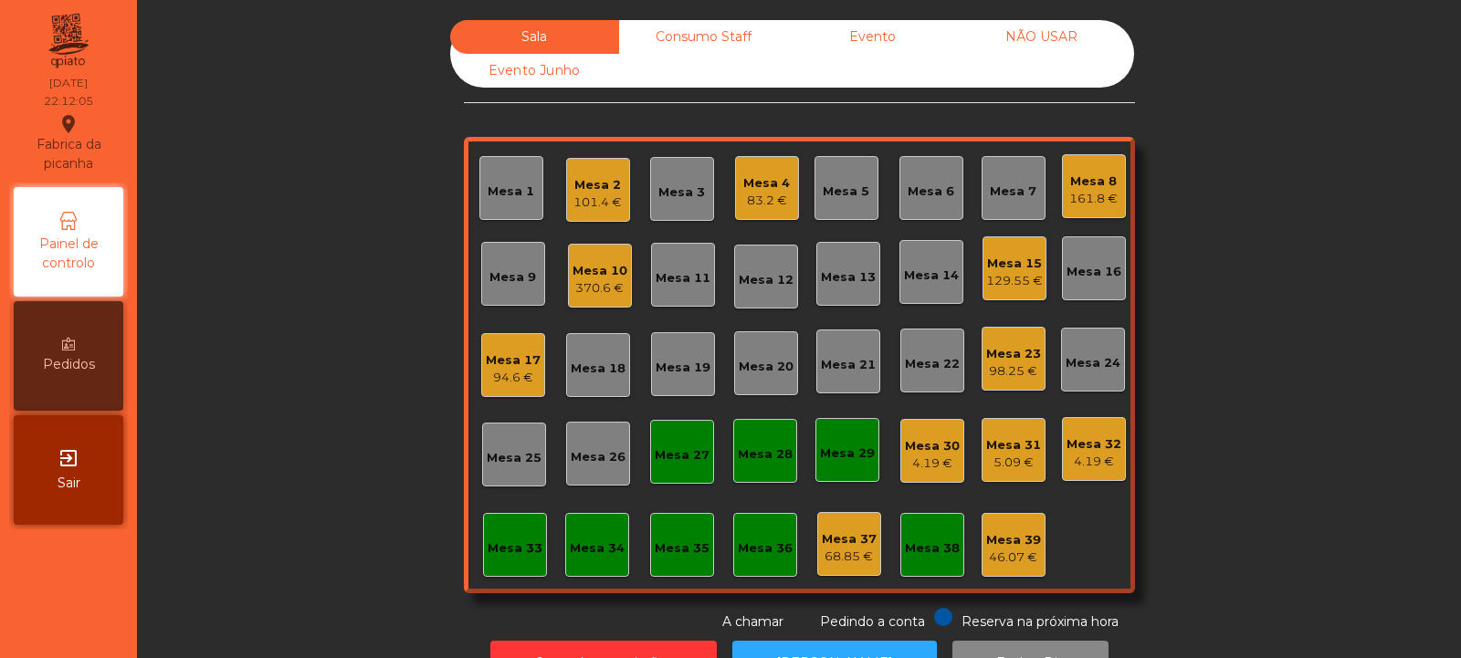
click at [754, 196] on div "83.2 €" at bounding box center [766, 201] width 47 height 18
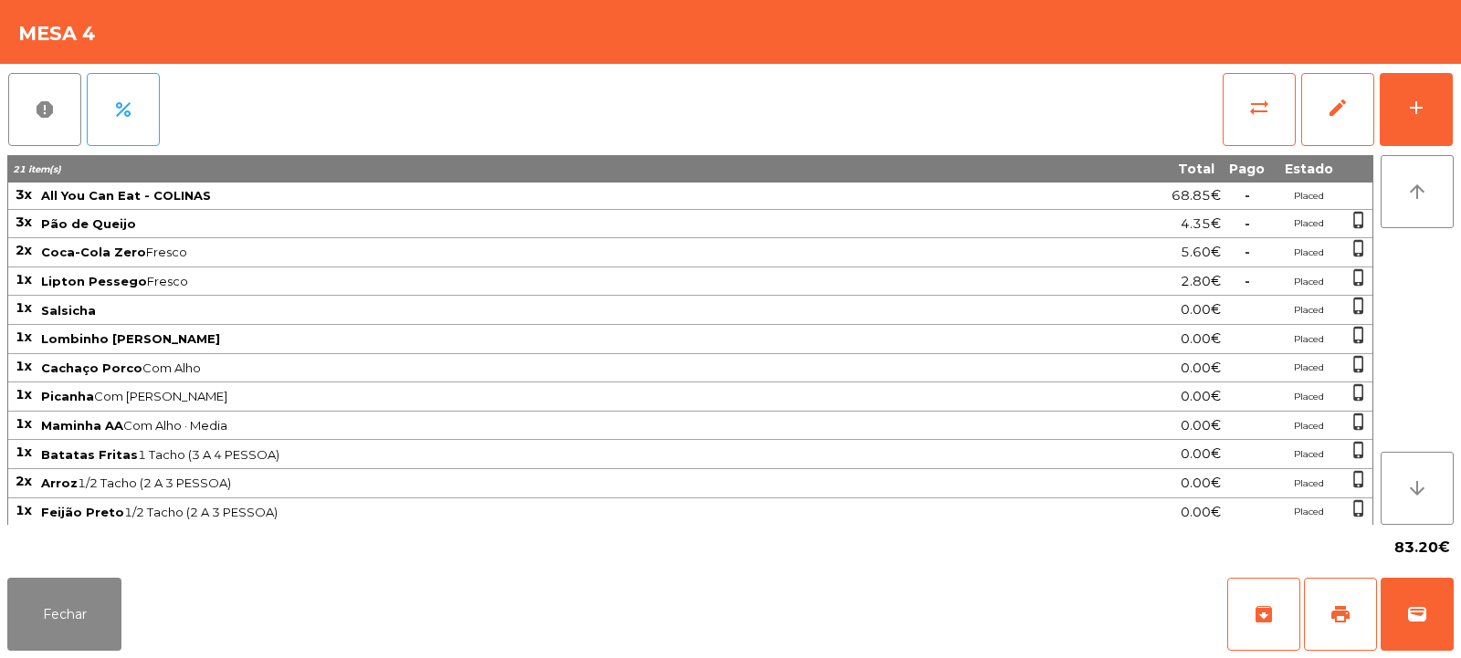
scroll to position [89, 0]
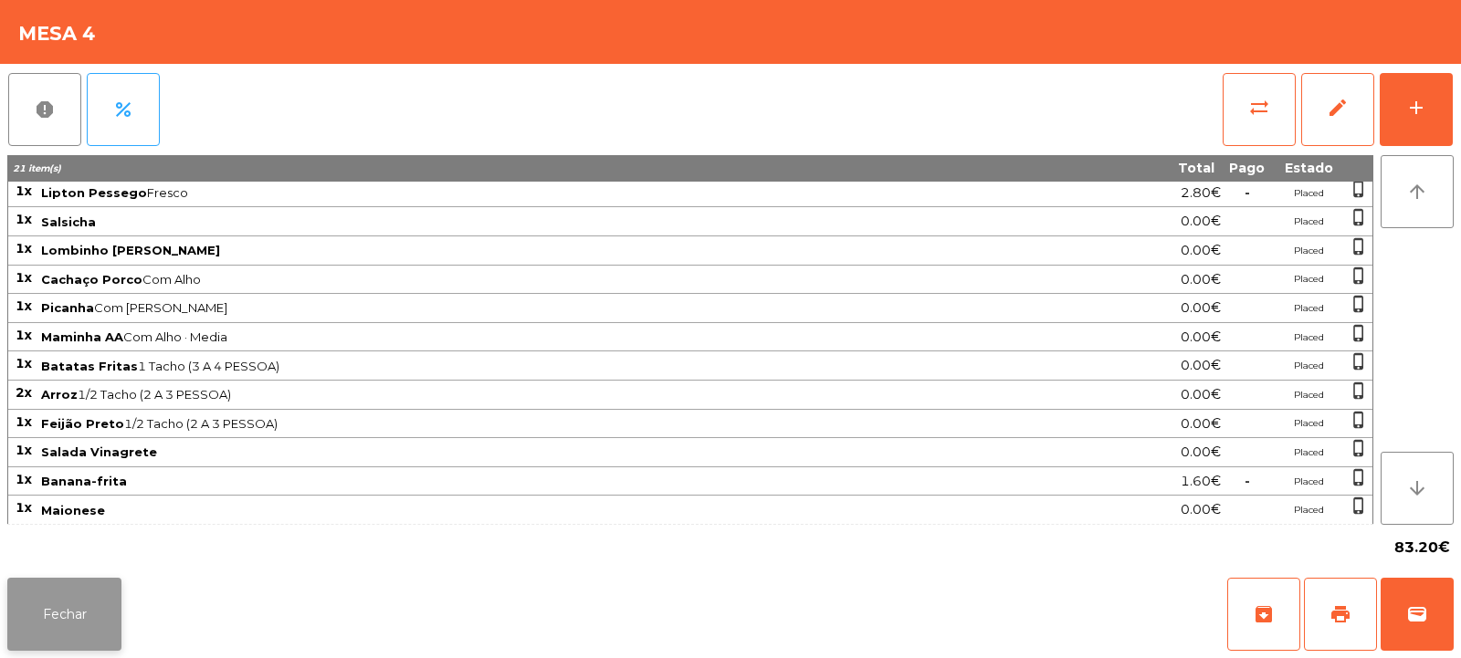
click at [84, 607] on button "Fechar" at bounding box center [64, 614] width 114 height 73
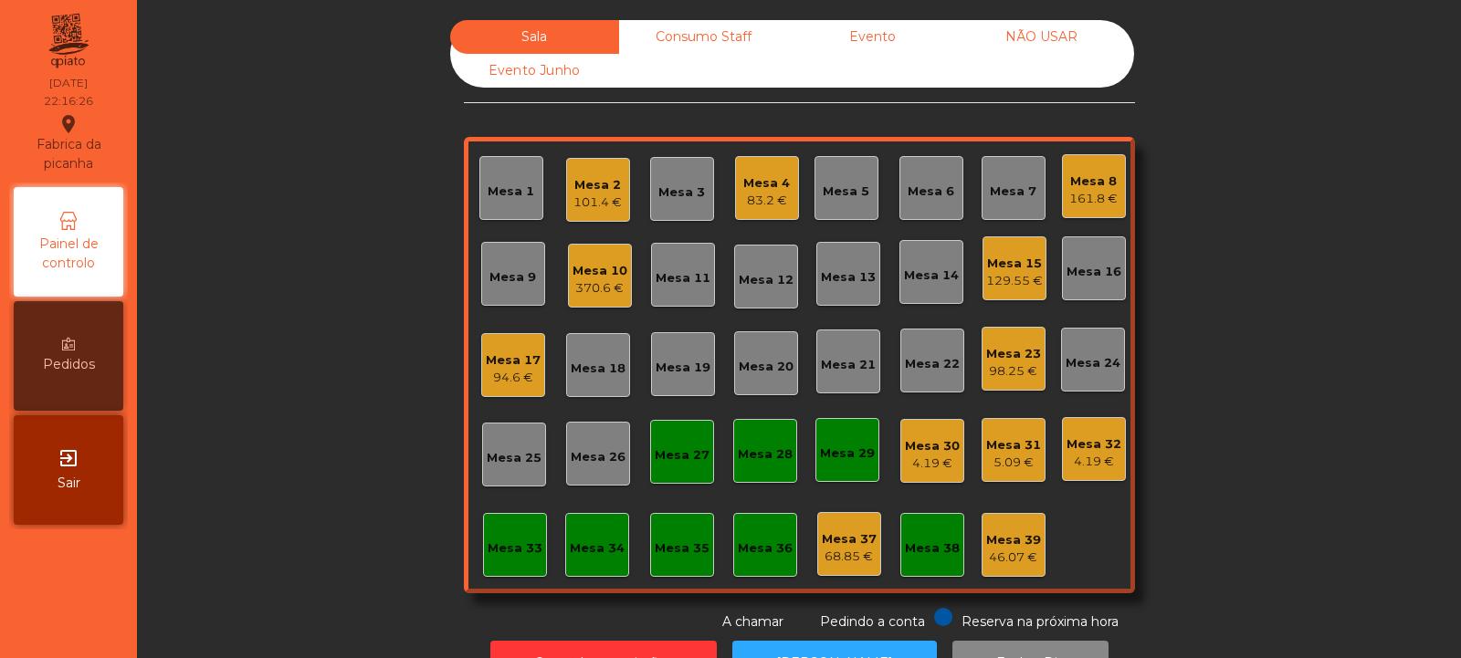
click at [595, 282] on div "370.6 €" at bounding box center [600, 288] width 55 height 18
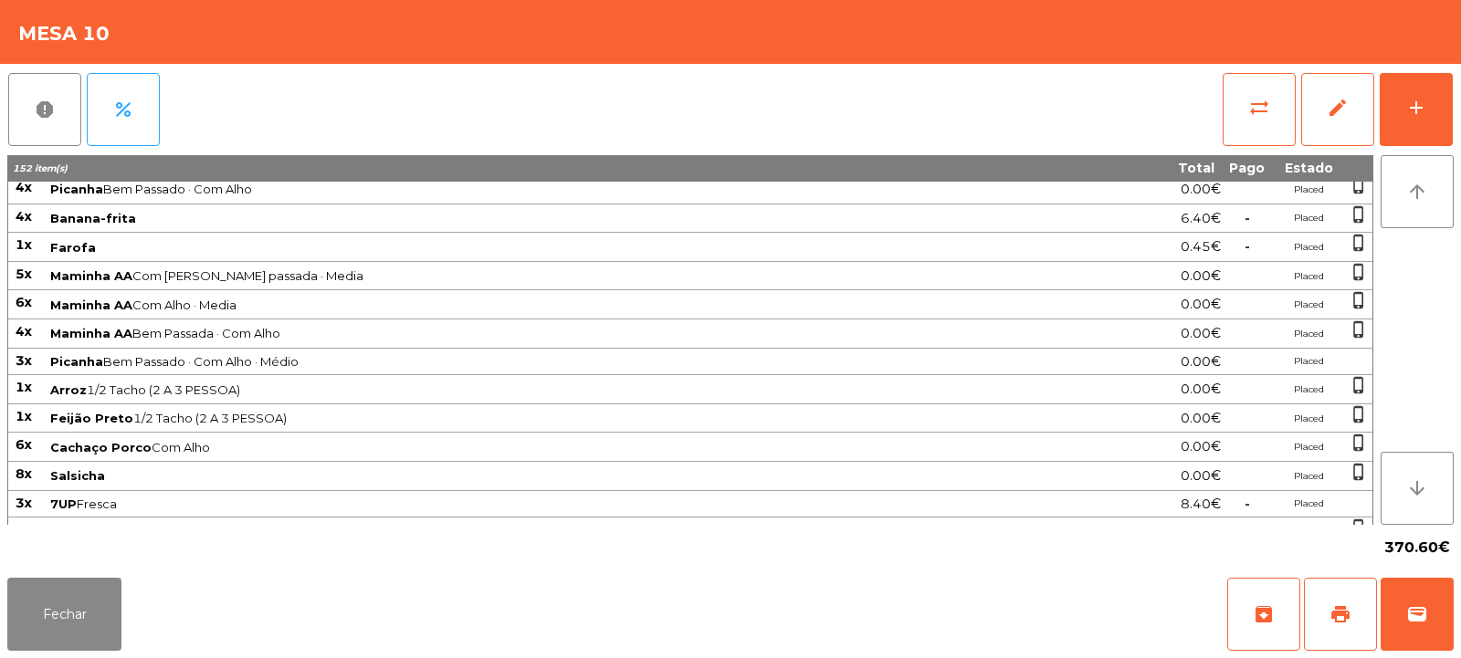
scroll to position [0, 0]
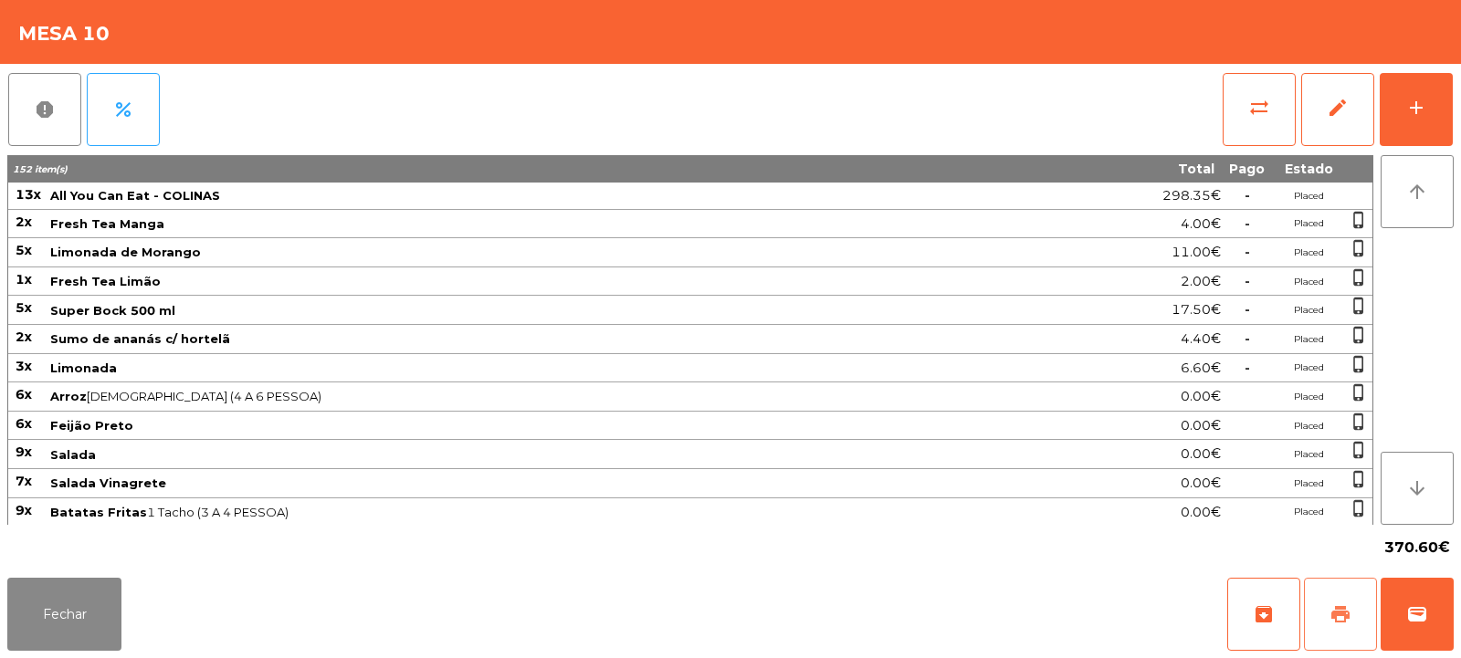
click at [1343, 606] on span "print" at bounding box center [1340, 615] width 22 height 22
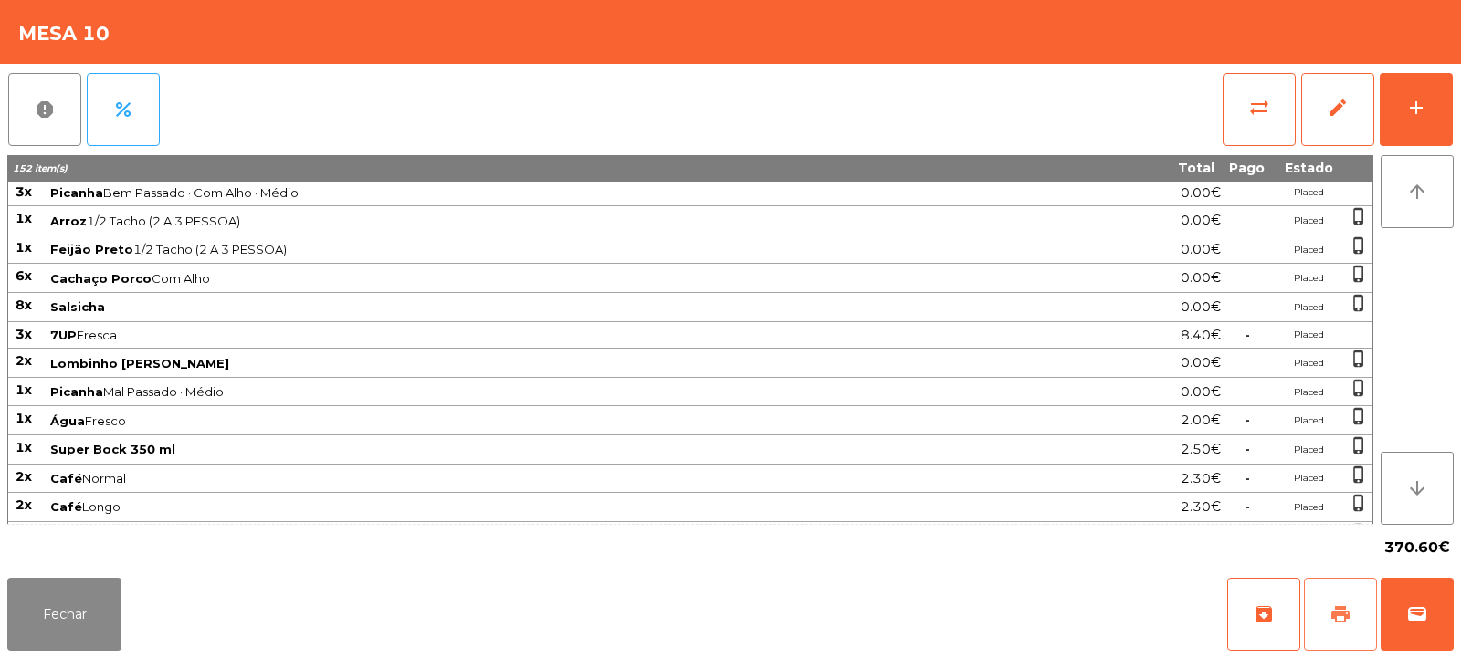
scroll to position [720, 0]
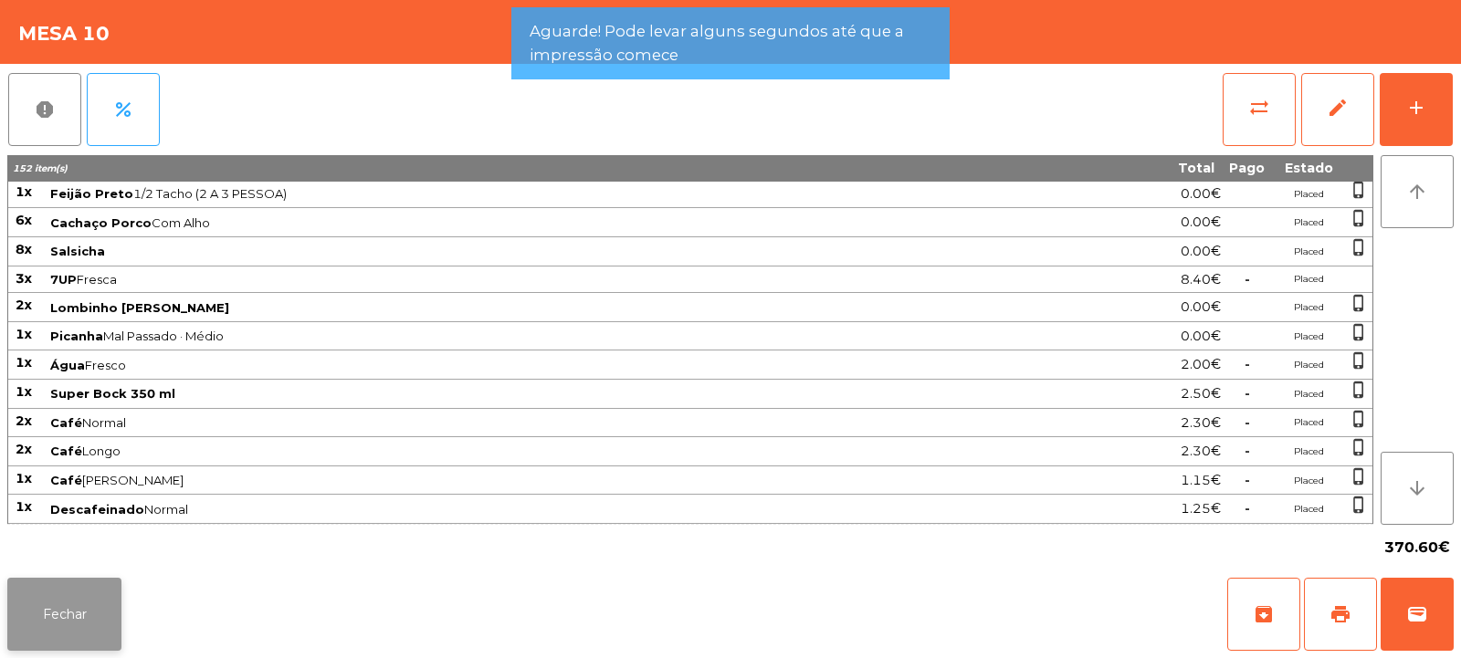
click at [96, 620] on button "Fechar" at bounding box center [64, 614] width 114 height 73
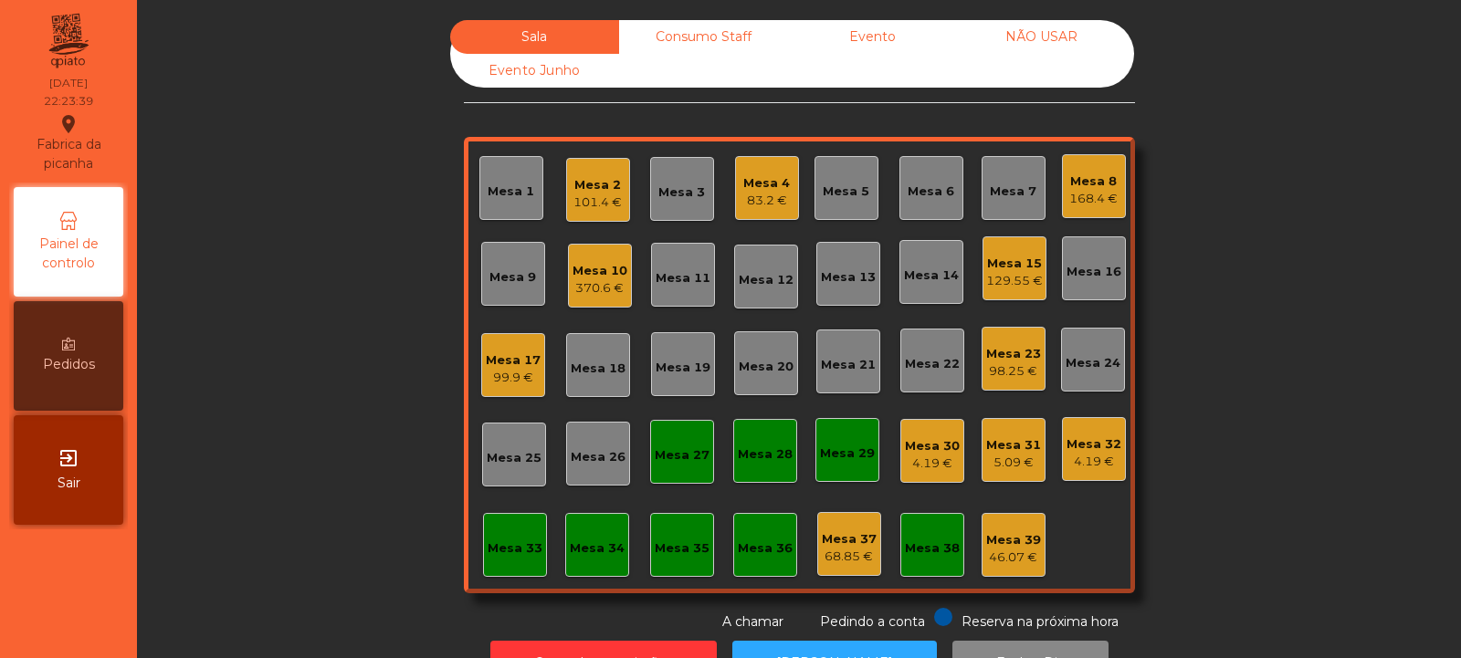
click at [500, 551] on div "Mesa 33" at bounding box center [515, 549] width 55 height 18
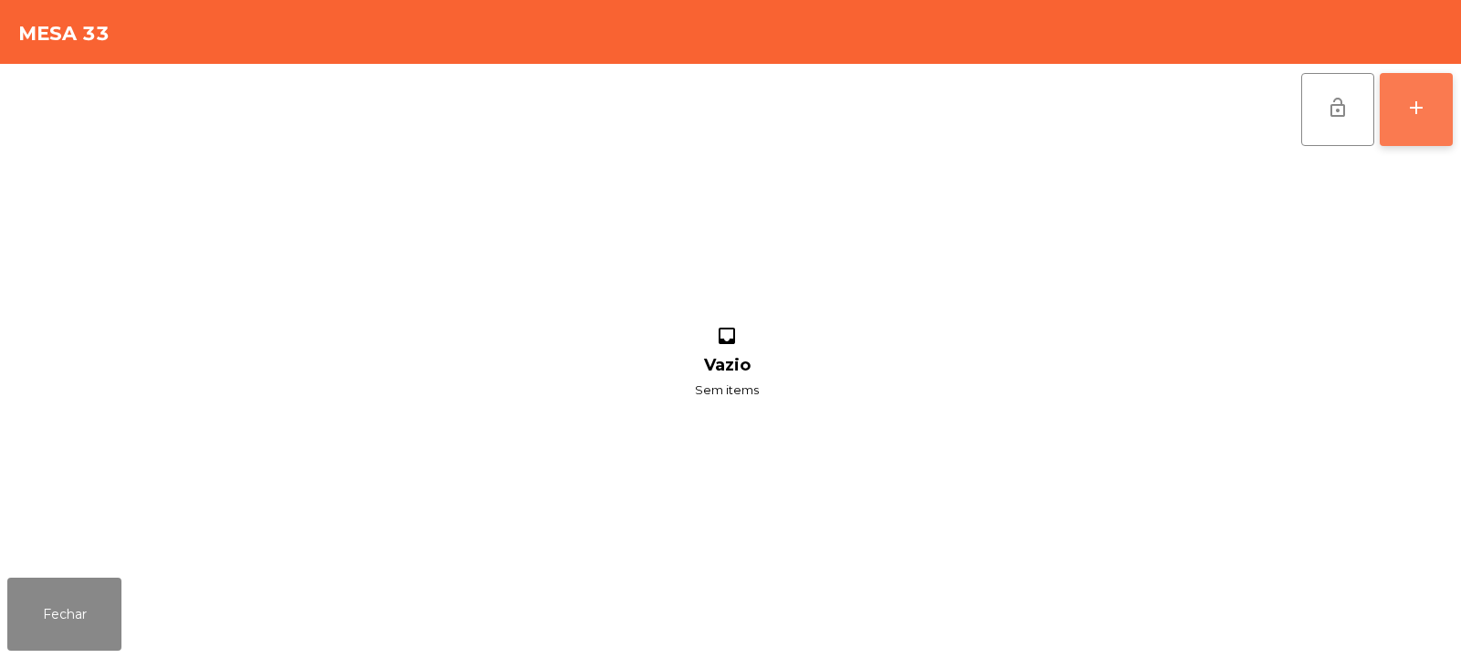
click at [1412, 110] on div "add" at bounding box center [1416, 108] width 22 height 22
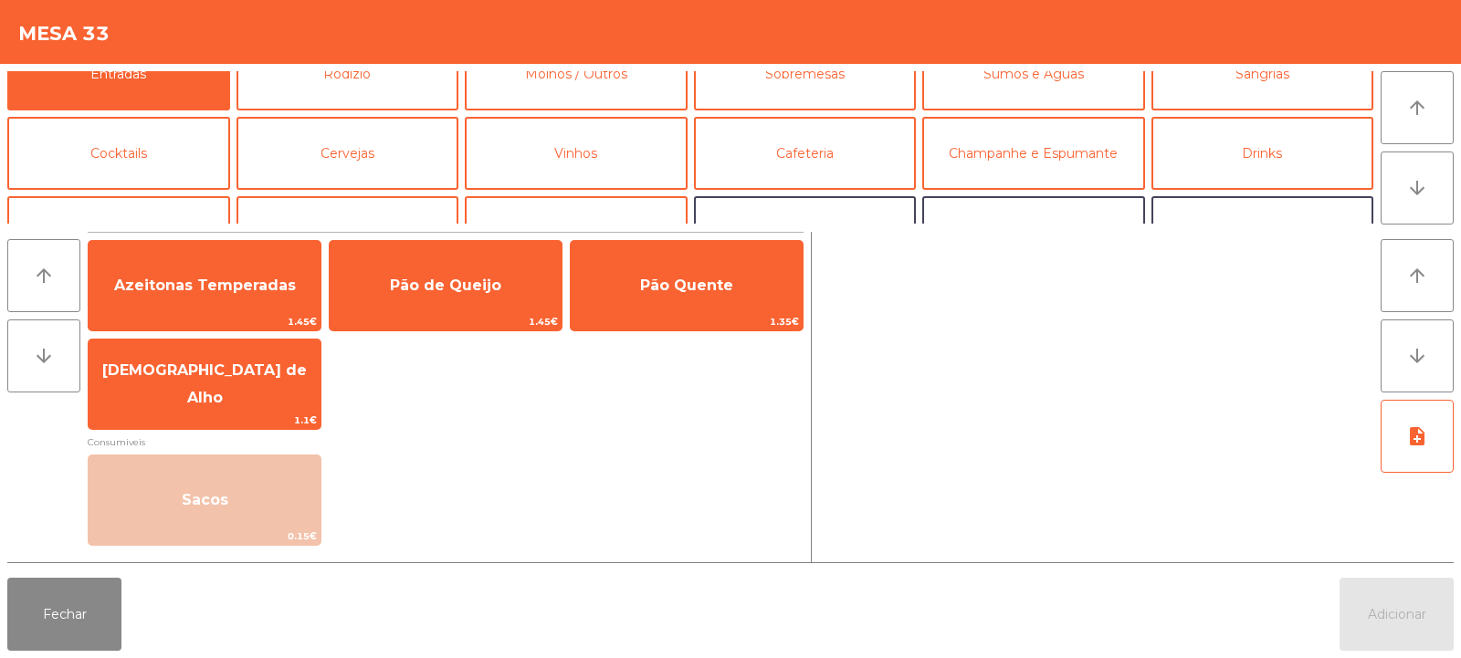
scroll to position [0, 0]
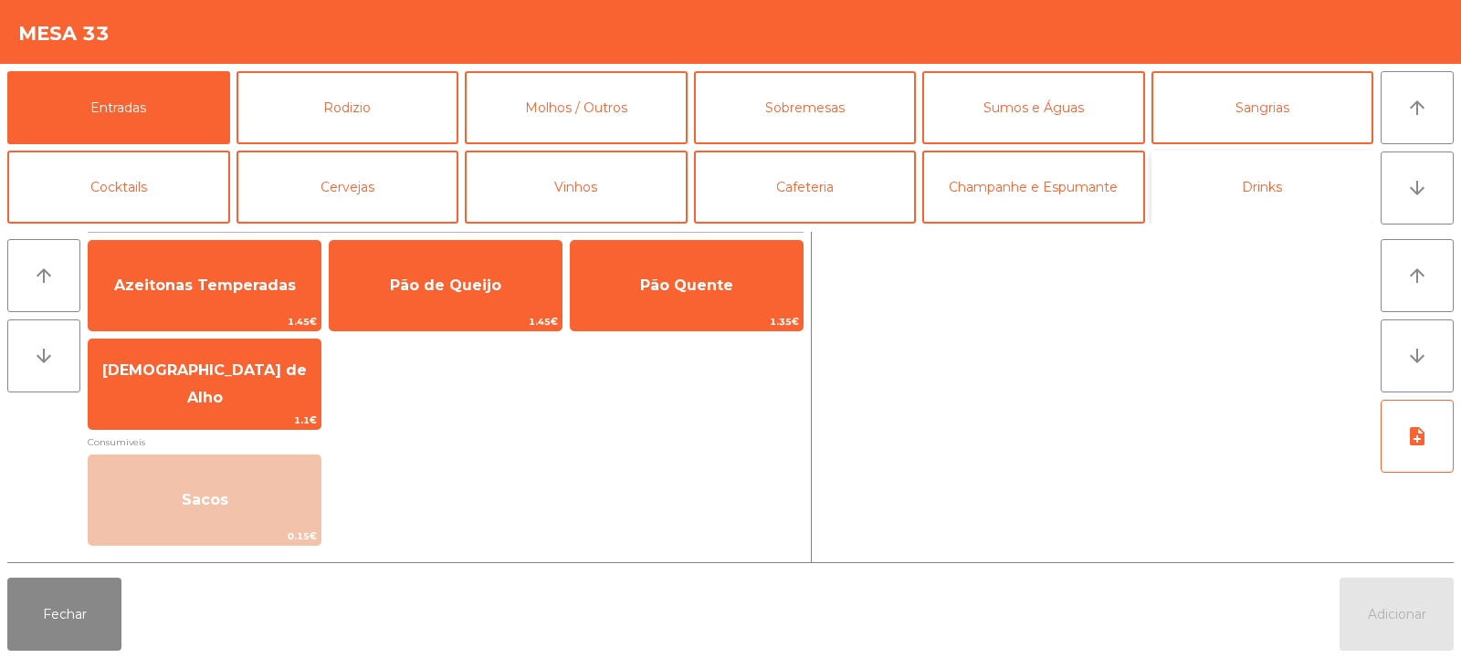
click at [1277, 184] on button "Drinks" at bounding box center [1262, 187] width 223 height 73
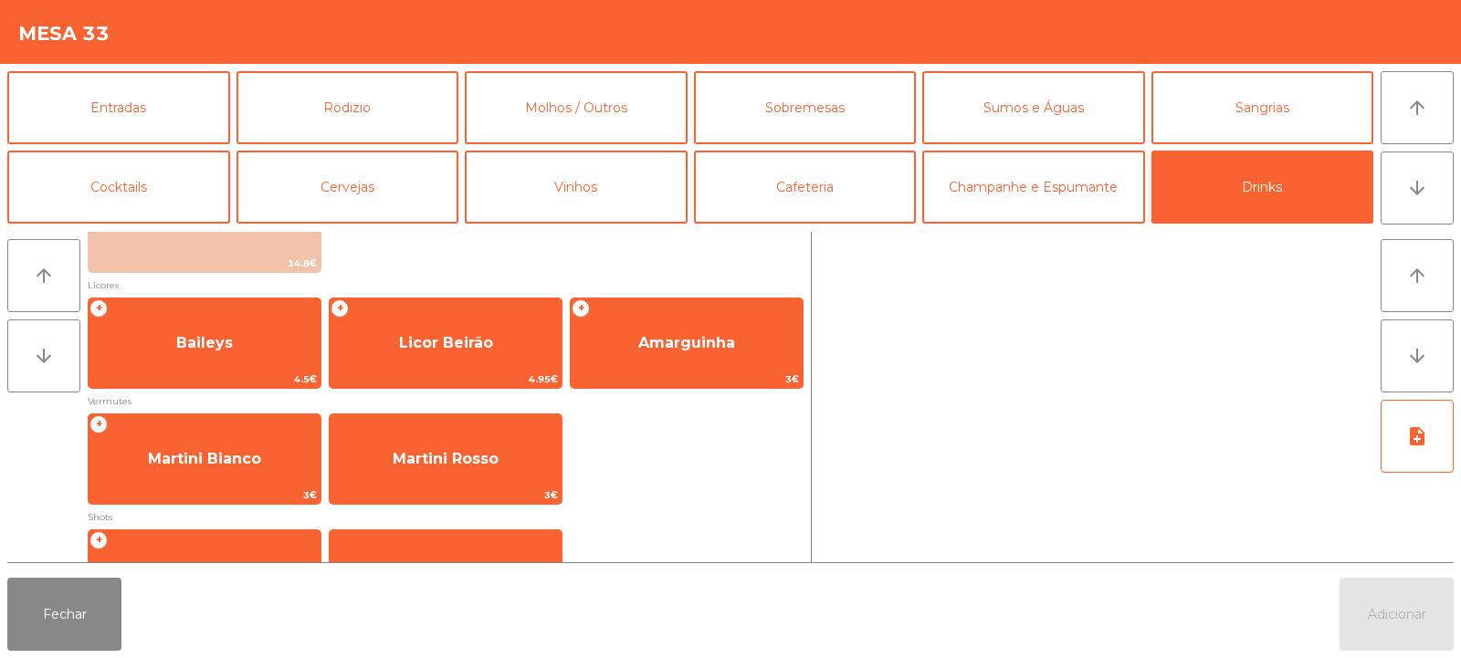
scroll to position [299, 0]
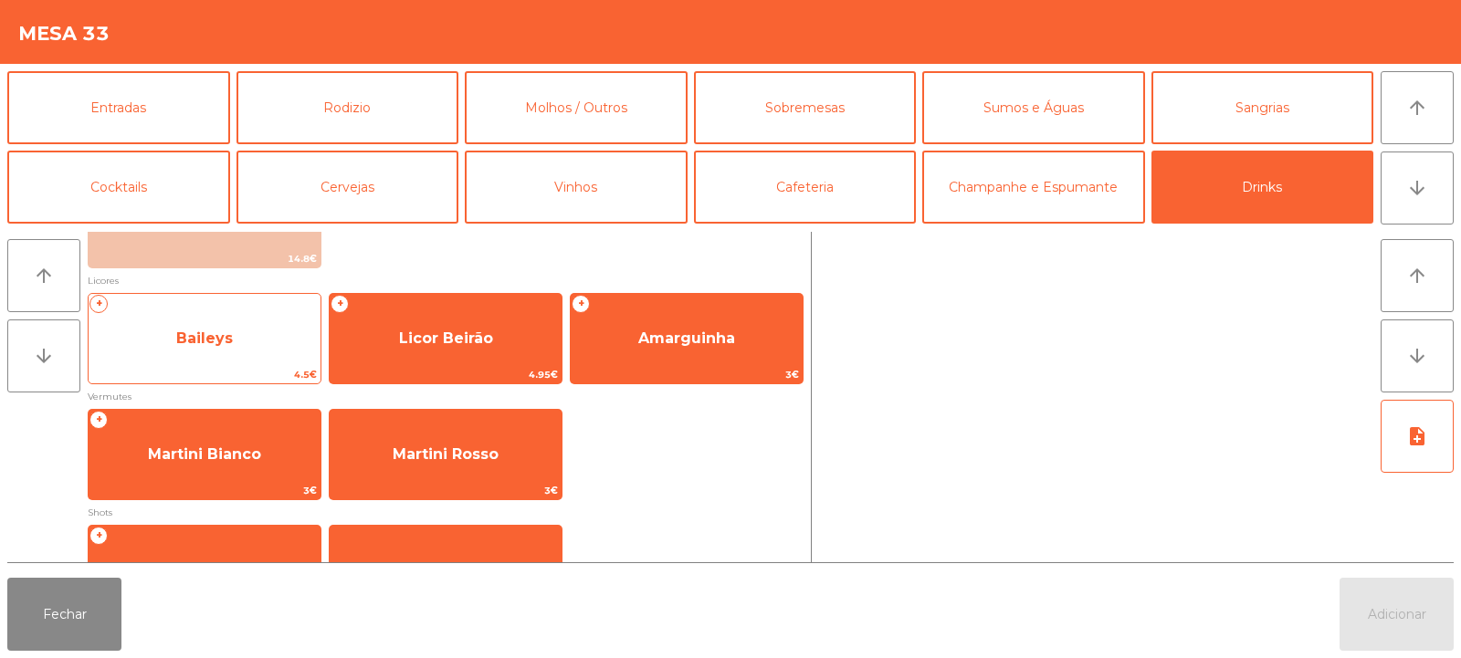
click at [262, 359] on span "Baileys" at bounding box center [205, 338] width 232 height 49
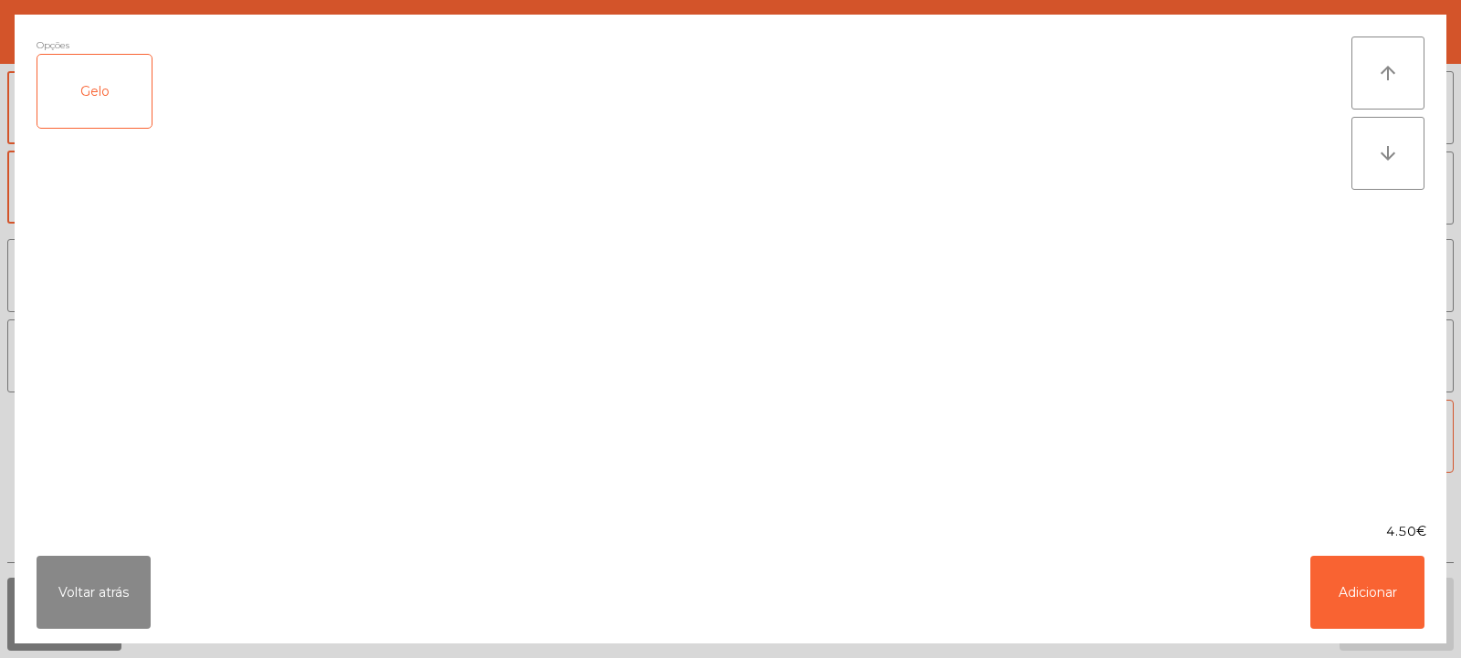
click at [121, 107] on div "Gelo" at bounding box center [94, 91] width 114 height 73
click at [1360, 604] on button "Adicionar" at bounding box center [1367, 592] width 114 height 73
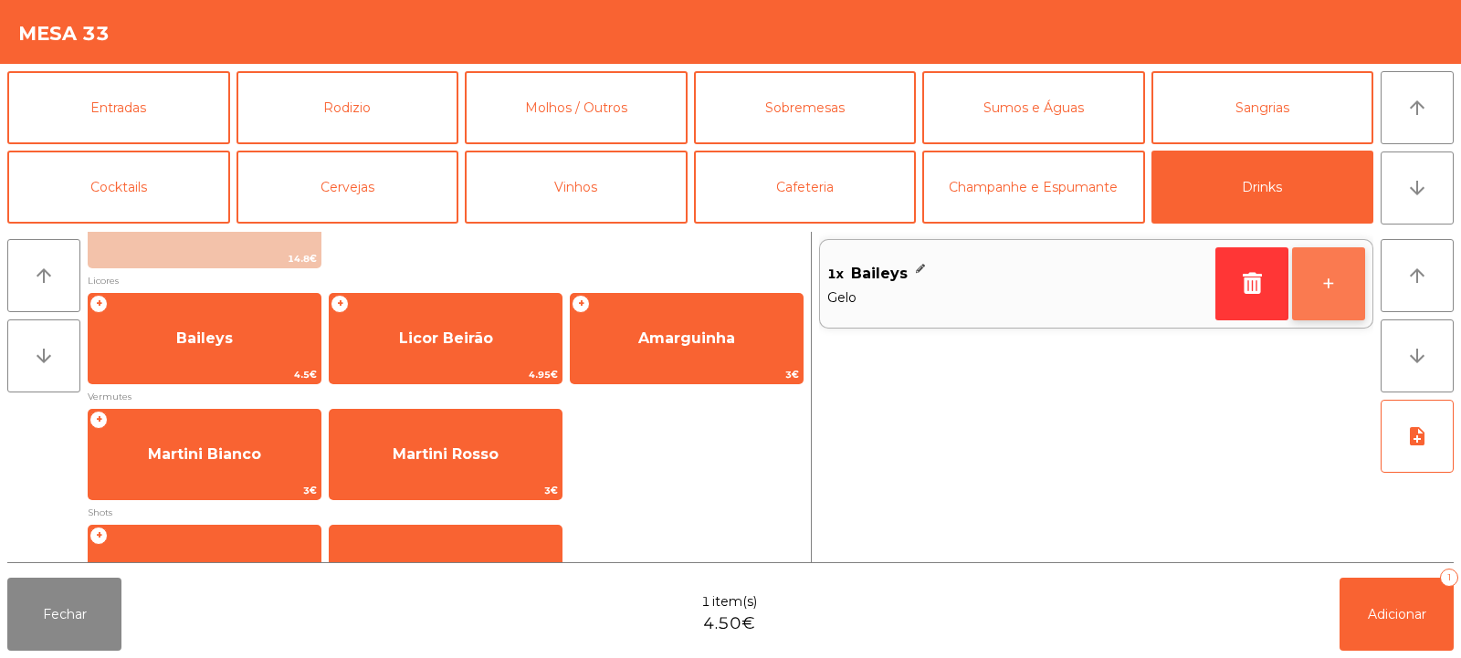
click at [1340, 299] on button "+" at bounding box center [1328, 283] width 73 height 73
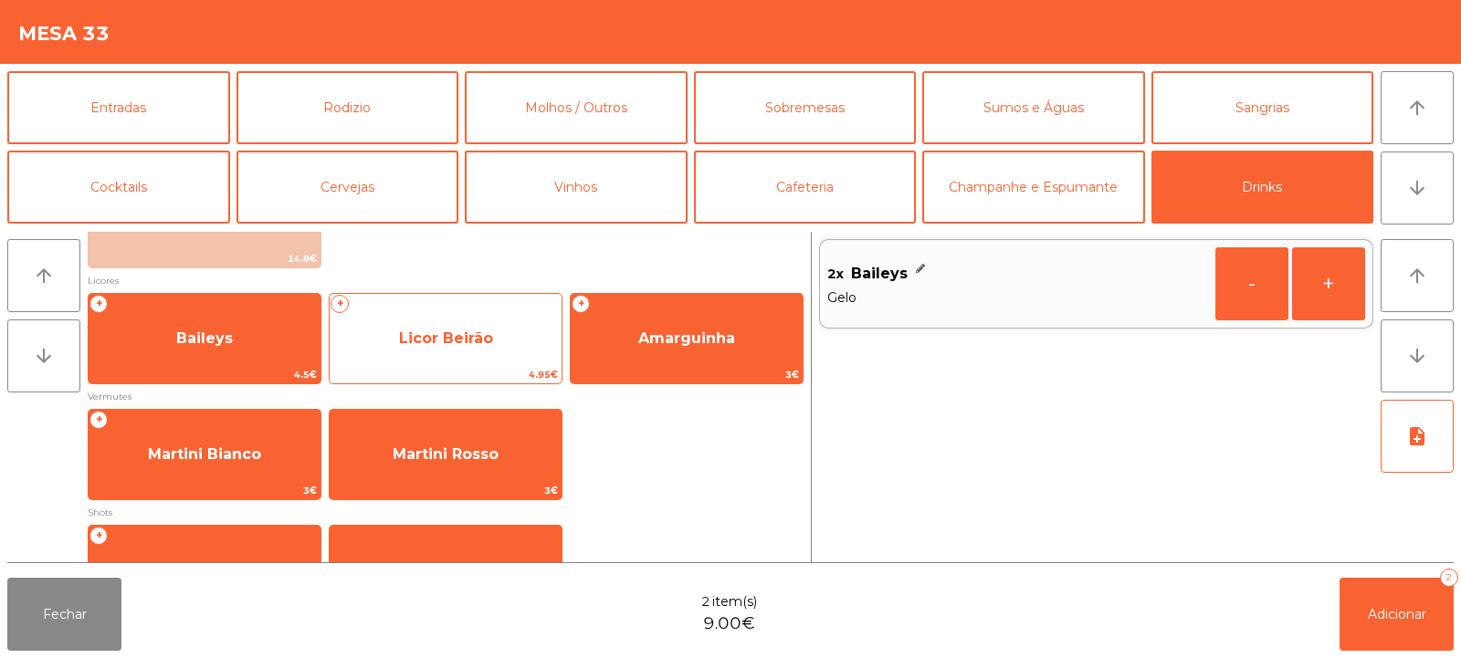
click at [487, 335] on span "Licor Beirão" at bounding box center [446, 338] width 94 height 17
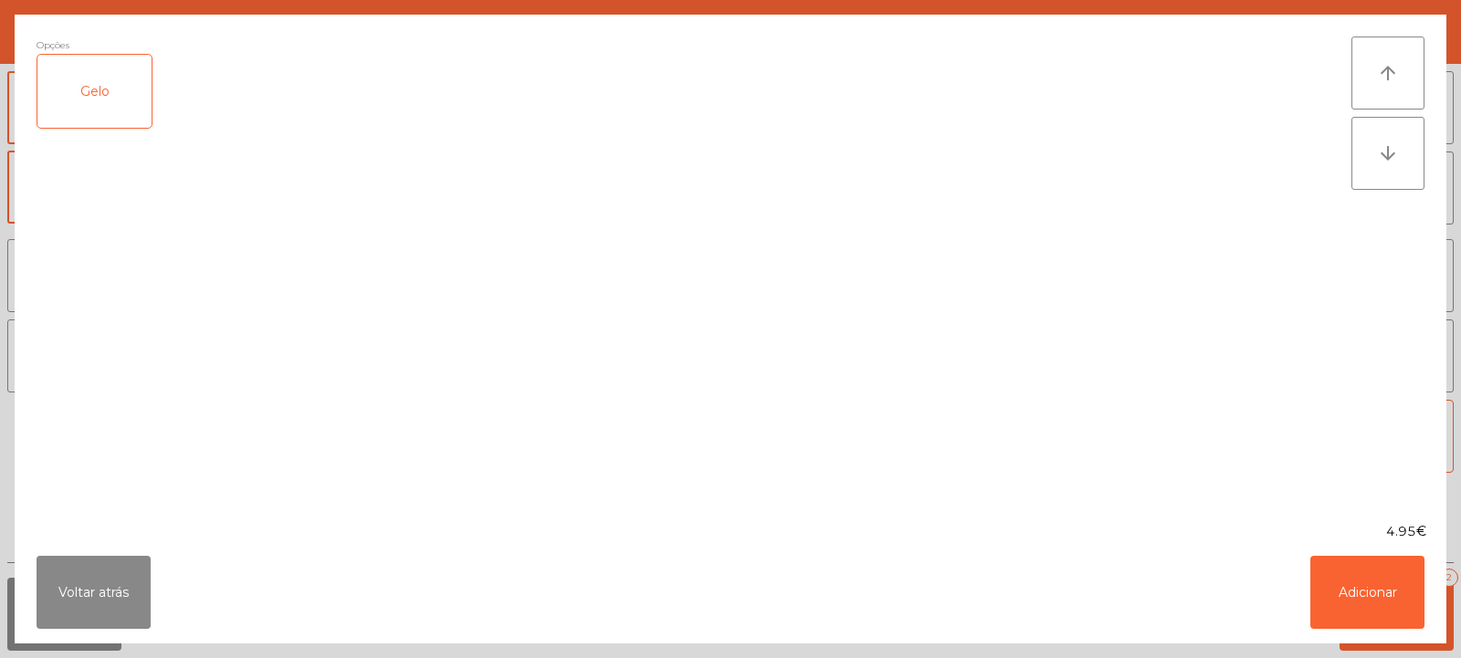
click at [96, 111] on div "Gelo" at bounding box center [94, 91] width 114 height 73
click at [1365, 613] on button "Adicionar" at bounding box center [1367, 592] width 114 height 73
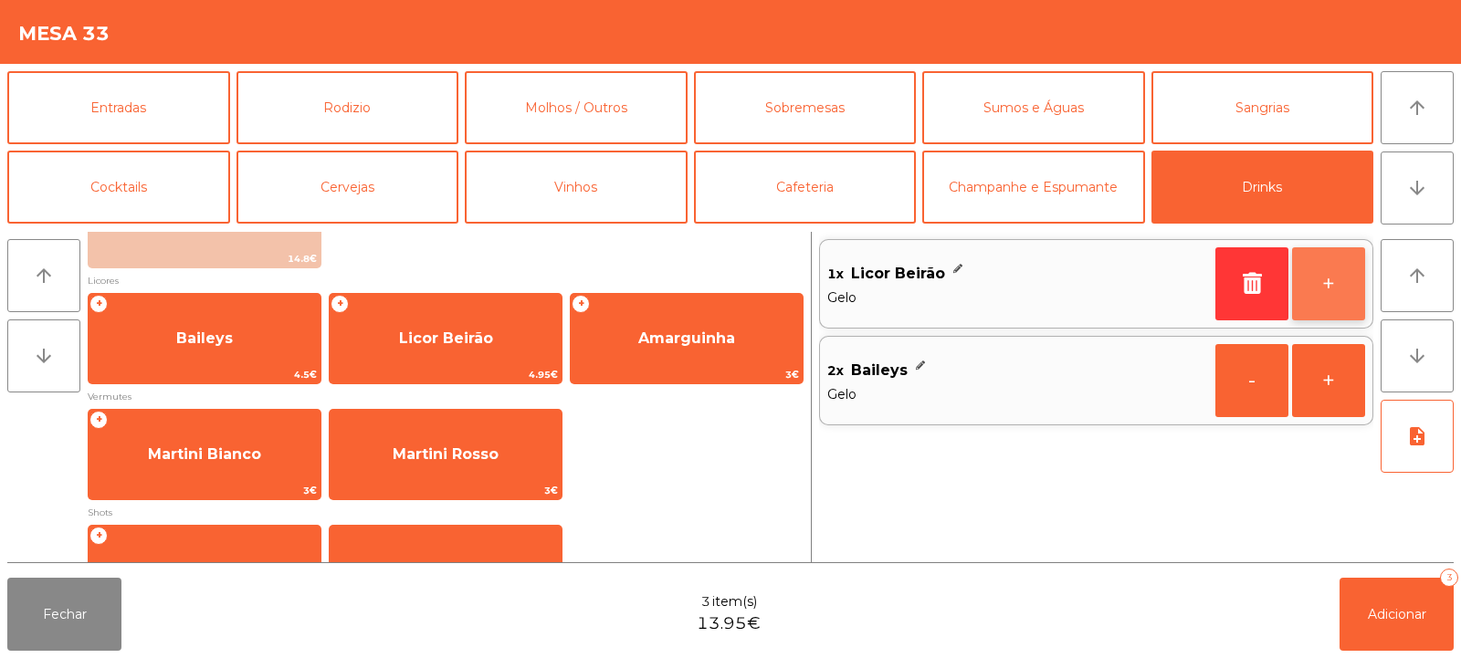
click at [1325, 289] on button "+" at bounding box center [1328, 283] width 73 height 73
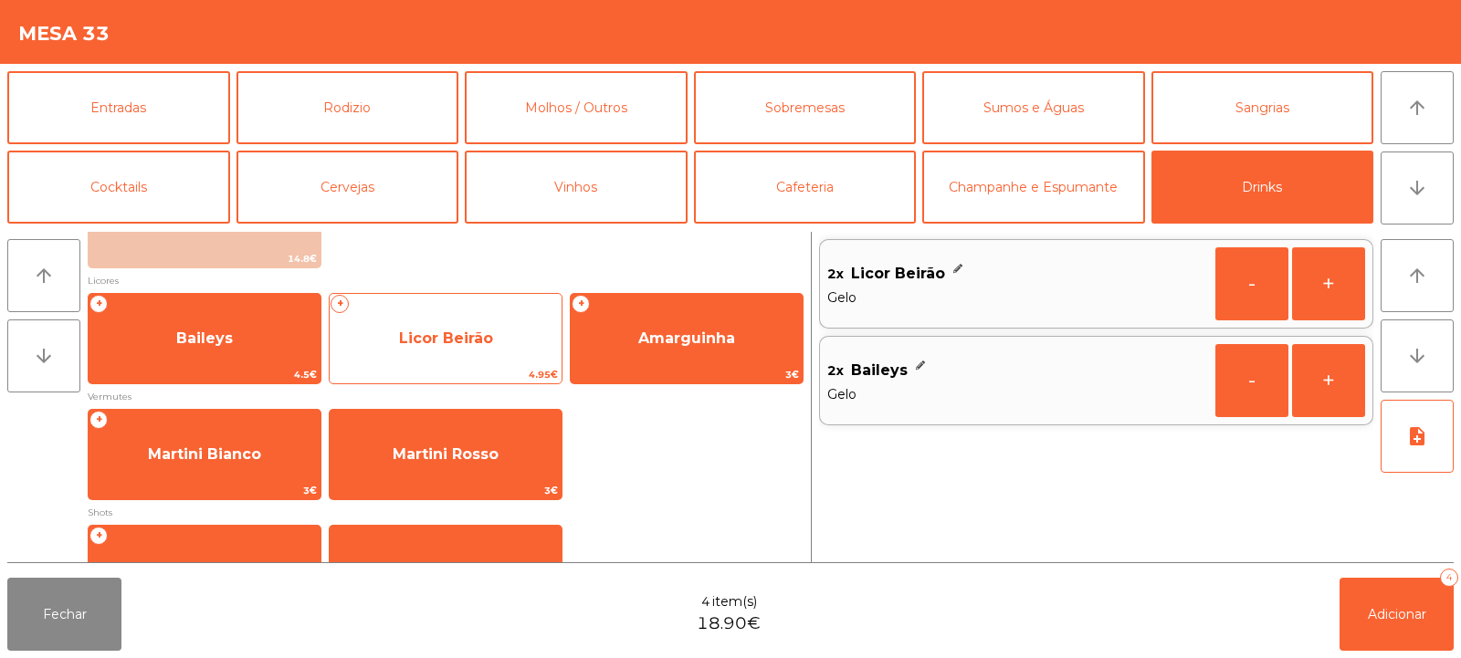
click at [458, 348] on span "Licor Beirão" at bounding box center [446, 338] width 232 height 49
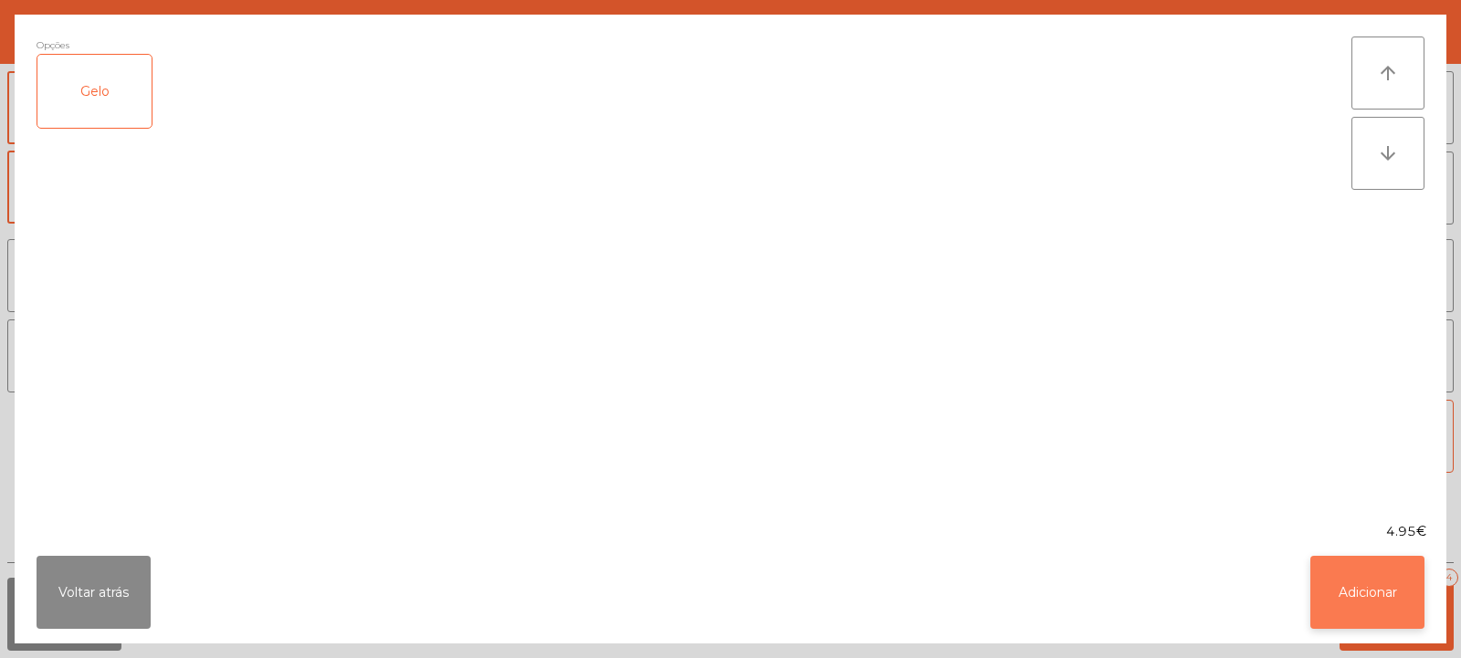
click at [1377, 582] on button "Adicionar" at bounding box center [1367, 592] width 114 height 73
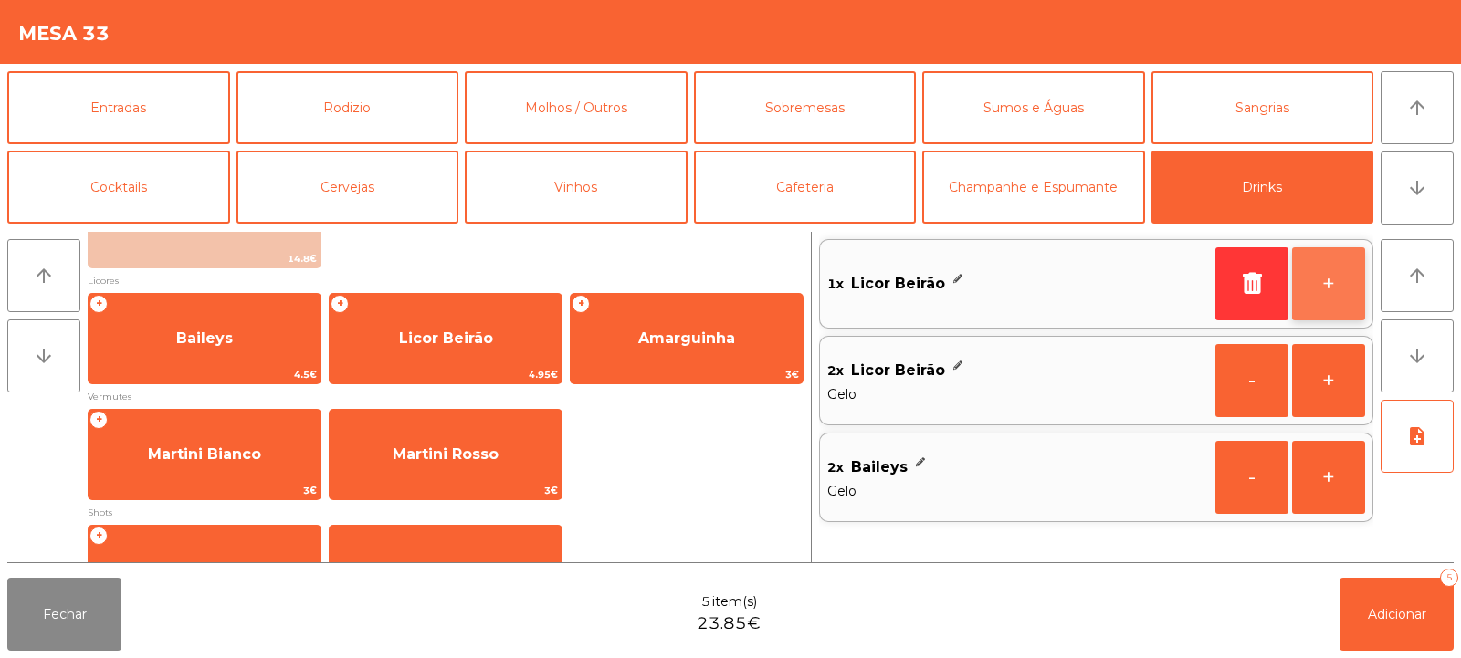
click at [1323, 287] on button "+" at bounding box center [1328, 283] width 73 height 73
click at [1320, 287] on button "+" at bounding box center [1328, 283] width 73 height 73
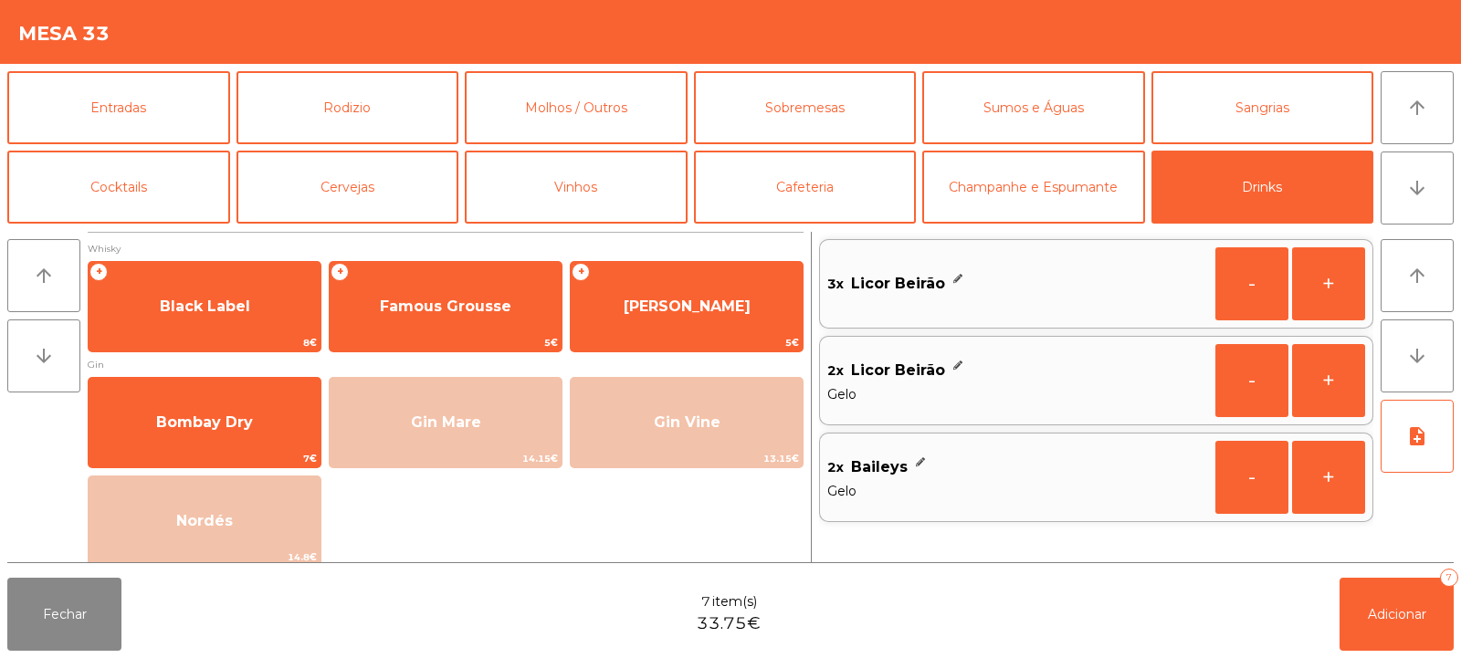
scroll to position [3, 0]
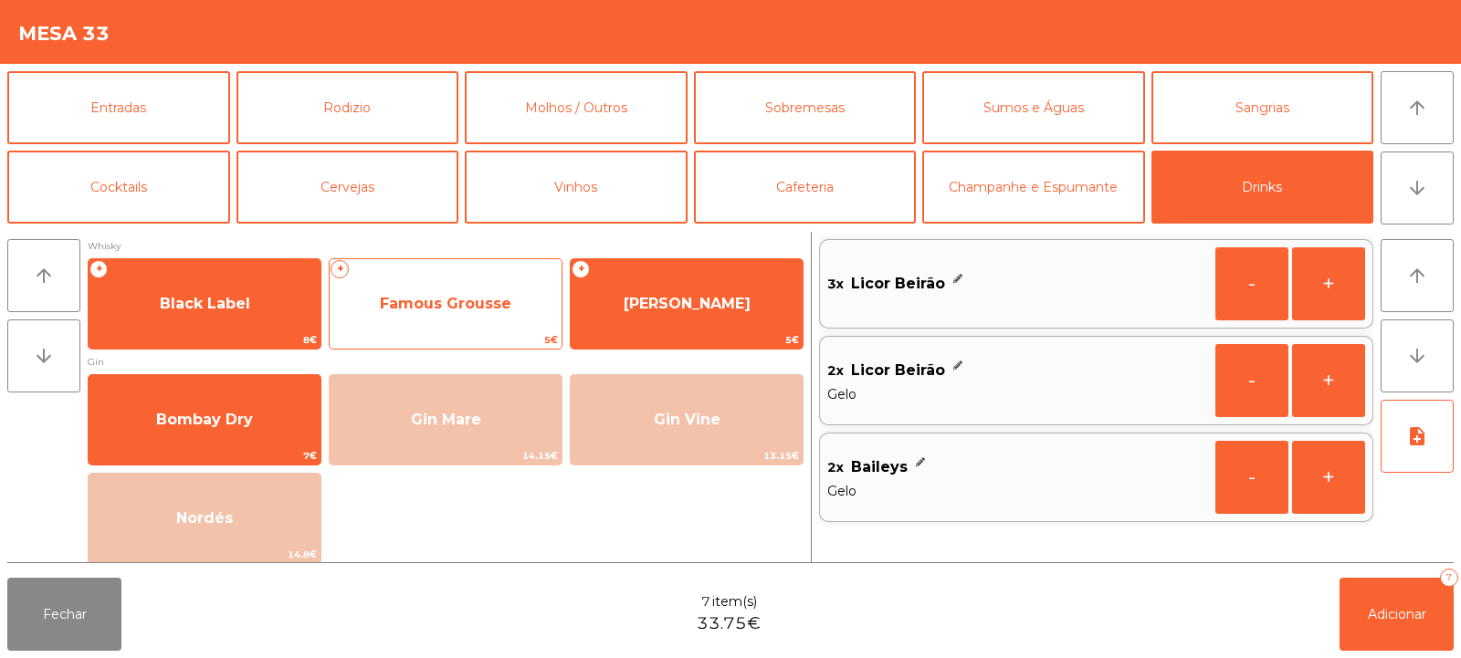
click at [481, 308] on span "Famous Grousse" at bounding box center [445, 303] width 131 height 17
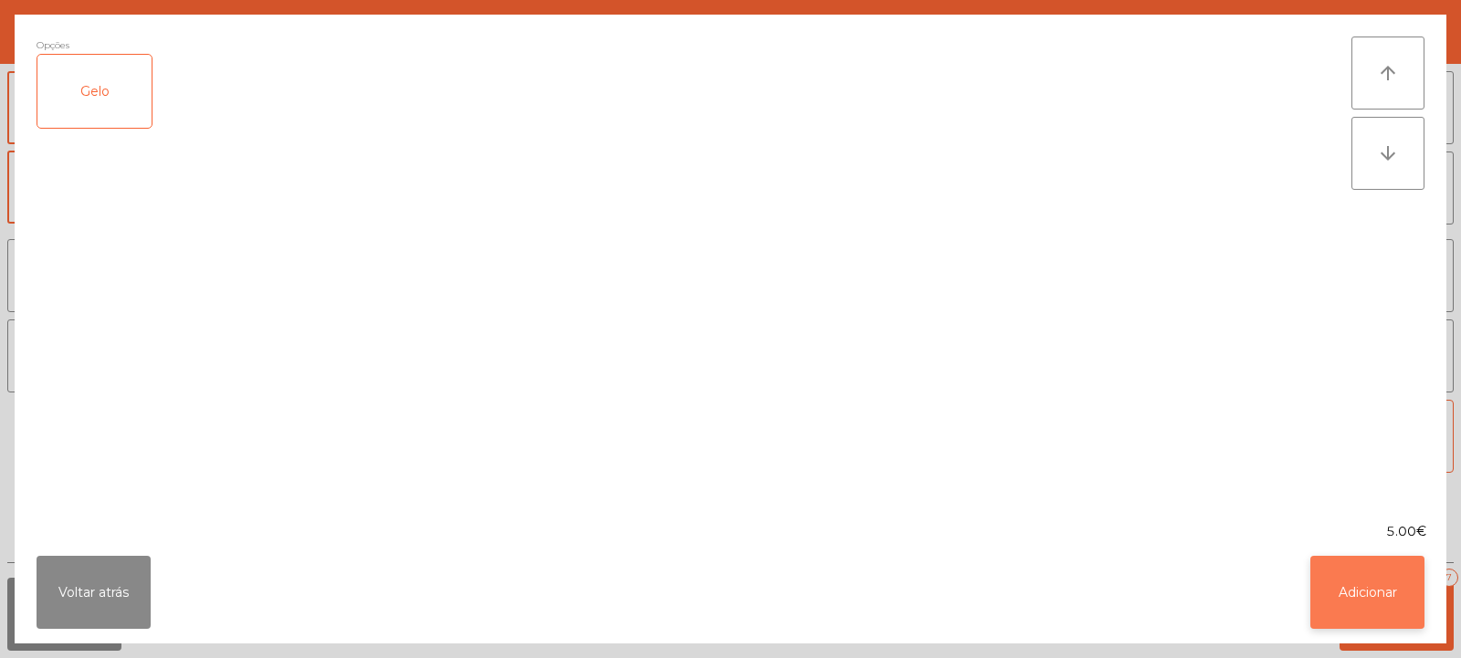
click at [1370, 611] on button "Adicionar" at bounding box center [1367, 592] width 114 height 73
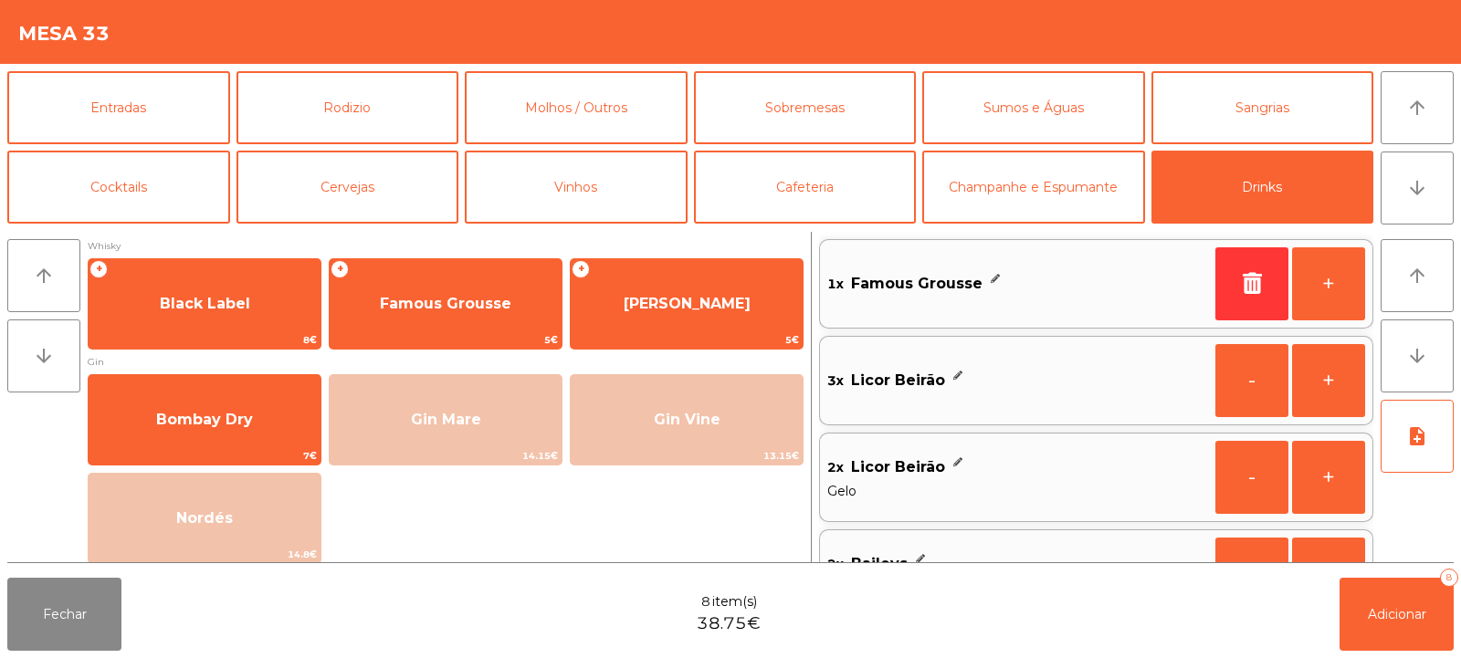
scroll to position [64, 0]
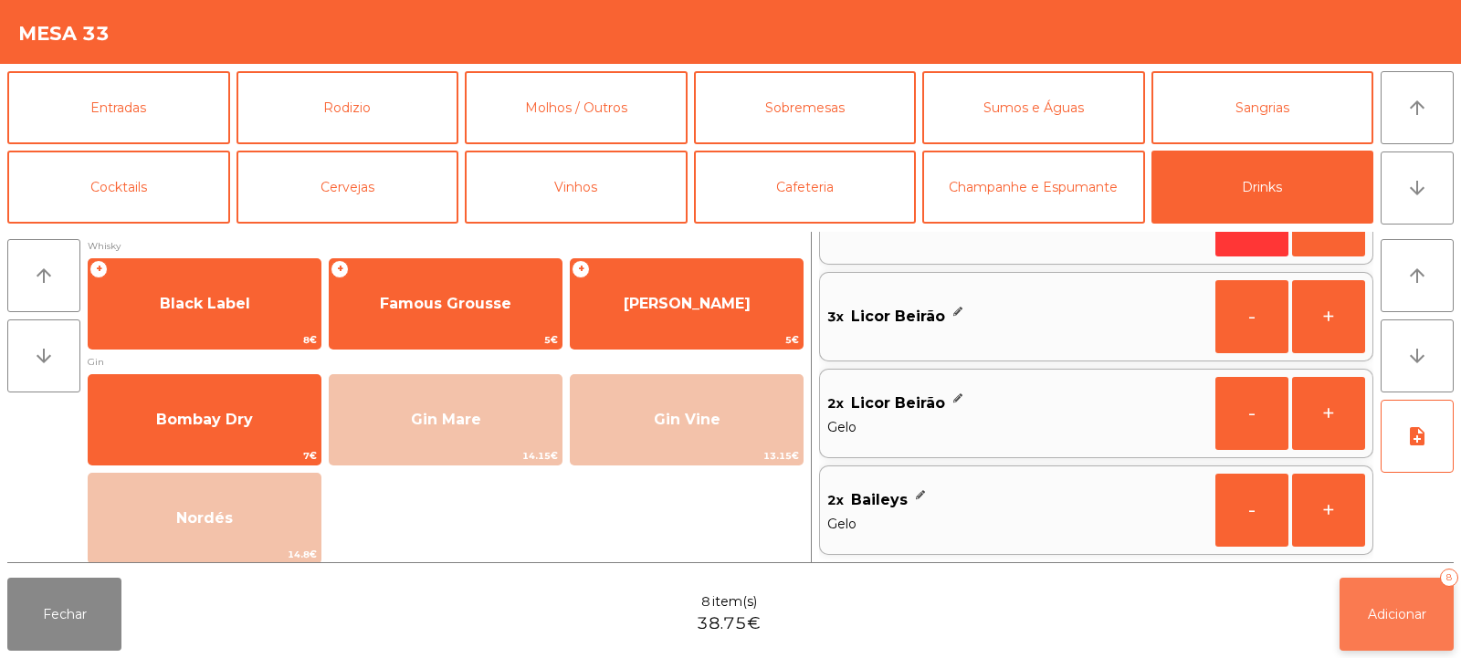
click at [1394, 629] on button "Adicionar 8" at bounding box center [1397, 614] width 114 height 73
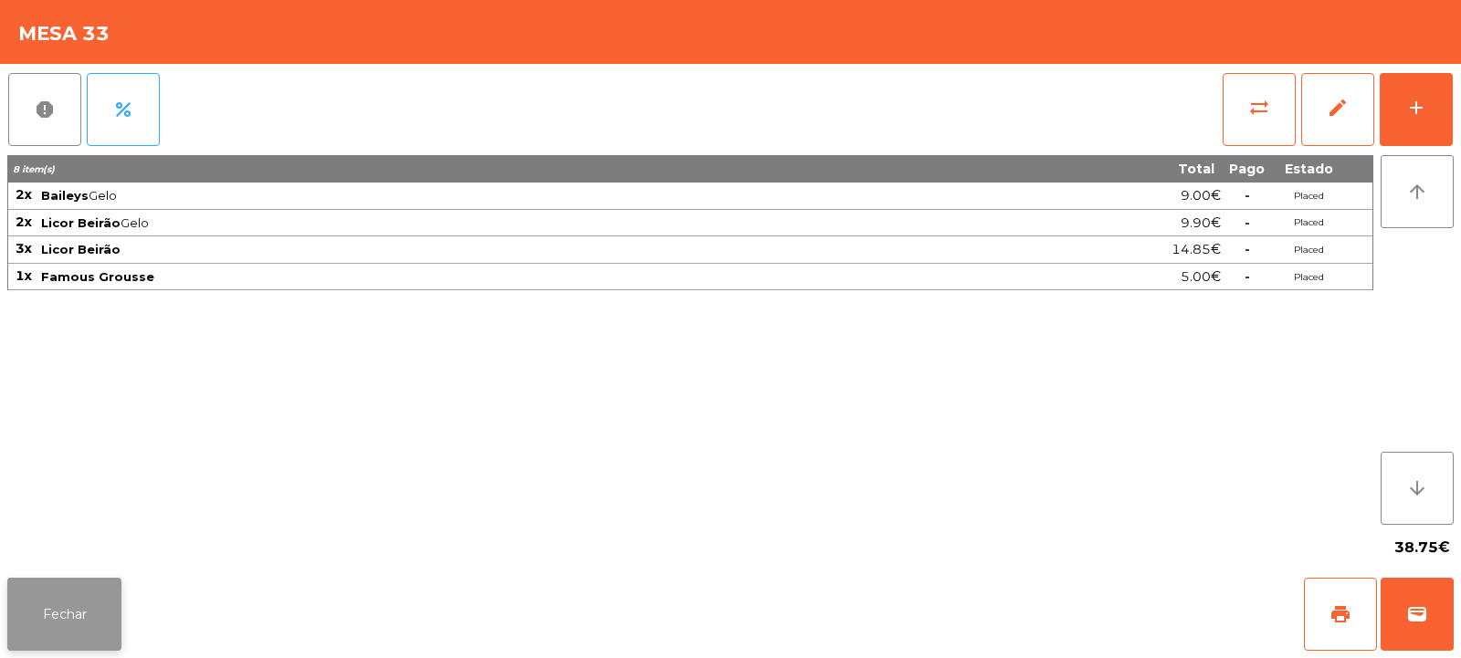
click at [89, 624] on button "Fechar" at bounding box center [64, 614] width 114 height 73
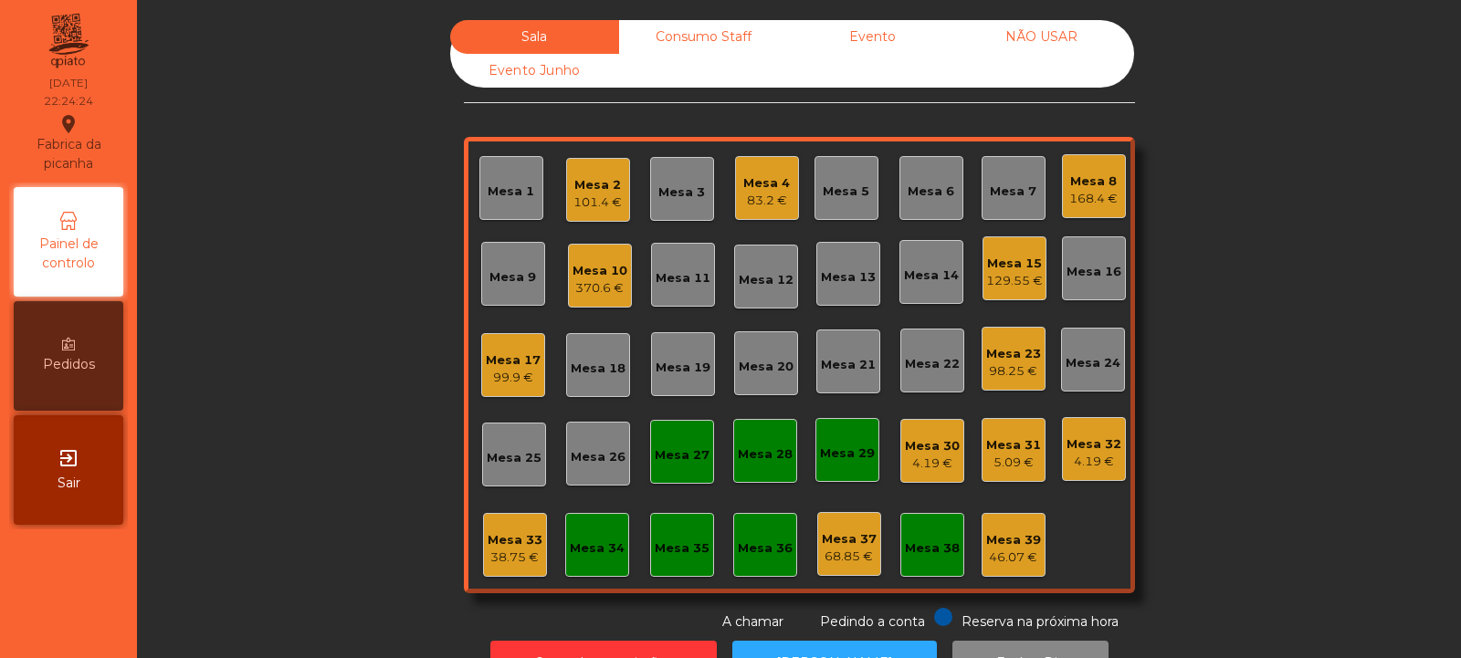
scroll to position [61, 0]
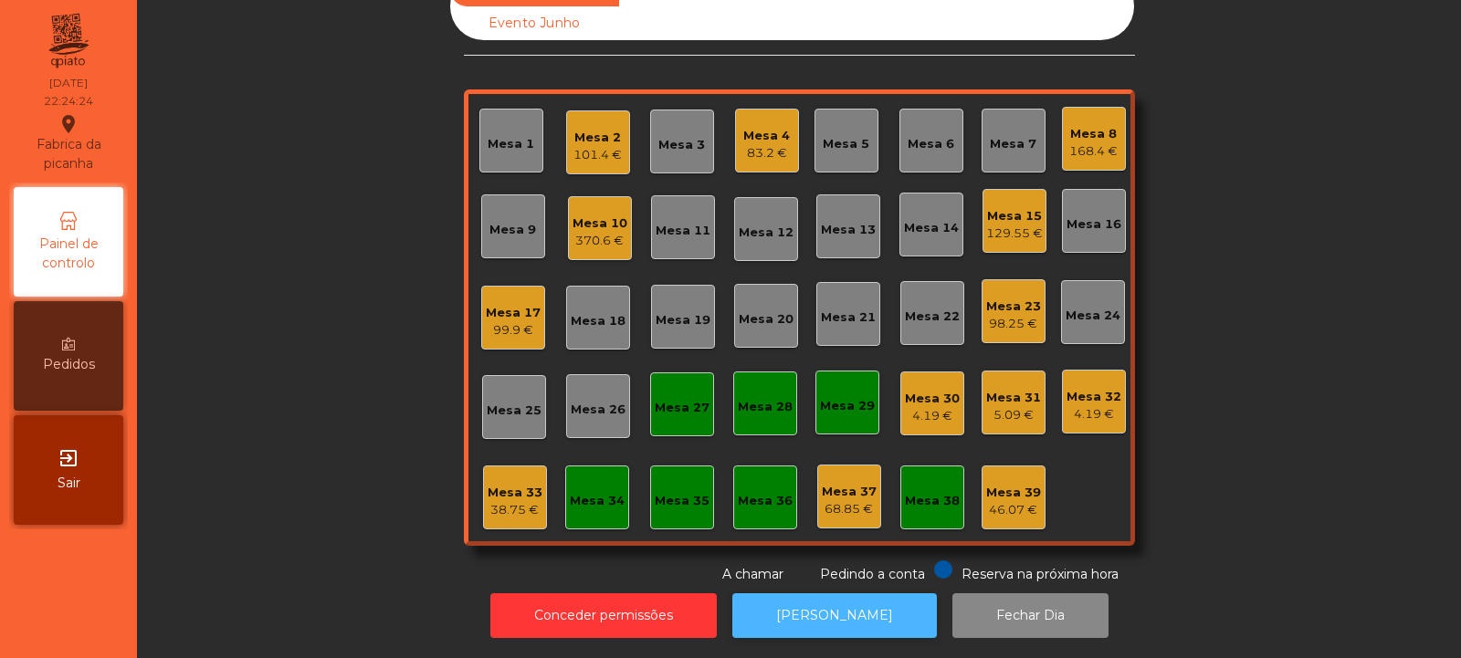
click at [825, 594] on button "[PERSON_NAME]" at bounding box center [834, 616] width 205 height 45
click at [484, 466] on div "Mesa 33 38.75 €" at bounding box center [515, 498] width 64 height 64
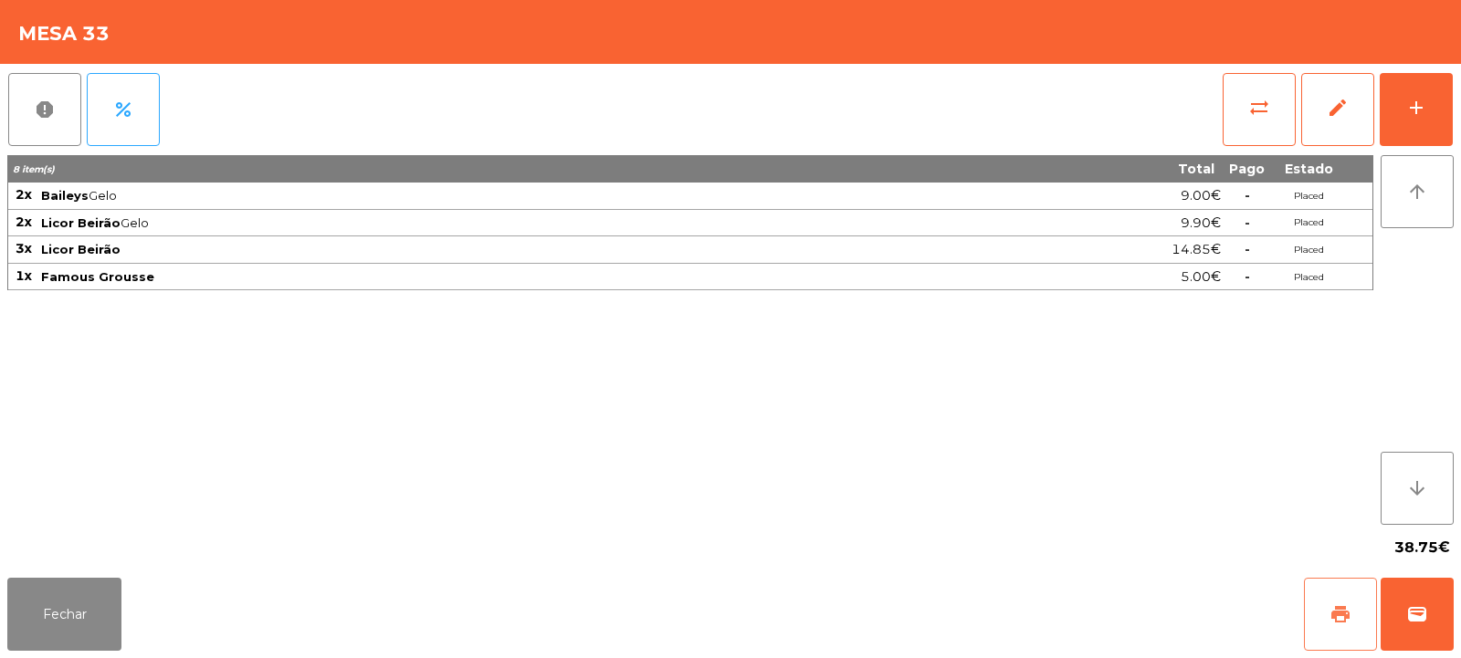
click at [1334, 613] on span "print" at bounding box center [1340, 615] width 22 height 22
click at [1272, 124] on button "sync_alt" at bounding box center [1259, 109] width 73 height 73
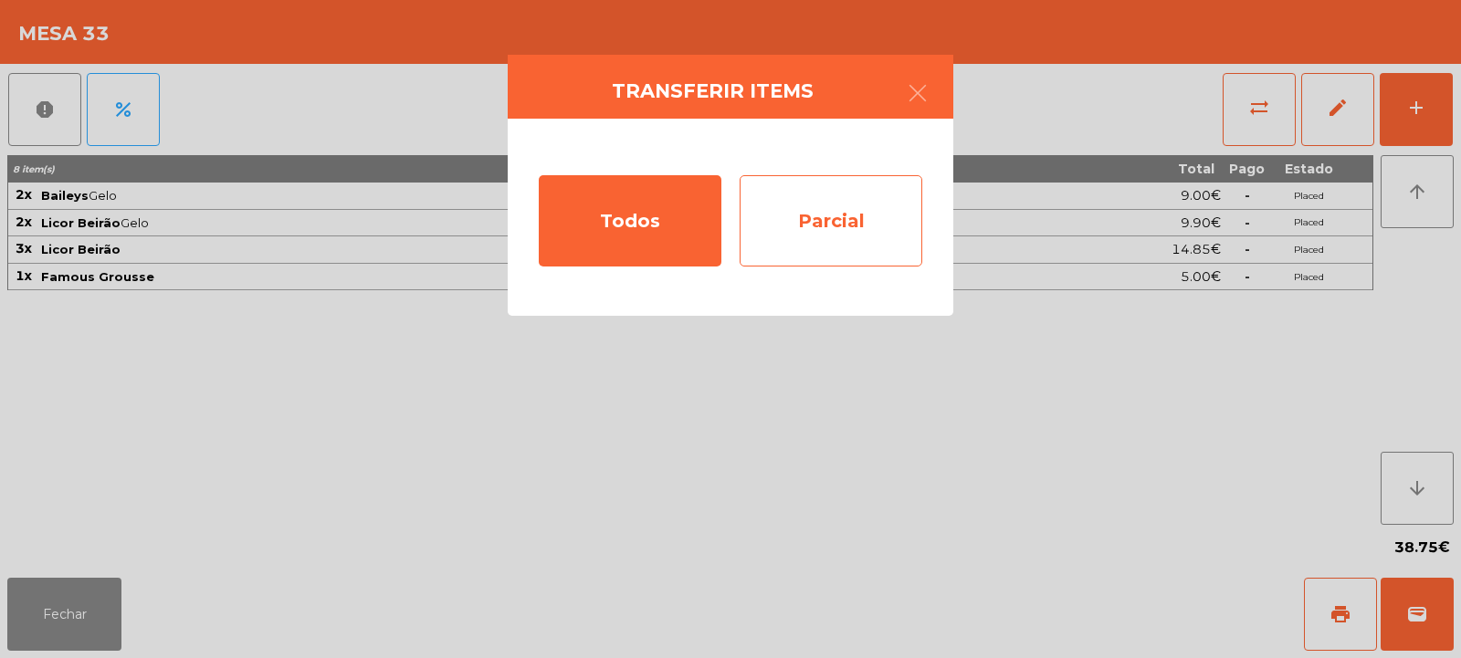
click at [822, 206] on div "Parcial" at bounding box center [831, 220] width 183 height 91
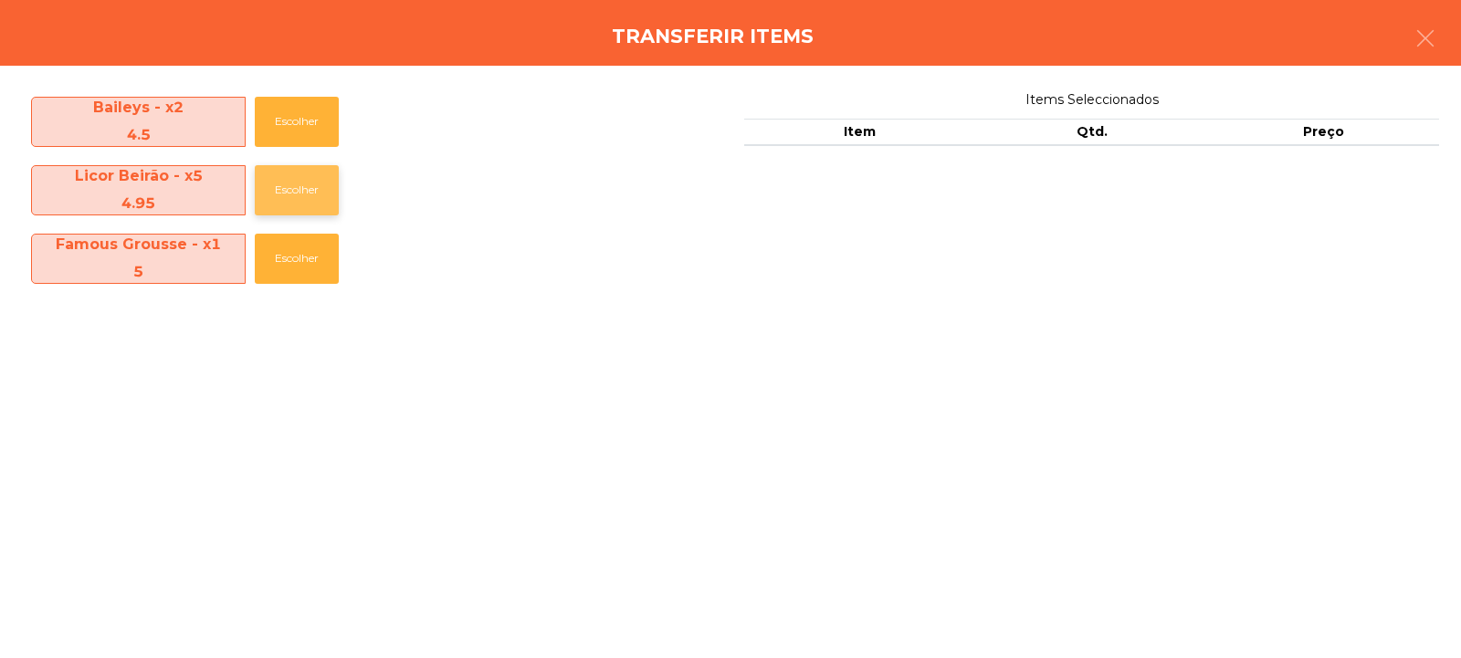
click at [294, 193] on button "Escolher" at bounding box center [297, 190] width 84 height 50
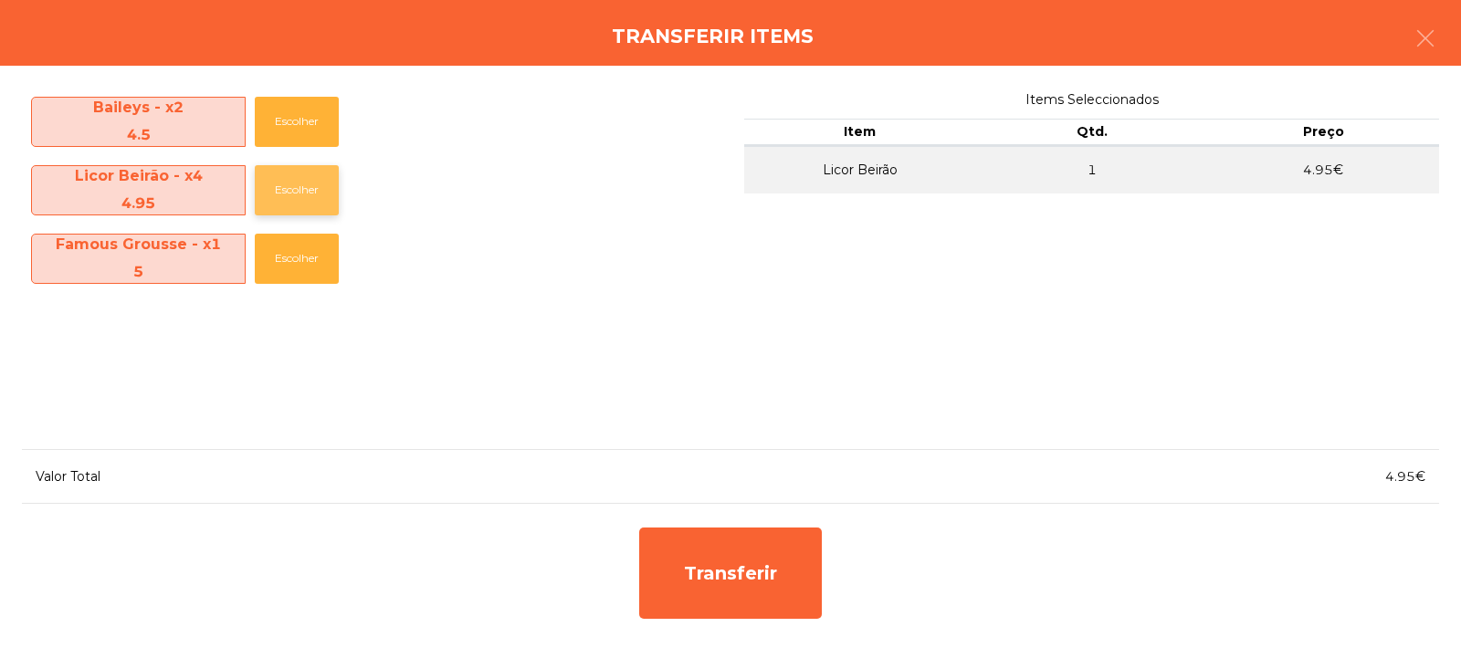
click at [299, 194] on button "Escolher" at bounding box center [297, 190] width 84 height 50
click at [300, 190] on button "Escolher" at bounding box center [297, 190] width 84 height 50
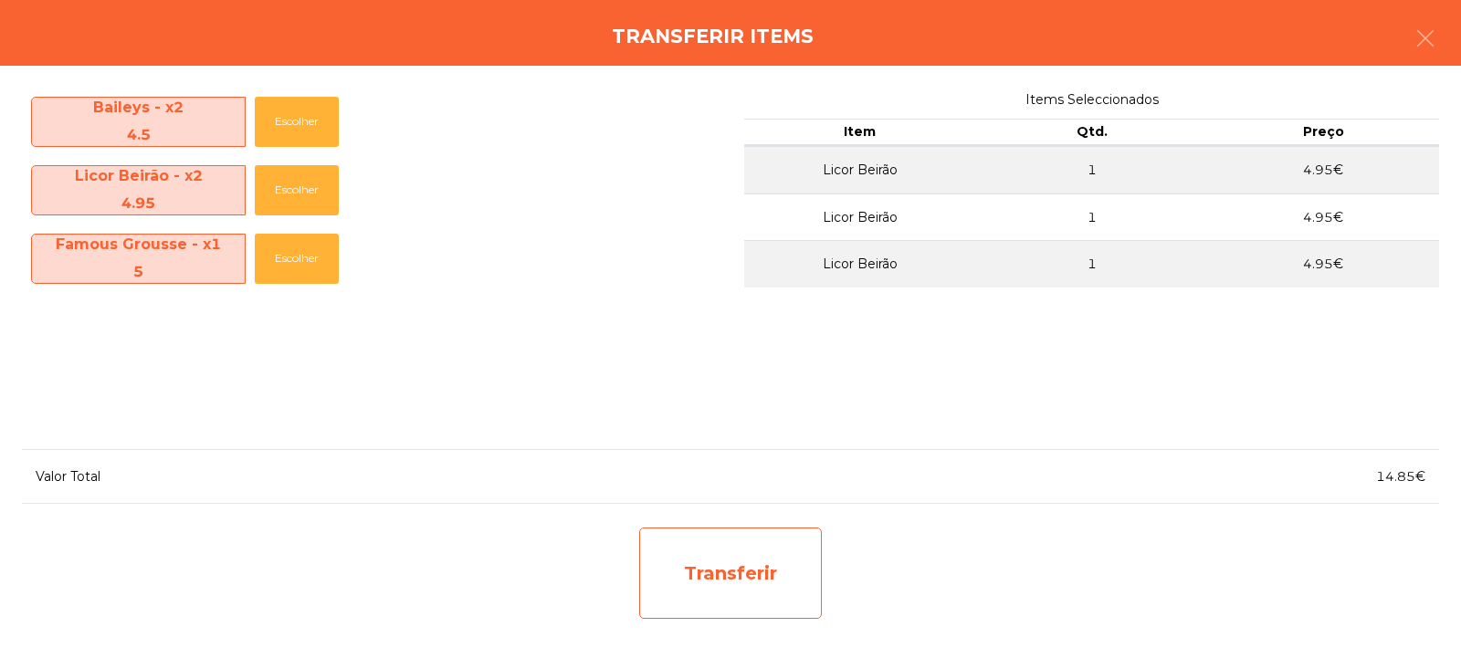
click at [744, 564] on div "Transferir" at bounding box center [730, 573] width 183 height 91
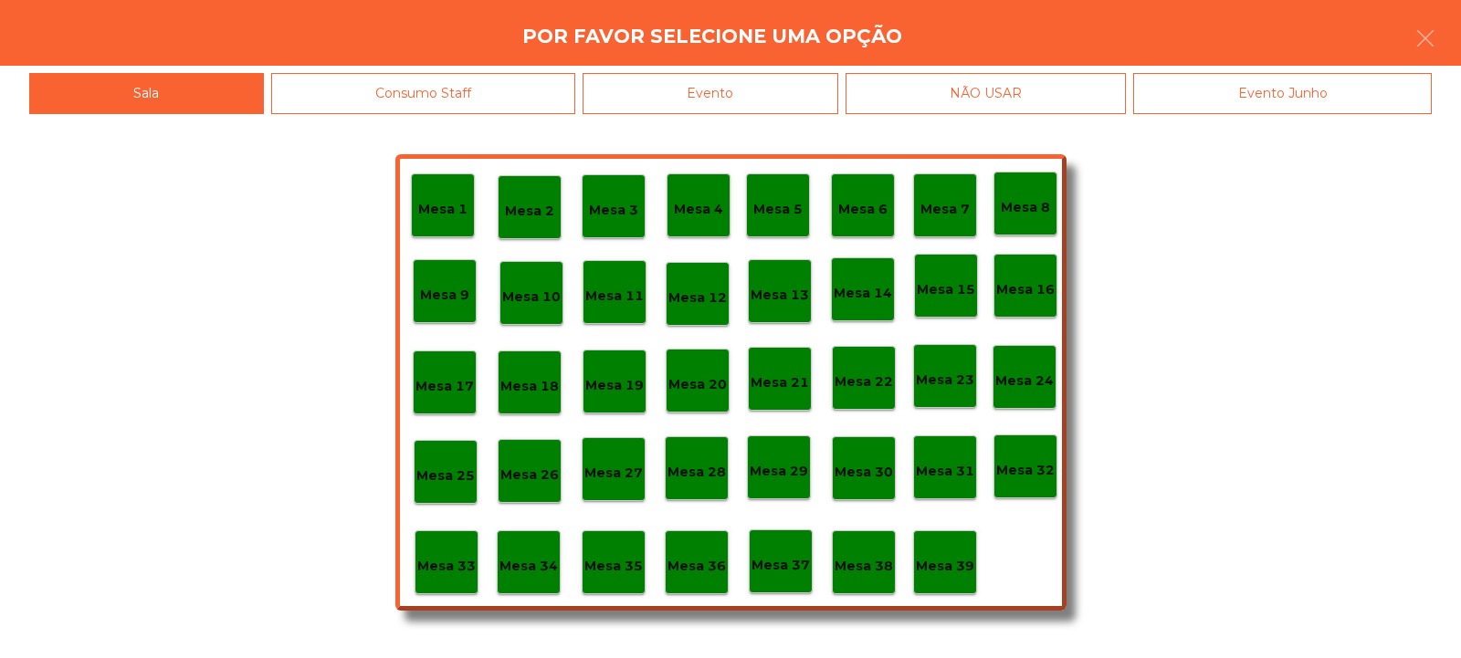
click at [962, 566] on p "Mesa 39" at bounding box center [945, 566] width 58 height 21
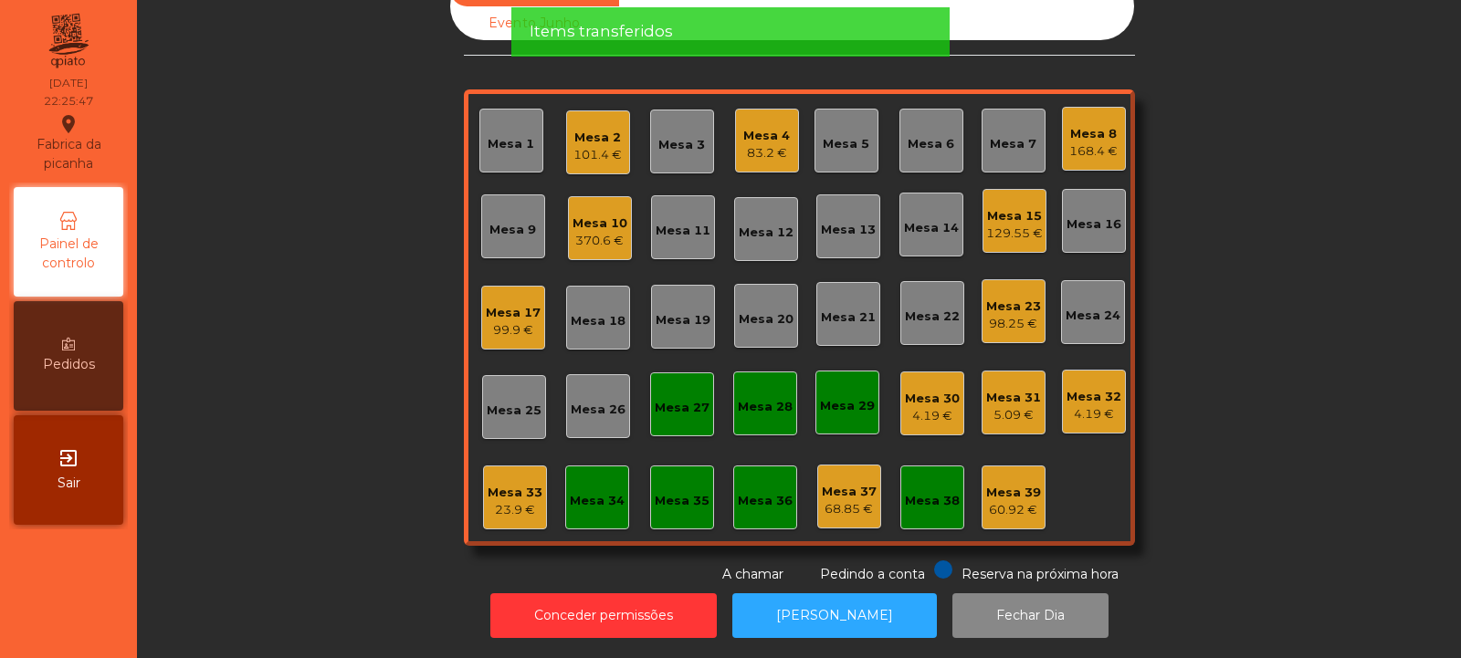
scroll to position [0, 0]
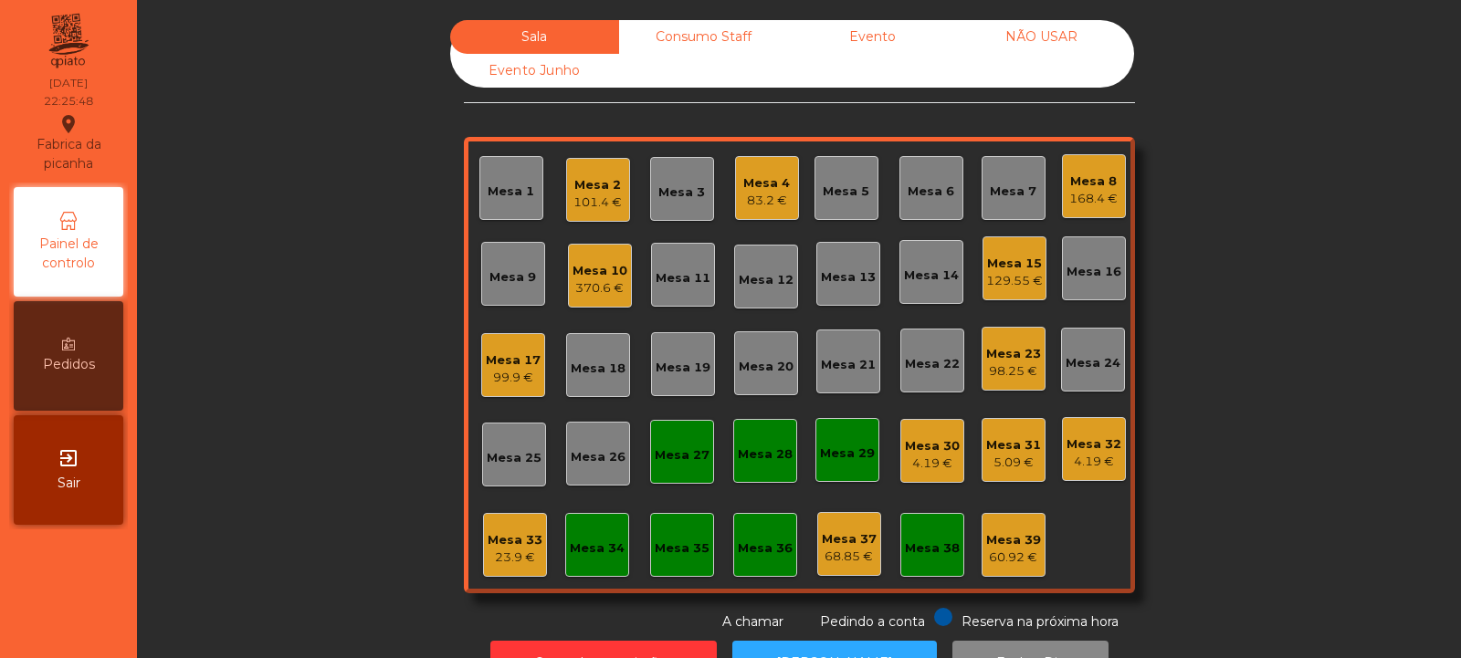
click at [512, 551] on div "23.9 €" at bounding box center [515, 558] width 55 height 18
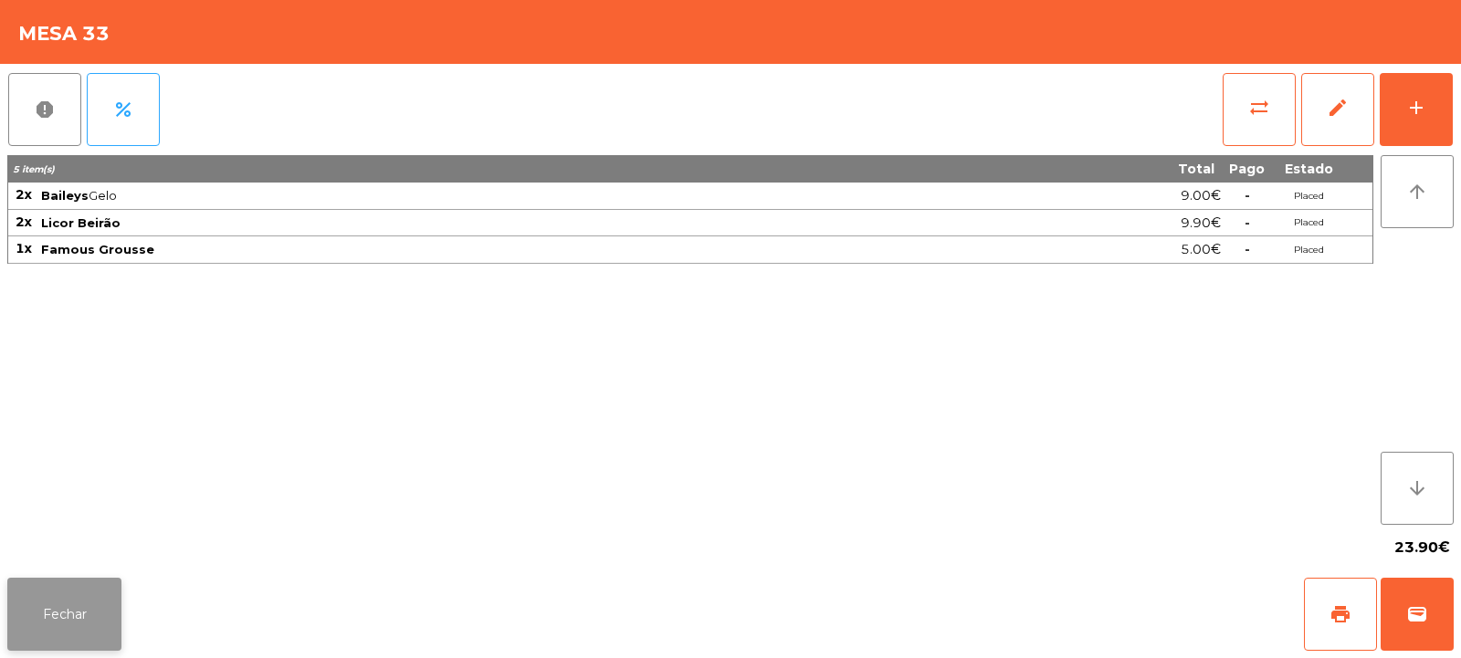
click at [74, 610] on button "Fechar" at bounding box center [64, 614] width 114 height 73
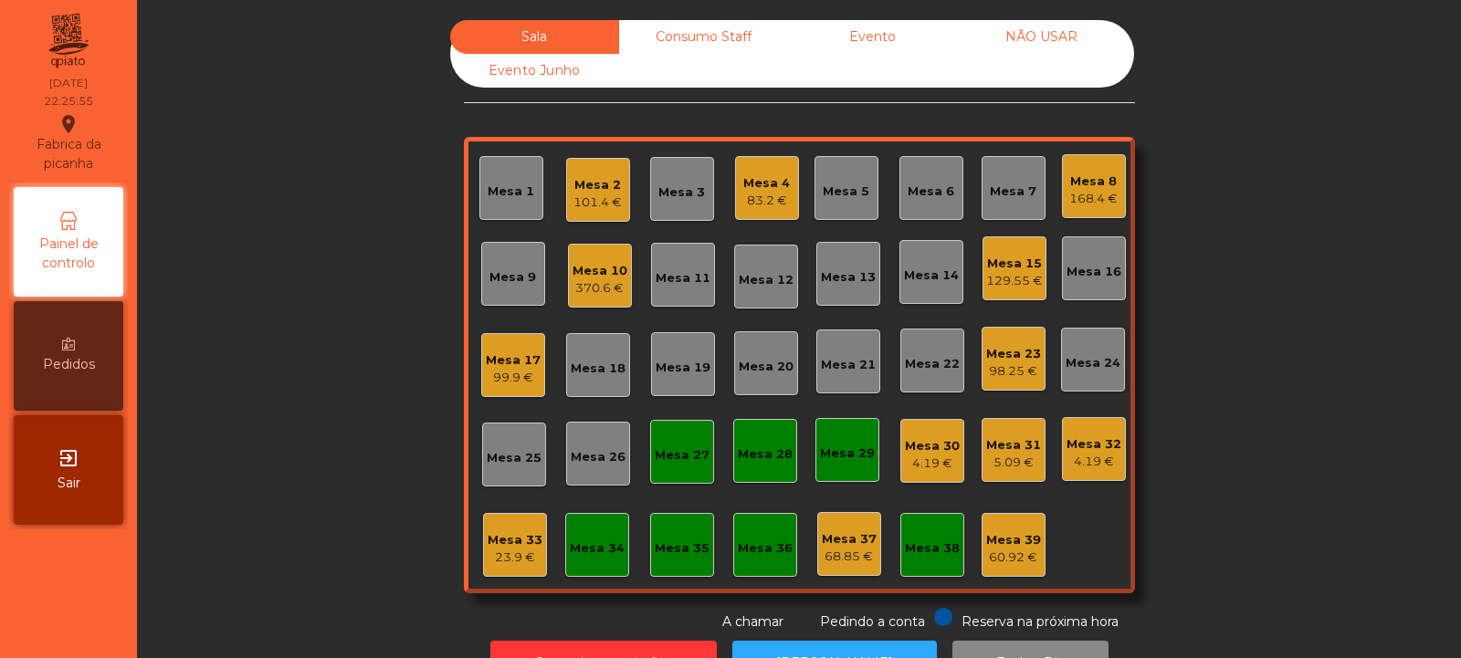
click at [590, 285] on div "370.6 €" at bounding box center [600, 288] width 55 height 18
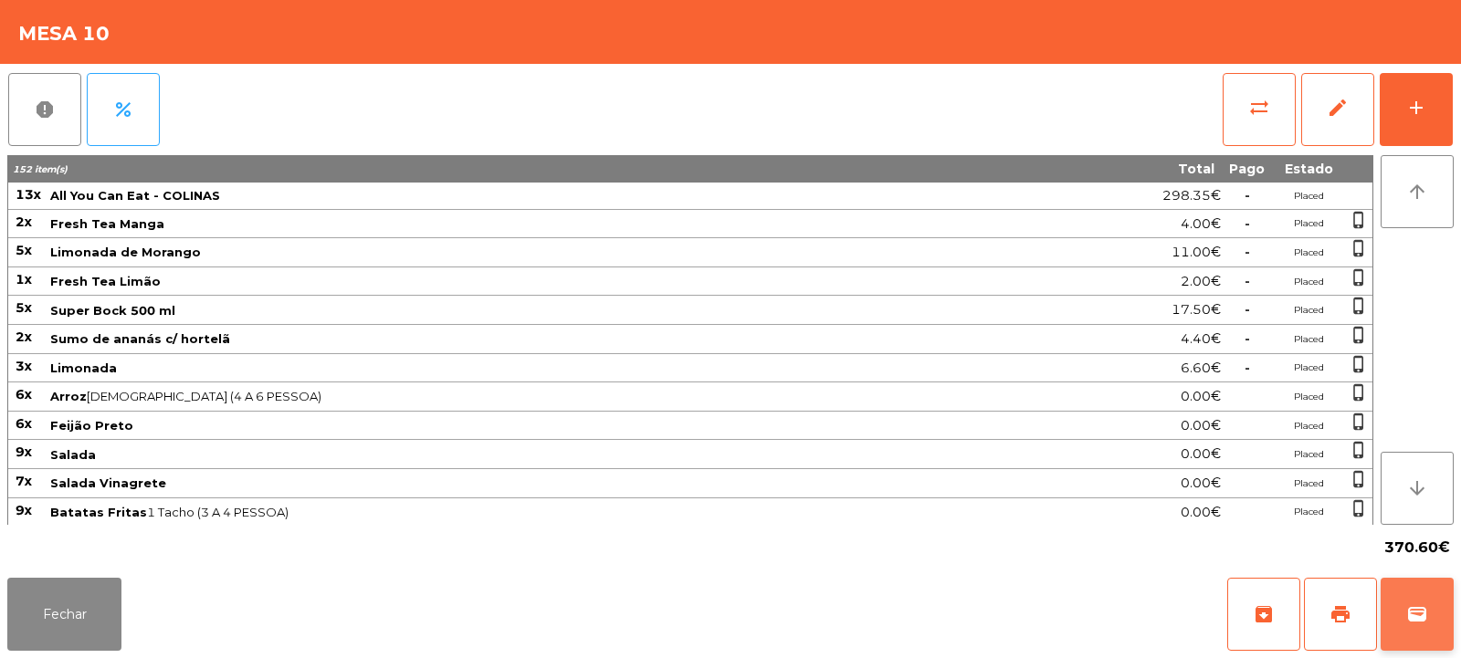
click at [1407, 616] on span "wallet" at bounding box center [1417, 615] width 22 height 22
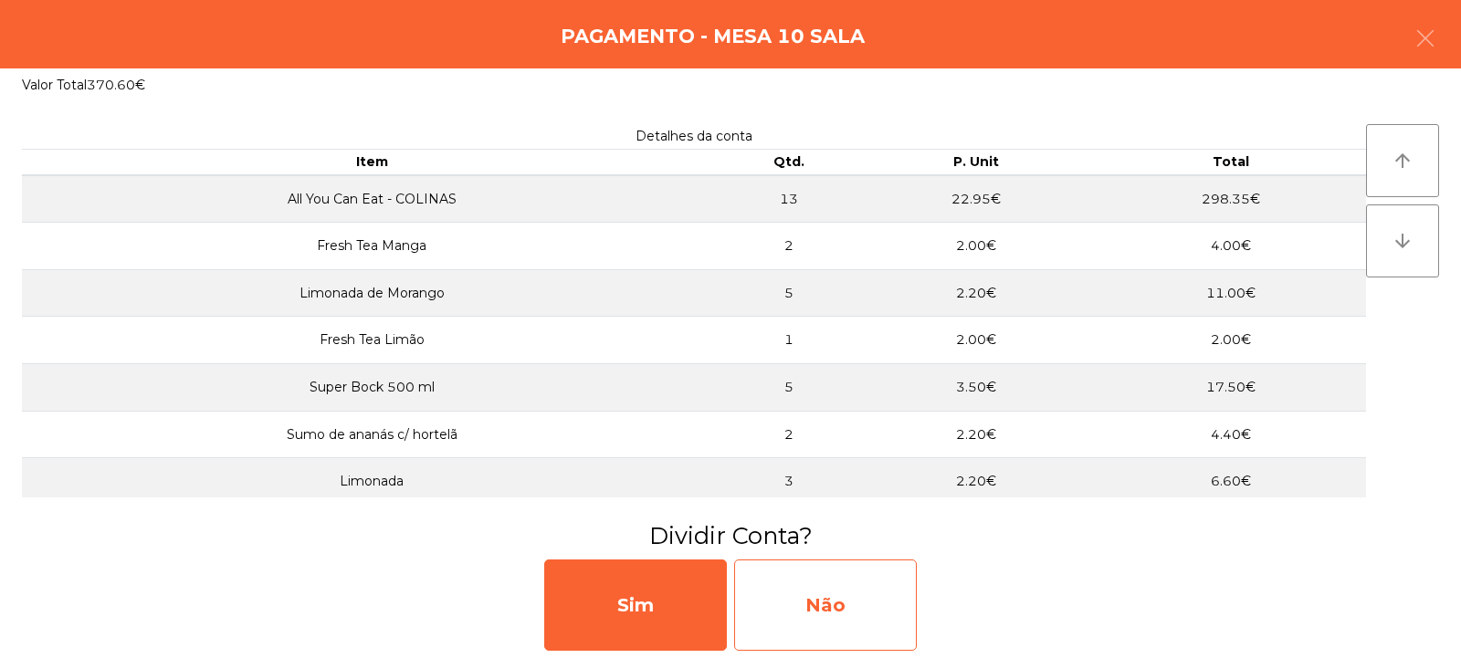
click at [867, 596] on div "Não" at bounding box center [825, 605] width 183 height 91
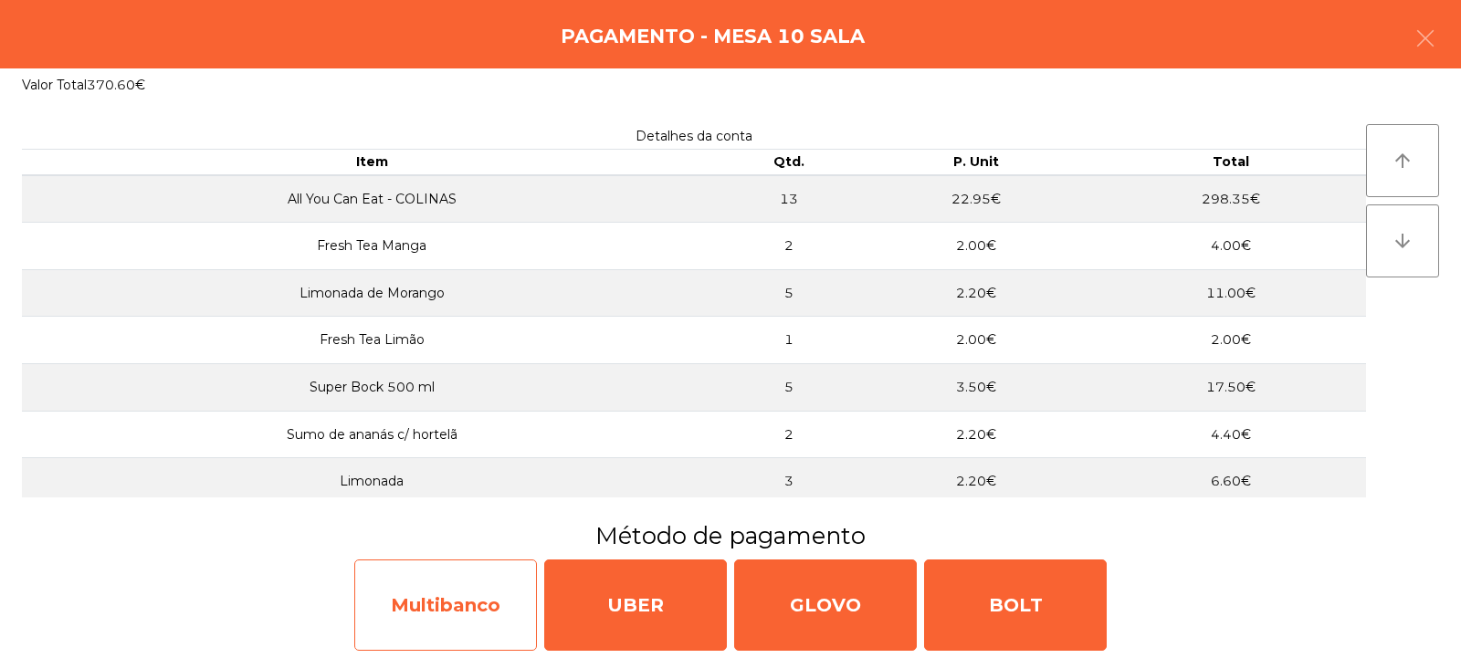
click at [400, 611] on div "Multibanco" at bounding box center [445, 605] width 183 height 91
select select "**"
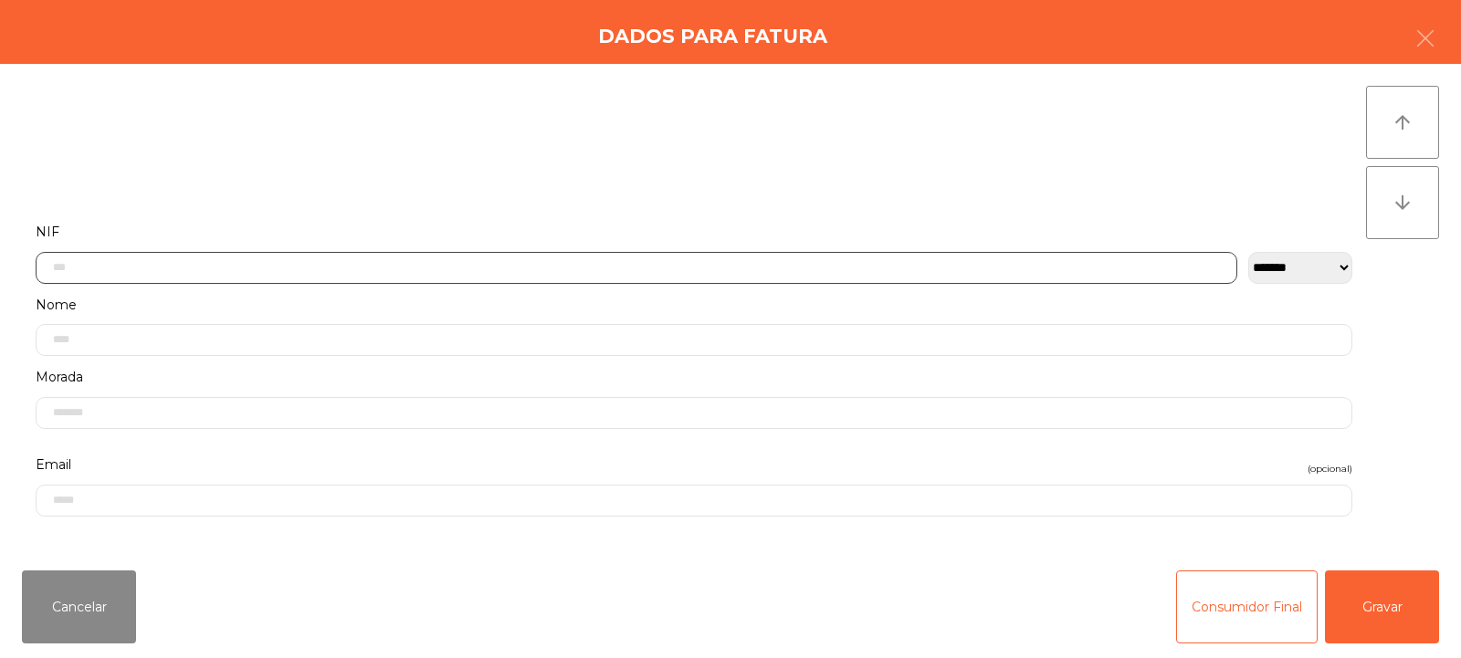
click at [625, 252] on input "text" at bounding box center [637, 268] width 1202 height 32
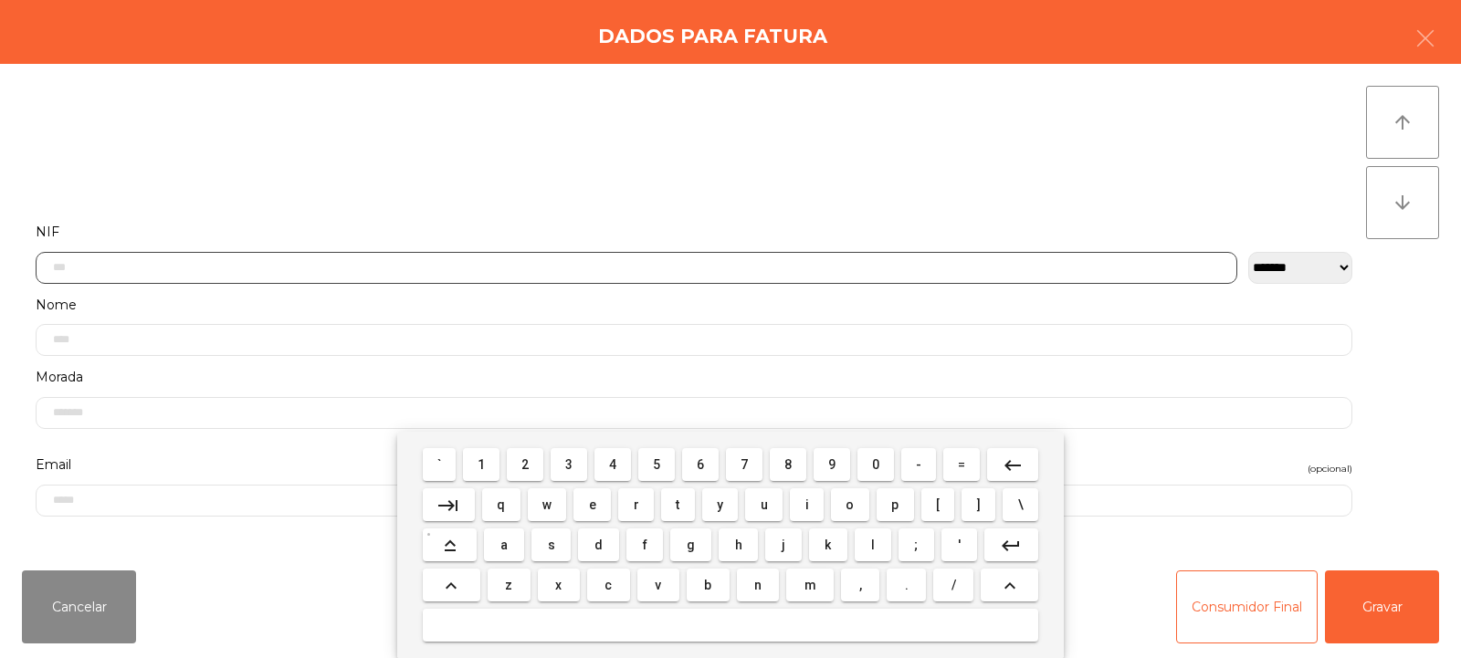
scroll to position [133, 0]
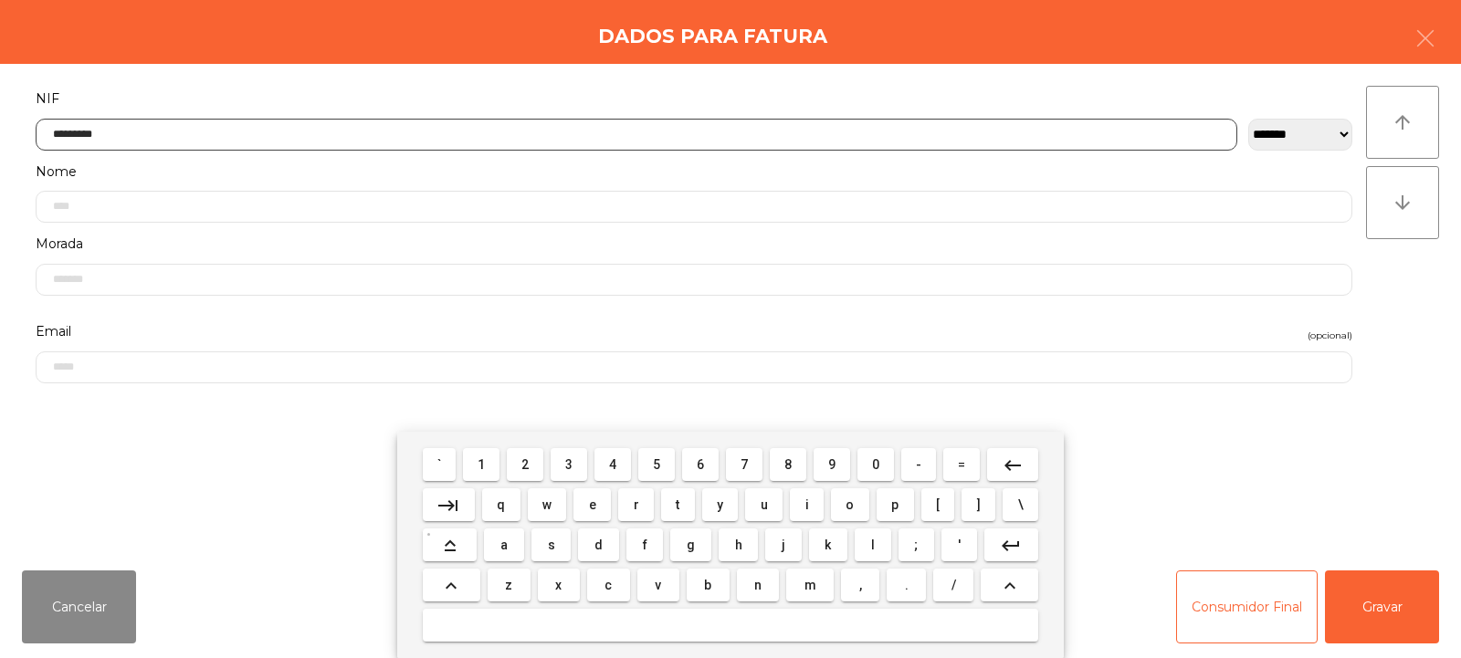
type input "*********"
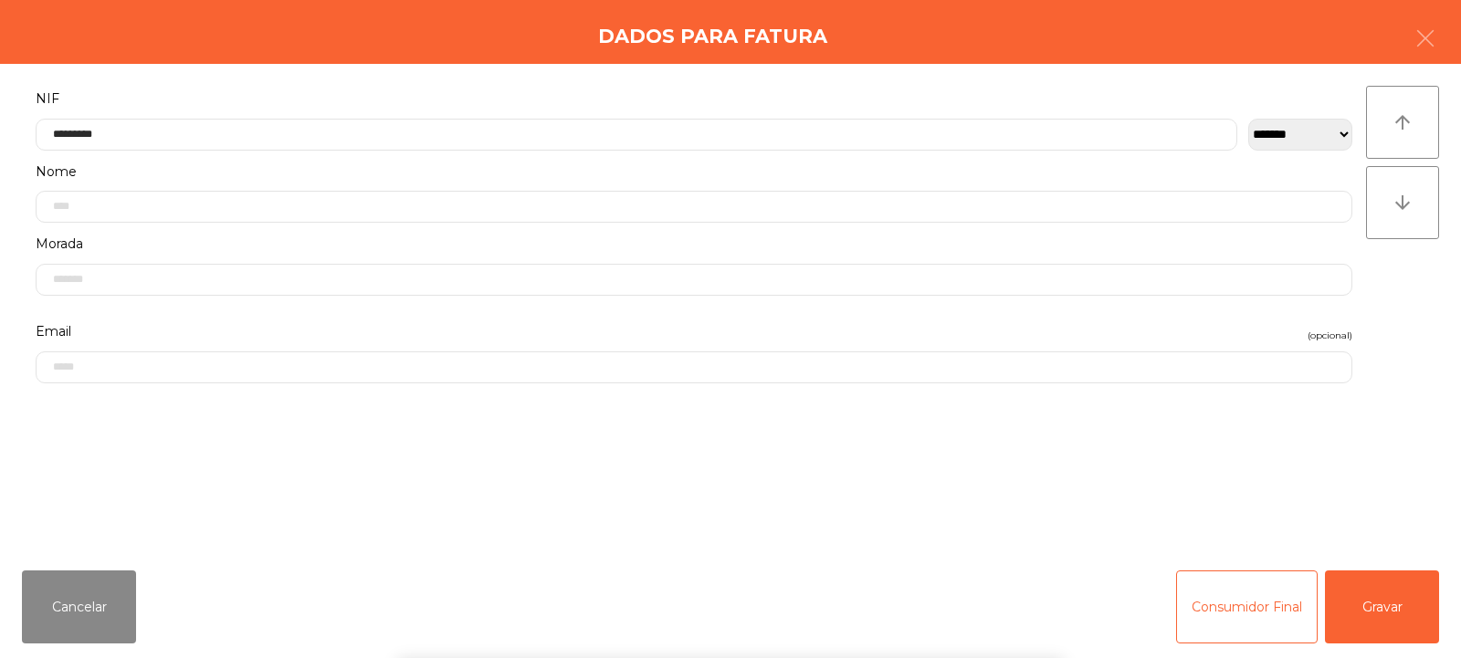
click at [1389, 608] on div "` 1 2 3 4 5 6 7 8 9 0 - = keyboard_backspace keyboard_tab q w e r t y u i o p […" at bounding box center [730, 545] width 1461 height 226
click at [1379, 593] on button "Gravar" at bounding box center [1382, 607] width 114 height 73
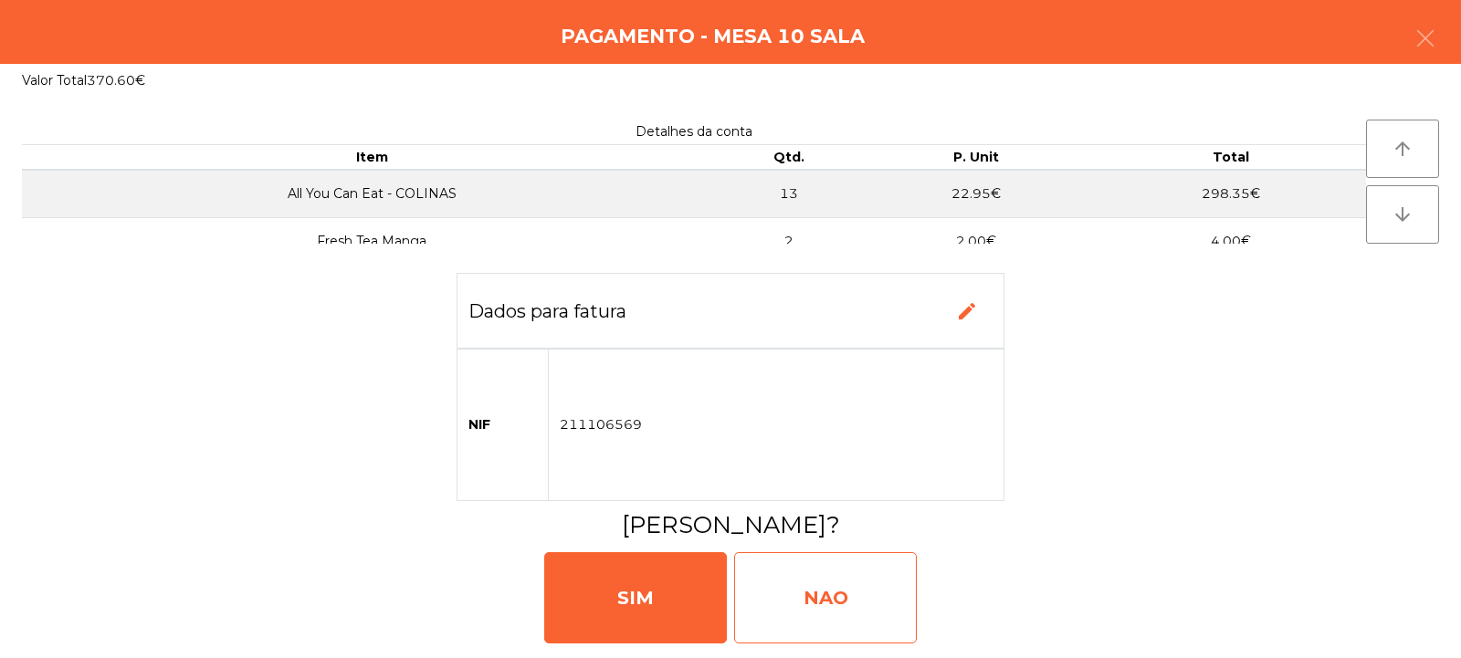
click at [813, 572] on div "NAO" at bounding box center [825, 597] width 183 height 91
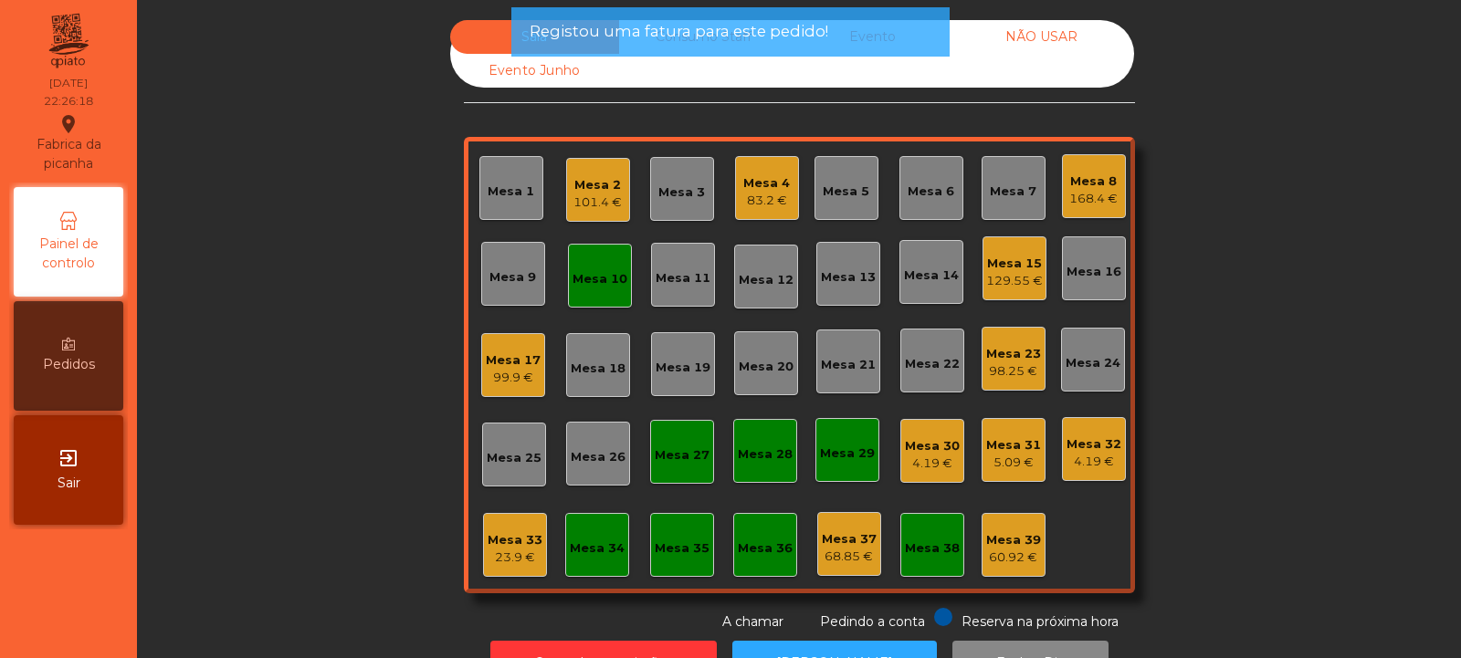
click at [608, 275] on div "Mesa 10" at bounding box center [600, 279] width 55 height 18
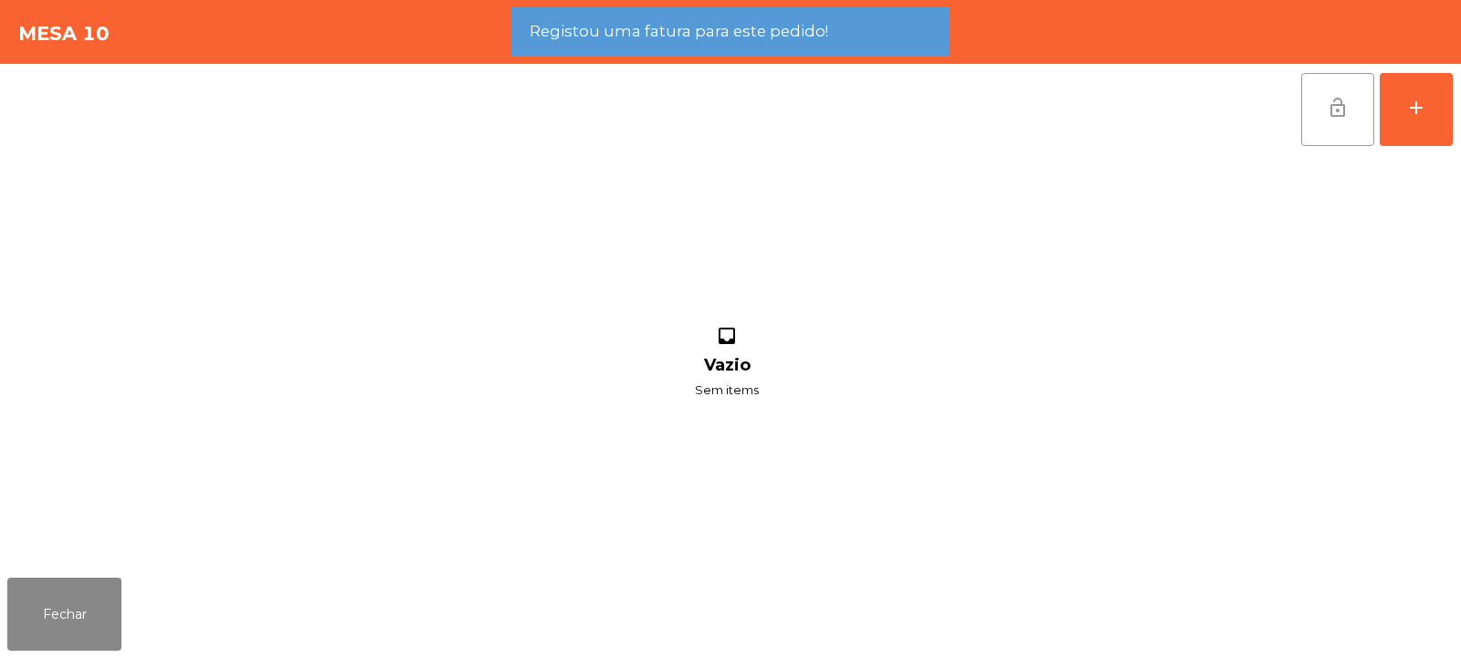
click at [1334, 110] on span "lock_open" at bounding box center [1338, 108] width 22 height 22
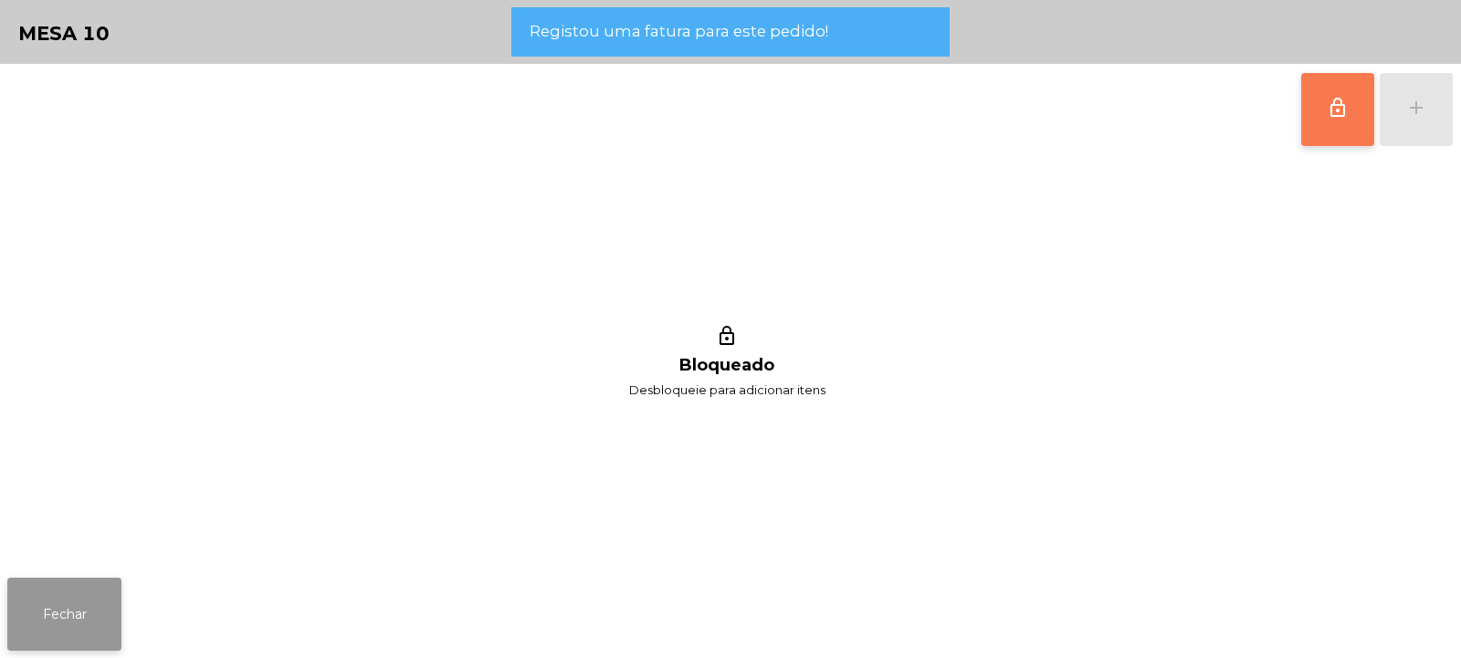
click at [87, 598] on button "Fechar" at bounding box center [64, 614] width 114 height 73
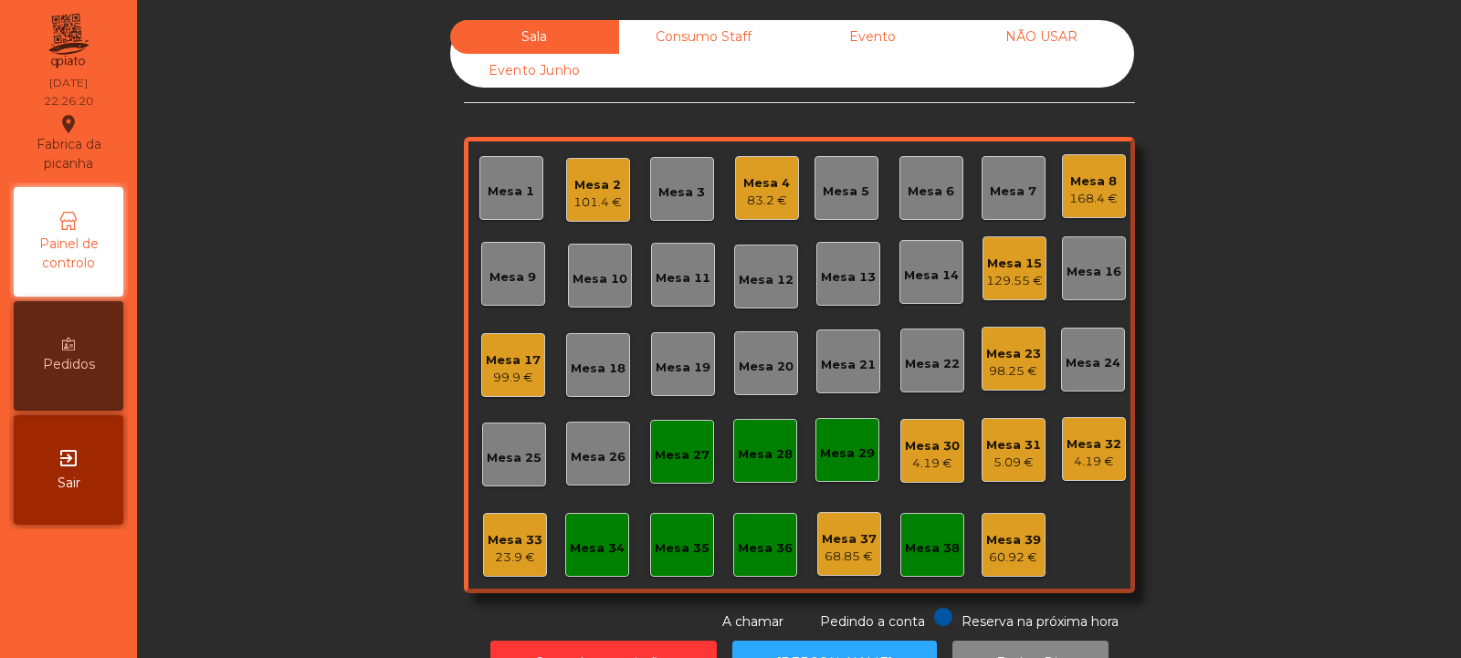
click at [507, 545] on div "Mesa 33" at bounding box center [515, 540] width 55 height 18
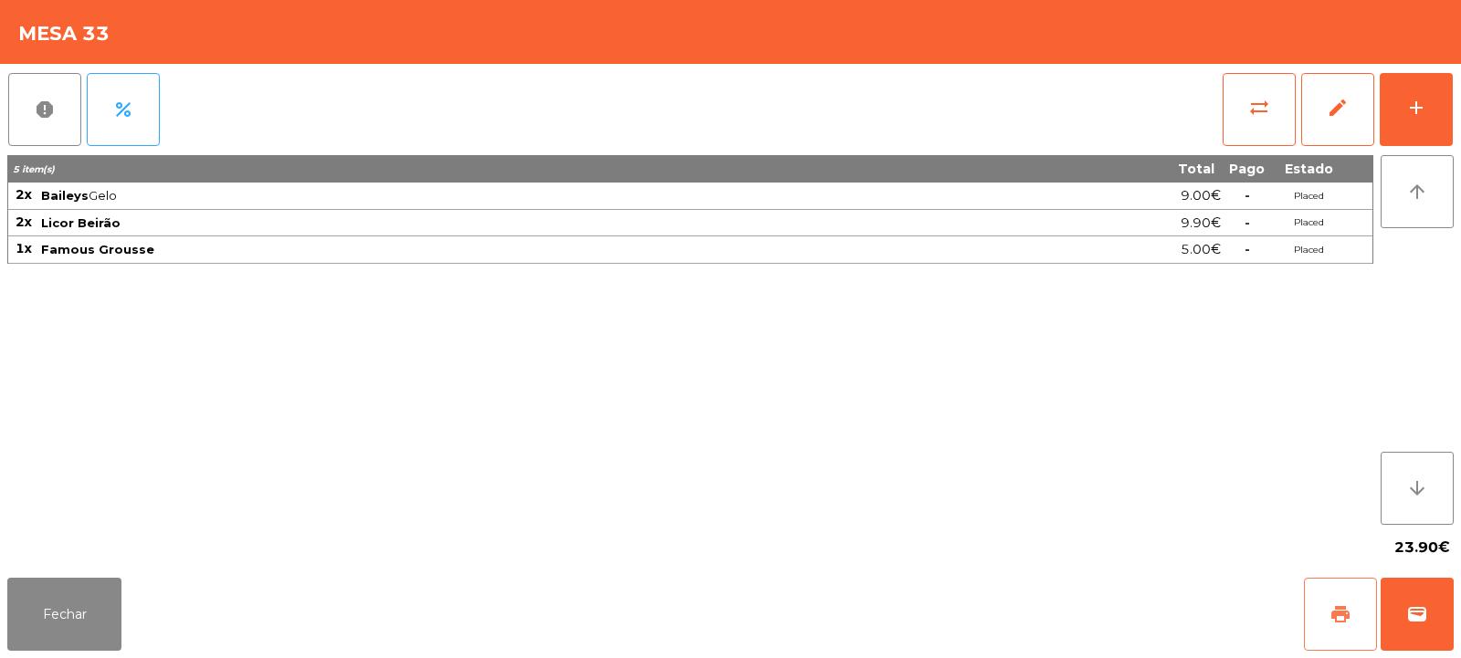
click at [1340, 597] on button "print" at bounding box center [1340, 614] width 73 height 73
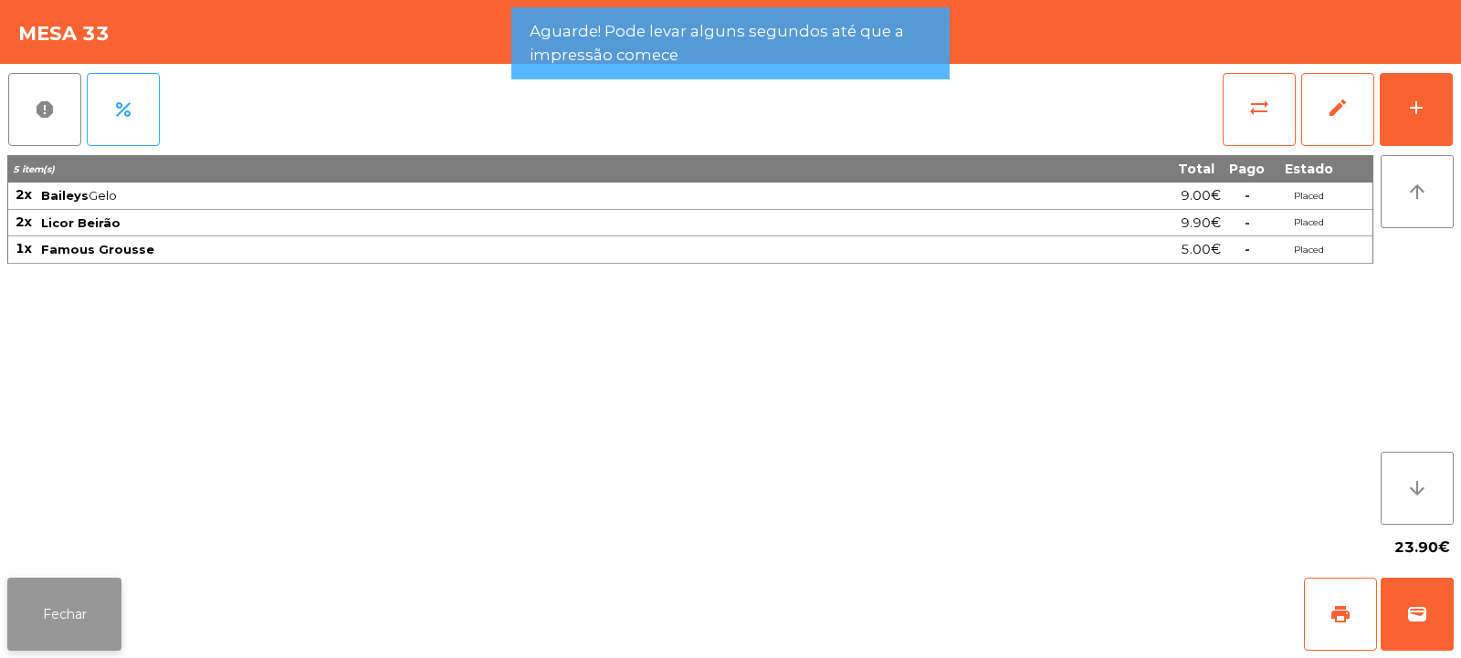
click at [85, 600] on button "Fechar" at bounding box center [64, 614] width 114 height 73
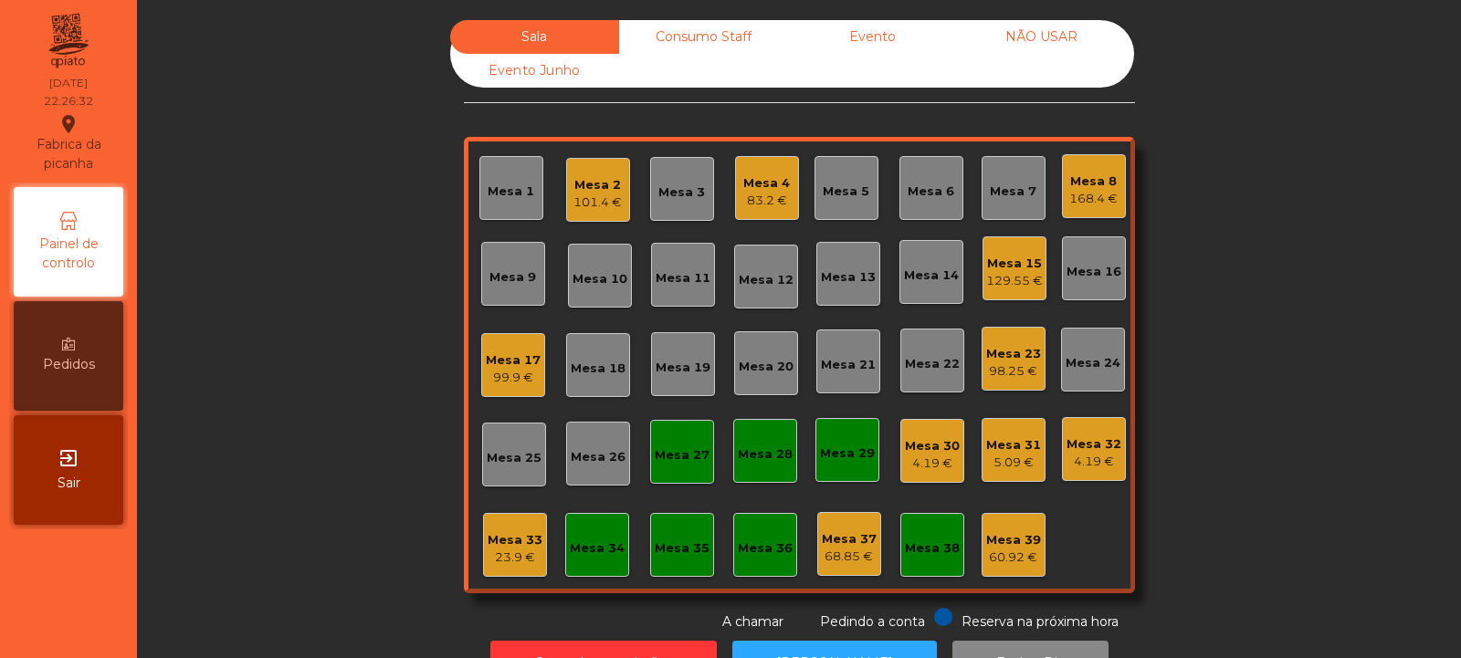
click at [500, 377] on div "99.9 €" at bounding box center [513, 378] width 55 height 18
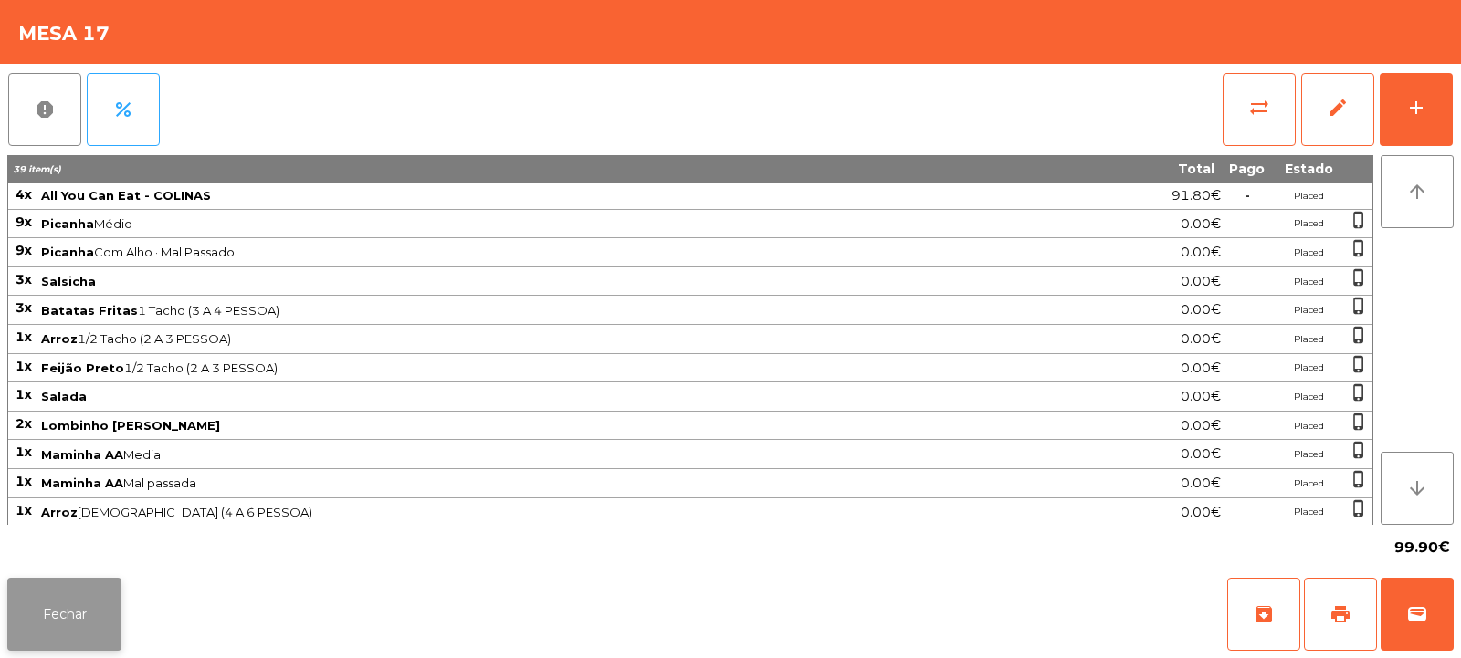
click at [85, 602] on button "Fechar" at bounding box center [64, 614] width 114 height 73
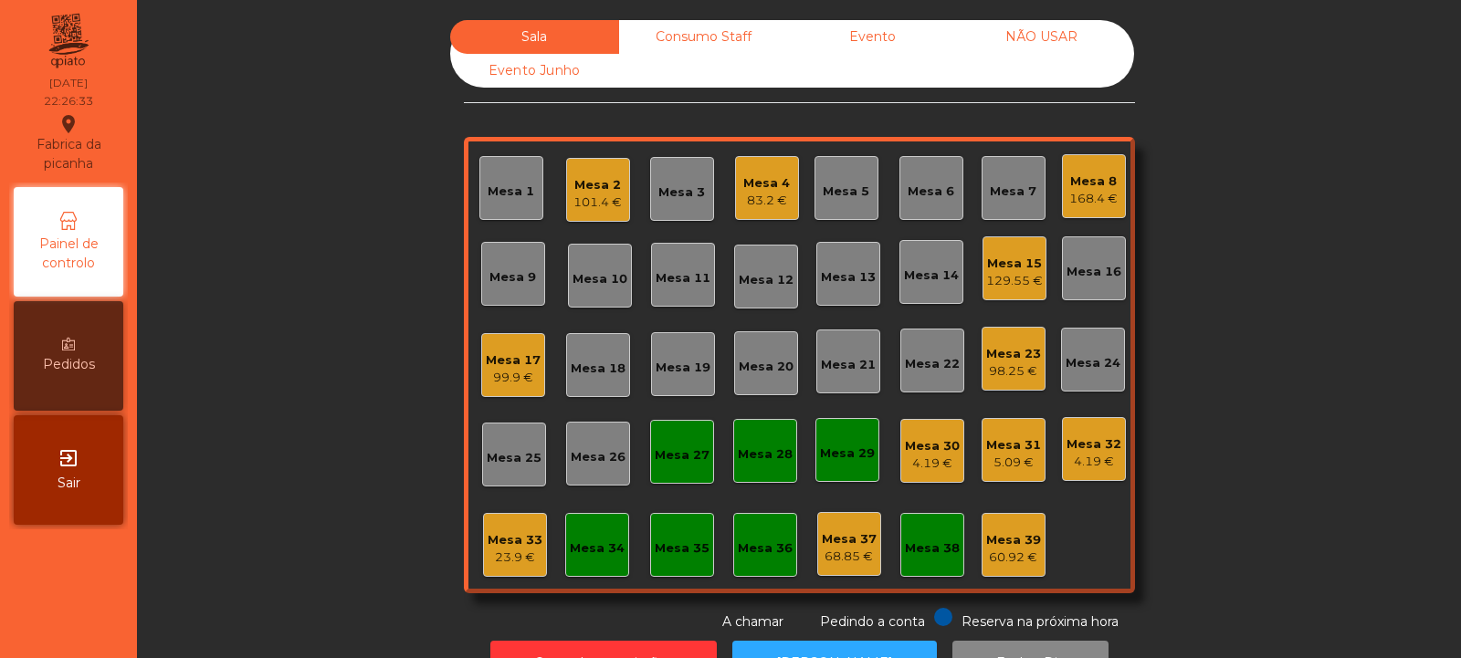
click at [533, 564] on div "23.9 €" at bounding box center [515, 558] width 55 height 18
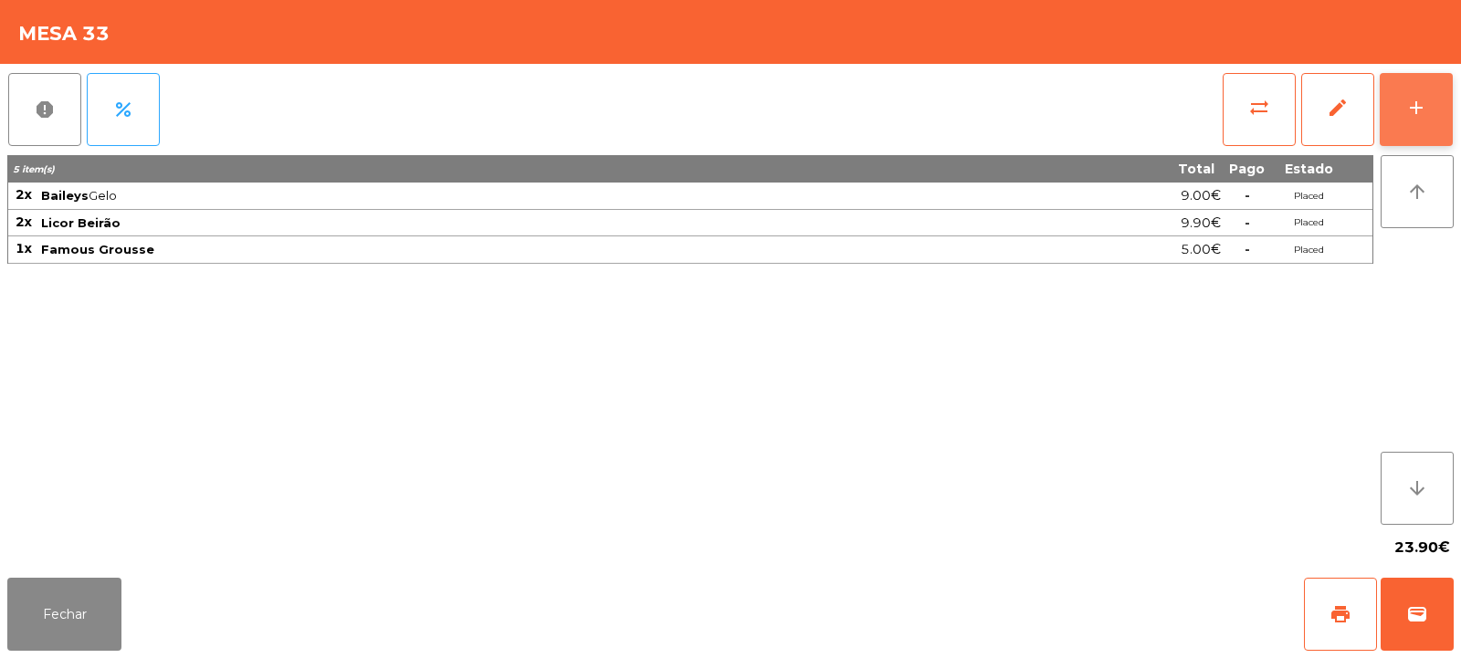
click at [1417, 113] on div "add" at bounding box center [1416, 108] width 22 height 22
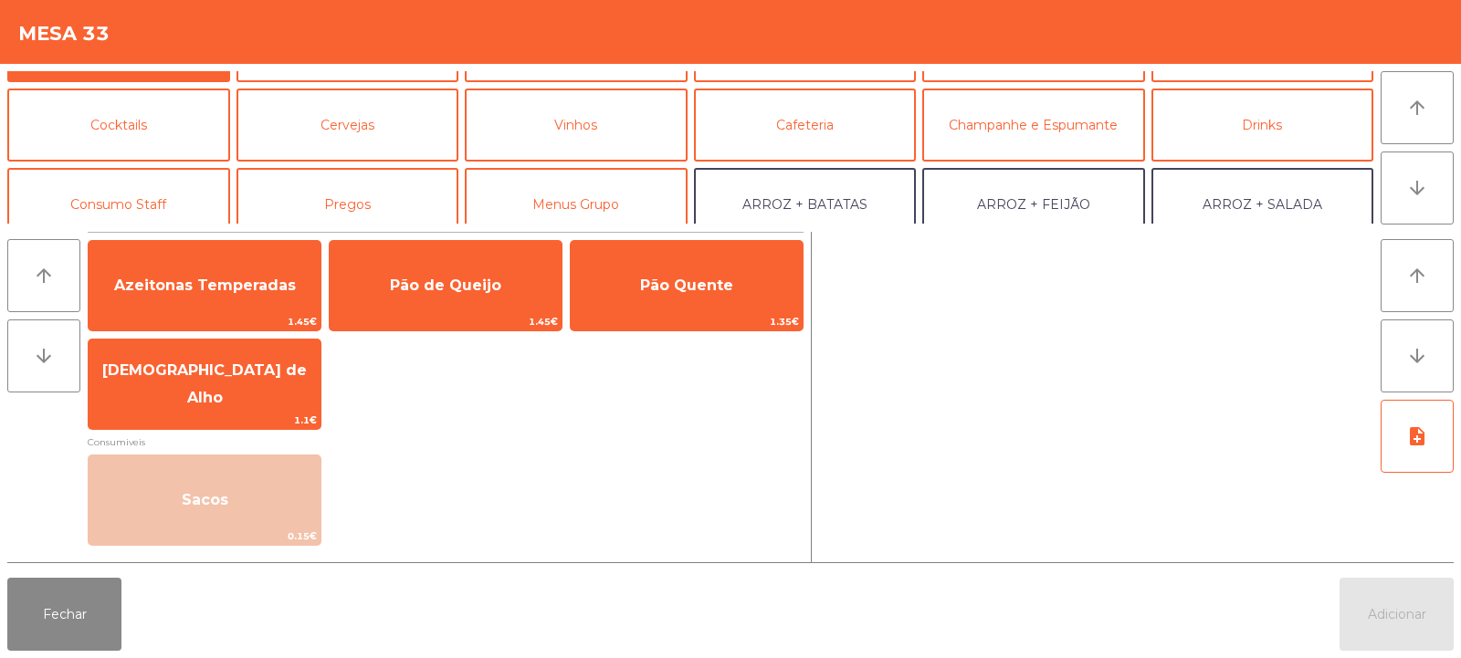
scroll to position [60, 0]
click at [174, 133] on button "Cocktails" at bounding box center [118, 126] width 223 height 73
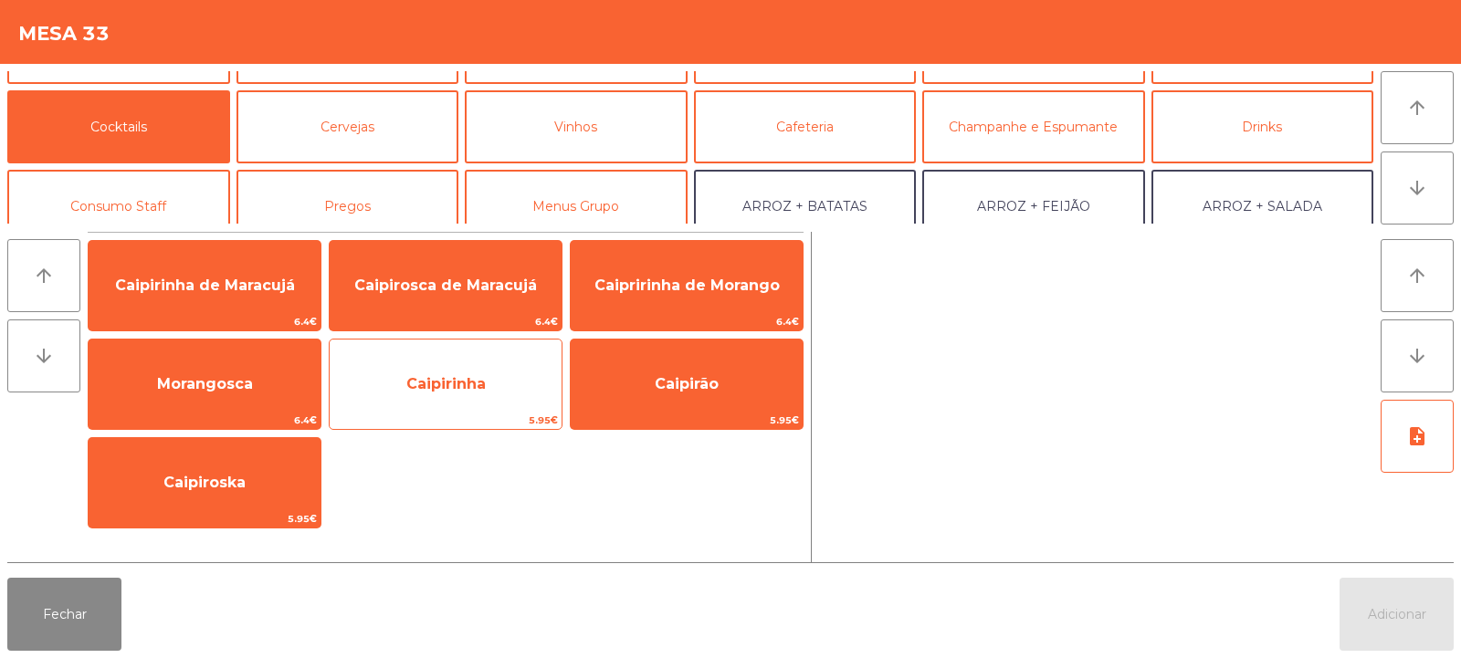
click at [487, 400] on span "Caipirinha" at bounding box center [446, 384] width 232 height 49
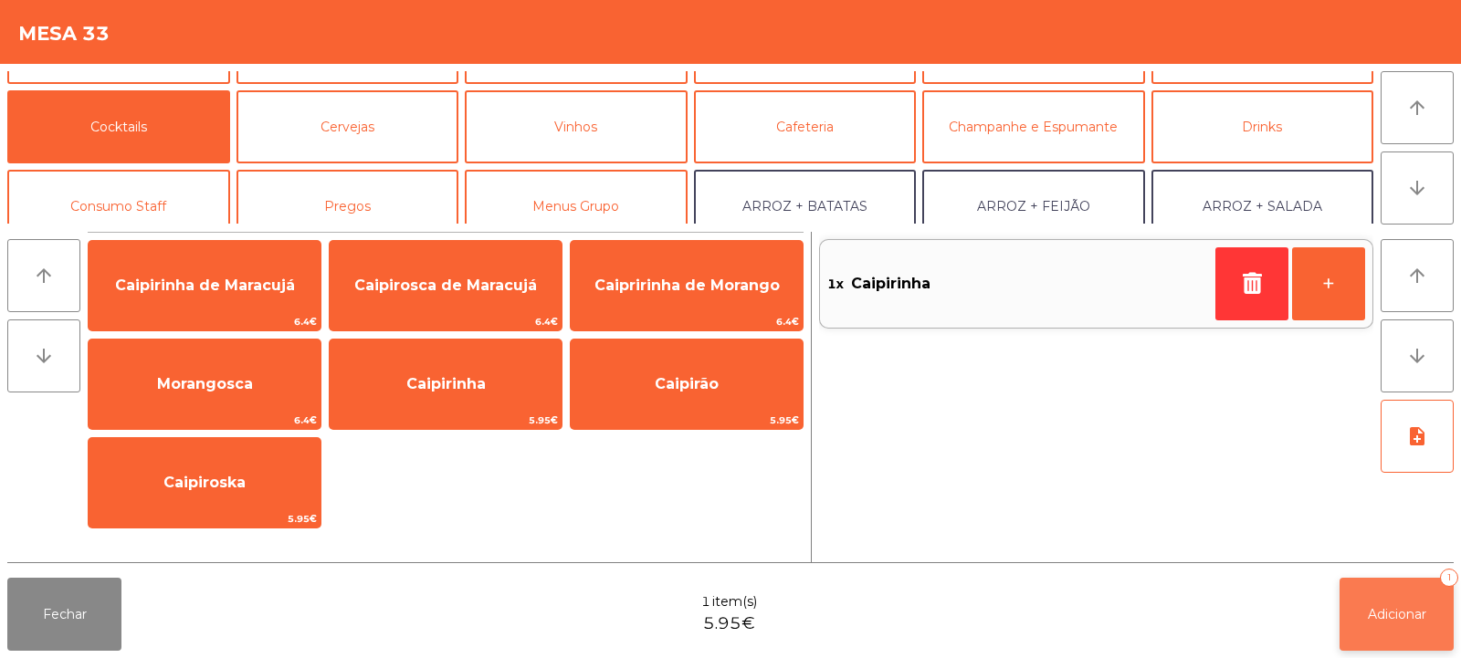
click at [1407, 633] on button "Adicionar 1" at bounding box center [1397, 614] width 114 height 73
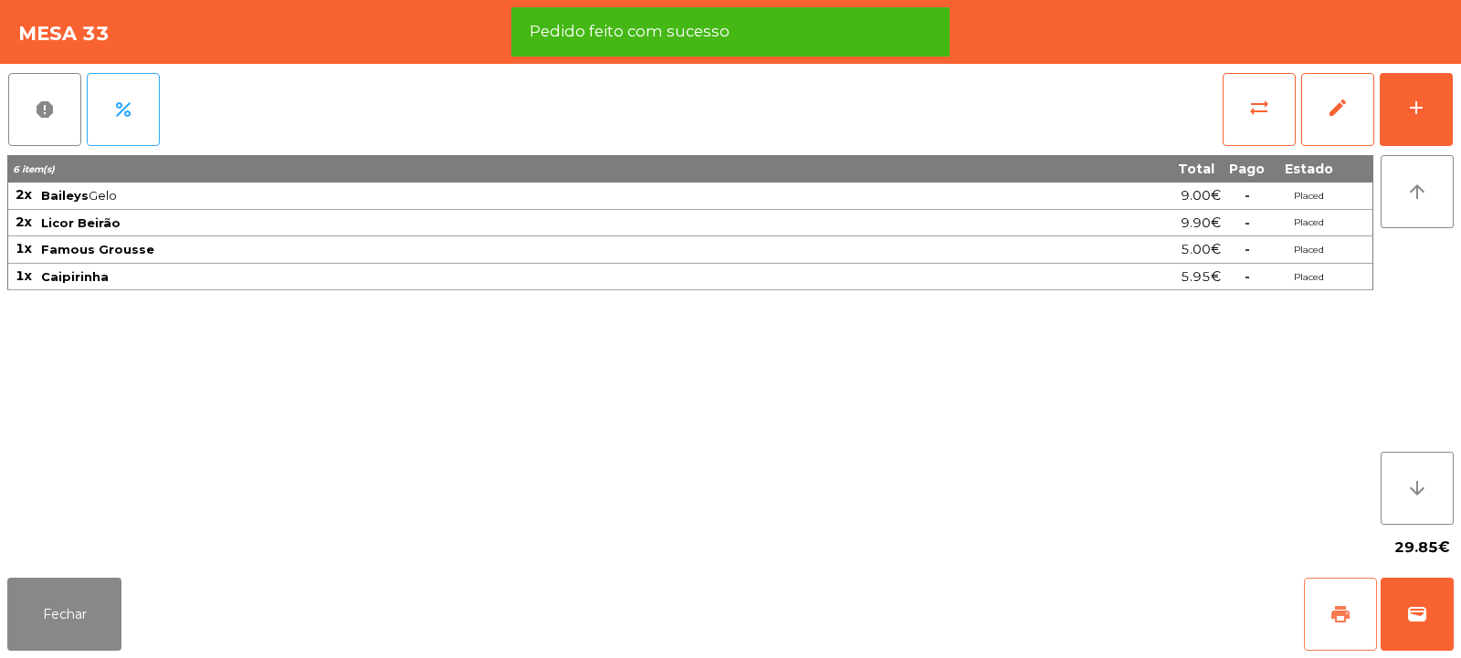
click at [1309, 601] on button "print" at bounding box center [1340, 614] width 73 height 73
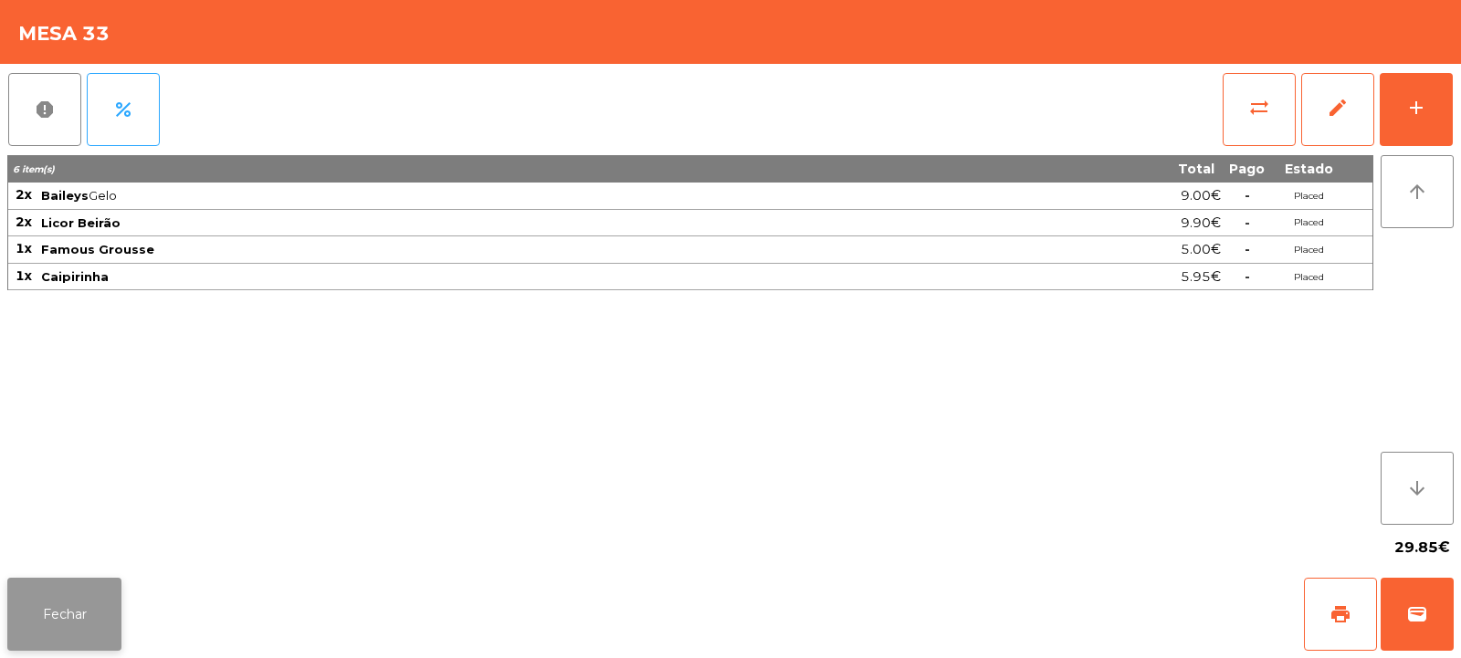
click at [79, 605] on button "Fechar" at bounding box center [64, 614] width 114 height 73
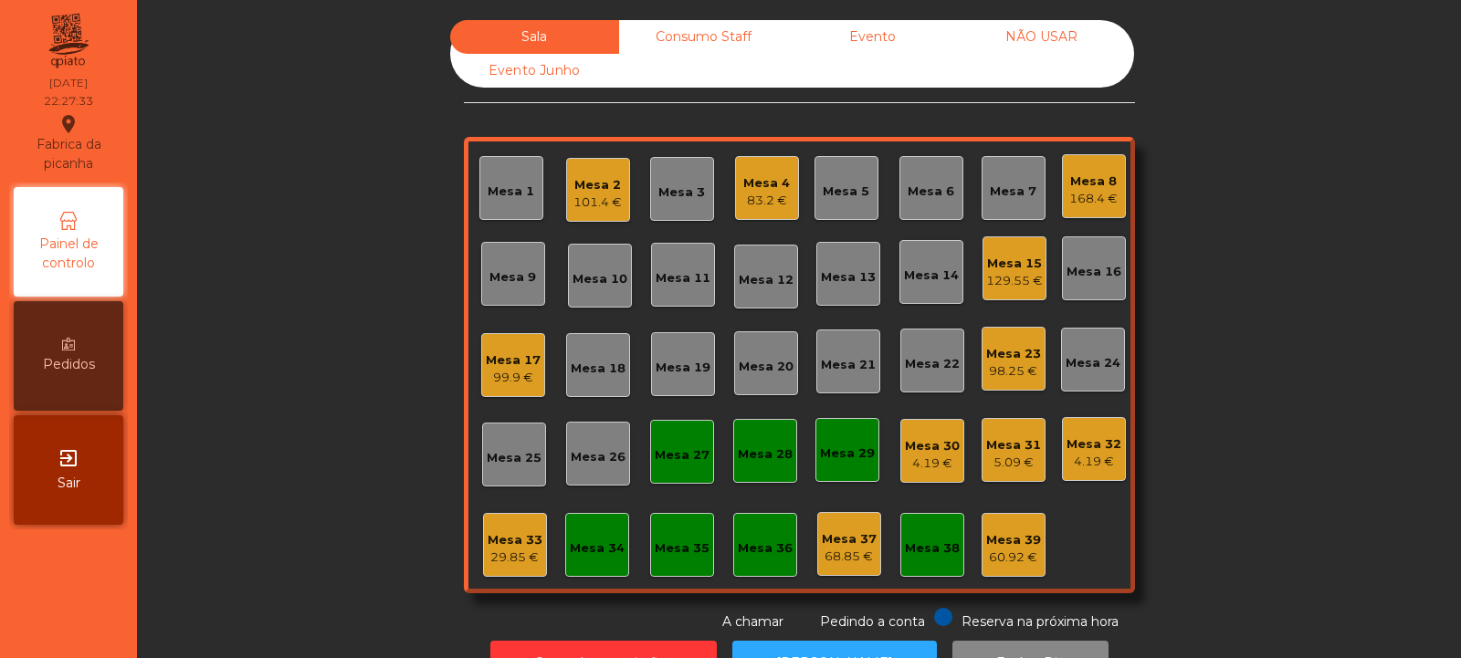
click at [750, 185] on div "Mesa 4" at bounding box center [766, 183] width 47 height 18
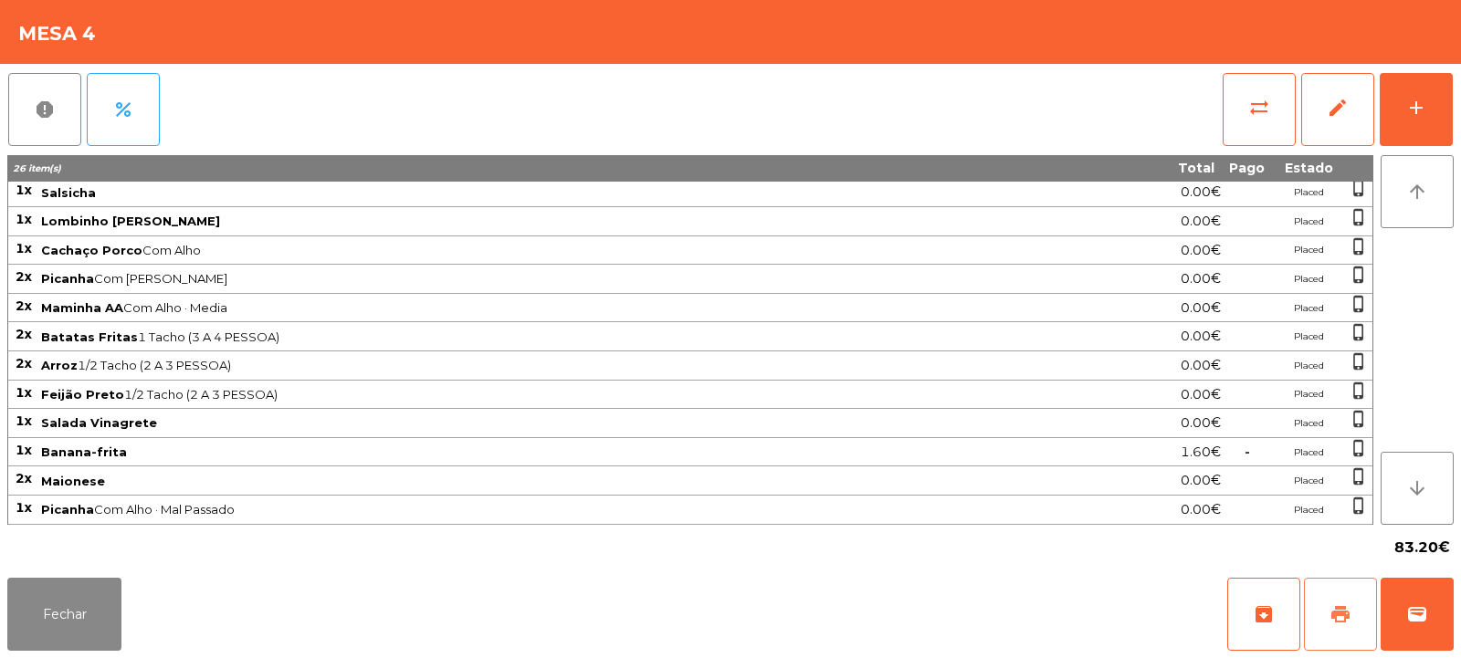
click at [1345, 604] on span "print" at bounding box center [1340, 615] width 22 height 22
click at [69, 615] on button "Fechar" at bounding box center [64, 614] width 114 height 73
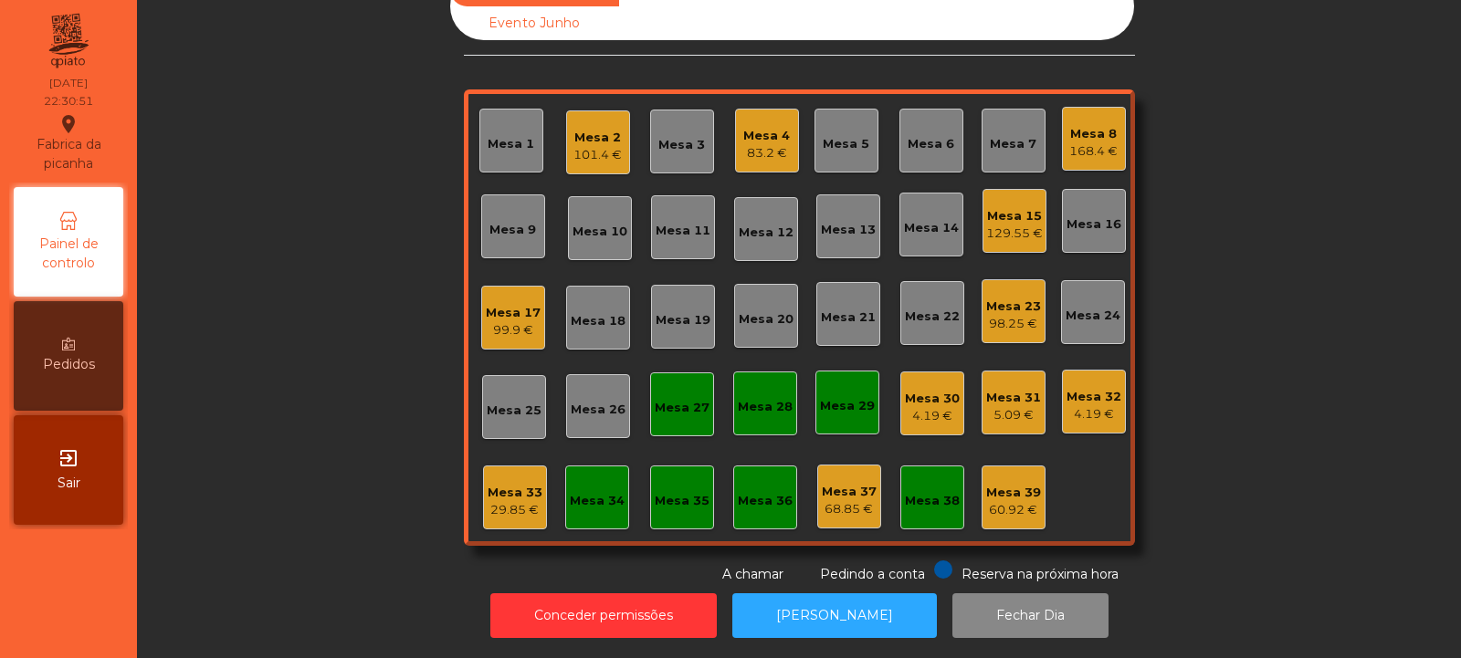
scroll to position [0, 0]
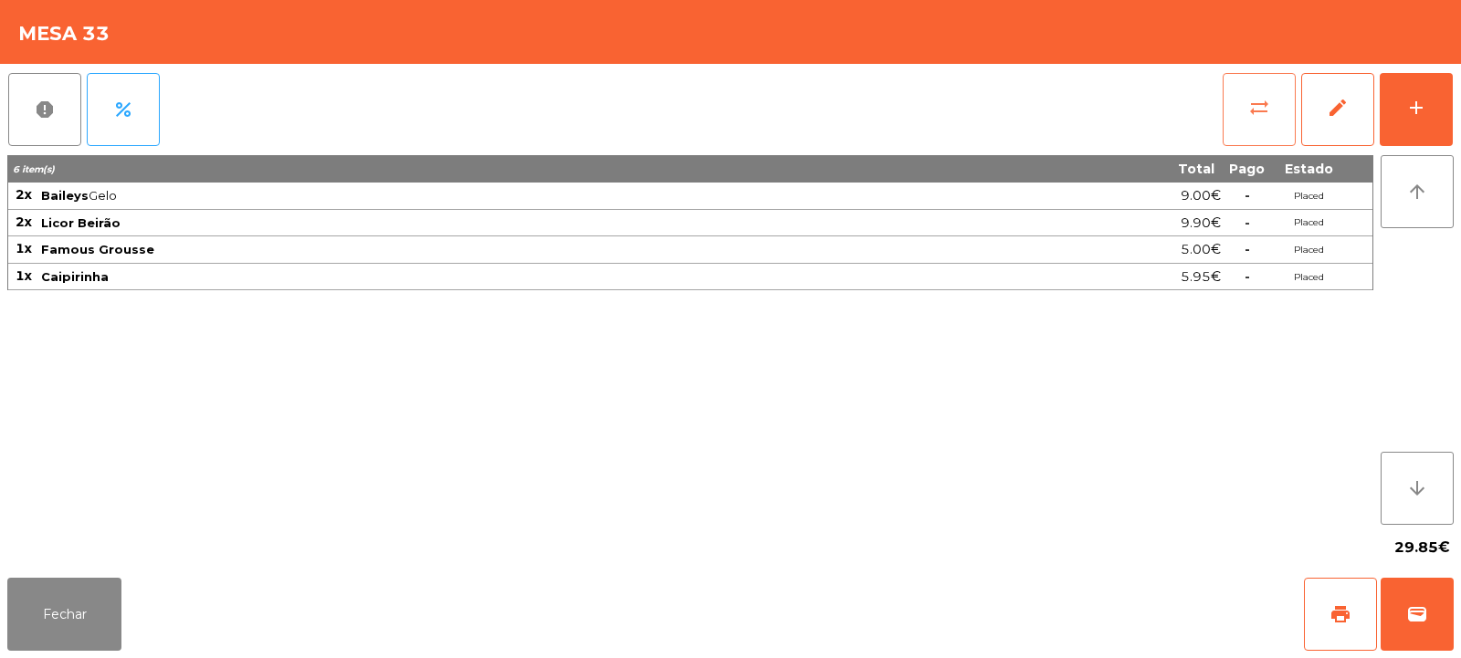
click at [1257, 120] on button "sync_alt" at bounding box center [1259, 109] width 73 height 73
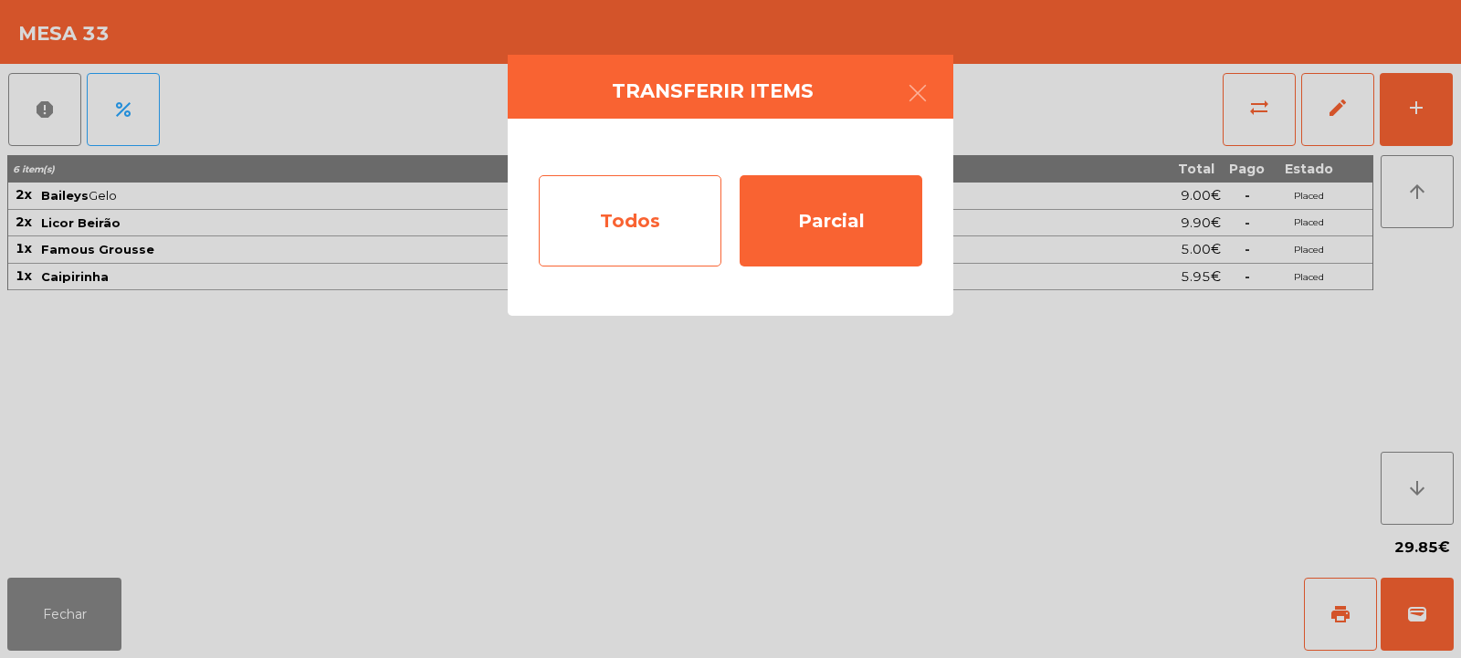
click at [591, 216] on div "Todos" at bounding box center [630, 220] width 183 height 91
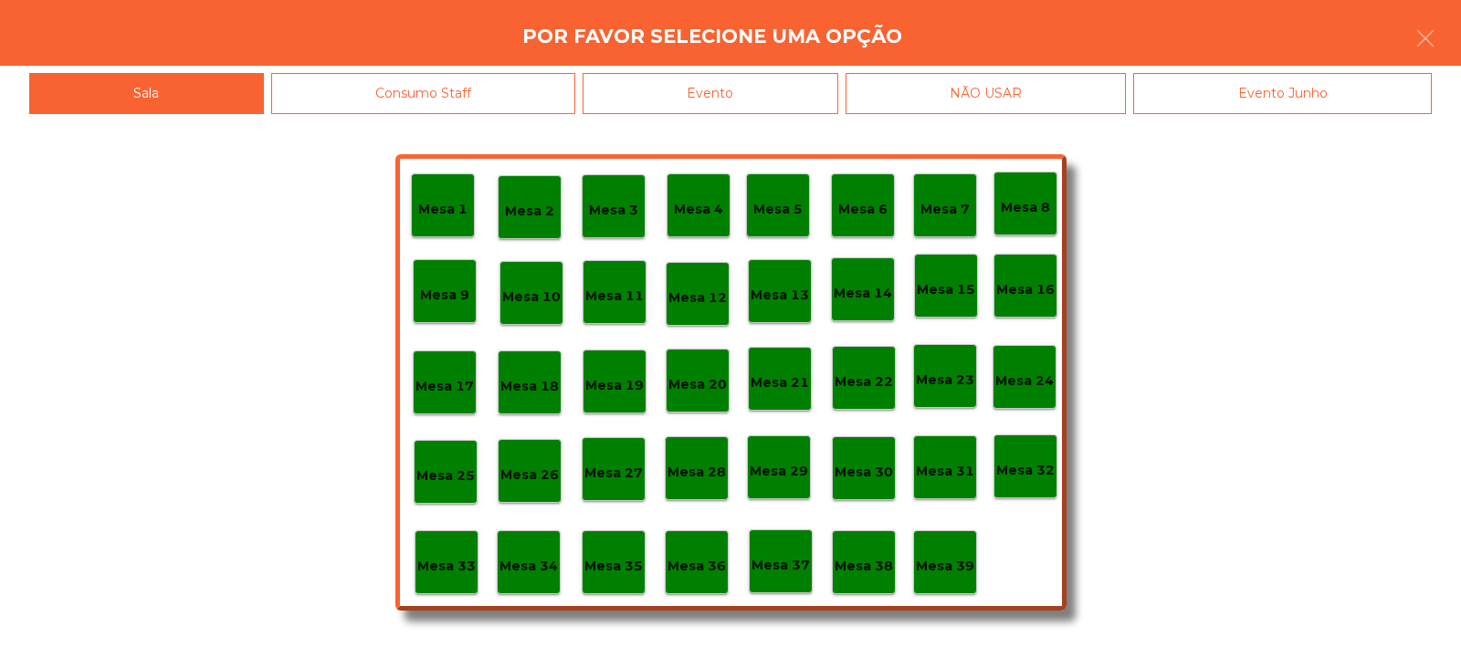
click at [758, 85] on div "Evento" at bounding box center [711, 93] width 256 height 41
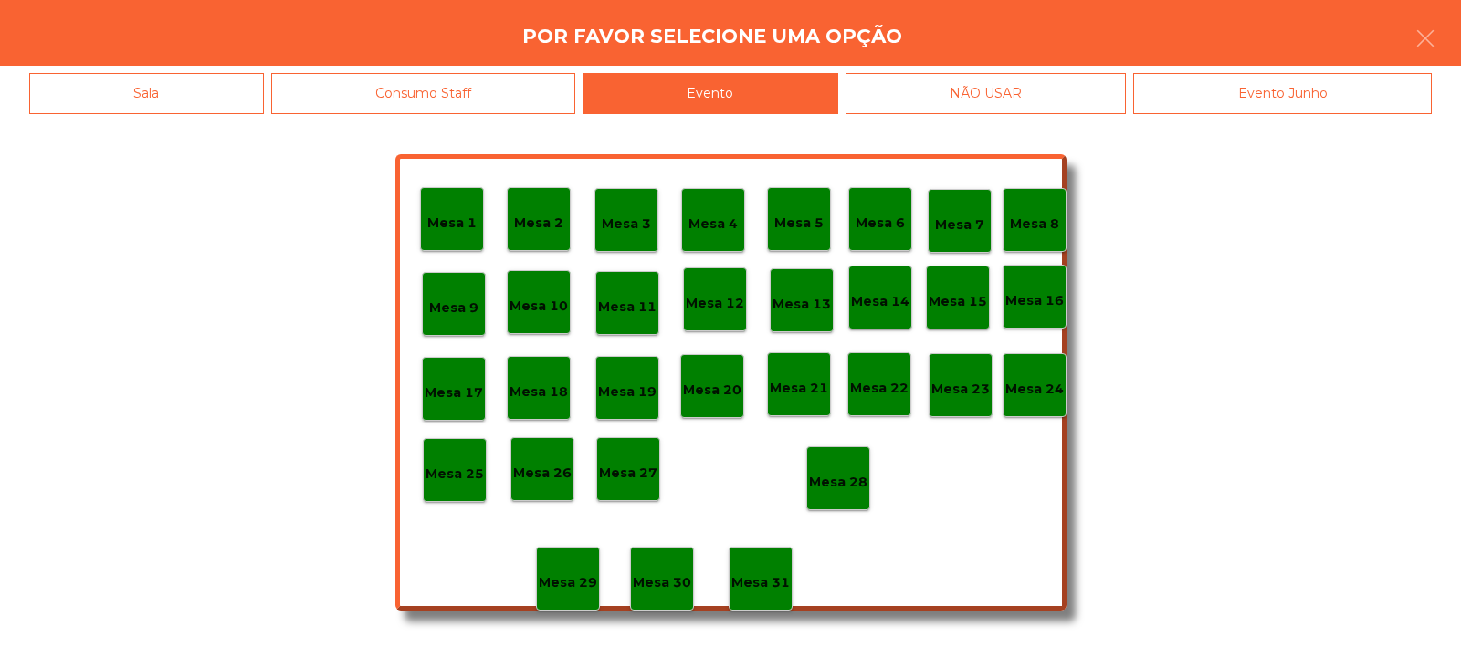
click at [846, 468] on div "Mesa 28" at bounding box center [838, 479] width 58 height 28
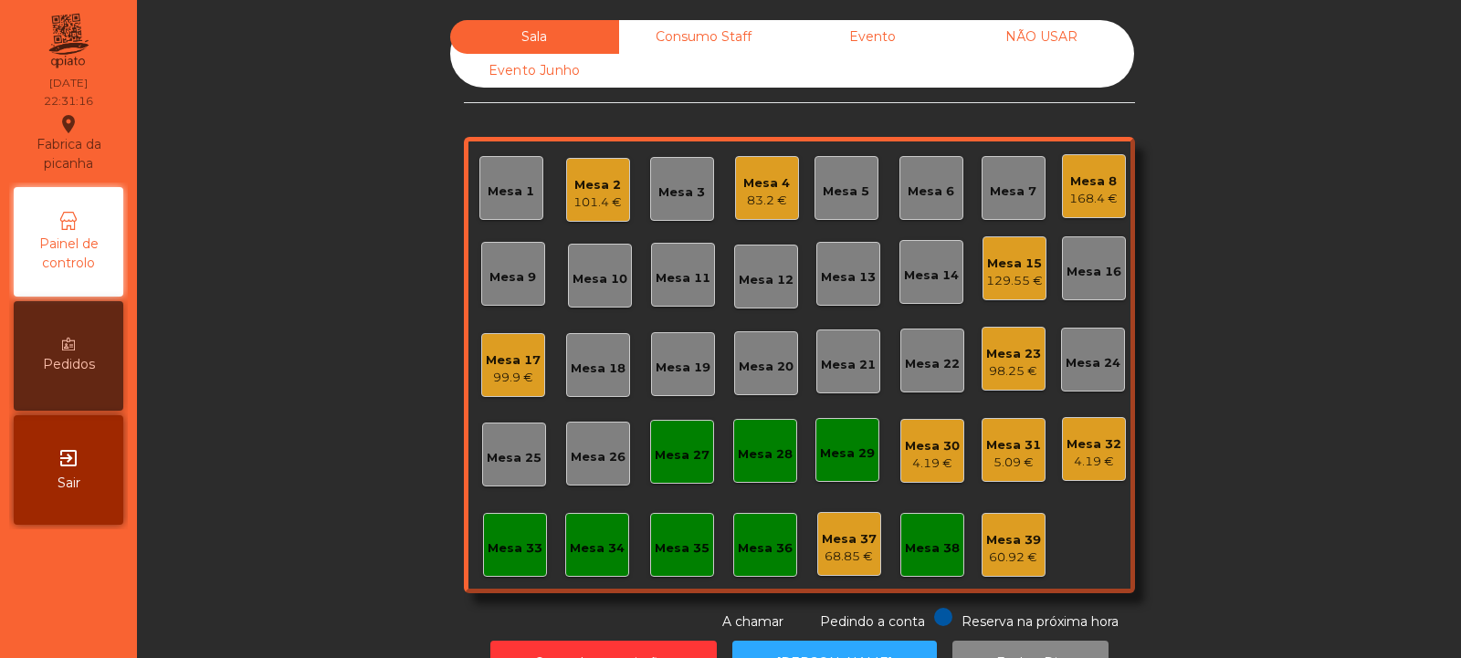
scroll to position [61, 0]
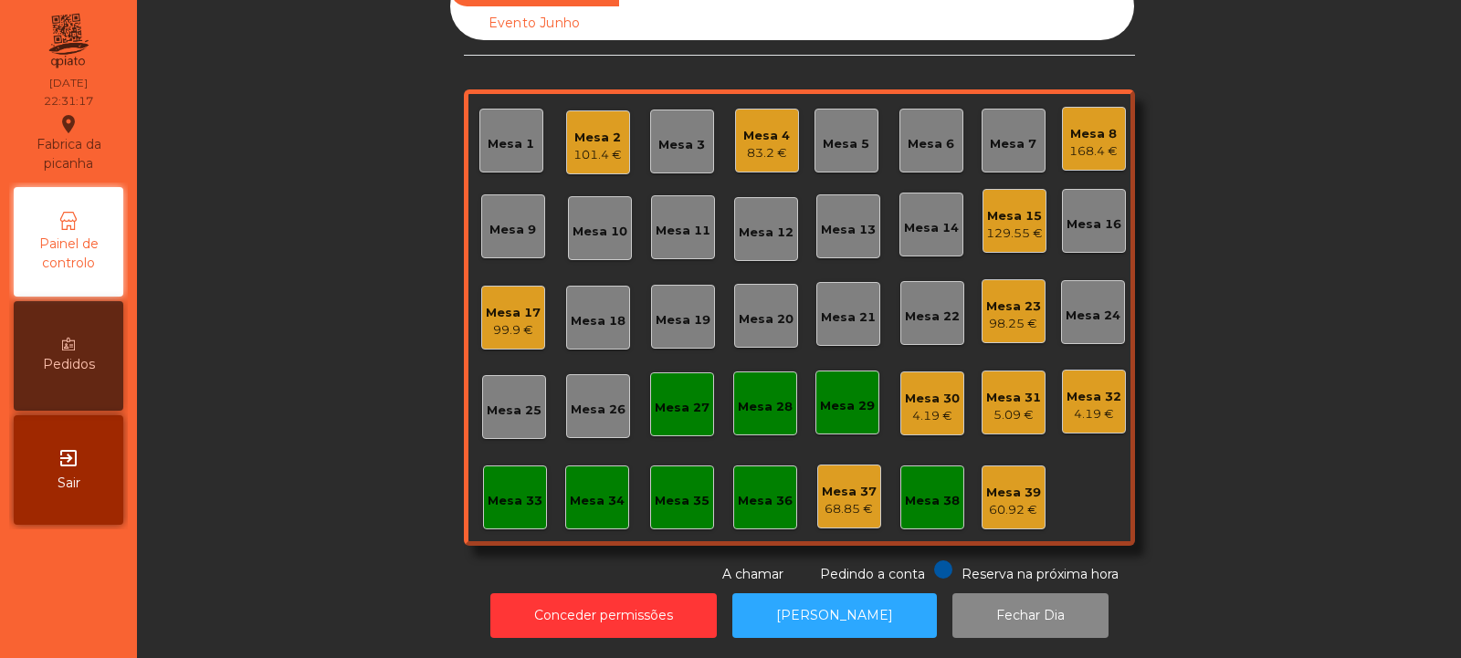
click at [838, 398] on div "Mesa 29" at bounding box center [847, 406] width 55 height 18
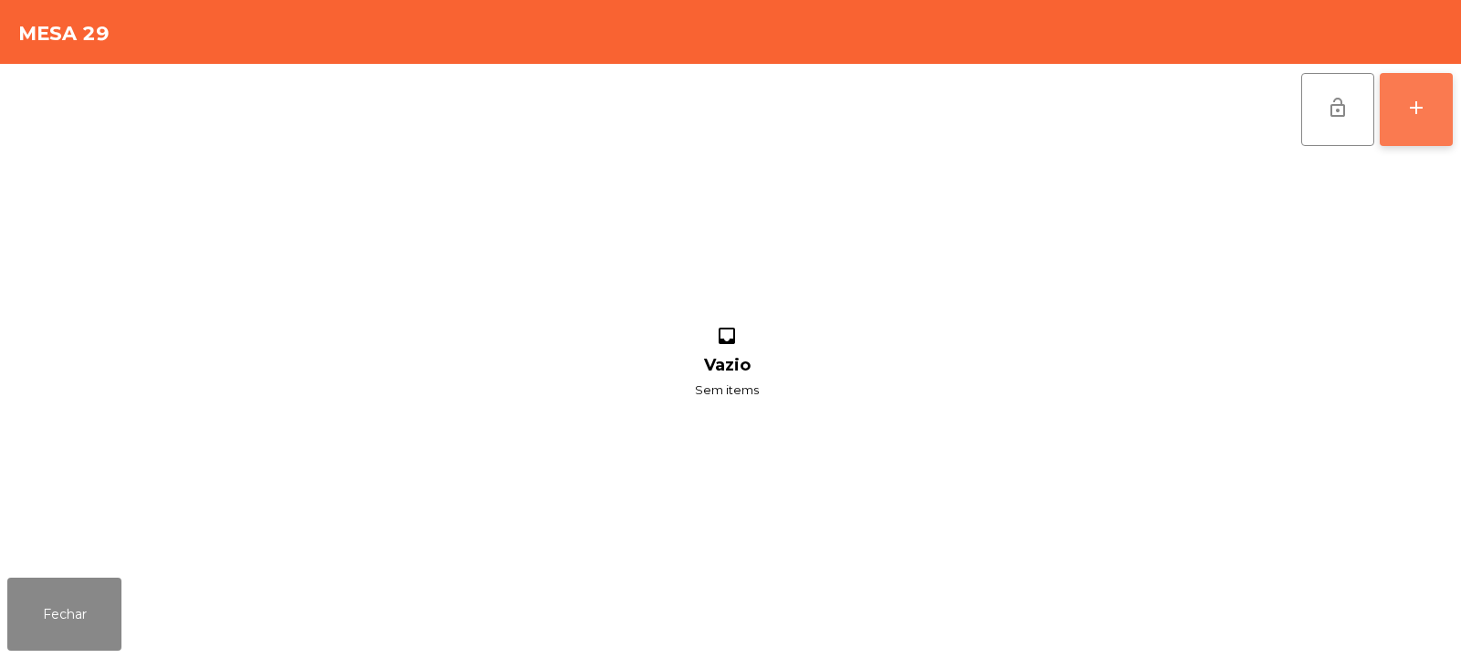
click at [1415, 111] on div "add" at bounding box center [1416, 108] width 22 height 22
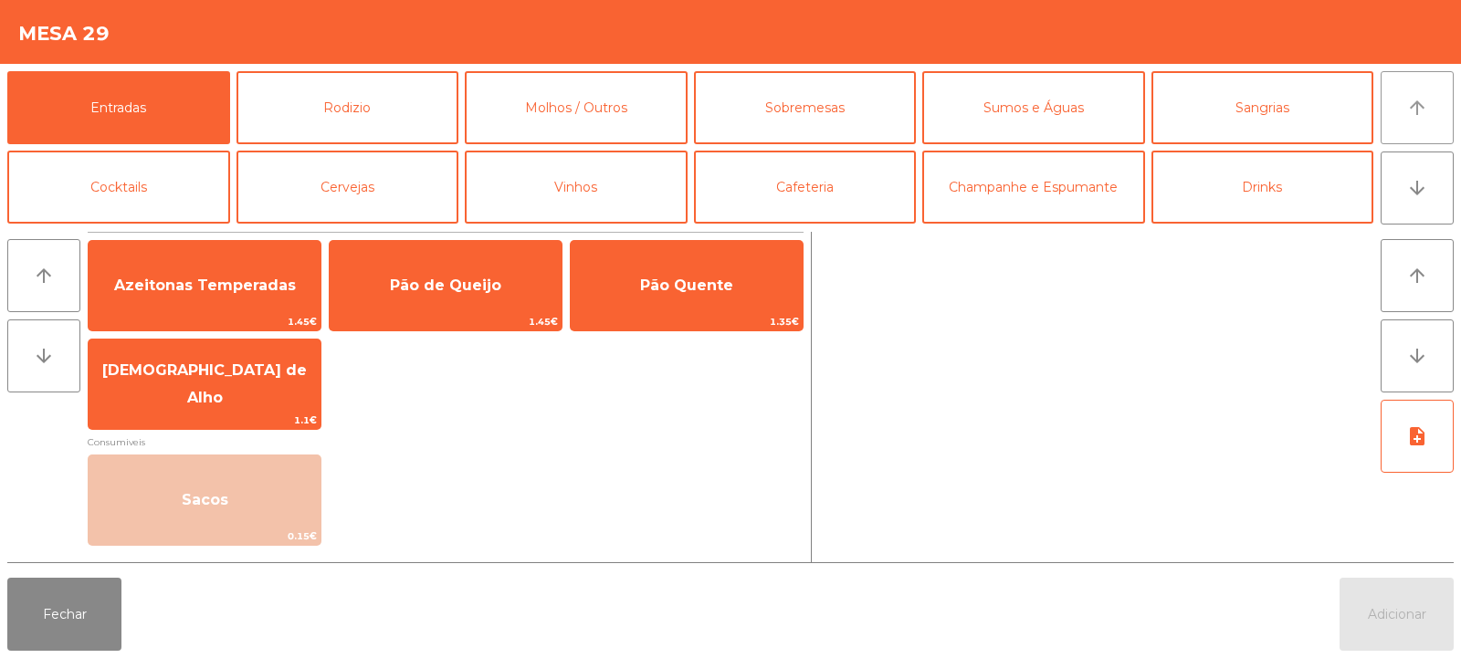
click at [1407, 100] on icon "arrow_upward" at bounding box center [1417, 108] width 22 height 22
click at [95, 618] on button "Fechar" at bounding box center [64, 614] width 114 height 73
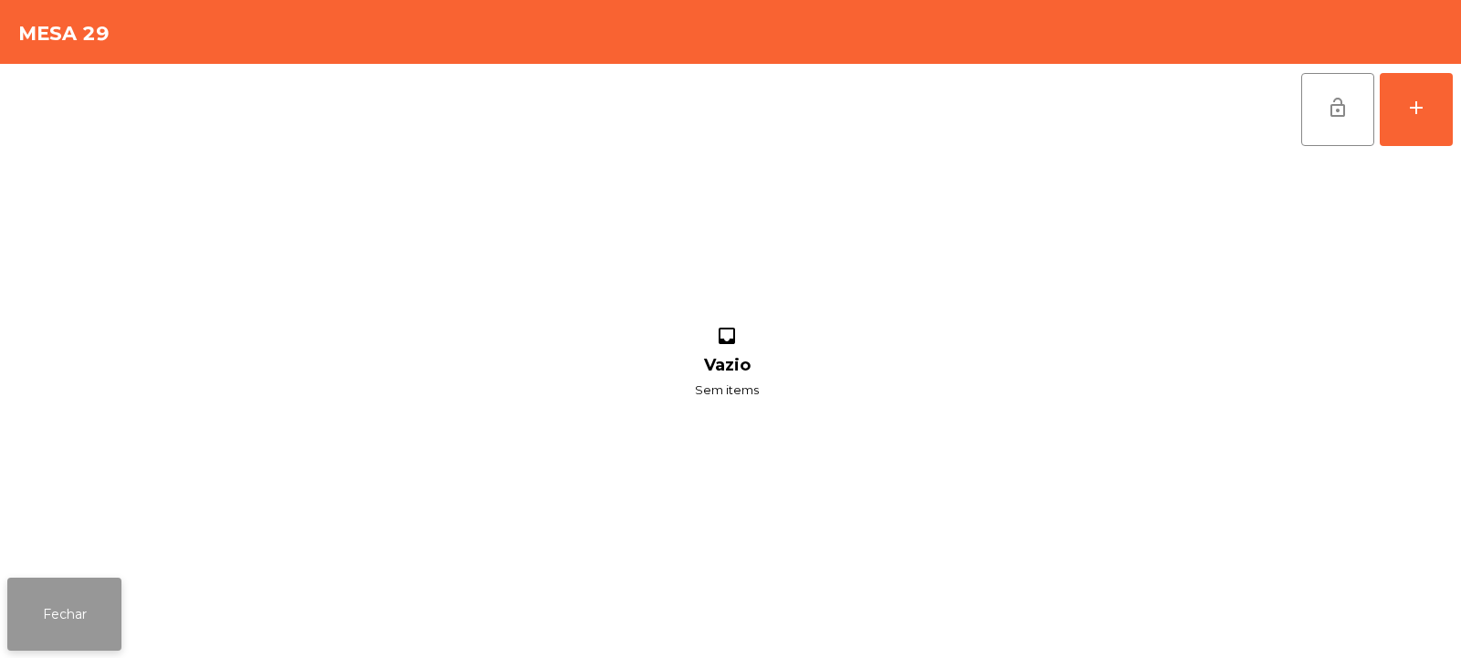
click at [61, 632] on button "Fechar" at bounding box center [64, 614] width 114 height 73
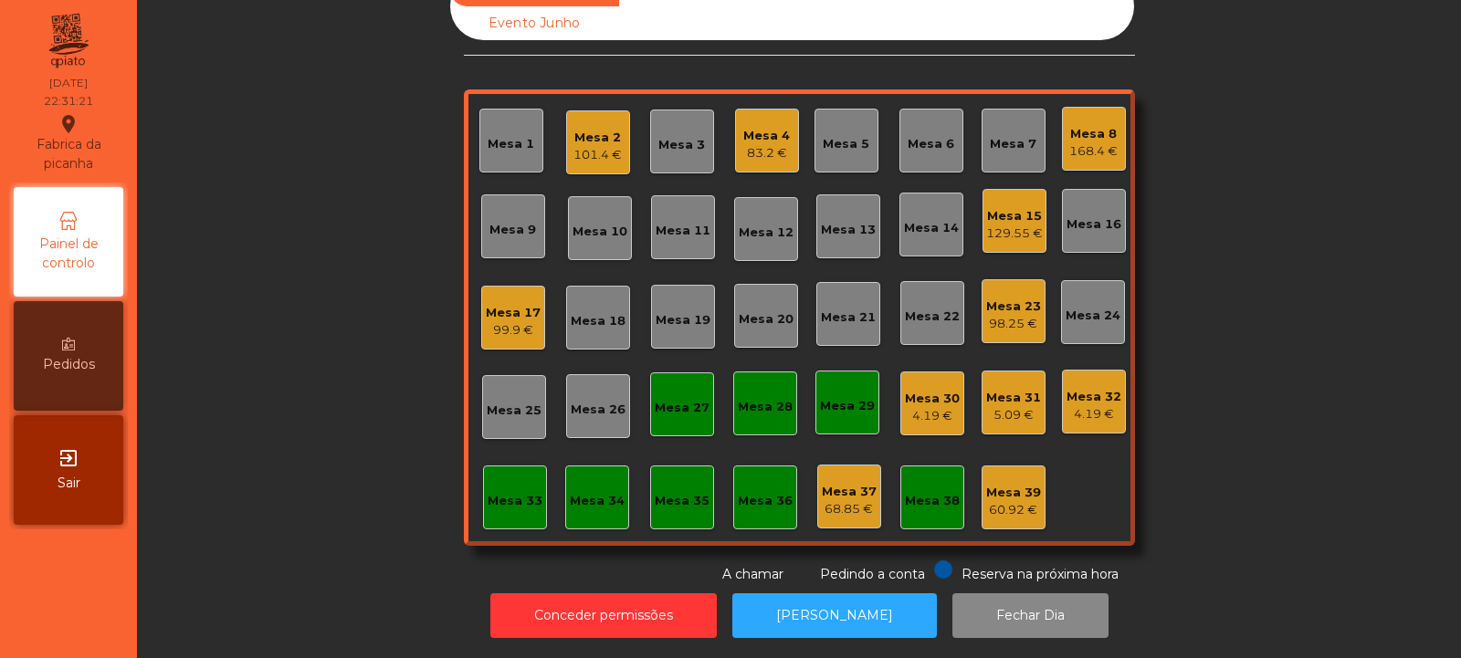
click at [836, 397] on div "Mesa 29" at bounding box center [847, 406] width 55 height 18
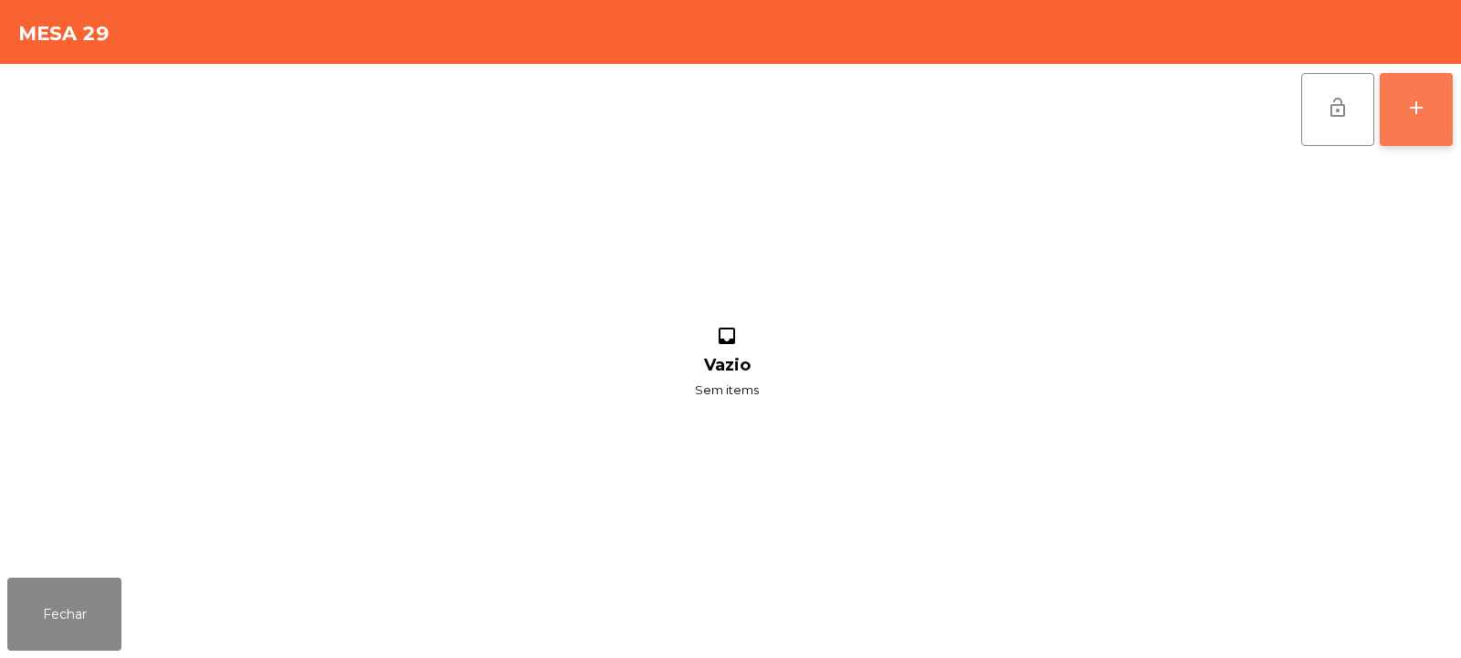
click at [1409, 112] on div "add" at bounding box center [1416, 108] width 22 height 22
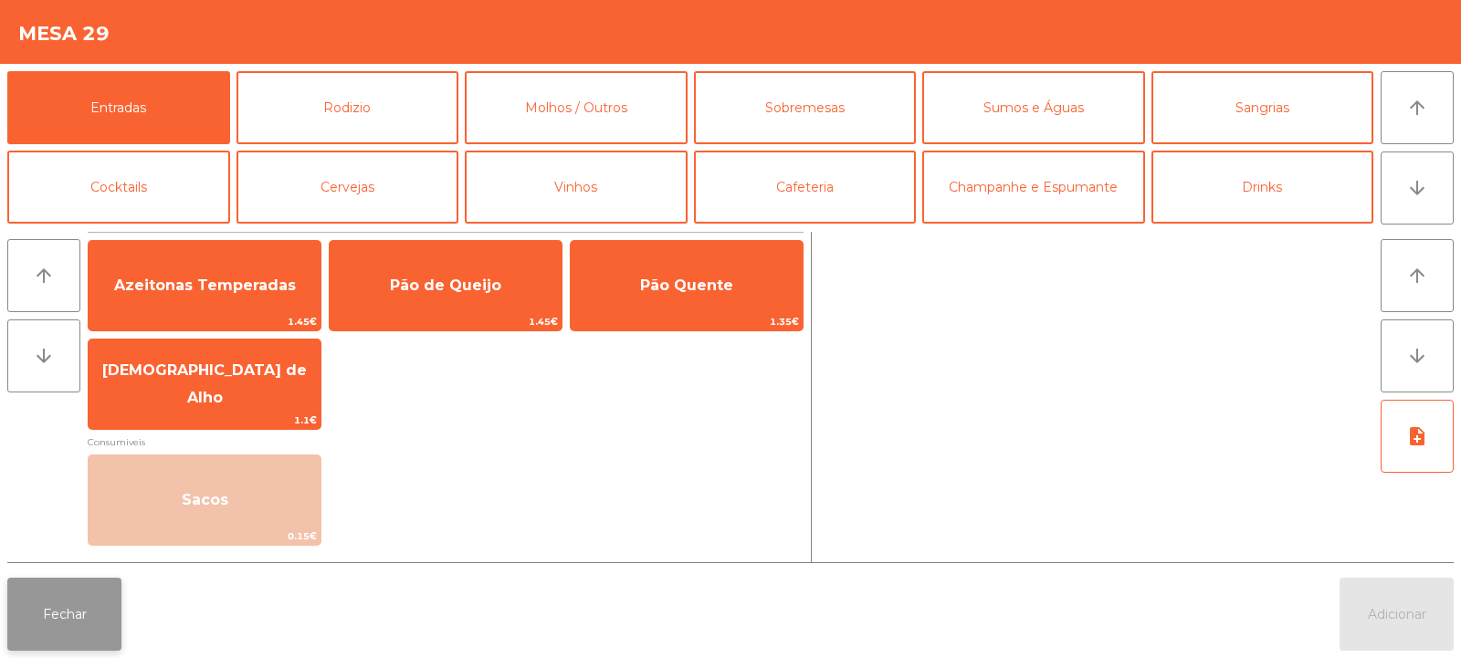
click at [58, 629] on button "Fechar" at bounding box center [64, 614] width 114 height 73
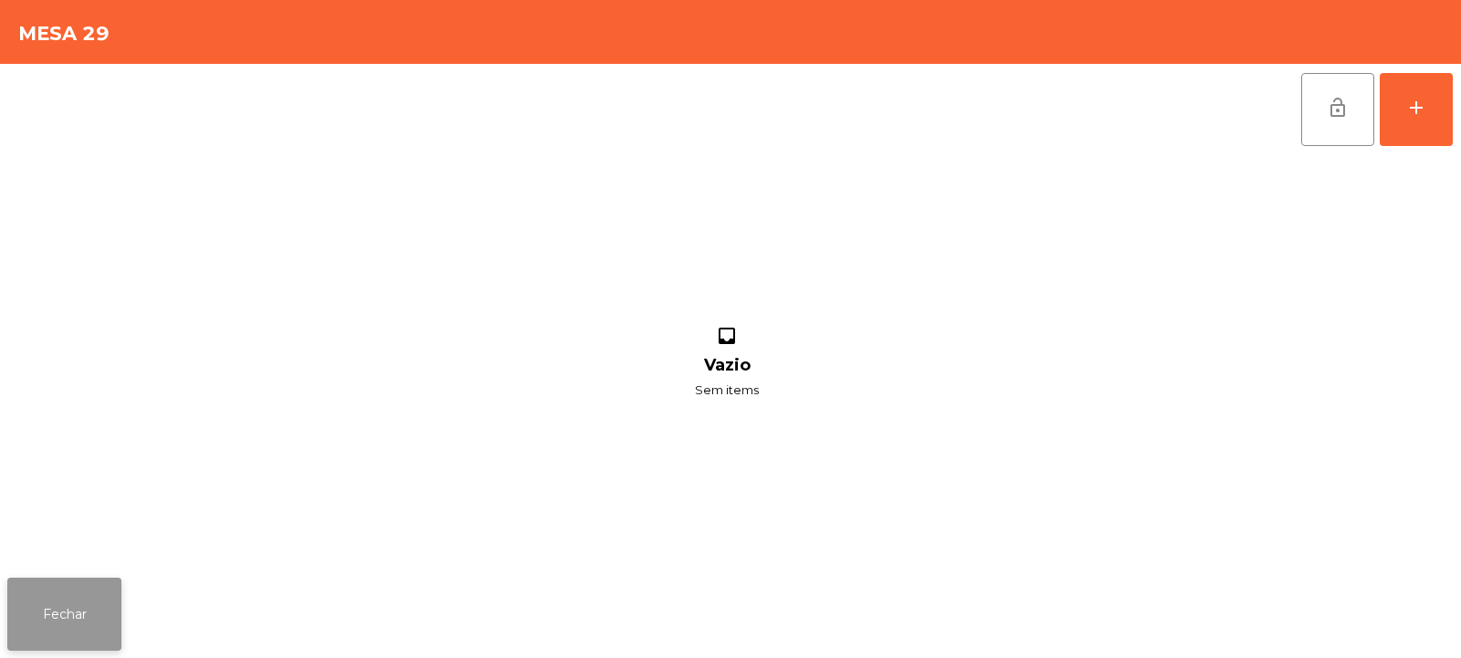
click at [84, 625] on button "Fechar" at bounding box center [64, 614] width 114 height 73
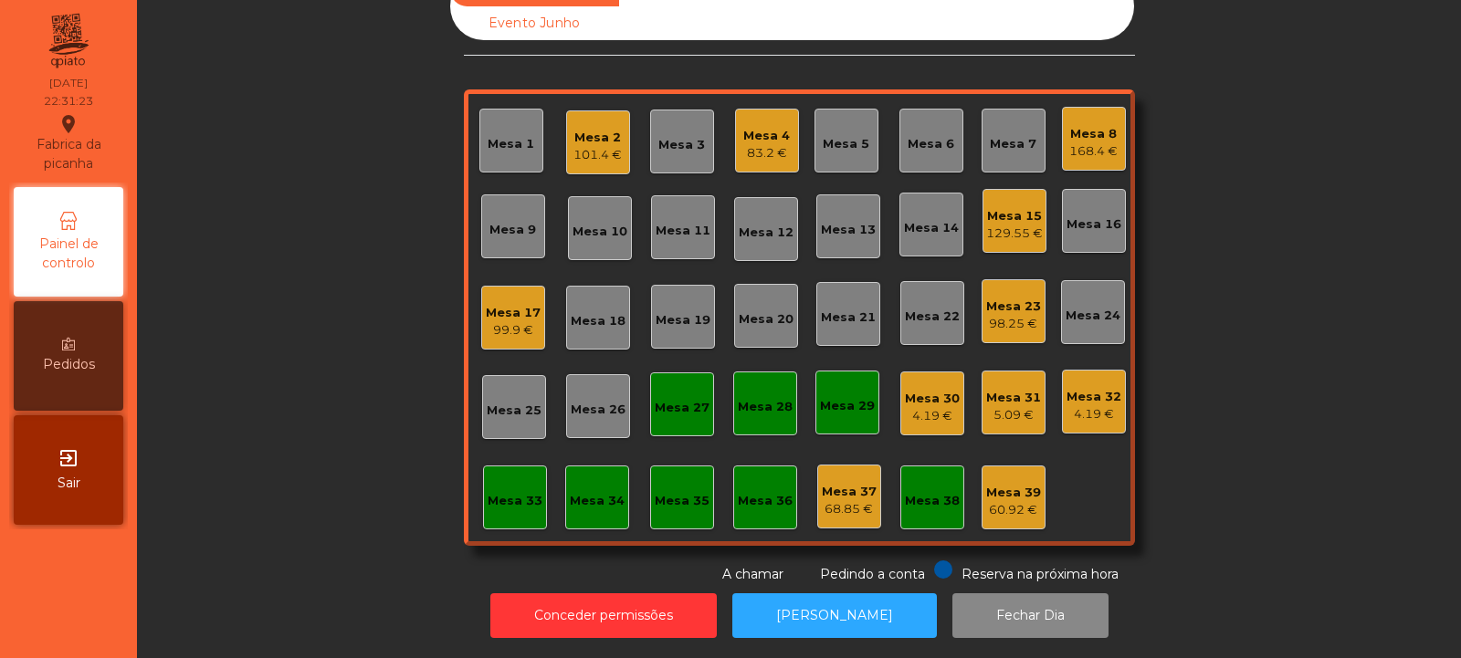
click at [1001, 406] on div "5.09 €" at bounding box center [1013, 415] width 55 height 18
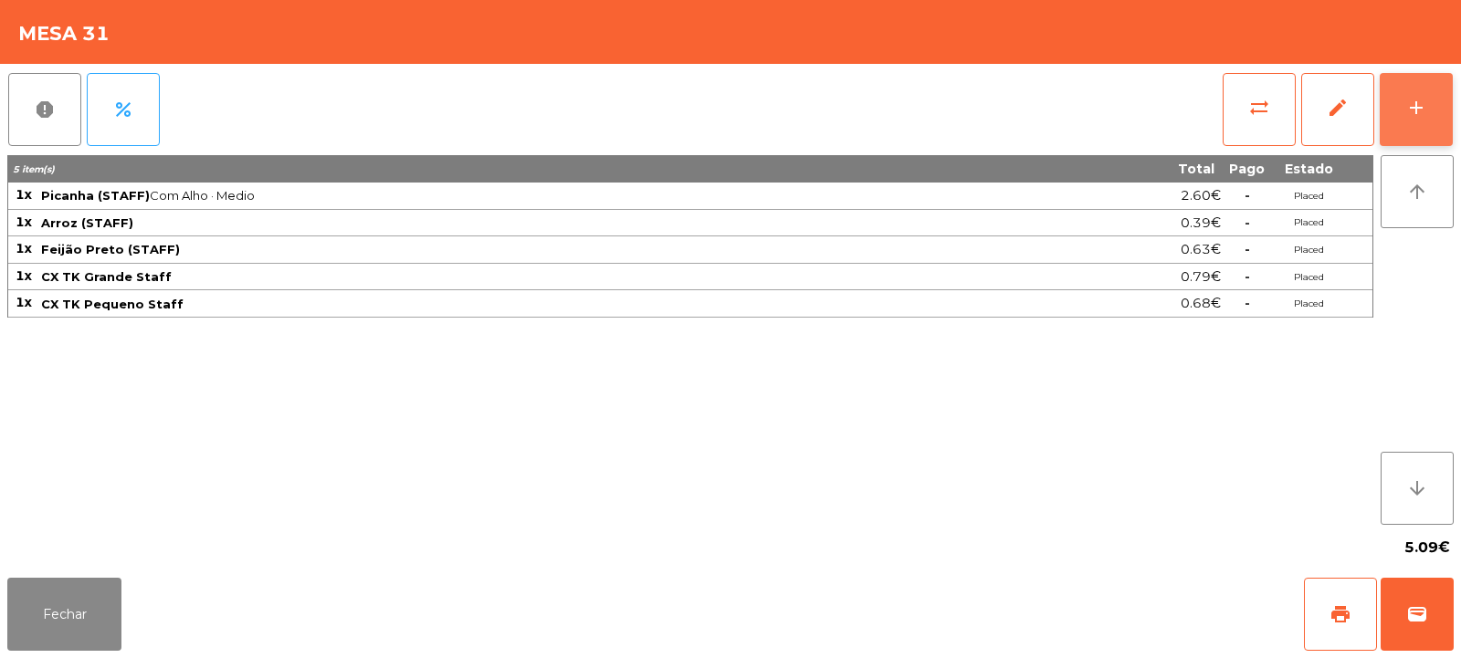
click at [1403, 129] on button "add" at bounding box center [1416, 109] width 73 height 73
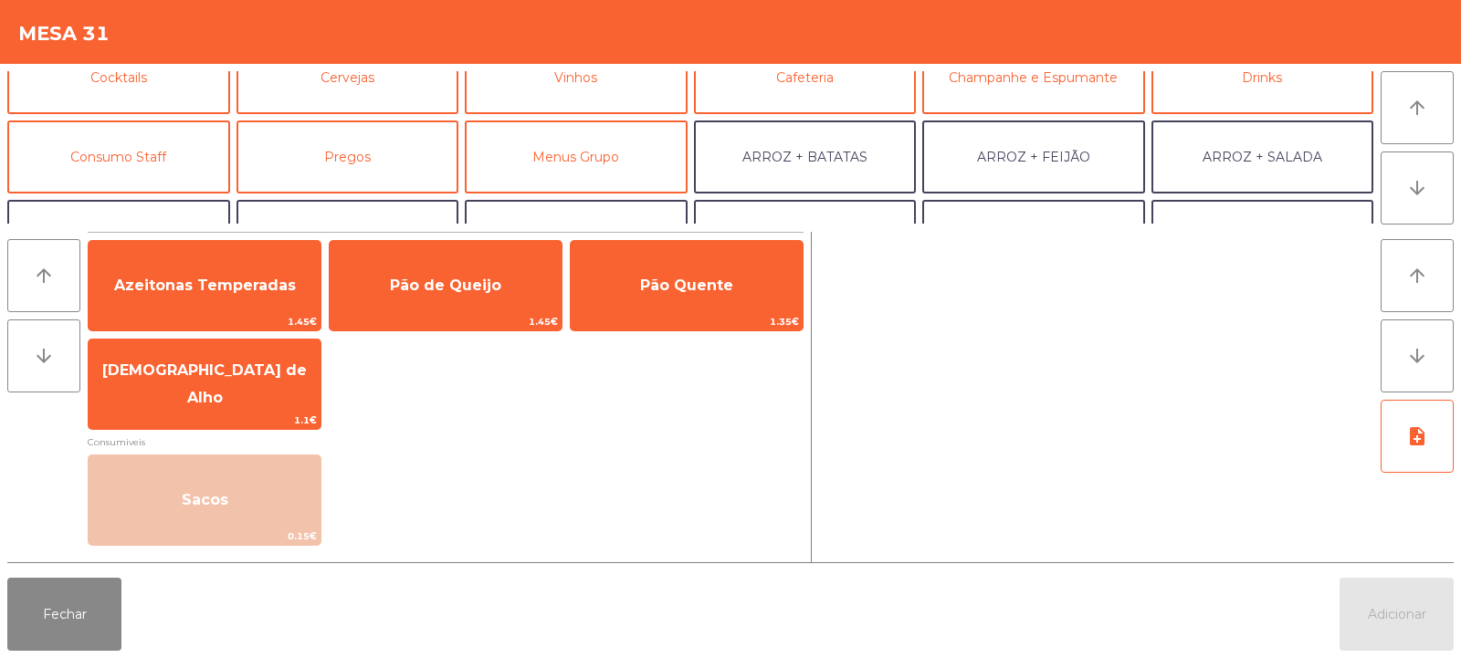
scroll to position [121, 0]
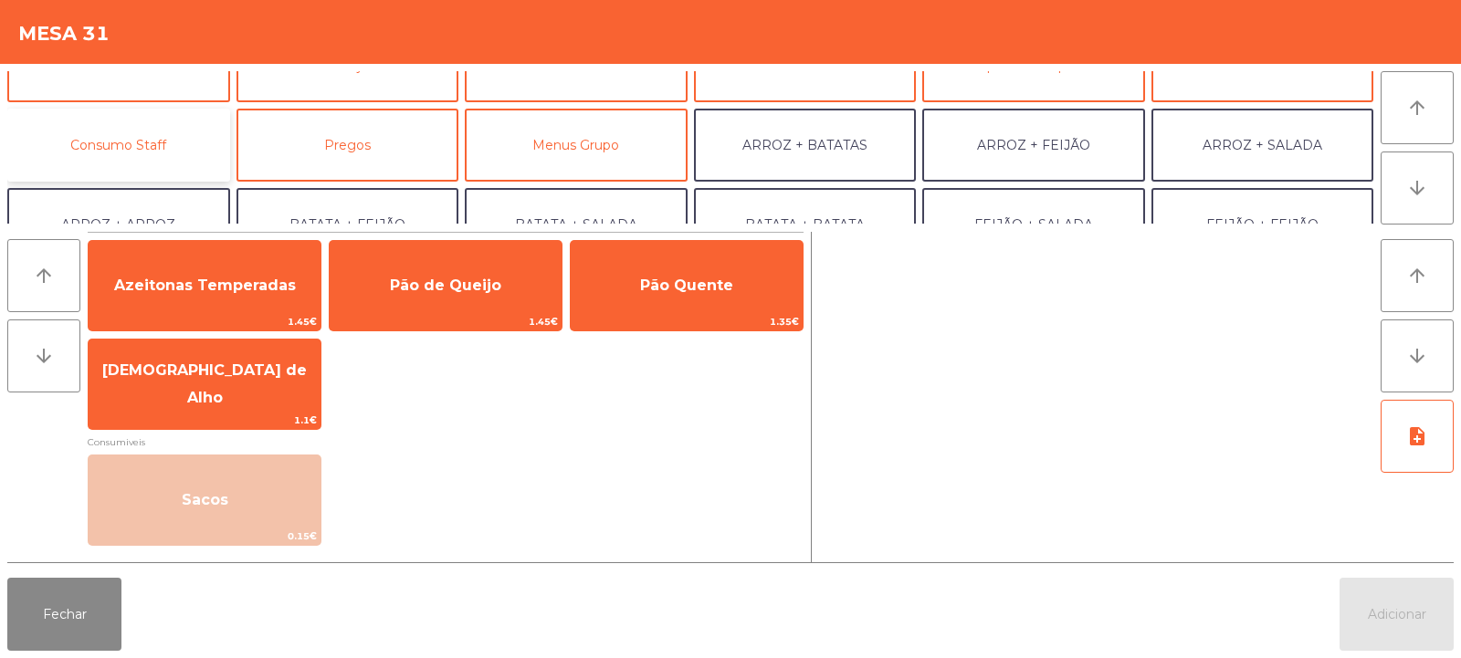
click at [168, 136] on button "Consumo Staff" at bounding box center [118, 145] width 223 height 73
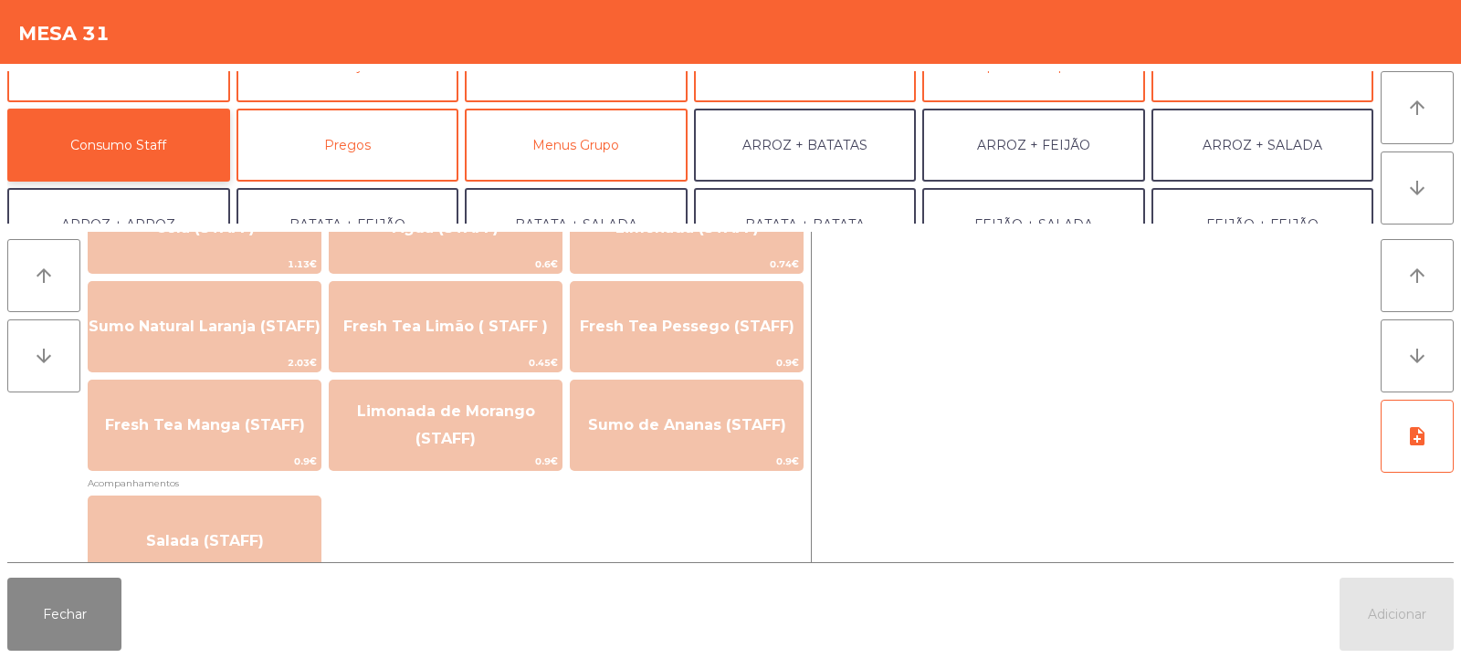
scroll to position [490, 0]
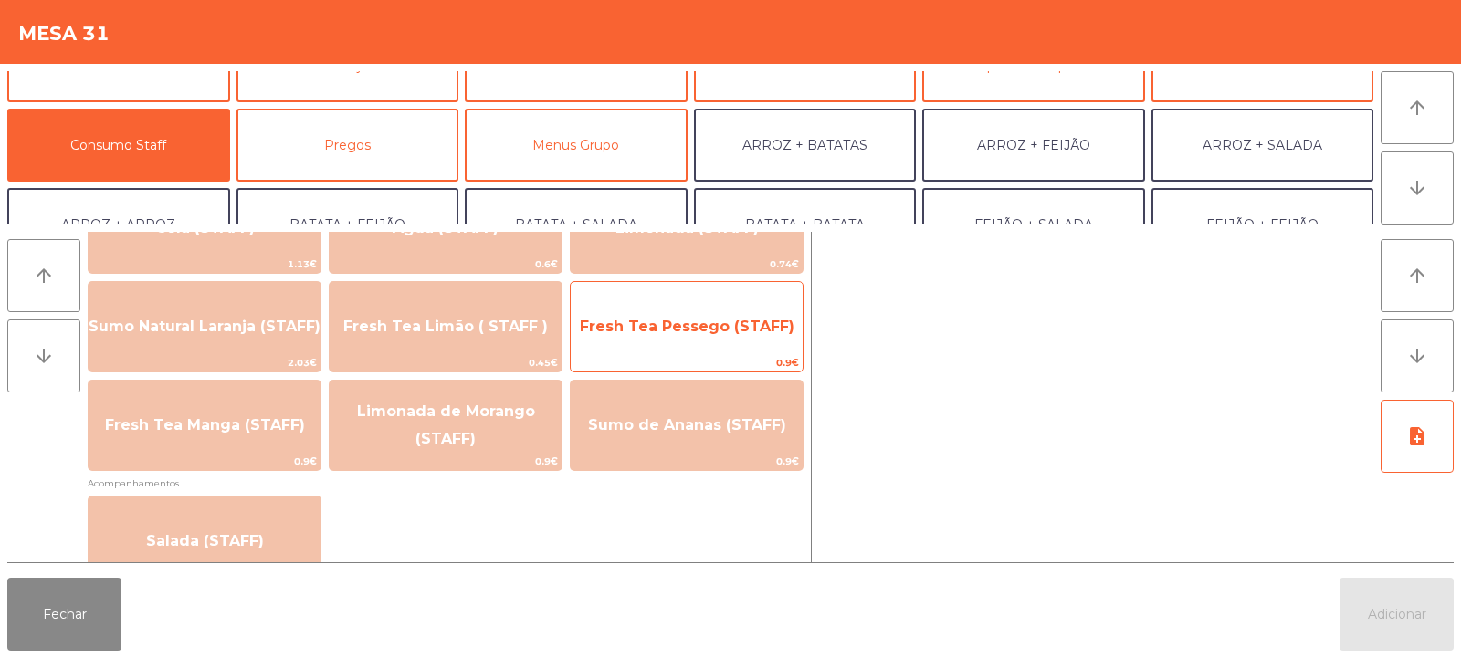
click at [731, 331] on span "Fresh Tea Pessego (STAFF)" at bounding box center [687, 326] width 215 height 17
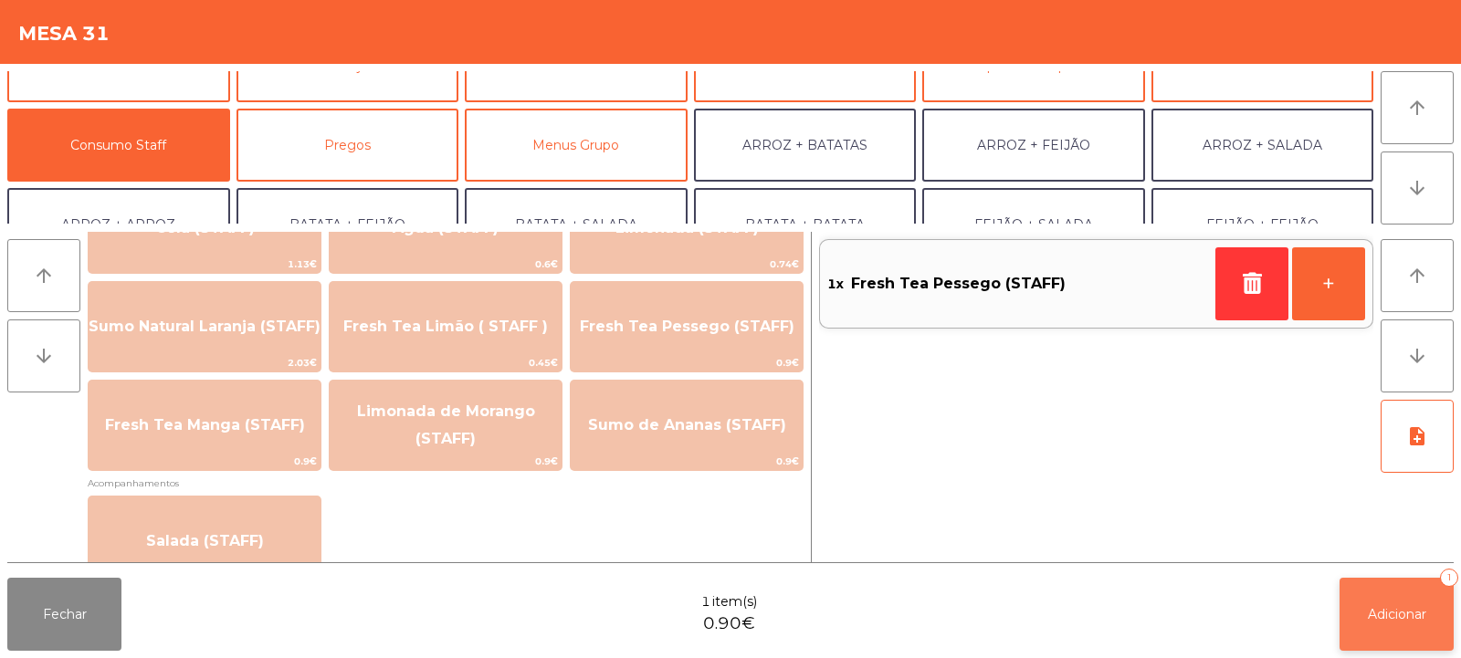
click at [1401, 615] on span "Adicionar" at bounding box center [1397, 614] width 58 height 16
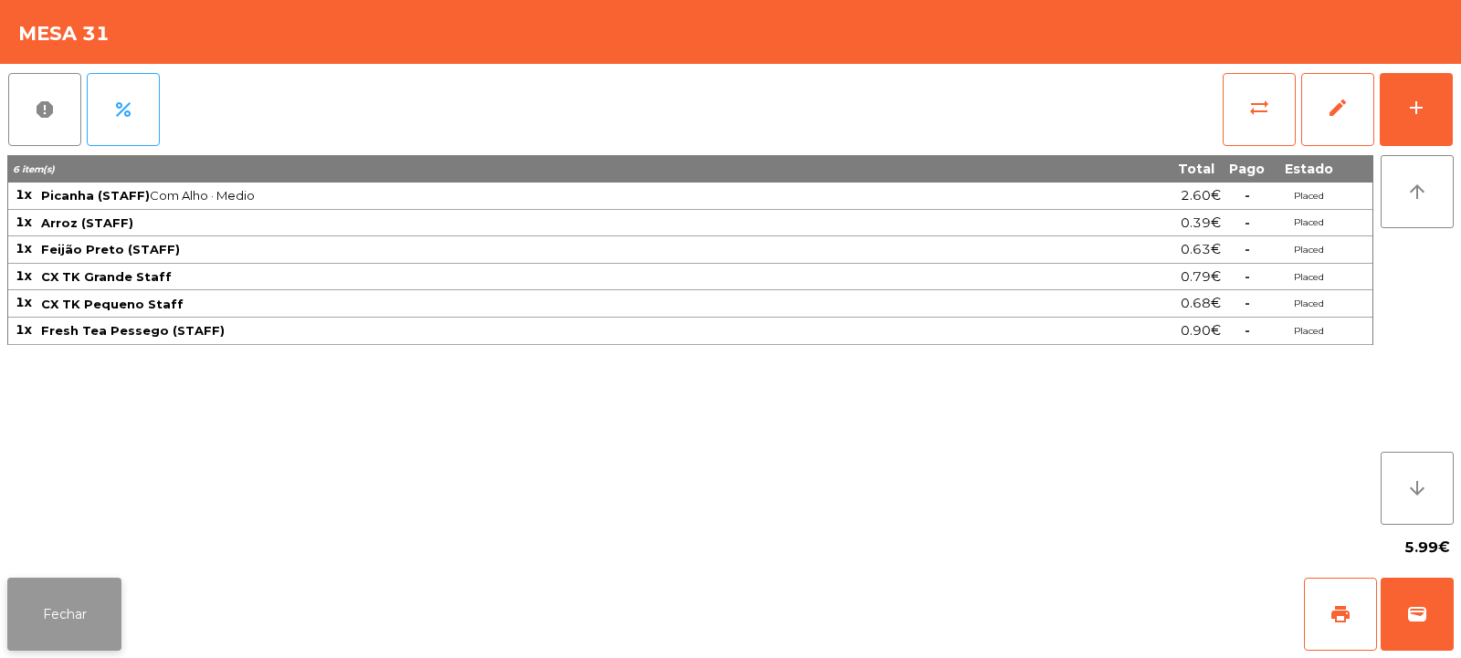
click at [93, 620] on button "Fechar" at bounding box center [64, 614] width 114 height 73
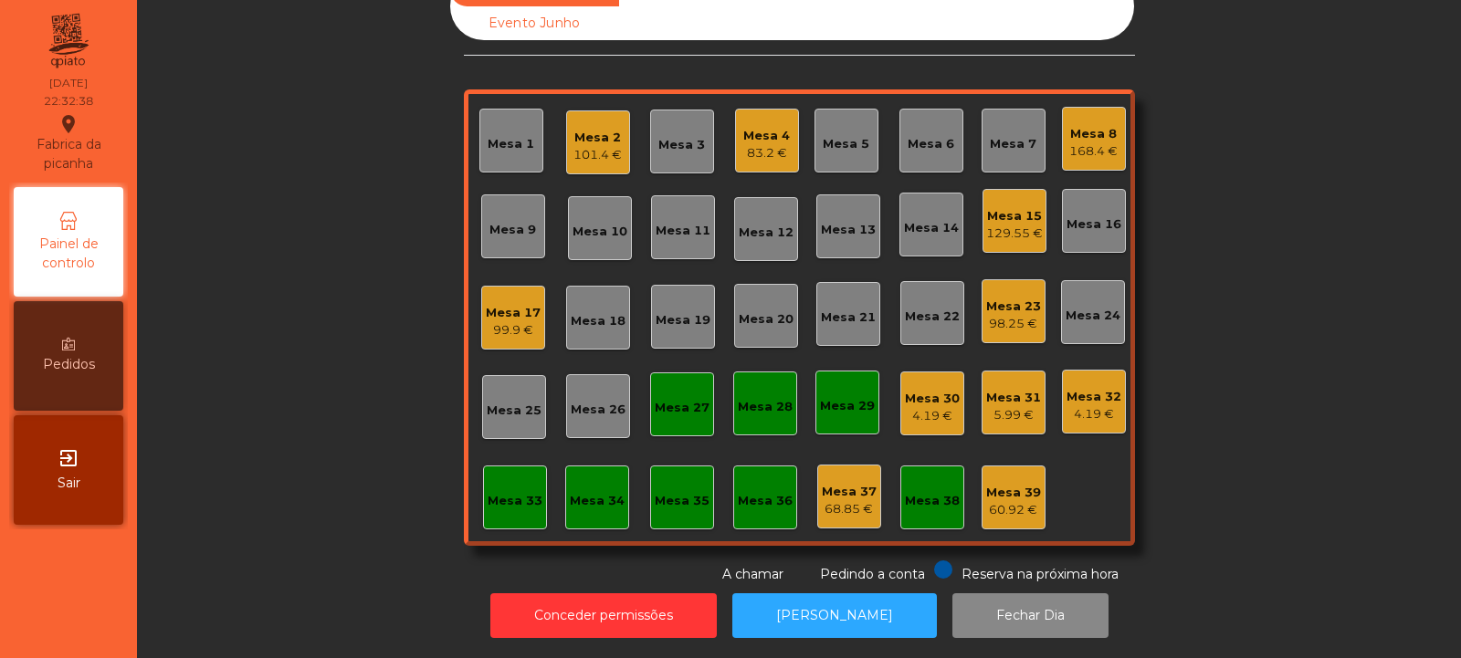
click at [592, 129] on div "Mesa 2" at bounding box center [597, 138] width 48 height 18
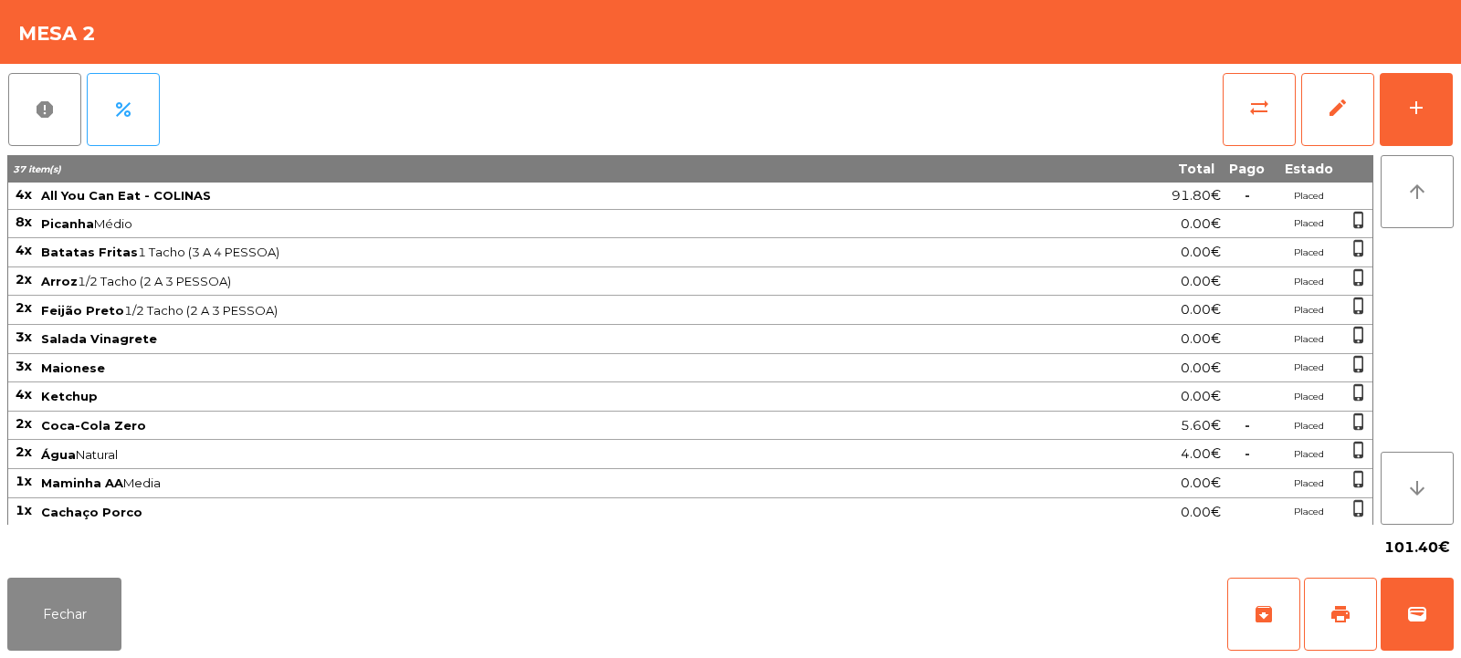
scroll to position [31, 0]
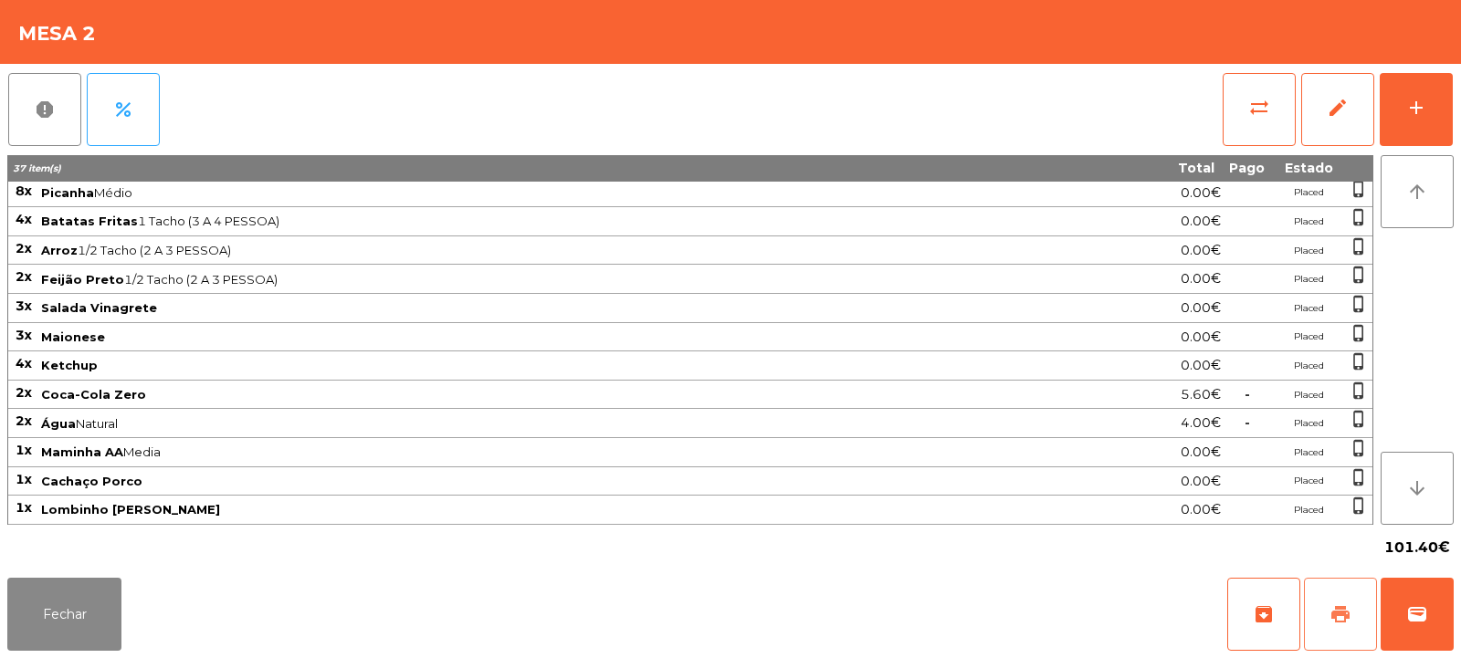
click at [1329, 617] on span "print" at bounding box center [1340, 615] width 22 height 22
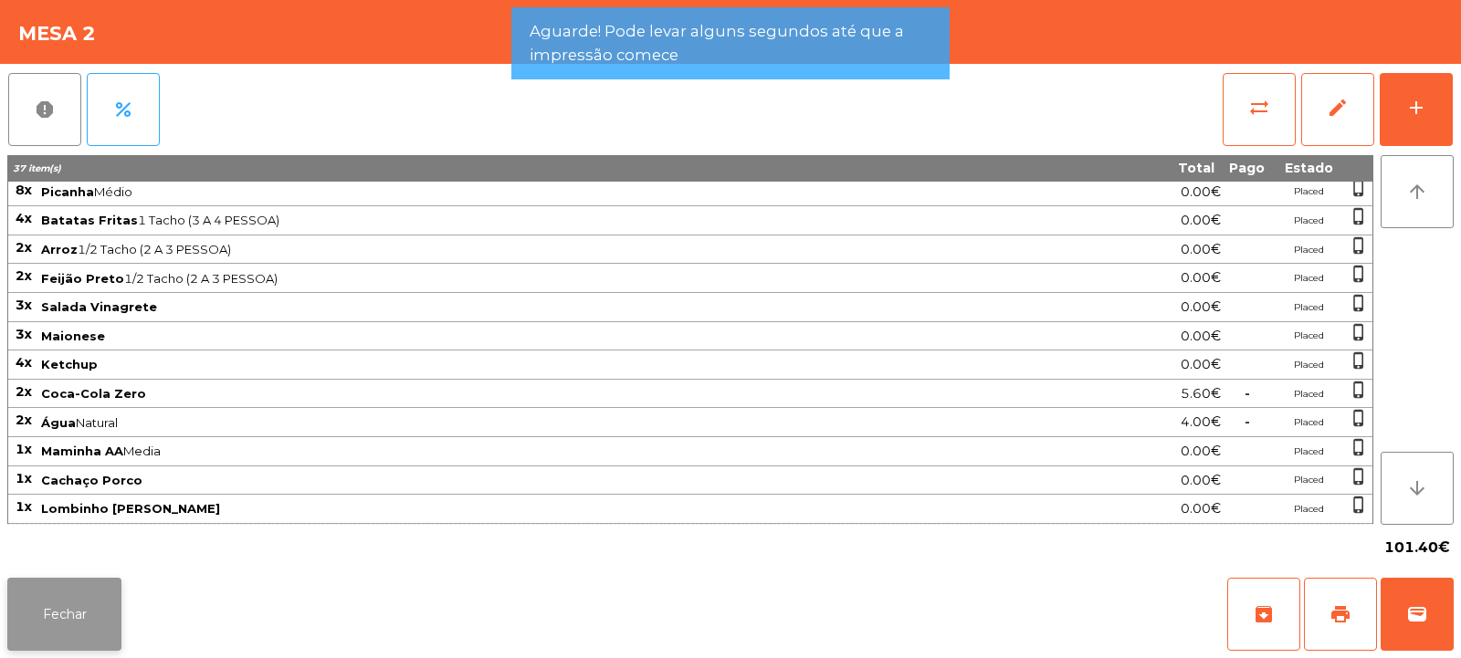
click at [106, 582] on button "Fechar" at bounding box center [64, 614] width 114 height 73
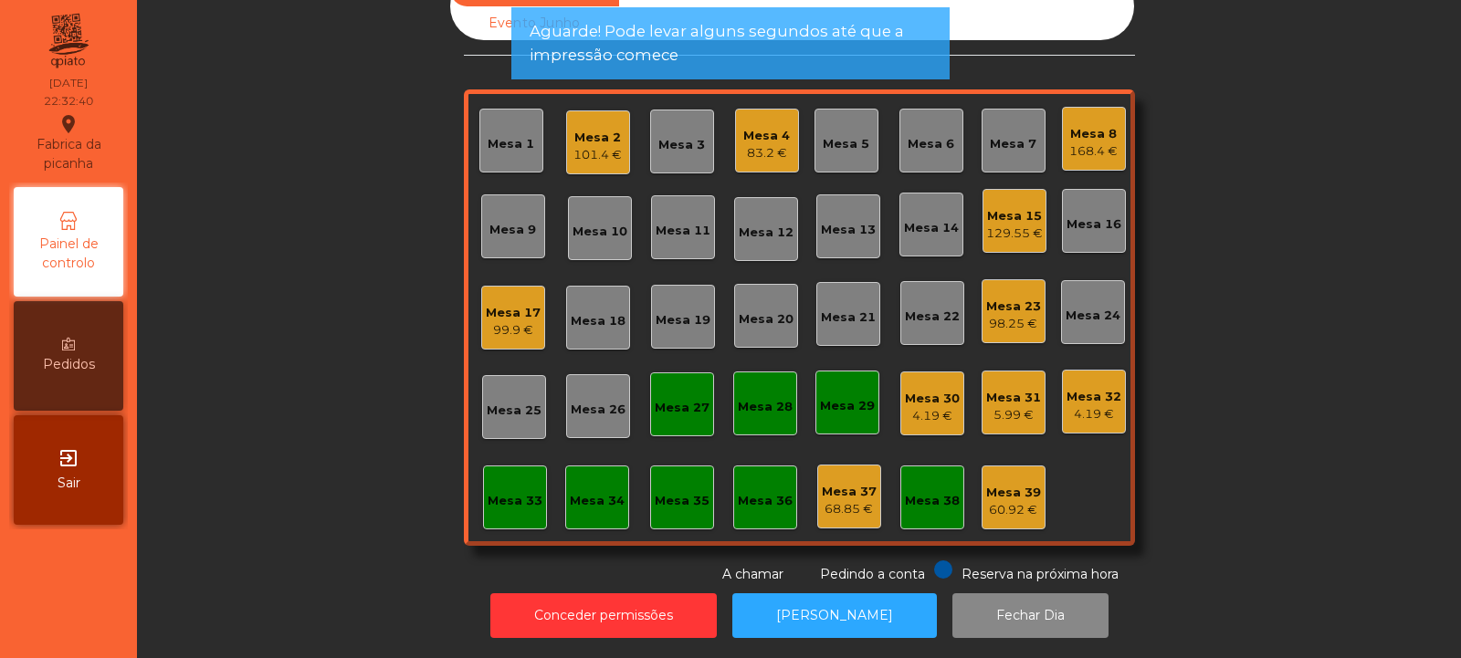
scroll to position [0, 0]
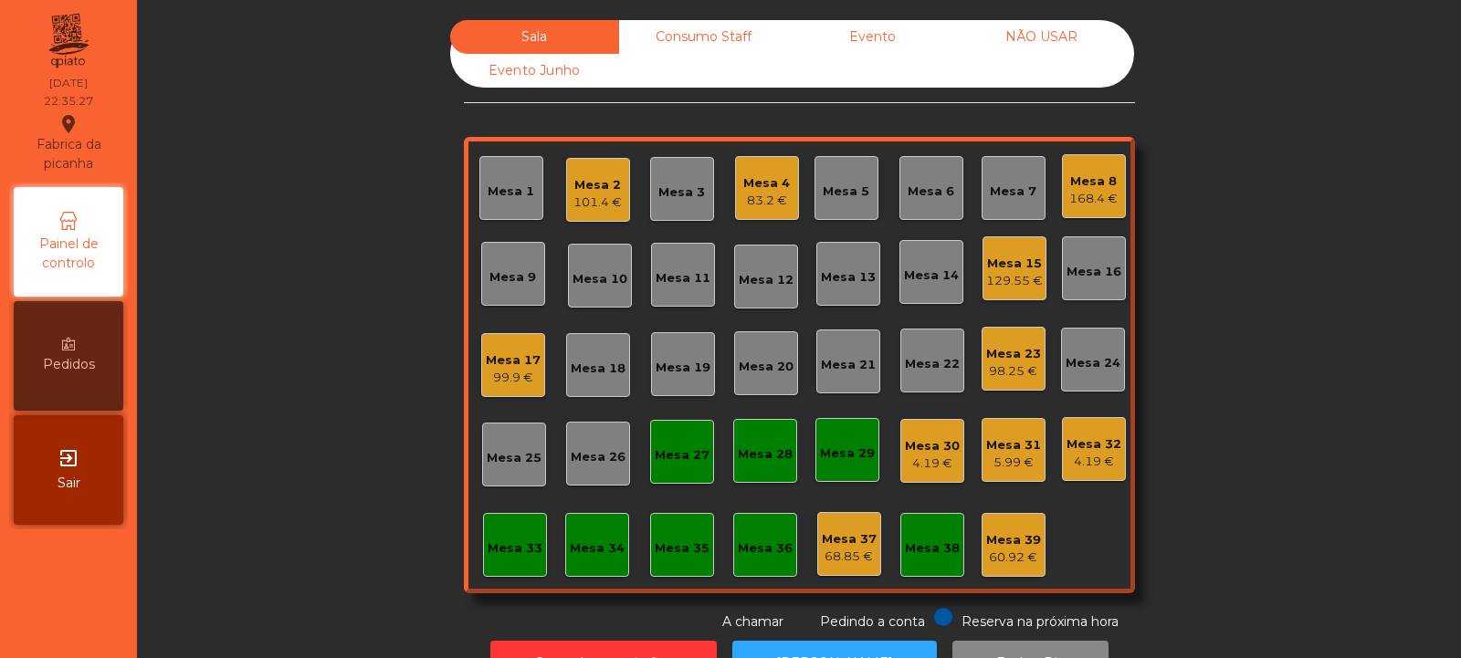
click at [602, 197] on div "101.4 €" at bounding box center [597, 203] width 48 height 18
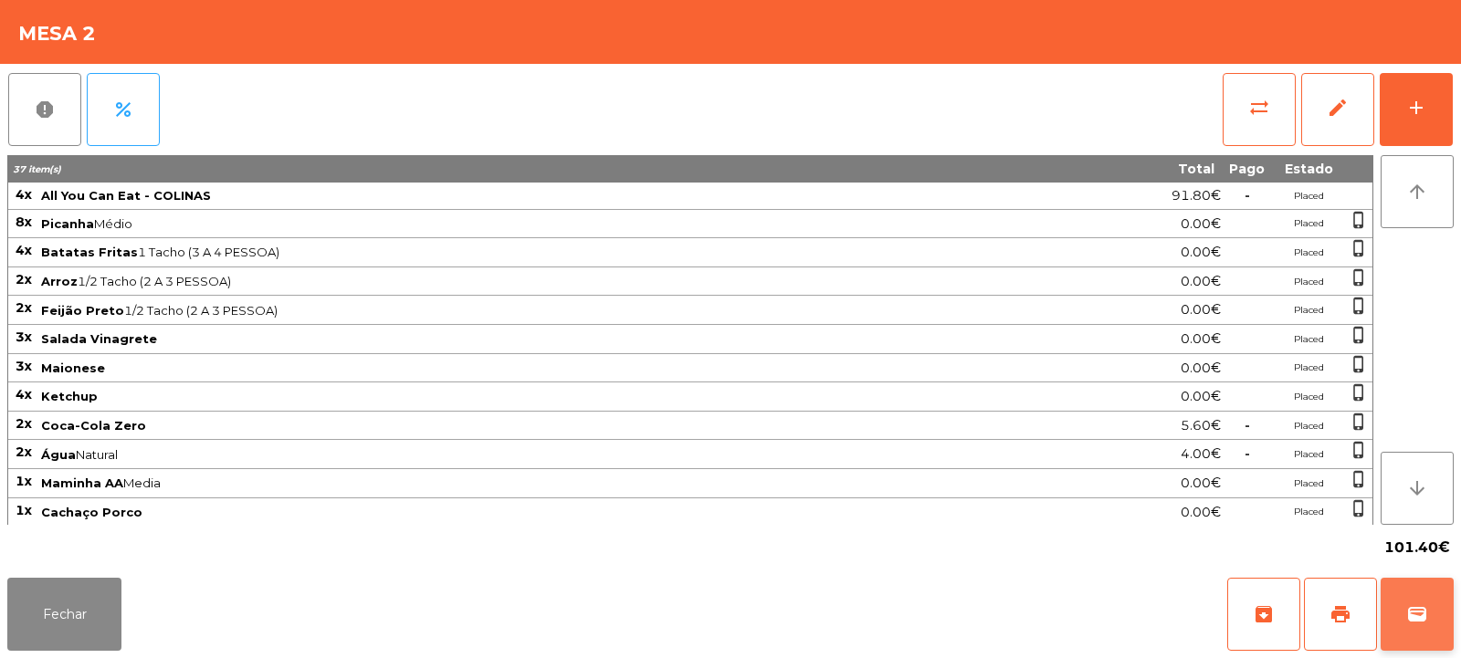
click at [1403, 635] on button "wallet" at bounding box center [1417, 614] width 73 height 73
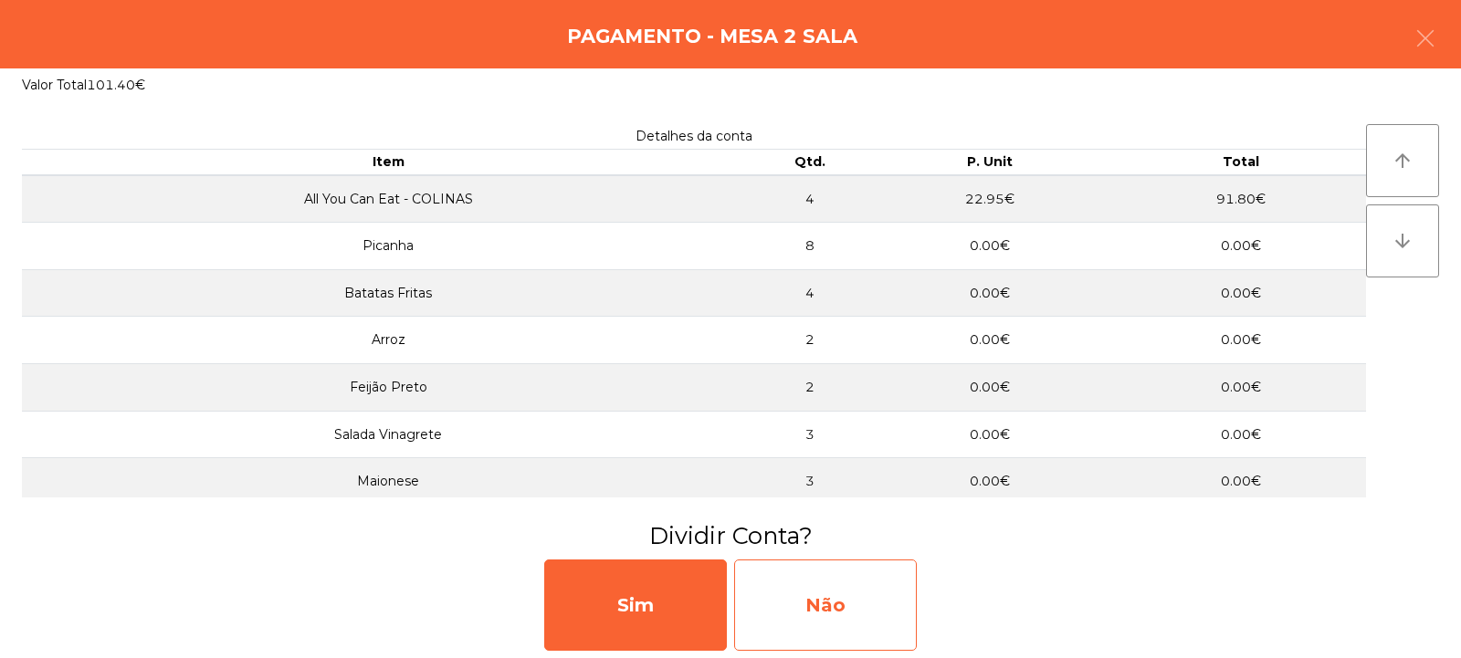
click at [861, 614] on div "Não" at bounding box center [825, 605] width 183 height 91
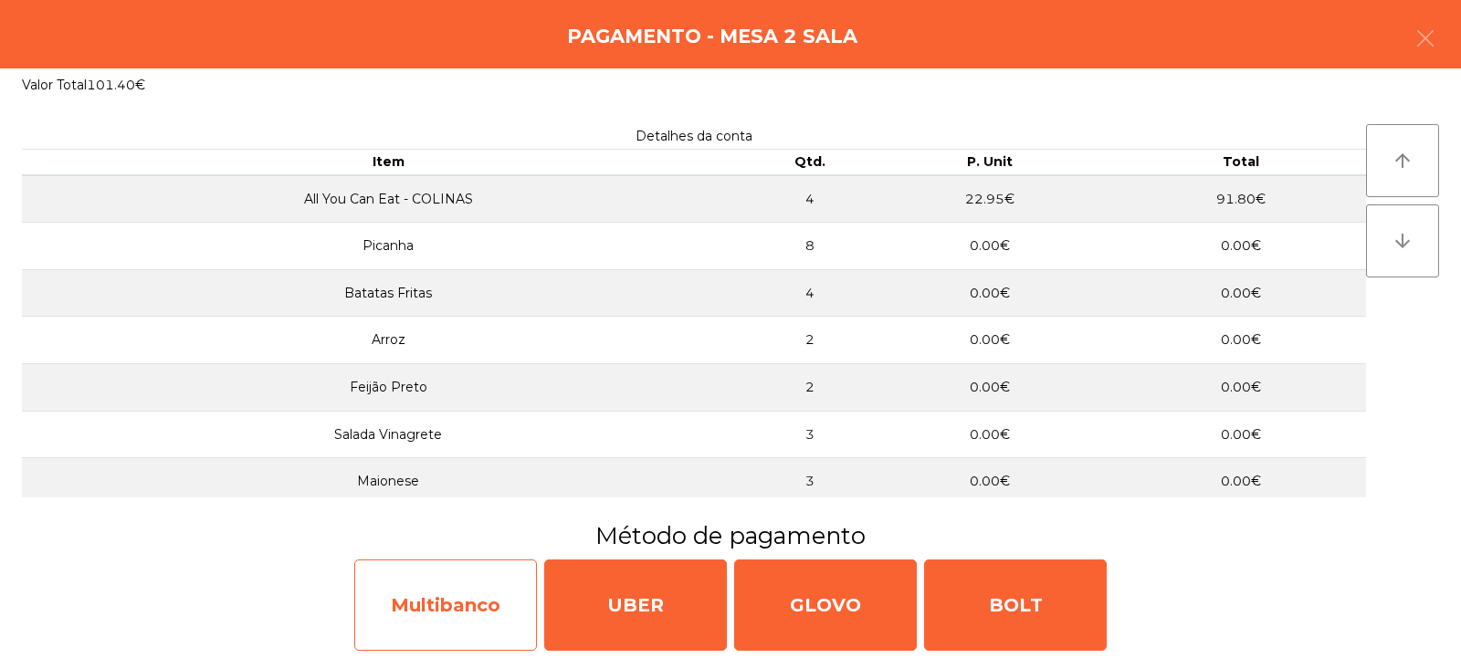
click at [480, 603] on div "Multibanco" at bounding box center [445, 605] width 183 height 91
select select "**"
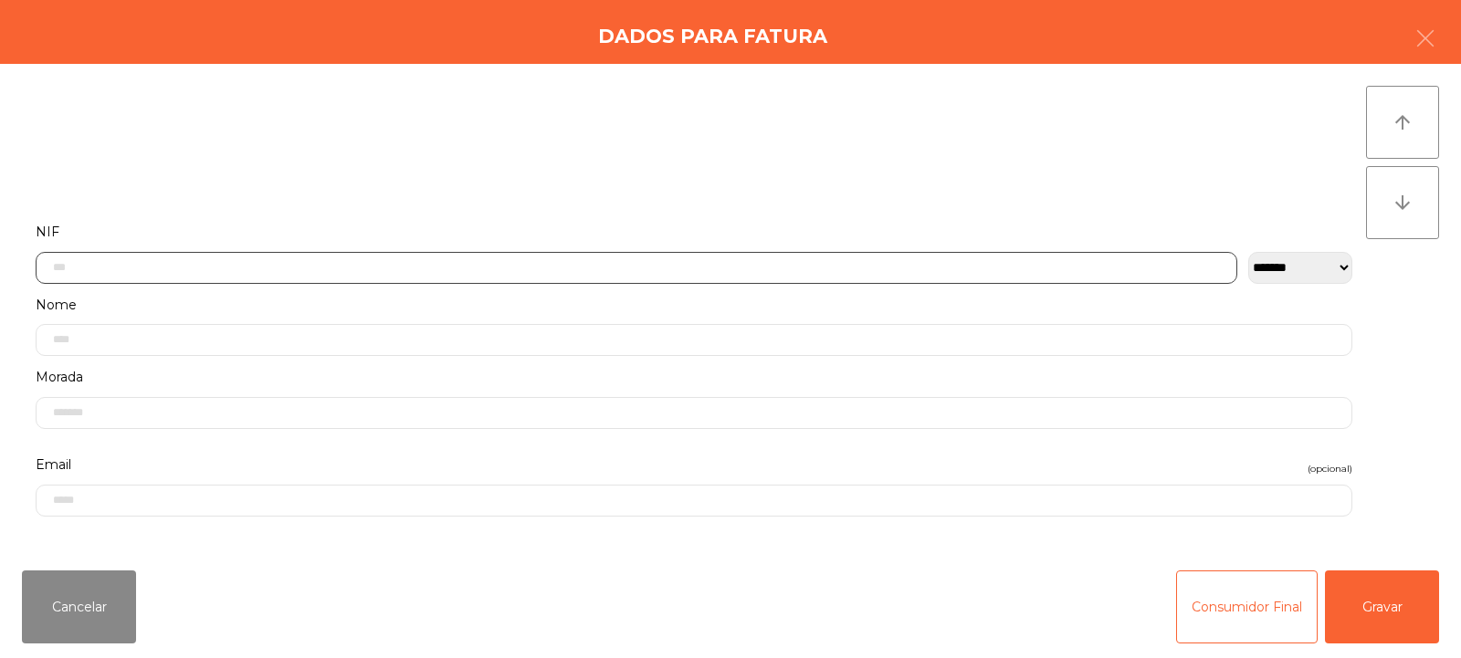
click at [689, 265] on input "text" at bounding box center [637, 268] width 1202 height 32
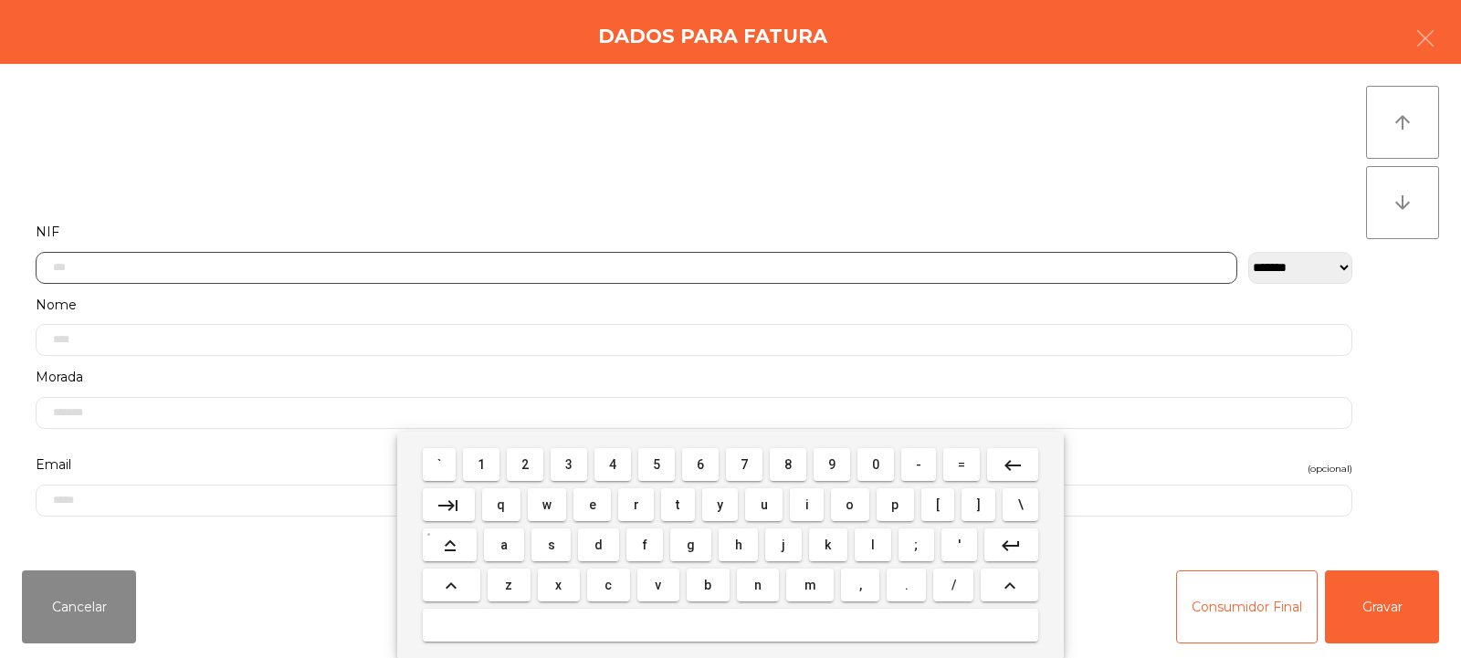
scroll to position [133, 0]
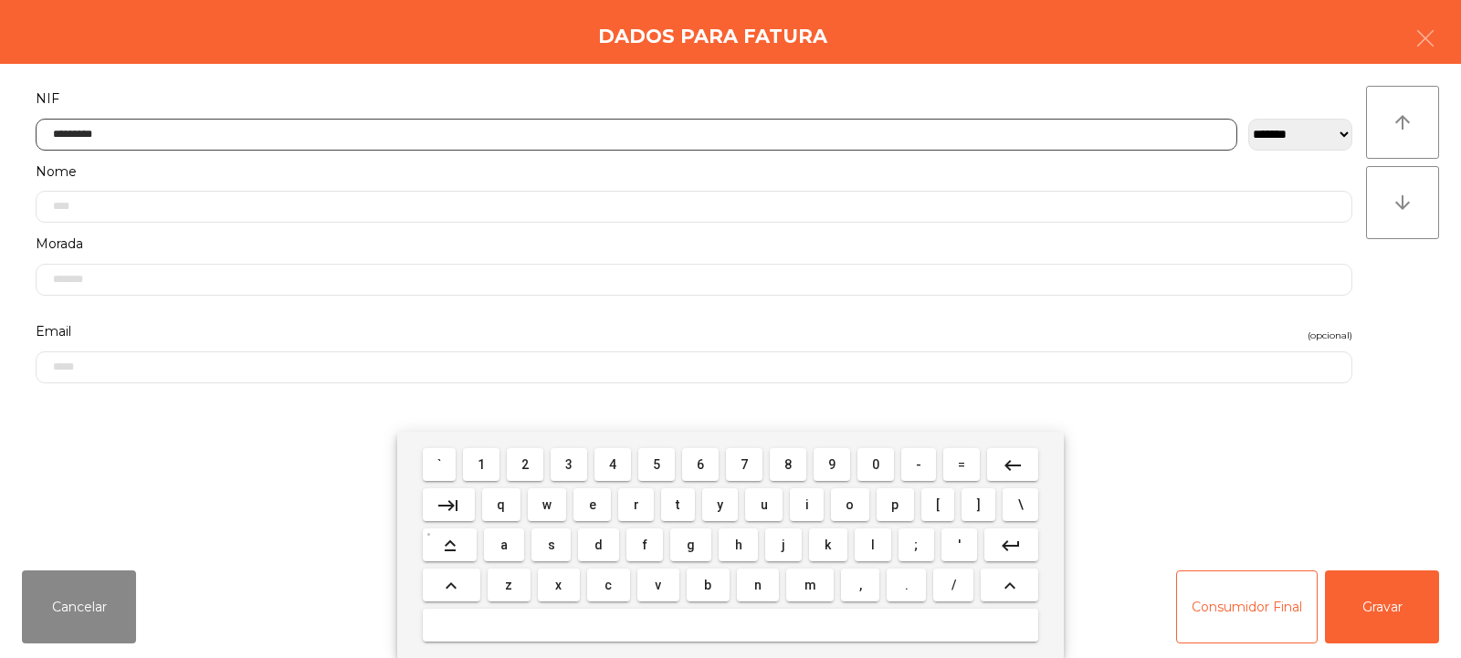
type input "*********"
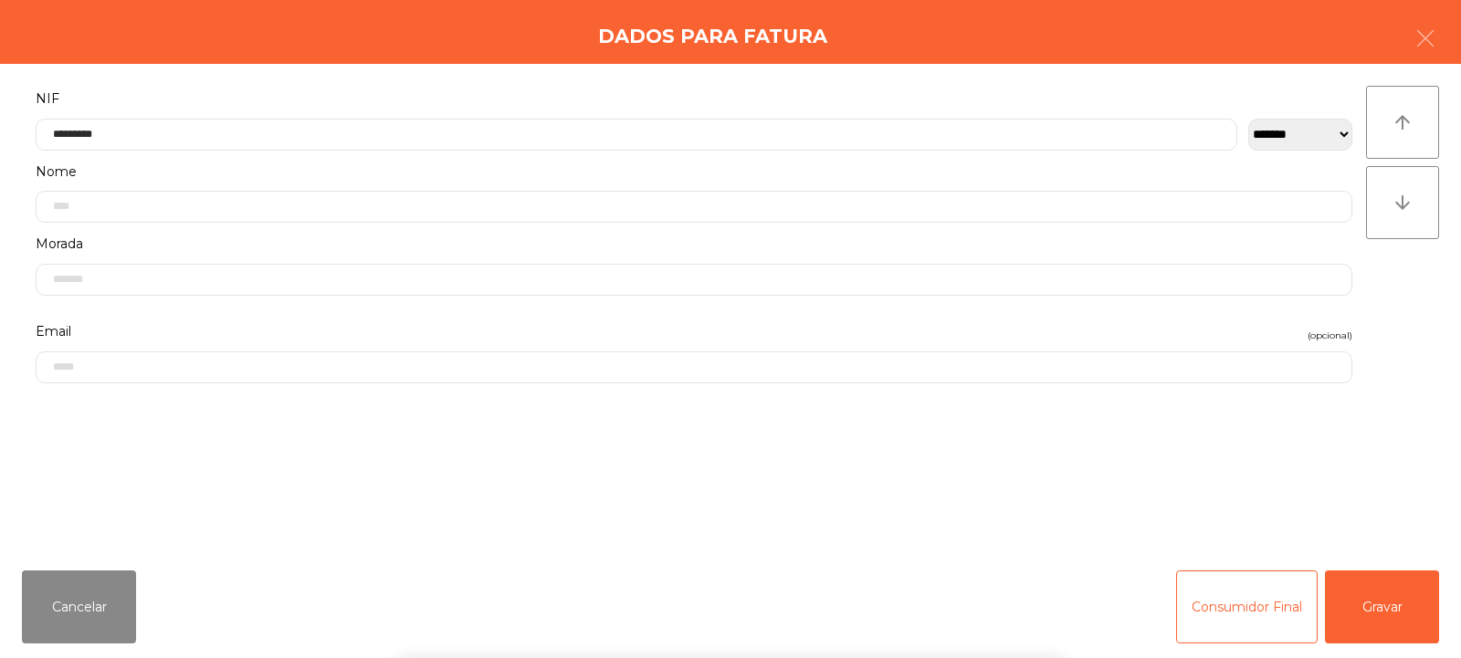
click at [1365, 610] on div "` 1 2 3 4 5 6 7 8 9 0 - = keyboard_backspace keyboard_tab q w e r t y u i o p […" at bounding box center [730, 545] width 1461 height 226
click at [1381, 617] on button "Gravar" at bounding box center [1382, 607] width 114 height 73
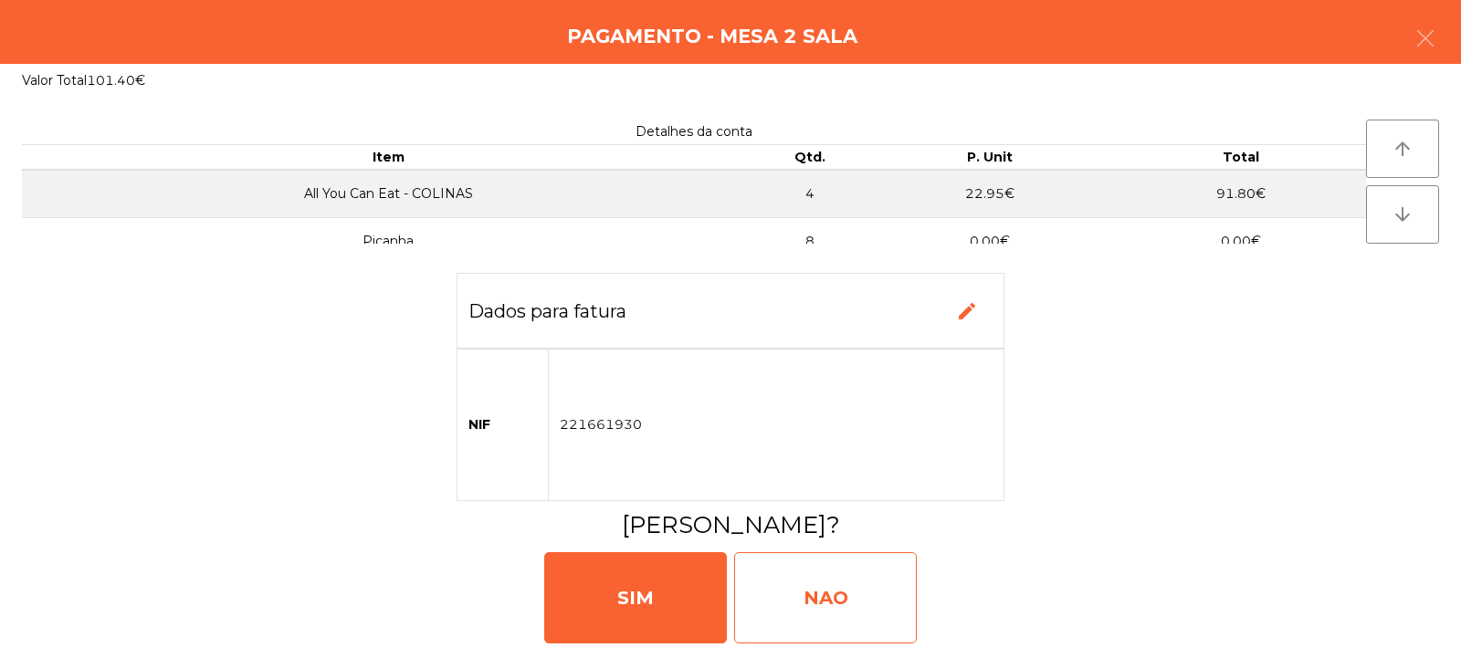
click at [836, 594] on div "NAO" at bounding box center [825, 597] width 183 height 91
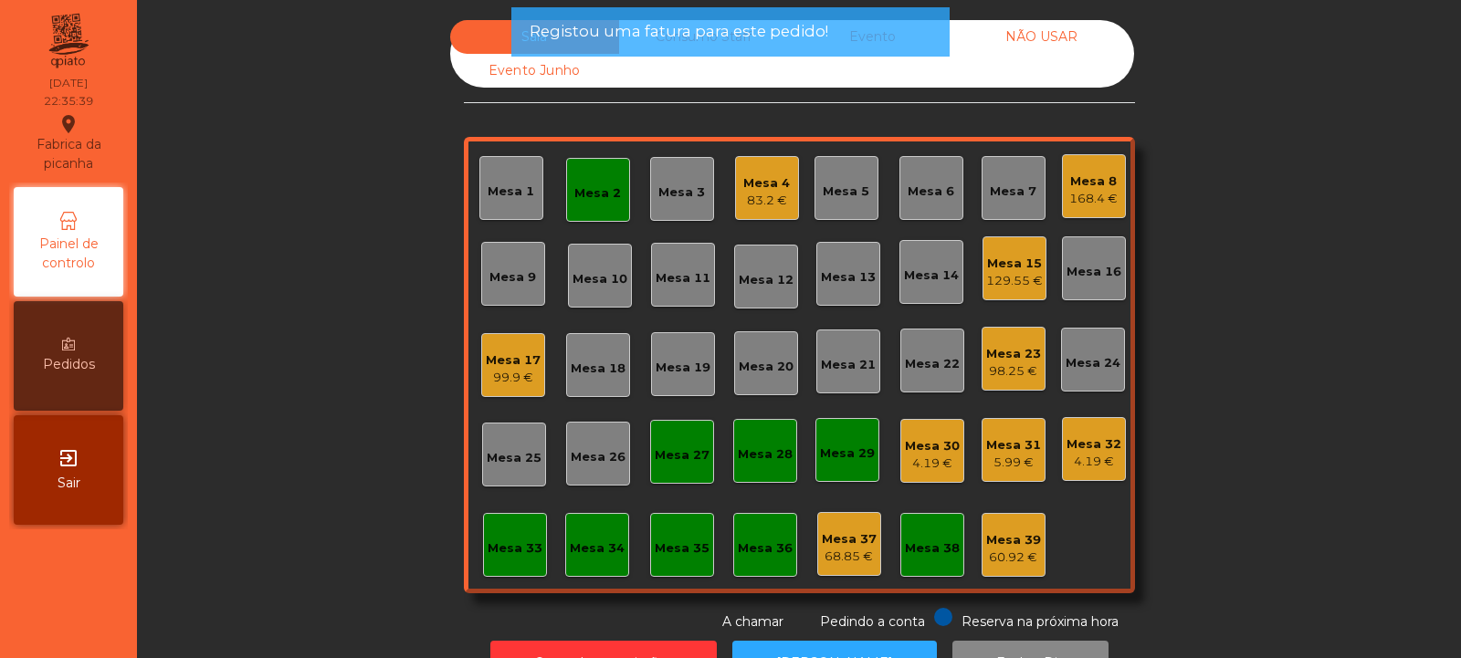
click at [594, 198] on div "Mesa 2" at bounding box center [597, 193] width 47 height 18
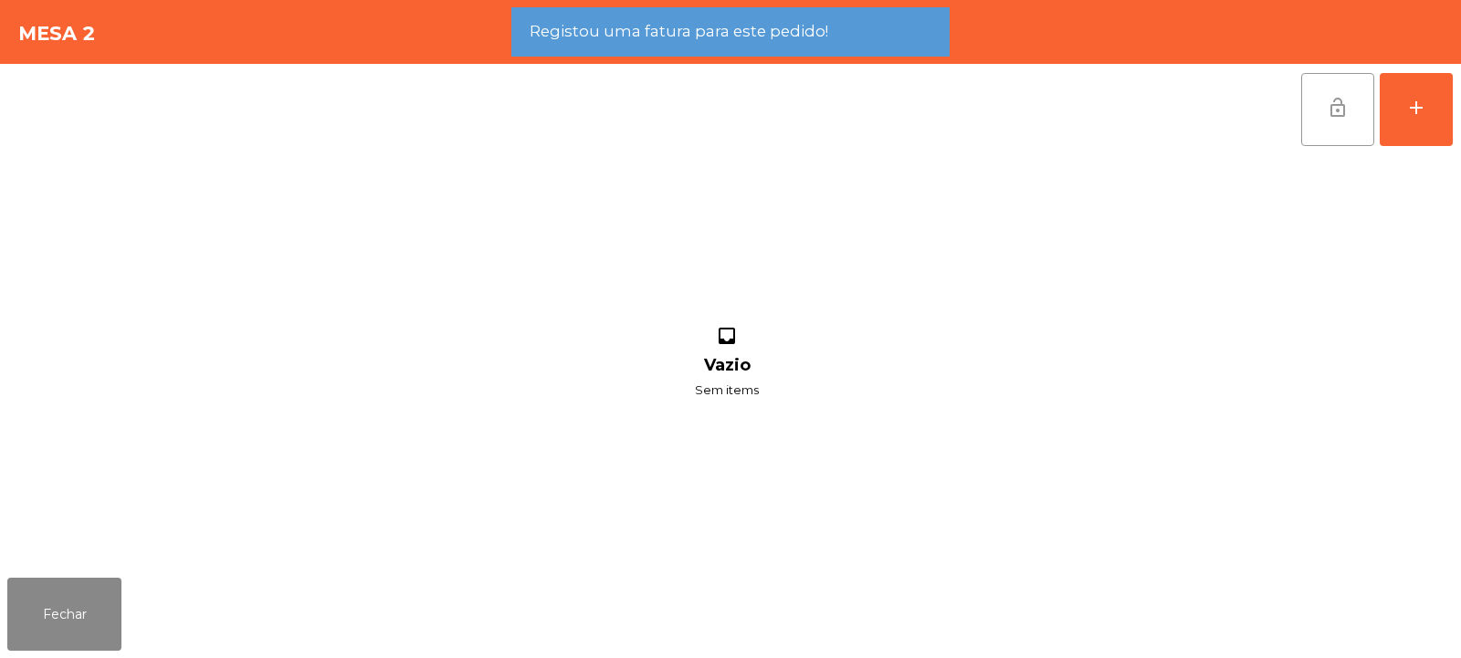
click at [1330, 118] on span "lock_open" at bounding box center [1338, 108] width 22 height 22
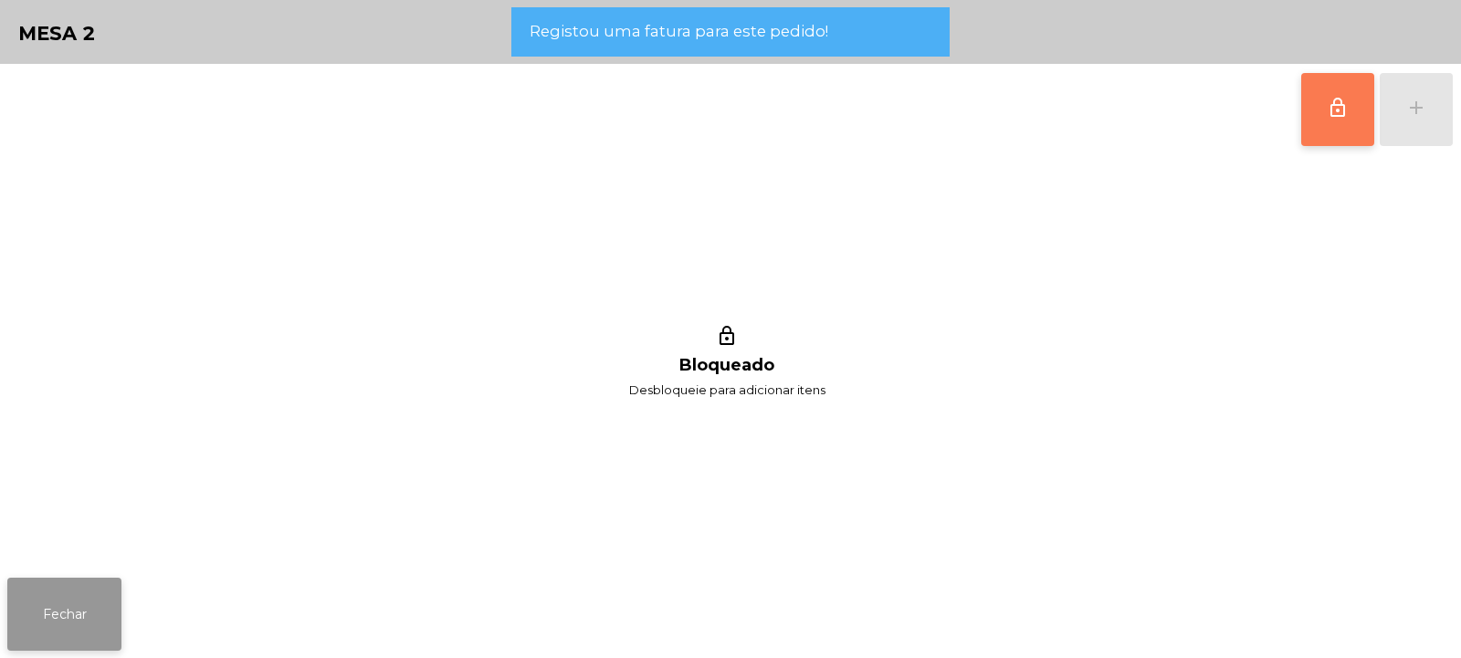
click at [33, 617] on button "Fechar" at bounding box center [64, 614] width 114 height 73
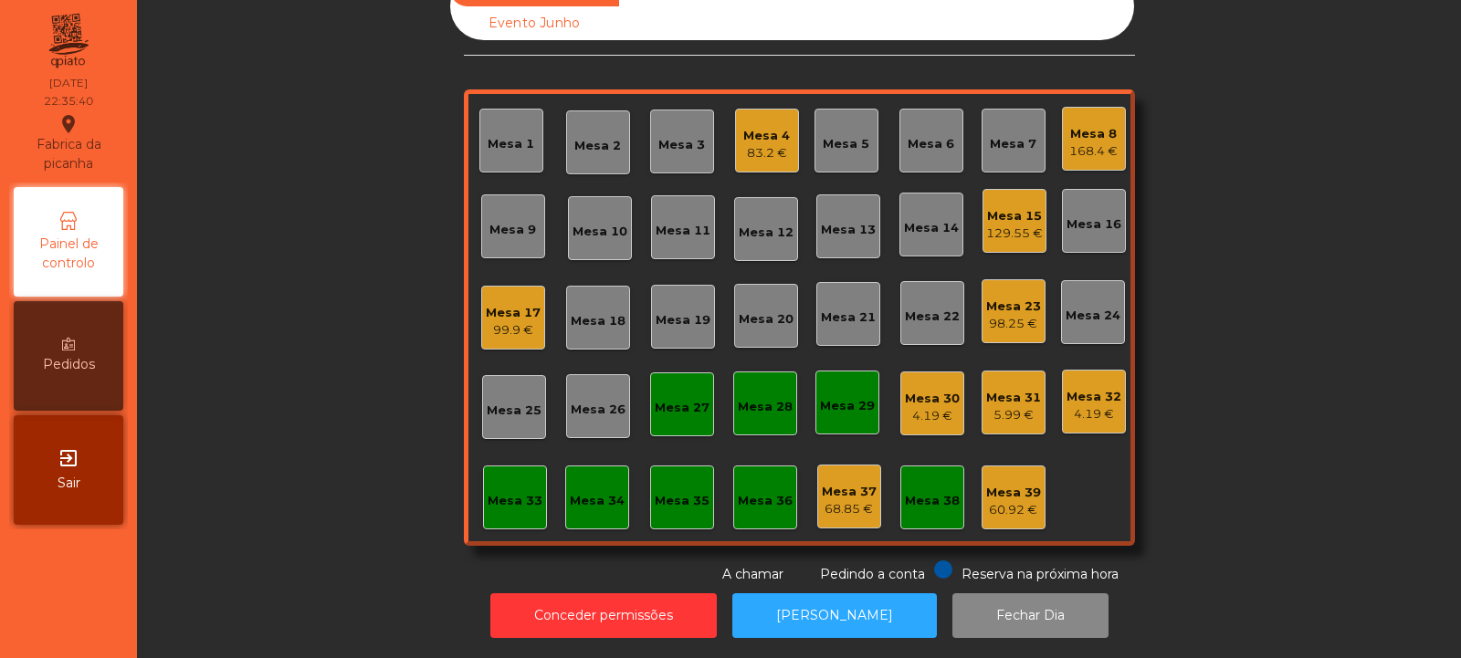
scroll to position [0, 0]
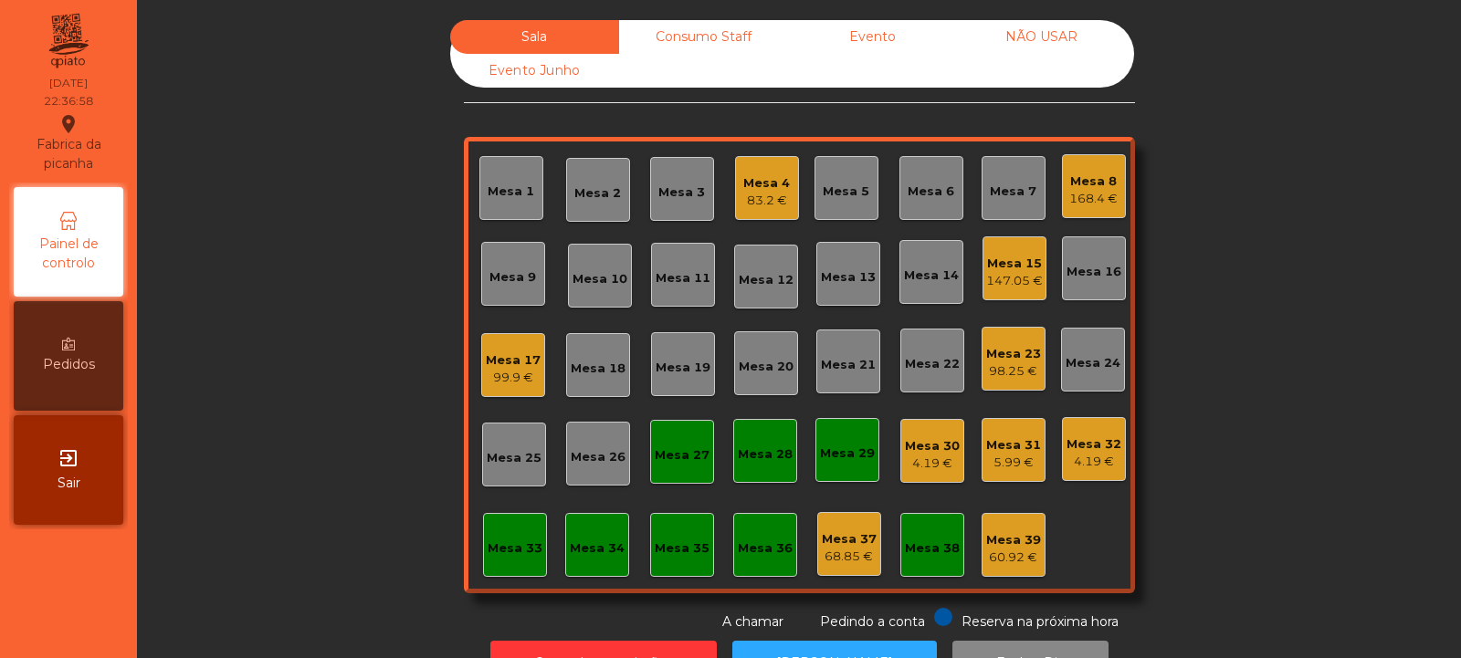
click at [506, 545] on div "Mesa 33" at bounding box center [515, 549] width 55 height 18
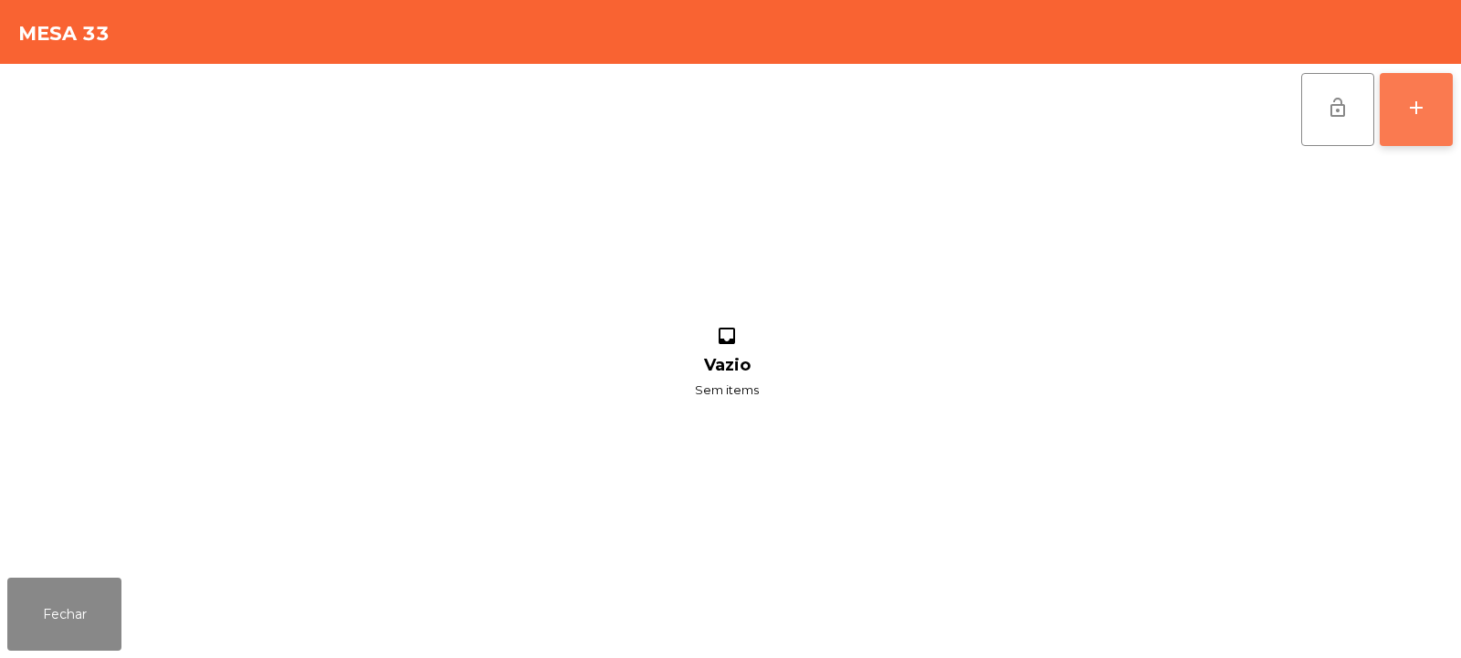
click at [1440, 106] on button "add" at bounding box center [1416, 109] width 73 height 73
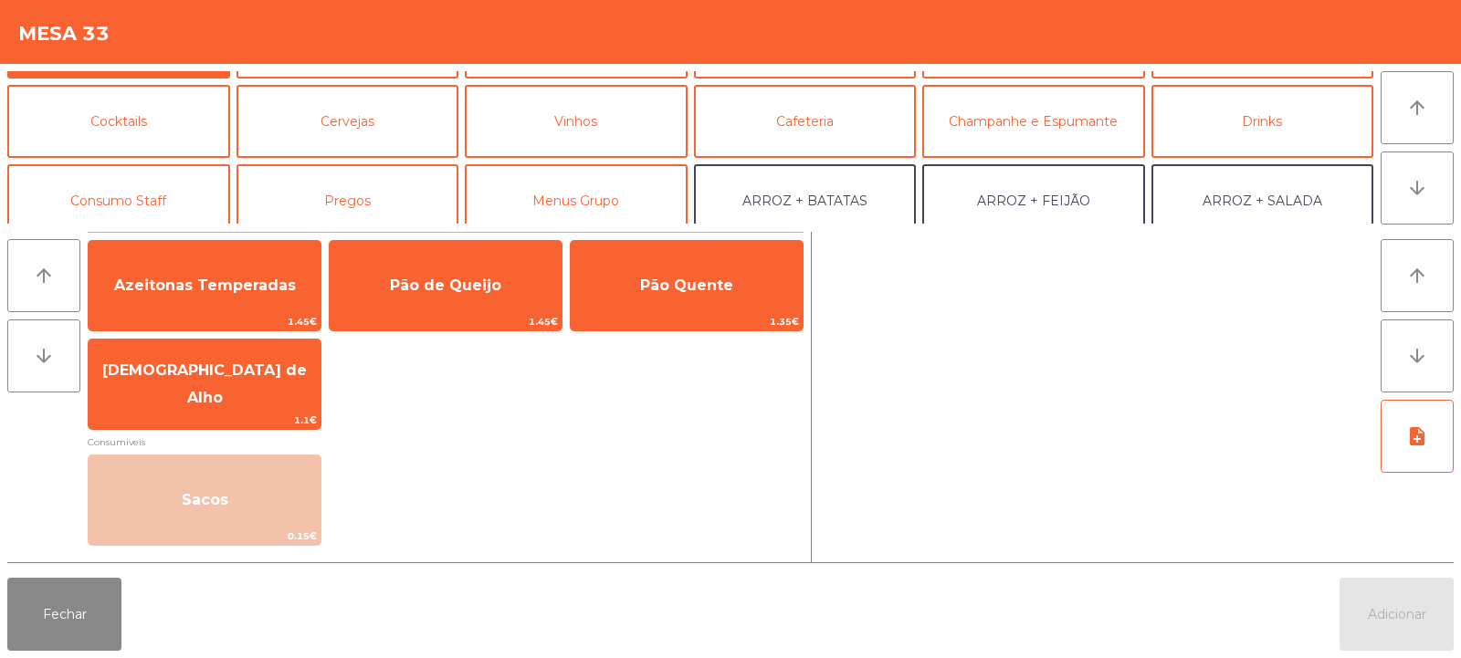
scroll to position [79, 0]
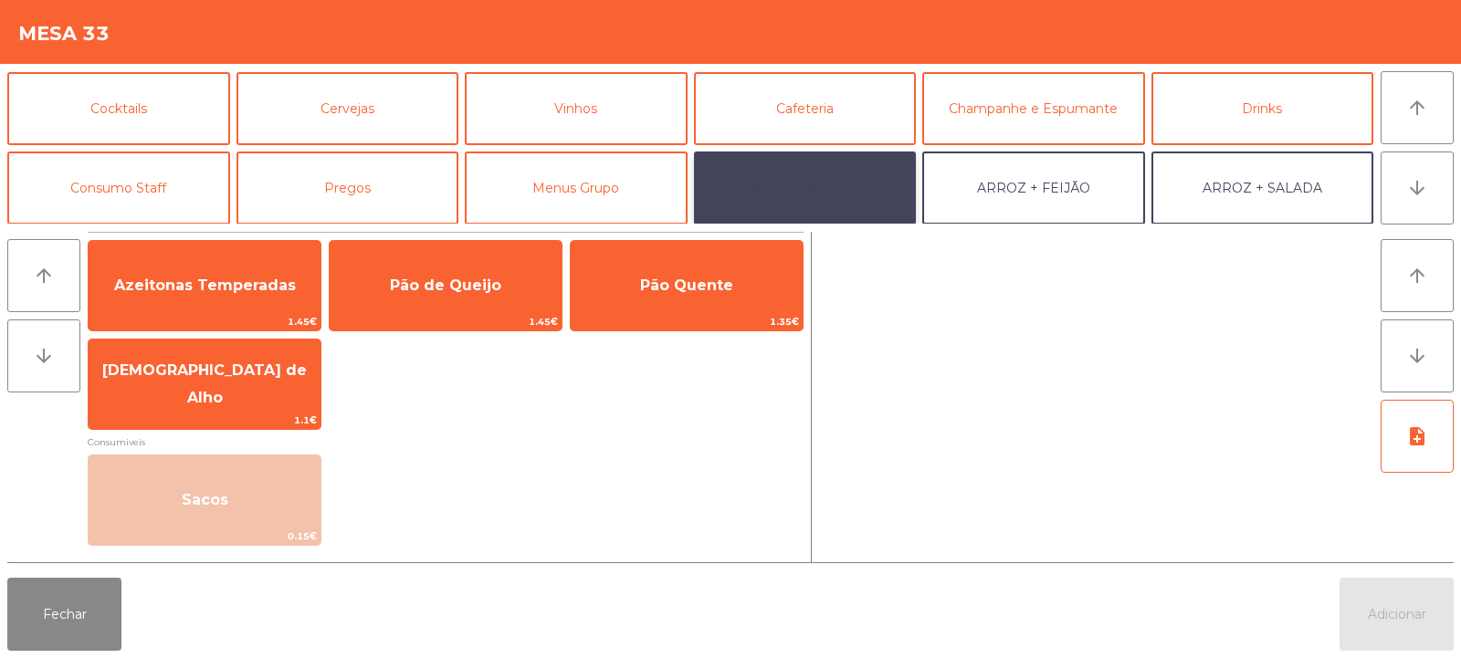
click at [853, 180] on button "ARROZ + BATATAS" at bounding box center [805, 188] width 223 height 73
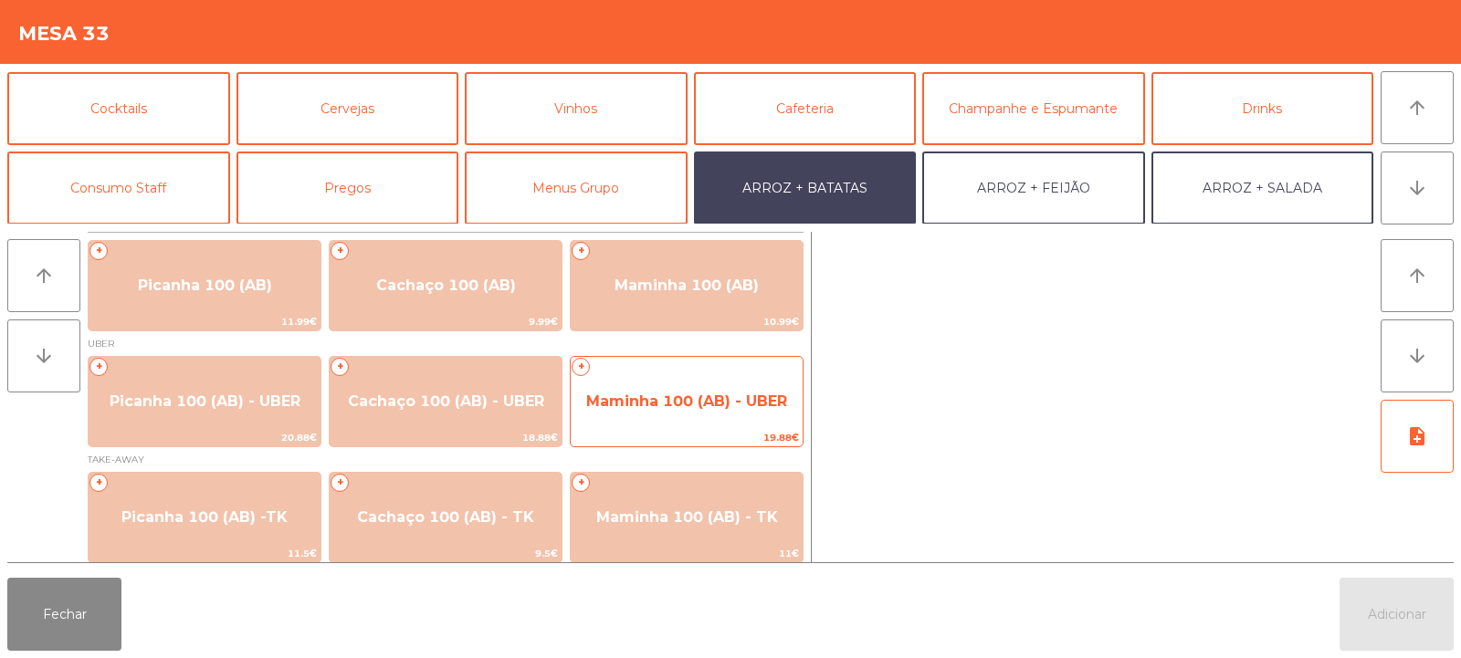
click at [618, 412] on span "Maminha 100 (AB) - UBER" at bounding box center [687, 401] width 232 height 49
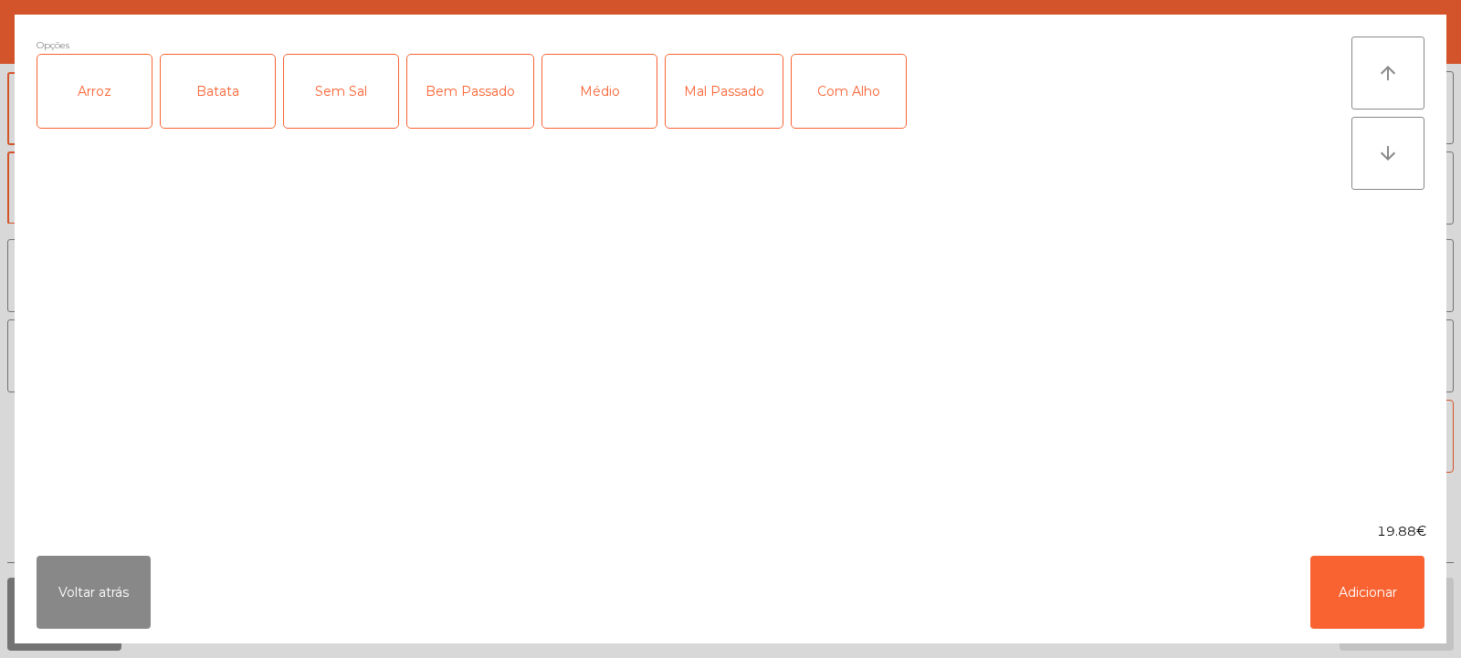
click at [112, 106] on div "Arroz" at bounding box center [94, 91] width 114 height 73
click at [227, 93] on div "Batata" at bounding box center [218, 91] width 114 height 73
click at [604, 105] on div "Médio" at bounding box center [599, 91] width 114 height 73
click at [848, 99] on div "Com Alho" at bounding box center [849, 91] width 114 height 73
click at [1379, 612] on button "Adicionar" at bounding box center [1367, 592] width 114 height 73
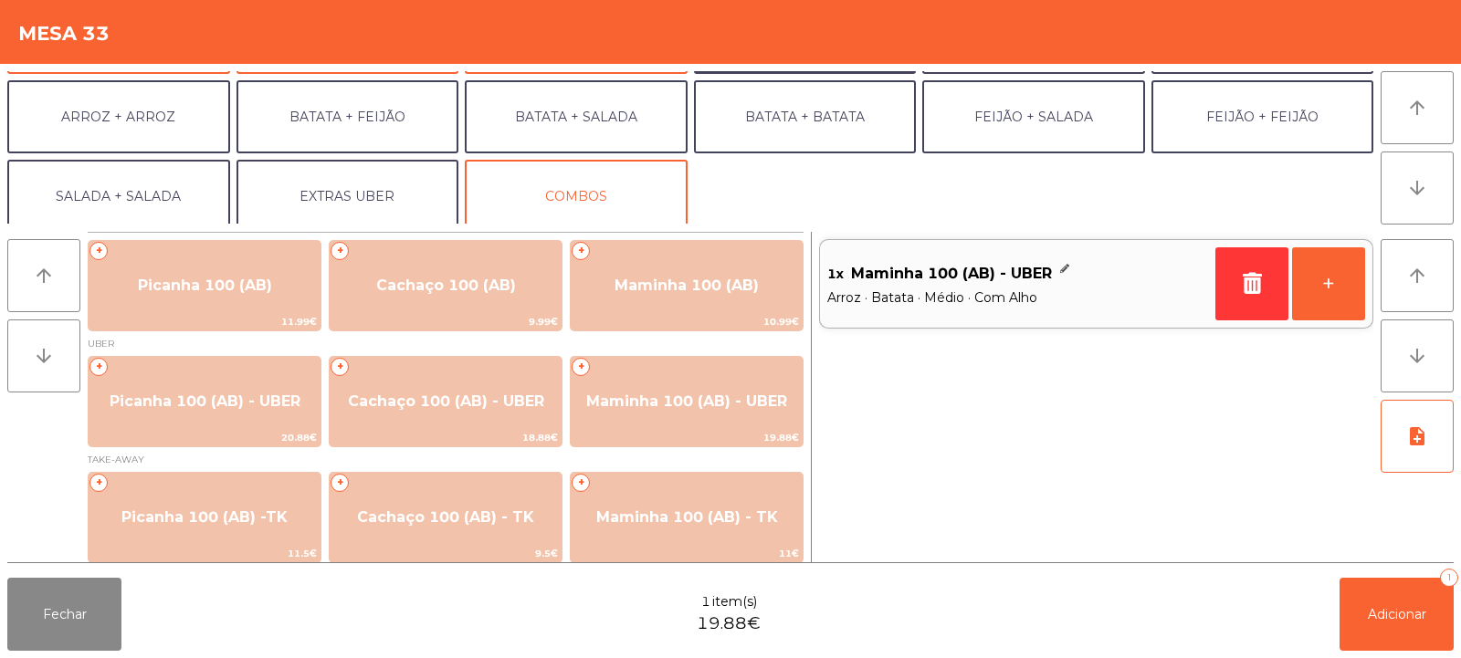
scroll to position [238, 0]
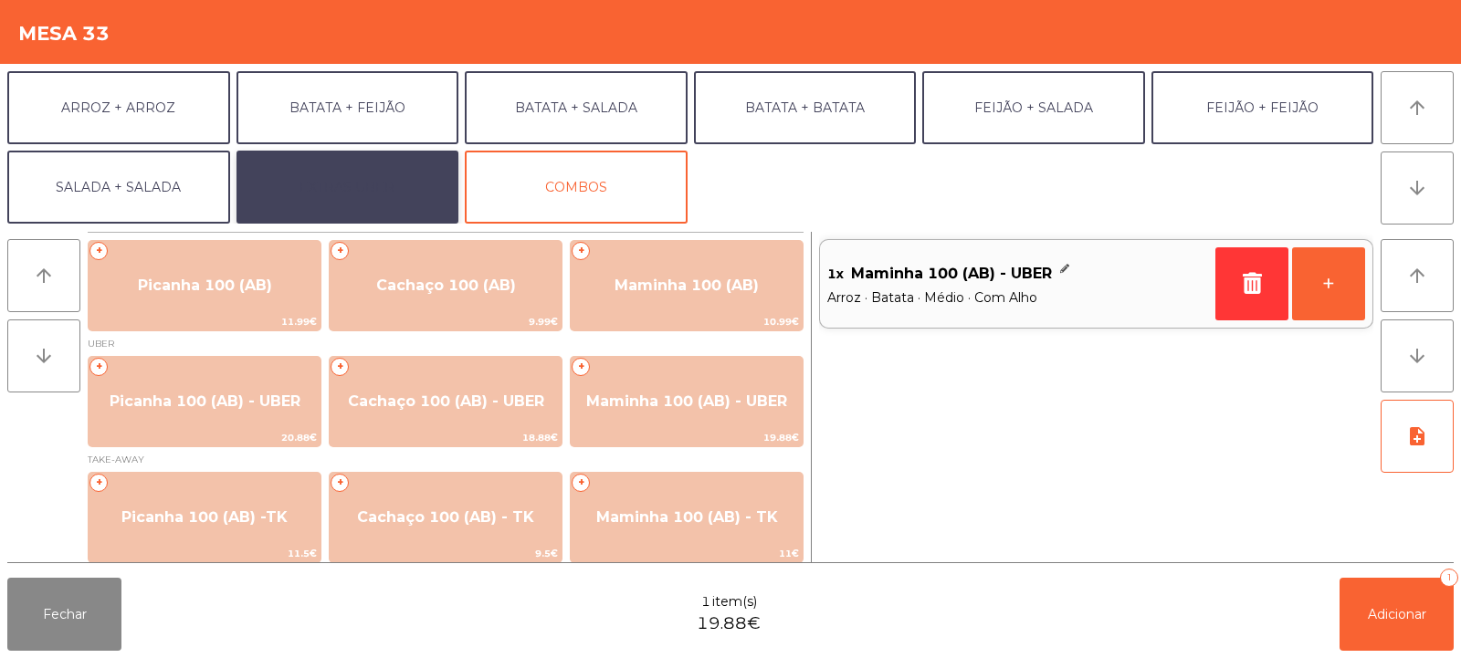
click at [396, 192] on button "EXTRAS UBER" at bounding box center [347, 187] width 223 height 73
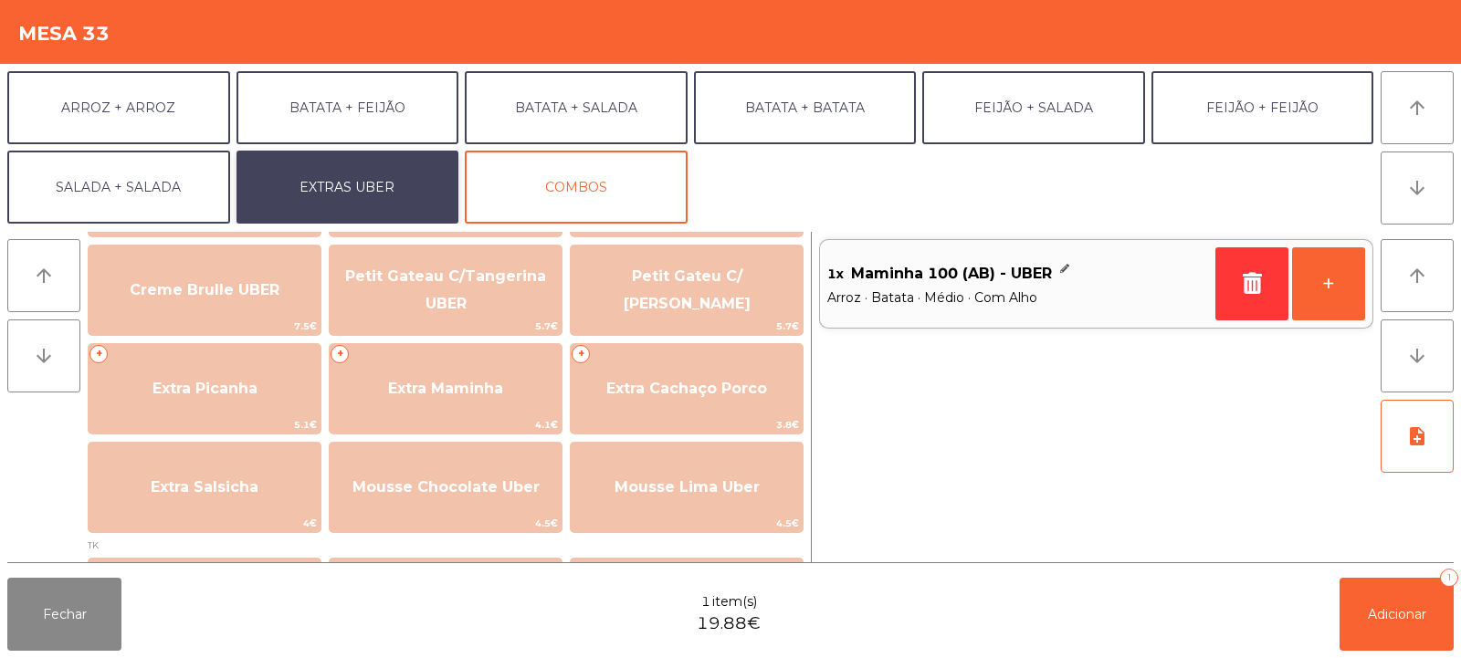
scroll to position [508, 0]
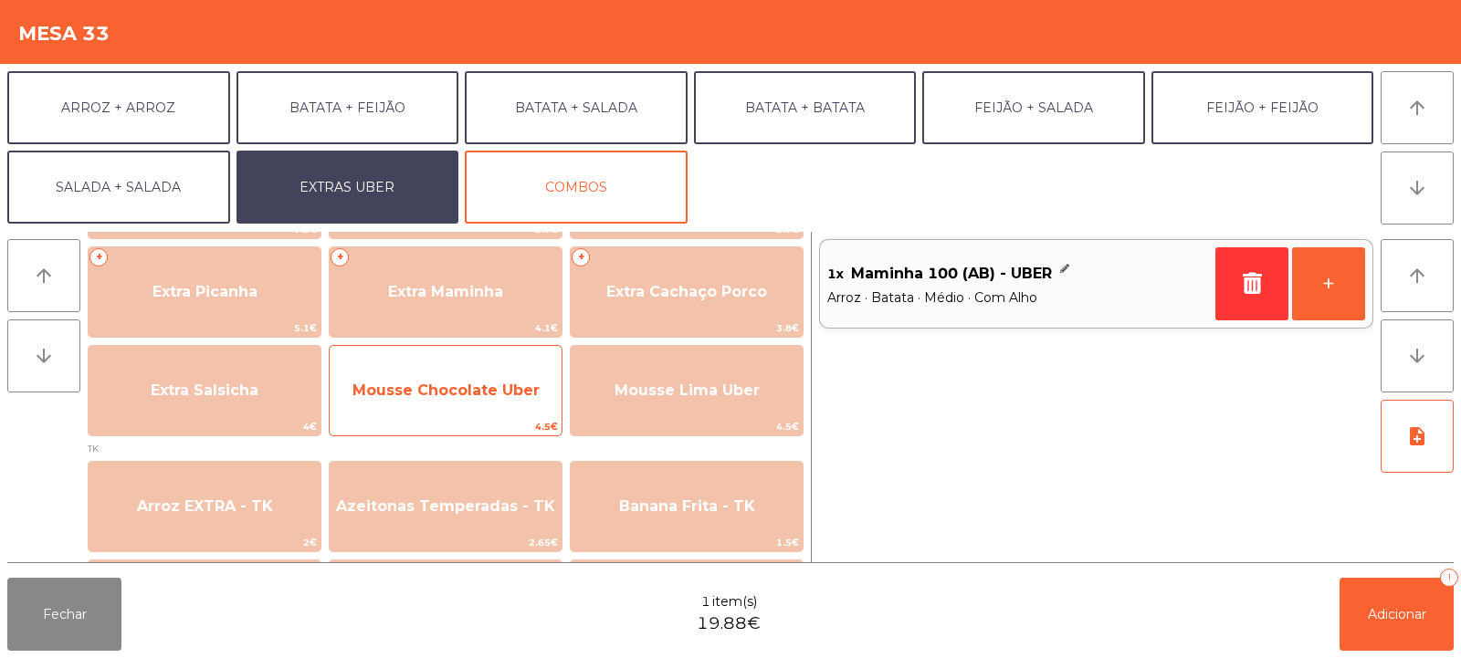
click at [506, 408] on span "Mousse Chocolate Uber" at bounding box center [446, 390] width 232 height 49
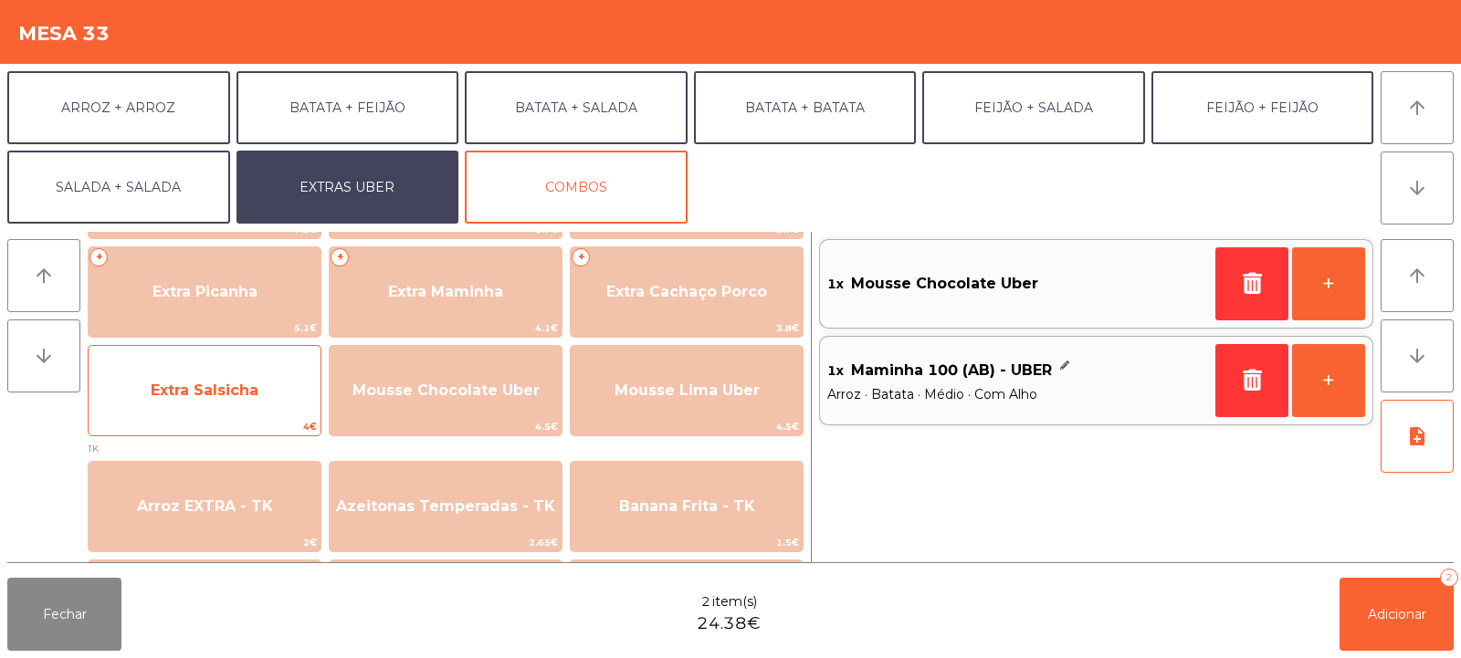
click at [268, 387] on span "Extra Salsicha" at bounding box center [205, 390] width 232 height 49
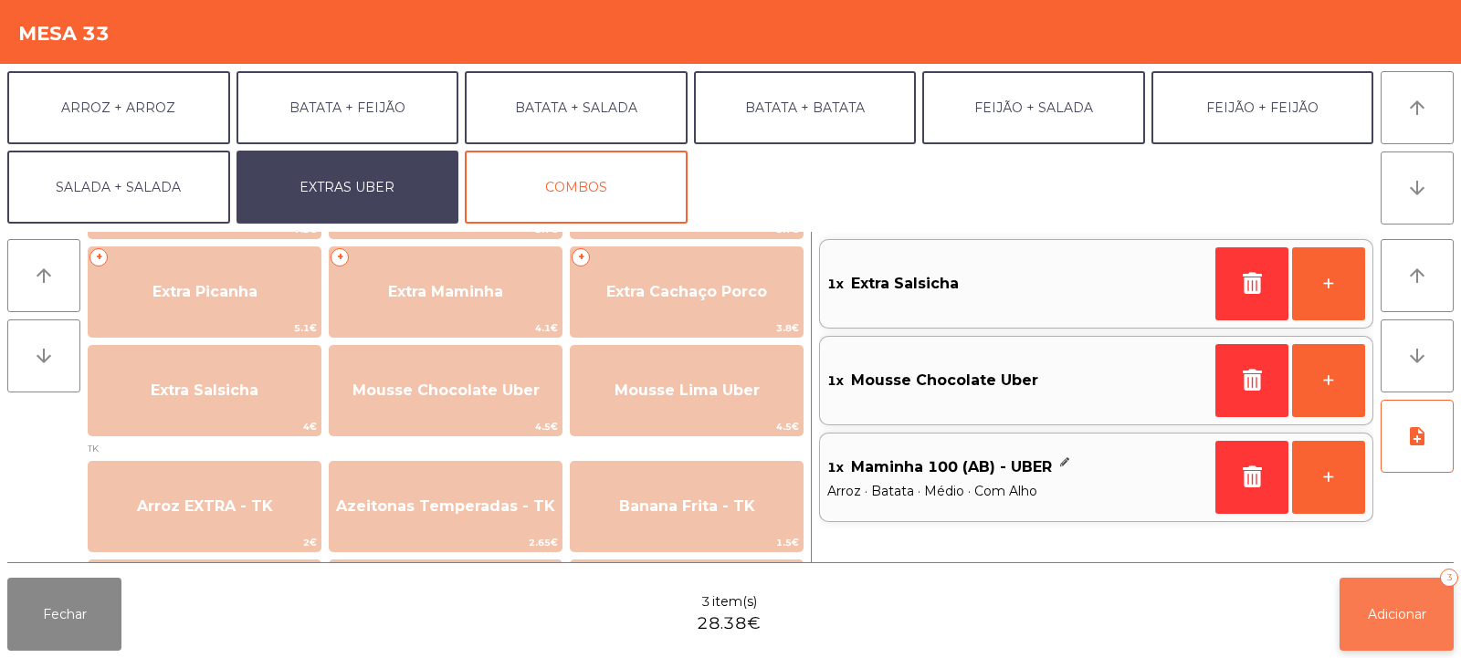
click at [1387, 636] on button "Adicionar 3" at bounding box center [1397, 614] width 114 height 73
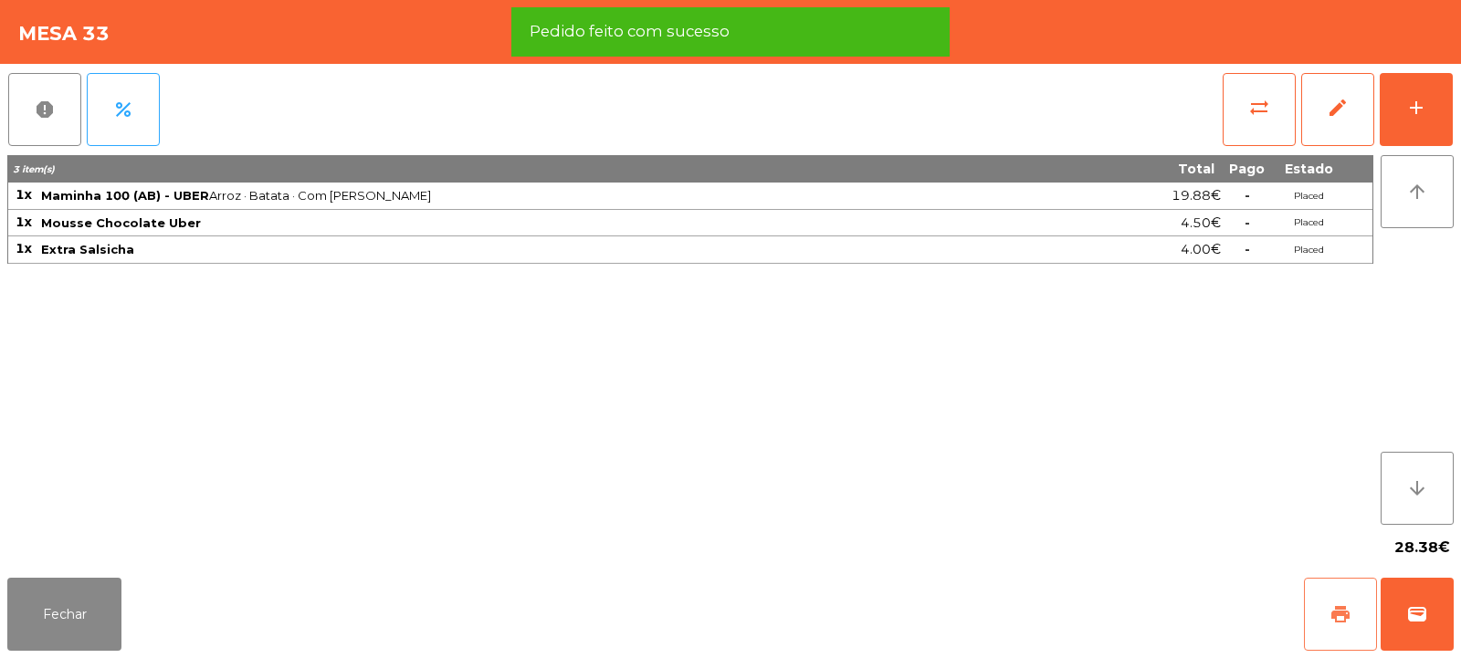
click at [1345, 619] on span "print" at bounding box center [1340, 615] width 22 height 22
click at [1402, 612] on button "wallet" at bounding box center [1417, 614] width 73 height 73
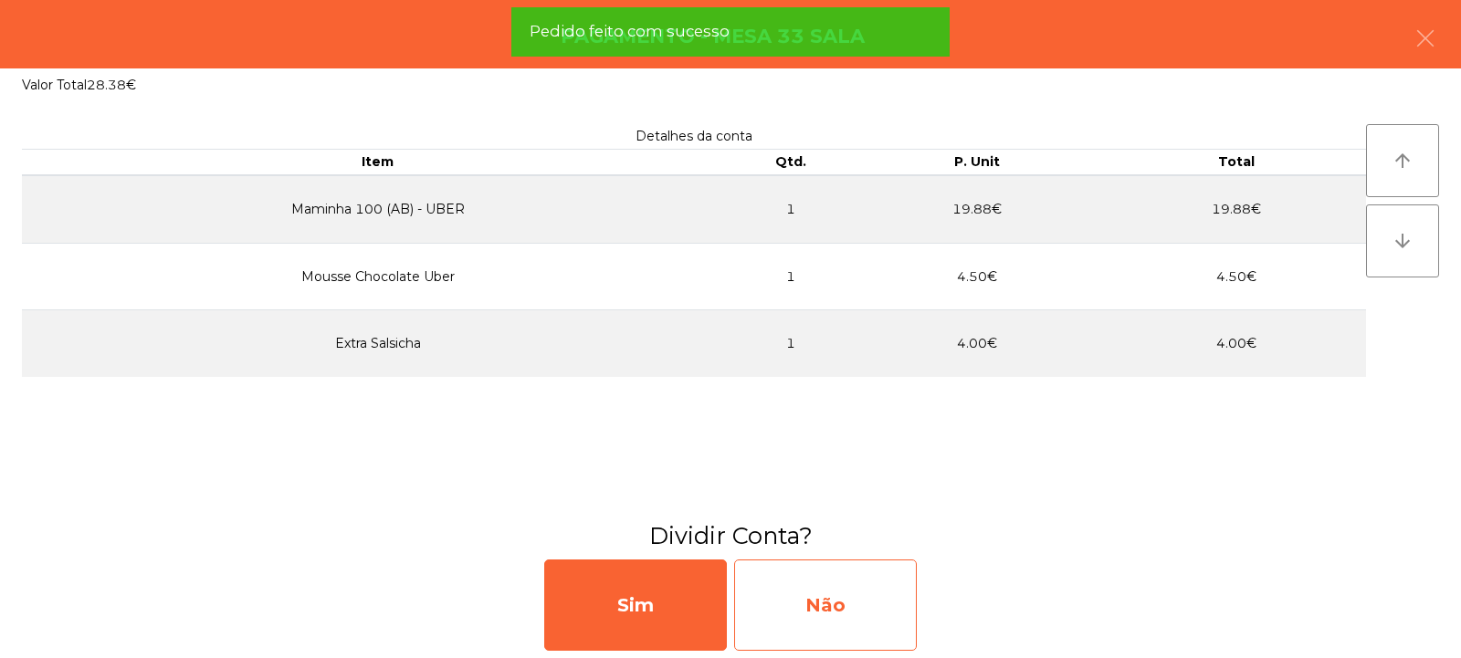
click at [822, 597] on div "Não" at bounding box center [825, 605] width 183 height 91
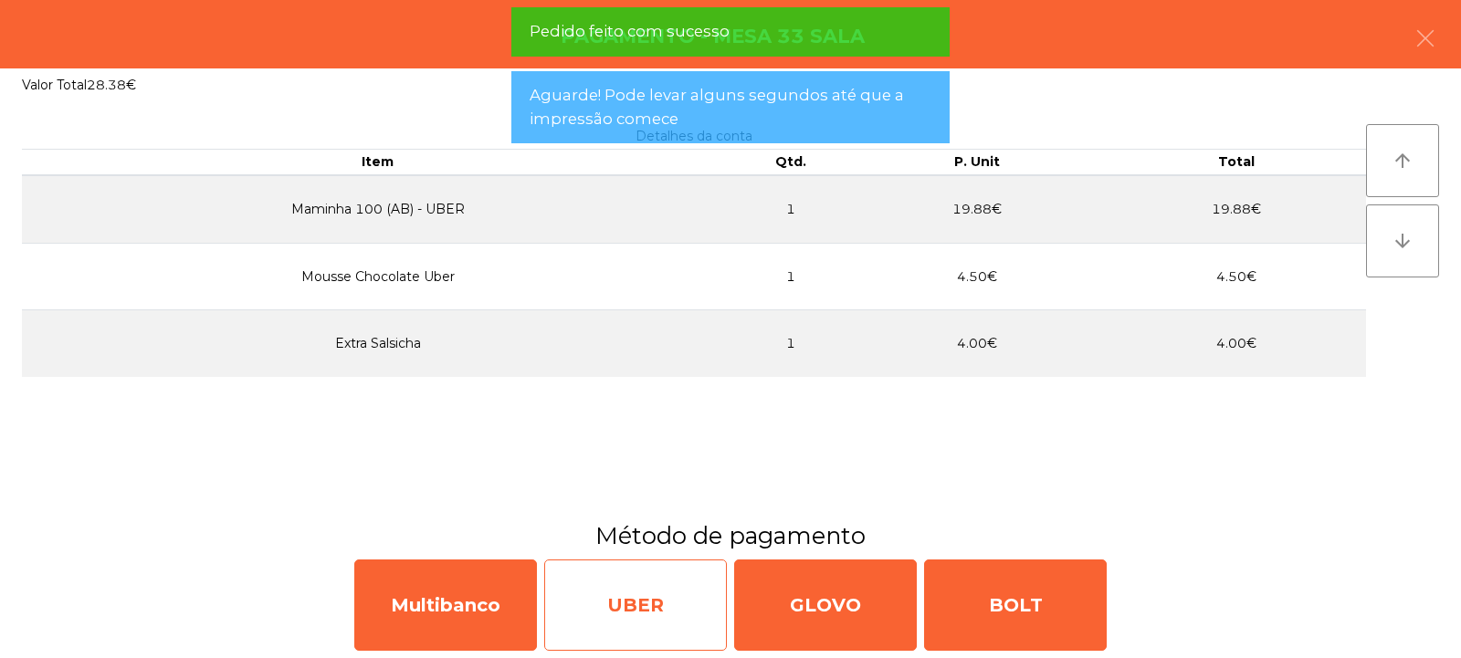
click at [657, 609] on div "UBER" at bounding box center [635, 605] width 183 height 91
select select "**"
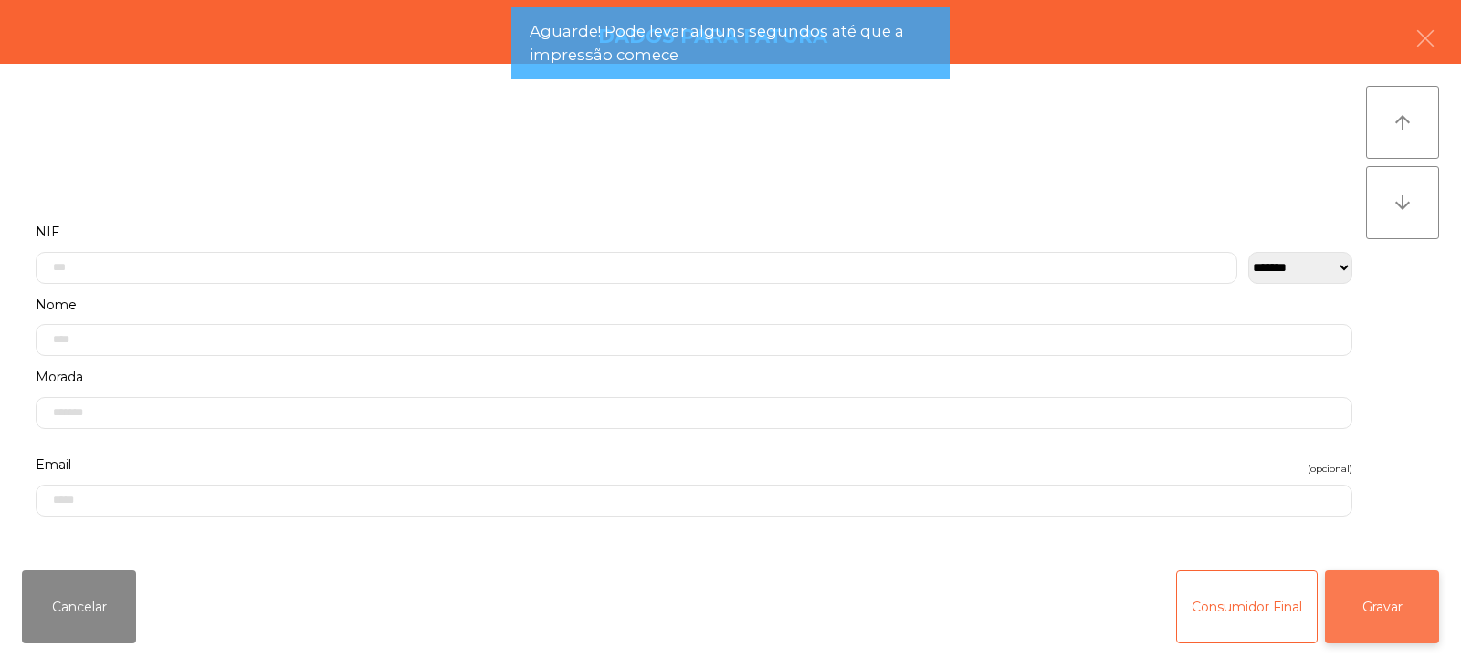
click at [1369, 611] on button "Gravar" at bounding box center [1382, 607] width 114 height 73
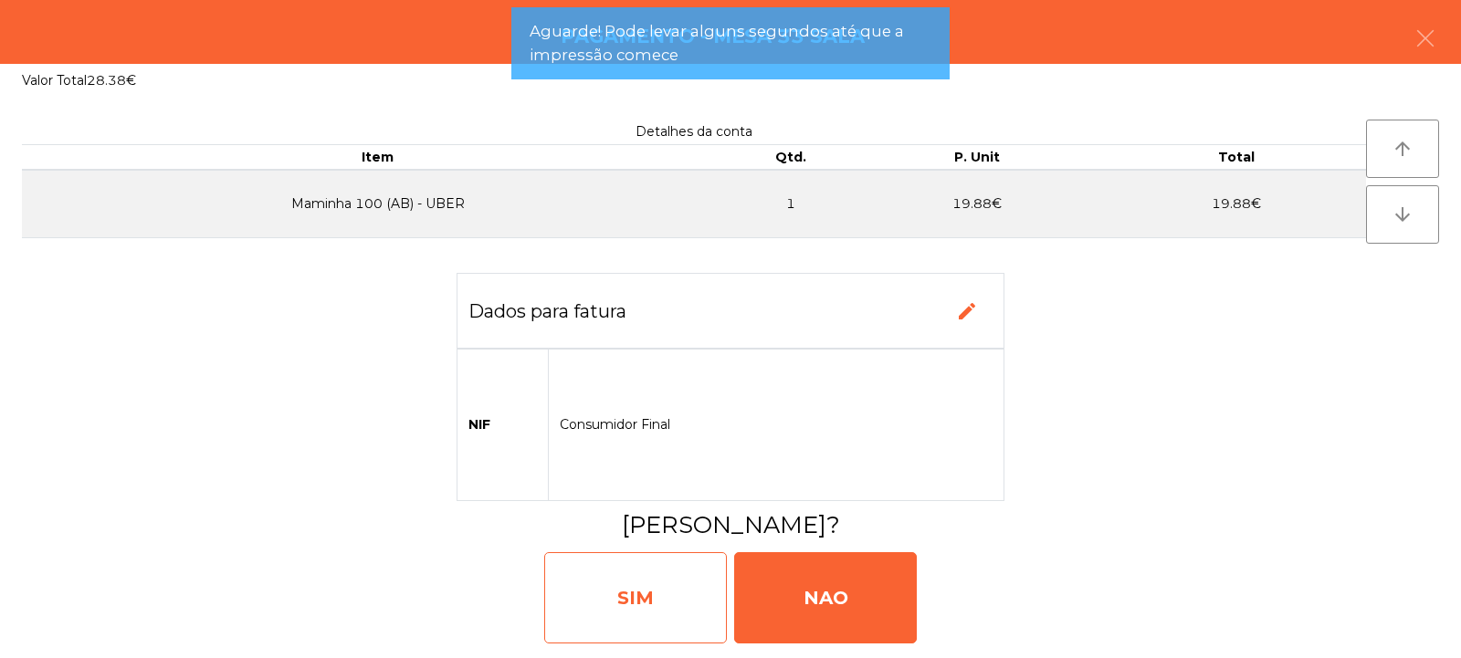
click at [652, 601] on div "SIM" at bounding box center [635, 597] width 183 height 91
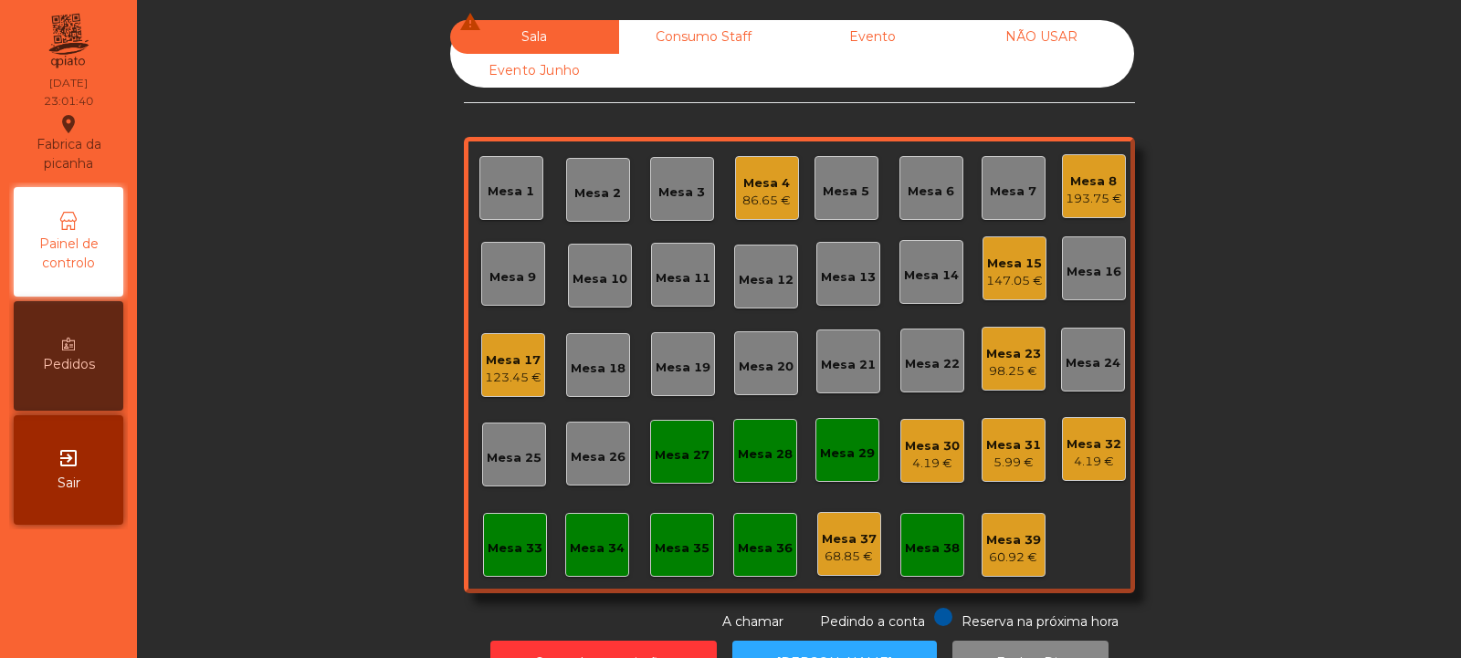
click at [1001, 277] on div "147.05 €" at bounding box center [1014, 281] width 57 height 18
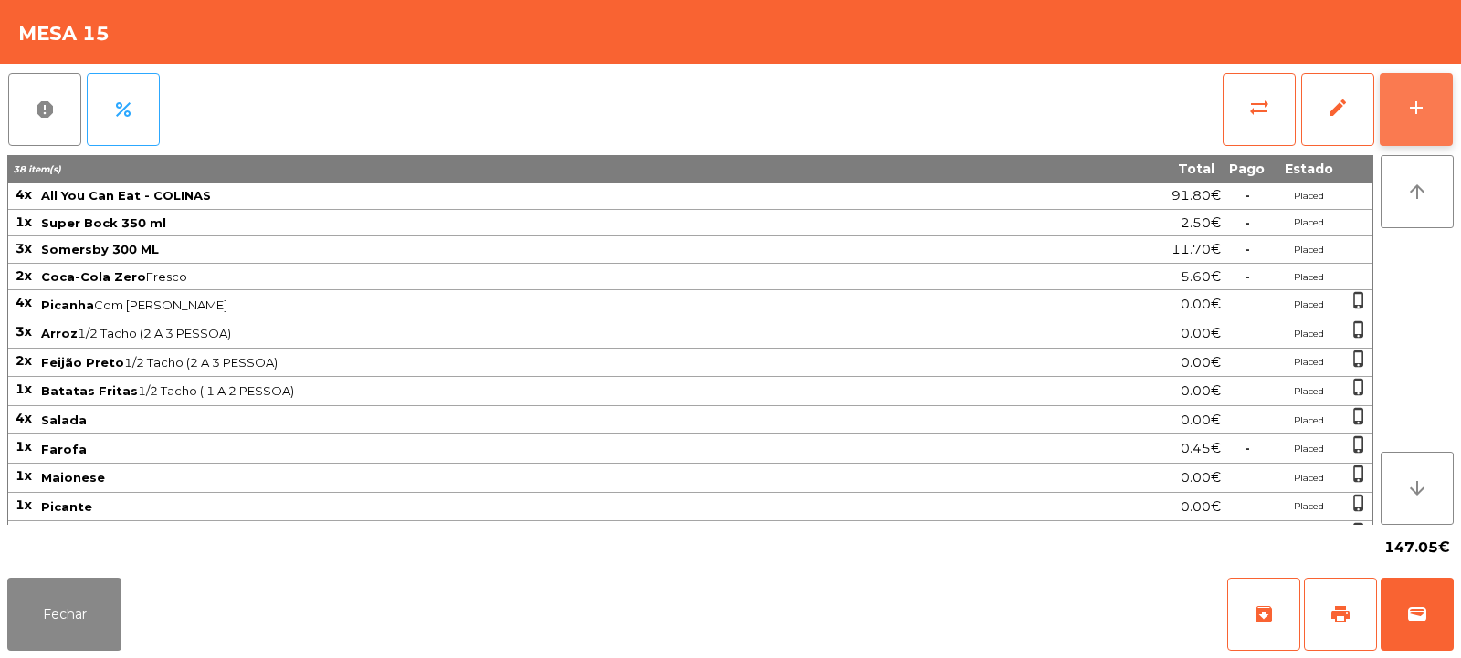
click at [1420, 109] on div "add" at bounding box center [1416, 108] width 22 height 22
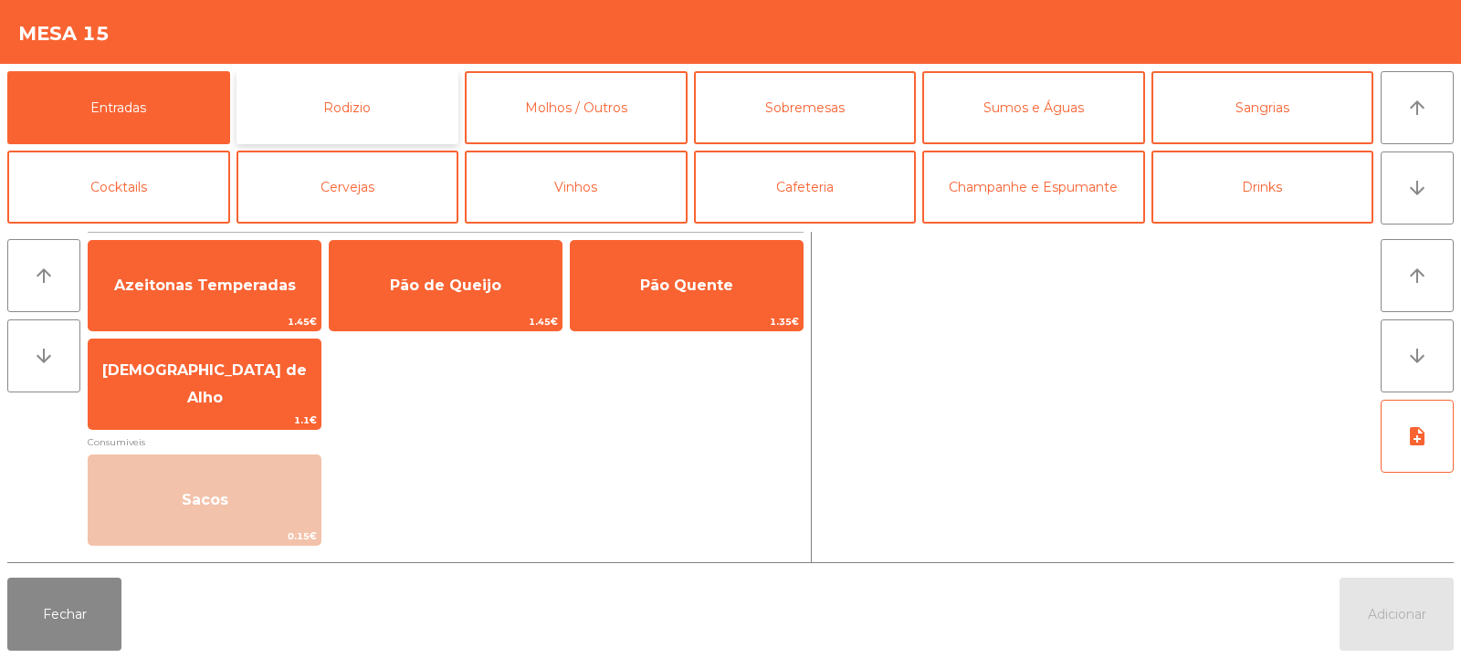
click at [384, 101] on button "Rodizio" at bounding box center [347, 107] width 223 height 73
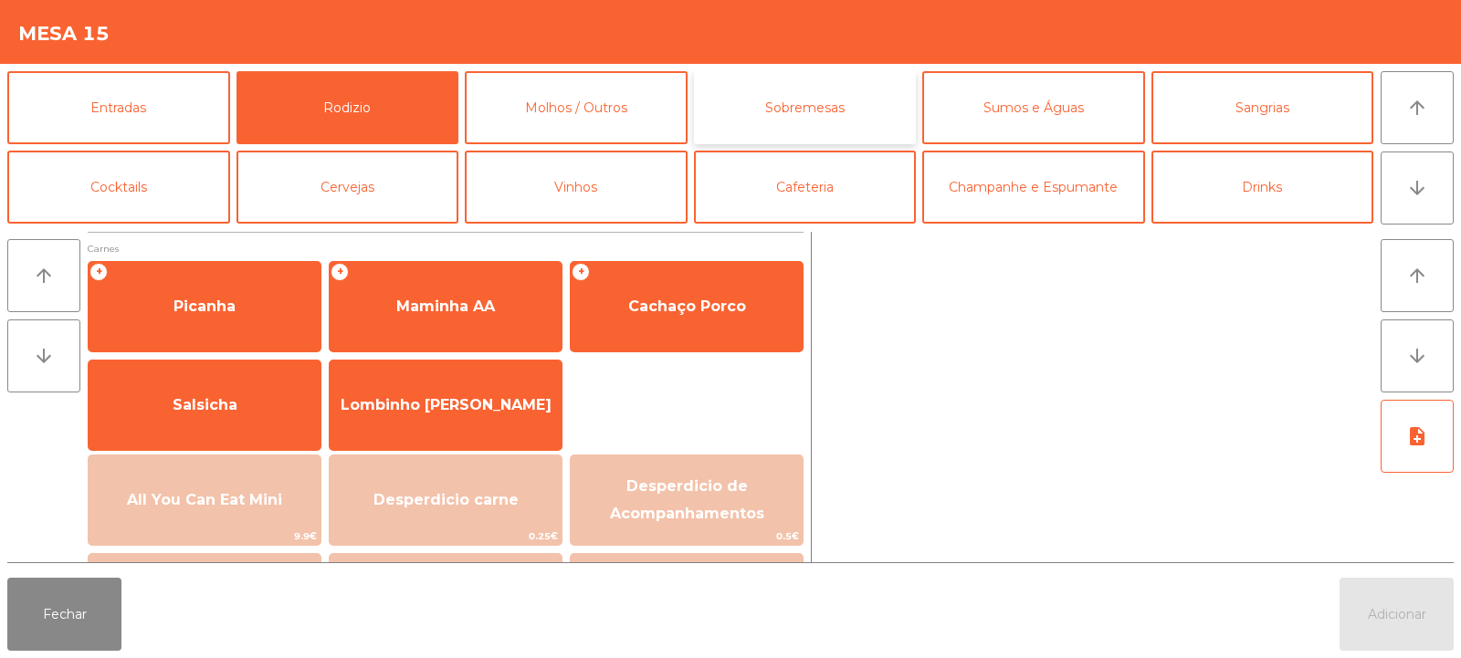
click at [805, 131] on button "Sobremesas" at bounding box center [805, 107] width 223 height 73
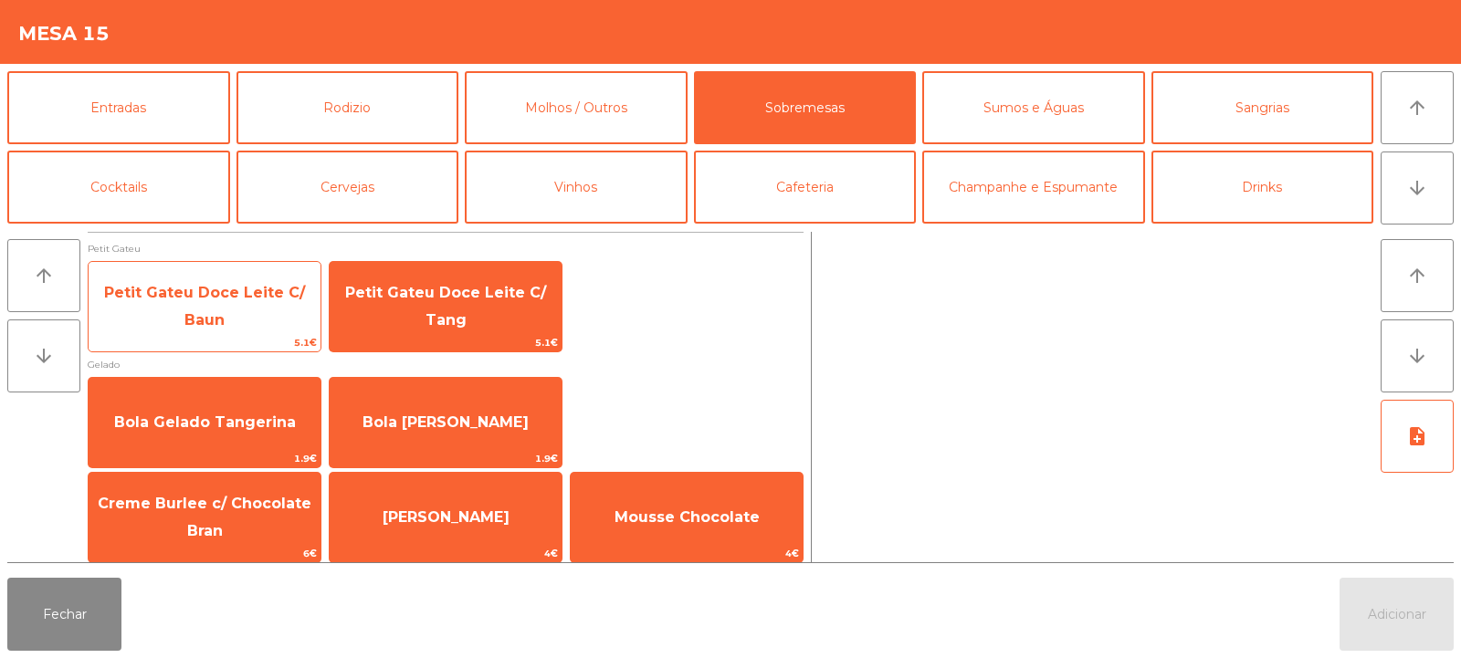
click at [230, 314] on span "Petit Gateu Doce Leite C/ Baun" at bounding box center [205, 307] width 232 height 78
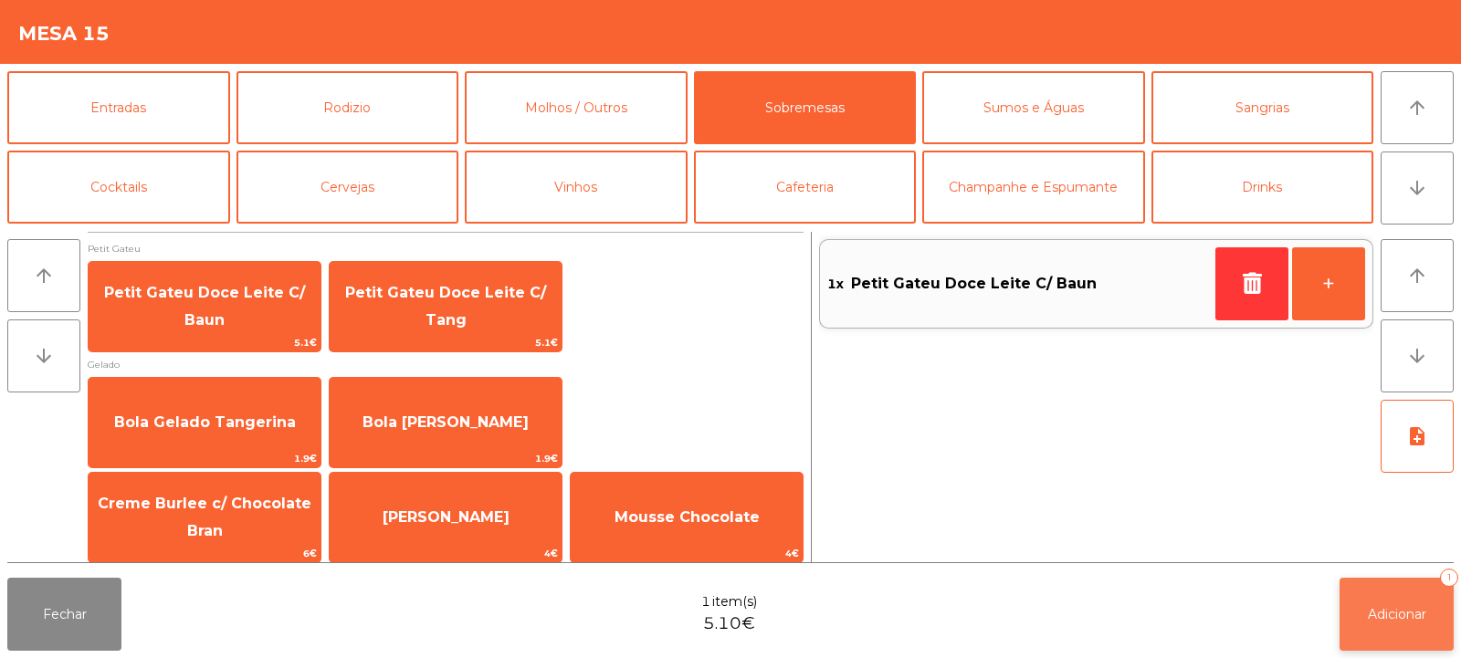
click at [1377, 626] on button "Adicionar 1" at bounding box center [1397, 614] width 114 height 73
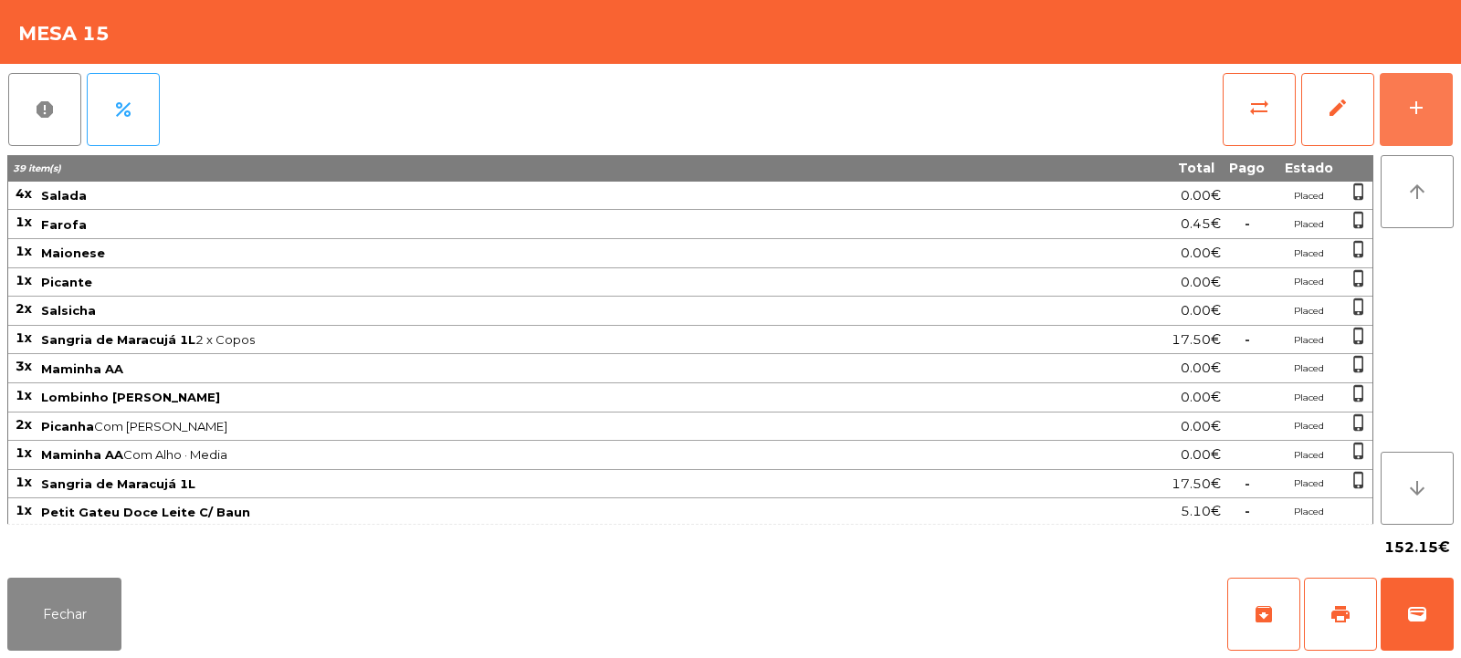
scroll to position [226, 0]
click at [62, 599] on button "Fechar" at bounding box center [64, 614] width 114 height 73
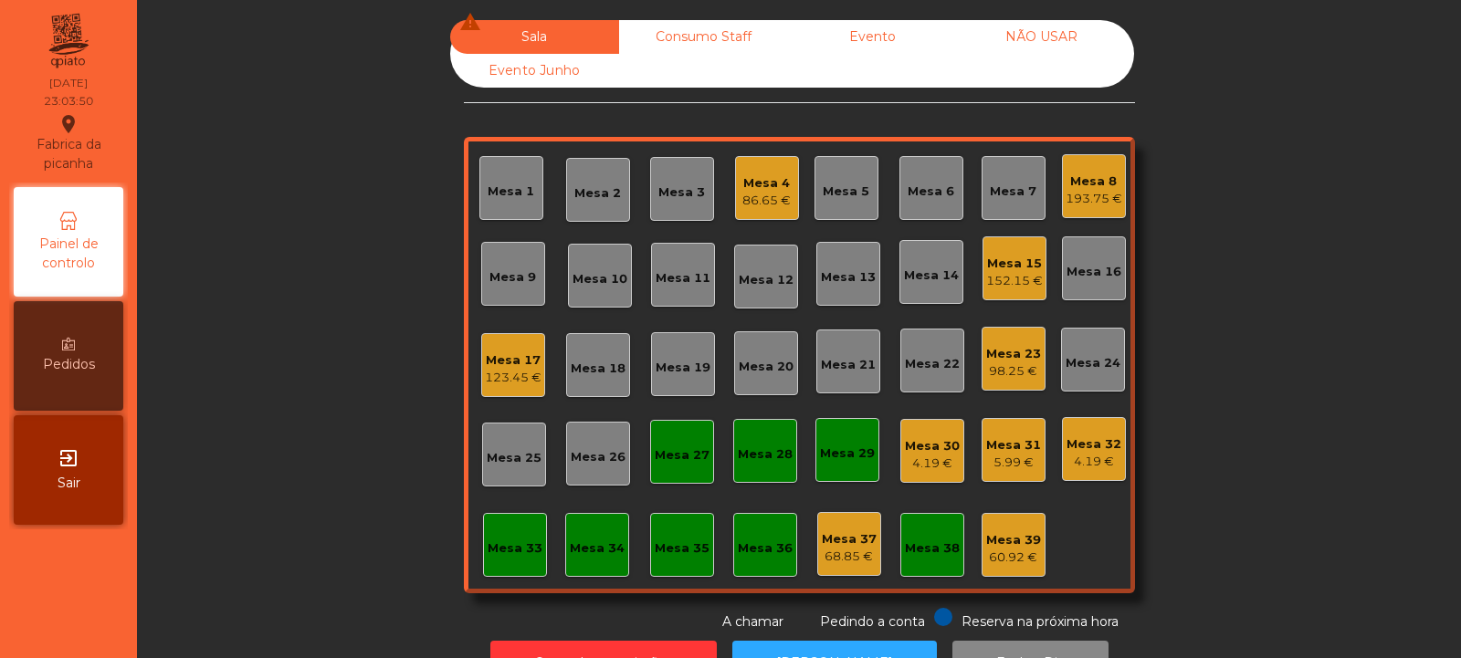
click at [755, 194] on div "86.65 €" at bounding box center [766, 201] width 48 height 18
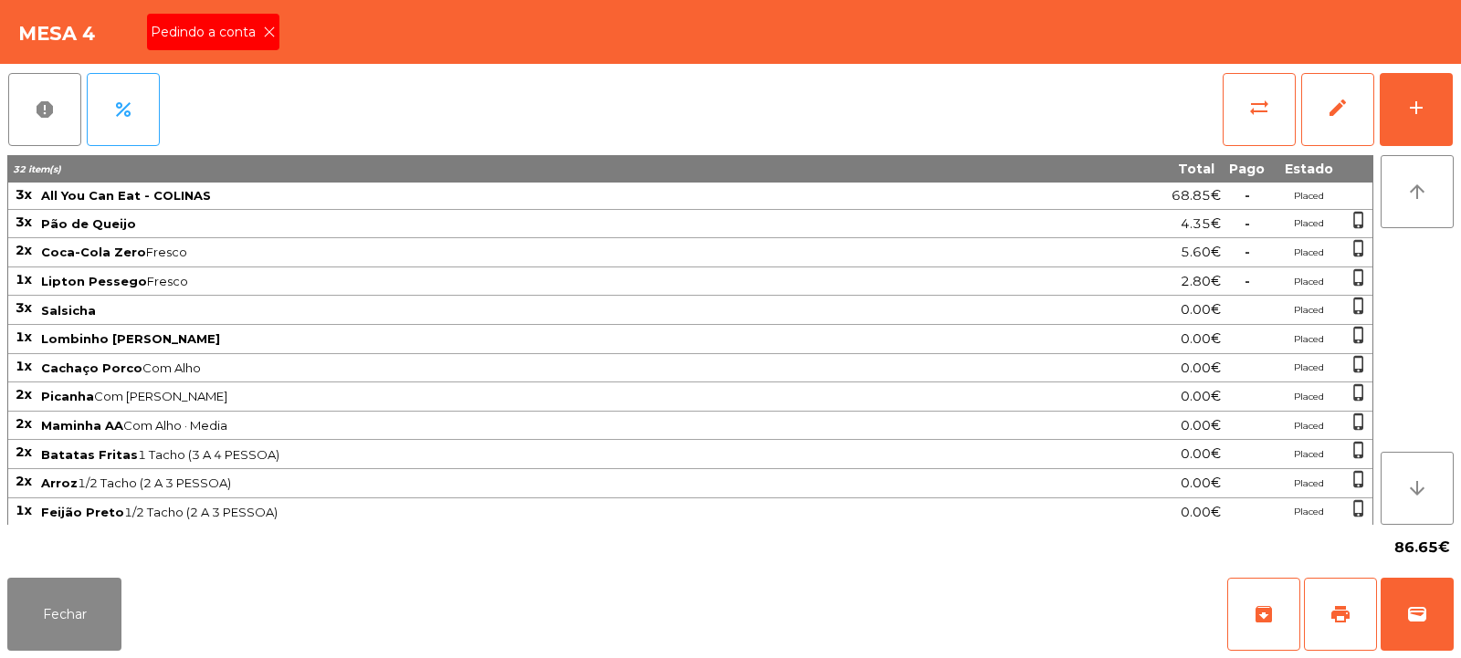
click at [270, 47] on div "Pedindo a conta" at bounding box center [213, 32] width 132 height 37
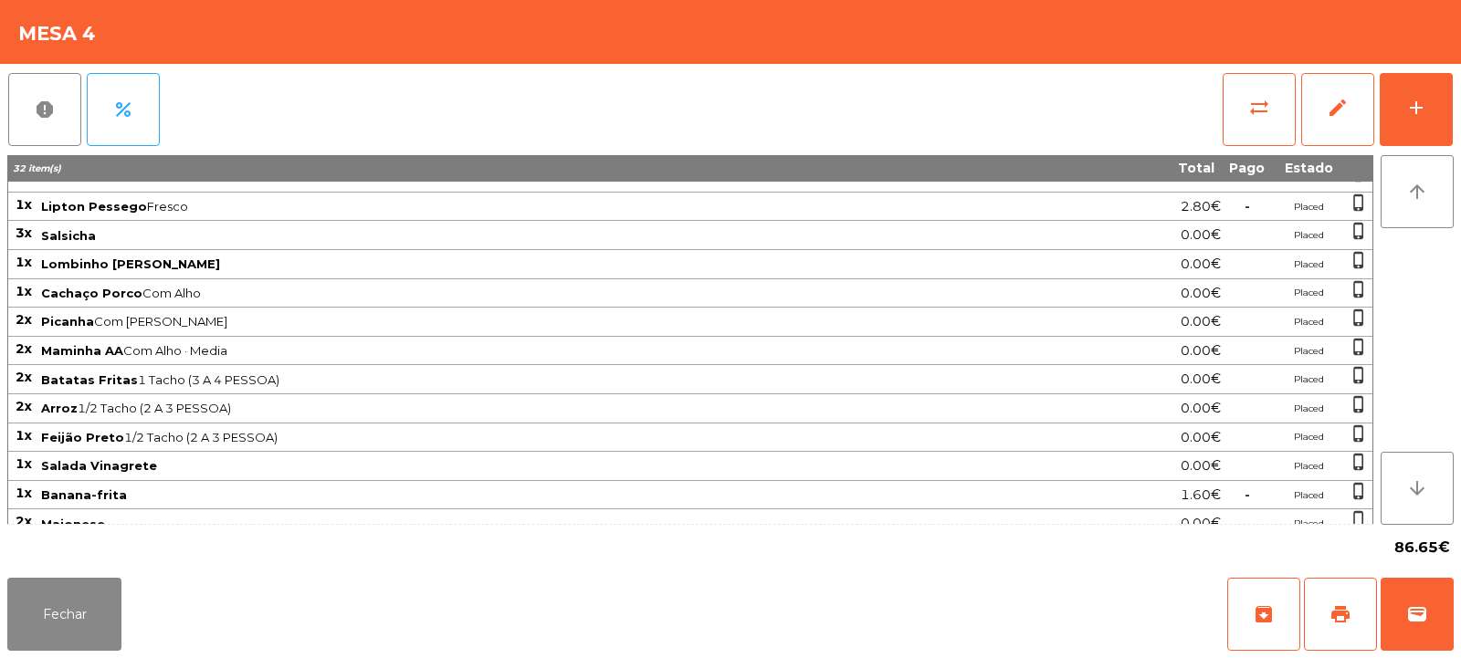
scroll to position [176, 0]
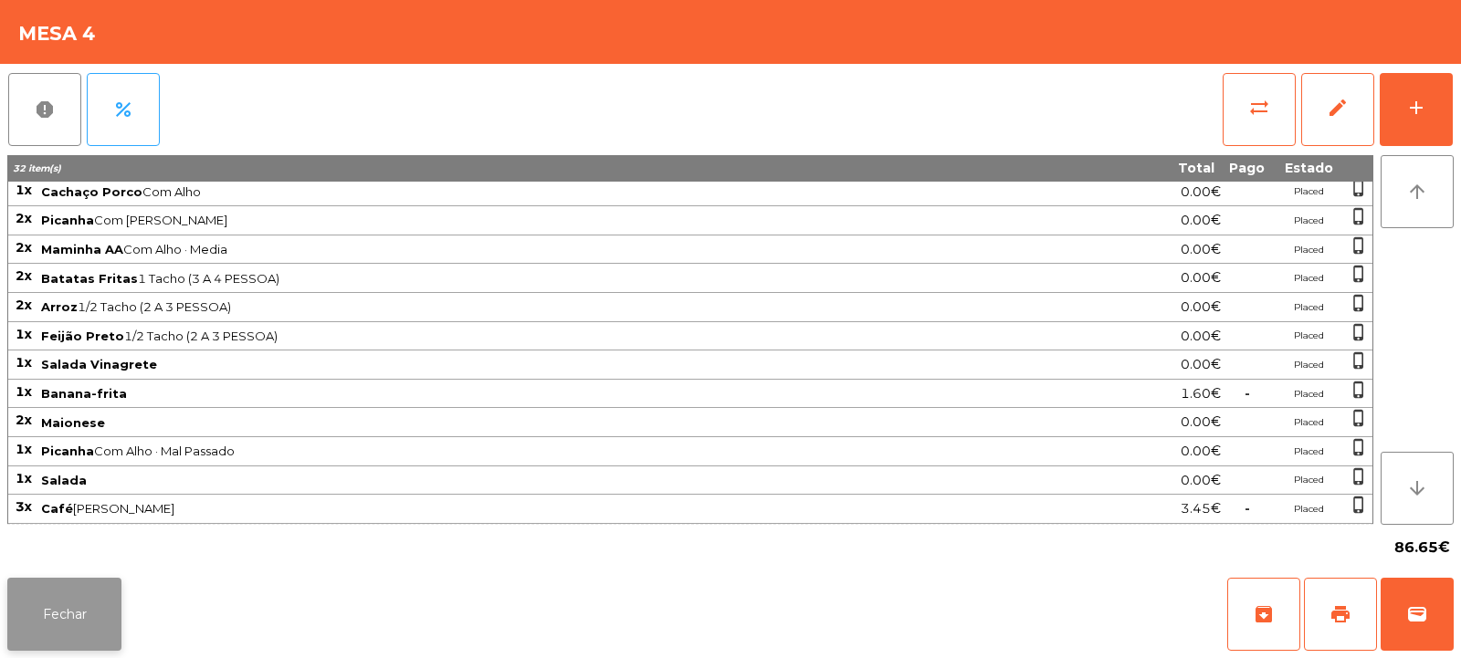
click at [58, 592] on button "Fechar" at bounding box center [64, 614] width 114 height 73
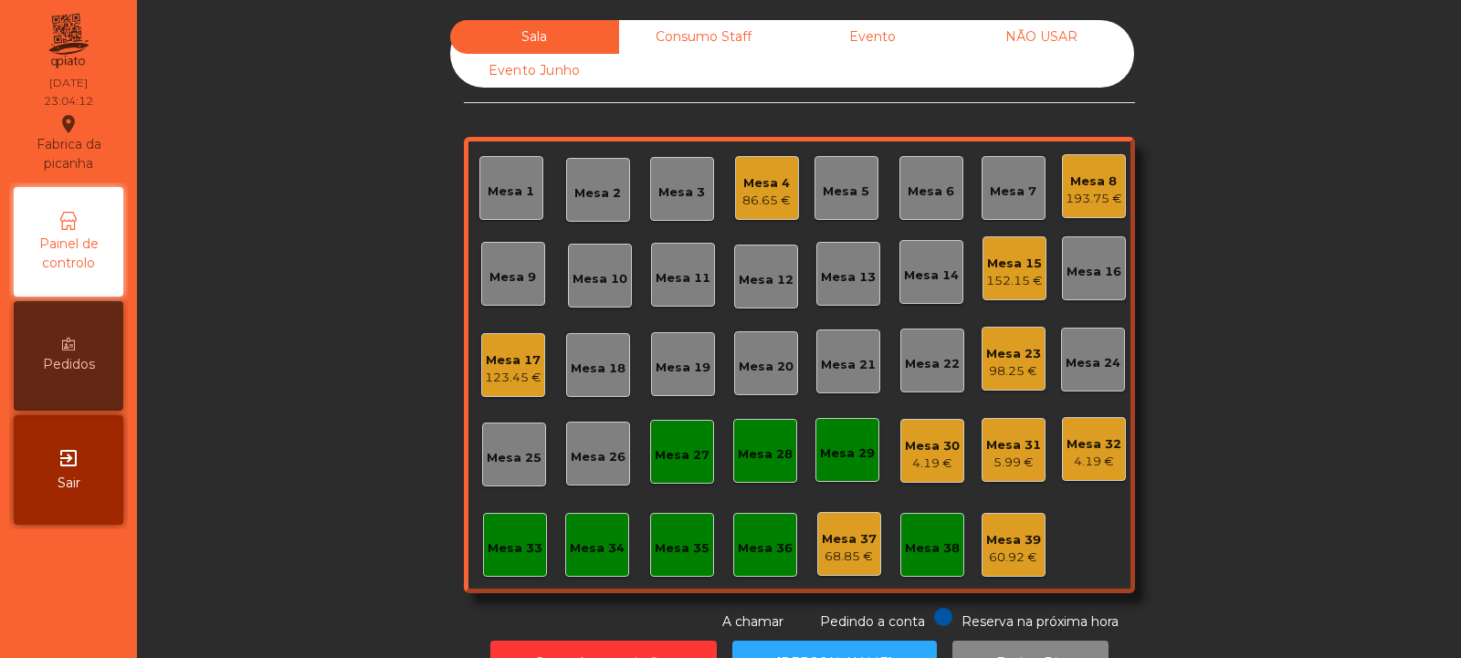
click at [510, 548] on div "Mesa 33" at bounding box center [515, 549] width 55 height 18
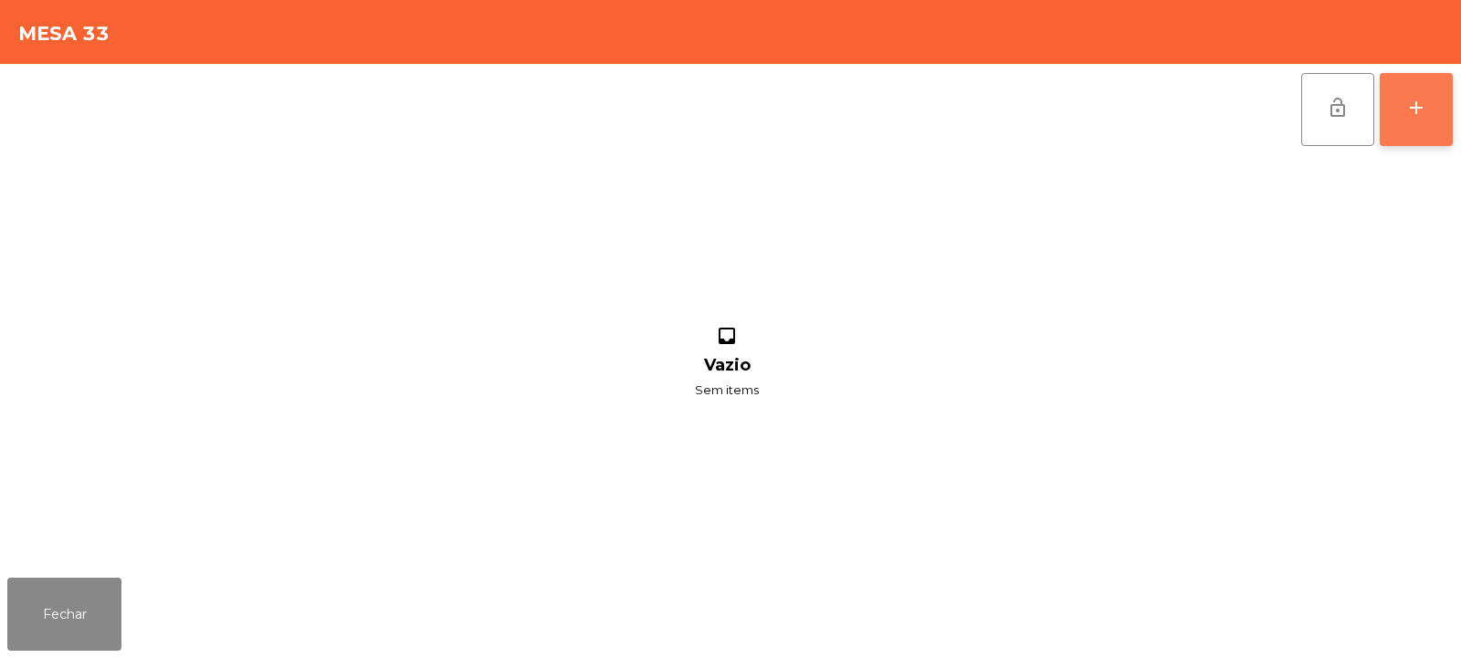
click at [1432, 121] on button "add" at bounding box center [1416, 109] width 73 height 73
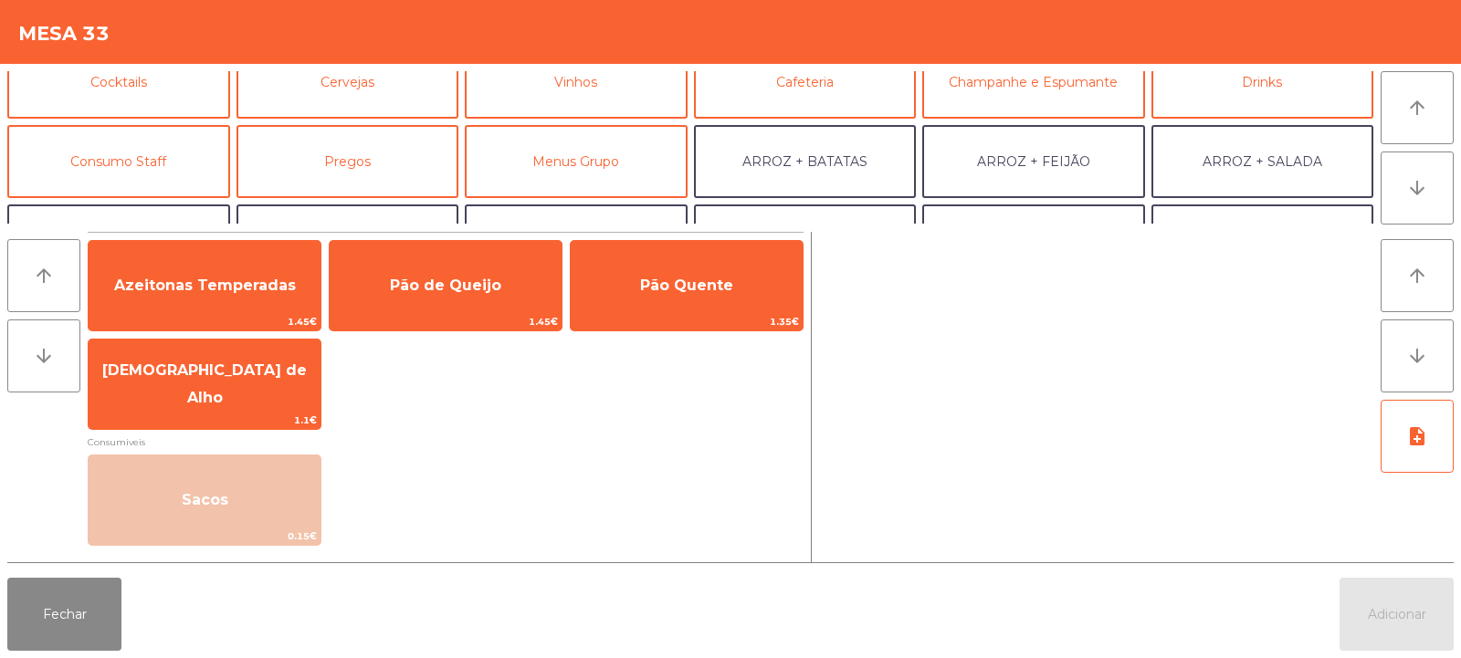
scroll to position [109, 0]
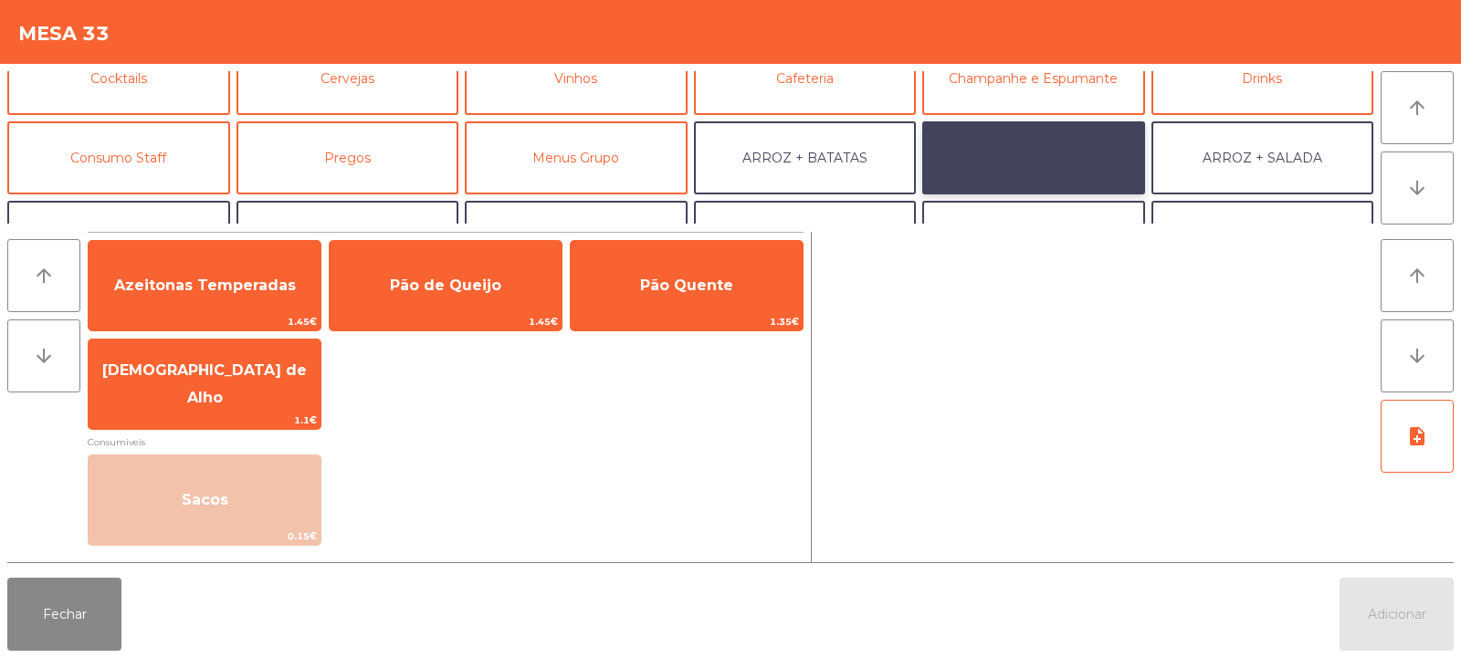
click at [1029, 144] on button "ARROZ + FEIJÃO" at bounding box center [1033, 157] width 223 height 73
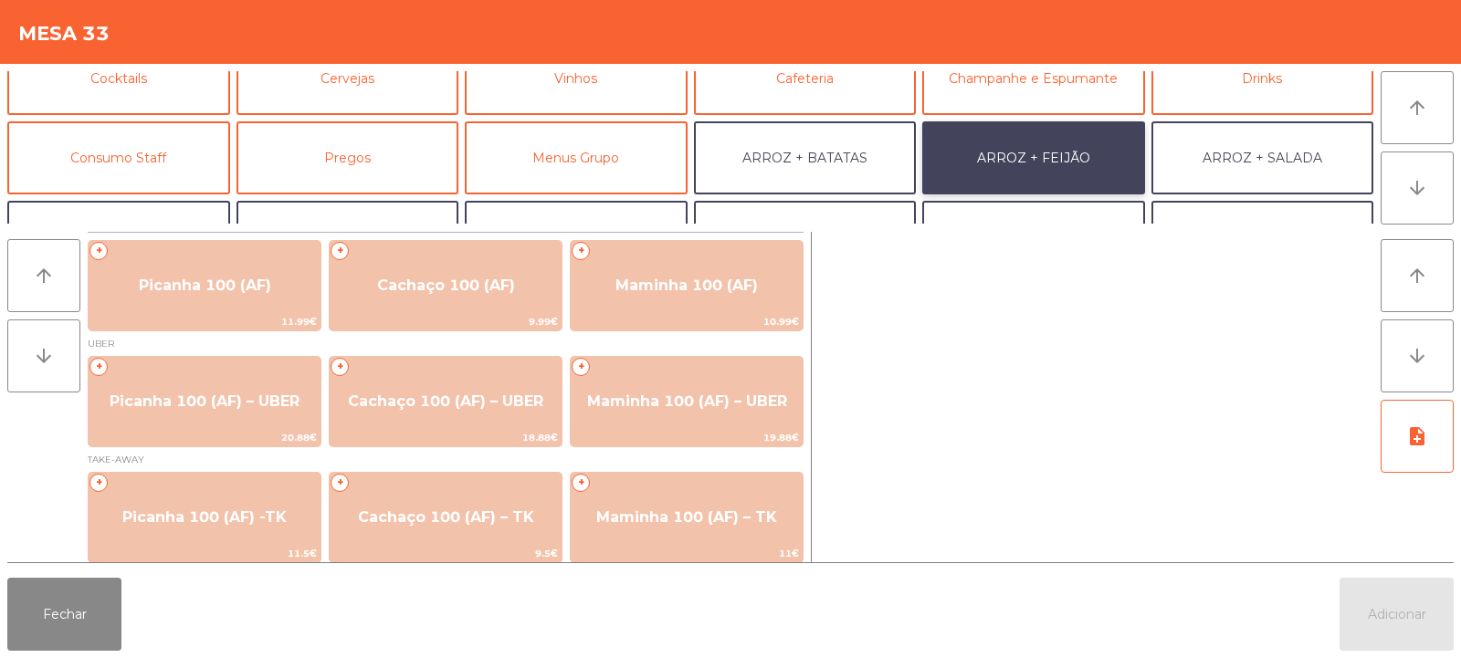
scroll to position [8, 0]
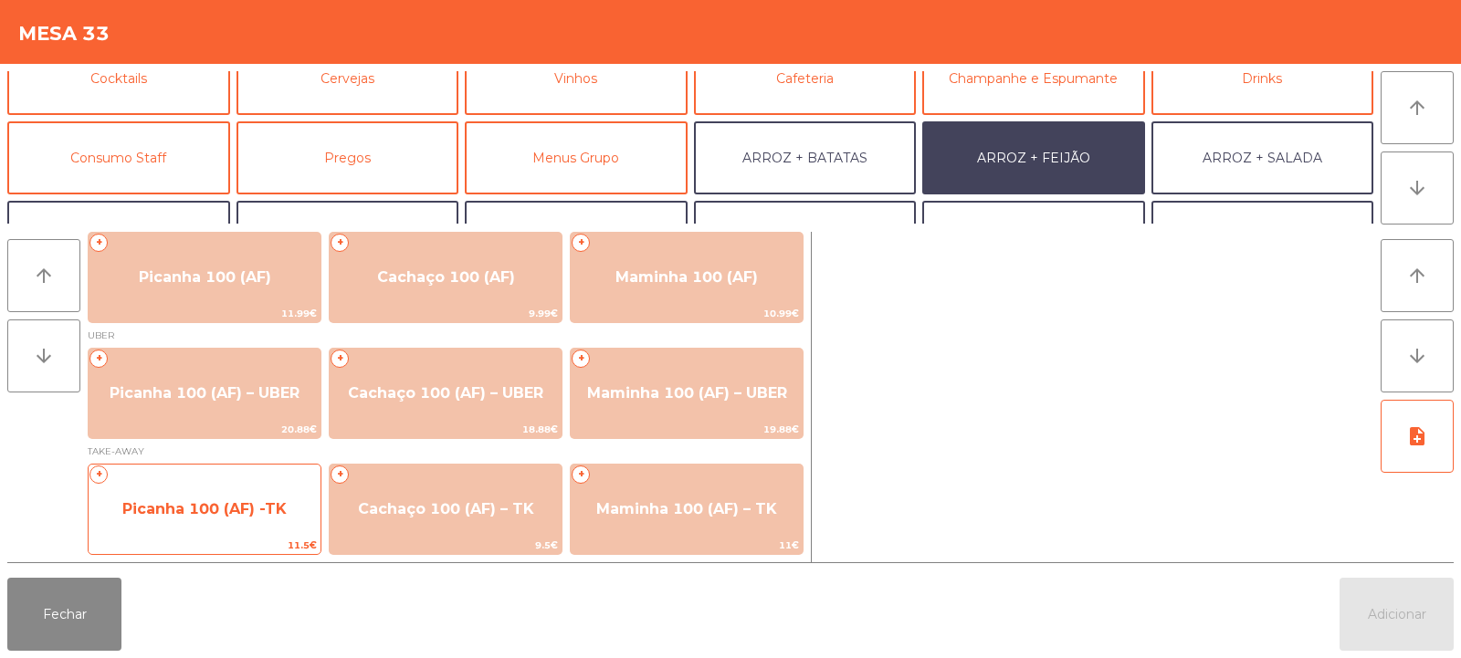
click at [292, 512] on span "Picanha 100 (AF) -TK" at bounding box center [205, 509] width 232 height 49
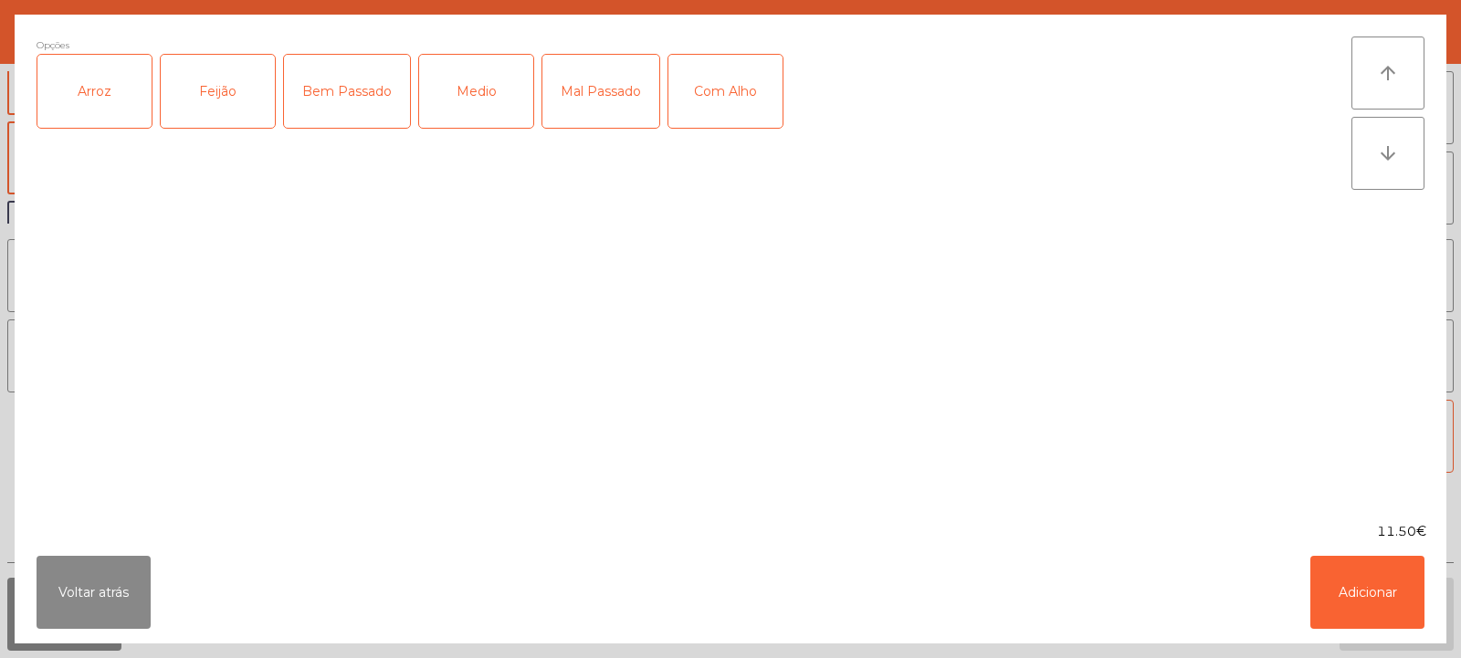
click at [126, 100] on div "Arroz" at bounding box center [94, 91] width 114 height 73
click at [209, 99] on div "Feijão" at bounding box center [218, 91] width 114 height 73
click at [492, 93] on div "Medio" at bounding box center [476, 91] width 114 height 73
click at [1383, 599] on button "Adicionar" at bounding box center [1367, 592] width 114 height 73
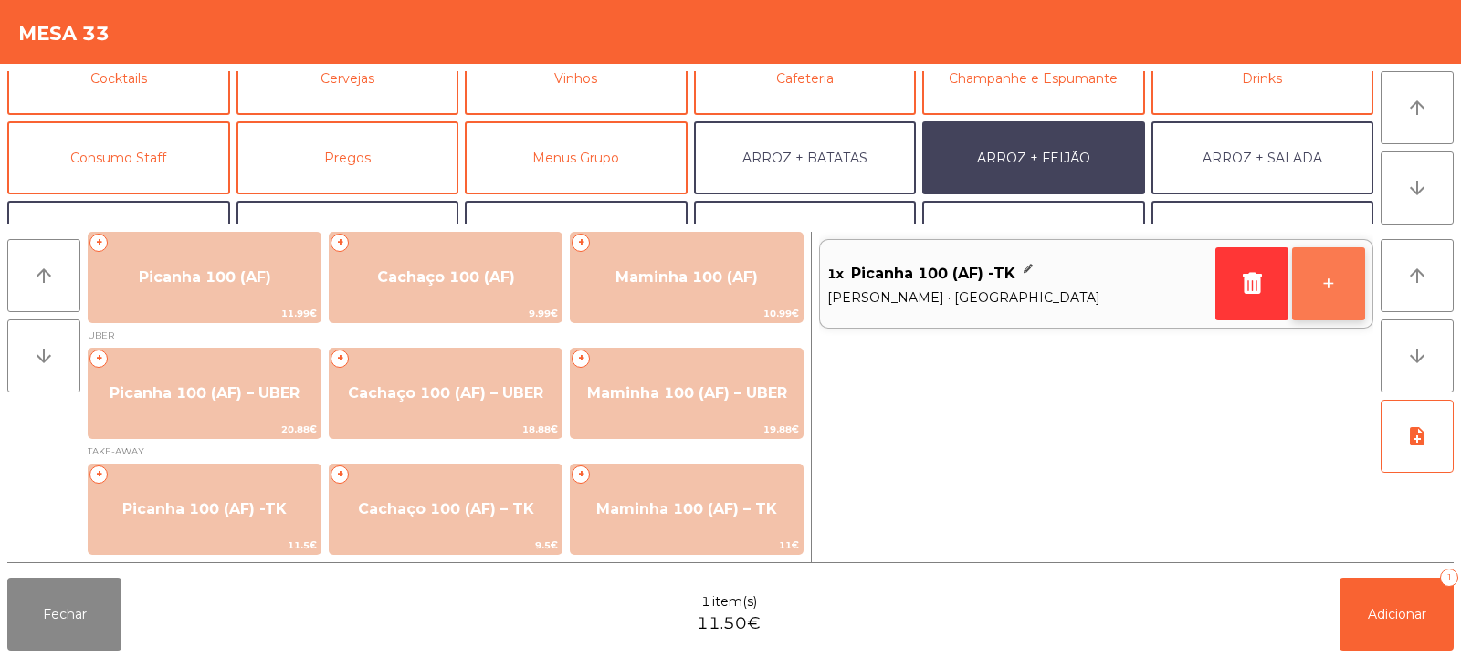
click at [1339, 300] on button "+" at bounding box center [1328, 283] width 73 height 73
click at [1334, 294] on button "+" at bounding box center [1328, 283] width 73 height 73
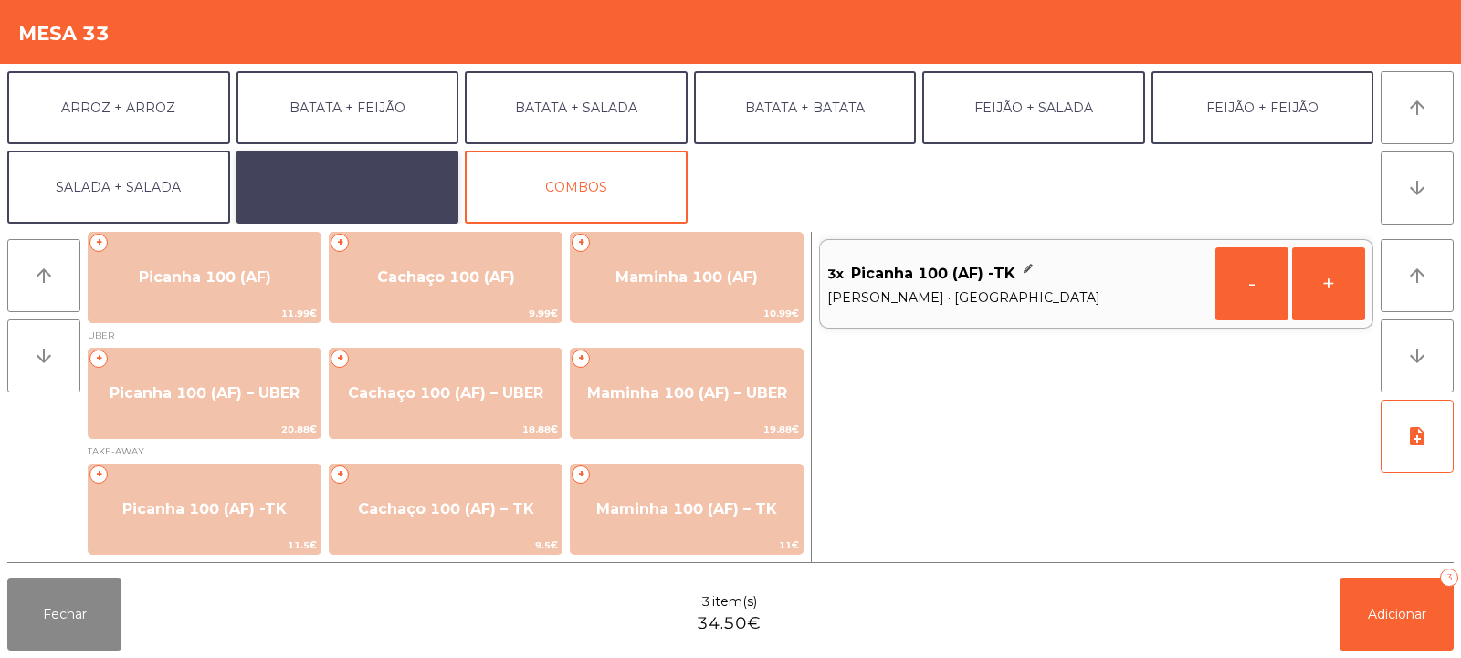
click at [392, 173] on button "EXTRAS UBER" at bounding box center [347, 187] width 223 height 73
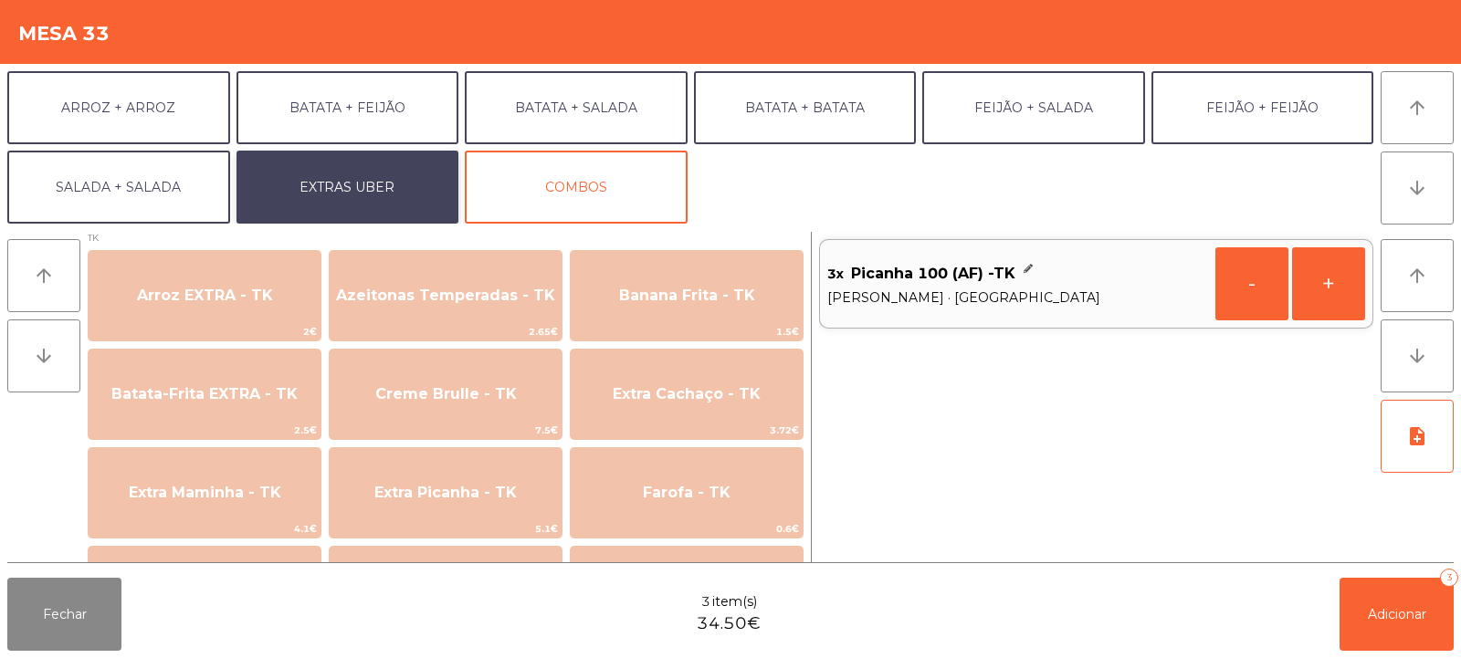
scroll to position [721, 0]
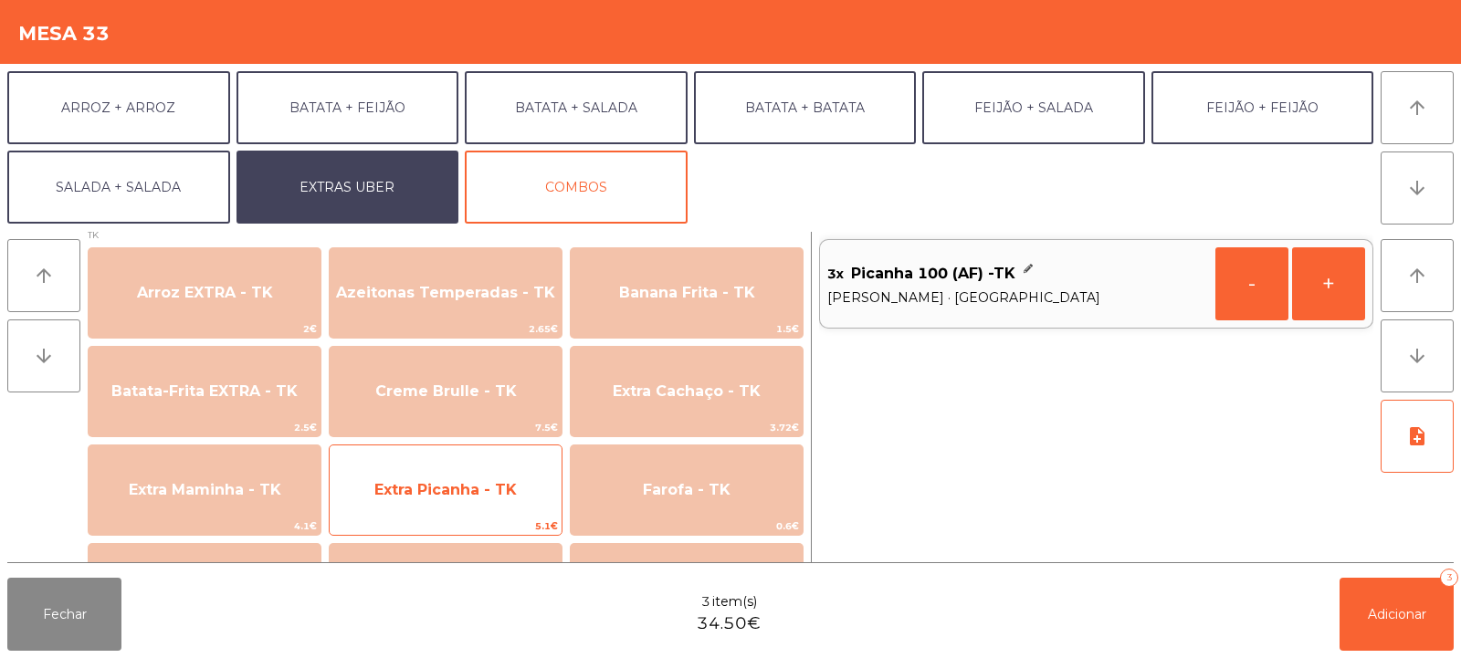
click at [512, 492] on span "Extra Picanha - TK" at bounding box center [445, 489] width 142 height 17
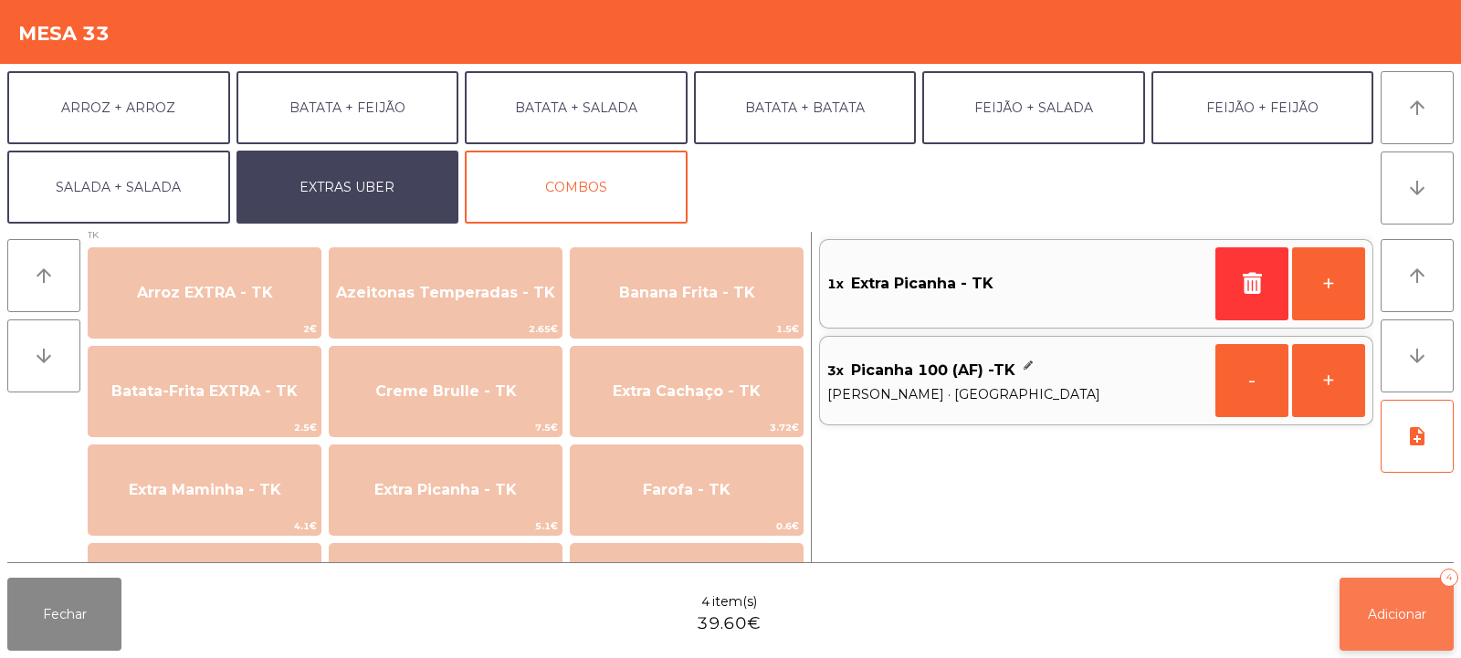
click at [1387, 609] on span "Adicionar" at bounding box center [1397, 614] width 58 height 16
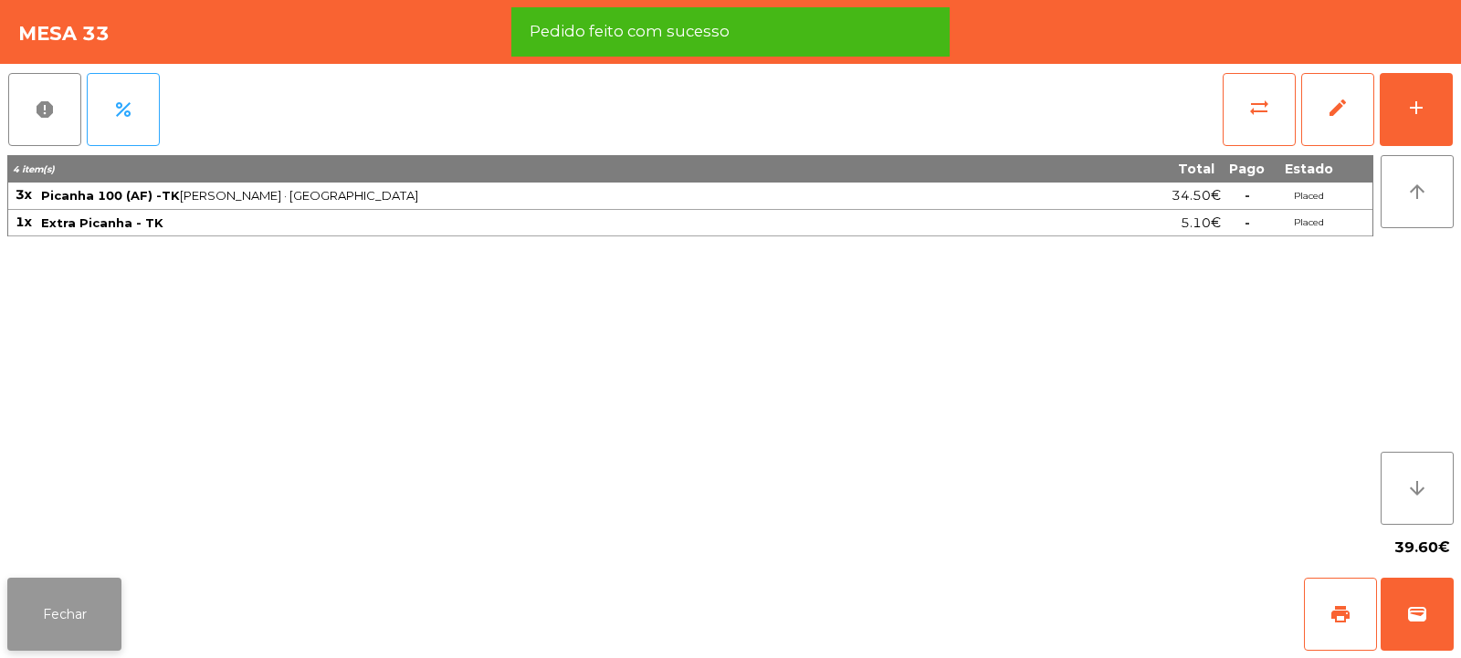
click at [75, 622] on button "Fechar" at bounding box center [64, 614] width 114 height 73
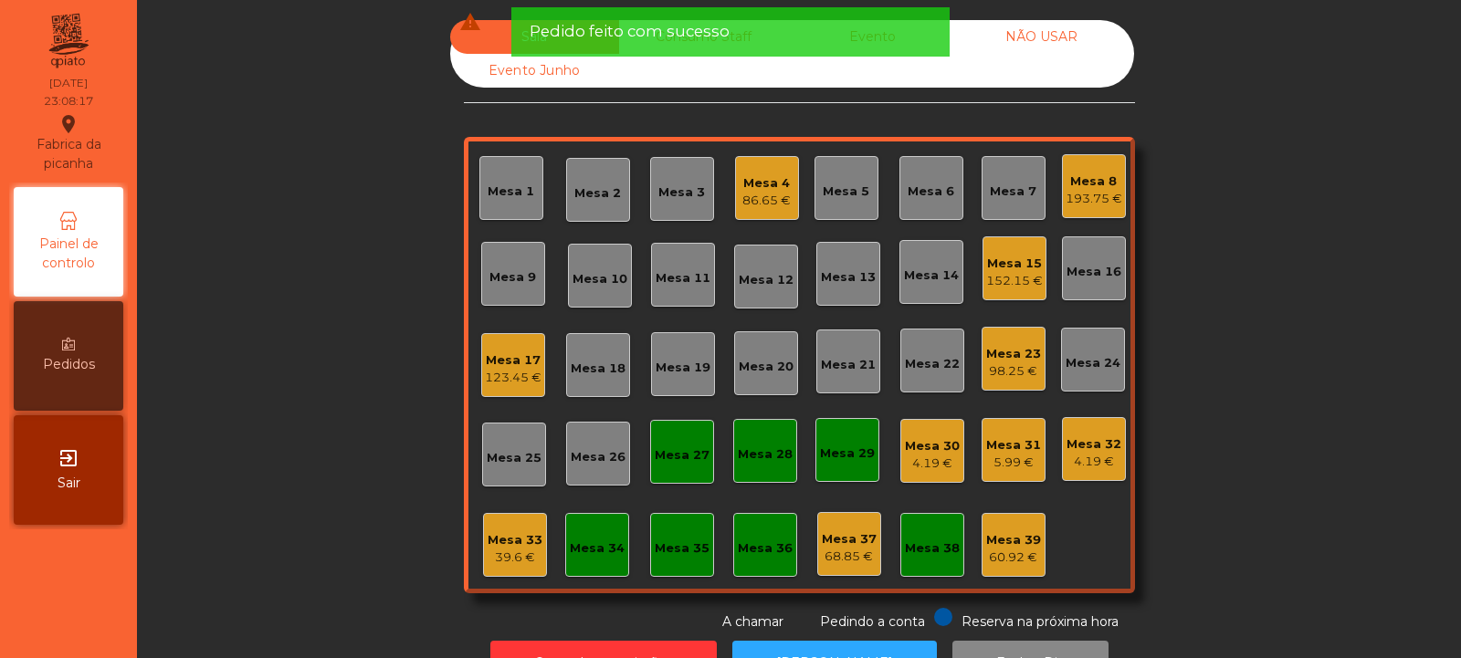
click at [1087, 193] on div "193.75 €" at bounding box center [1094, 199] width 57 height 18
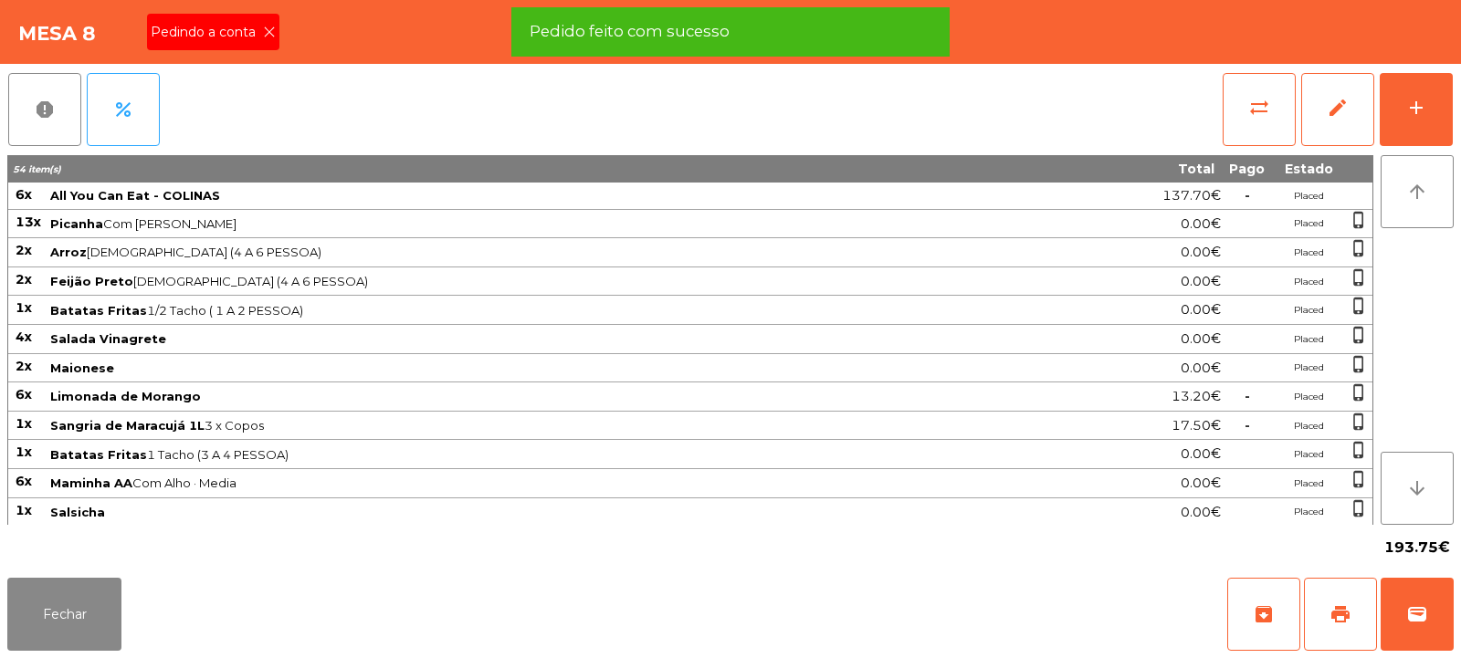
click at [268, 35] on icon at bounding box center [269, 32] width 13 height 13
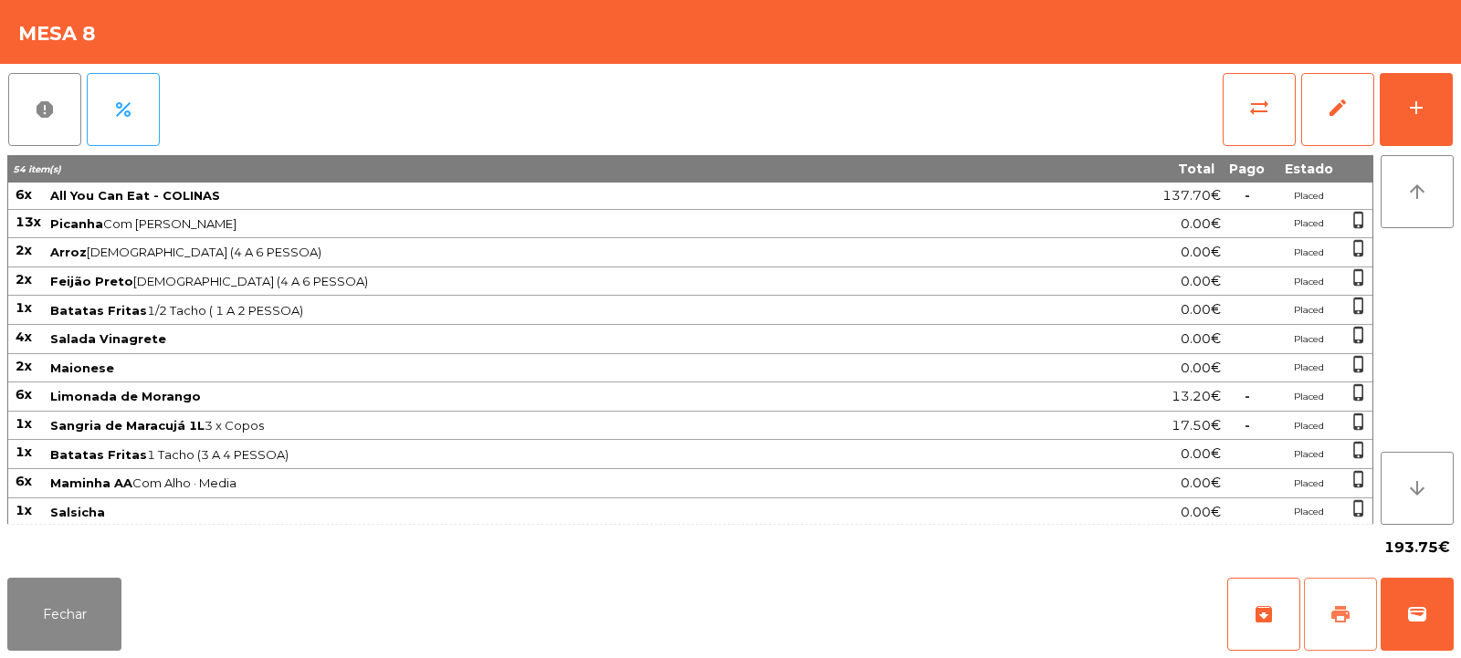
click at [1339, 612] on span "print" at bounding box center [1340, 615] width 22 height 22
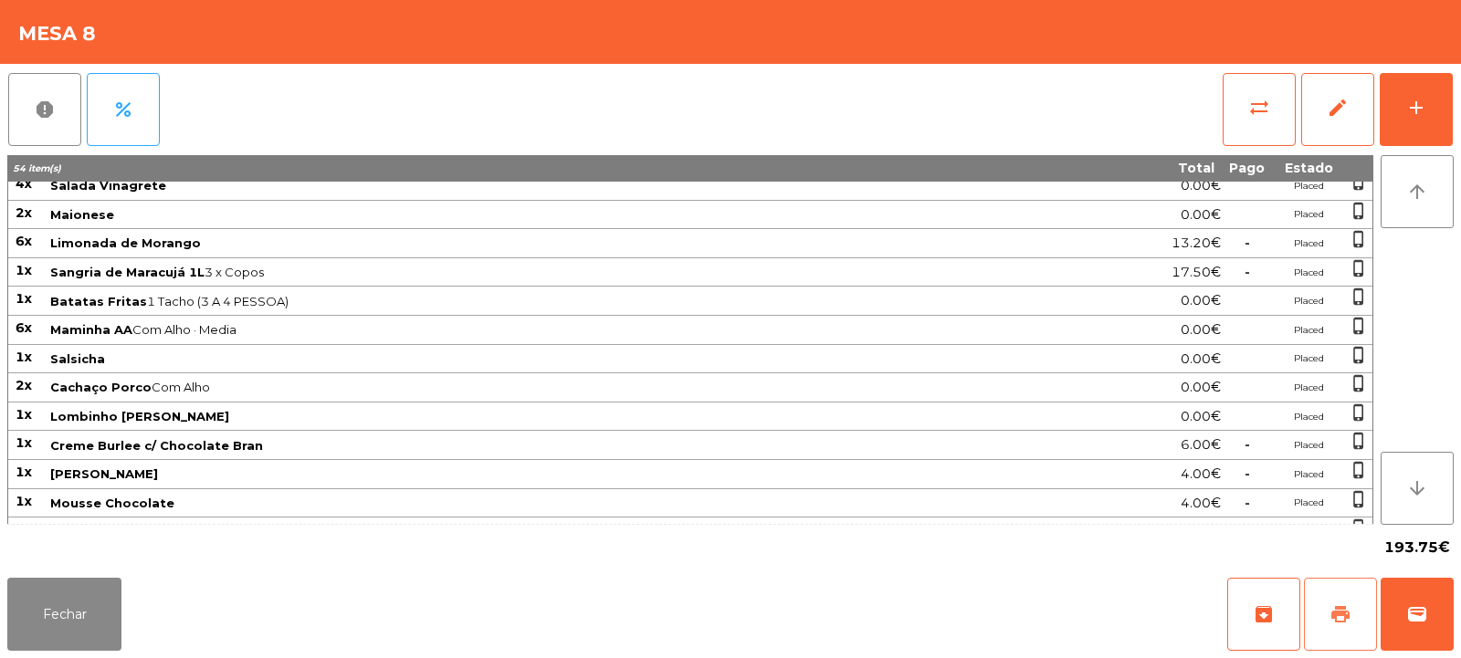
scroll to position [205, 0]
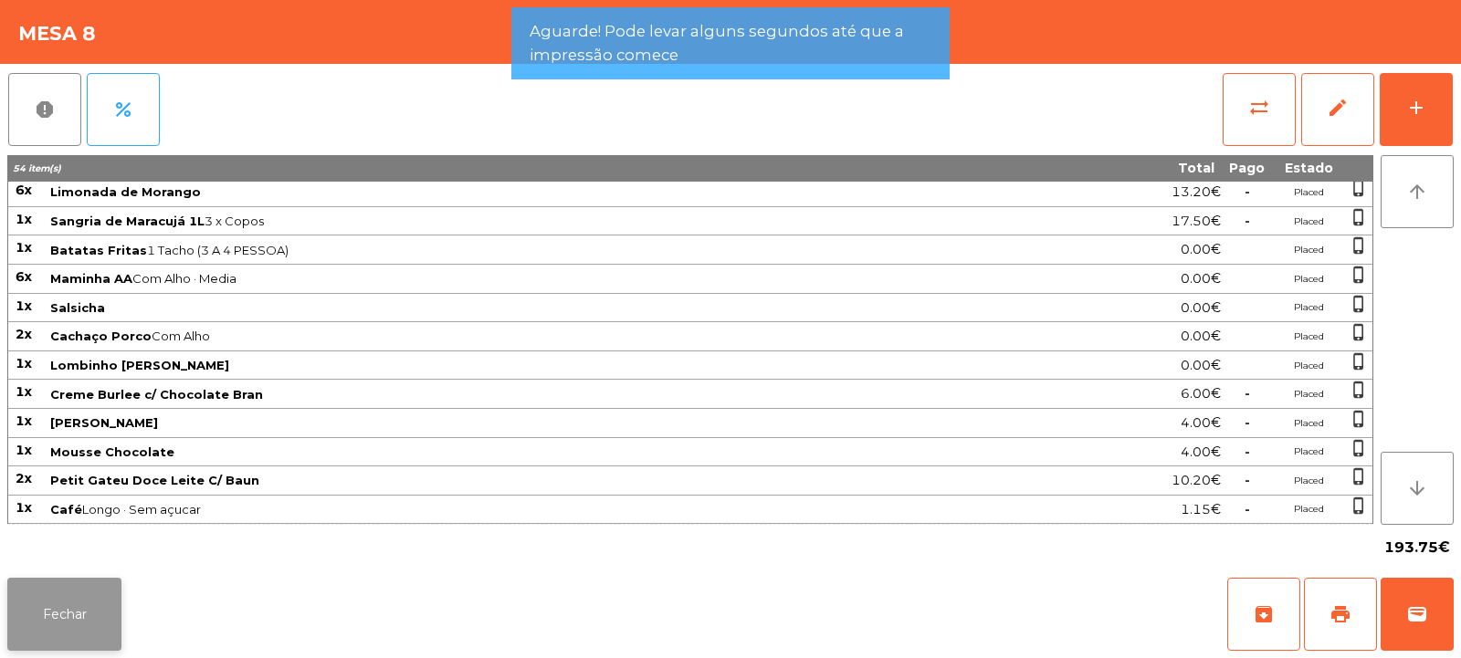
click at [88, 603] on button "Fechar" at bounding box center [64, 614] width 114 height 73
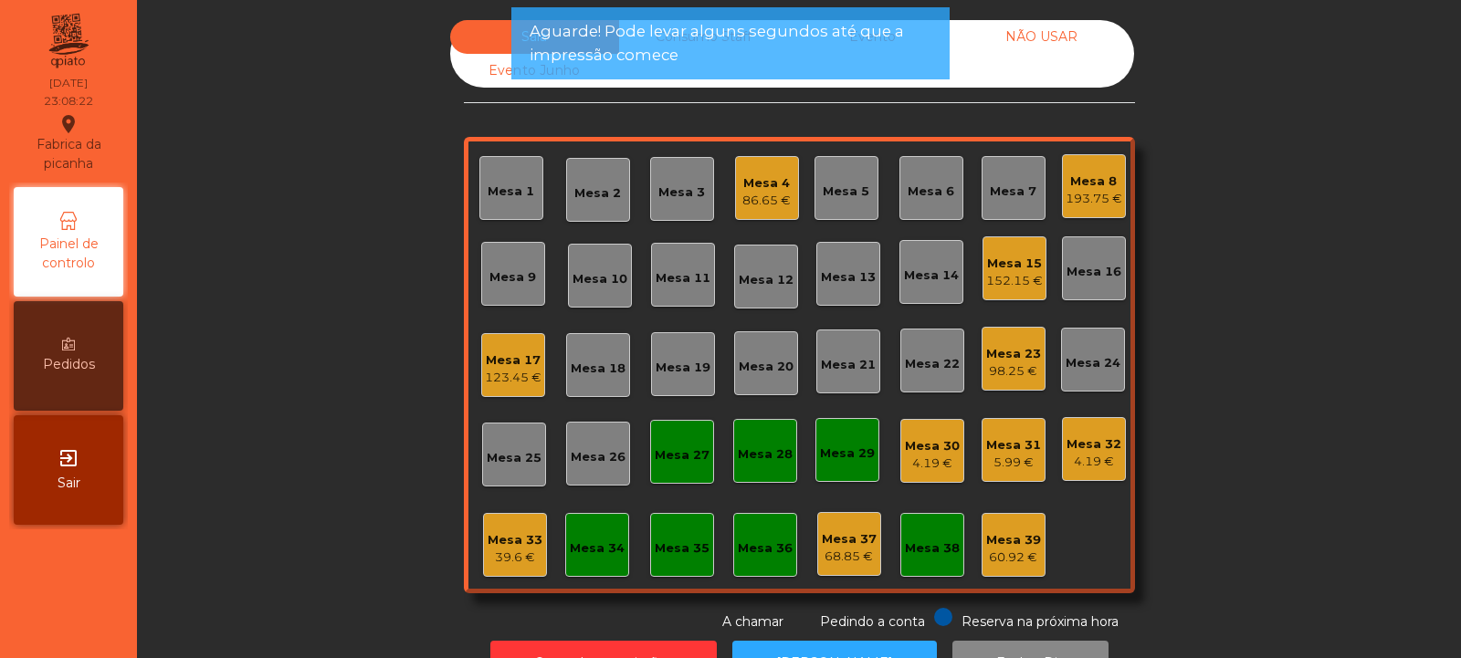
click at [766, 194] on div "86.65 €" at bounding box center [766, 201] width 48 height 18
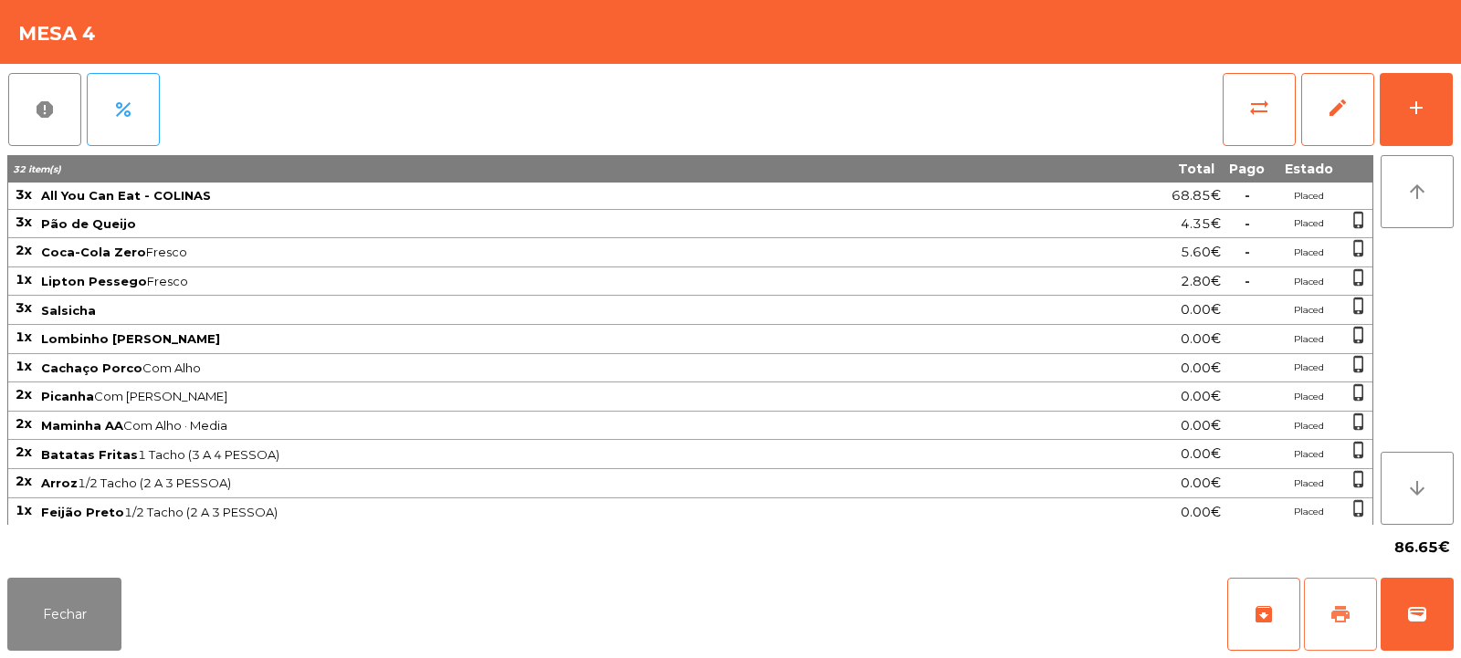
click at [1346, 619] on span "print" at bounding box center [1340, 615] width 22 height 22
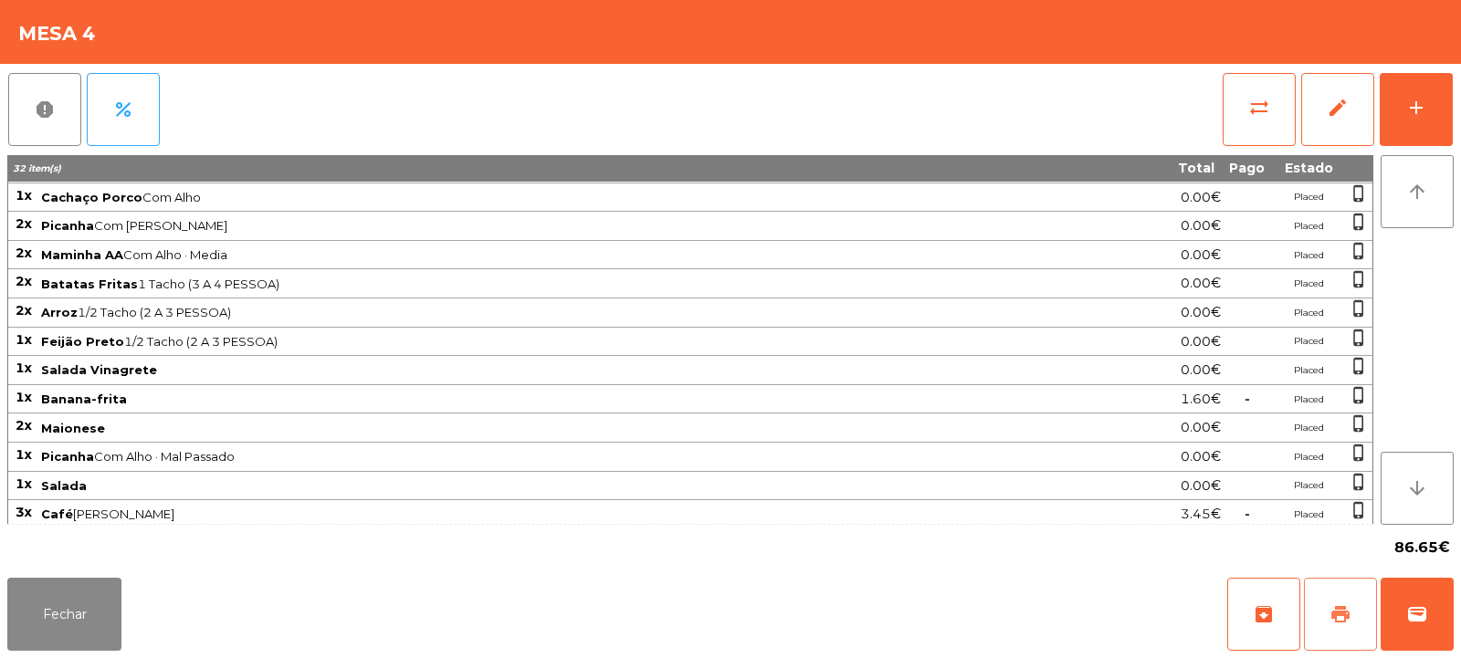
scroll to position [176, 0]
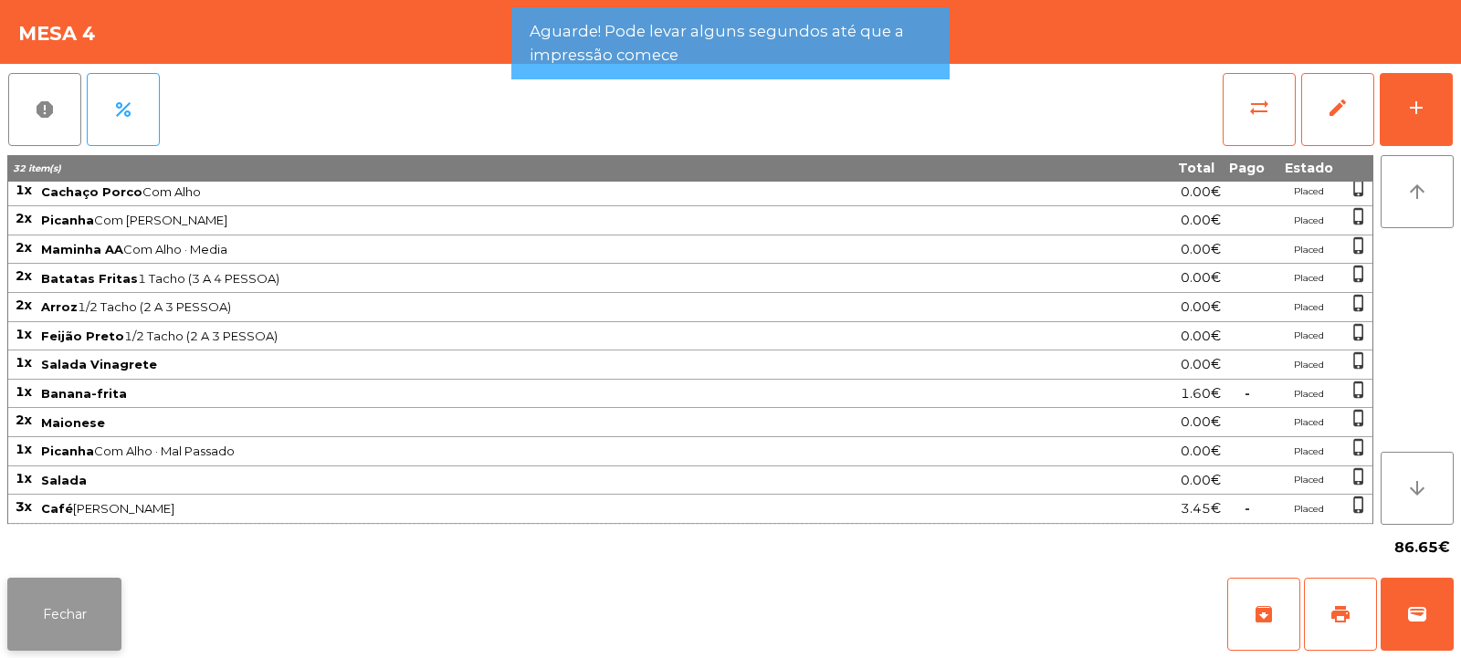
click at [91, 599] on button "Fechar" at bounding box center [64, 614] width 114 height 73
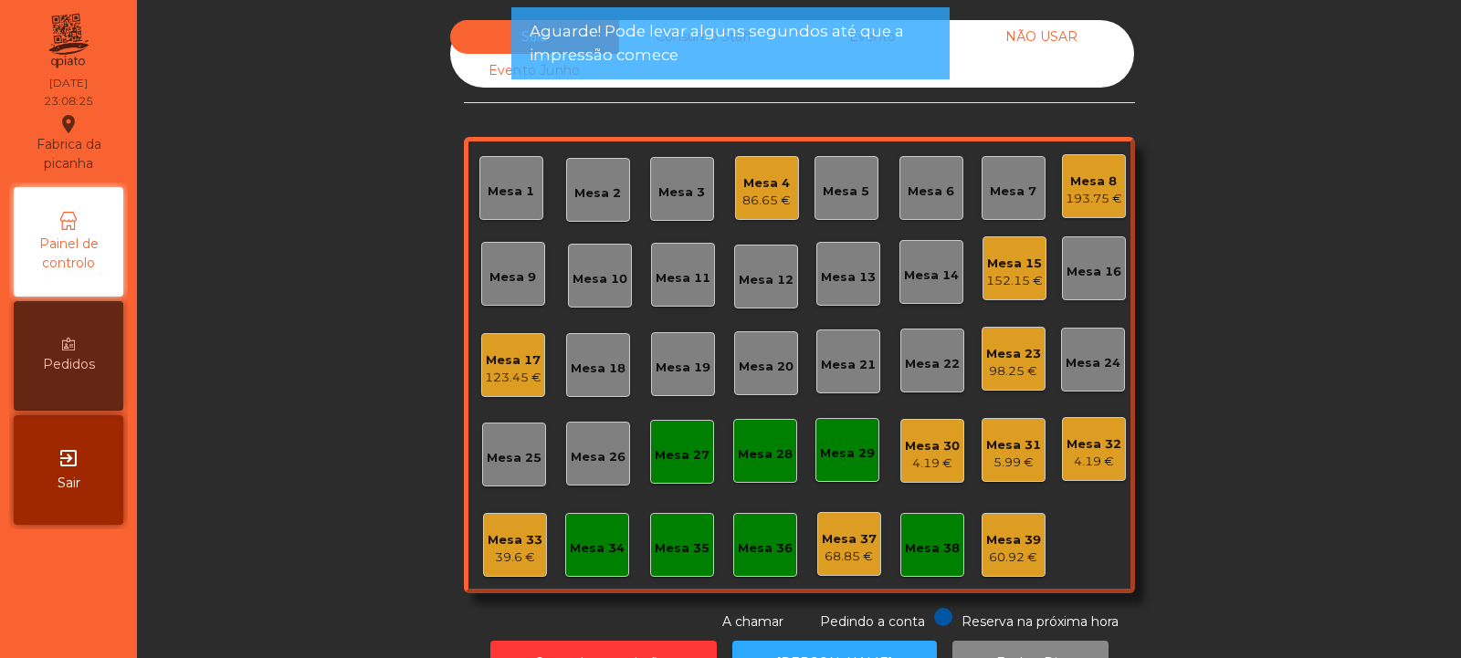
click at [499, 551] on div "39.6 €" at bounding box center [515, 558] width 55 height 18
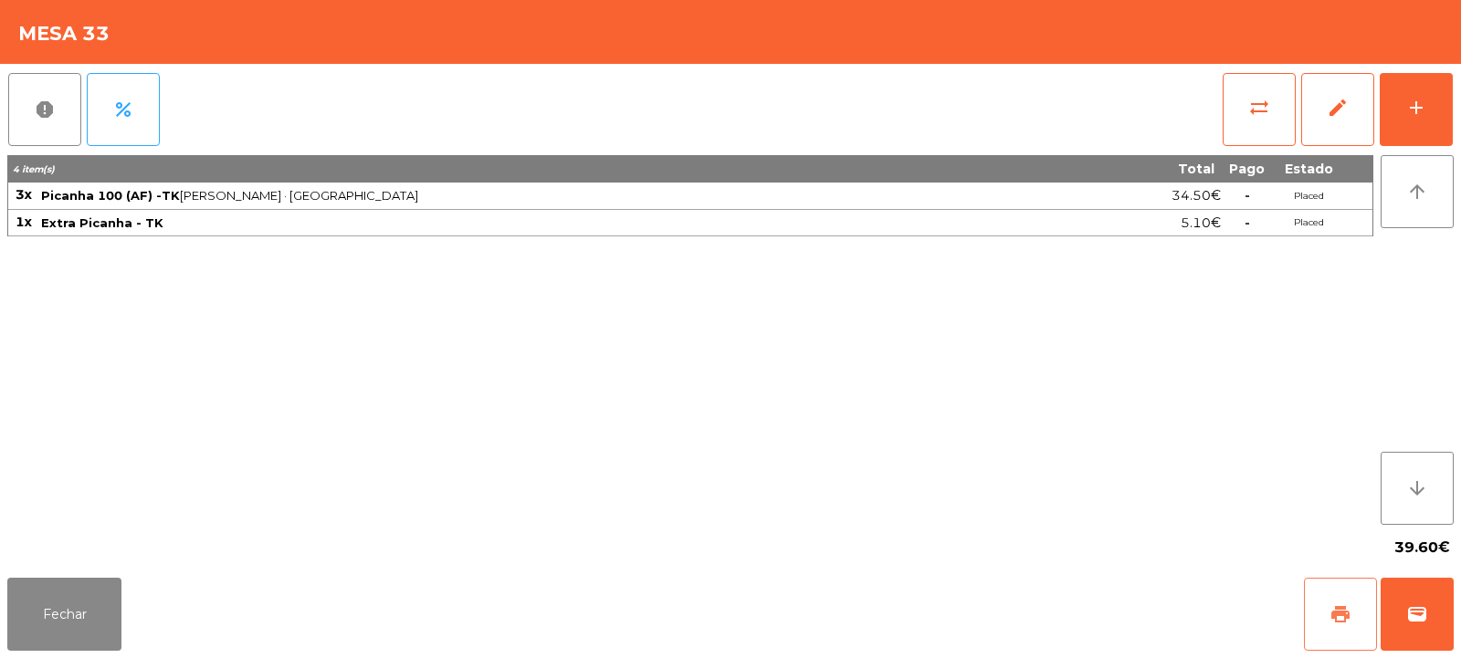
click at [1342, 609] on span "print" at bounding box center [1340, 615] width 22 height 22
click at [70, 599] on button "Fechar" at bounding box center [64, 614] width 114 height 73
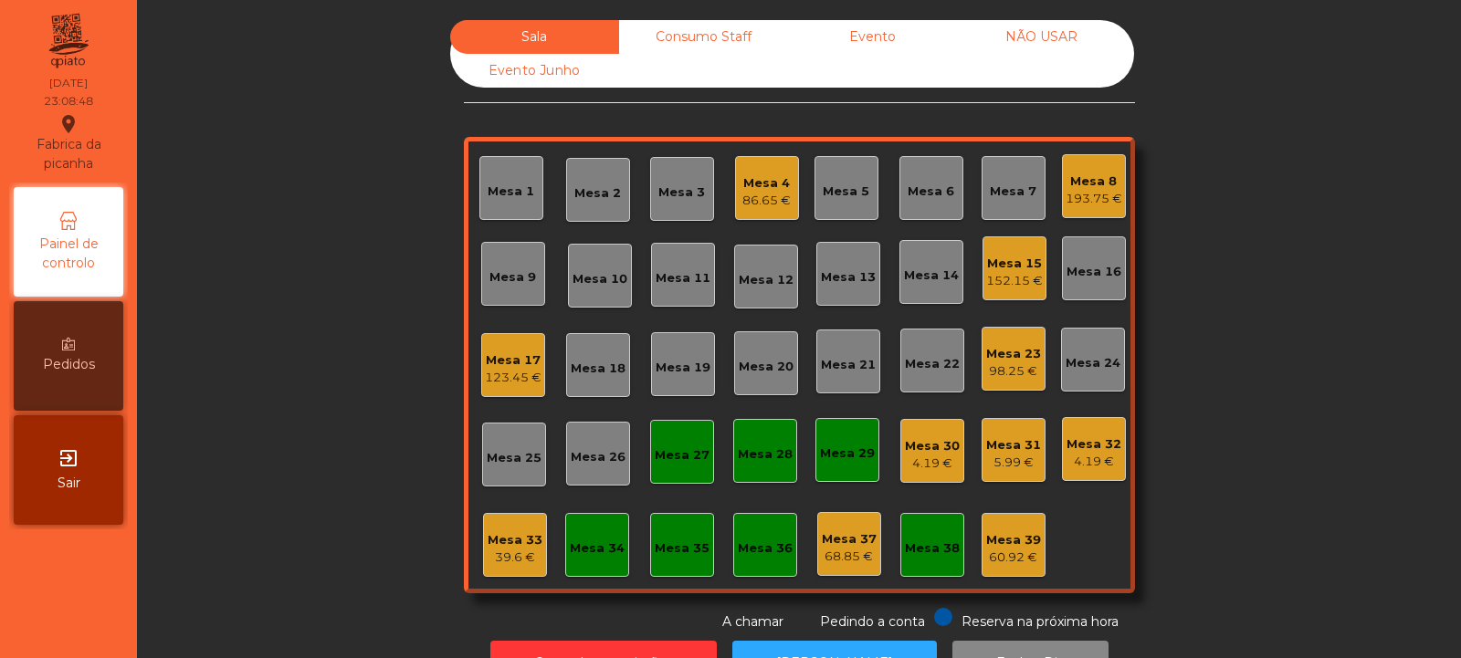
click at [905, 459] on div "4.19 €" at bounding box center [932, 464] width 55 height 18
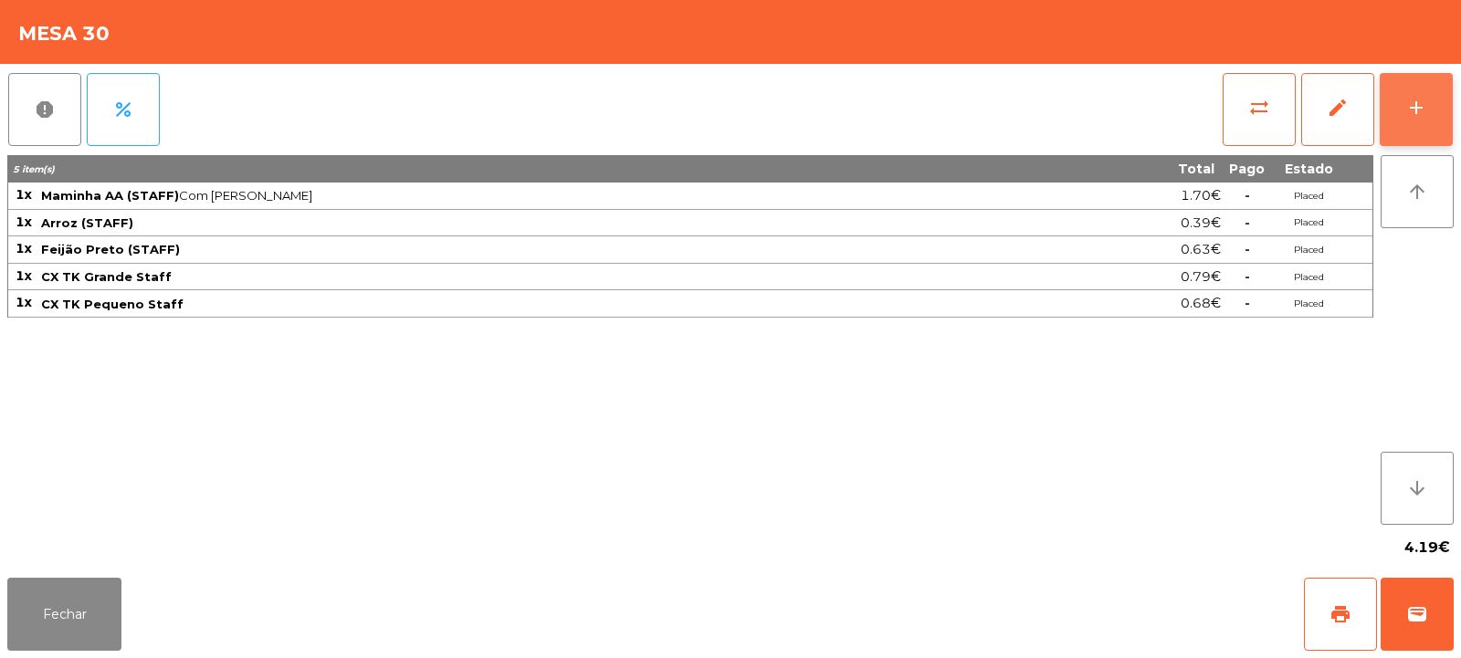
click at [1421, 113] on div "add" at bounding box center [1416, 108] width 22 height 22
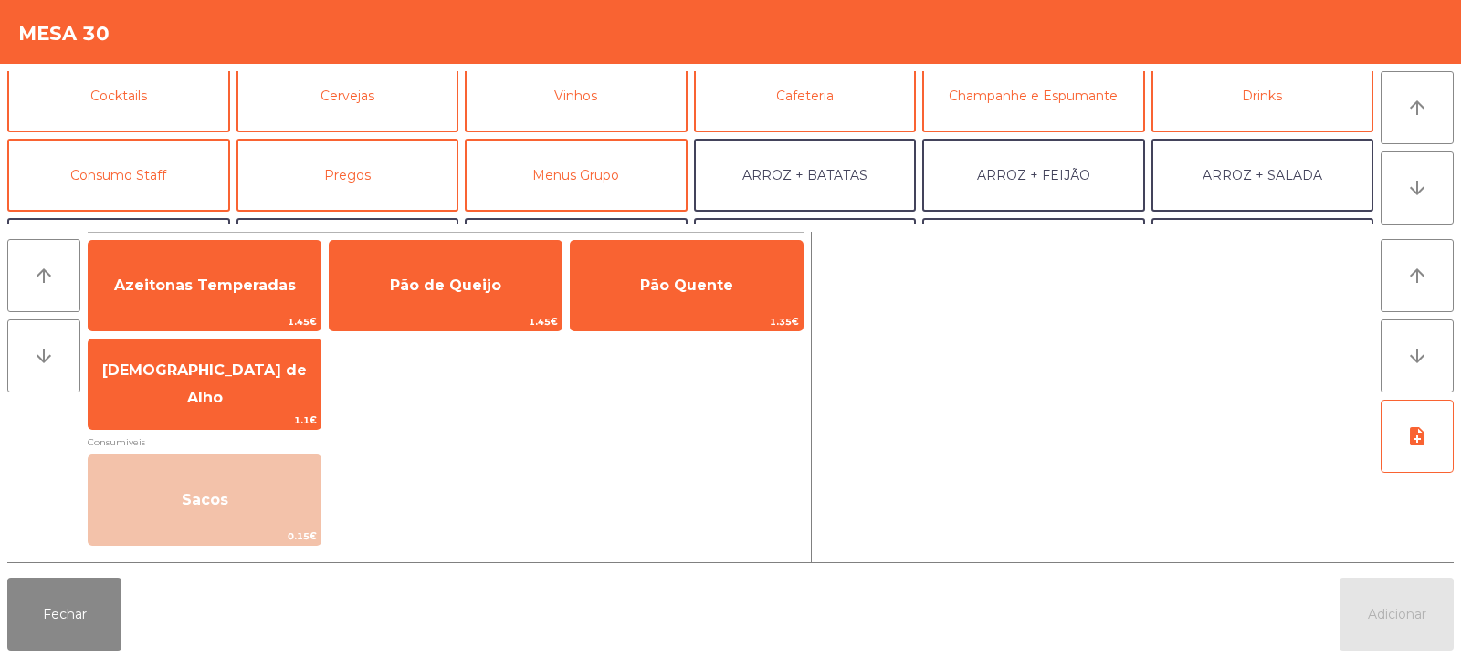
scroll to position [98, 0]
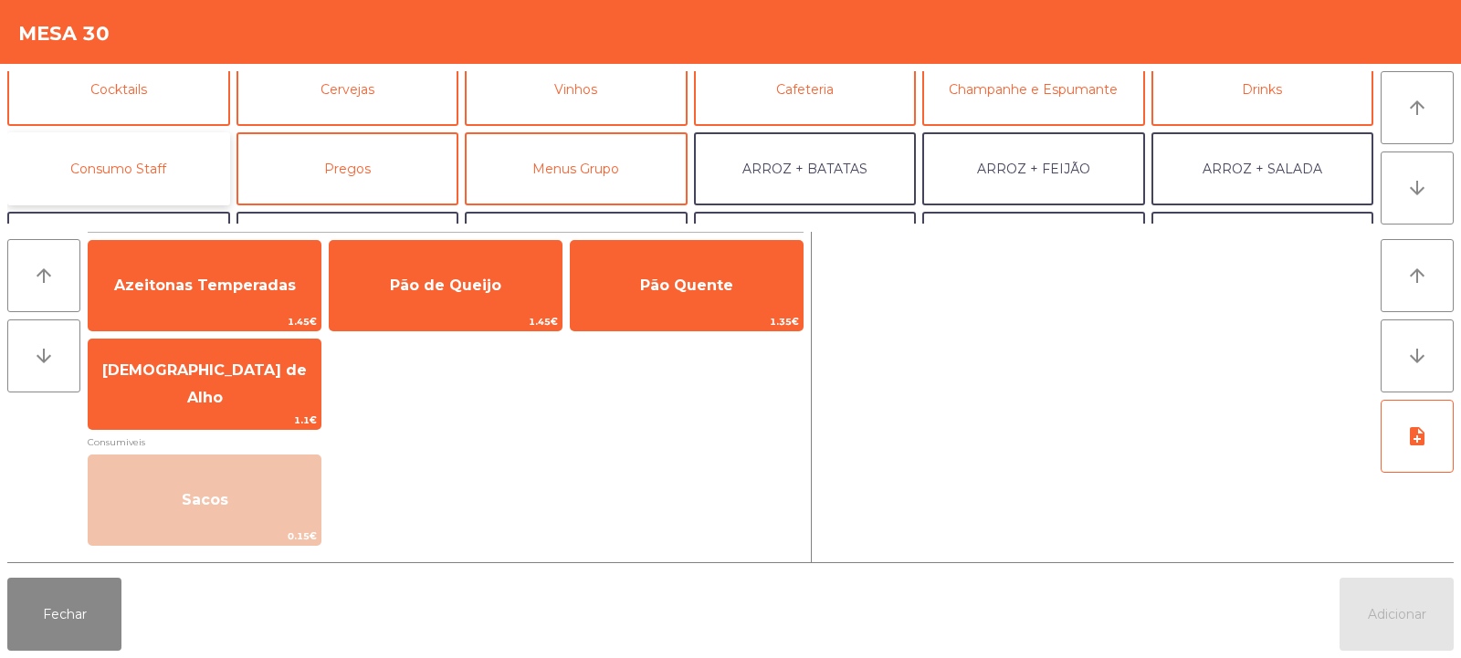
click at [181, 150] on button "Consumo Staff" at bounding box center [118, 168] width 223 height 73
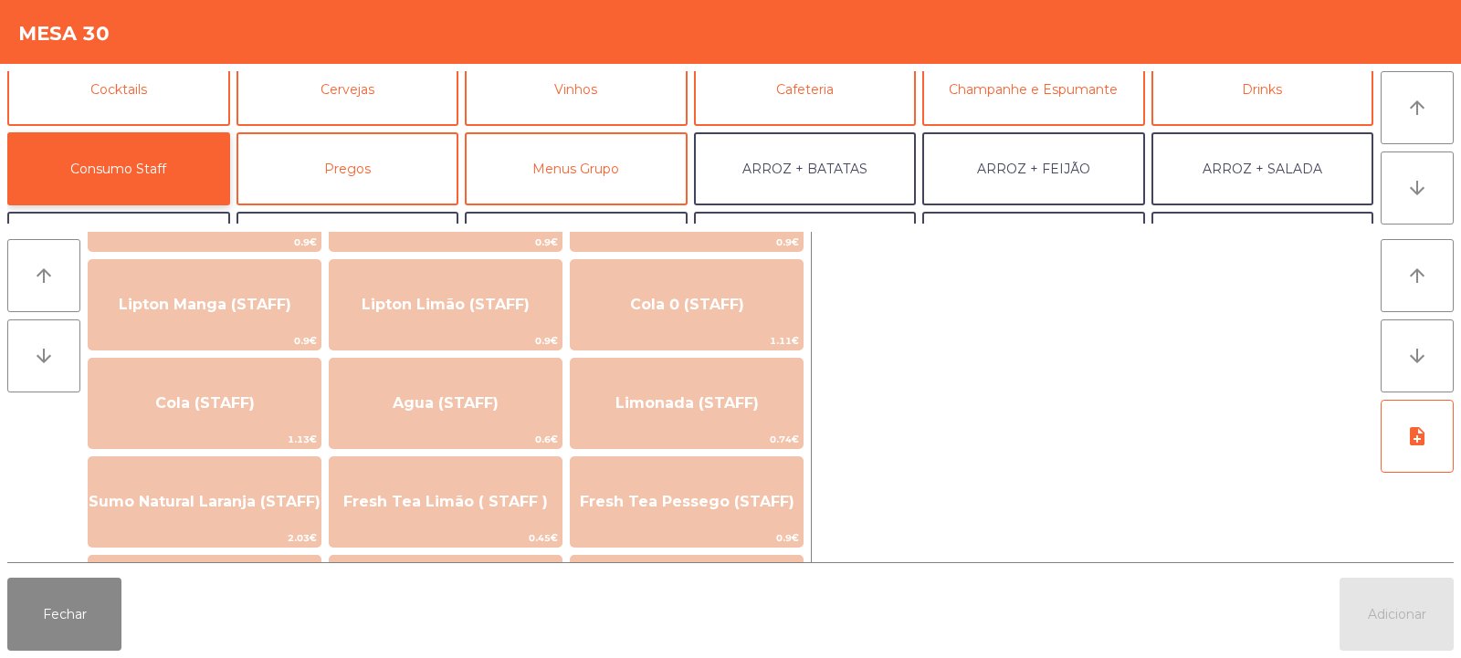
scroll to position [324, 0]
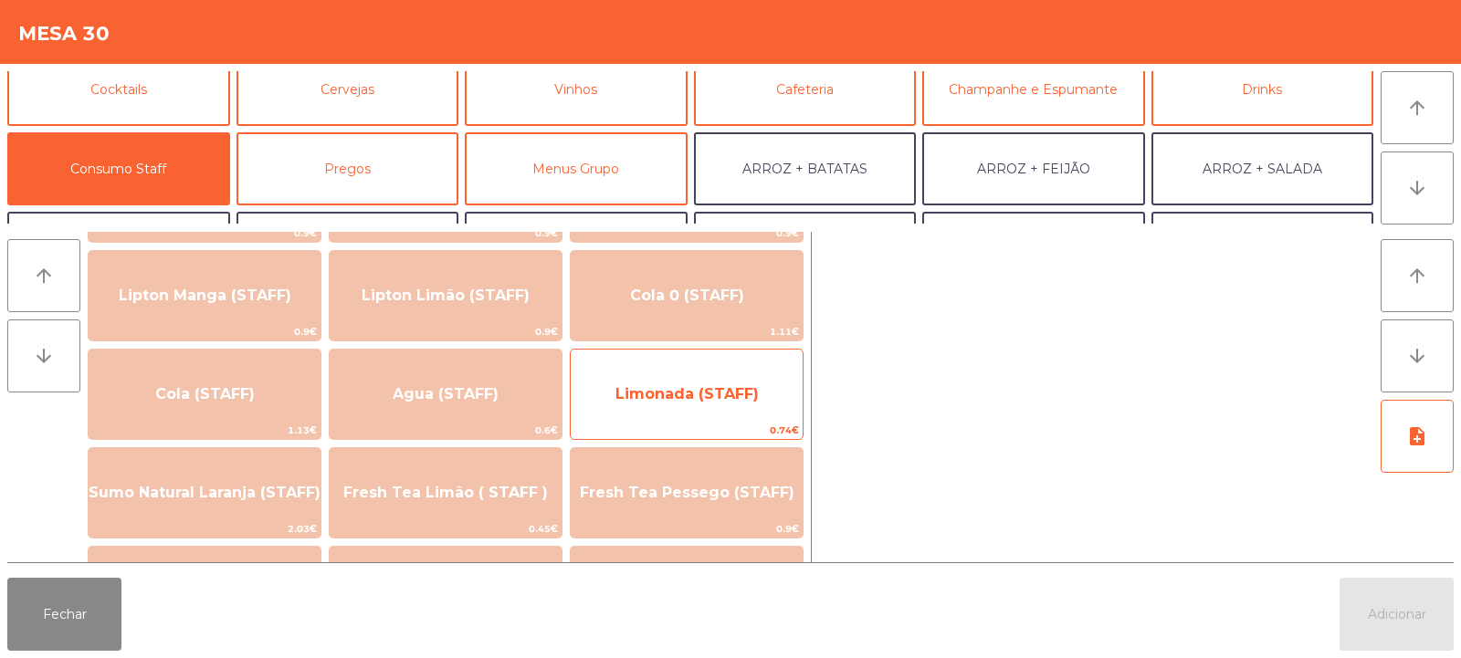
click at [729, 395] on span "Limonada (STAFF)" at bounding box center [686, 393] width 143 height 17
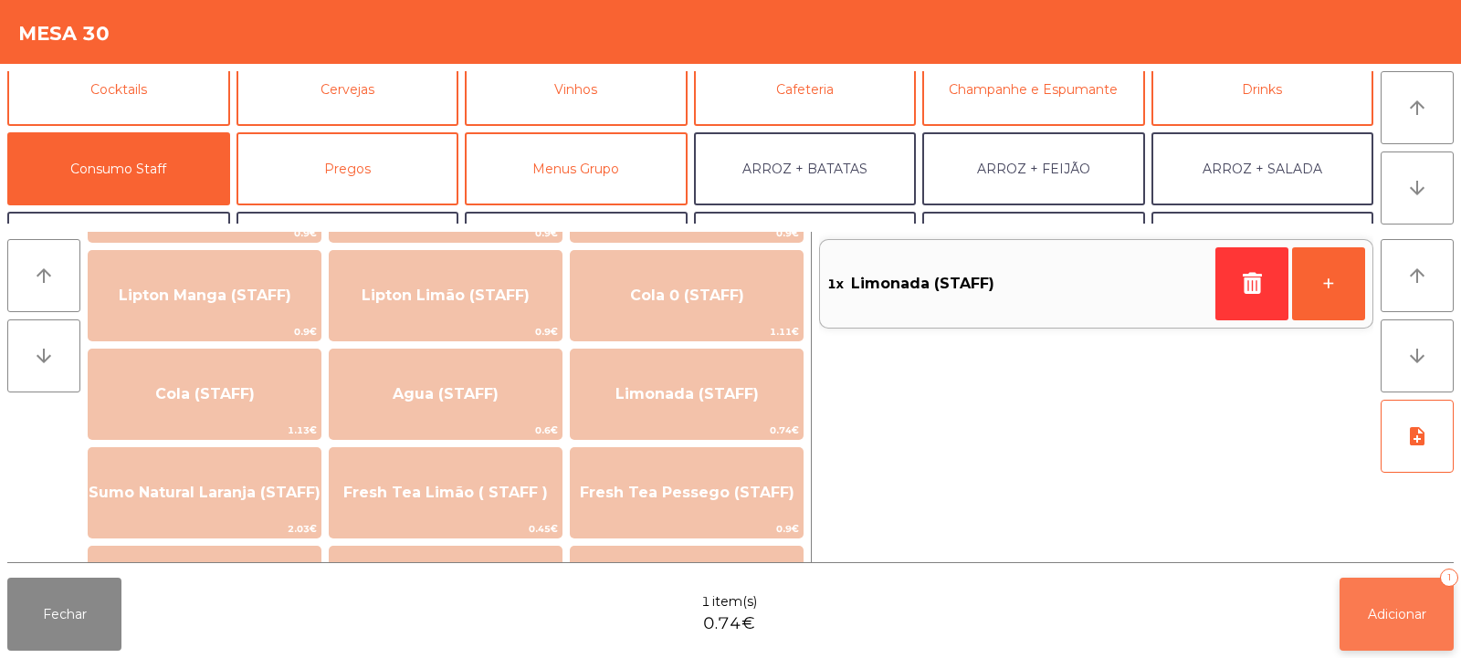
click at [1403, 599] on button "Adicionar 1" at bounding box center [1397, 614] width 114 height 73
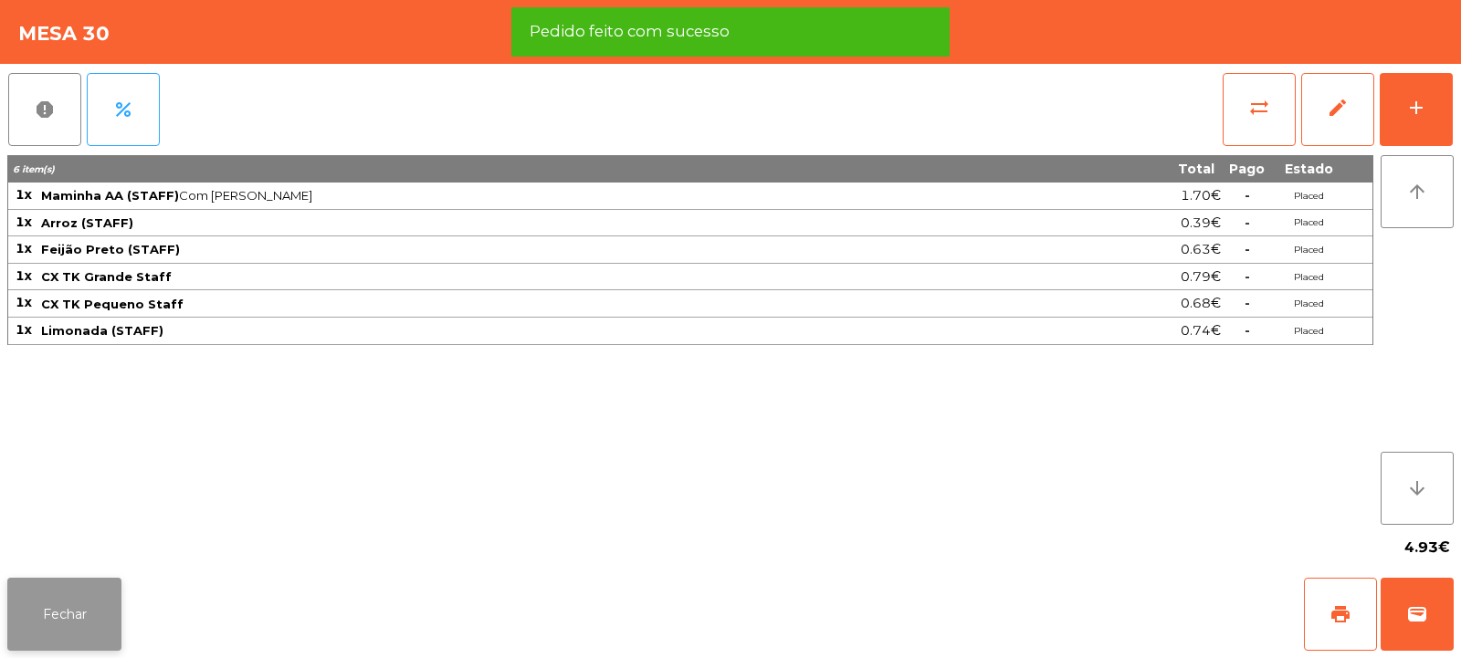
click at [87, 617] on button "Fechar" at bounding box center [64, 614] width 114 height 73
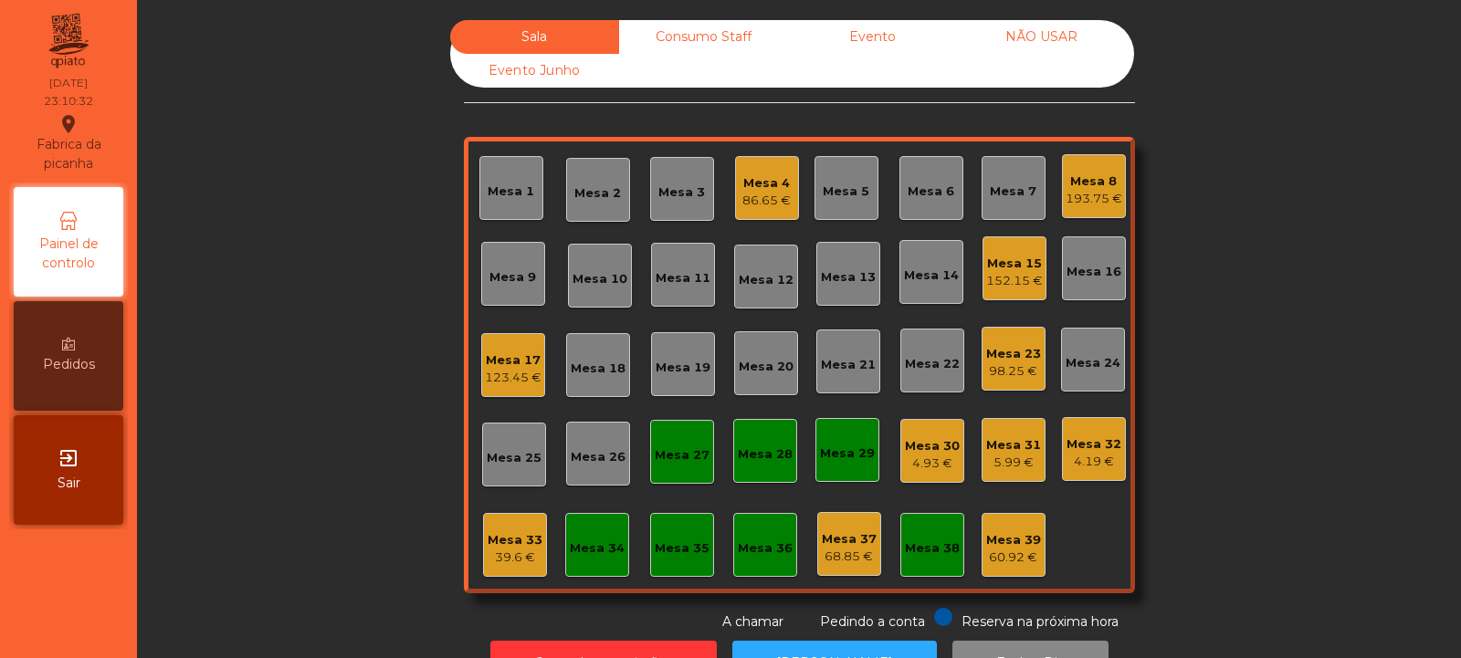
scroll to position [61, 0]
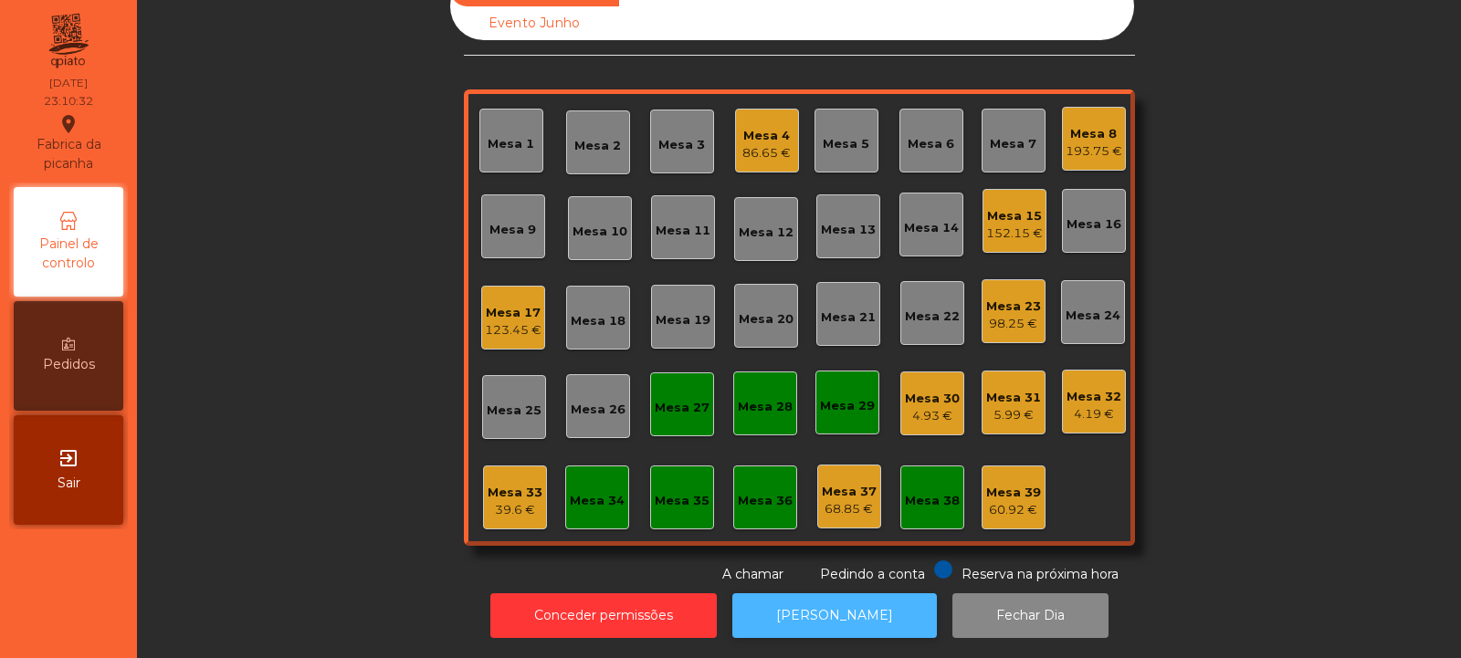
click at [853, 617] on button "[PERSON_NAME]" at bounding box center [834, 616] width 205 height 45
click at [756, 144] on div "86.65 €" at bounding box center [766, 153] width 48 height 18
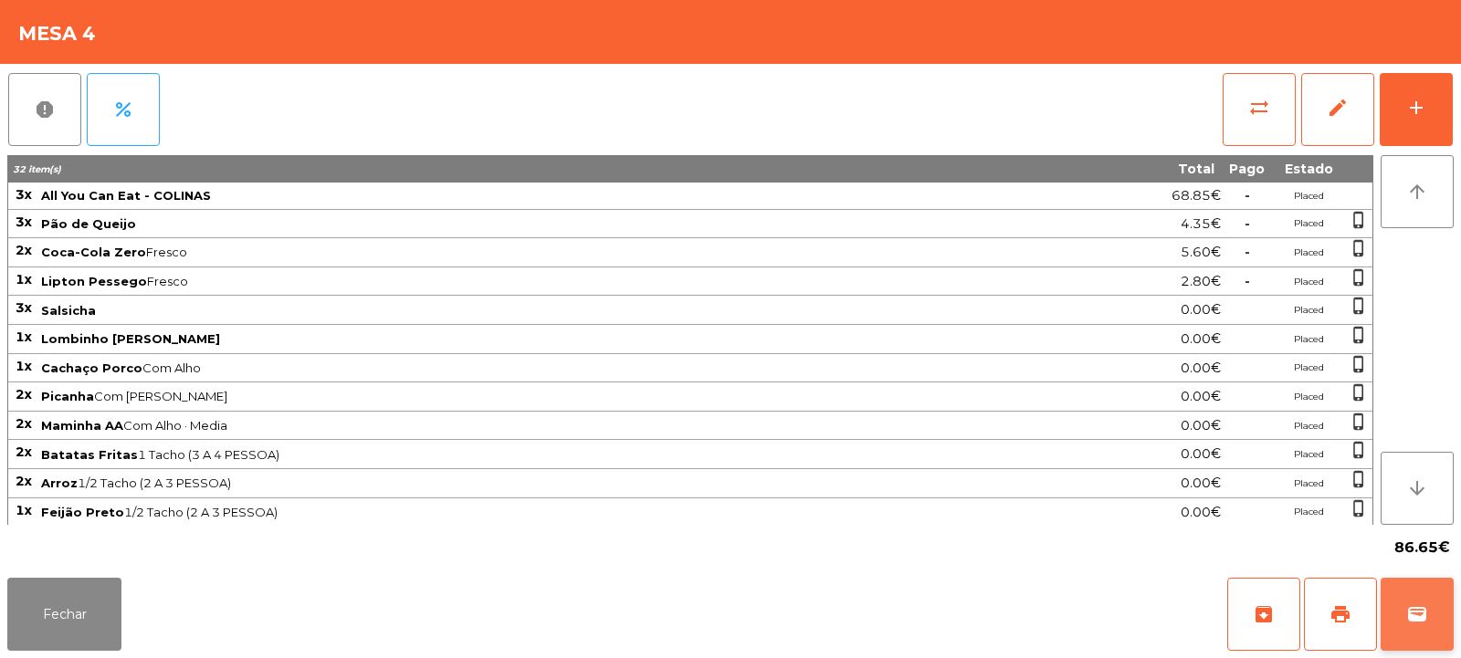
click at [1398, 615] on button "wallet" at bounding box center [1417, 614] width 73 height 73
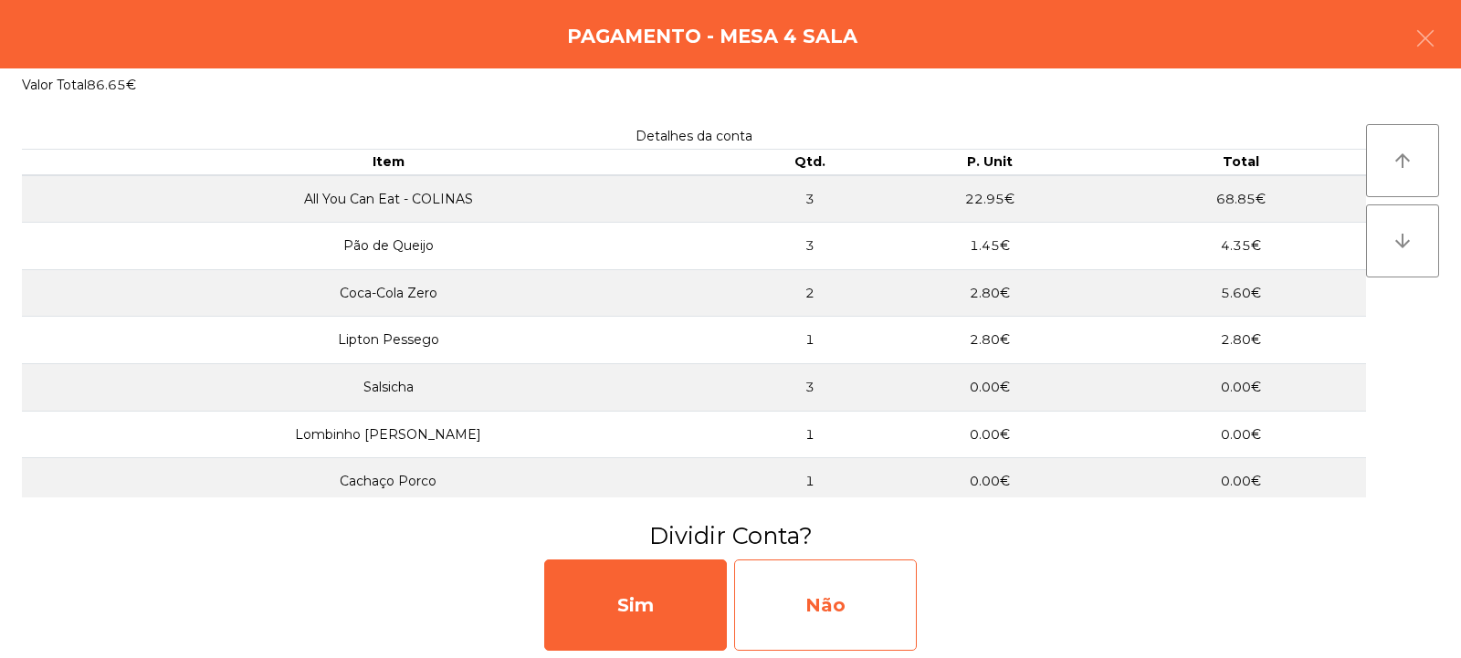
click at [812, 578] on div "Não" at bounding box center [825, 605] width 183 height 91
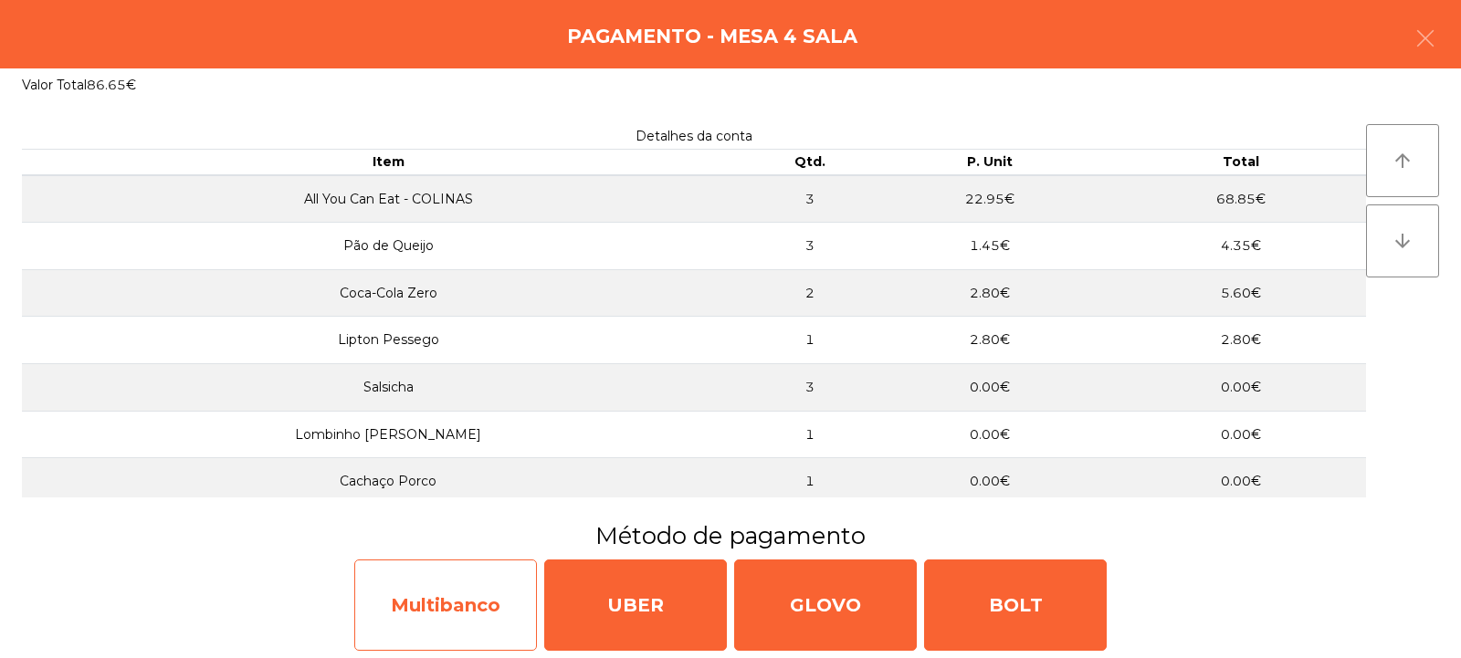
click at [463, 594] on div "Multibanco" at bounding box center [445, 605] width 183 height 91
select select "**"
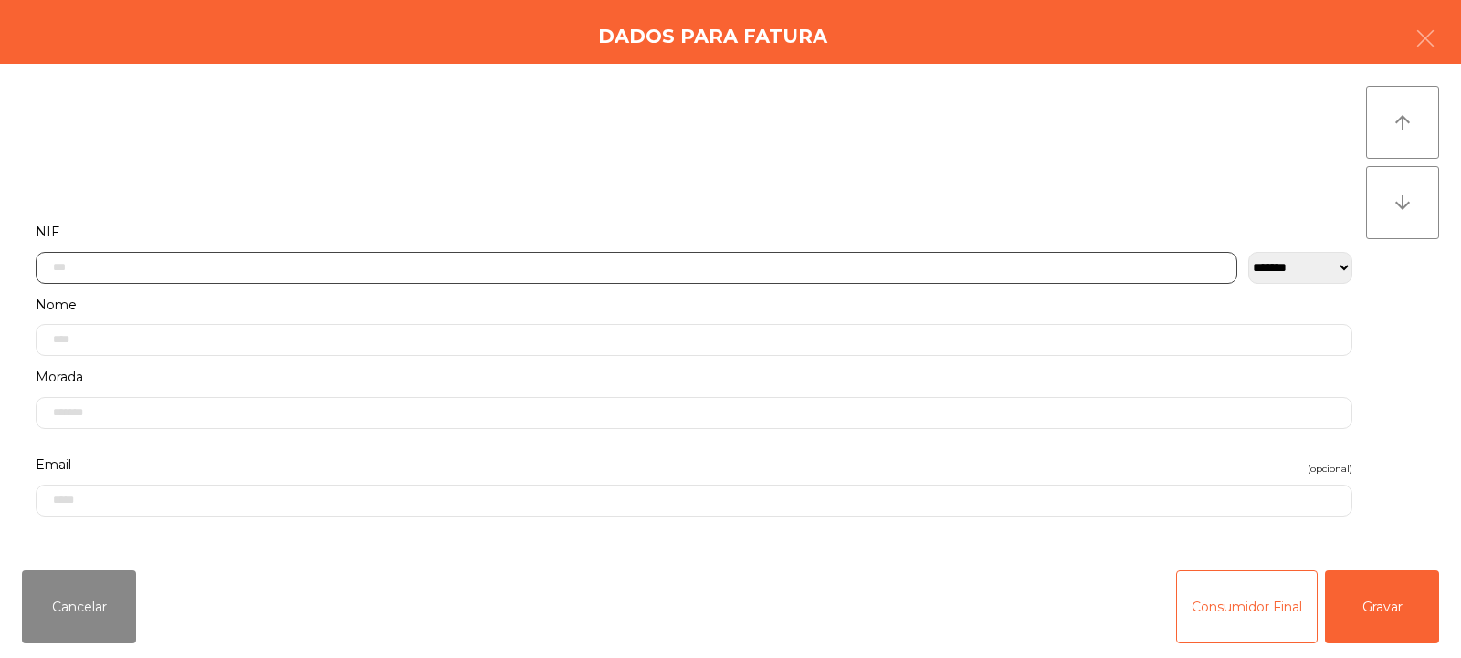
click at [747, 261] on input "text" at bounding box center [637, 268] width 1202 height 32
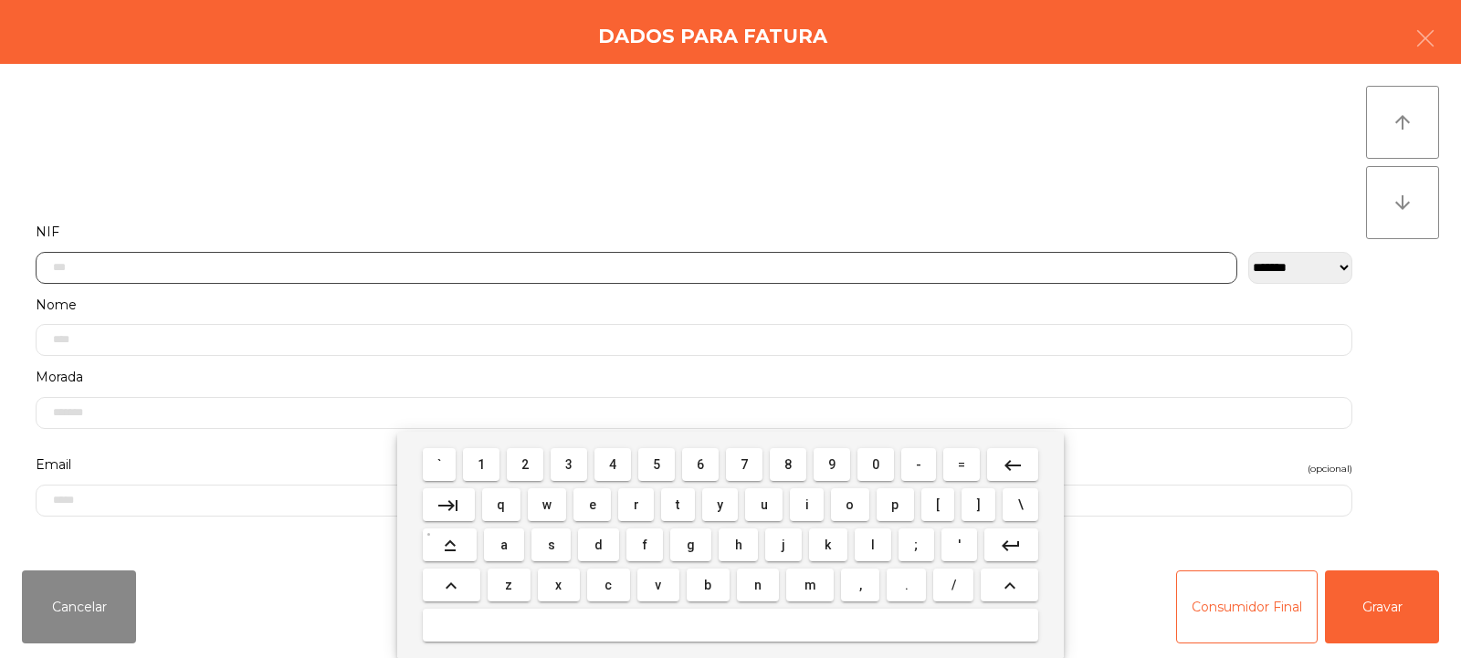
scroll to position [133, 0]
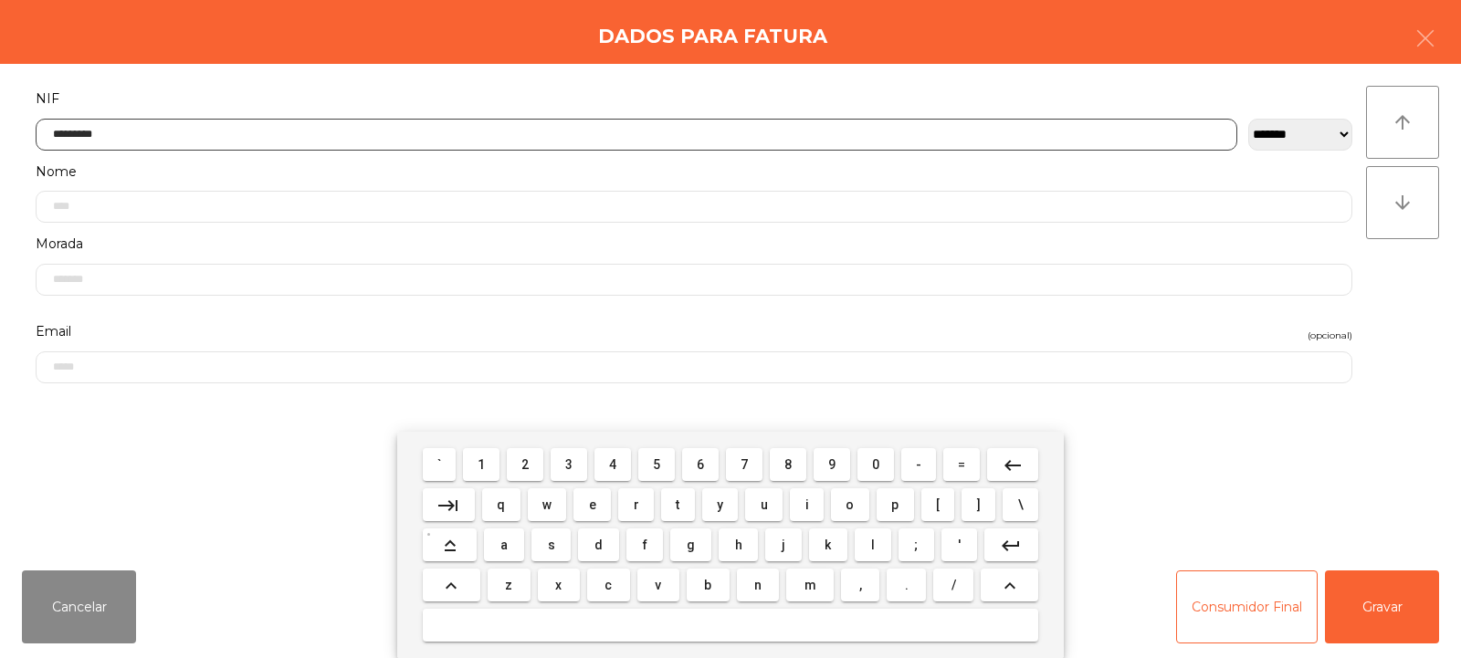
type input "*********"
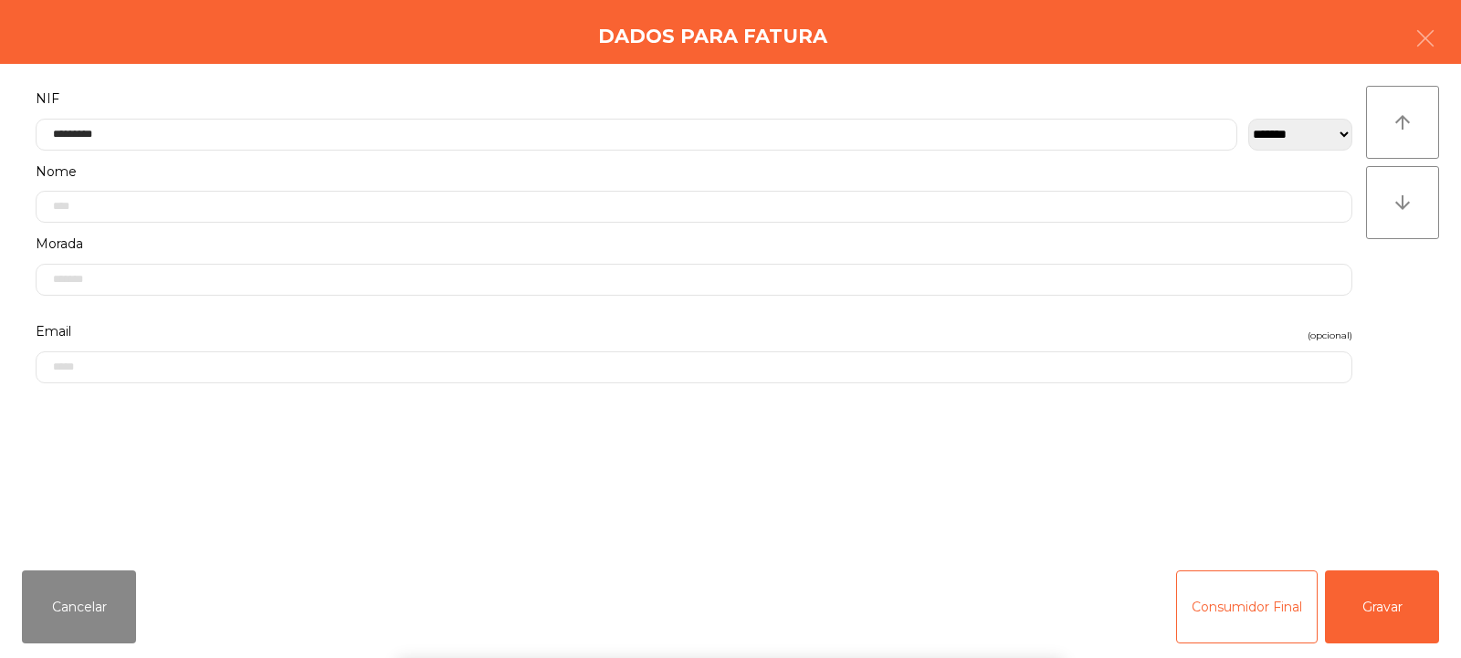
click at [1414, 599] on div "` 1 2 3 4 5 6 7 8 9 0 - = keyboard_backspace keyboard_tab q w e r t y u i o p […" at bounding box center [730, 545] width 1461 height 226
click at [1399, 607] on button "Gravar" at bounding box center [1382, 607] width 114 height 73
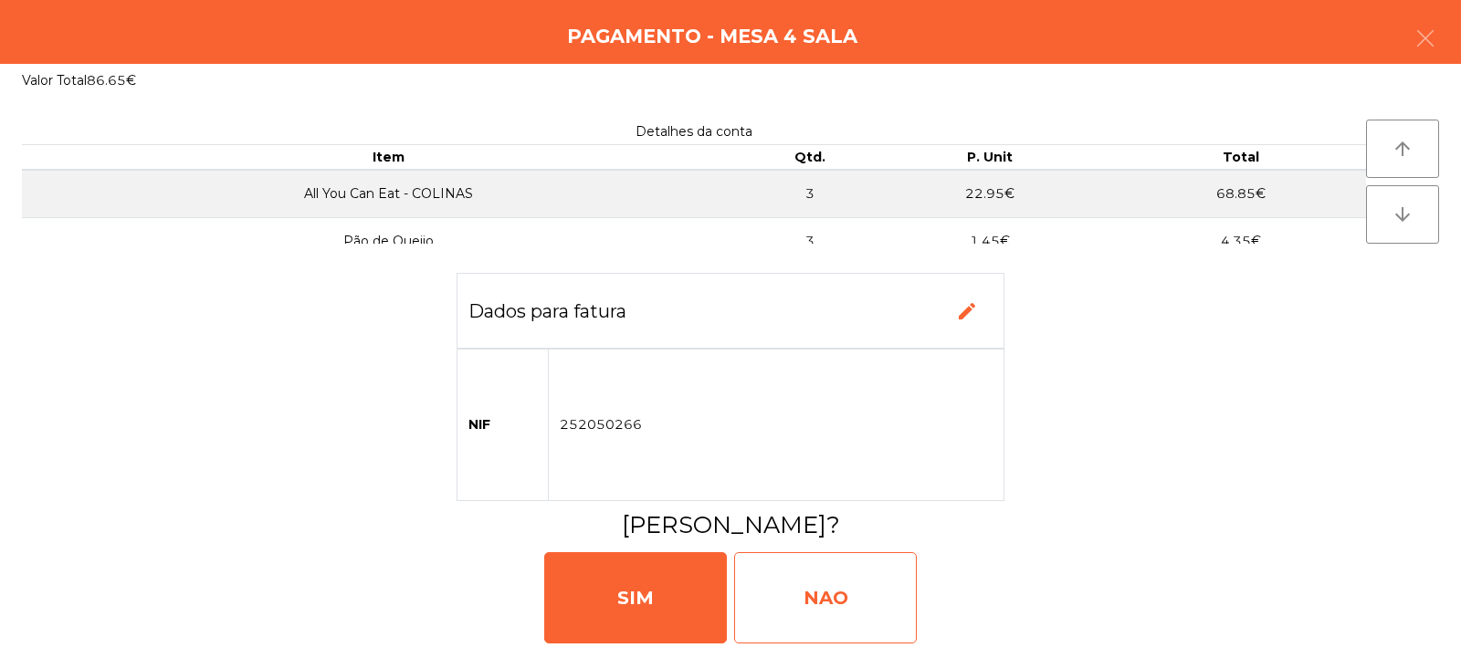
click at [878, 592] on div "NAO" at bounding box center [825, 597] width 183 height 91
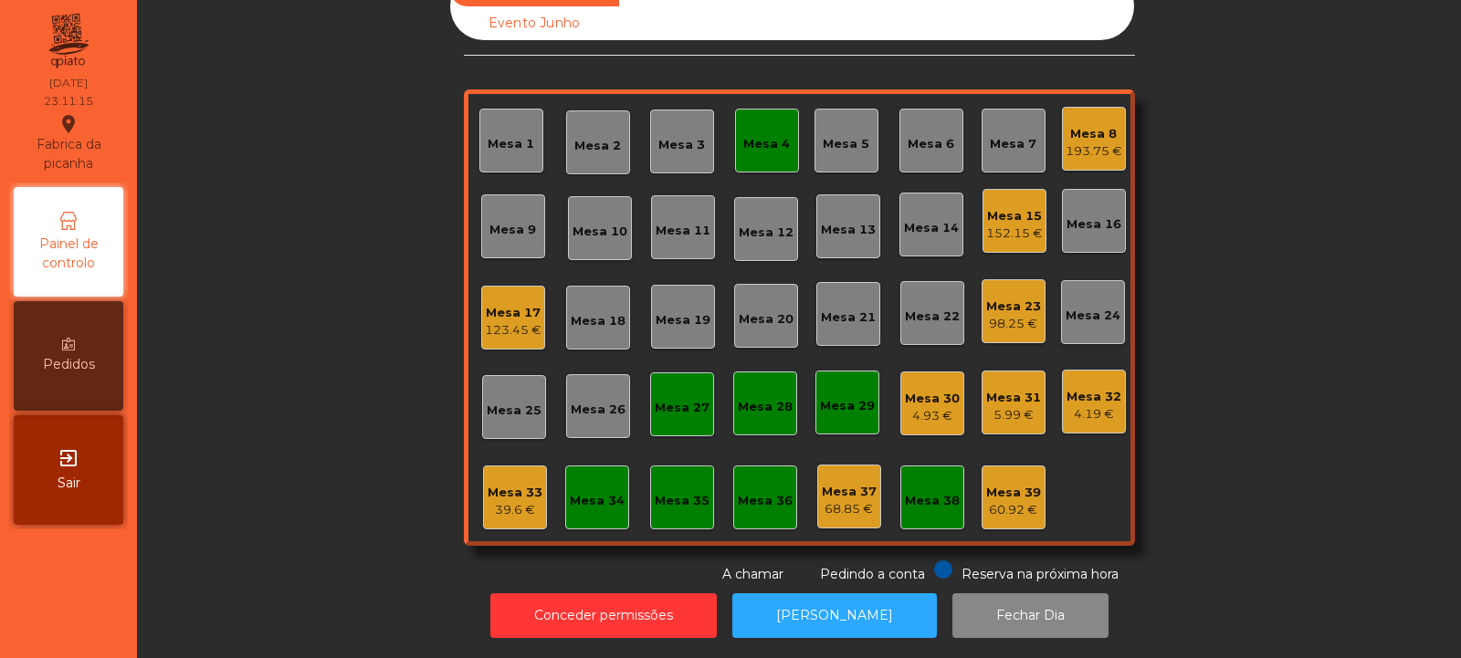
click at [768, 145] on div "Mesa 4" at bounding box center [767, 141] width 64 height 64
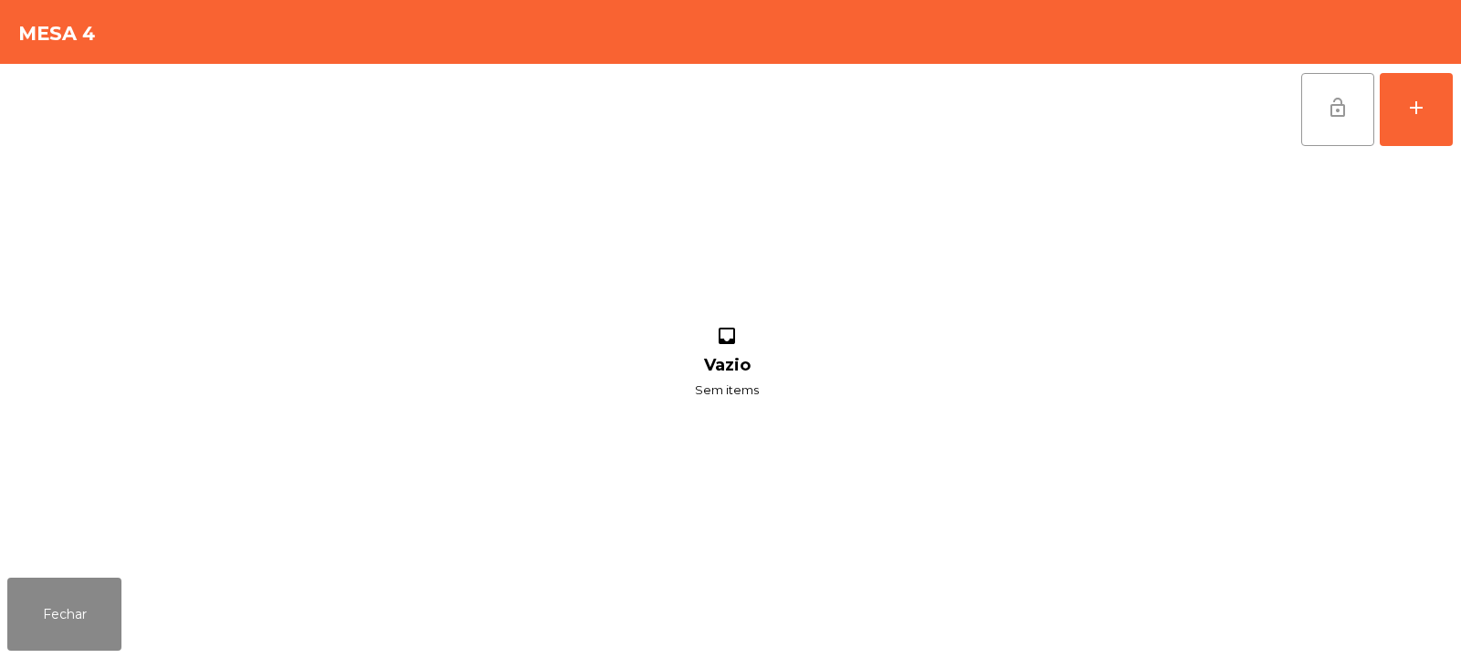
click at [1335, 112] on span "lock_open" at bounding box center [1338, 108] width 22 height 22
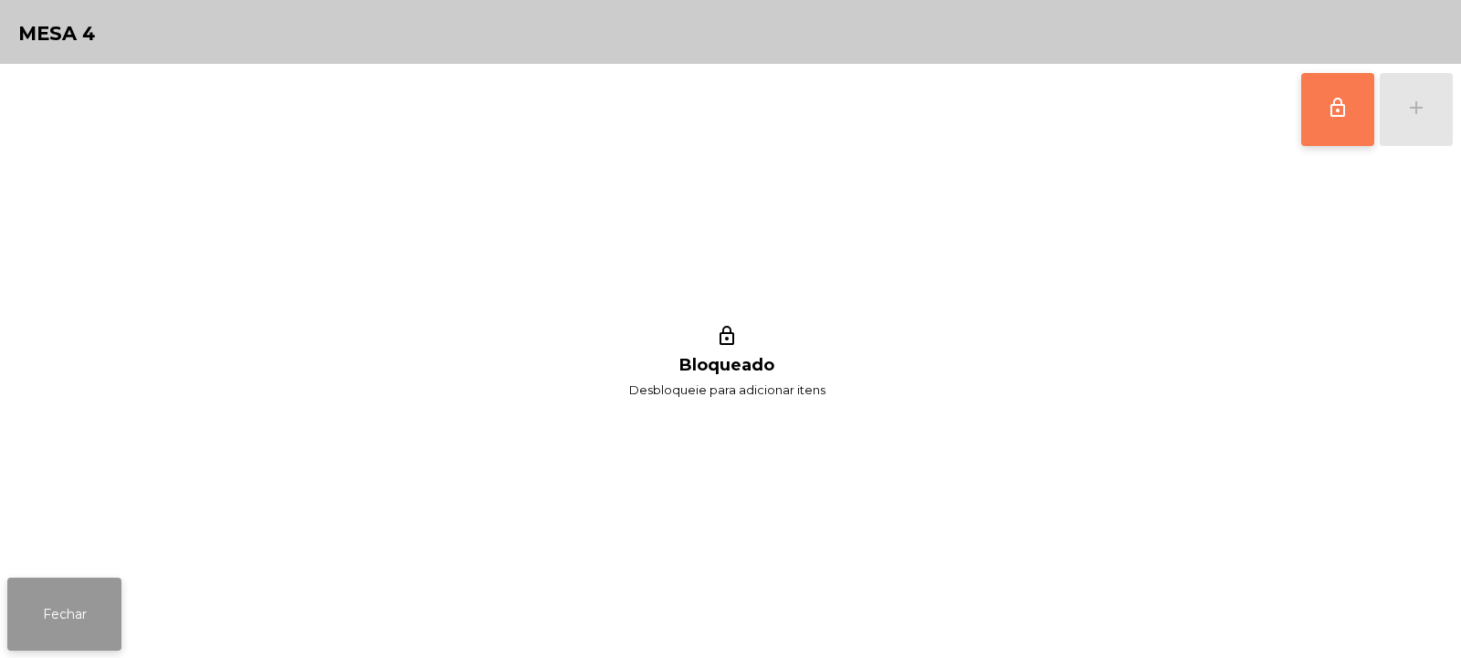
click at [91, 604] on button "Fechar" at bounding box center [64, 614] width 114 height 73
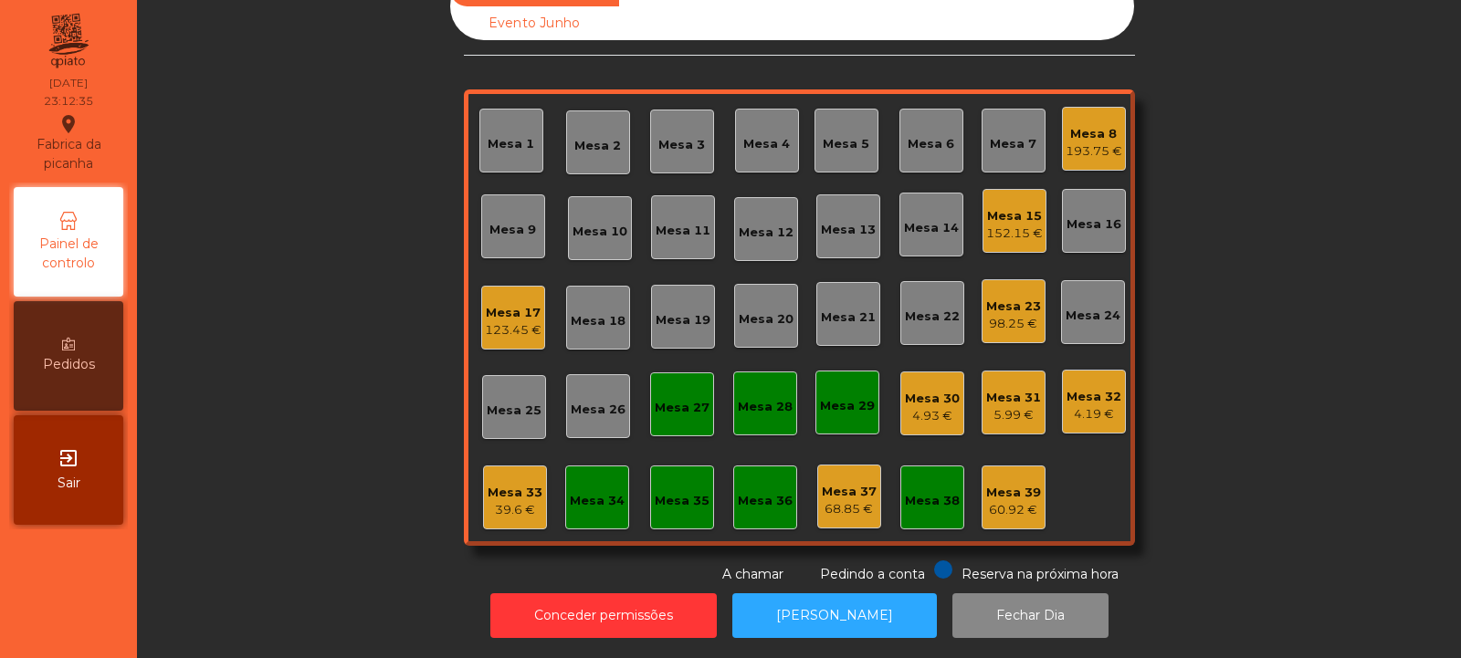
scroll to position [61, 0]
click at [1082, 107] on div "Mesa 8 193.75 €" at bounding box center [1094, 139] width 64 height 64
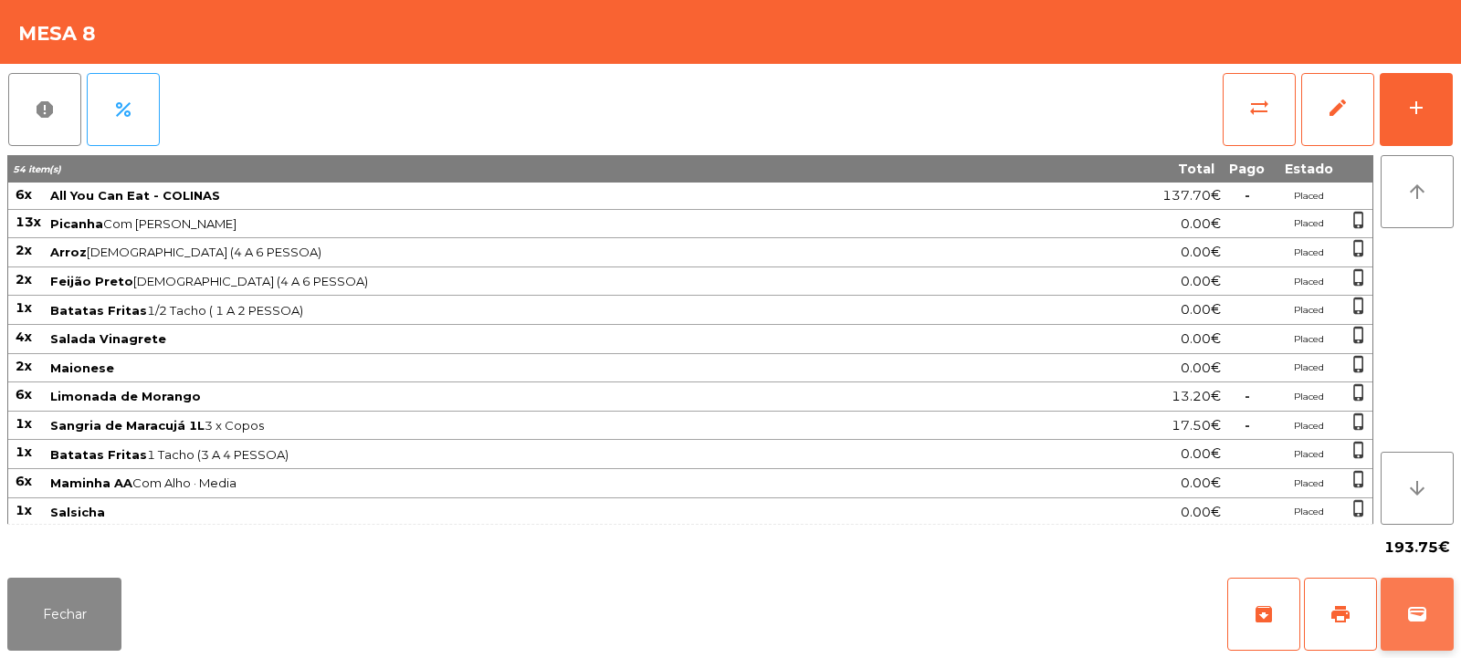
click at [1426, 619] on span "wallet" at bounding box center [1417, 615] width 22 height 22
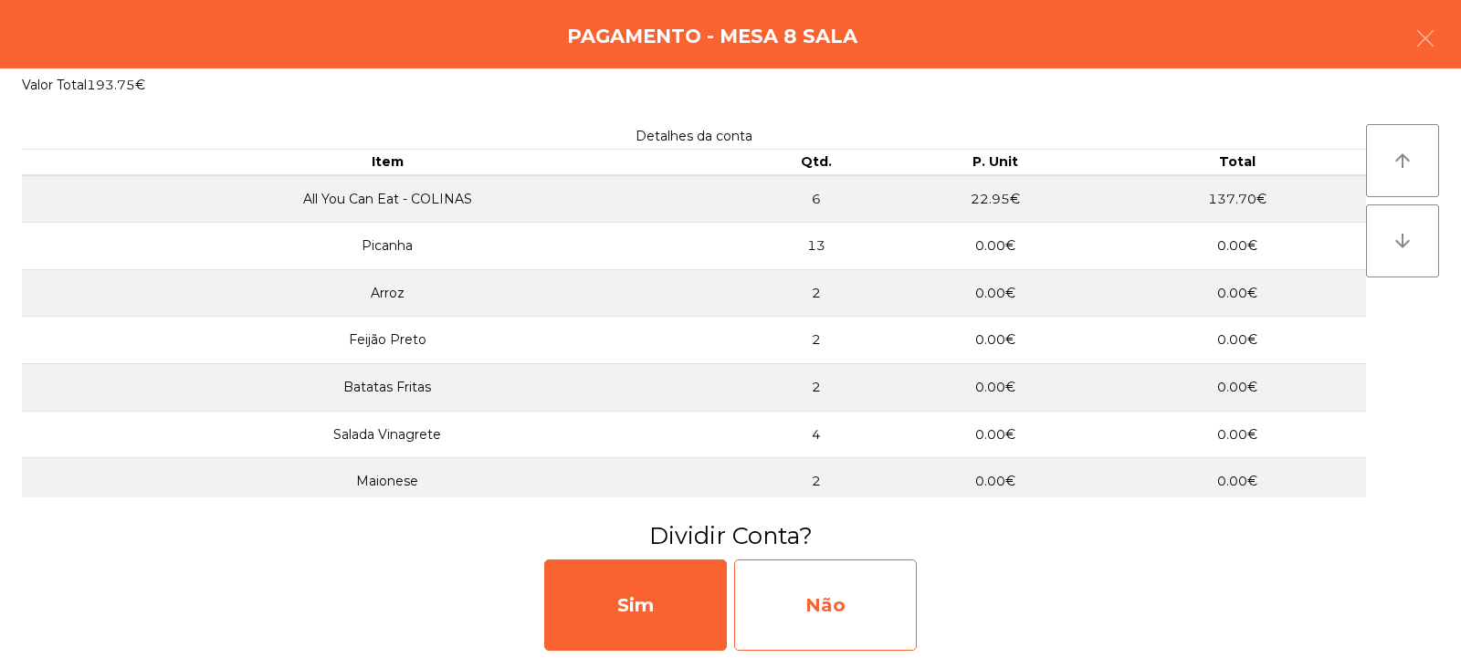
click at [867, 588] on div "Não" at bounding box center [825, 605] width 183 height 91
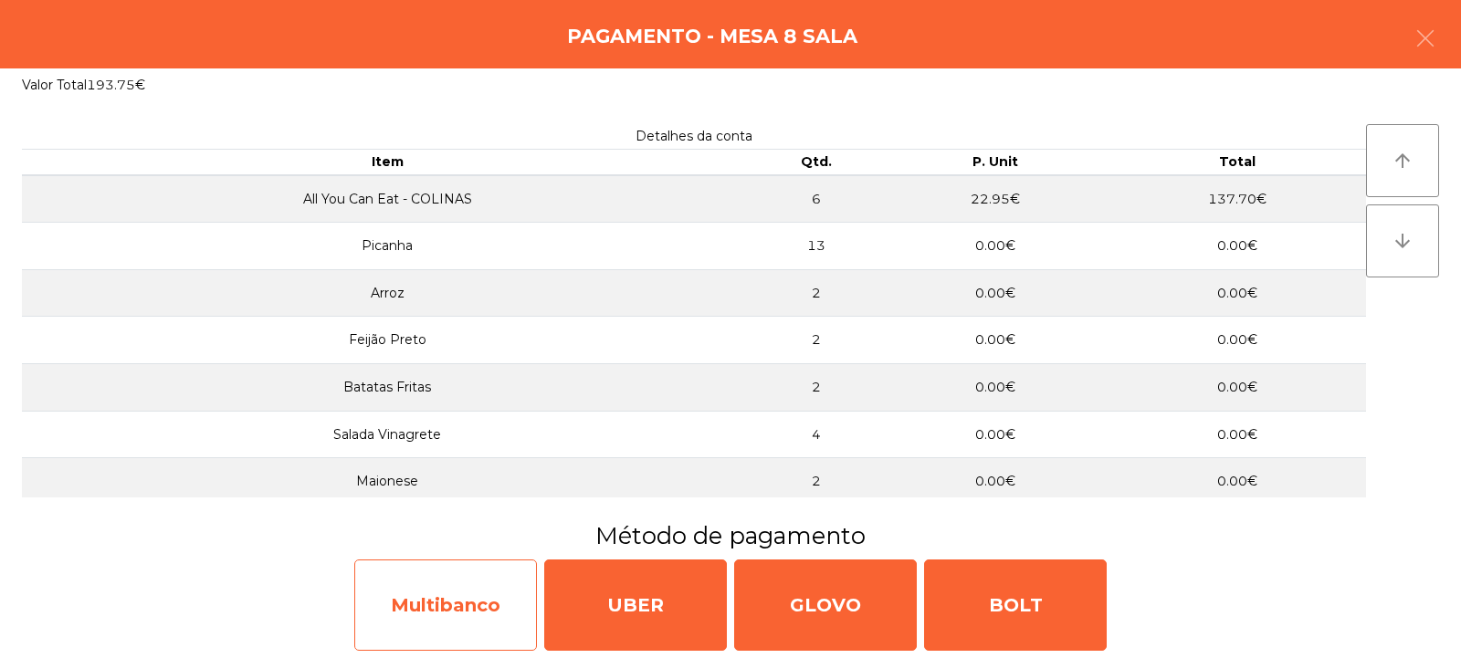
click at [457, 606] on div "Multibanco" at bounding box center [445, 605] width 183 height 91
select select "**"
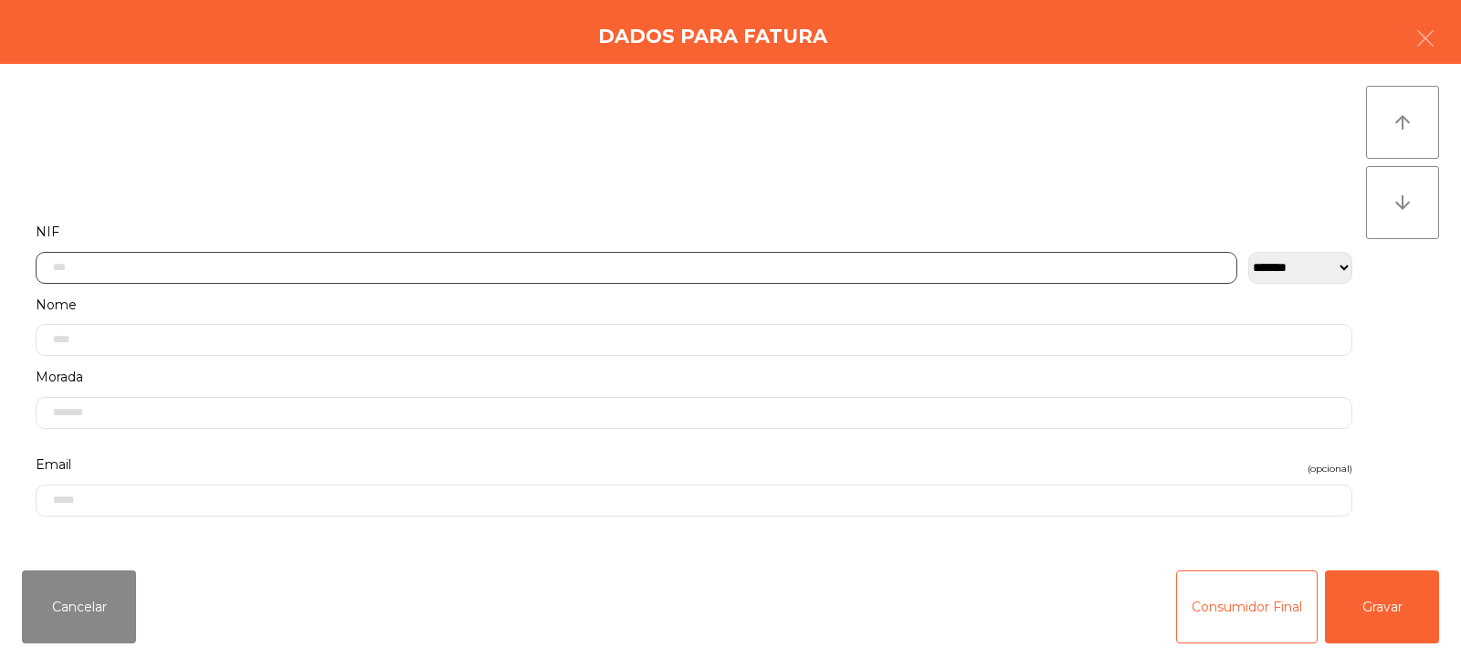
click at [682, 255] on input "text" at bounding box center [637, 268] width 1202 height 32
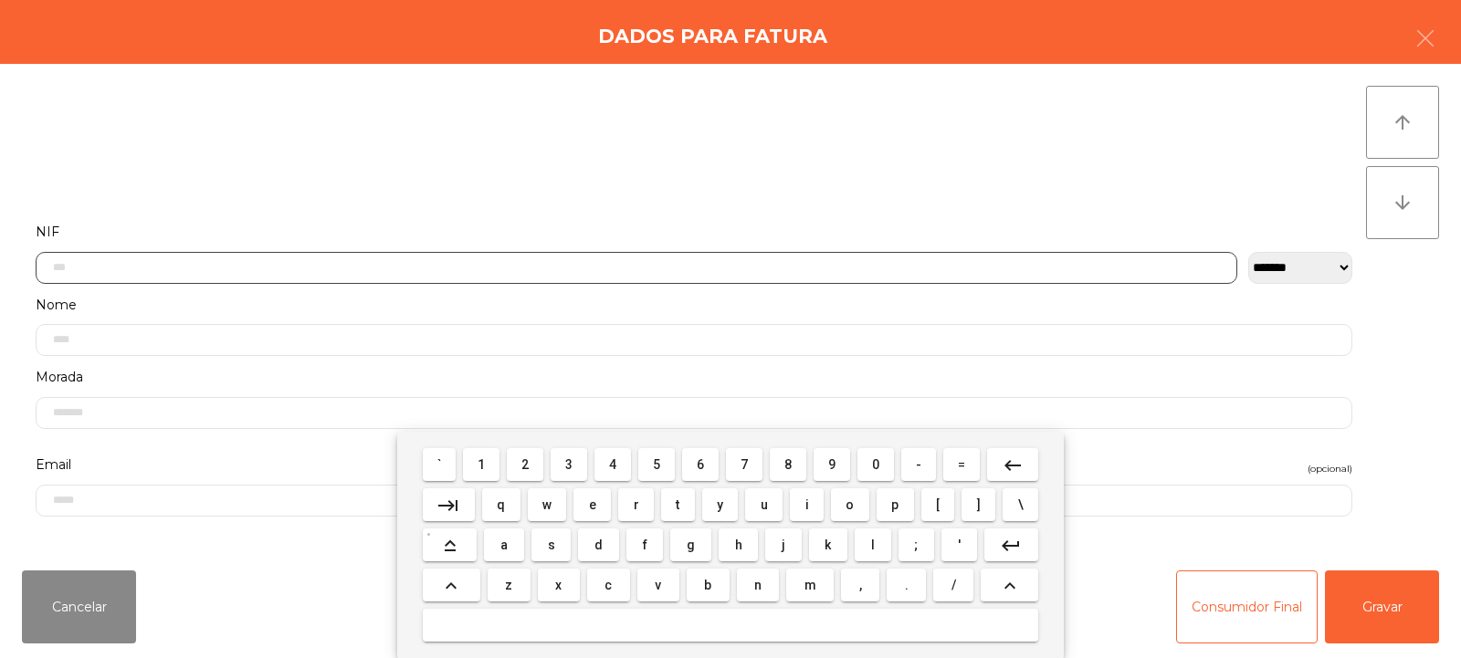
scroll to position [133, 0]
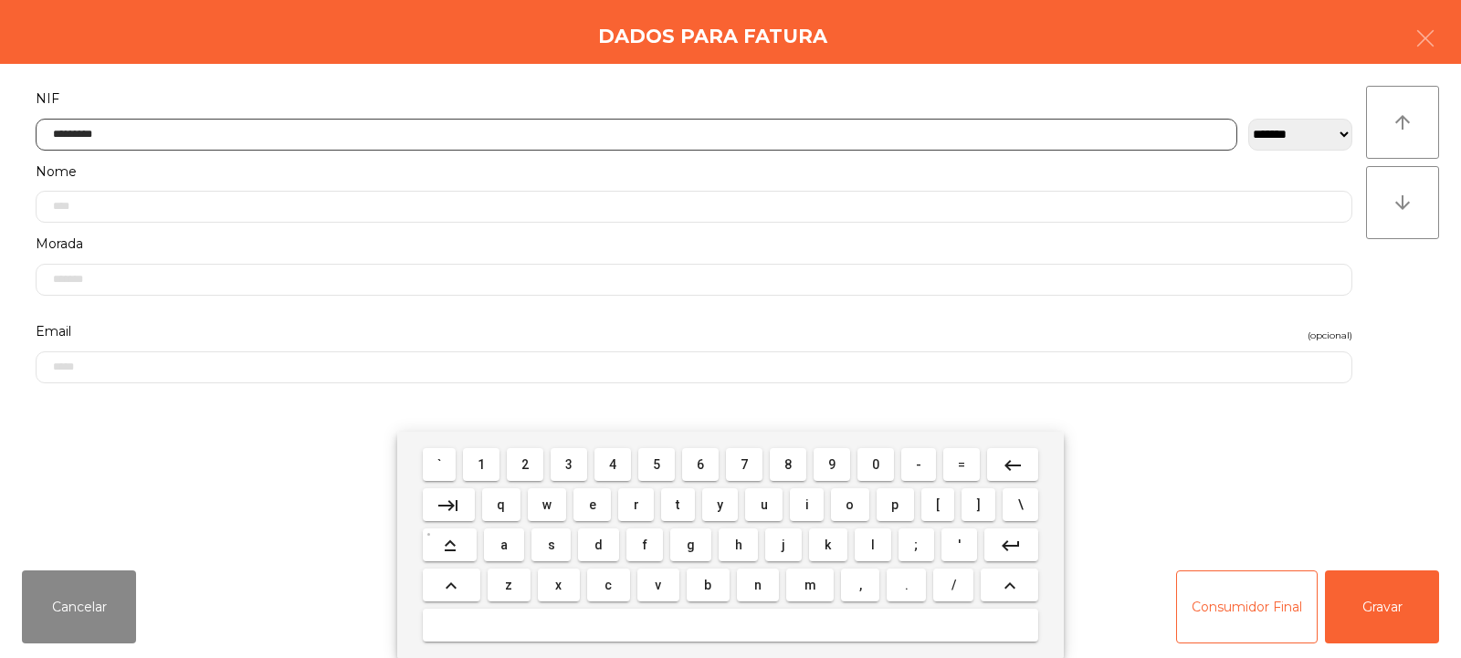
type input "*********"
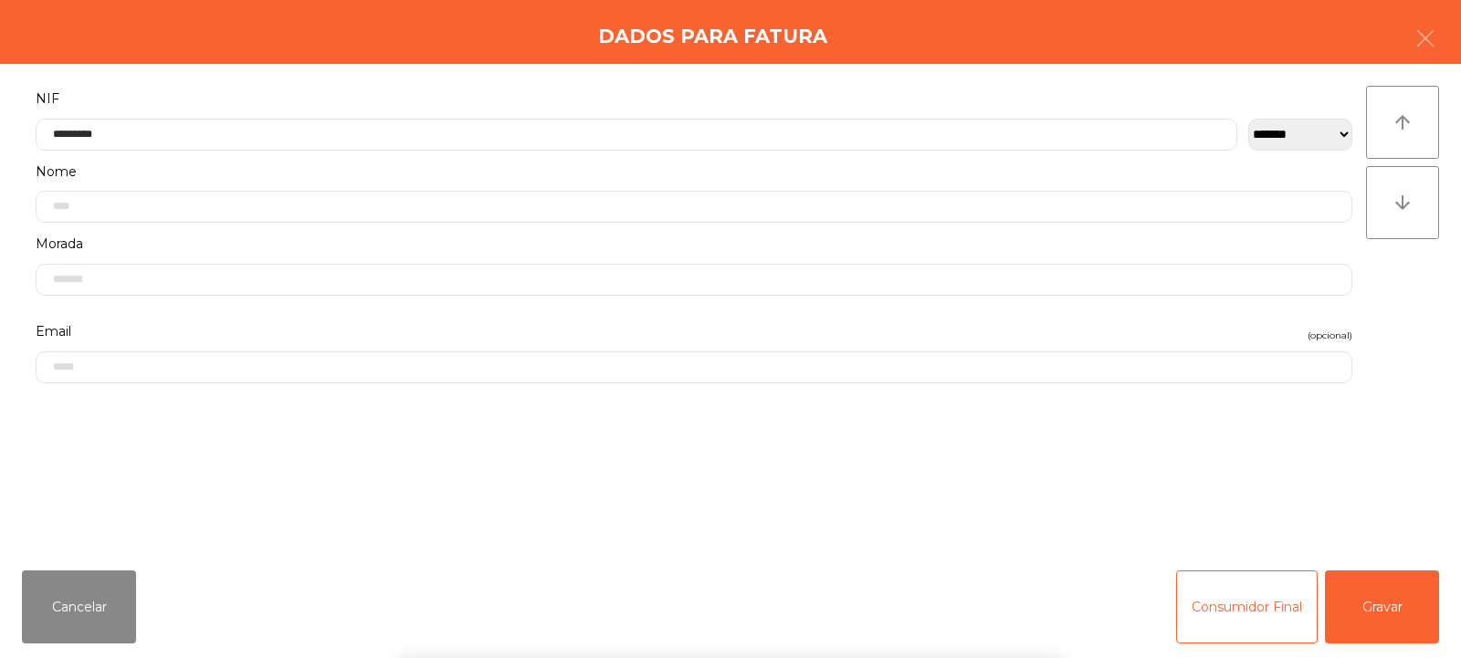
click at [1388, 618] on div "` 1 2 3 4 5 6 7 8 9 0 - = keyboard_backspace keyboard_tab q w e r t y u i o p […" at bounding box center [730, 545] width 1461 height 226
click at [1394, 618] on button "Gravar" at bounding box center [1382, 607] width 114 height 73
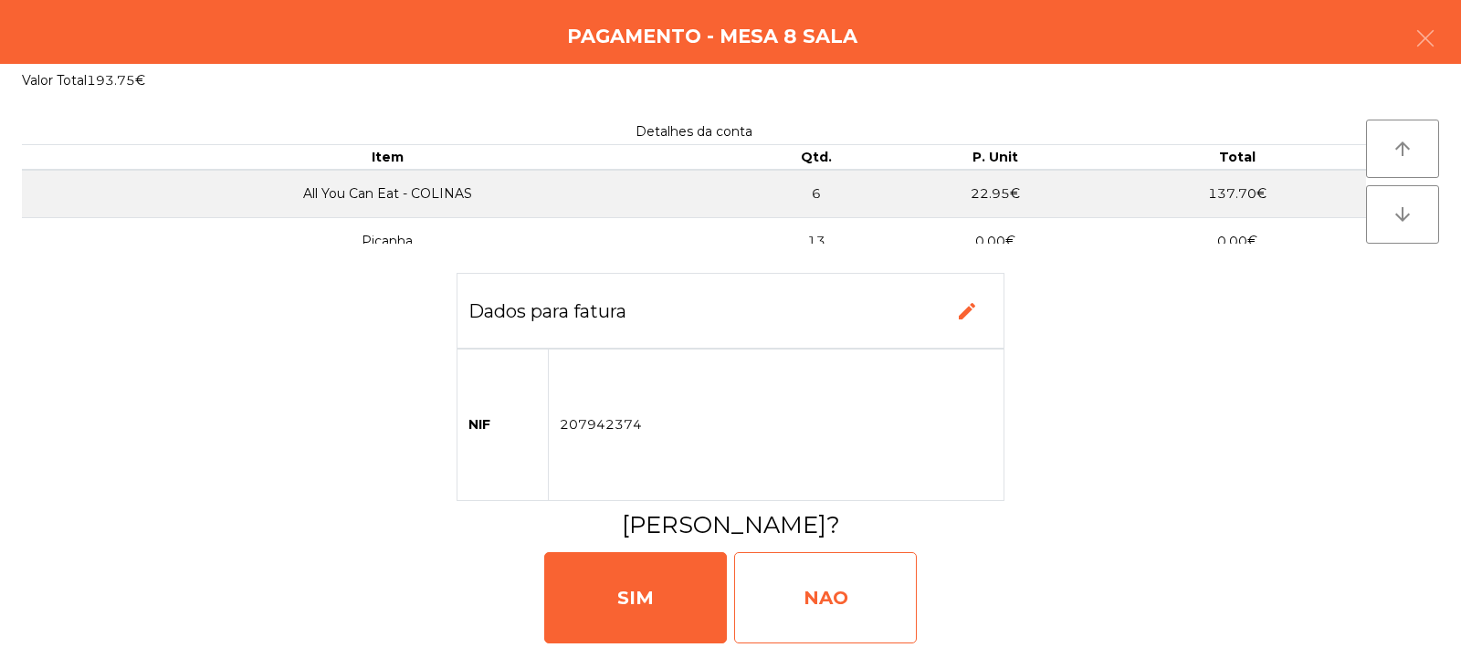
click at [854, 594] on div "NAO" at bounding box center [825, 597] width 183 height 91
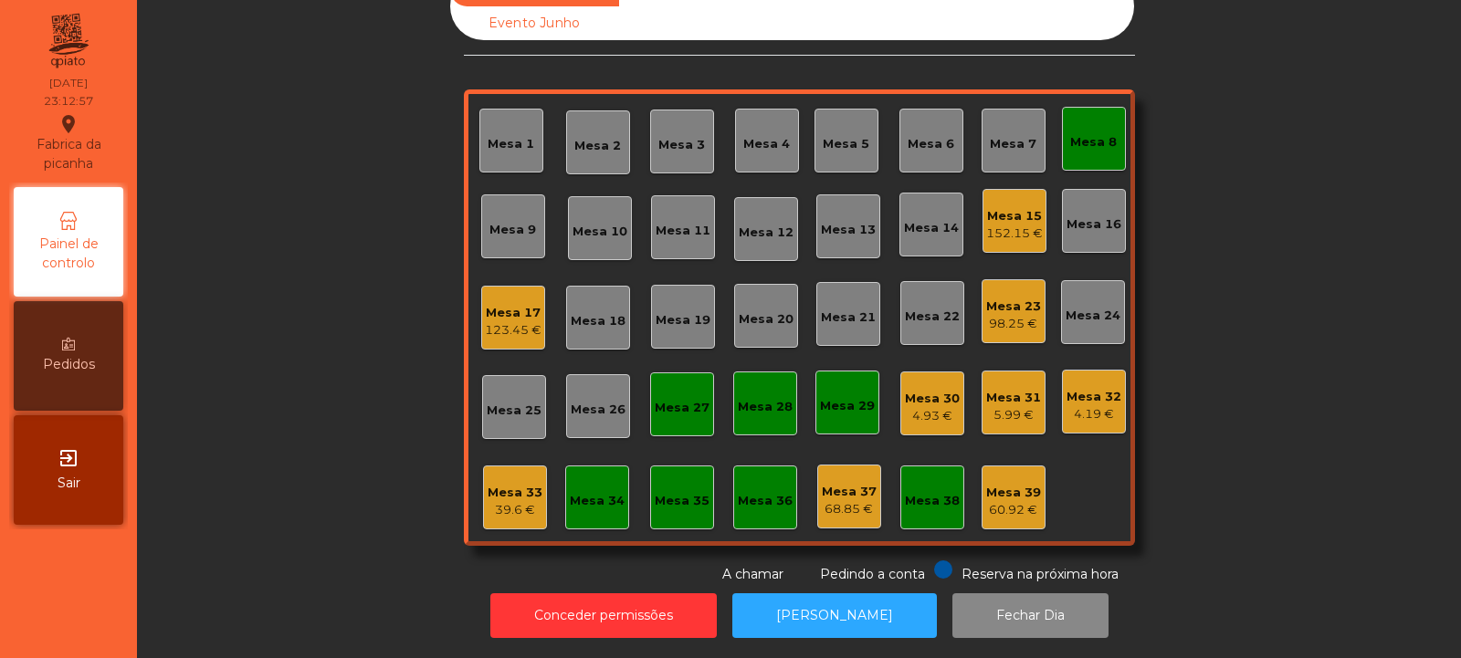
click at [1081, 141] on div "Mesa 8" at bounding box center [1094, 139] width 64 height 64
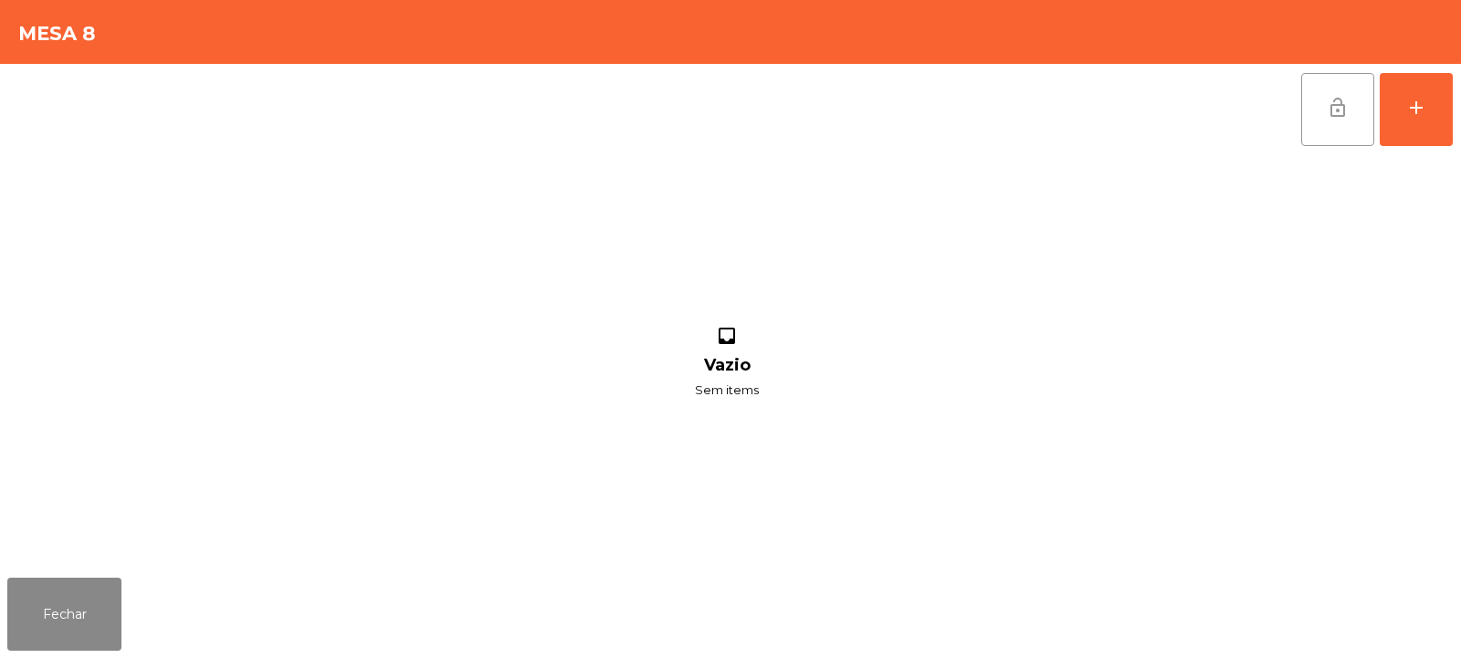
click at [1330, 121] on button "lock_open" at bounding box center [1337, 109] width 73 height 73
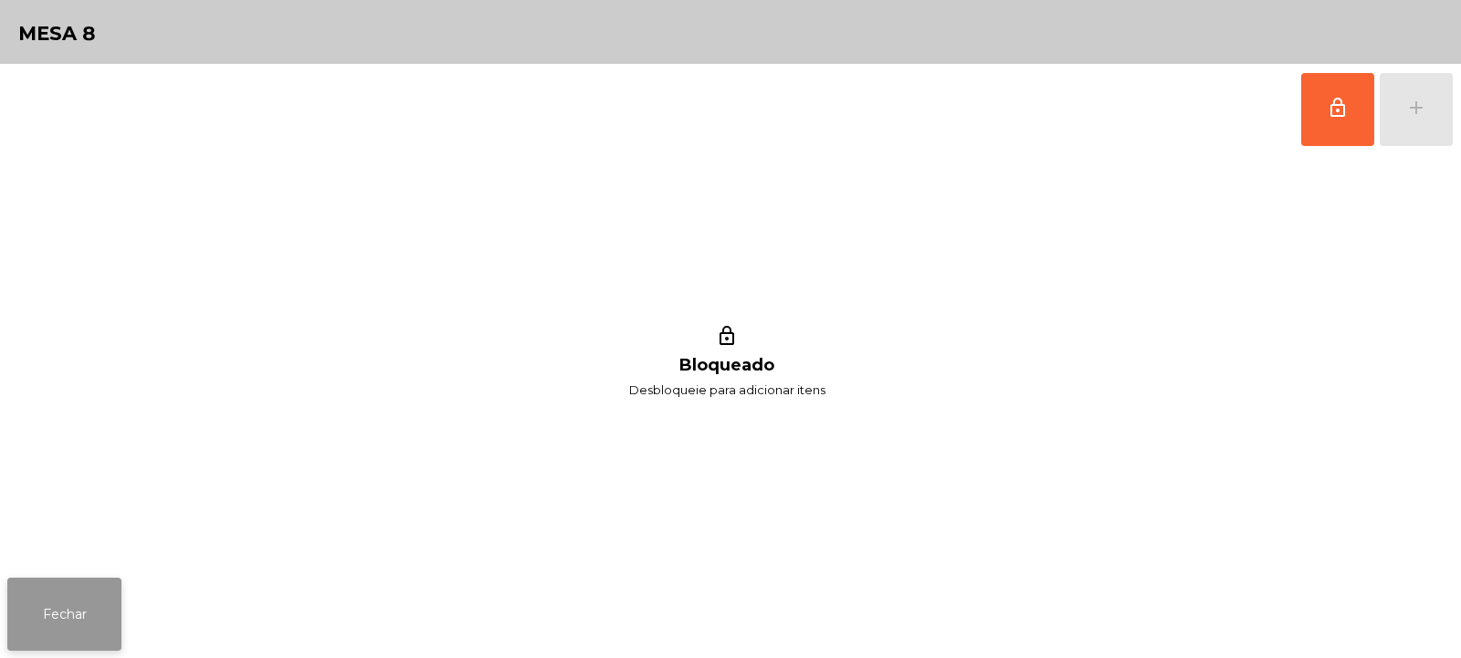
click at [71, 594] on button "Fechar" at bounding box center [64, 614] width 114 height 73
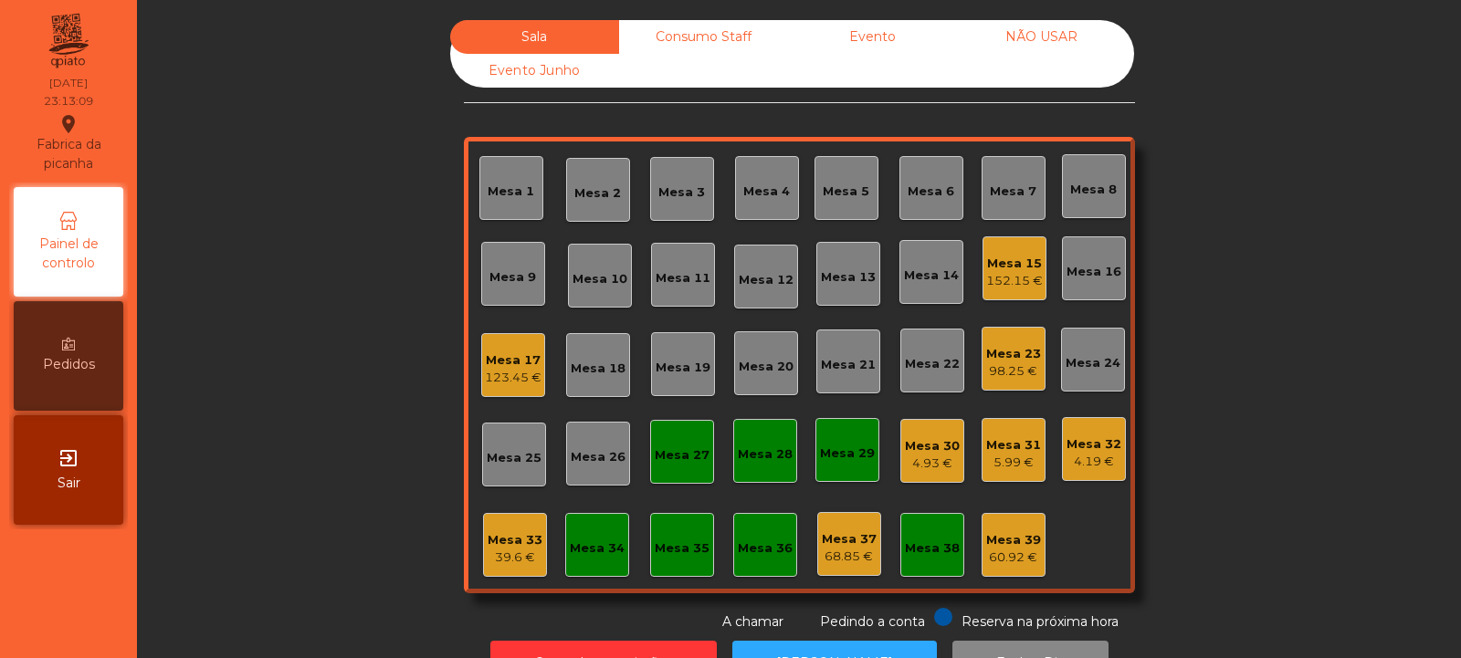
scroll to position [61, 0]
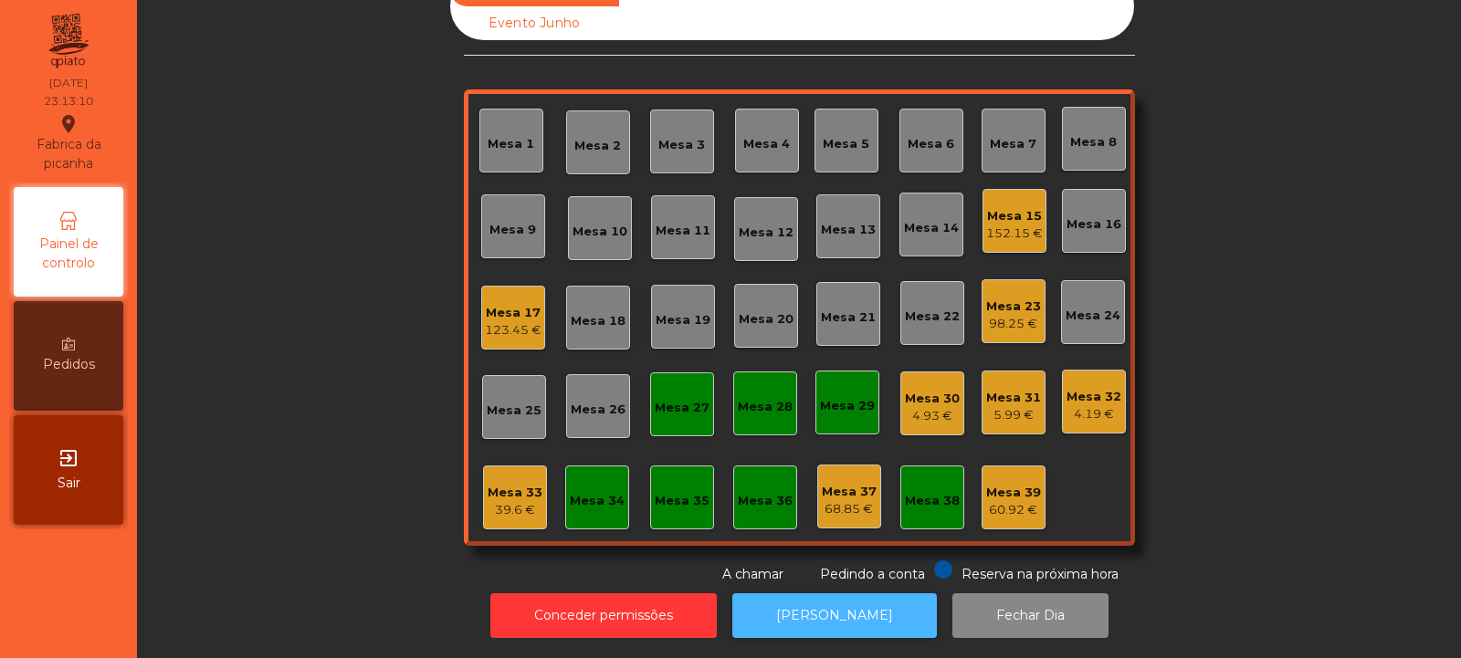
click at [840, 594] on button "[PERSON_NAME]" at bounding box center [834, 616] width 205 height 45
click at [501, 484] on div "Mesa 33" at bounding box center [515, 493] width 55 height 18
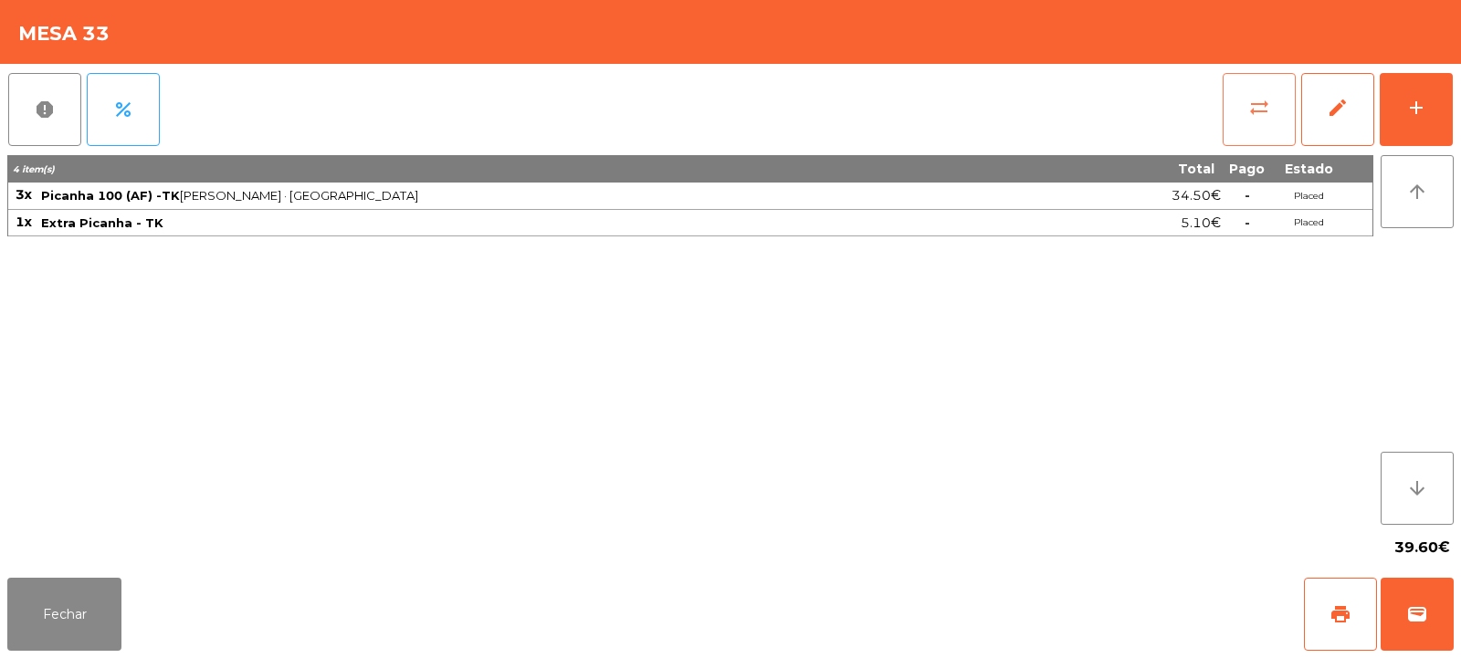
click at [1257, 113] on span "sync_alt" at bounding box center [1259, 108] width 22 height 22
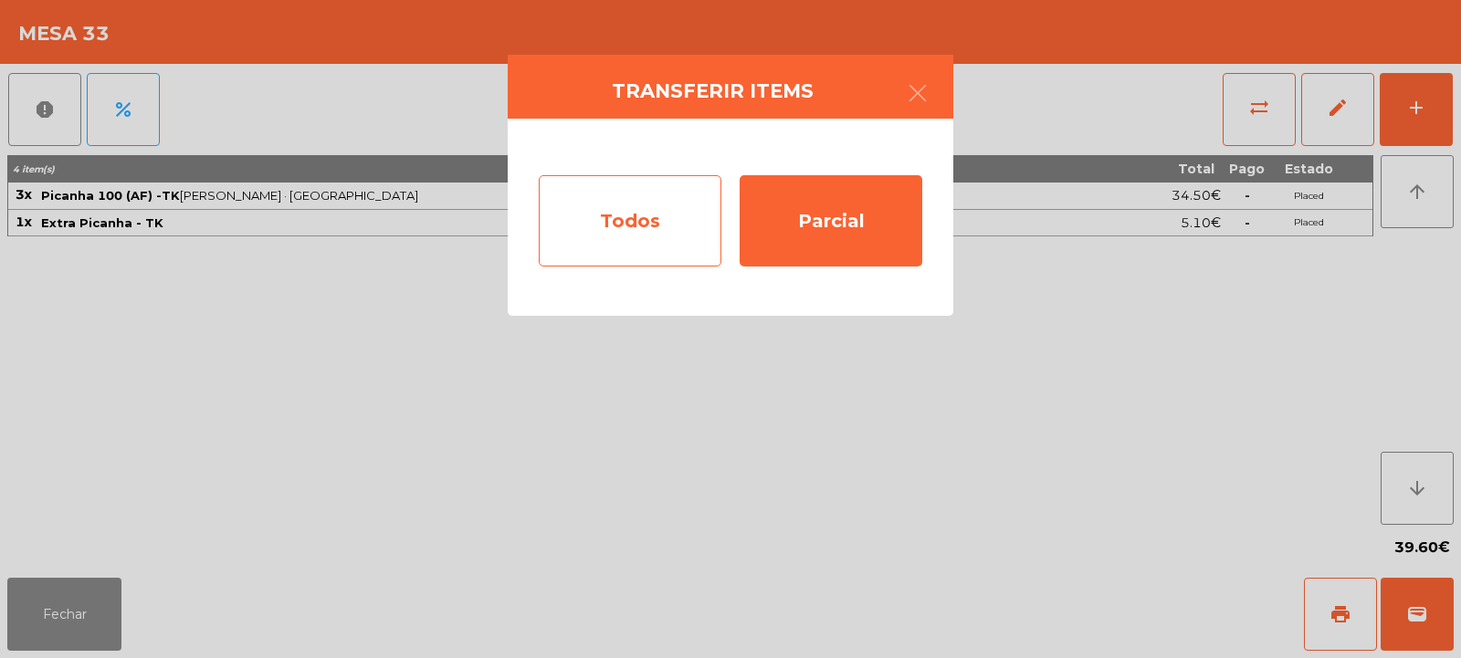
click at [584, 198] on div "Todos" at bounding box center [630, 220] width 183 height 91
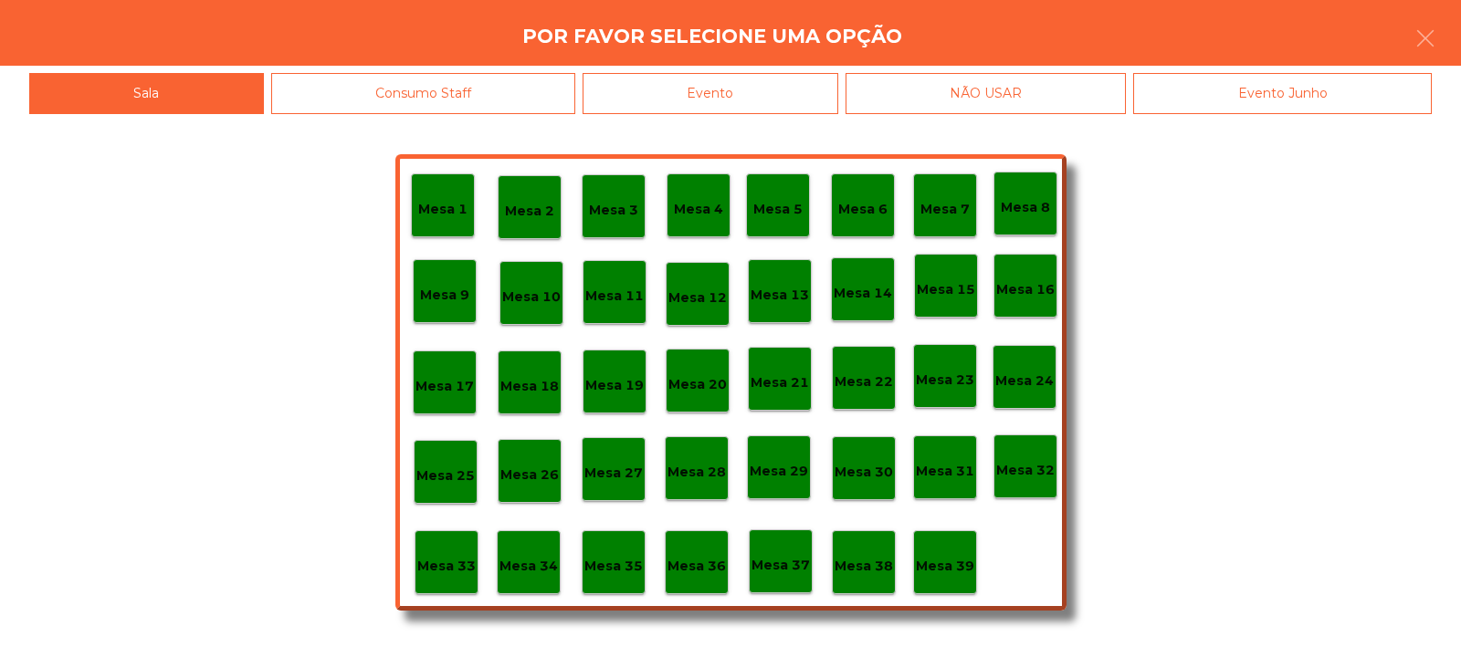
click at [704, 98] on div "Evento" at bounding box center [711, 93] width 256 height 41
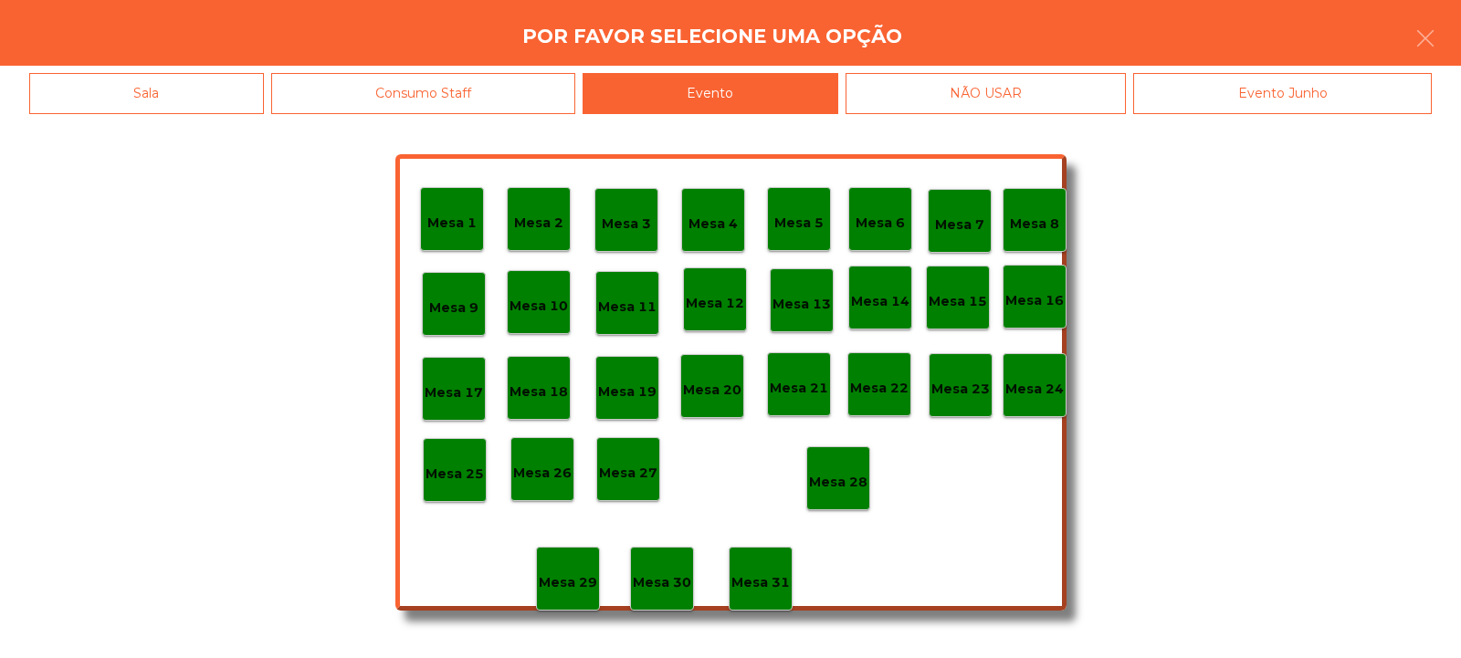
click at [840, 482] on p "Mesa 28" at bounding box center [838, 482] width 58 height 21
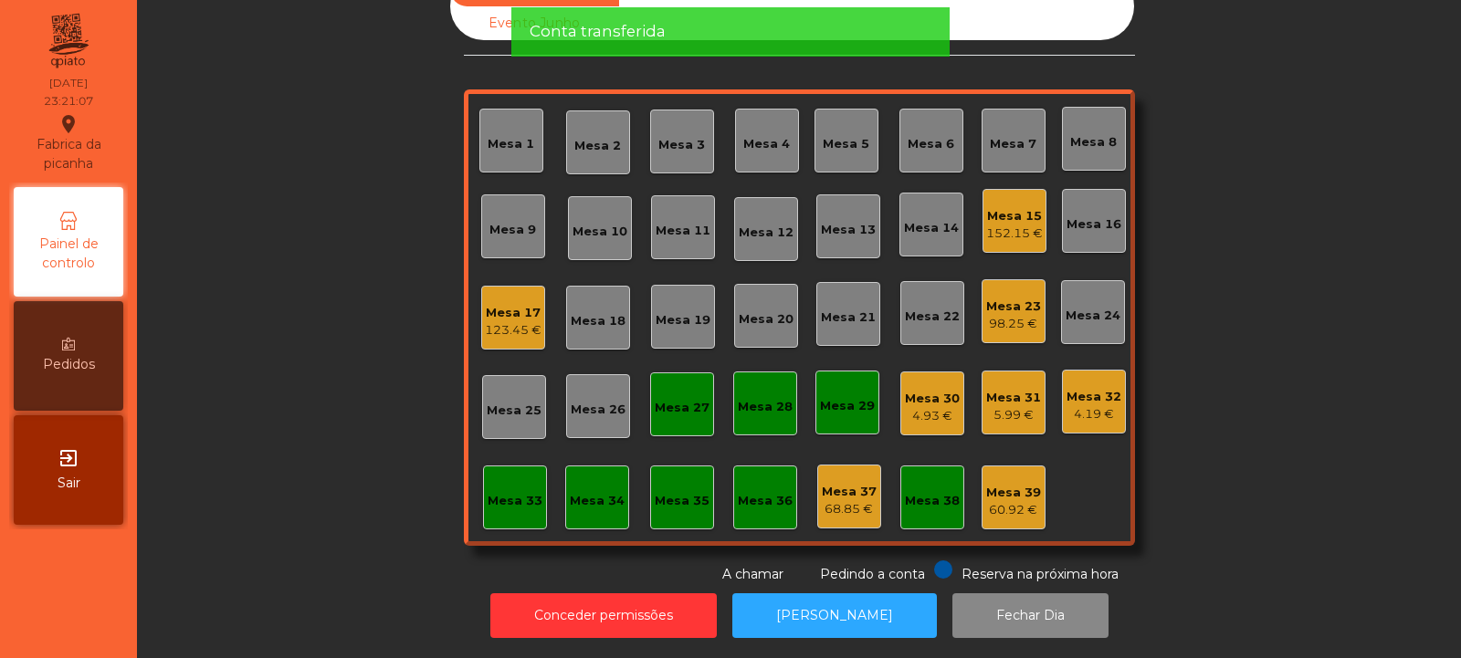
click at [1019, 298] on div "Mesa 23" at bounding box center [1013, 307] width 55 height 18
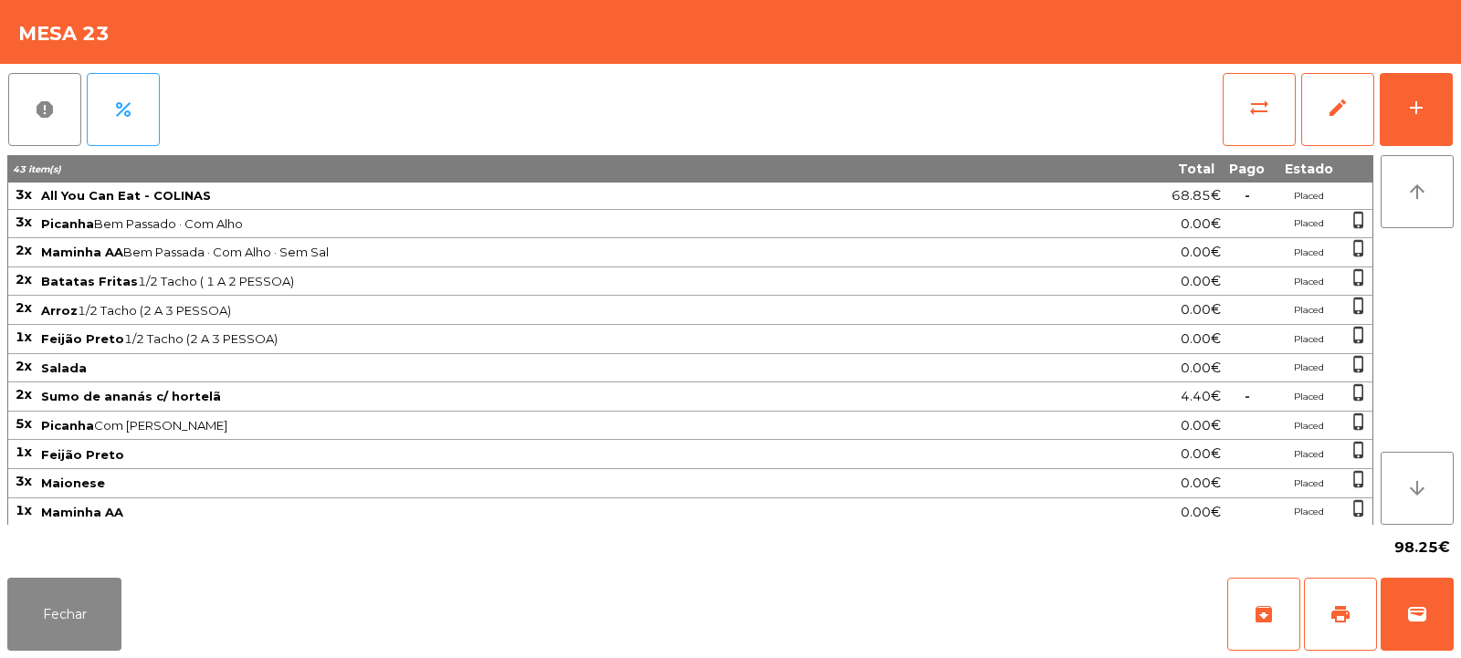
scroll to position [233, 0]
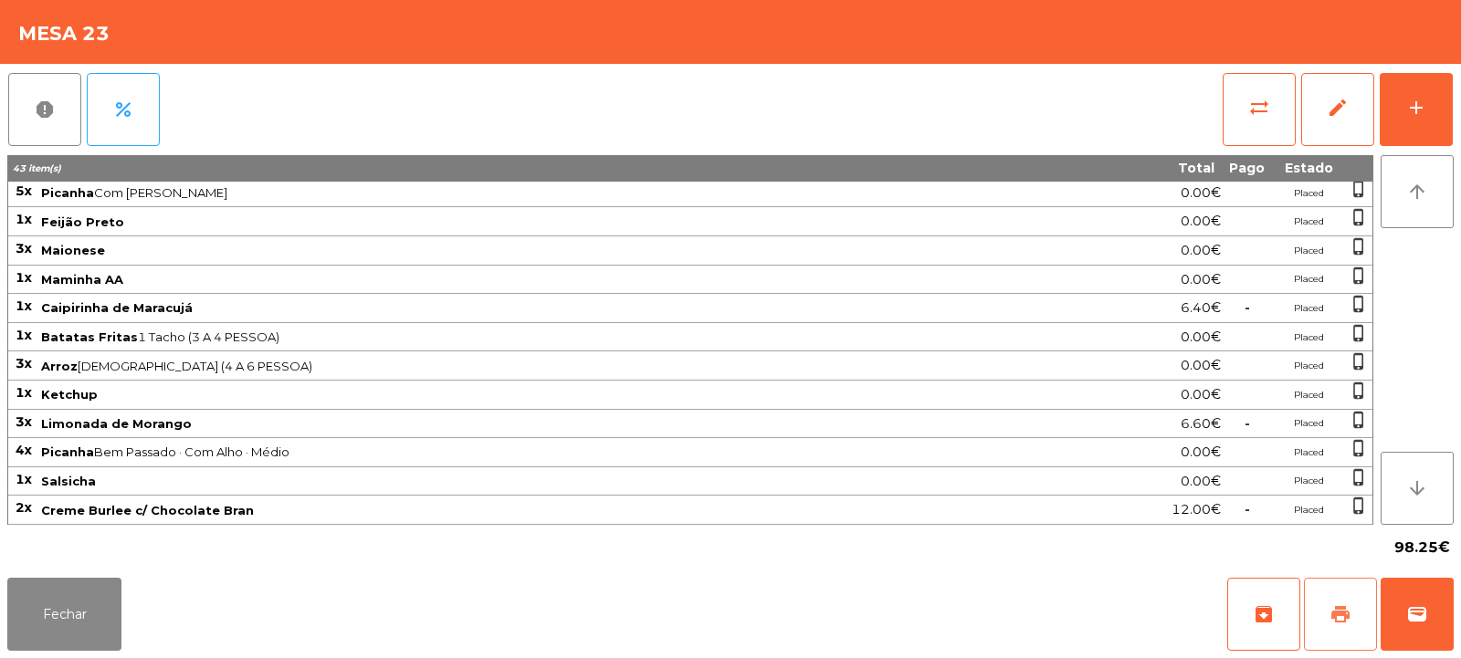
click at [1351, 604] on button "print" at bounding box center [1340, 614] width 73 height 73
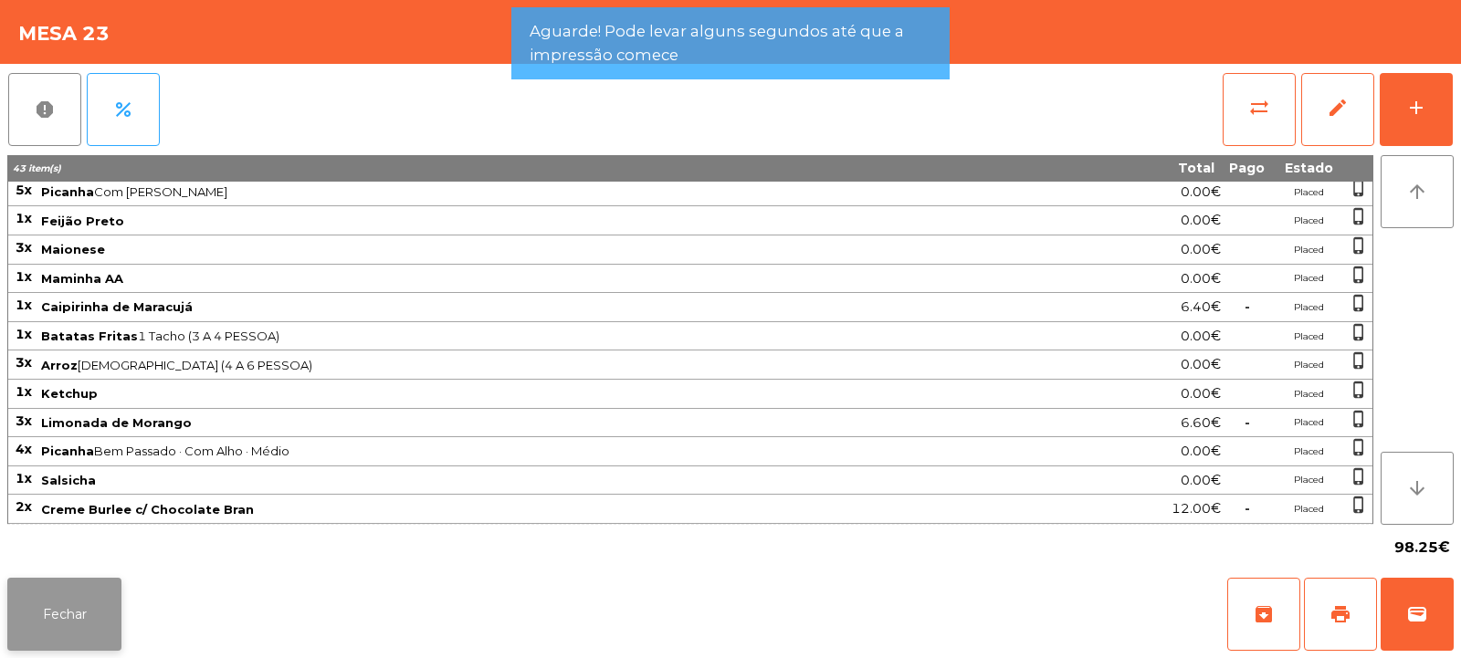
click at [84, 607] on button "Fechar" at bounding box center [64, 614] width 114 height 73
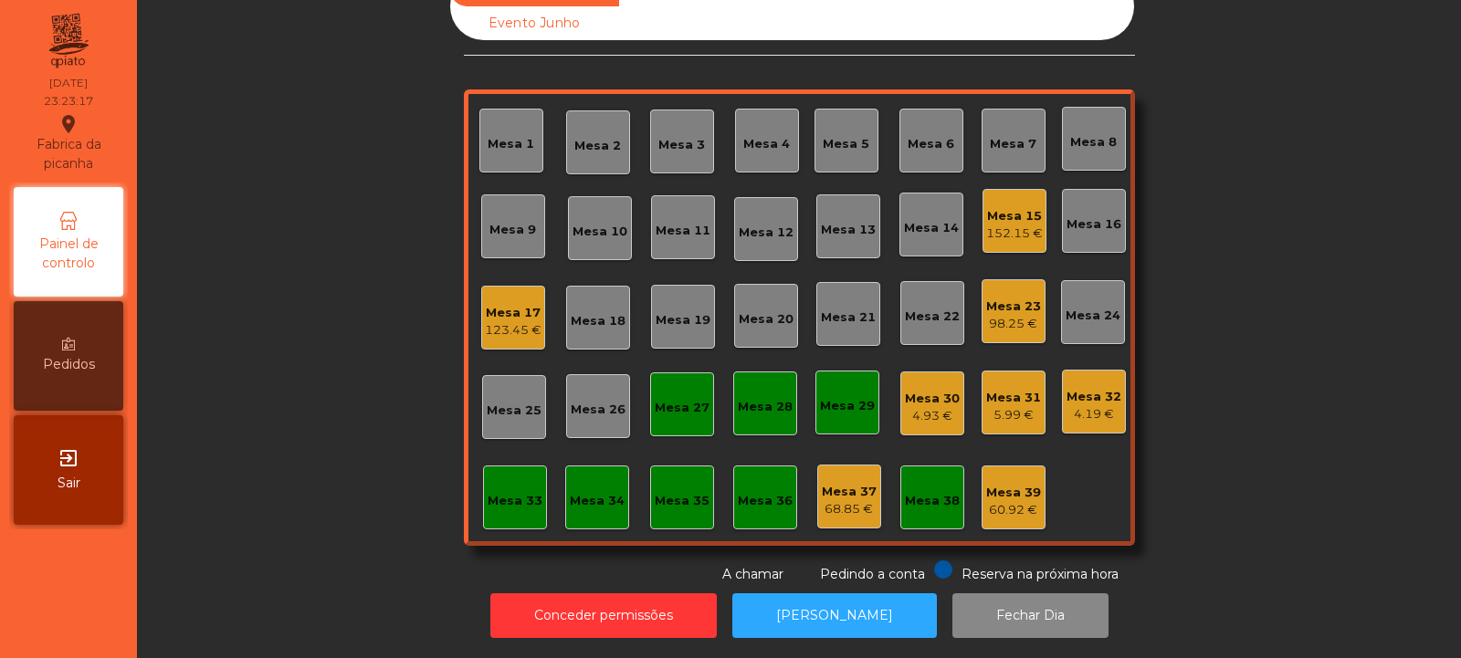
click at [992, 298] on div "Mesa 23" at bounding box center [1013, 307] width 55 height 18
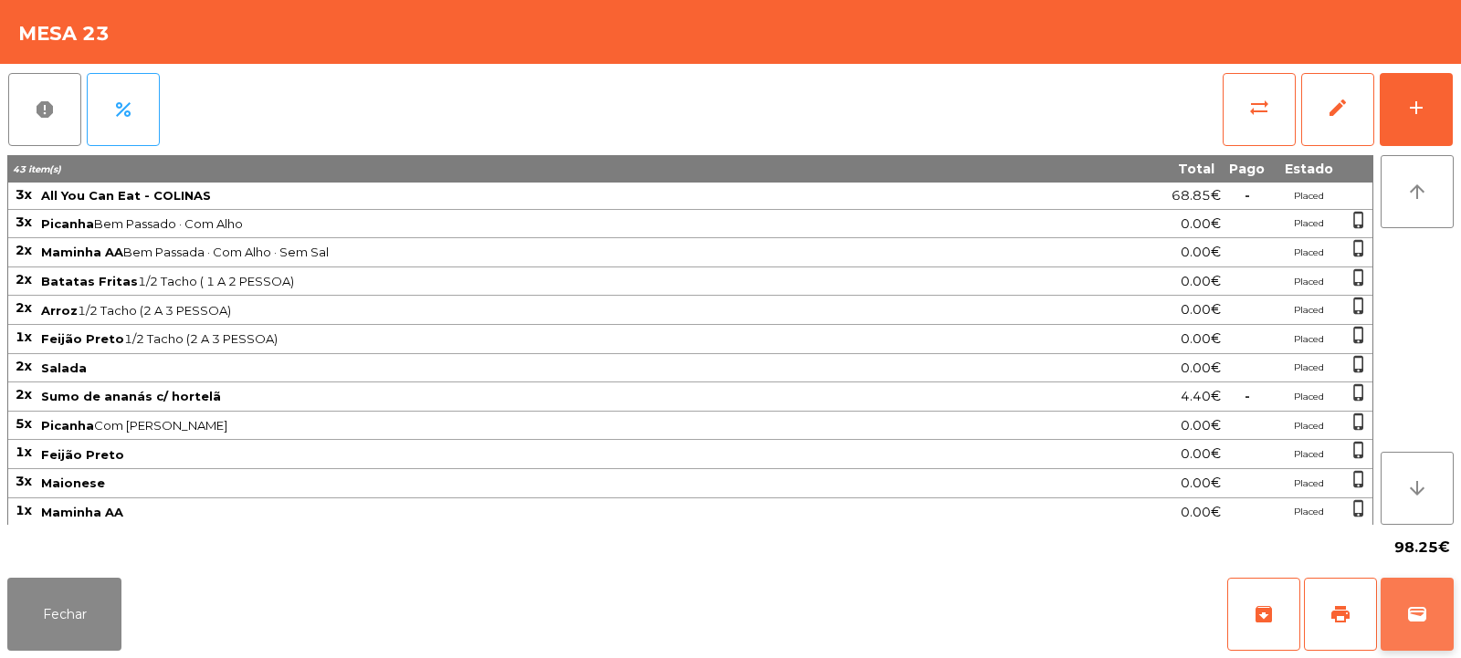
click at [1422, 613] on span "wallet" at bounding box center [1417, 615] width 22 height 22
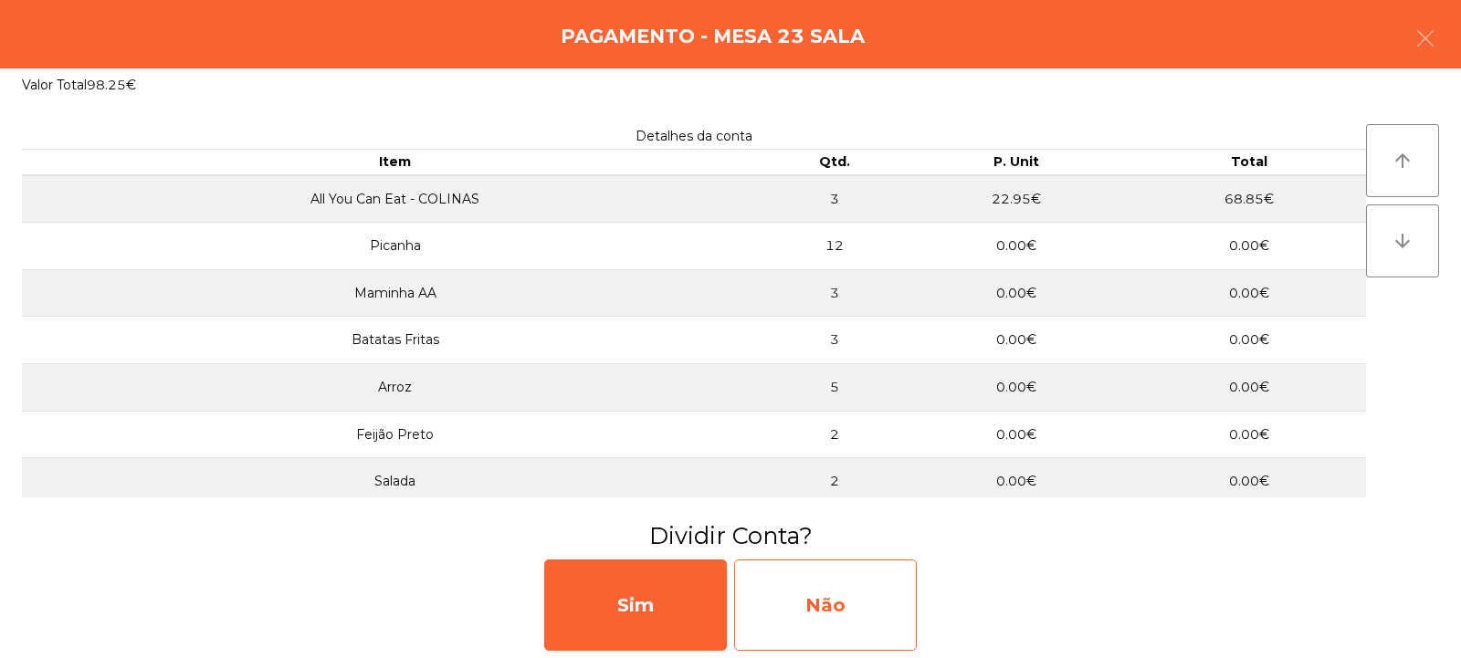
click at [841, 595] on div "Não" at bounding box center [825, 605] width 183 height 91
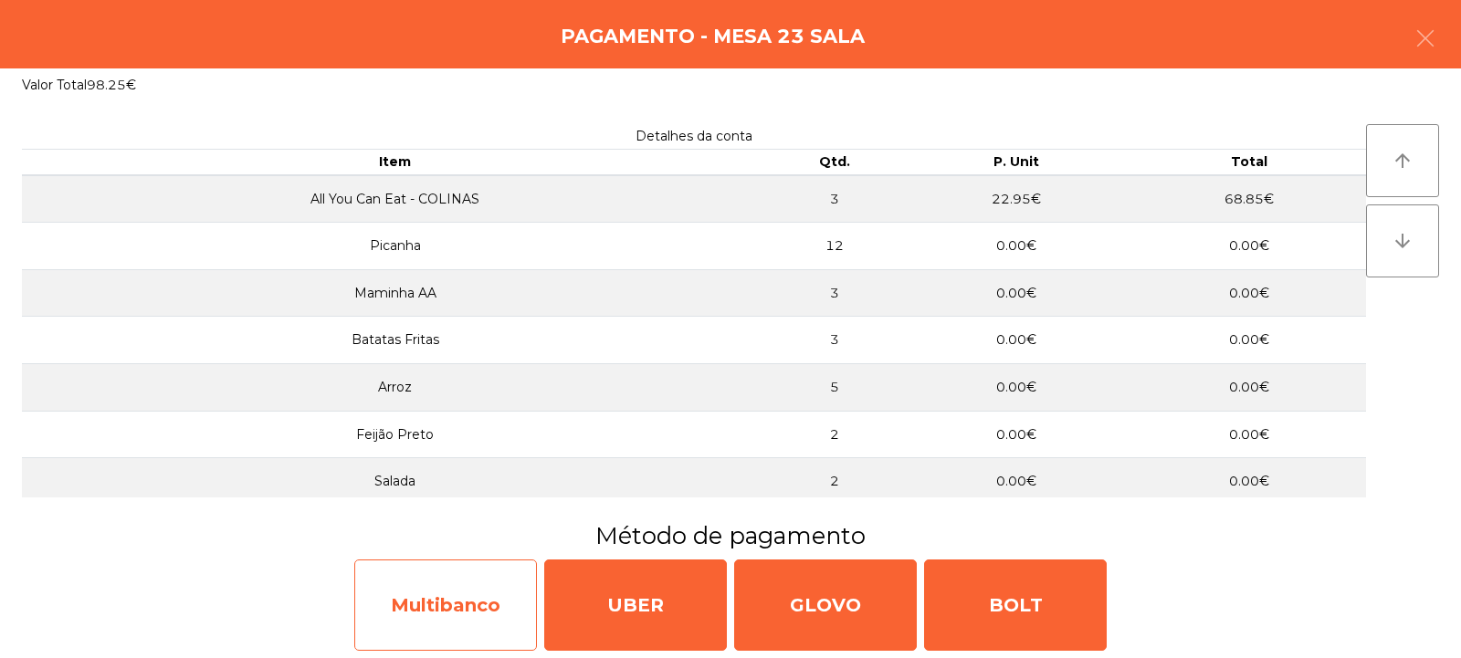
click at [475, 583] on div "Multibanco" at bounding box center [445, 605] width 183 height 91
select select "**"
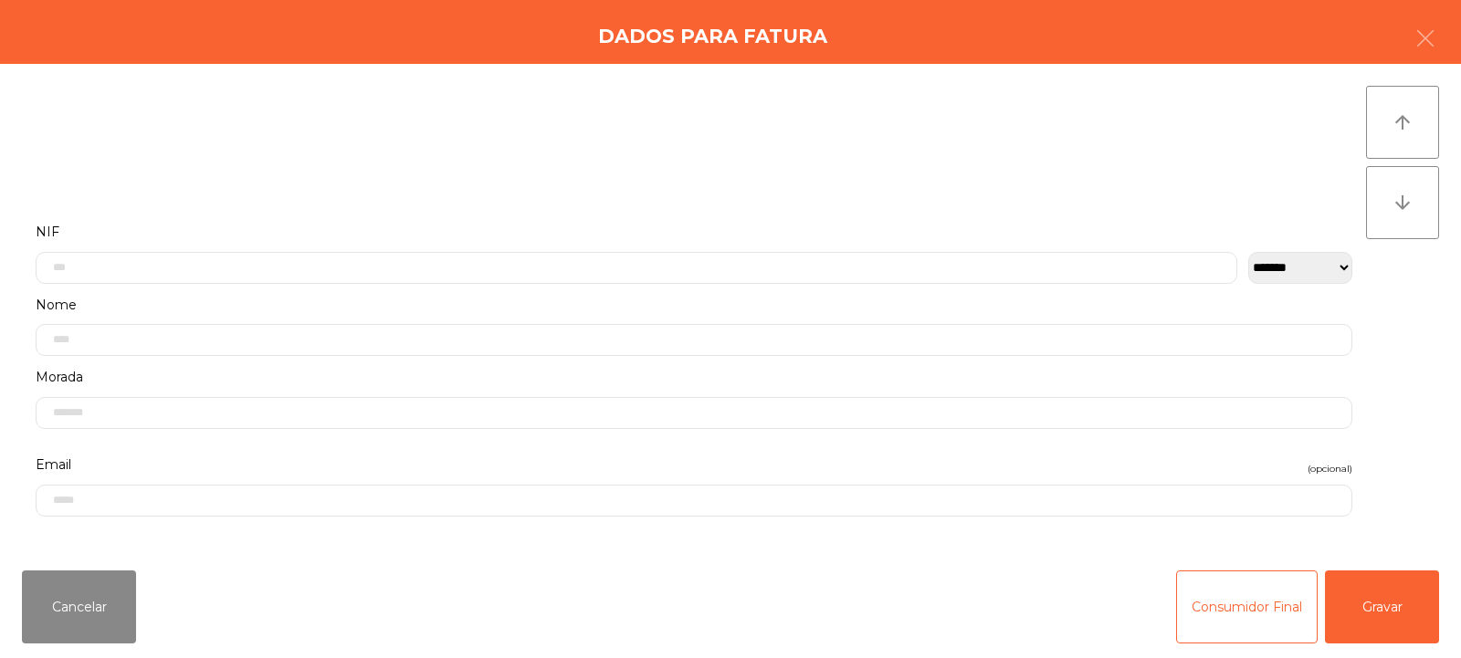
click at [752, 221] on label "NIF" at bounding box center [694, 232] width 1317 height 25
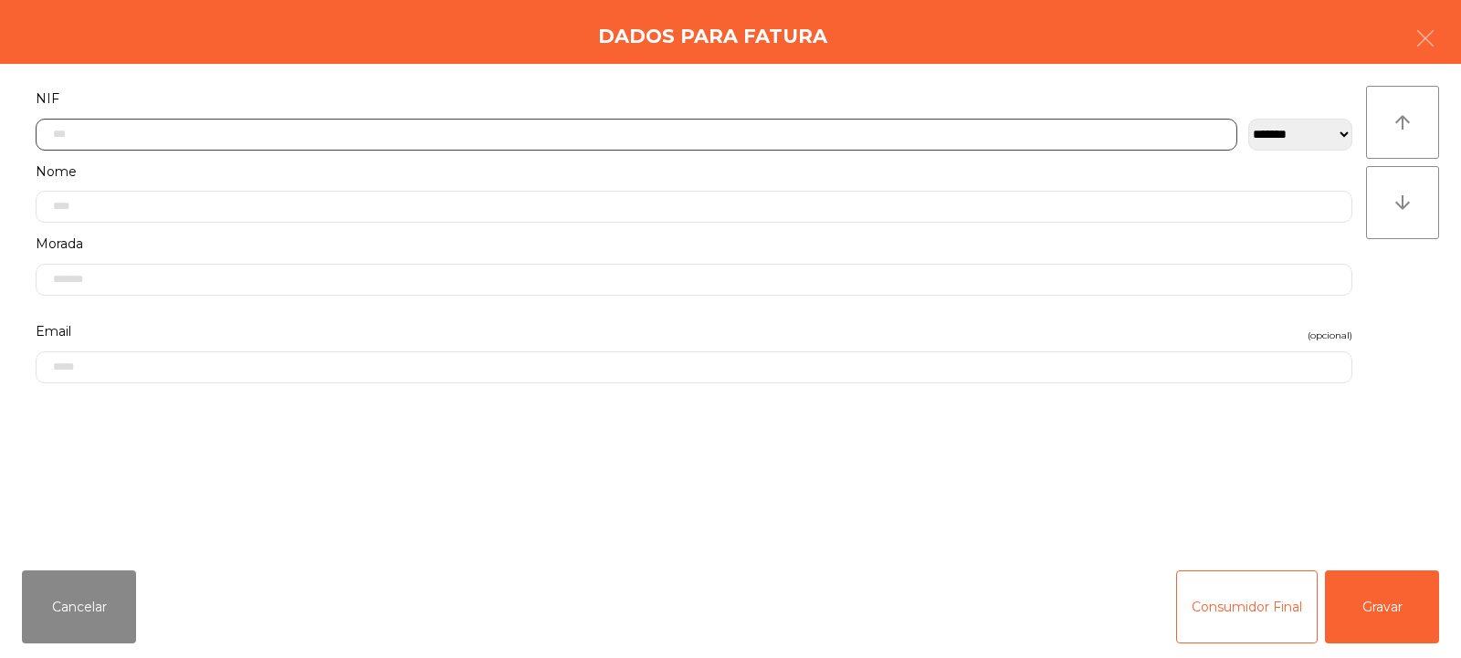
click at [802, 137] on input "text" at bounding box center [637, 135] width 1202 height 32
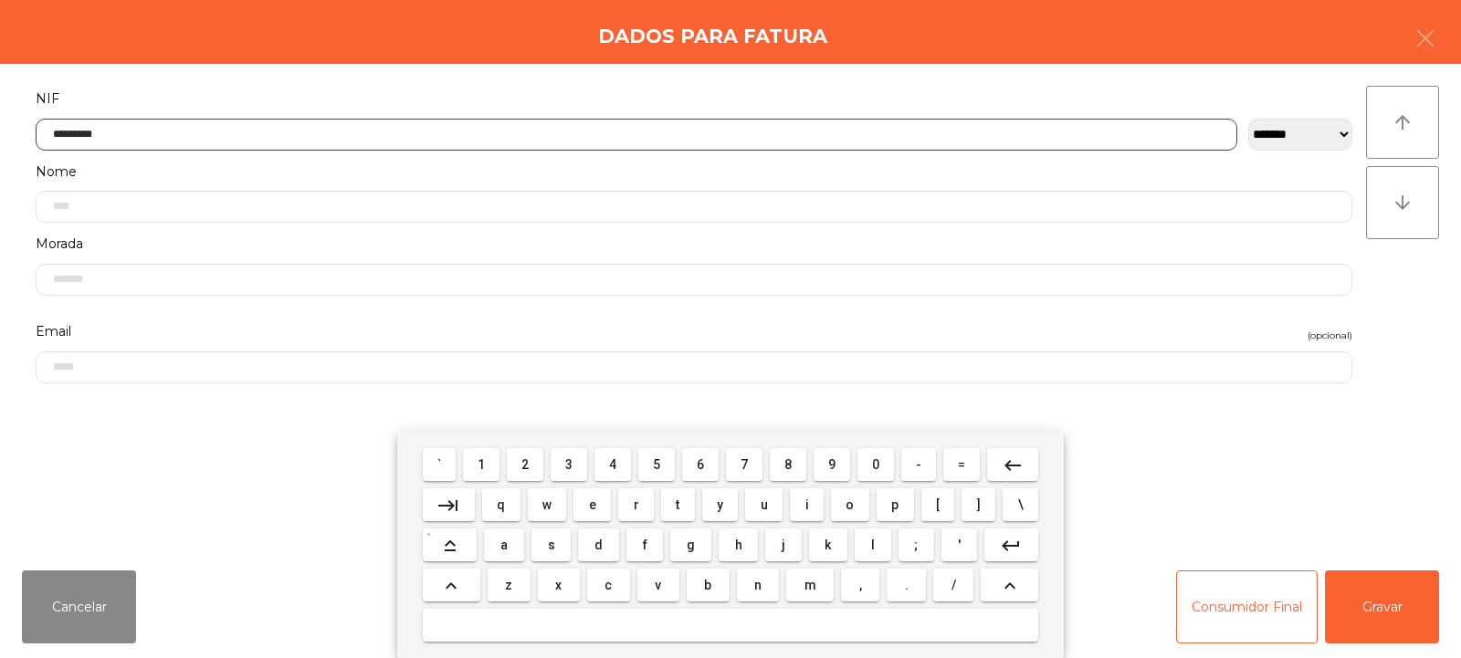
type input "*********"
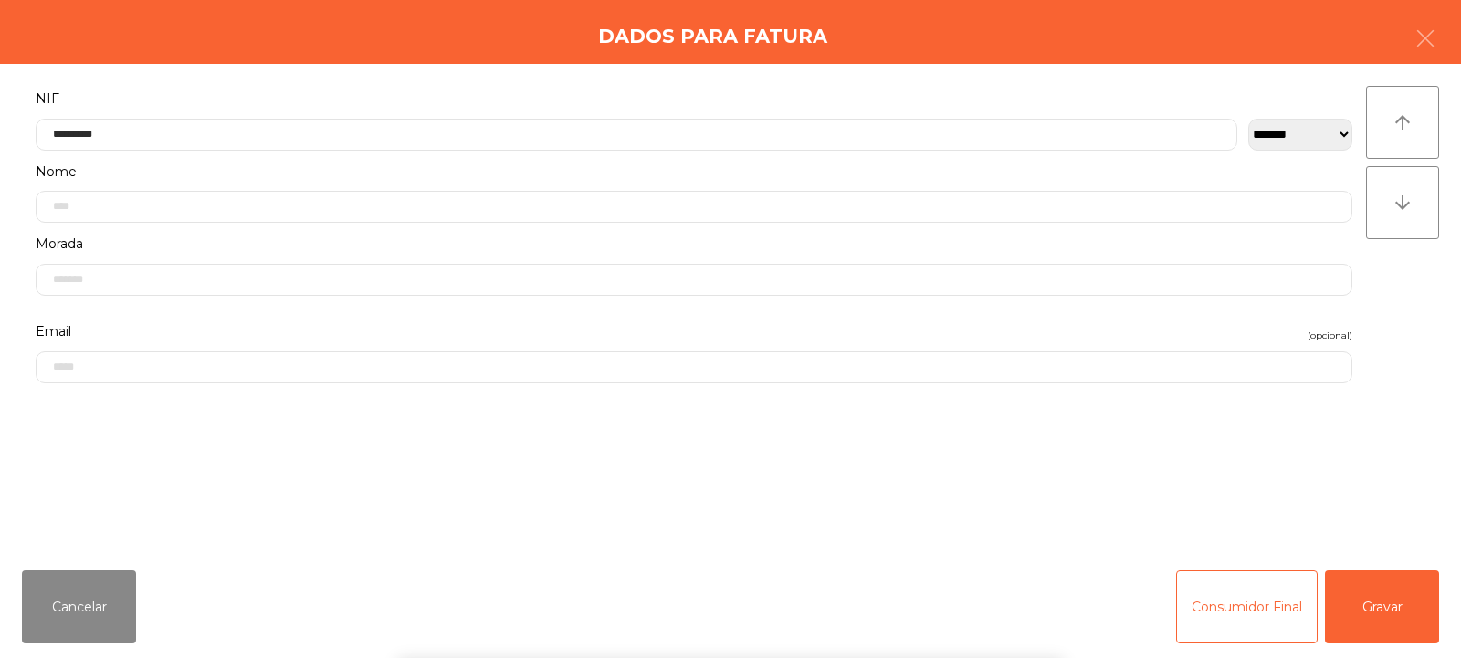
click at [1367, 630] on div "` 1 2 3 4 5 6 7 8 9 0 - = keyboard_backspace keyboard_tab q w e r t y u i o p […" at bounding box center [730, 545] width 1461 height 226
click at [1387, 623] on button "Gravar" at bounding box center [1382, 607] width 114 height 73
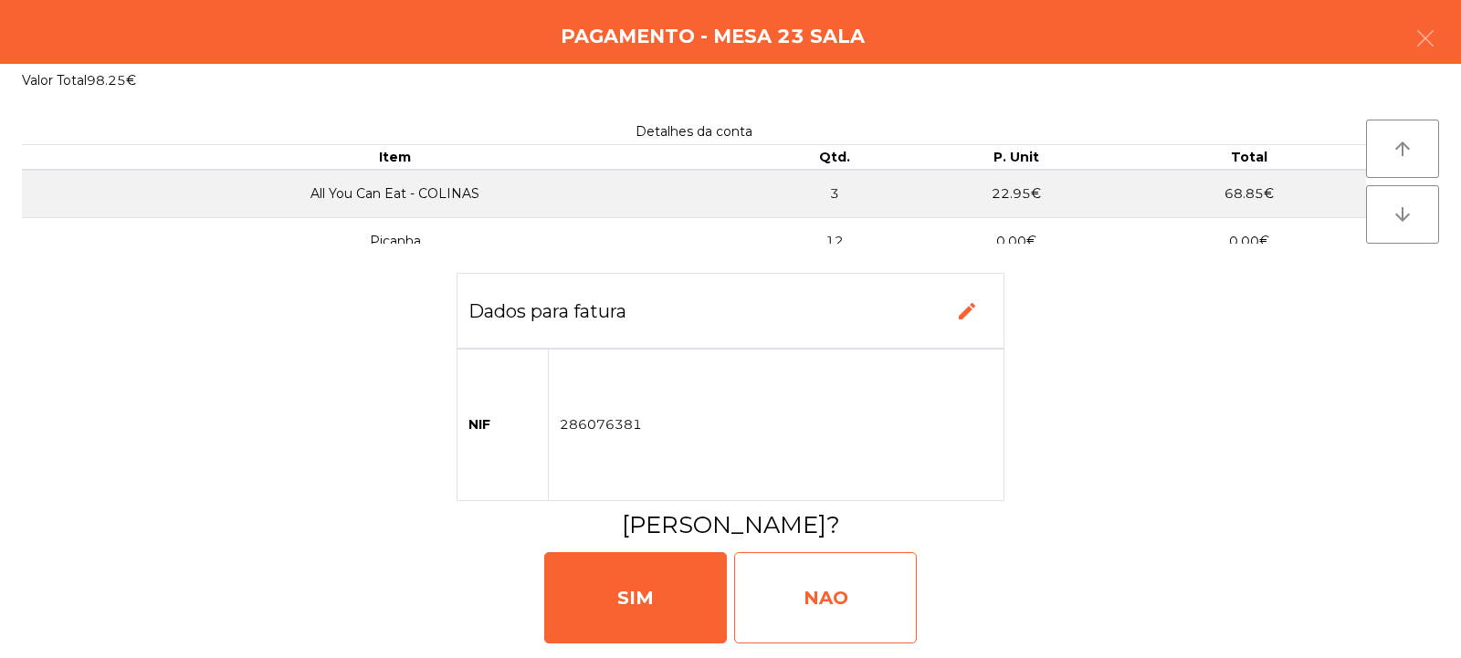
click at [857, 585] on div "NAO" at bounding box center [825, 597] width 183 height 91
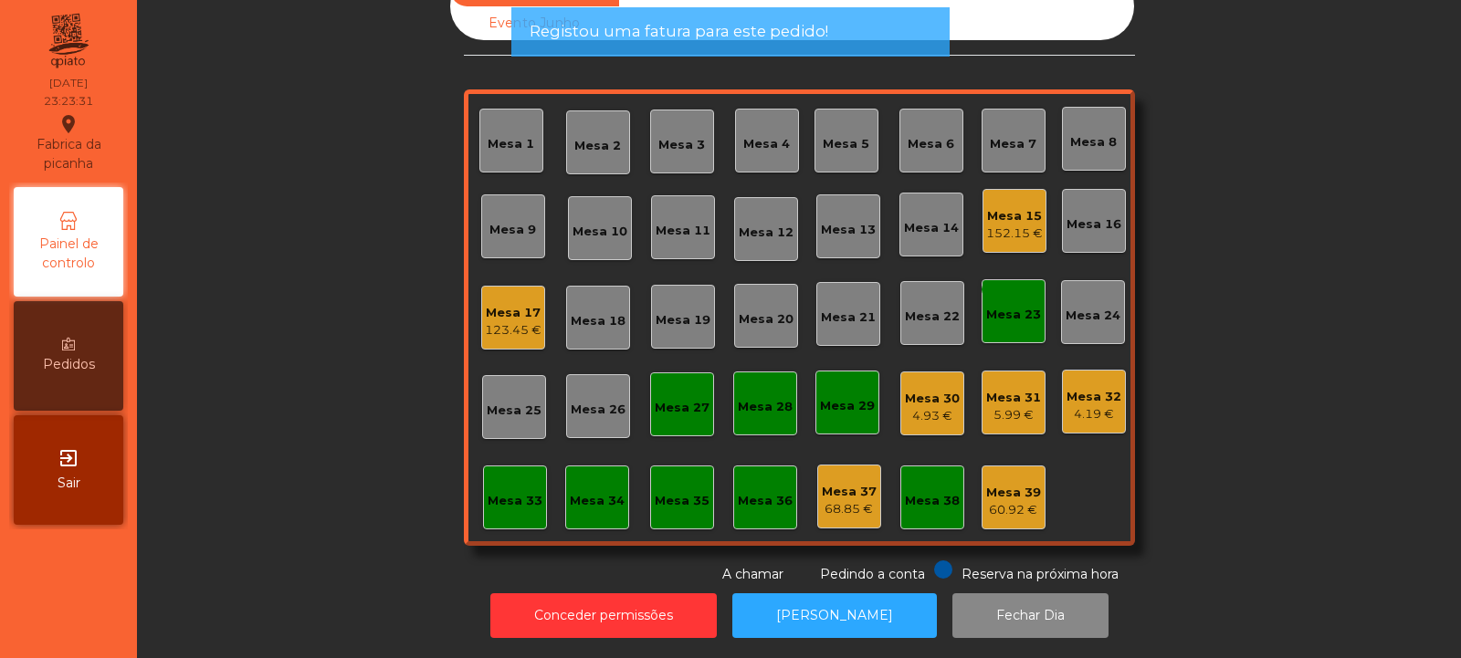
click at [1005, 306] on div "Mesa 23" at bounding box center [1013, 315] width 55 height 18
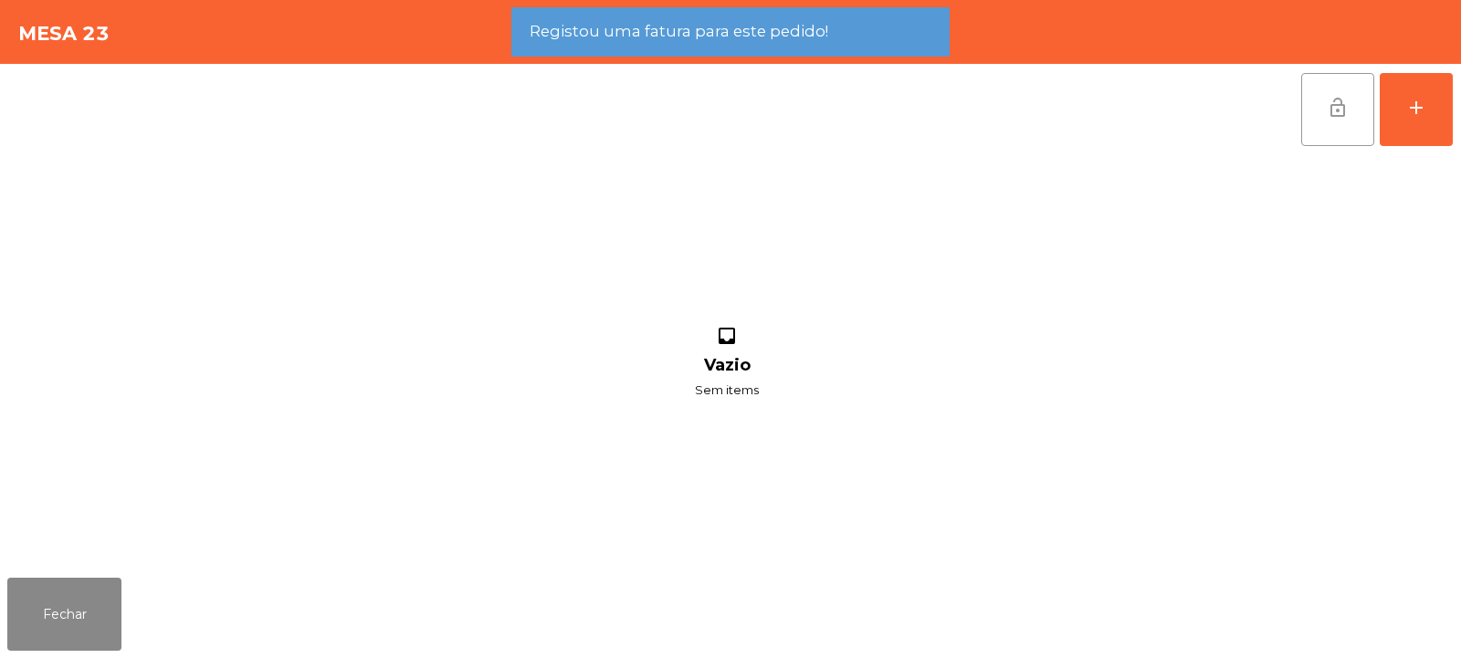
click at [1348, 124] on button "lock_open" at bounding box center [1337, 109] width 73 height 73
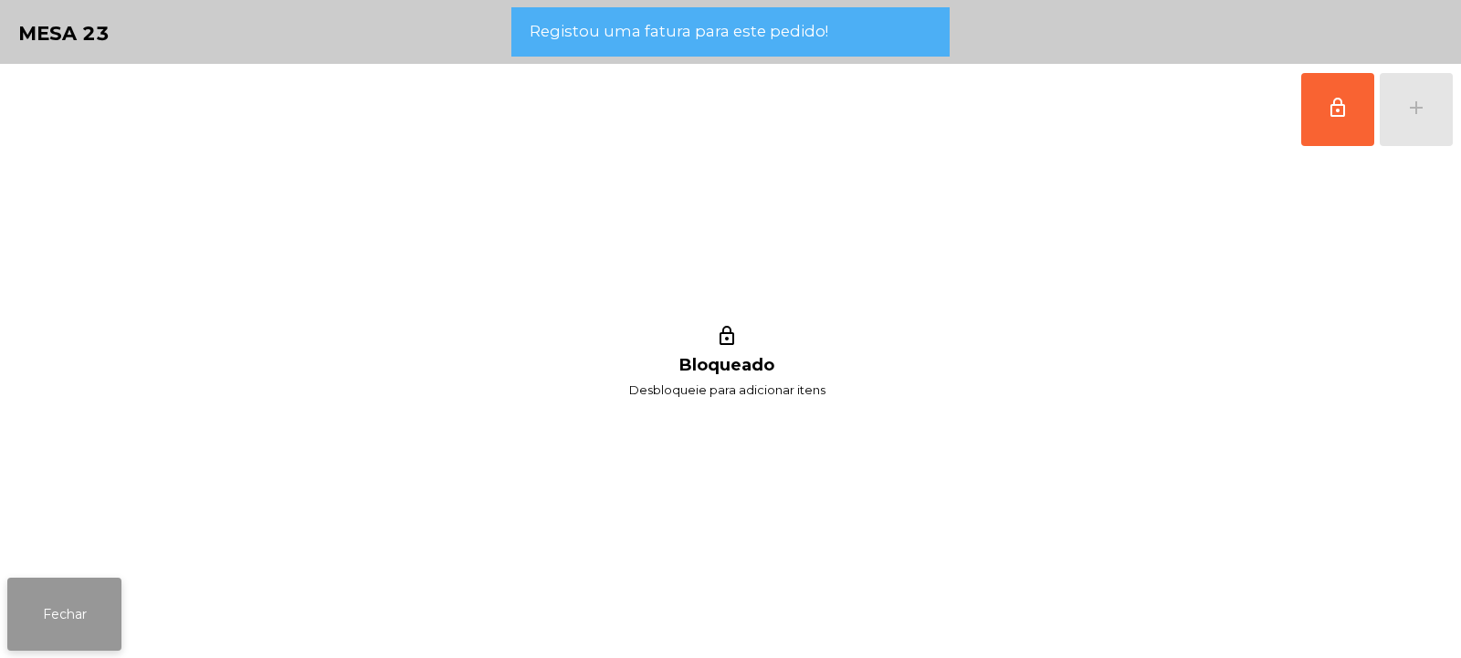
click at [92, 599] on button "Fechar" at bounding box center [64, 614] width 114 height 73
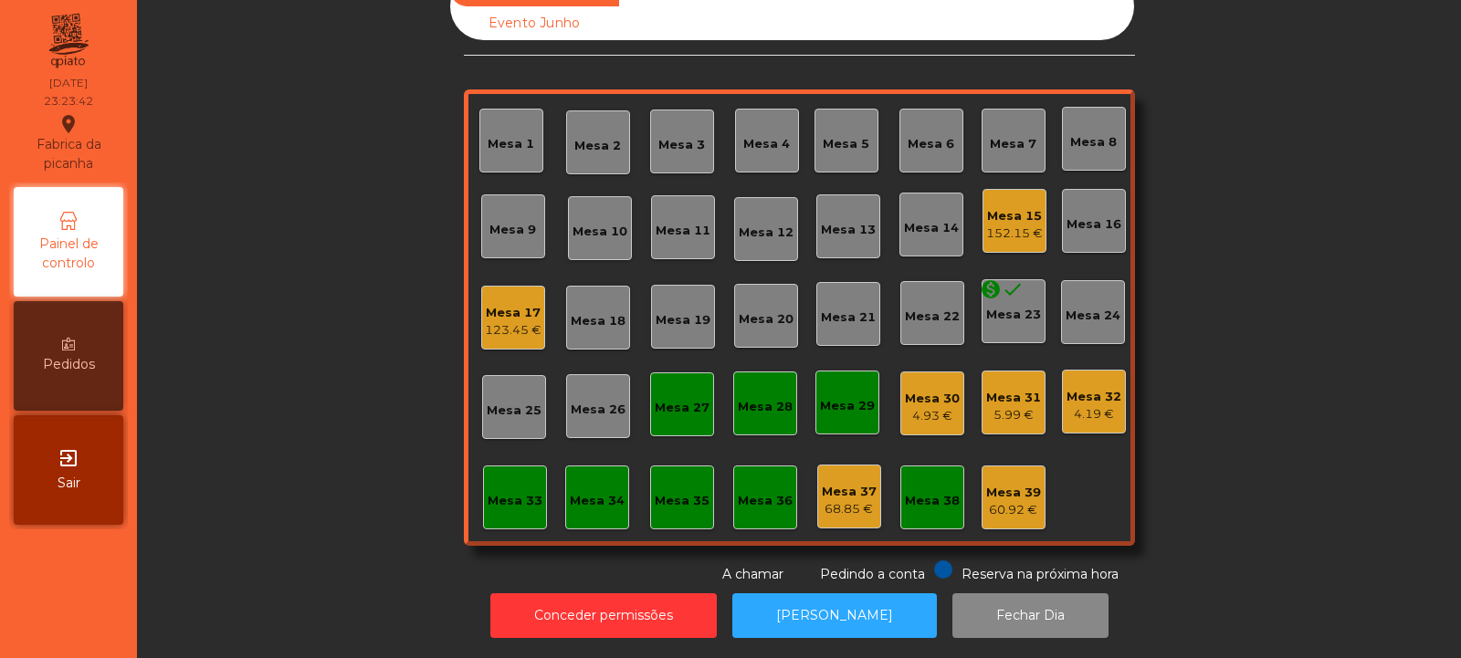
click at [1009, 189] on div "Mesa 15 152.15 €" at bounding box center [1014, 221] width 64 height 64
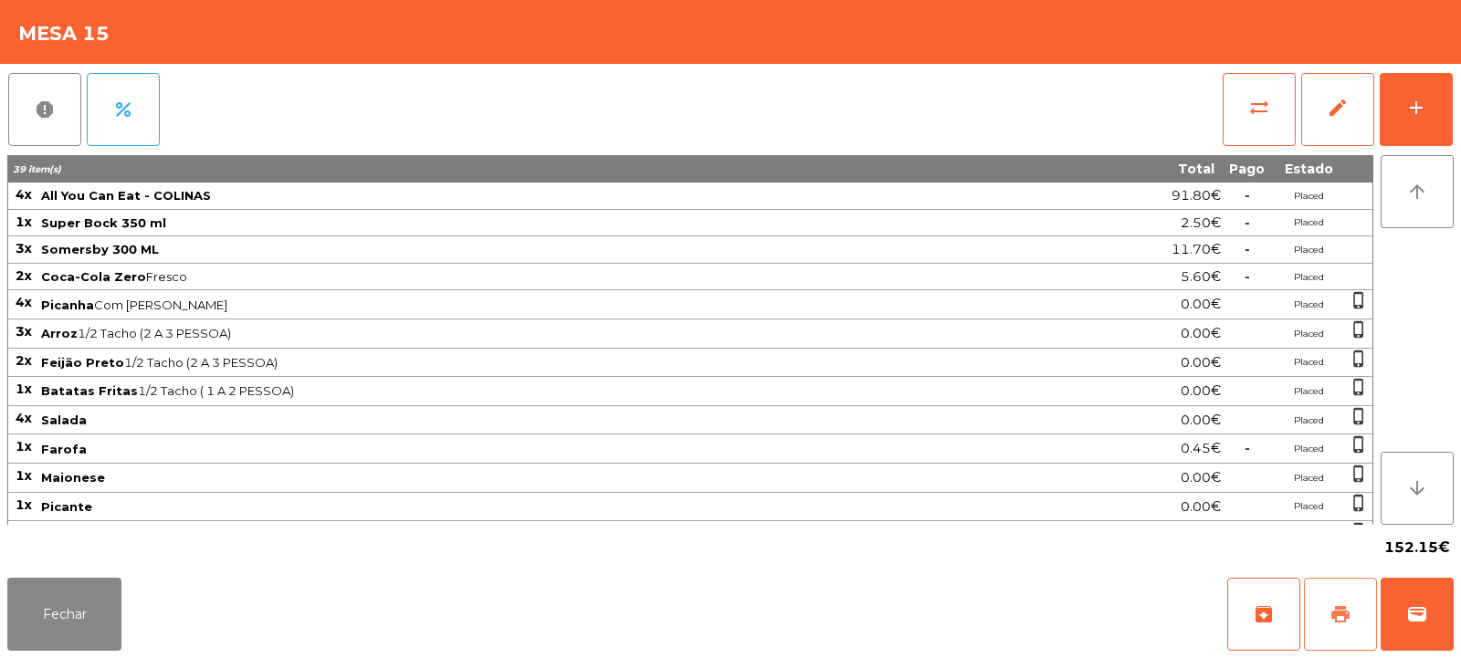
click at [1345, 617] on span "print" at bounding box center [1340, 615] width 22 height 22
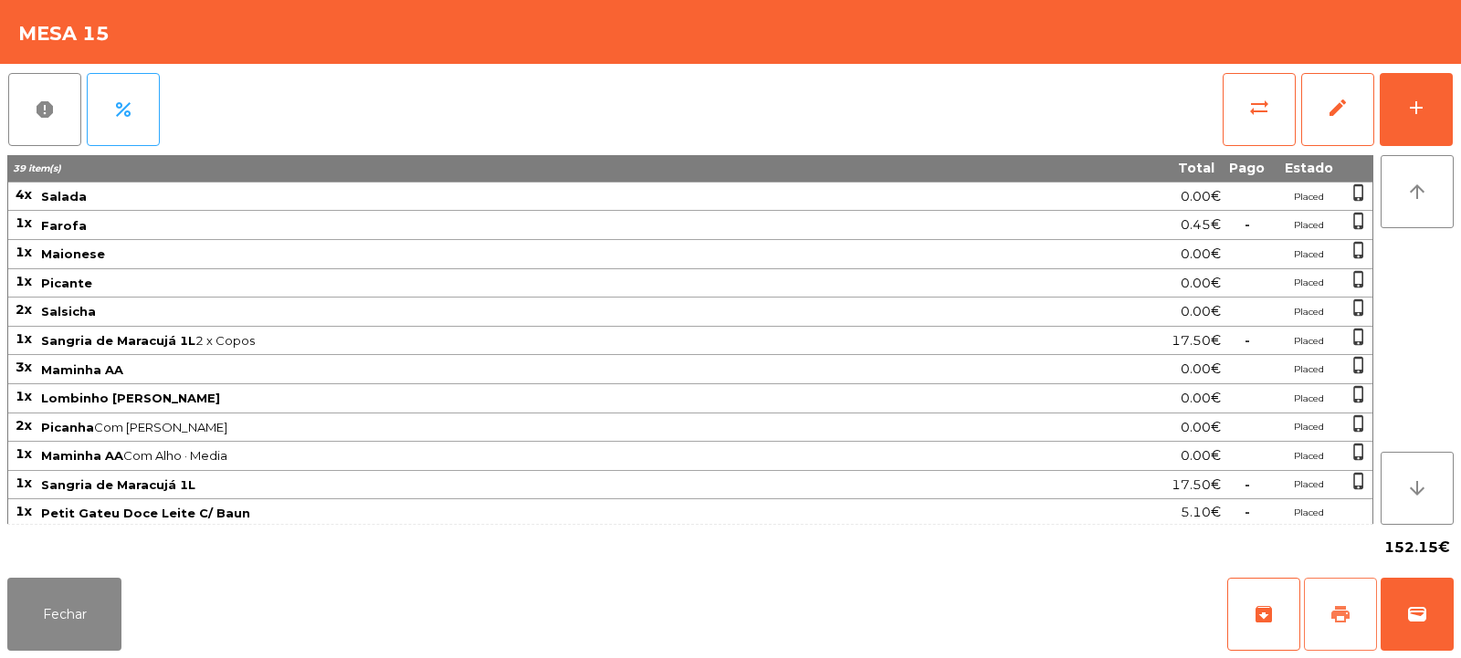
scroll to position [226, 0]
click at [82, 619] on button "Fechar" at bounding box center [64, 614] width 114 height 73
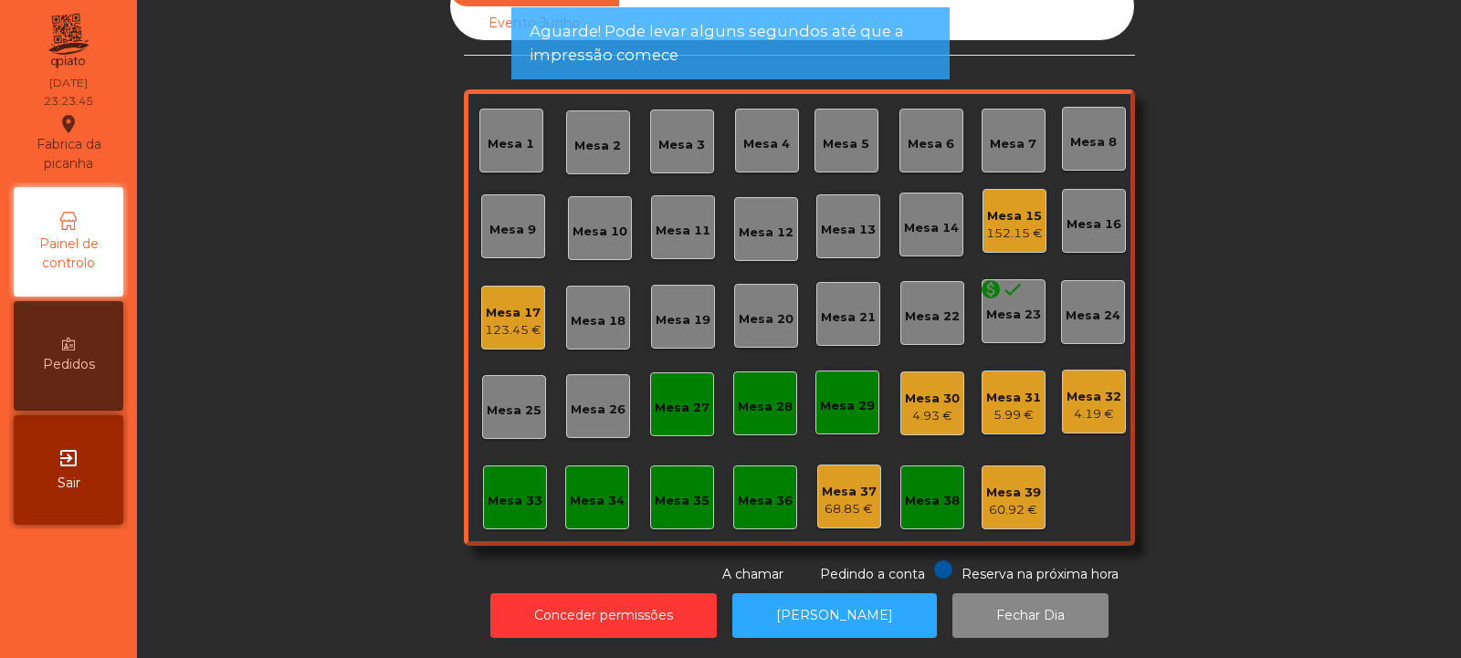
click at [508, 321] on div "123.45 €" at bounding box center [513, 330] width 57 height 18
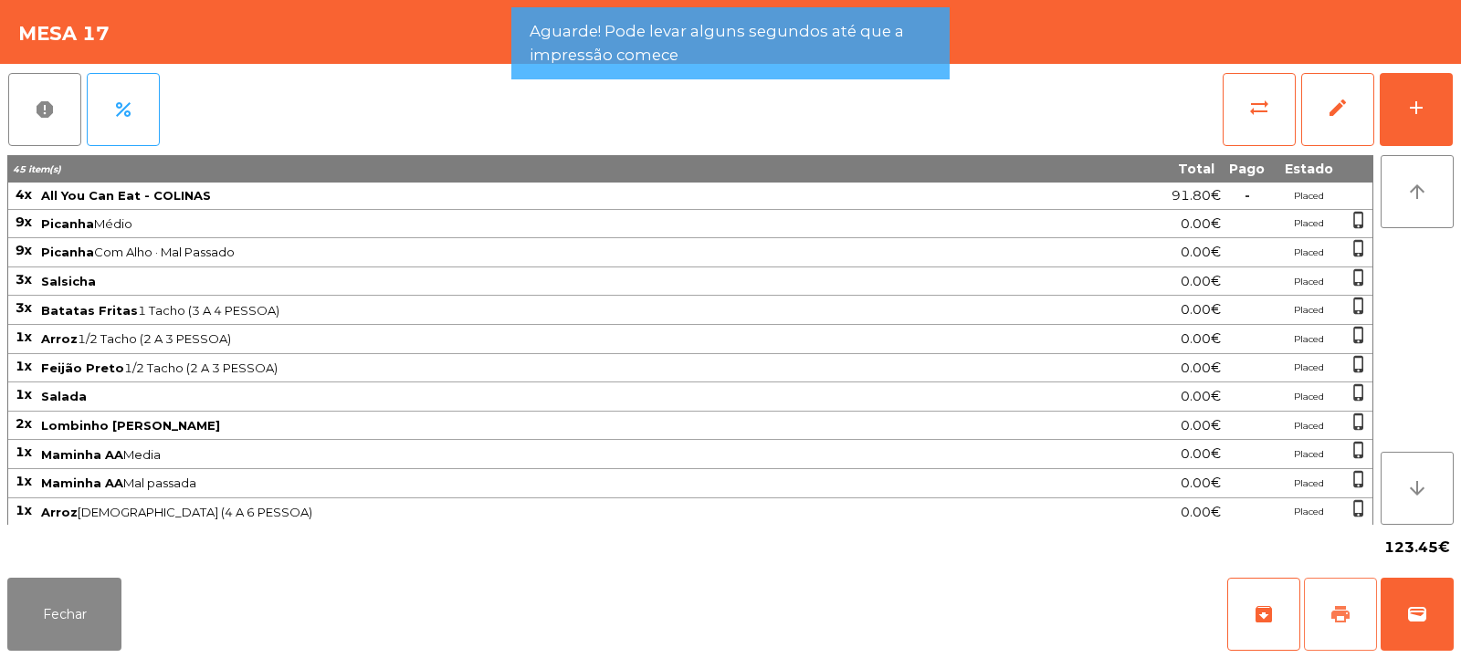
click at [1319, 615] on button "print" at bounding box center [1340, 614] width 73 height 73
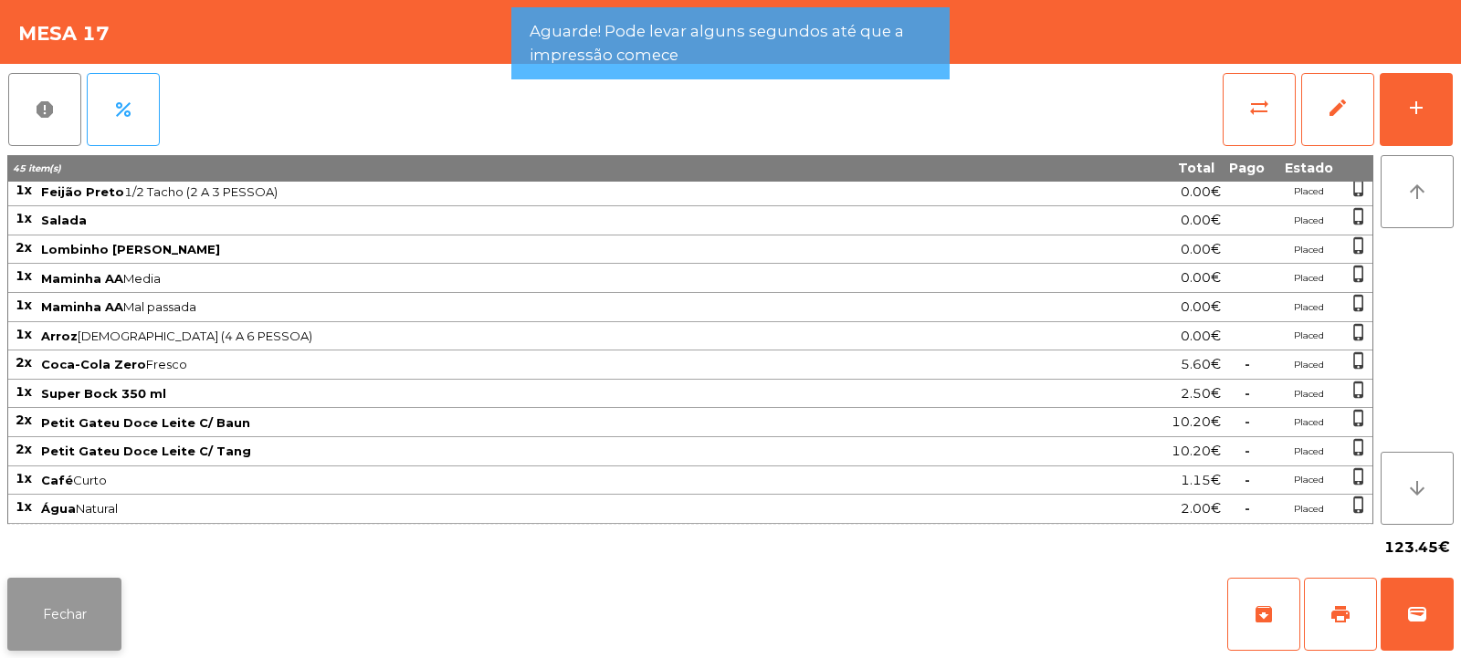
click at [79, 616] on button "Fechar" at bounding box center [64, 614] width 114 height 73
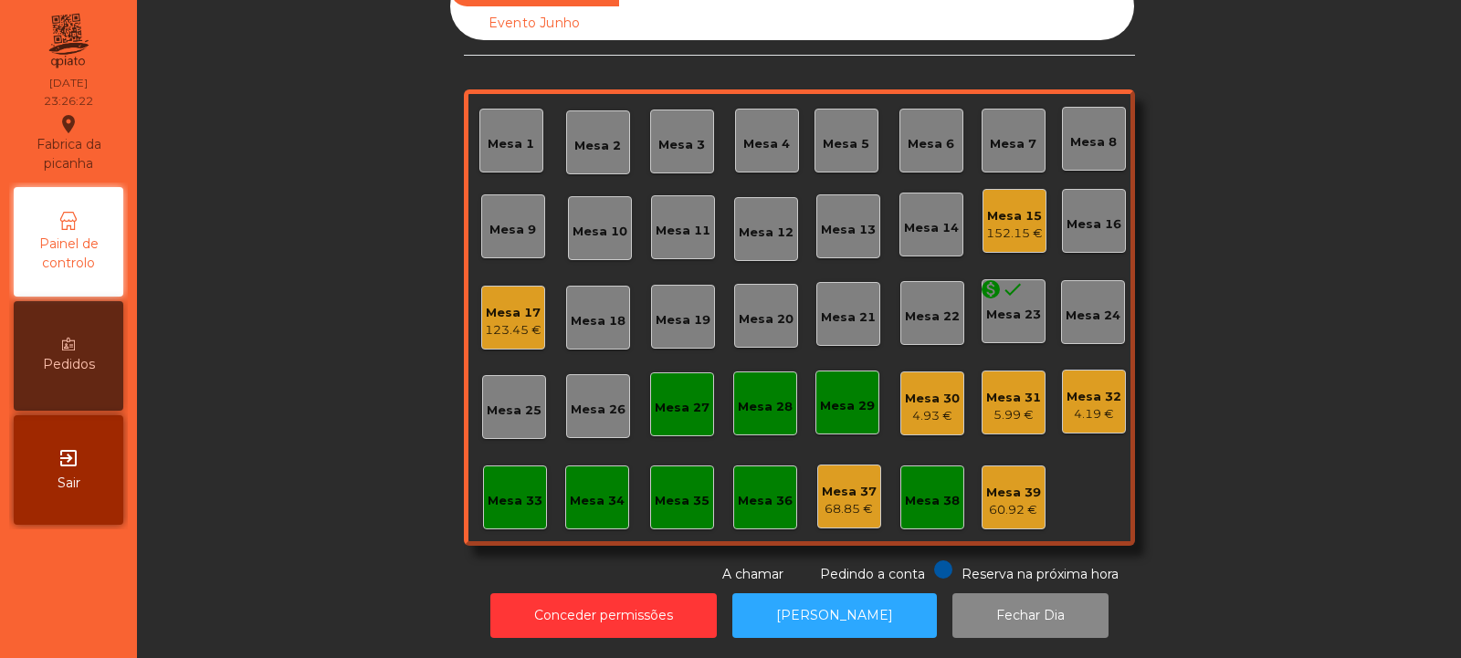
click at [498, 321] on div "123.45 €" at bounding box center [513, 330] width 57 height 18
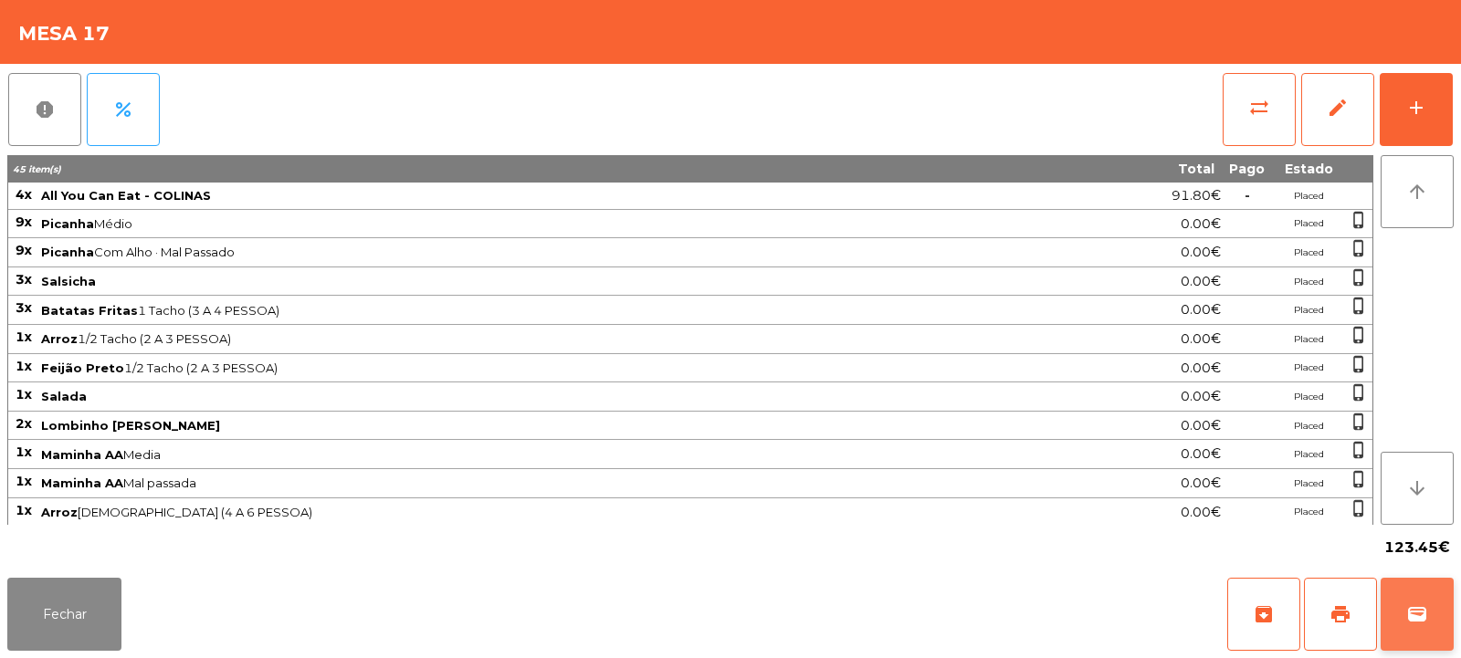
click at [1411, 620] on span "wallet" at bounding box center [1417, 615] width 22 height 22
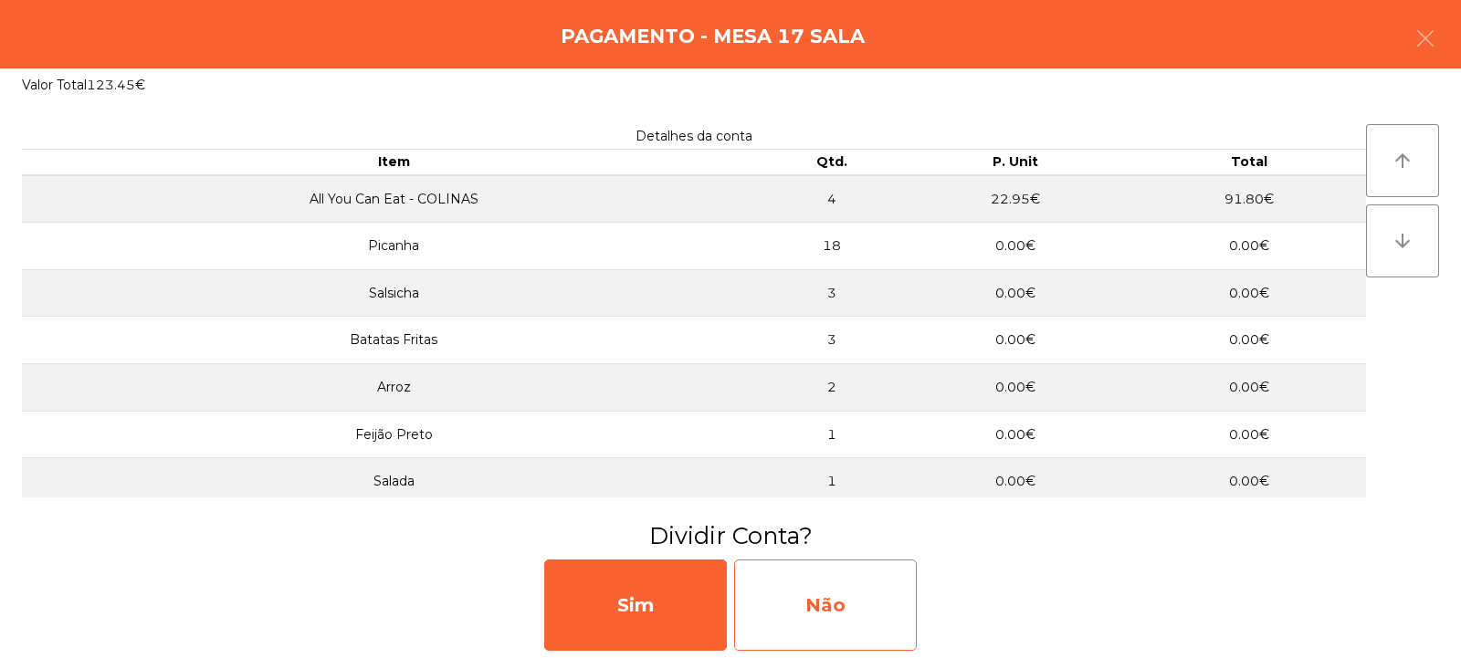
click at [846, 580] on div "Não" at bounding box center [825, 605] width 183 height 91
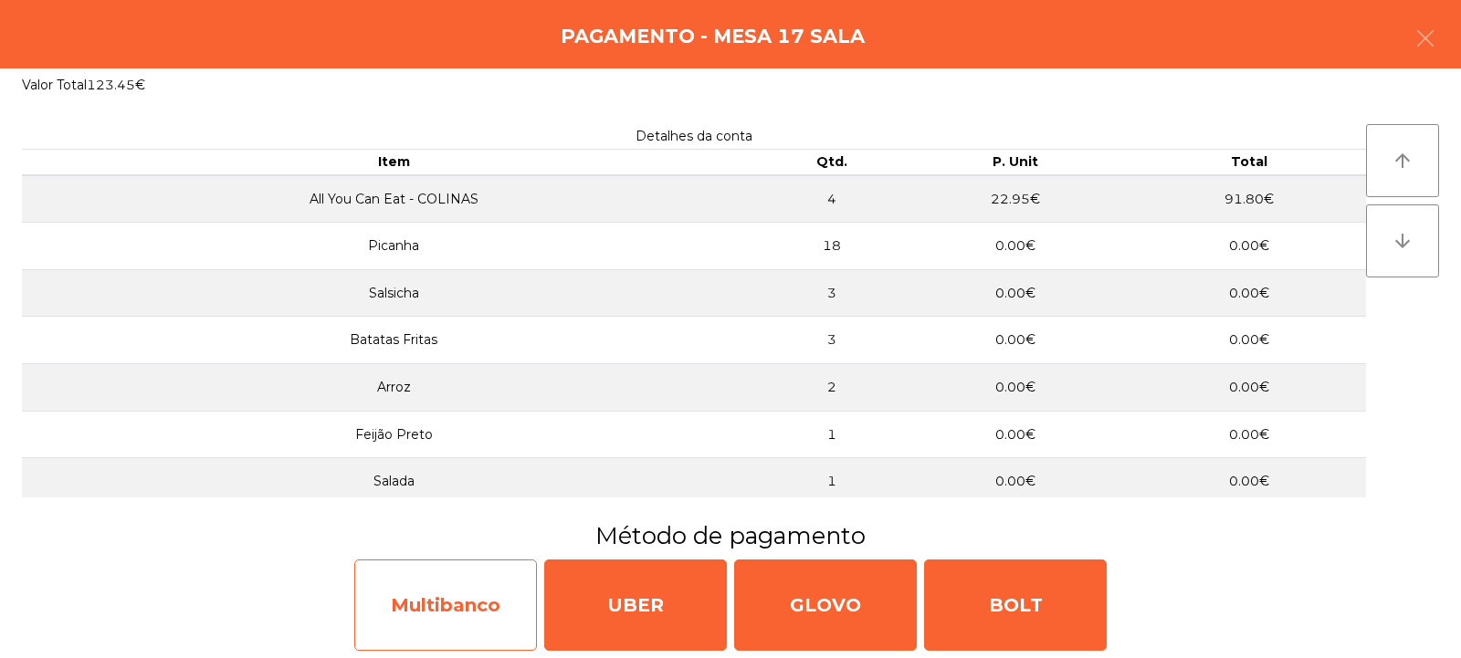
click at [464, 605] on div "Multibanco" at bounding box center [445, 605] width 183 height 91
select select "**"
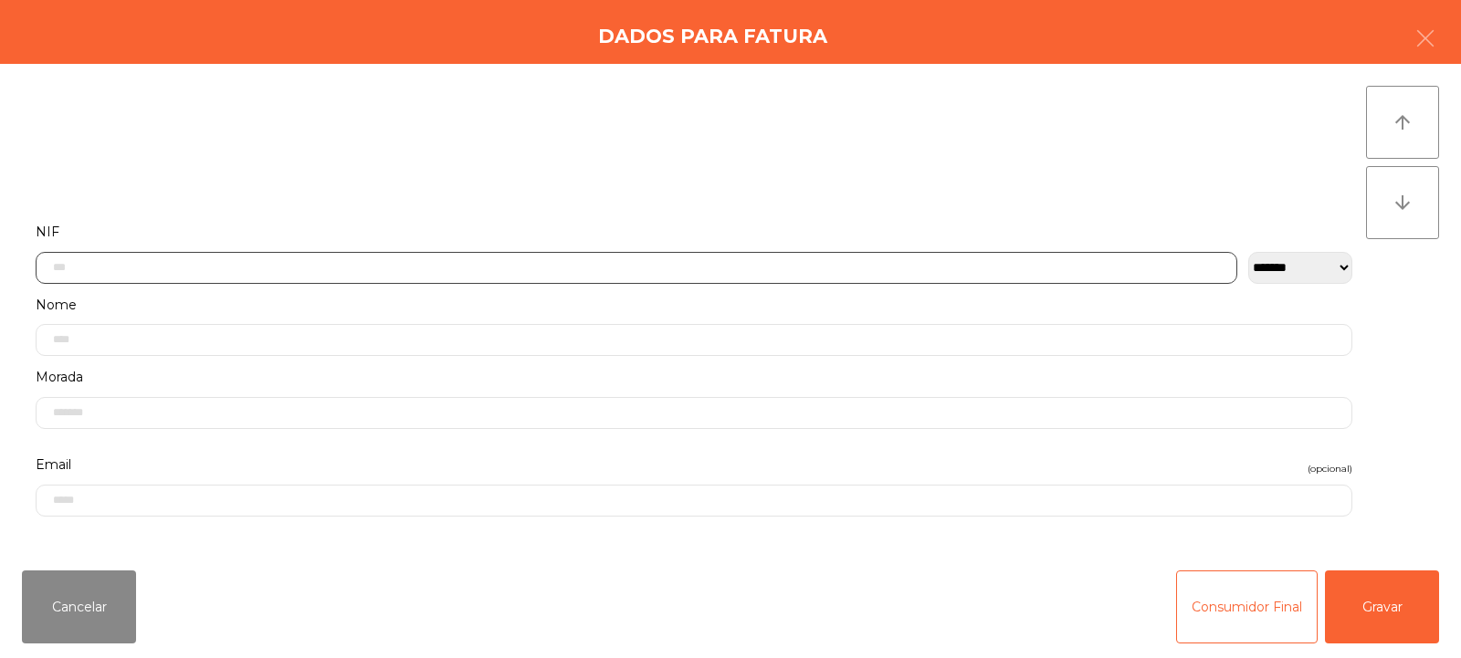
click at [700, 268] on input "text" at bounding box center [637, 268] width 1202 height 32
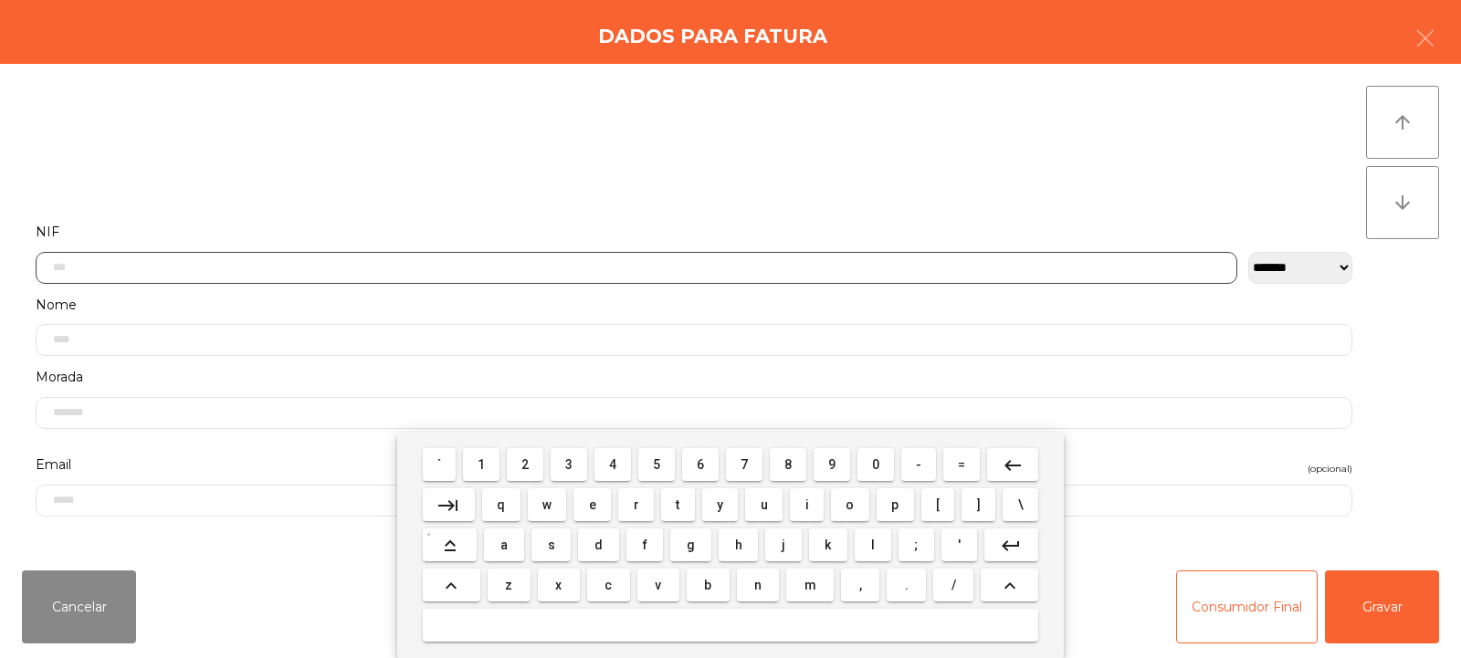
scroll to position [133, 0]
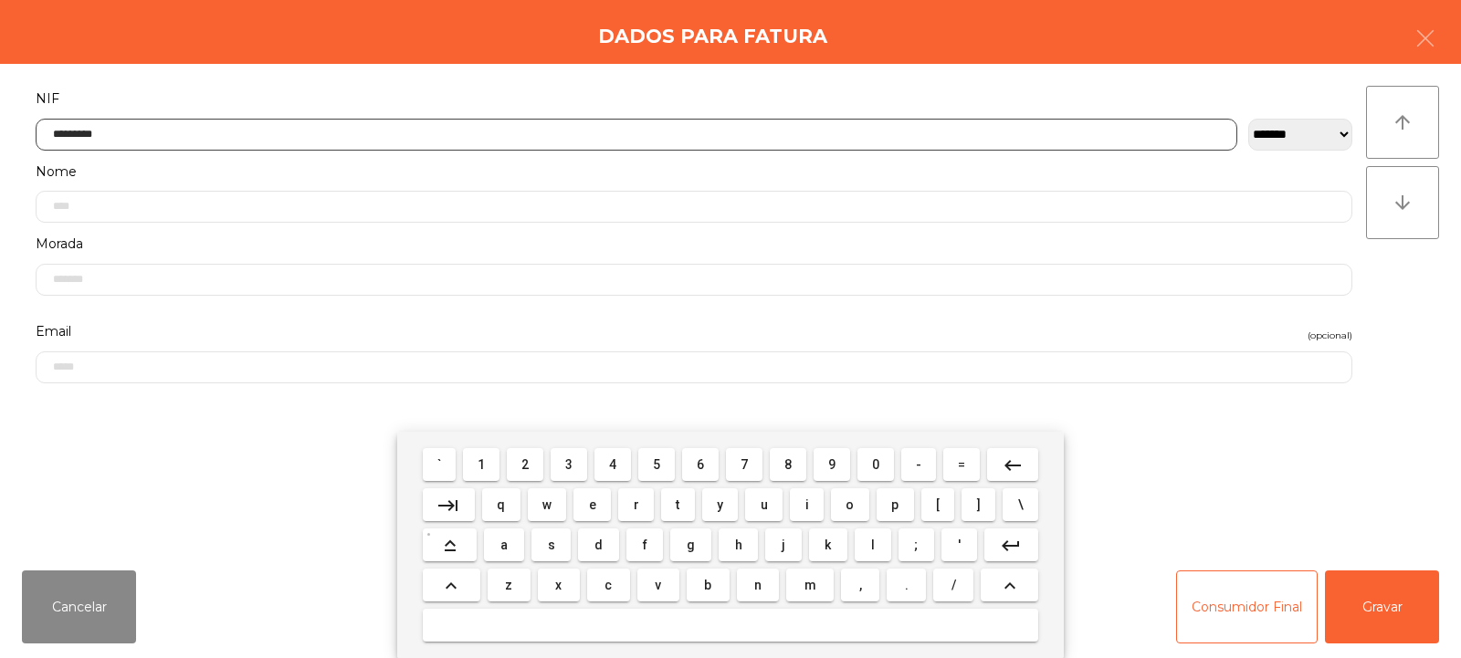
type input "*********"
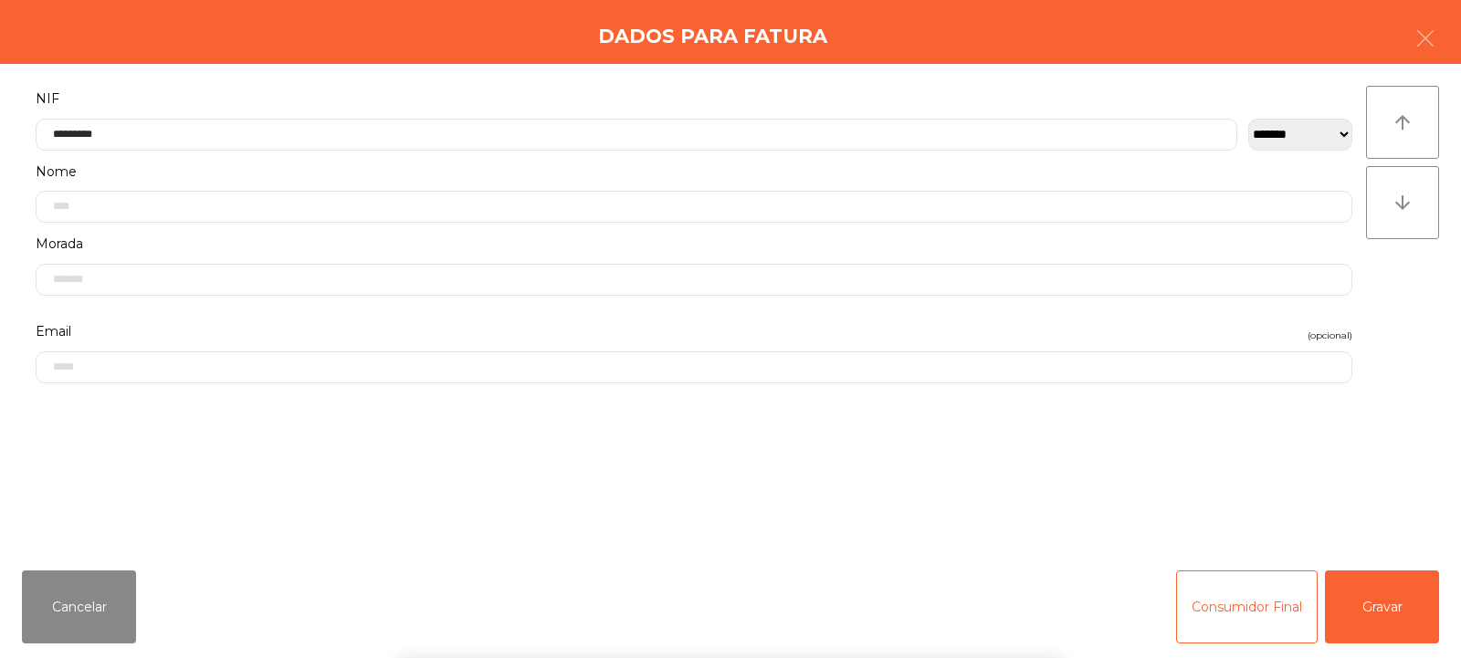
click at [1371, 591] on div "` 1 2 3 4 5 6 7 8 9 0 - = keyboard_backspace keyboard_tab q w e r t y u i o p […" at bounding box center [730, 545] width 1461 height 226
click at [1374, 604] on button "Gravar" at bounding box center [1382, 607] width 114 height 73
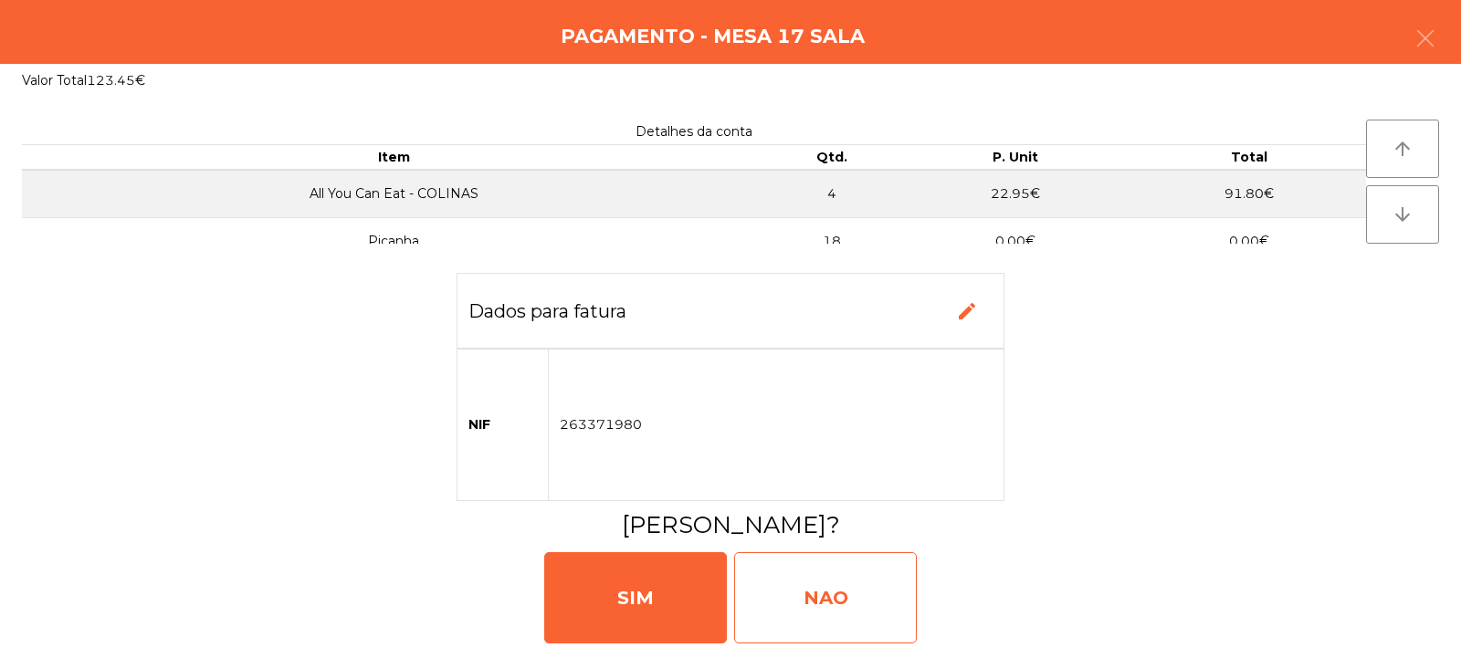
click at [843, 605] on div "NAO" at bounding box center [825, 597] width 183 height 91
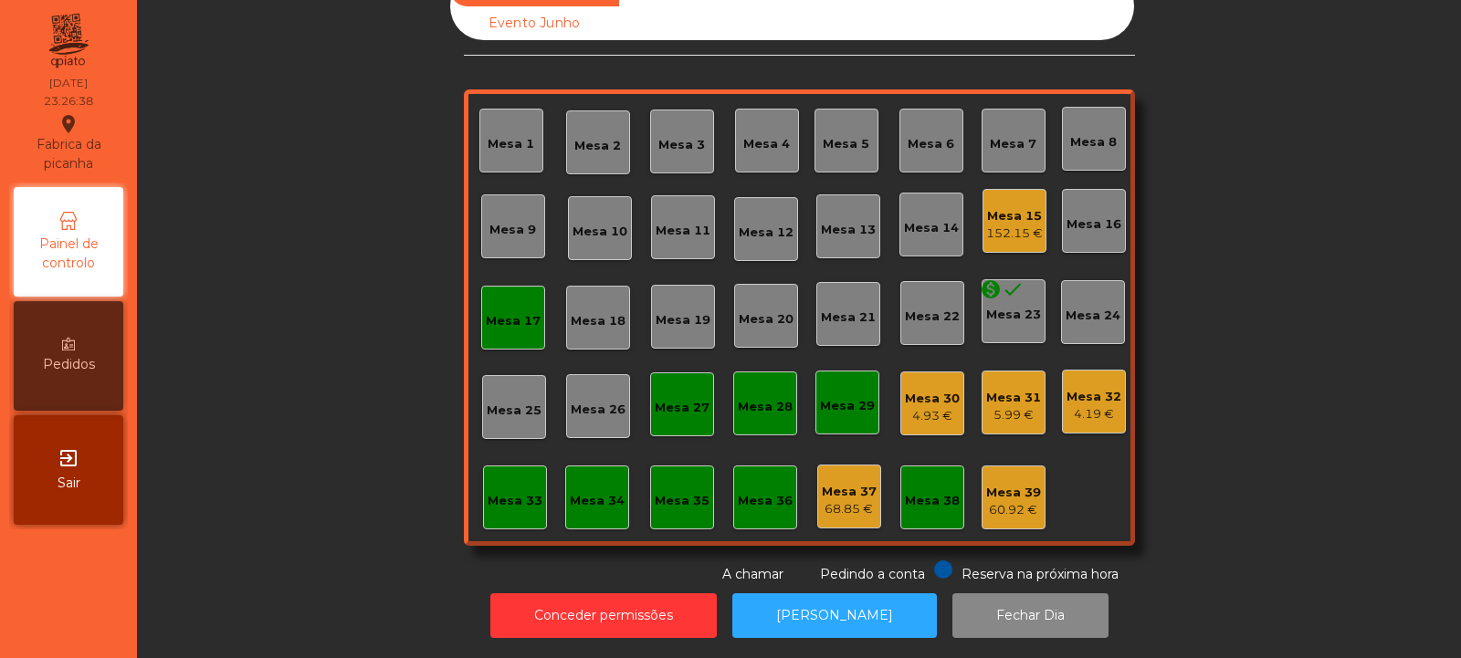
click at [503, 317] on div "Mesa 17" at bounding box center [513, 318] width 64 height 64
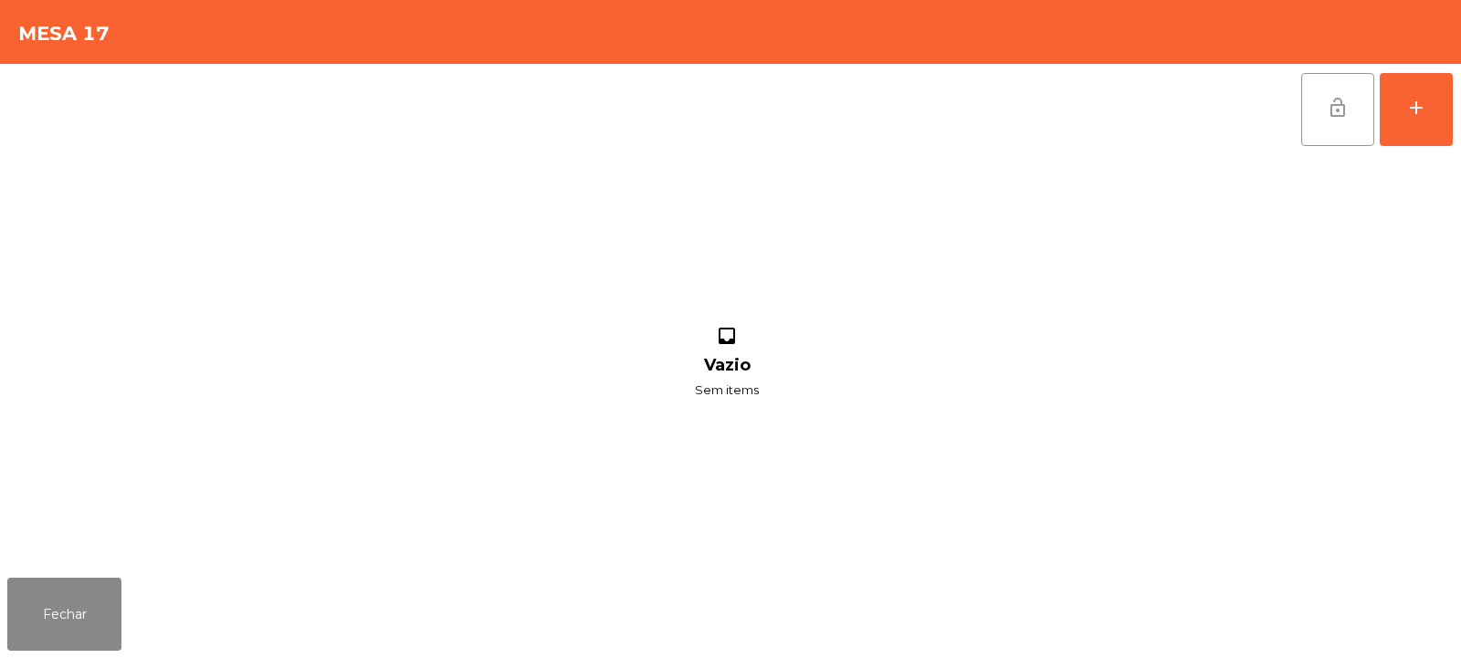
click at [1334, 121] on button "lock_open" at bounding box center [1337, 109] width 73 height 73
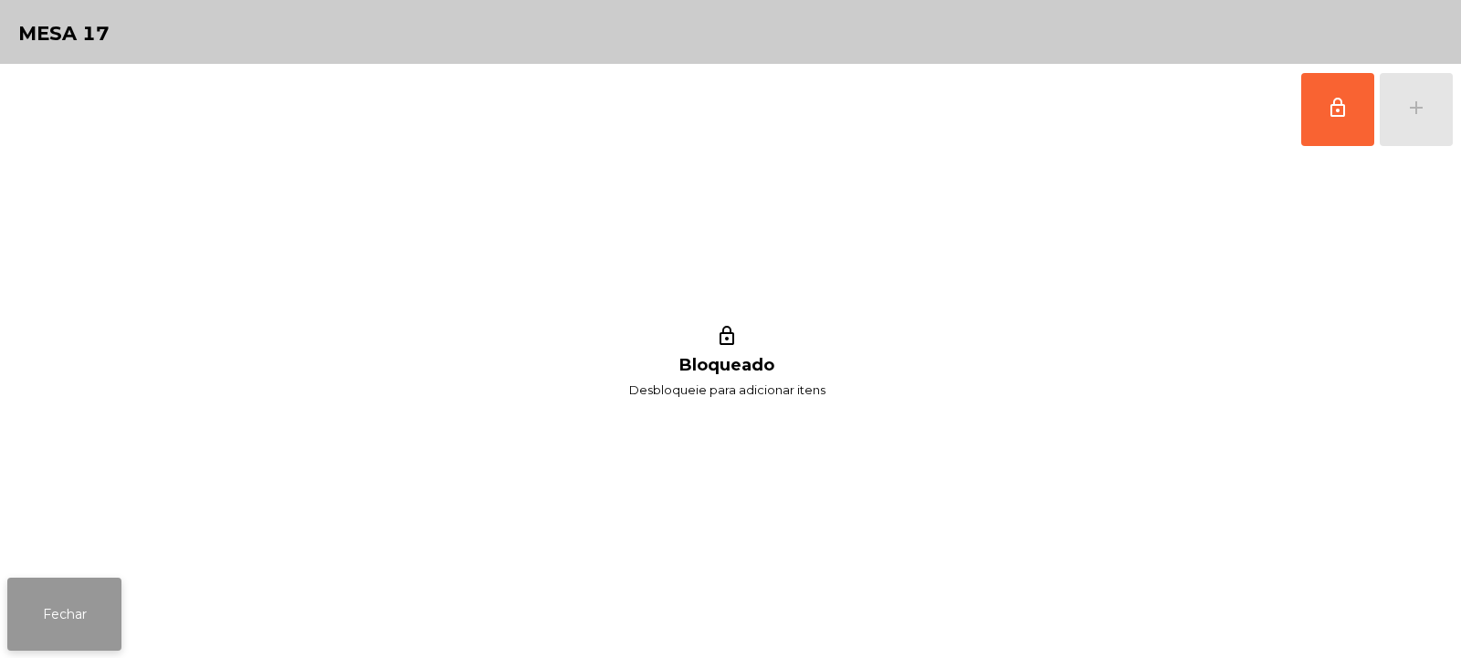
click at [101, 600] on button "Fechar" at bounding box center [64, 614] width 114 height 73
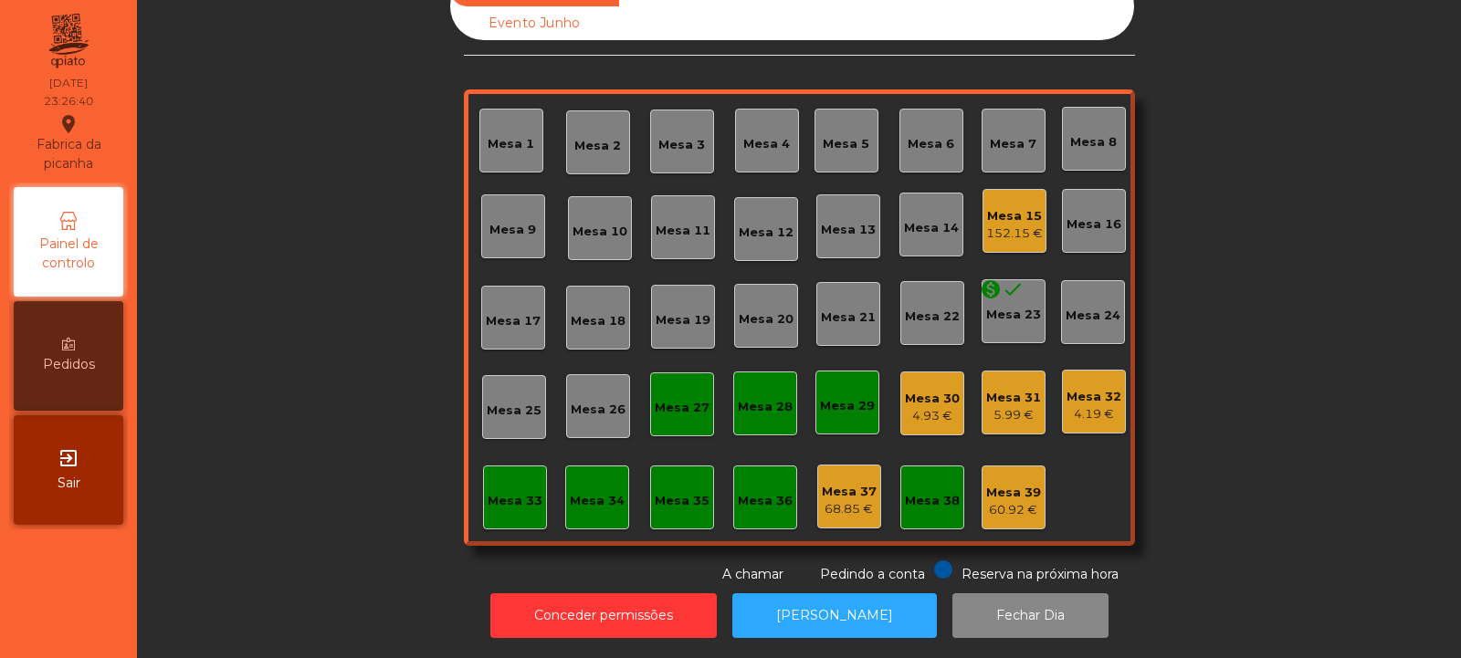
scroll to position [0, 0]
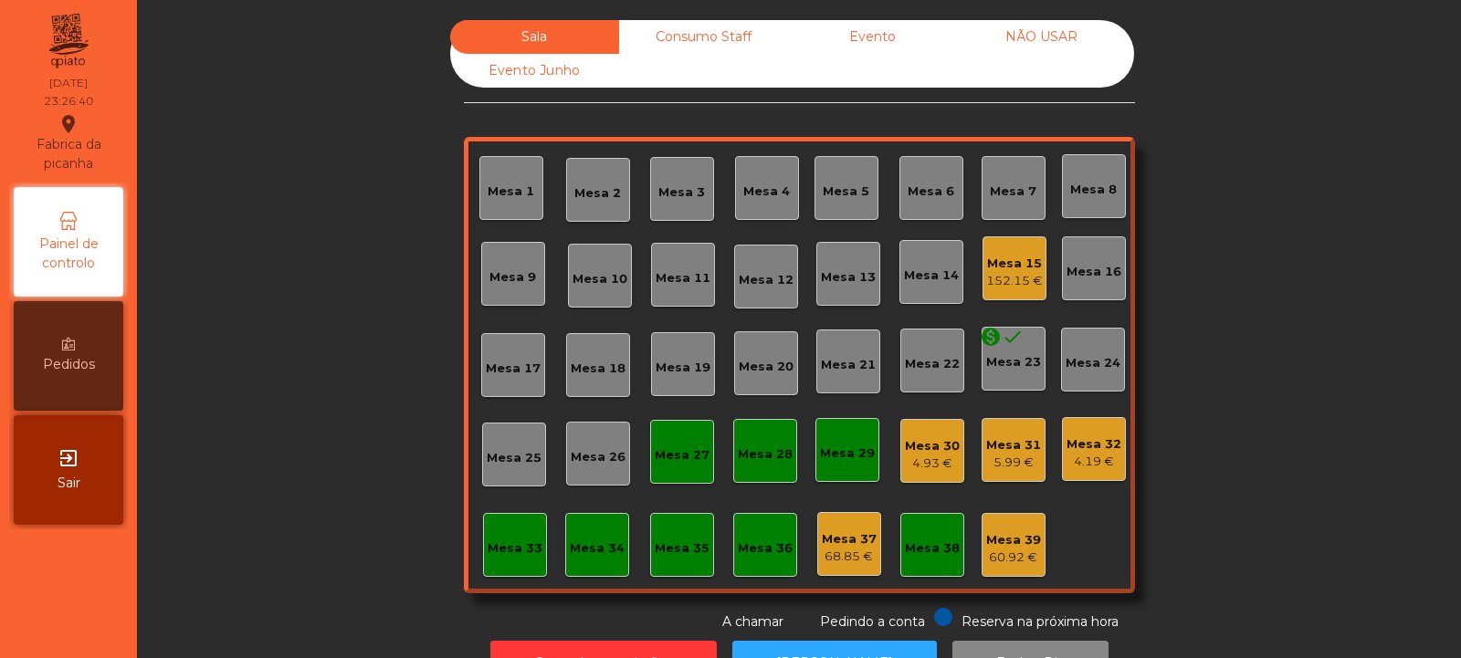
click at [1007, 262] on div "Mesa 15" at bounding box center [1014, 264] width 57 height 18
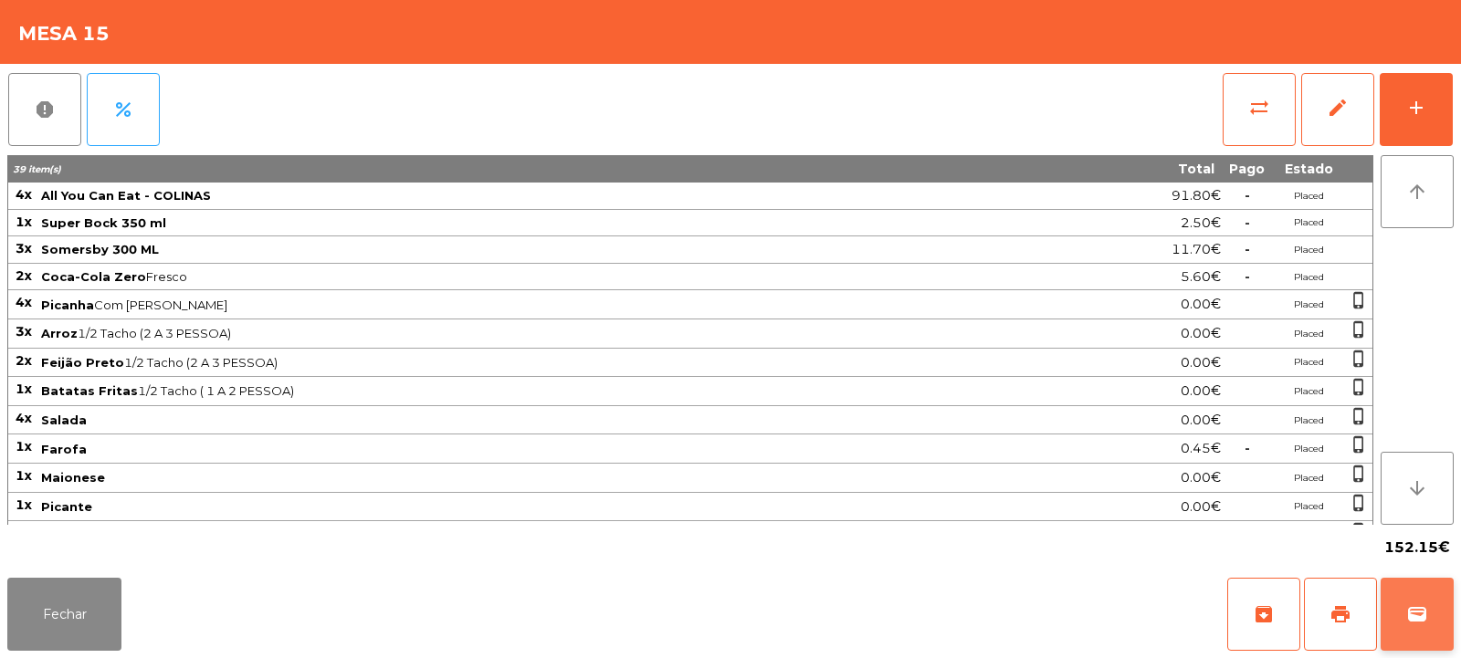
click at [1417, 621] on span "wallet" at bounding box center [1417, 615] width 22 height 22
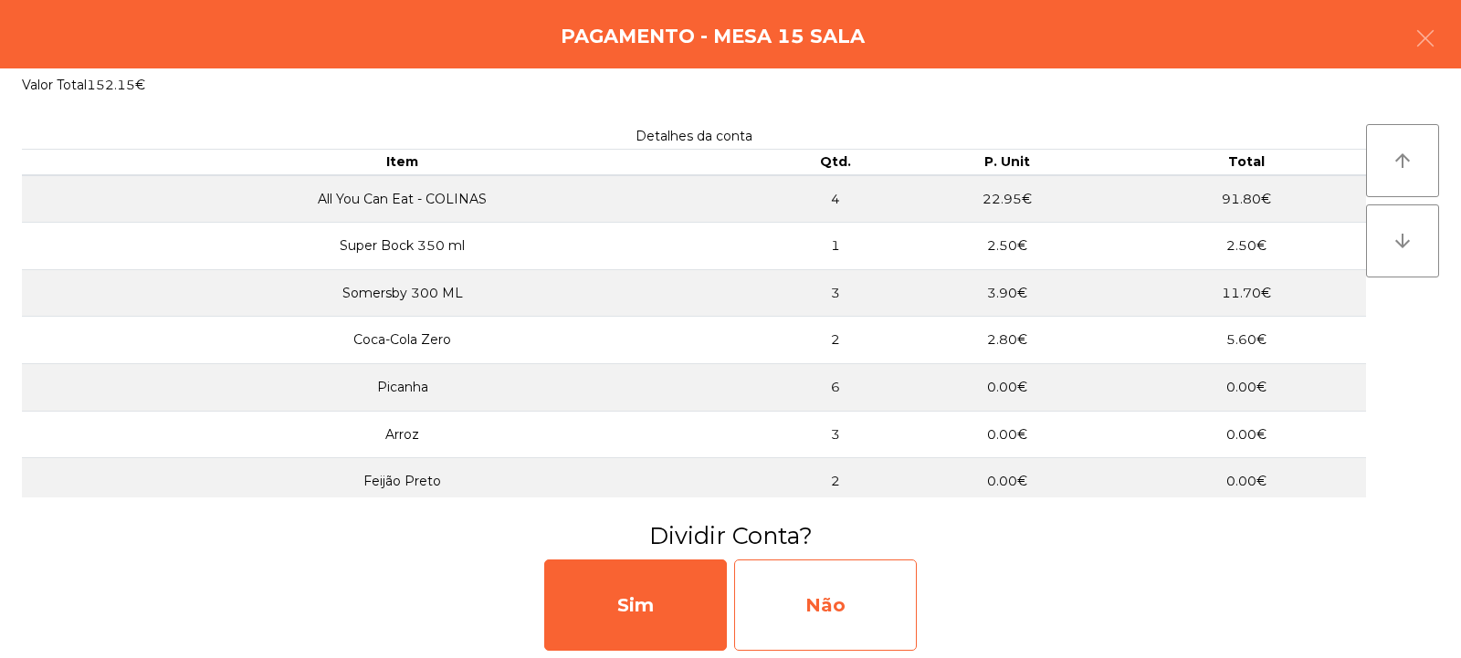
click at [824, 603] on div "Não" at bounding box center [825, 605] width 183 height 91
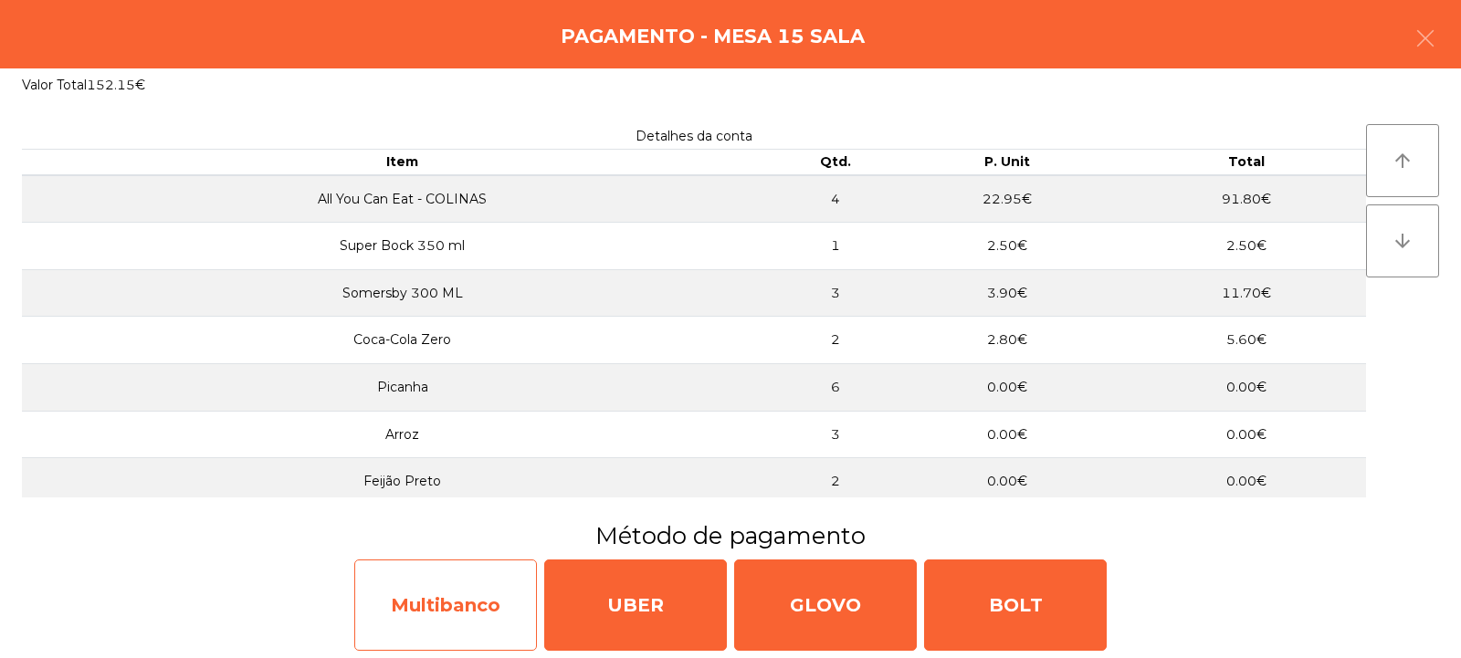
click at [486, 593] on div "Multibanco" at bounding box center [445, 605] width 183 height 91
select select "**"
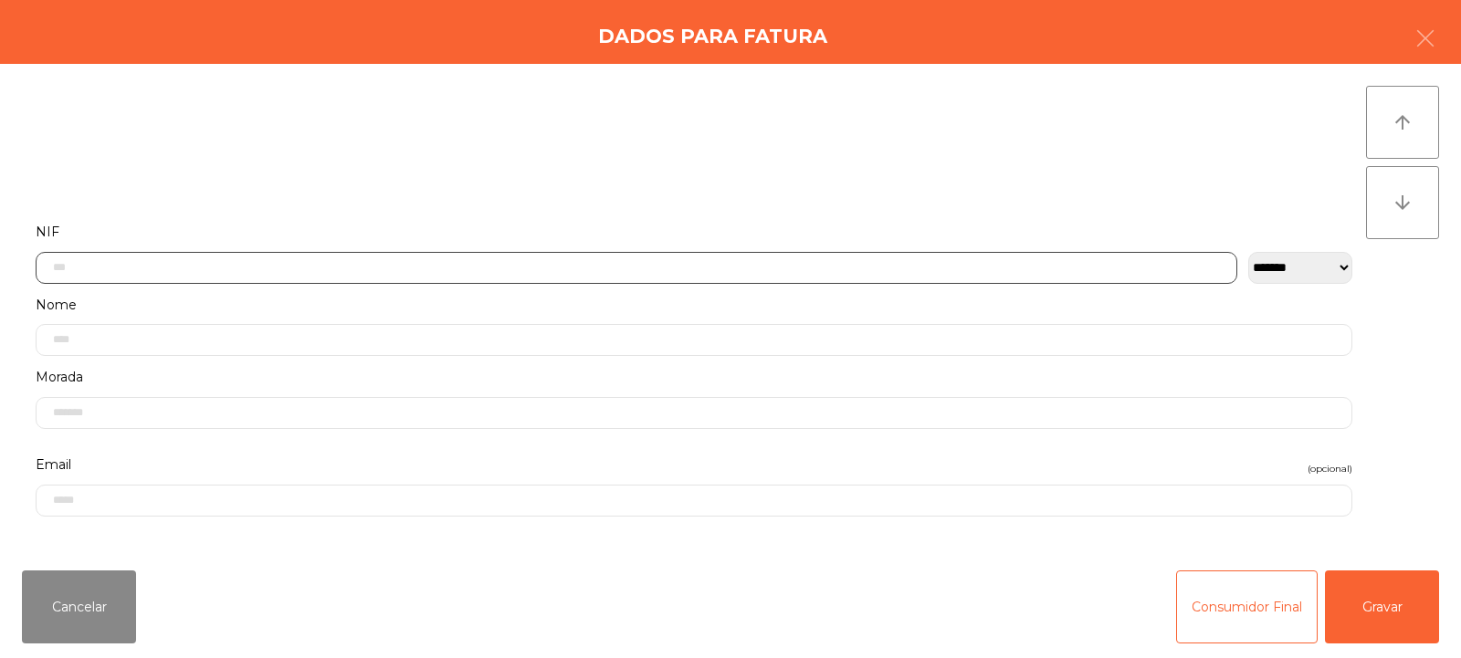
click at [763, 262] on input "text" at bounding box center [637, 268] width 1202 height 32
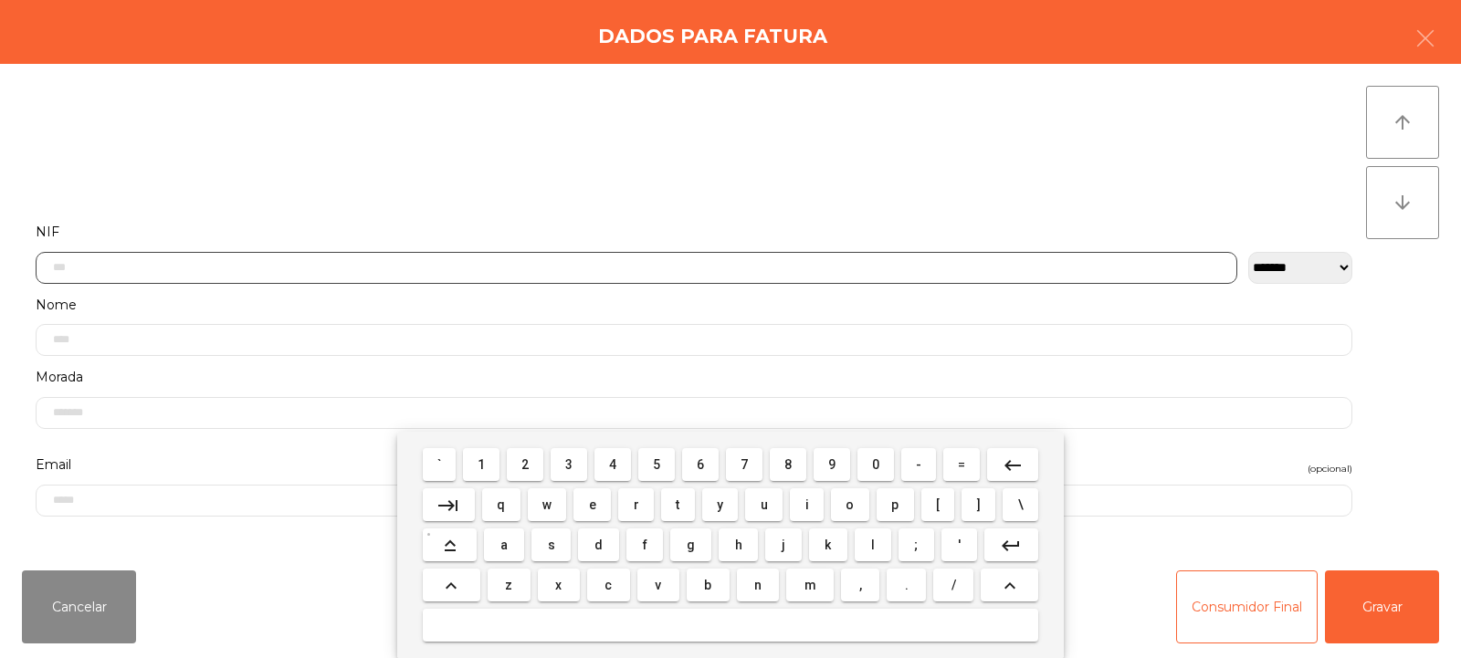
scroll to position [133, 0]
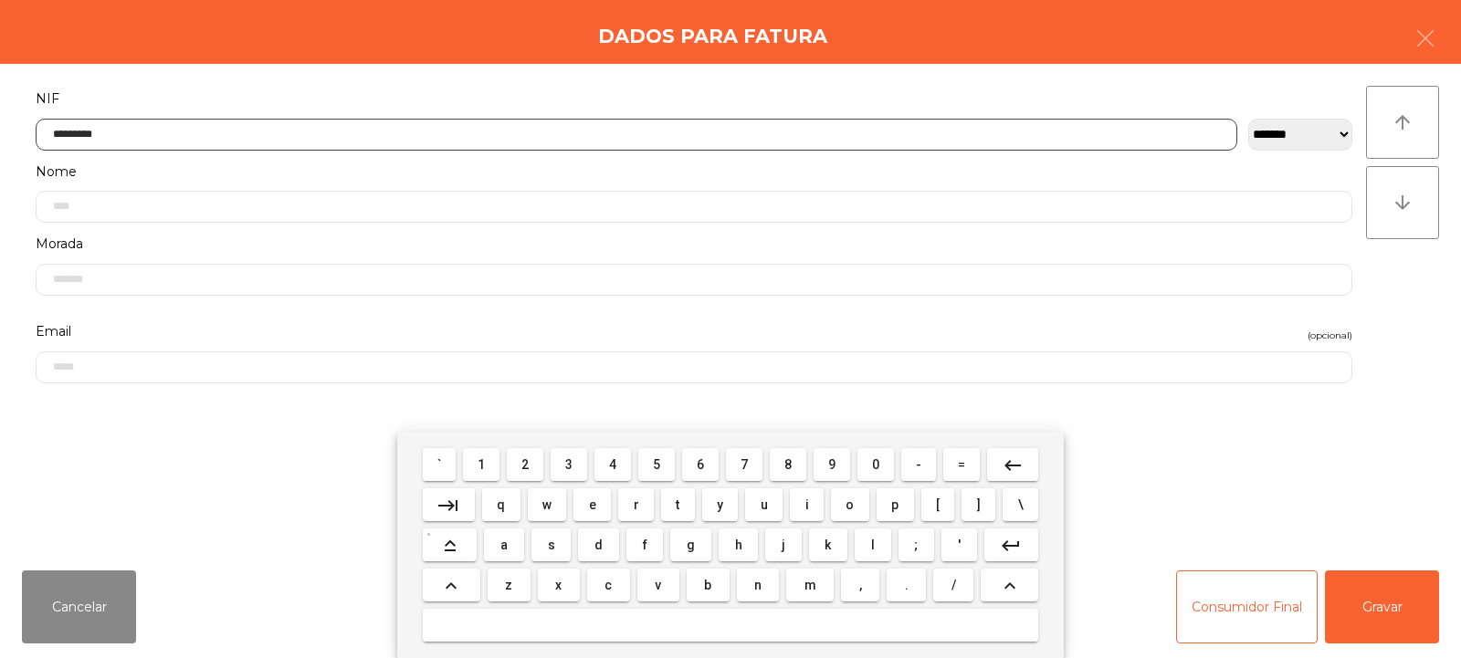
type input "*********"
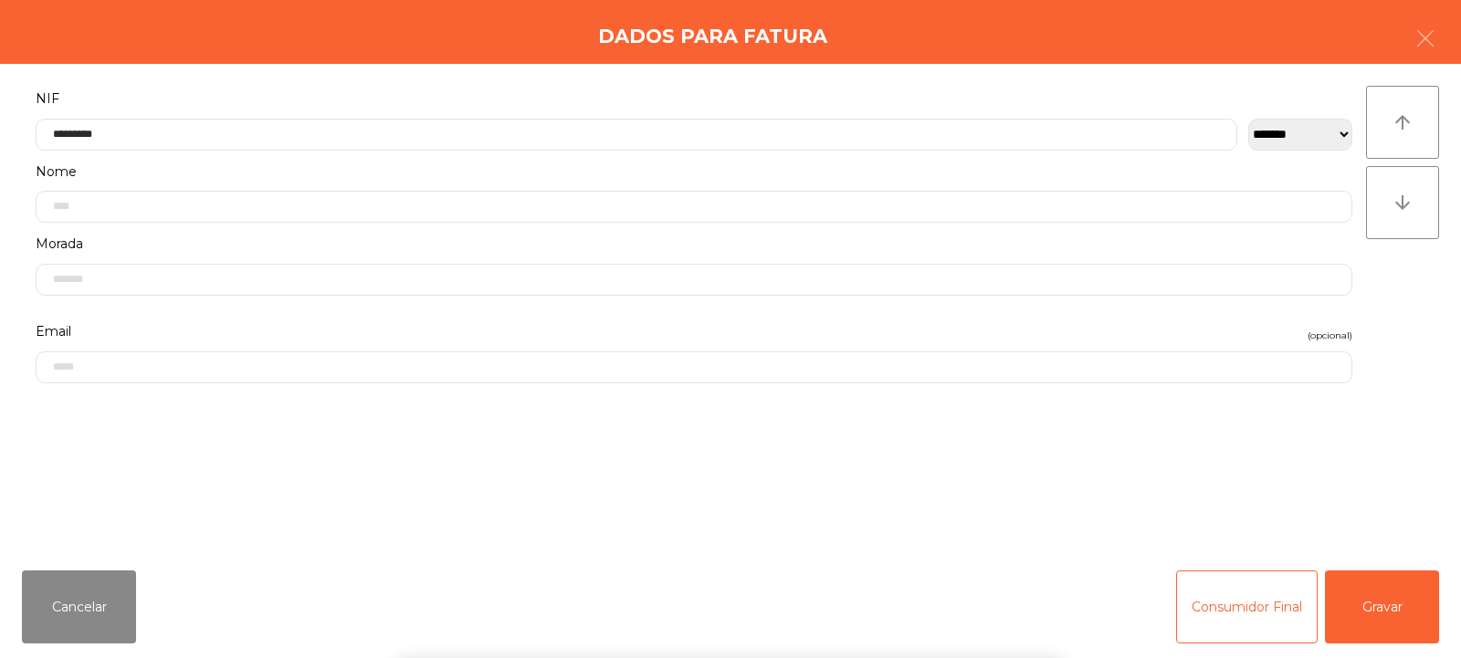
click at [1410, 614] on div "` 1 2 3 4 5 6 7 8 9 0 - = keyboard_backspace keyboard_tab q w e r t y u i o p […" at bounding box center [730, 545] width 1461 height 226
click at [1393, 615] on button "Gravar" at bounding box center [1382, 607] width 114 height 73
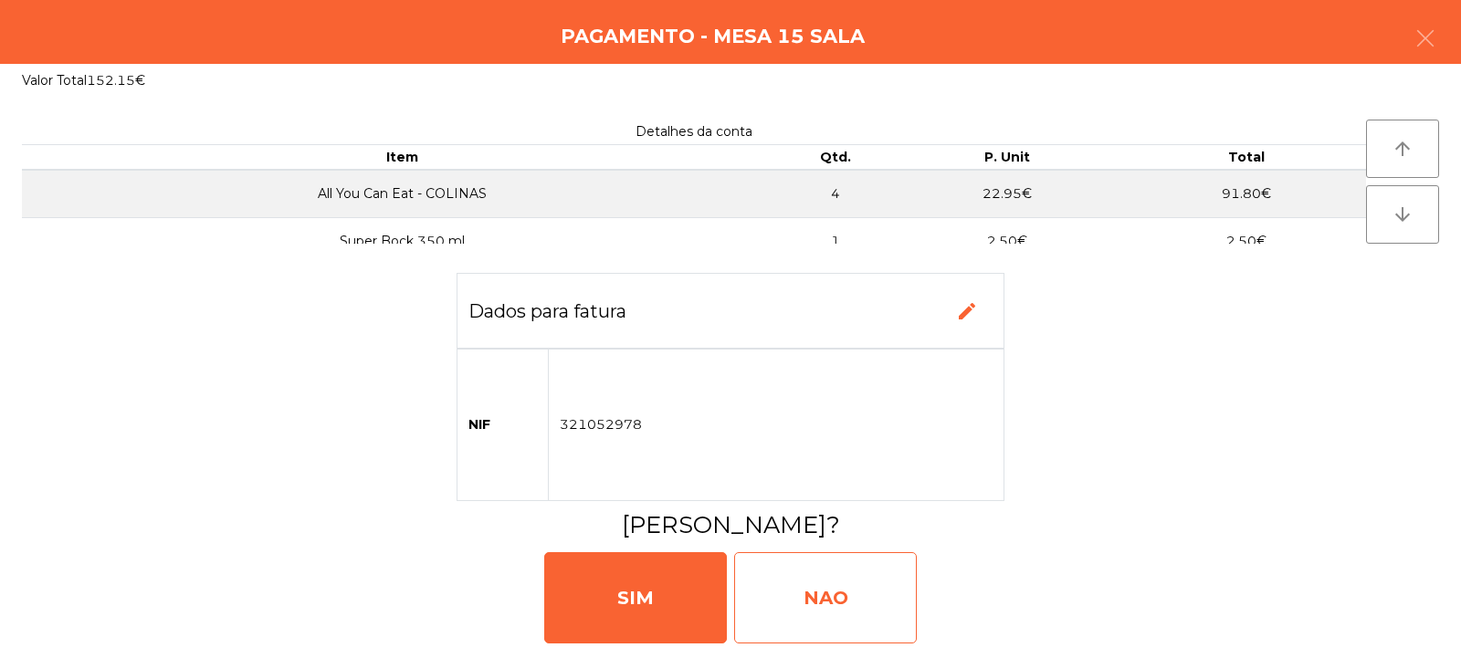
click at [851, 579] on div "NAO" at bounding box center [825, 597] width 183 height 91
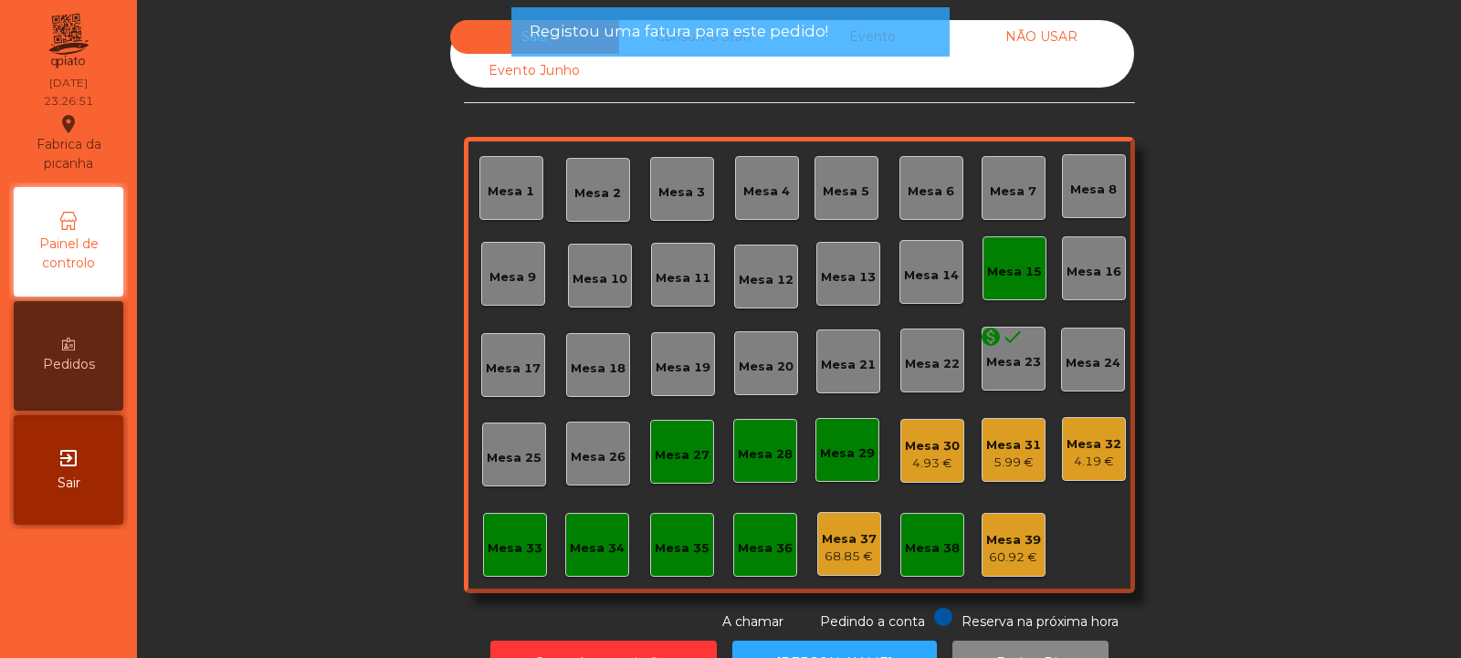
click at [1003, 278] on div "Mesa 15" at bounding box center [1014, 272] width 55 height 18
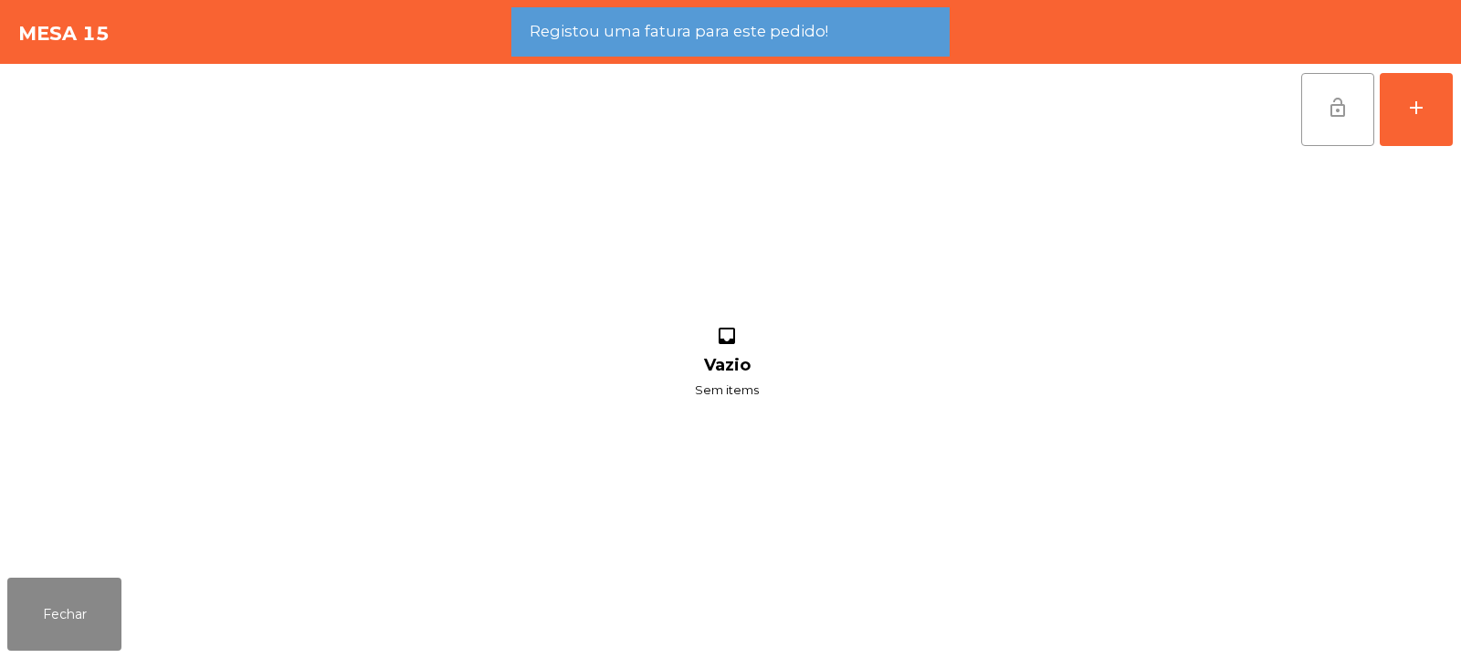
click at [1330, 92] on button "lock_open" at bounding box center [1337, 109] width 73 height 73
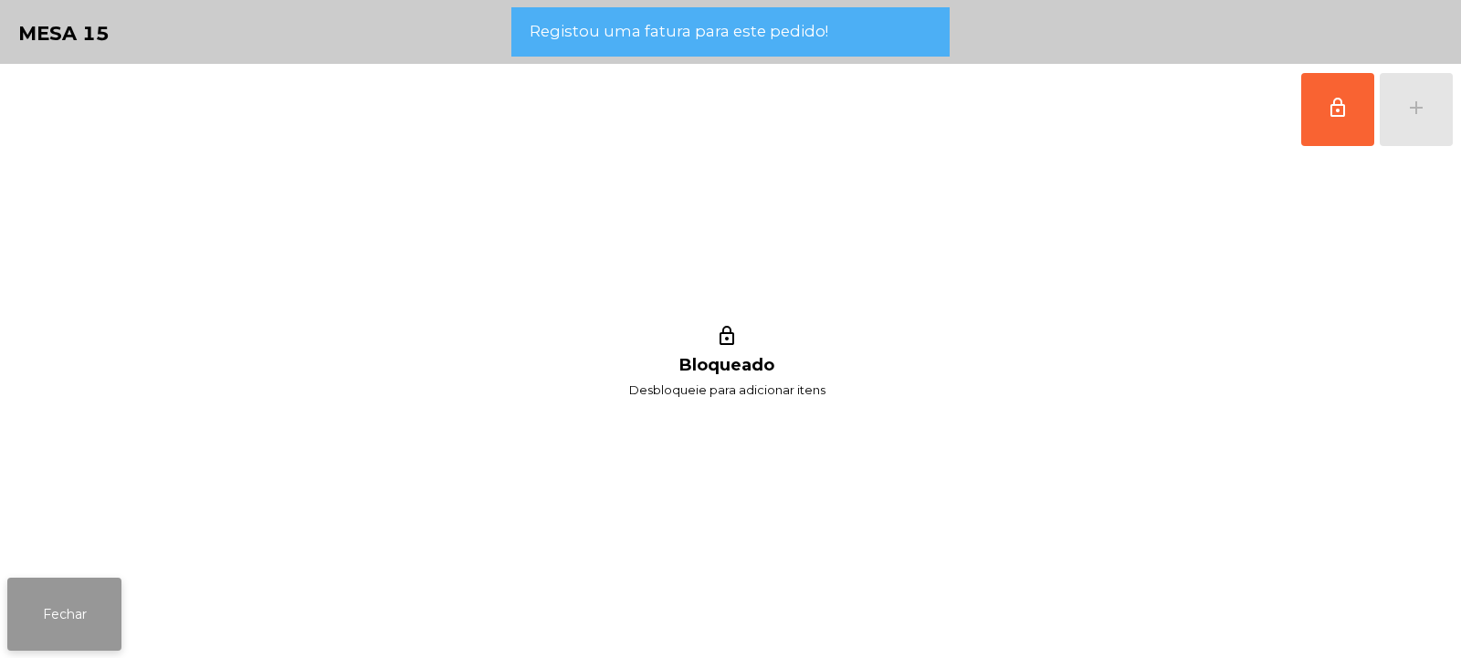
click at [75, 619] on button "Fechar" at bounding box center [64, 614] width 114 height 73
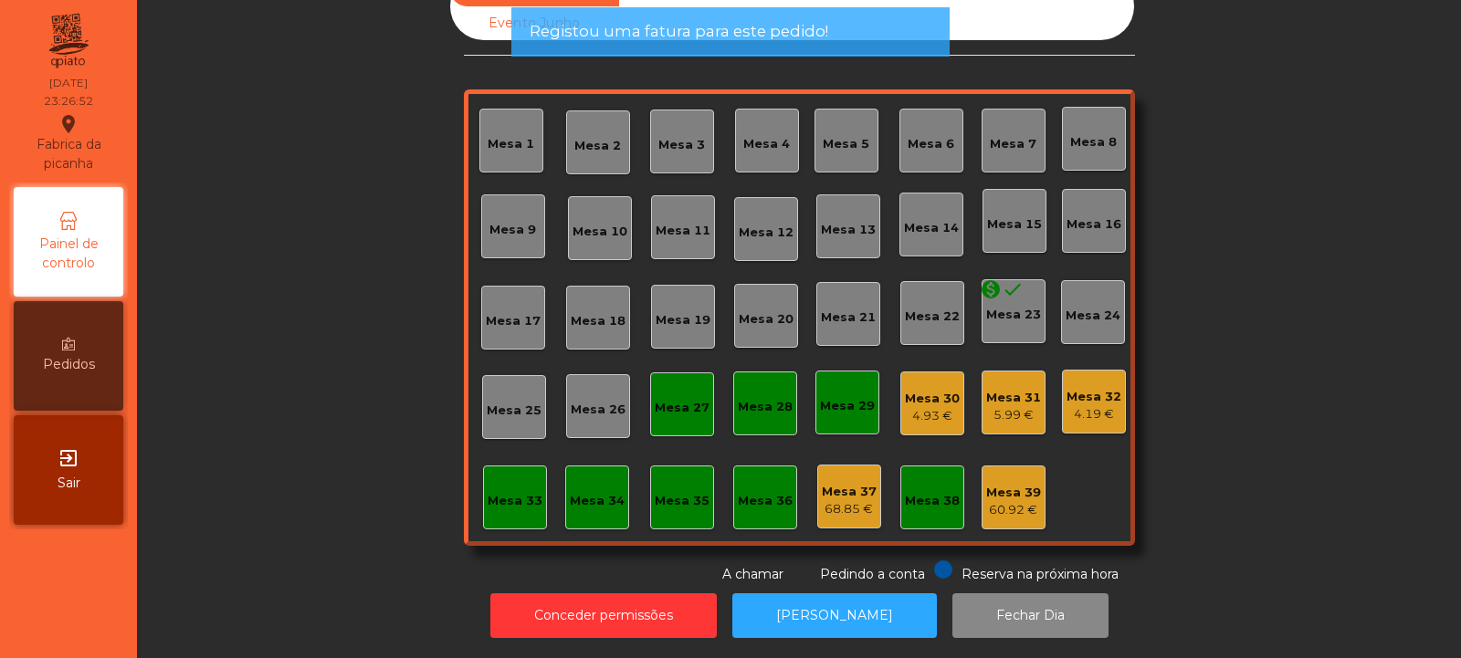
scroll to position [0, 0]
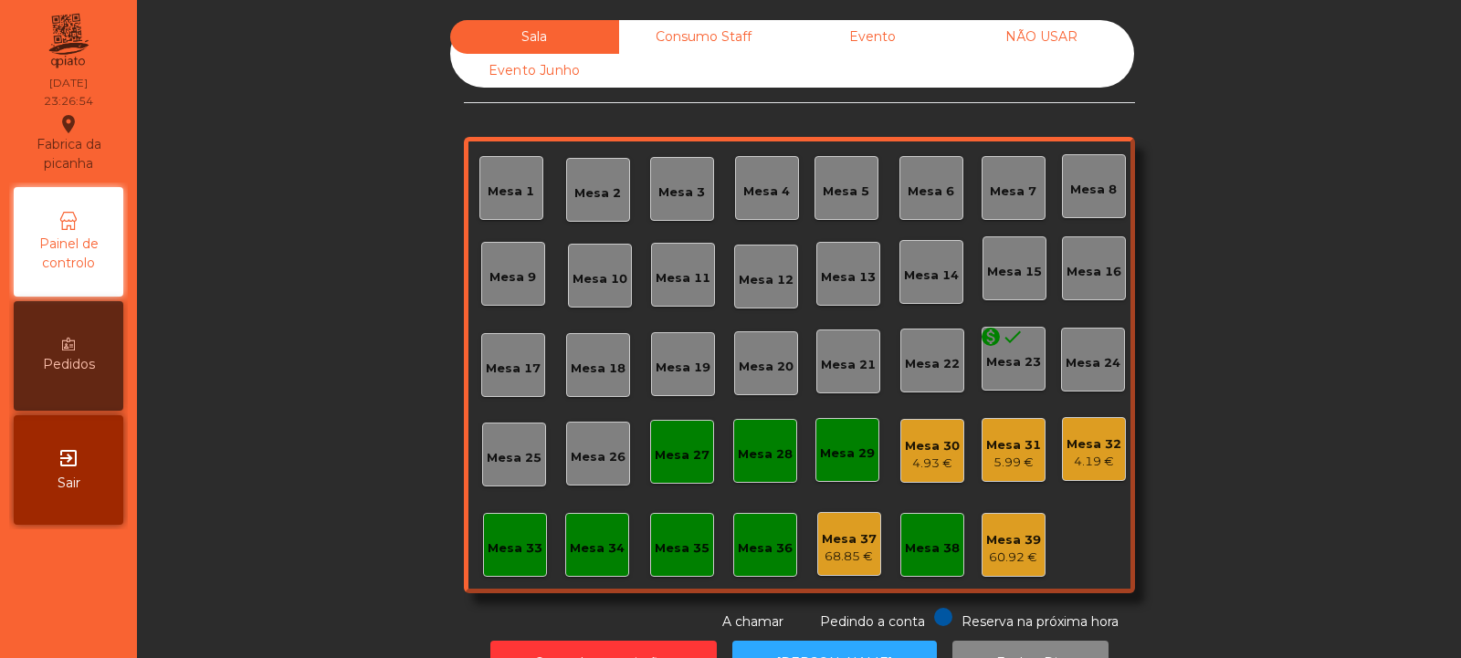
click at [1084, 466] on div "4.19 €" at bounding box center [1093, 462] width 55 height 18
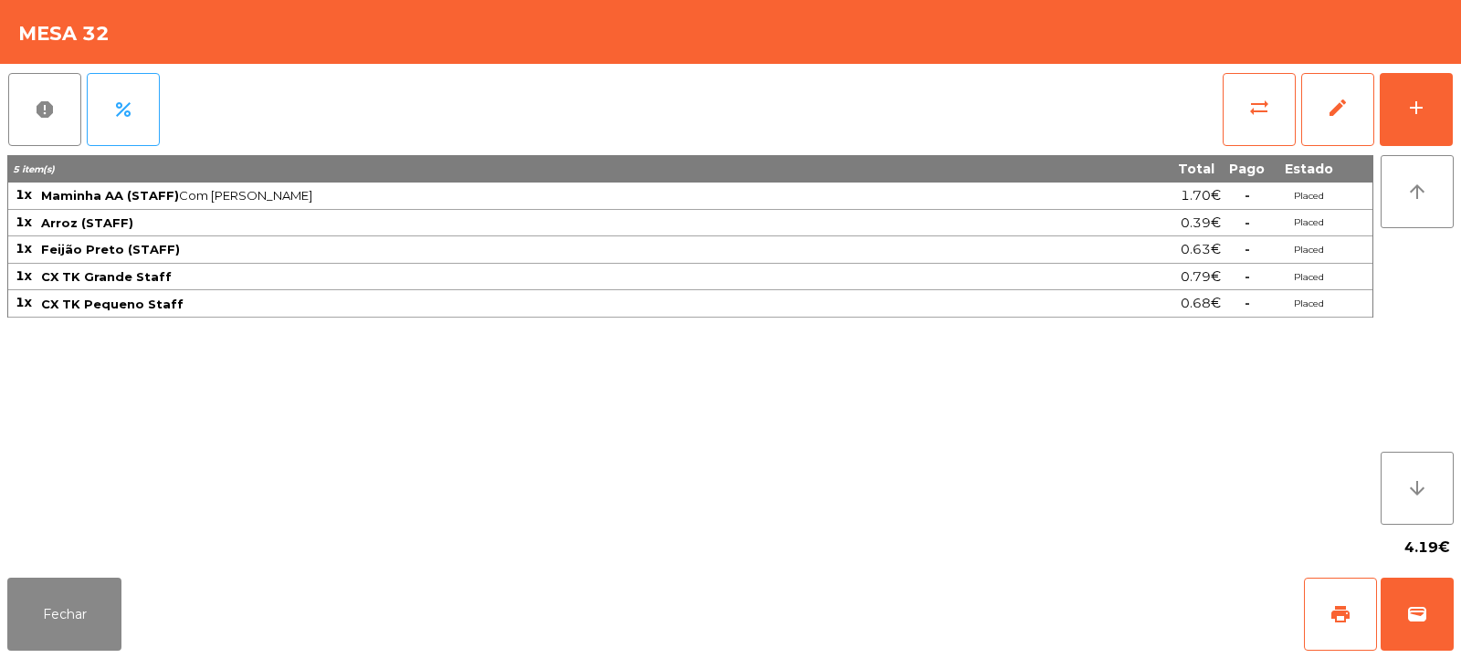
click at [1166, 482] on div "5 item(s) Total Pago Estado 1x Maminha AA (STAFF) Com Alho · Médio 1.70€ - Plac…" at bounding box center [690, 340] width 1366 height 370
click at [96, 589] on button "Fechar" at bounding box center [64, 614] width 114 height 73
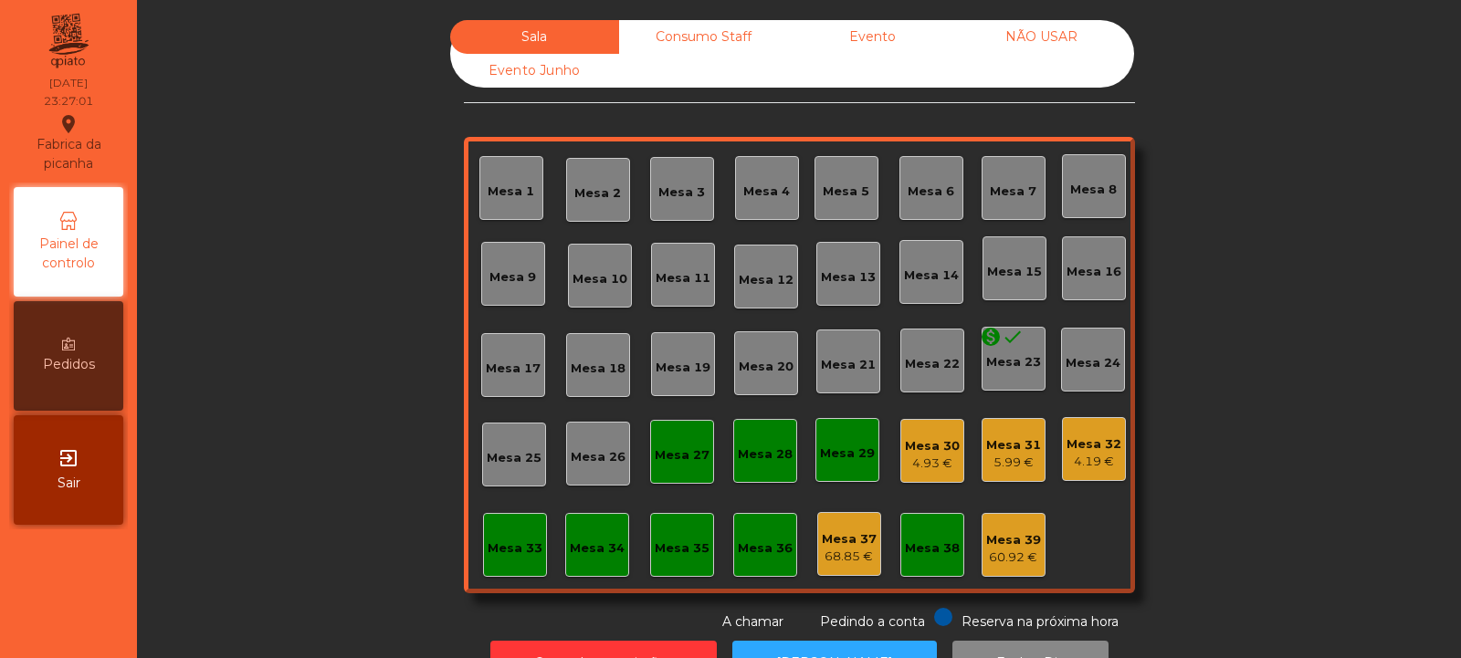
click at [934, 457] on div "4.93 €" at bounding box center [932, 464] width 55 height 18
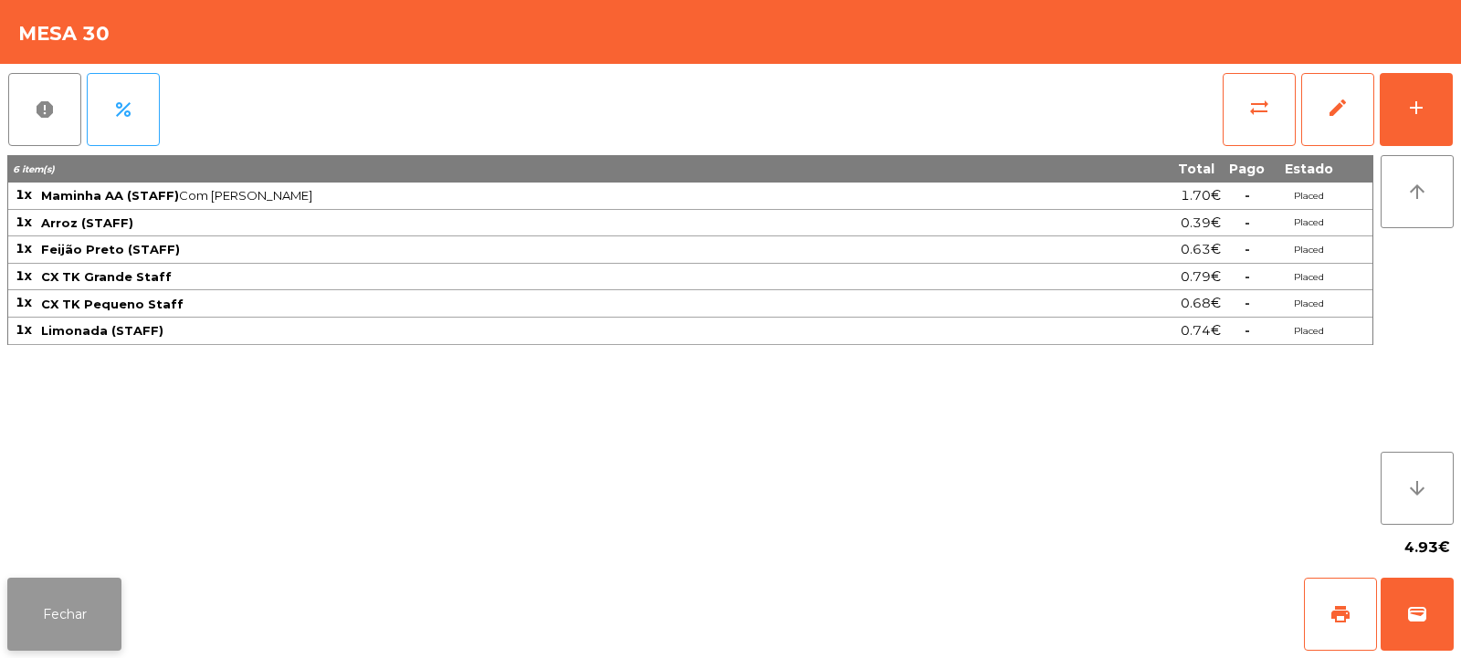
click at [76, 628] on button "Fechar" at bounding box center [64, 614] width 114 height 73
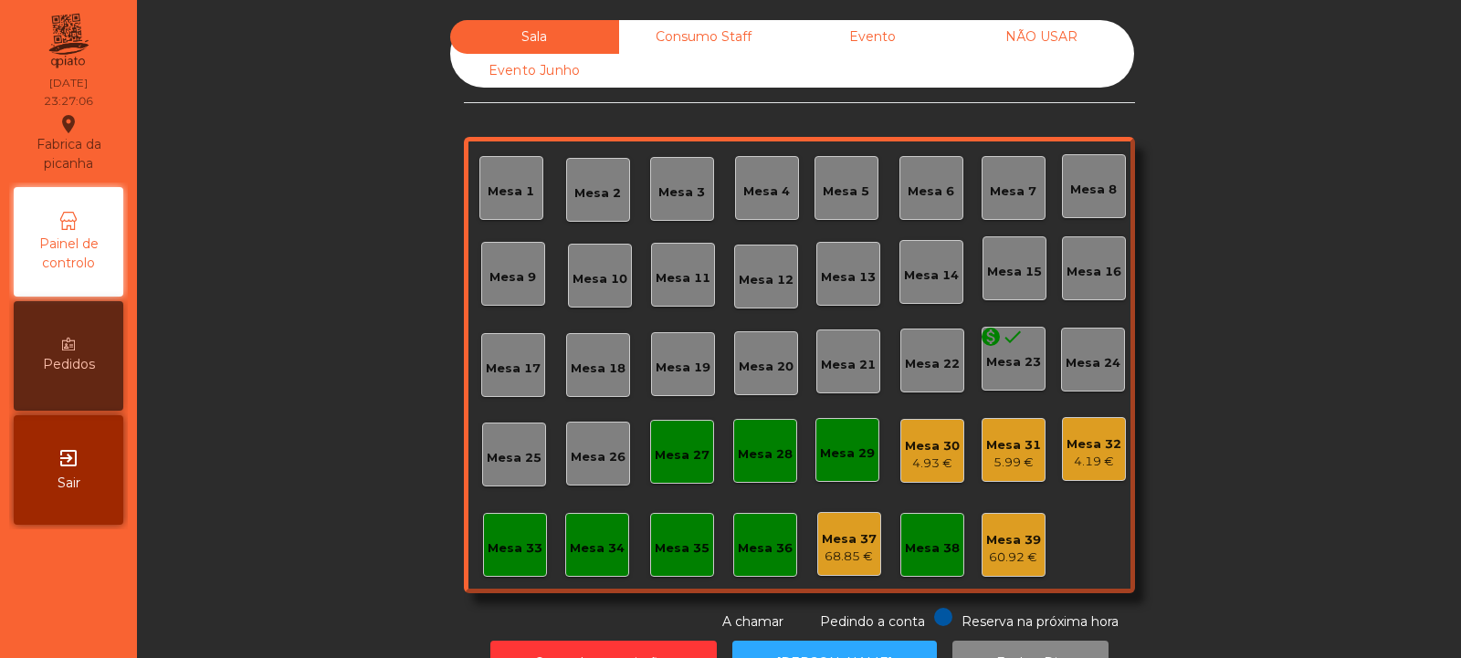
click at [1097, 443] on div "Mesa 32" at bounding box center [1093, 445] width 55 height 18
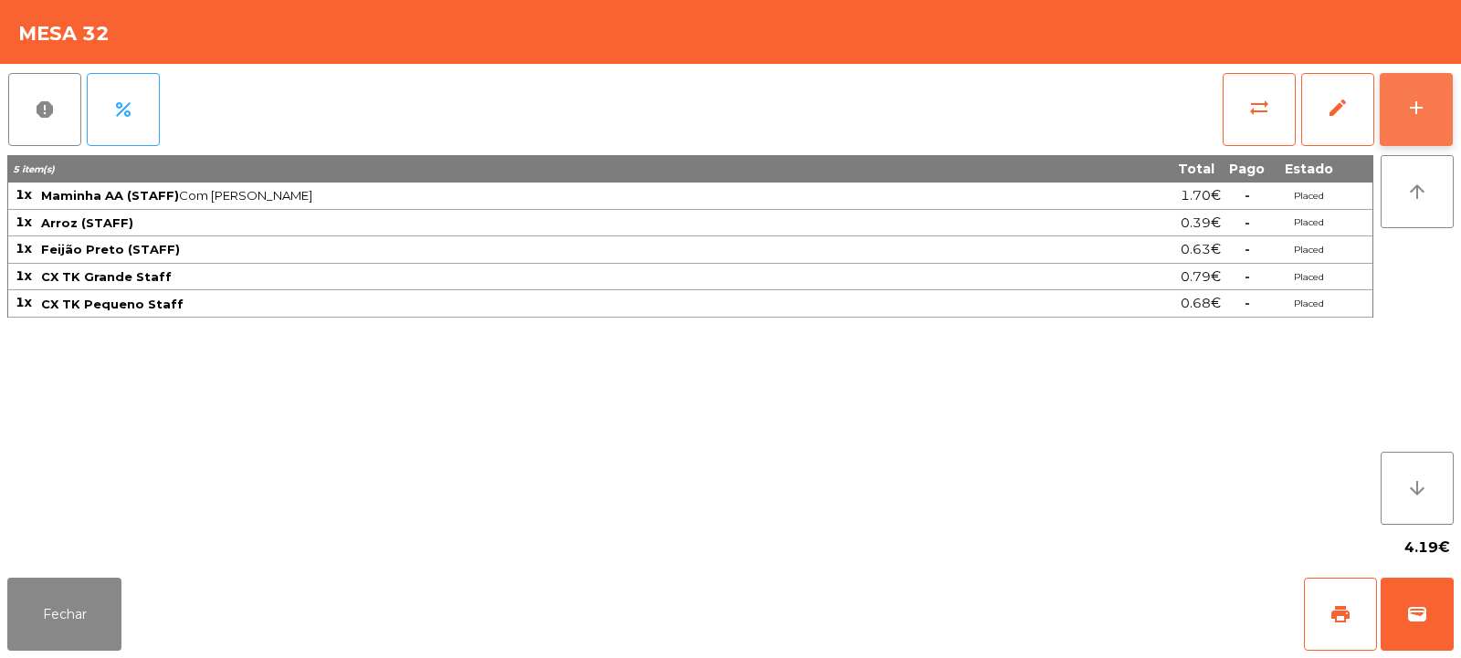
click at [1415, 119] on button "add" at bounding box center [1416, 109] width 73 height 73
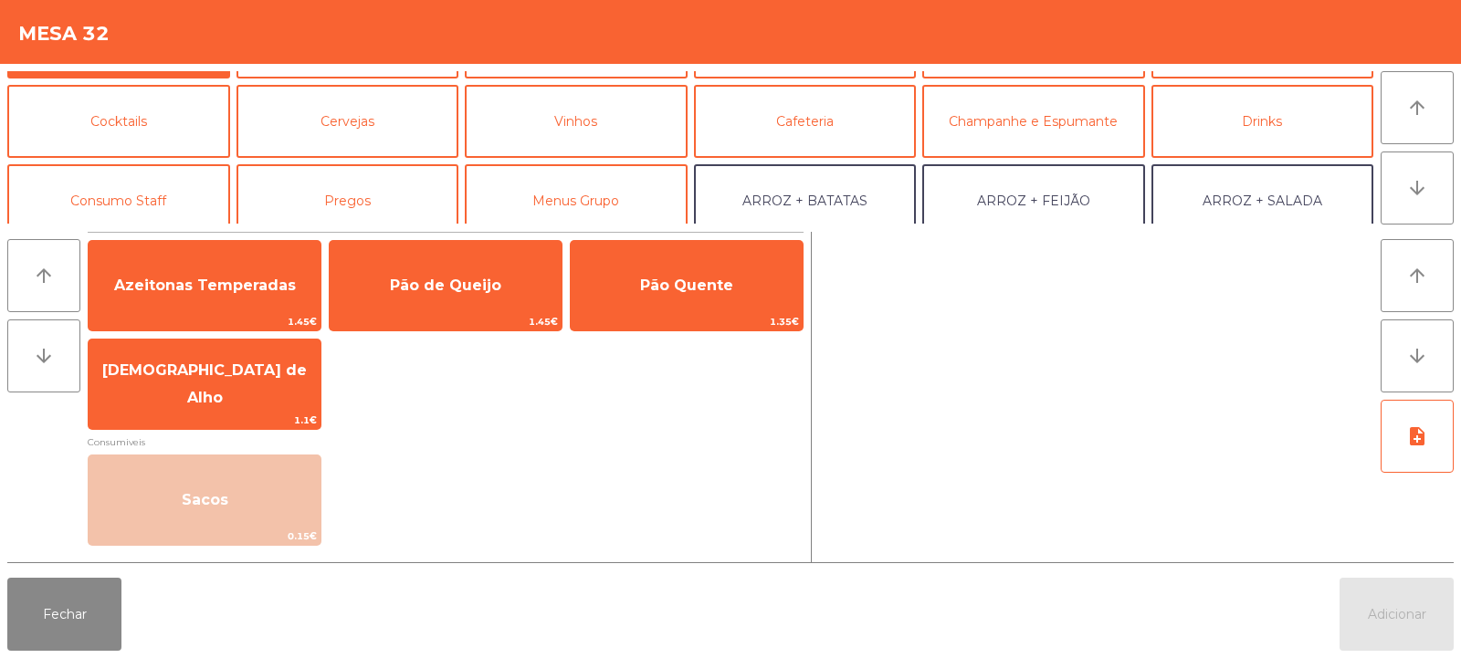
scroll to position [86, 0]
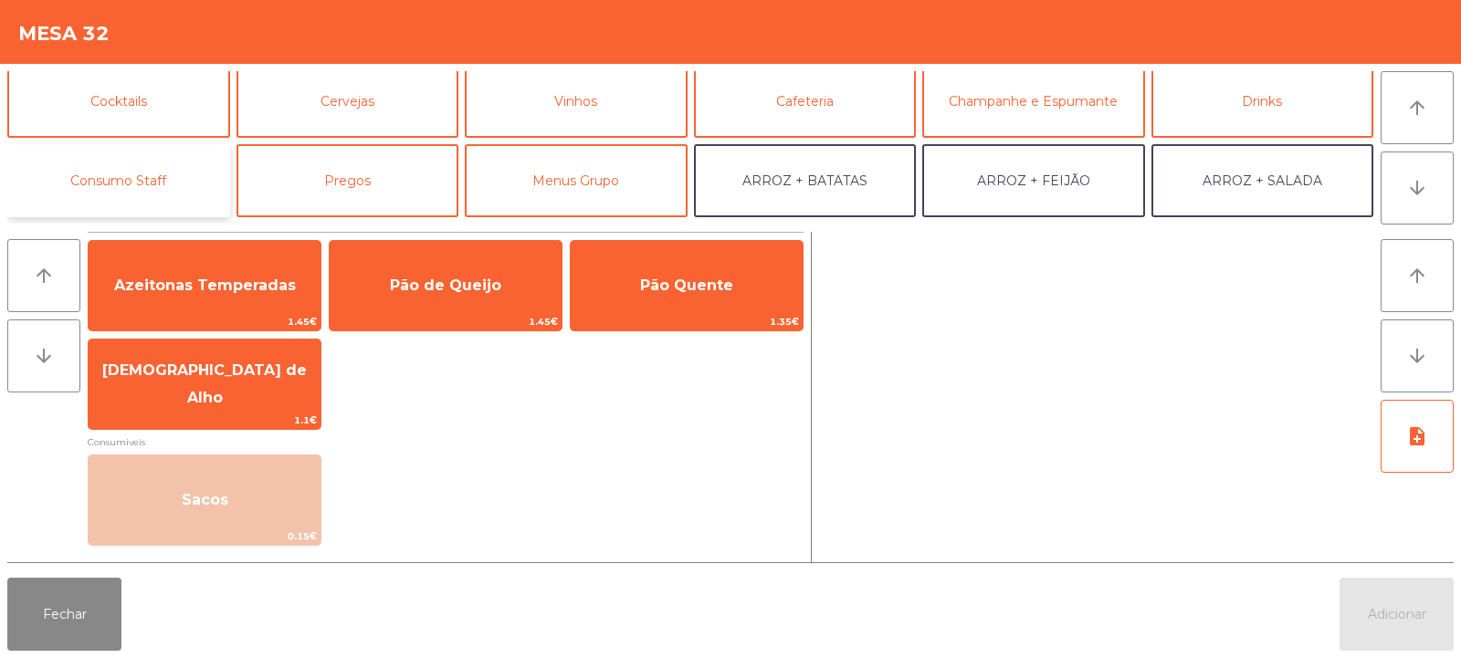
click at [100, 166] on button "Consumo Staff" at bounding box center [118, 180] width 223 height 73
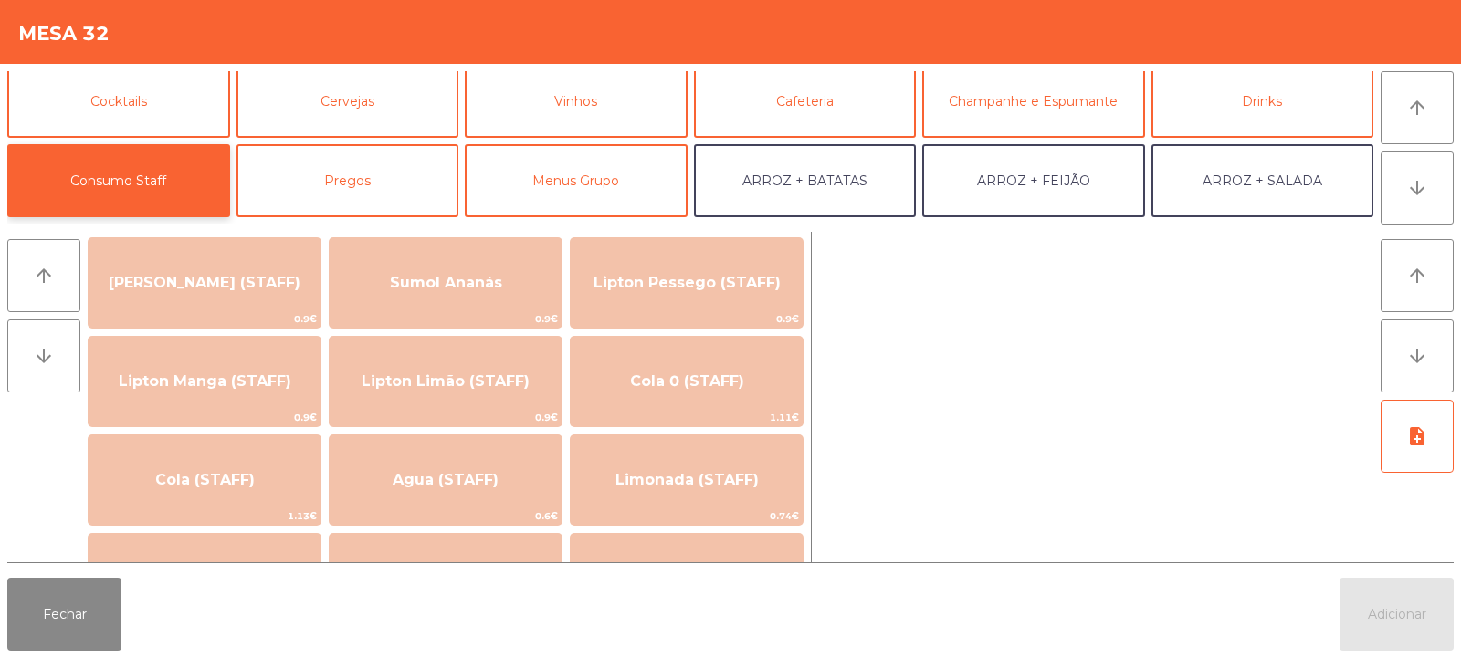
scroll to position [247, 0]
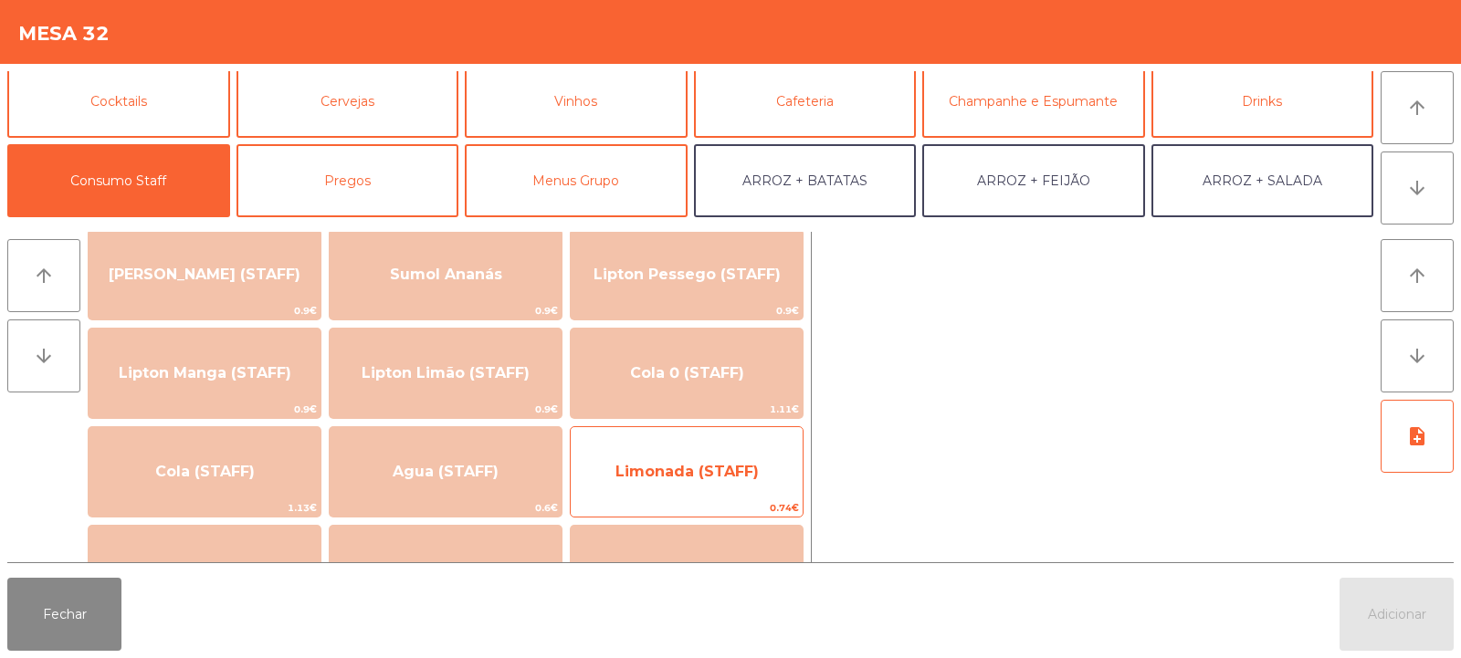
click at [726, 480] on span "Limonada (STAFF)" at bounding box center [687, 471] width 232 height 49
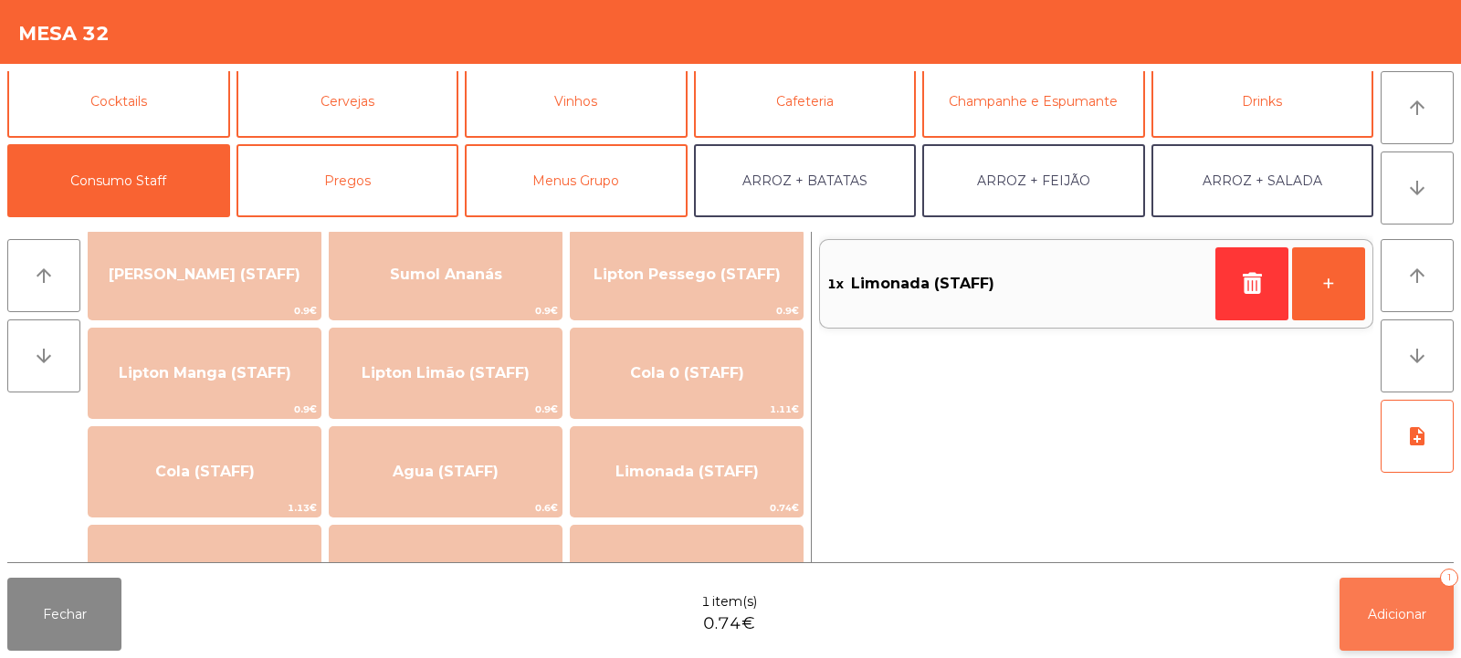
click at [1392, 610] on span "Adicionar" at bounding box center [1397, 614] width 58 height 16
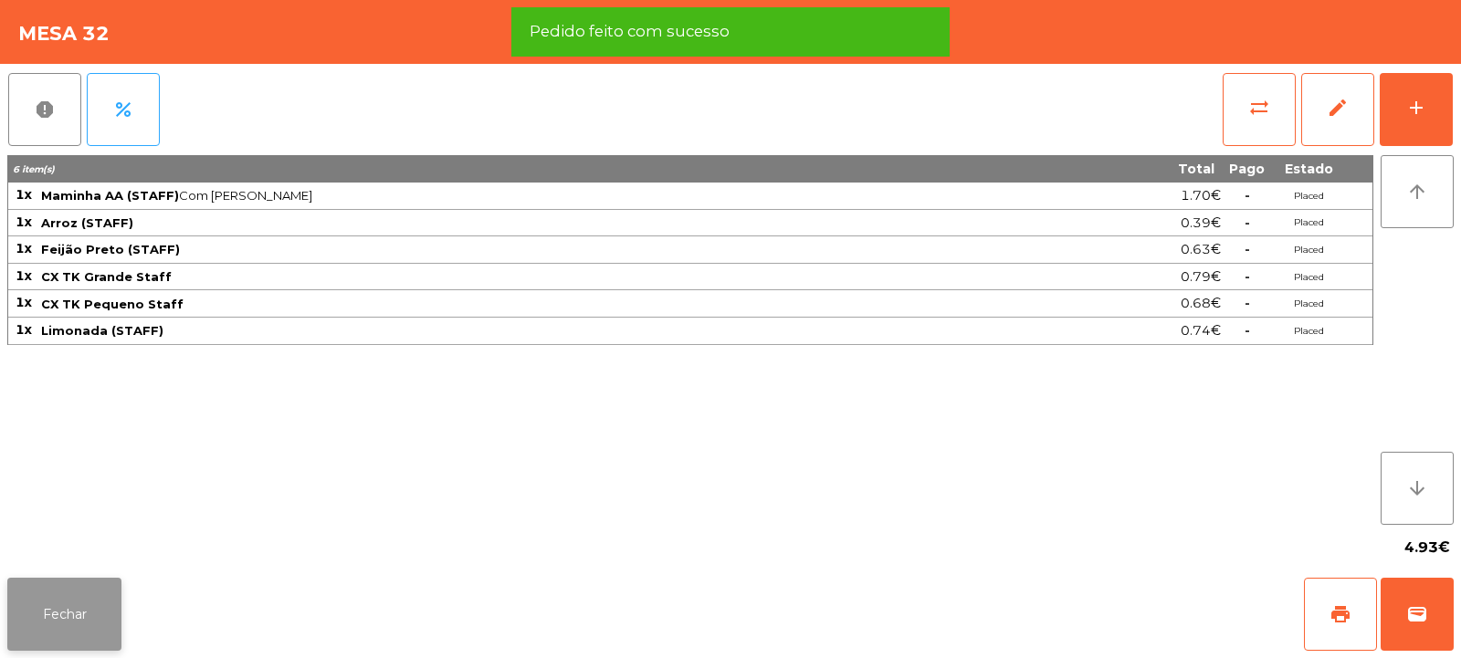
click at [55, 612] on button "Fechar" at bounding box center [64, 614] width 114 height 73
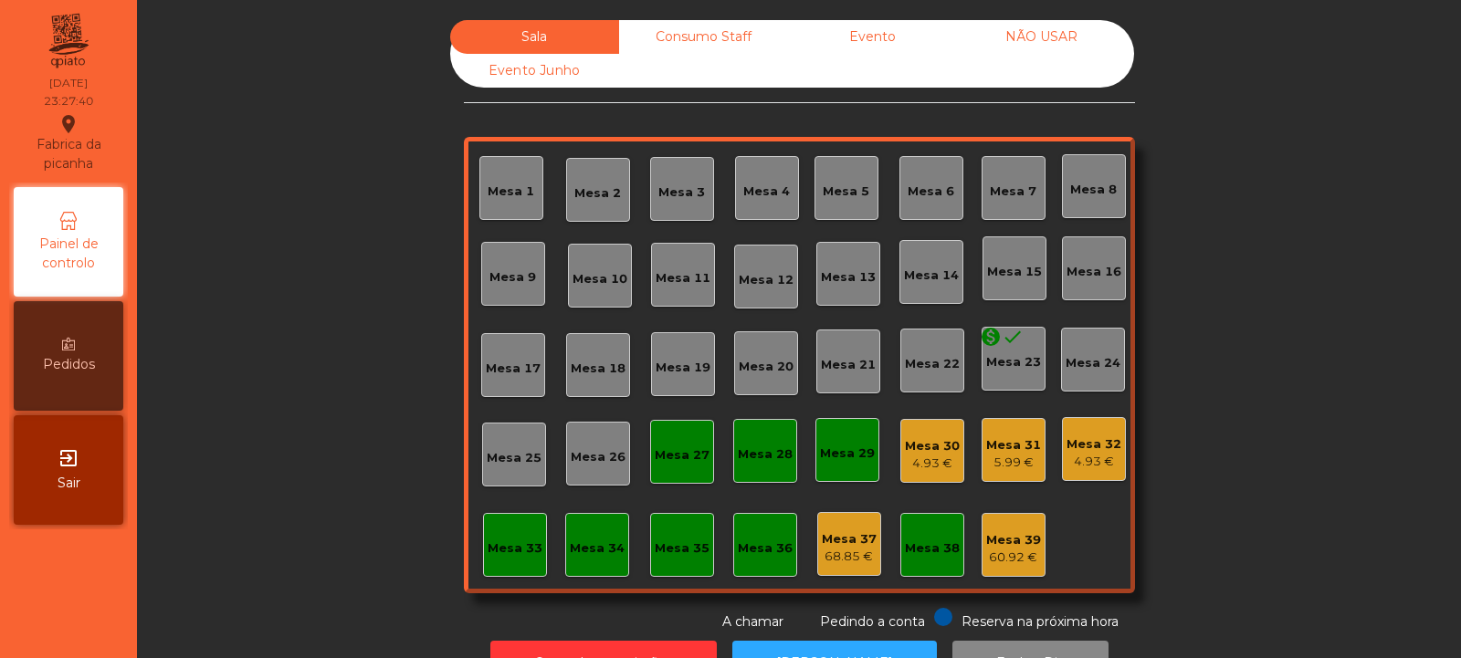
click at [1098, 445] on div "Mesa 32" at bounding box center [1093, 445] width 55 height 18
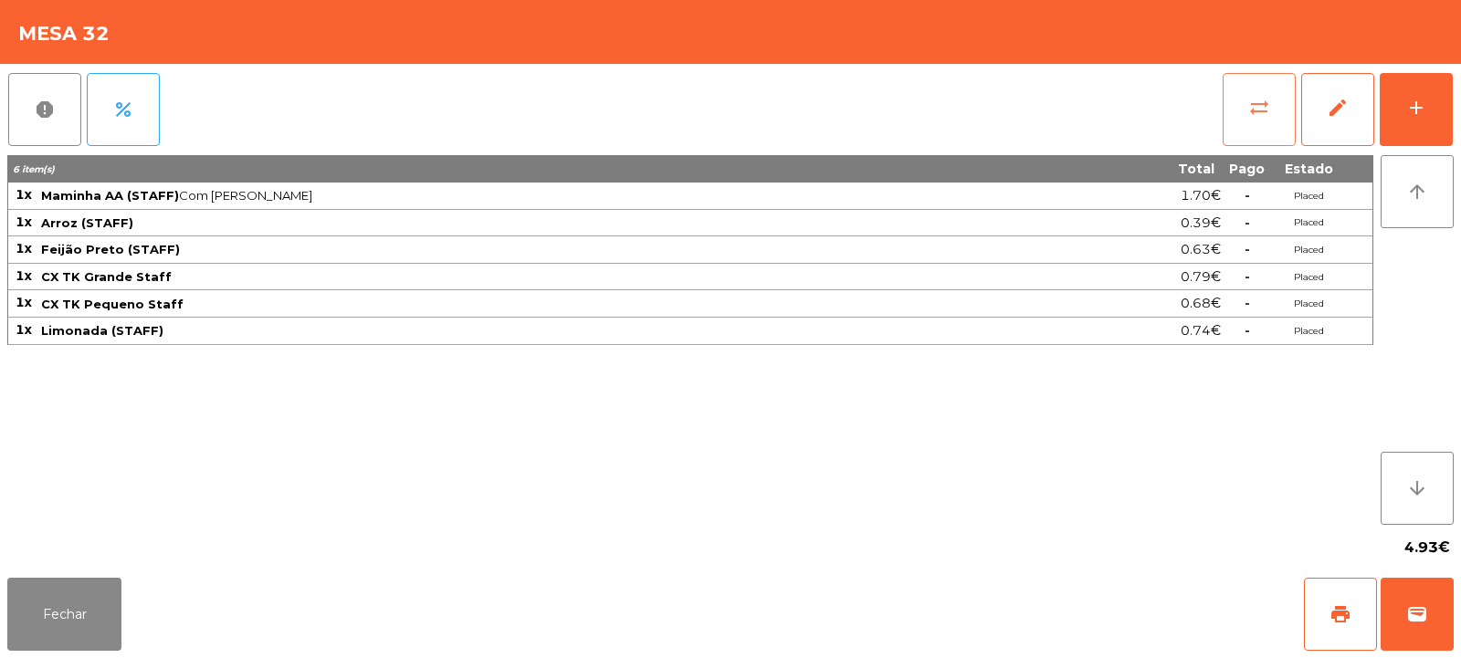
click at [1241, 103] on button "sync_alt" at bounding box center [1259, 109] width 73 height 73
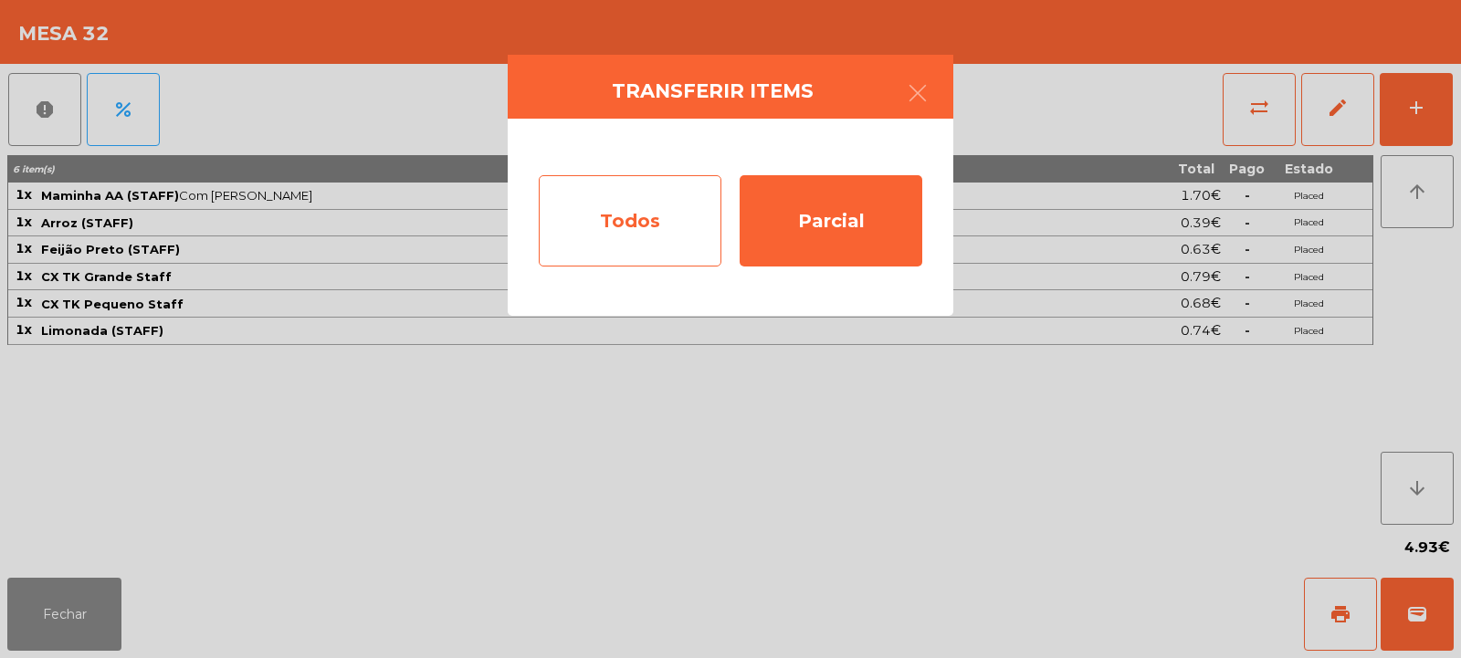
click at [657, 210] on div "Todos" at bounding box center [630, 220] width 183 height 91
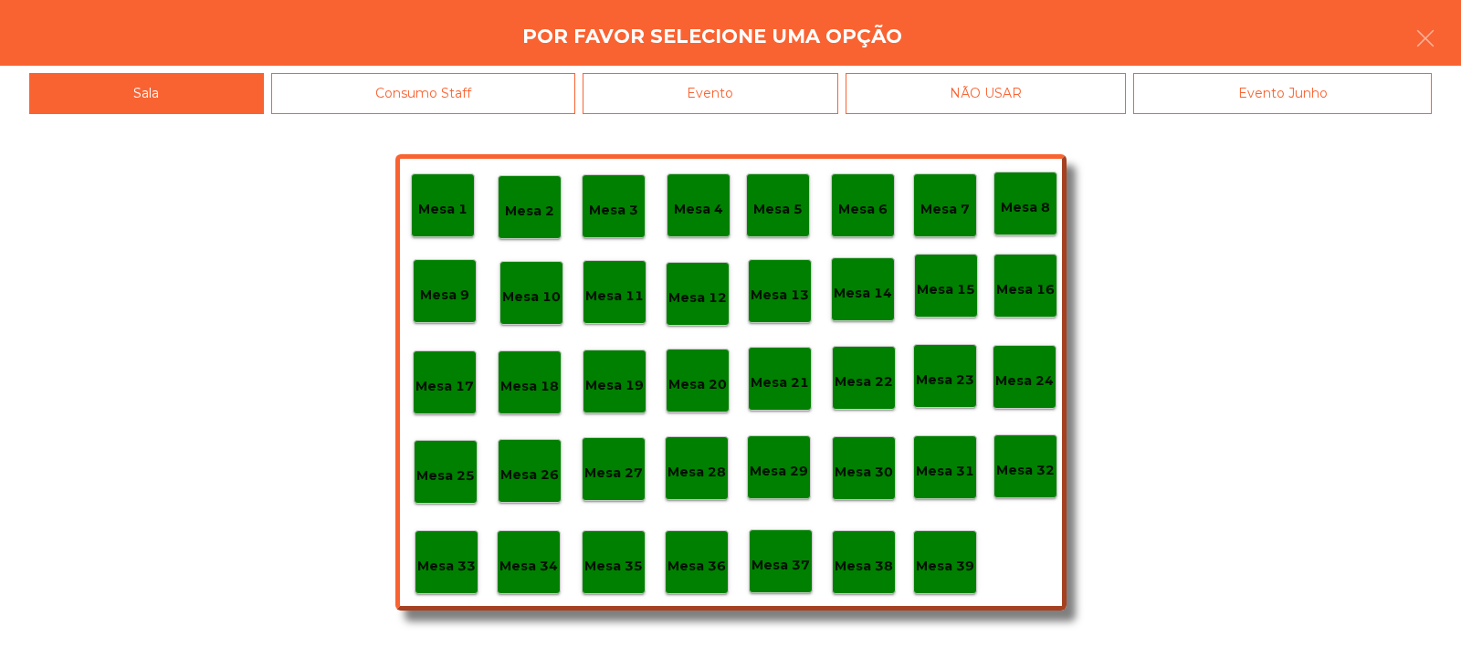
click at [797, 85] on div "Evento" at bounding box center [711, 93] width 256 height 41
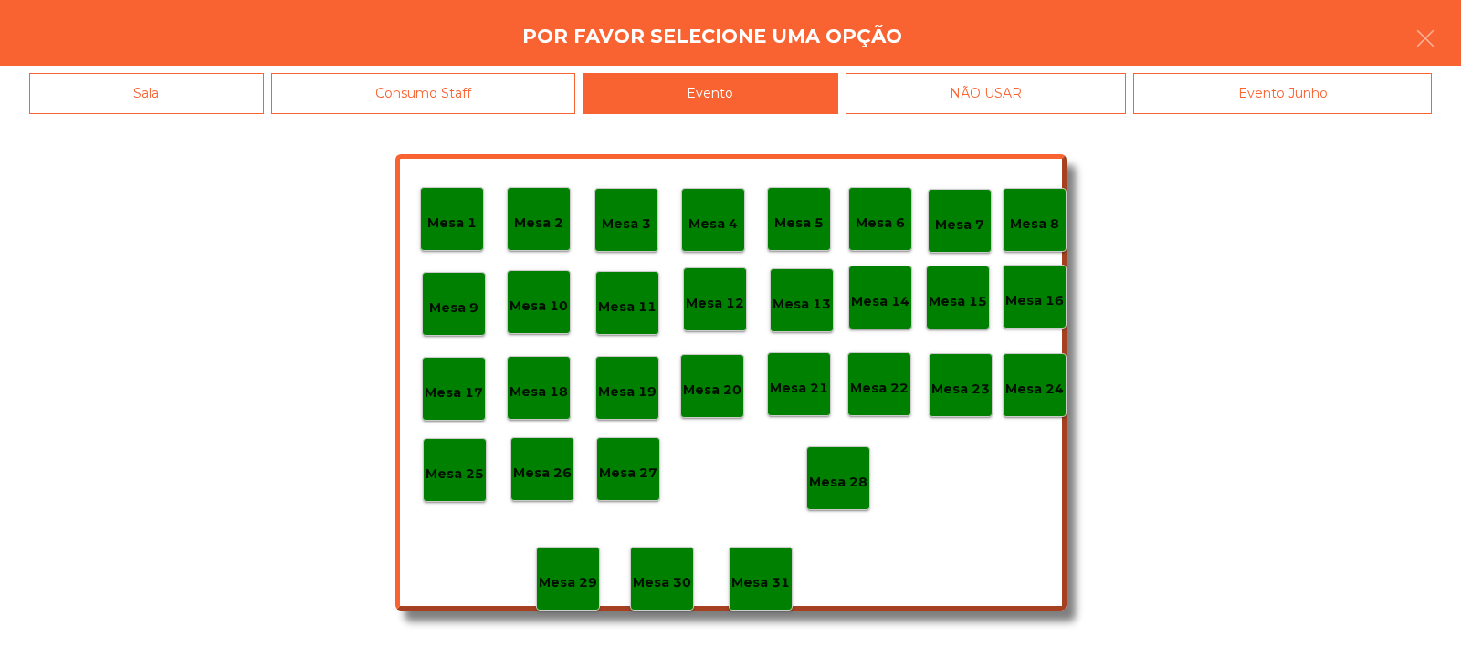
click at [842, 461] on div "Mesa 28" at bounding box center [838, 479] width 64 height 64
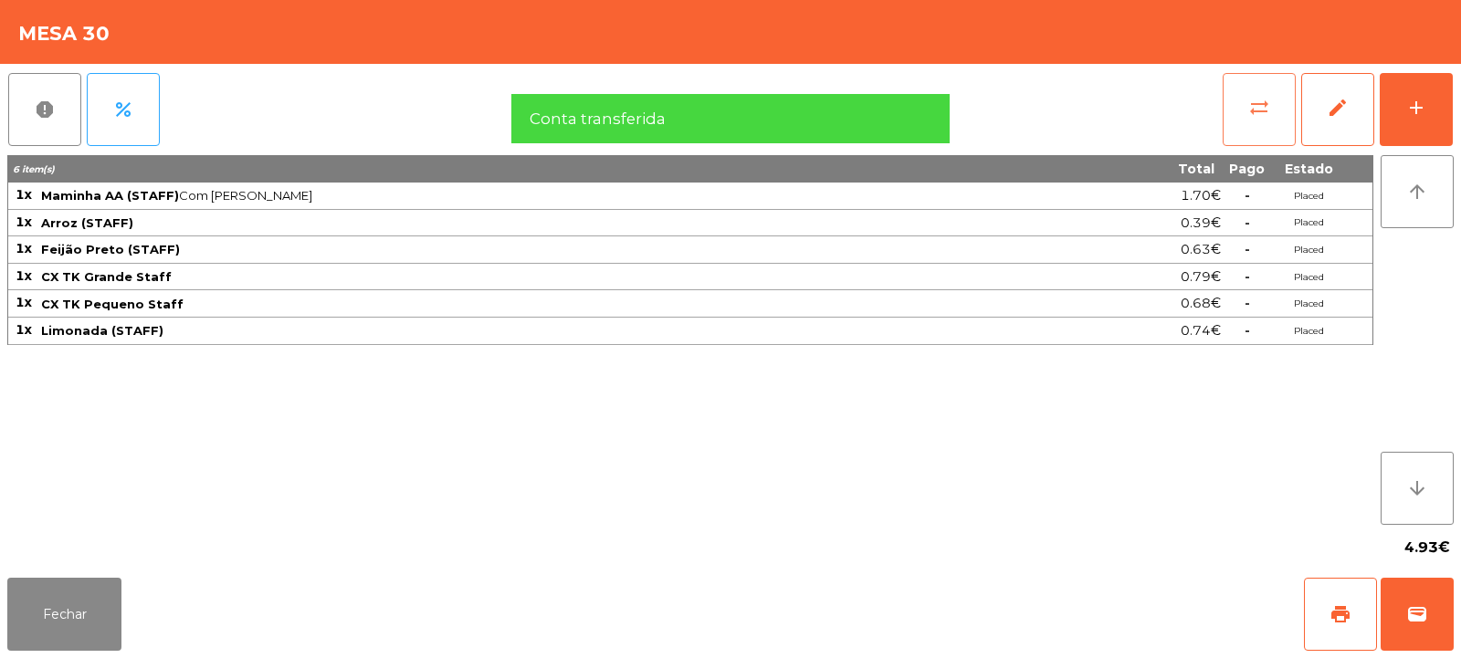
click at [1252, 106] on span "sync_alt" at bounding box center [1259, 108] width 22 height 22
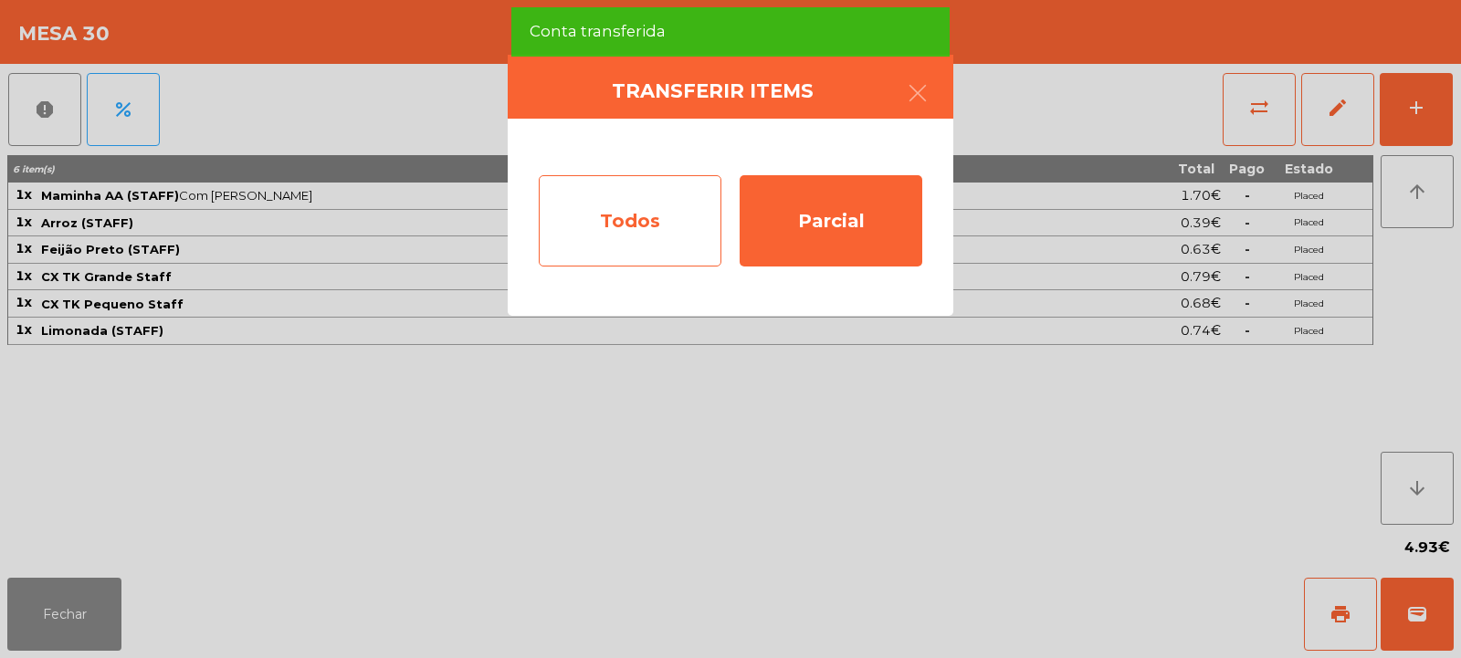
click at [632, 230] on div "Todos" at bounding box center [630, 220] width 183 height 91
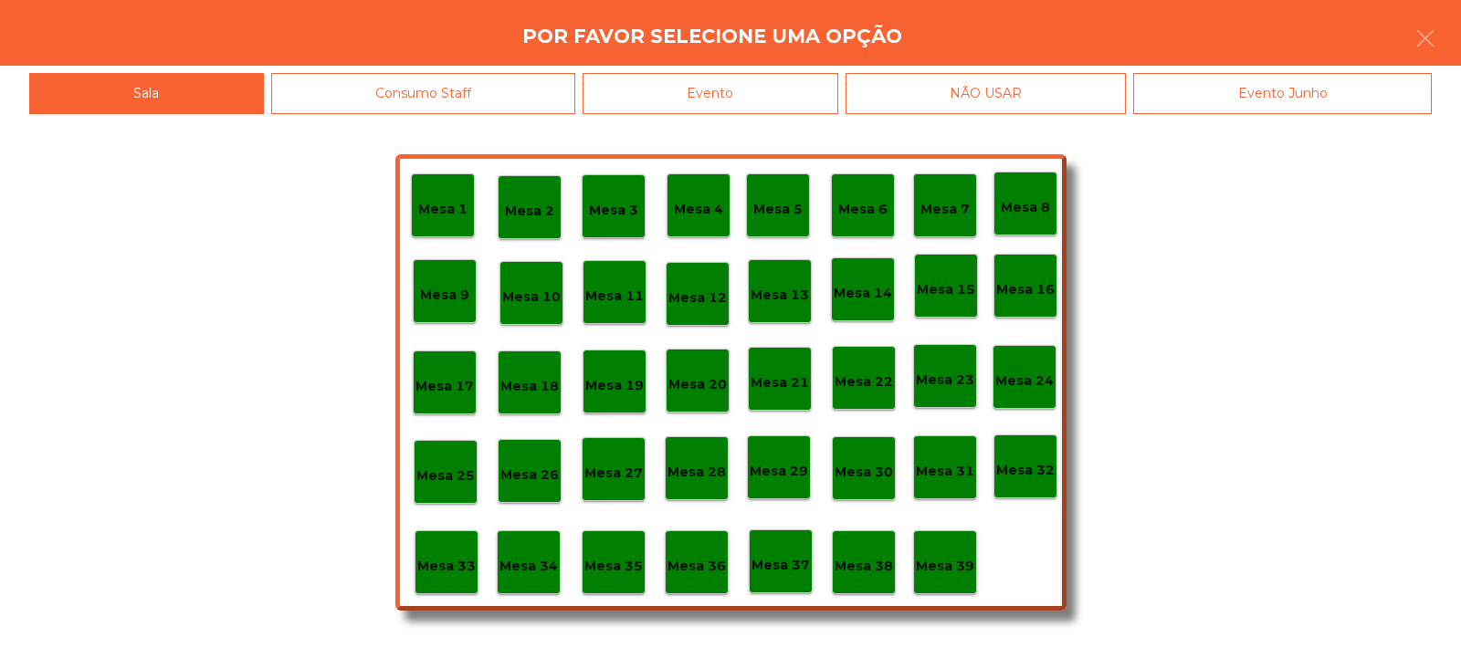
click at [957, 467] on p "Mesa 31" at bounding box center [945, 471] width 58 height 21
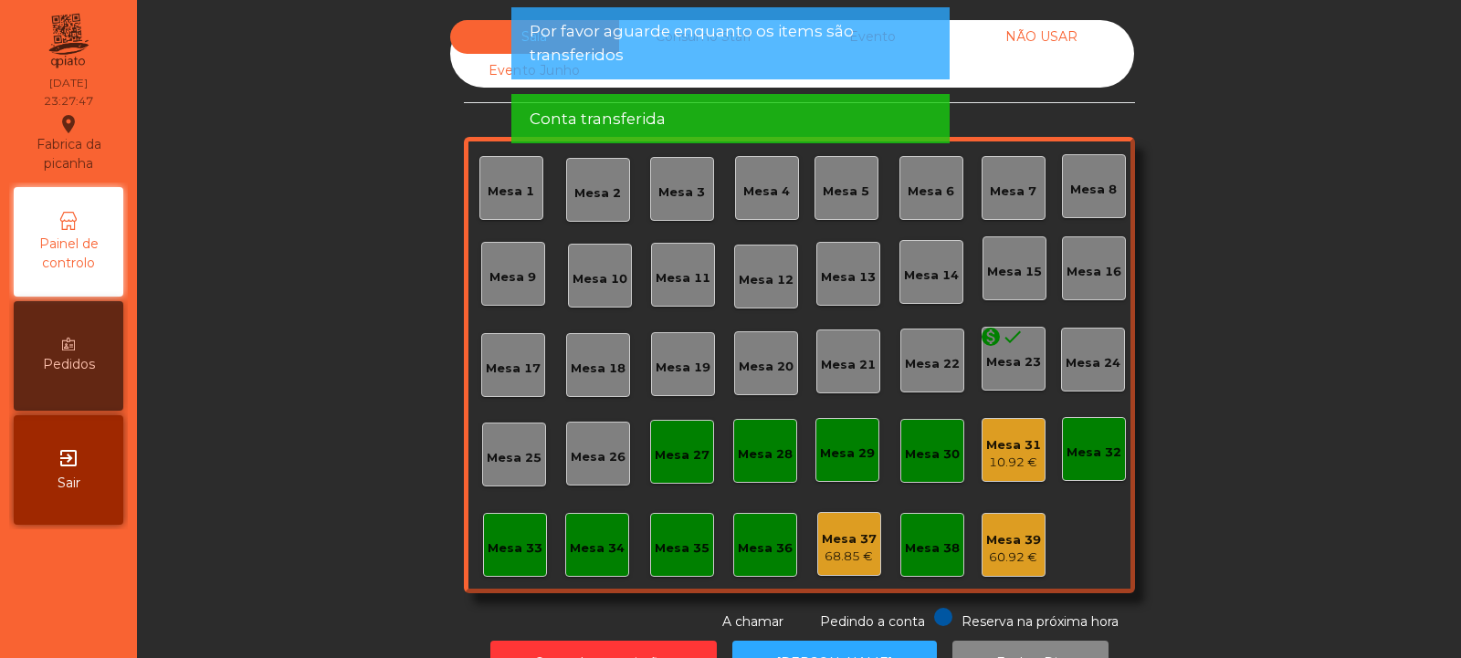
click at [1008, 457] on div "10.92 €" at bounding box center [1013, 463] width 55 height 18
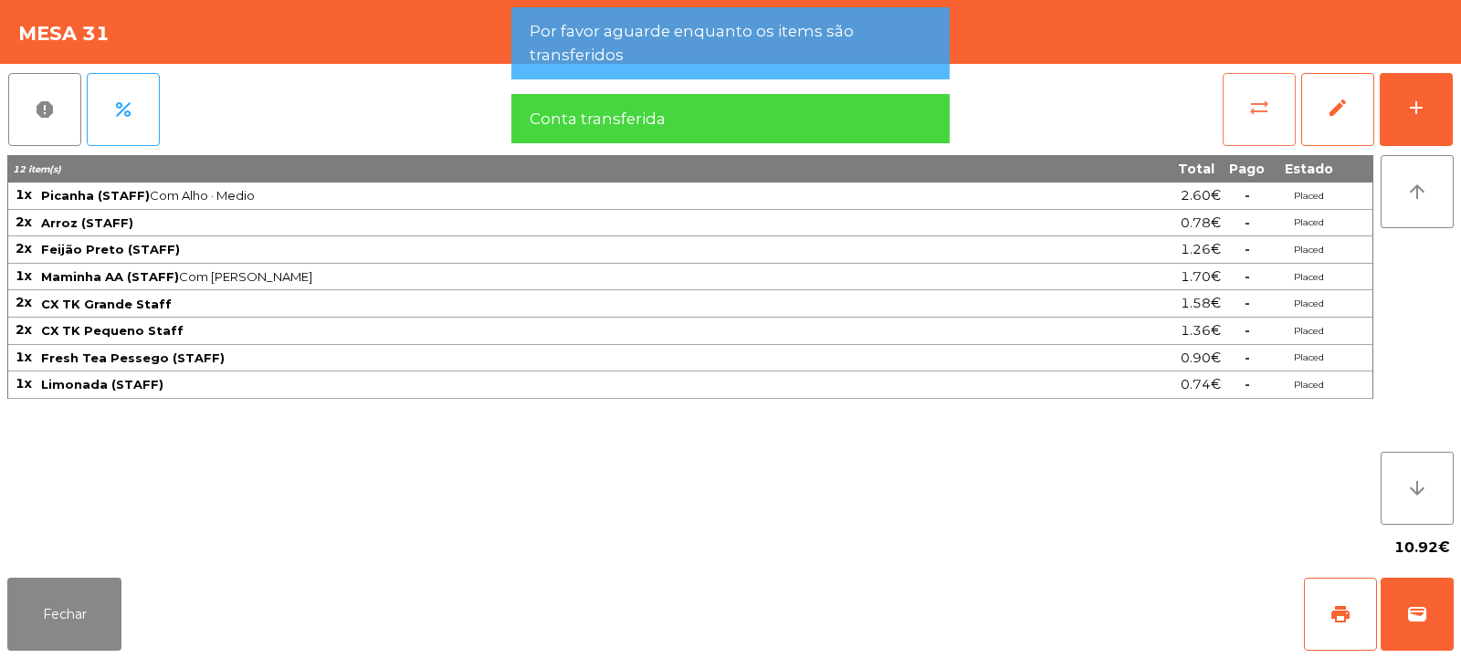
click at [1274, 103] on button "sync_alt" at bounding box center [1259, 109] width 73 height 73
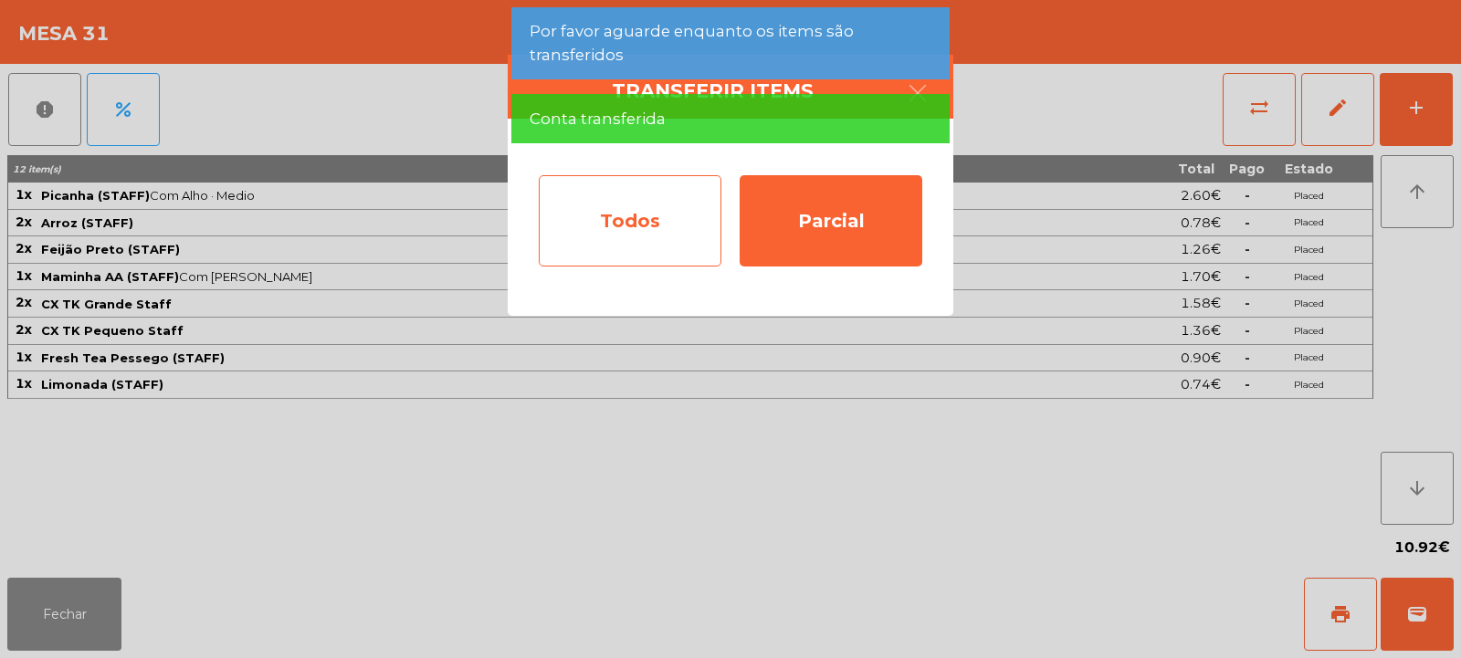
click at [658, 208] on div "Todos" at bounding box center [630, 220] width 183 height 91
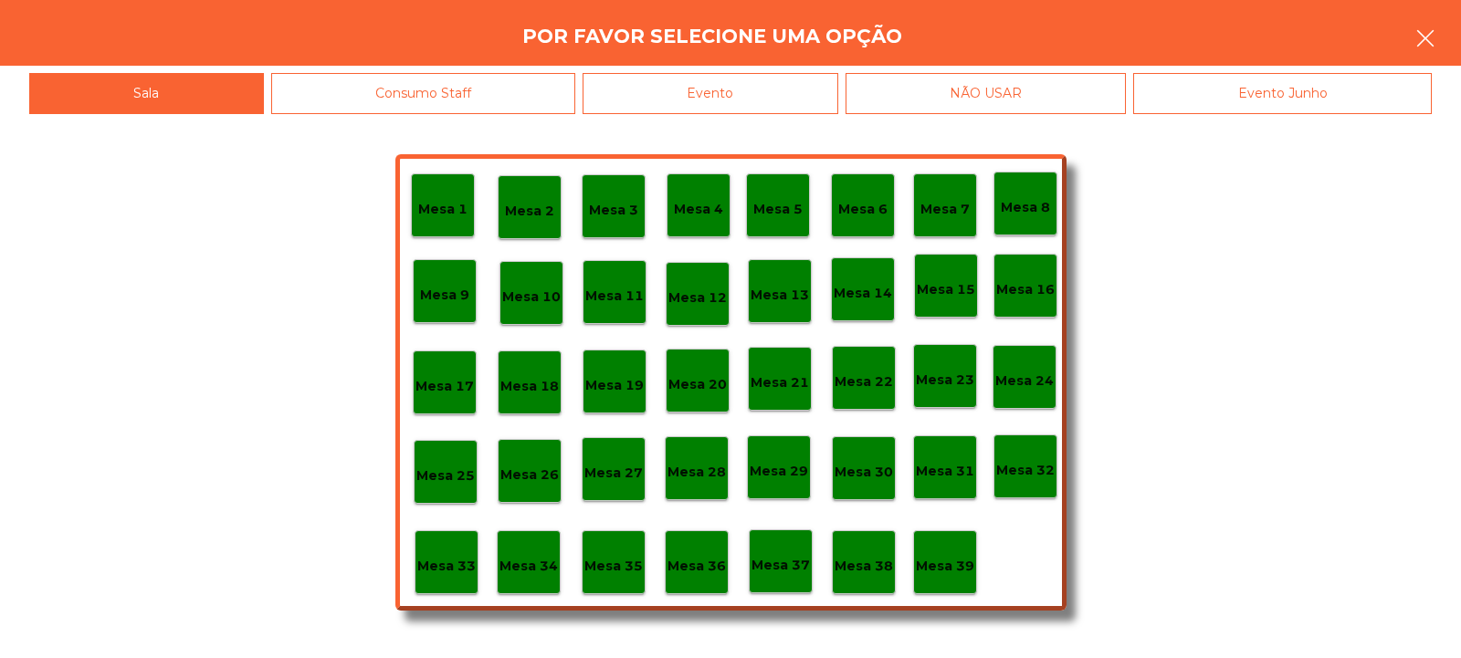
click at [1425, 42] on icon "button" at bounding box center [1425, 38] width 22 height 22
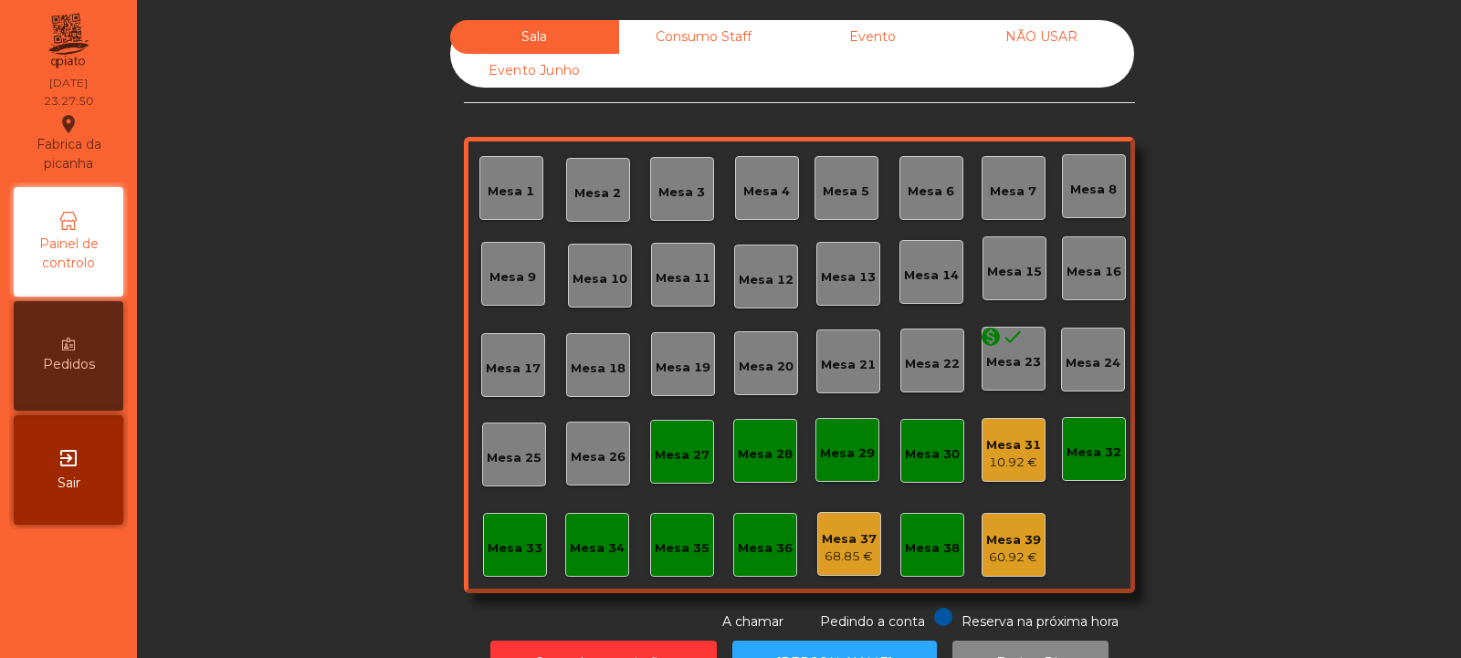
click at [993, 457] on div "10.92 €" at bounding box center [1013, 463] width 55 height 18
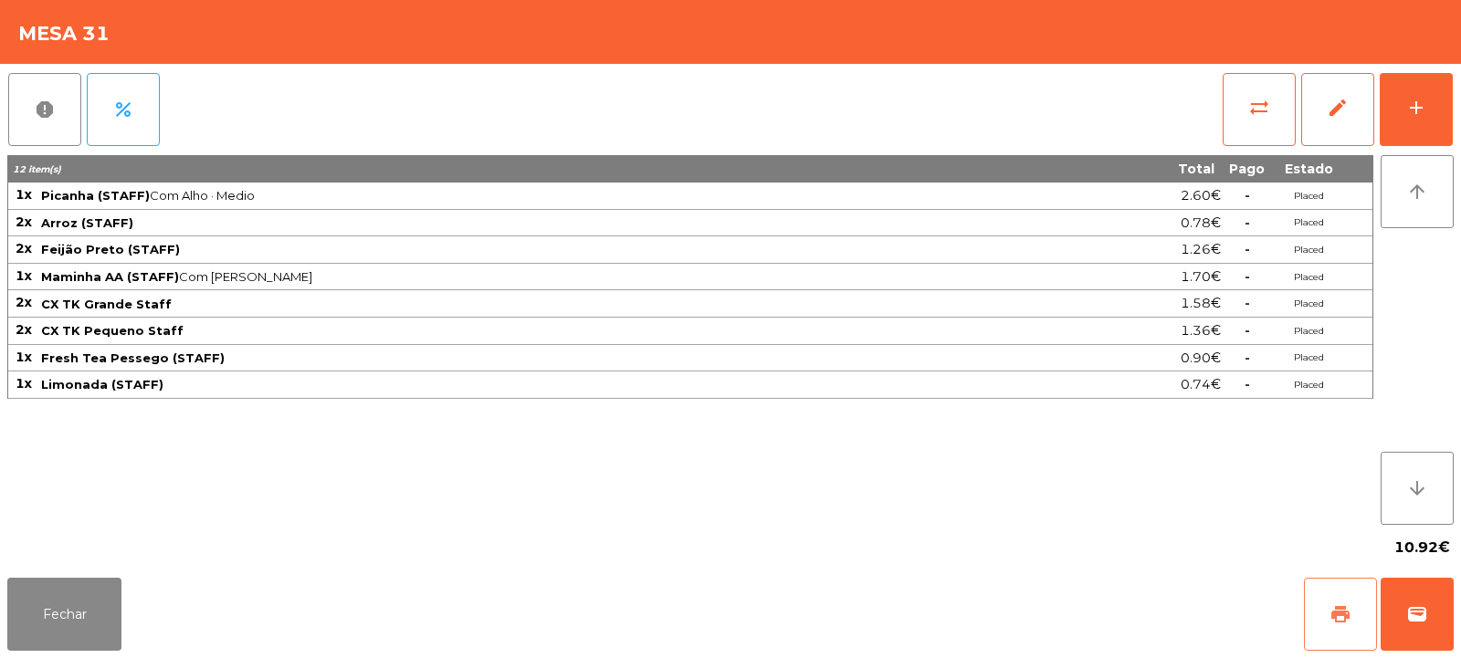
click at [1333, 618] on span "print" at bounding box center [1340, 615] width 22 height 22
click at [1261, 121] on button "sync_alt" at bounding box center [1259, 109] width 73 height 73
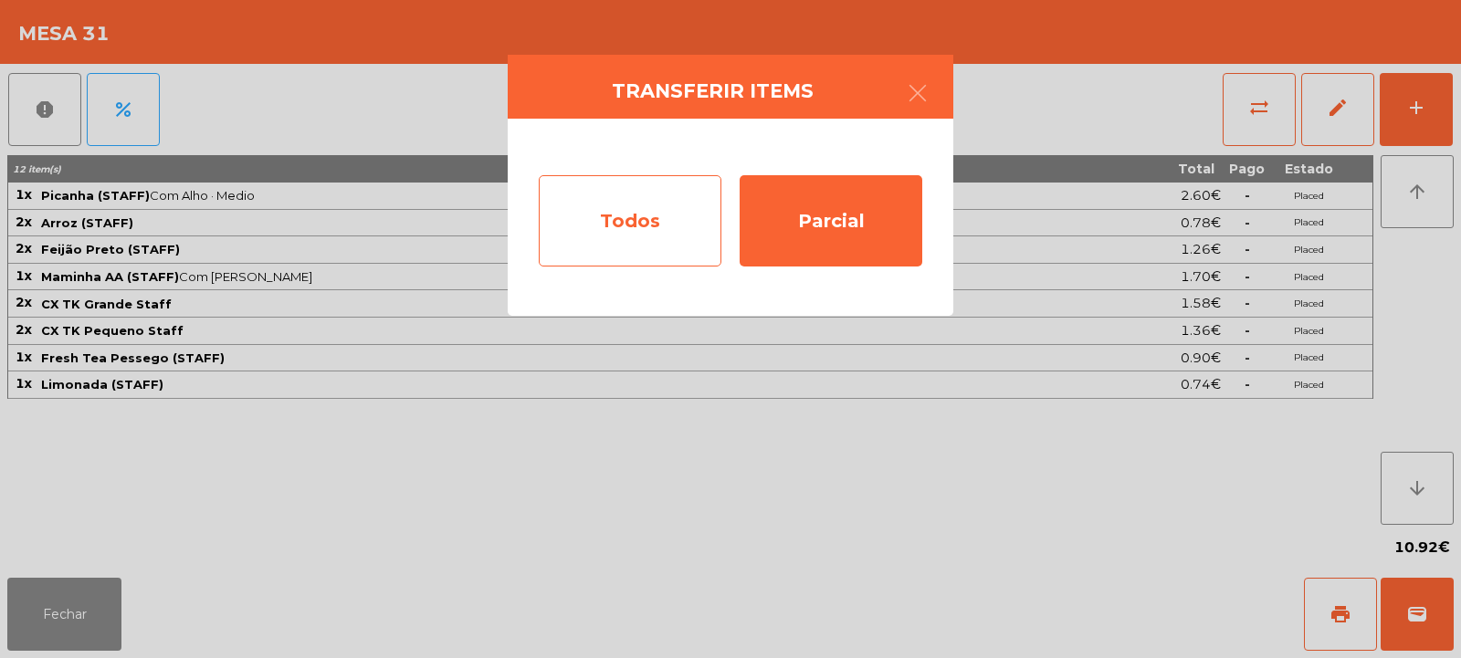
click at [669, 208] on div "Todos" at bounding box center [630, 220] width 183 height 91
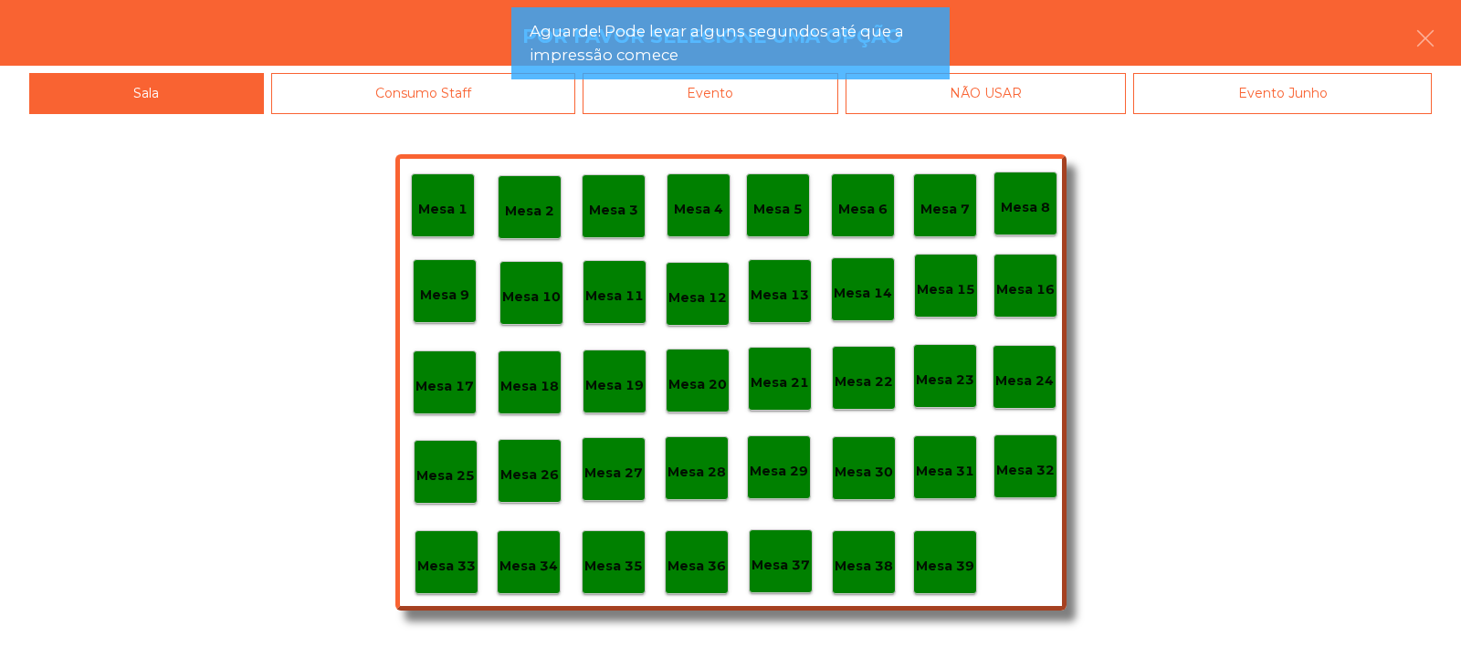
click at [951, 557] on p "Mesa 39" at bounding box center [945, 566] width 58 height 21
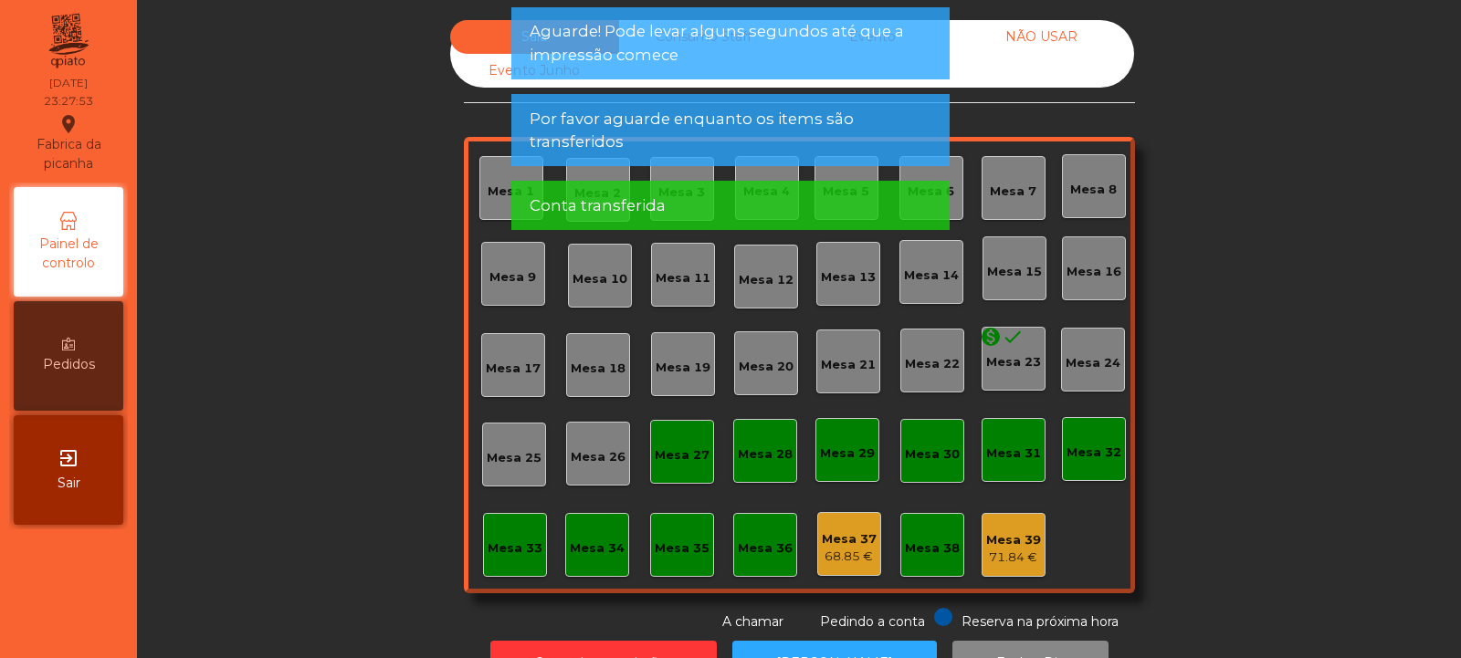
click at [1001, 552] on div "71.84 €" at bounding box center [1013, 558] width 55 height 18
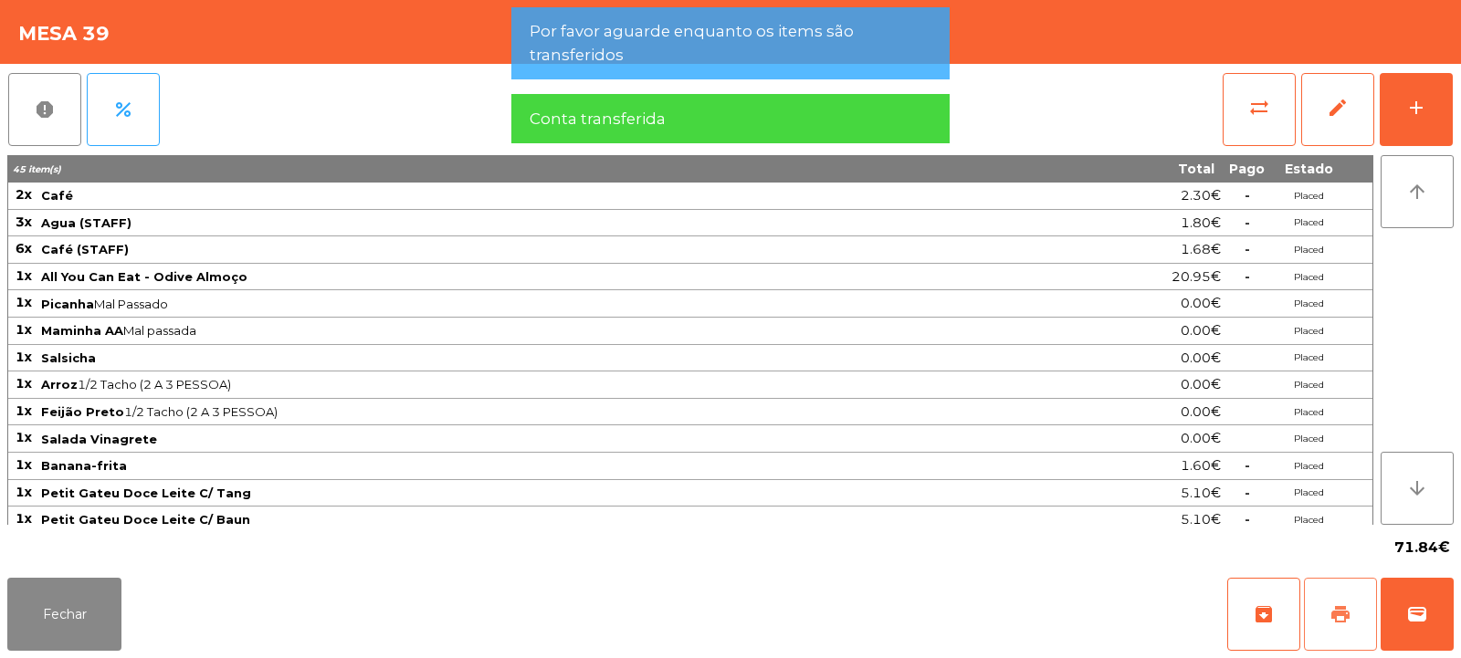
click at [1336, 622] on span "print" at bounding box center [1340, 615] width 22 height 22
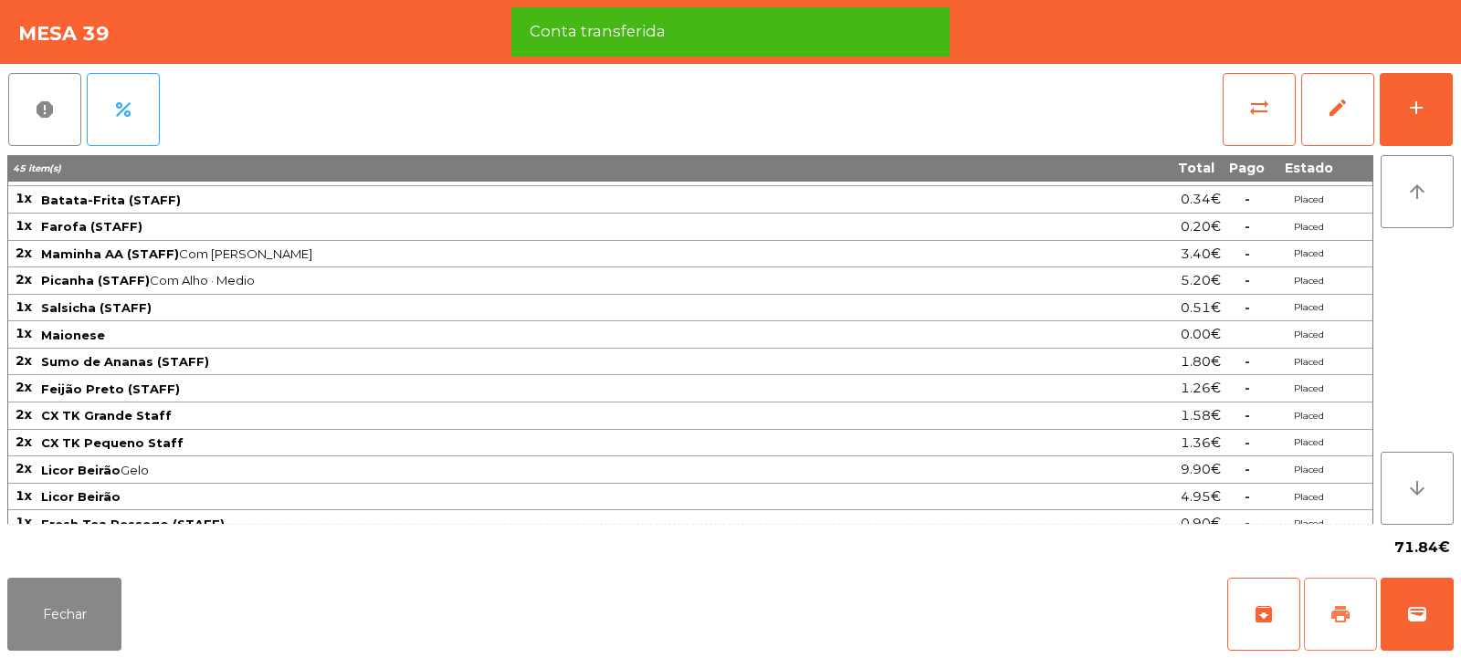
scroll to position [415, 0]
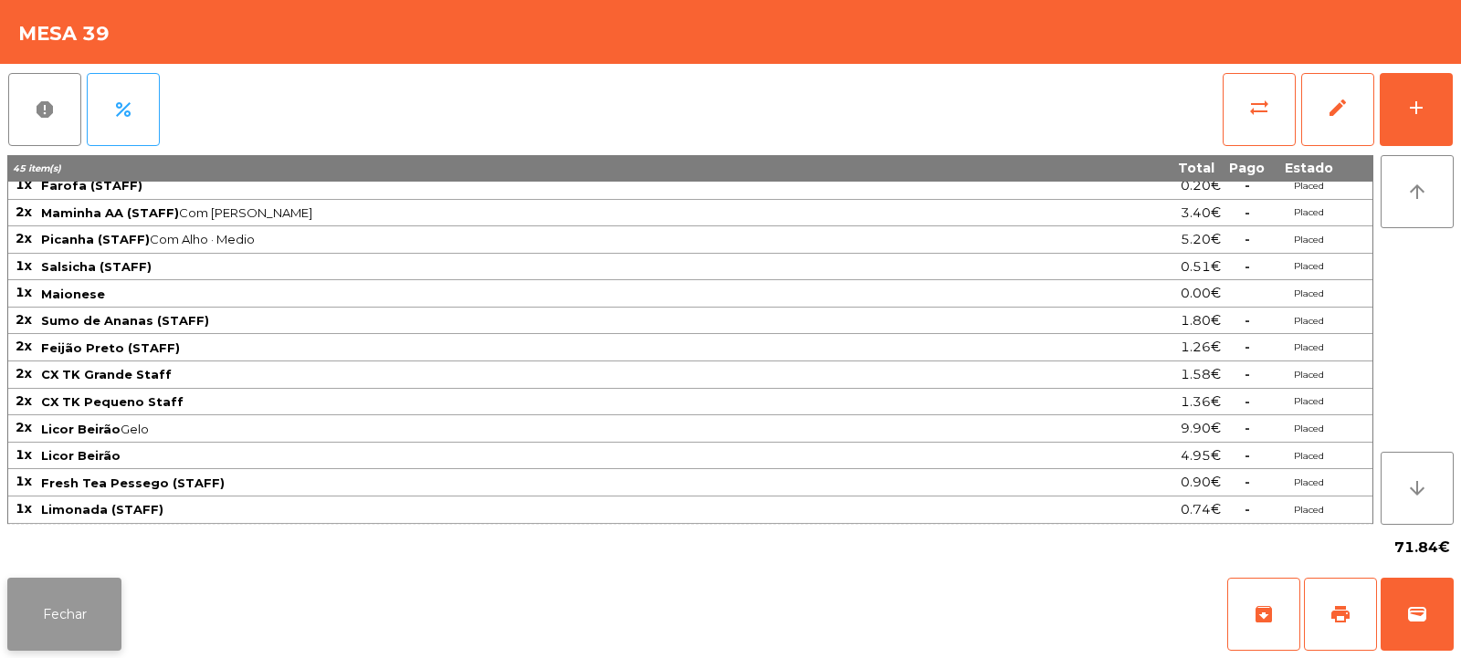
click at [56, 616] on button "Fechar" at bounding box center [64, 614] width 114 height 73
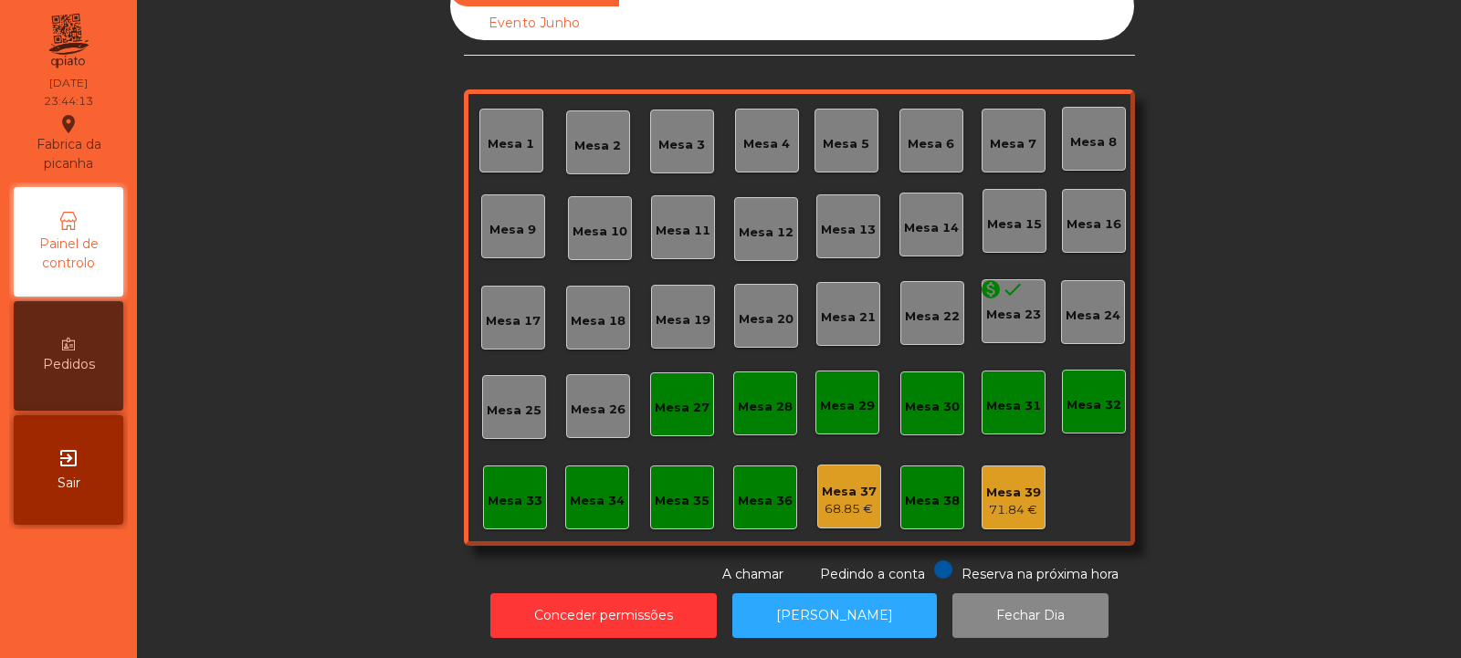
scroll to position [0, 0]
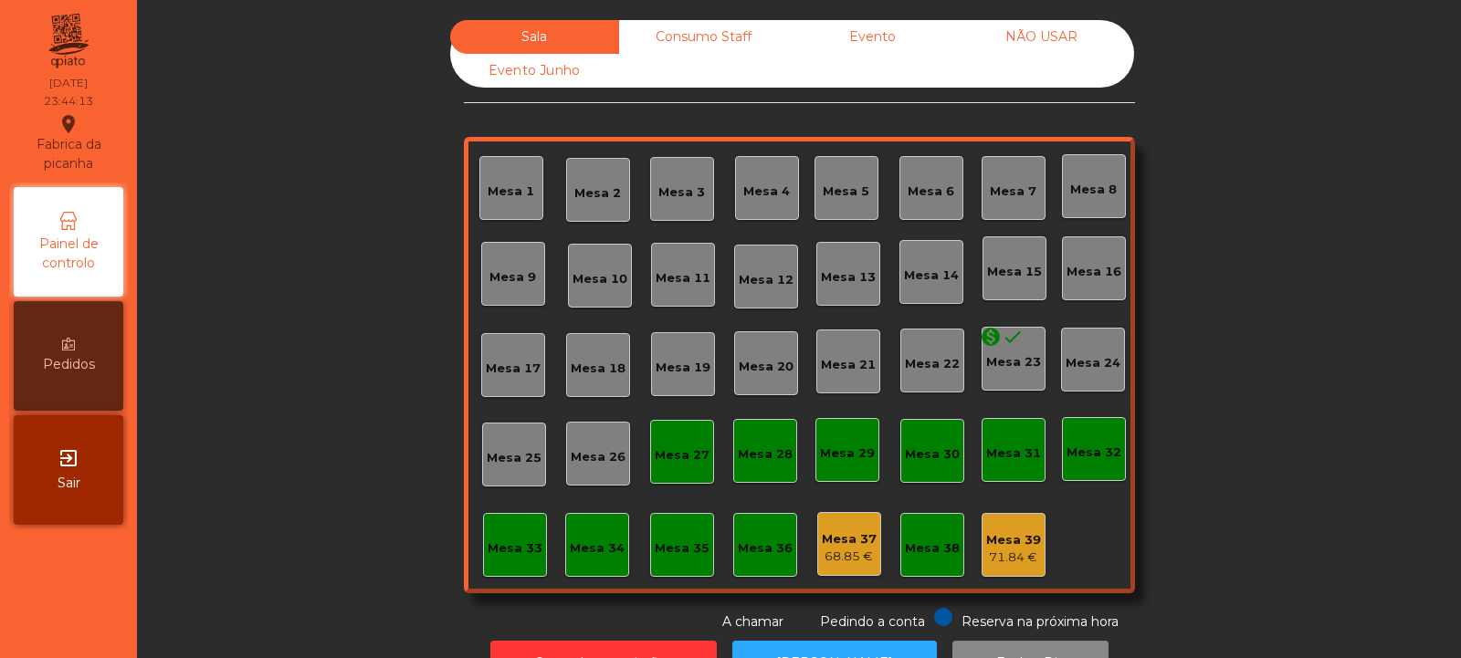
click at [668, 41] on div "Consumo Staff" at bounding box center [703, 37] width 169 height 34
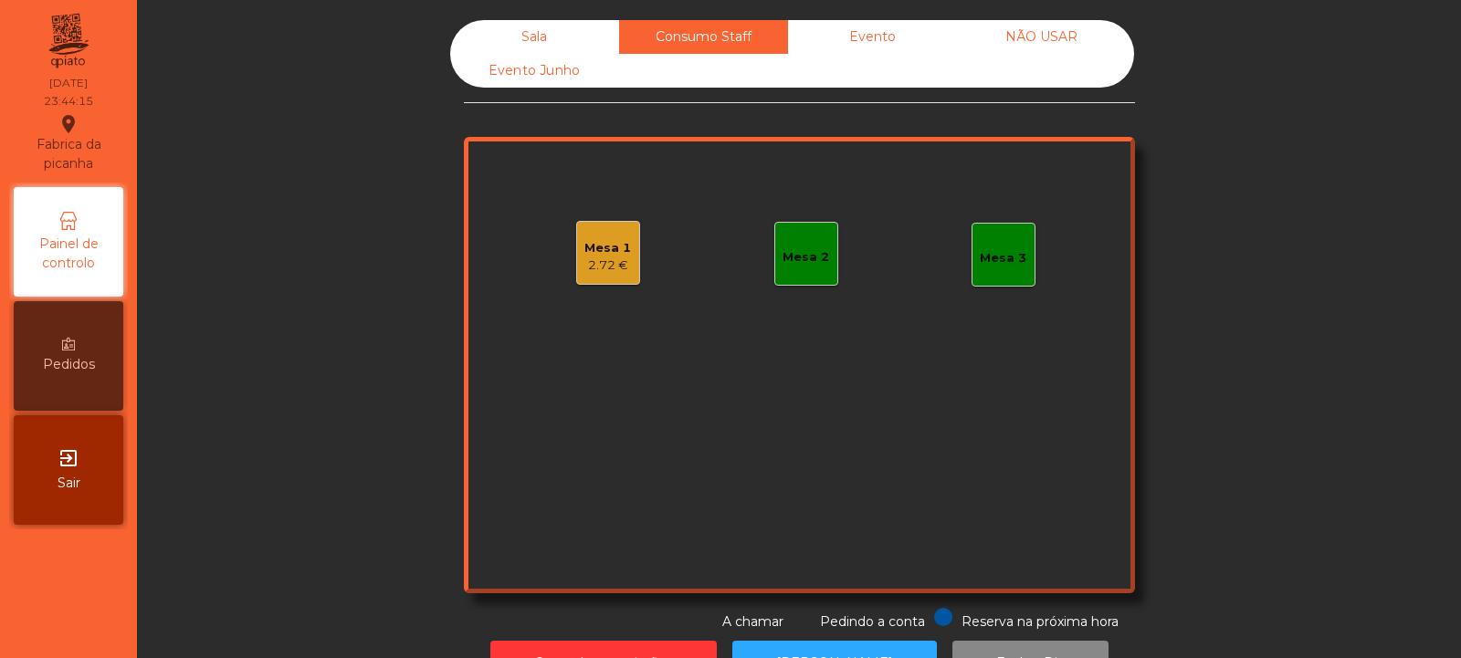
click at [597, 257] on div "2.72 €" at bounding box center [607, 266] width 47 height 18
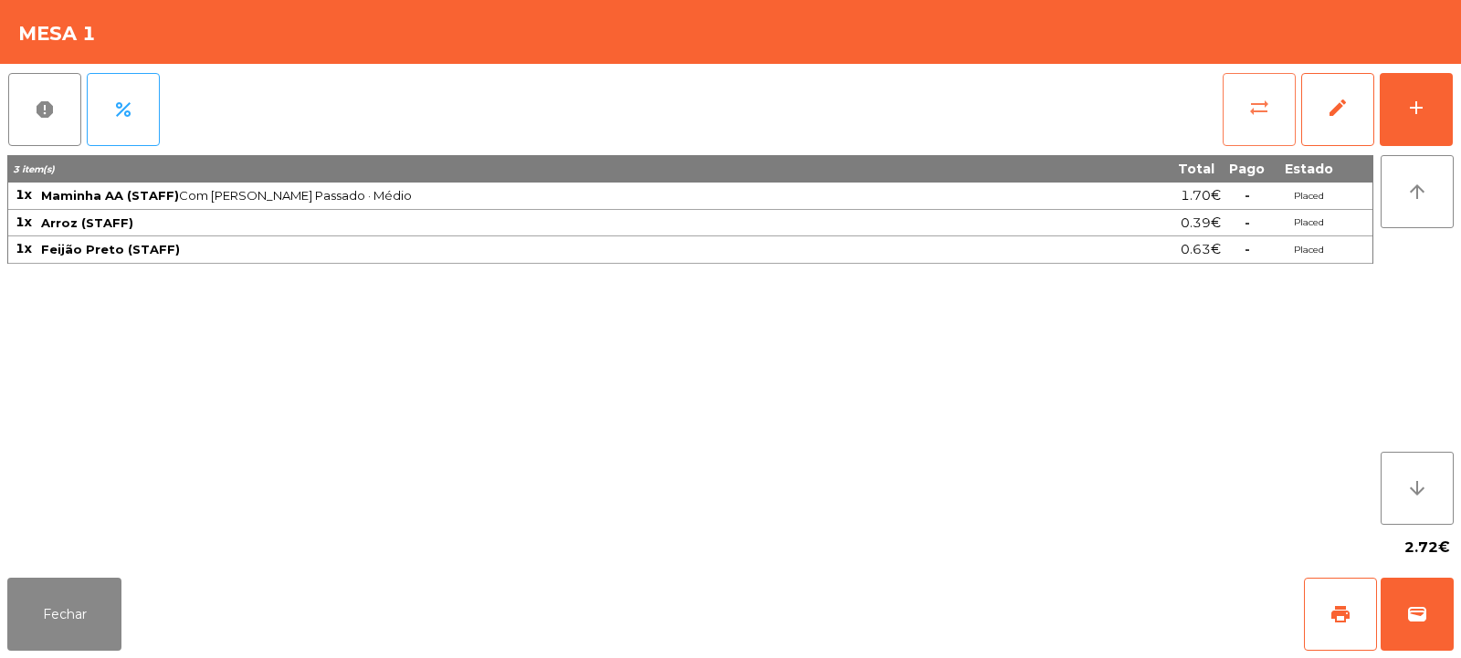
click at [1253, 114] on span "sync_alt" at bounding box center [1259, 108] width 22 height 22
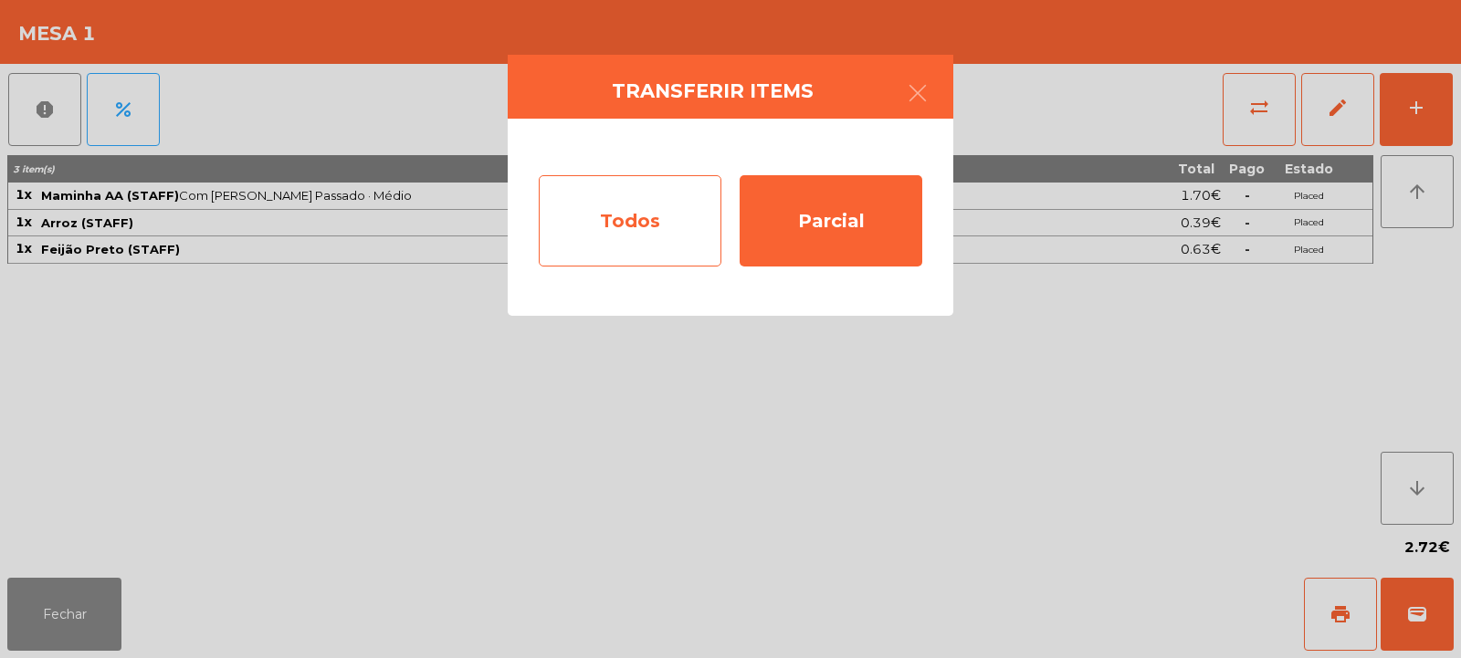
click at [656, 226] on div "Todos" at bounding box center [630, 220] width 183 height 91
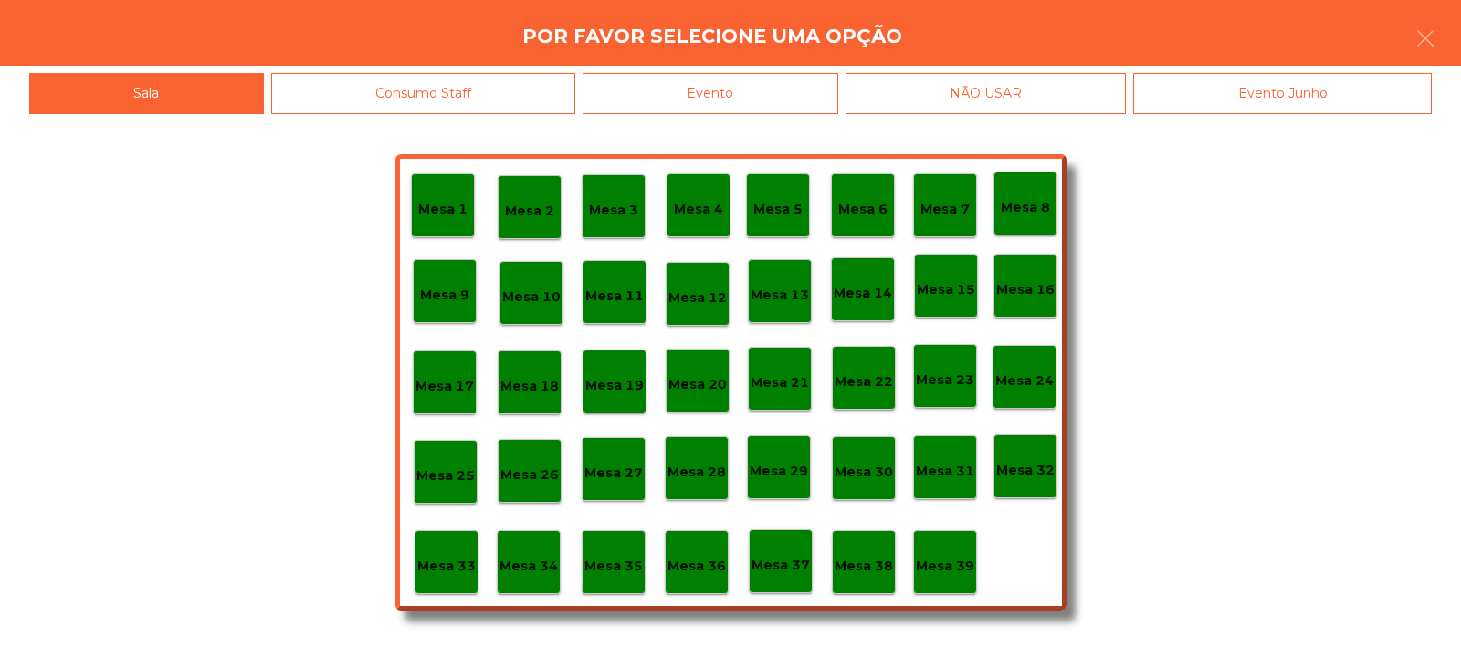
click at [965, 553] on div "Mesa 39" at bounding box center [945, 563] width 58 height 28
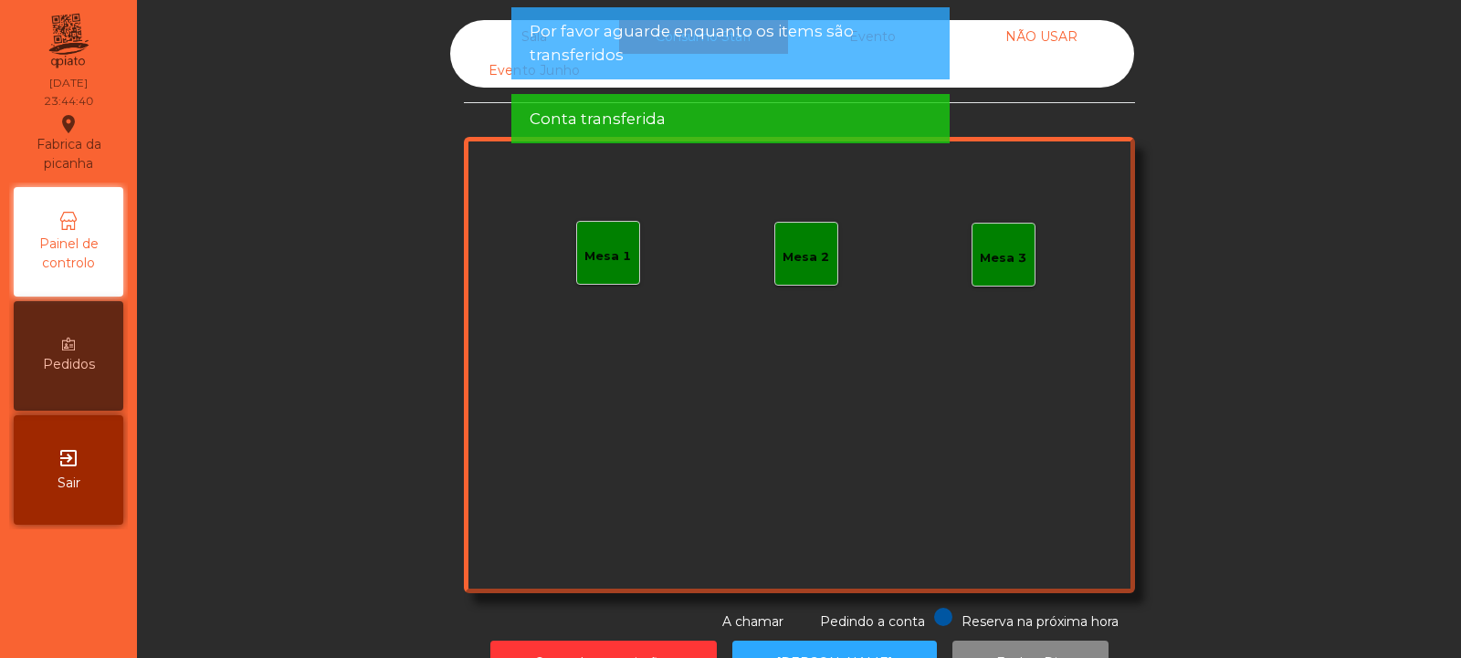
click at [484, 40] on div "Sala" at bounding box center [534, 37] width 169 height 34
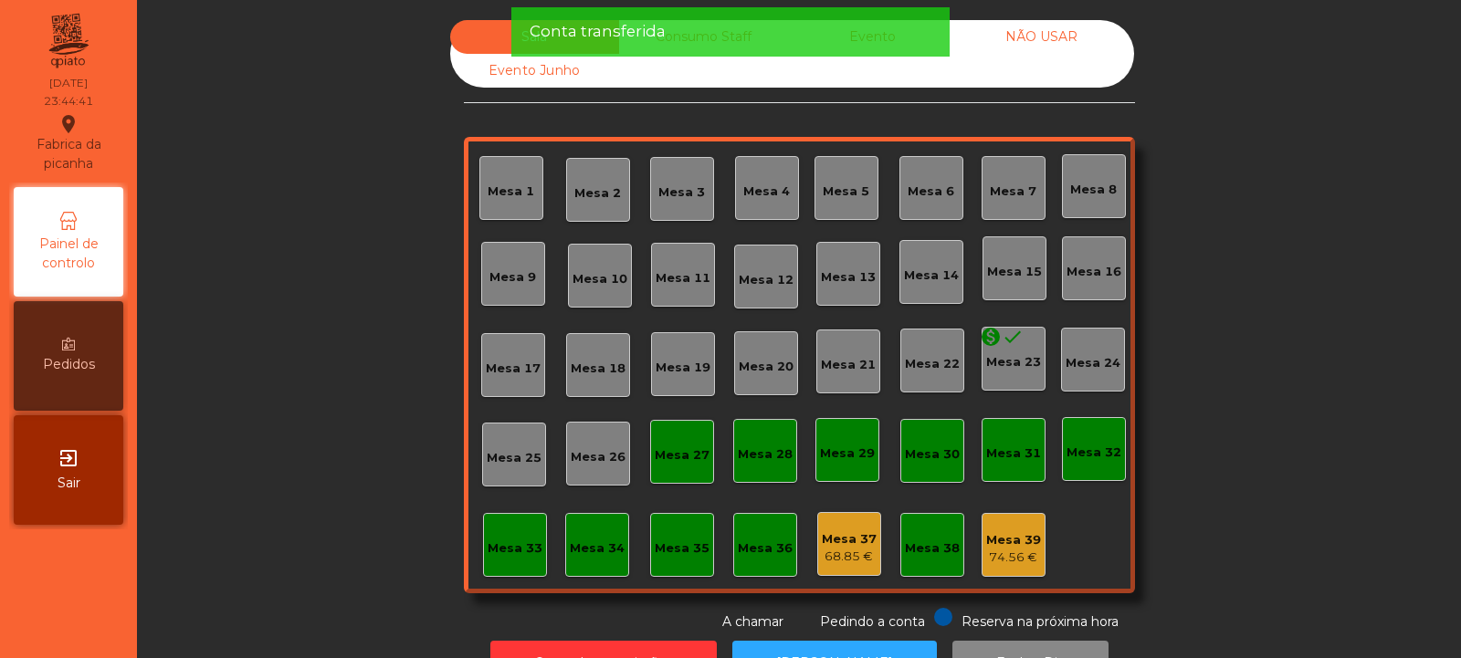
click at [928, 432] on div "Mesa 30" at bounding box center [932, 451] width 64 height 64
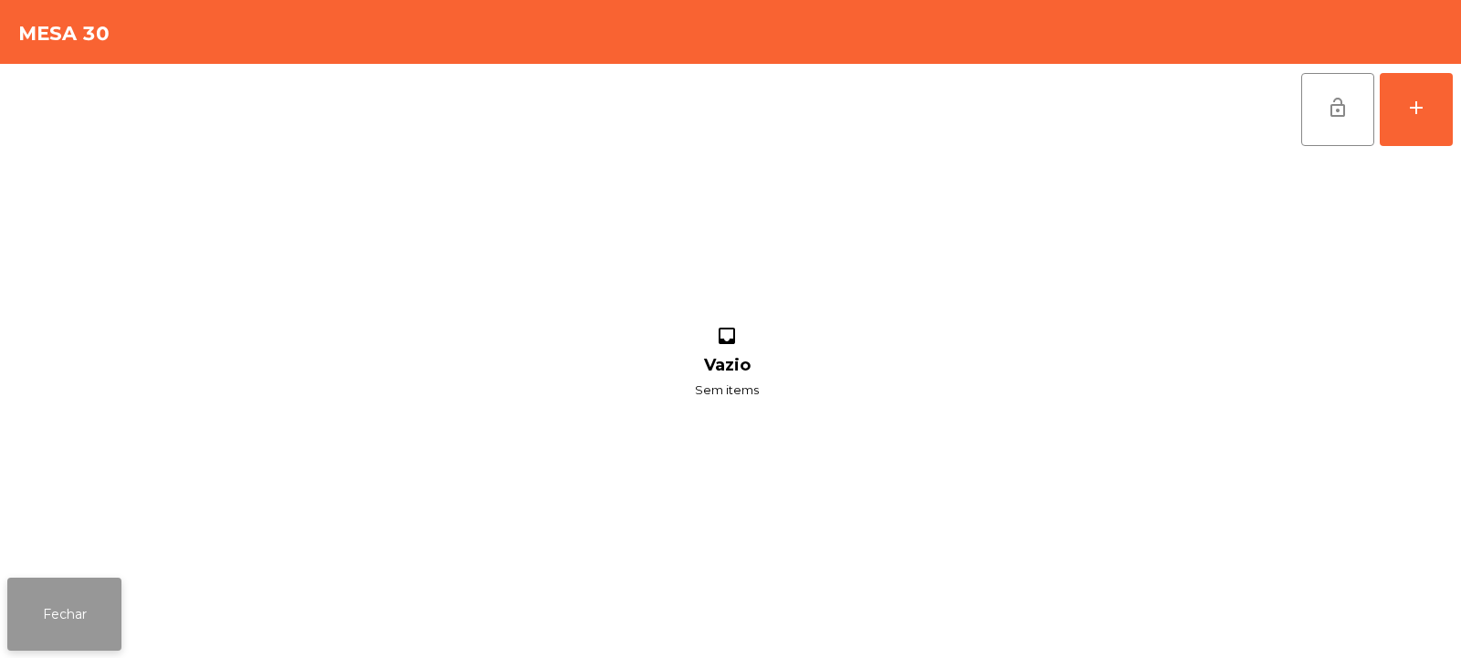
click at [96, 592] on button "Fechar" at bounding box center [64, 614] width 114 height 73
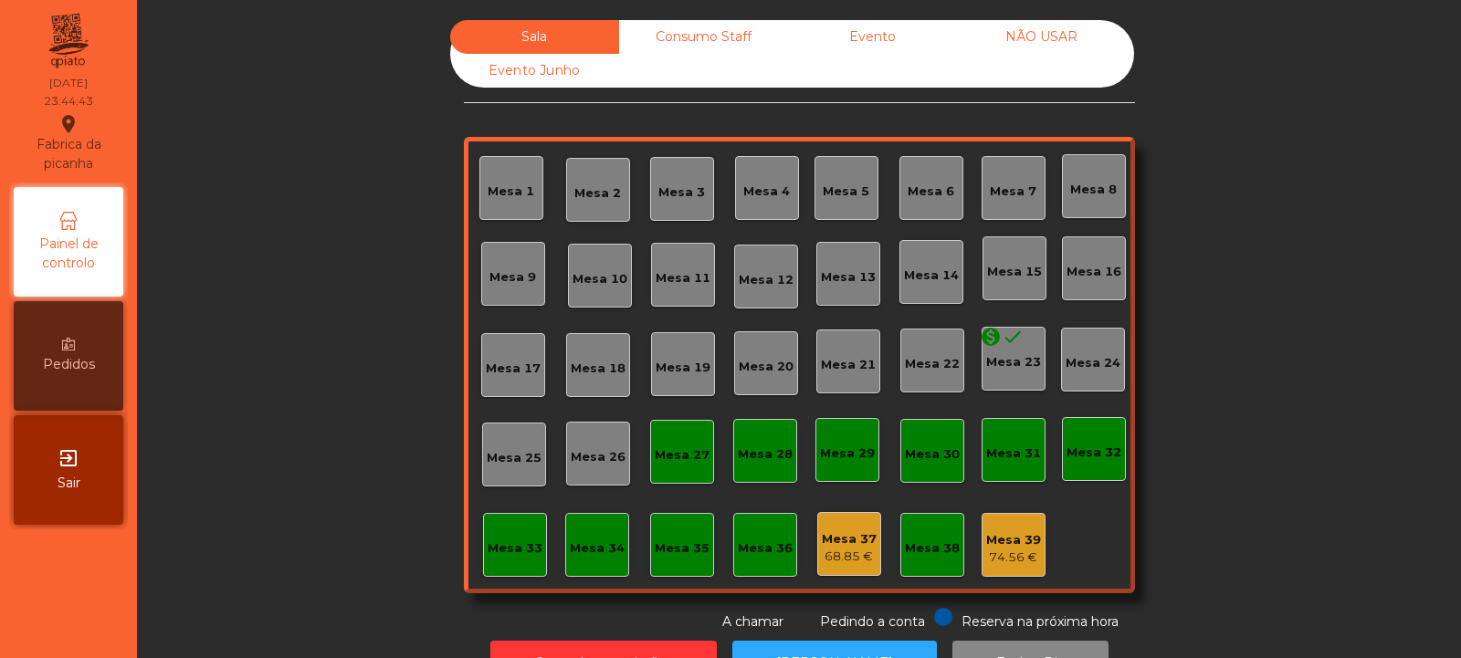
click at [732, 33] on div "Consumo Staff" at bounding box center [703, 37] width 169 height 34
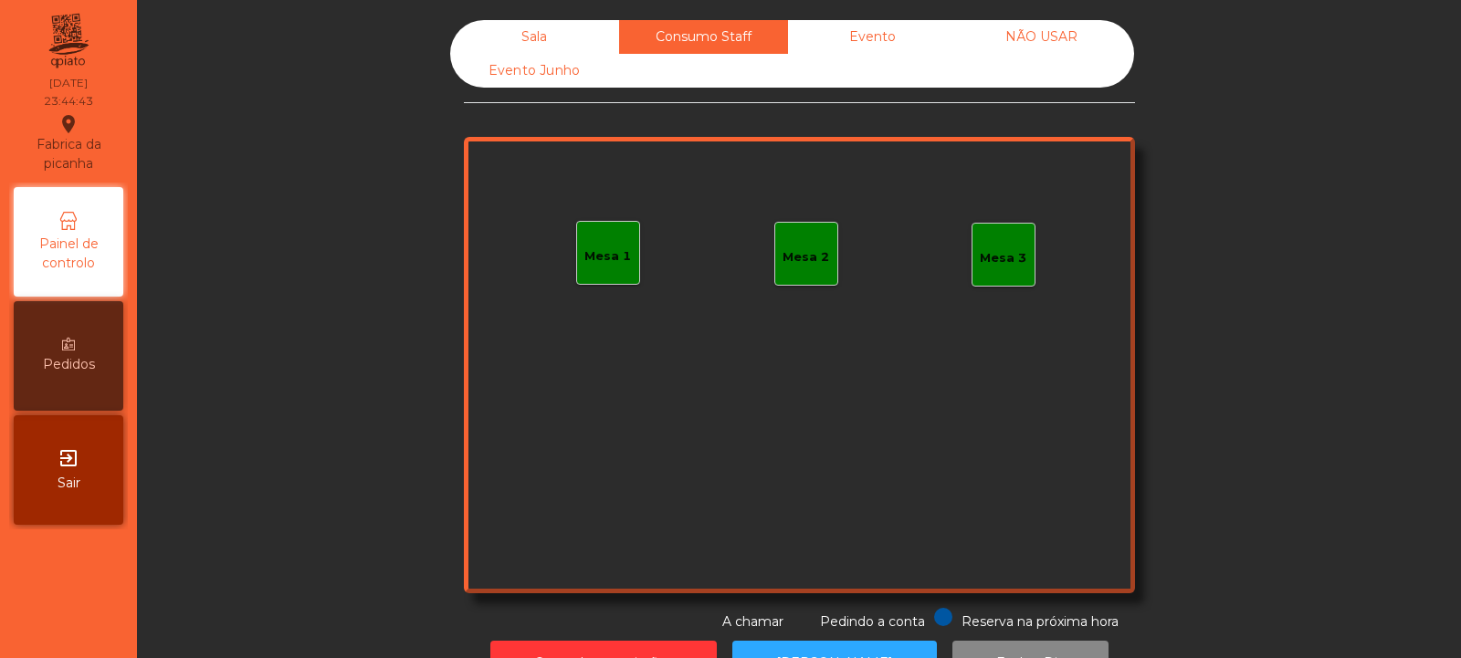
click at [867, 34] on div "Evento" at bounding box center [872, 37] width 169 height 34
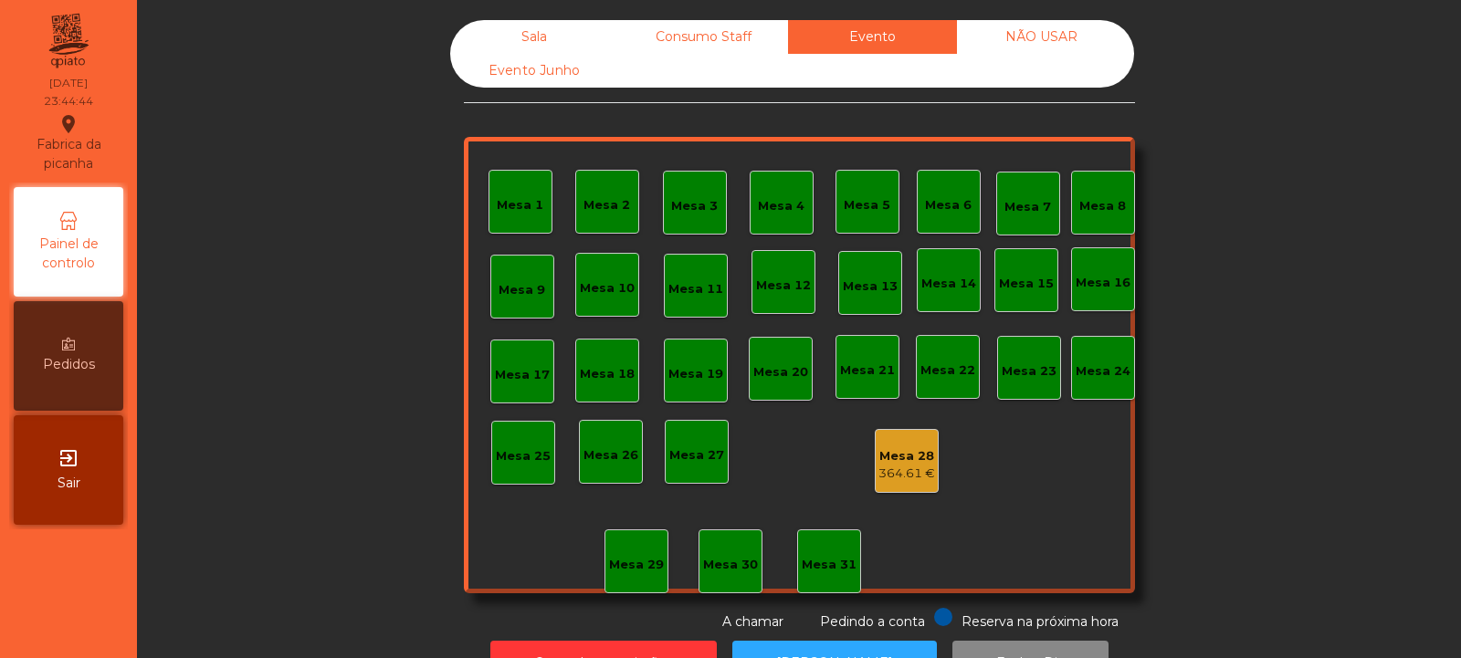
click at [1086, 27] on div "NÃO USAR" at bounding box center [1041, 37] width 169 height 34
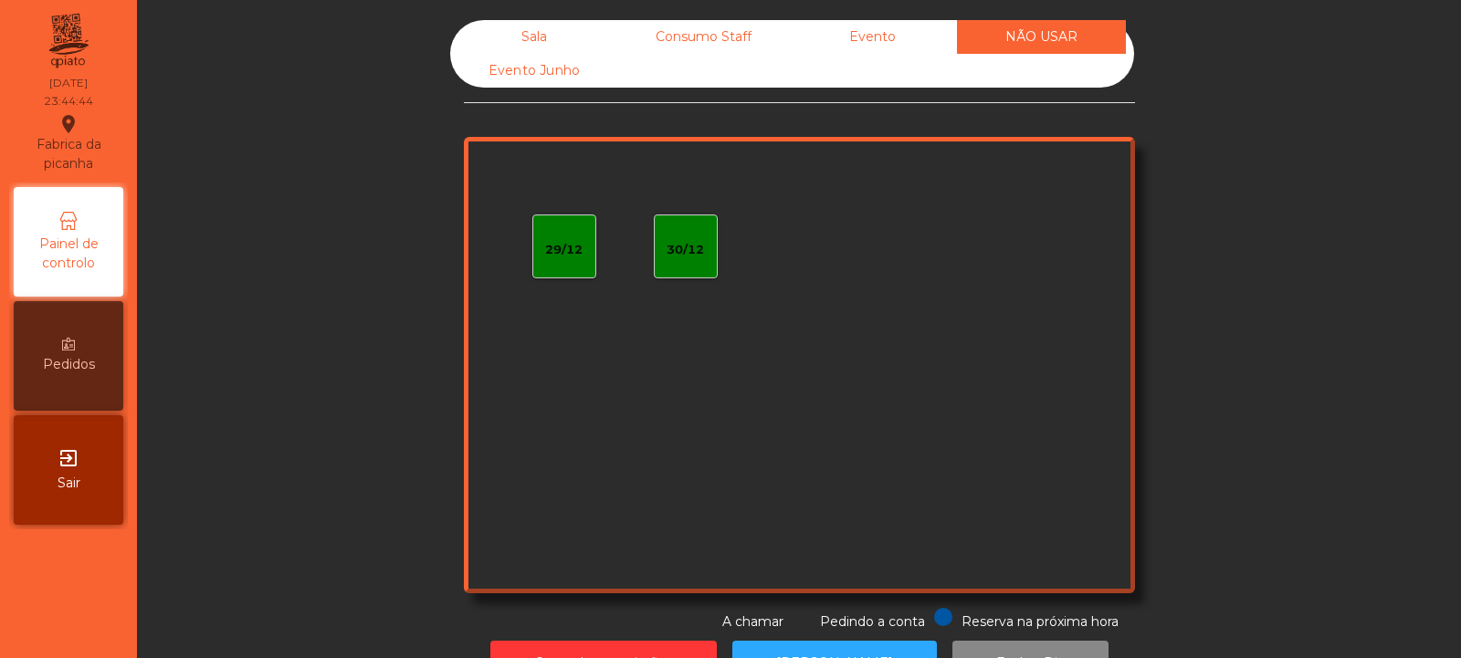
click at [562, 74] on div "Evento Junho" at bounding box center [534, 71] width 169 height 34
click at [562, 31] on div "Sala" at bounding box center [534, 37] width 169 height 34
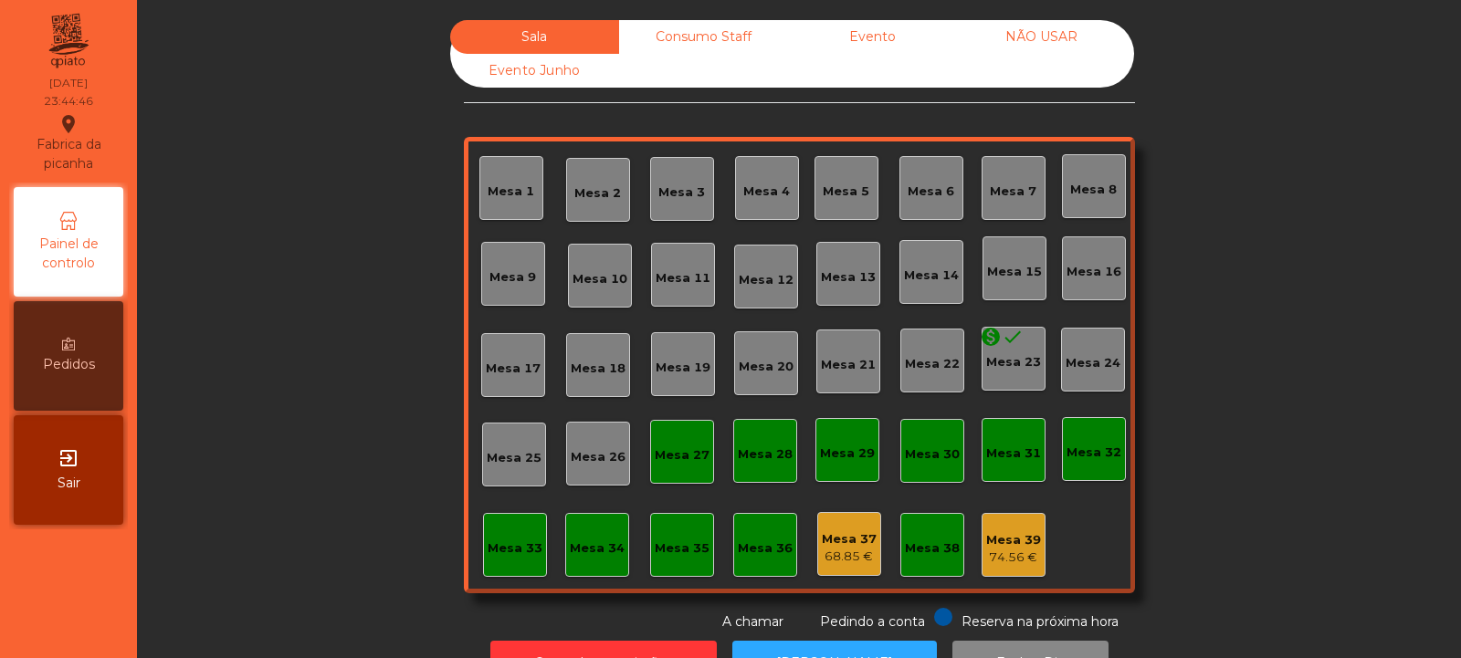
scroll to position [61, 0]
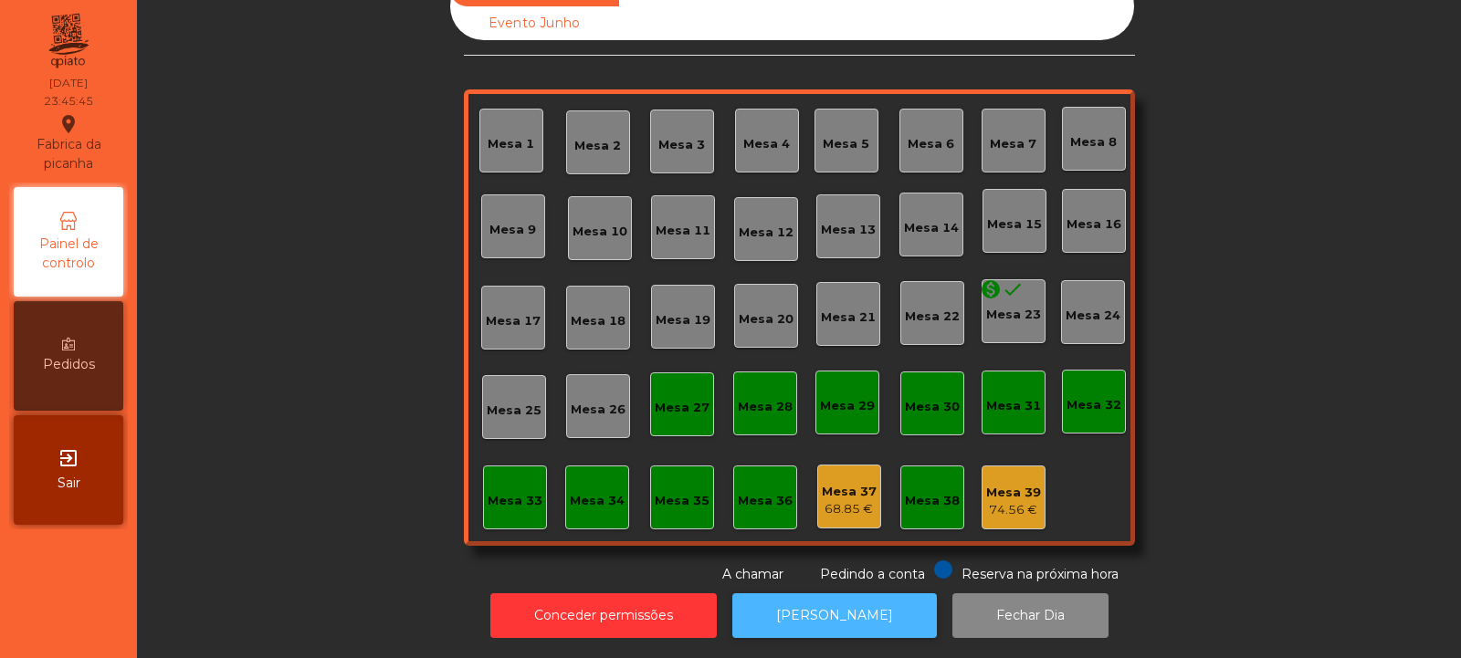
click at [843, 594] on button "[PERSON_NAME]" at bounding box center [834, 616] width 205 height 45
click at [825, 601] on button "[PERSON_NAME]" at bounding box center [834, 616] width 205 height 45
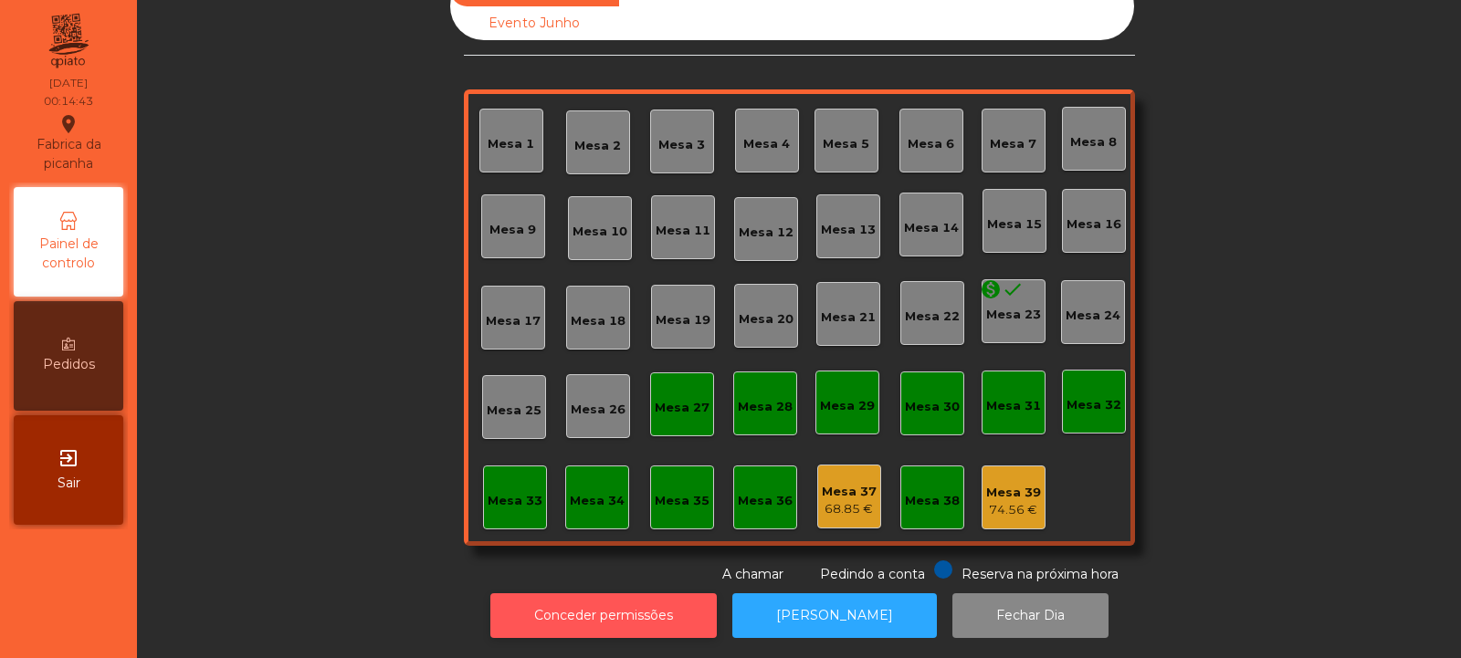
click at [618, 594] on button "Conceder permissões" at bounding box center [603, 616] width 226 height 45
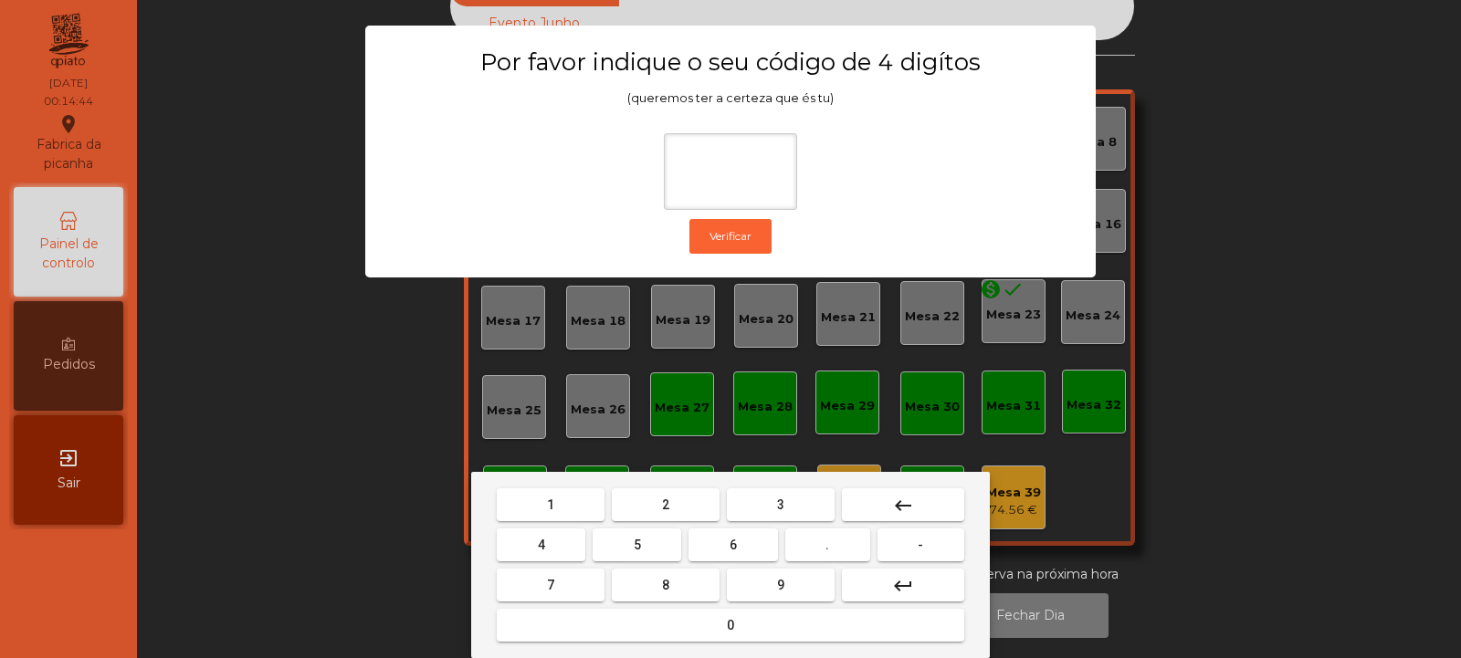
click at [617, 595] on mat-keyboard-key "8" at bounding box center [665, 585] width 115 height 40
type input "****"
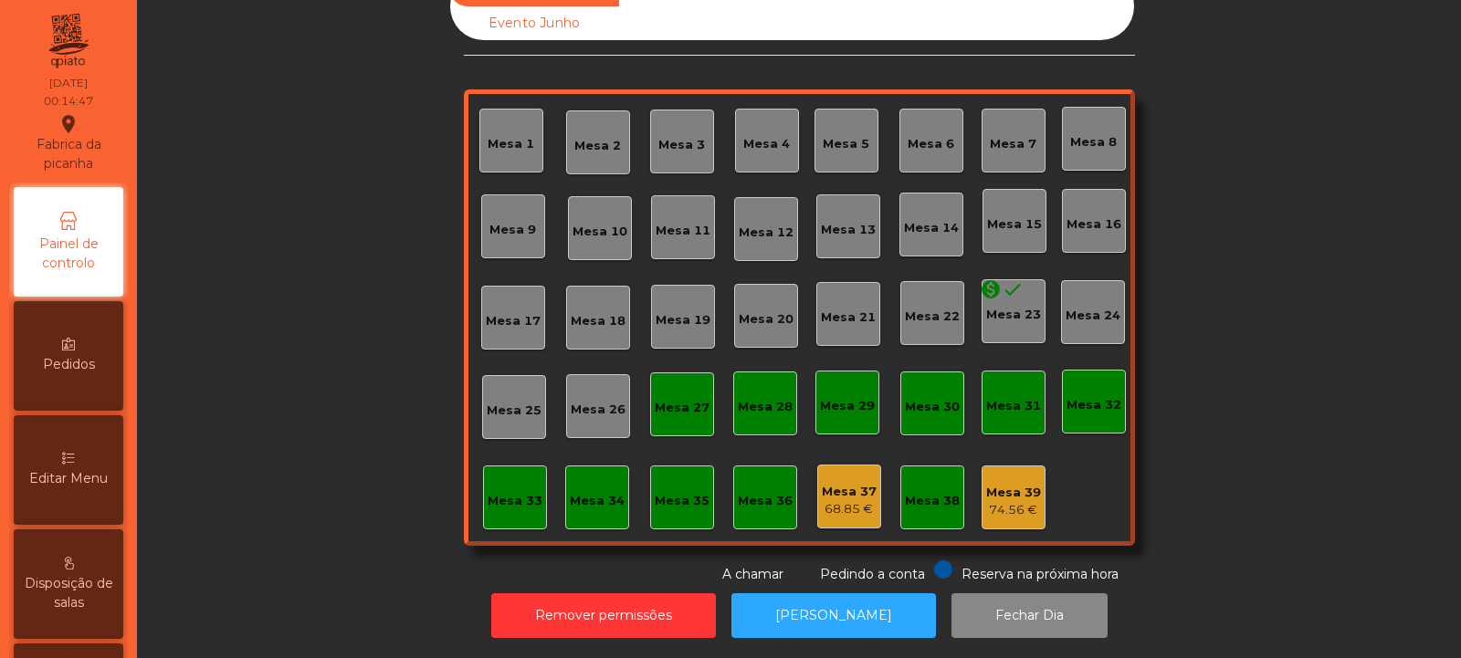
click at [843, 486] on div "Mesa 37" at bounding box center [849, 492] width 55 height 18
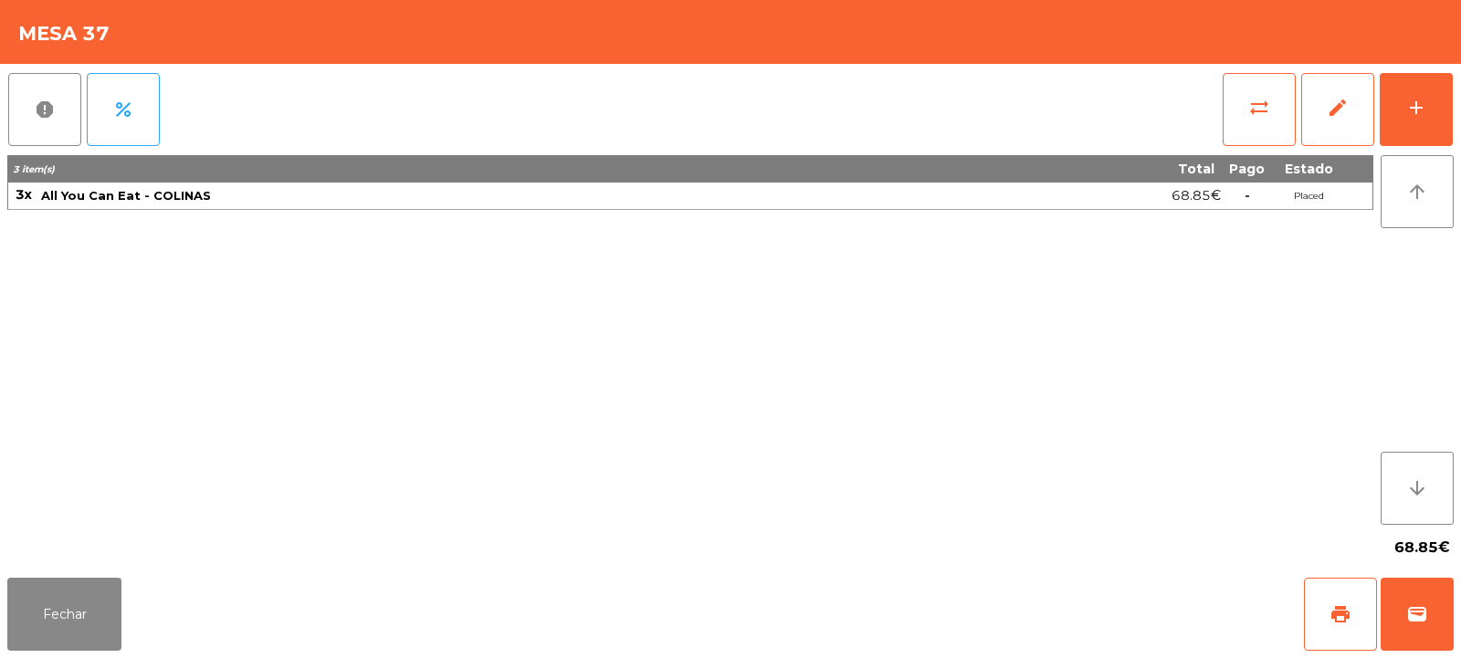
click at [831, 489] on div "3 item(s) Total Pago Estado 3x All You Can Eat - COLINAS 68.85€ - Placed" at bounding box center [690, 340] width 1366 height 370
click at [58, 113] on button "report" at bounding box center [44, 109] width 73 height 73
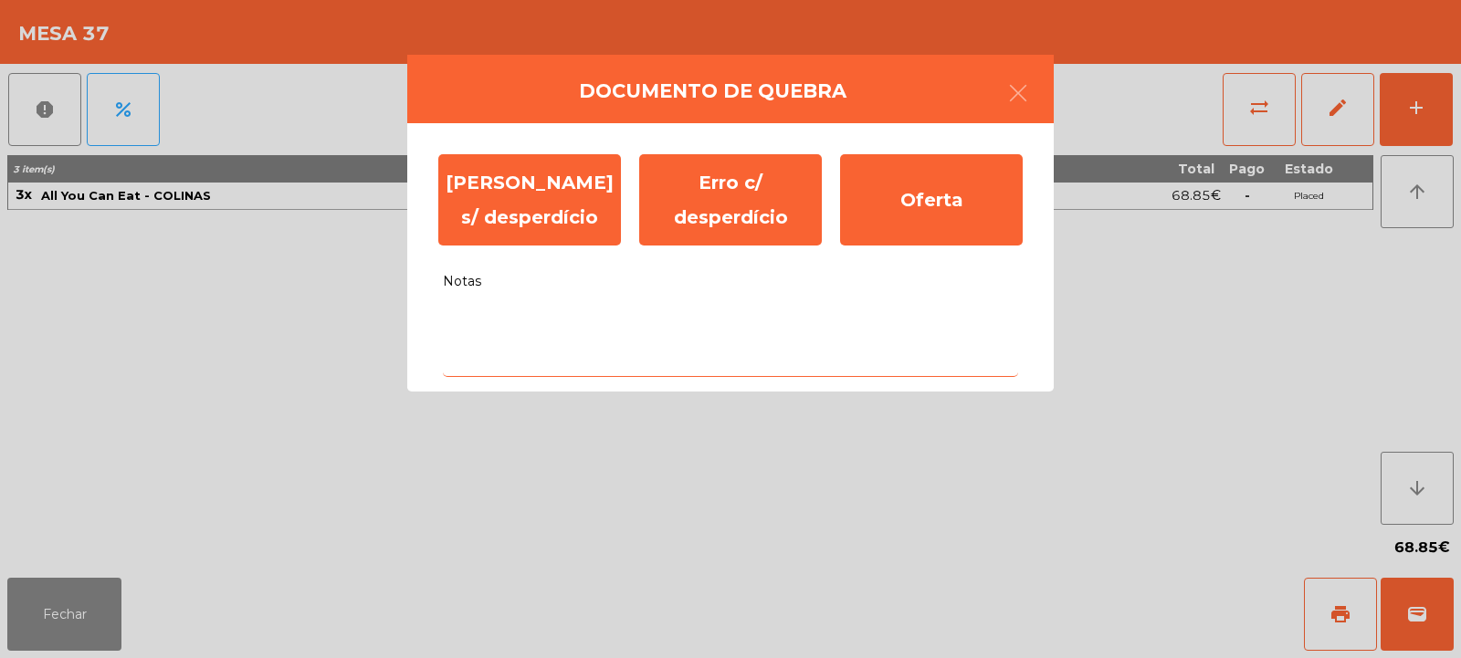
click at [635, 326] on textarea "Notas" at bounding box center [730, 339] width 575 height 76
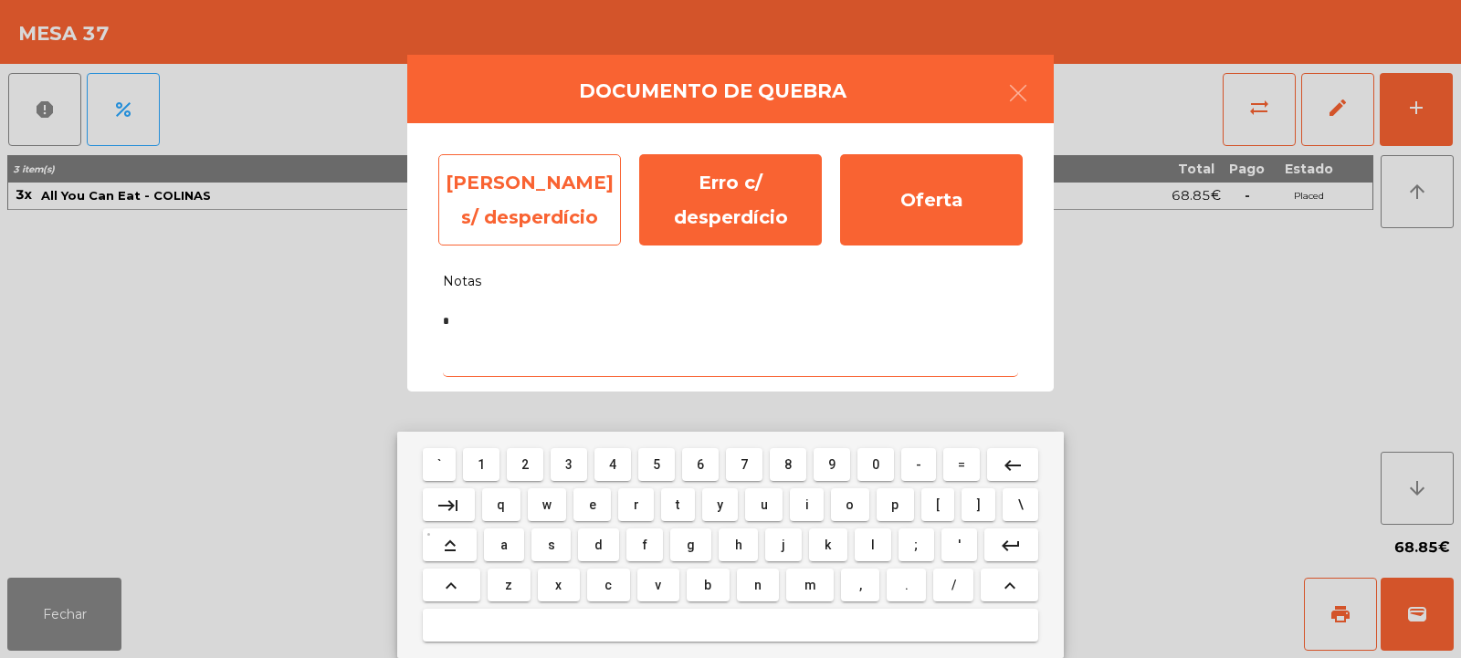
type textarea "*"
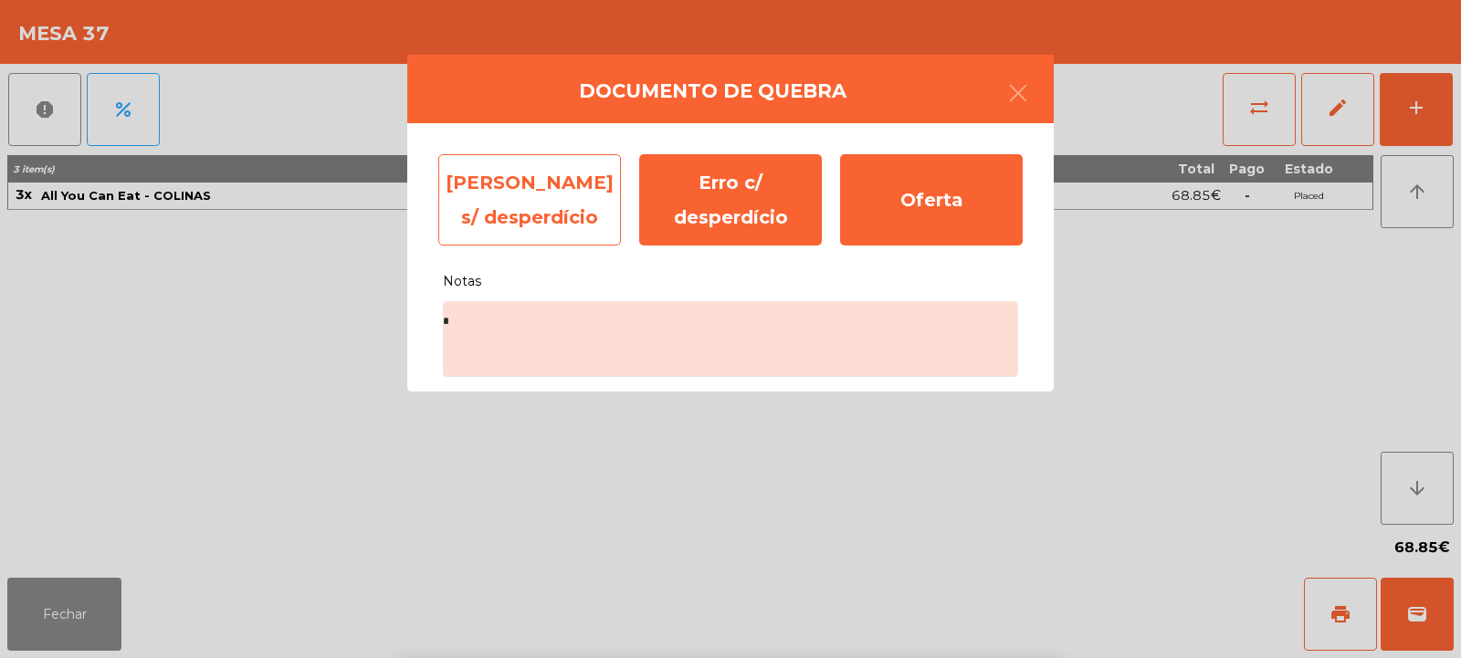
click at [561, 195] on div "Erro s/ desperdício" at bounding box center [529, 199] width 183 height 91
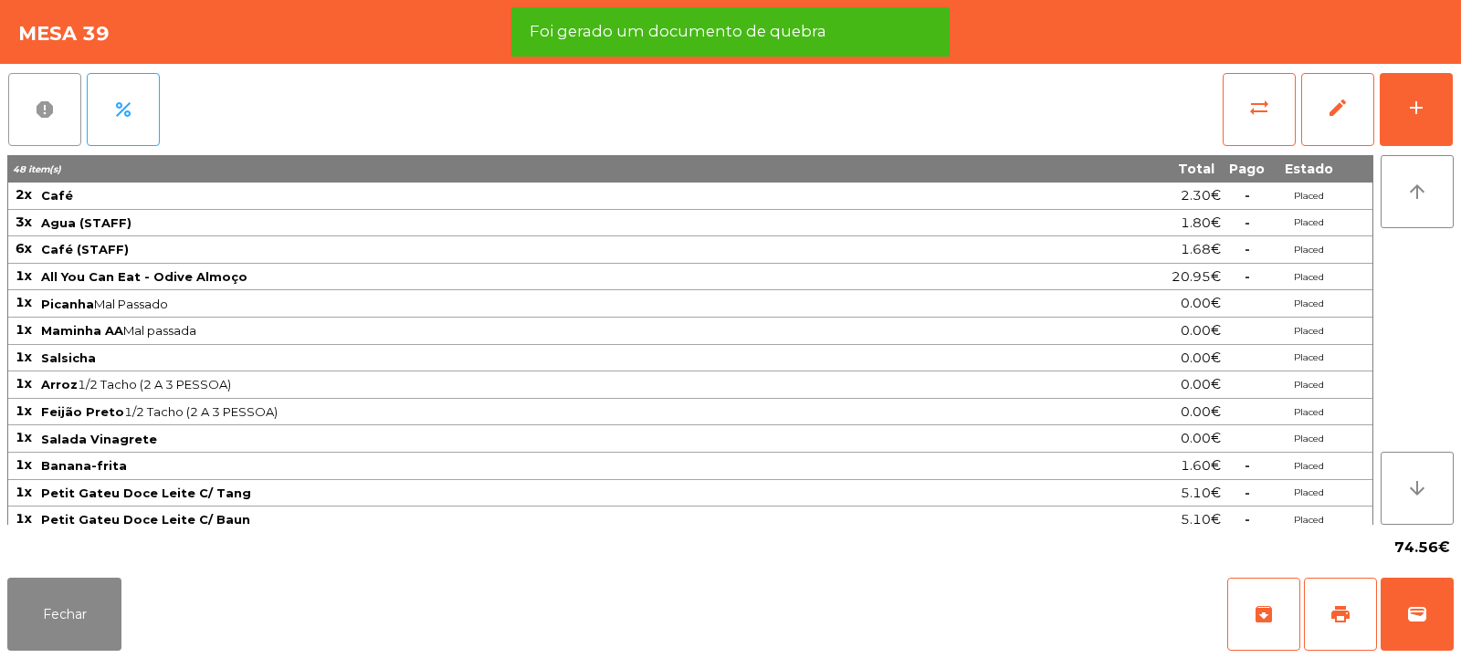
click at [62, 113] on button "report" at bounding box center [44, 109] width 73 height 73
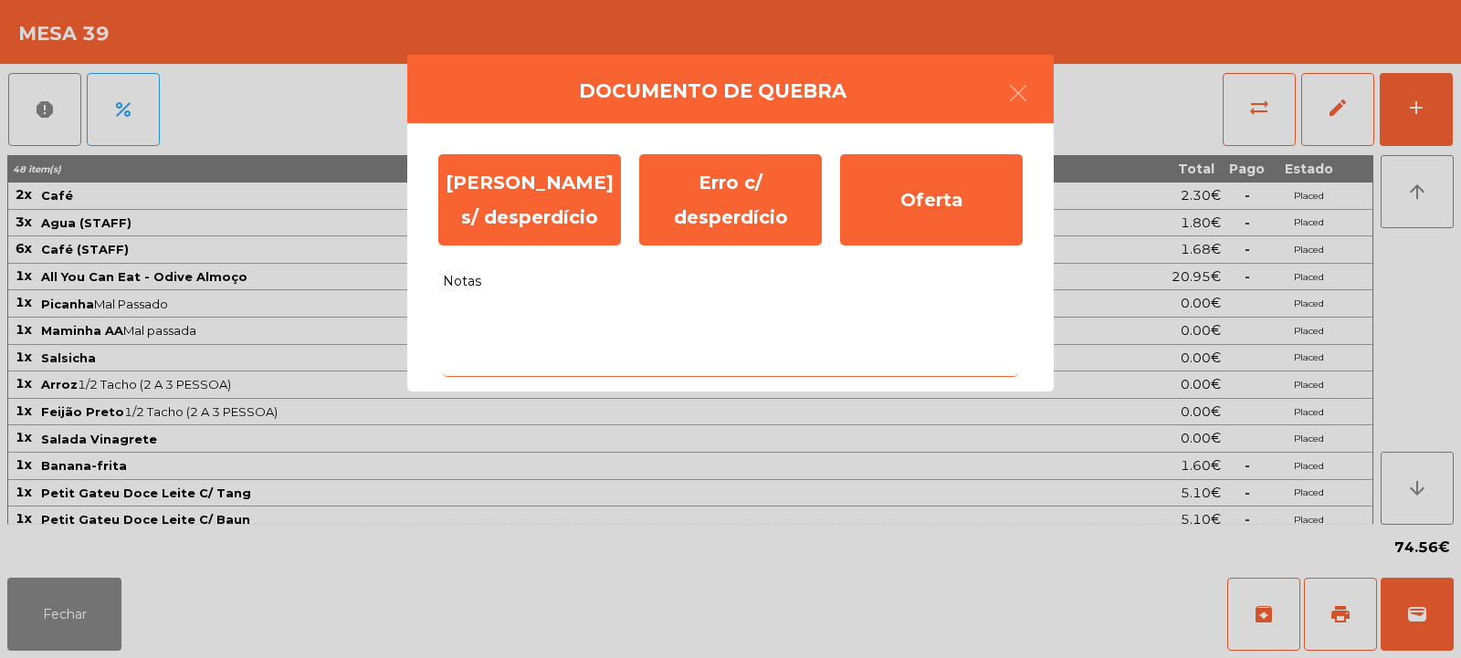
click at [511, 322] on textarea "Notas" at bounding box center [730, 339] width 575 height 76
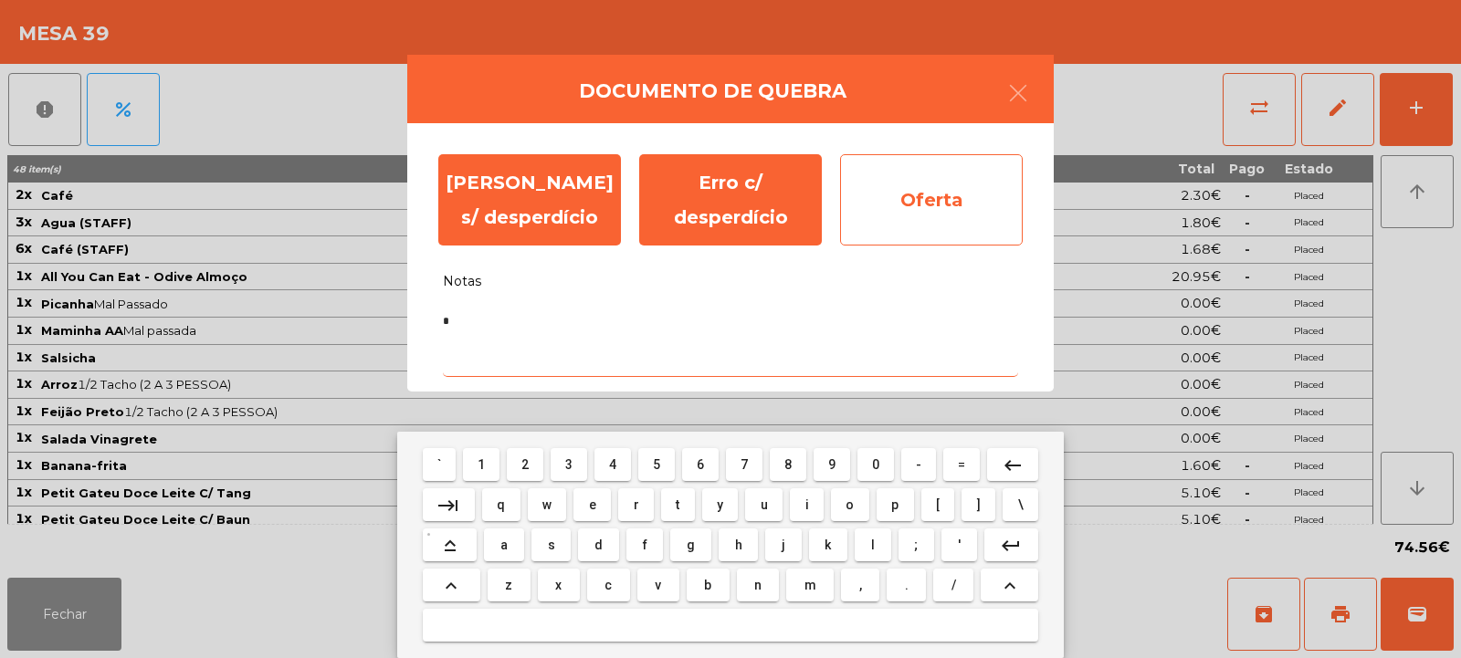
type textarea "*"
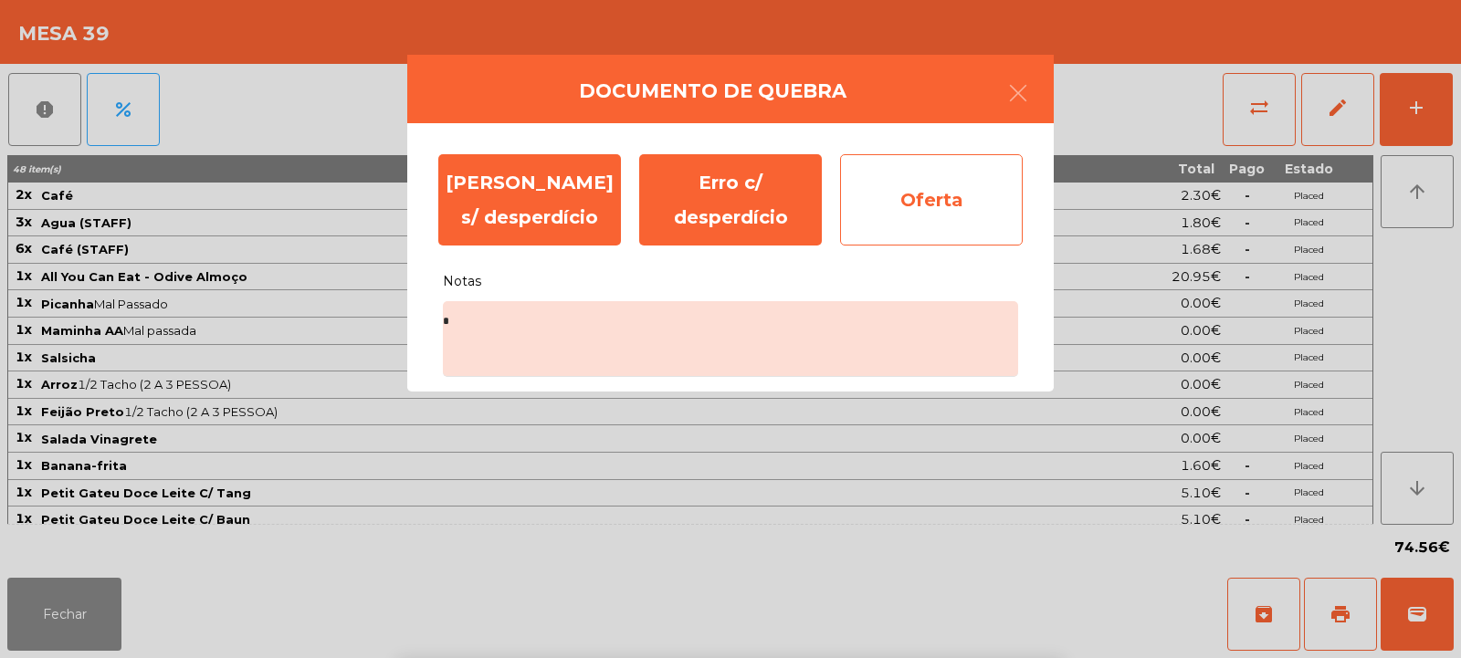
click at [957, 208] on div "Oferta" at bounding box center [931, 199] width 183 height 91
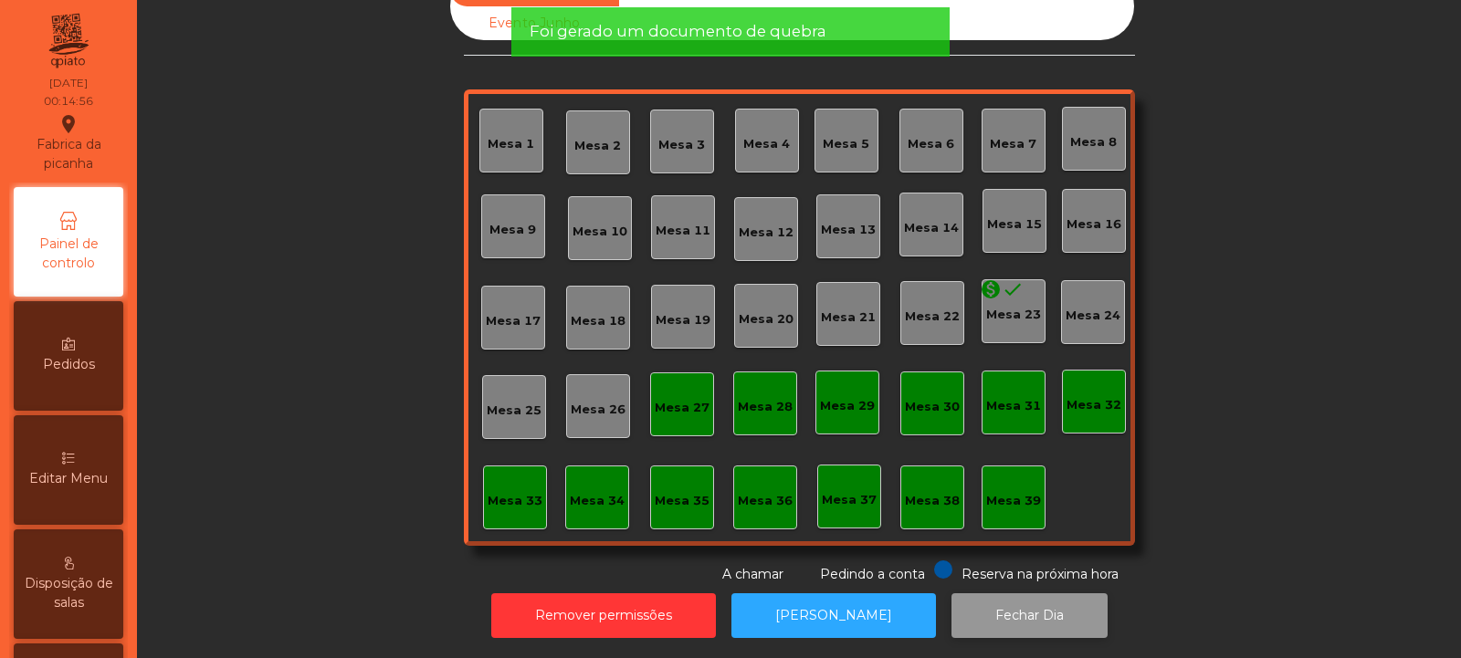
click at [1014, 602] on button "Fechar Dia" at bounding box center [1029, 616] width 156 height 45
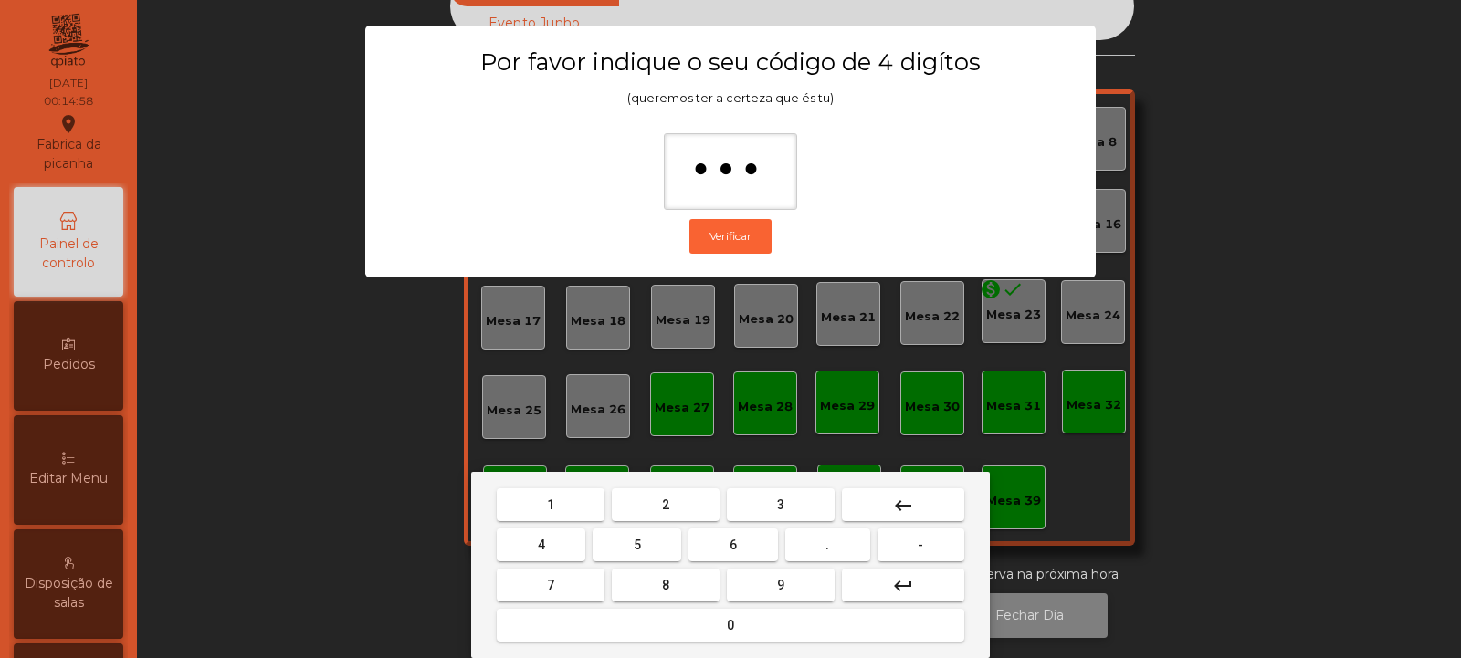
type input "****"
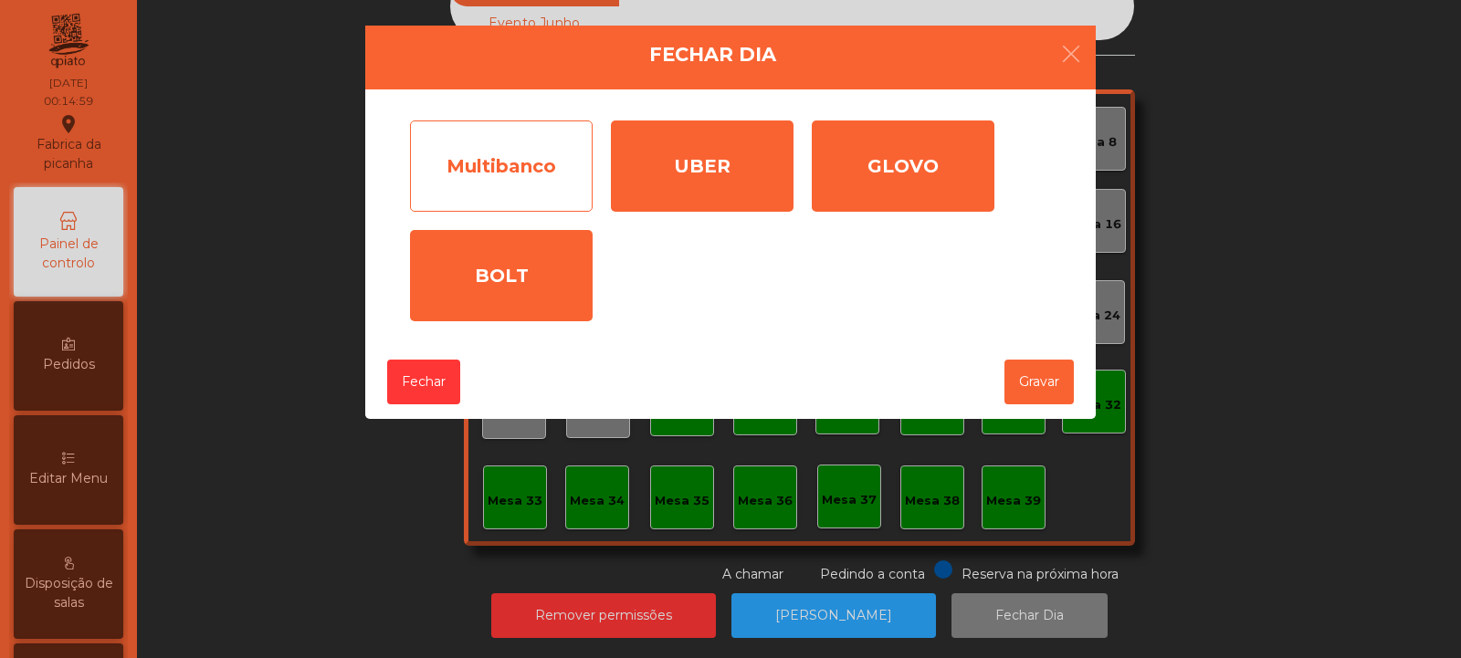
click at [512, 154] on div "Multibanco" at bounding box center [501, 166] width 183 height 91
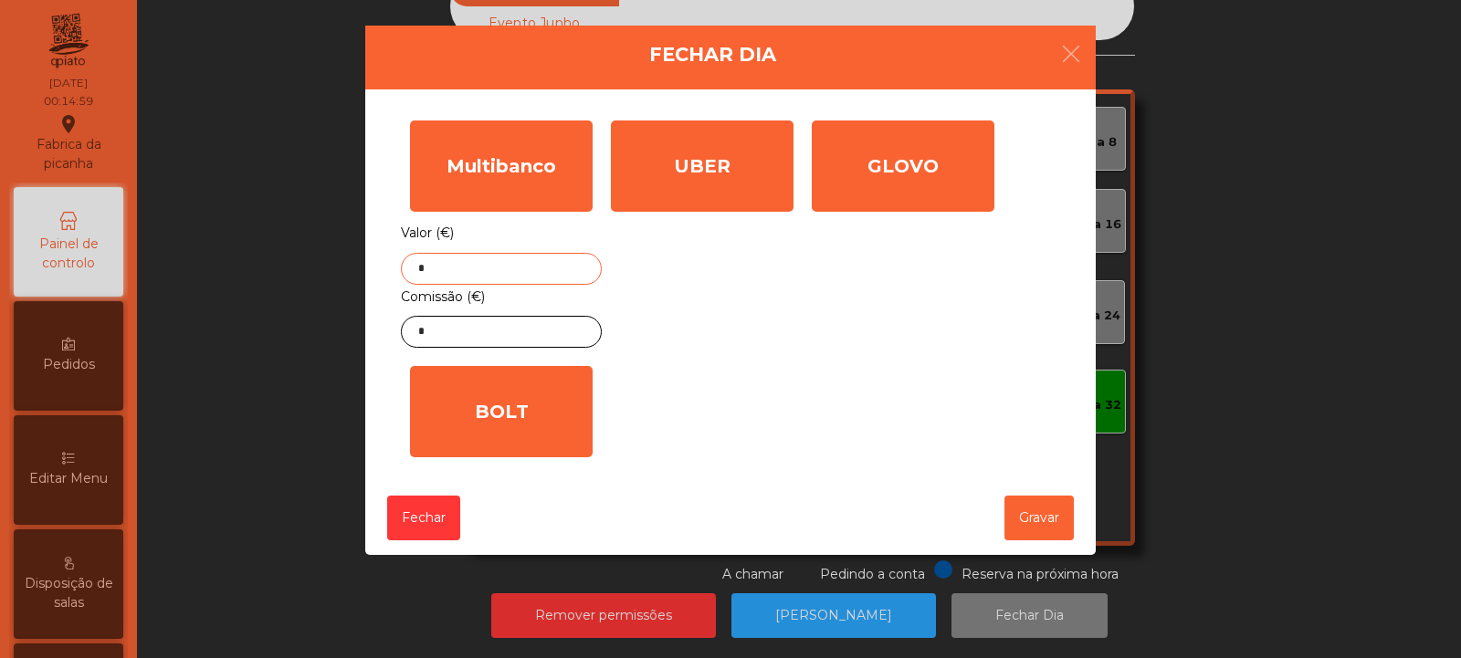
click at [511, 266] on input "*" at bounding box center [501, 269] width 201 height 32
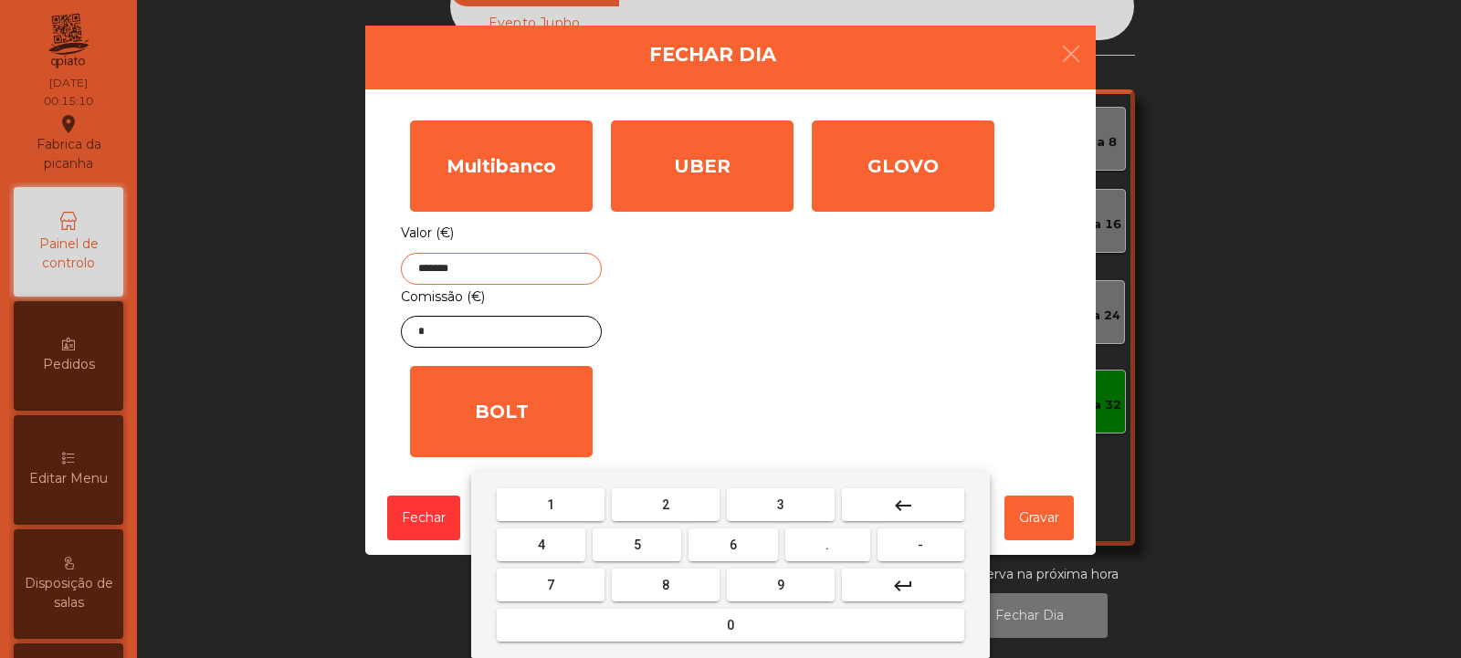
type input "*******"
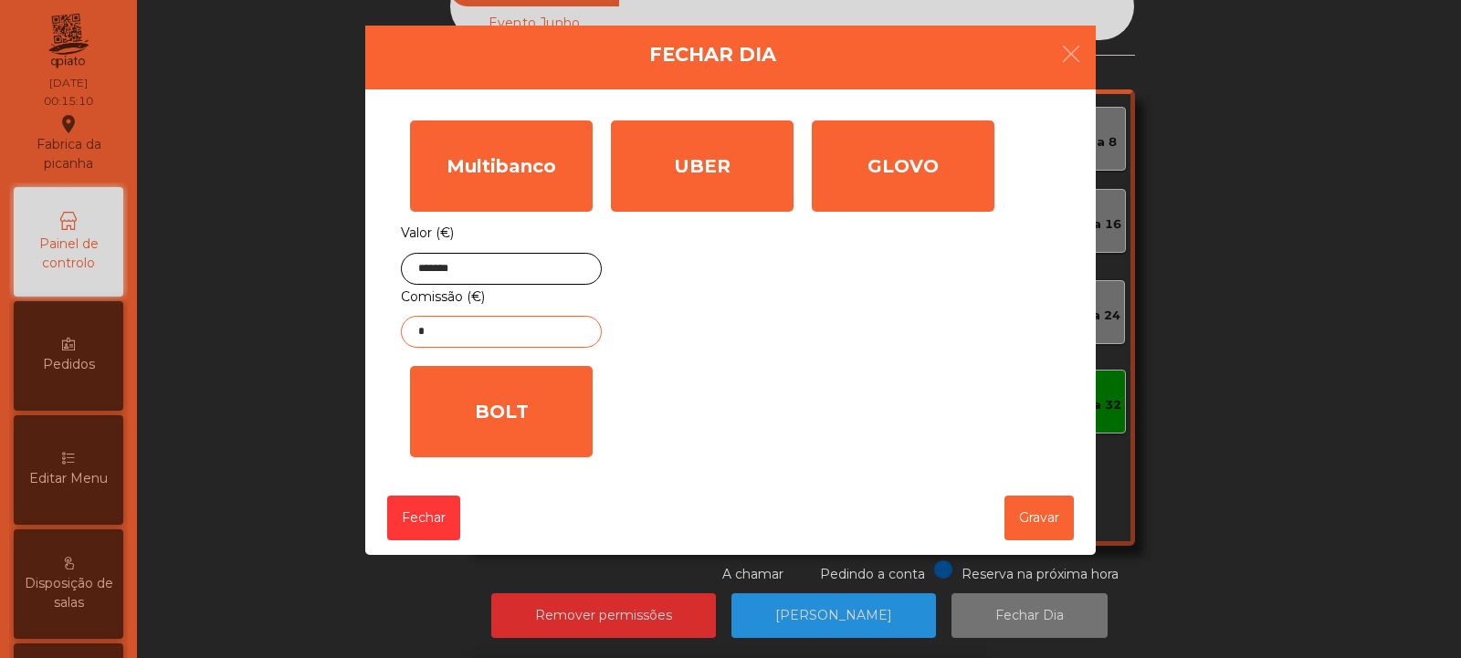
click at [552, 341] on input "*" at bounding box center [501, 332] width 201 height 32
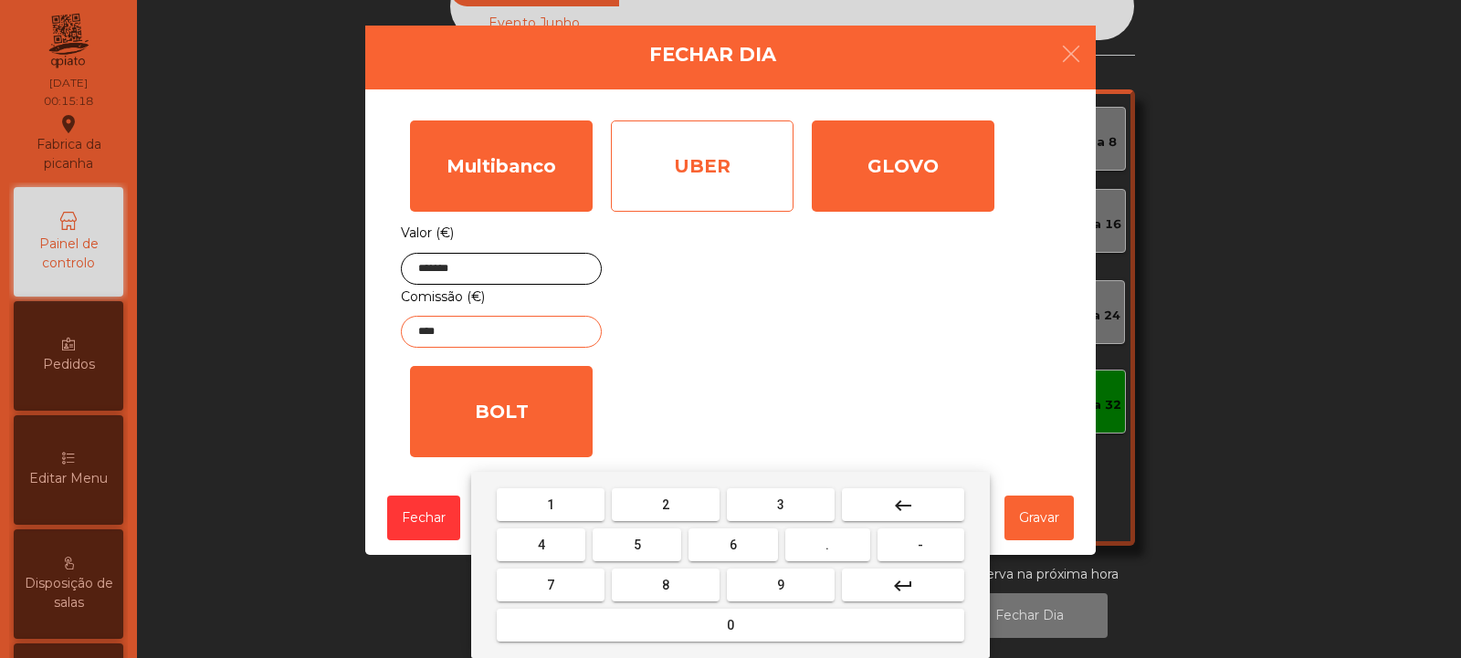
type input "****"
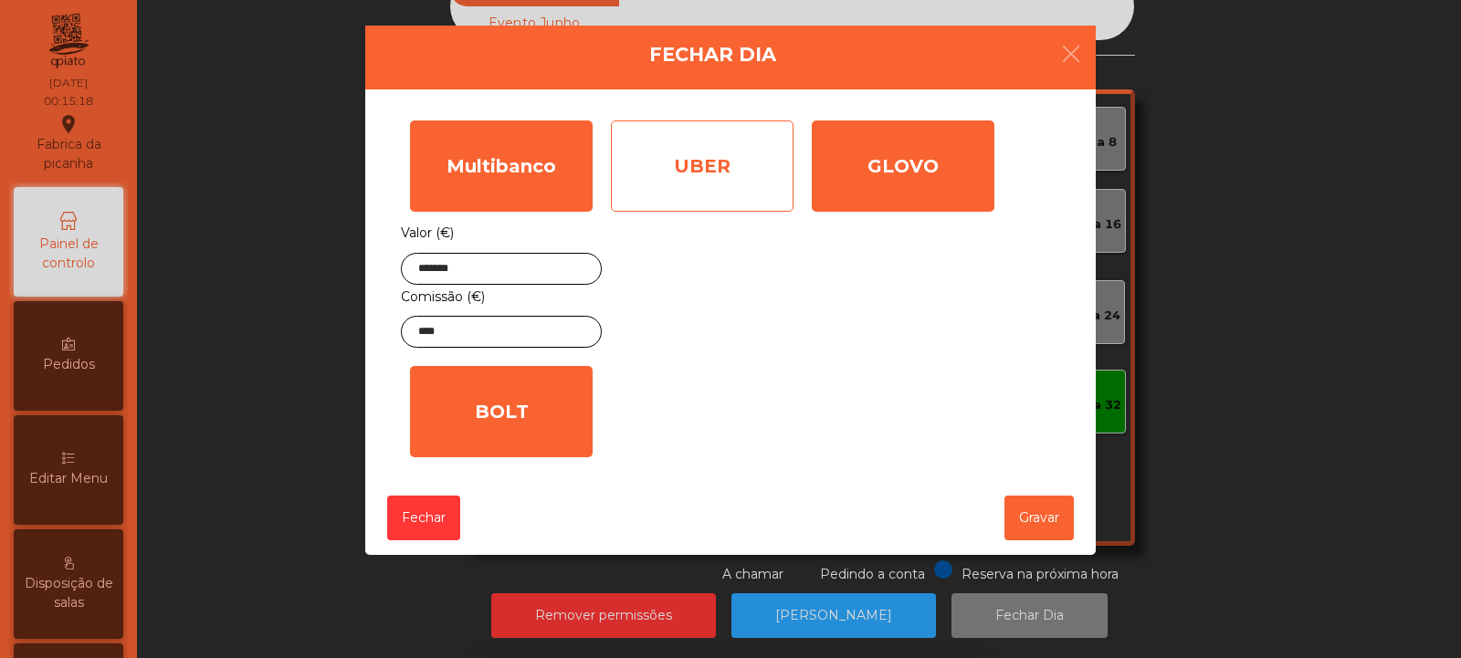
click at [738, 171] on div "UBER" at bounding box center [702, 166] width 183 height 91
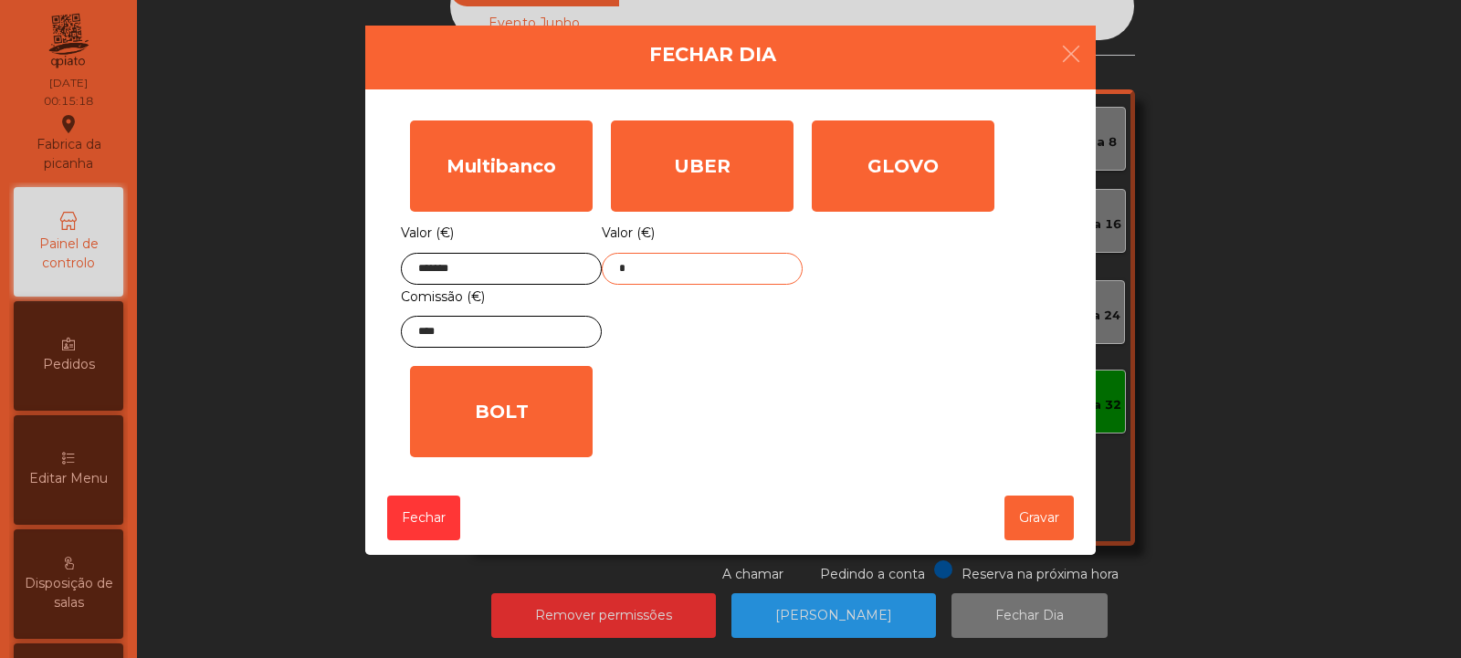
click at [723, 269] on input "*" at bounding box center [702, 269] width 201 height 32
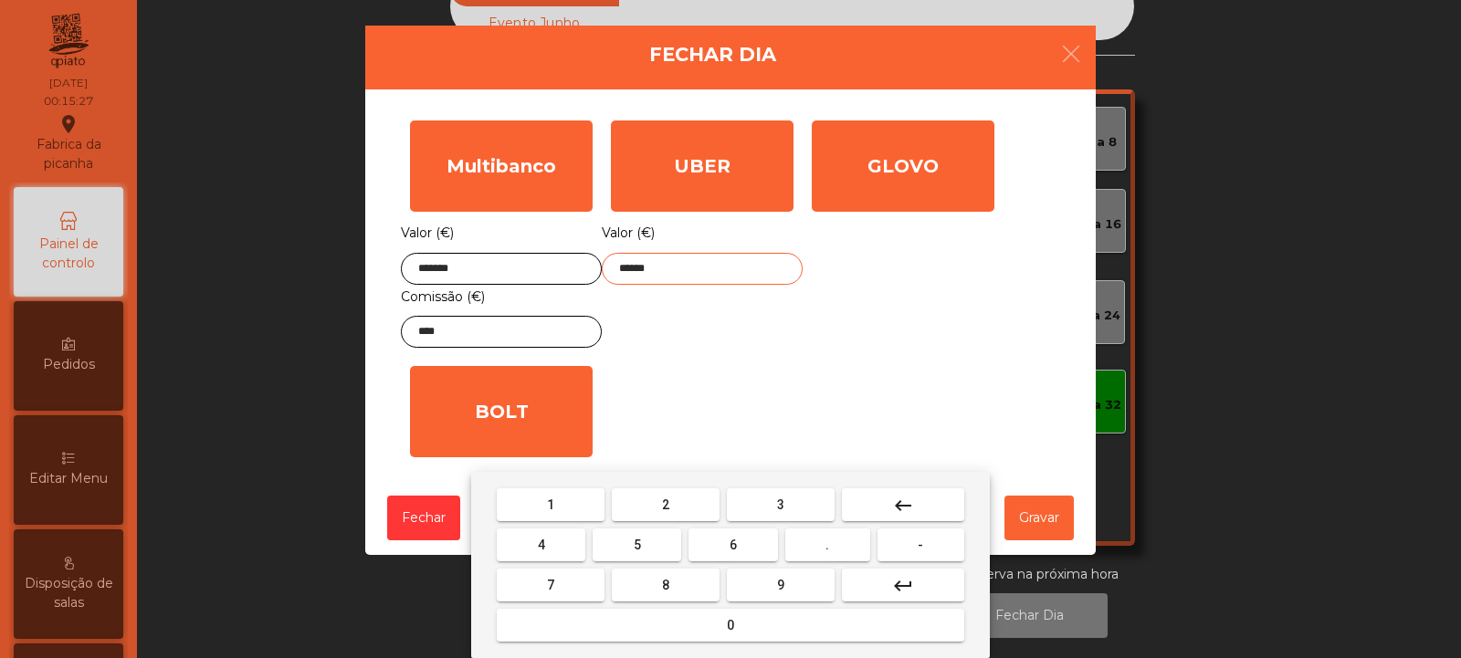
type input "******"
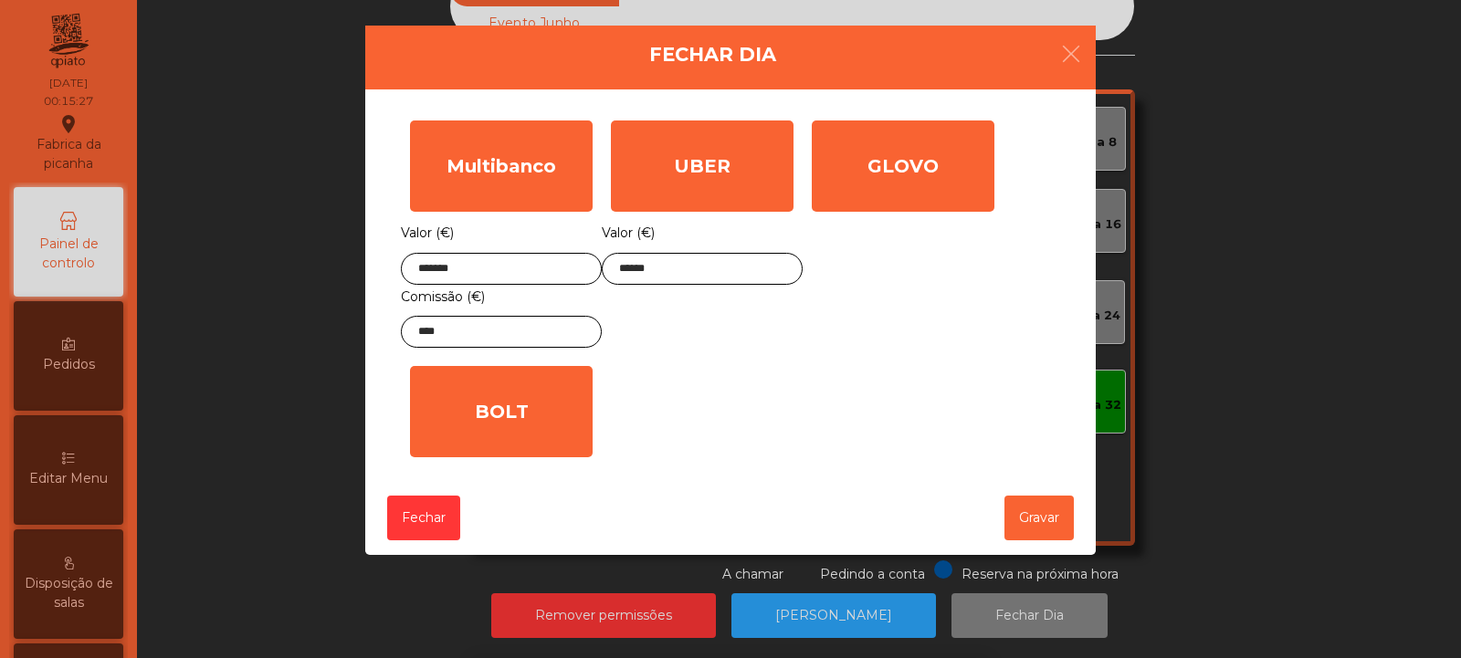
click at [1039, 519] on div "1 2 3 keyboard_backspace 4 5 6 . - 7 8 9 keyboard_return 0" at bounding box center [730, 565] width 1461 height 186
click at [1048, 520] on button "Gravar" at bounding box center [1038, 518] width 69 height 45
